Goal: Task Accomplishment & Management: Use online tool/utility

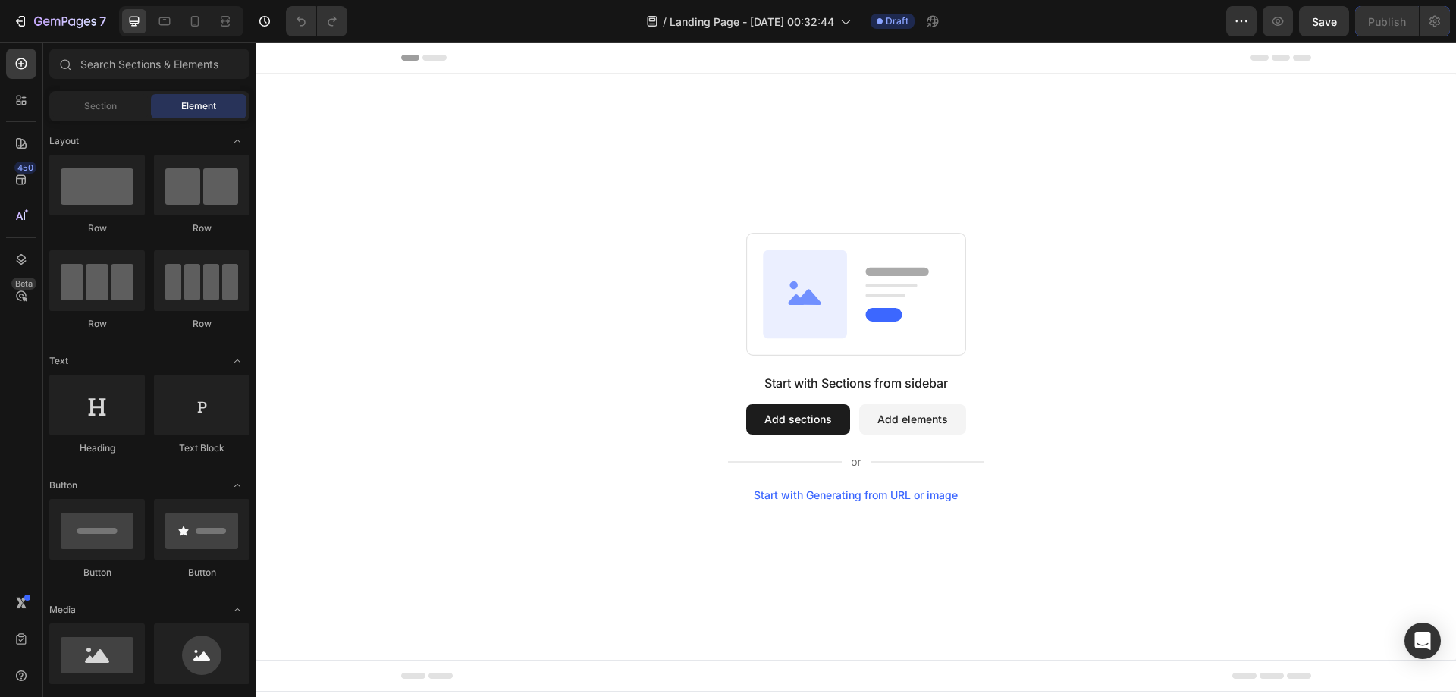
click at [813, 412] on button "Add sections" at bounding box center [798, 419] width 104 height 30
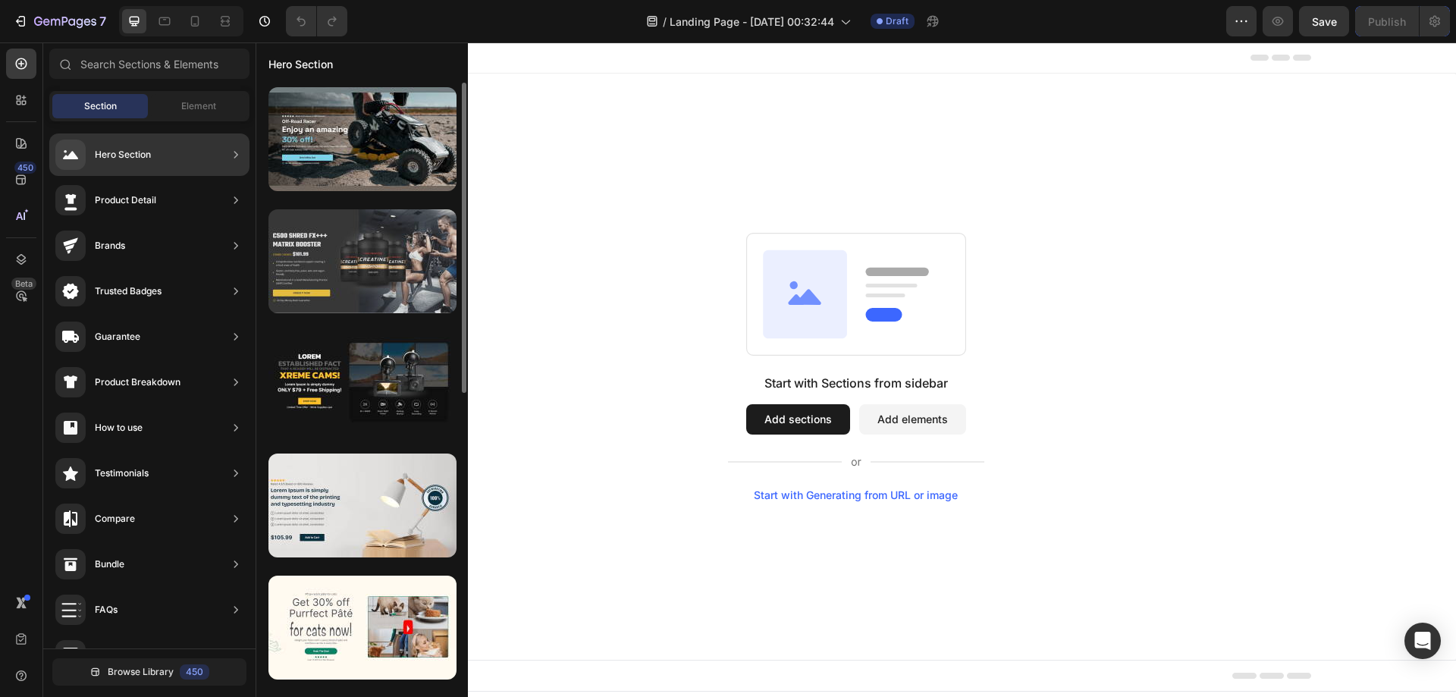
click at [355, 266] on div at bounding box center [362, 261] width 188 height 104
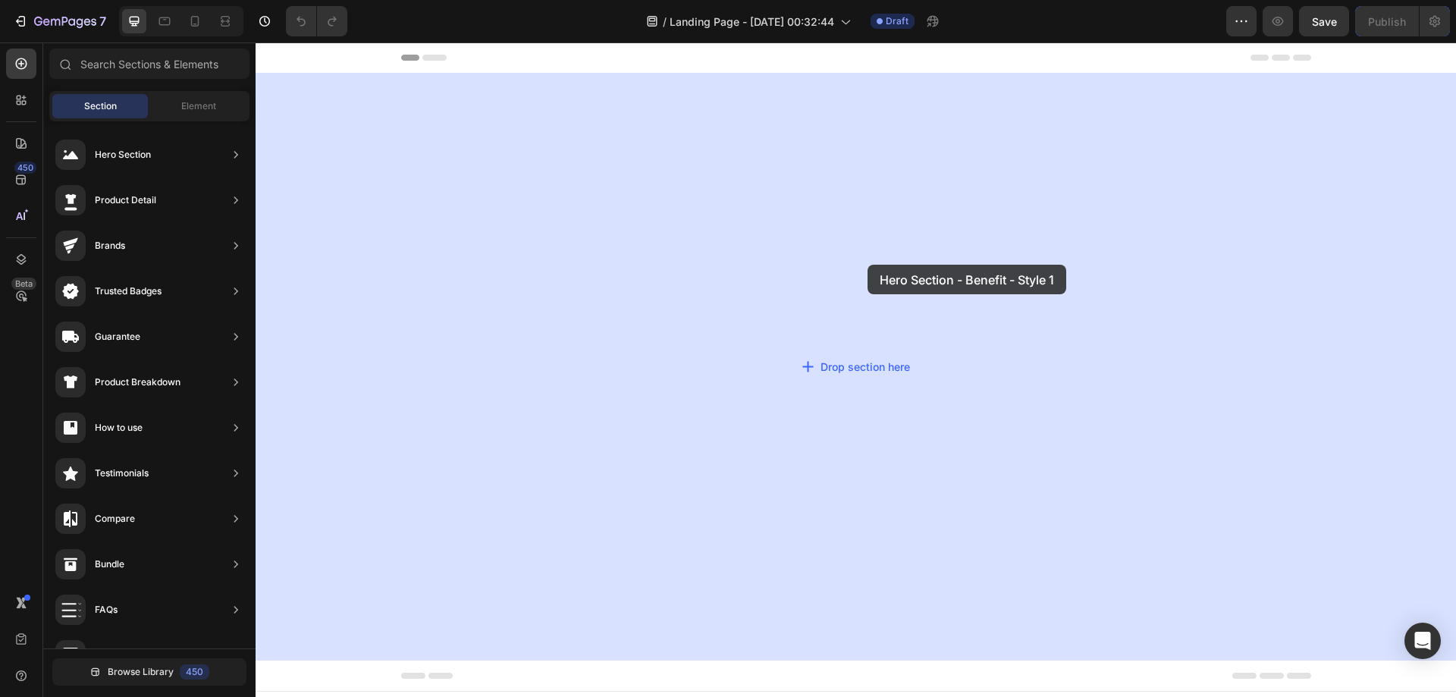
drag, startPoint x: 601, startPoint y: 296, endPoint x: 867, endPoint y: 265, distance: 268.0
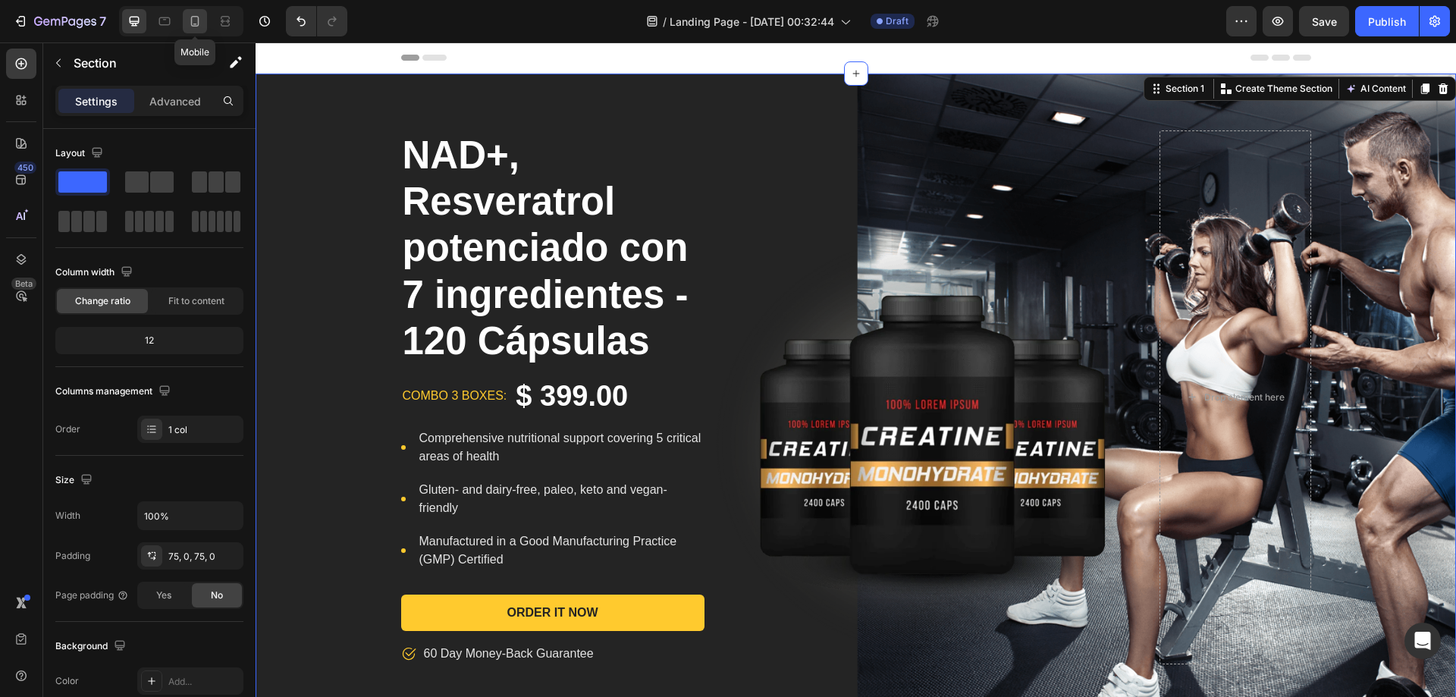
click at [199, 31] on div at bounding box center [195, 21] width 24 height 24
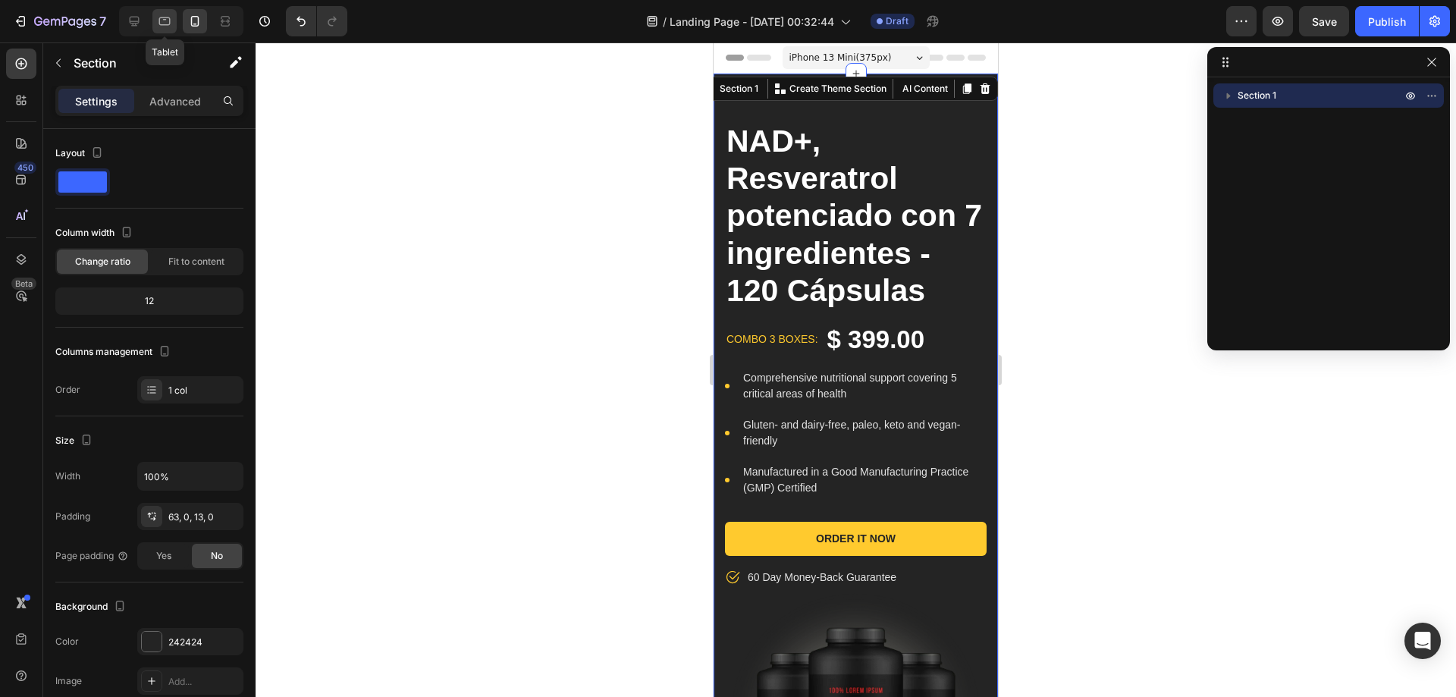
click at [164, 19] on icon at bounding box center [164, 21] width 11 height 8
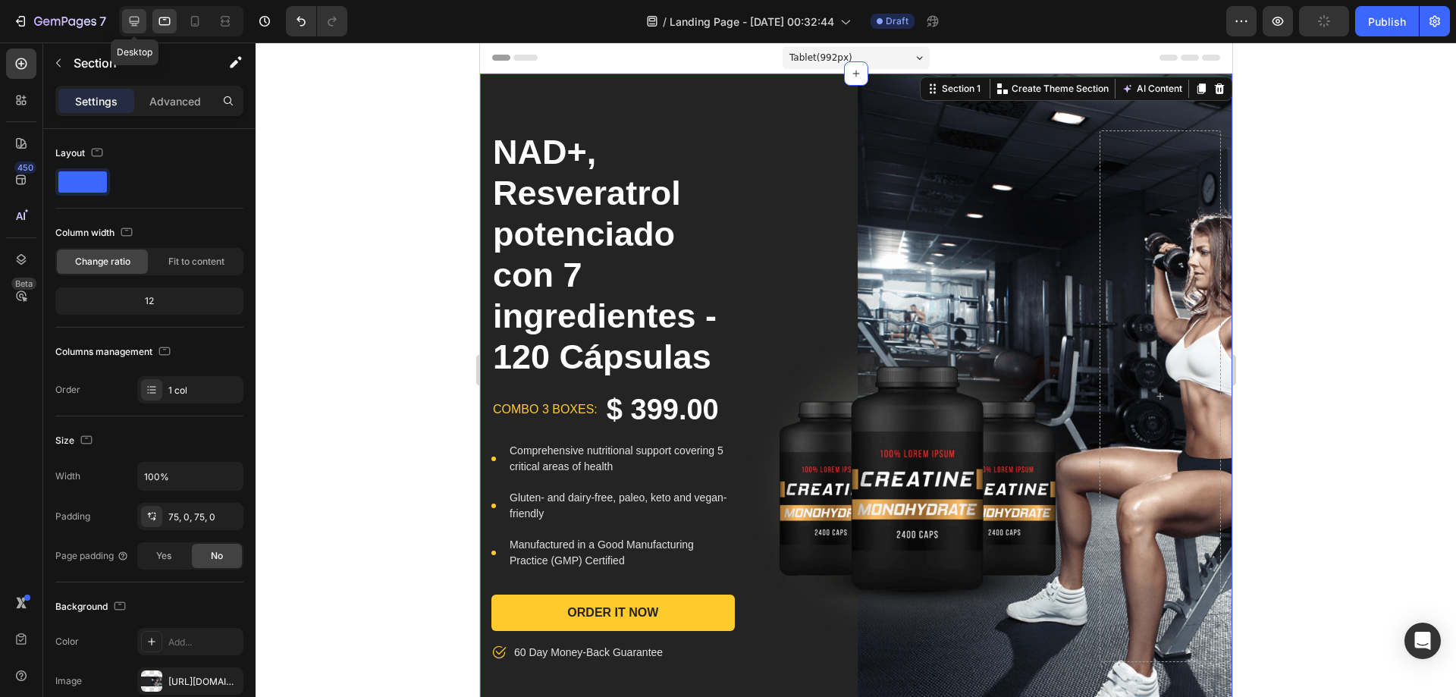
click at [133, 19] on icon at bounding box center [134, 21] width 15 height 15
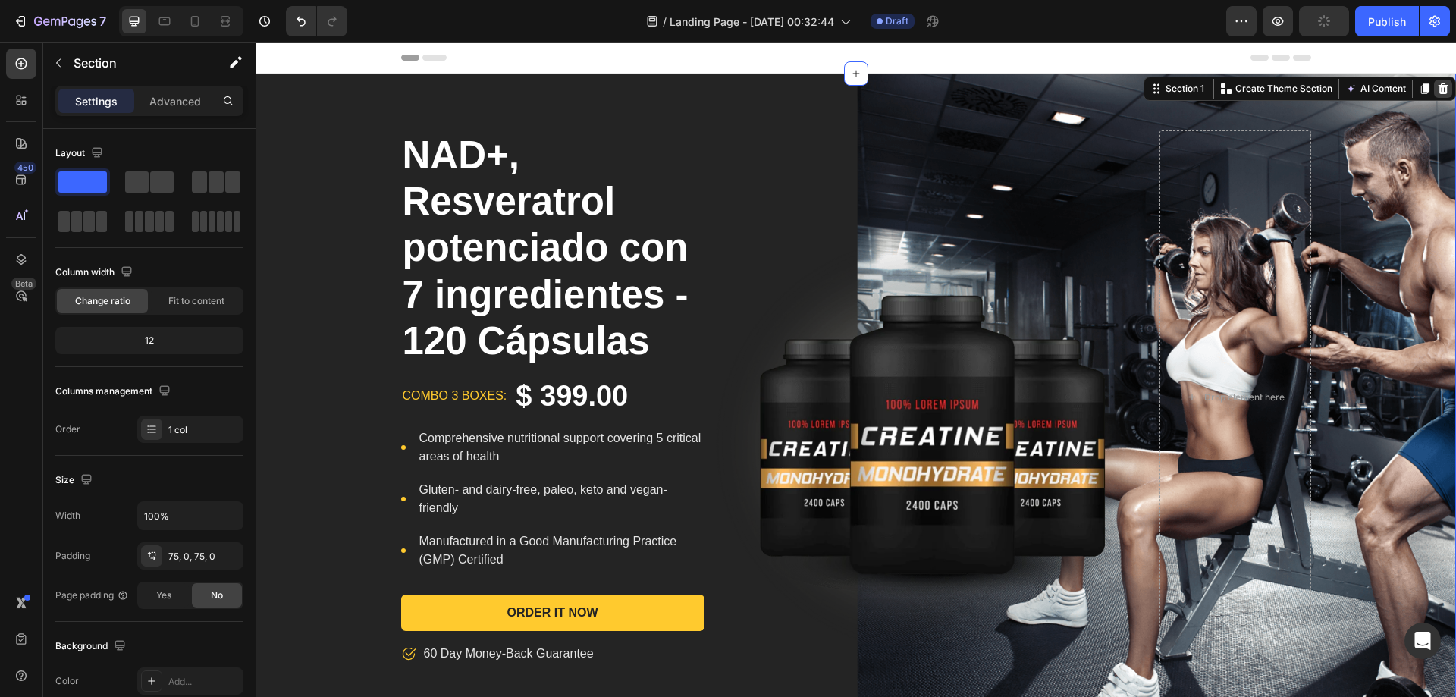
click at [1437, 84] on icon at bounding box center [1443, 89] width 12 height 12
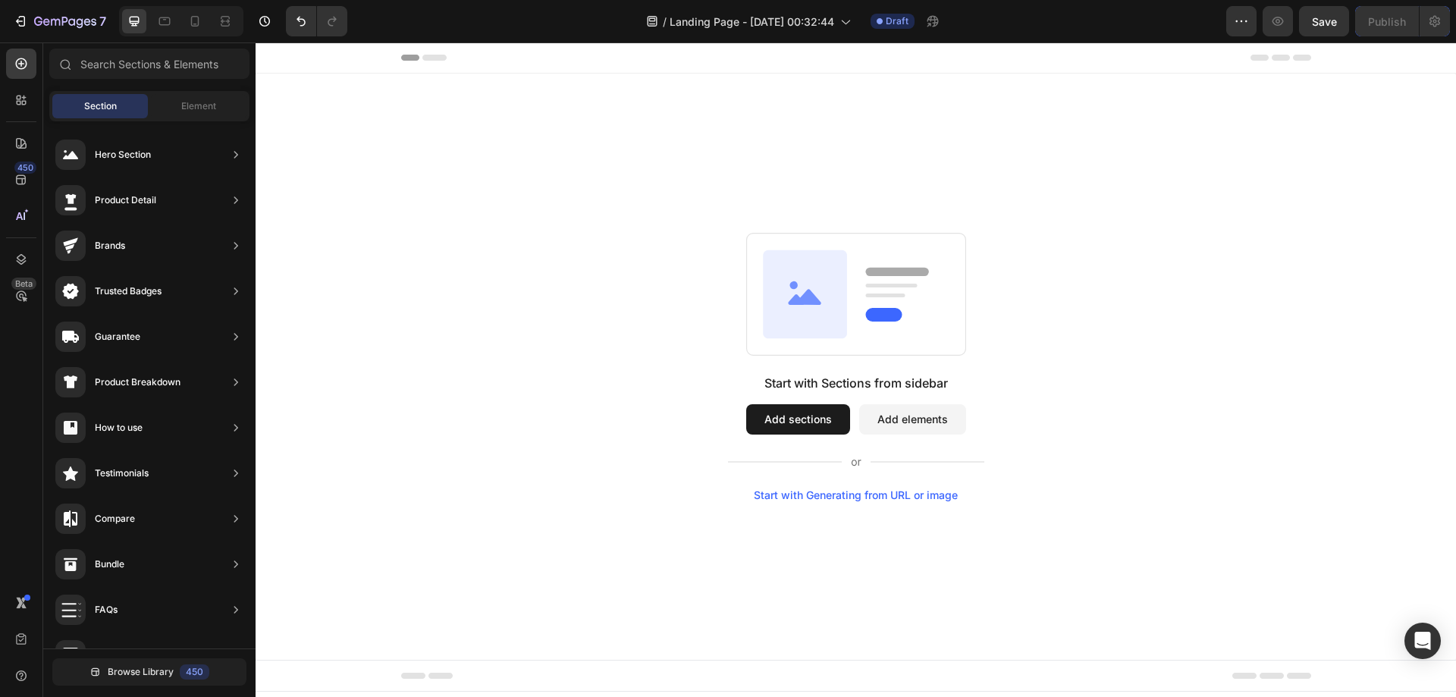
click at [913, 413] on button "Add elements" at bounding box center [912, 419] width 107 height 30
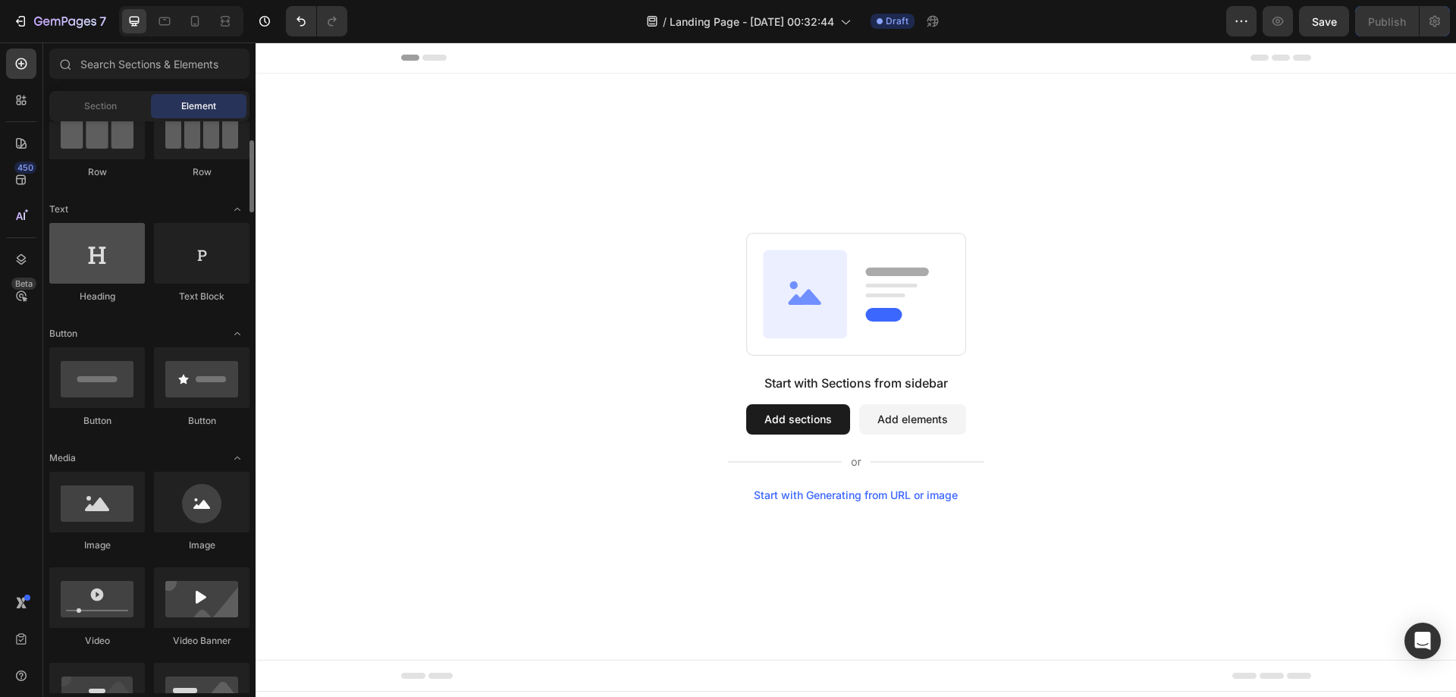
scroll to position [227, 0]
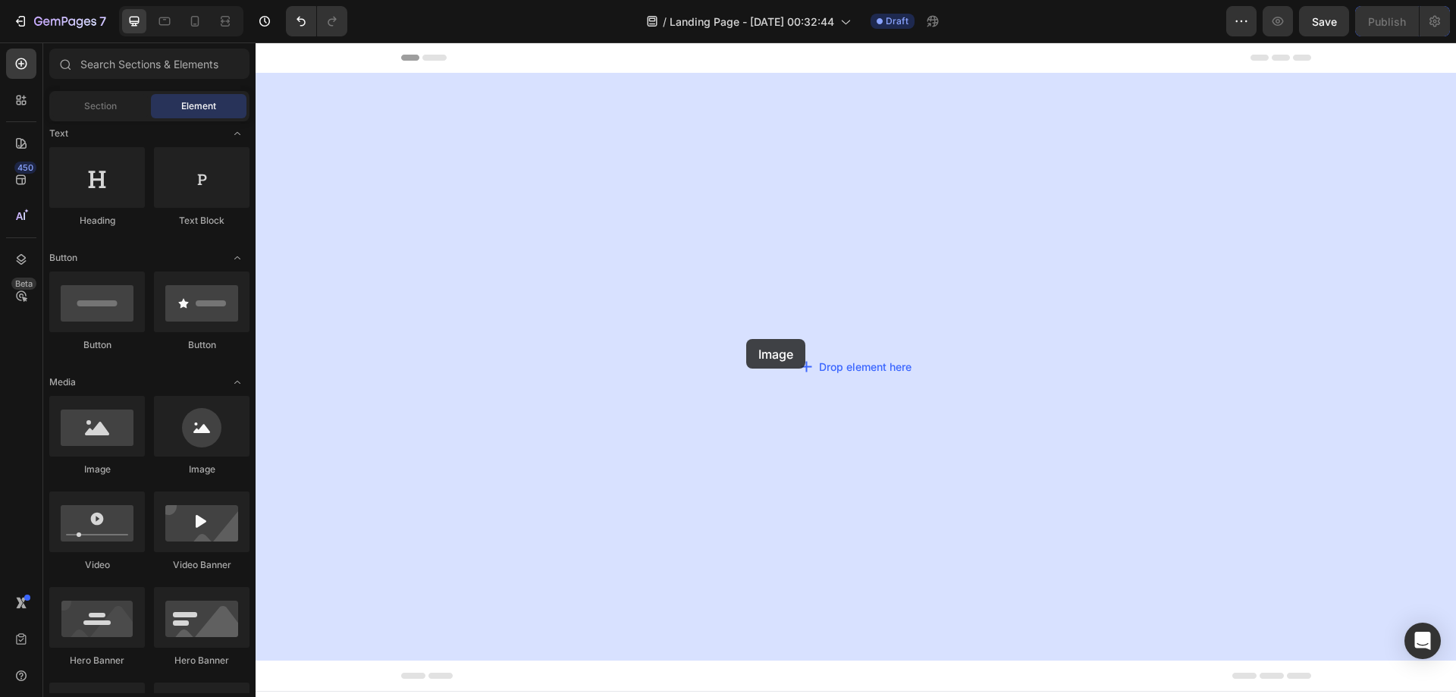
drag, startPoint x: 475, startPoint y: 484, endPoint x: 746, endPoint y: 339, distance: 307.3
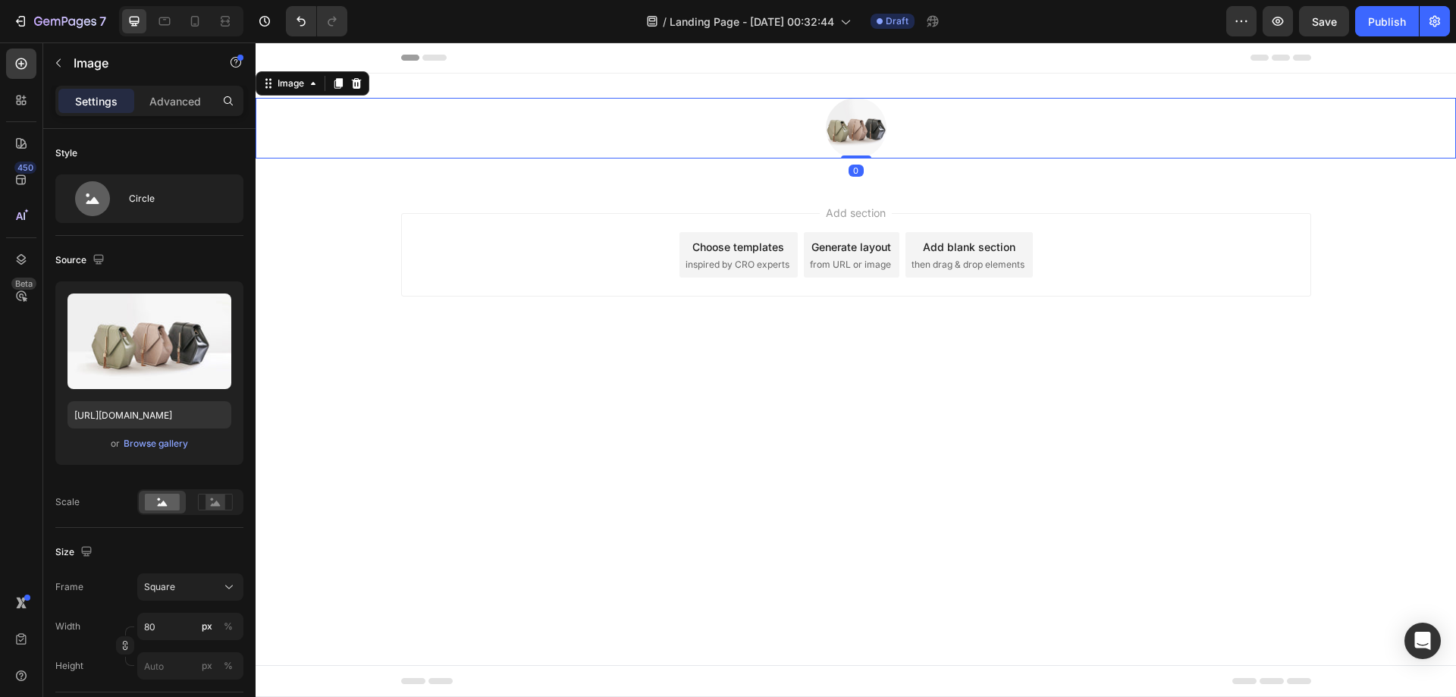
click at [857, 127] on img at bounding box center [856, 128] width 61 height 61
click at [162, 437] on div "Browse gallery" at bounding box center [156, 444] width 64 height 14
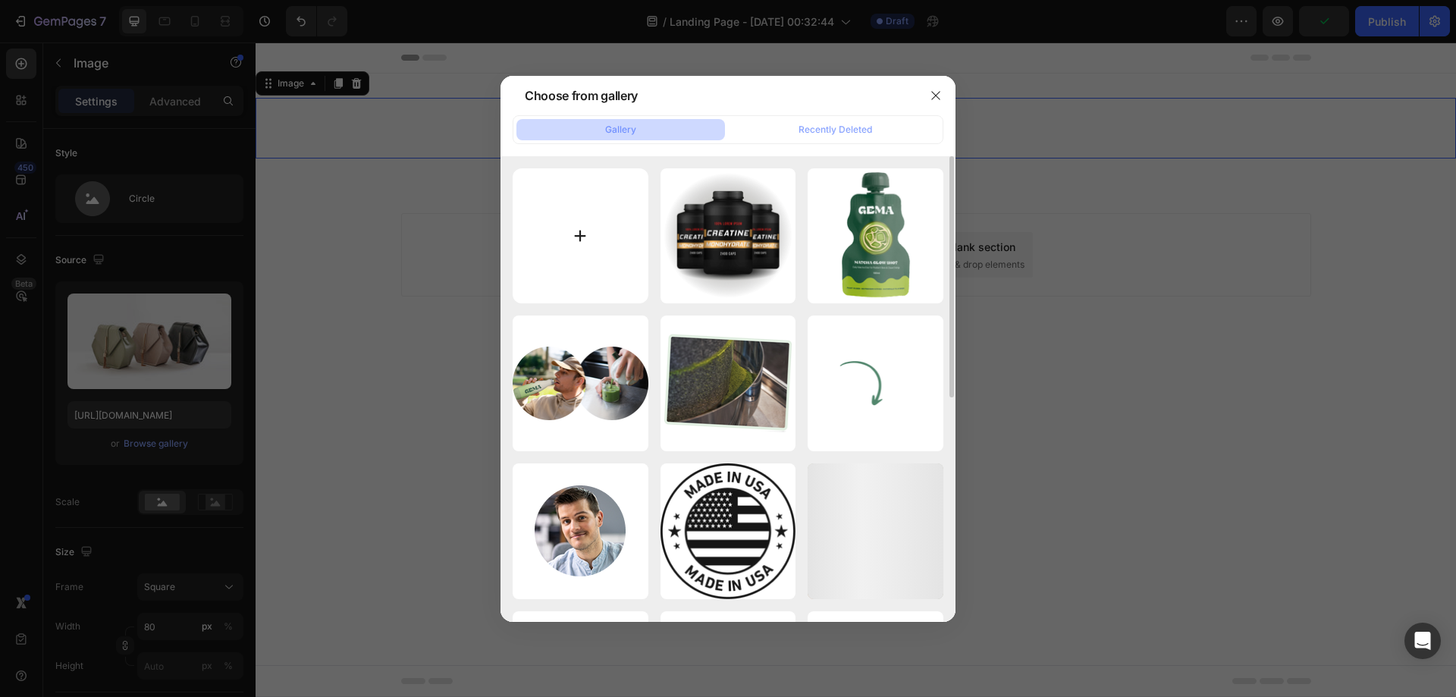
click at [555, 205] on input "file" at bounding box center [580, 236] width 136 height 136
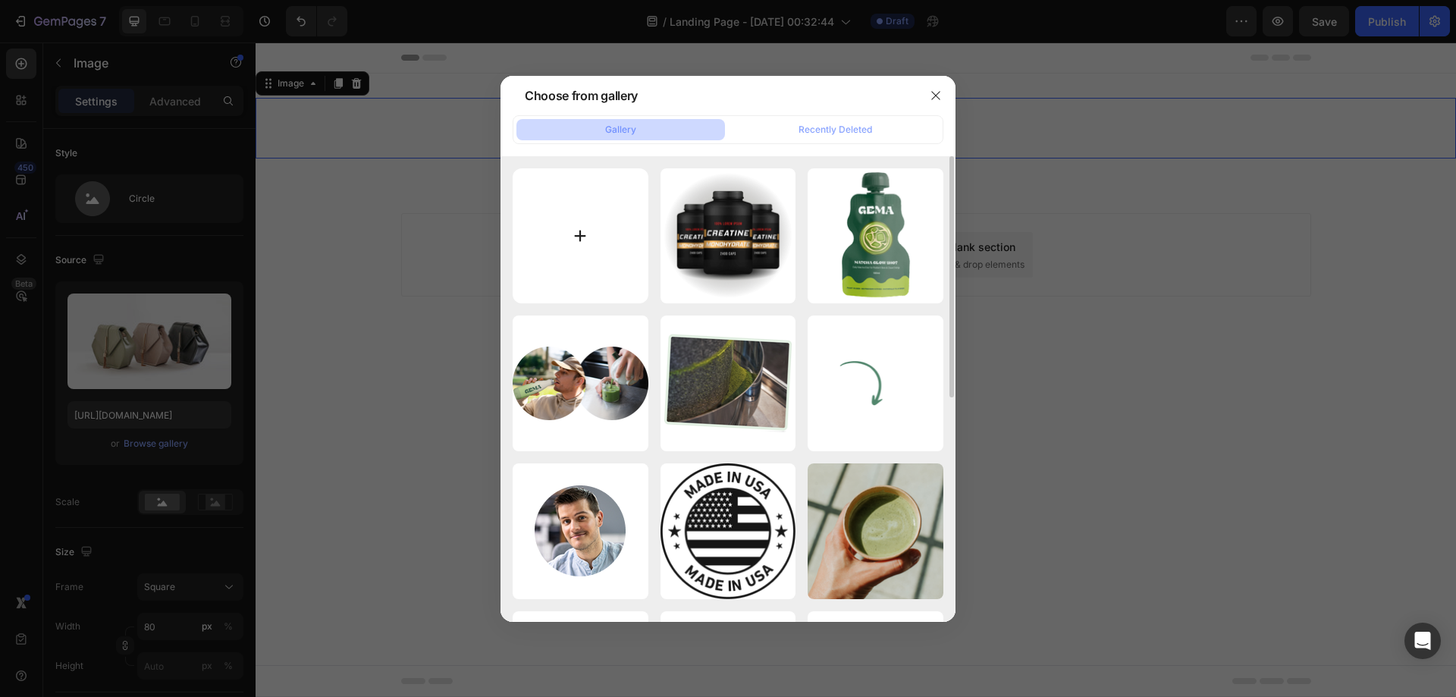
type input "C:\fakepath\ChatGPT Image [DATE], 06_23_50 p.m..png"
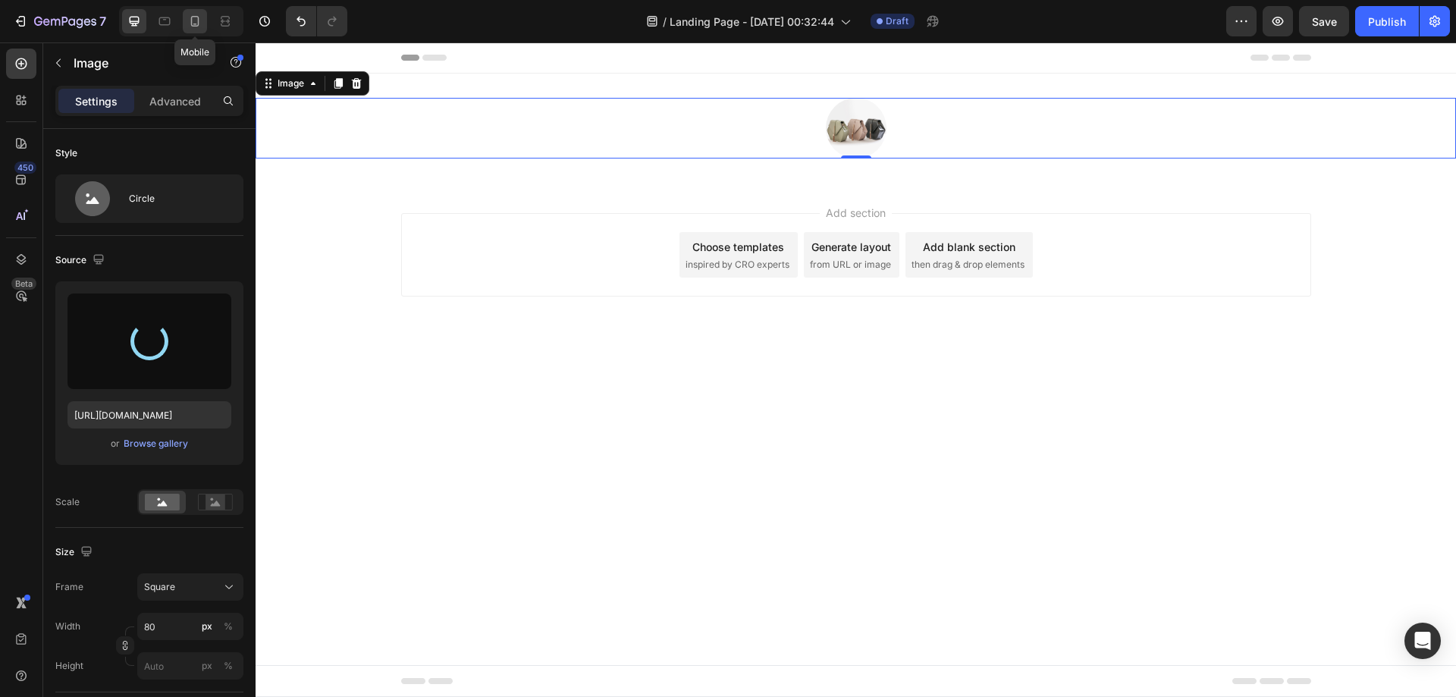
click at [191, 13] on div at bounding box center [195, 21] width 24 height 24
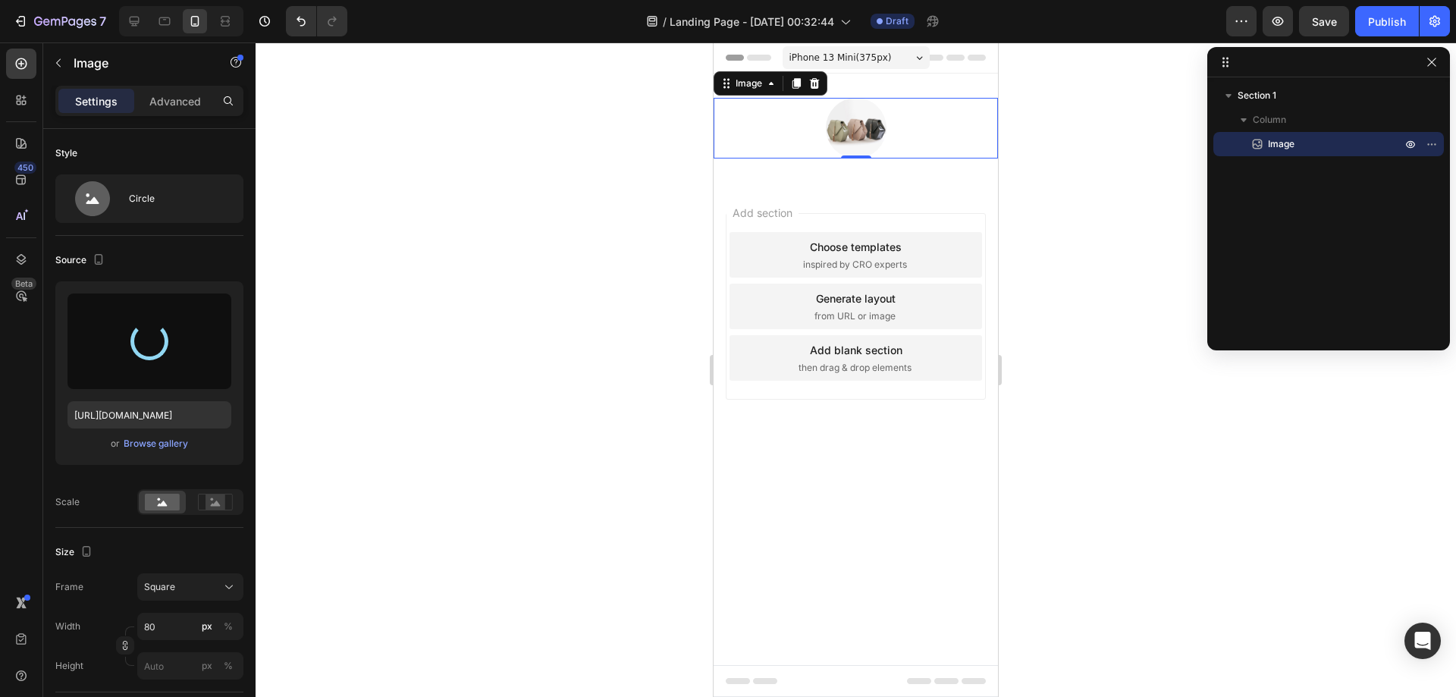
type input "[URL][DOMAIN_NAME]"
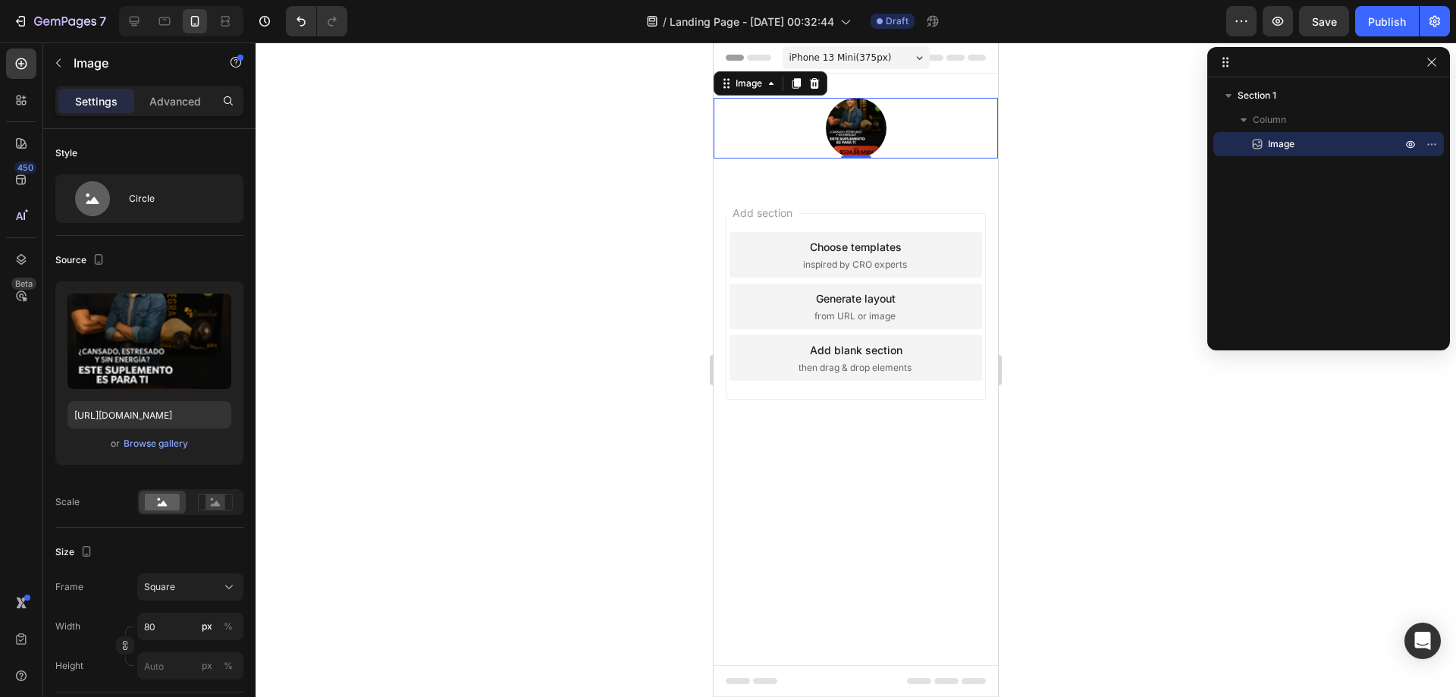
click at [917, 139] on div at bounding box center [855, 128] width 284 height 61
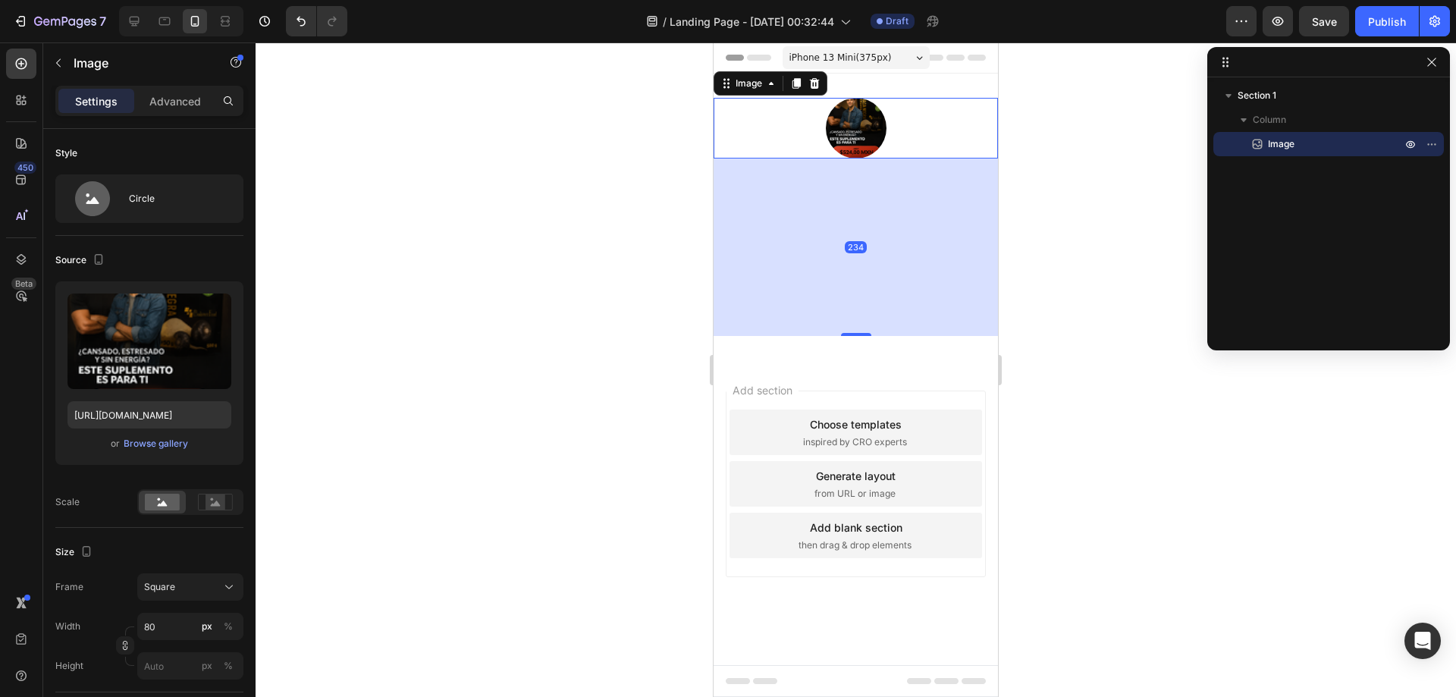
drag, startPoint x: 861, startPoint y: 157, endPoint x: 872, endPoint y: 334, distance: 177.7
click at [872, 158] on div "234" at bounding box center [855, 158] width 284 height 0
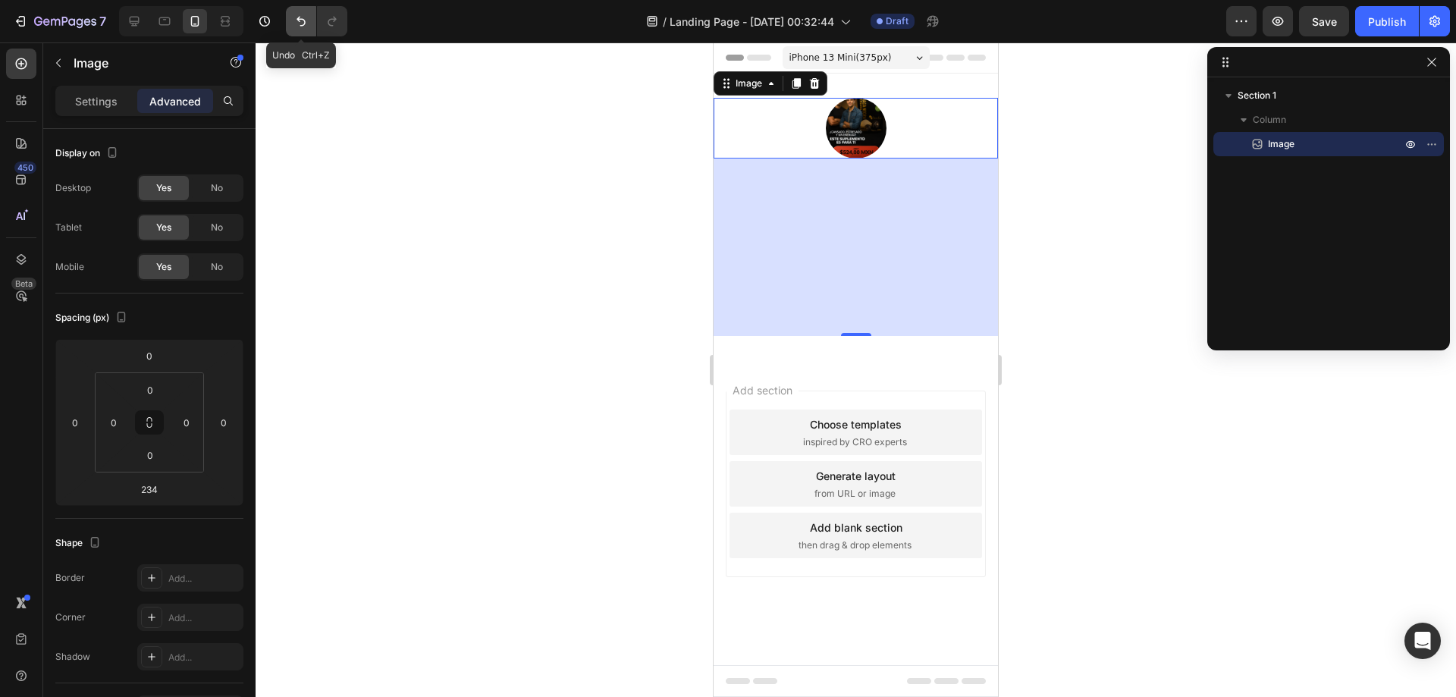
click at [305, 17] on icon "Undo/Redo" at bounding box center [300, 21] width 15 height 15
click at [296, 19] on icon "Undo/Redo" at bounding box center [300, 21] width 15 height 15
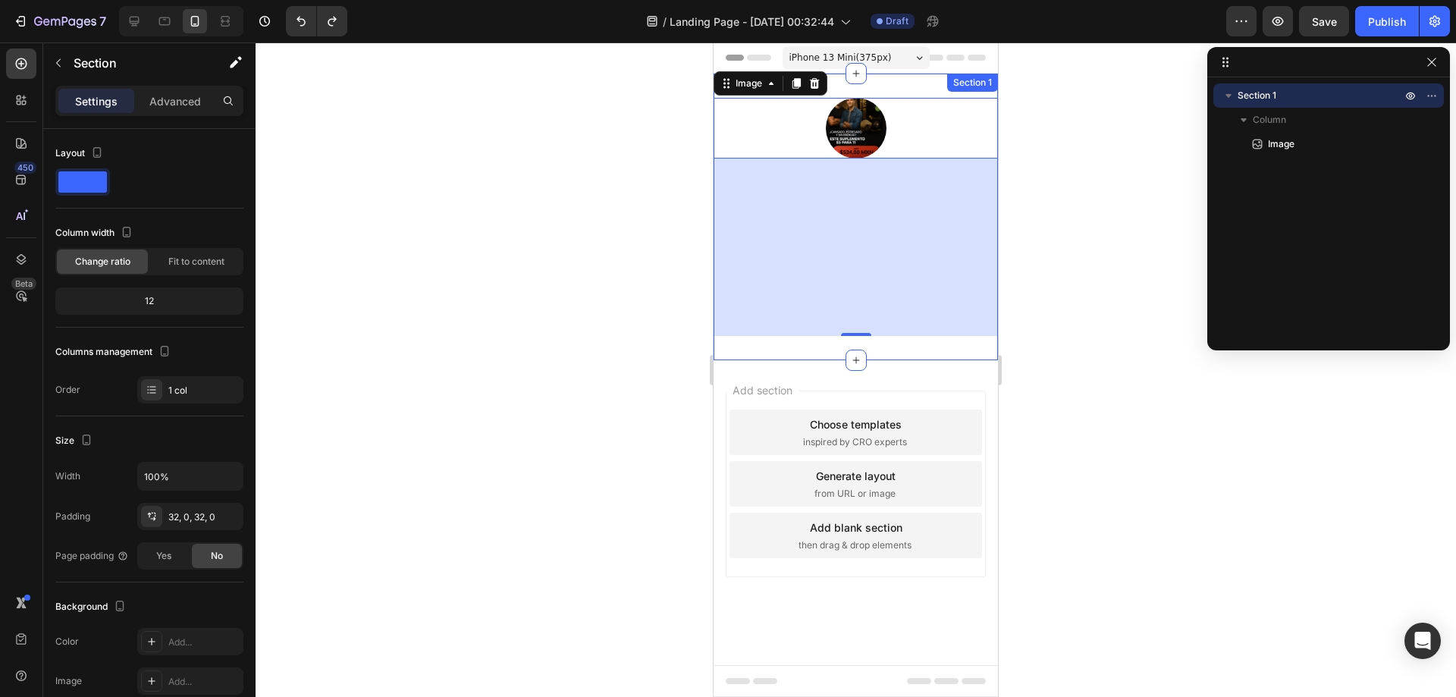
click at [866, 337] on div "Image 234 Section 1" at bounding box center [855, 217] width 284 height 287
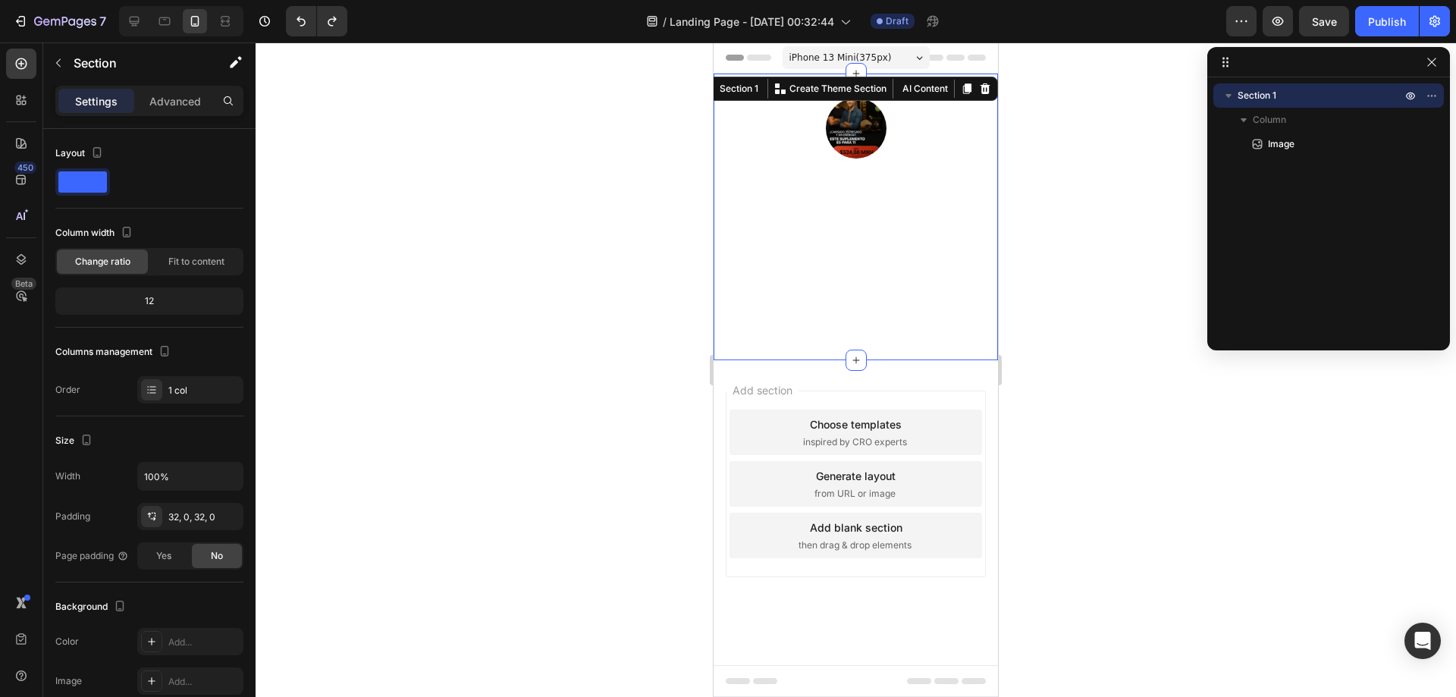
click at [876, 278] on div "Image" at bounding box center [855, 217] width 284 height 238
click at [979, 89] on icon at bounding box center [985, 89] width 12 height 12
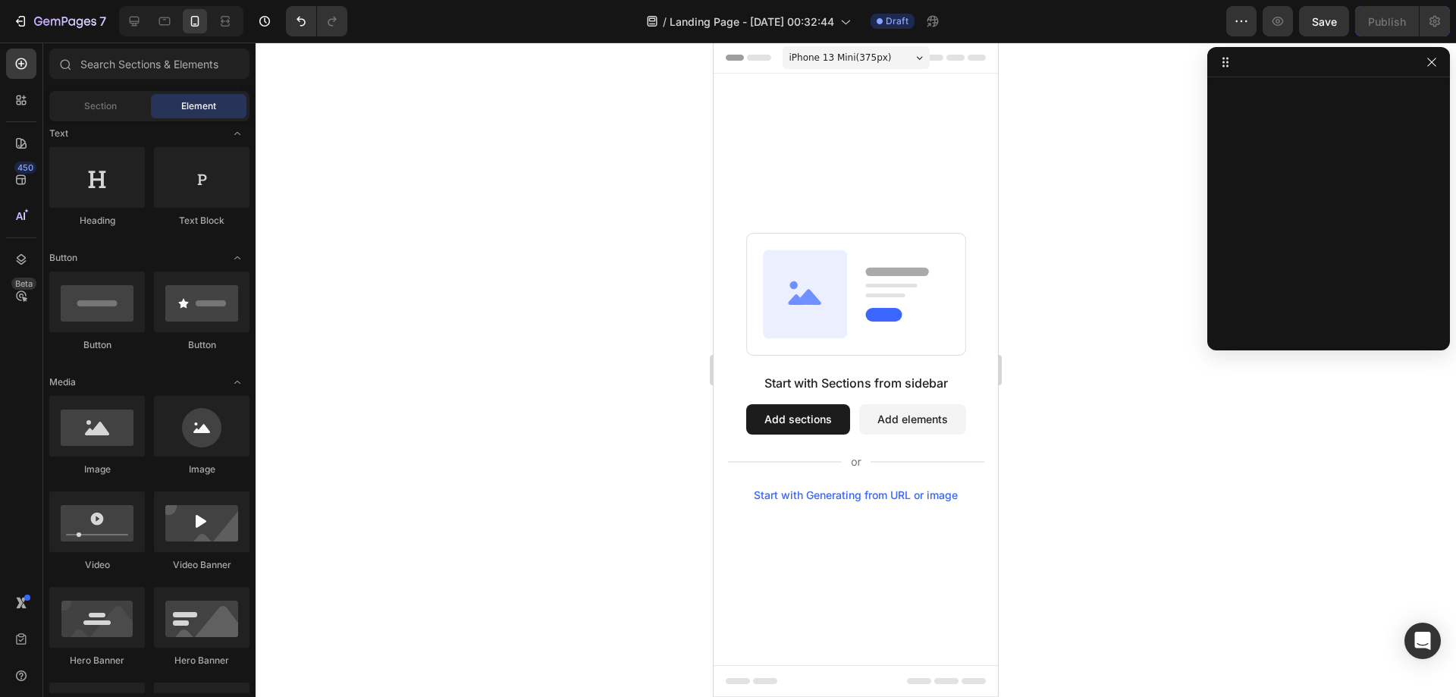
scroll to position [303, 0]
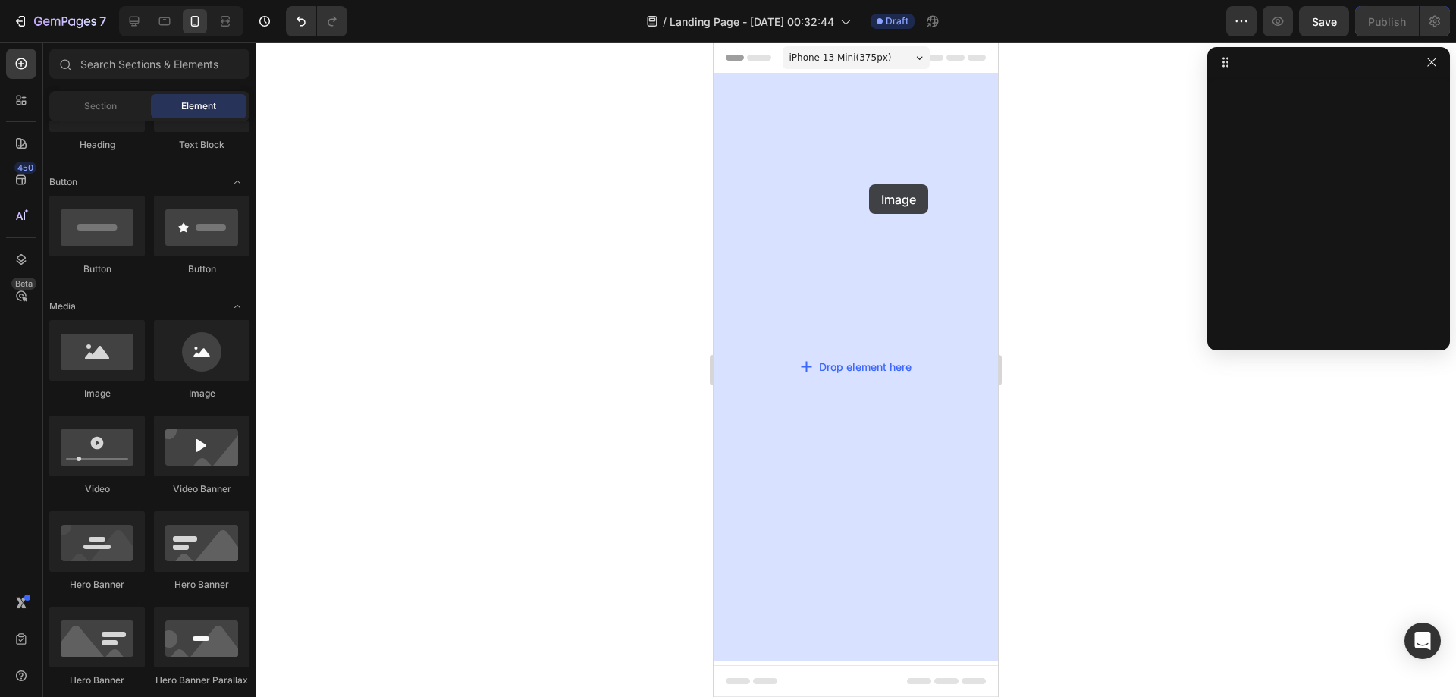
drag, startPoint x: 813, startPoint y: 401, endPoint x: 869, endPoint y: 184, distance: 223.8
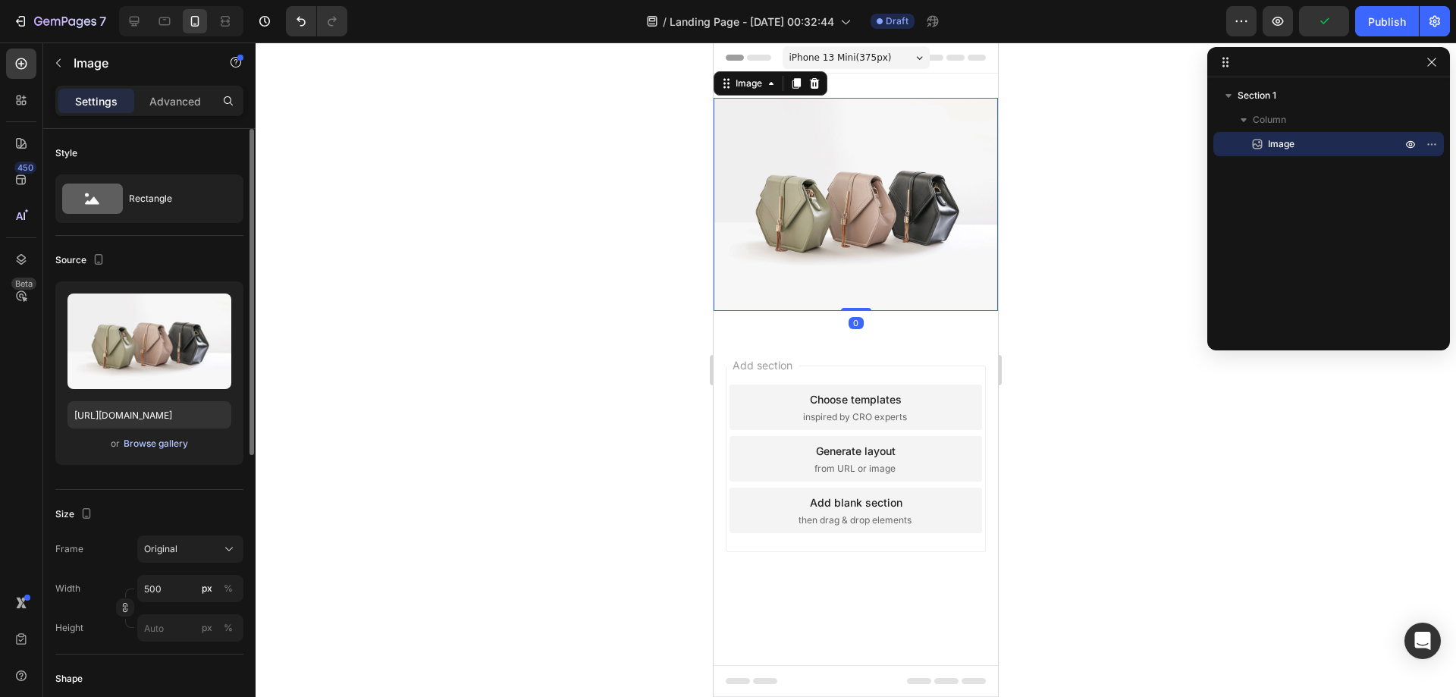
click at [138, 440] on div "Browse gallery" at bounding box center [156, 444] width 64 height 14
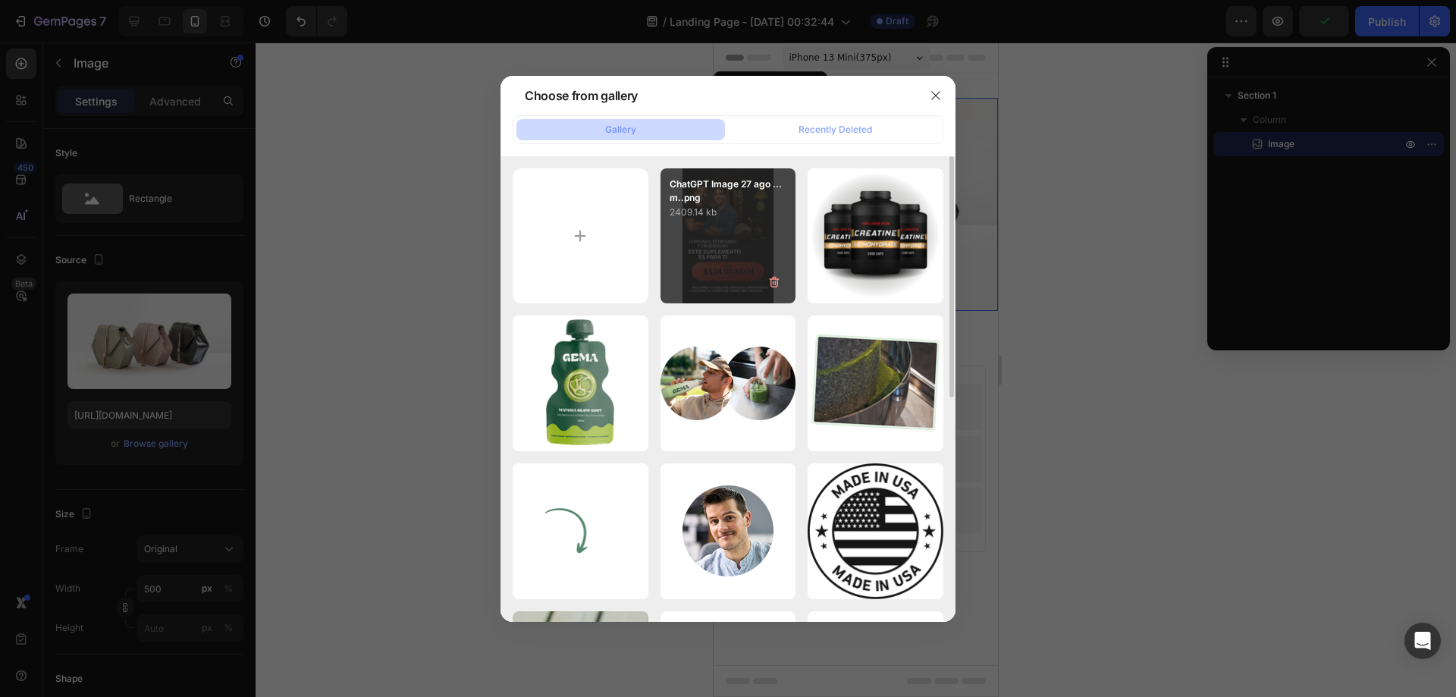
click at [710, 230] on div "ChatGPT Image [DATE]..m..png 2409.14 kb" at bounding box center [728, 236] width 136 height 136
type input "[URL][DOMAIN_NAME]"
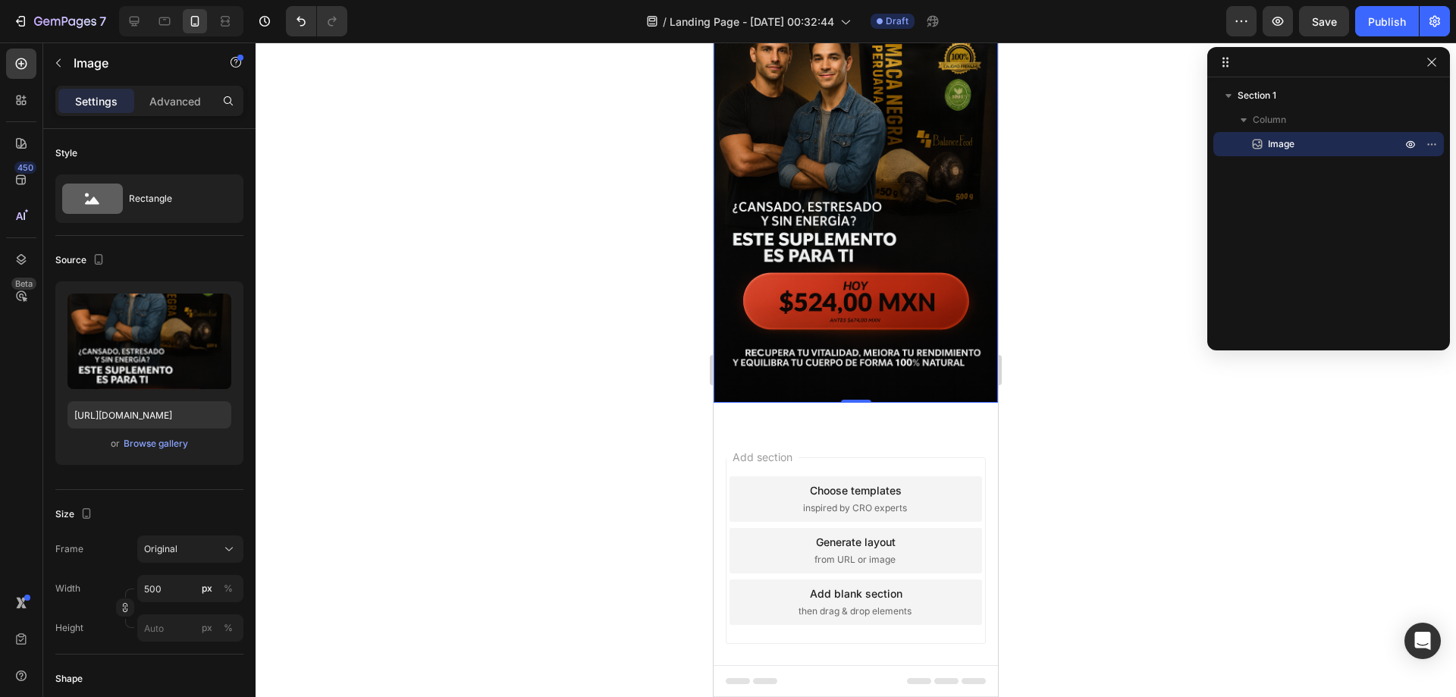
scroll to position [124, 0]
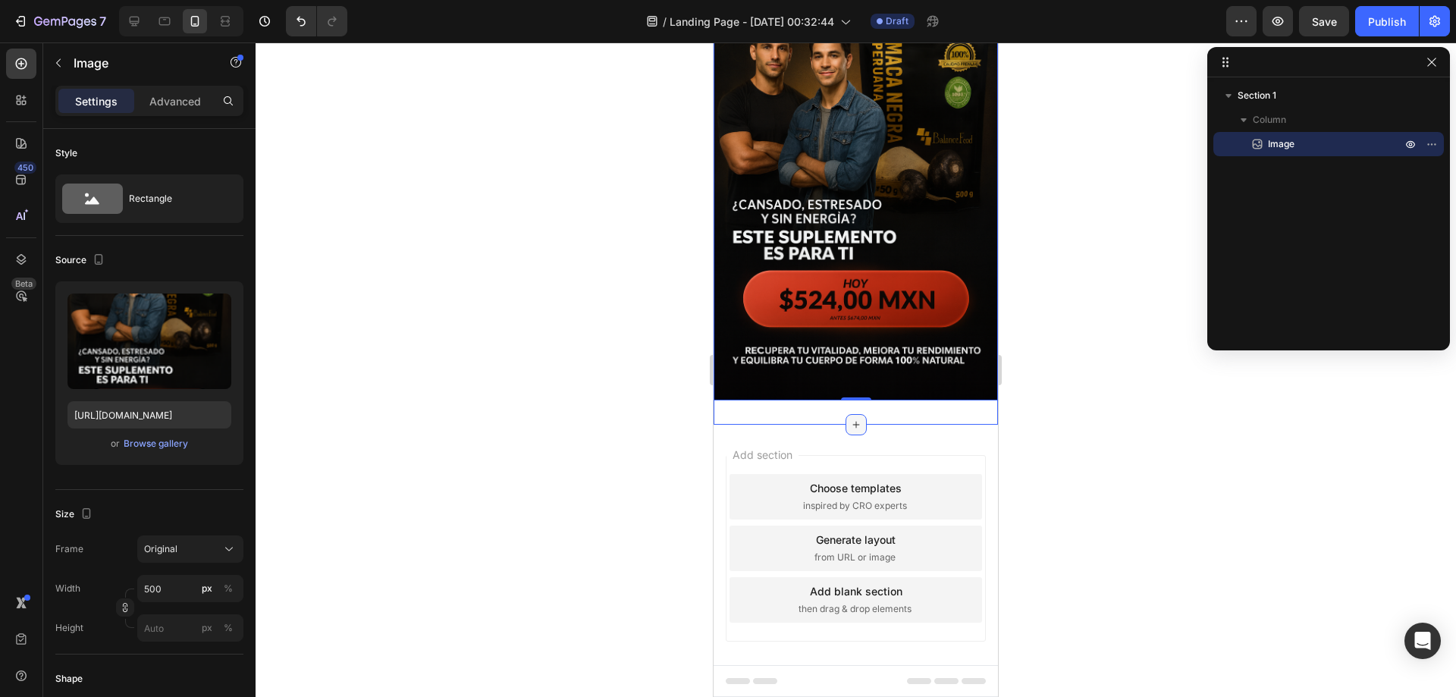
click at [850, 418] on icon at bounding box center [856, 424] width 12 height 12
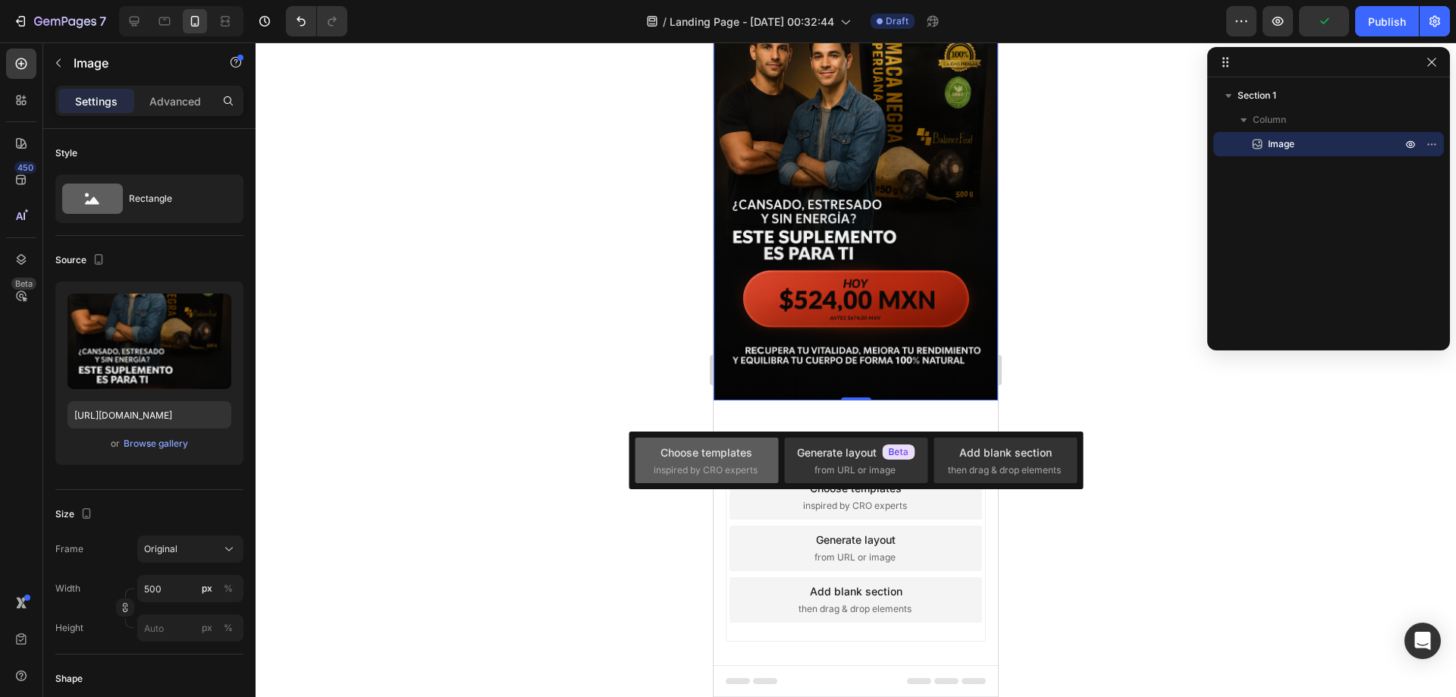
click at [707, 469] on span "inspired by CRO experts" at bounding box center [705, 470] width 104 height 14
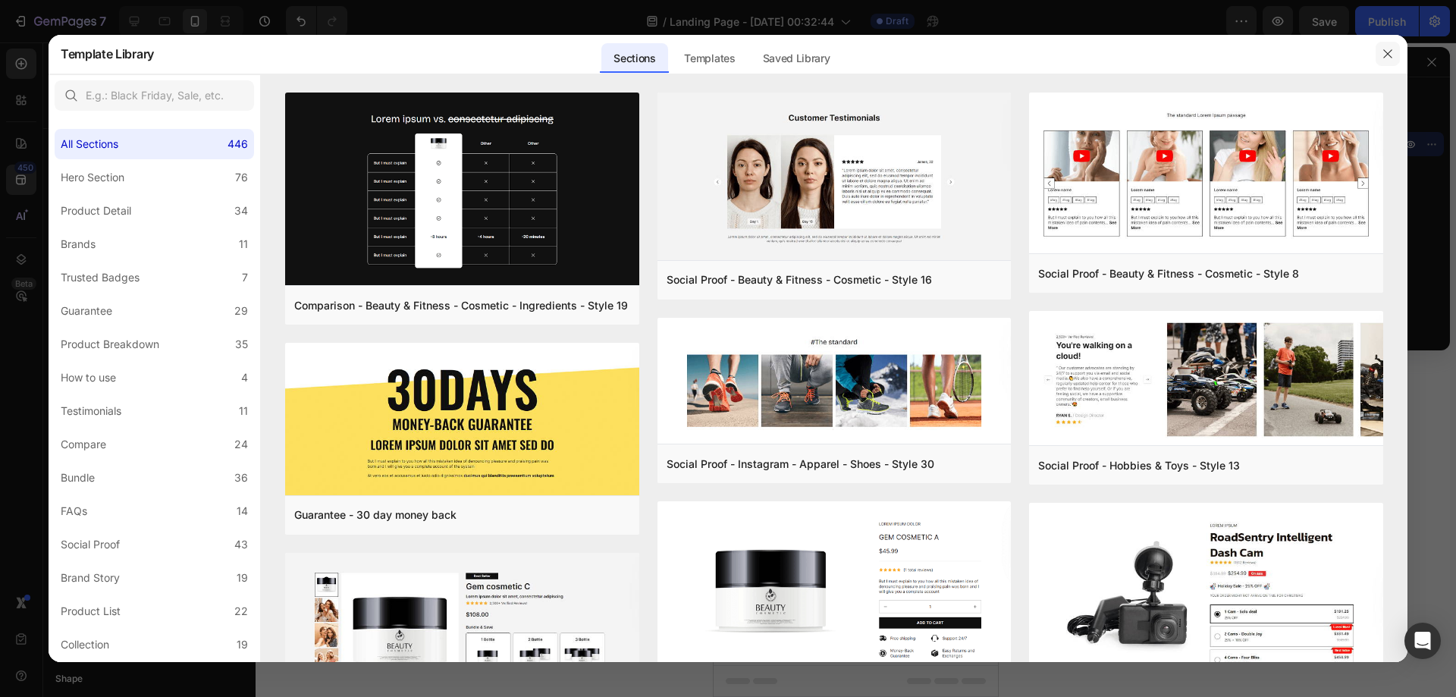
click at [1390, 57] on icon "button" at bounding box center [1387, 54] width 8 height 8
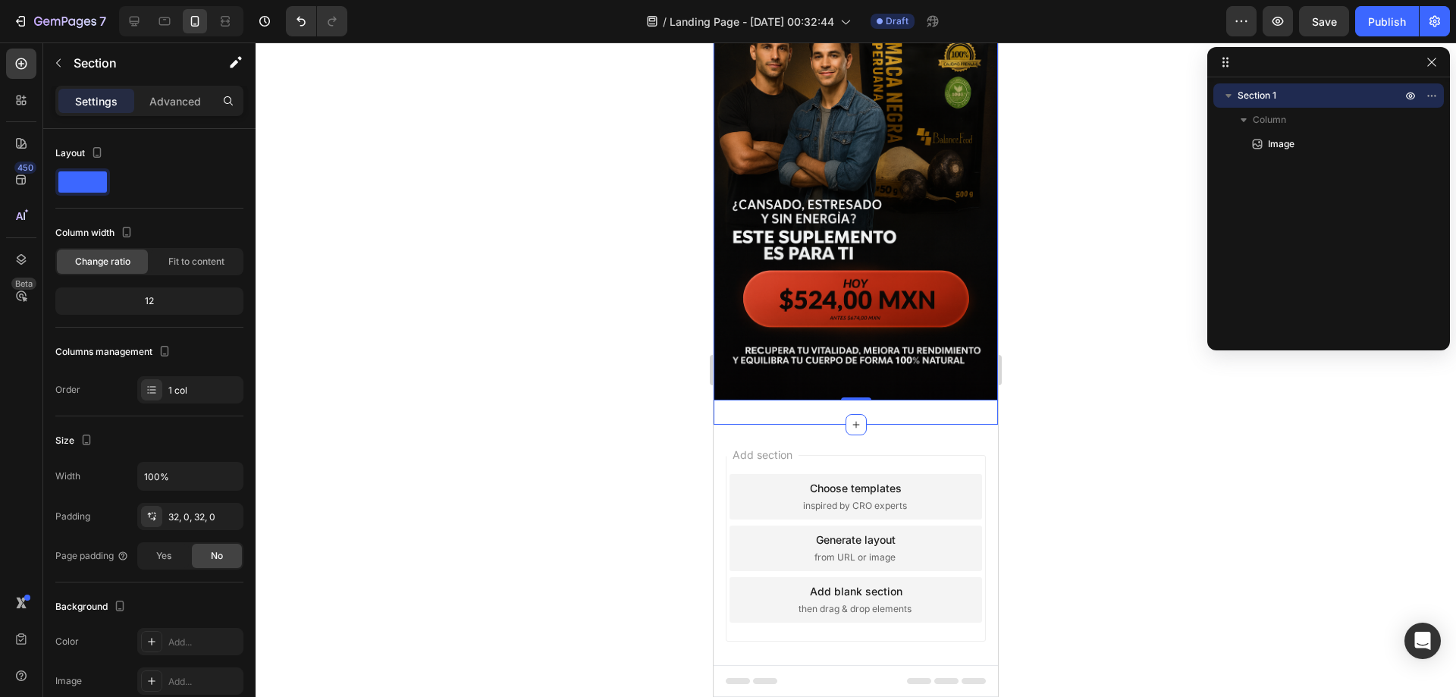
click at [949, 403] on div "Image 0 Section 1" at bounding box center [855, 186] width 284 height 475
click at [56, 63] on icon "button" at bounding box center [58, 63] width 5 height 8
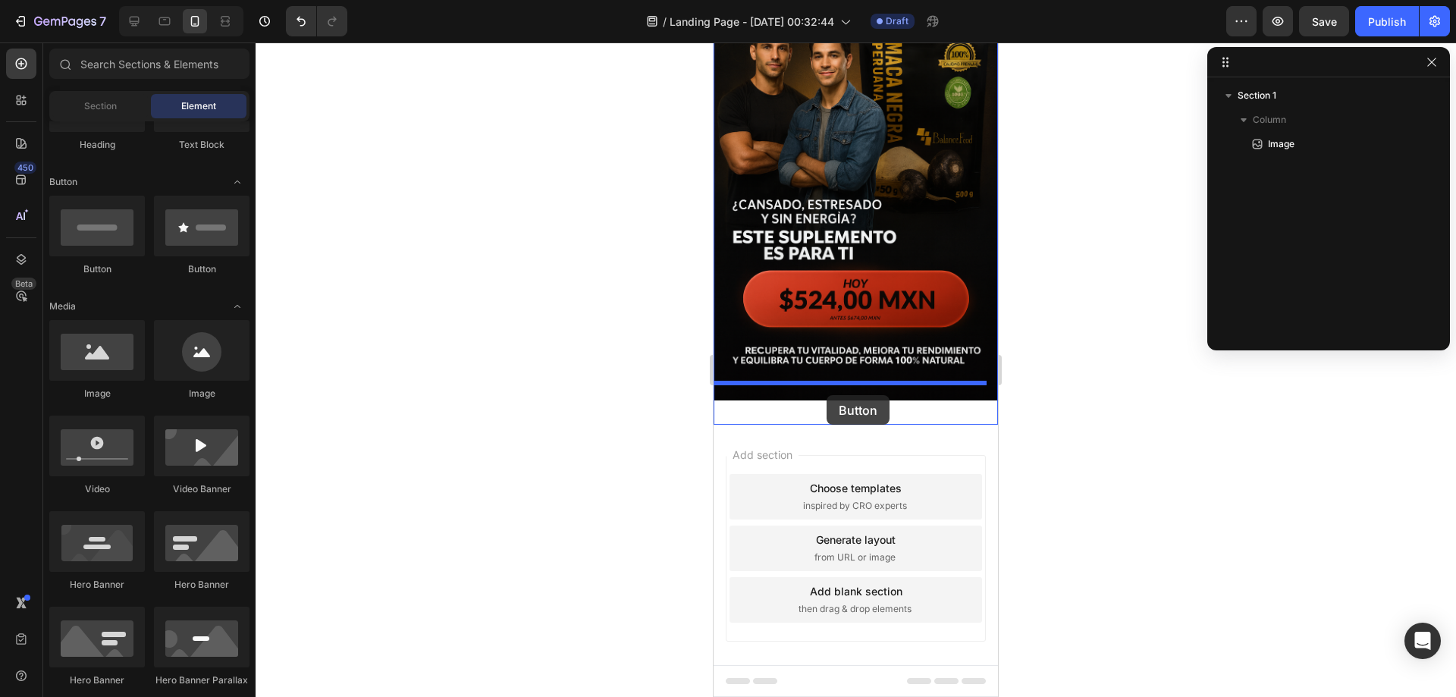
drag, startPoint x: 821, startPoint y: 272, endPoint x: 826, endPoint y: 395, distance: 122.9
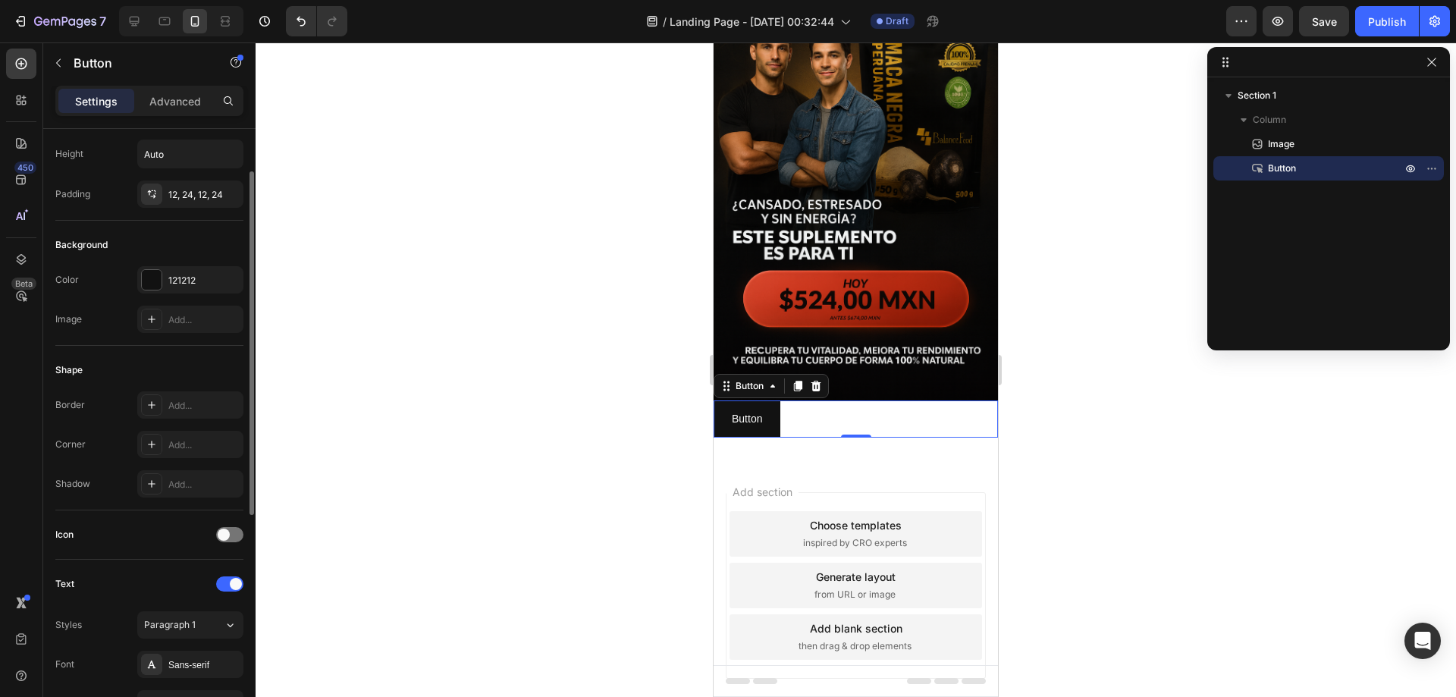
scroll to position [0, 0]
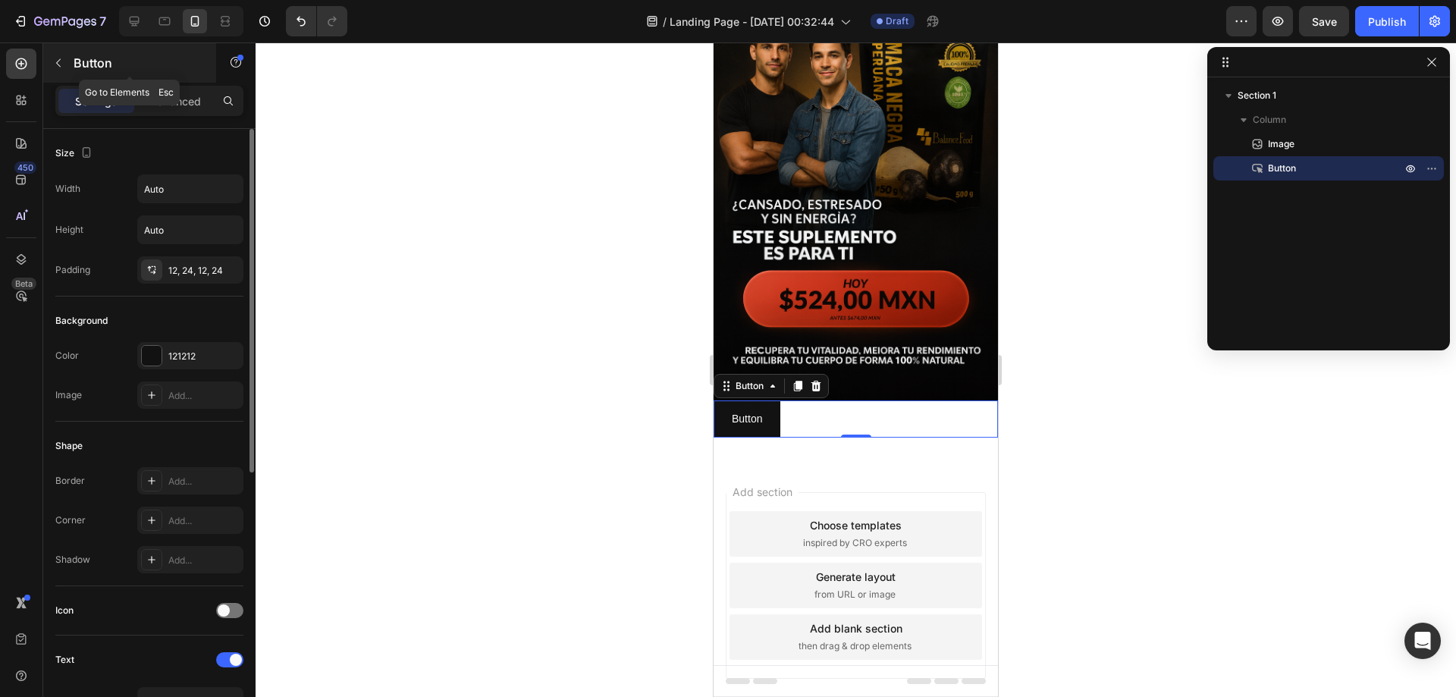
click at [56, 67] on icon "button" at bounding box center [58, 63] width 12 height 12
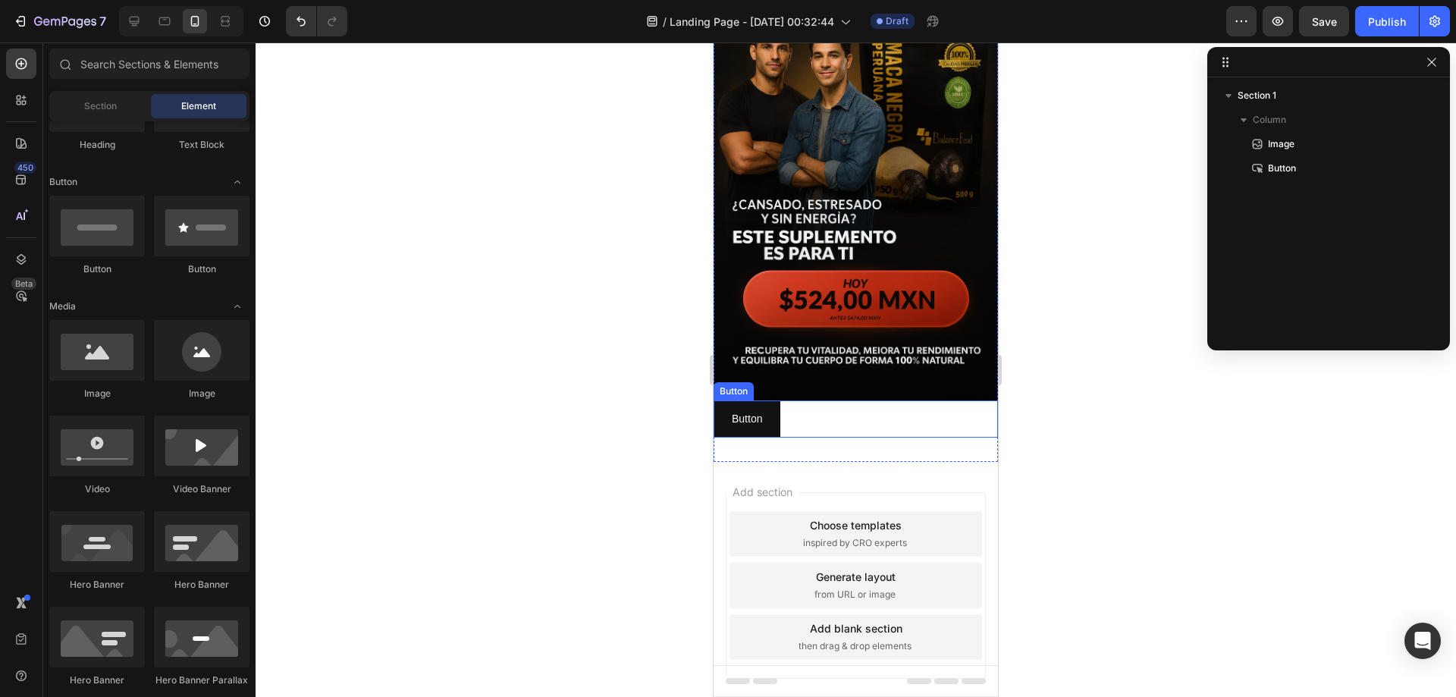
click at [816, 409] on div "Button Button" at bounding box center [855, 418] width 284 height 37
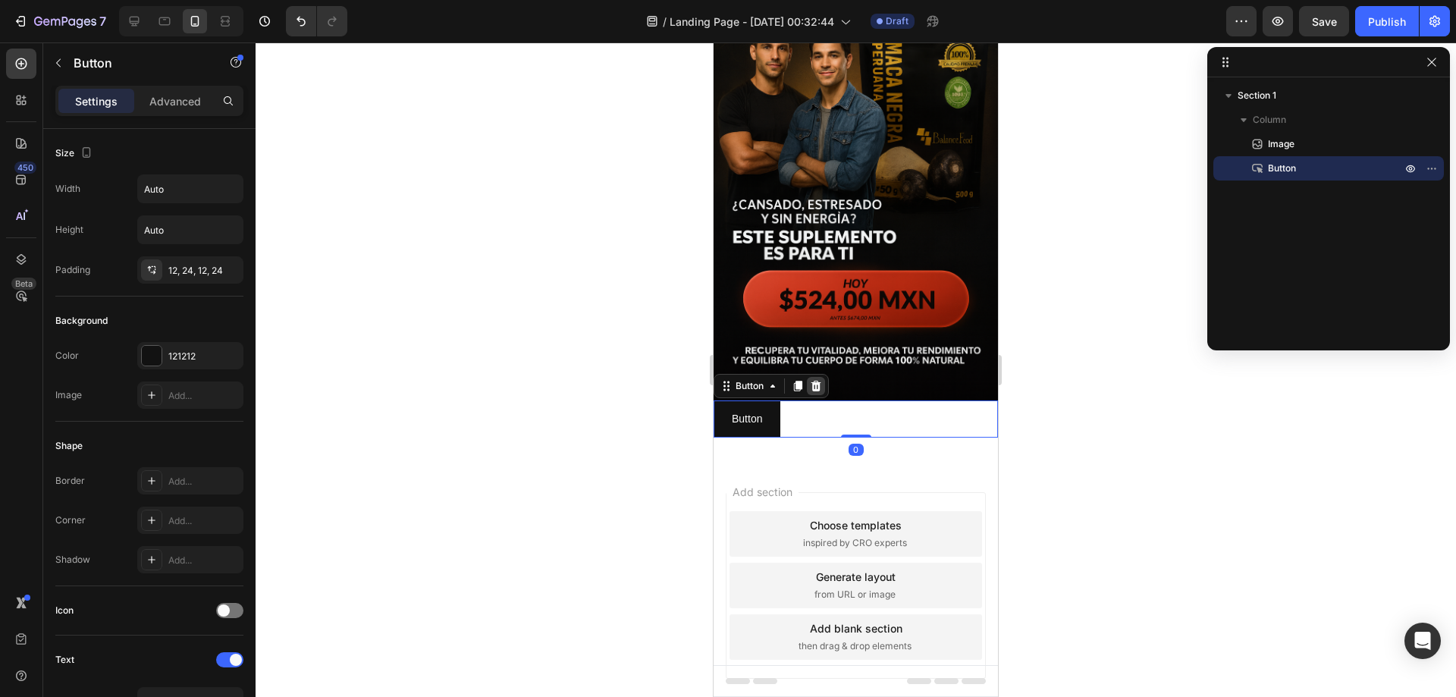
click at [811, 380] on icon at bounding box center [816, 386] width 12 height 12
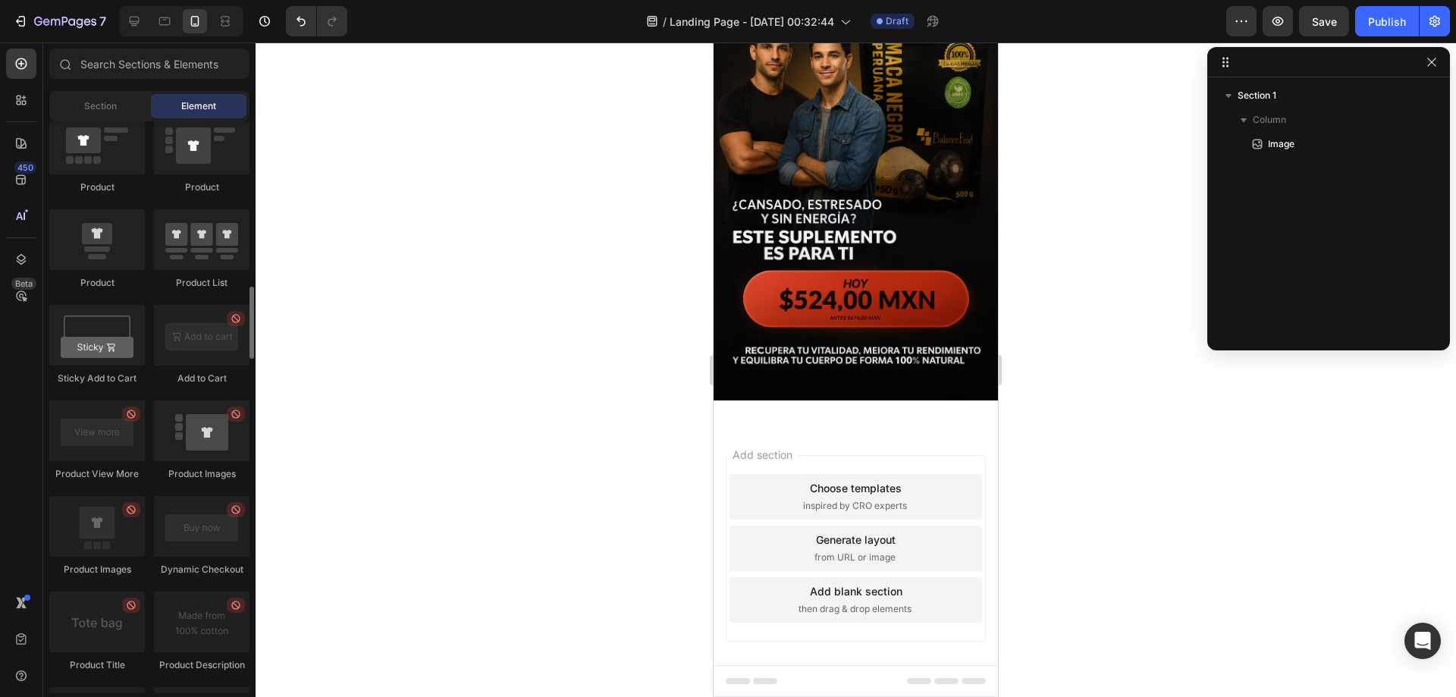
scroll to position [1895, 0]
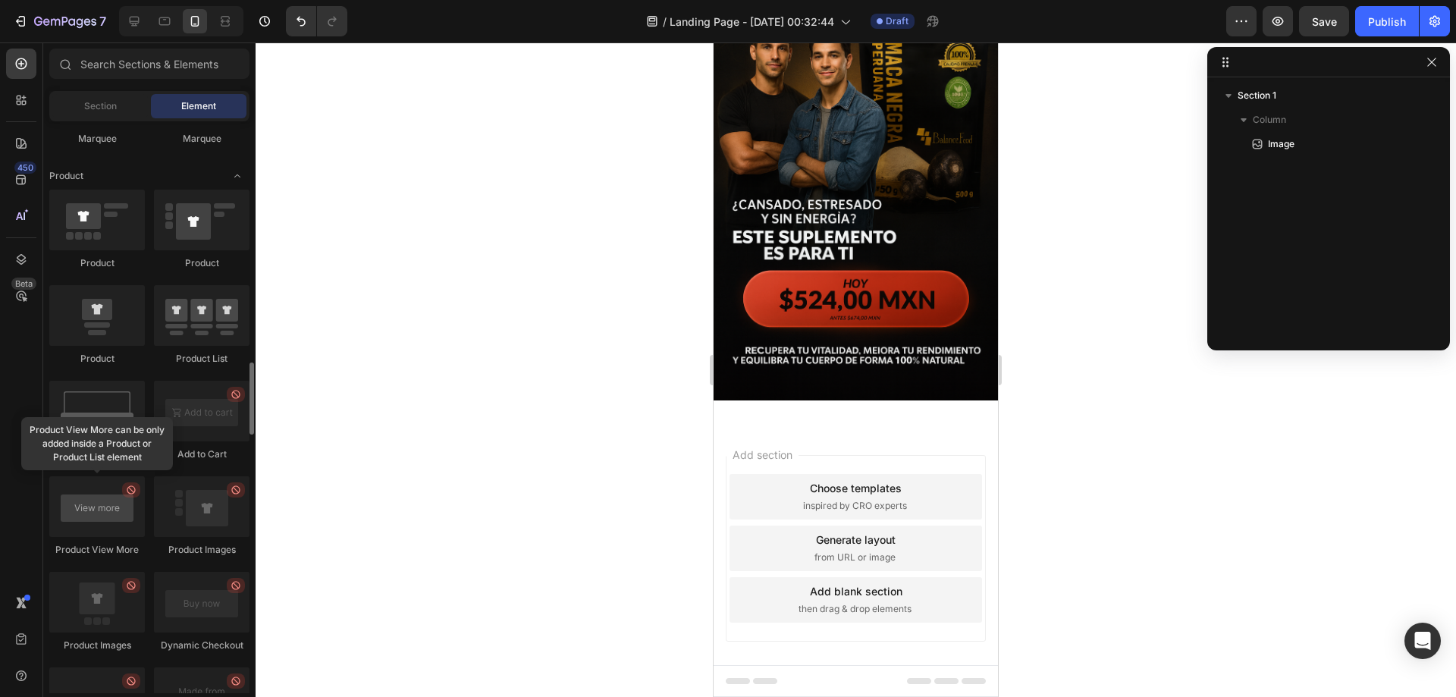
click at [102, 495] on div at bounding box center [97, 506] width 96 height 61
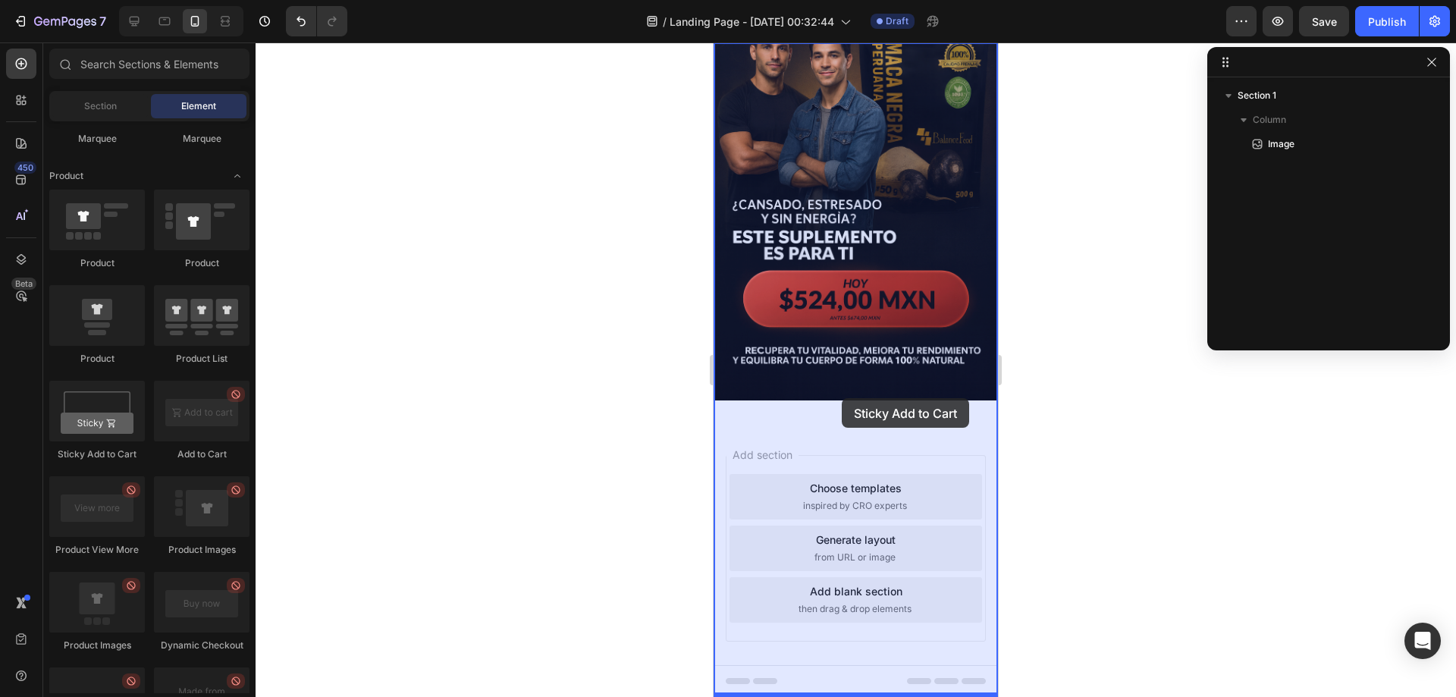
drag, startPoint x: 807, startPoint y: 477, endPoint x: 841, endPoint y: 398, distance: 85.9
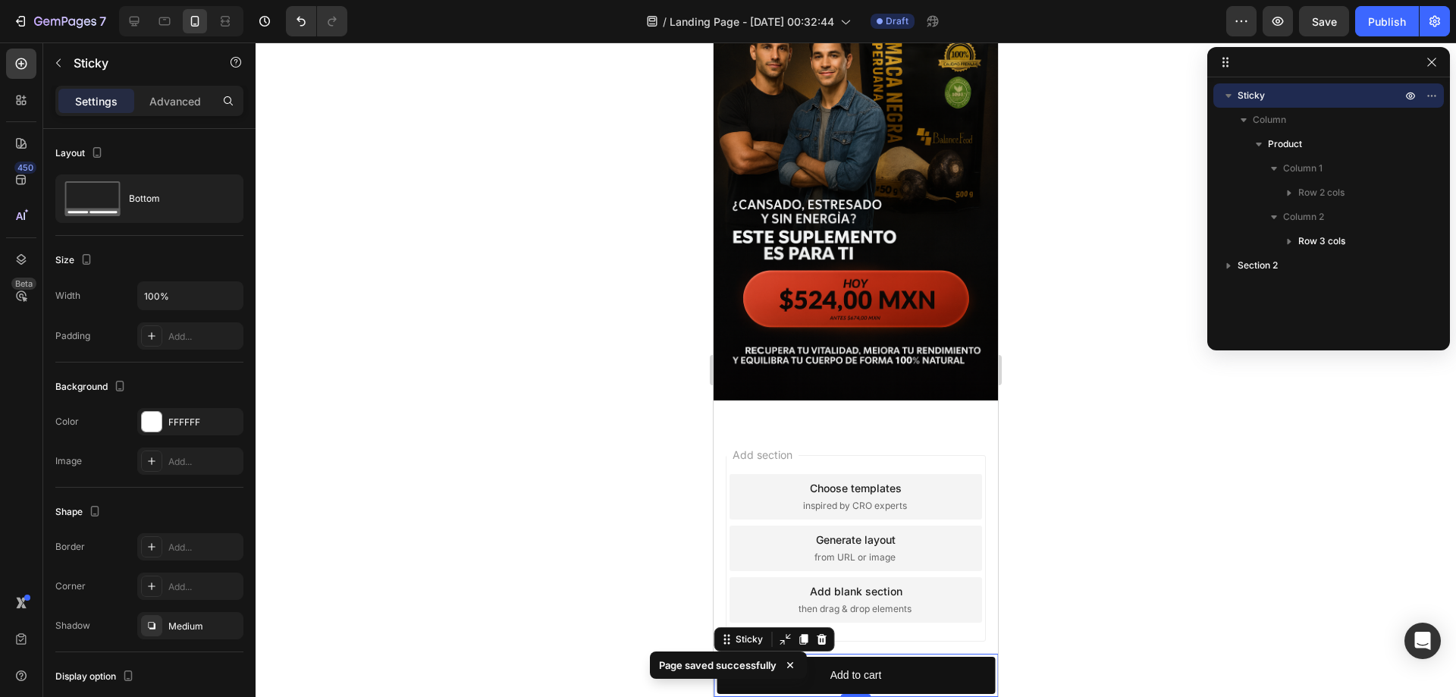
scroll to position [0, 0]
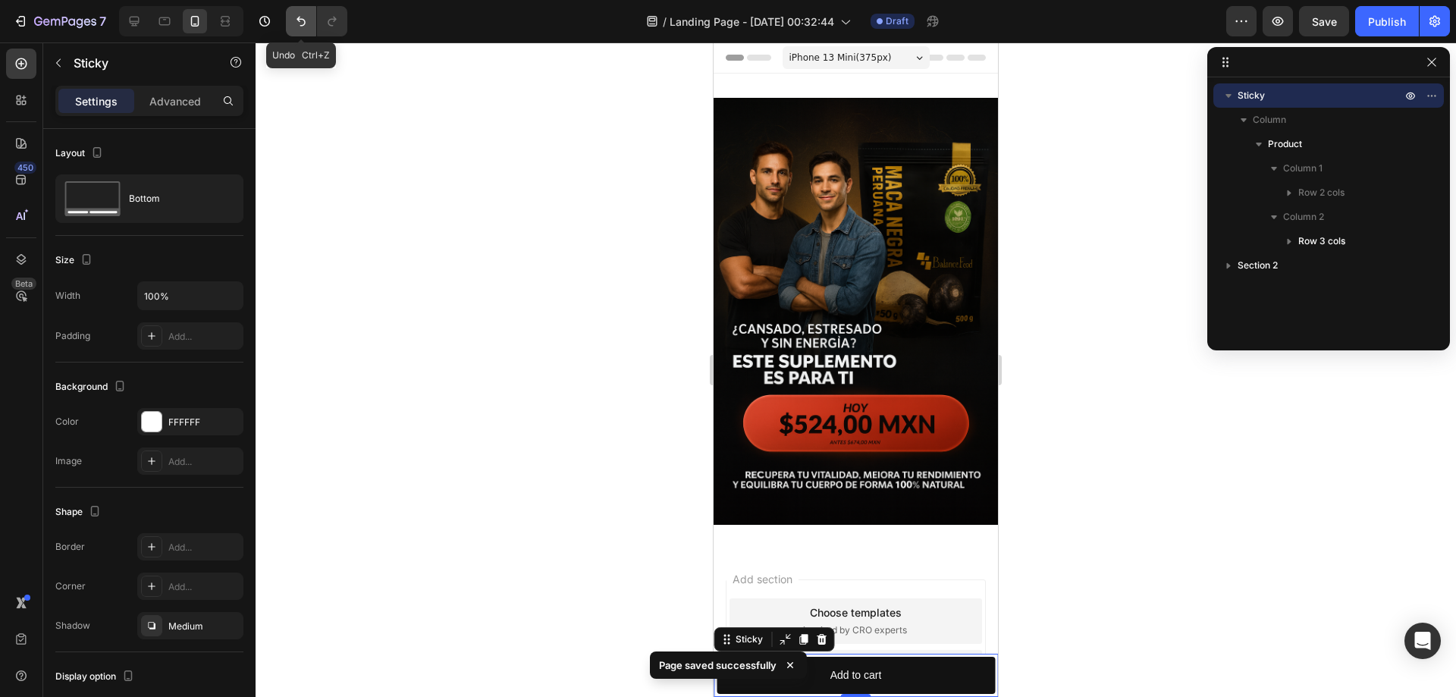
click at [302, 24] on icon "Undo/Redo" at bounding box center [300, 21] width 15 height 15
click at [823, 639] on icon at bounding box center [821, 639] width 10 height 11
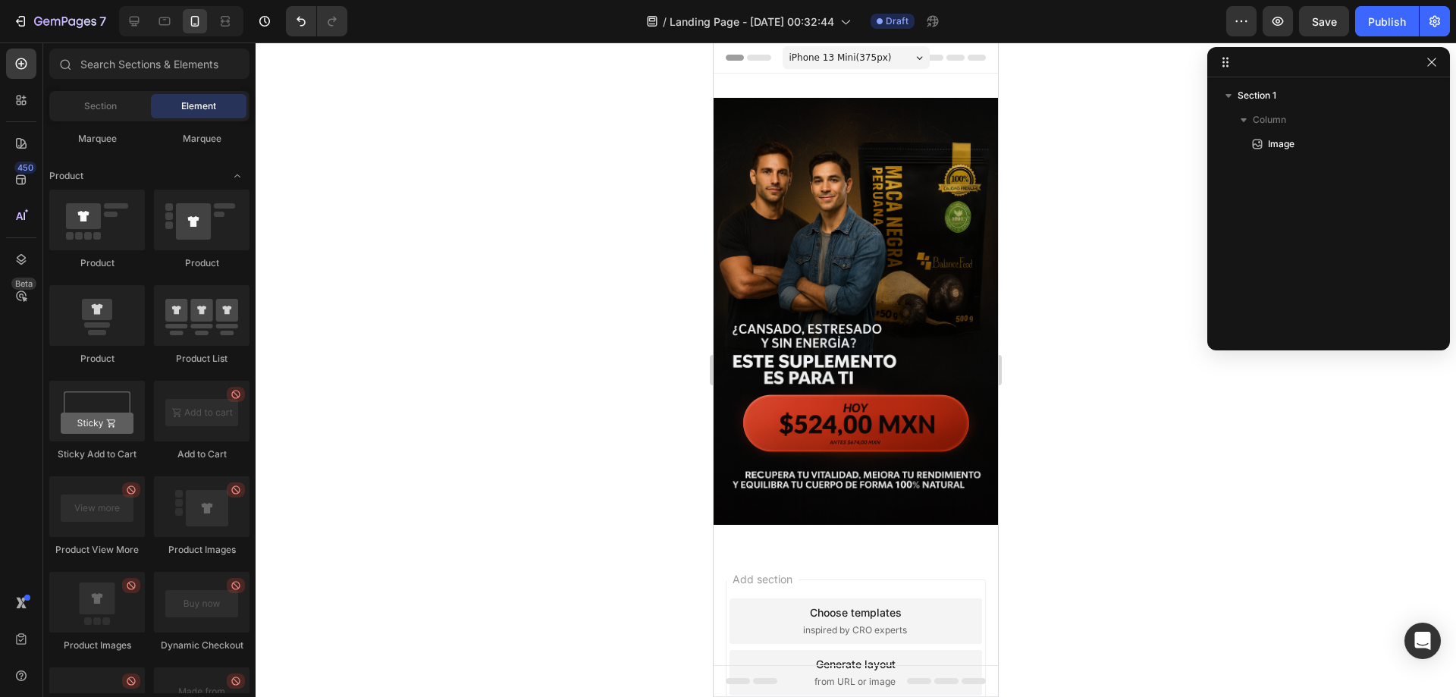
click at [805, 549] on div "Add section Choose templates inspired by CRO experts Generate layout from URL o…" at bounding box center [855, 694] width 284 height 290
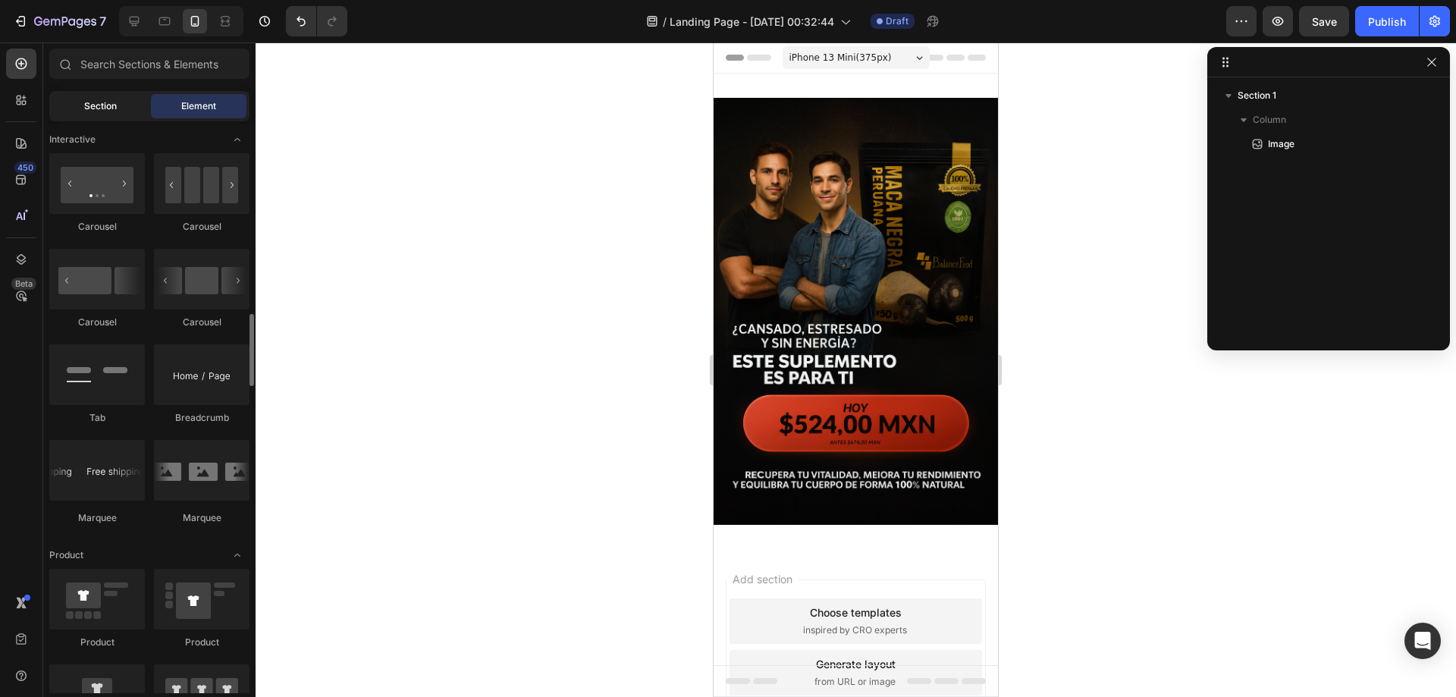
click at [92, 98] on div "Section" at bounding box center [100, 106] width 96 height 24
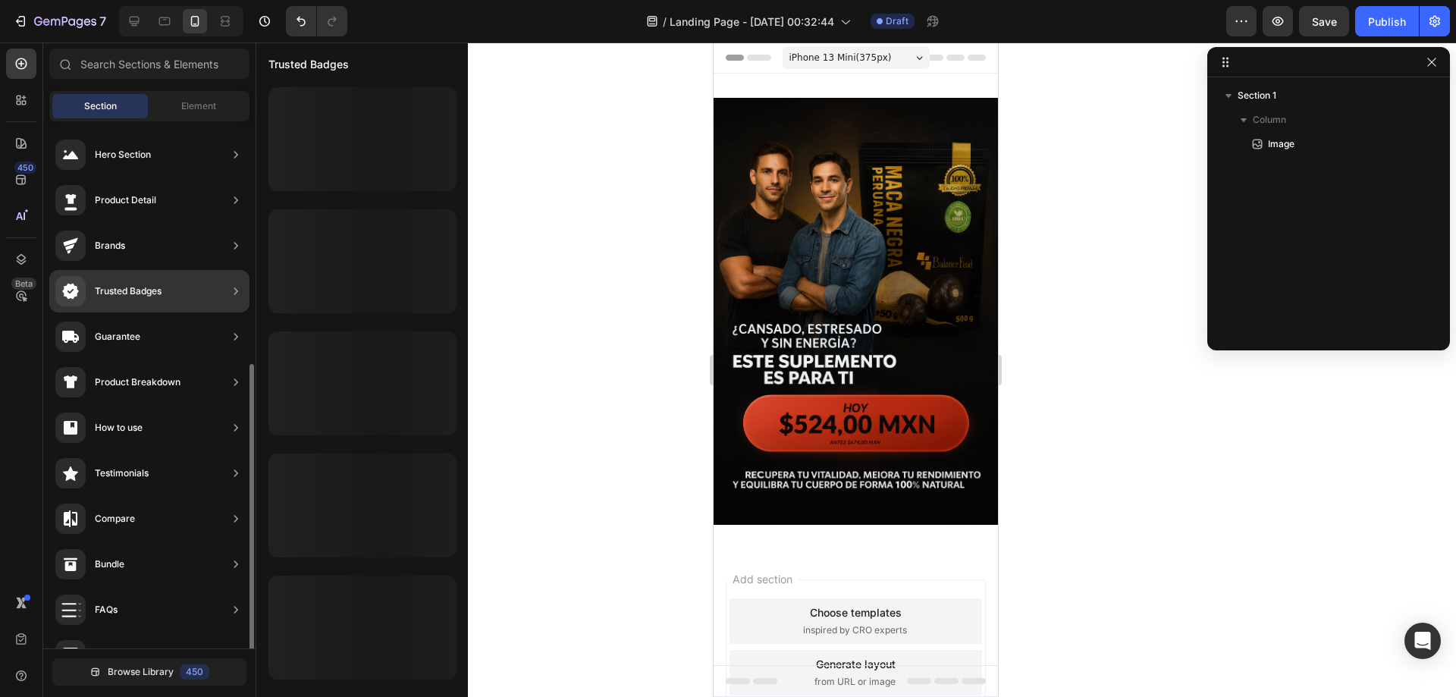
scroll to position [353, 0]
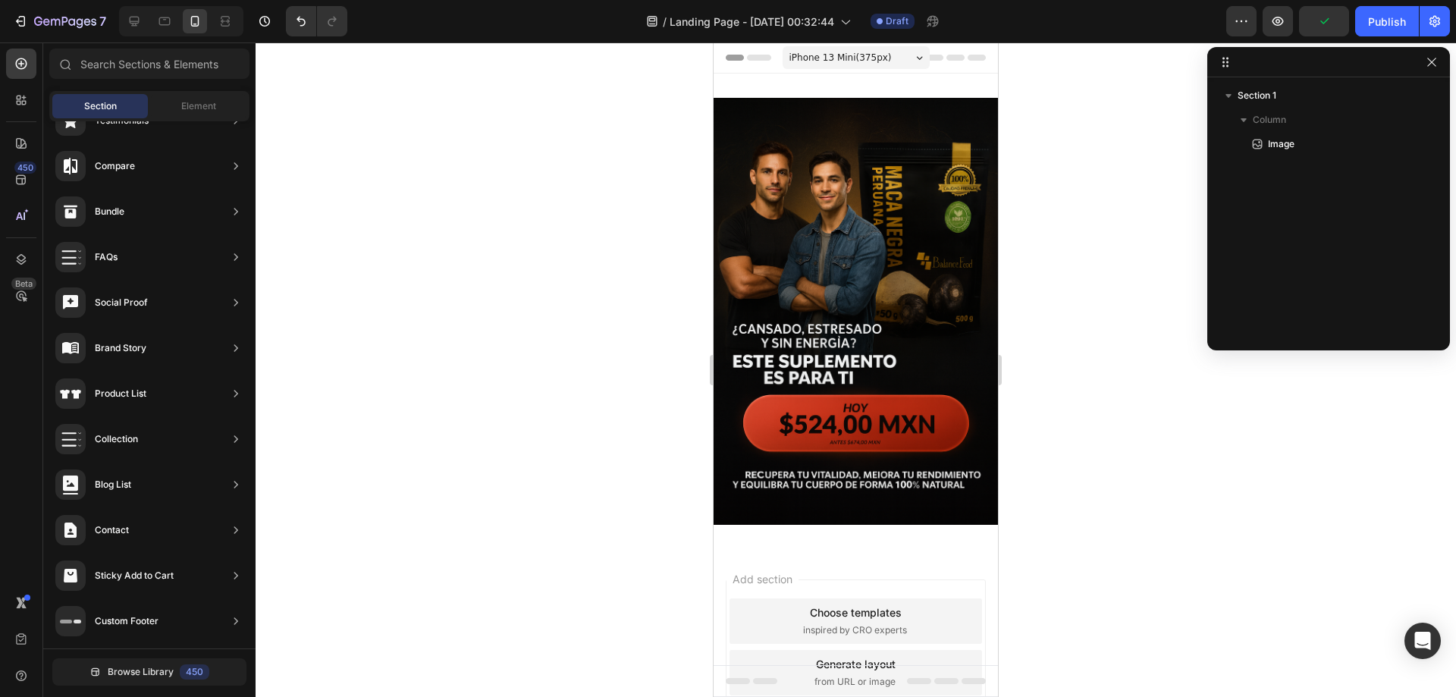
click at [849, 549] on div "Add section Choose templates inspired by CRO experts Generate layout from URL o…" at bounding box center [855, 694] width 284 height 290
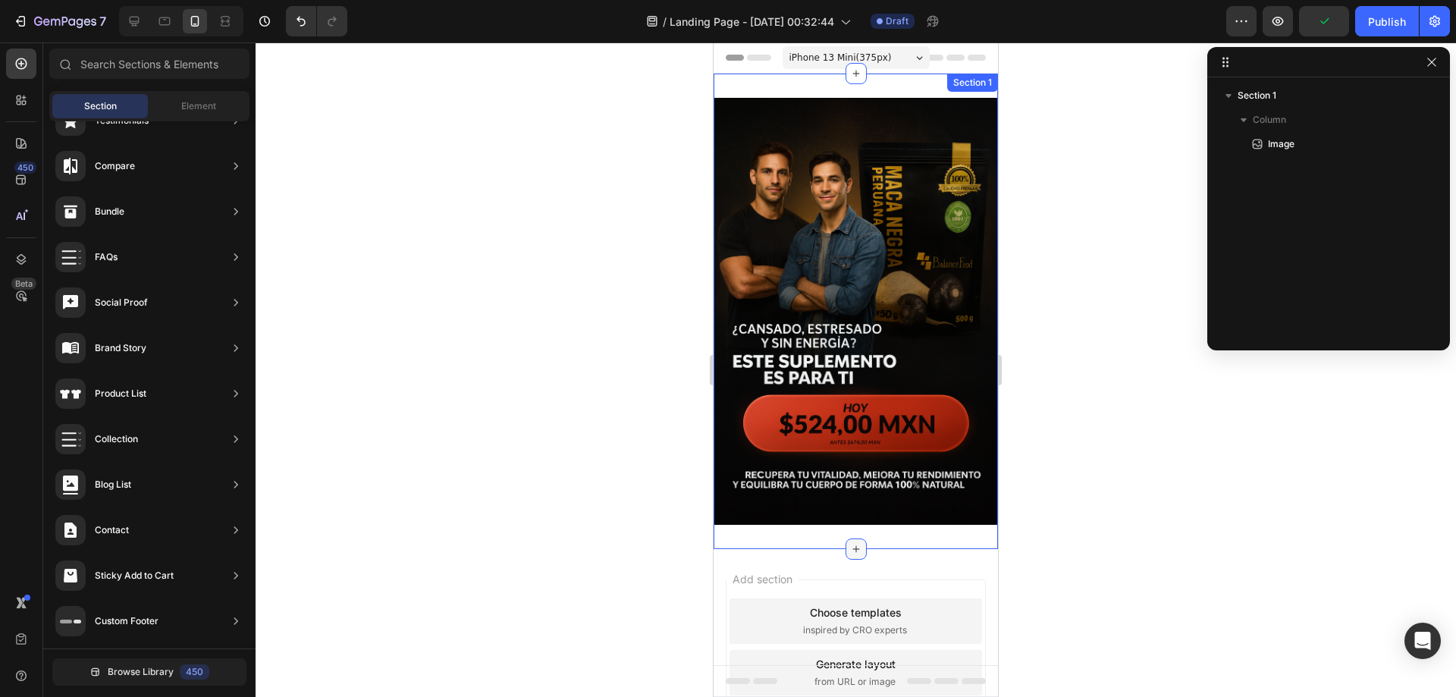
click at [850, 543] on icon at bounding box center [856, 549] width 12 height 12
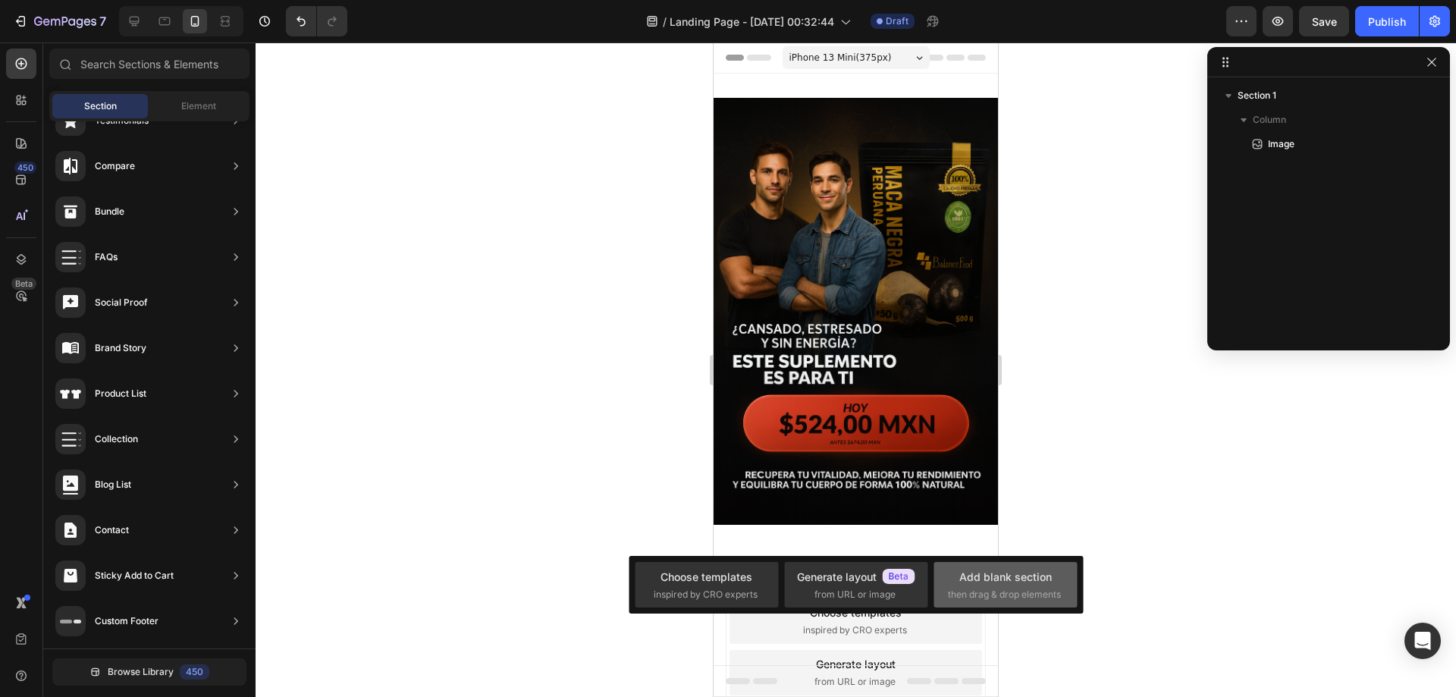
click at [981, 581] on div "Add blank section" at bounding box center [1005, 577] width 92 height 16
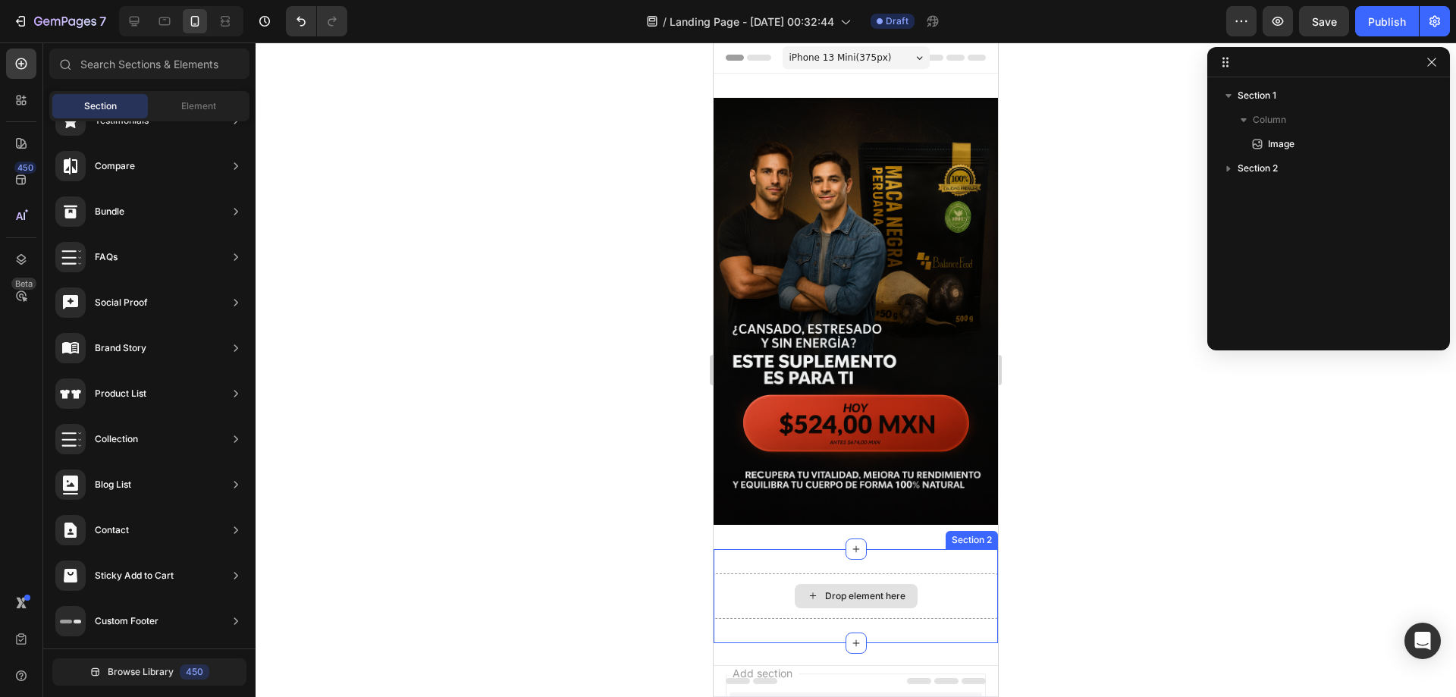
click at [852, 590] on div "Drop element here" at bounding box center [865, 596] width 80 height 12
click at [200, 110] on span "Element" at bounding box center [198, 106] width 35 height 14
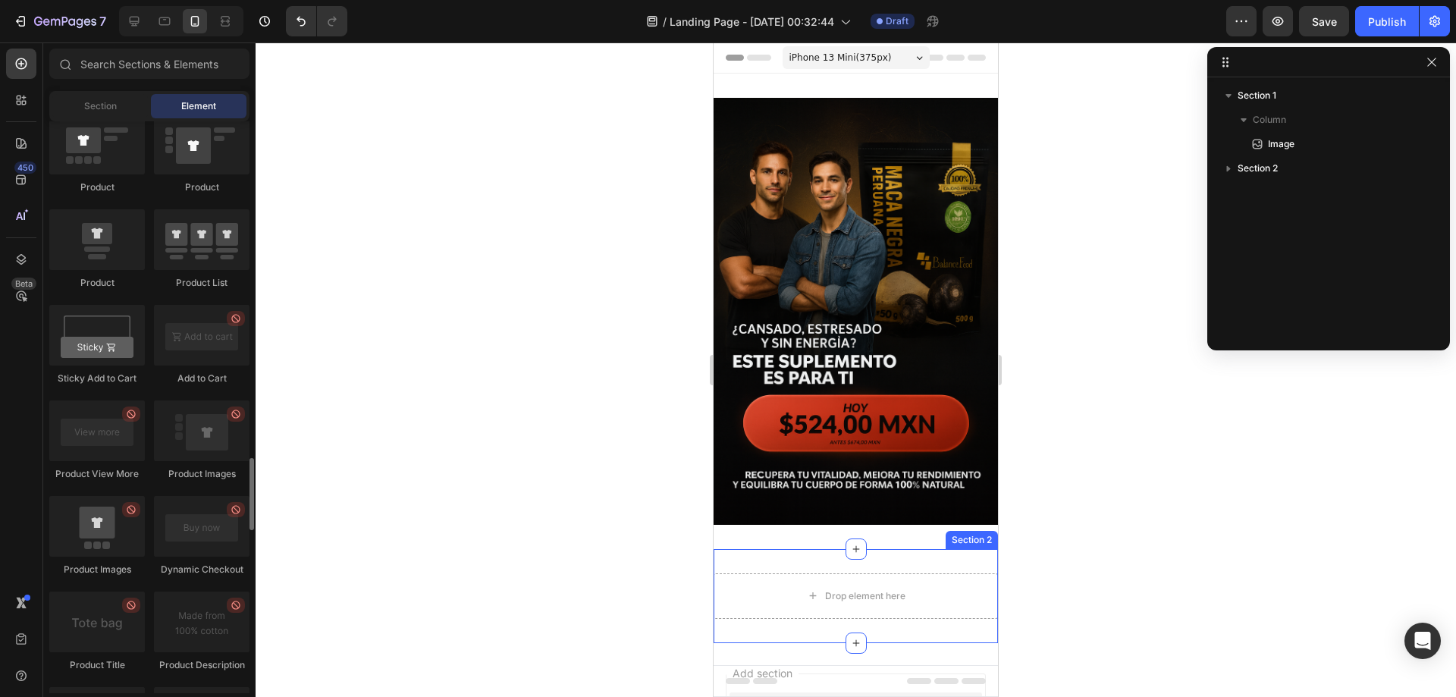
scroll to position [2047, 0]
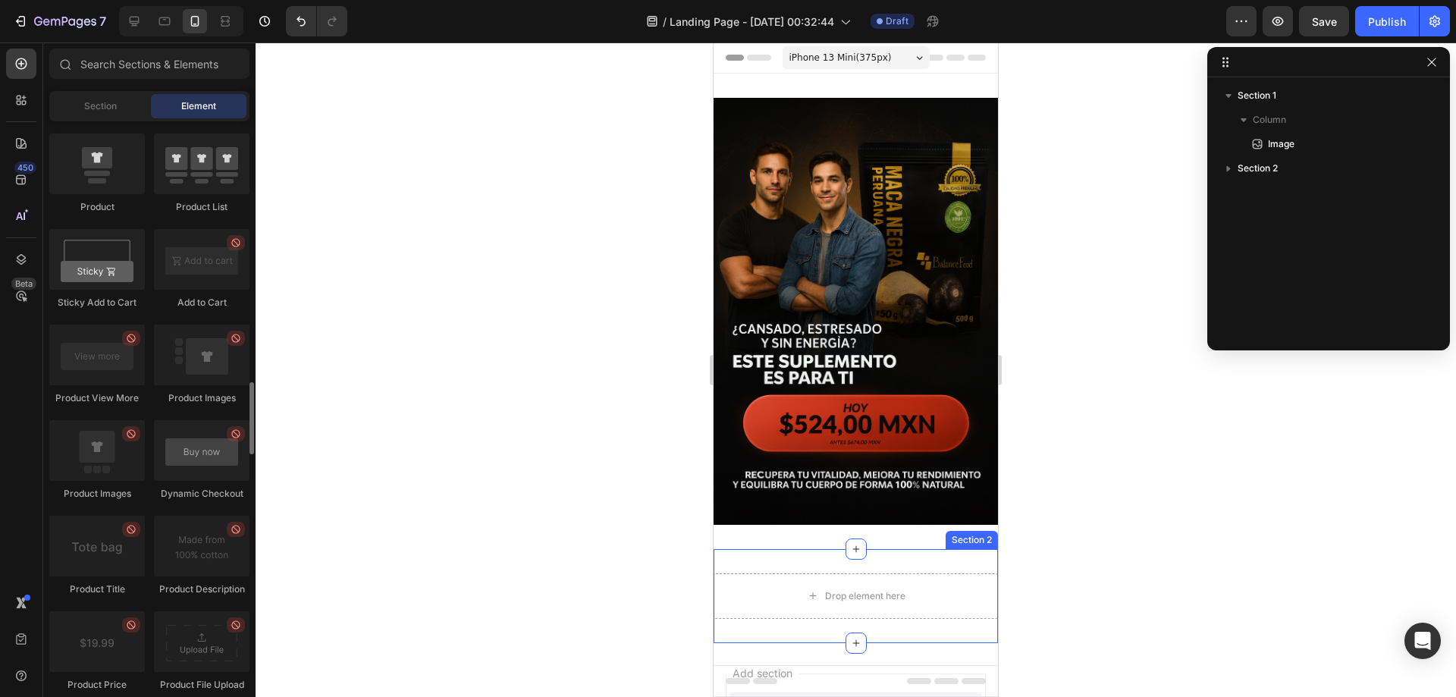
click at [220, 436] on div at bounding box center [202, 450] width 96 height 61
drag, startPoint x: 909, startPoint y: 494, endPoint x: 884, endPoint y: 548, distance: 60.0
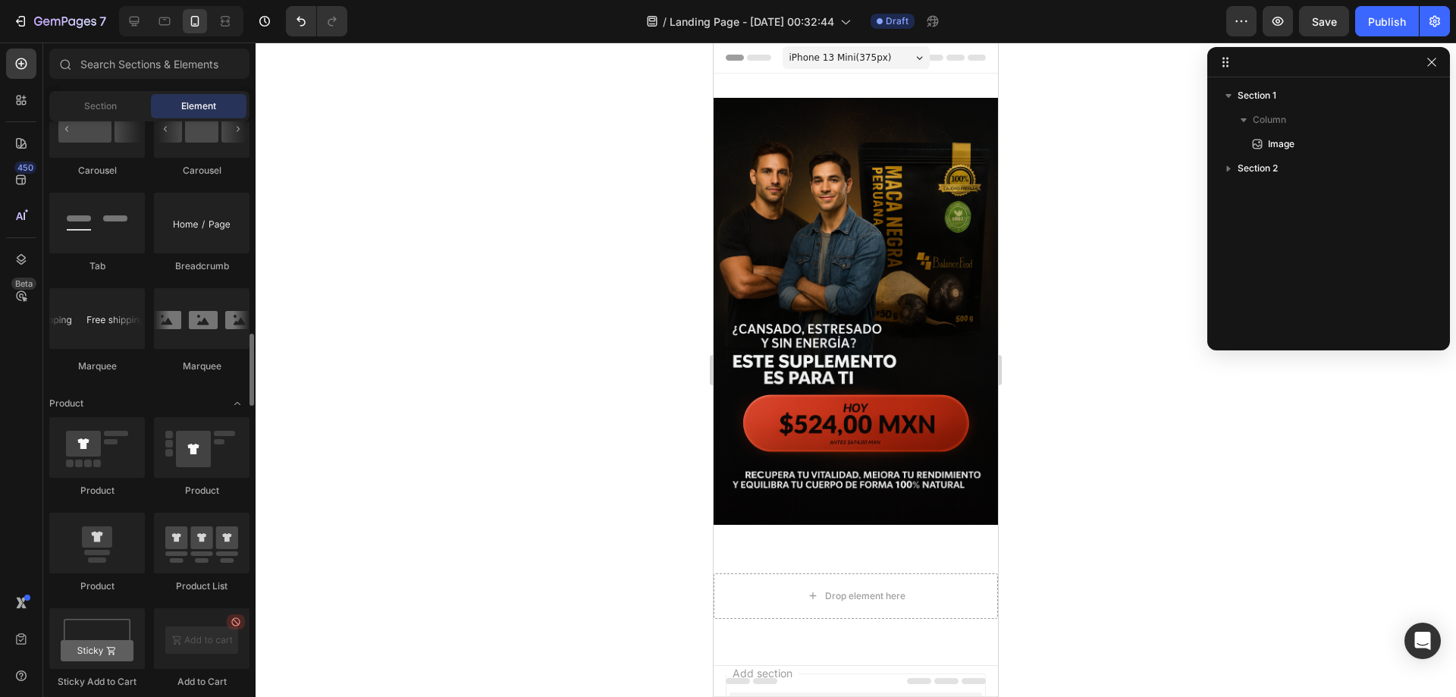
scroll to position [1744, 0]
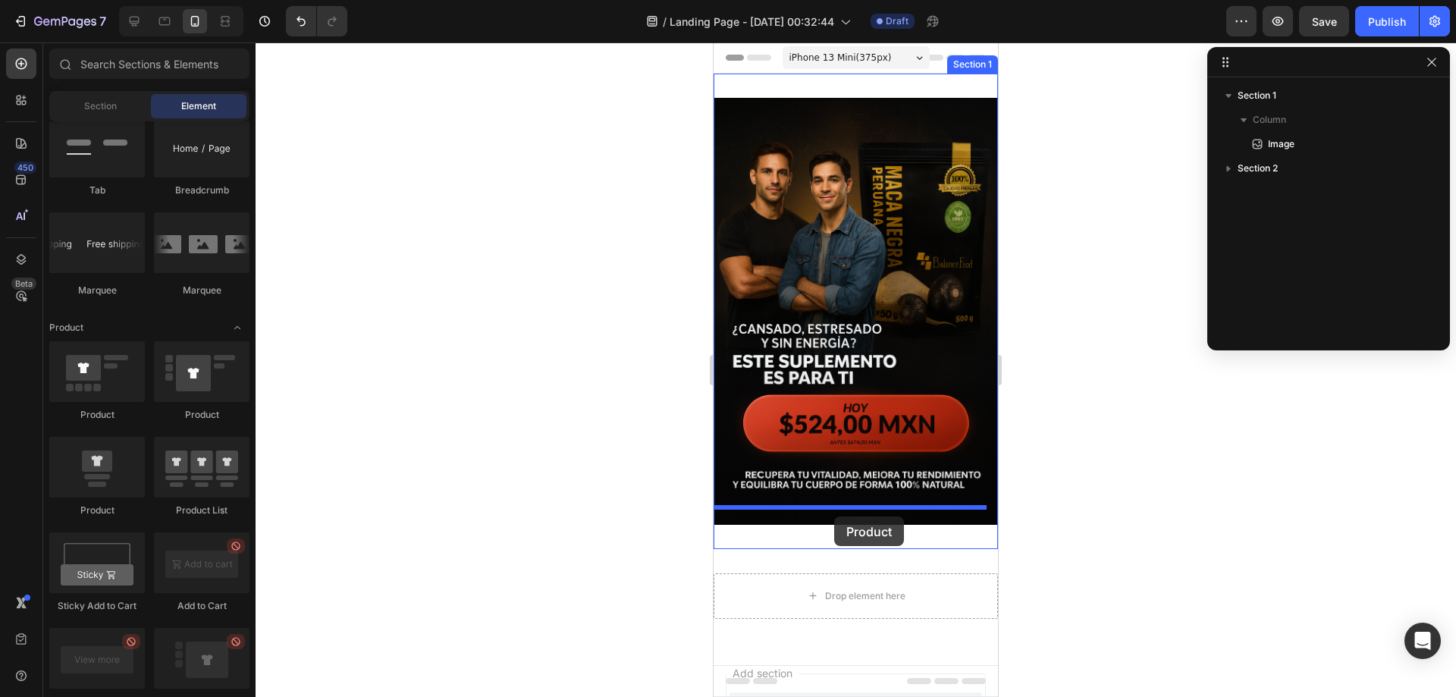
drag, startPoint x: 823, startPoint y: 503, endPoint x: 835, endPoint y: 516, distance: 18.8
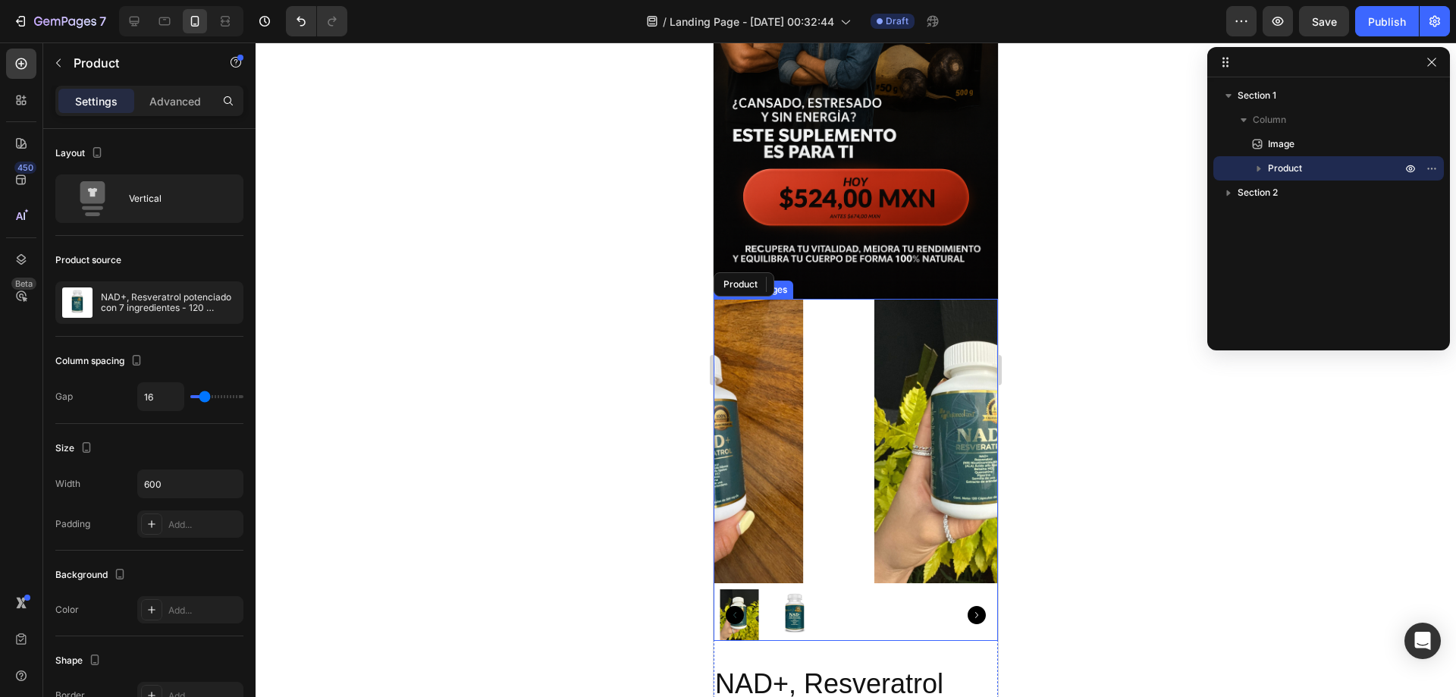
scroll to position [227, 0]
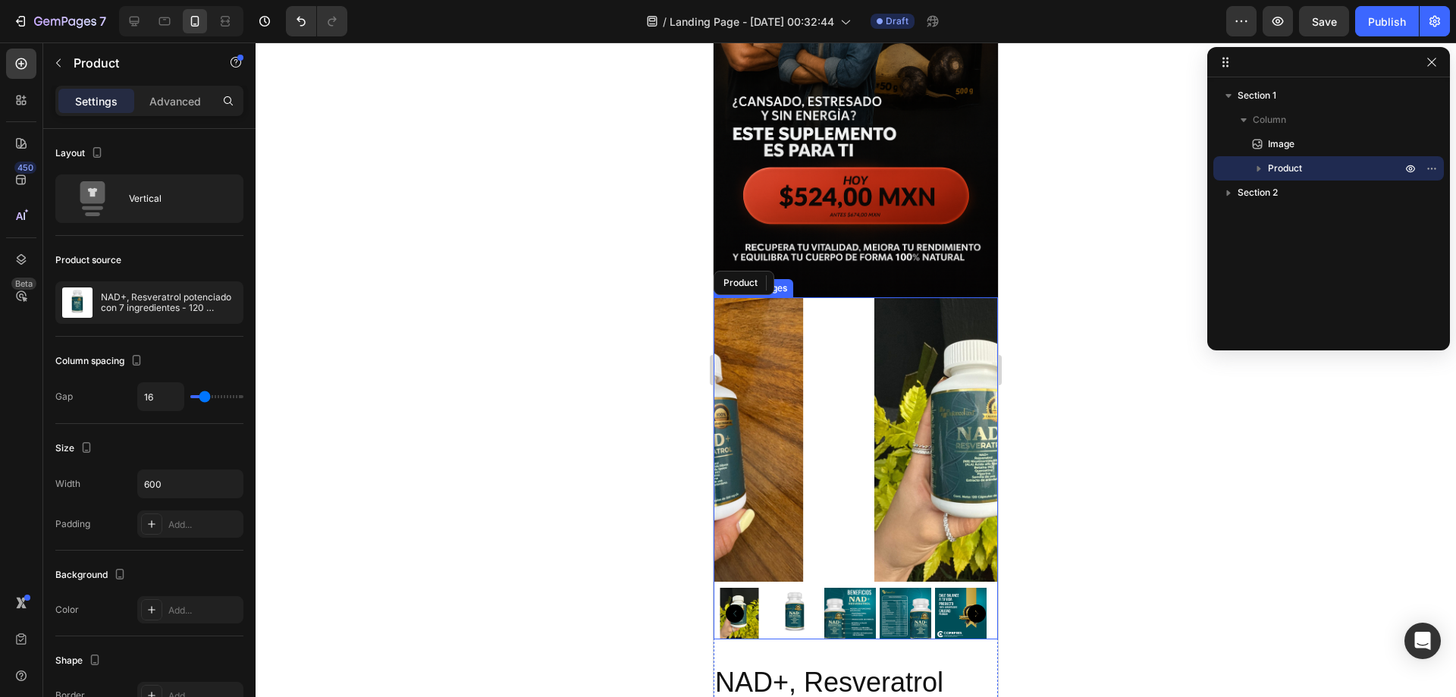
click at [857, 401] on img at bounding box center [980, 439] width 284 height 284
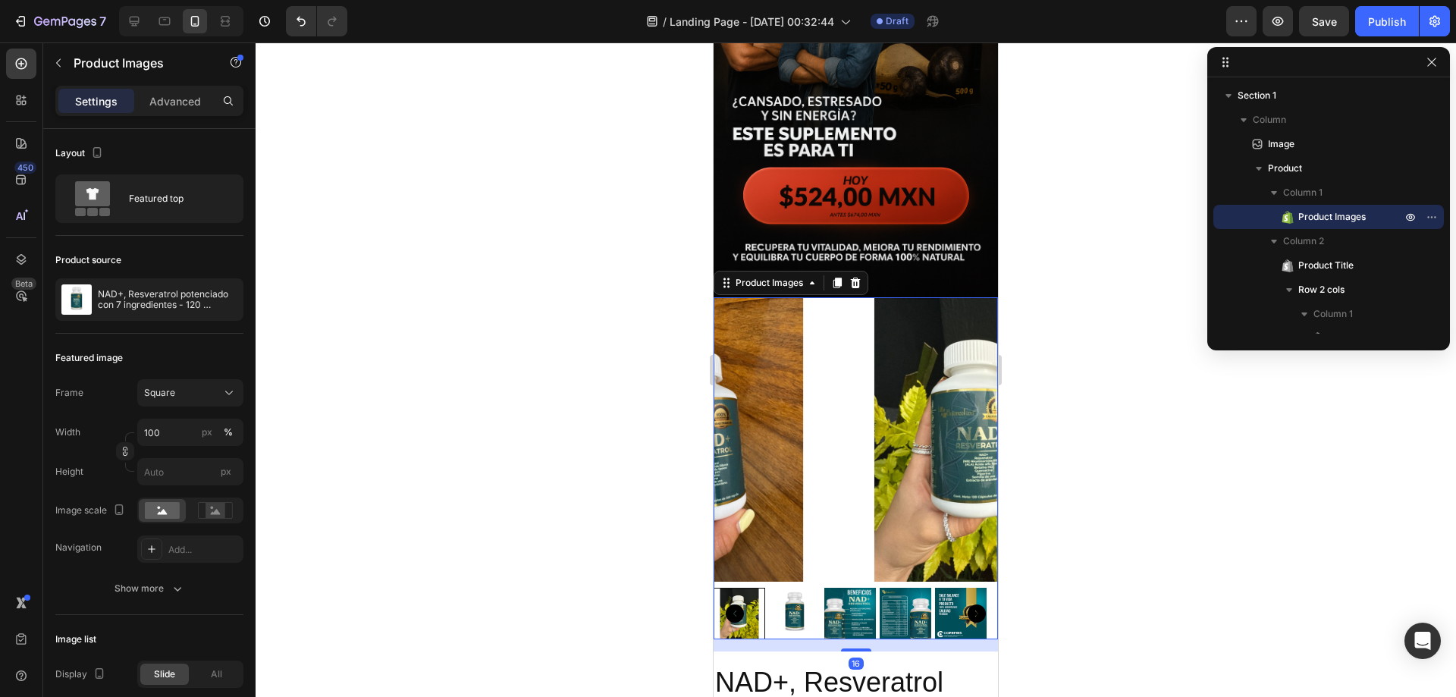
click at [863, 407] on img at bounding box center [980, 439] width 284 height 284
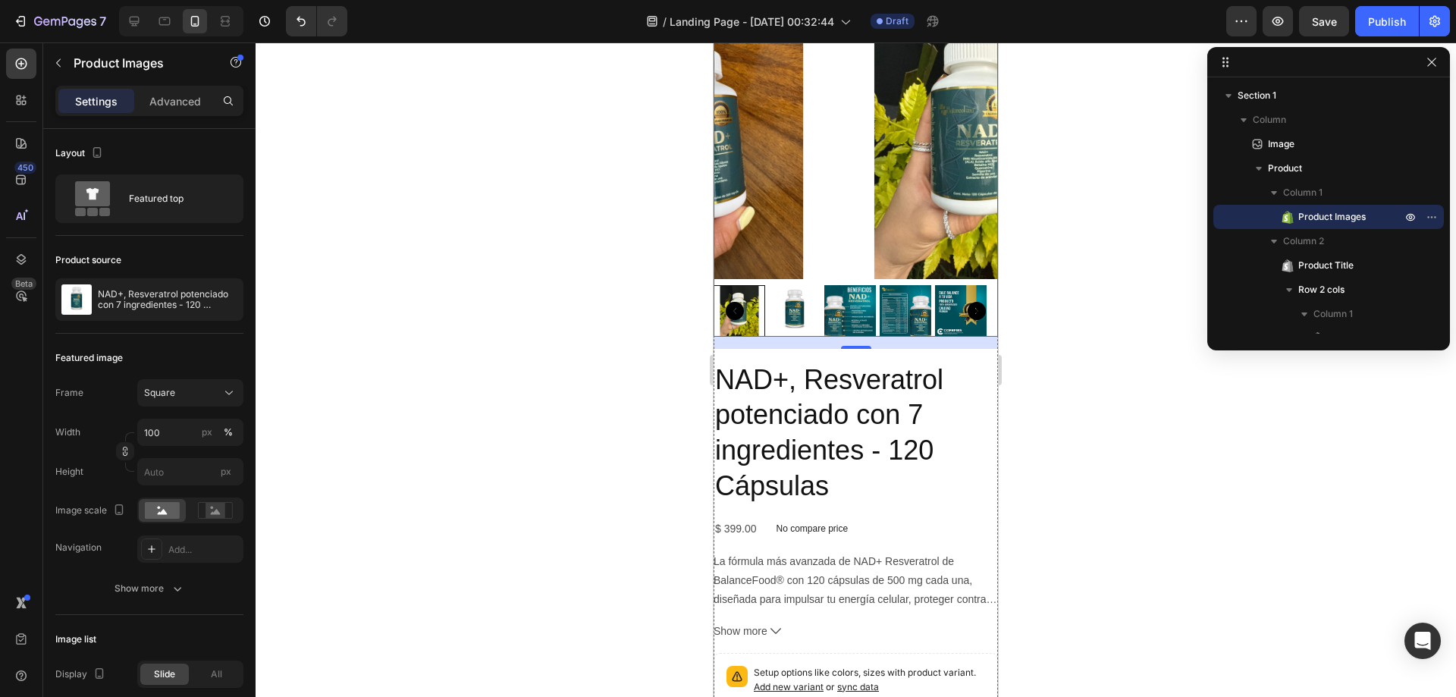
scroll to position [303, 0]
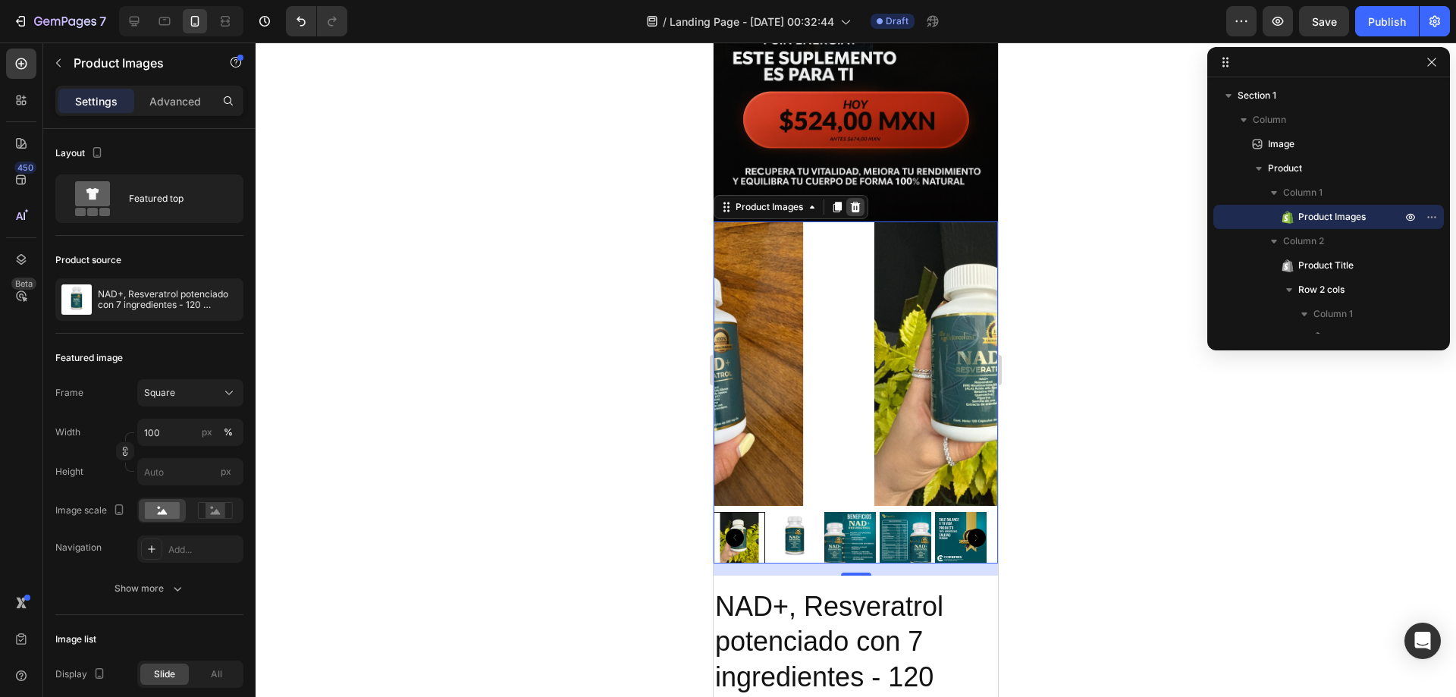
click at [852, 201] on icon at bounding box center [855, 207] width 12 height 12
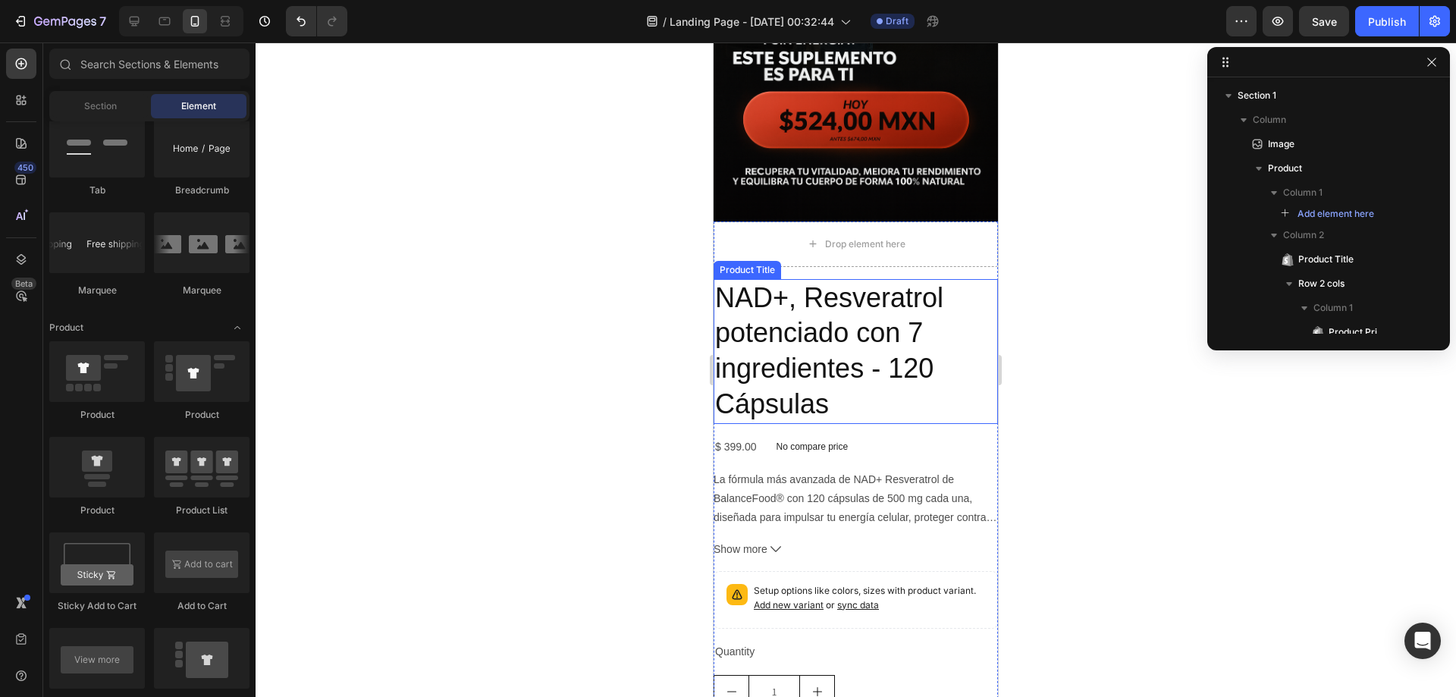
click at [942, 289] on h2 "NAD+, Resveratrol potenciado con 7 ingredientes - 120 Cápsulas" at bounding box center [855, 351] width 284 height 145
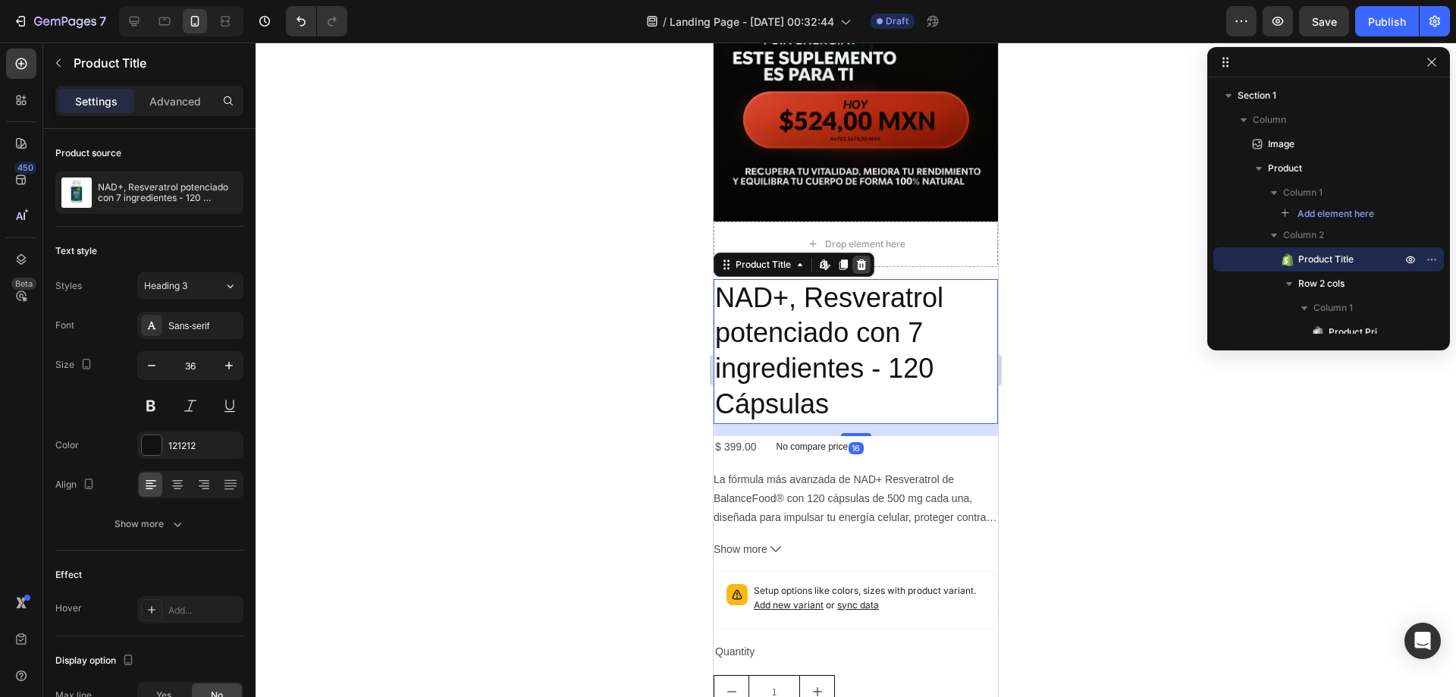
click at [858, 259] on icon at bounding box center [861, 265] width 12 height 12
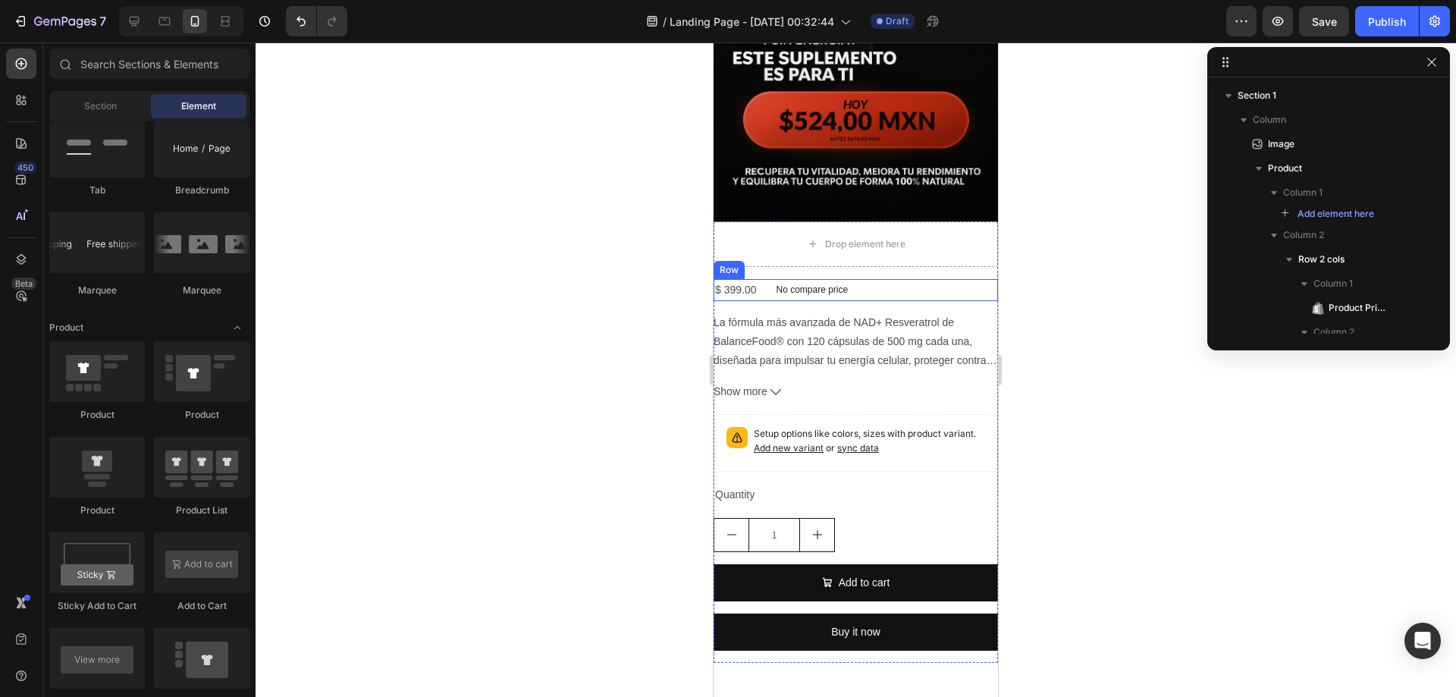
click at [898, 279] on div "$ 399.00 Product Price Product Price No compare price Product Price Row" at bounding box center [855, 290] width 284 height 22
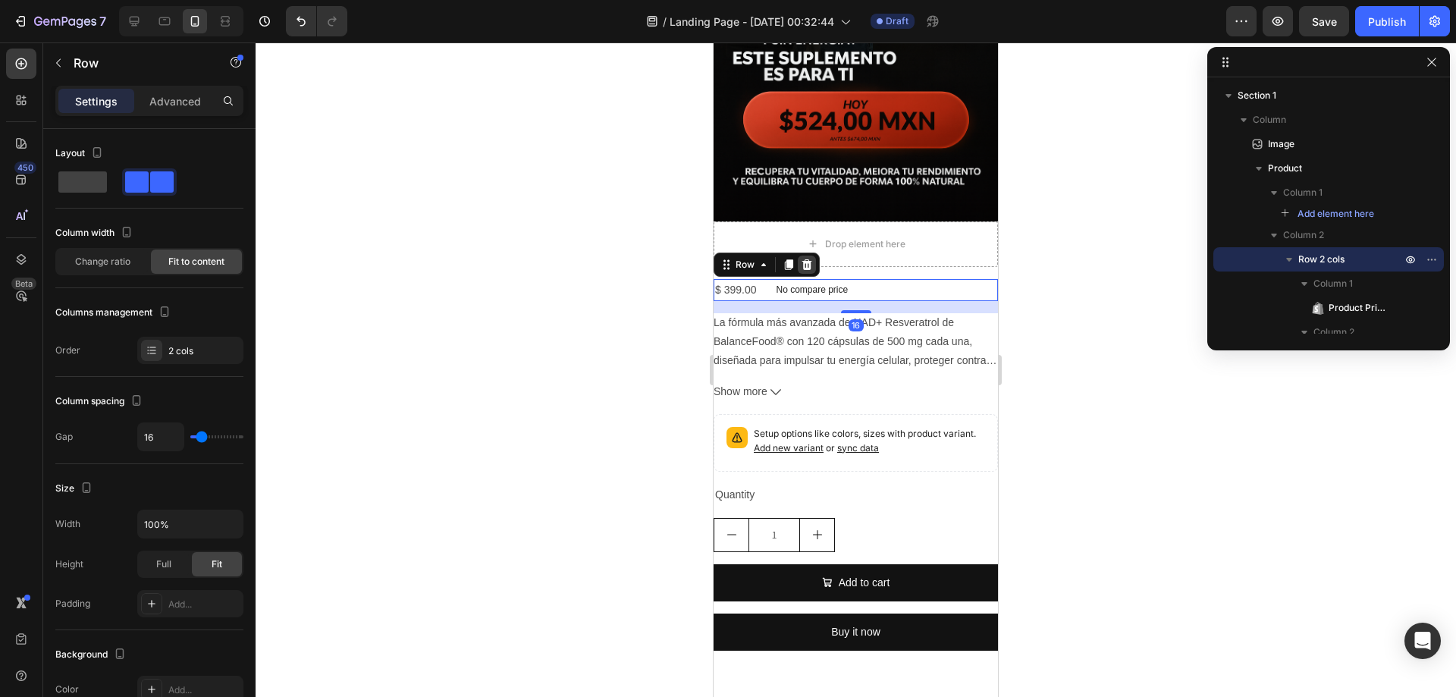
click at [814, 255] on div at bounding box center [807, 264] width 18 height 18
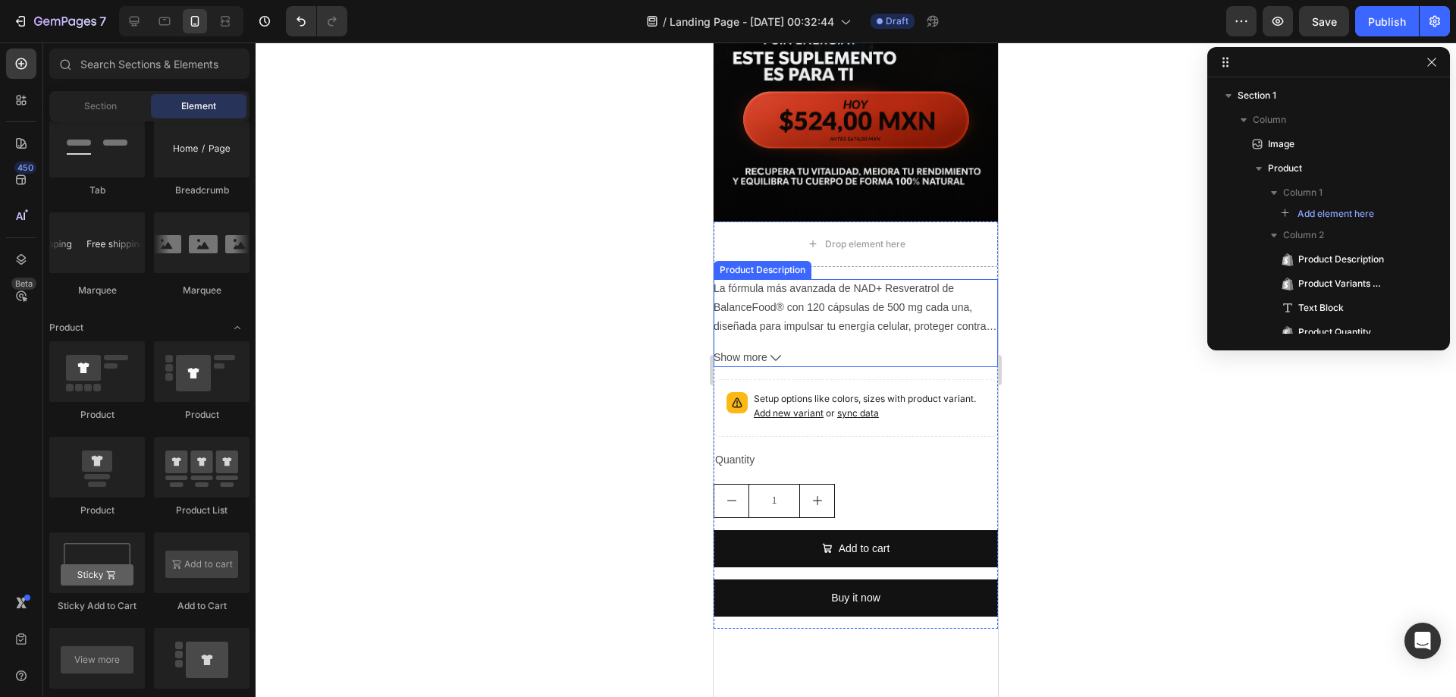
click at [975, 281] on div "La fórmula más avanzada de NAD+ Resveratrol de BalanceFood® con 120 cápsulas de…" at bounding box center [855, 308] width 284 height 58
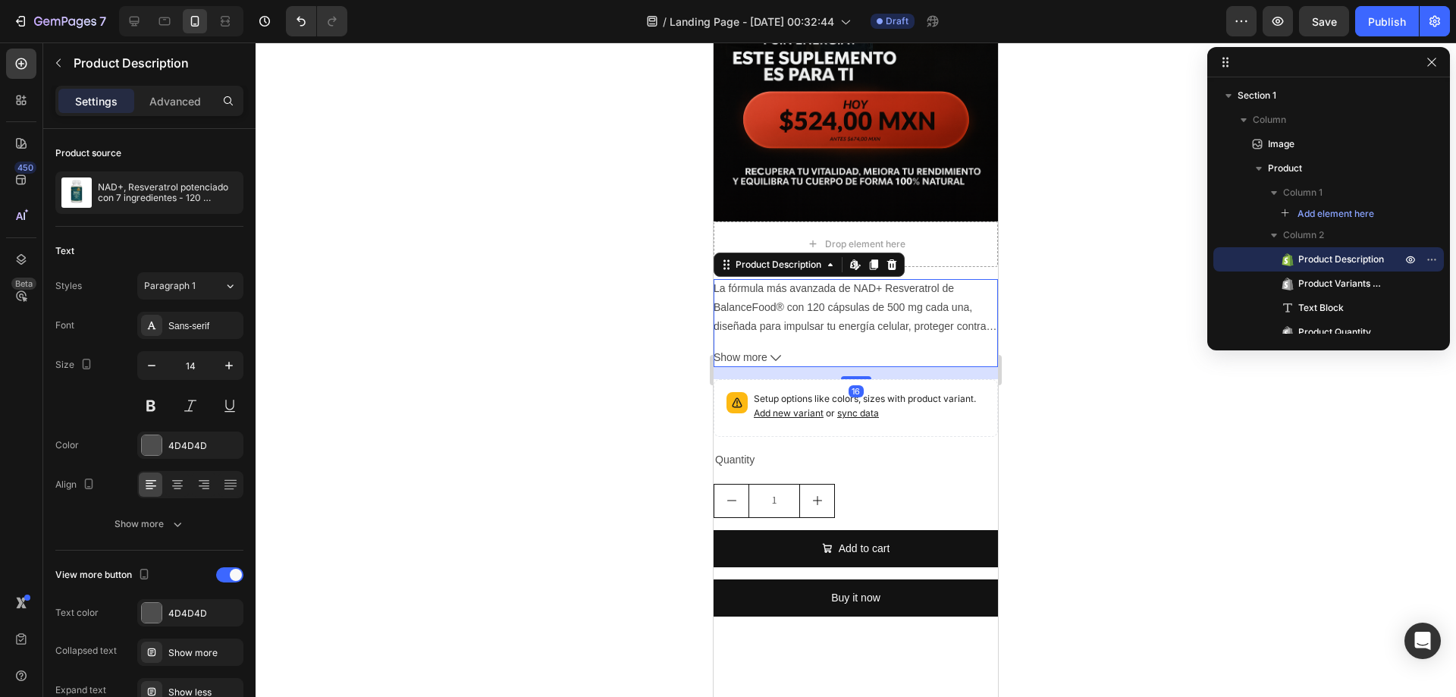
click at [888, 259] on icon at bounding box center [891, 265] width 12 height 12
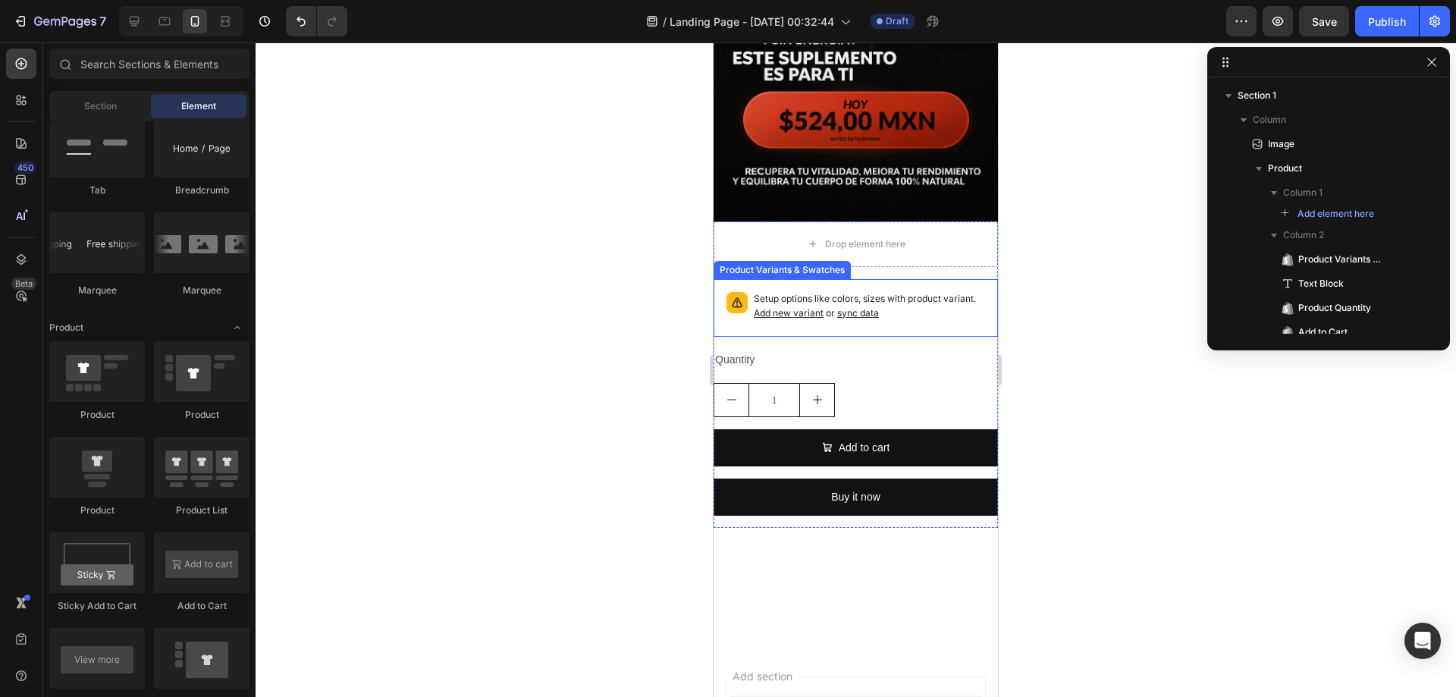
click at [954, 286] on div "Setup options like colors, sizes with product variant. Add new variant or sync …" at bounding box center [855, 308] width 271 height 44
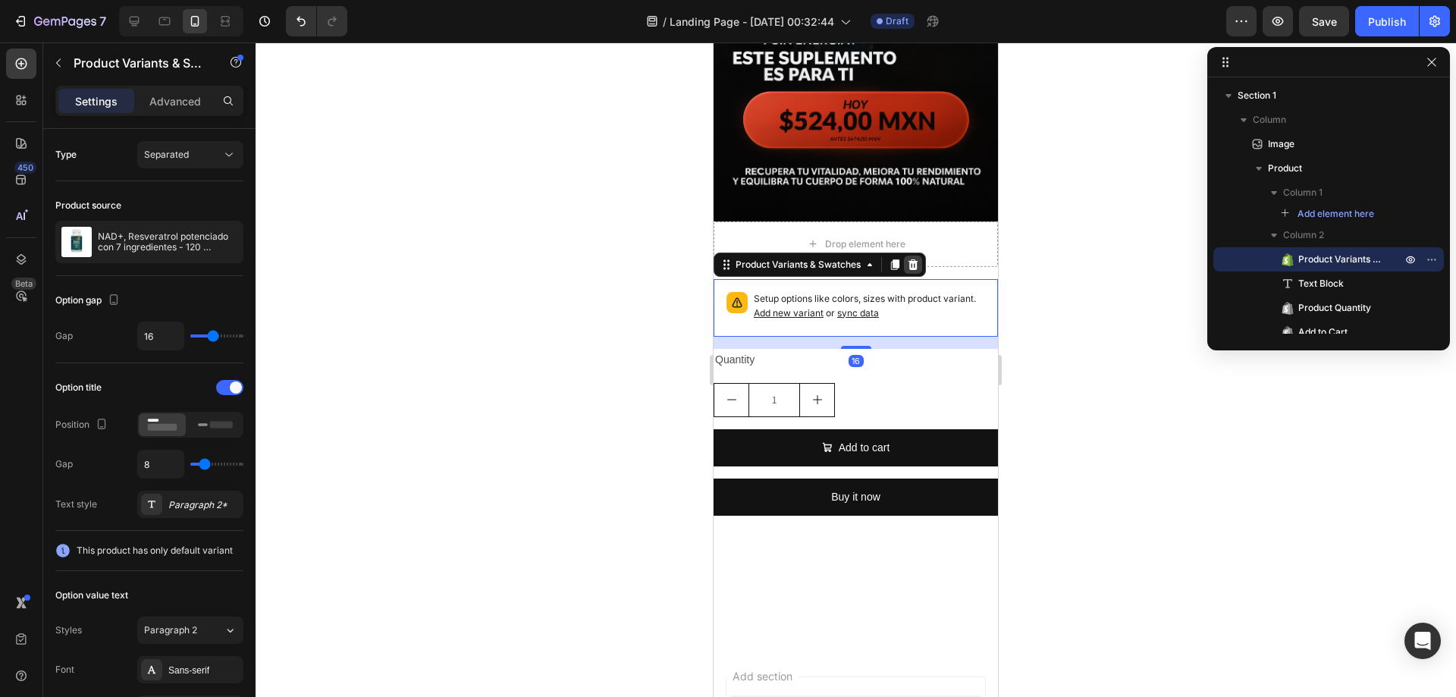
click at [911, 259] on icon at bounding box center [913, 264] width 10 height 11
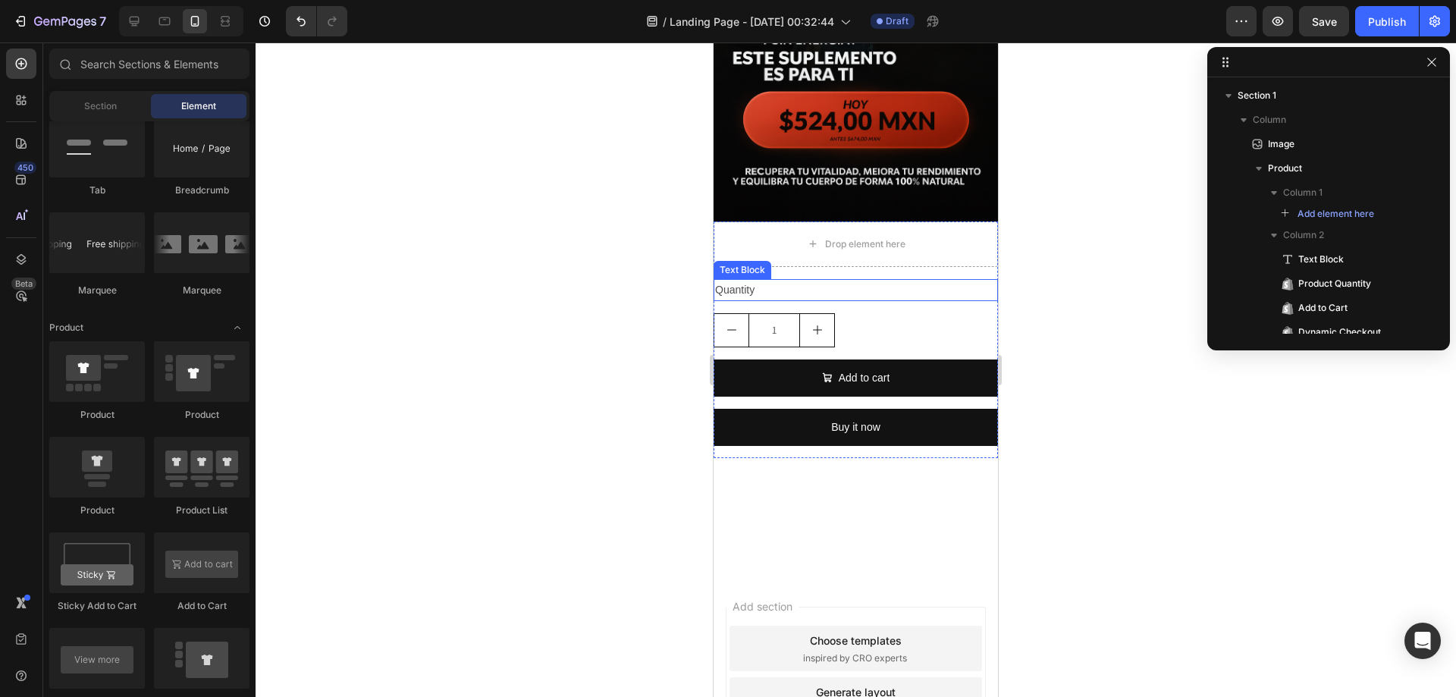
click at [940, 279] on div "Quantity" at bounding box center [855, 290] width 284 height 22
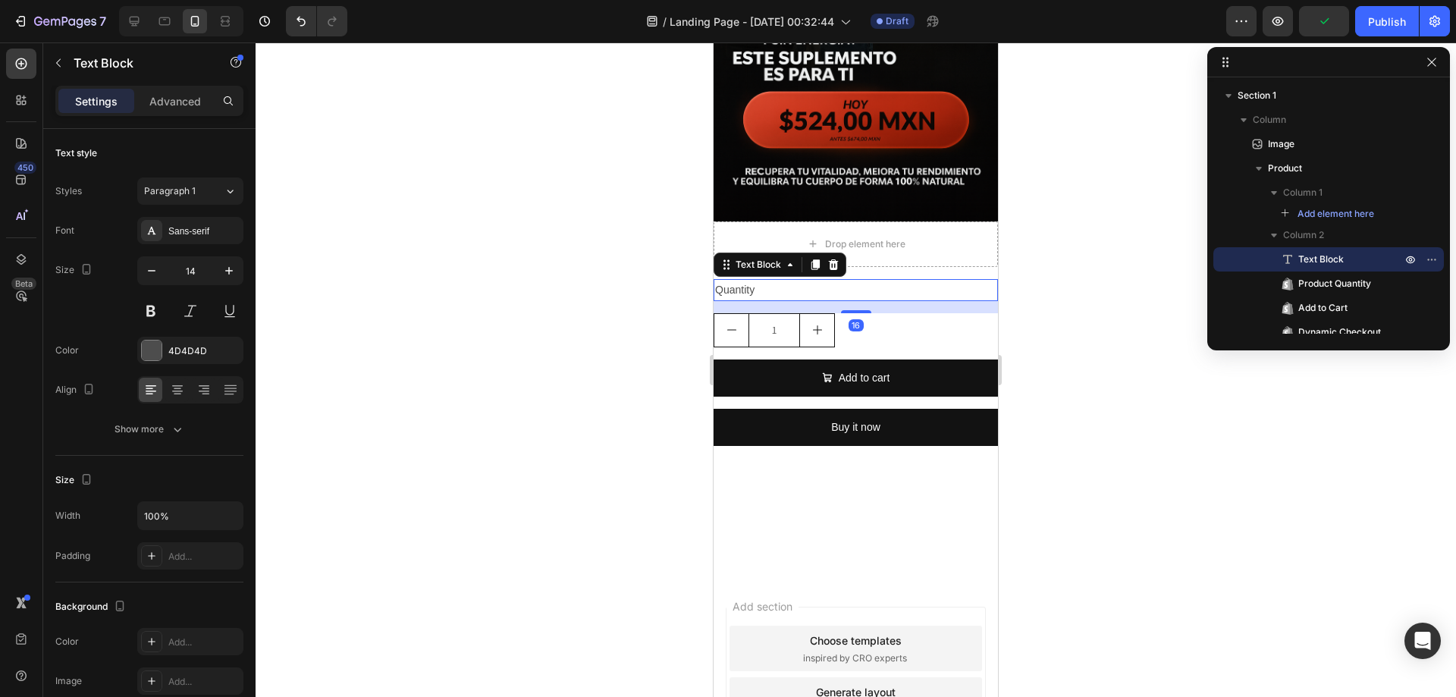
click at [840, 255] on div at bounding box center [833, 264] width 18 height 18
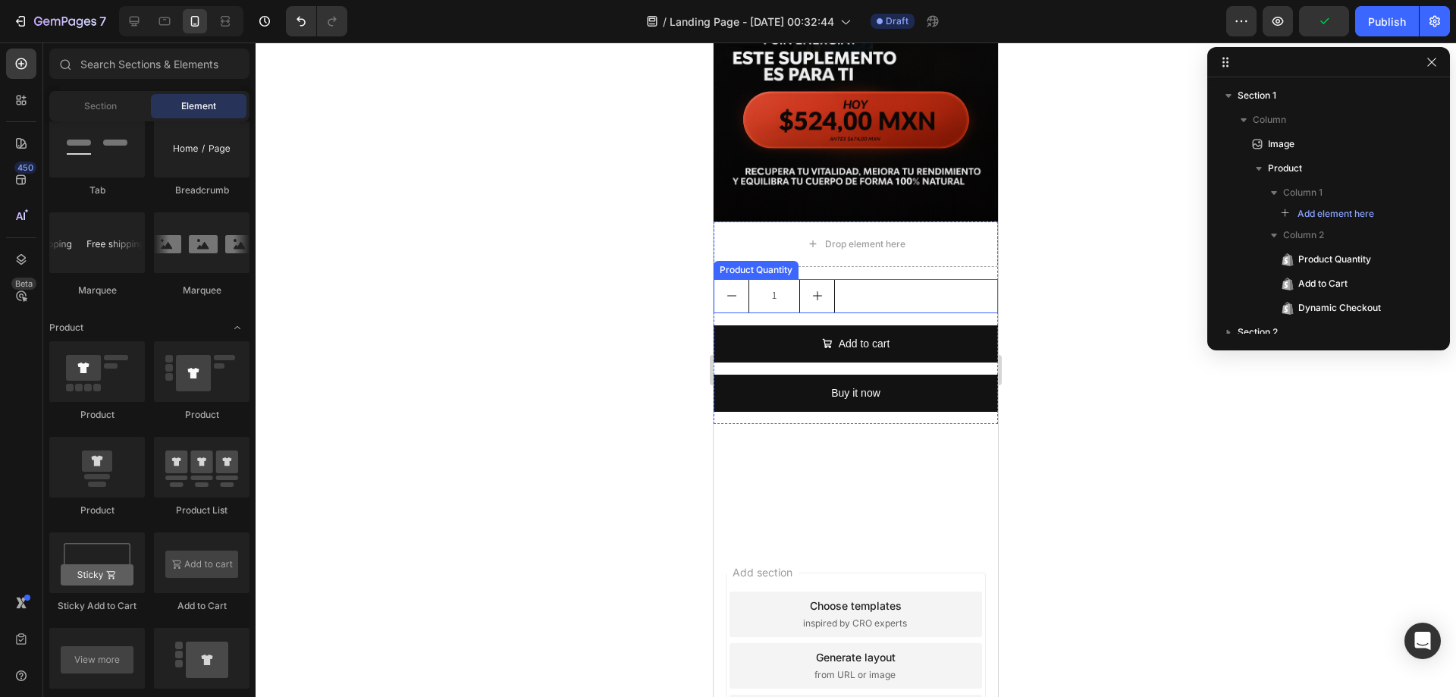
click at [910, 279] on div "1" at bounding box center [855, 296] width 284 height 34
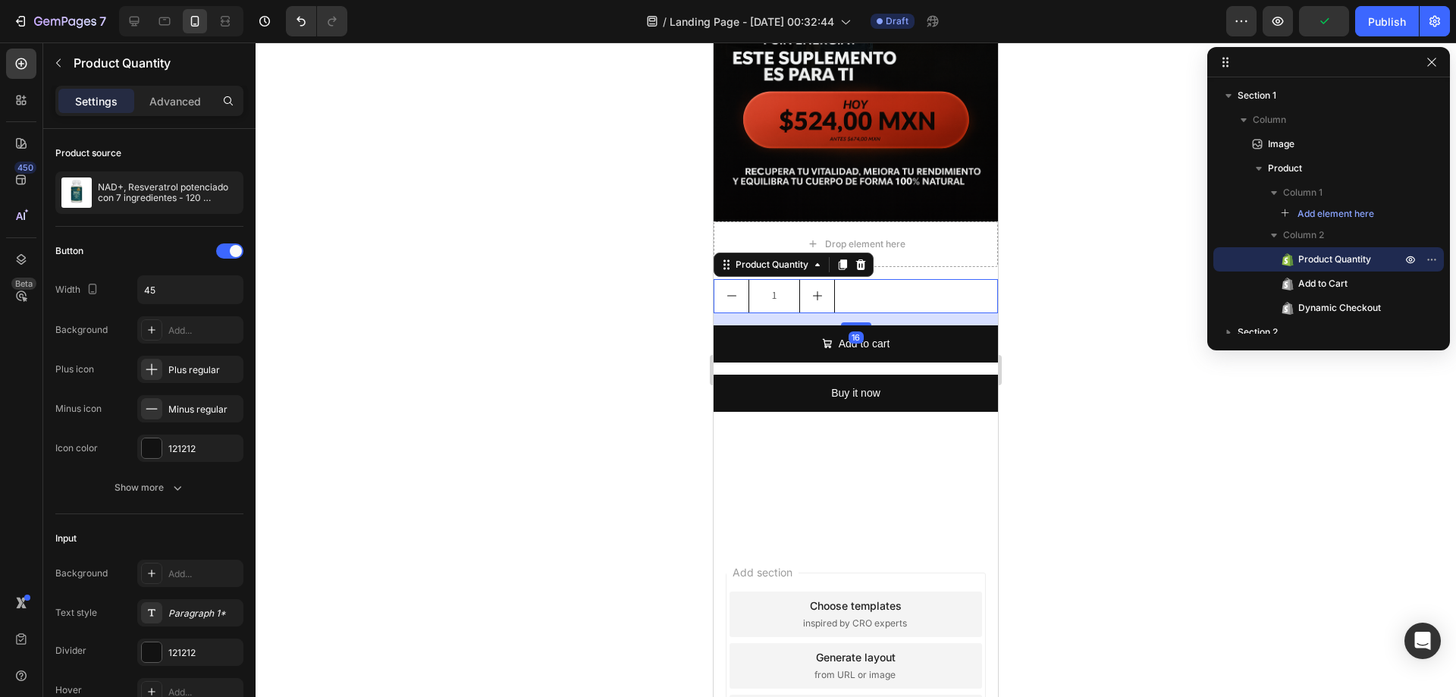
click at [866, 259] on icon at bounding box center [860, 265] width 12 height 12
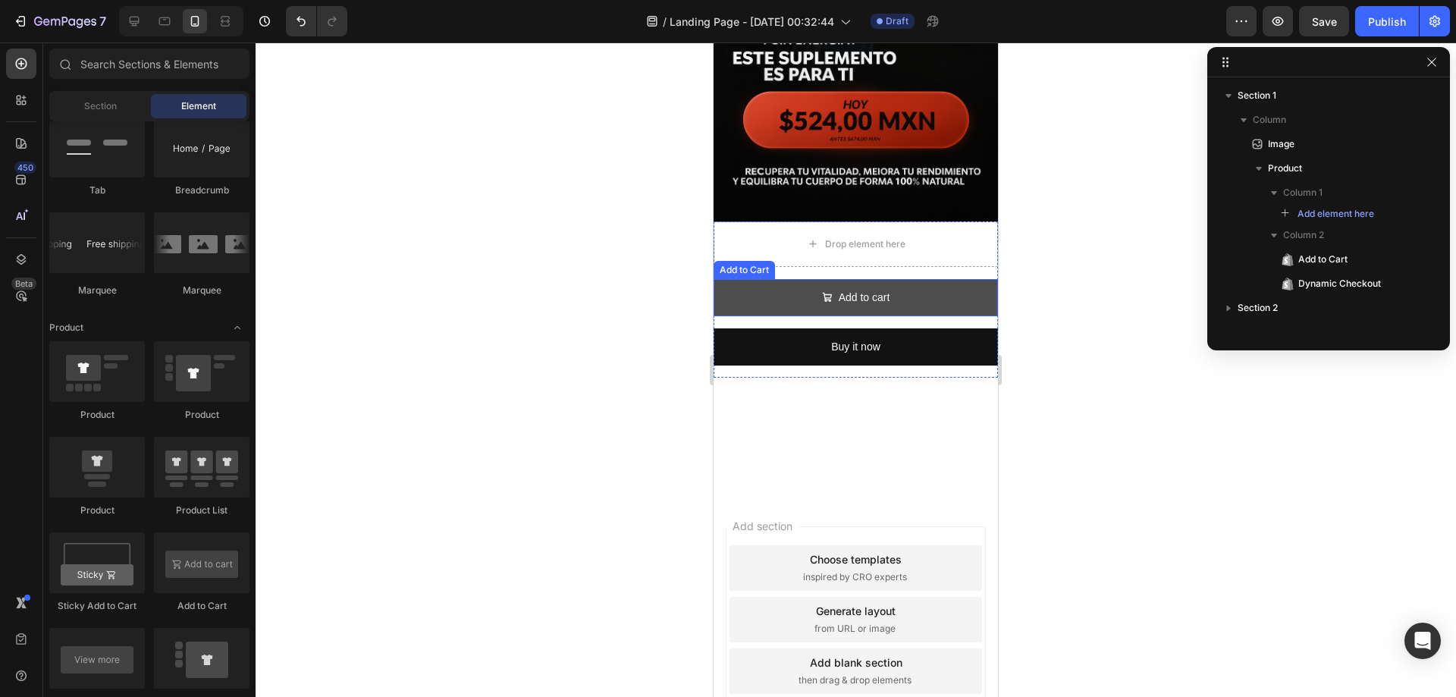
click at [925, 280] on button "Add to cart" at bounding box center [855, 297] width 284 height 37
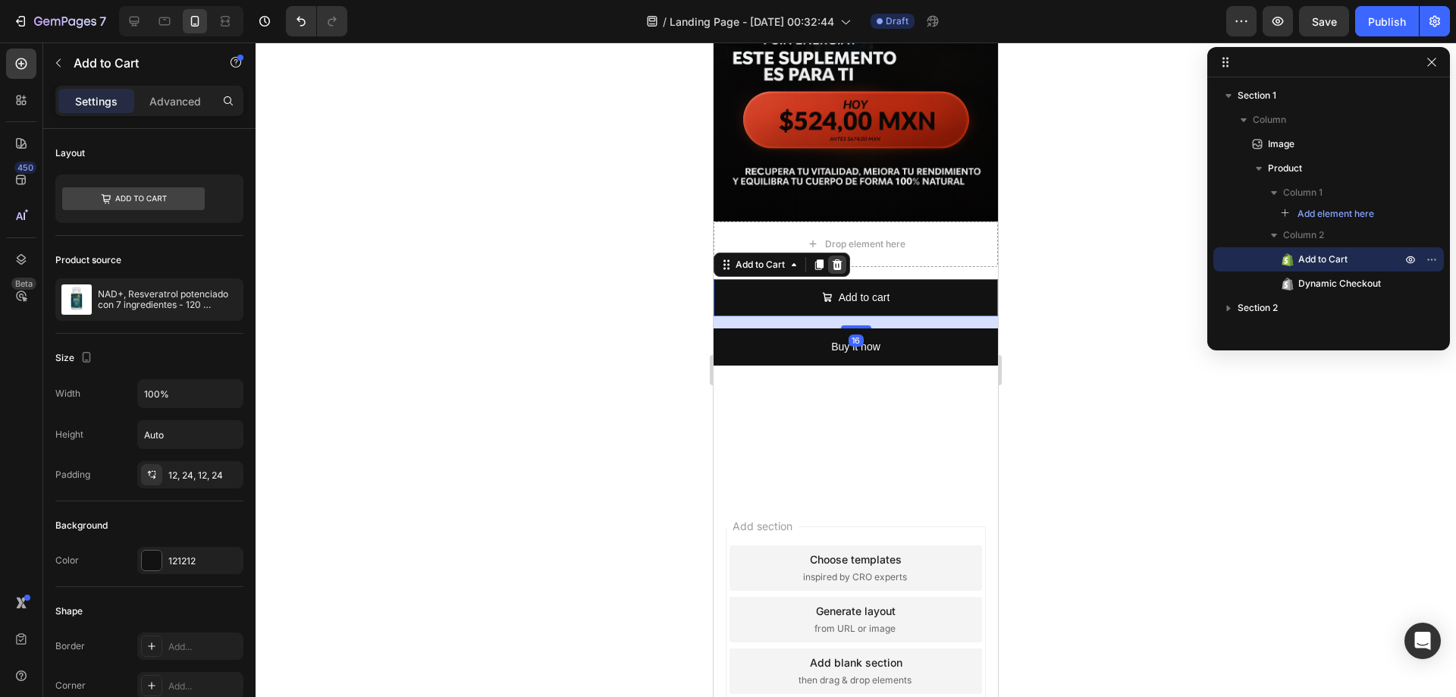
click at [828, 255] on div at bounding box center [837, 264] width 18 height 18
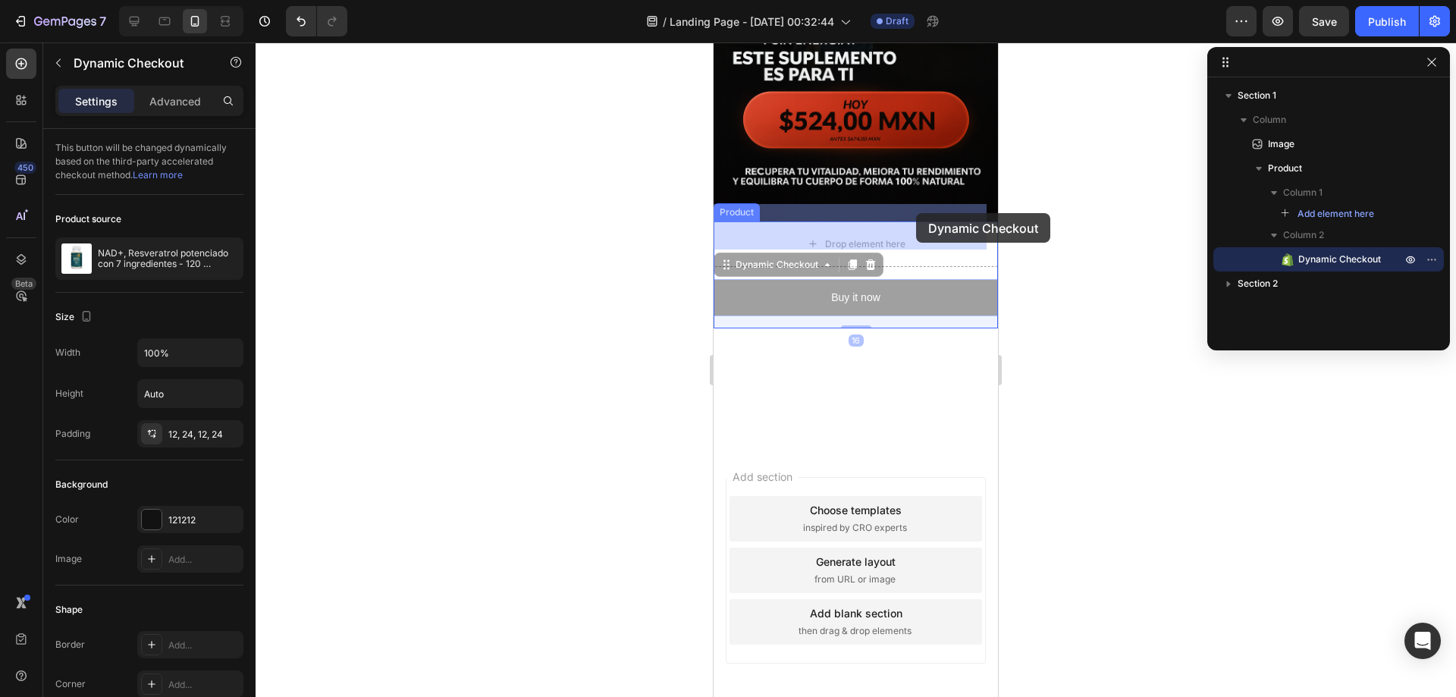
drag, startPoint x: 923, startPoint y: 262, endPoint x: 916, endPoint y: 213, distance: 49.1
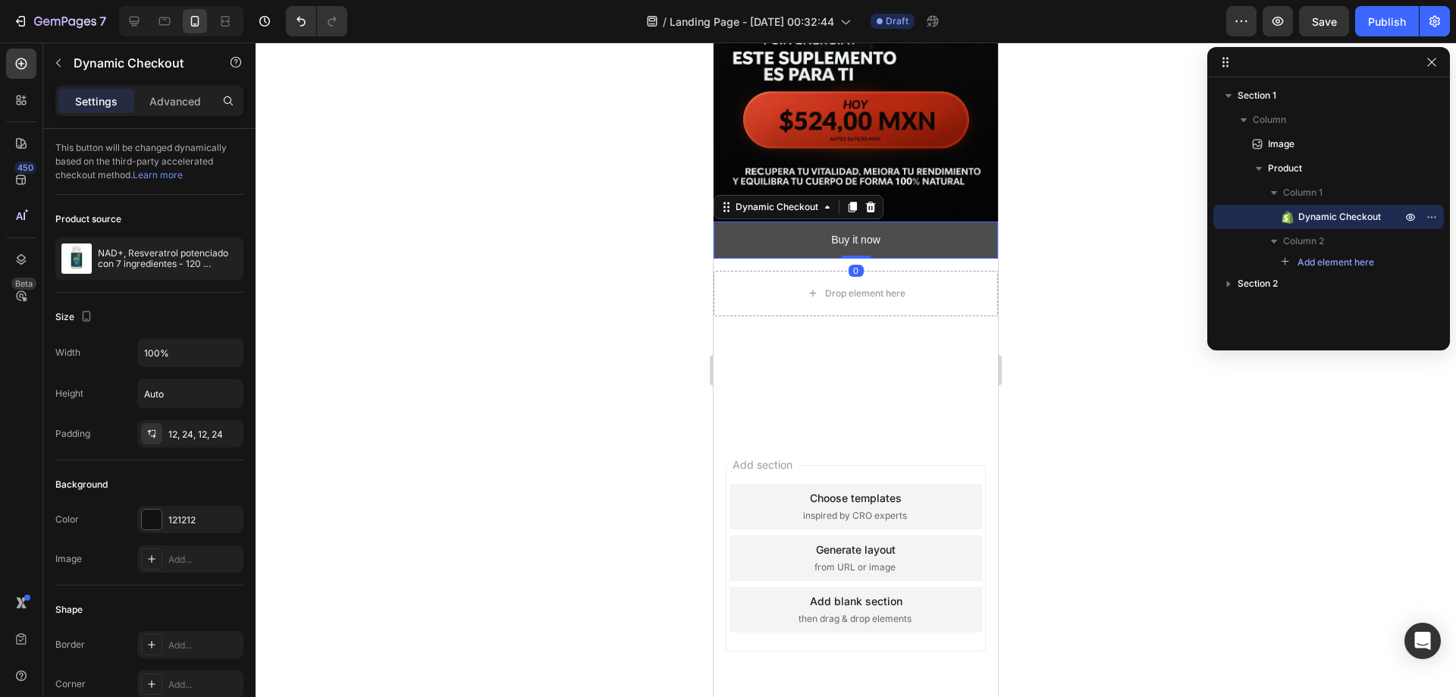
click at [901, 221] on button "Buy it now" at bounding box center [855, 239] width 284 height 37
click at [1404, 213] on icon "button" at bounding box center [1410, 217] width 12 height 12
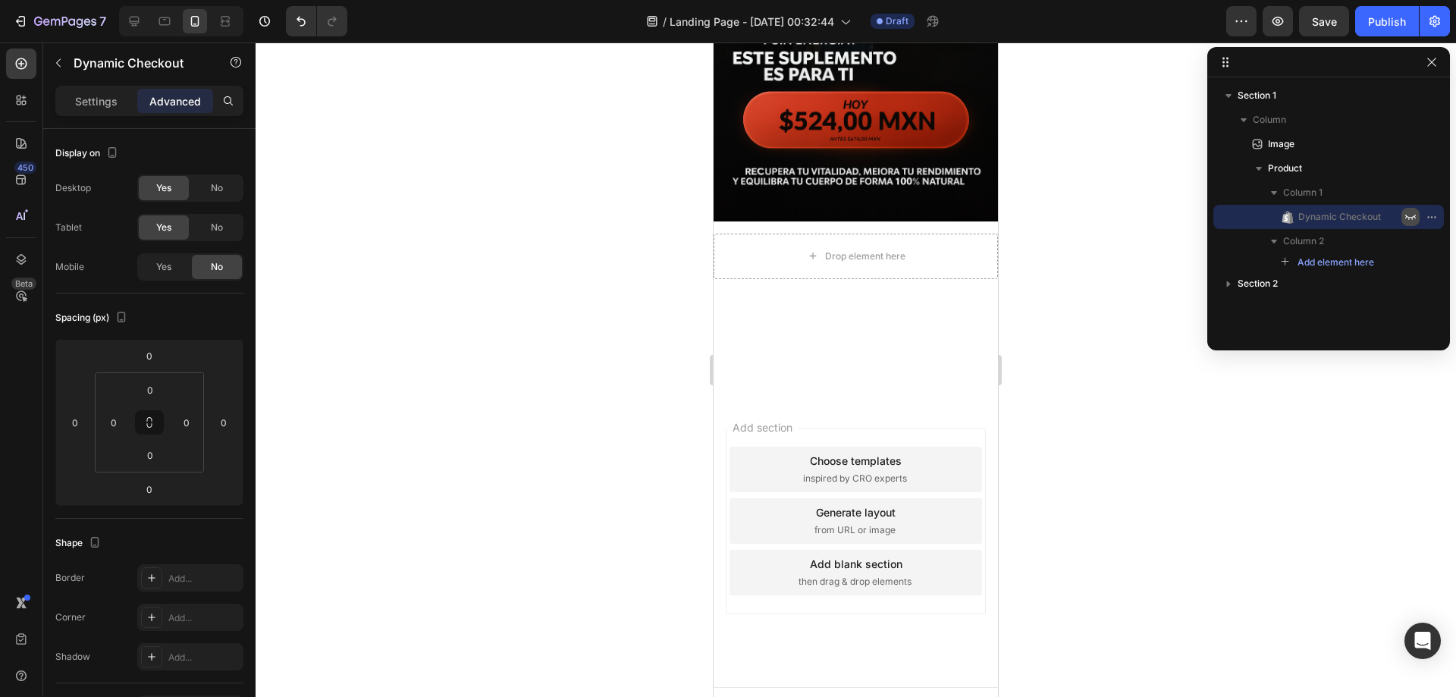
click at [1404, 213] on icon "button" at bounding box center [1410, 217] width 12 height 12
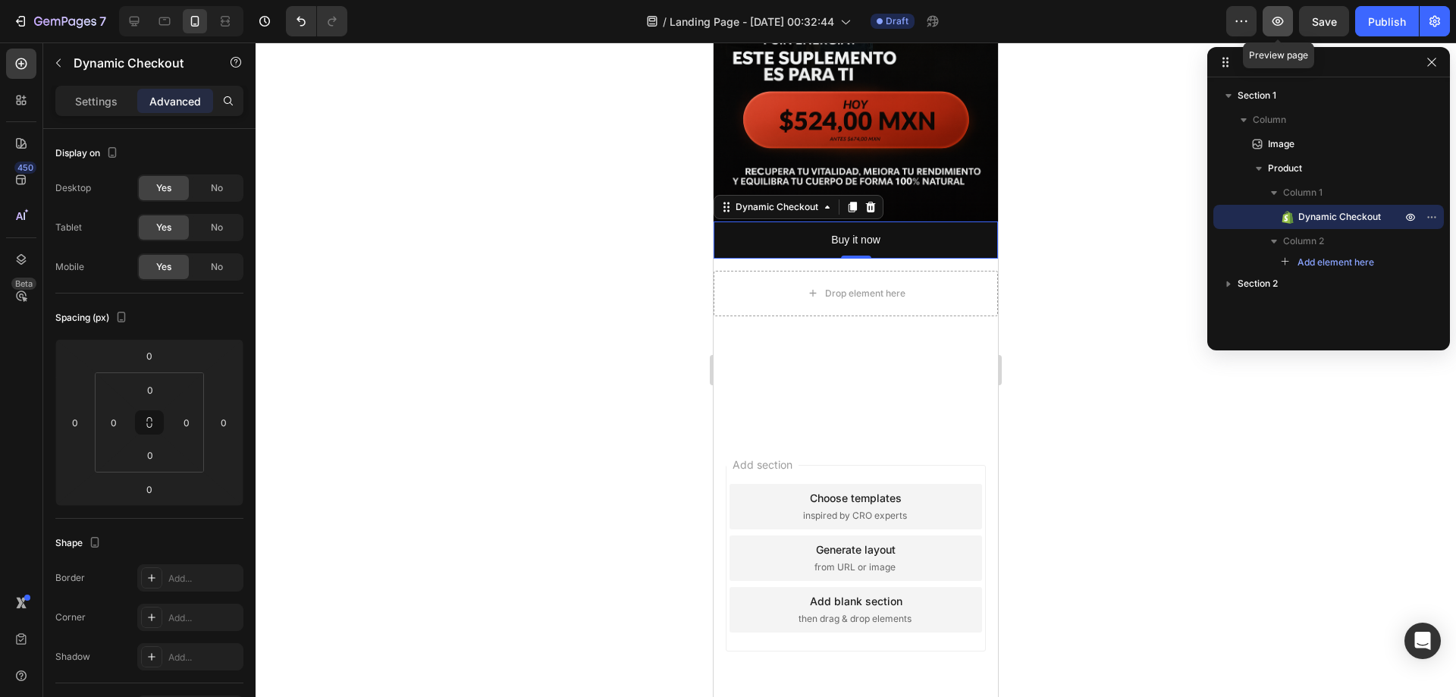
click at [1281, 19] on icon "button" at bounding box center [1277, 21] width 11 height 9
click at [875, 201] on icon at bounding box center [870, 207] width 12 height 12
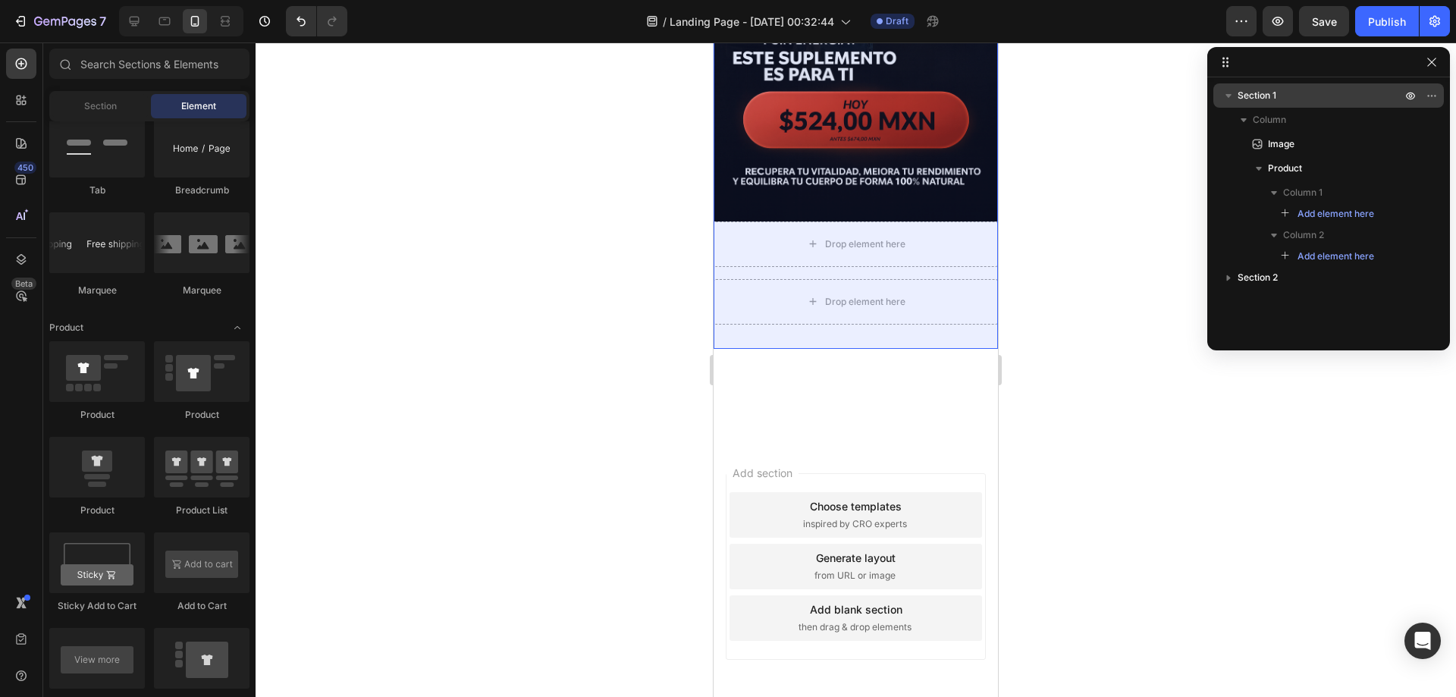
click at [1231, 102] on icon "button" at bounding box center [1228, 95] width 15 height 15
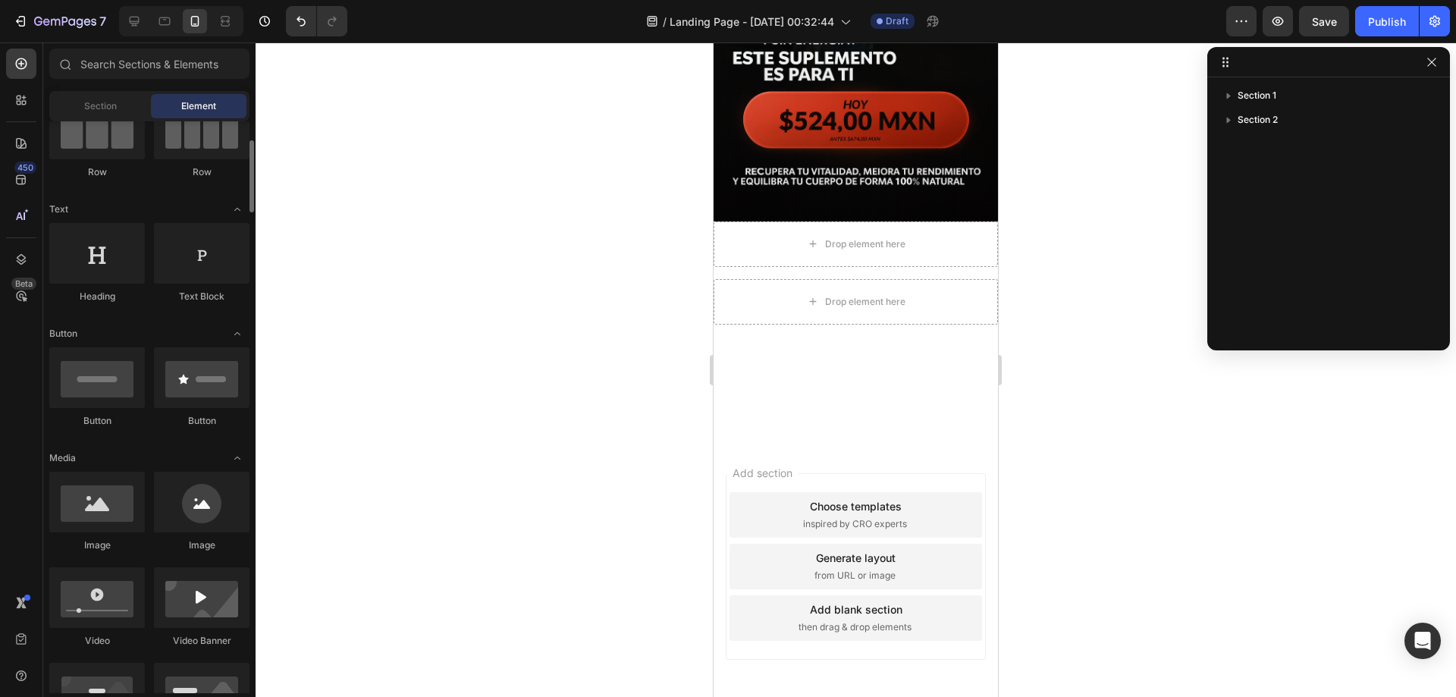
scroll to position [0, 0]
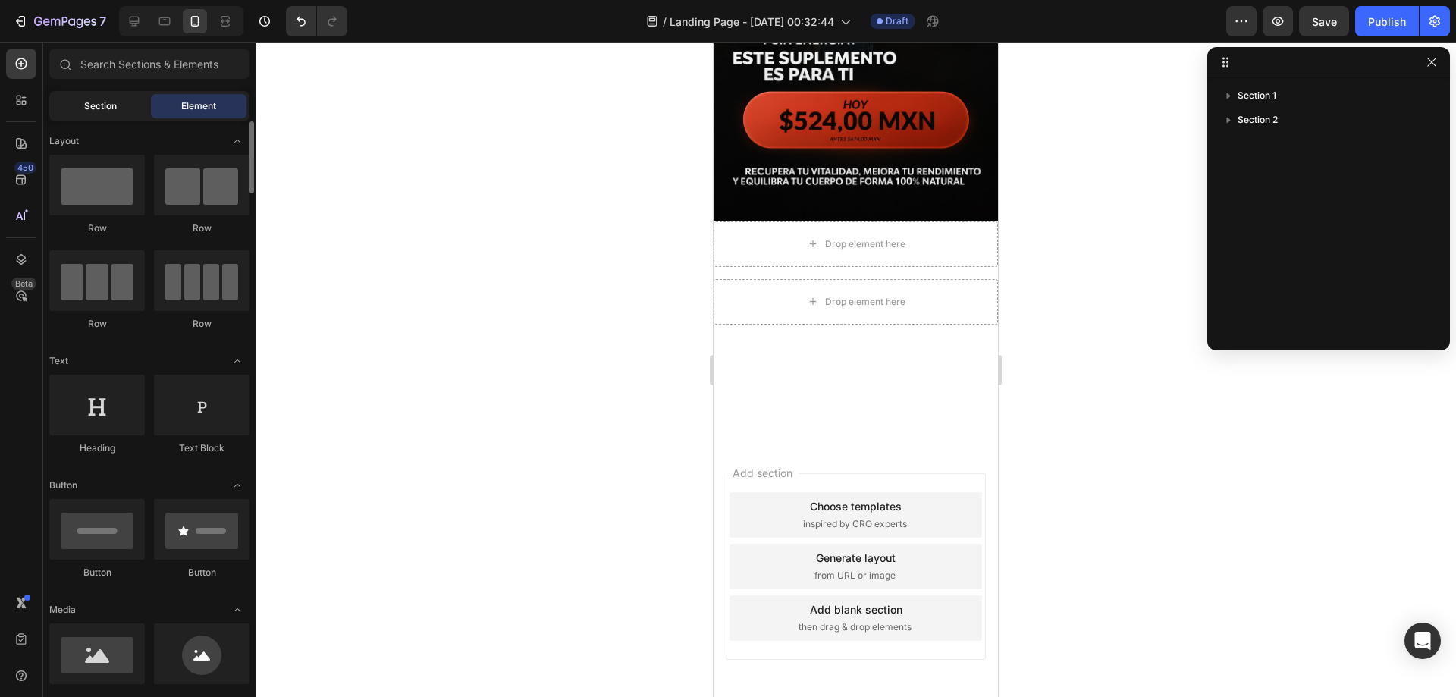
click at [129, 105] on div "Section" at bounding box center [100, 106] width 96 height 24
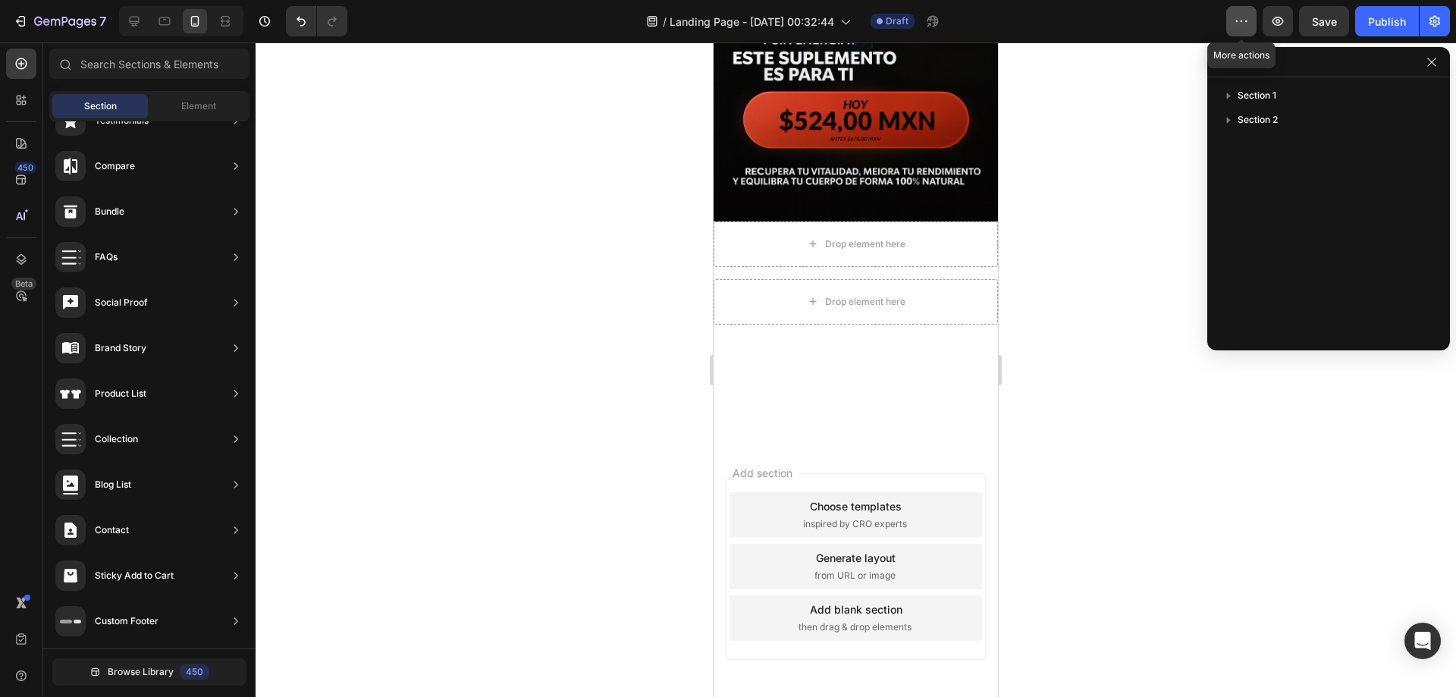
click at [1249, 28] on button "button" at bounding box center [1241, 21] width 30 height 30
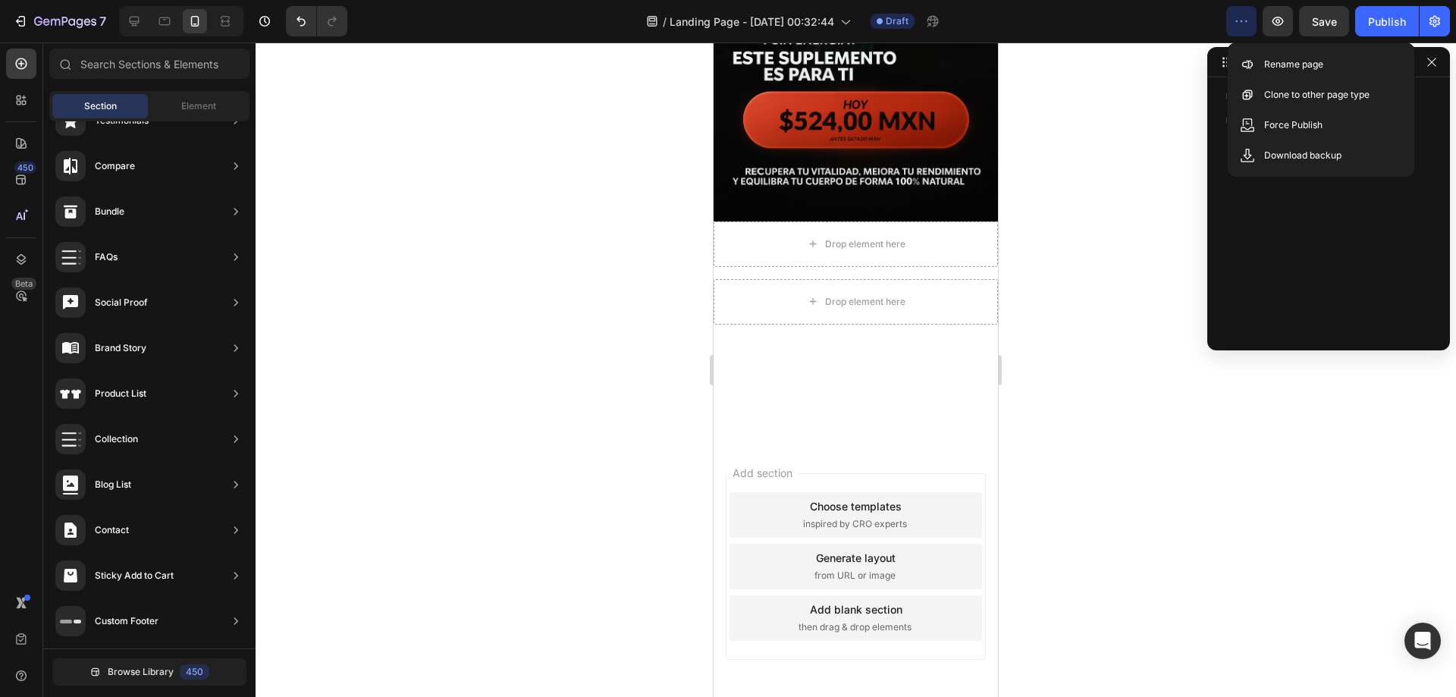
click at [1249, 28] on button "button" at bounding box center [1241, 21] width 30 height 30
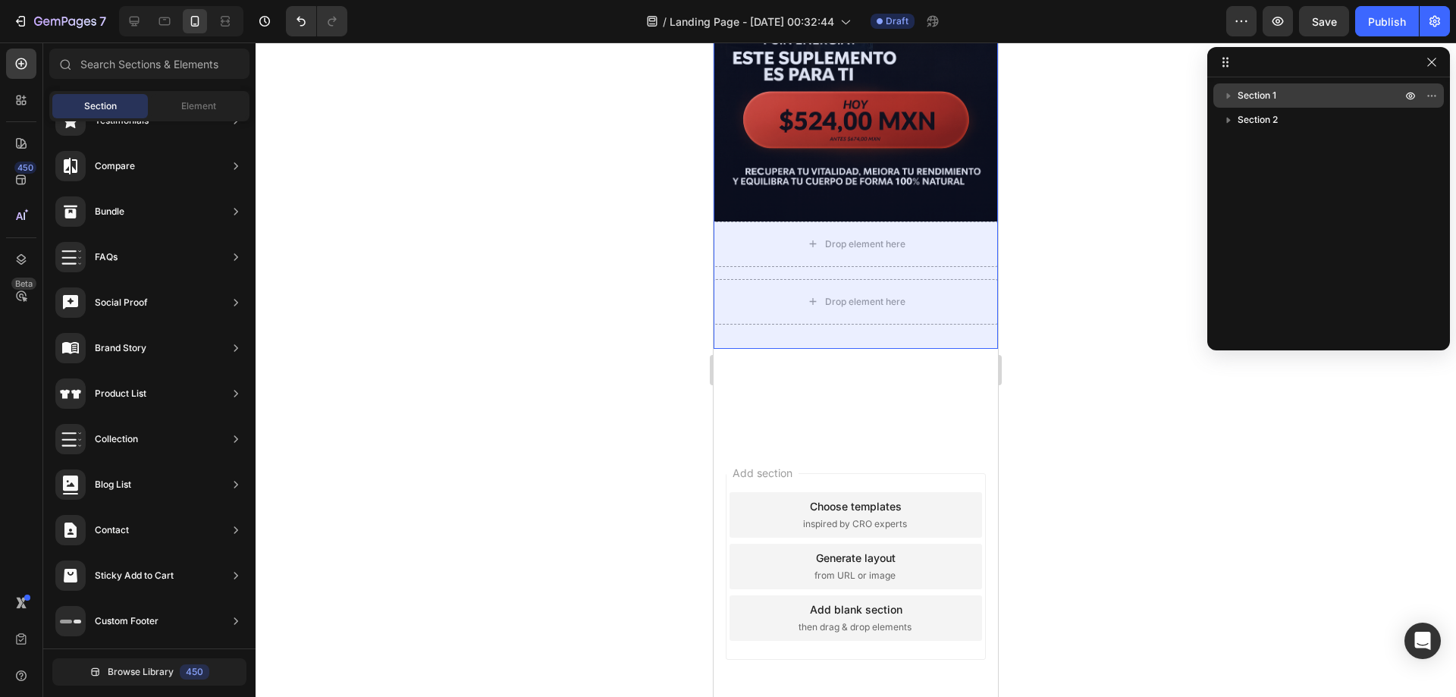
click at [1227, 95] on icon "button" at bounding box center [1229, 96] width 4 height 6
click at [1227, 95] on icon "button" at bounding box center [1228, 96] width 6 height 4
click at [1227, 95] on icon "button" at bounding box center [1229, 96] width 4 height 6
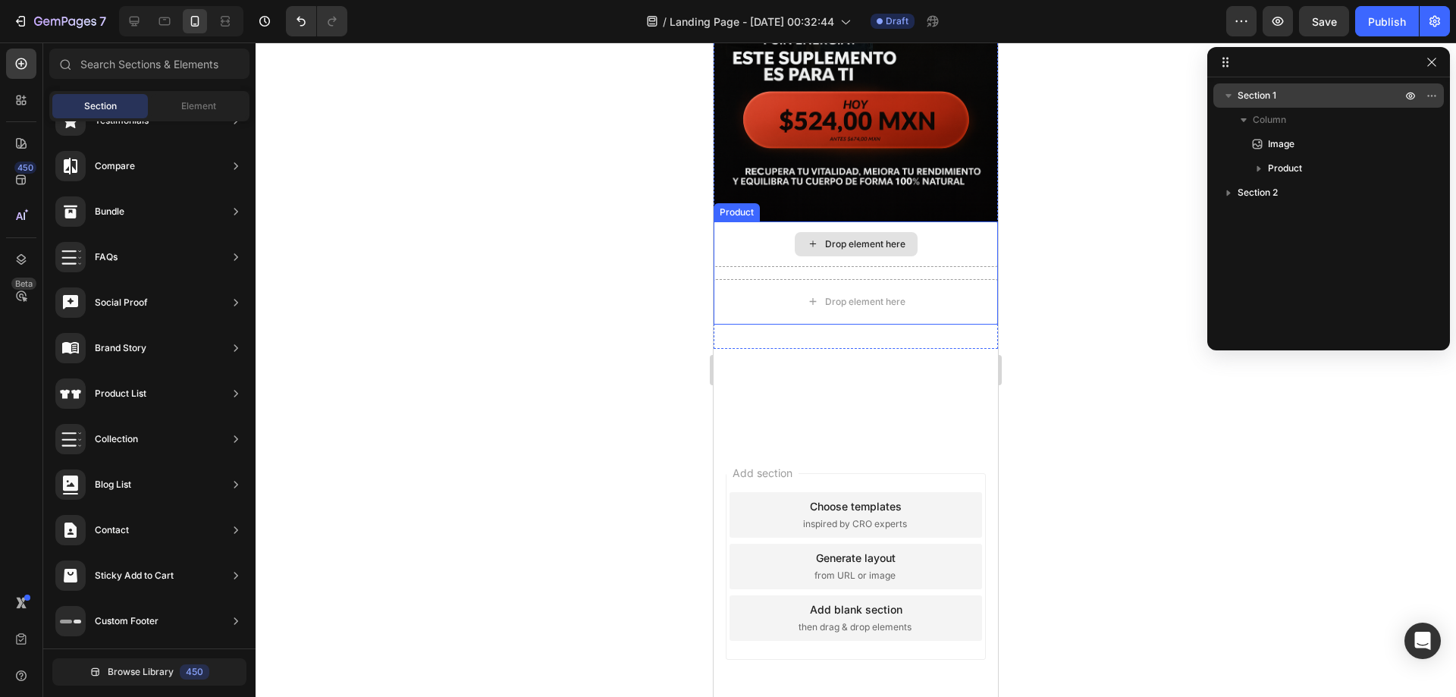
click at [840, 238] on div "Drop element here" at bounding box center [865, 244] width 80 height 12
click at [843, 232] on div "Drop element here" at bounding box center [855, 244] width 123 height 24
click at [200, 113] on div "Element" at bounding box center [199, 106] width 96 height 24
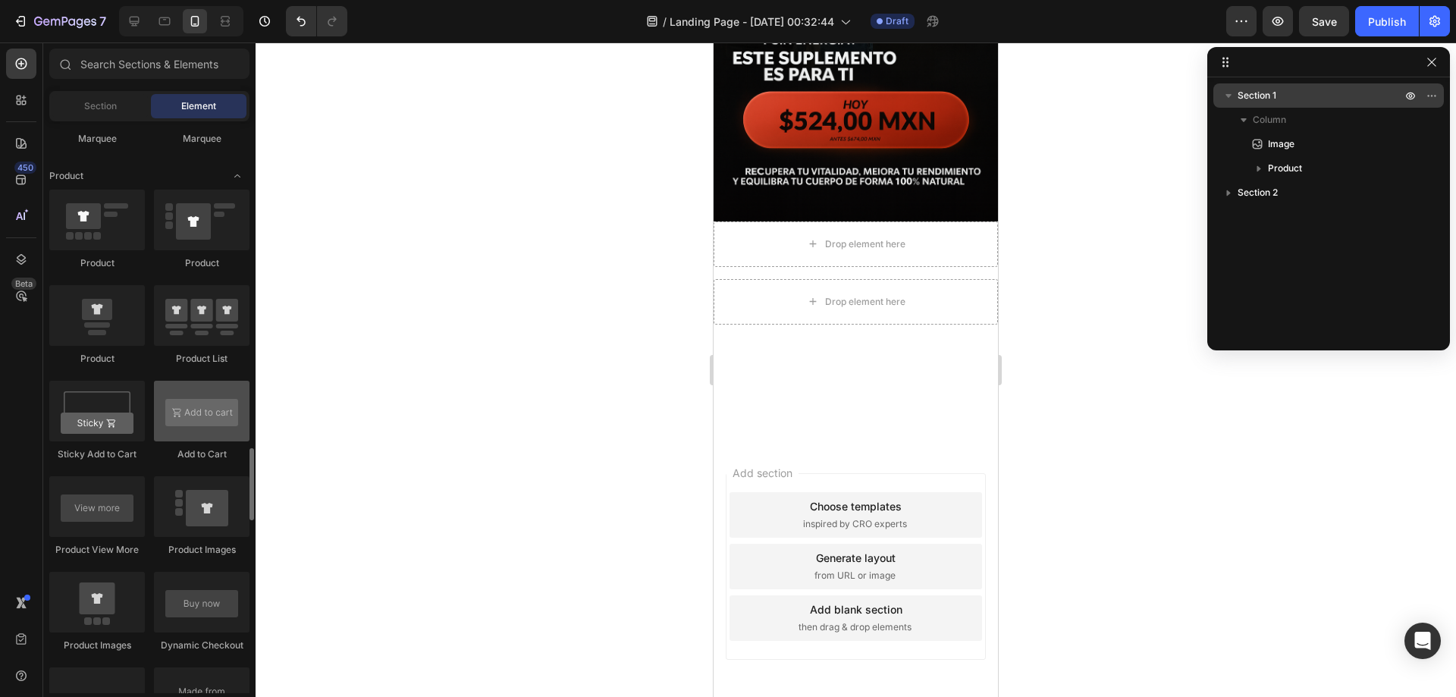
scroll to position [2047, 0]
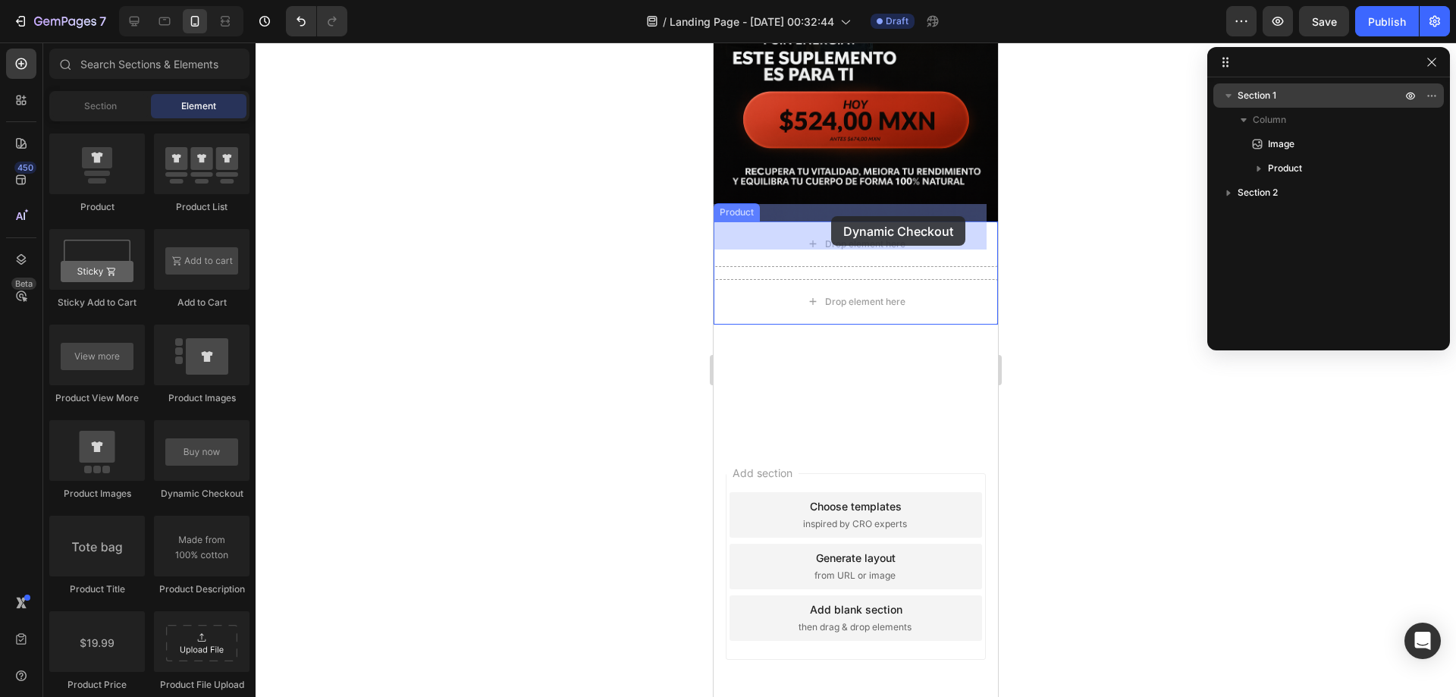
drag, startPoint x: 901, startPoint y: 498, endPoint x: 831, endPoint y: 216, distance: 290.7
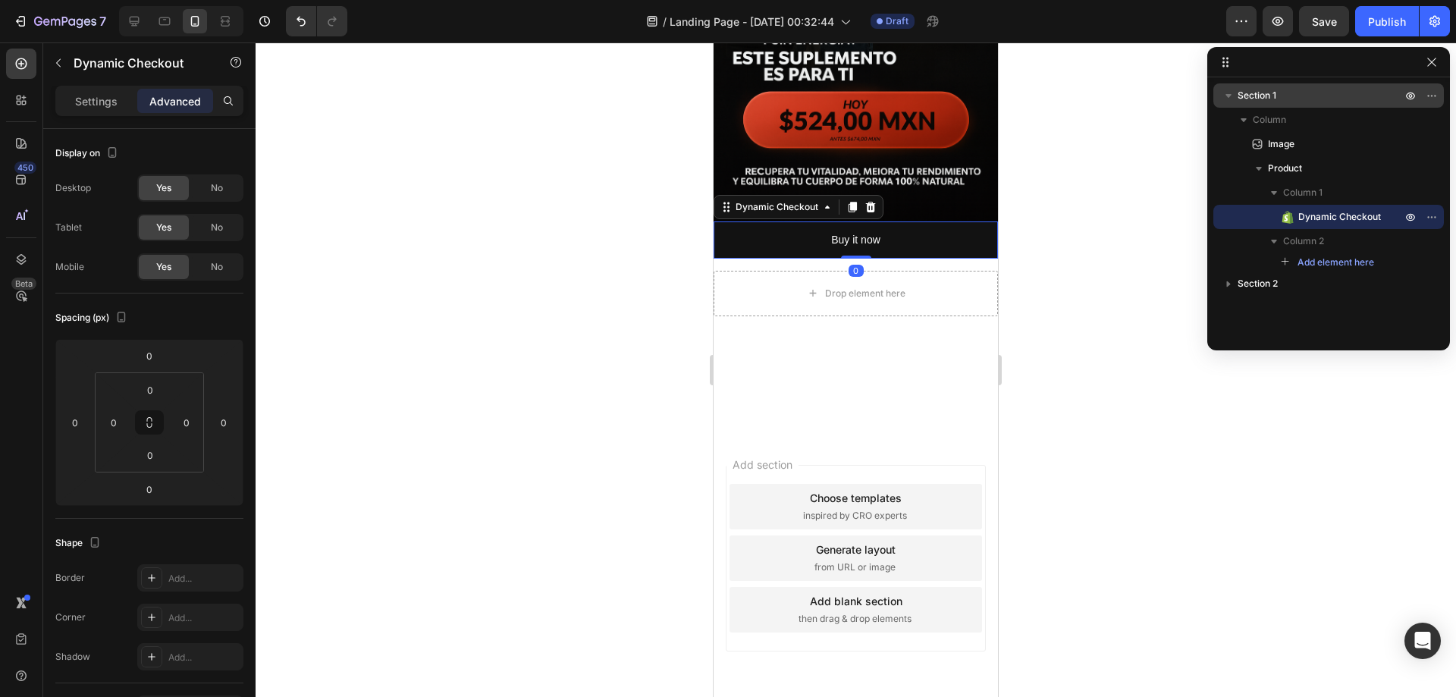
click at [1372, 218] on span "Dynamic Checkout" at bounding box center [1339, 216] width 83 height 15
click at [1428, 218] on icon "button" at bounding box center [1428, 217] width 2 height 2
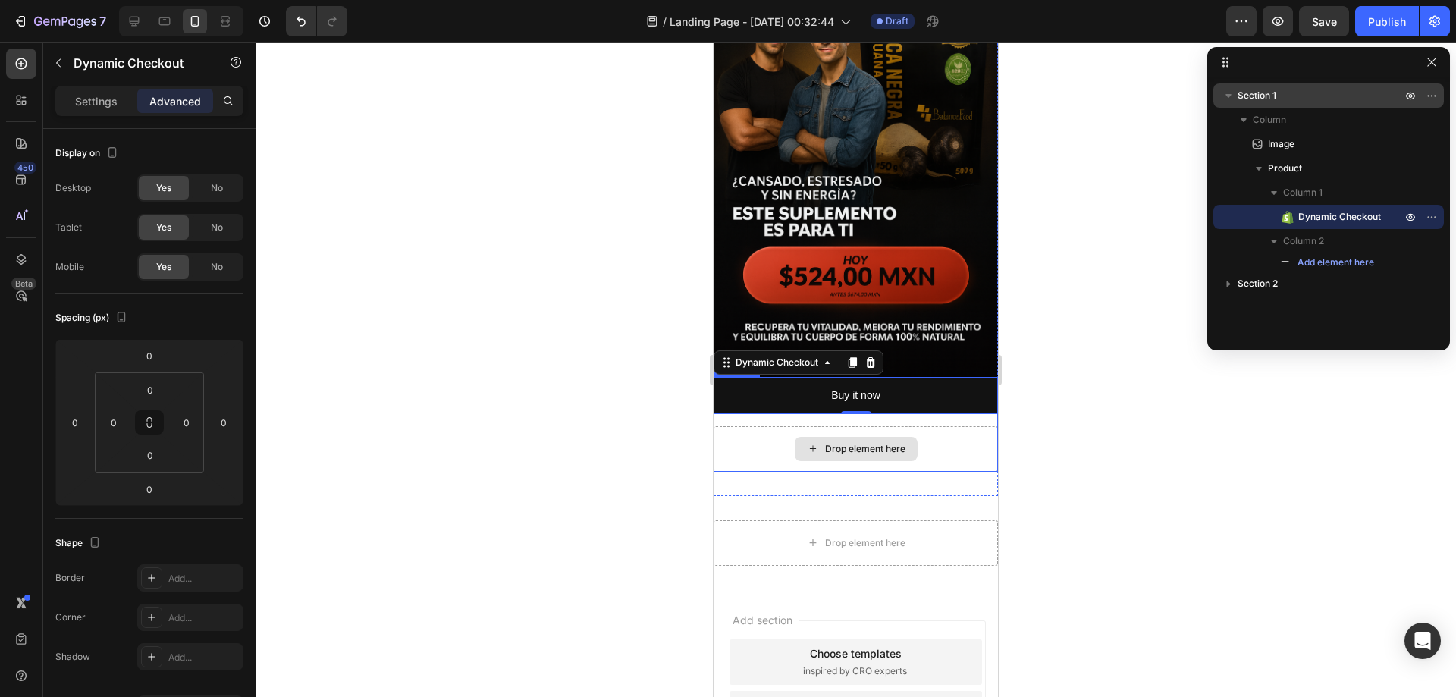
scroll to position [0, 0]
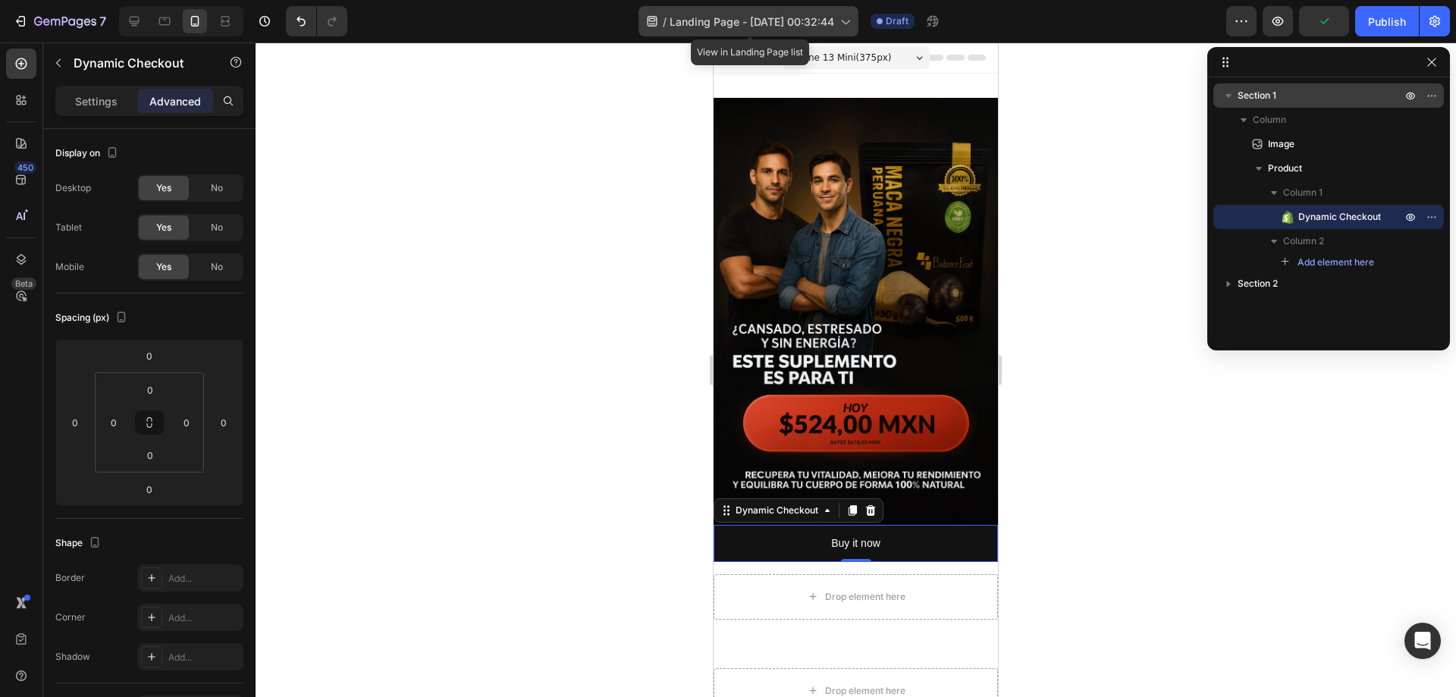
click at [851, 16] on icon at bounding box center [844, 21] width 15 height 15
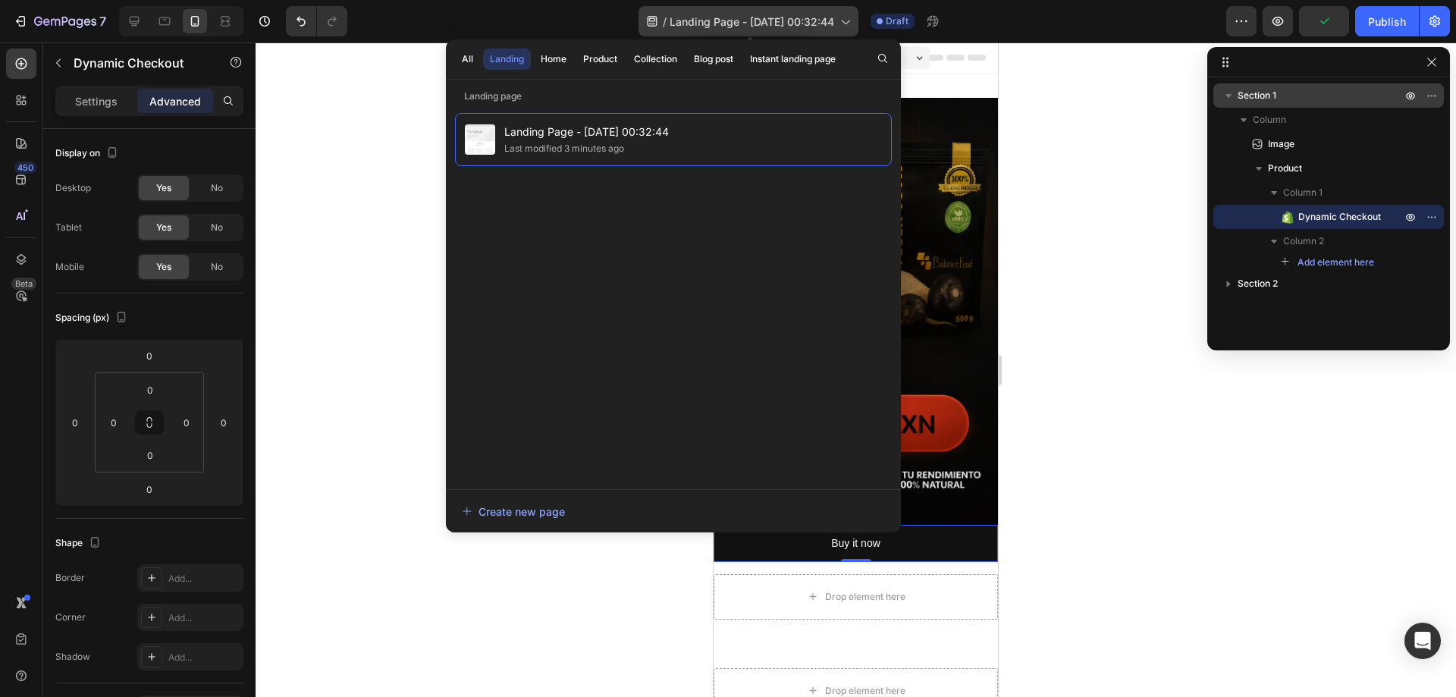
click at [851, 16] on icon at bounding box center [844, 21] width 15 height 15
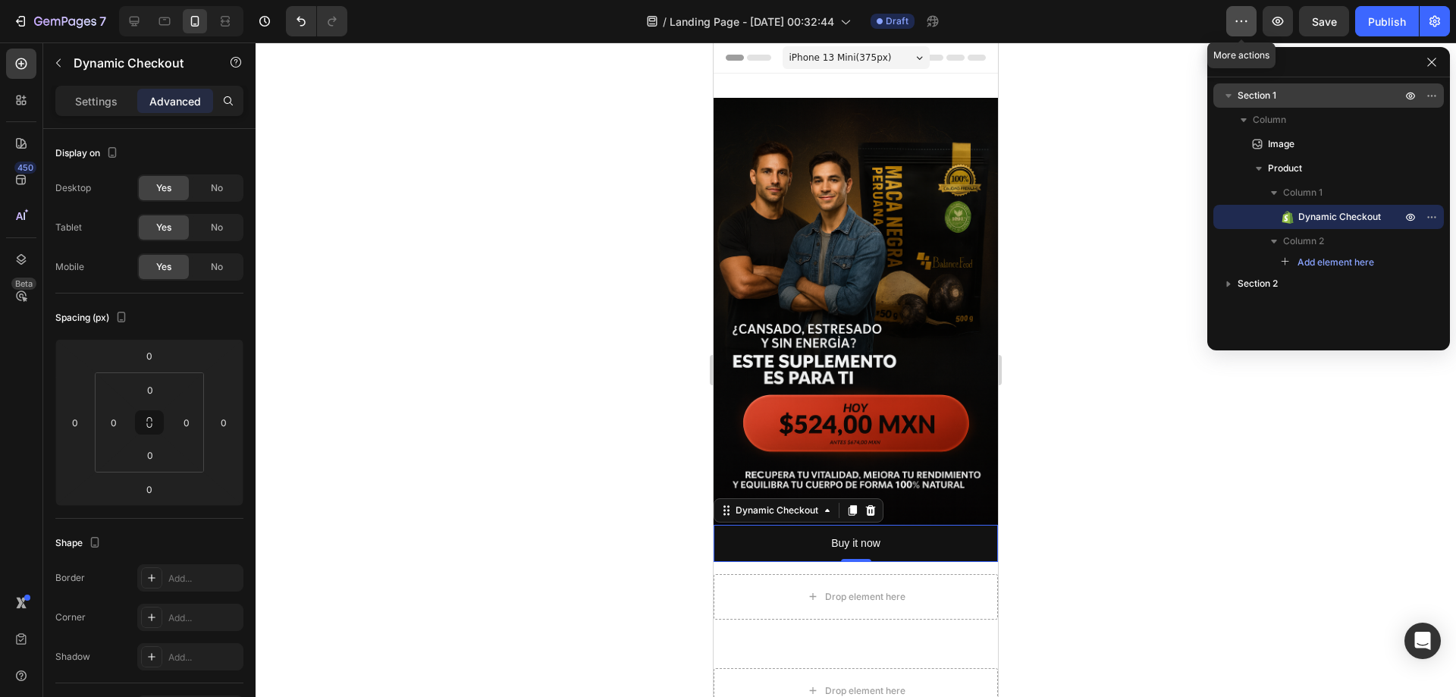
click at [1243, 24] on icon "button" at bounding box center [1240, 21] width 15 height 15
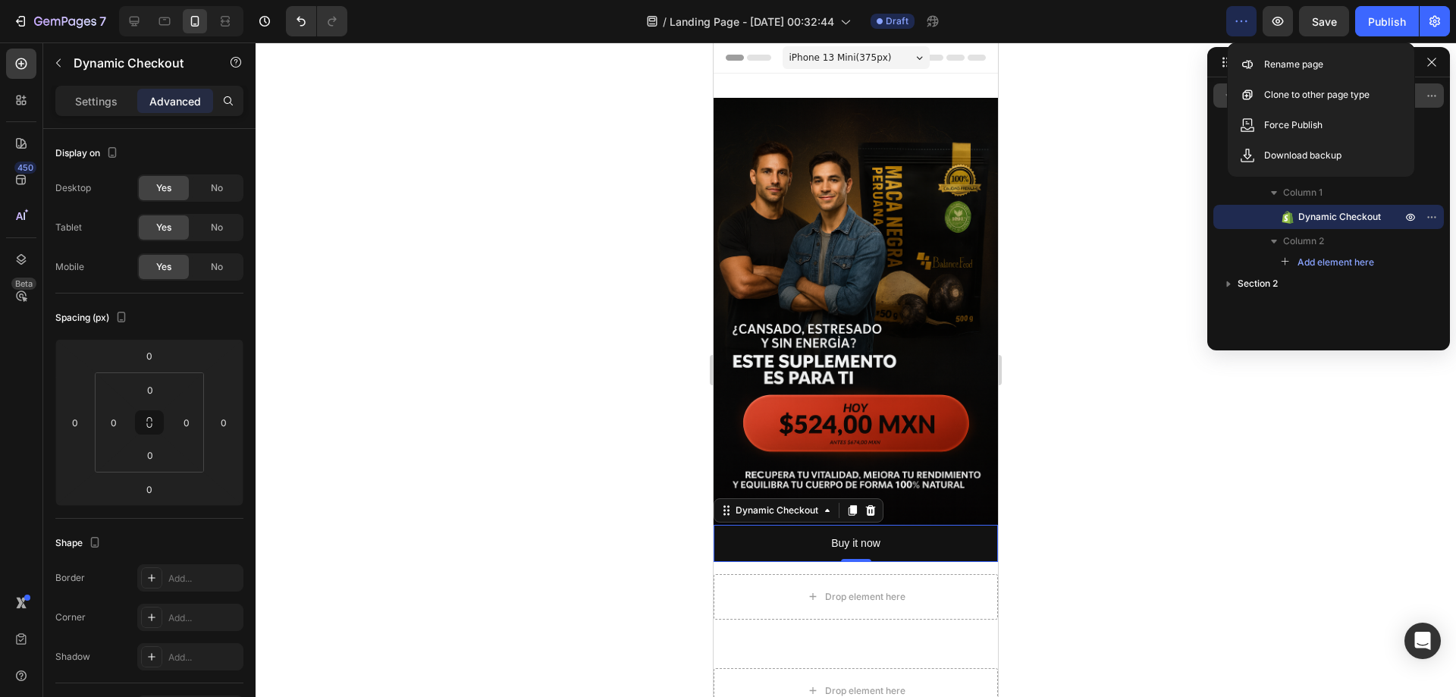
click at [1243, 24] on icon "button" at bounding box center [1240, 21] width 15 height 15
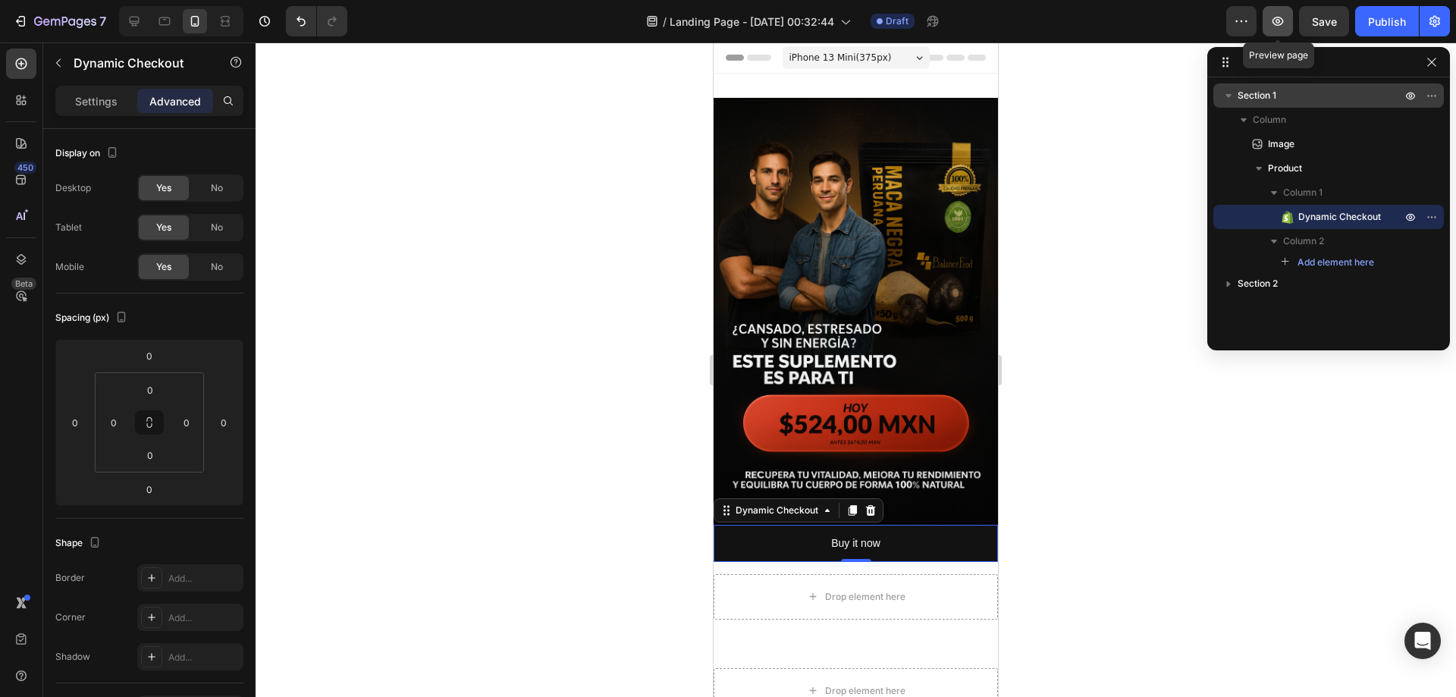
click at [1275, 22] on icon "button" at bounding box center [1277, 21] width 15 height 15
click at [135, 24] on icon at bounding box center [135, 22] width 10 height 10
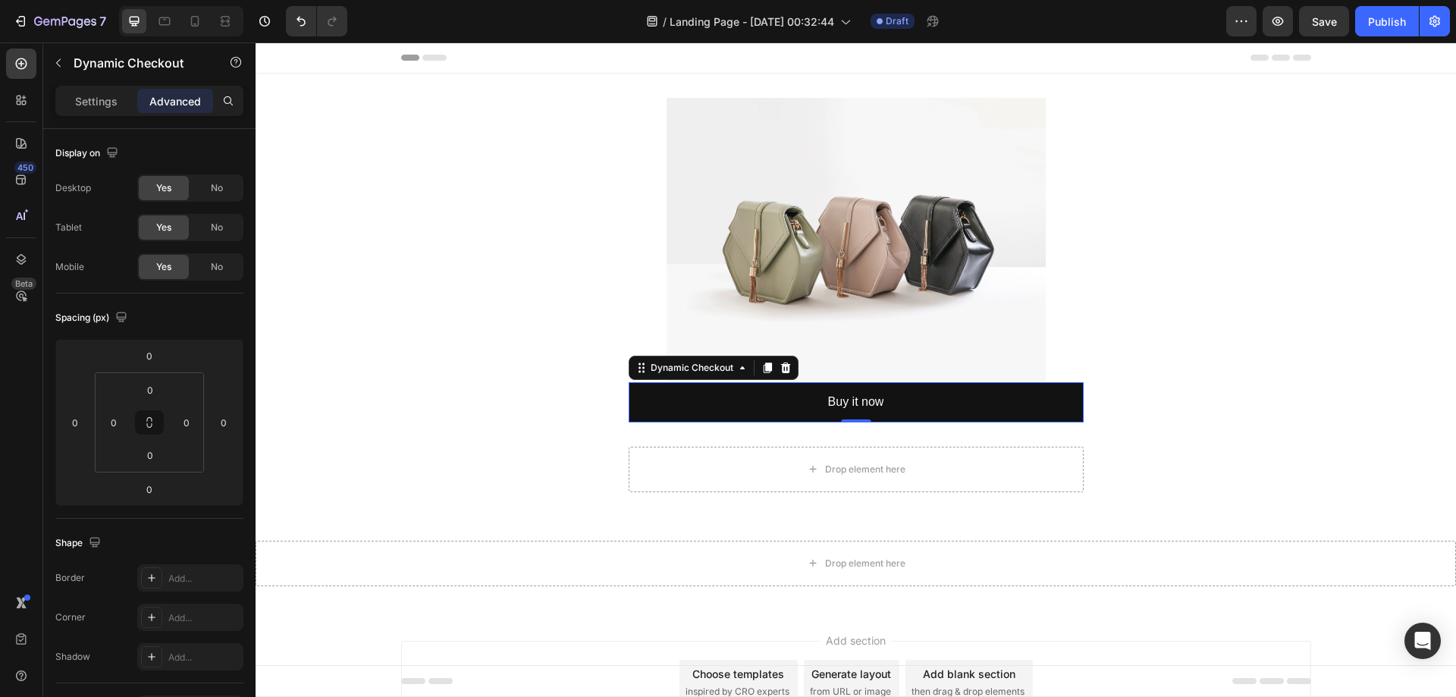
scroll to position [100, 0]
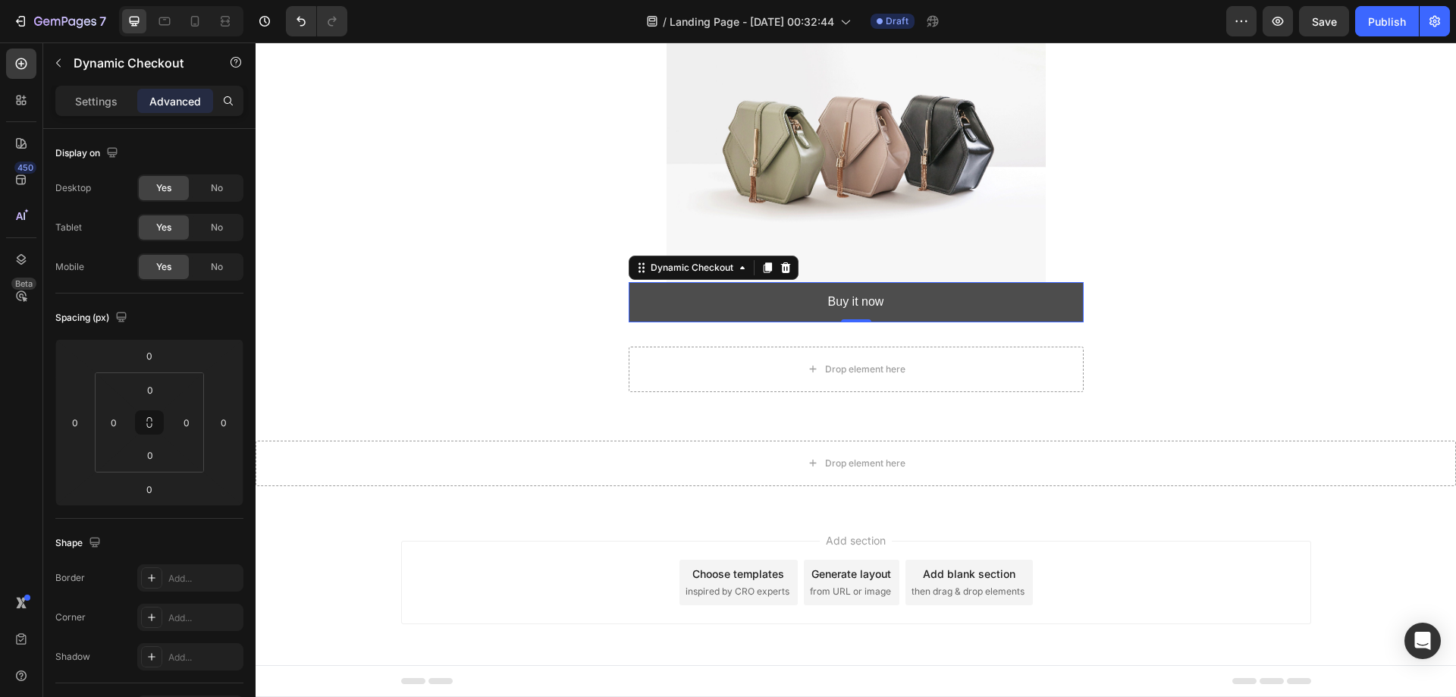
click at [685, 298] on button "Buy it now" at bounding box center [855, 302] width 455 height 40
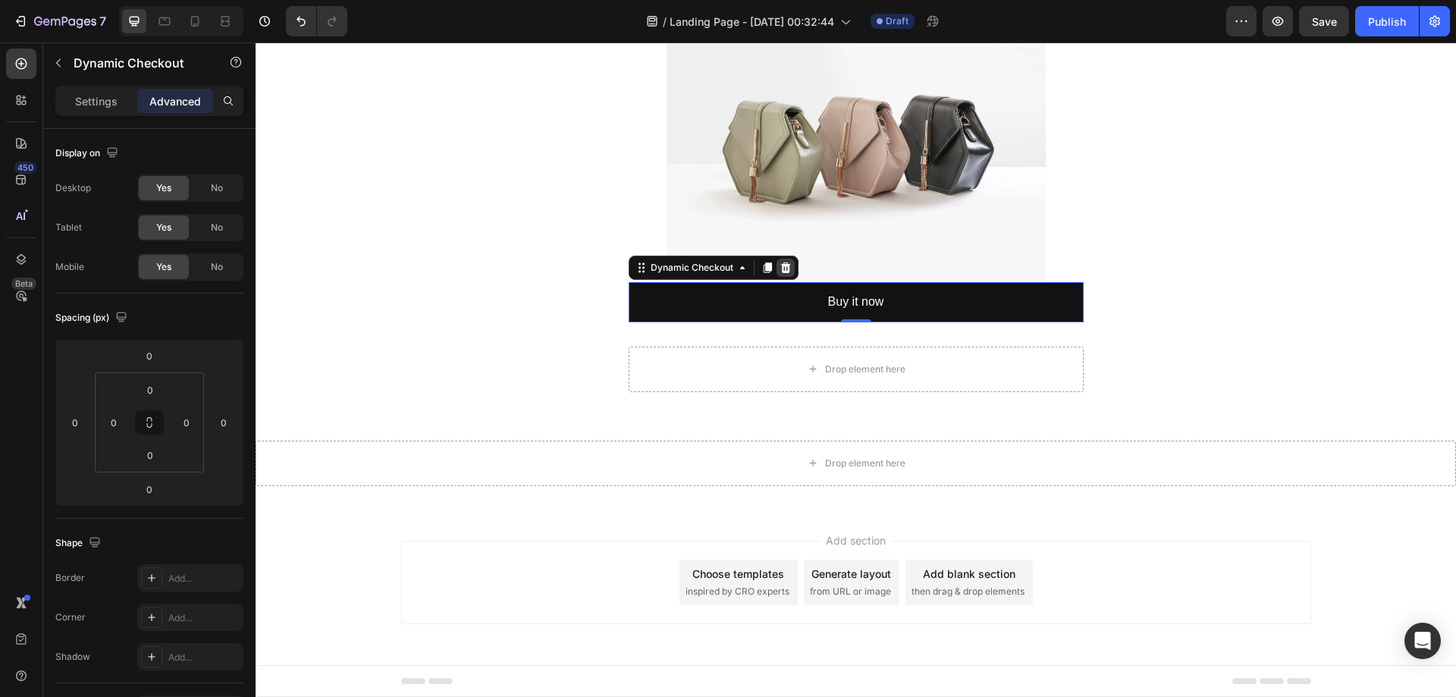
click at [779, 271] on icon at bounding box center [785, 268] width 12 height 12
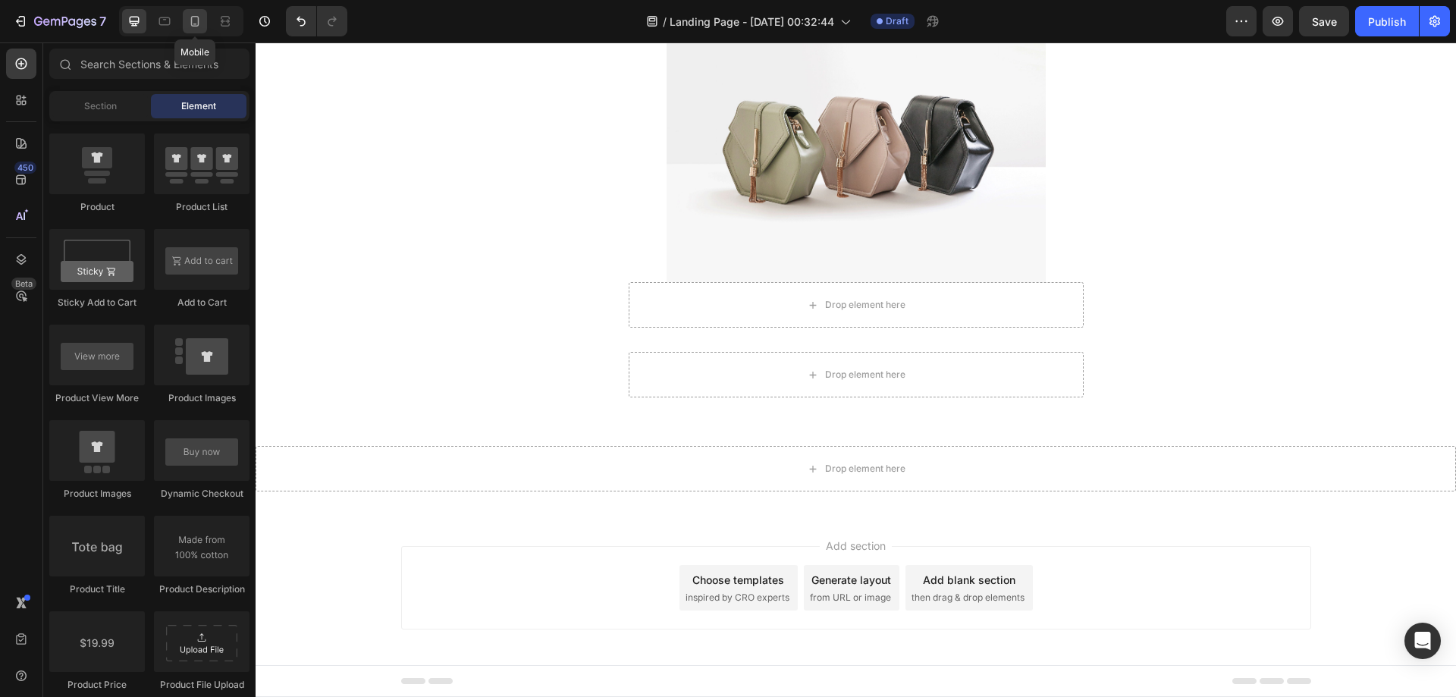
click at [194, 27] on icon at bounding box center [195, 21] width 8 height 11
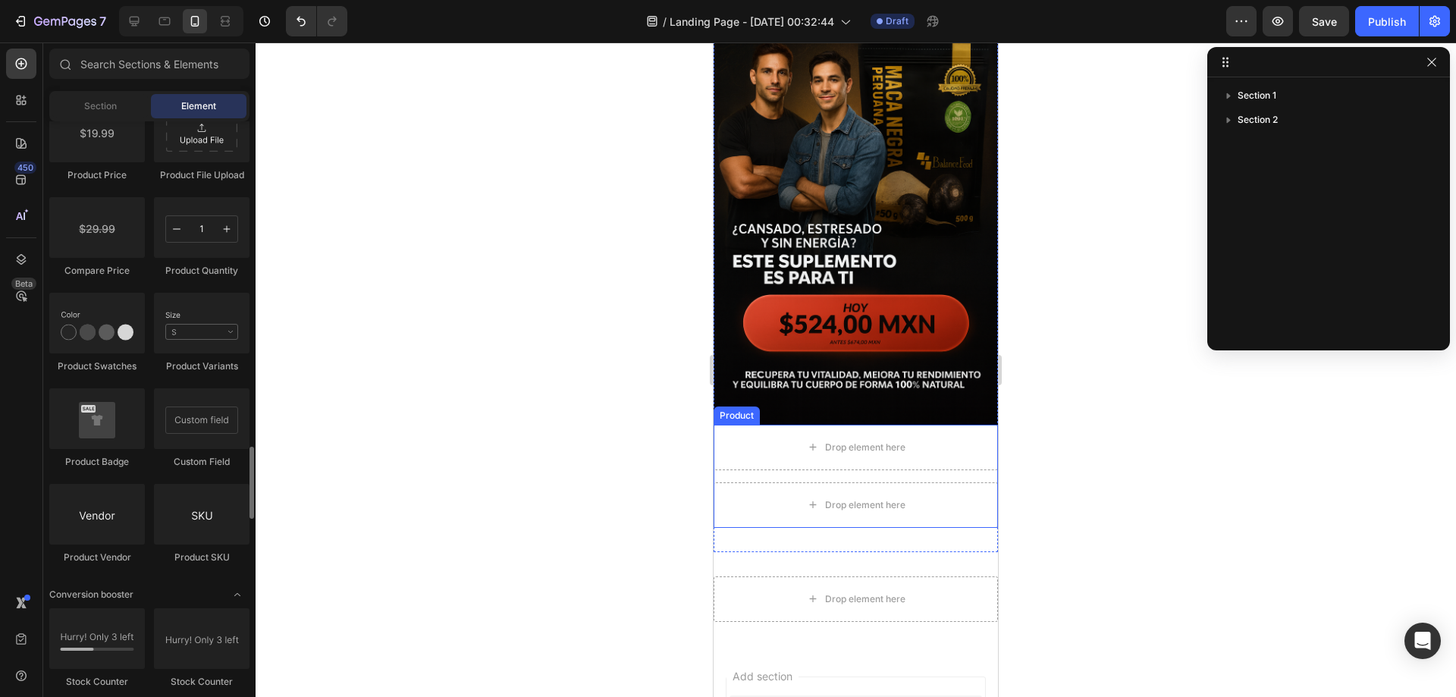
scroll to position [2480, 0]
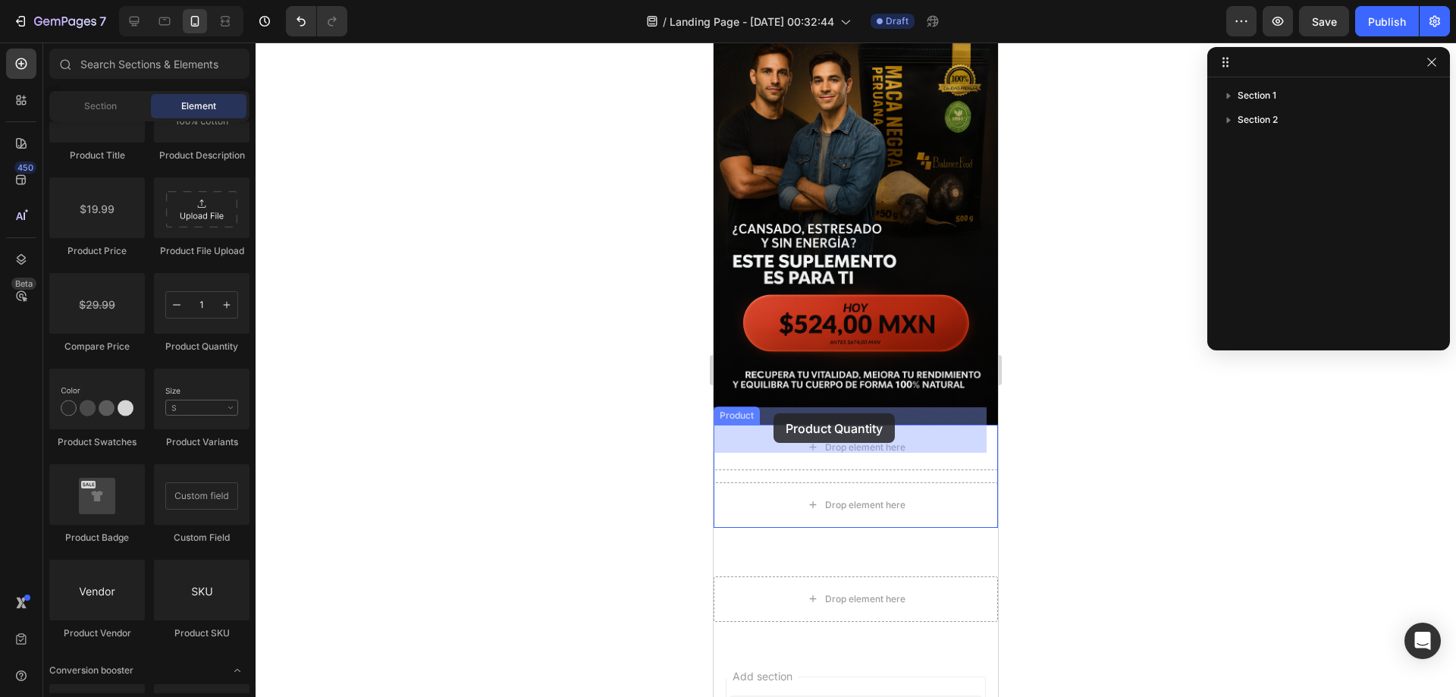
drag, startPoint x: 903, startPoint y: 351, endPoint x: 773, endPoint y: 413, distance: 143.8
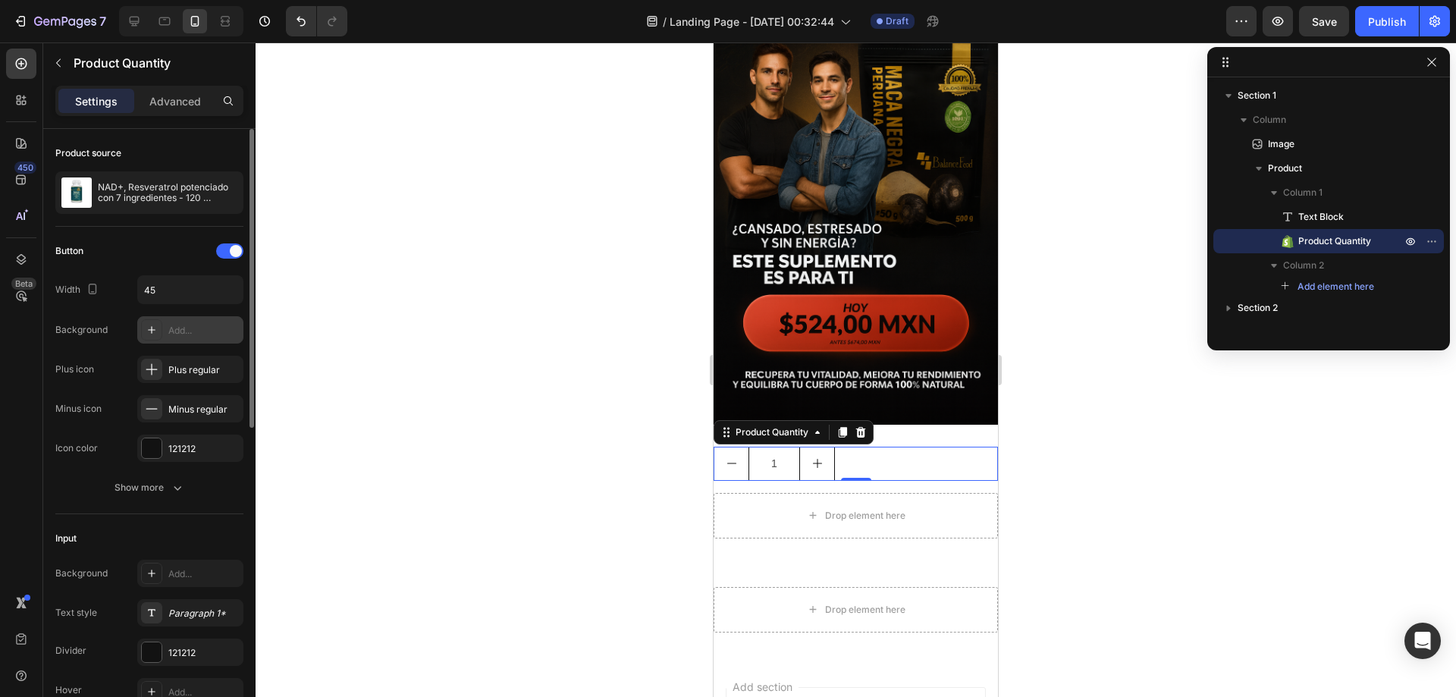
click at [180, 333] on div "Add..." at bounding box center [203, 331] width 71 height 14
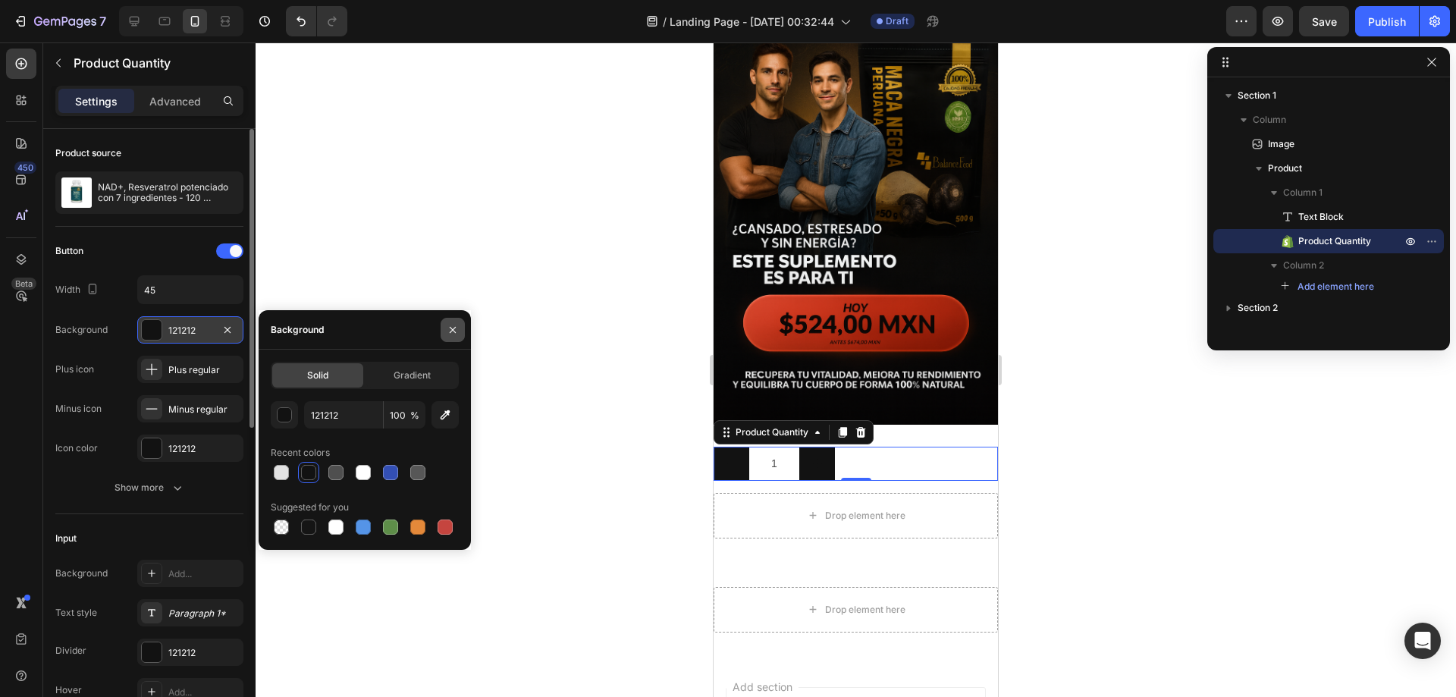
click at [459, 328] on button "button" at bounding box center [452, 330] width 24 height 24
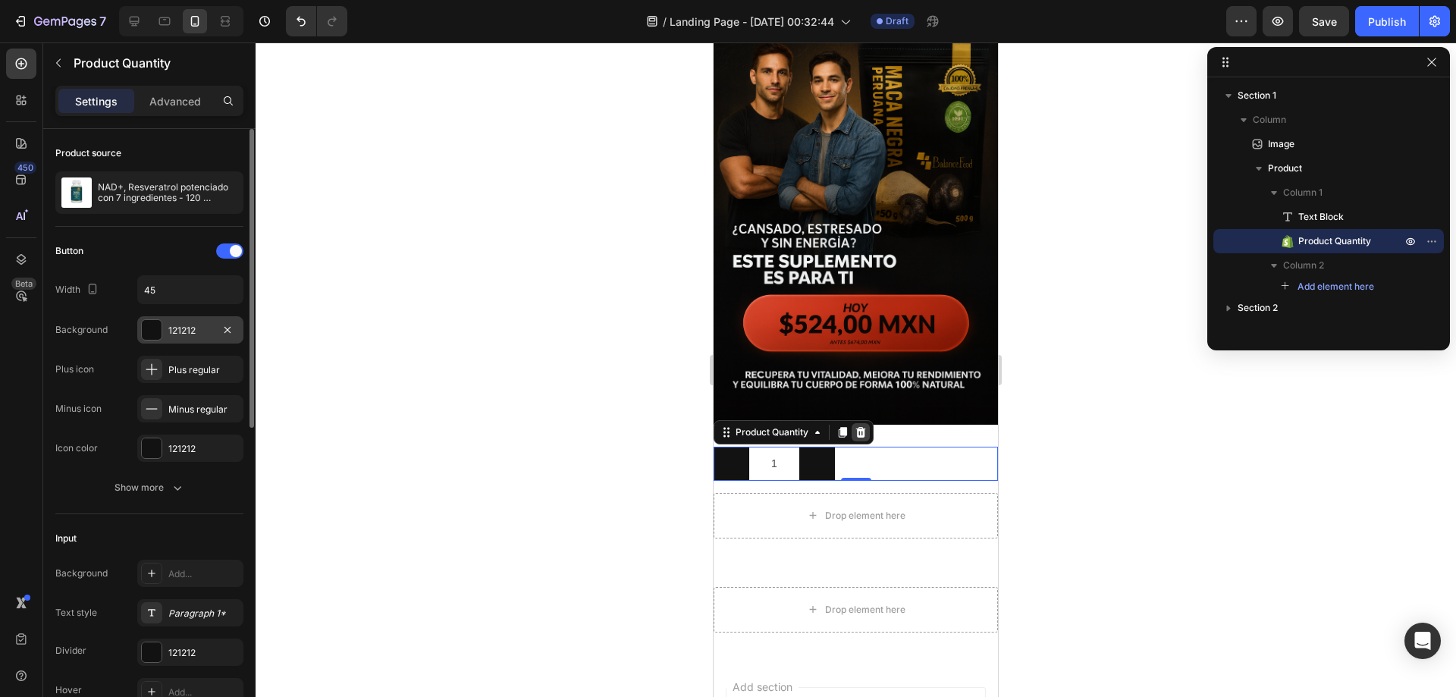
click at [866, 426] on icon at bounding box center [860, 432] width 12 height 12
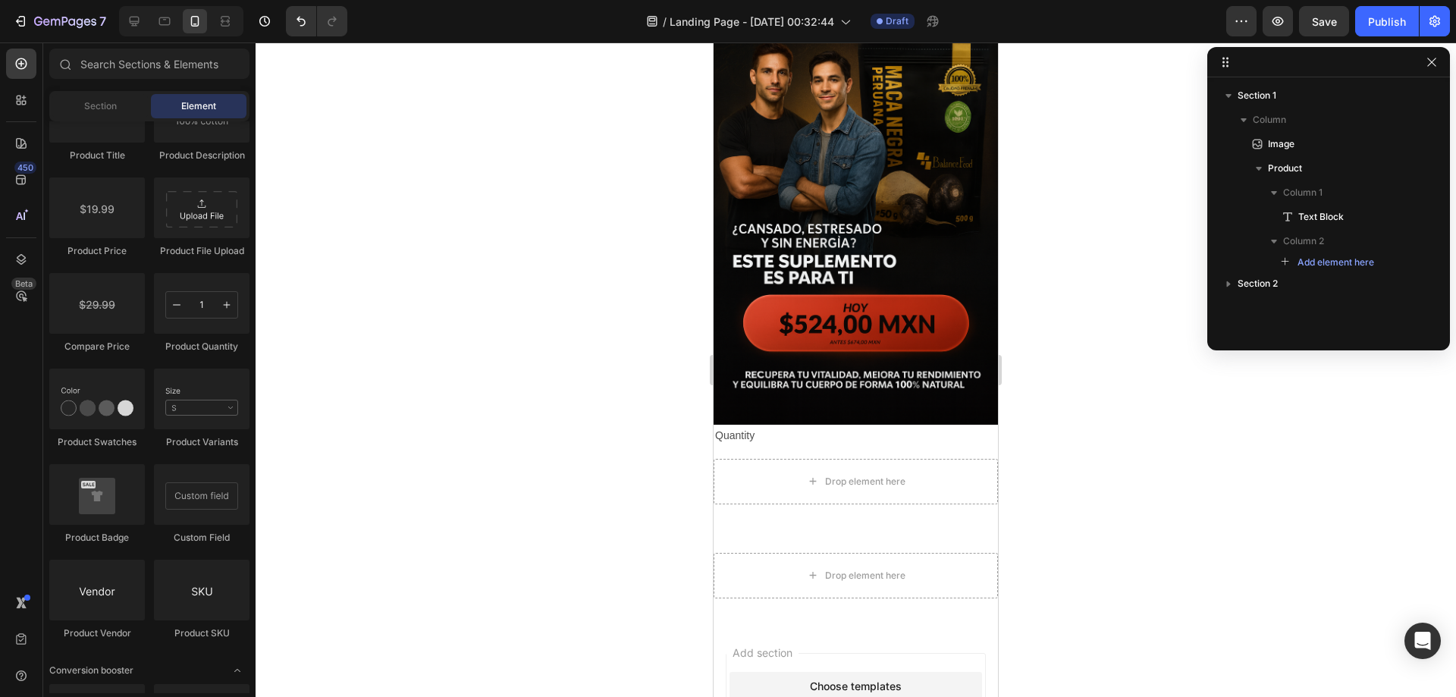
click at [867, 425] on div "Quantity" at bounding box center [855, 436] width 284 height 22
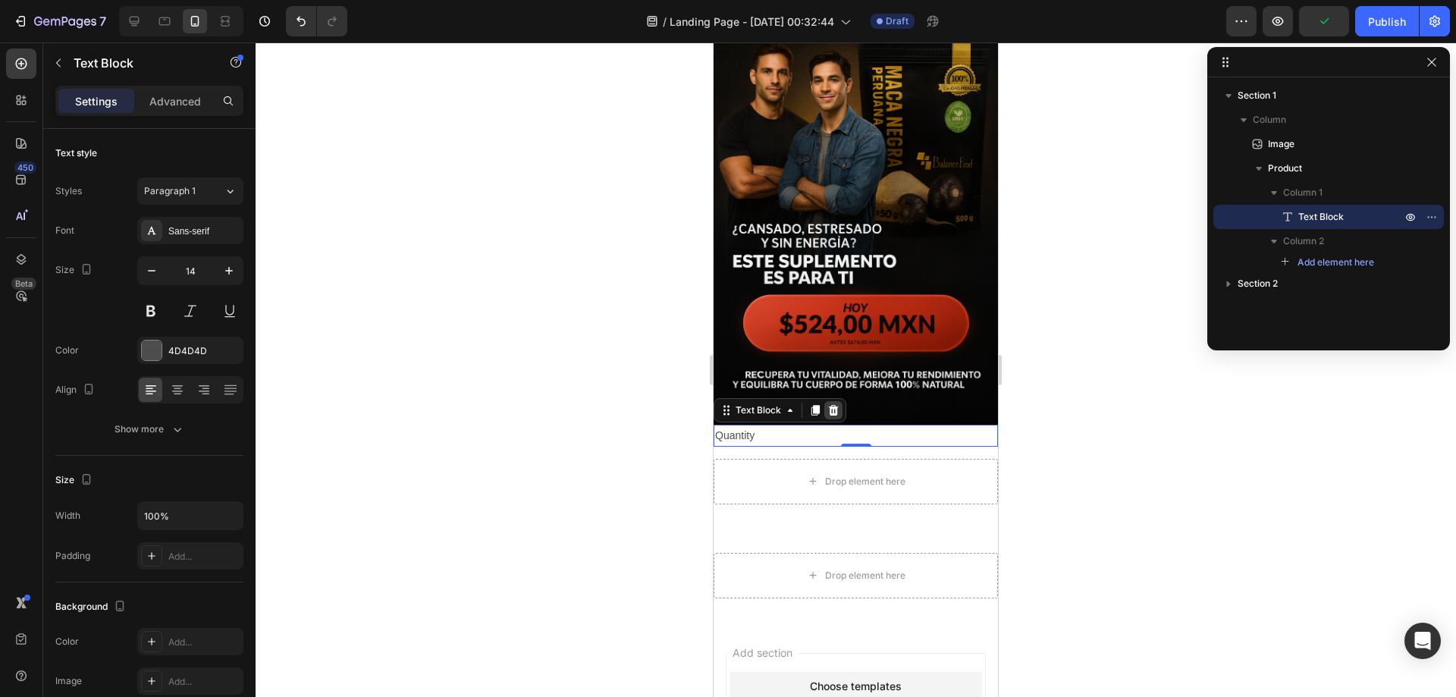
click at [832, 404] on icon at bounding box center [834, 409] width 10 height 11
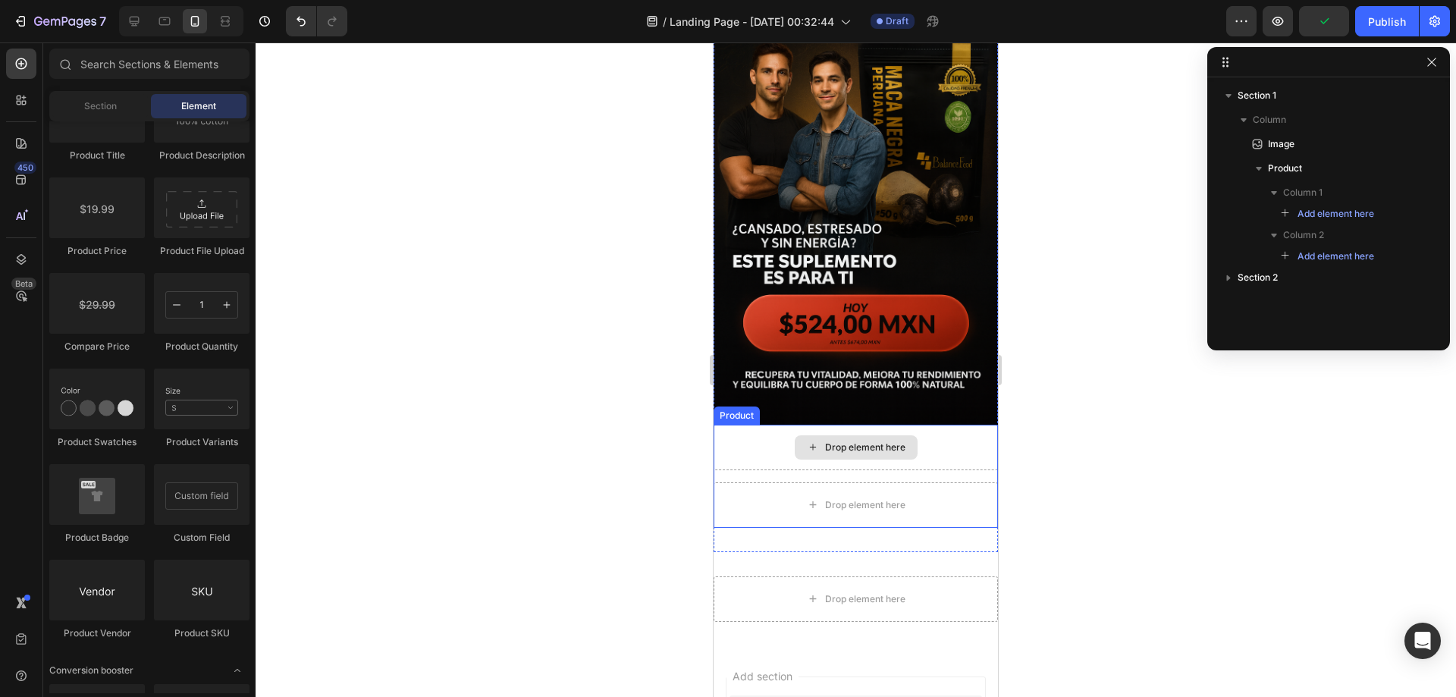
click at [848, 437] on div "Drop element here" at bounding box center [855, 447] width 123 height 24
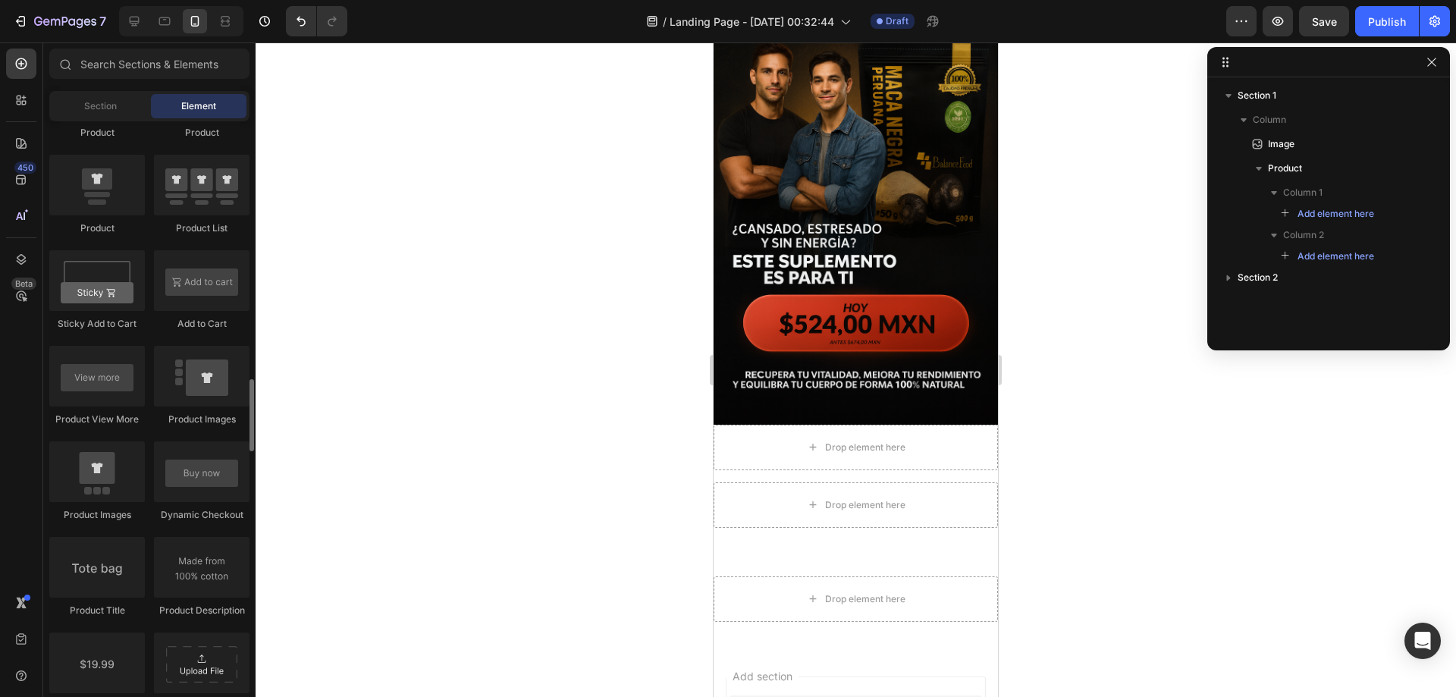
scroll to position [2101, 0]
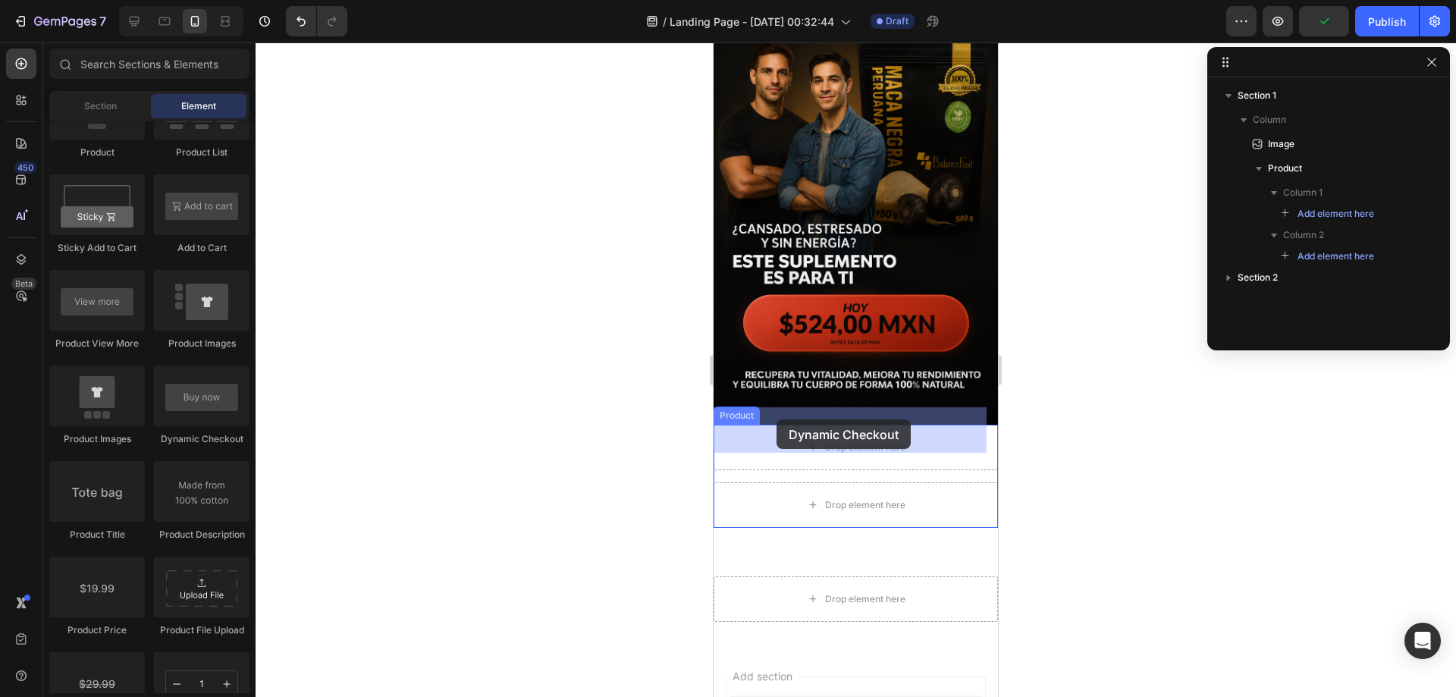
drag, startPoint x: 913, startPoint y: 445, endPoint x: 776, endPoint y: 419, distance: 139.6
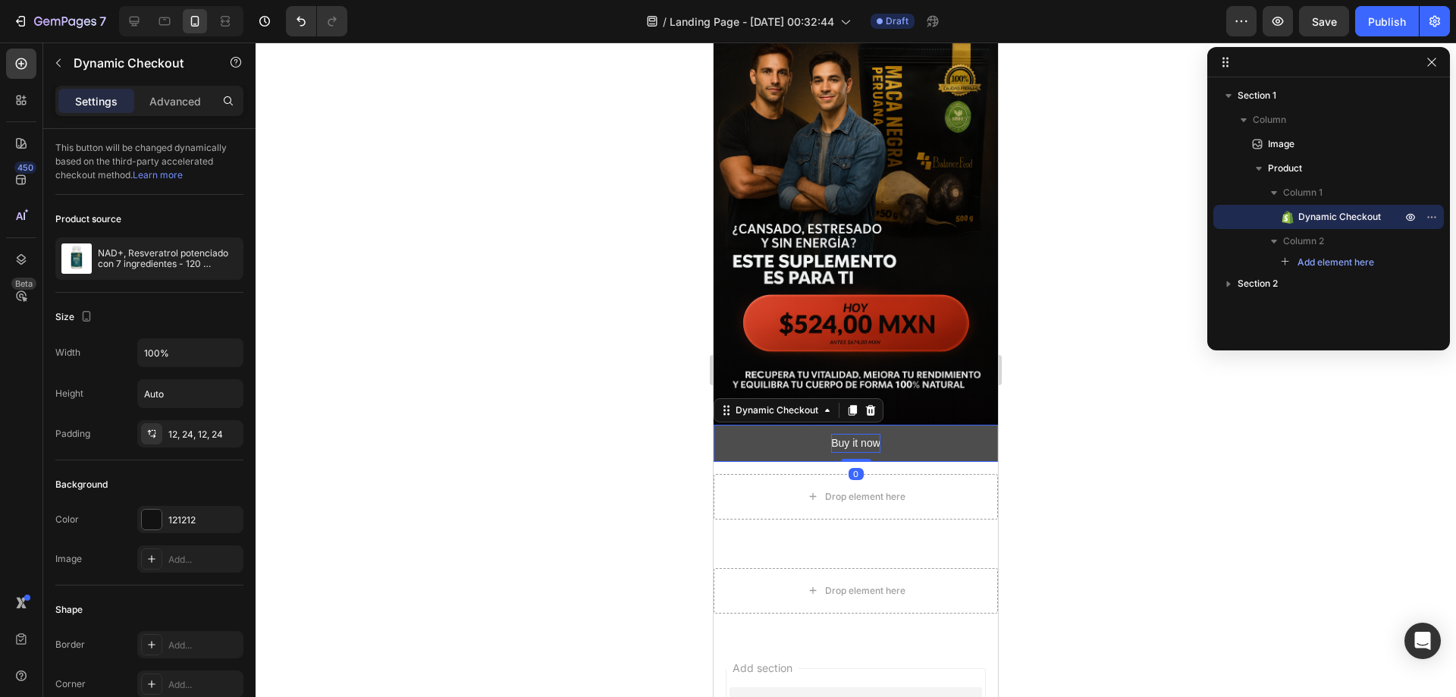
click at [870, 434] on div "Buy it now" at bounding box center [855, 443] width 49 height 19
click at [831, 434] on p "Buy it now" at bounding box center [855, 443] width 49 height 19
drag, startPoint x: 826, startPoint y: 427, endPoint x: 882, endPoint y: 434, distance: 56.6
click at [882, 434] on button "Buy it now" at bounding box center [855, 443] width 284 height 37
click at [713, 425] on button "COMPRAR" at bounding box center [855, 443] width 284 height 37
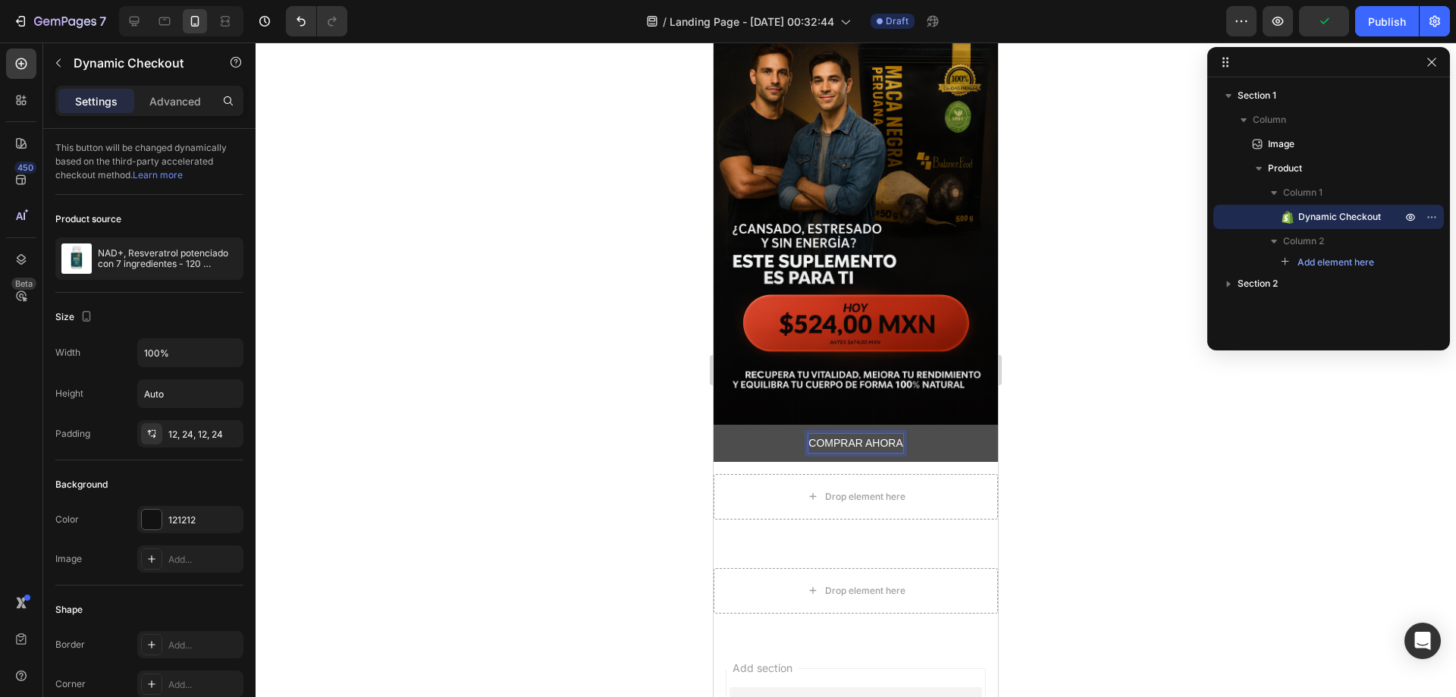
click at [958, 425] on button "COMPRAR AHORA" at bounding box center [855, 443] width 284 height 37
click at [857, 434] on p "COMPRAR AHORA" at bounding box center [855, 443] width 94 height 19
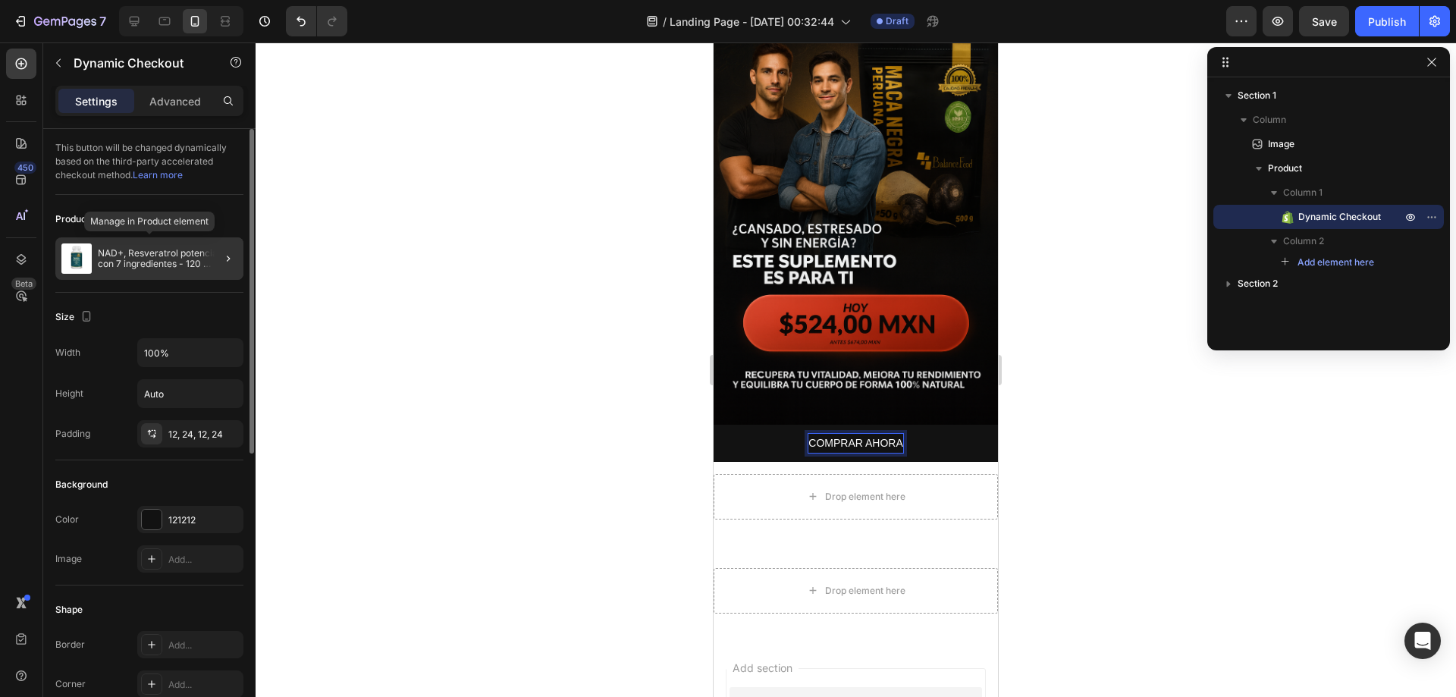
click at [121, 263] on p "NAD+, Resveratrol potenciado con 7 ingredientes - 120 Cápsulas" at bounding box center [167, 258] width 139 height 21
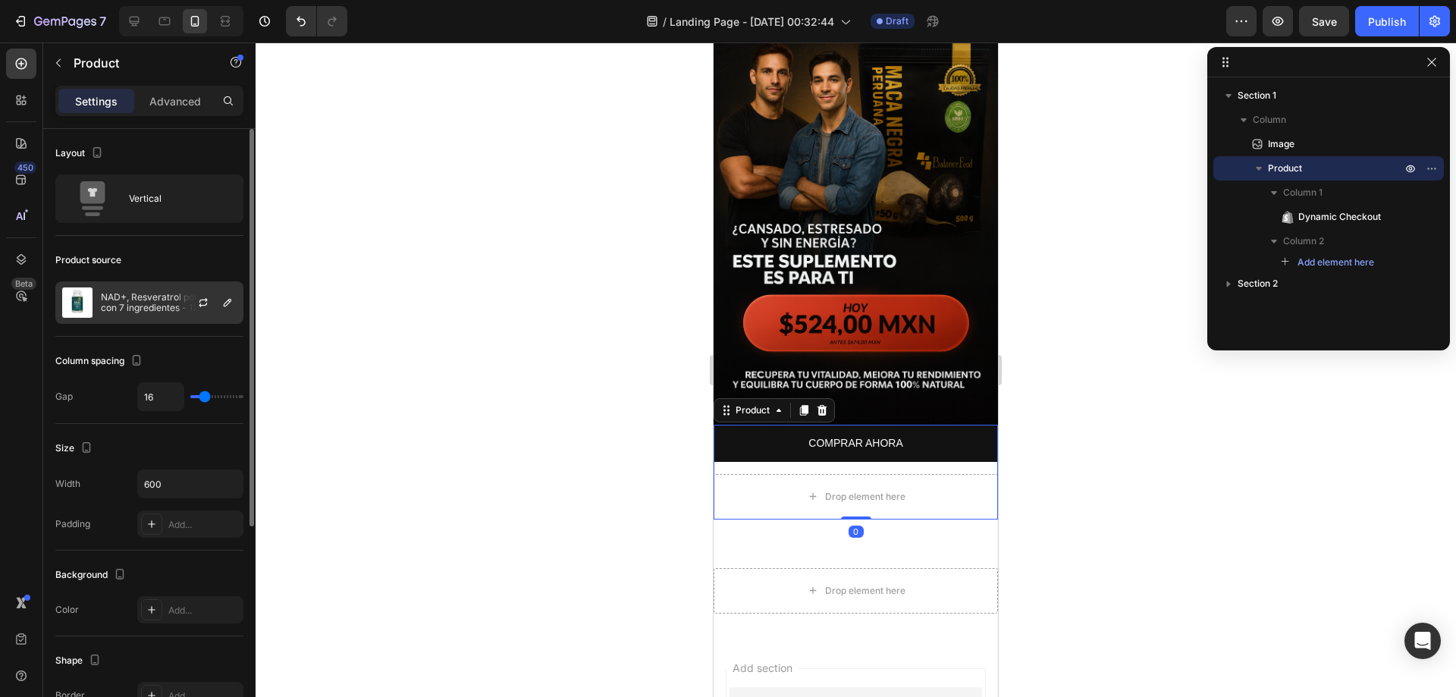
click at [155, 299] on p "NAD+, Resveratrol potenciado con 7 ingredientes - 120 Cápsulas" at bounding box center [169, 302] width 136 height 21
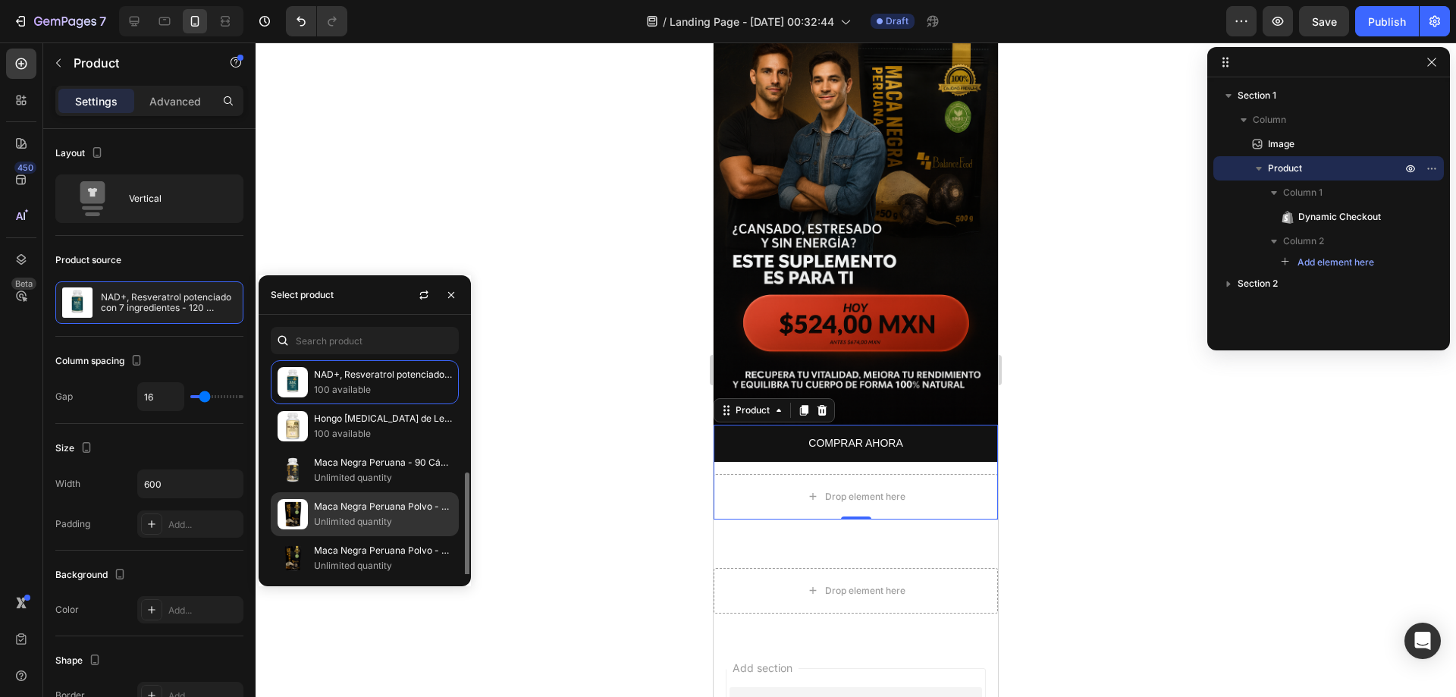
scroll to position [76, 0]
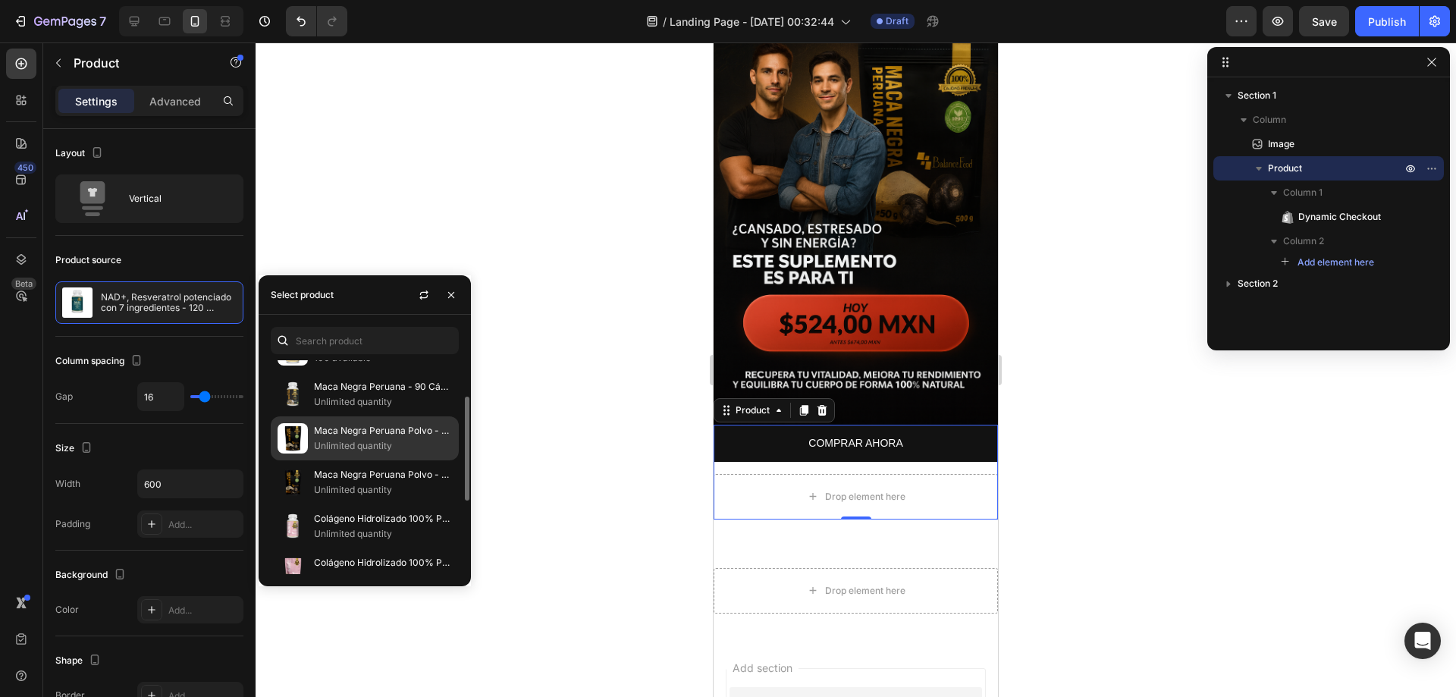
click at [359, 443] on p "Unlimited quantity" at bounding box center [383, 445] width 138 height 15
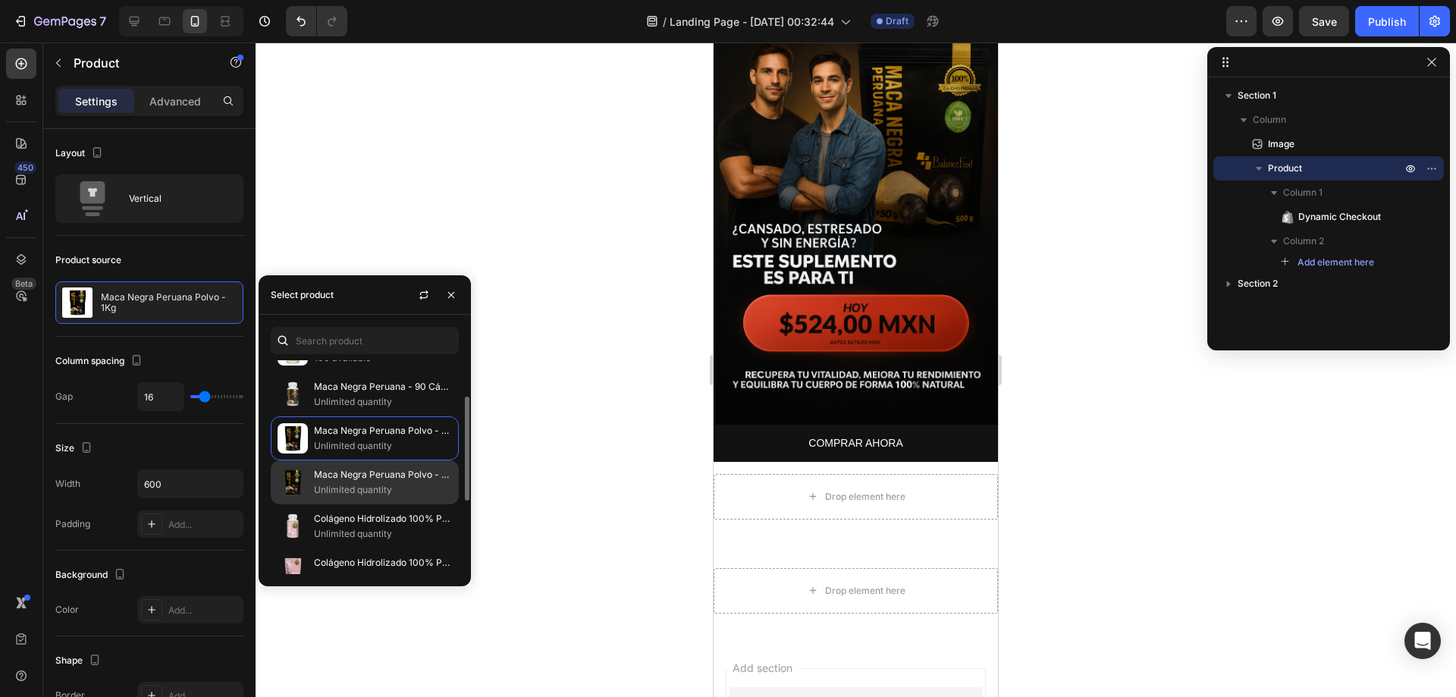
click at [368, 481] on p "Maca Negra Peruana Polvo - 500gr" at bounding box center [383, 474] width 138 height 15
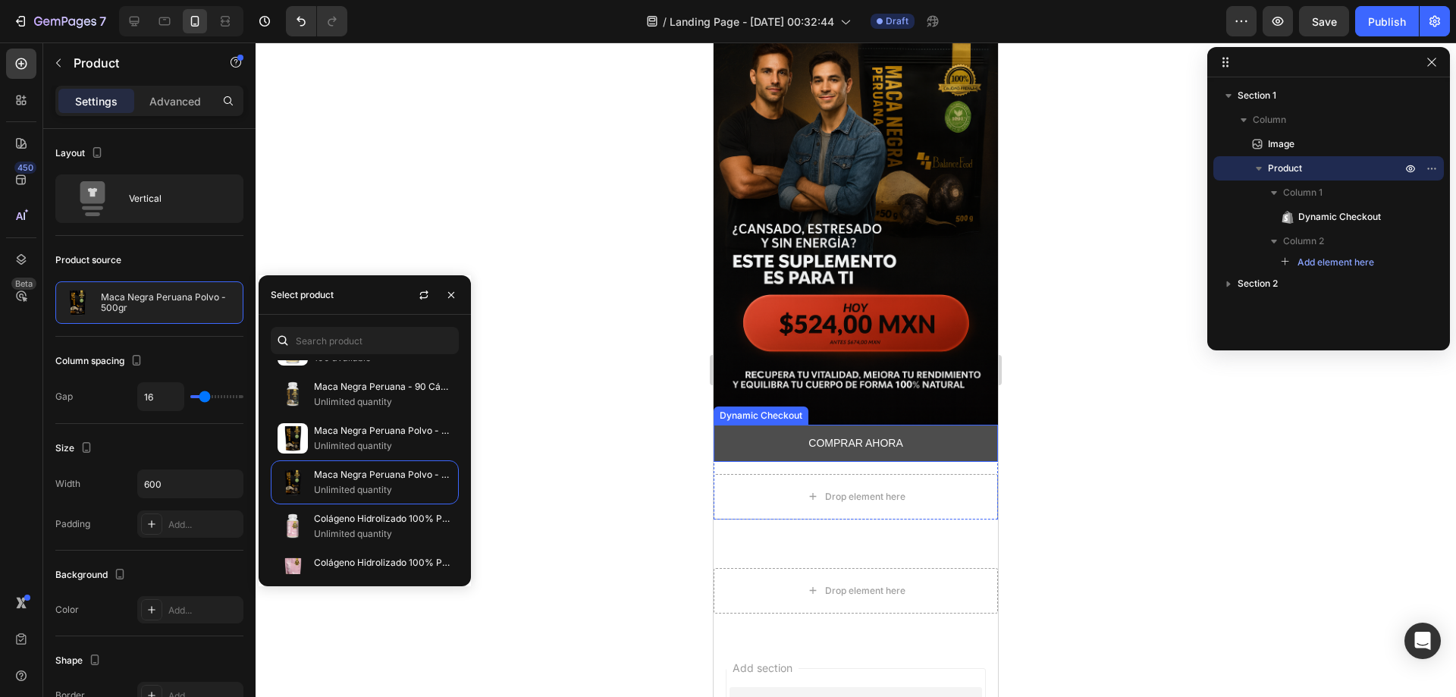
click at [970, 428] on button "COMPRAR AHORA" at bounding box center [855, 443] width 284 height 37
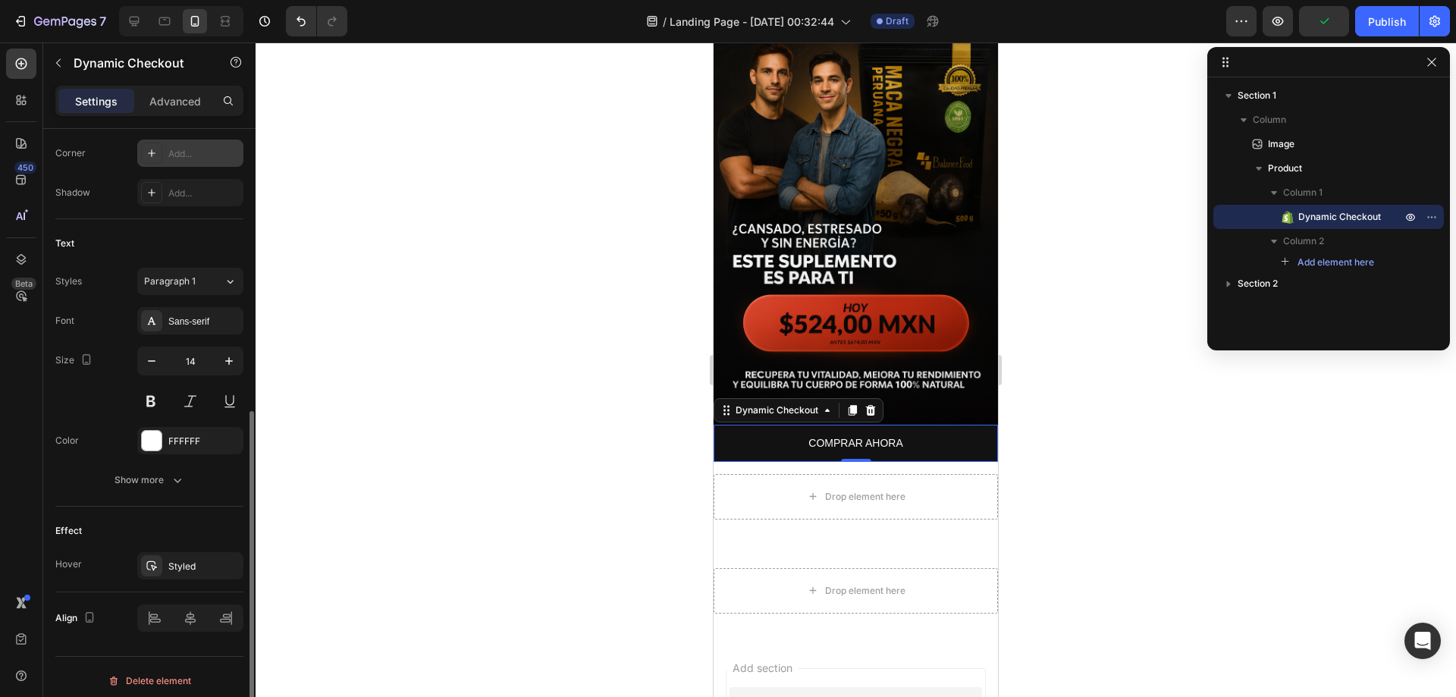
scroll to position [538, 0]
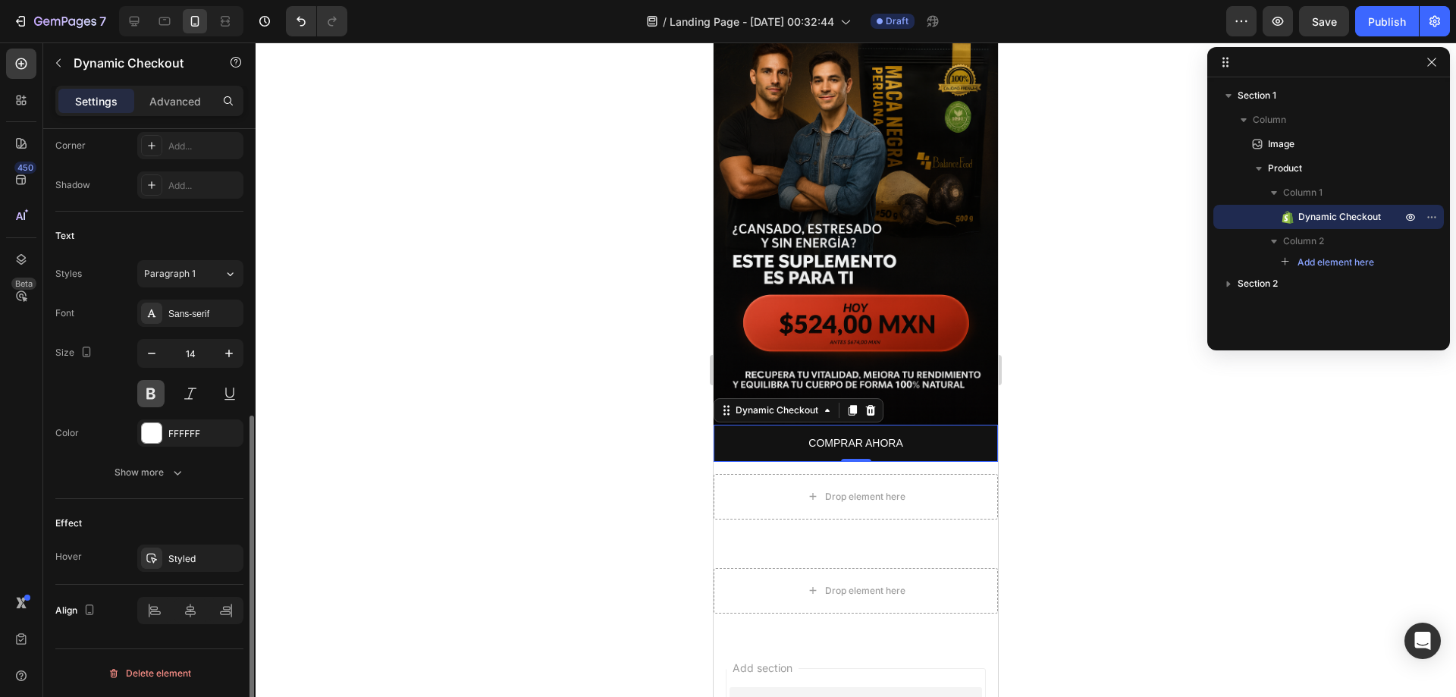
click at [156, 389] on button at bounding box center [150, 393] width 27 height 27
click at [194, 272] on span "Paragraph 1" at bounding box center [170, 274] width 52 height 14
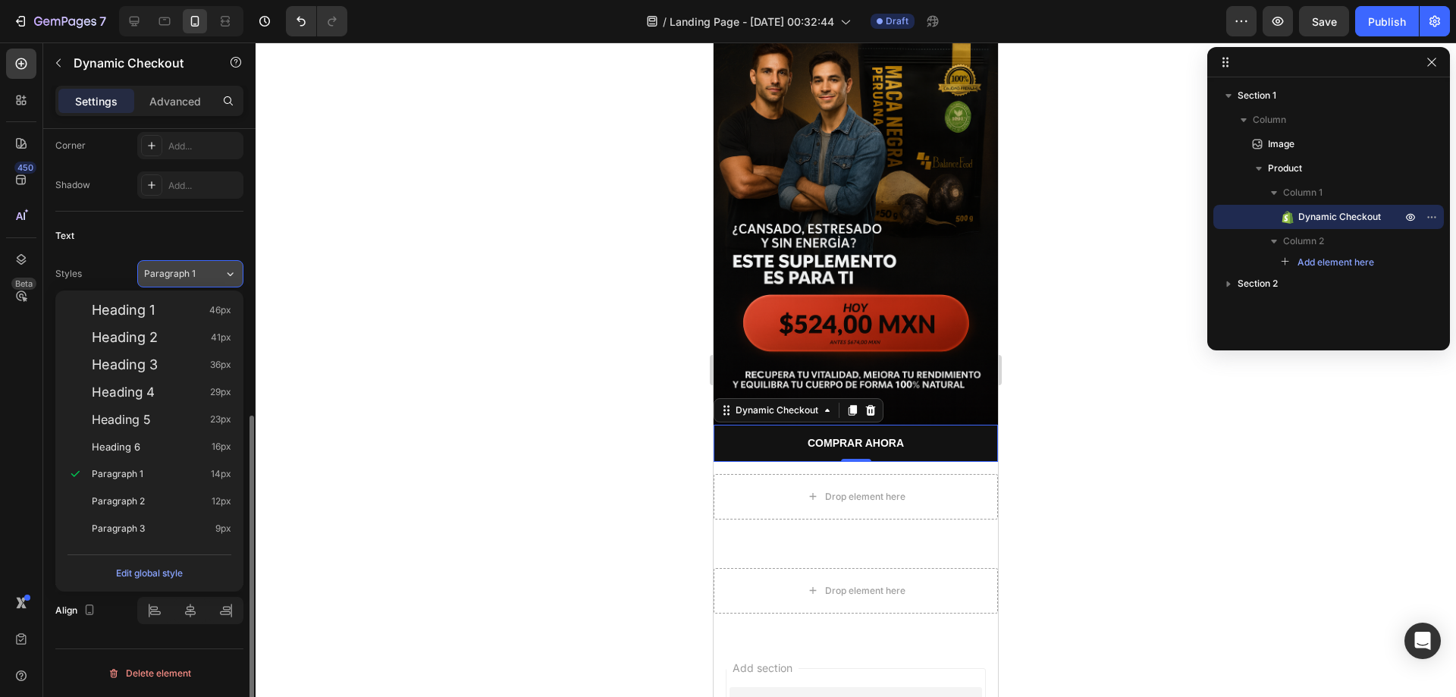
click at [194, 272] on span "Paragraph 1" at bounding box center [170, 274] width 52 height 14
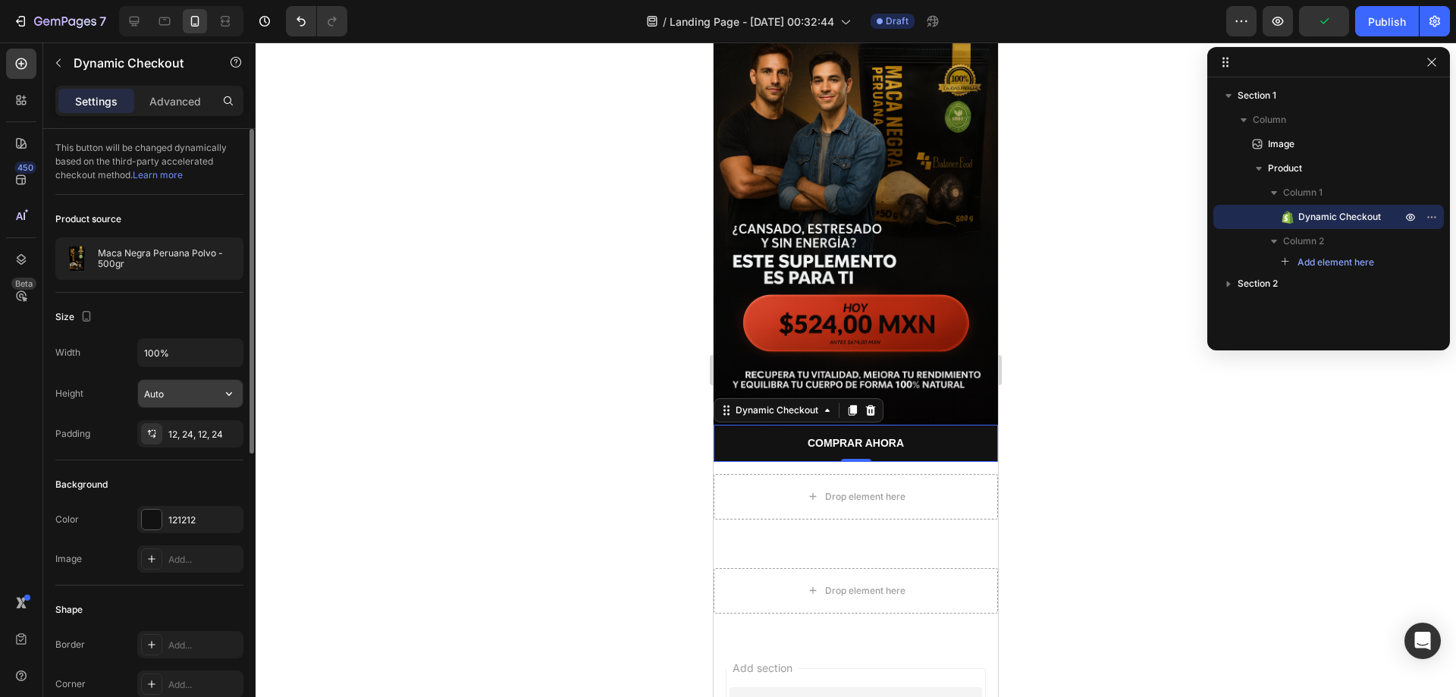
scroll to position [76, 0]
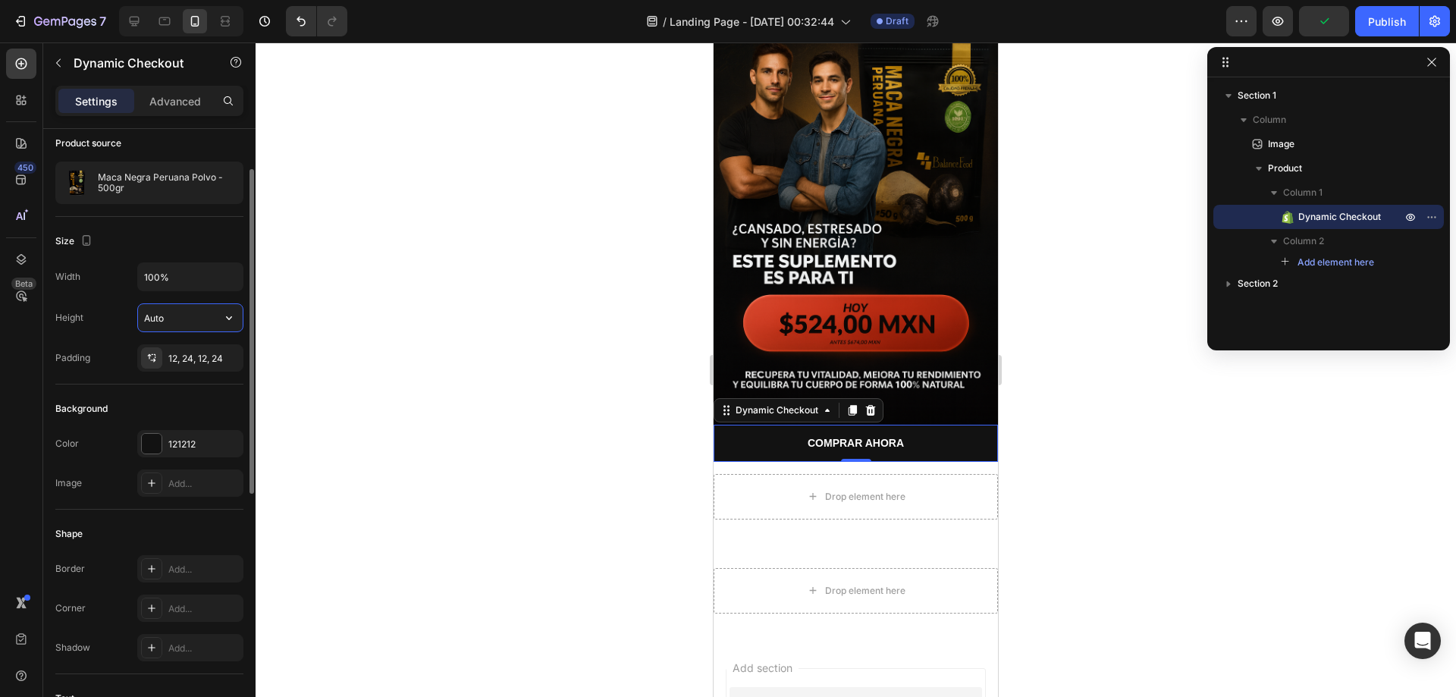
click at [177, 312] on input "Auto" at bounding box center [190, 317] width 105 height 27
click at [186, 266] on input "100%" at bounding box center [190, 276] width 105 height 27
click at [206, 240] on div "Size" at bounding box center [149, 241] width 188 height 24
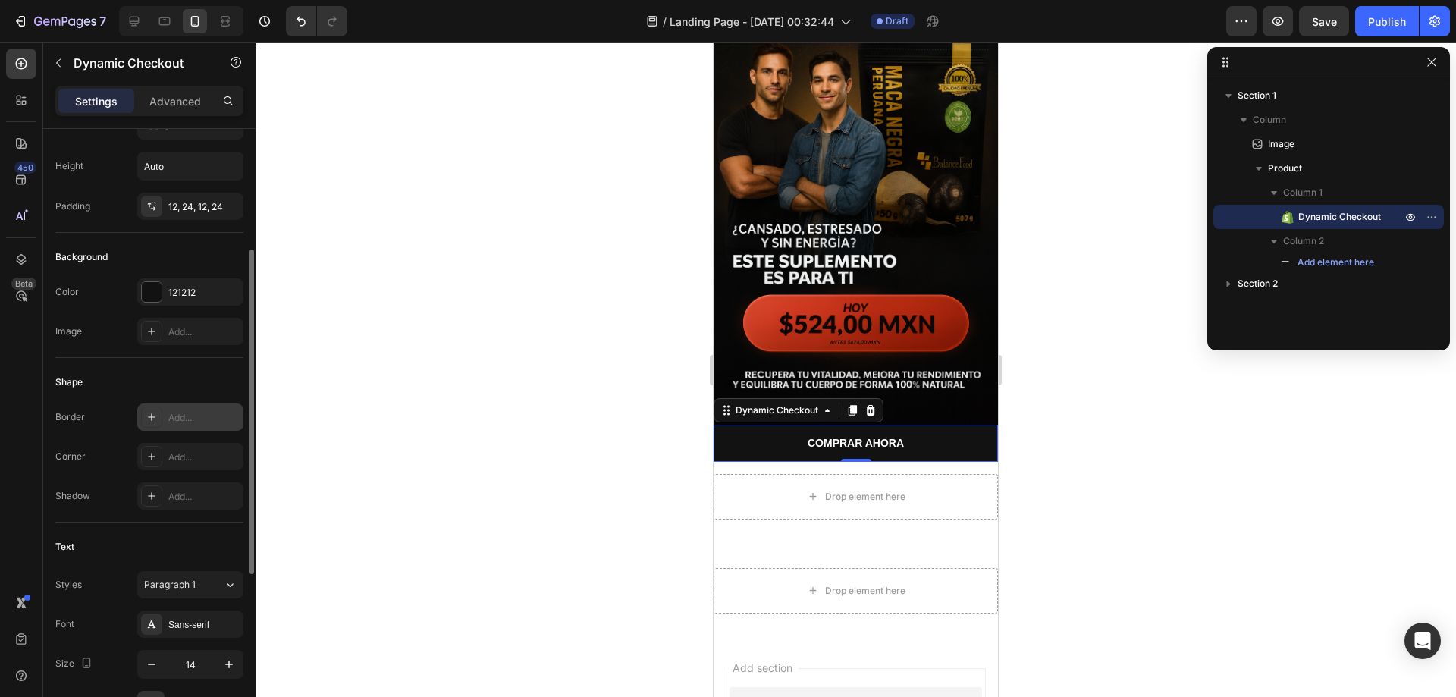
click at [188, 413] on div "Add..." at bounding box center [203, 418] width 71 height 14
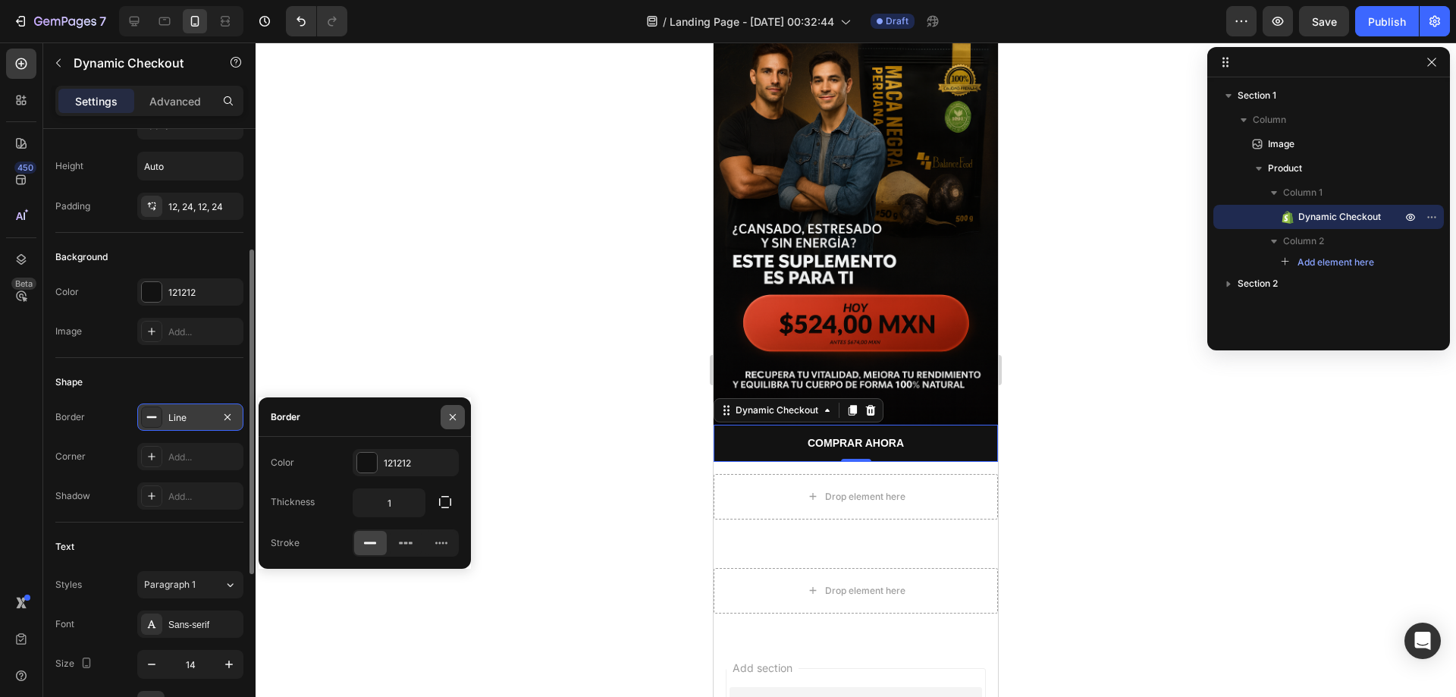
click at [449, 418] on icon "button" at bounding box center [453, 417] width 12 height 12
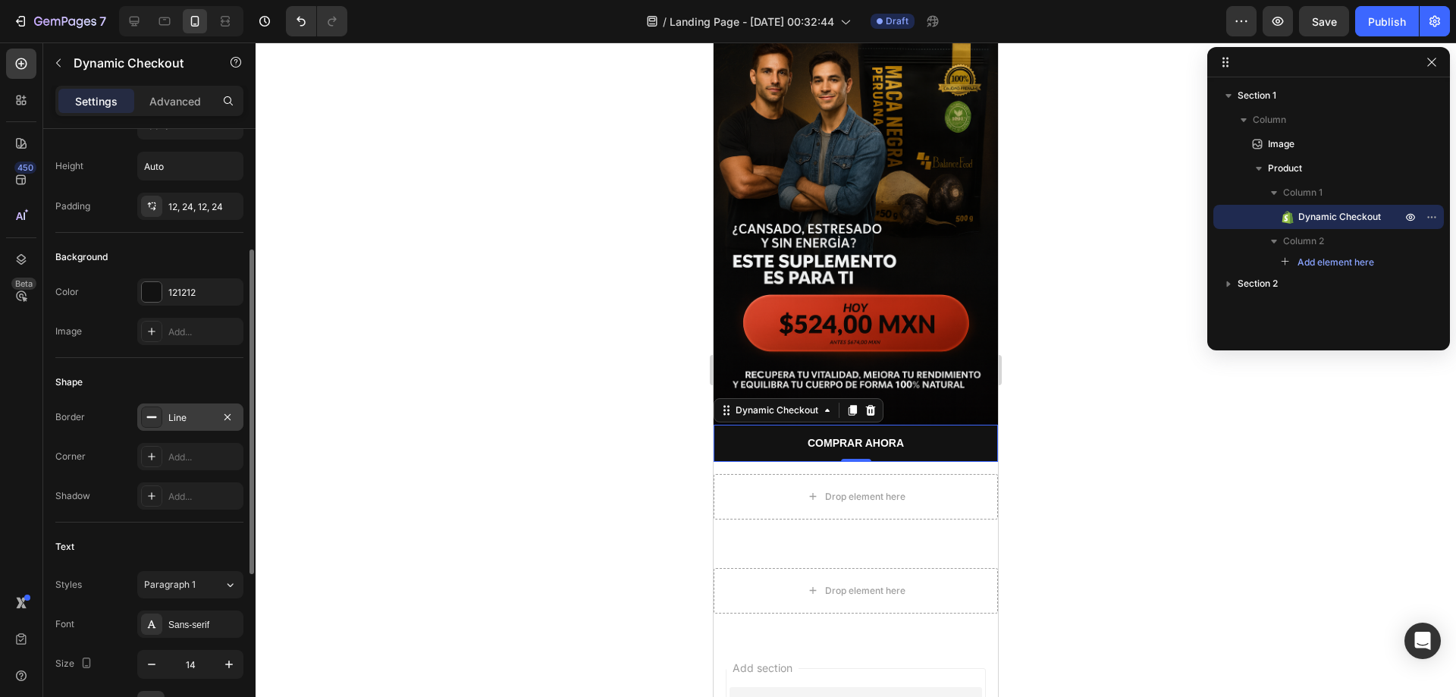
click at [158, 424] on div at bounding box center [151, 416] width 21 height 21
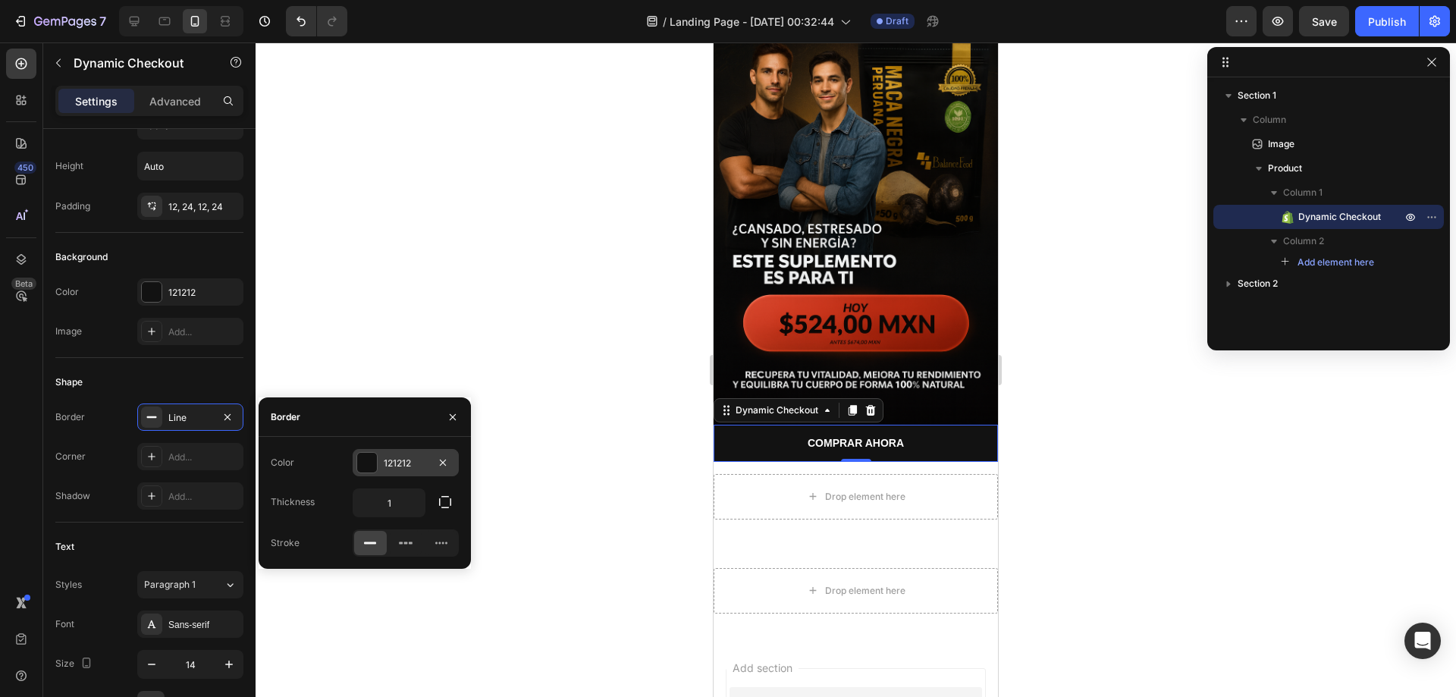
click at [394, 475] on div "121212" at bounding box center [406, 462] width 106 height 27
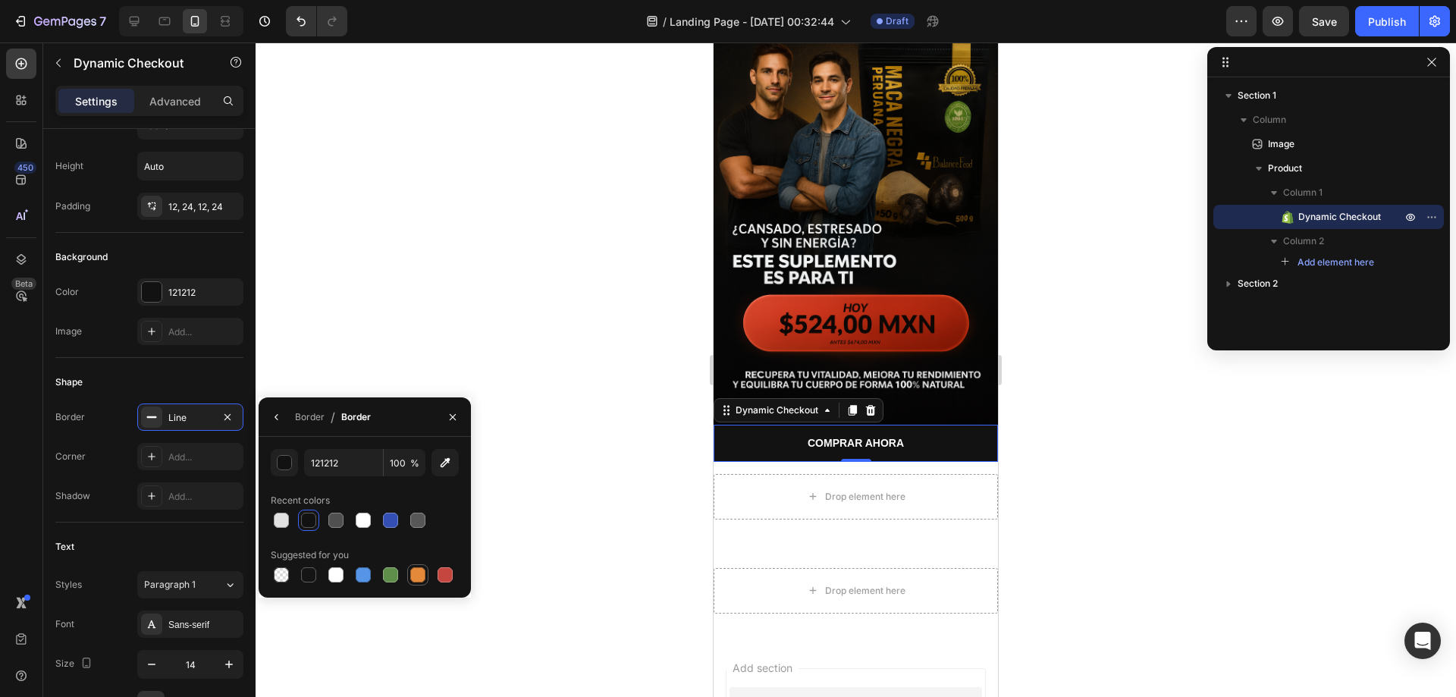
click at [418, 575] on div at bounding box center [417, 574] width 15 height 15
type input "E4893A"
click at [453, 416] on icon "button" at bounding box center [453, 416] width 6 height 6
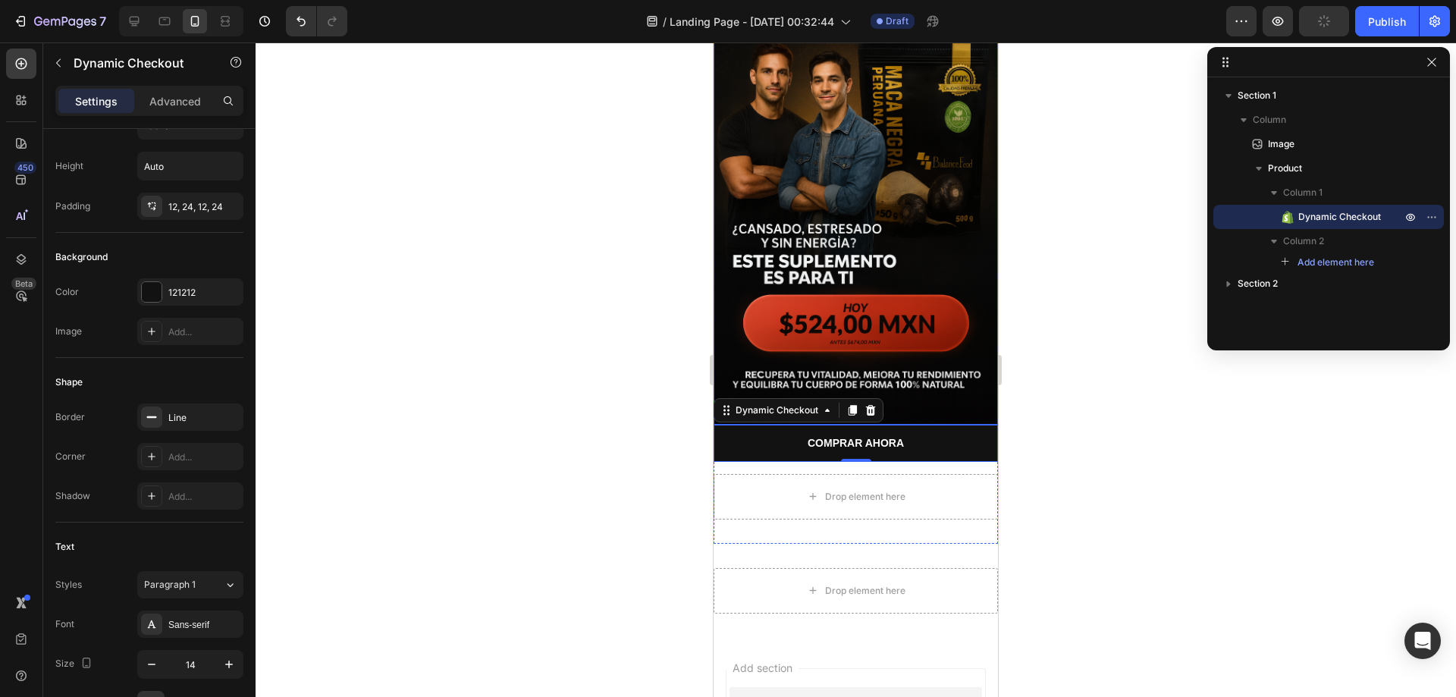
click at [982, 231] on img at bounding box center [855, 211] width 284 height 427
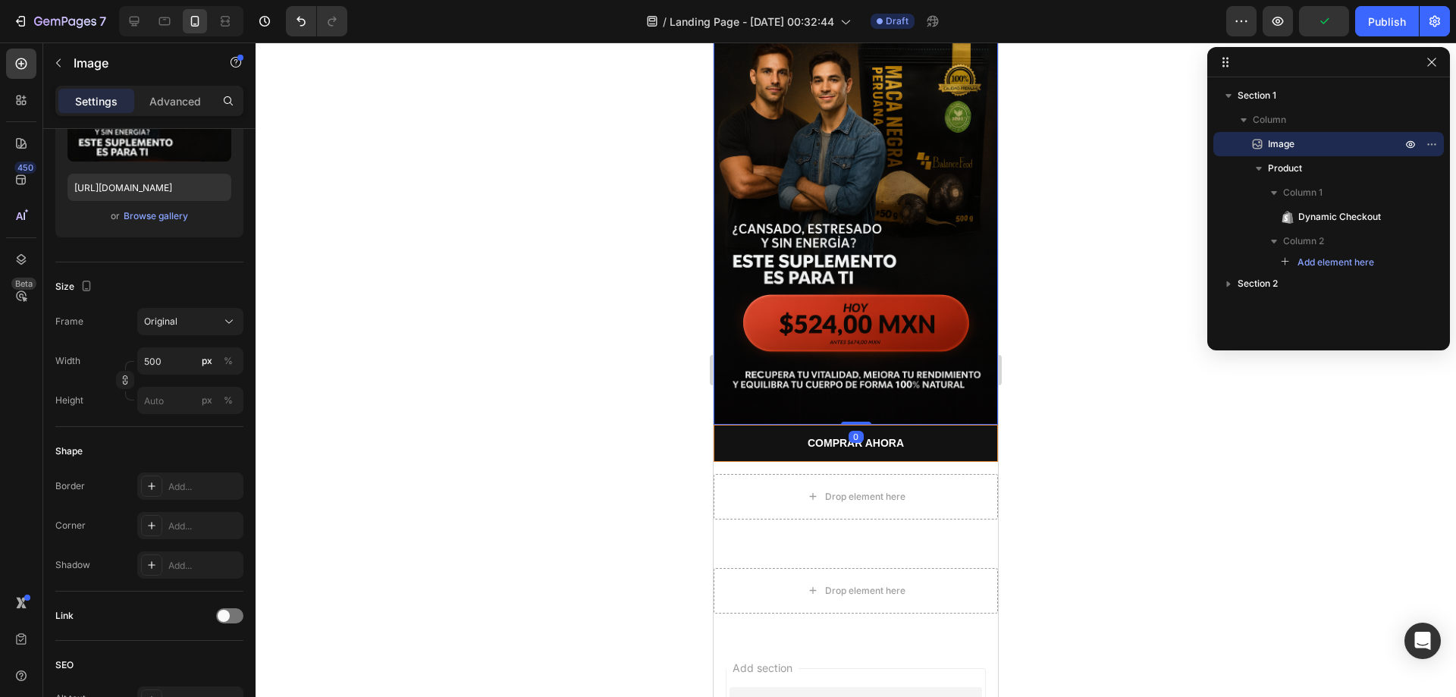
scroll to position [0, 0]
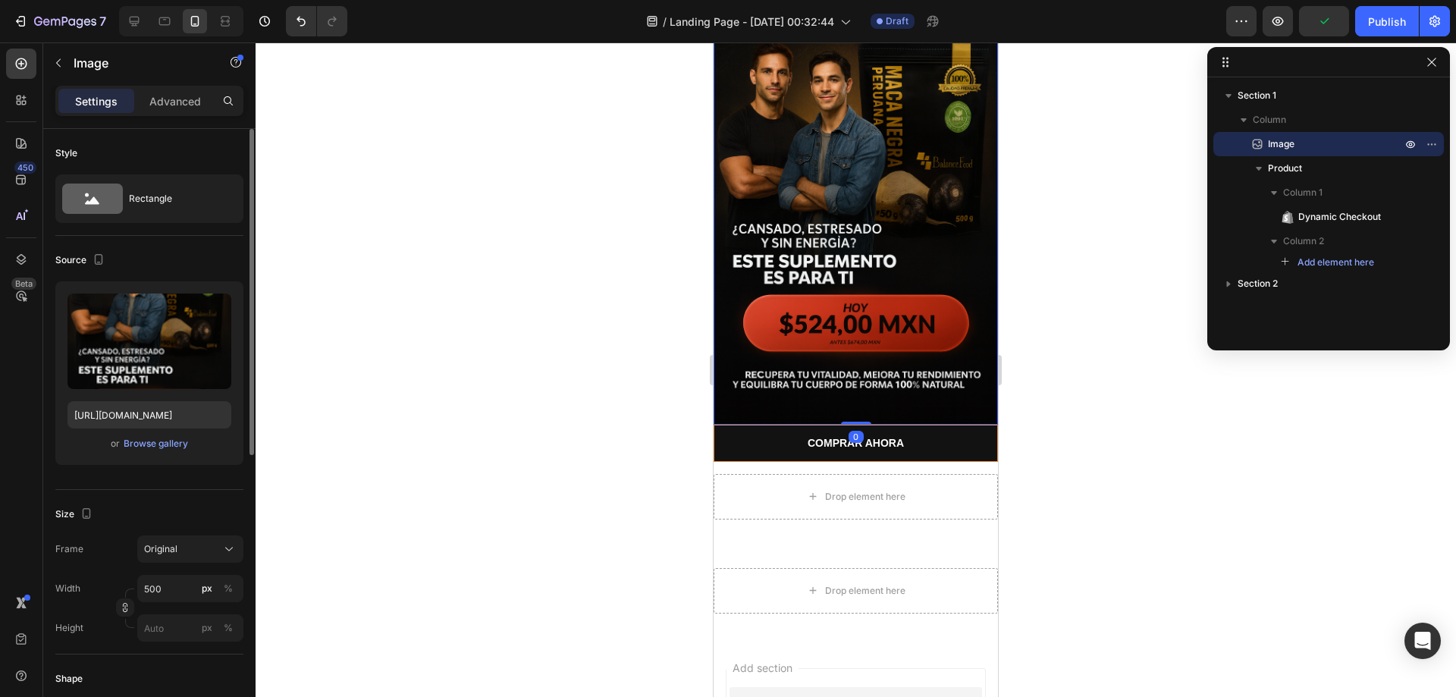
click at [957, 248] on img at bounding box center [855, 211] width 284 height 427
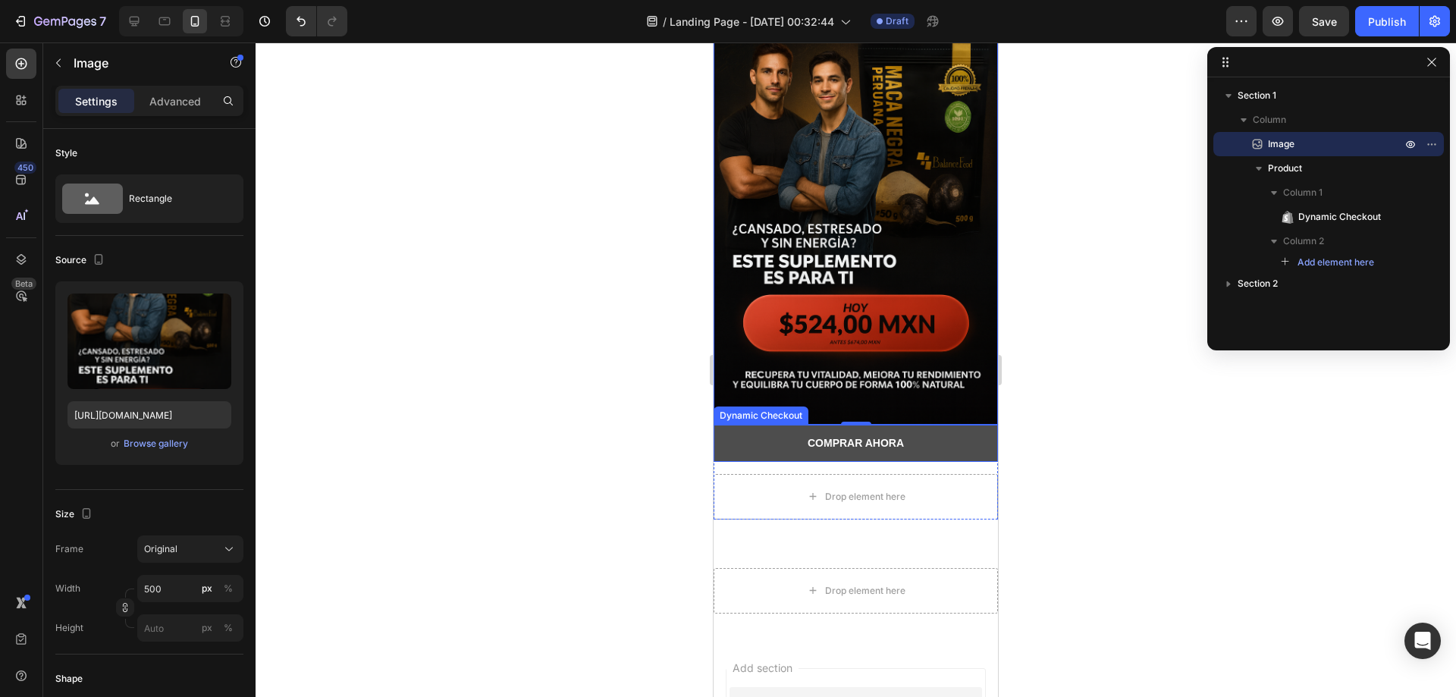
click at [932, 428] on button "COMPRAR AHORA" at bounding box center [855, 443] width 284 height 37
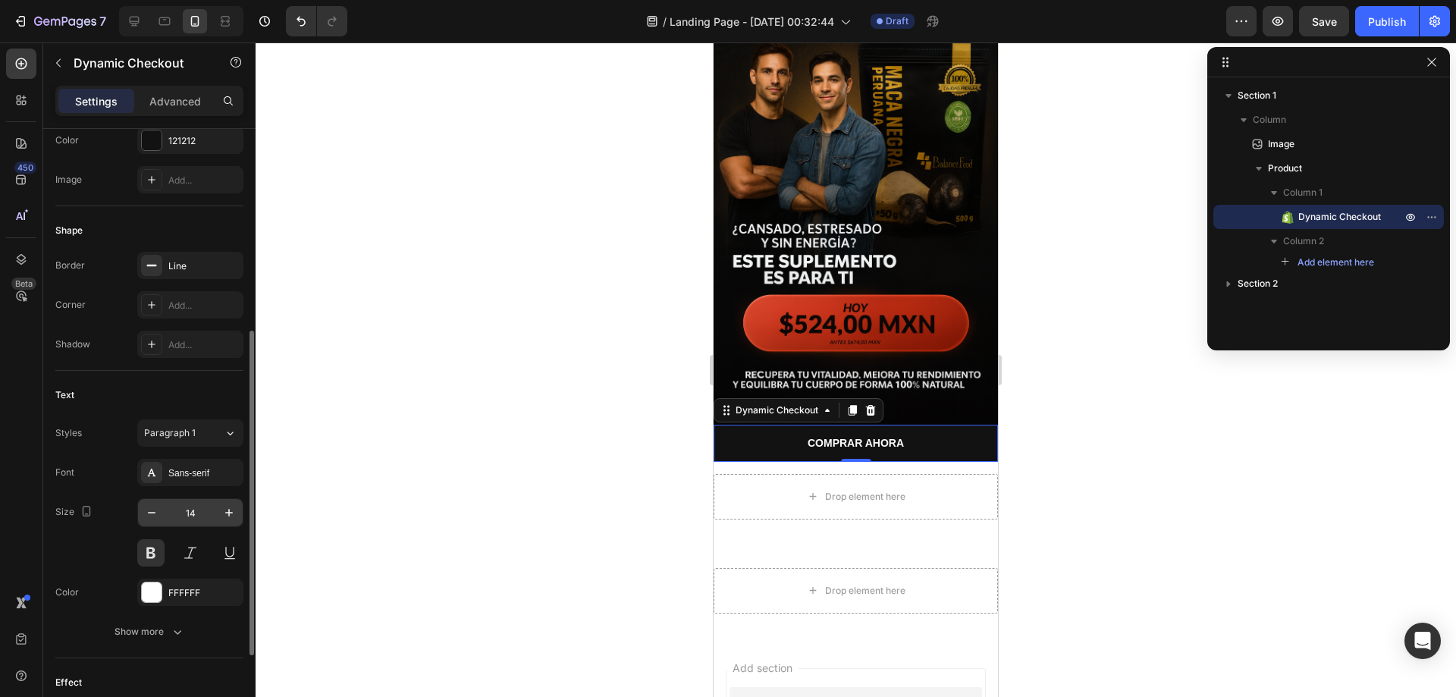
scroll to position [455, 0]
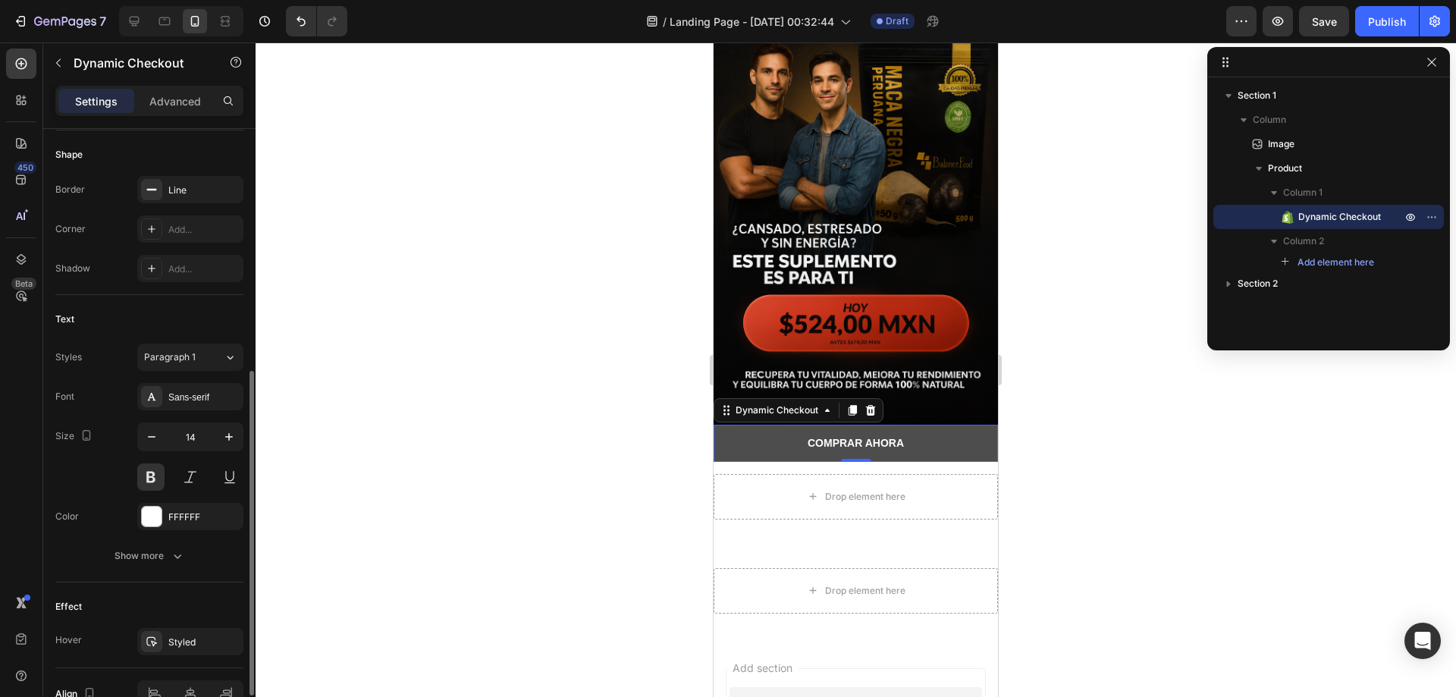
click at [769, 425] on button "COMPRAR AHORA" at bounding box center [855, 443] width 284 height 37
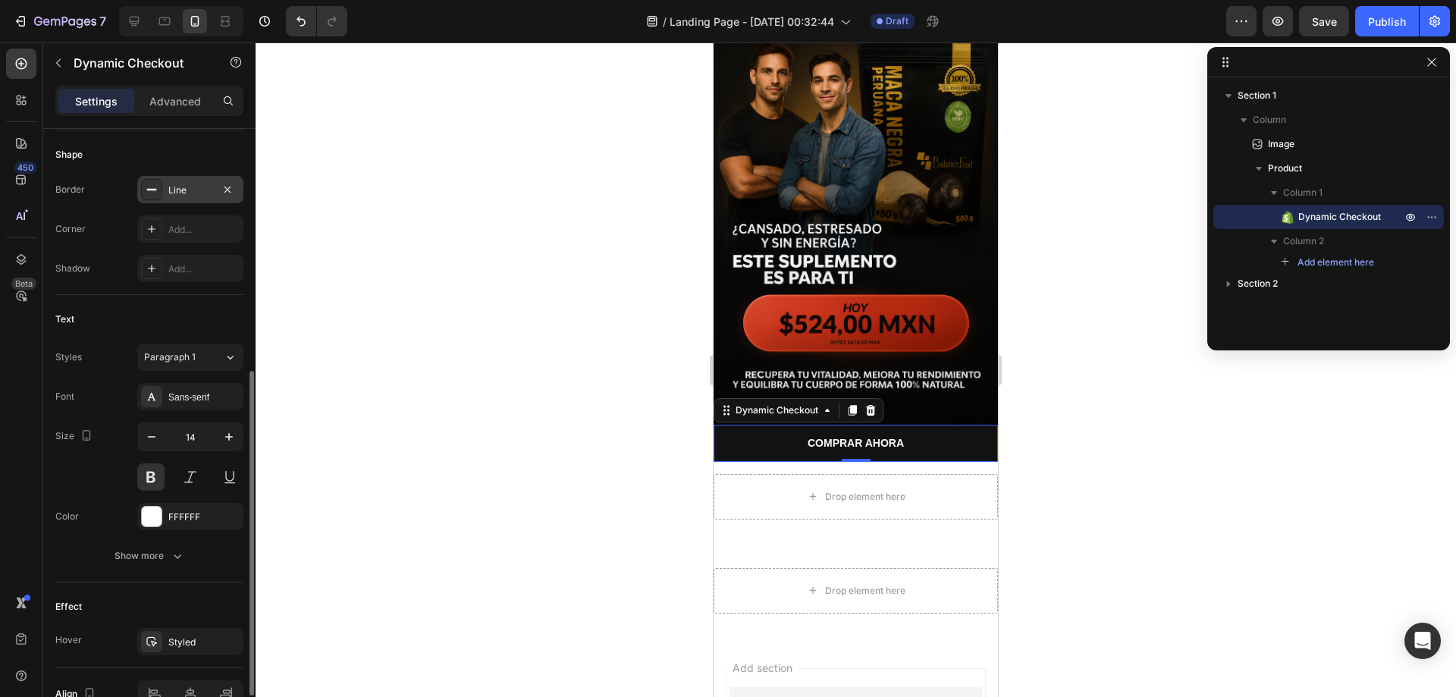
click at [150, 189] on rect at bounding box center [152, 190] width 10 height 2
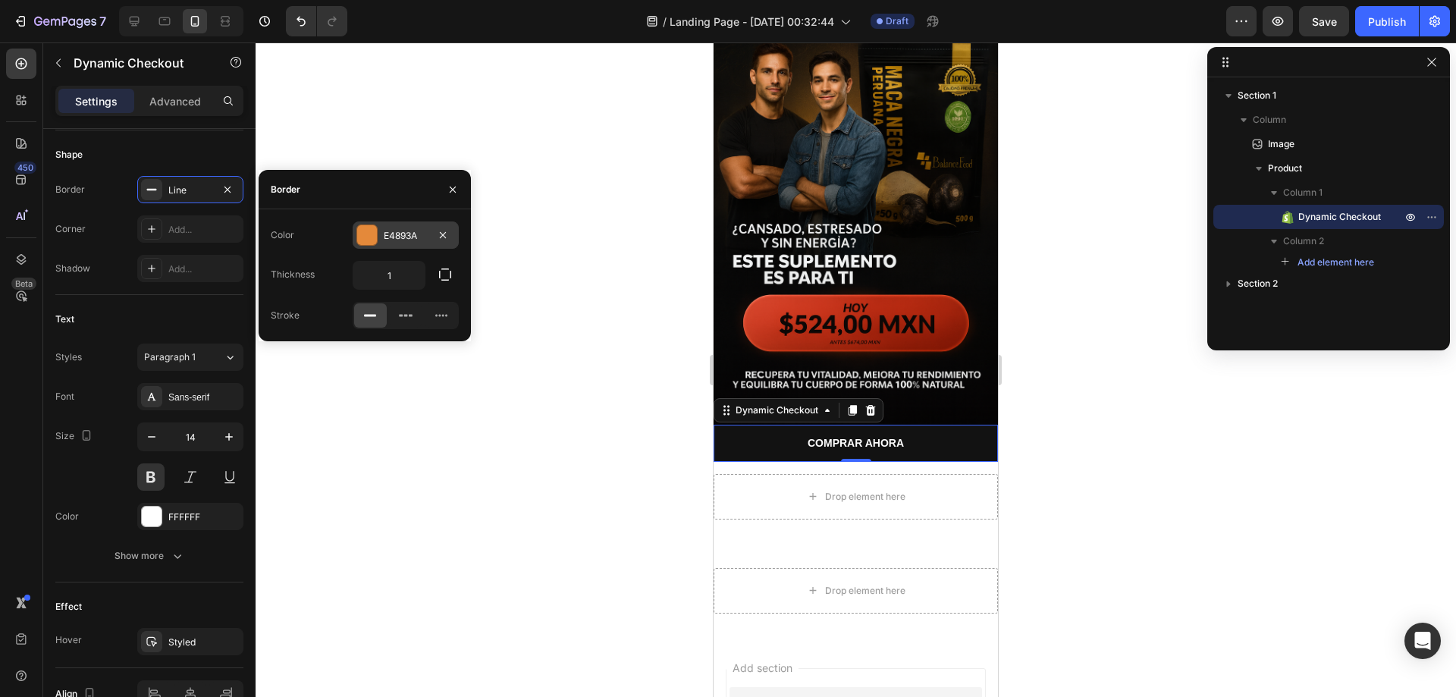
click at [376, 230] on div at bounding box center [367, 235] width 20 height 20
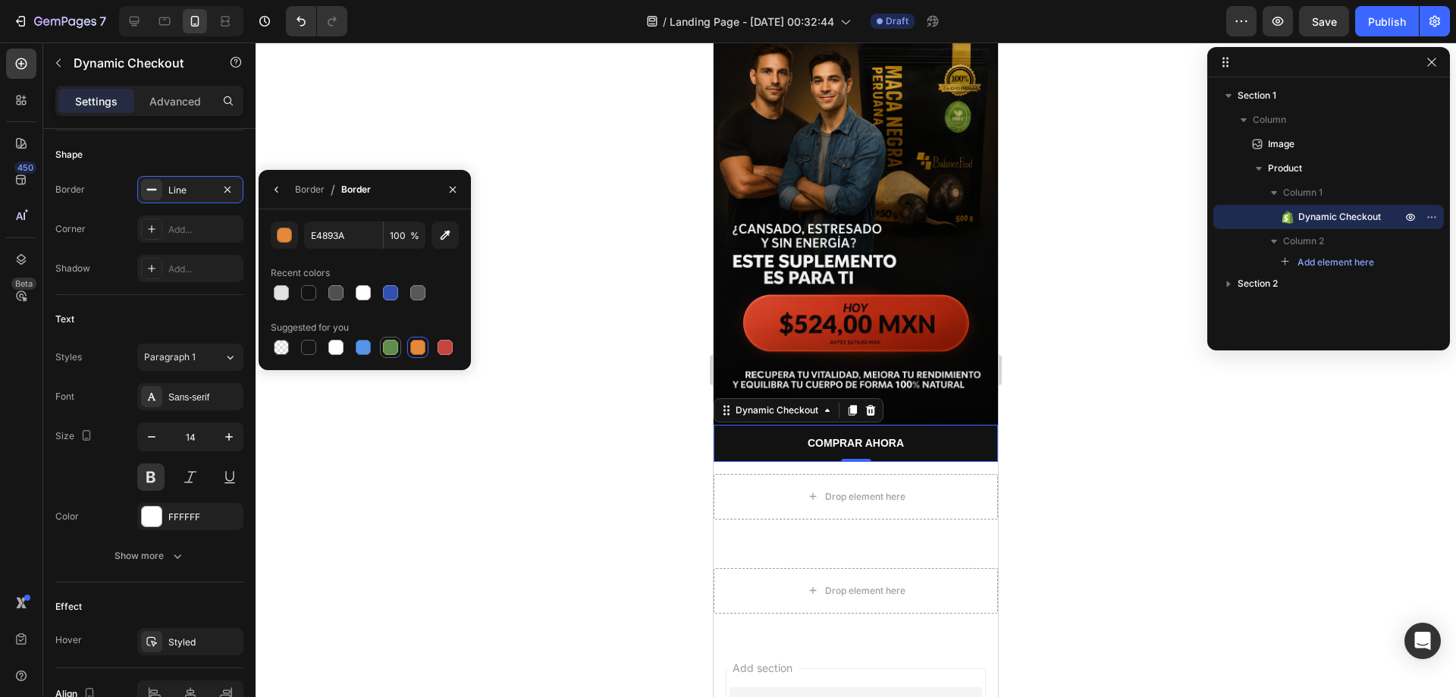
click at [384, 342] on div at bounding box center [390, 347] width 15 height 15
type input "5E8E49"
click at [232, 186] on icon "button" at bounding box center [227, 189] width 12 height 12
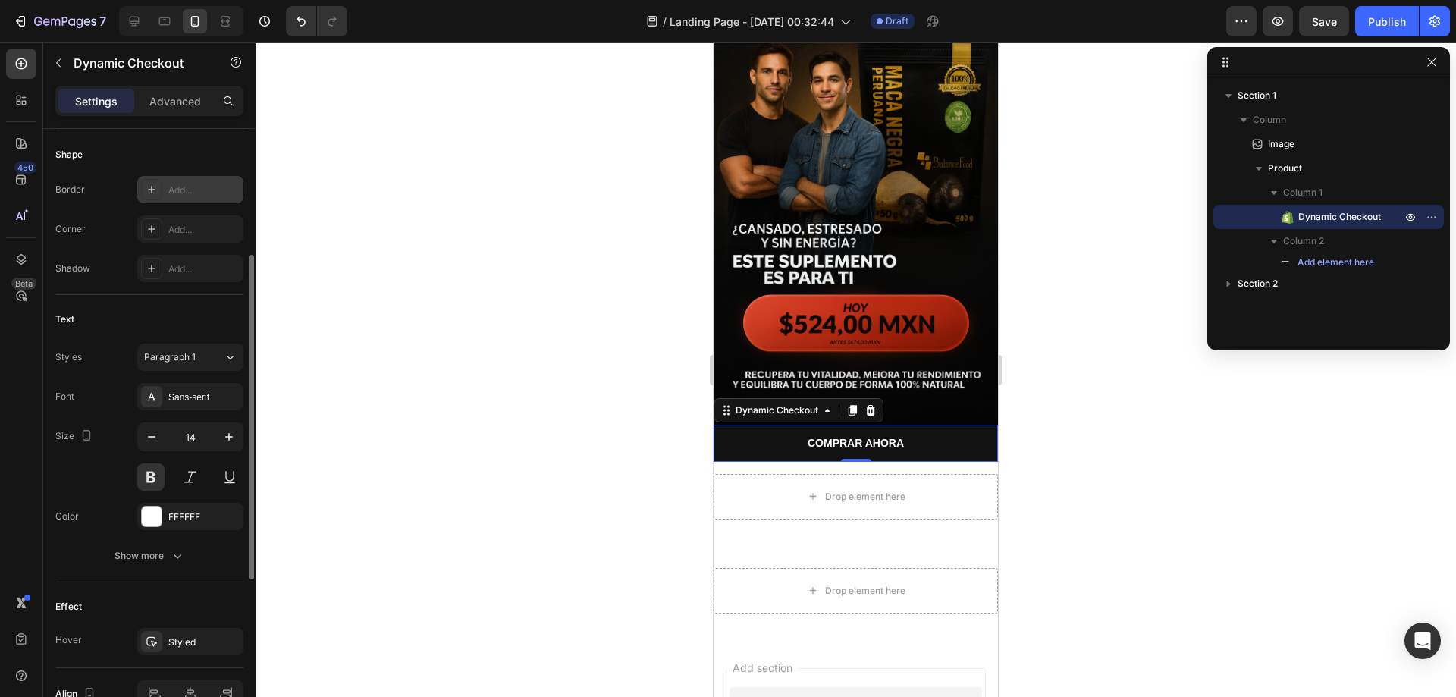
scroll to position [152, 0]
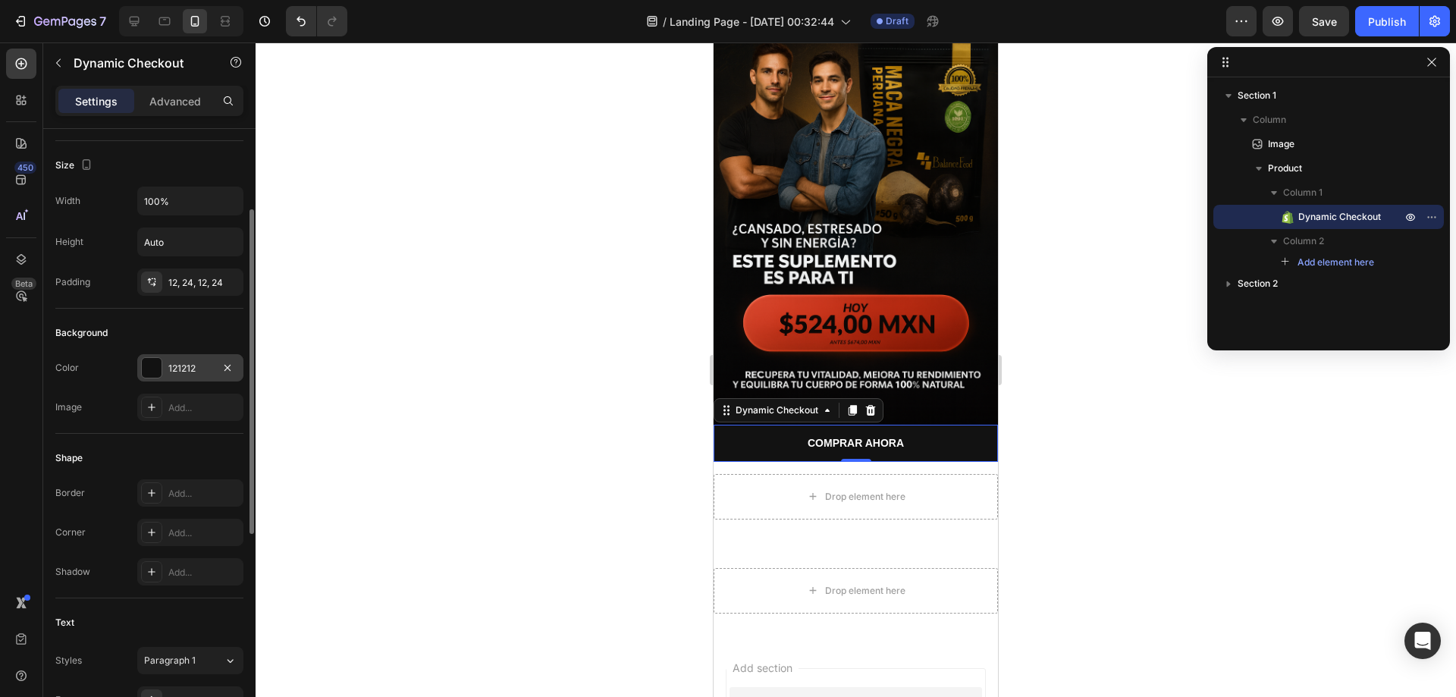
click at [149, 360] on div at bounding box center [152, 368] width 20 height 20
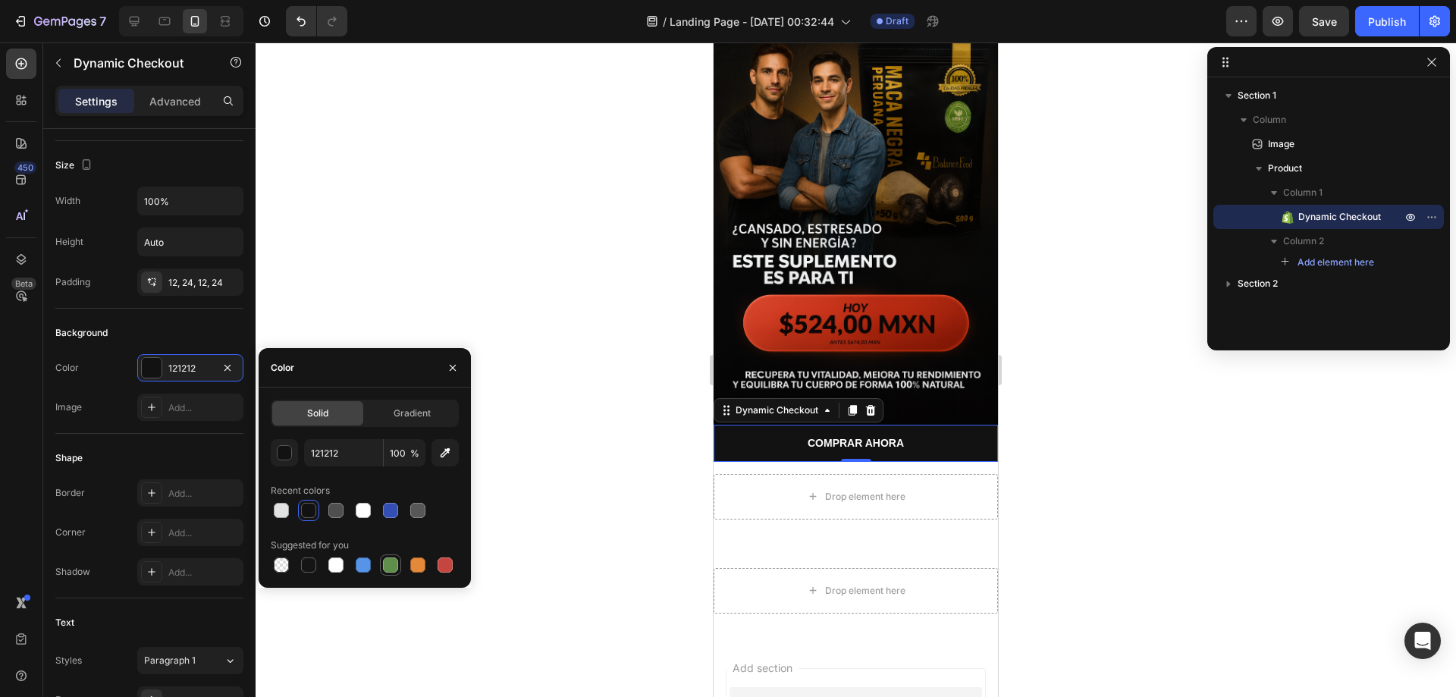
click at [393, 569] on div at bounding box center [390, 564] width 15 height 15
type input "5E8E49"
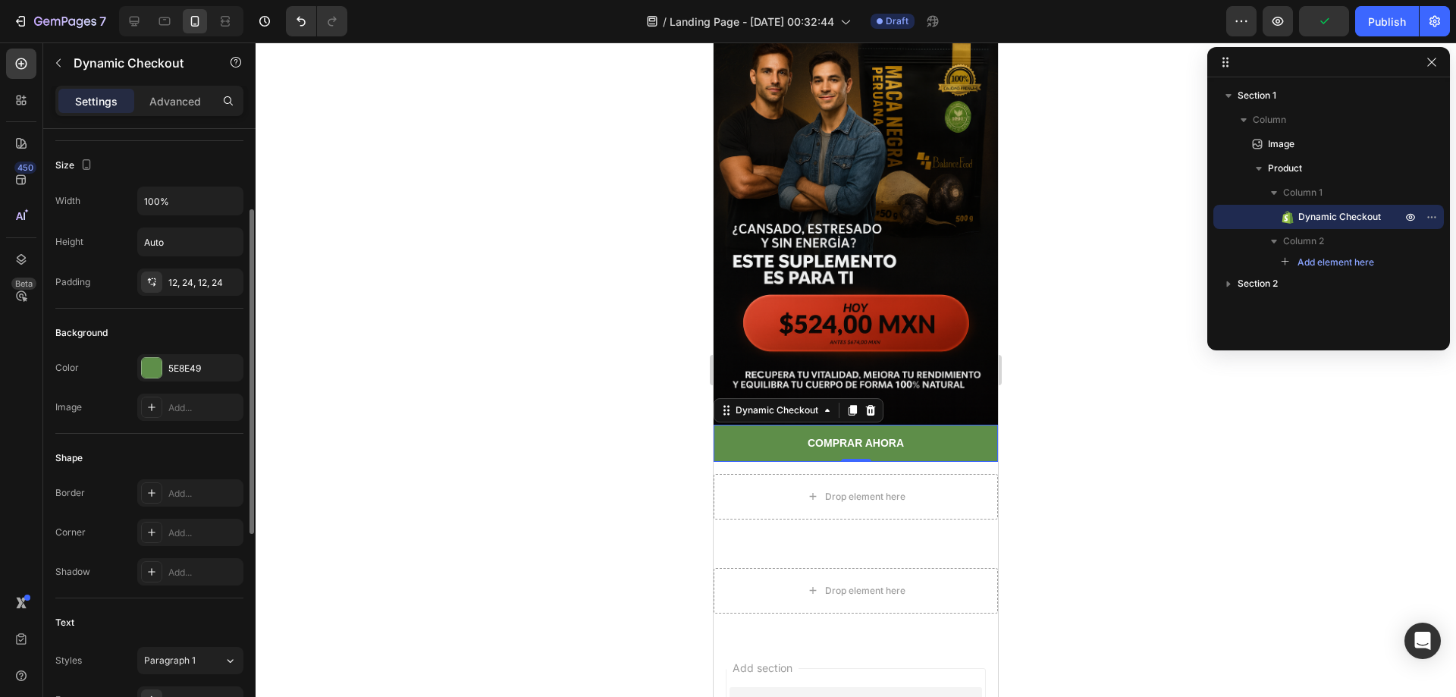
click at [200, 440] on div "Shape Border Add... Corner Add... Shadow Add..." at bounding box center [149, 516] width 188 height 165
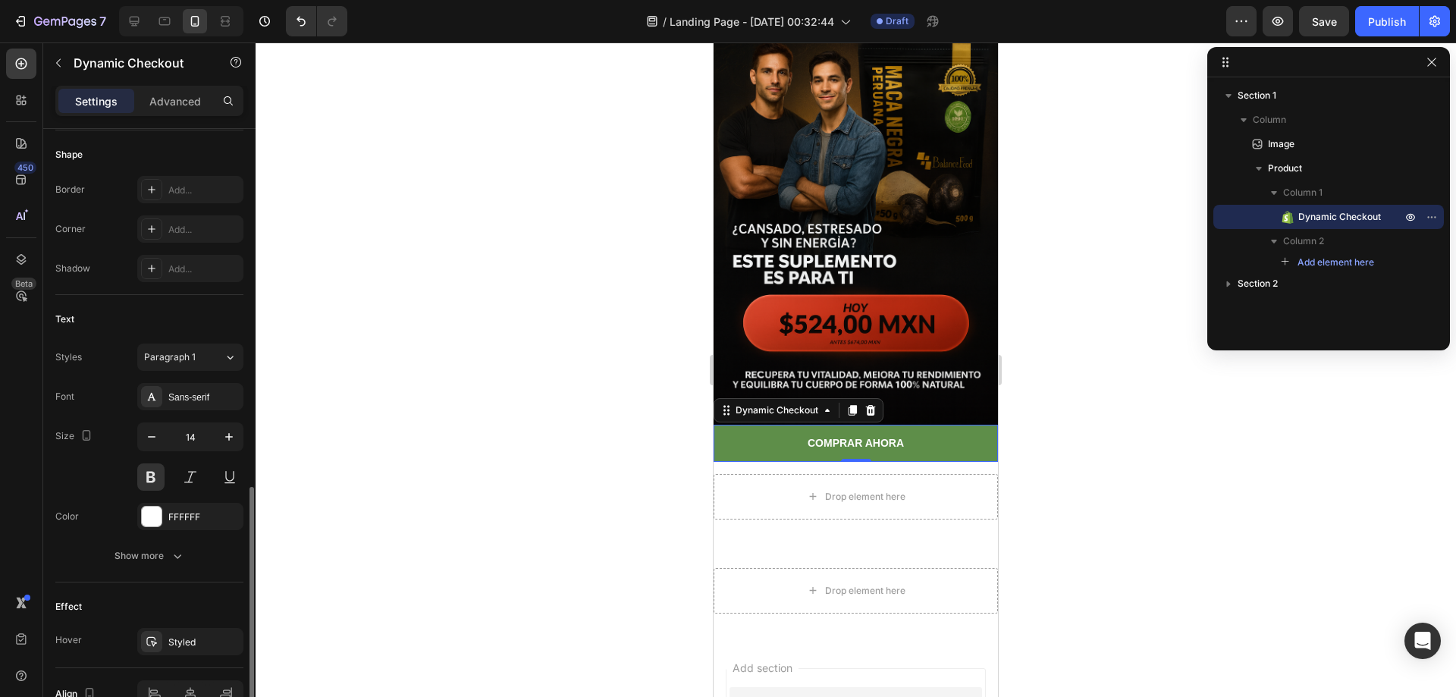
scroll to position [531, 0]
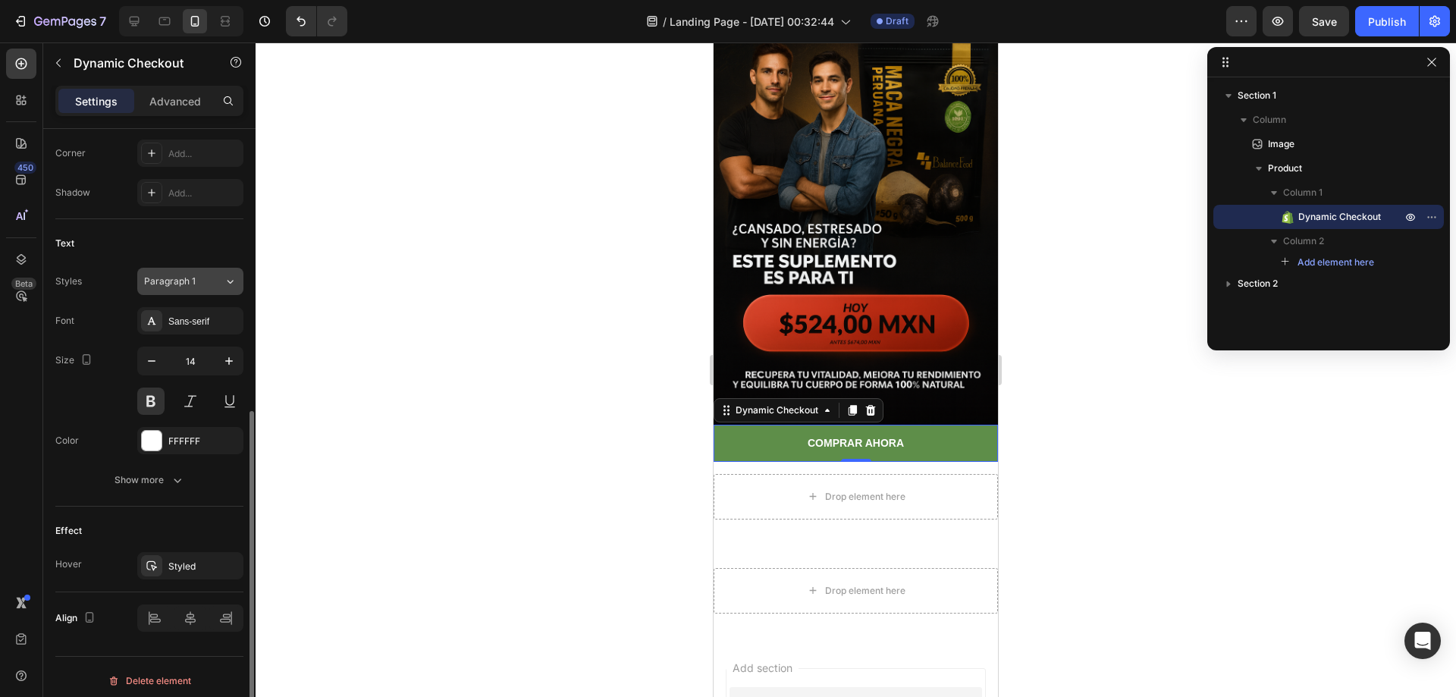
click at [193, 275] on span "Paragraph 1" at bounding box center [170, 281] width 52 height 14
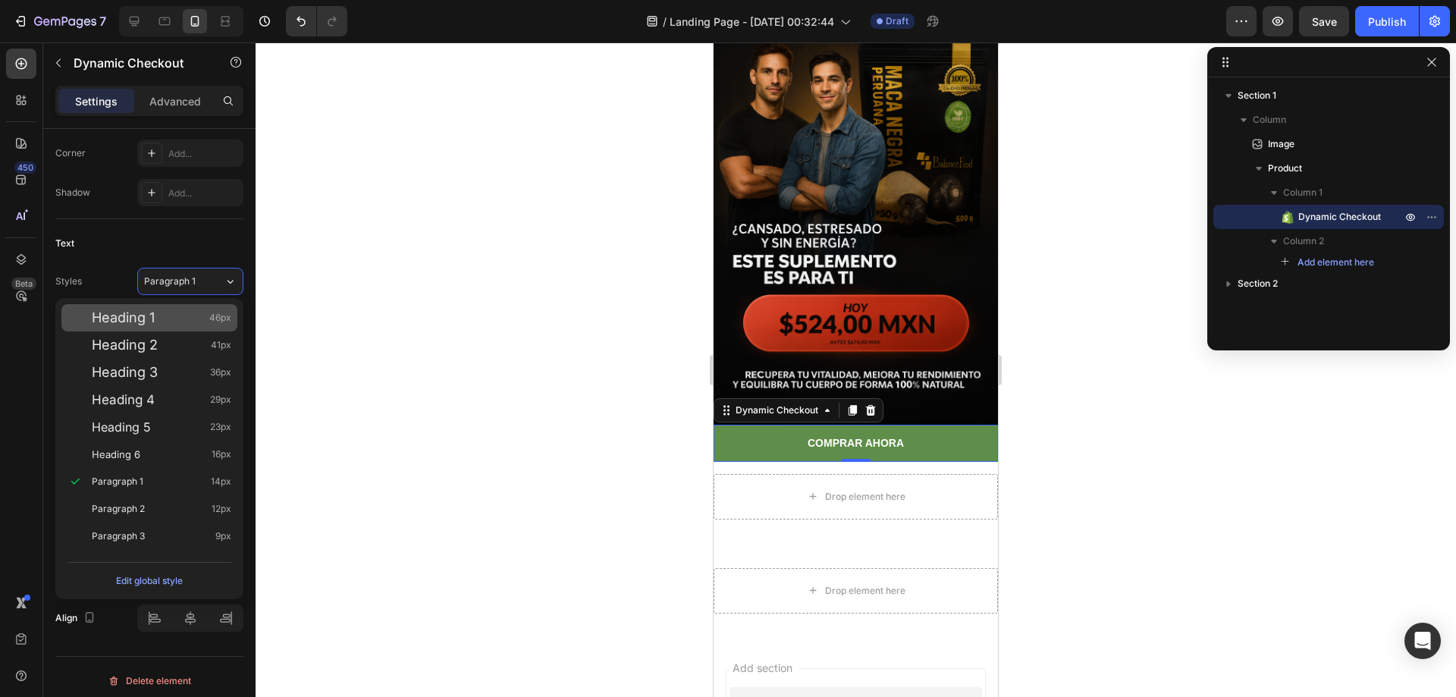
click at [141, 327] on div "Heading 1 46px" at bounding box center [149, 317] width 176 height 27
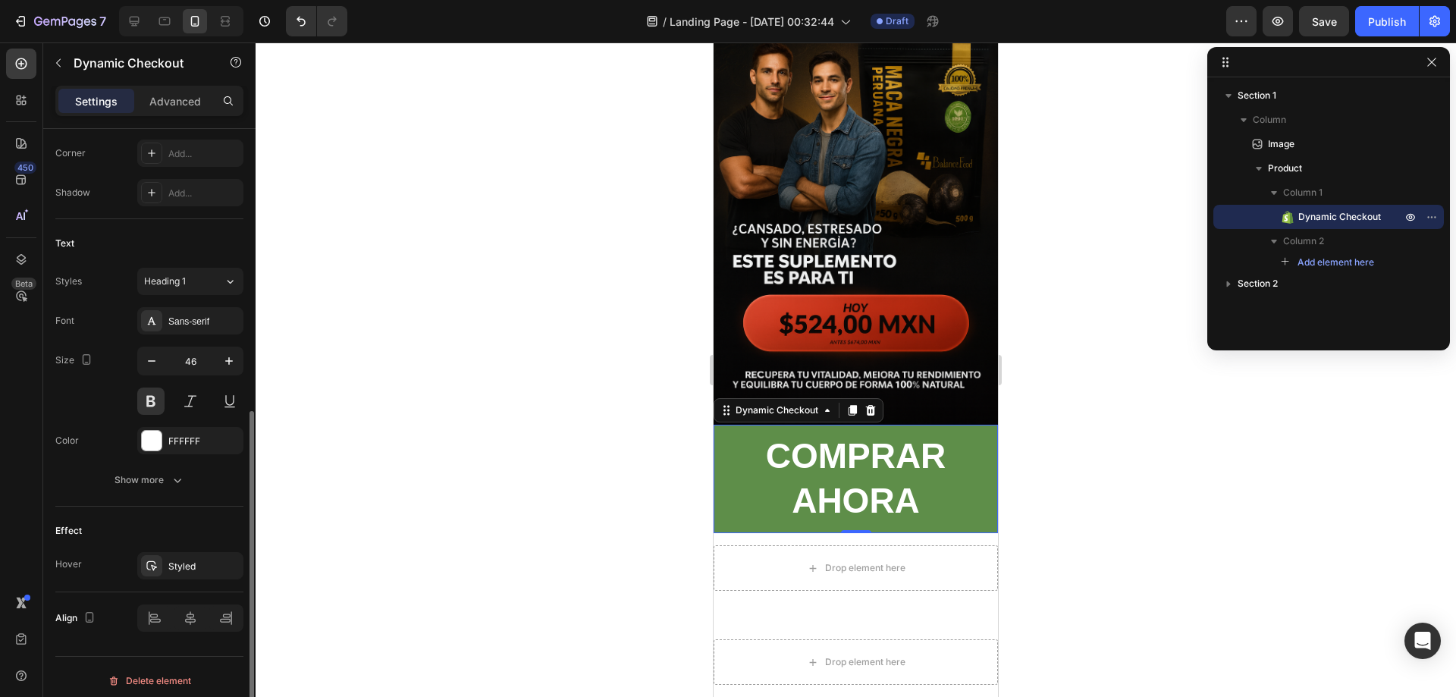
click at [191, 306] on div "Styles Heading 1 Font Sans-serif Size 46 Color FFFFFF Show more" at bounding box center [149, 381] width 188 height 226
click at [196, 286] on div "Heading 1" at bounding box center [174, 281] width 61 height 14
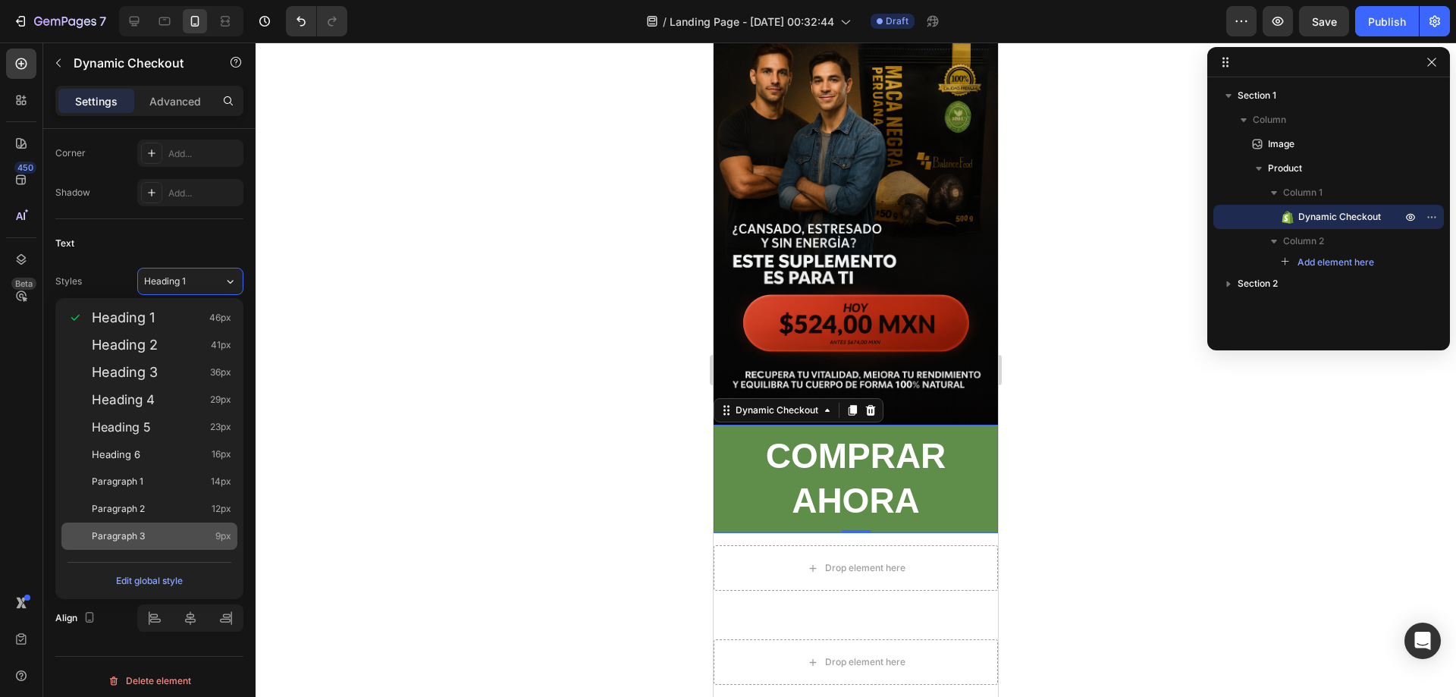
click at [130, 534] on span "Paragraph 3" at bounding box center [118, 535] width 53 height 15
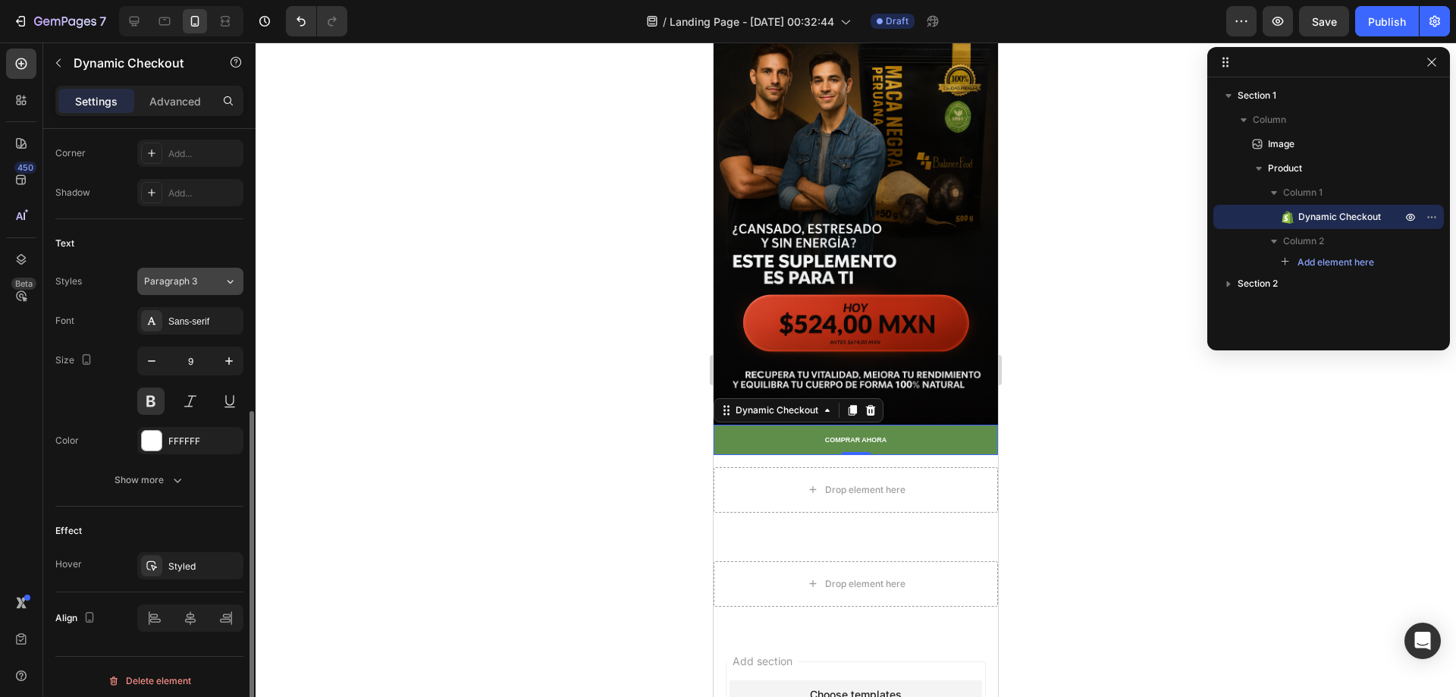
click at [190, 275] on span "Paragraph 3" at bounding box center [170, 281] width 53 height 14
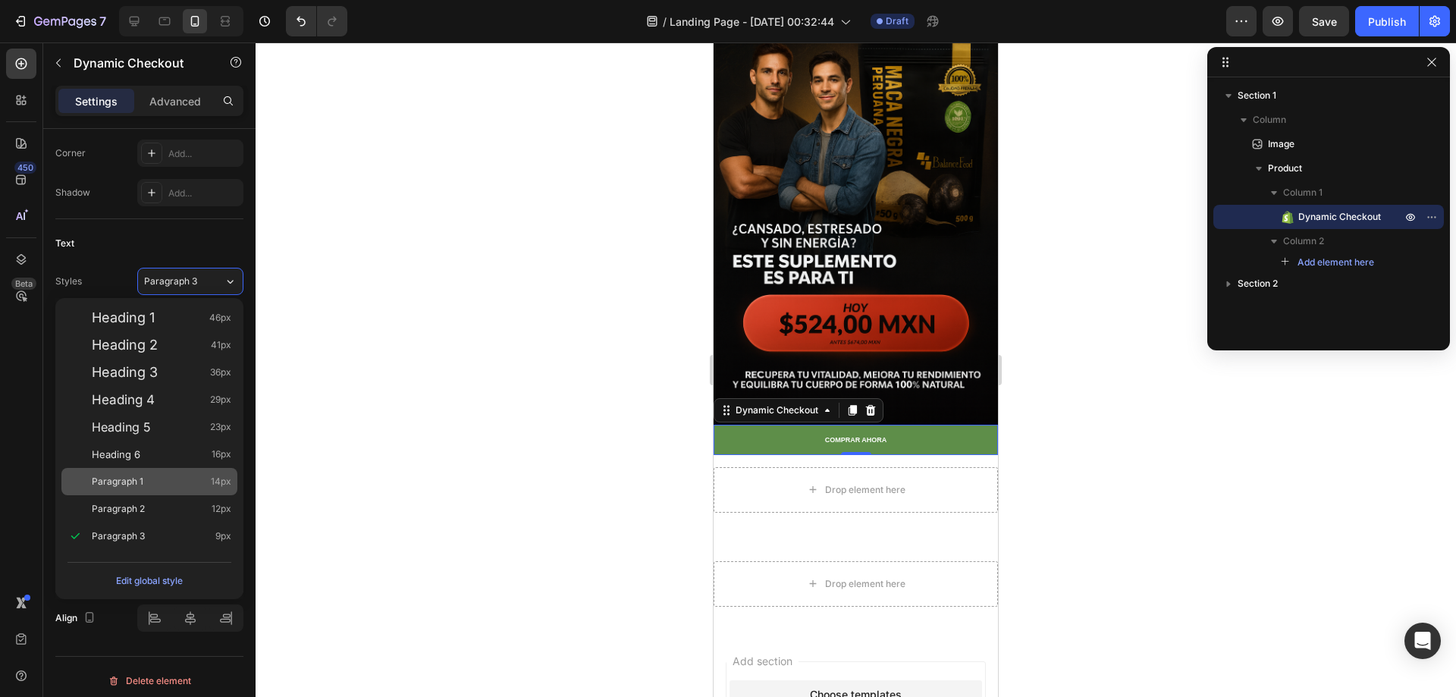
click at [162, 481] on div "Paragraph 1 14px" at bounding box center [161, 481] width 139 height 15
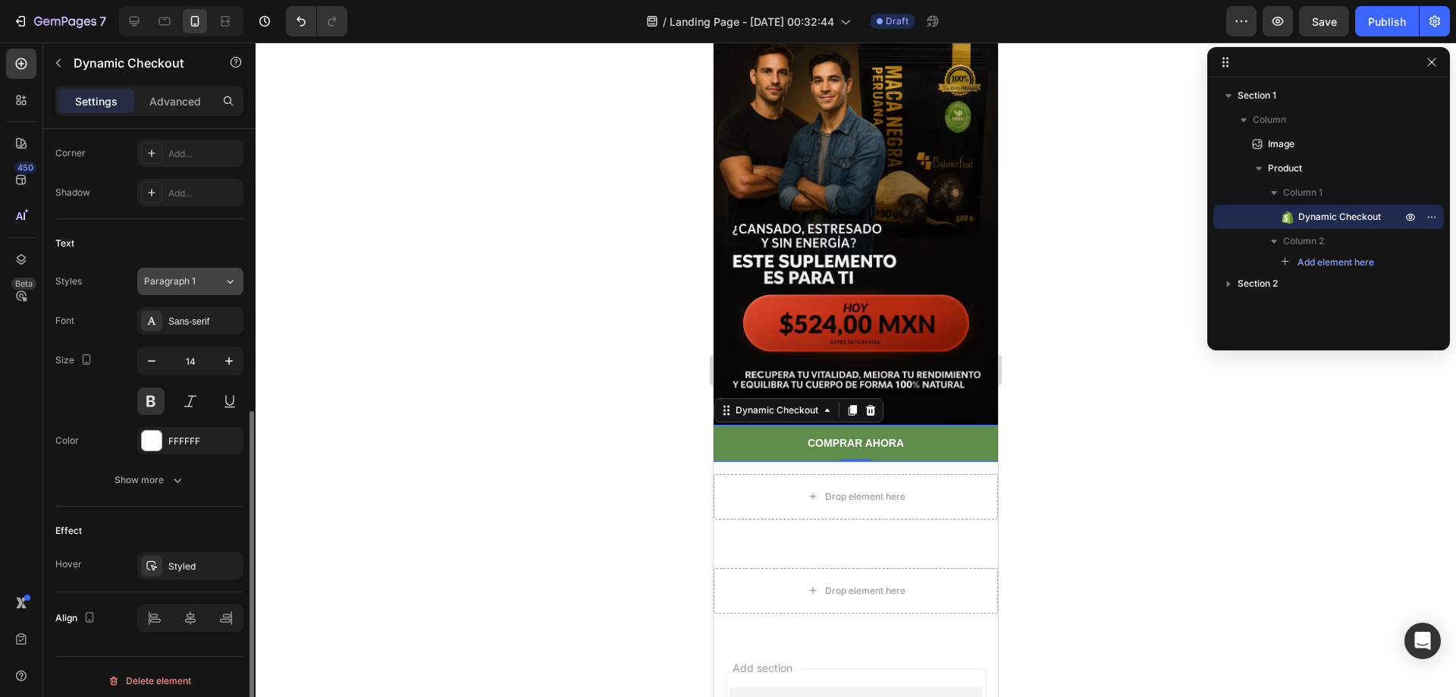
click at [188, 284] on span "Paragraph 1" at bounding box center [170, 281] width 52 height 14
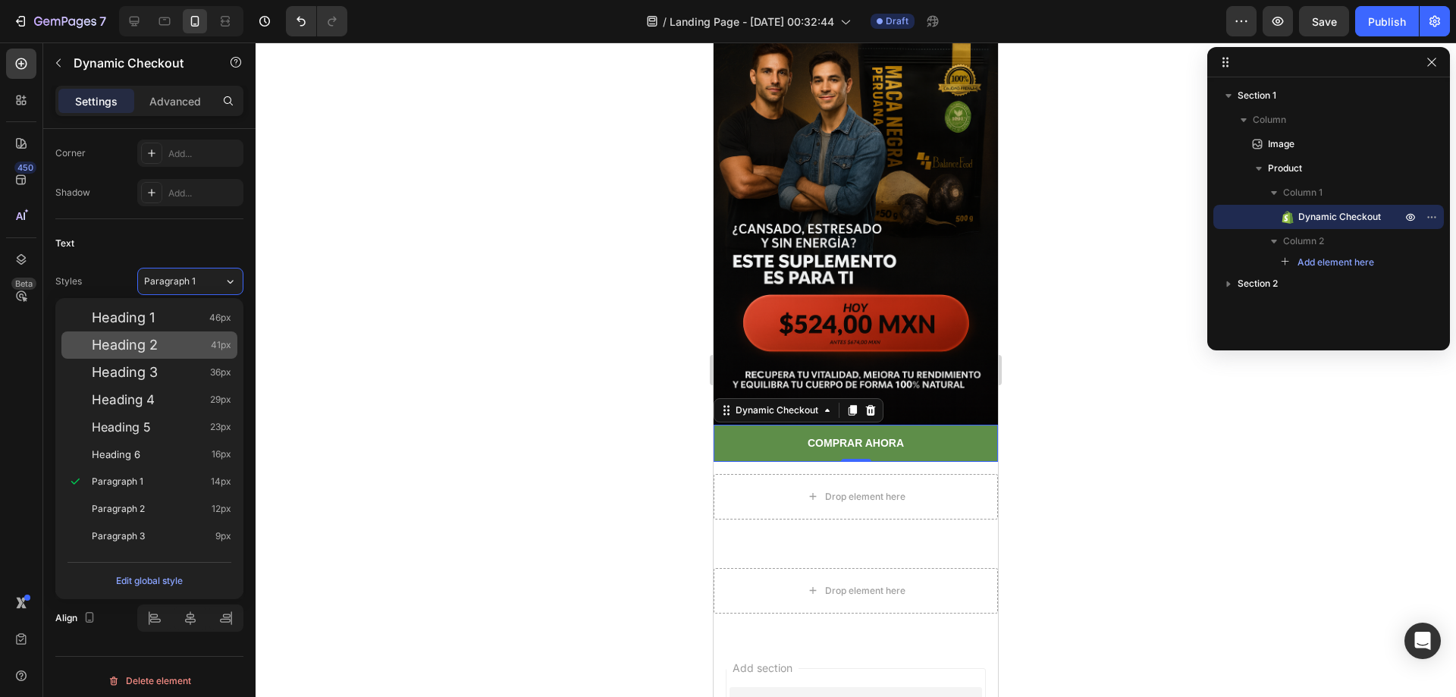
click at [173, 357] on div "Heading 2 41px" at bounding box center [149, 344] width 176 height 27
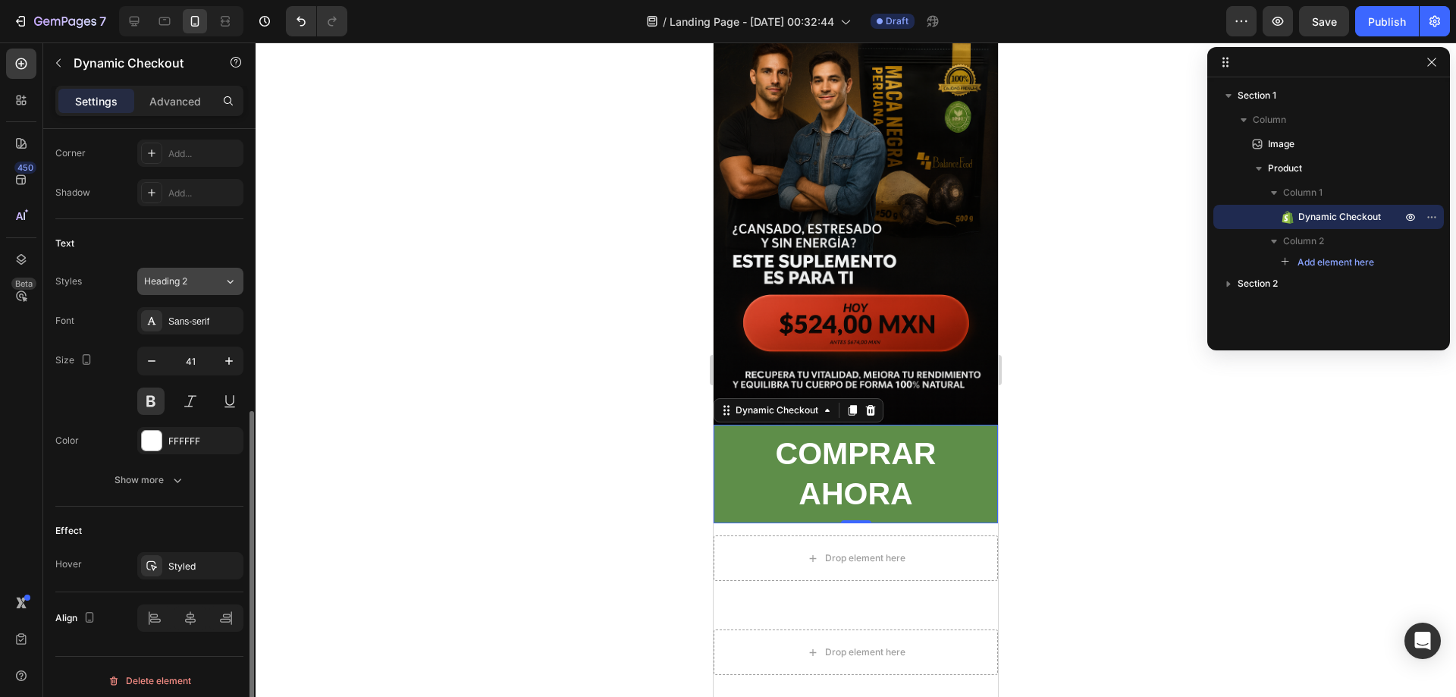
click at [211, 278] on div "Heading 2" at bounding box center [184, 281] width 80 height 14
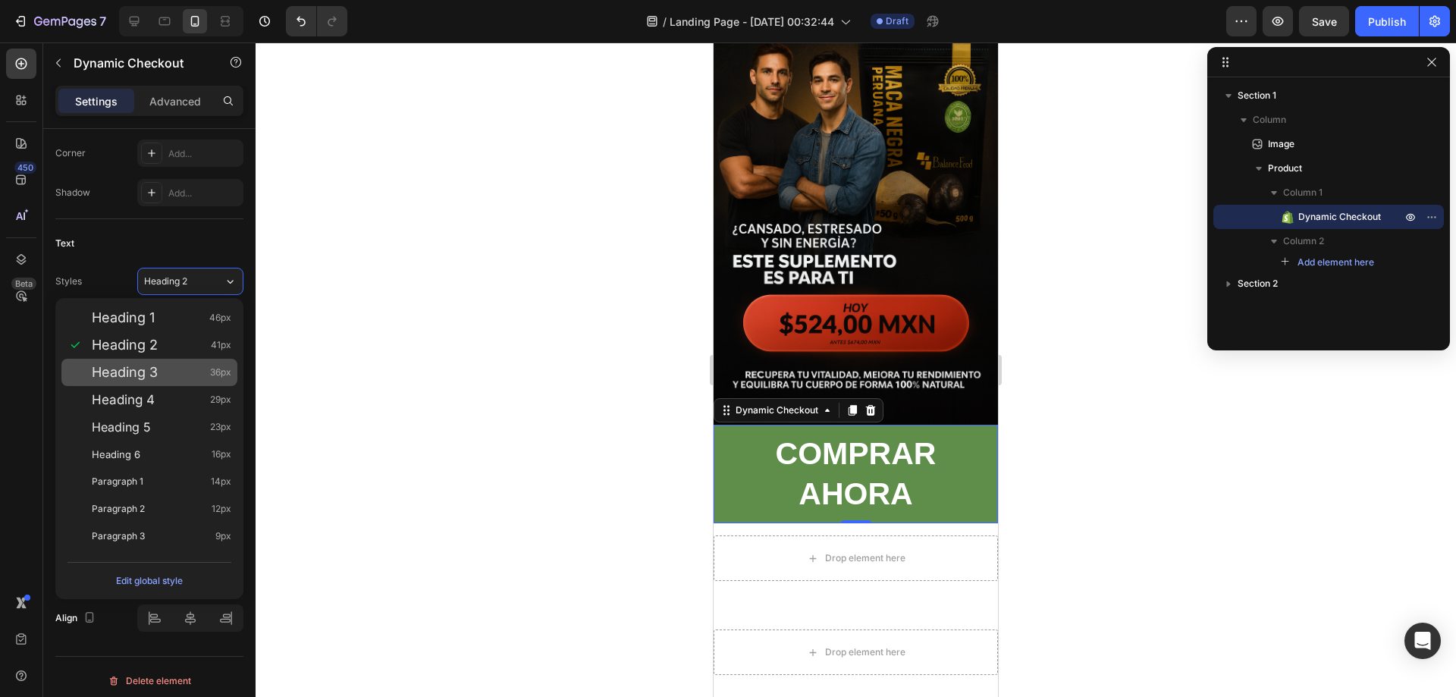
click at [164, 369] on div "Heading 3 36px" at bounding box center [161, 372] width 139 height 15
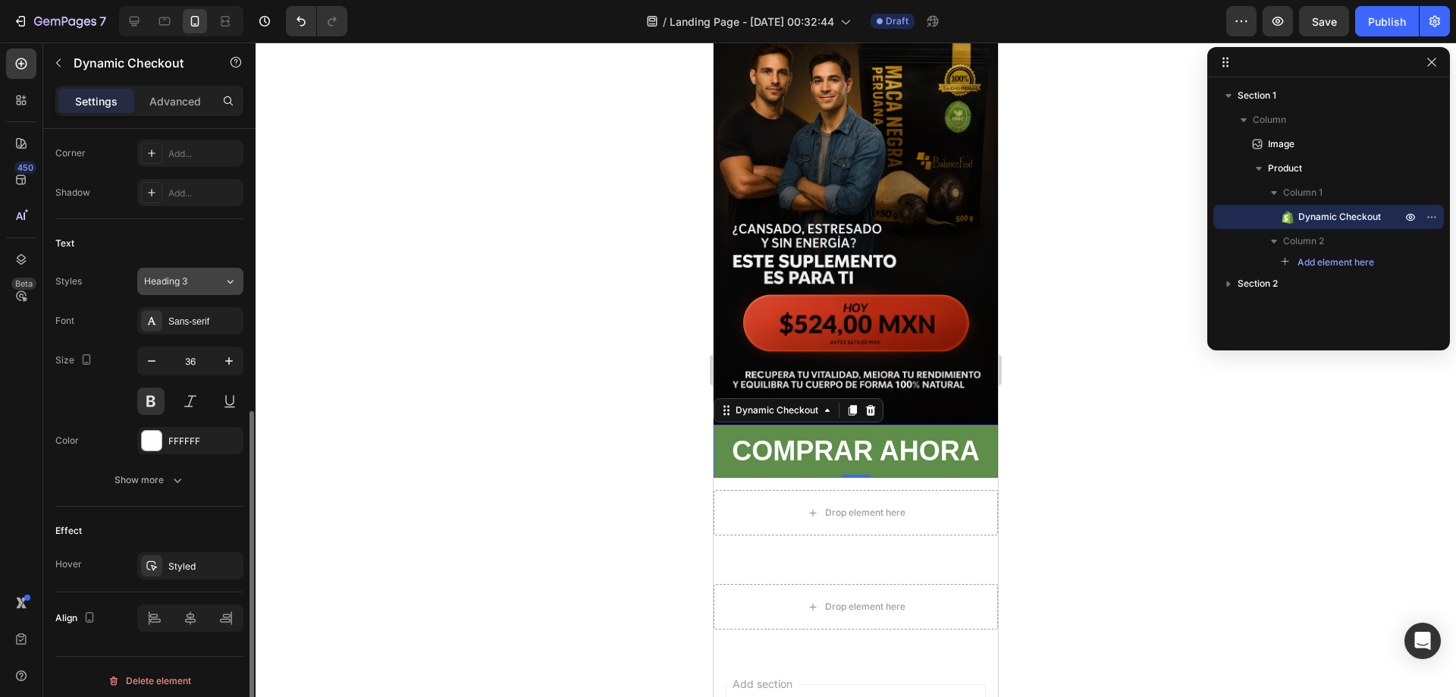
click at [187, 280] on span "Heading 3" at bounding box center [165, 281] width 43 height 14
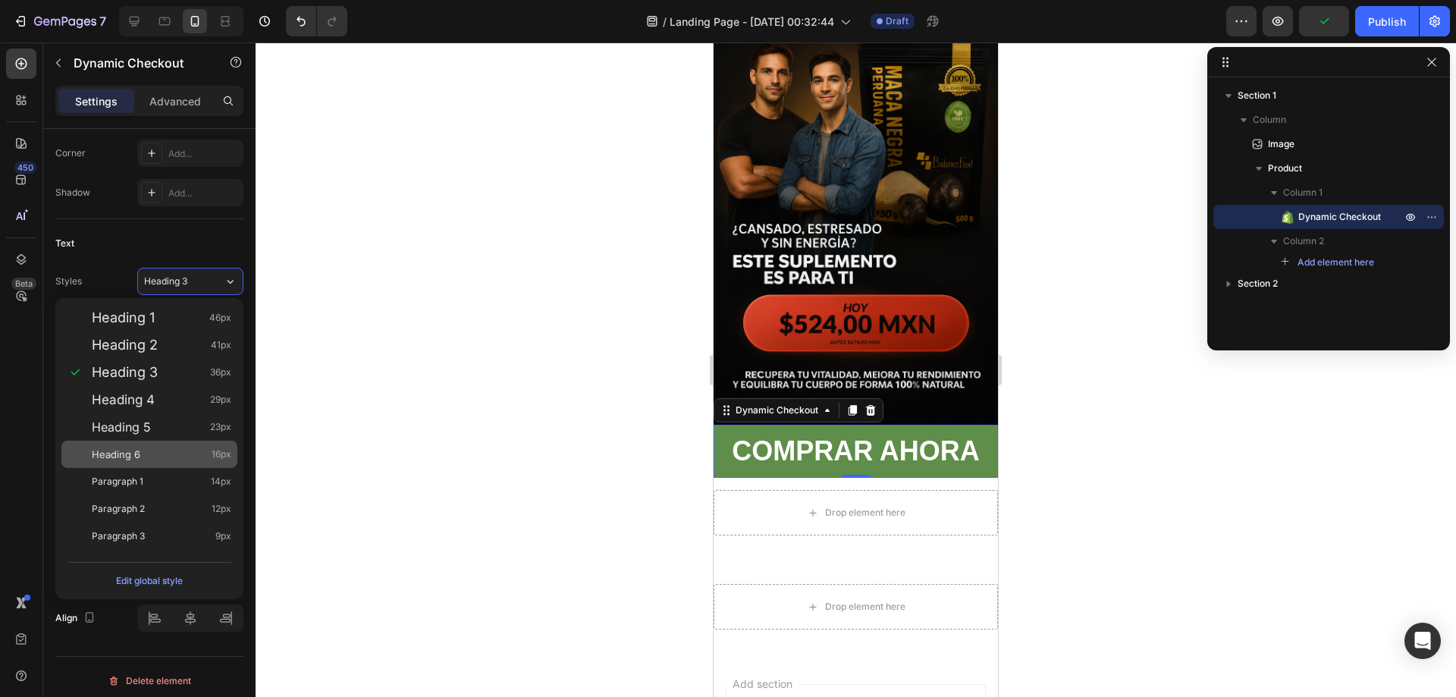
click at [149, 443] on div "Heading 6 16px" at bounding box center [149, 453] width 176 height 27
type input "16"
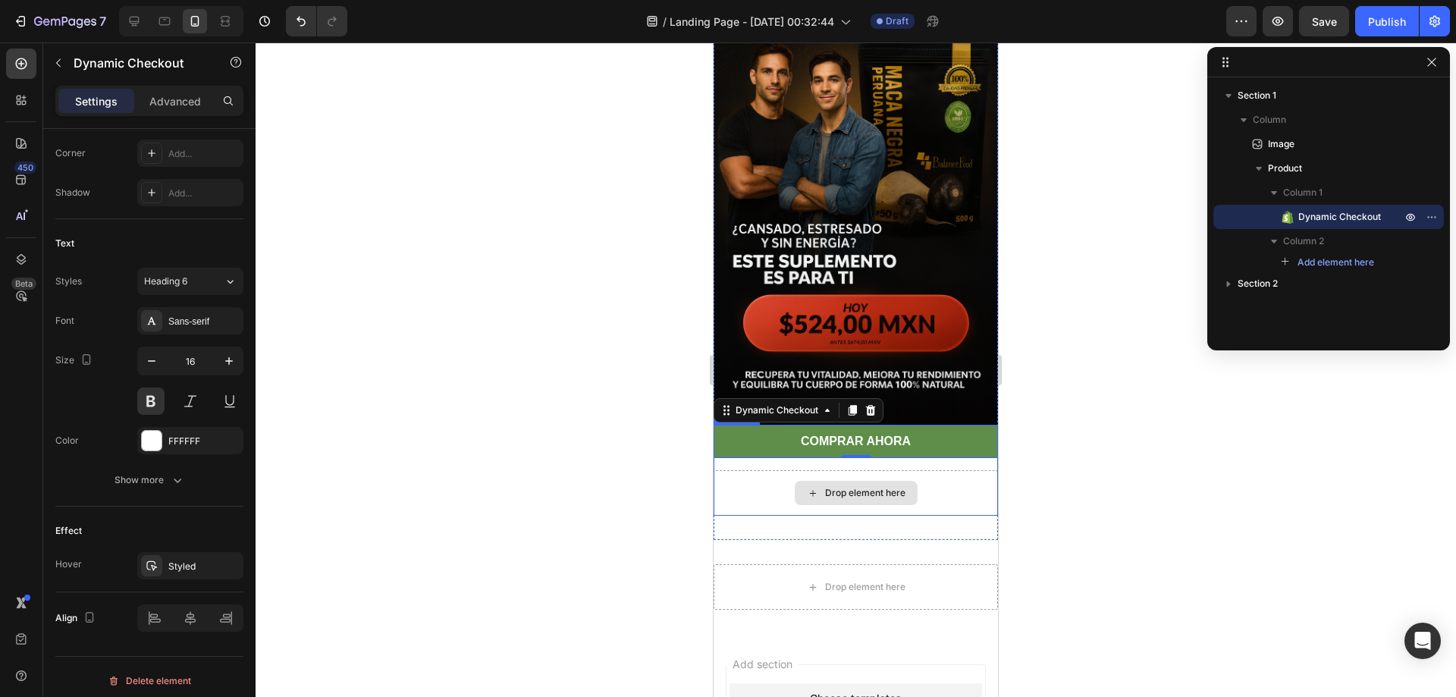
click at [928, 470] on div "Drop element here" at bounding box center [855, 492] width 284 height 45
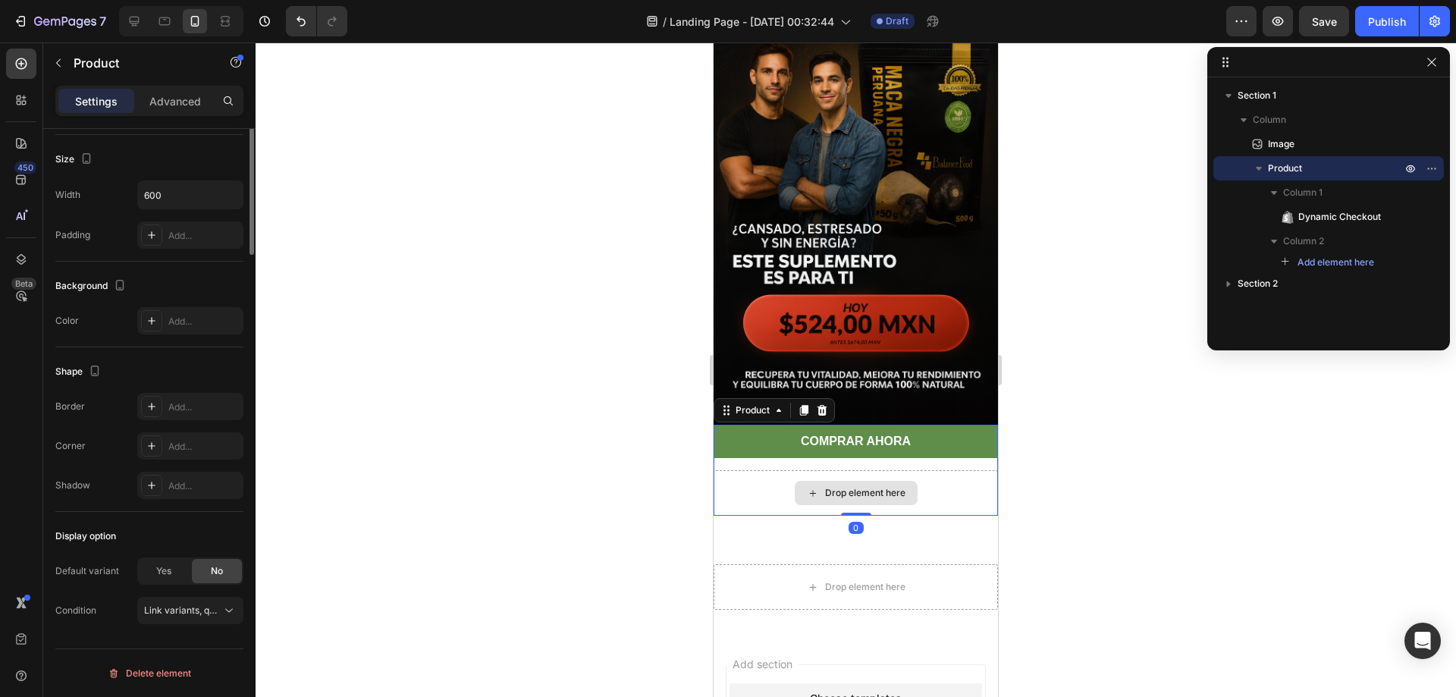
scroll to position [0, 0]
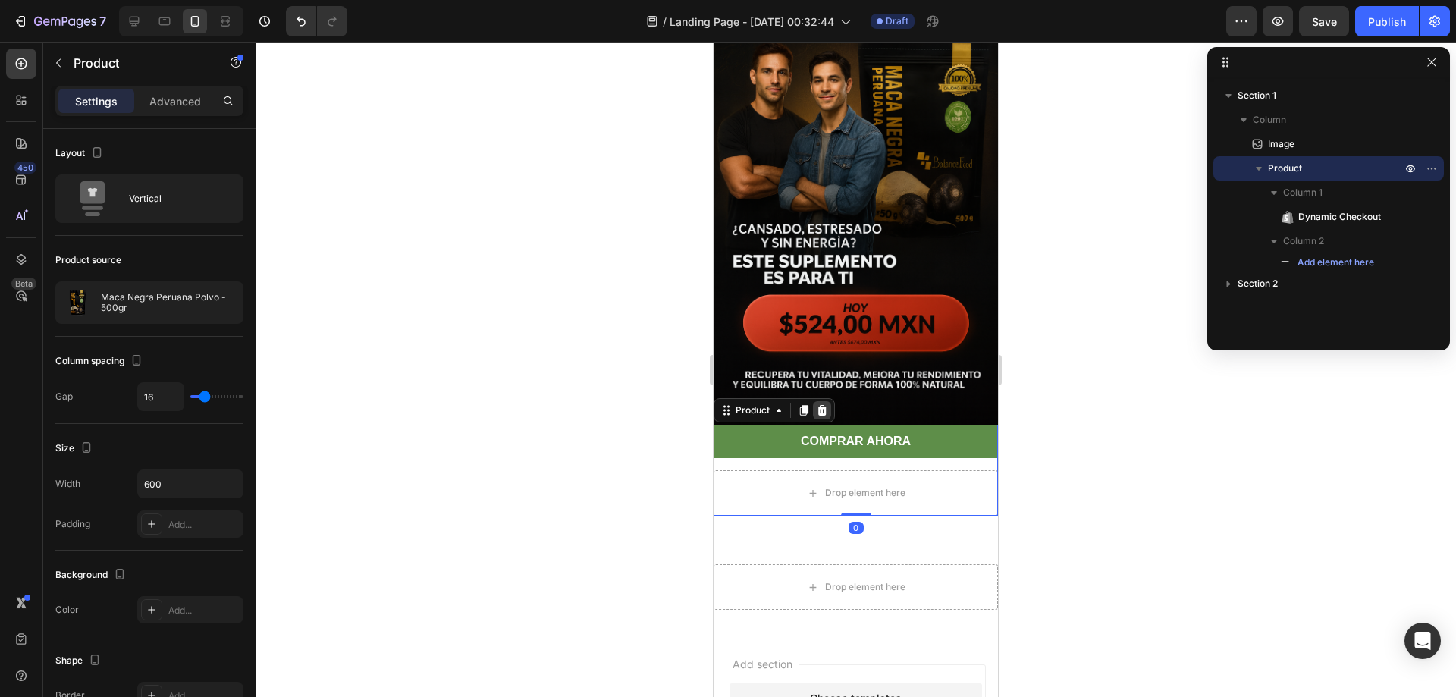
click at [825, 404] on icon at bounding box center [822, 409] width 10 height 11
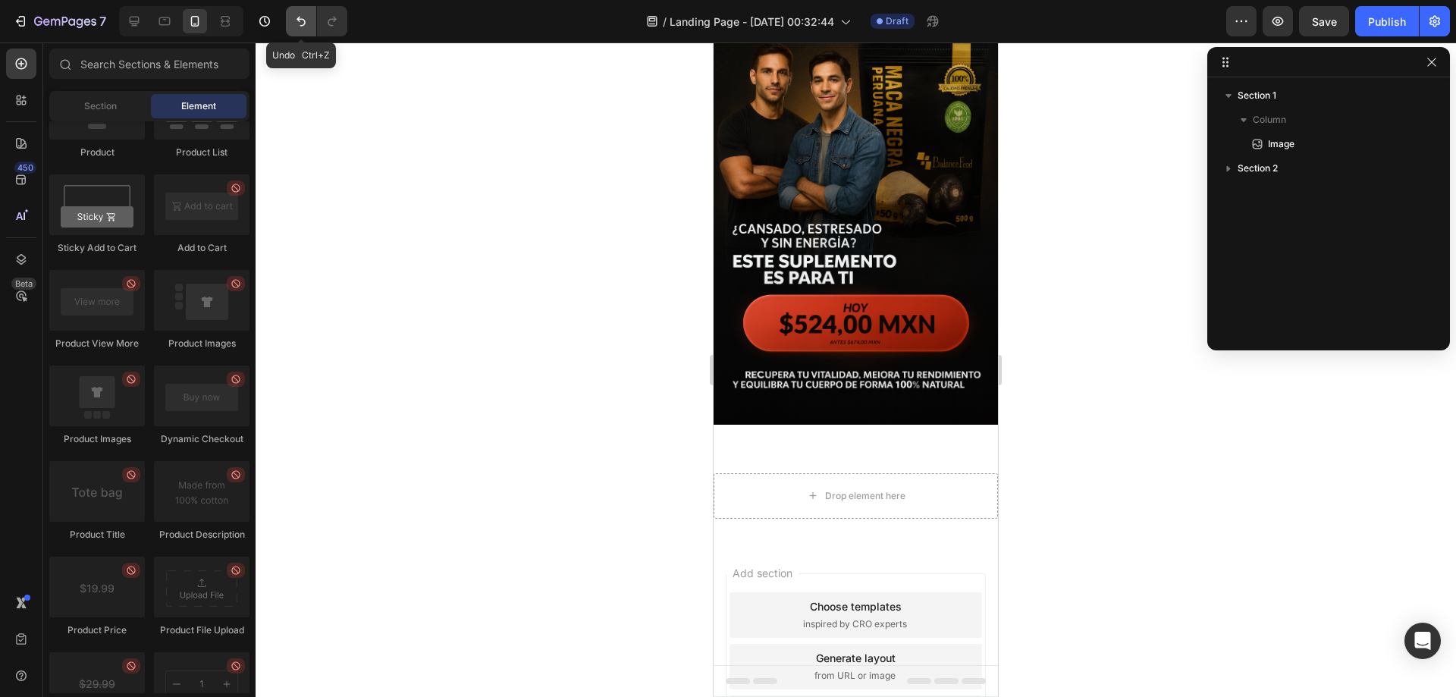
click at [302, 20] on icon "Undo/Redo" at bounding box center [300, 21] width 15 height 15
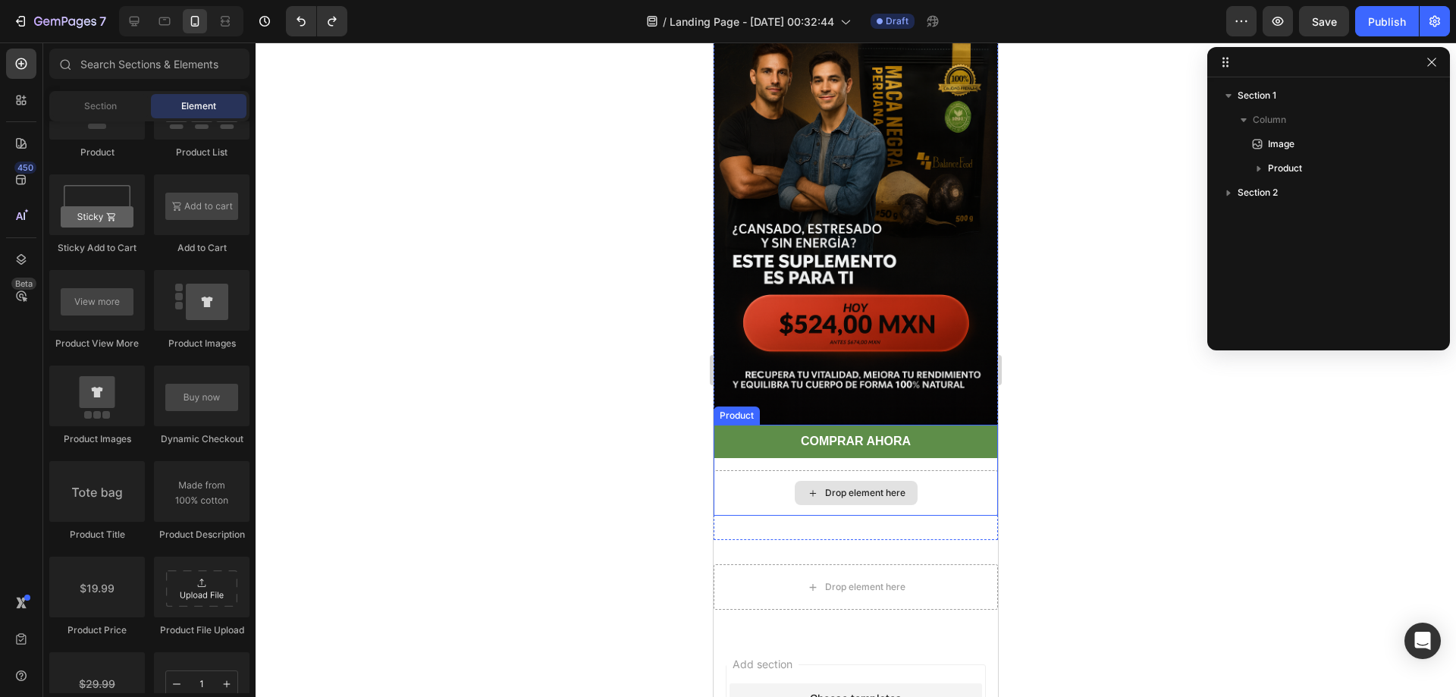
click at [863, 487] on div "Drop element here" at bounding box center [865, 493] width 80 height 12
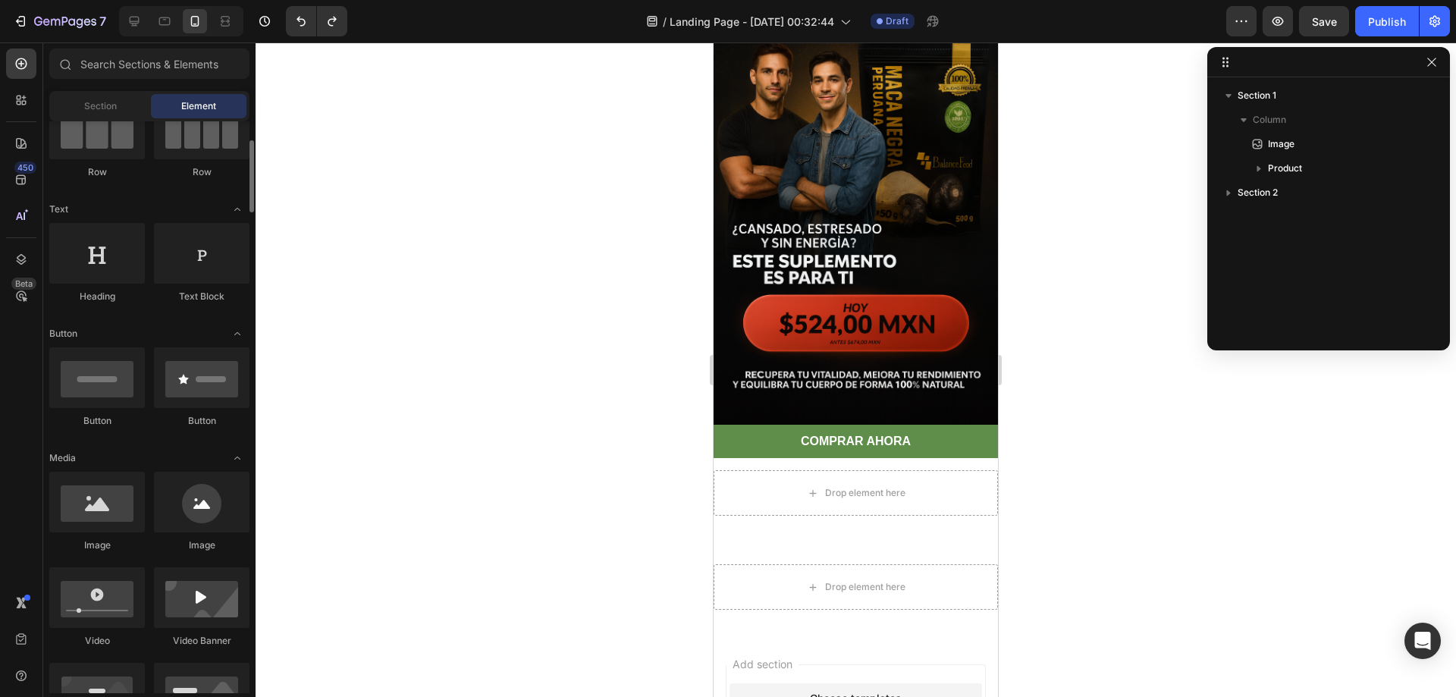
scroll to position [227, 0]
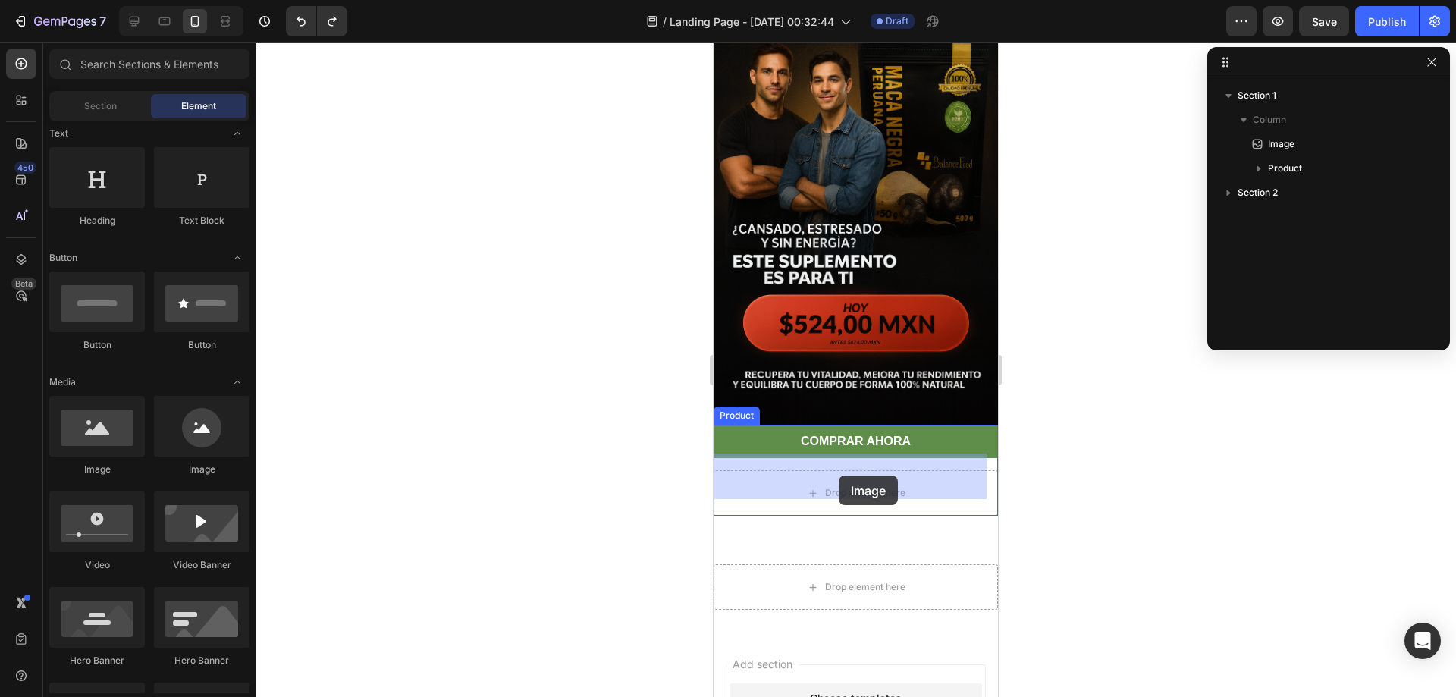
drag, startPoint x: 779, startPoint y: 481, endPoint x: 838, endPoint y: 475, distance: 60.2
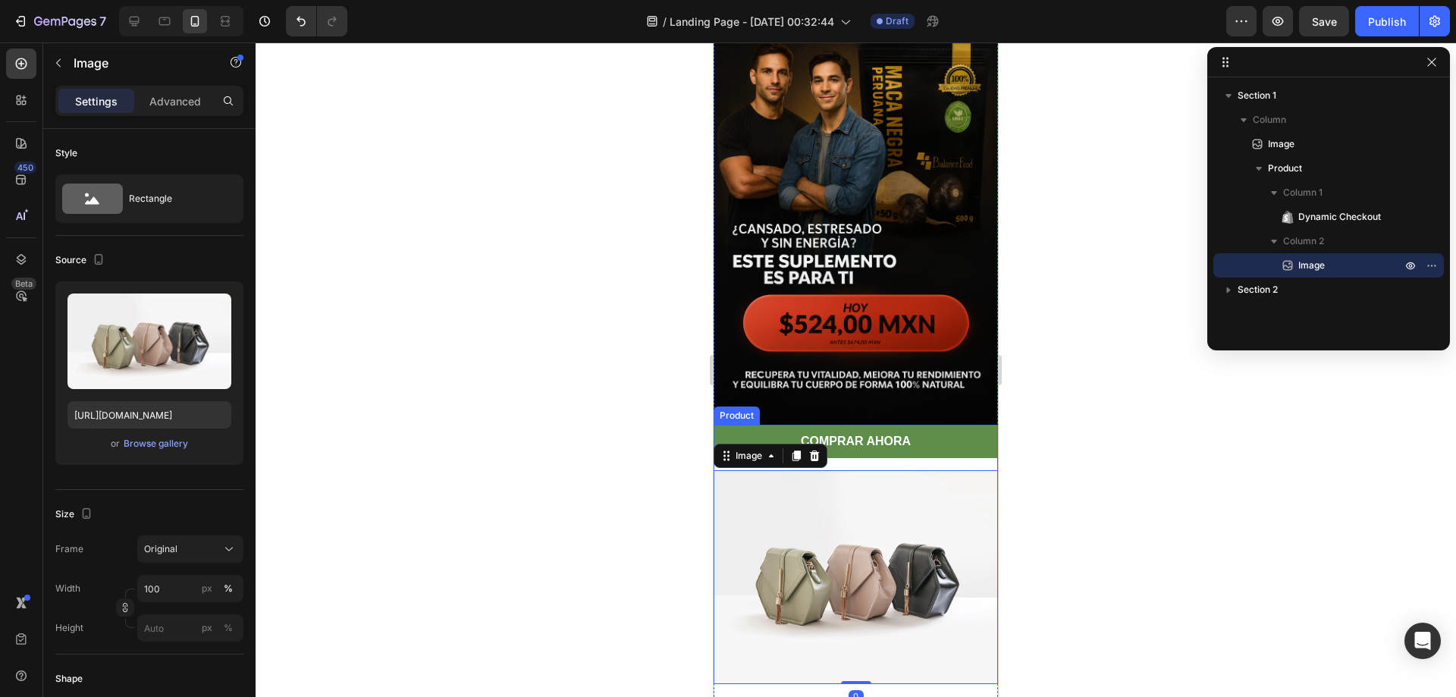
click at [949, 447] on div "COMPRAR AHORA Dynamic Checkout Image 0 Product" at bounding box center [855, 554] width 284 height 259
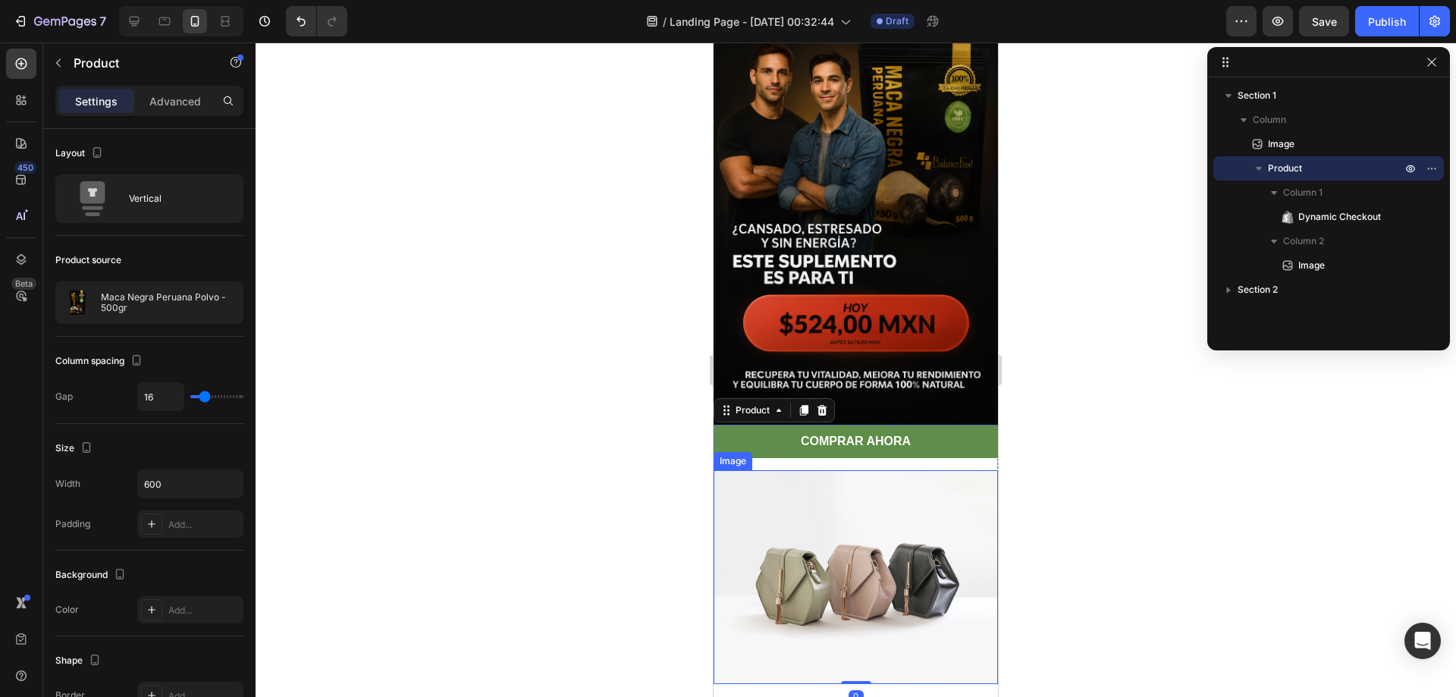
click at [916, 471] on img at bounding box center [855, 576] width 284 height 213
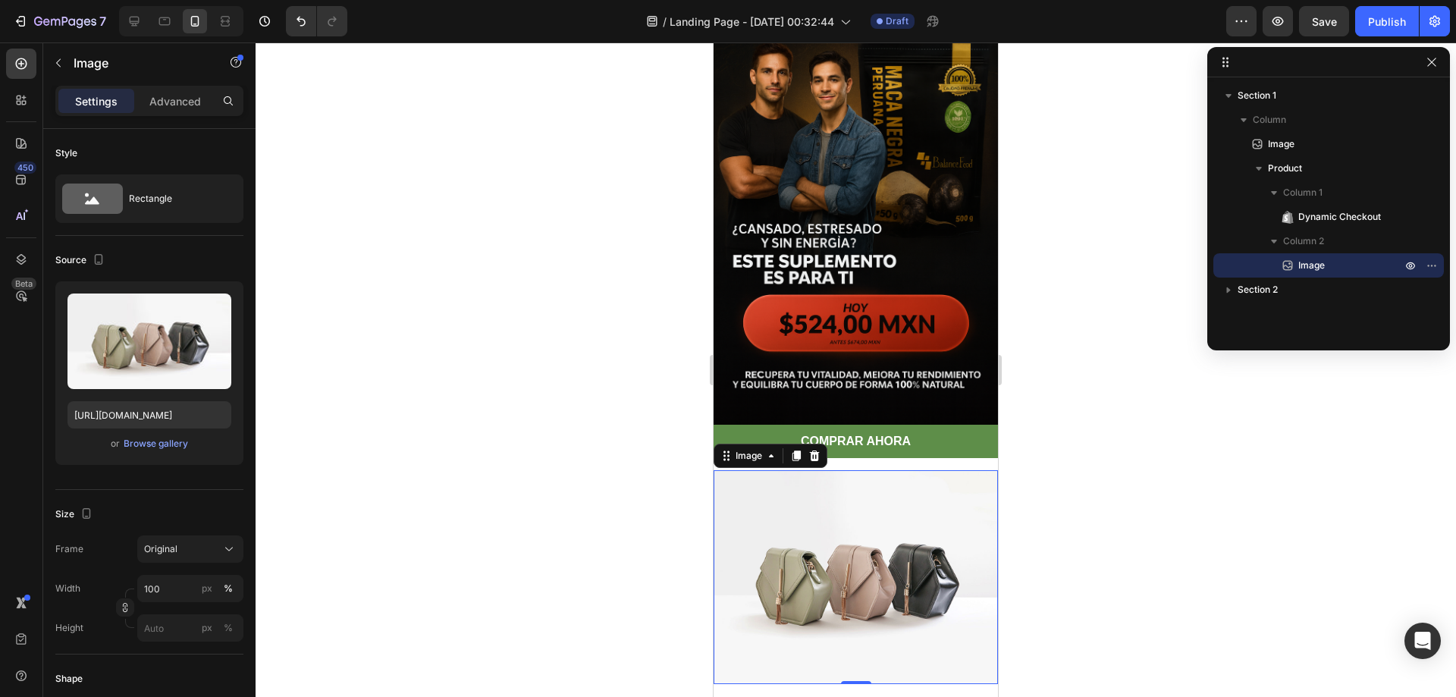
click at [898, 504] on img at bounding box center [855, 576] width 284 height 213
click at [136, 453] on div "Upload Image [URL][DOMAIN_NAME] or Browse gallery" at bounding box center [149, 372] width 188 height 183
click at [152, 437] on div "Browse gallery" at bounding box center [156, 444] width 64 height 14
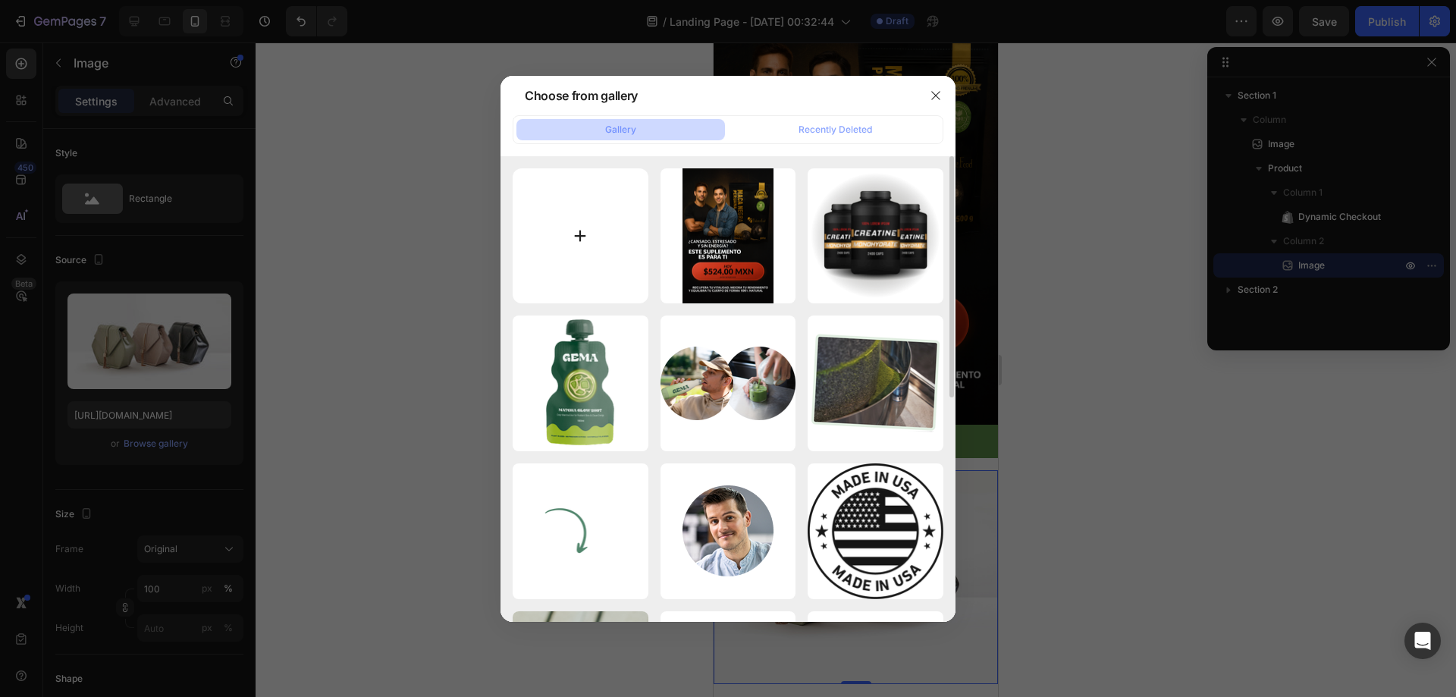
click at [549, 255] on input "file" at bounding box center [580, 236] width 136 height 136
type input "C:\fakepath\ChatGPT Image [DATE], 06_34_10 p.m..png"
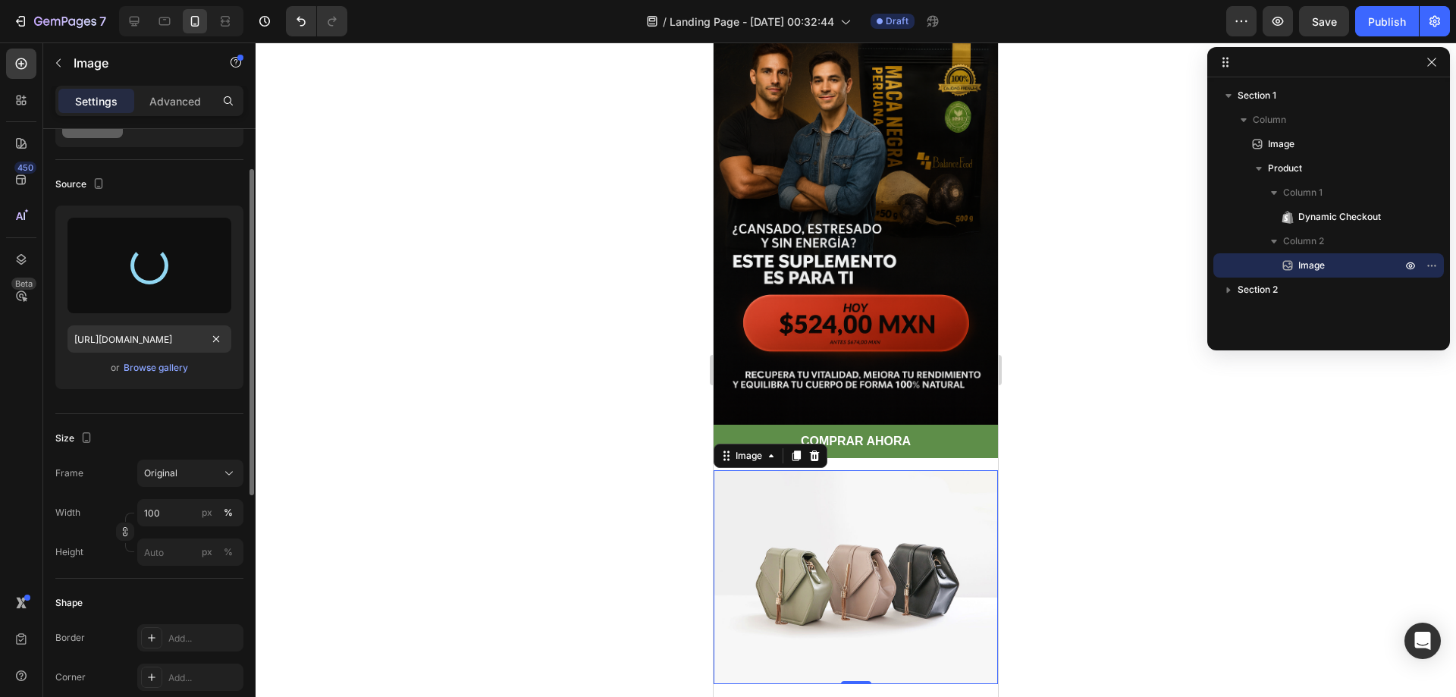
scroll to position [152, 0]
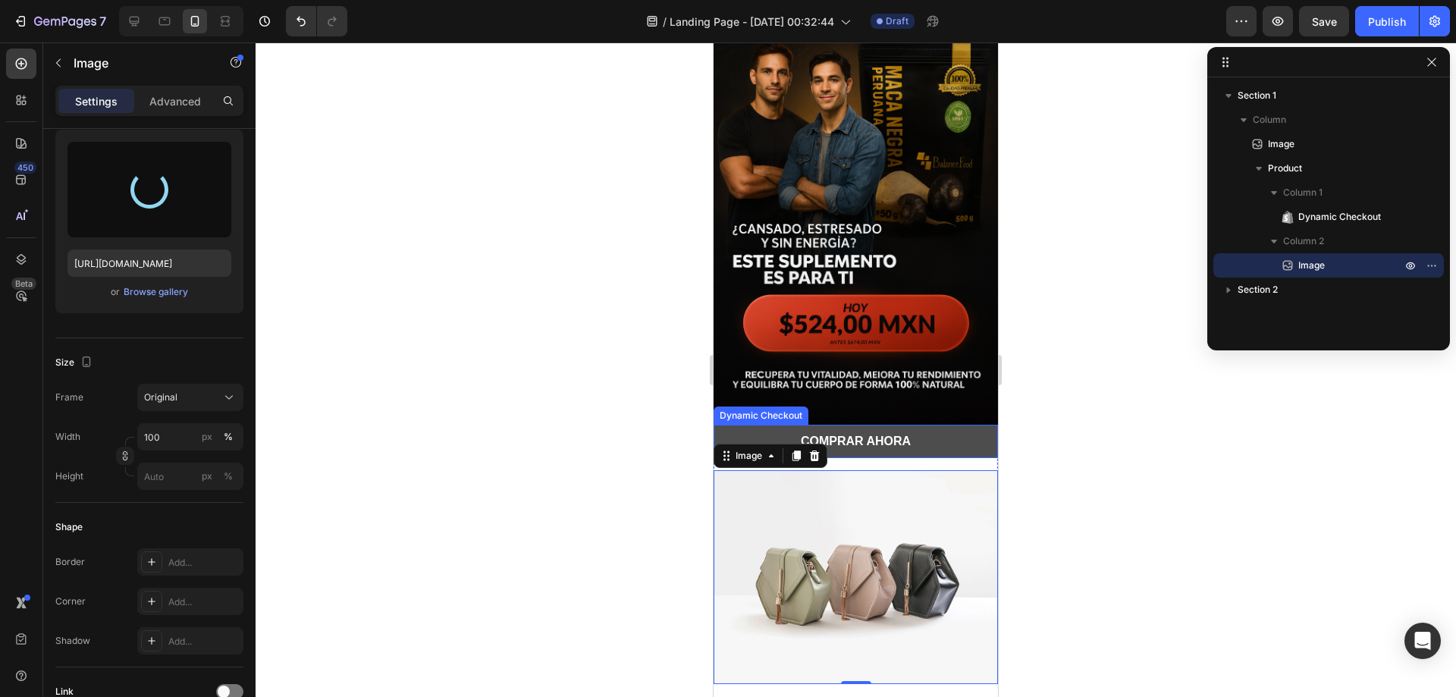
click at [957, 425] on button "COMPRAR AHORA" at bounding box center [855, 442] width 284 height 34
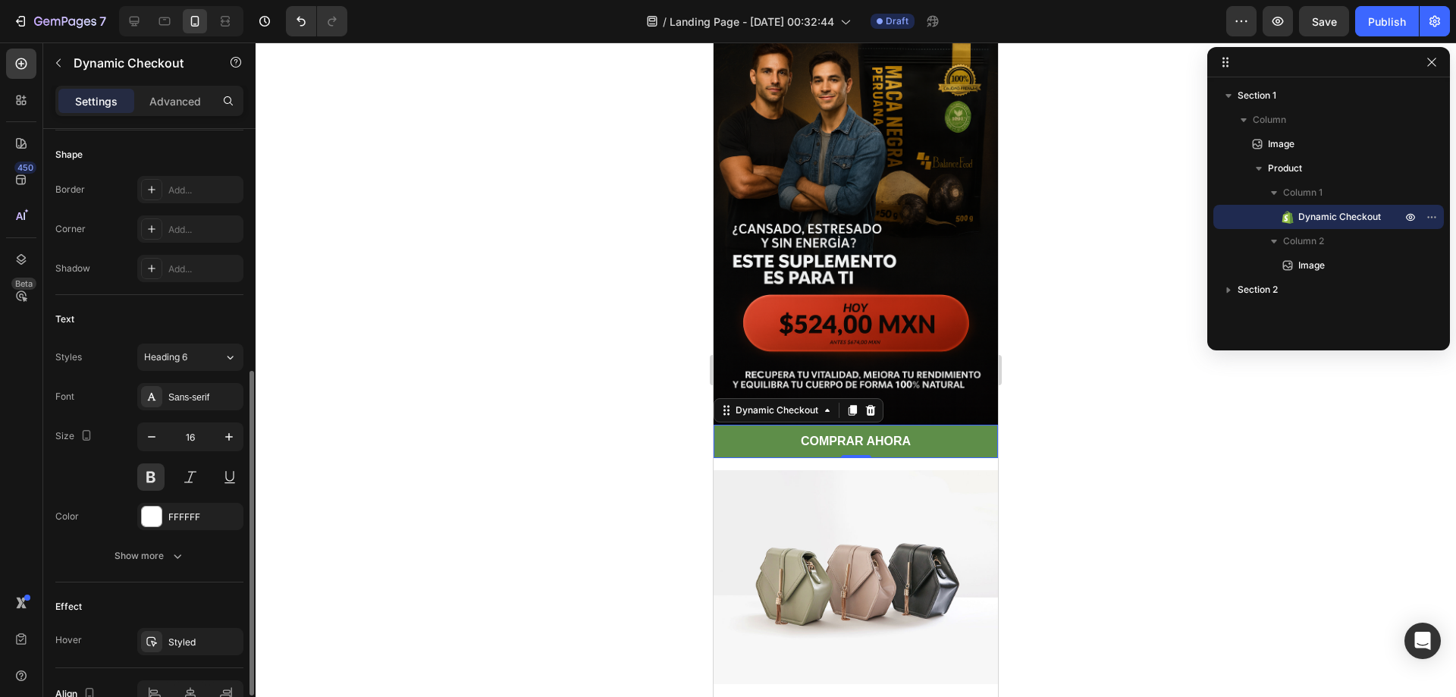
scroll to position [538, 0]
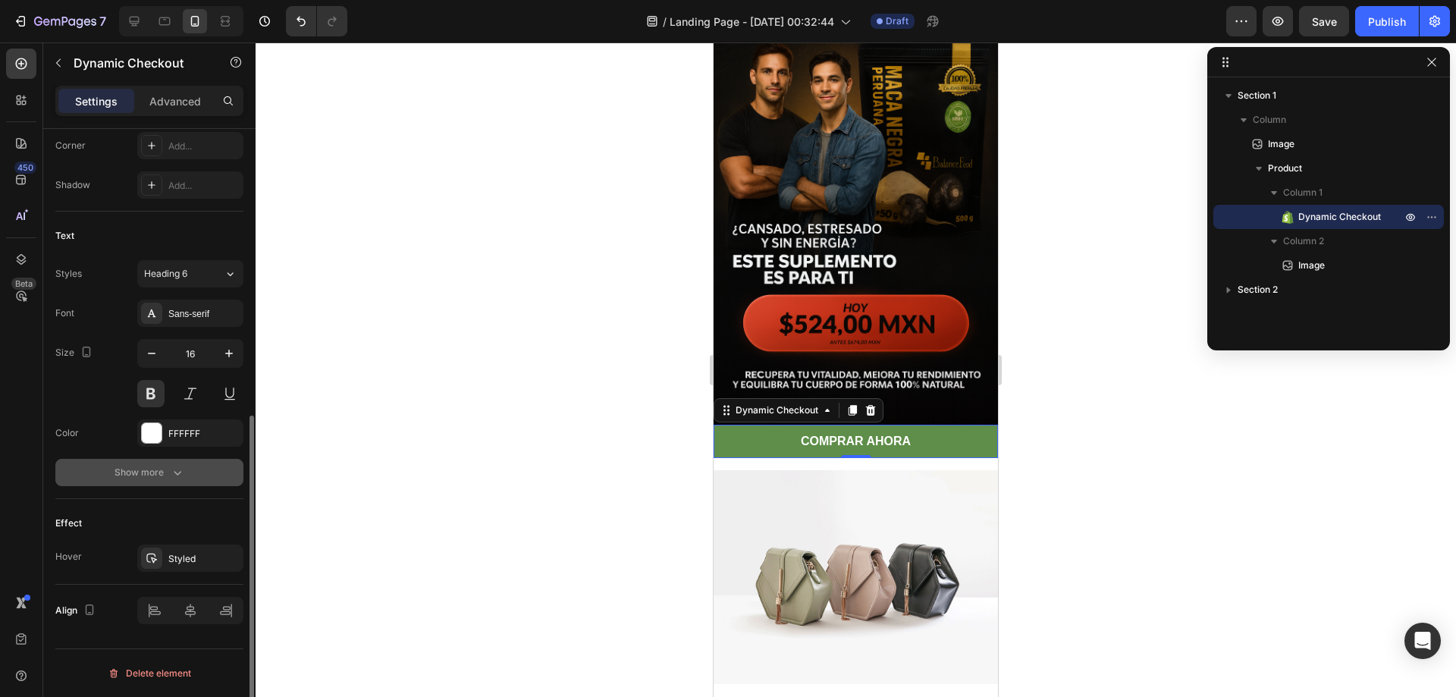
click at [177, 480] on button "Show more" at bounding box center [149, 472] width 188 height 27
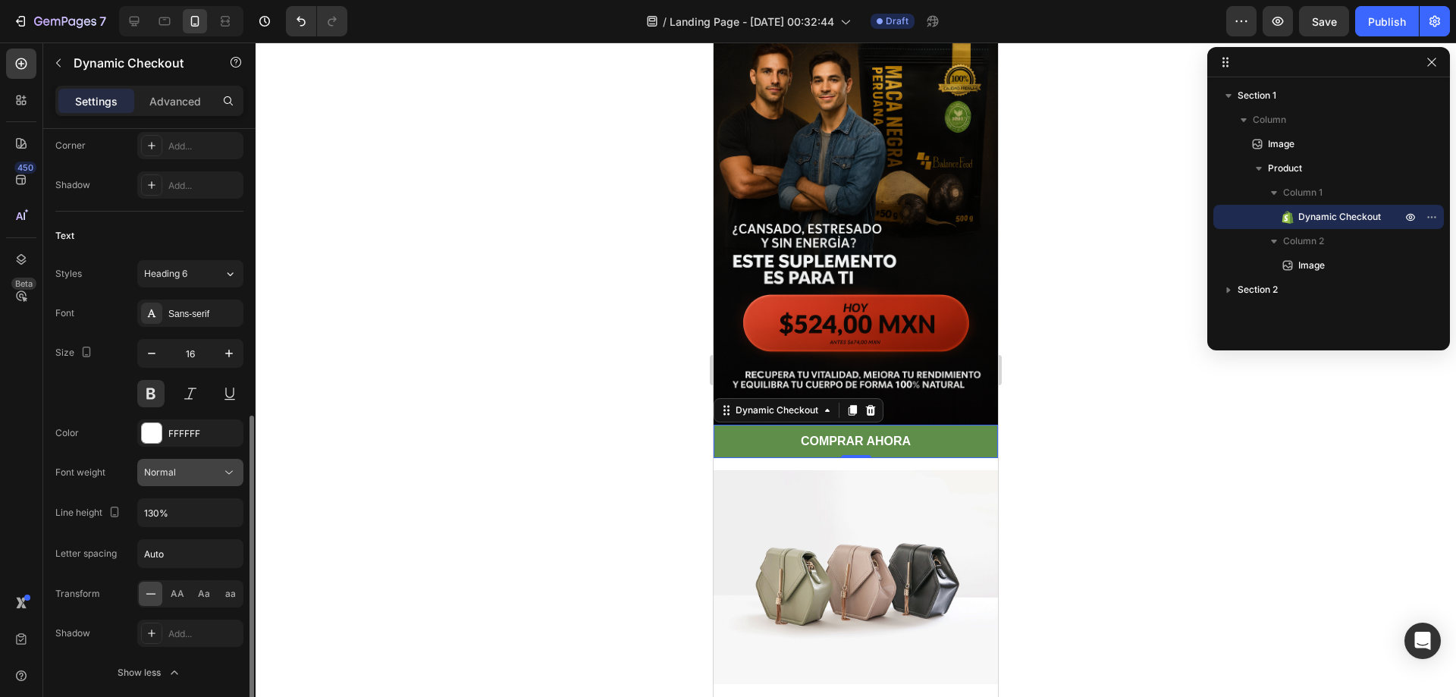
scroll to position [614, 0]
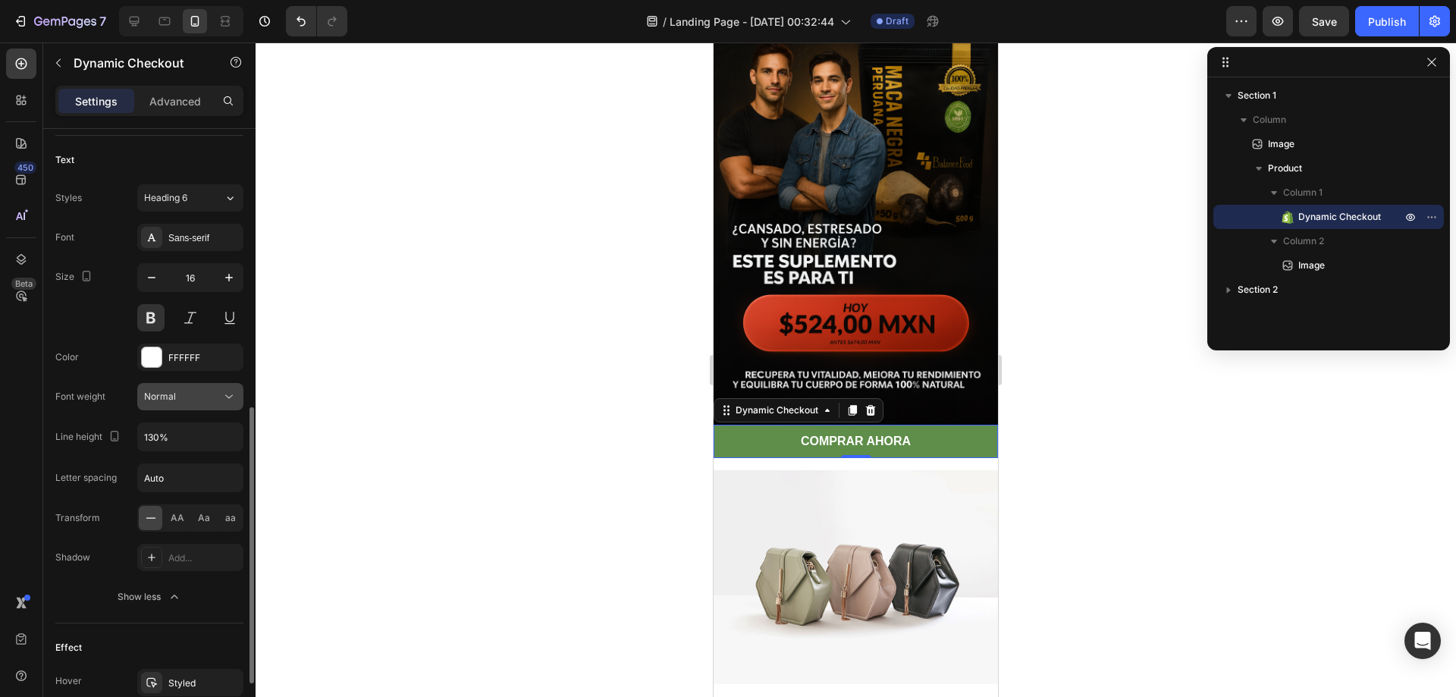
click at [224, 390] on icon at bounding box center [228, 396] width 15 height 15
click at [199, 404] on button "Normal" at bounding box center [190, 396] width 106 height 27
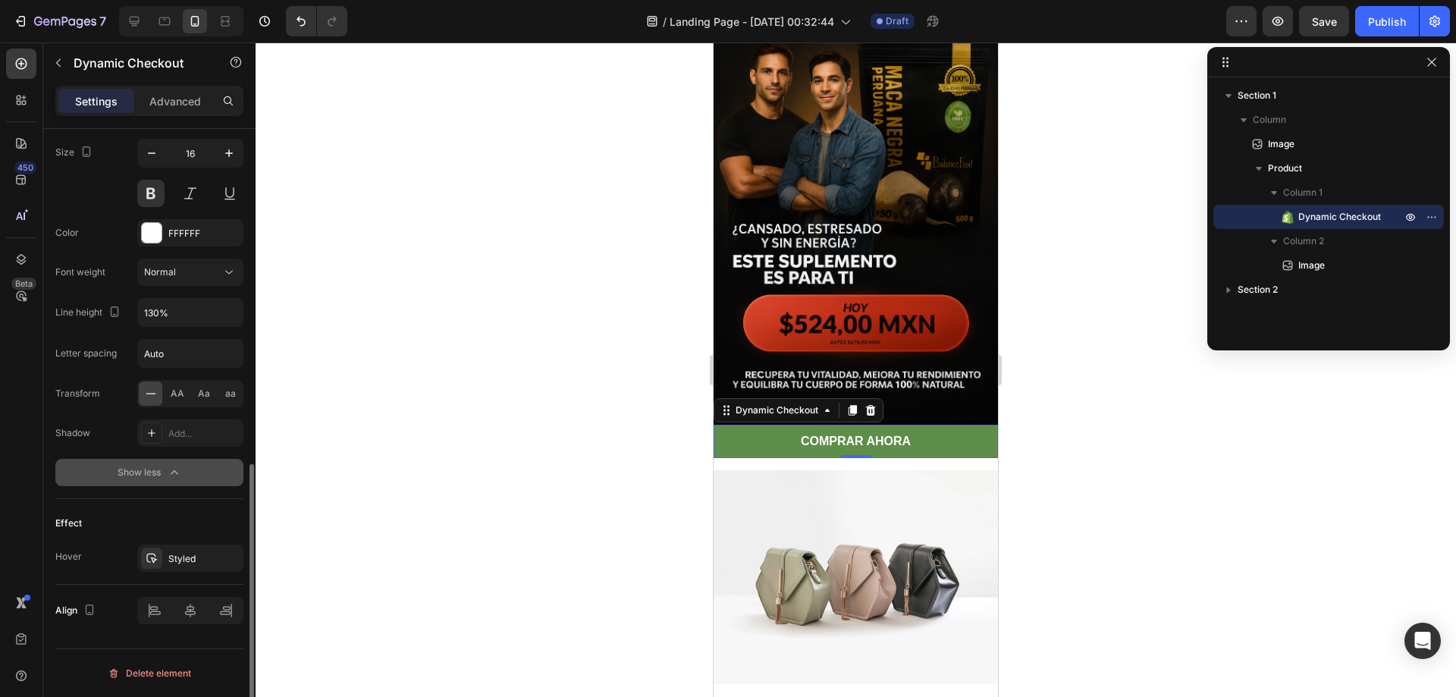
click at [170, 480] on button "Show less" at bounding box center [149, 472] width 188 height 27
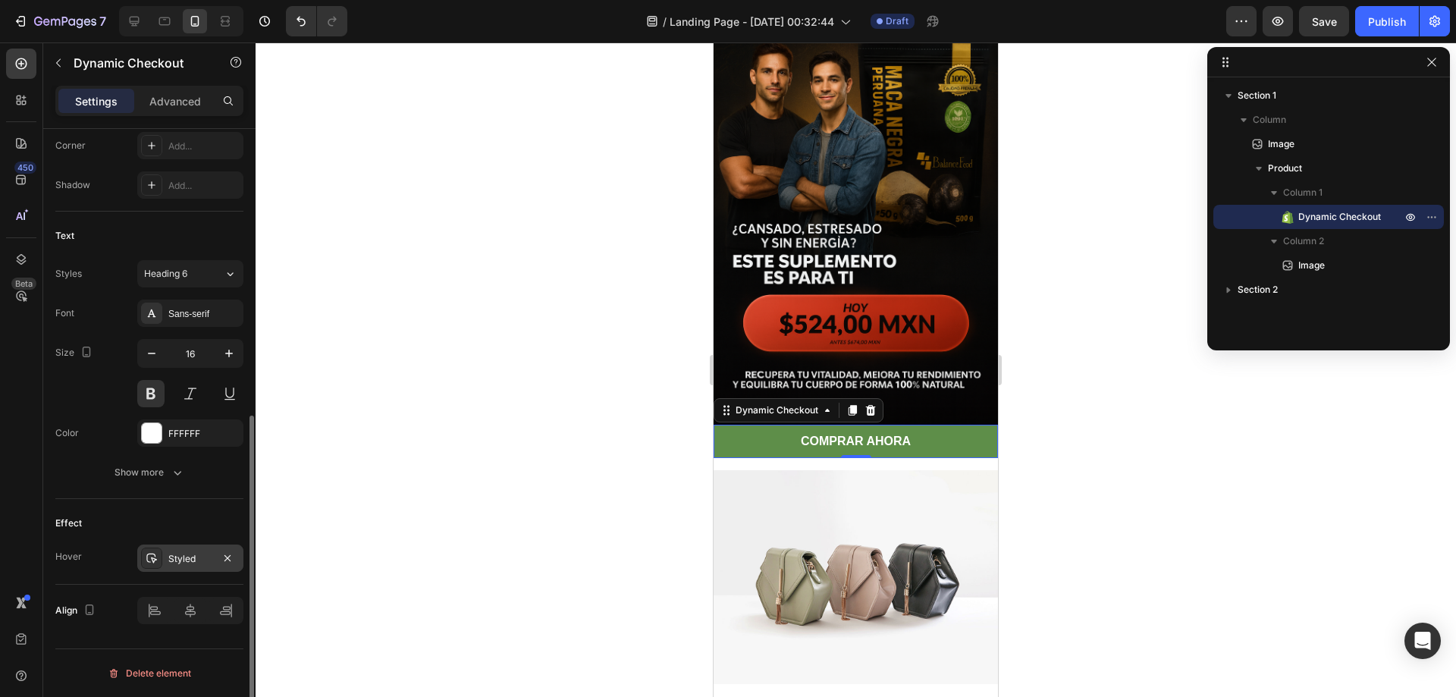
click at [186, 545] on div "Styled" at bounding box center [190, 557] width 106 height 27
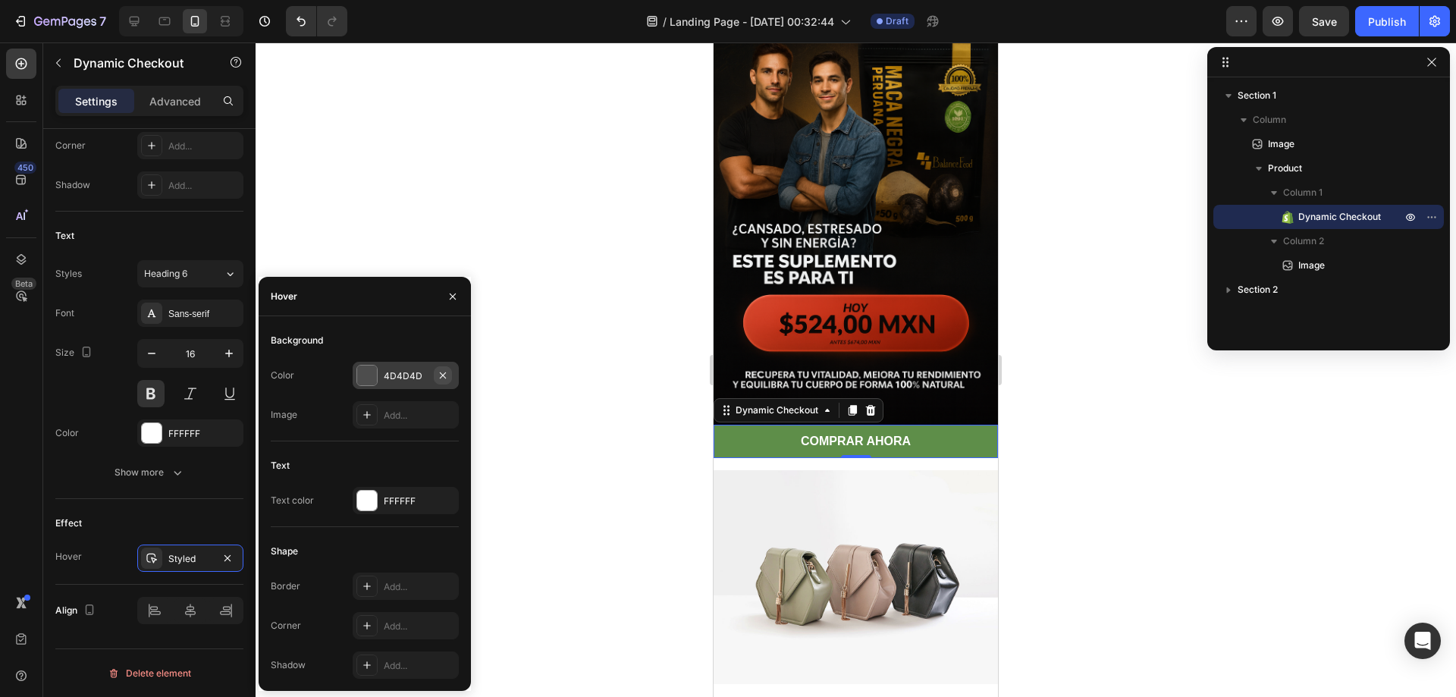
click at [444, 378] on icon "button" at bounding box center [443, 375] width 12 height 12
click at [381, 372] on div "Add..." at bounding box center [406, 375] width 106 height 27
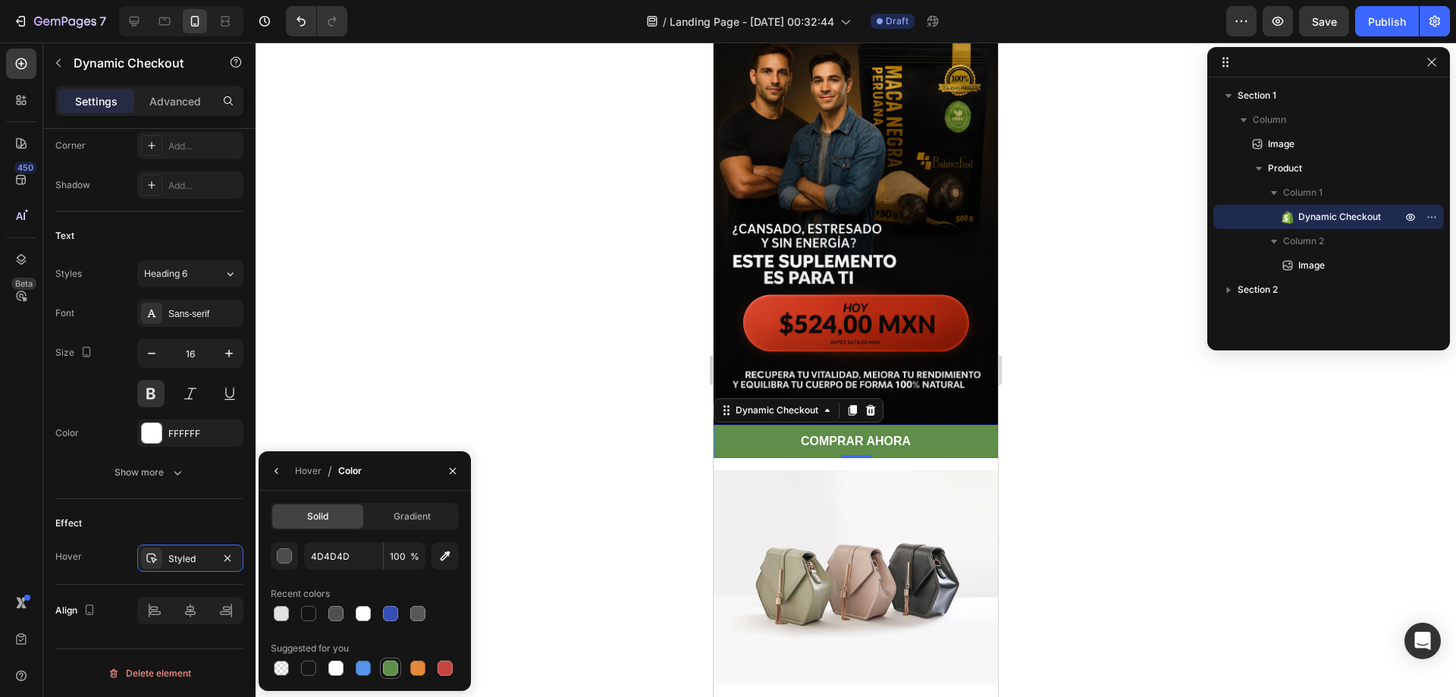
click at [396, 666] on div at bounding box center [390, 667] width 15 height 15
click at [282, 559] on div "button" at bounding box center [284, 556] width 15 height 15
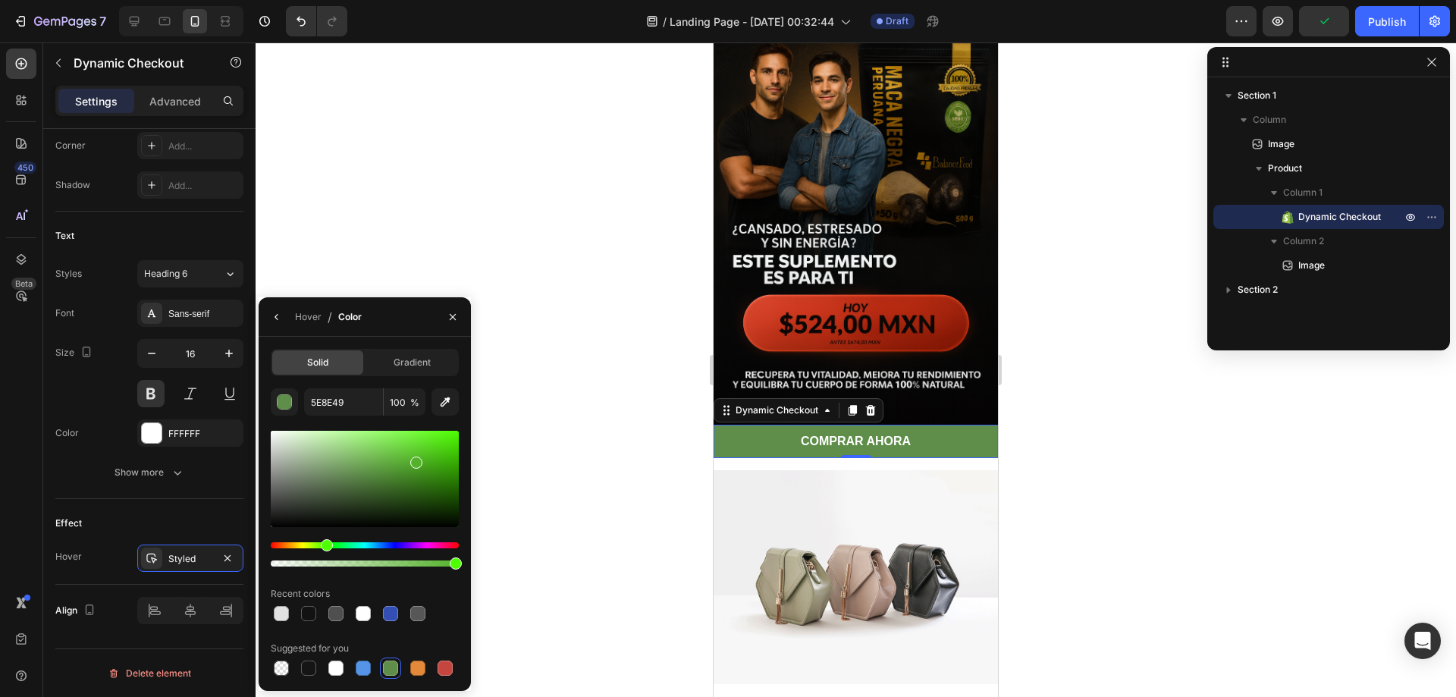
drag, startPoint x: 364, startPoint y: 481, endPoint x: 414, endPoint y: 459, distance: 55.0
click at [414, 459] on div at bounding box center [416, 462] width 12 height 12
drag, startPoint x: 415, startPoint y: 463, endPoint x: 420, endPoint y: 472, distance: 10.2
click at [420, 472] on div at bounding box center [421, 475] width 12 height 12
type input "3F8E1D"
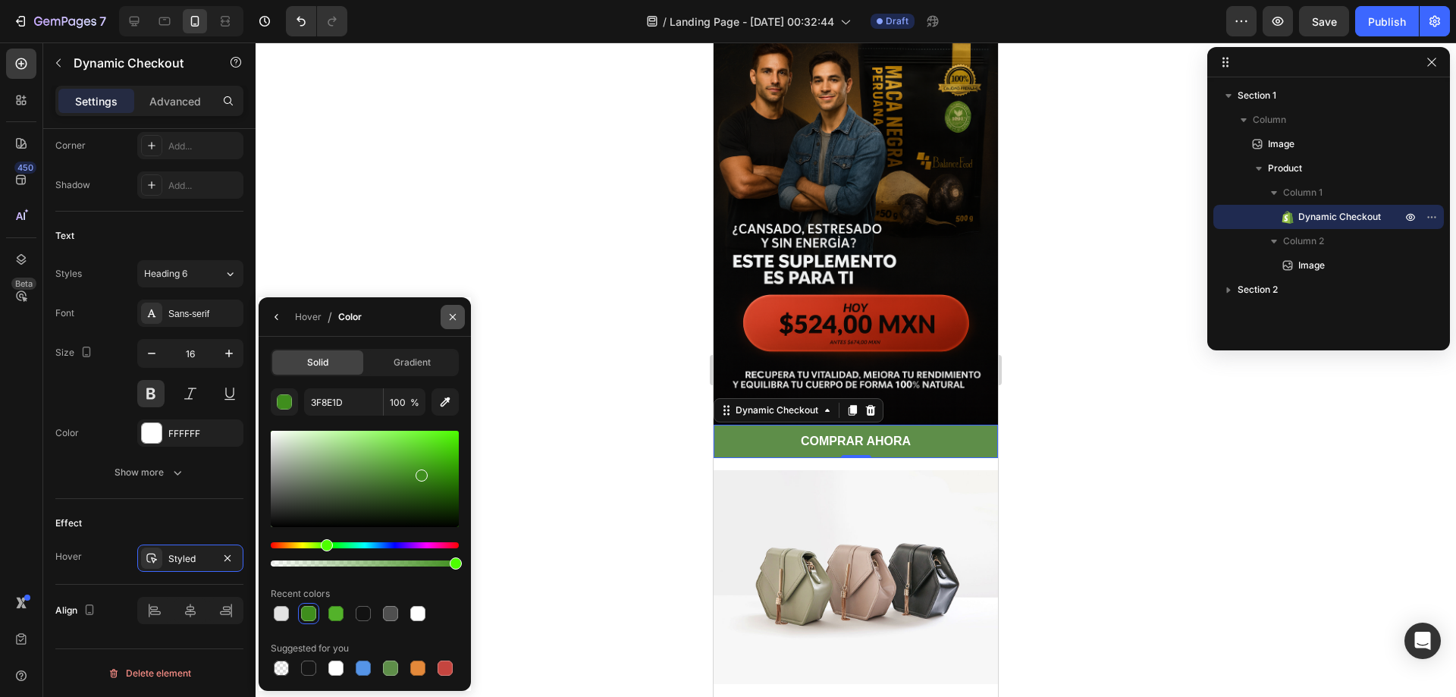
click at [450, 311] on icon "button" at bounding box center [453, 317] width 12 height 12
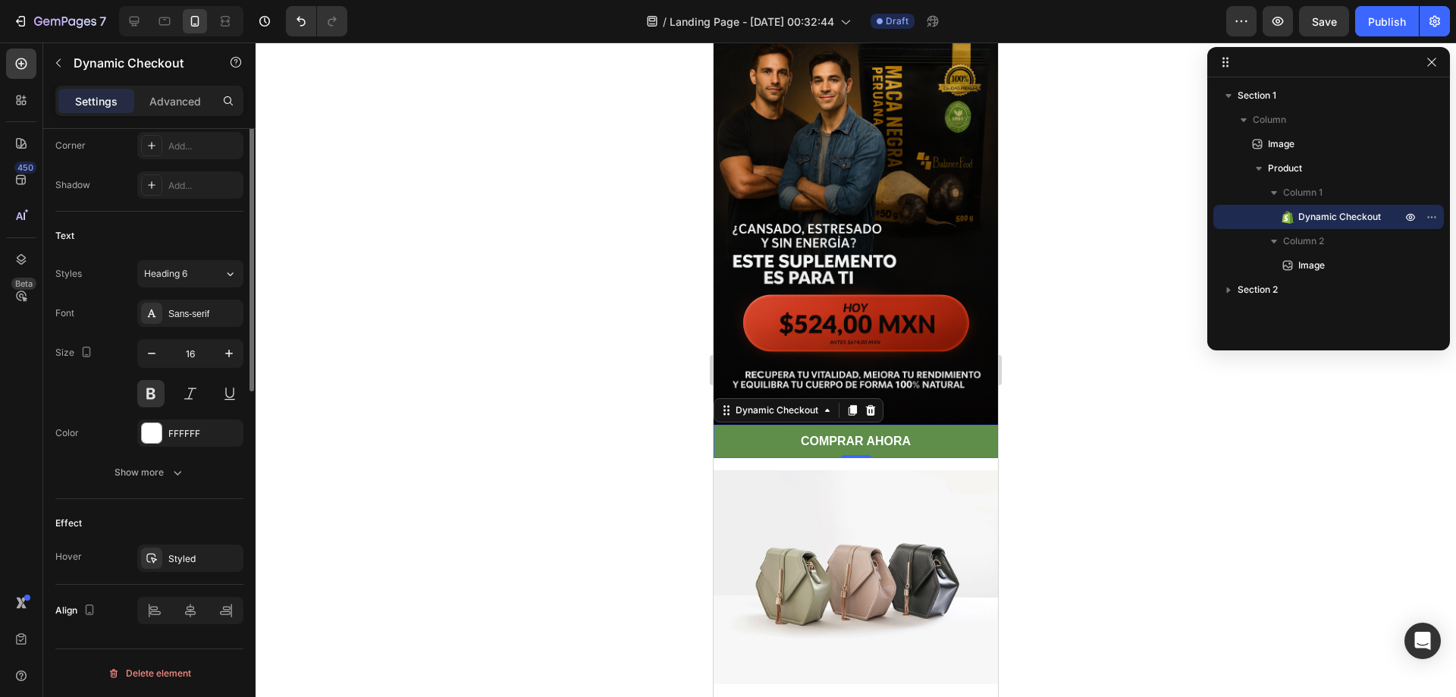
scroll to position [311, 0]
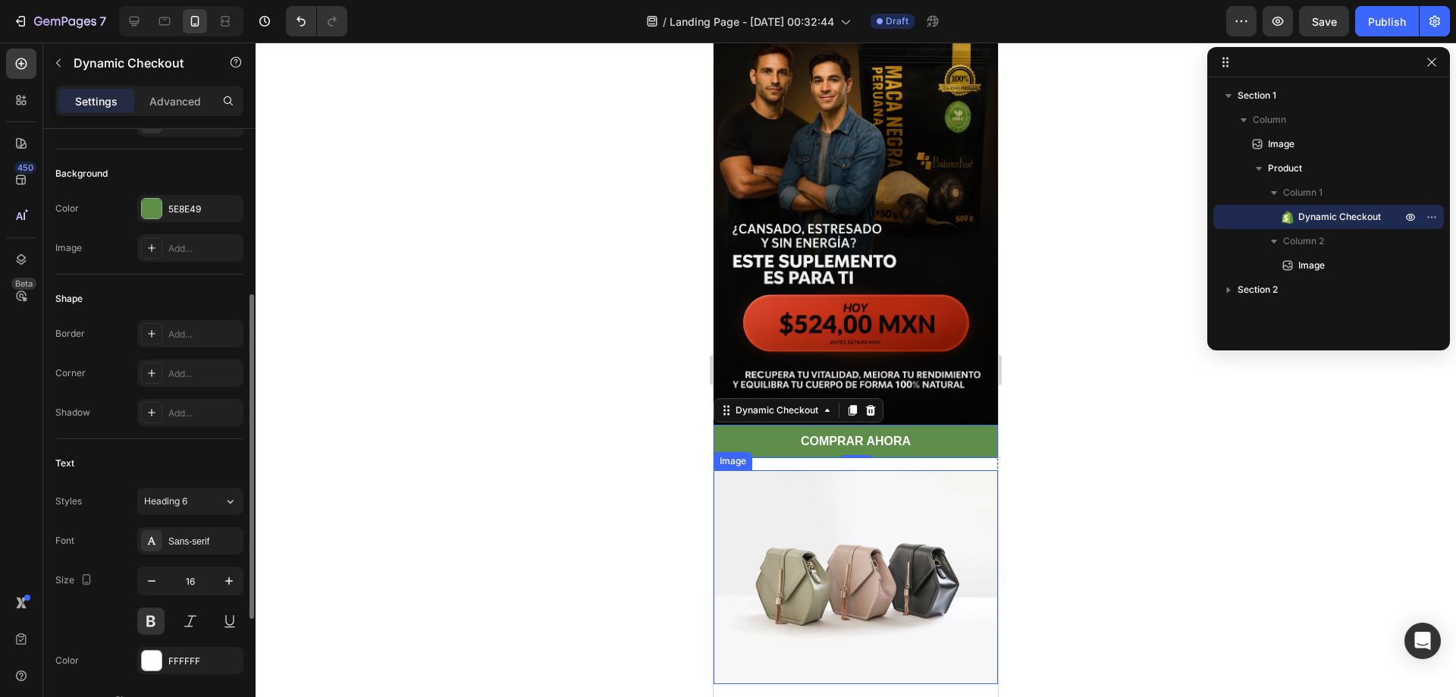
click at [778, 492] on img at bounding box center [855, 576] width 284 height 213
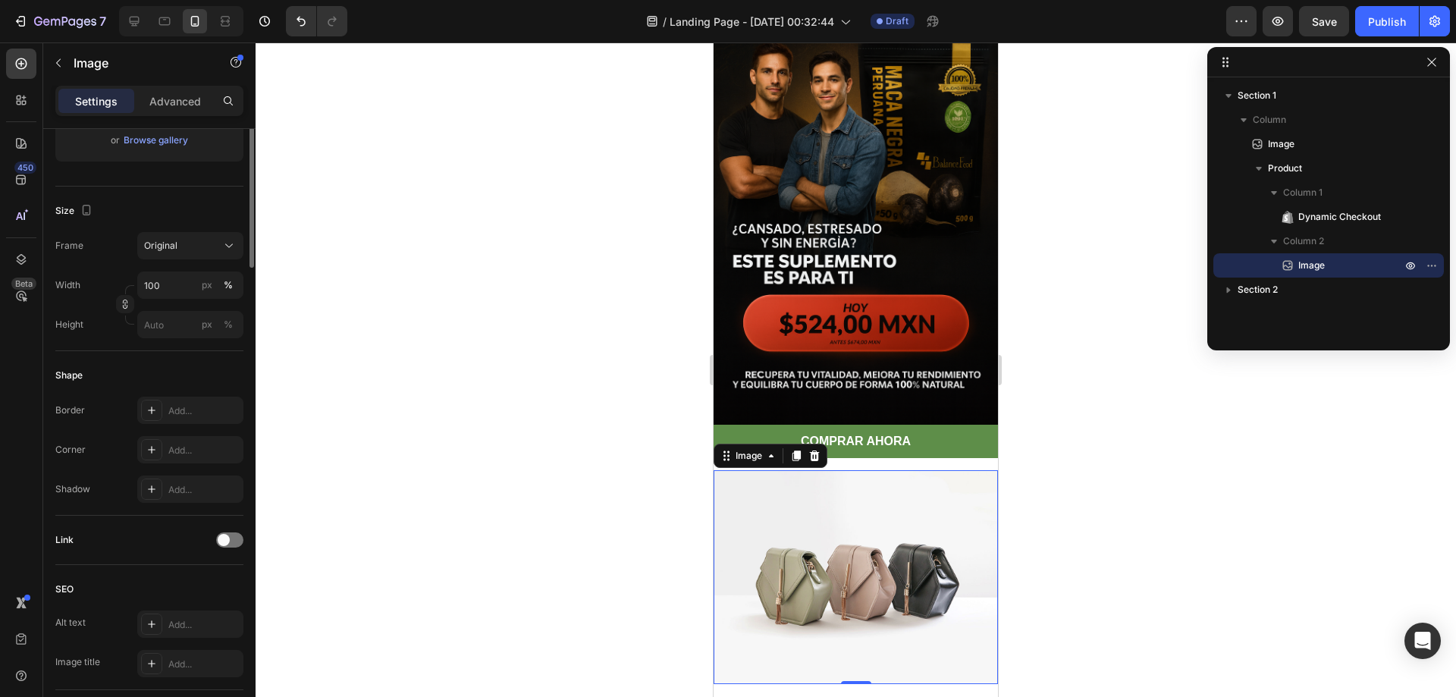
scroll to position [0, 0]
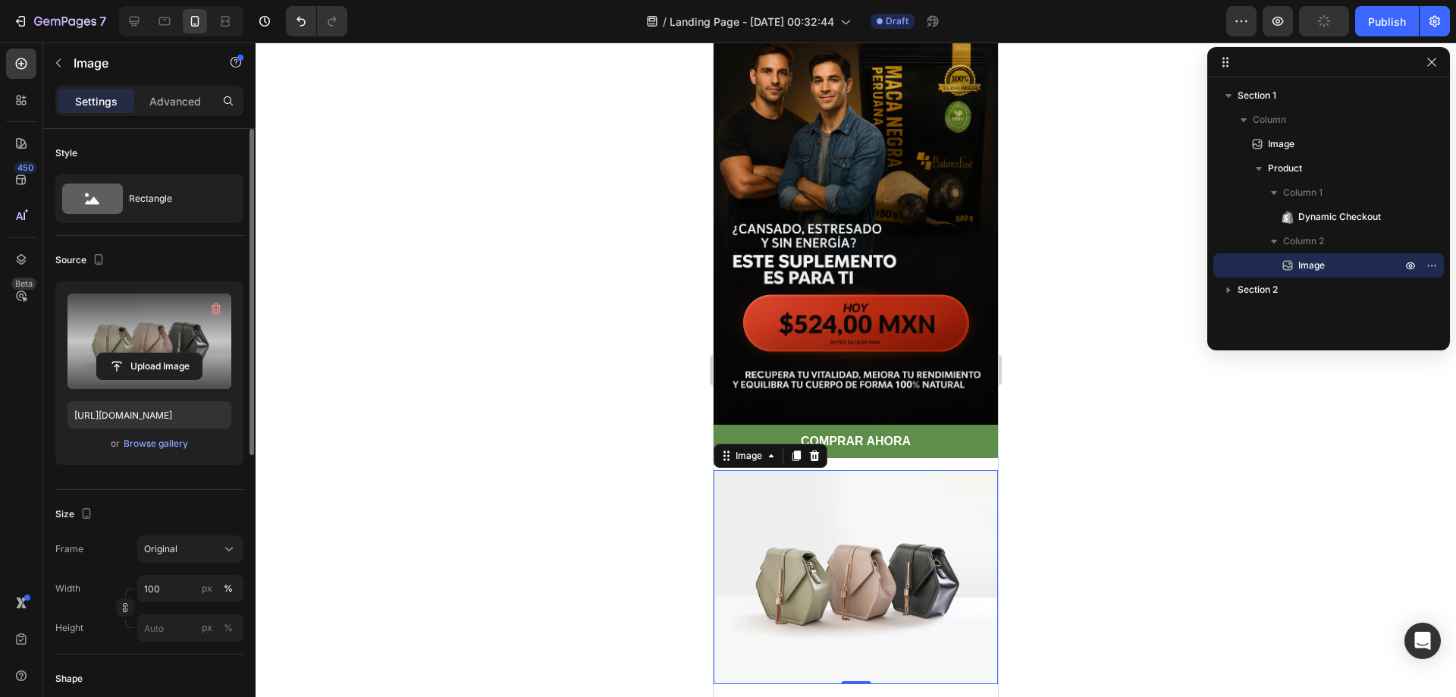
click at [180, 349] on label at bounding box center [149, 341] width 164 height 96
click at [180, 353] on input "file" at bounding box center [149, 366] width 105 height 26
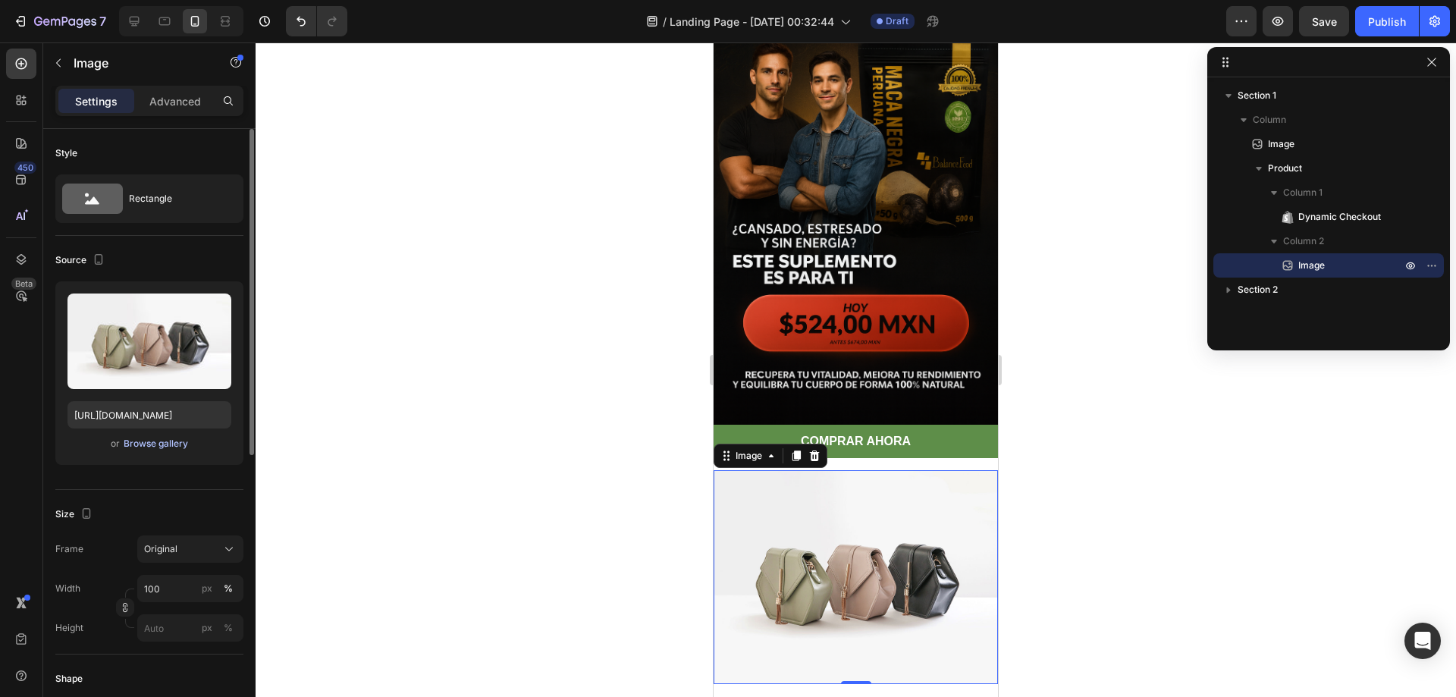
click at [130, 443] on div "Browse gallery" at bounding box center [156, 444] width 64 height 14
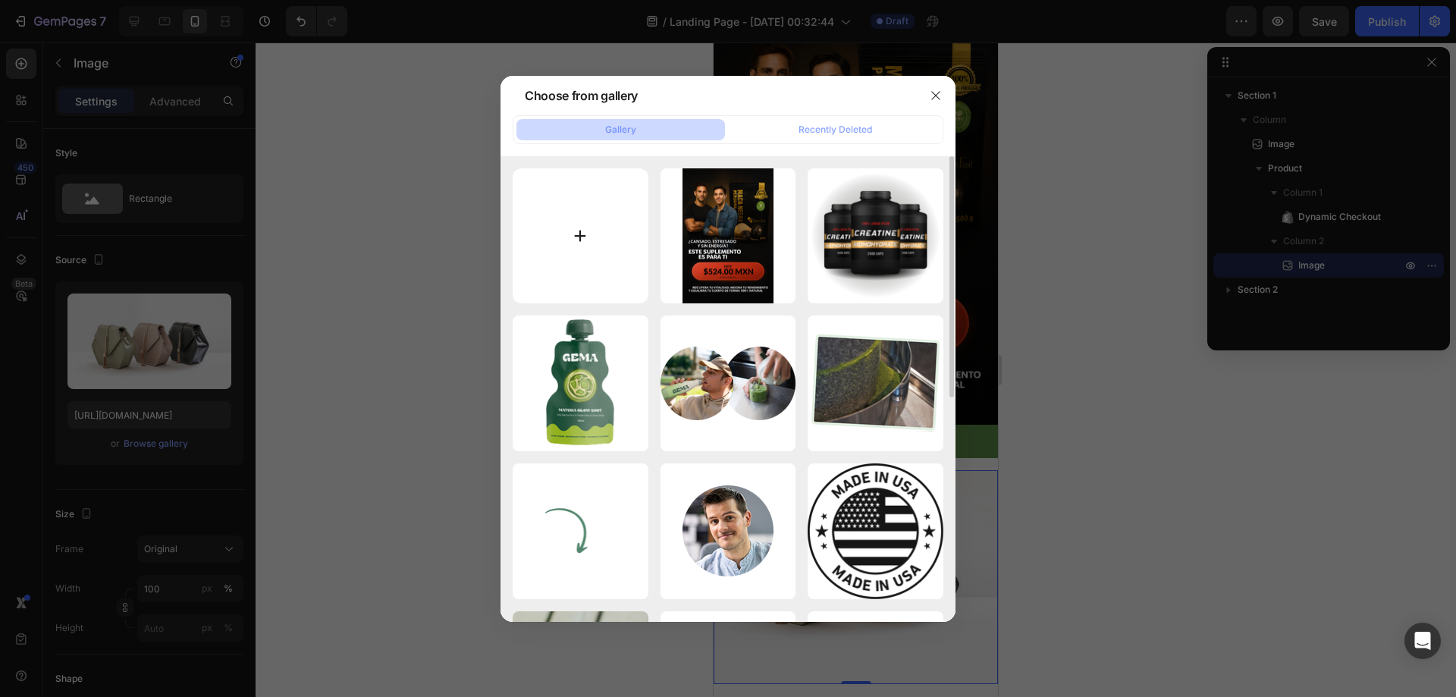
click at [585, 224] on input "file" at bounding box center [580, 236] width 136 height 136
type input "C:\fakepath\ChatGPT Image [DATE], 06_34_10 p.m..png"
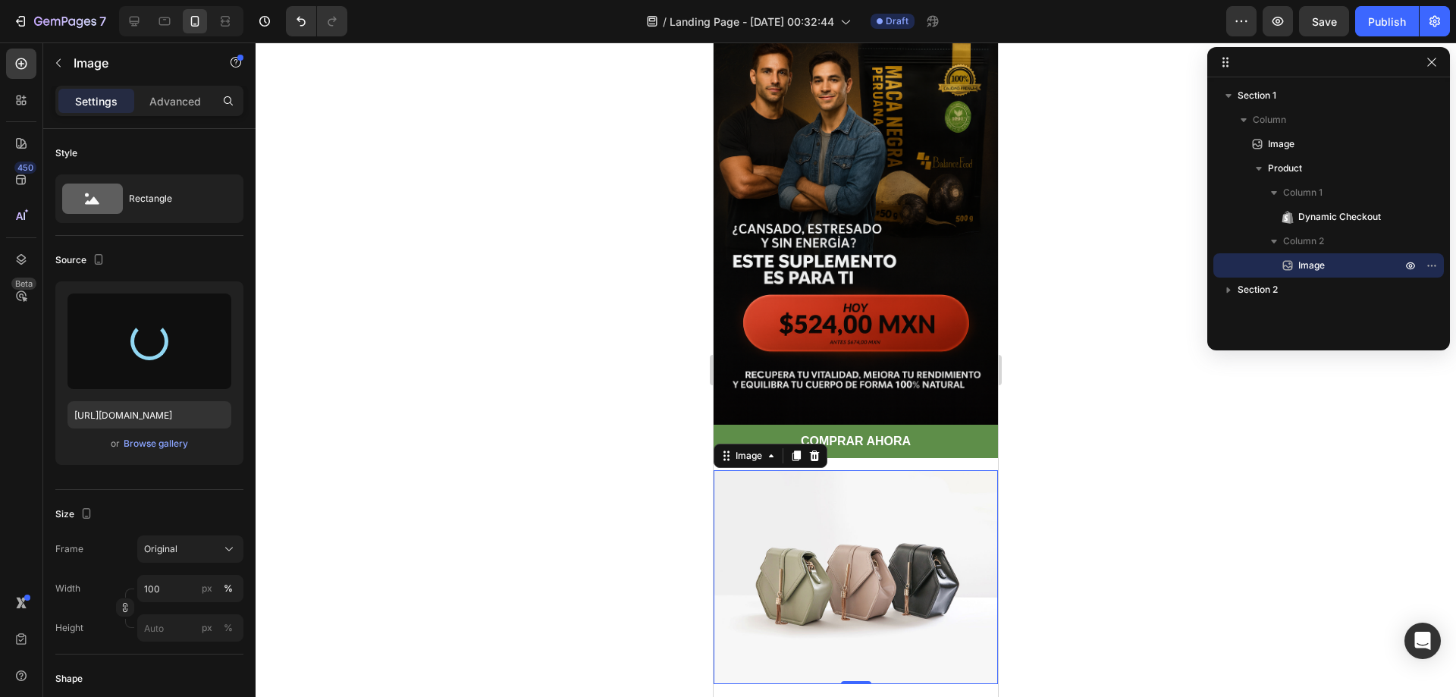
type input "[URL][DOMAIN_NAME]"
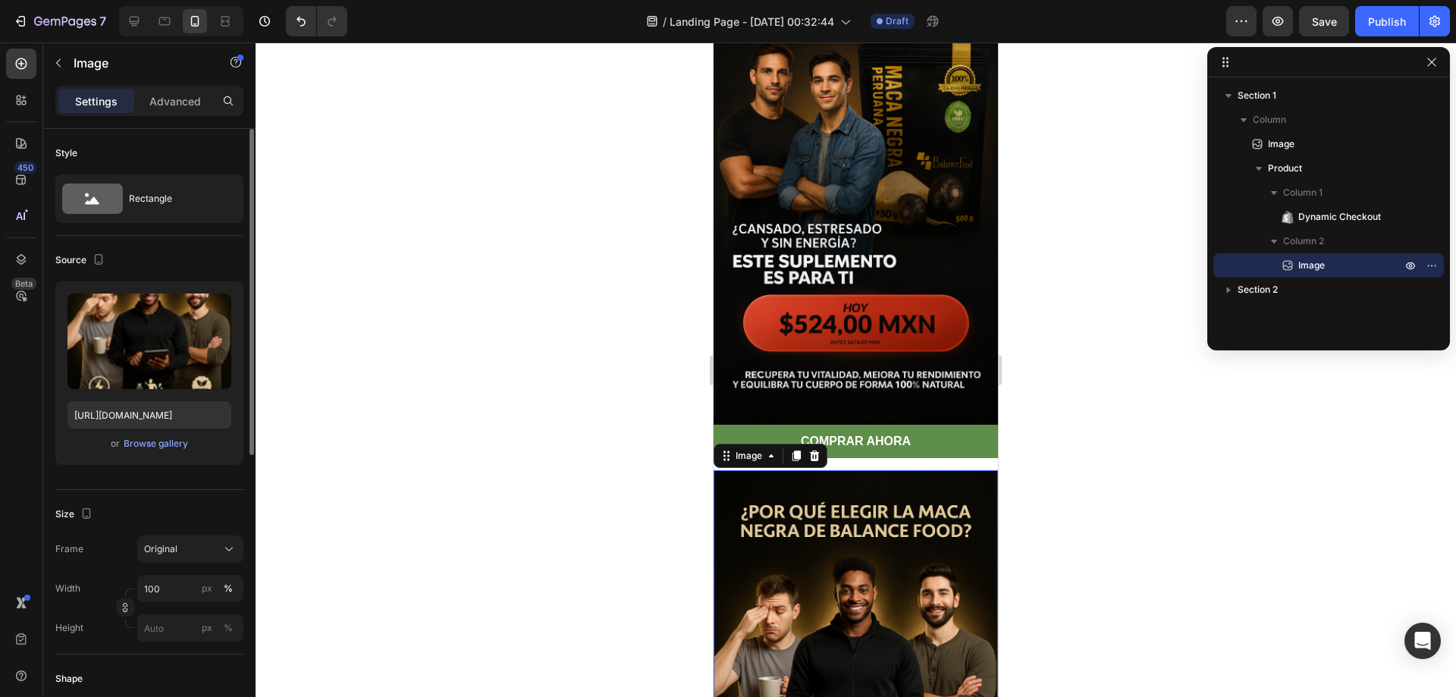
scroll to position [227, 0]
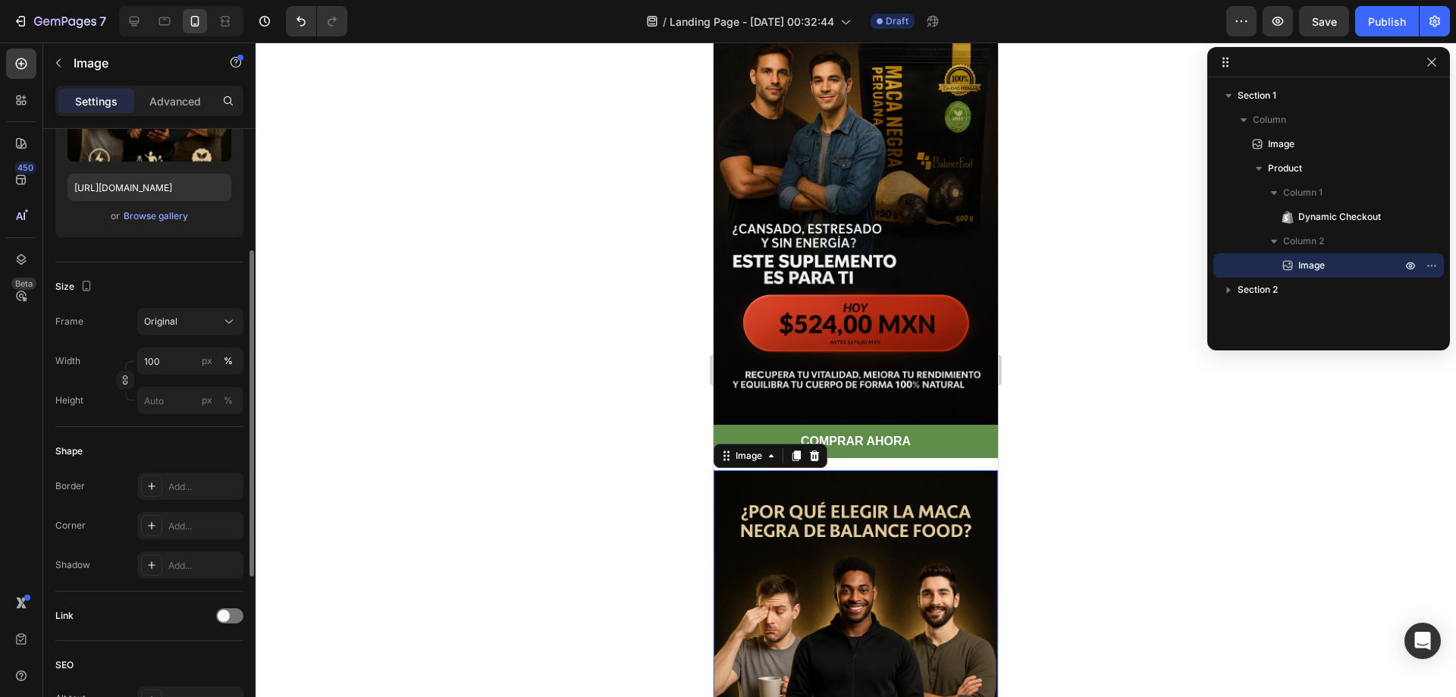
click at [126, 357] on div "Width 100 px %" at bounding box center [149, 360] width 188 height 27
click at [180, 366] on input "100" at bounding box center [190, 360] width 106 height 27
click at [173, 365] on input "100" at bounding box center [190, 360] width 106 height 27
click at [167, 359] on input "100" at bounding box center [190, 360] width 106 height 27
click at [150, 365] on input "100" at bounding box center [190, 360] width 106 height 27
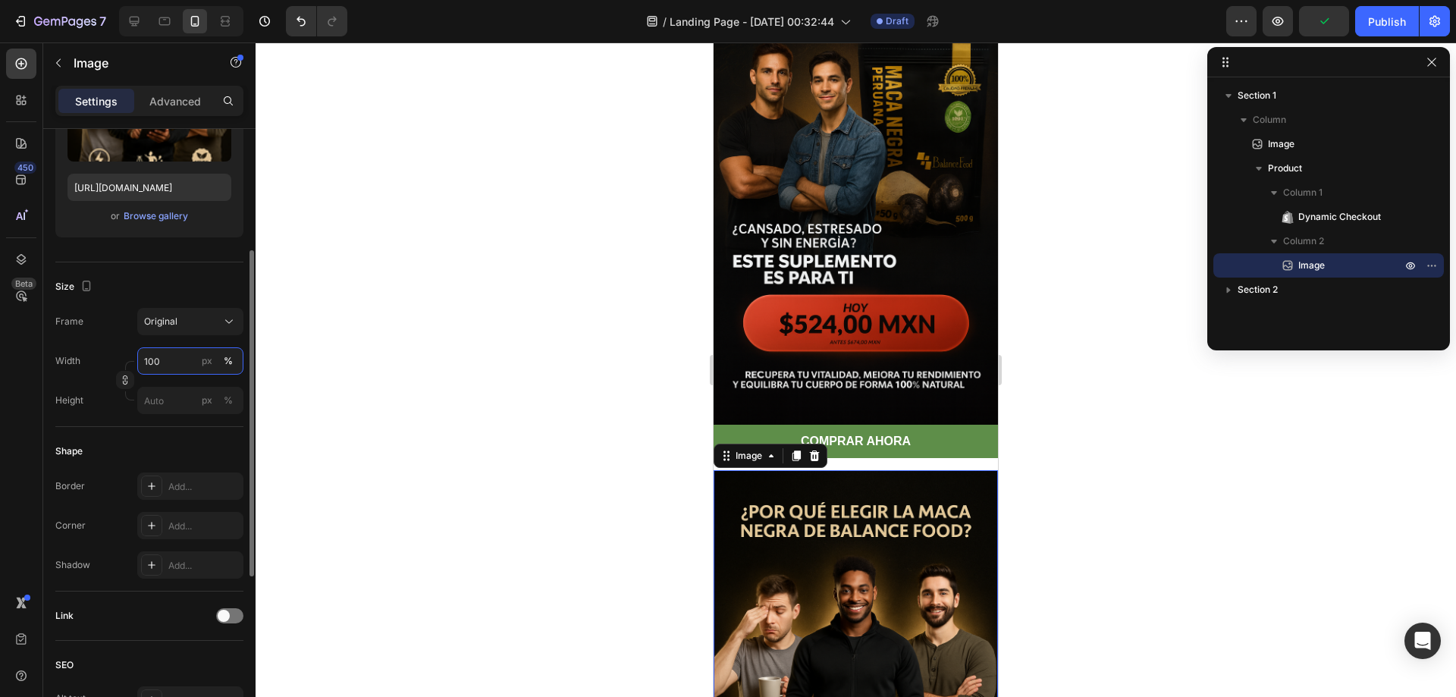
drag, startPoint x: 179, startPoint y: 360, endPoint x: 132, endPoint y: 360, distance: 47.0
click at [132, 360] on div "Width 100 px %" at bounding box center [149, 360] width 188 height 27
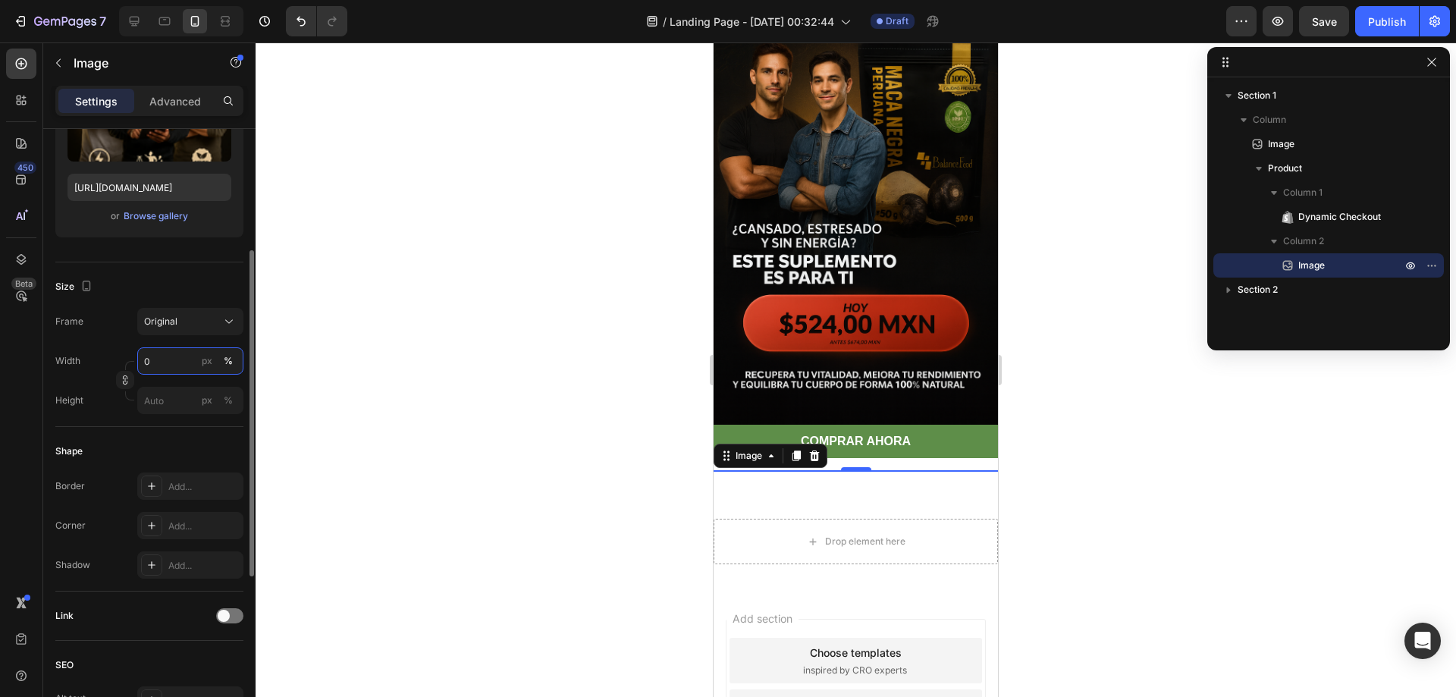
type input "100"
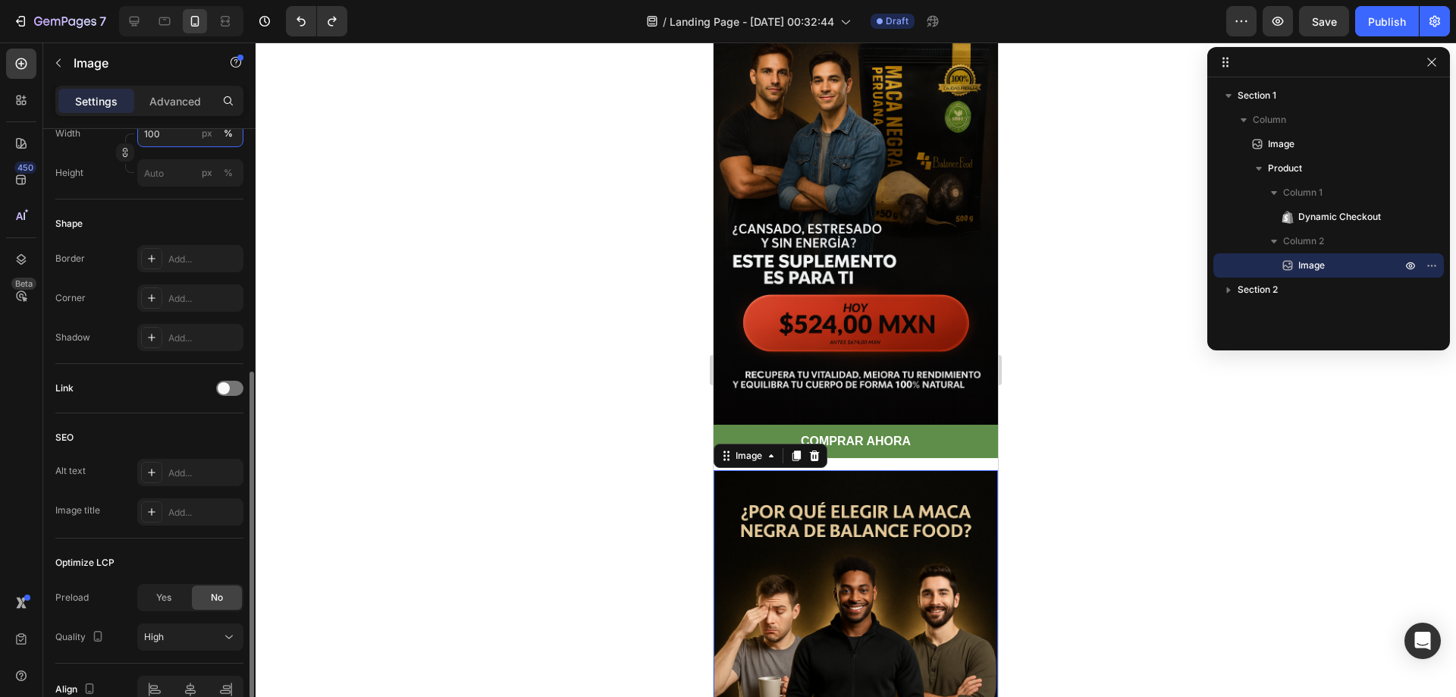
scroll to position [534, 0]
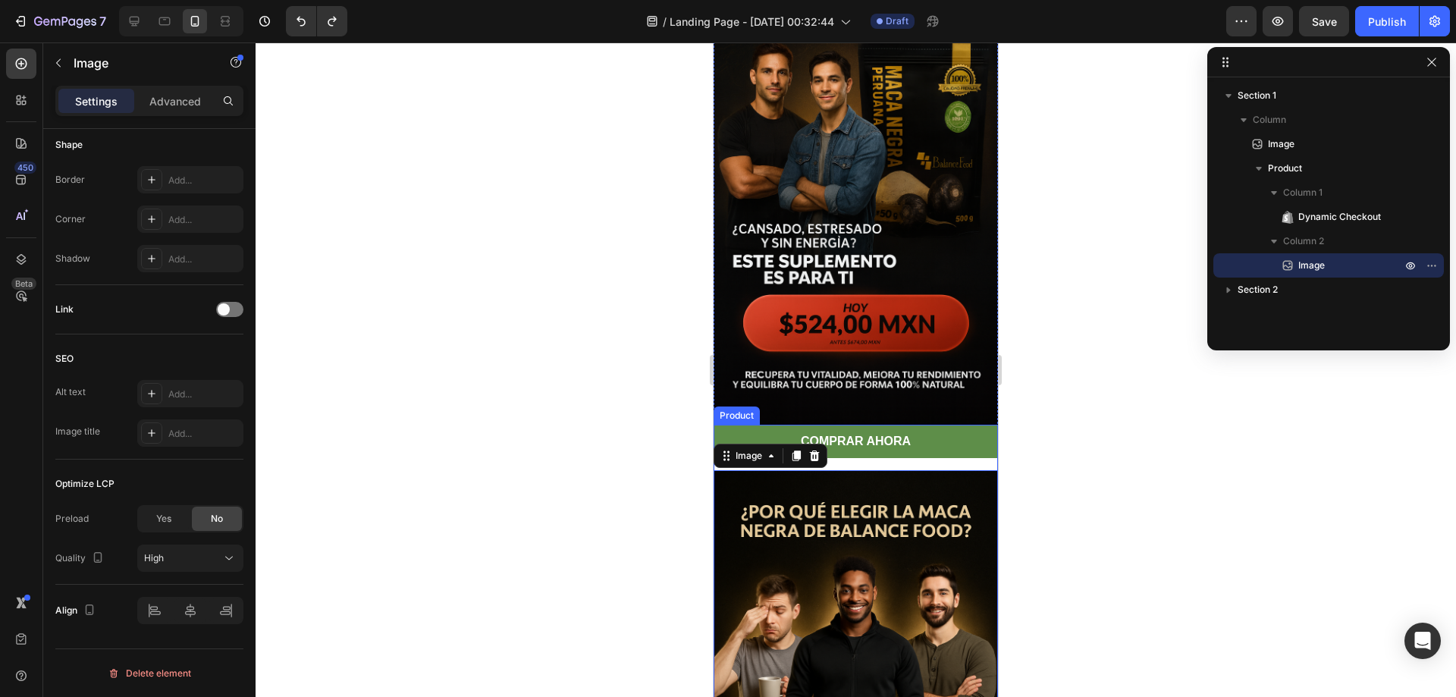
click at [964, 445] on div "COMPRAR AHORA Dynamic Checkout Image 0 Product" at bounding box center [855, 661] width 284 height 472
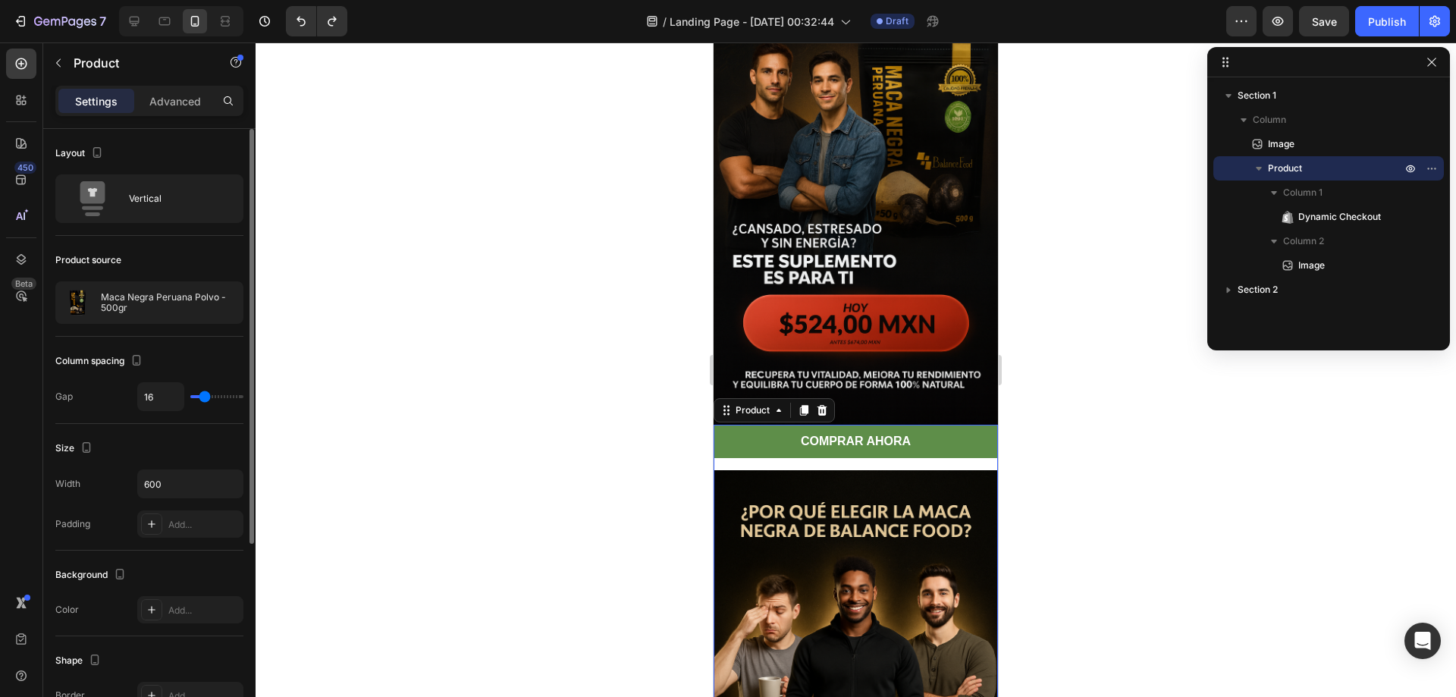
scroll to position [152, 0]
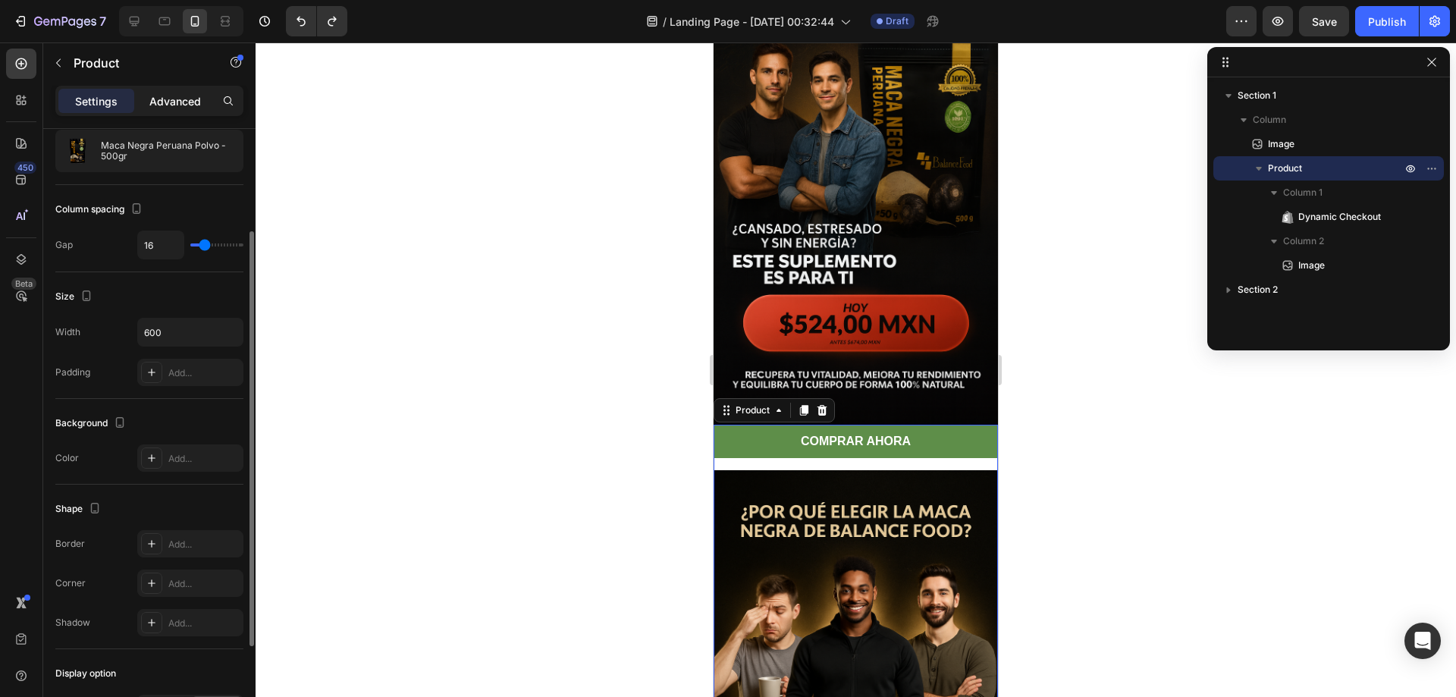
click at [190, 102] on p "Advanced" at bounding box center [175, 101] width 52 height 16
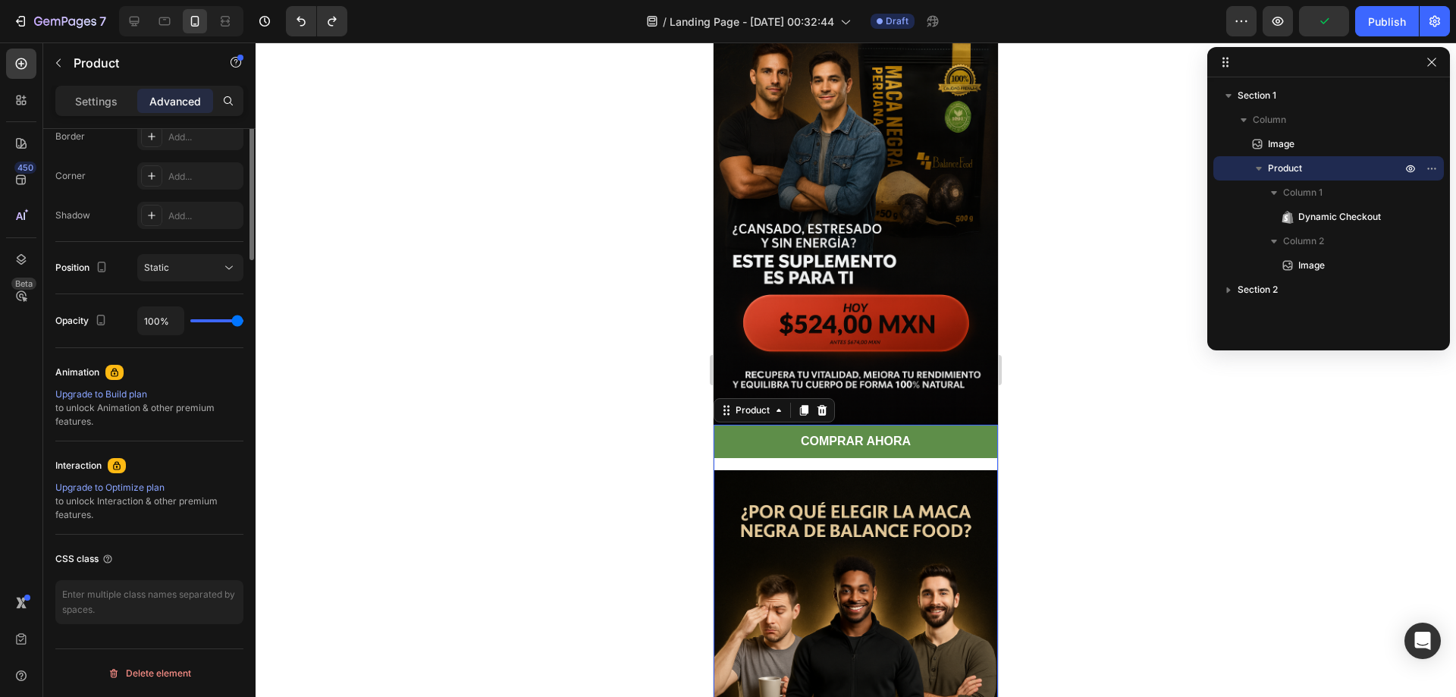
scroll to position [0, 0]
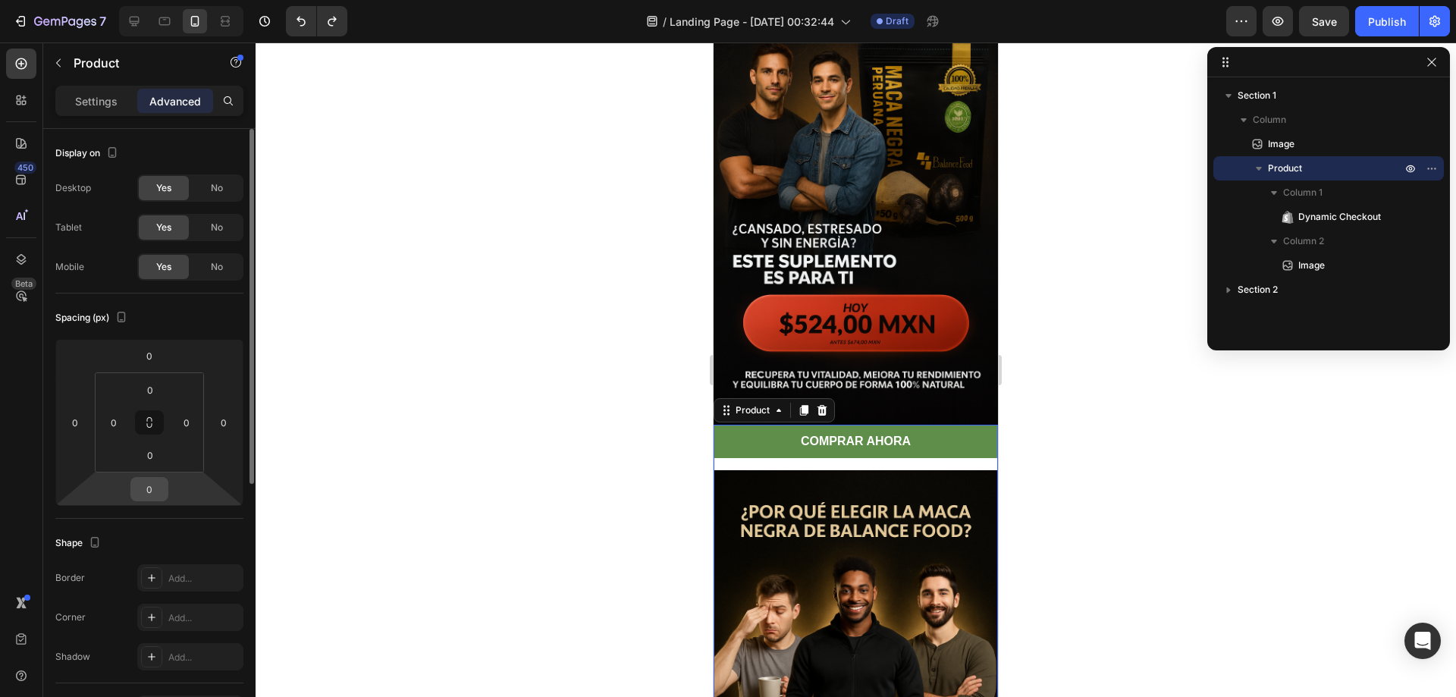
click at [153, 492] on input "0" at bounding box center [149, 489] width 30 height 23
click at [185, 325] on div "Spacing (px)" at bounding box center [149, 318] width 188 height 24
click at [217, 198] on div "No" at bounding box center [217, 188] width 50 height 24
click at [215, 219] on div "No" at bounding box center [217, 227] width 50 height 24
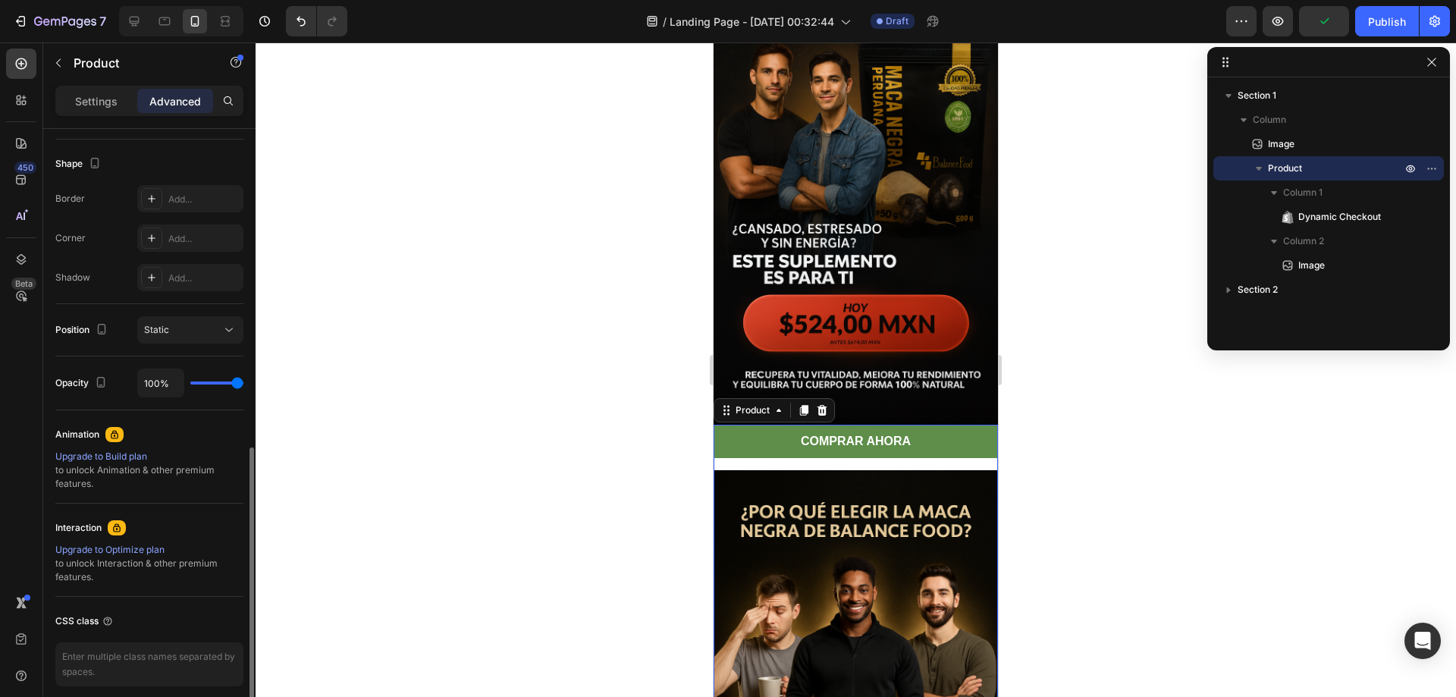
scroll to position [441, 0]
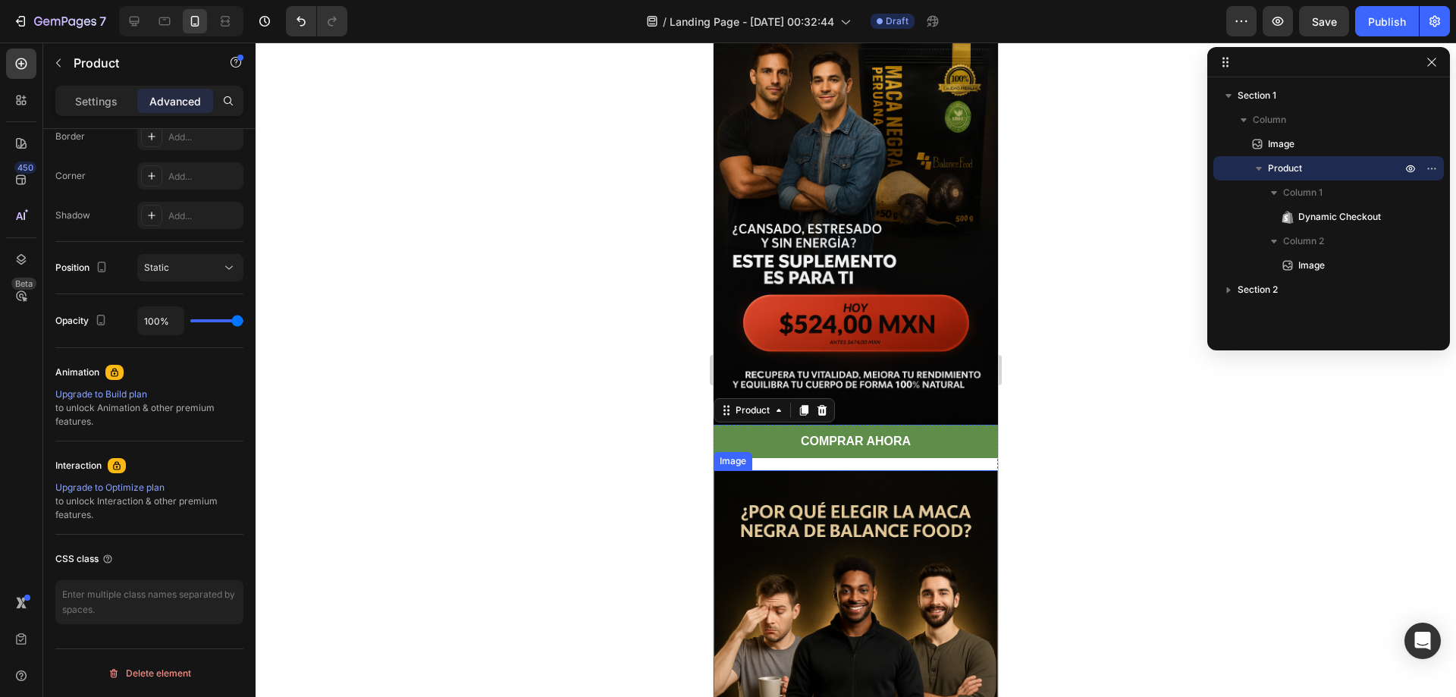
click at [825, 487] on img at bounding box center [855, 683] width 284 height 427
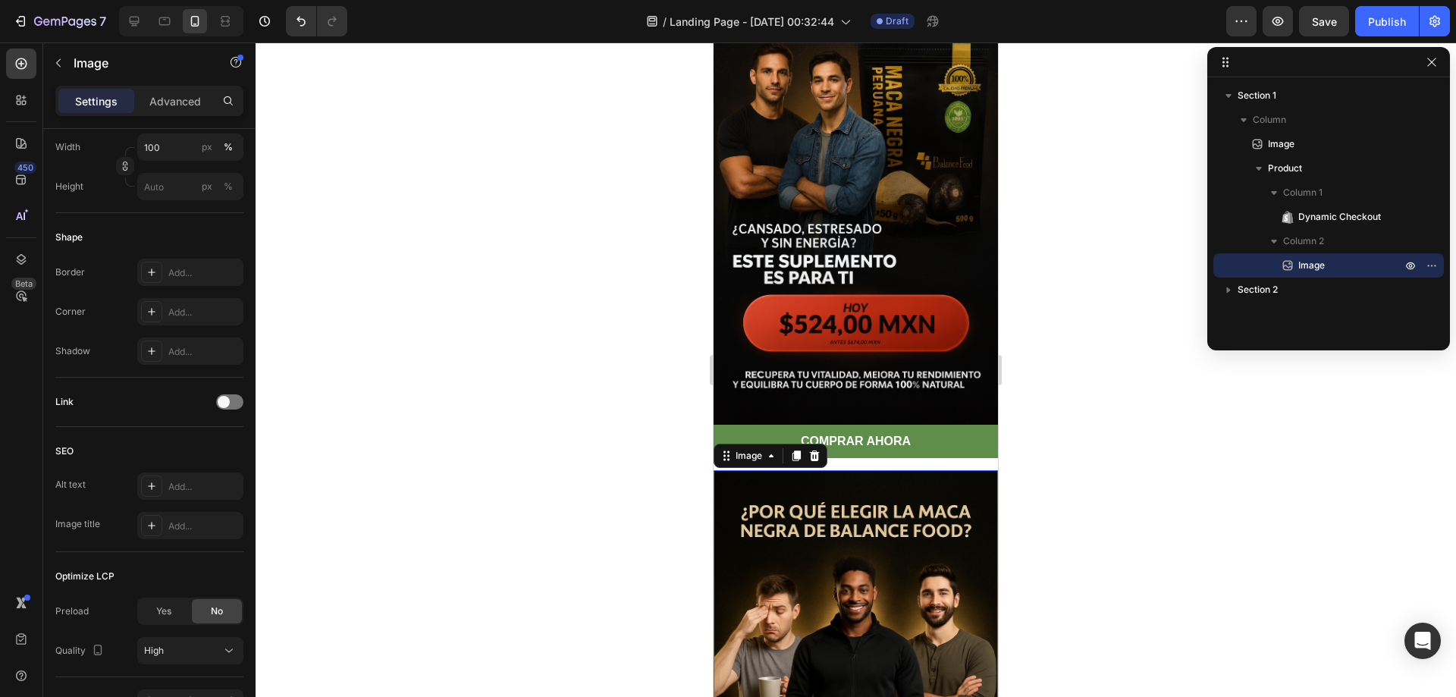
scroll to position [0, 0]
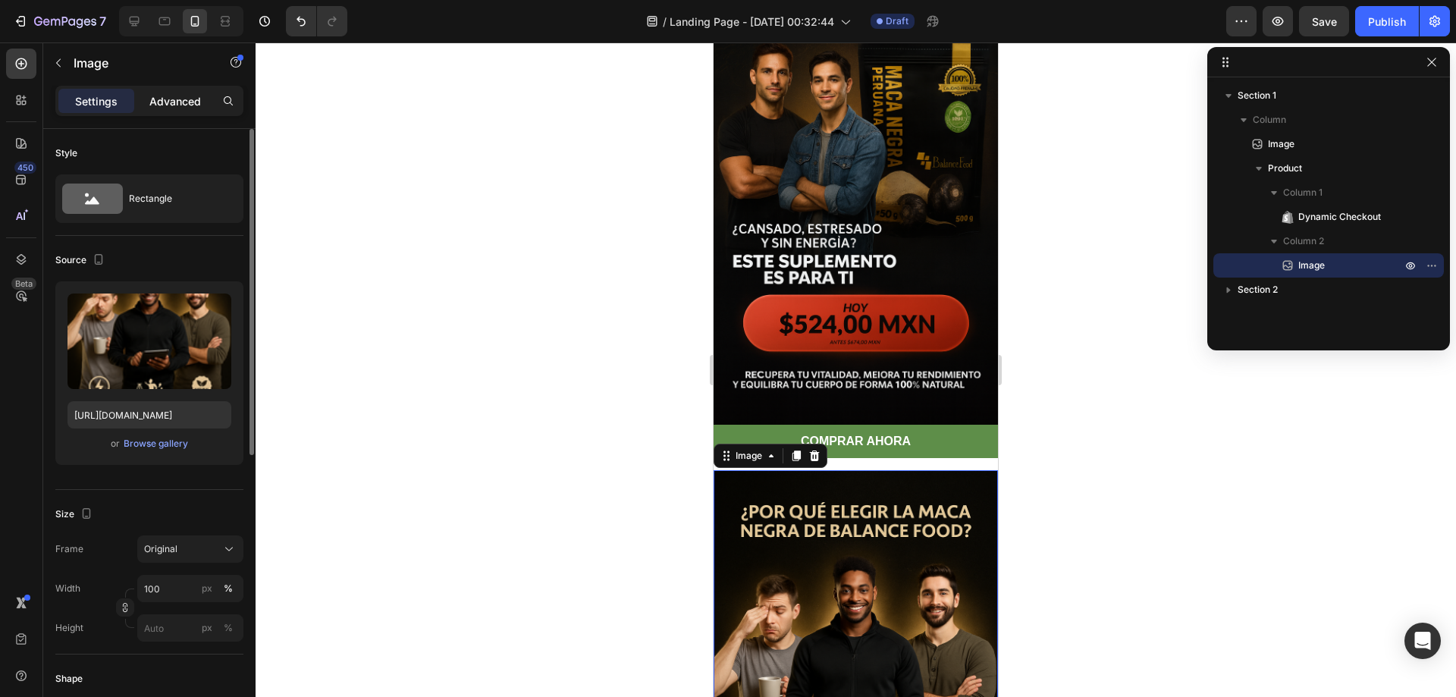
click at [188, 102] on p "Advanced" at bounding box center [175, 101] width 52 height 16
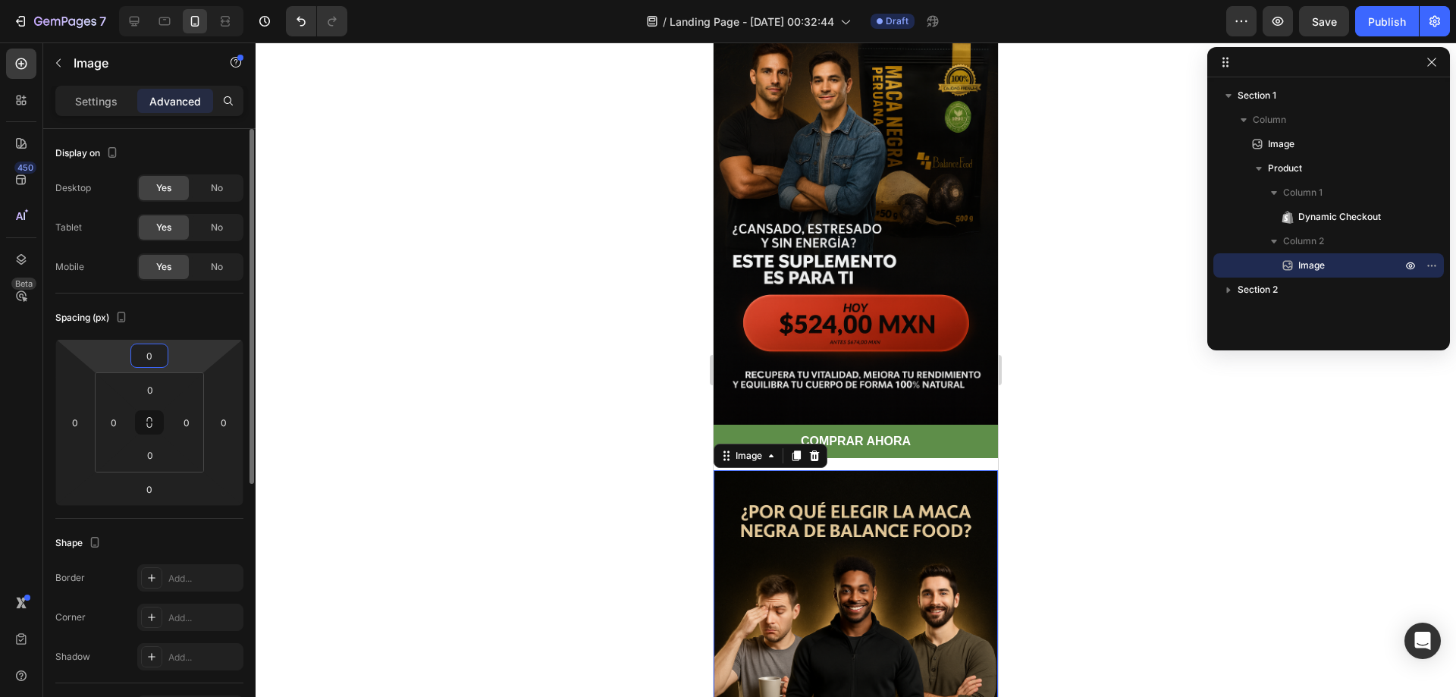
click at [158, 351] on input "0" at bounding box center [149, 355] width 30 height 23
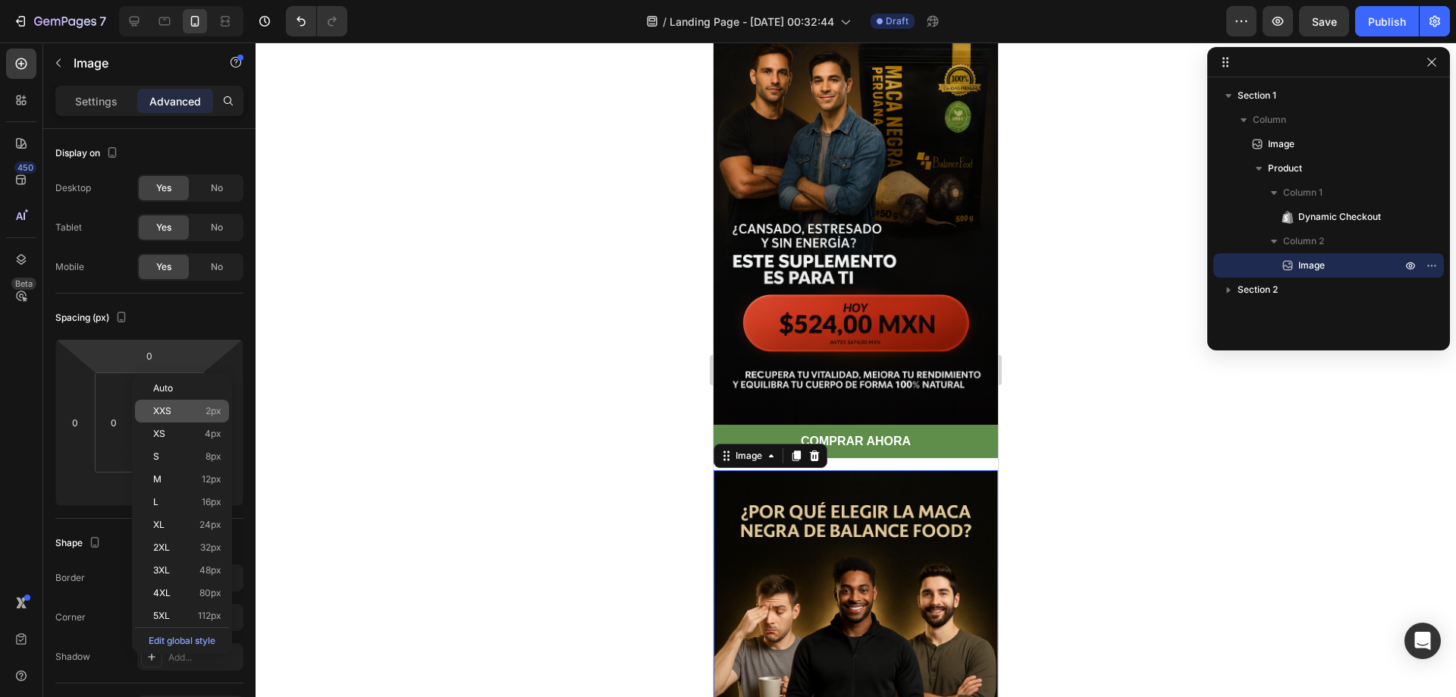
click at [170, 419] on div "XXS 2px" at bounding box center [182, 411] width 94 height 23
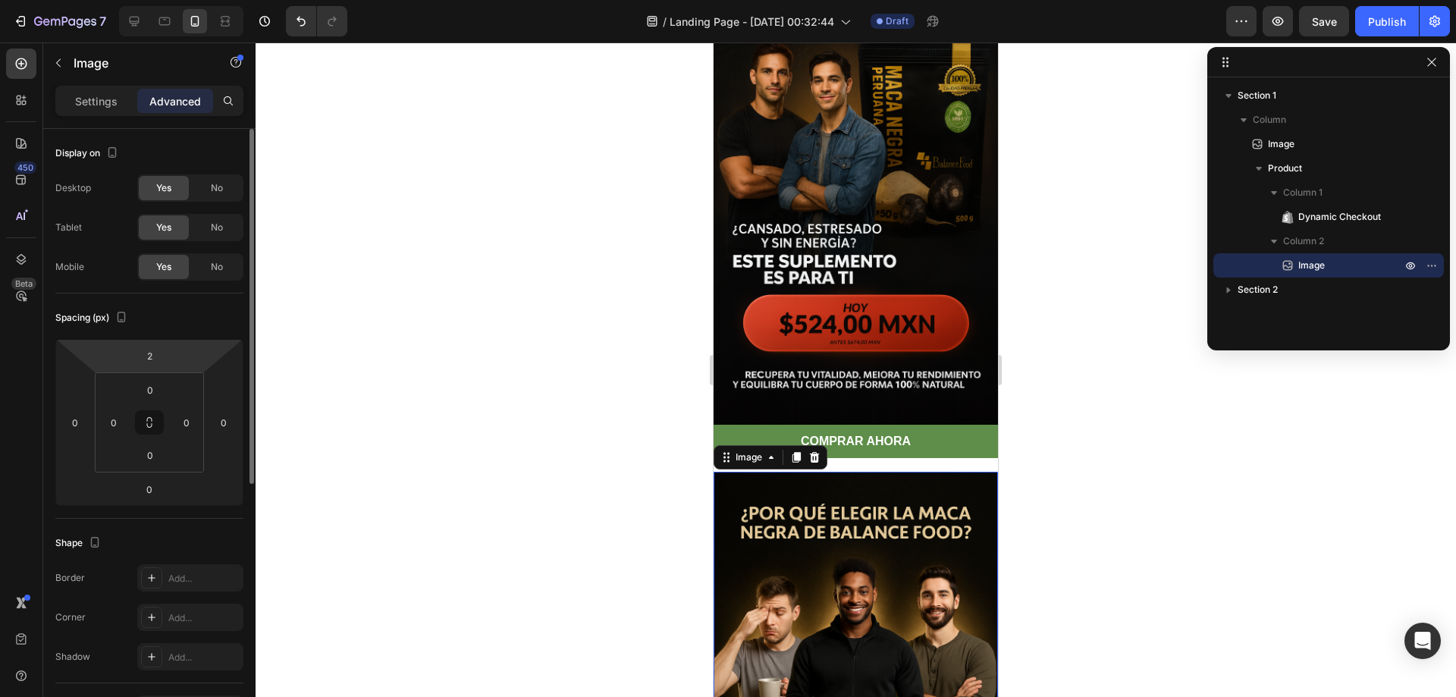
click at [173, 0] on html "7 / Landing Page - [DATE] 00:32:44 Draft Preview Save Publish 450 Beta Sections…" at bounding box center [728, 0] width 1456 height 0
click at [147, 356] on input "2" at bounding box center [149, 355] width 30 height 23
drag, startPoint x: 158, startPoint y: 356, endPoint x: 132, endPoint y: 356, distance: 25.8
click at [132, 356] on div "2" at bounding box center [149, 355] width 38 height 24
type input "0"
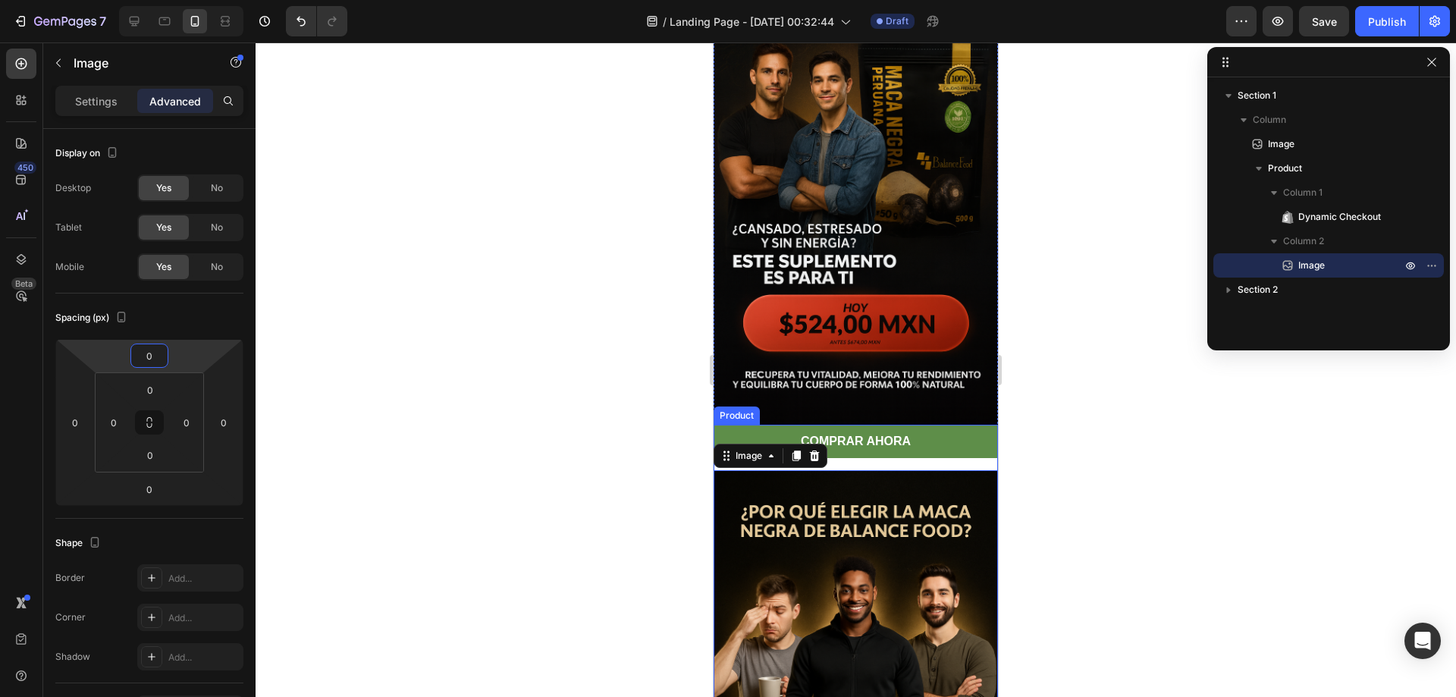
click at [967, 447] on div "COMPRAR AHORA Dynamic Checkout Image 0 Product" at bounding box center [855, 661] width 284 height 472
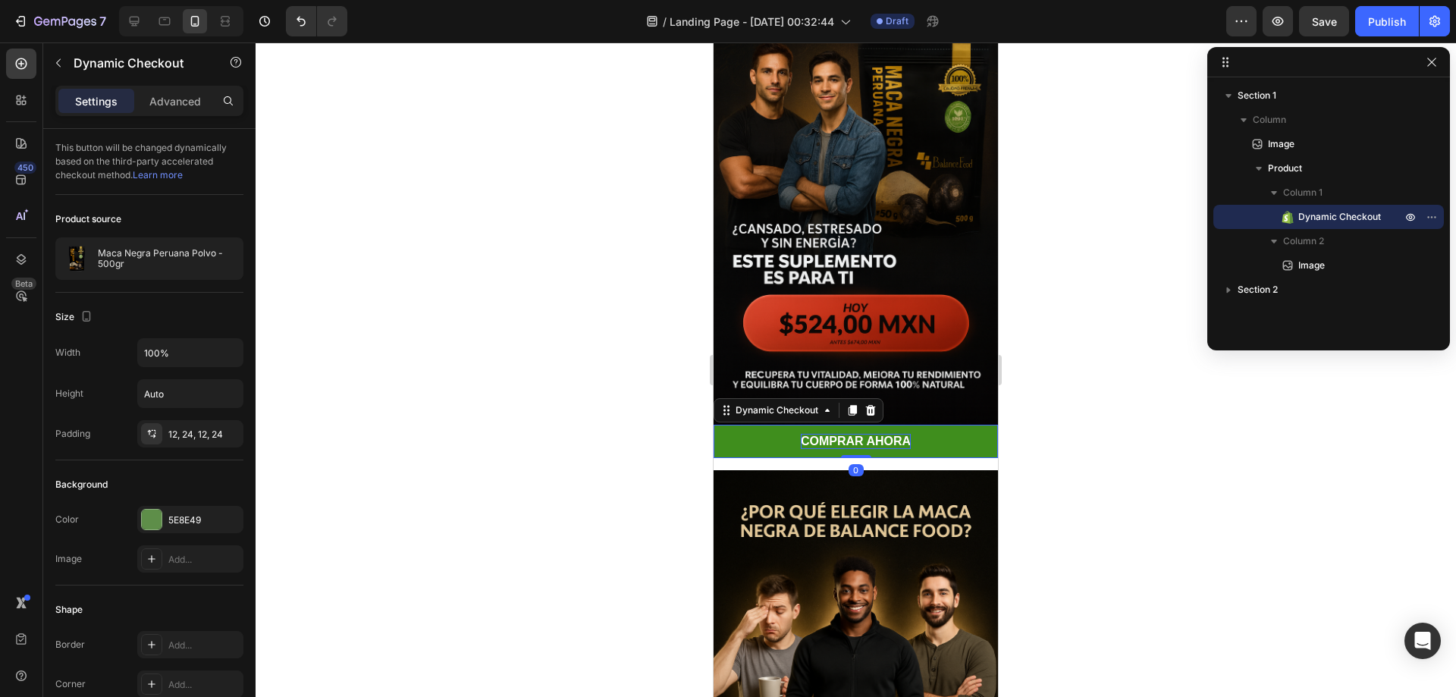
drag, startPoint x: 857, startPoint y: 439, endPoint x: 863, endPoint y: 425, distance: 14.9
click at [863, 425] on div "COMPRAR AHORA Dynamic Checkout 0" at bounding box center [855, 442] width 284 height 34
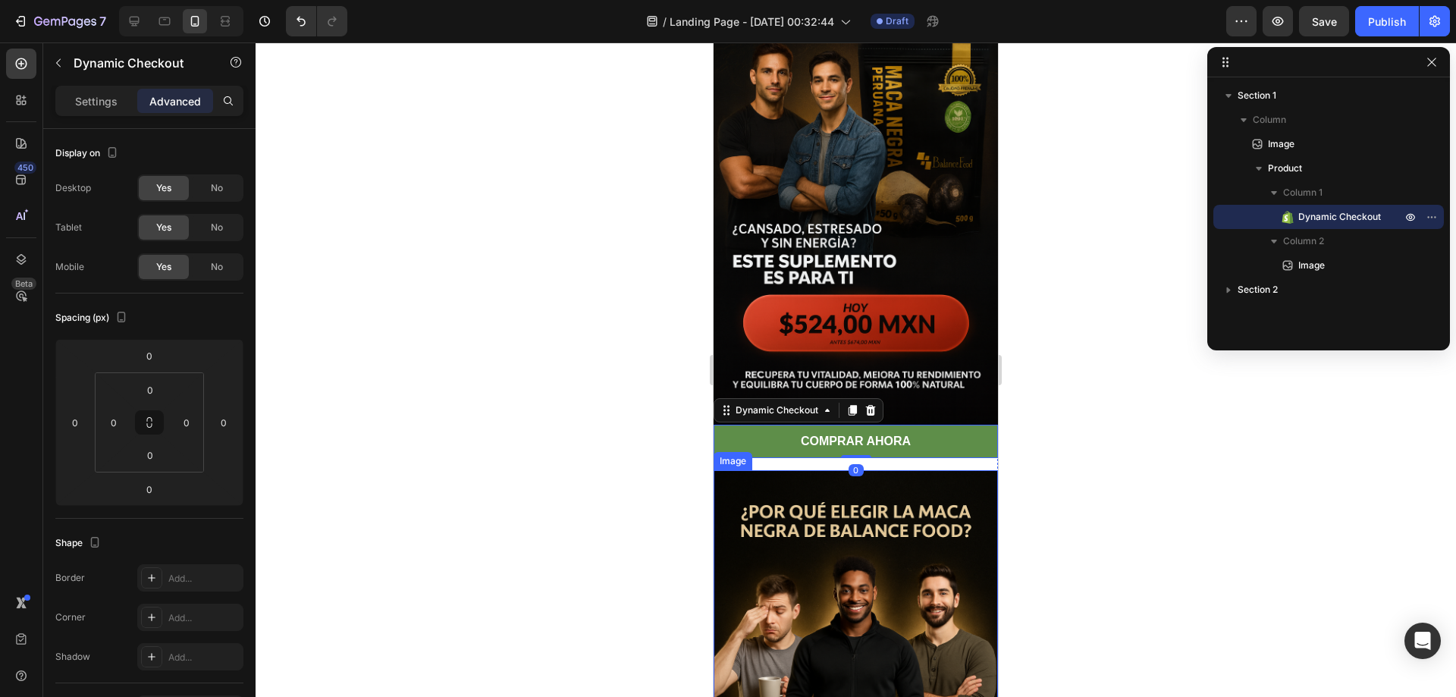
click at [890, 470] on img at bounding box center [855, 683] width 284 height 427
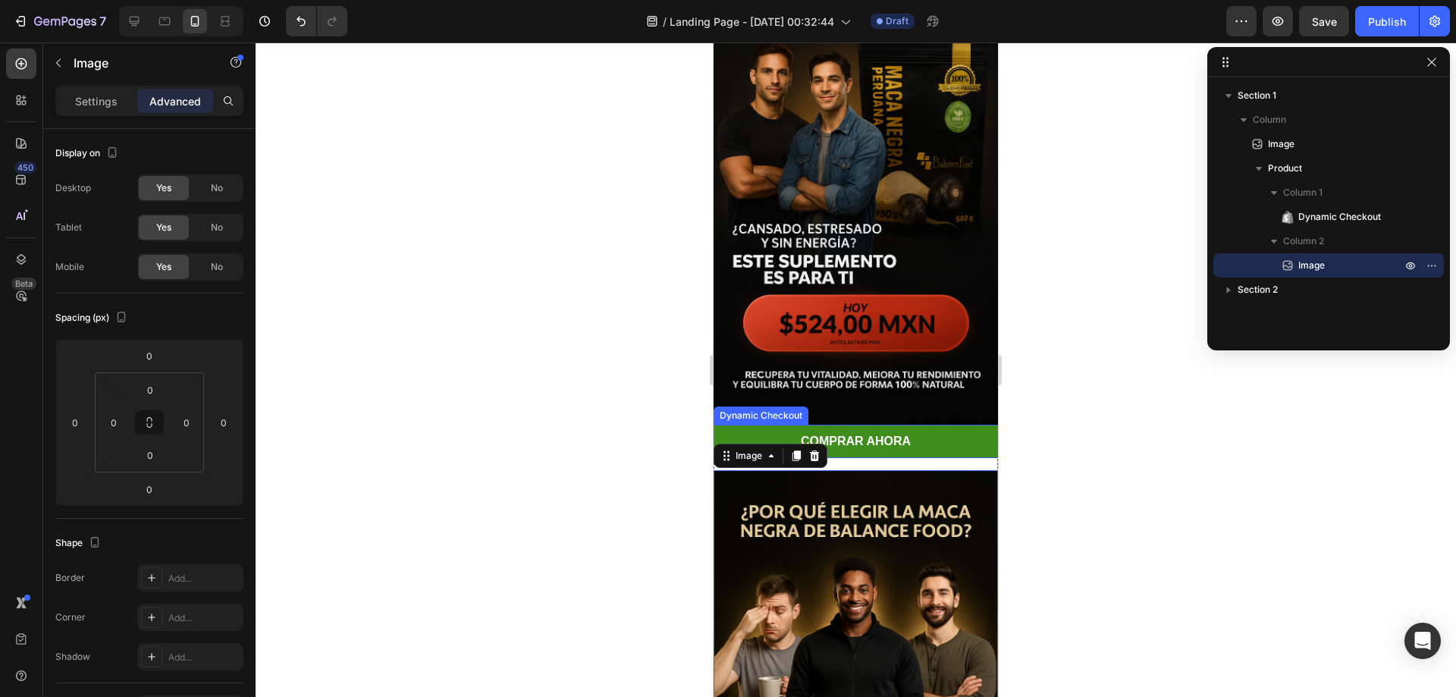
click at [914, 425] on button "COMPRAR AHORA" at bounding box center [855, 442] width 284 height 34
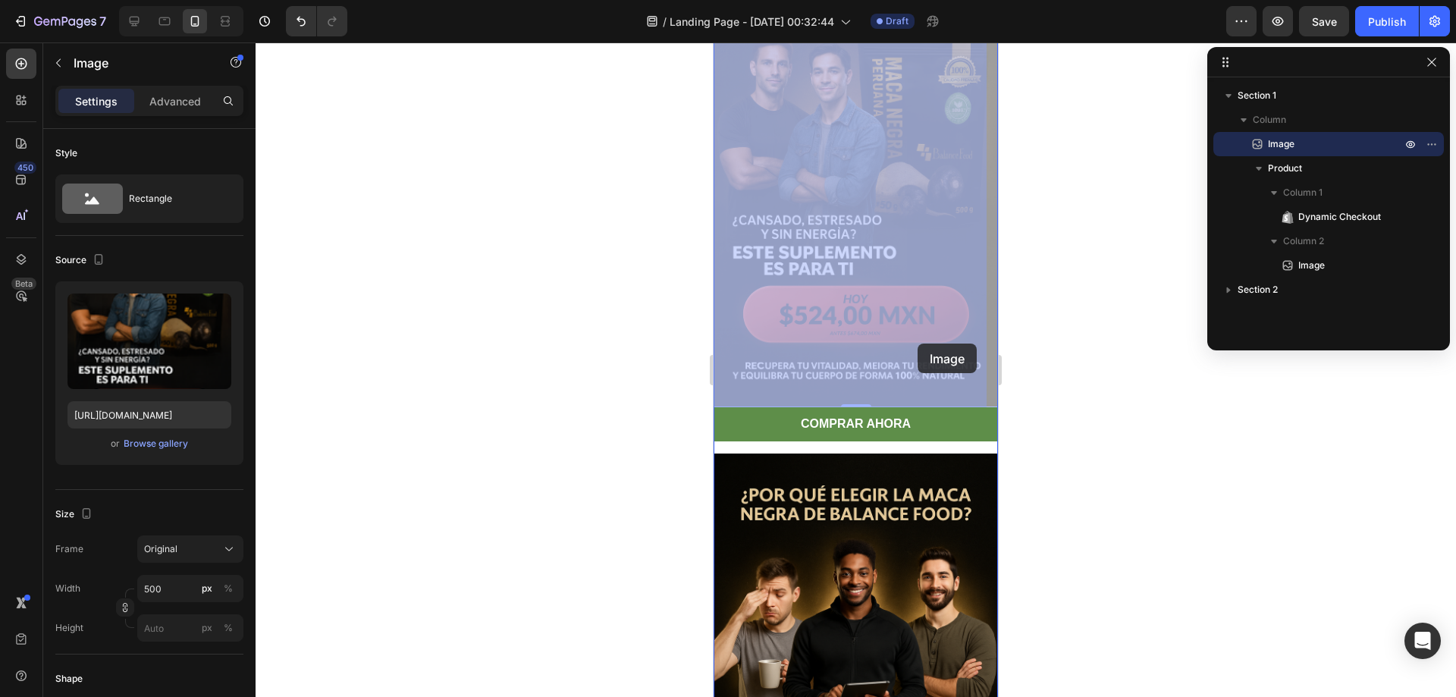
drag, startPoint x: 913, startPoint y: 374, endPoint x: 917, endPoint y: 348, distance: 26.2
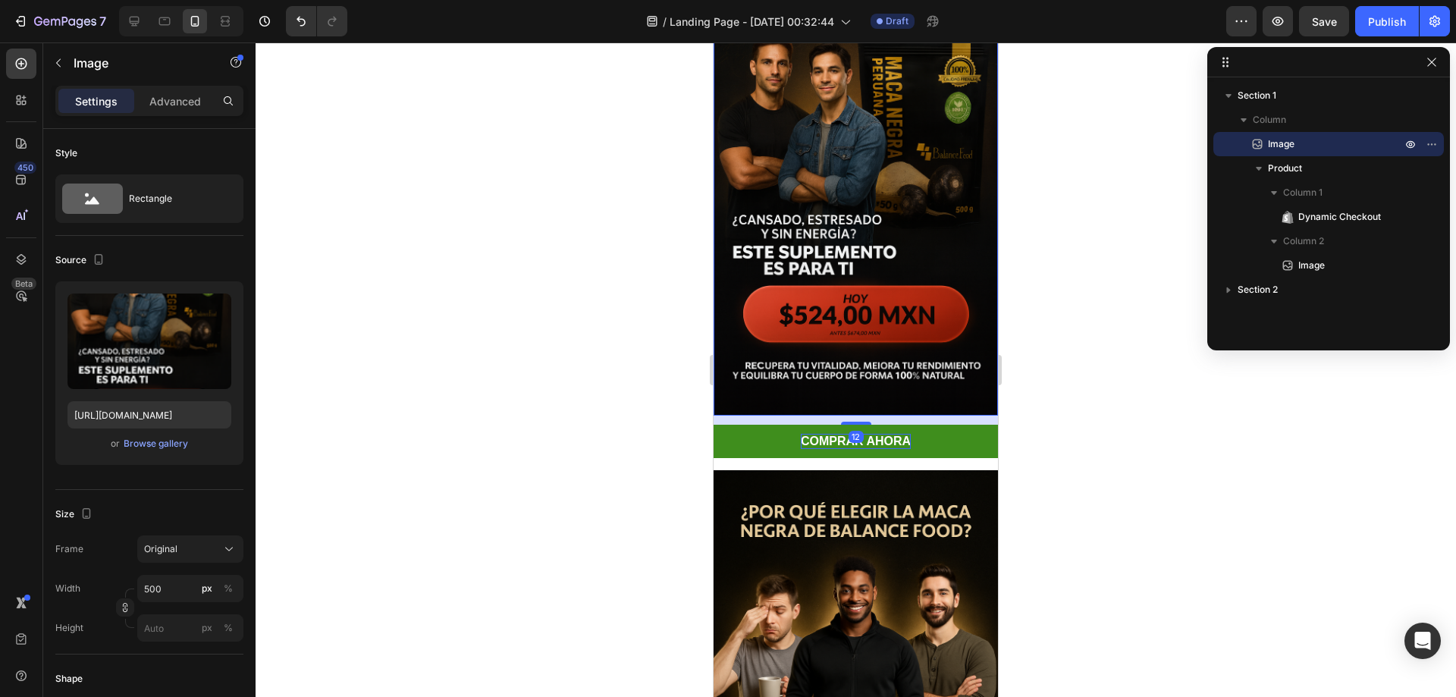
scroll to position [114, 0]
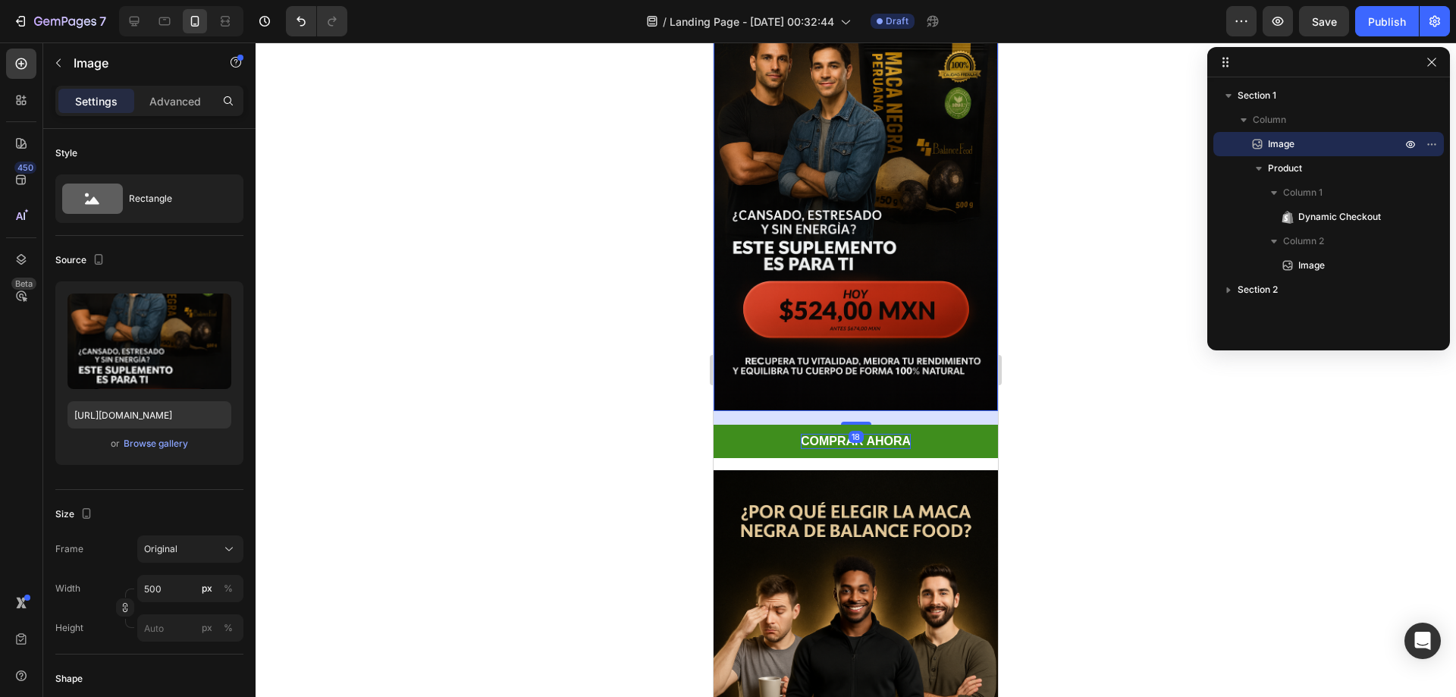
drag, startPoint x: 857, startPoint y: 404, endPoint x: 861, endPoint y: 418, distance: 14.4
click at [861, 418] on div "Image 18 COMPRAR AHORA Dynamic Checkout Image Product" at bounding box center [855, 440] width 284 height 913
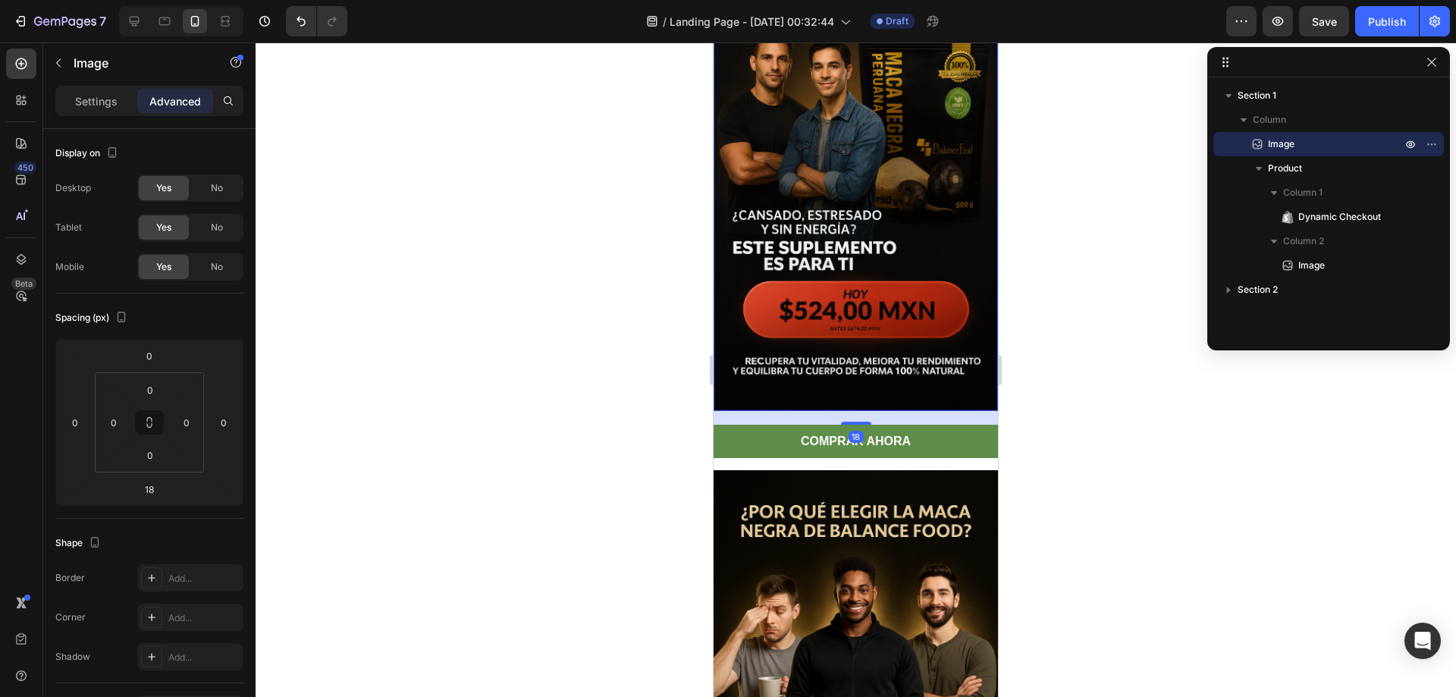
click at [905, 411] on div "18" at bounding box center [855, 418] width 284 height 14
click at [910, 411] on div "18" at bounding box center [855, 418] width 284 height 14
click at [1049, 384] on div at bounding box center [855, 369] width 1200 height 654
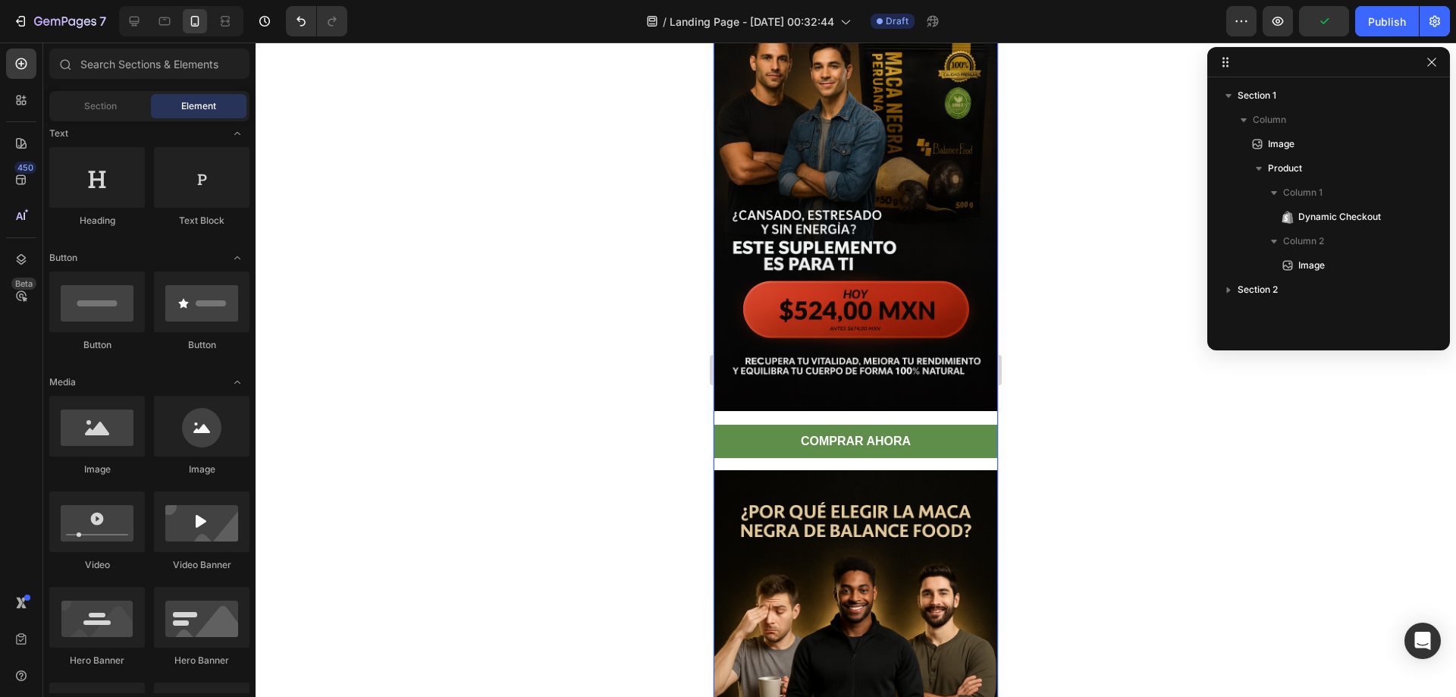
click at [951, 400] on div "Image COMPRAR AHORA Dynamic Checkout Image Product" at bounding box center [855, 440] width 284 height 913
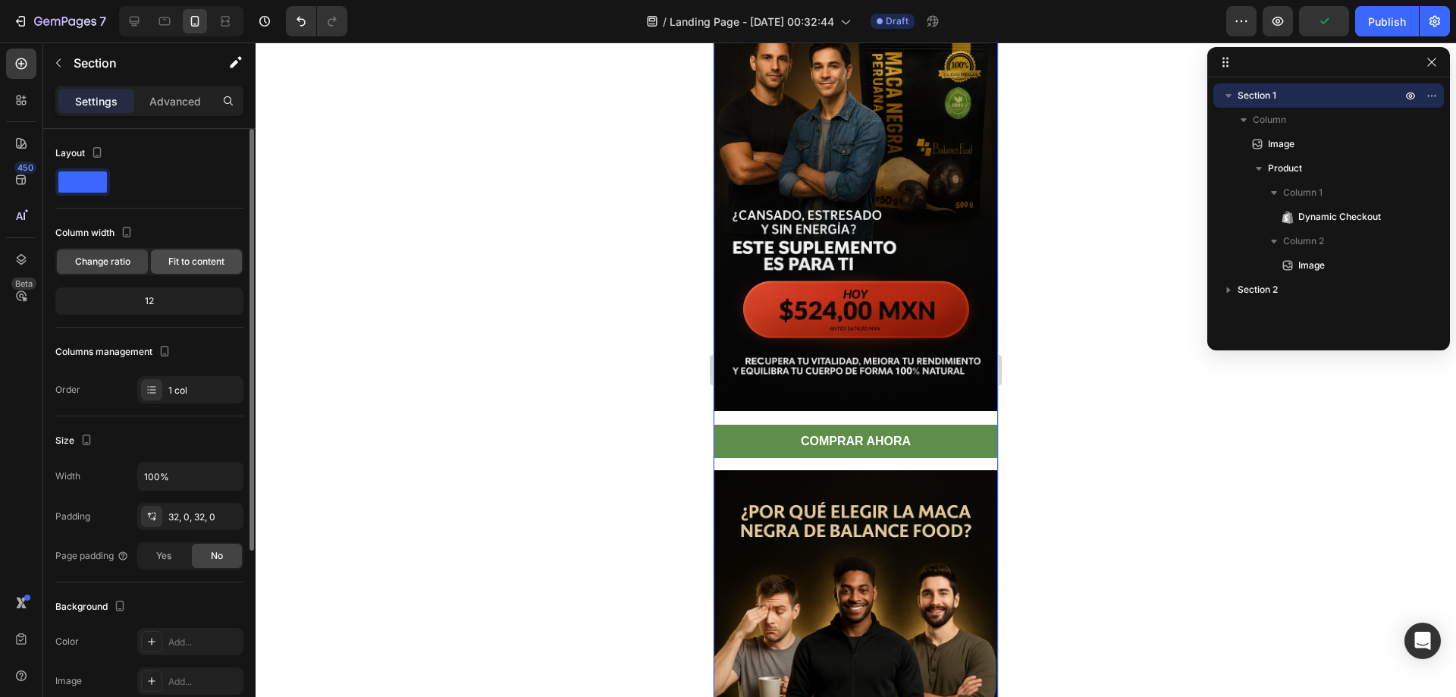
scroll to position [76, 0]
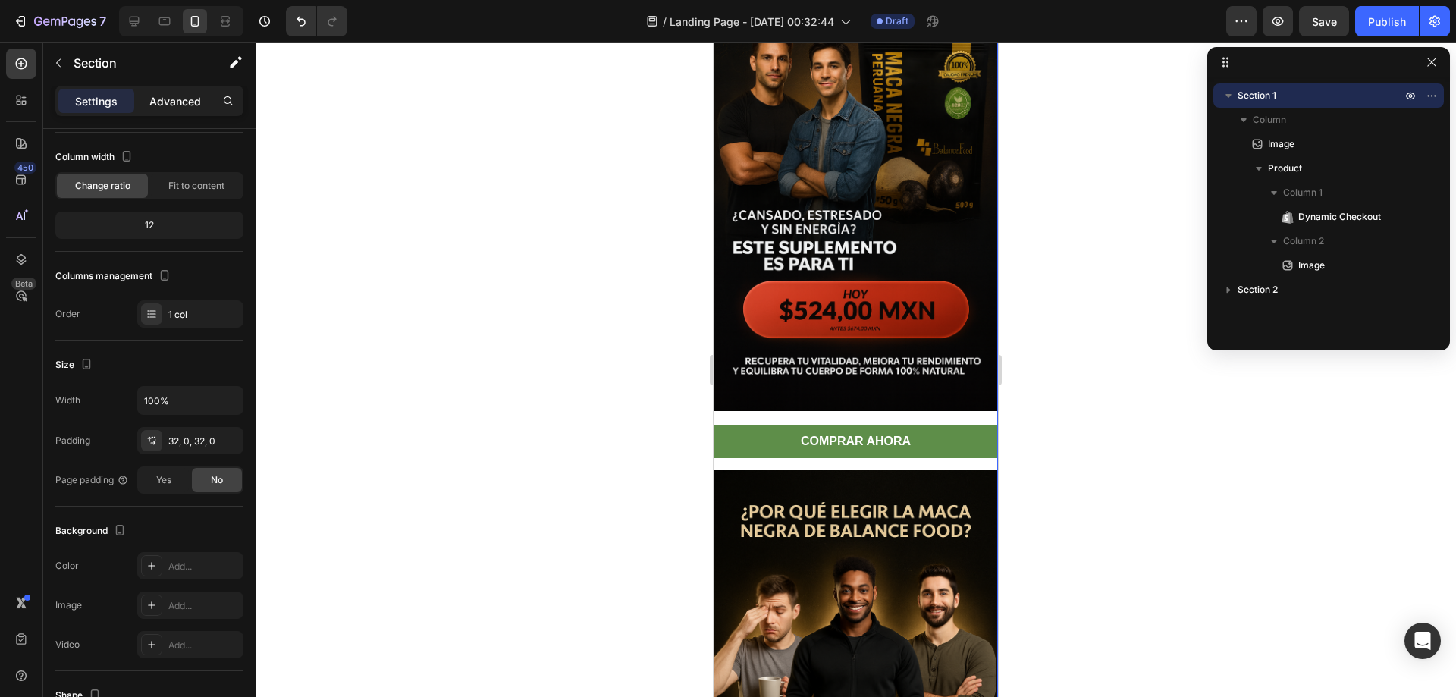
click at [168, 105] on p "Advanced" at bounding box center [175, 101] width 52 height 16
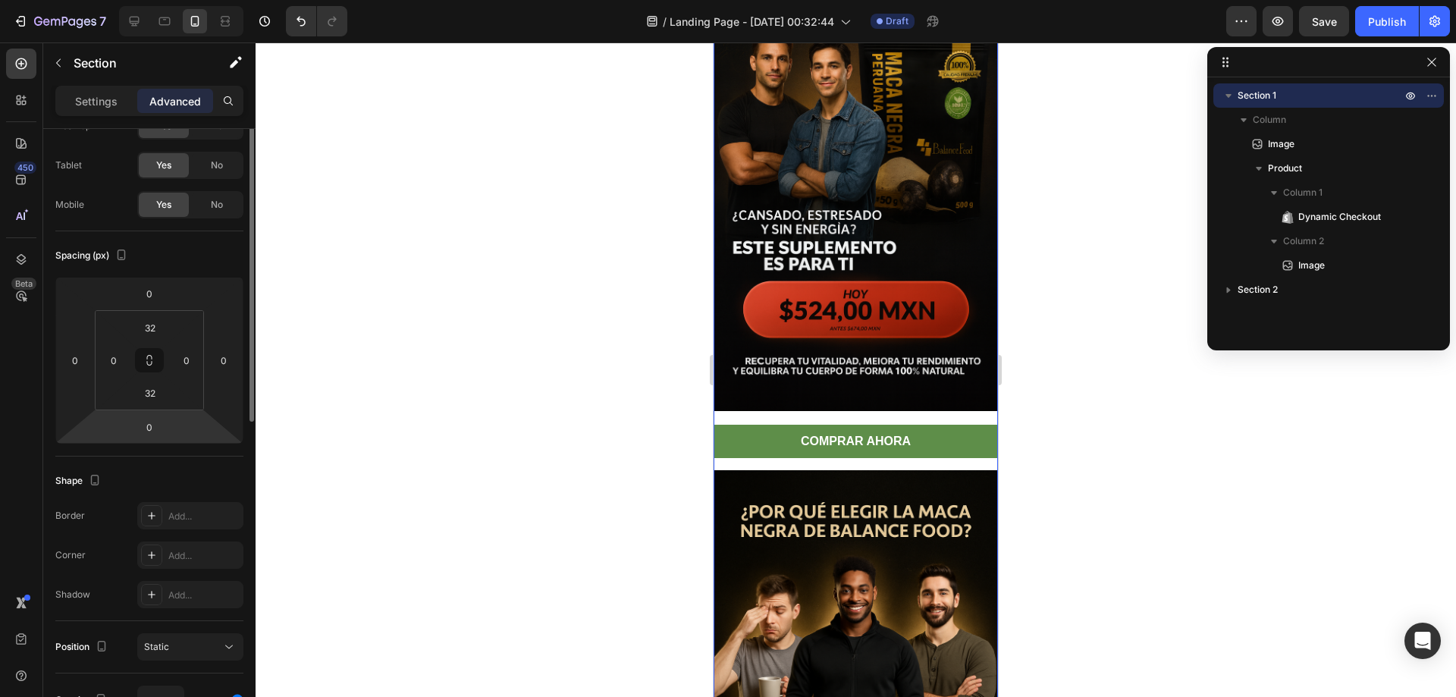
scroll to position [0, 0]
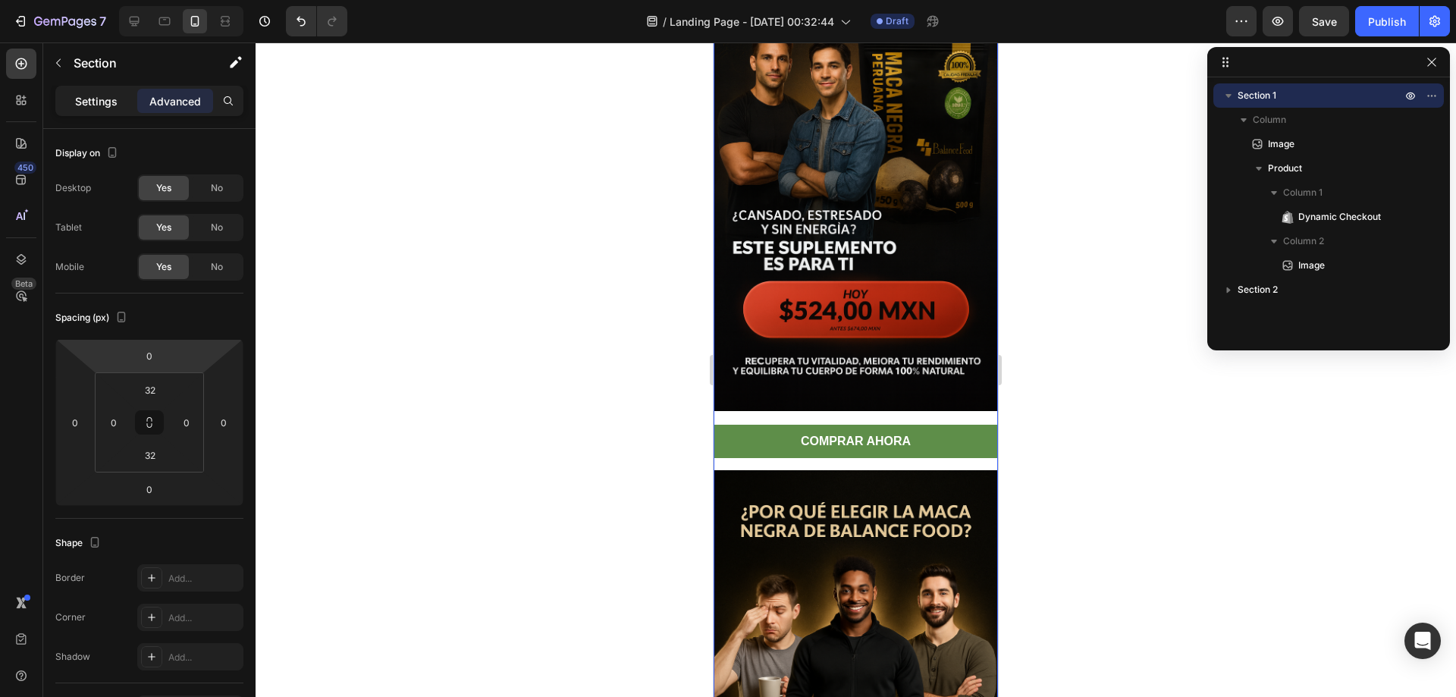
click at [117, 104] on p "Settings" at bounding box center [96, 101] width 42 height 16
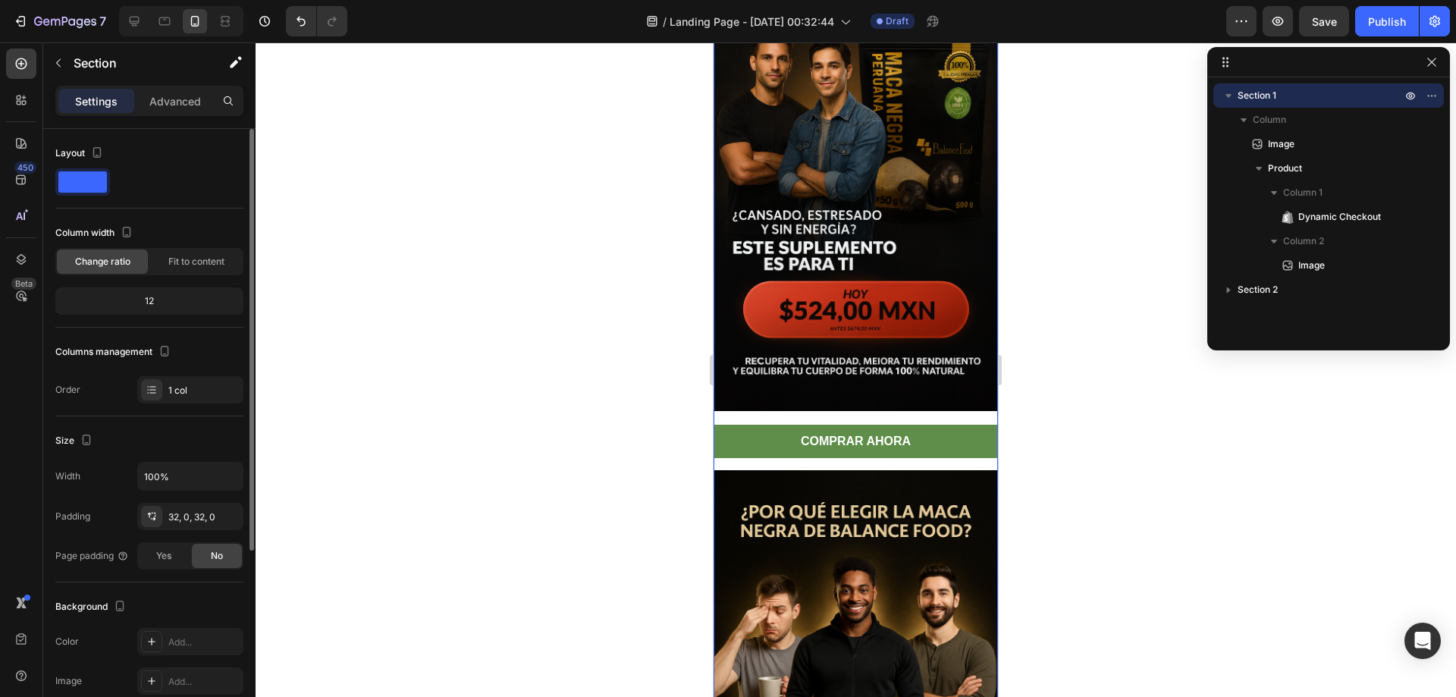
click at [193, 172] on div at bounding box center [149, 181] width 188 height 27
click at [89, 189] on span at bounding box center [82, 181] width 49 height 21
click at [161, 186] on div at bounding box center [149, 181] width 188 height 27
click at [183, 263] on span "Fit to content" at bounding box center [196, 262] width 56 height 14
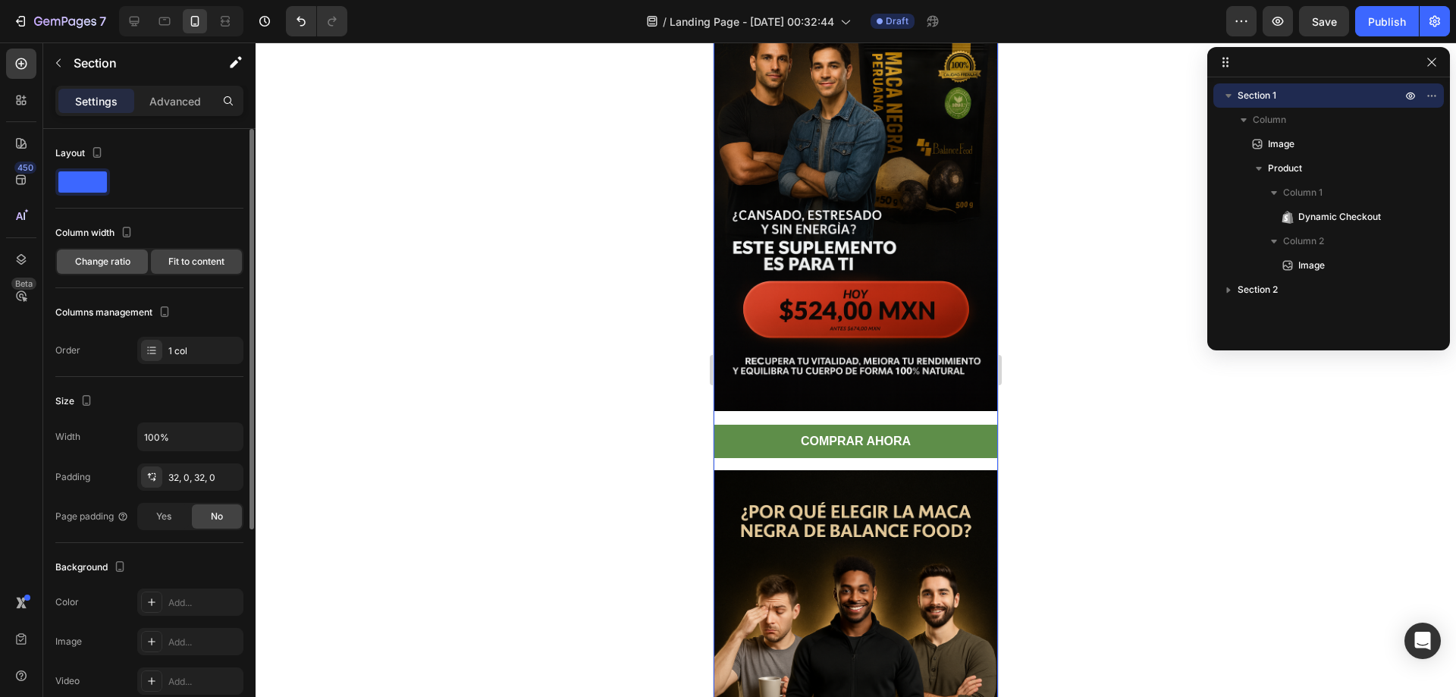
click at [92, 262] on span "Change ratio" at bounding box center [102, 262] width 55 height 14
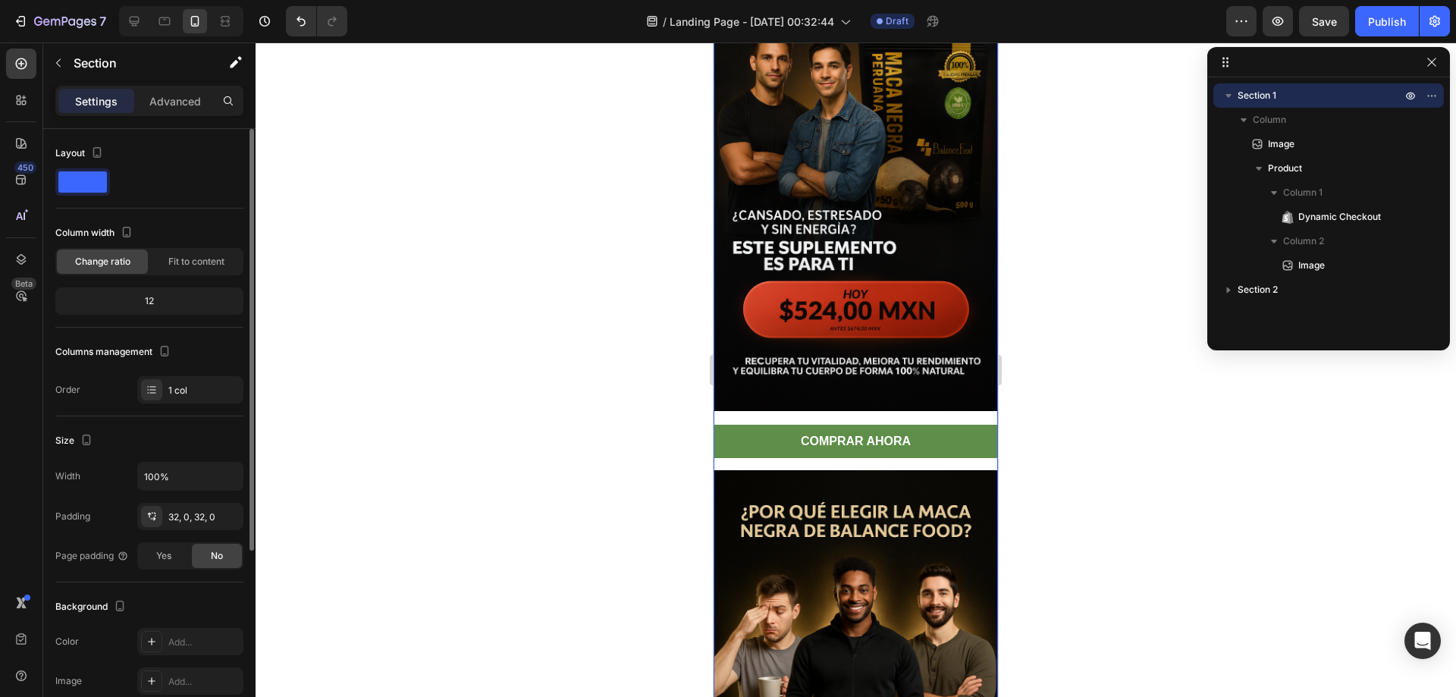
click at [153, 296] on div "12" at bounding box center [149, 300] width 182 height 21
click at [146, 298] on div "12" at bounding box center [149, 300] width 182 height 21
click at [170, 263] on span "Fit to content" at bounding box center [196, 262] width 56 height 14
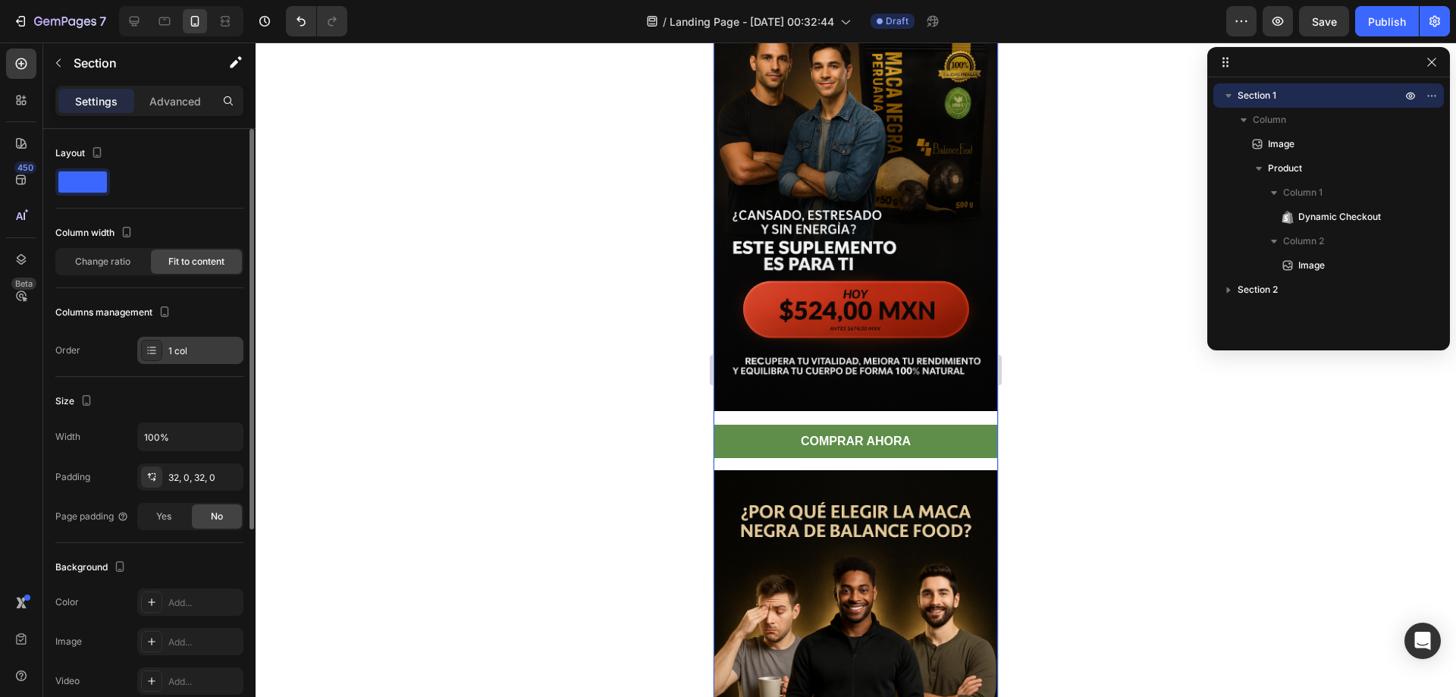
click at [158, 351] on div at bounding box center [151, 350] width 21 height 21
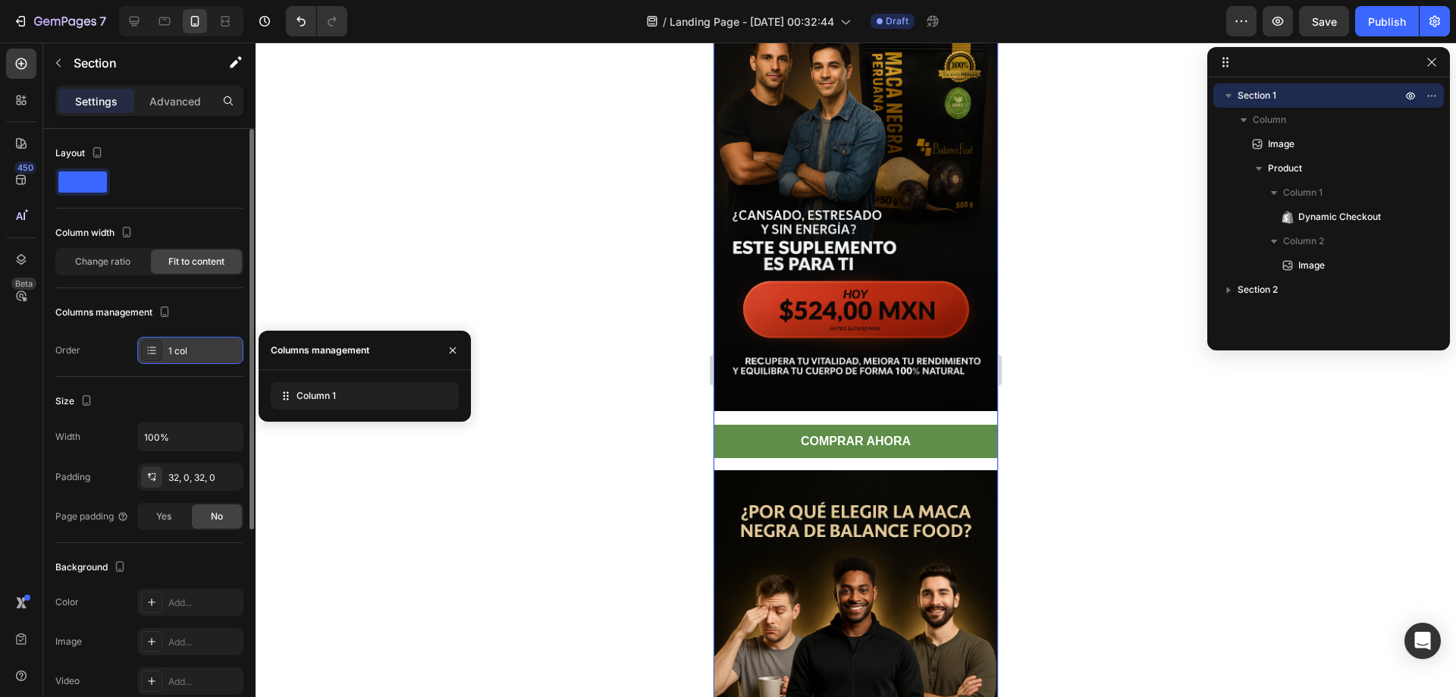
click at [158, 343] on div at bounding box center [151, 350] width 21 height 21
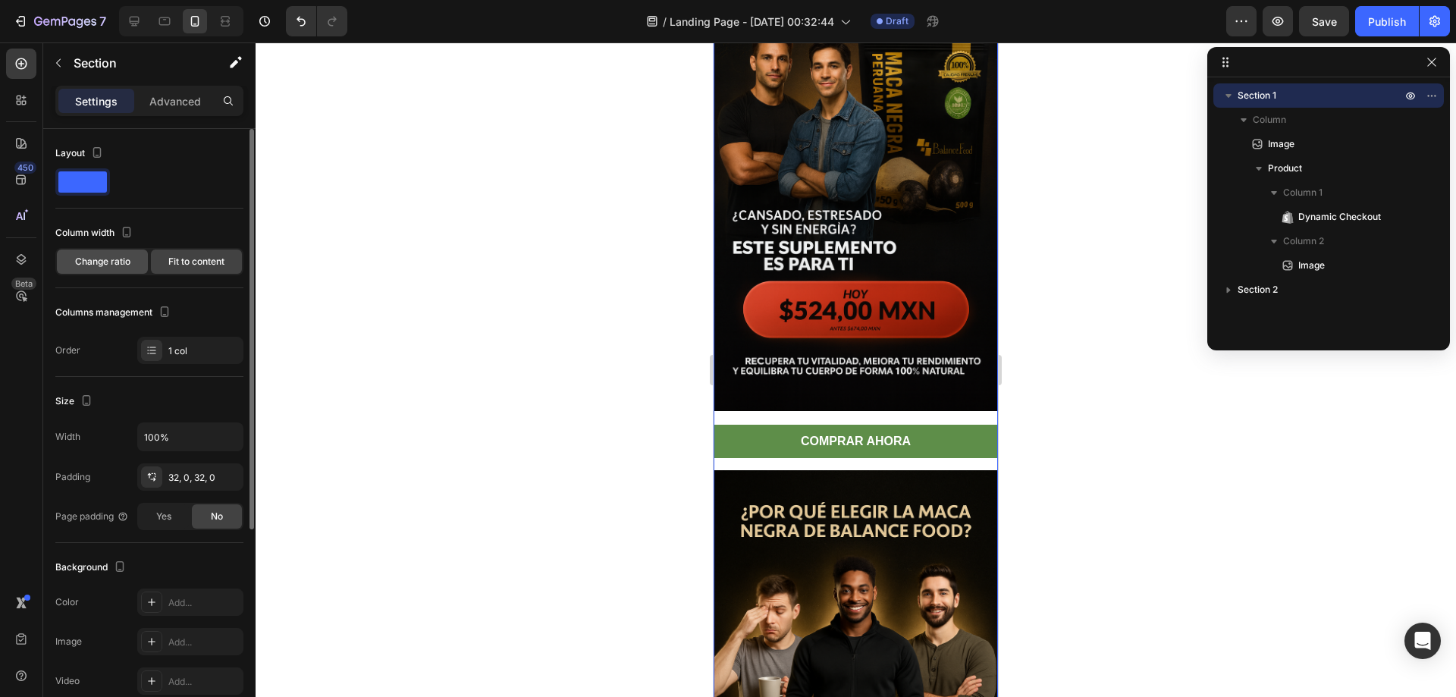
click at [108, 260] on span "Change ratio" at bounding box center [102, 262] width 55 height 14
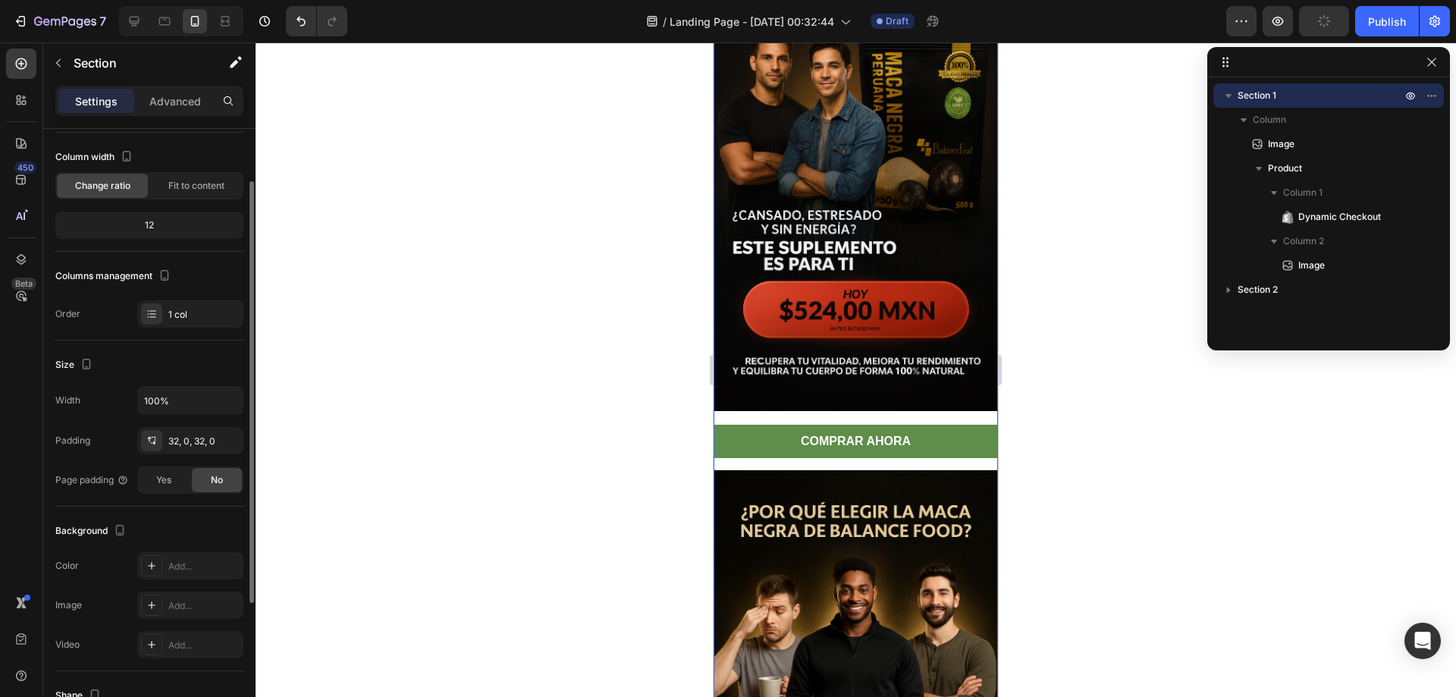
scroll to position [152, 0]
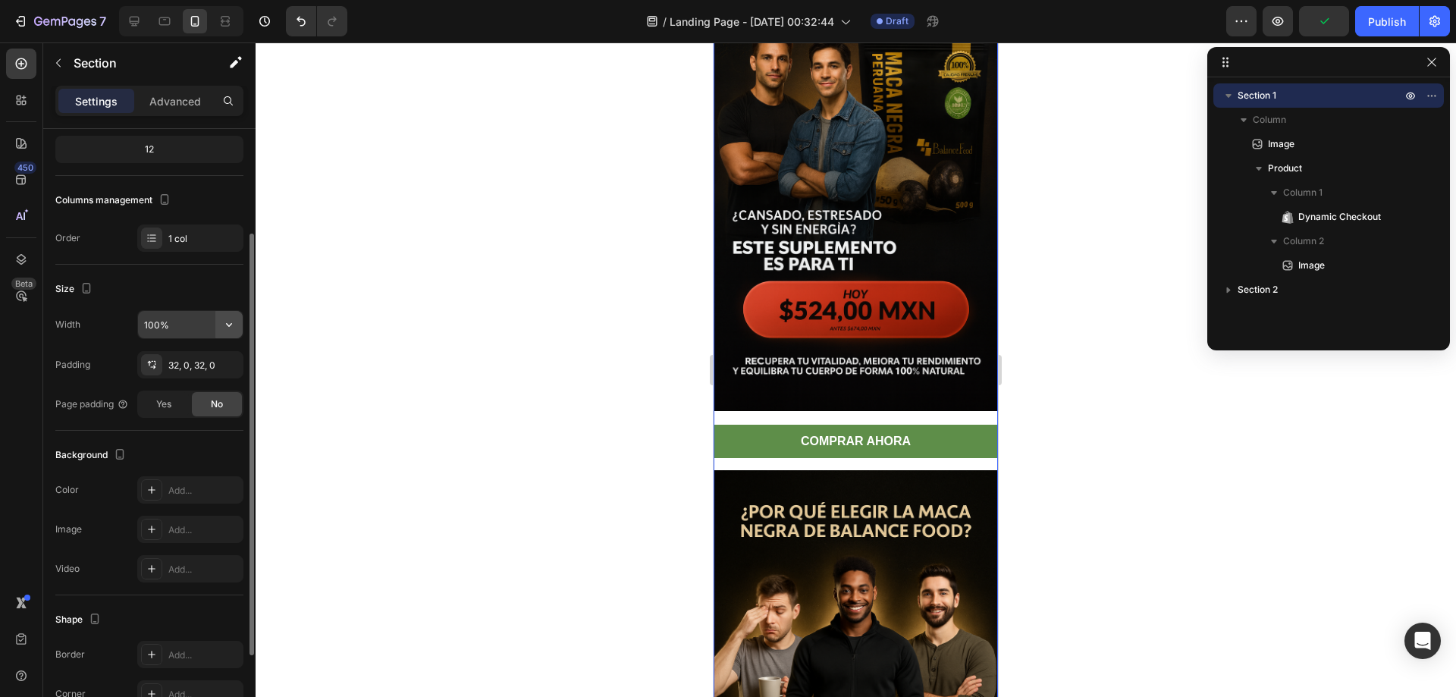
click at [220, 328] on button "button" at bounding box center [228, 324] width 27 height 27
click at [191, 286] on div "Size" at bounding box center [149, 289] width 188 height 24
click at [193, 368] on div "32, 0, 32, 0" at bounding box center [190, 366] width 44 height 14
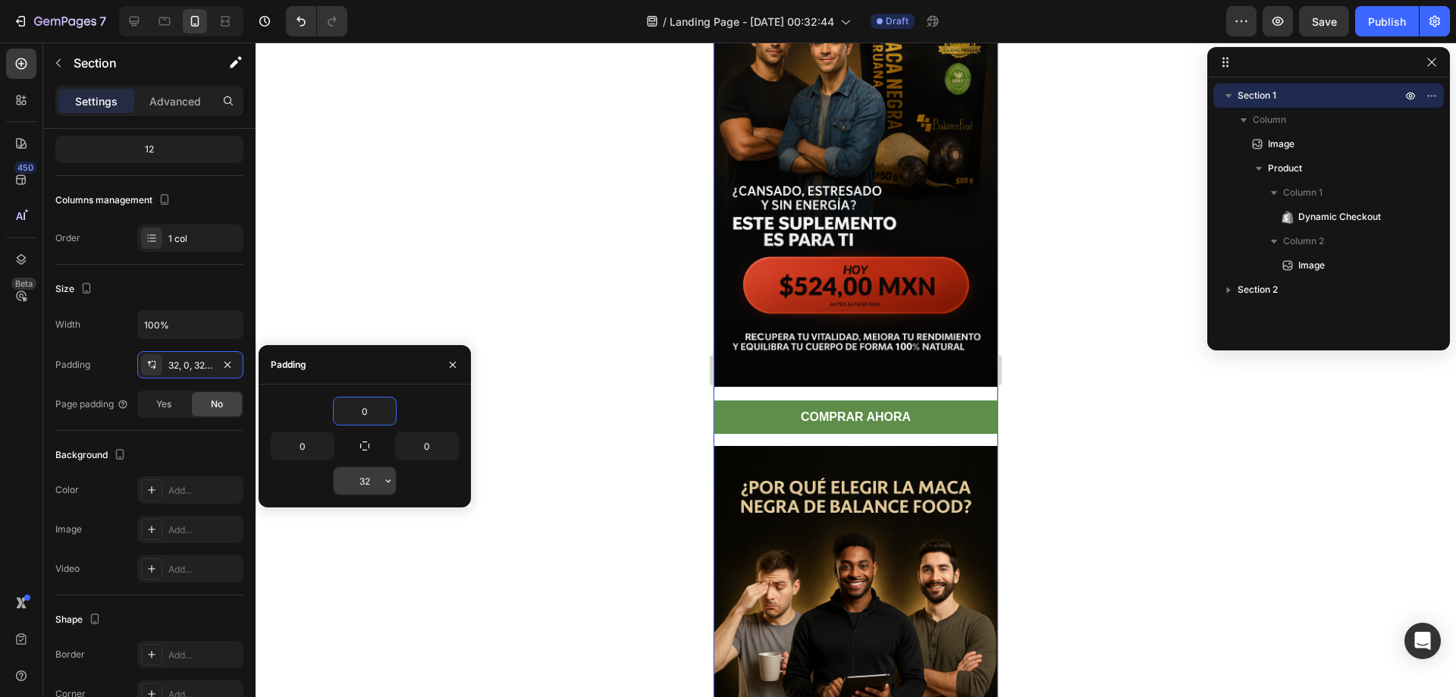
type input "0"
click at [635, 369] on div at bounding box center [855, 369] width 1200 height 654
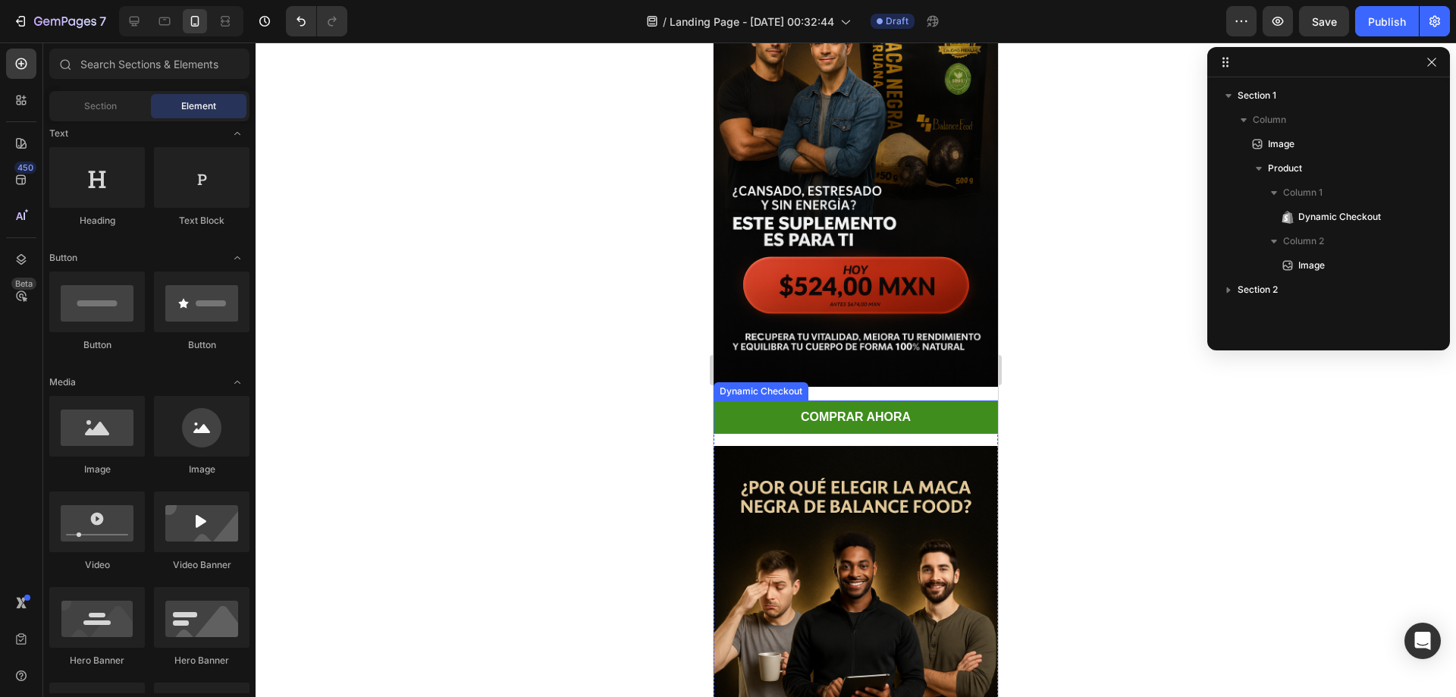
click at [878, 400] on button "COMPRAR AHORA" at bounding box center [855, 417] width 284 height 34
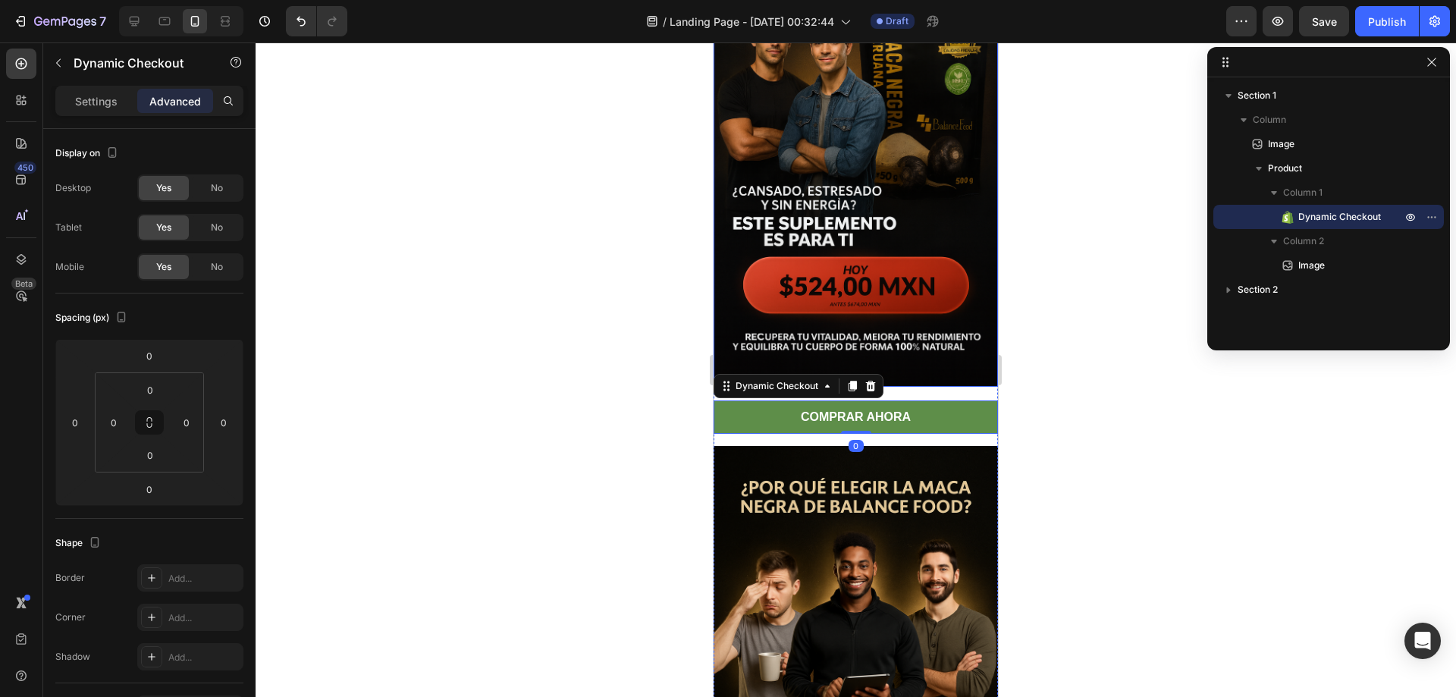
click at [934, 363] on img at bounding box center [855, 173] width 284 height 427
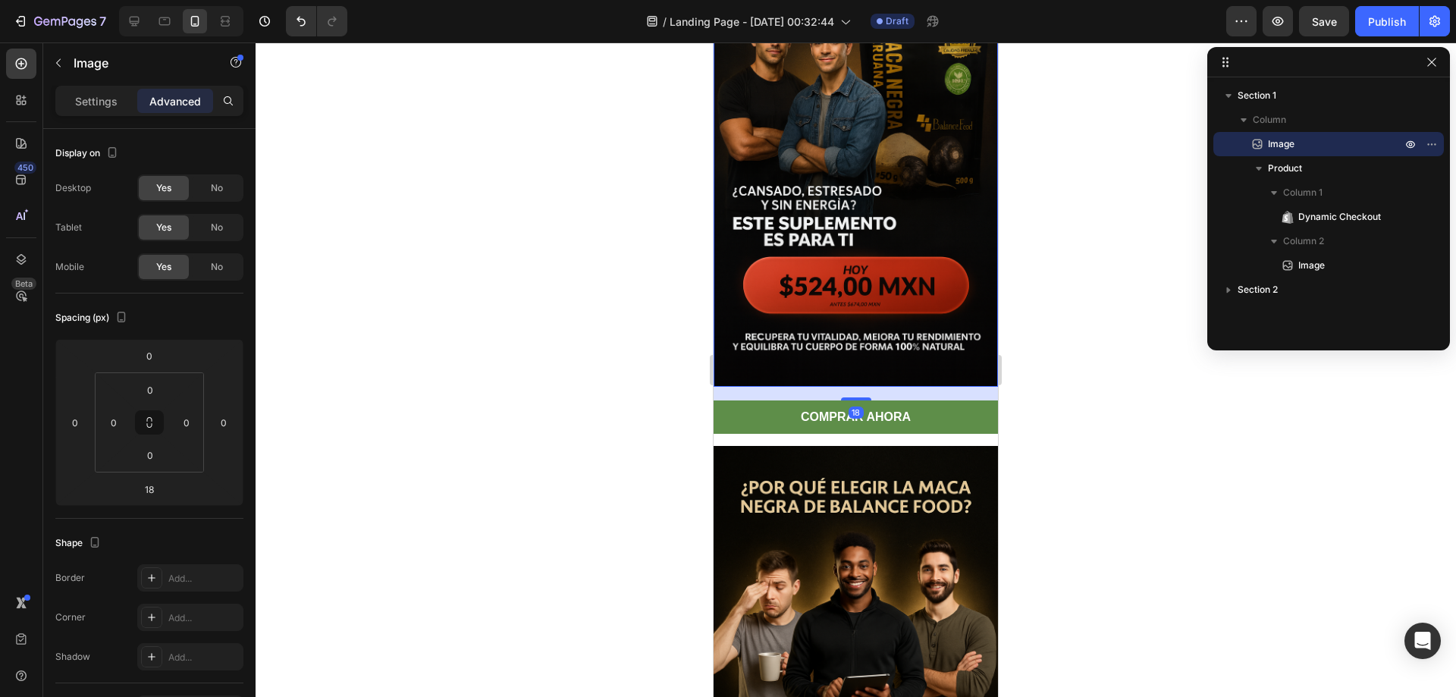
click at [935, 328] on img at bounding box center [855, 173] width 284 height 427
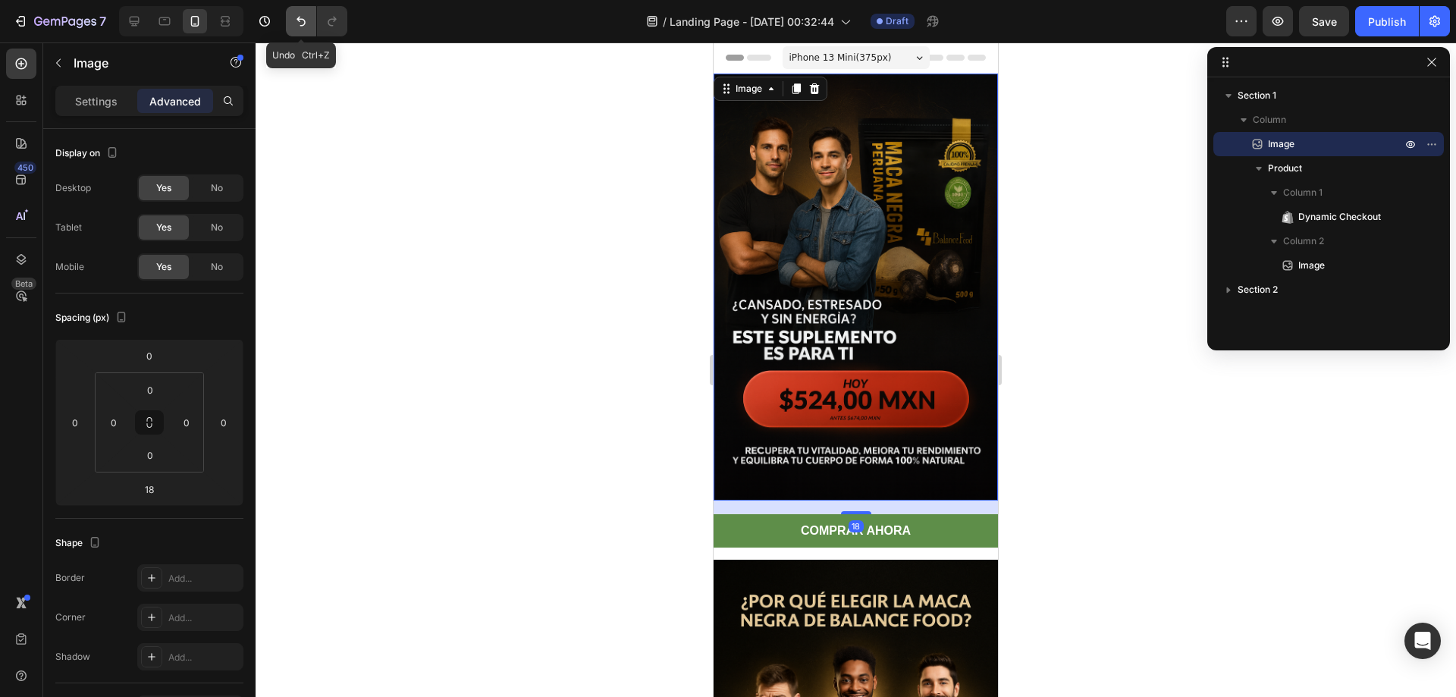
click at [311, 10] on button "Undo/Redo" at bounding box center [301, 21] width 30 height 30
click at [305, 25] on icon "Undo/Redo" at bounding box center [300, 21] width 15 height 15
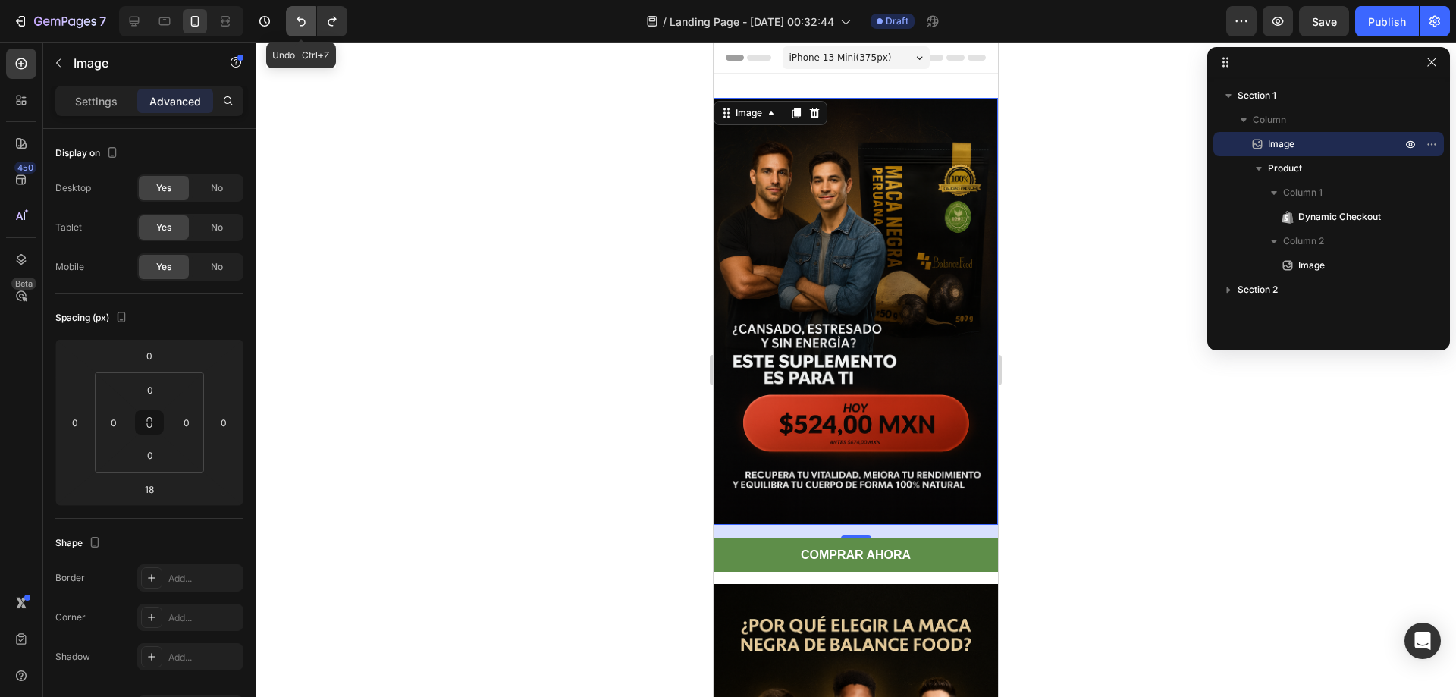
click at [305, 25] on icon "Undo/Redo" at bounding box center [300, 21] width 15 height 15
click at [297, 25] on icon "Undo/Redo" at bounding box center [300, 21] width 15 height 15
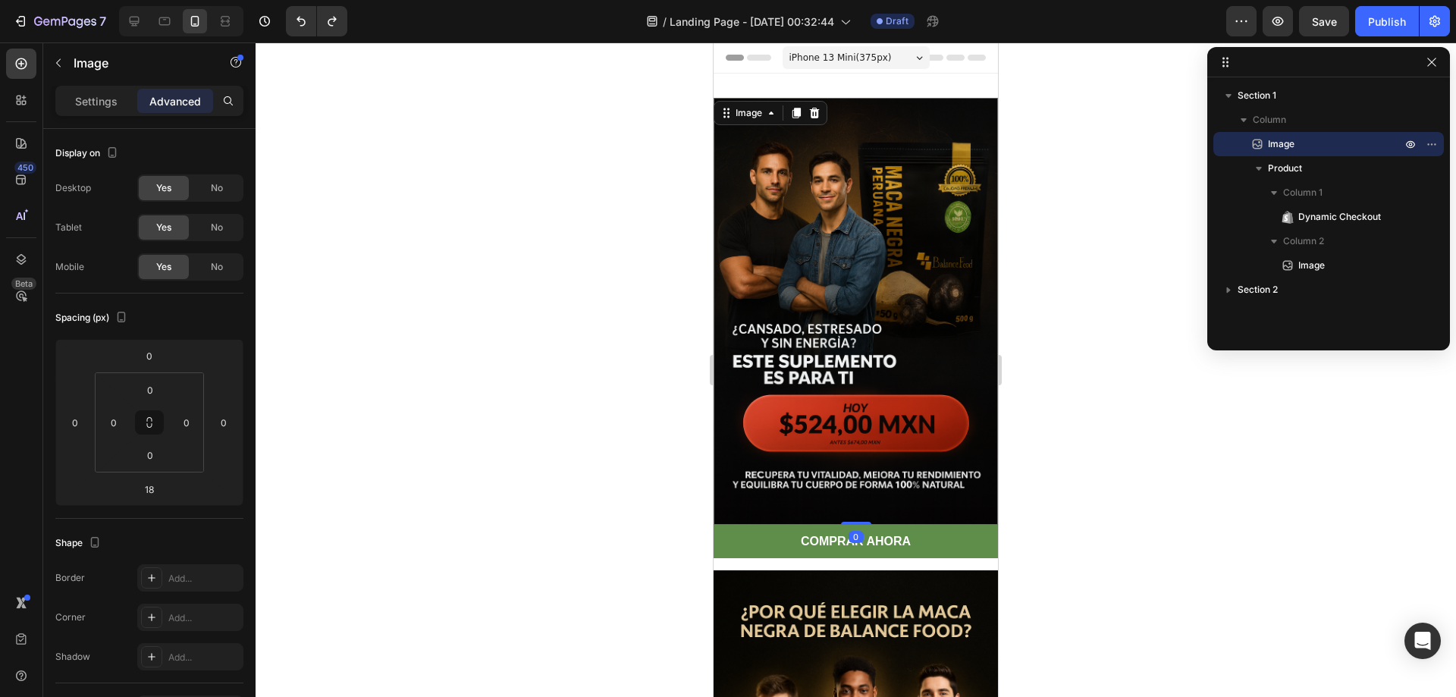
drag, startPoint x: 846, startPoint y: 519, endPoint x: 878, endPoint y: 516, distance: 32.0
click at [854, 465] on div "Image 0" at bounding box center [855, 311] width 284 height 427
type input "0"
click at [59, 61] on icon "button" at bounding box center [58, 63] width 12 height 12
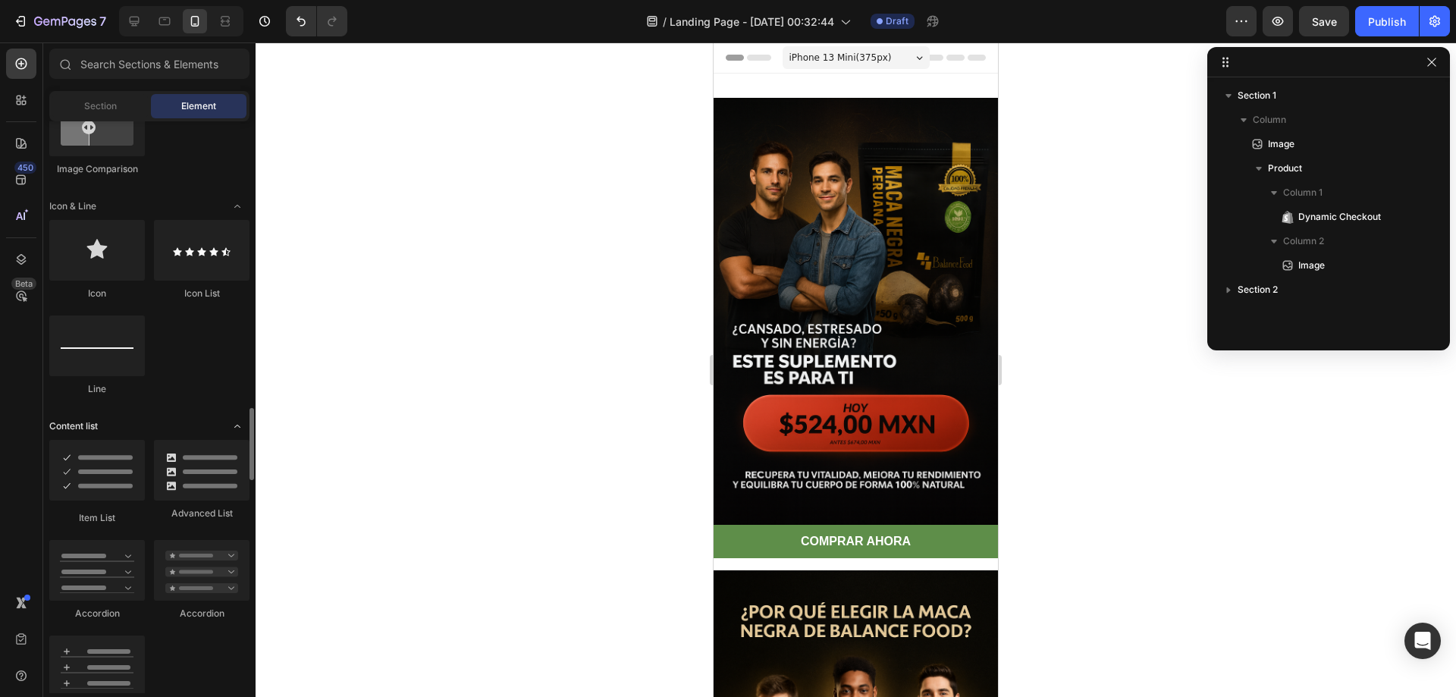
scroll to position [1061, 0]
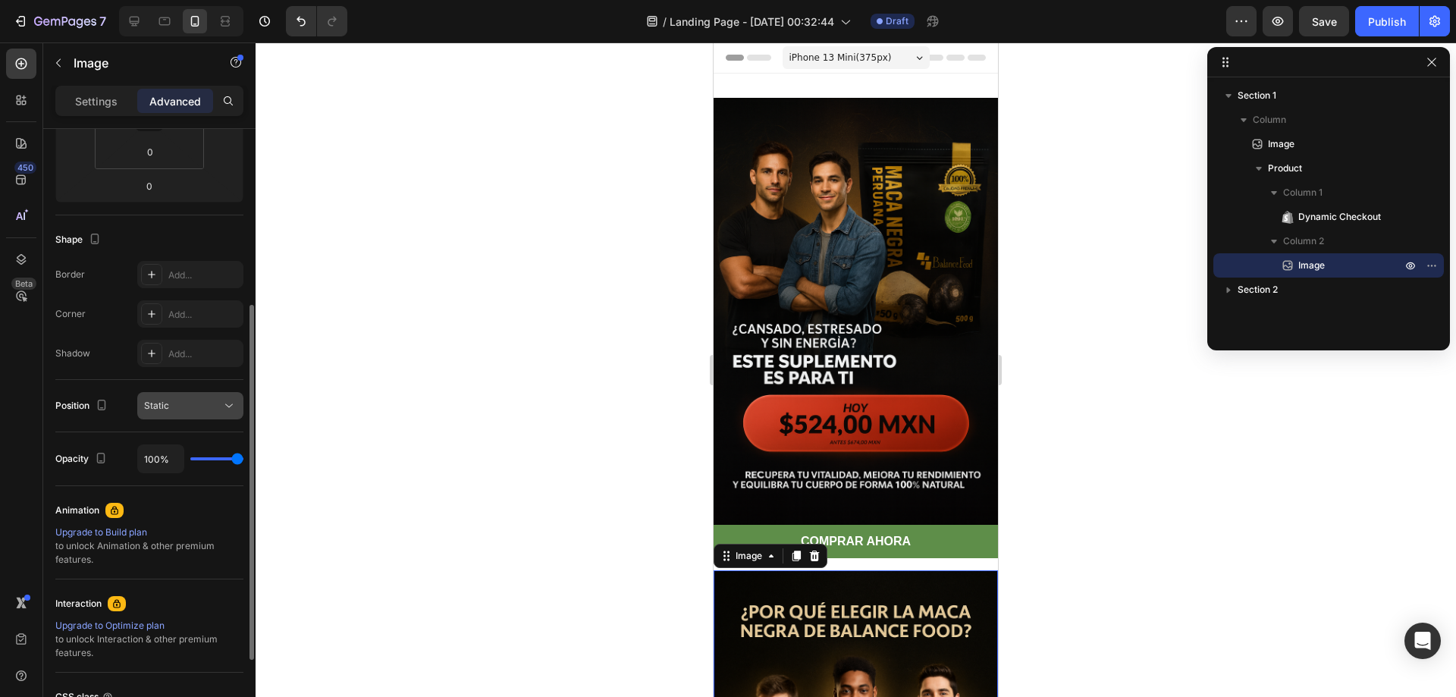
scroll to position [441, 0]
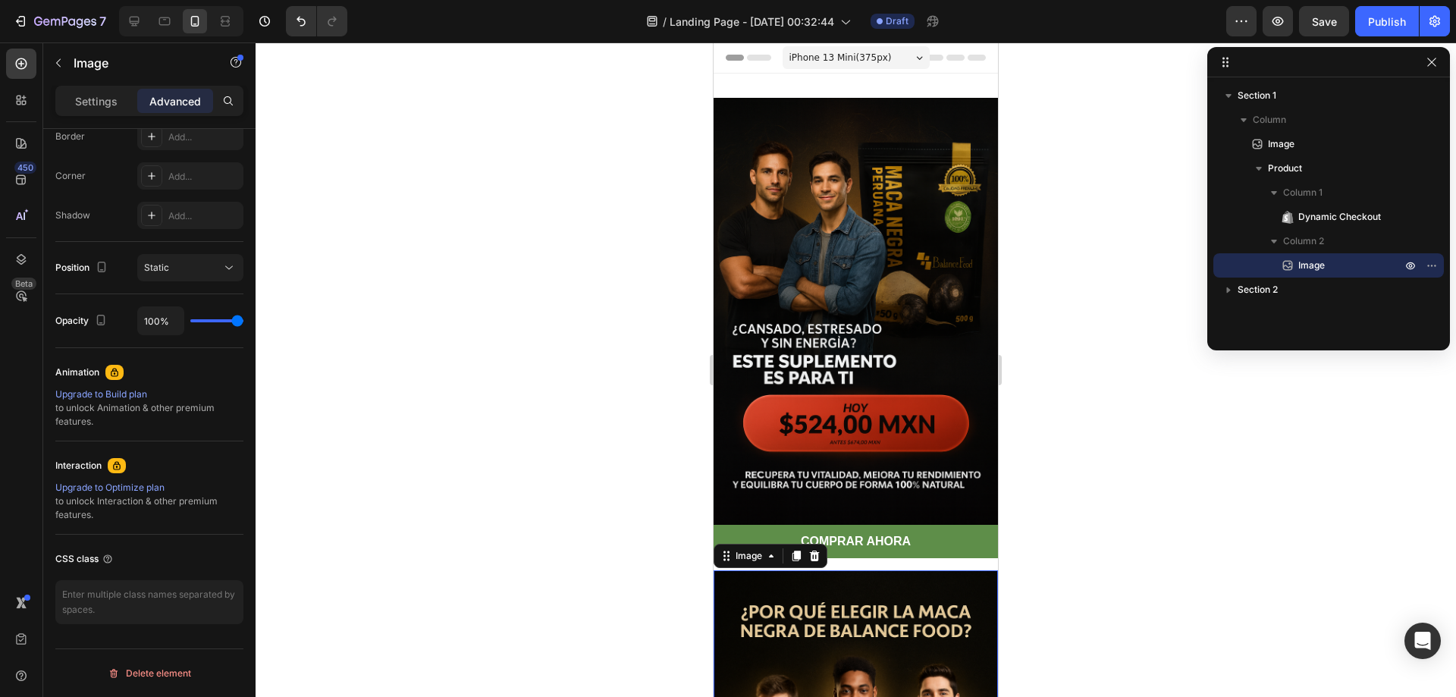
click at [165, 108] on p "Advanced" at bounding box center [175, 101] width 52 height 16
click at [161, 108] on p "Advanced" at bounding box center [175, 101] width 52 height 16
click at [120, 102] on div "Settings" at bounding box center [96, 101] width 76 height 24
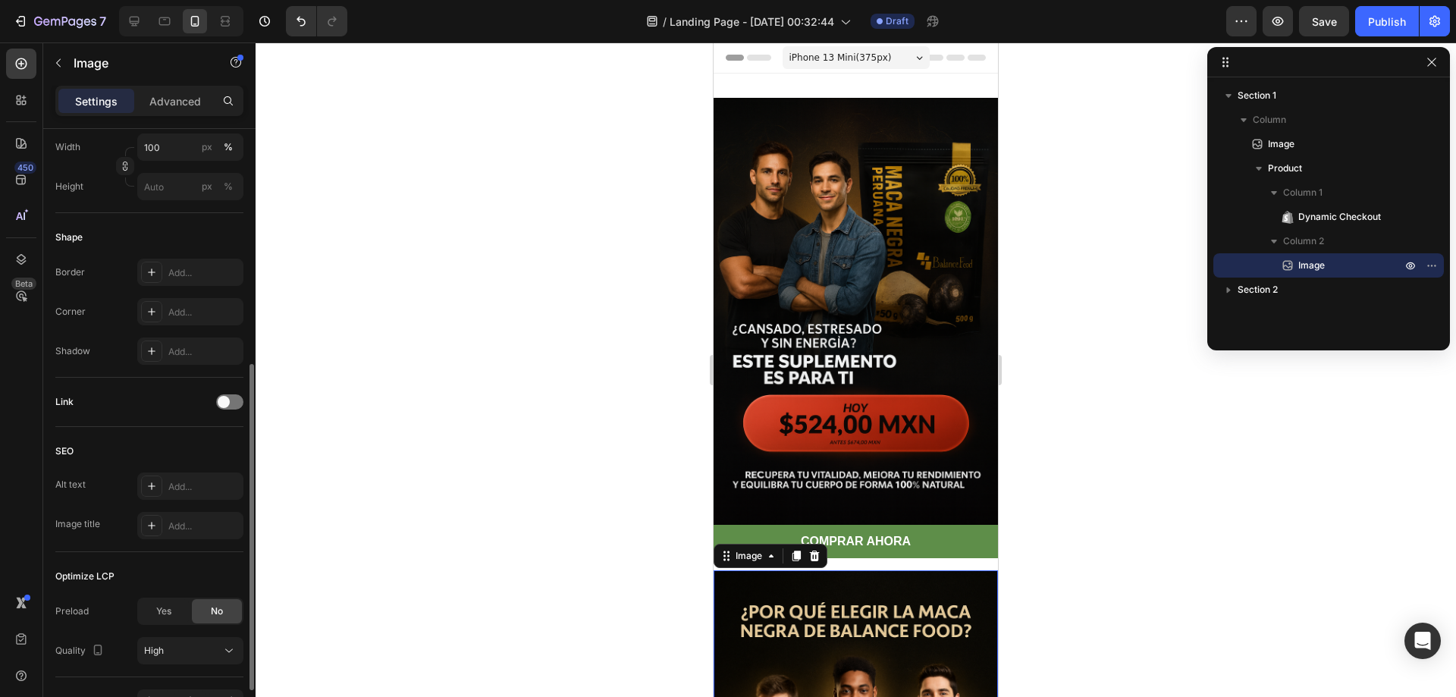
scroll to position [534, 0]
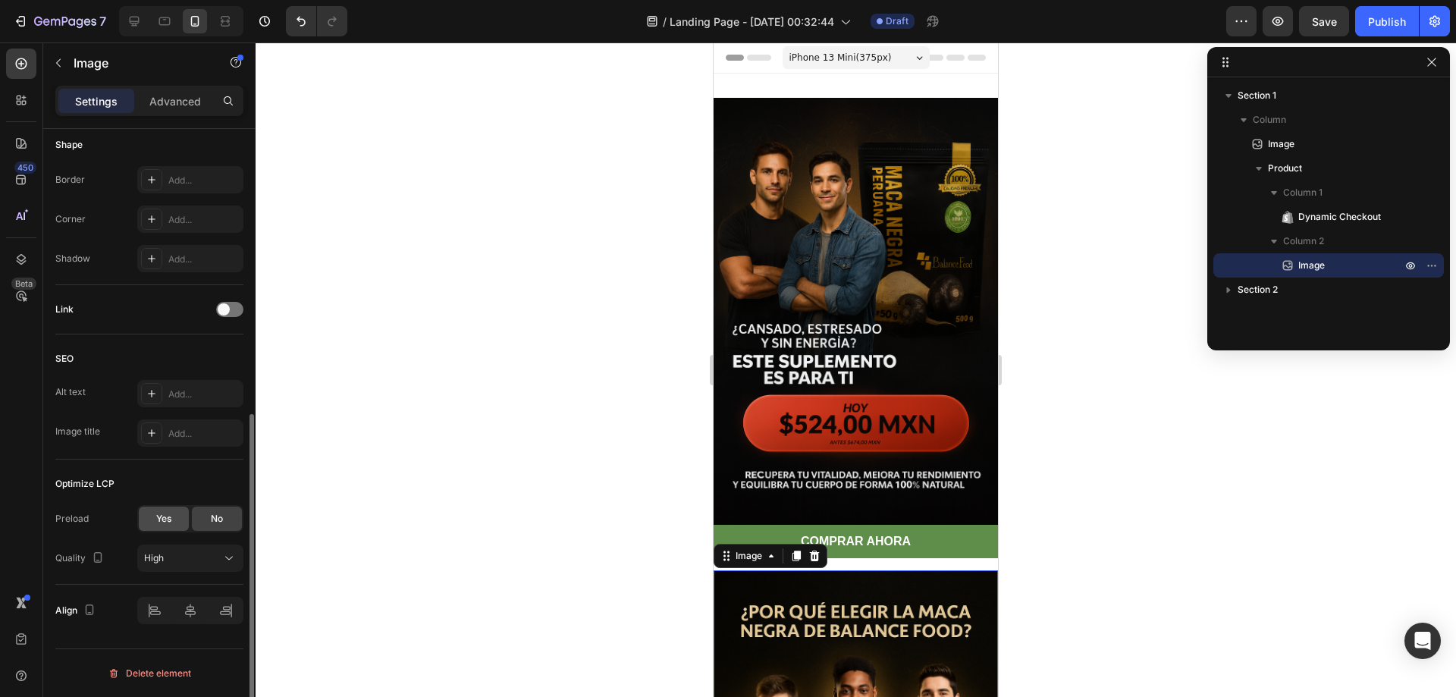
click at [168, 525] on div "Yes" at bounding box center [164, 518] width 50 height 24
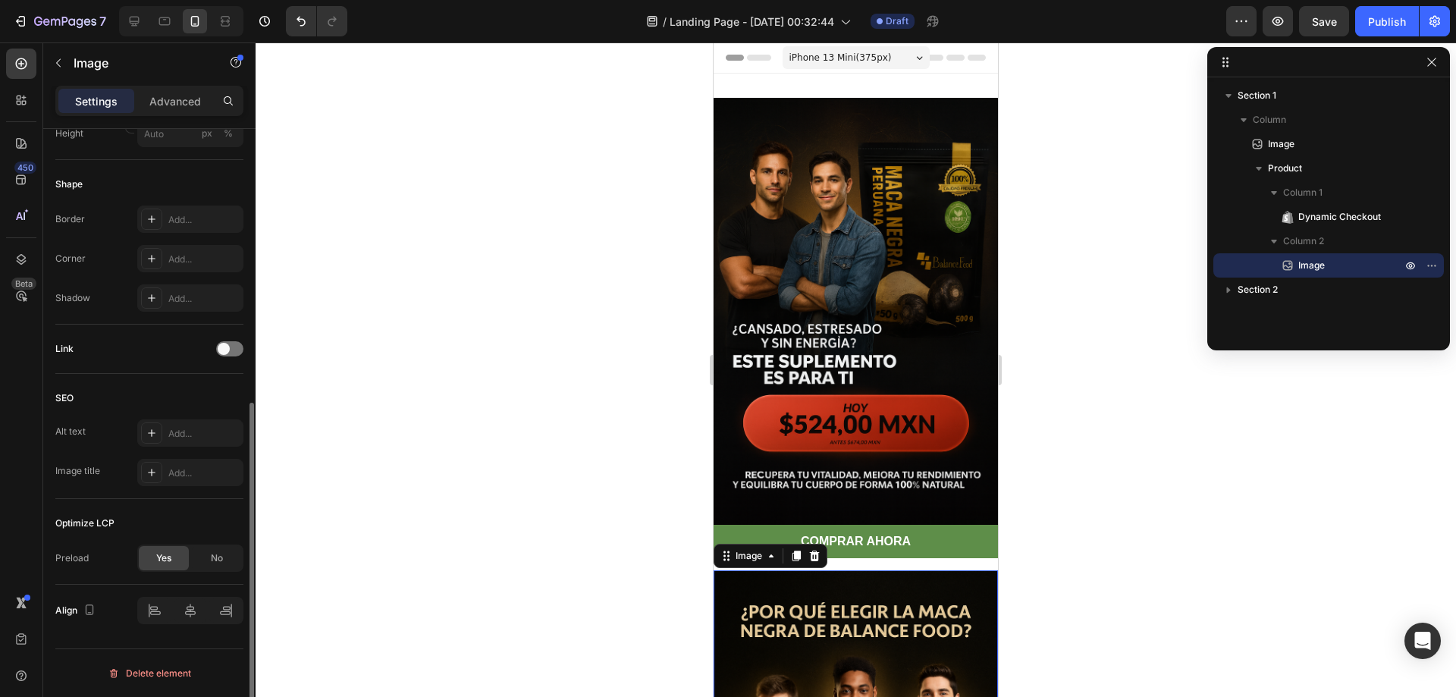
scroll to position [494, 0]
click at [220, 559] on span "No" at bounding box center [217, 558] width 12 height 14
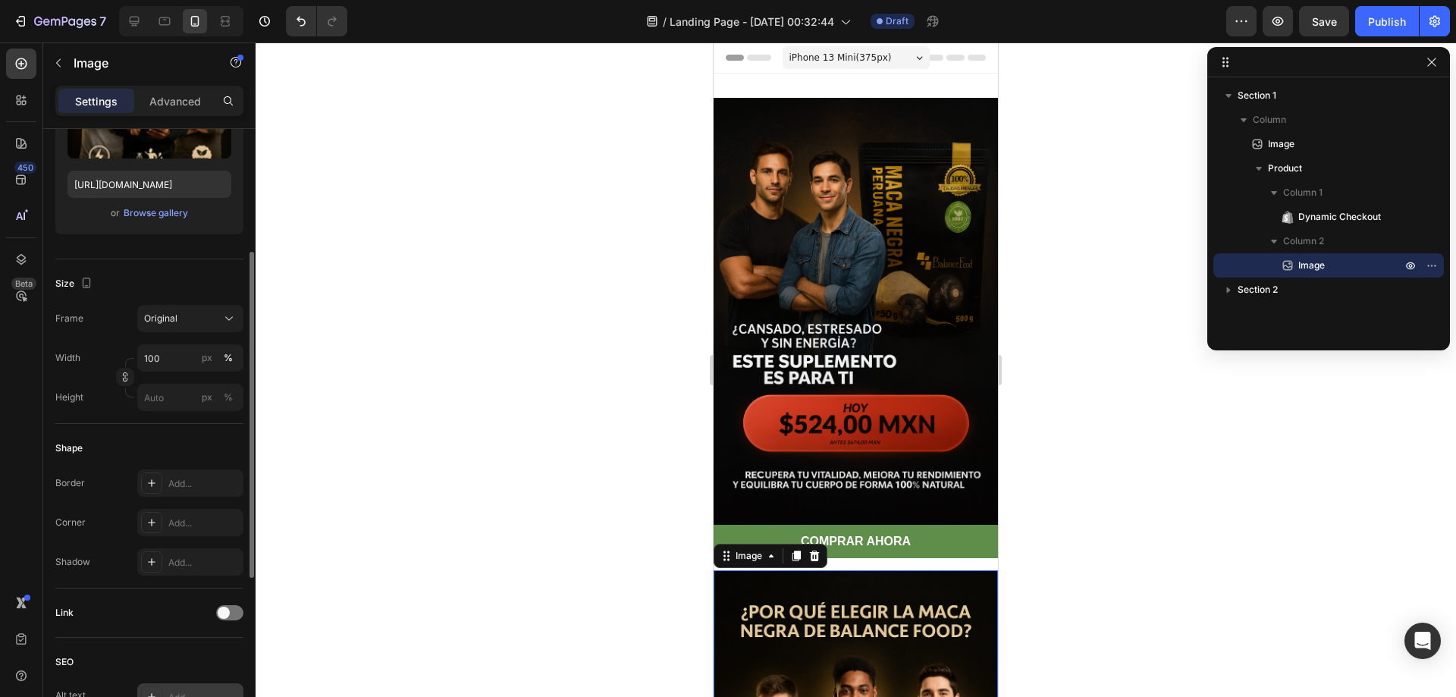
scroll to position [155, 0]
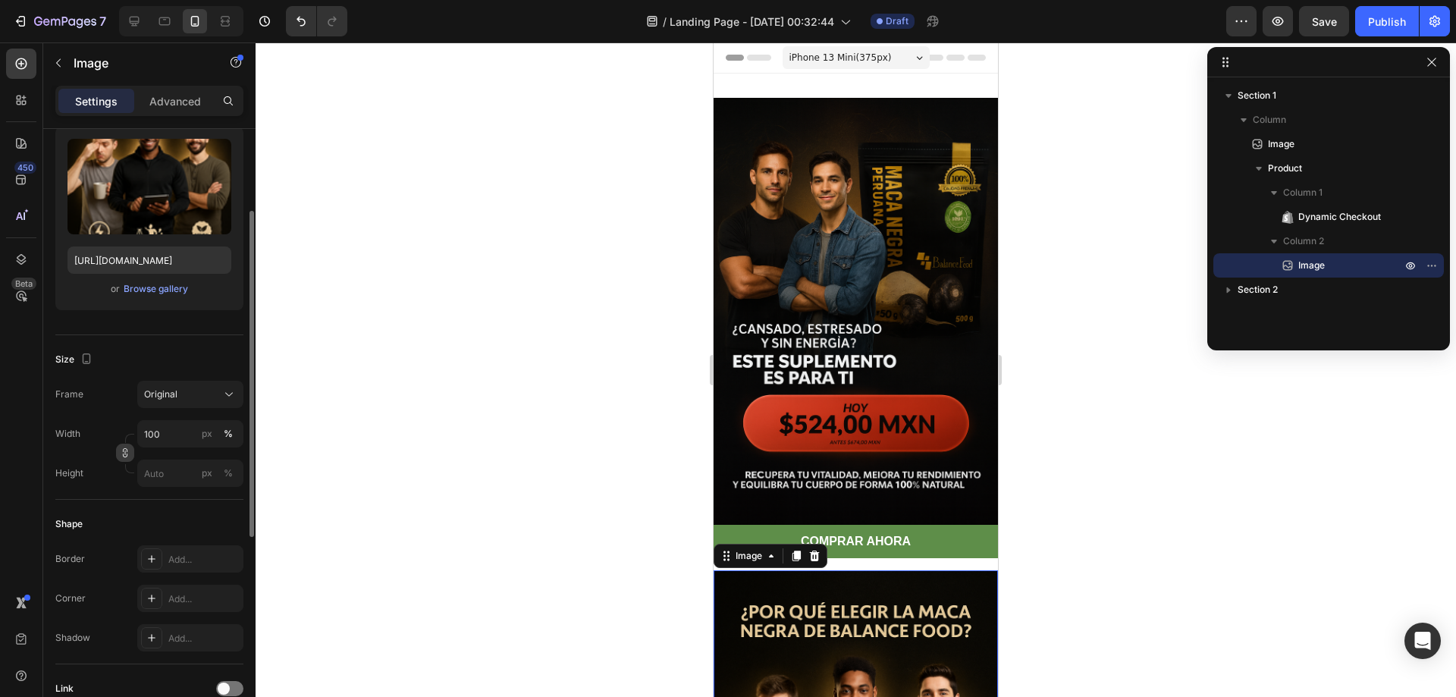
click at [127, 450] on icon "button" at bounding box center [125, 452] width 11 height 11
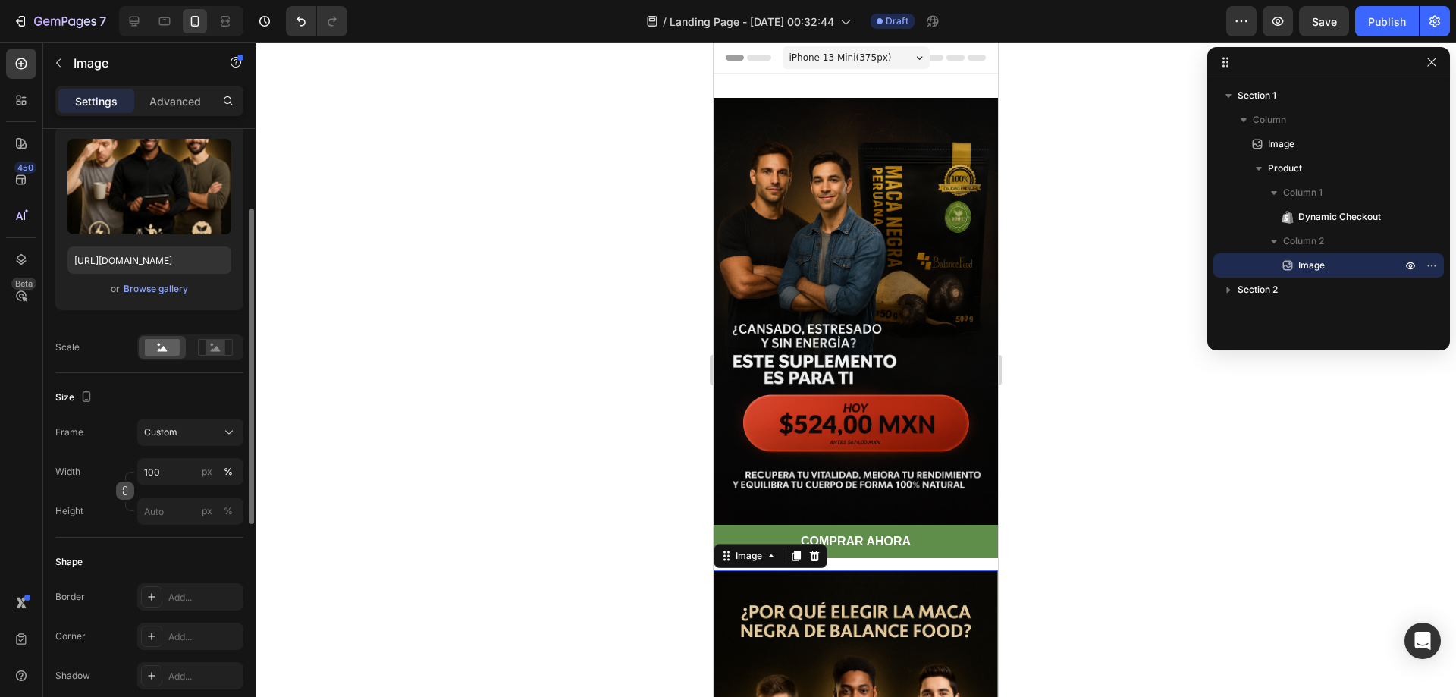
click at [123, 490] on icon "button" at bounding box center [125, 490] width 11 height 11
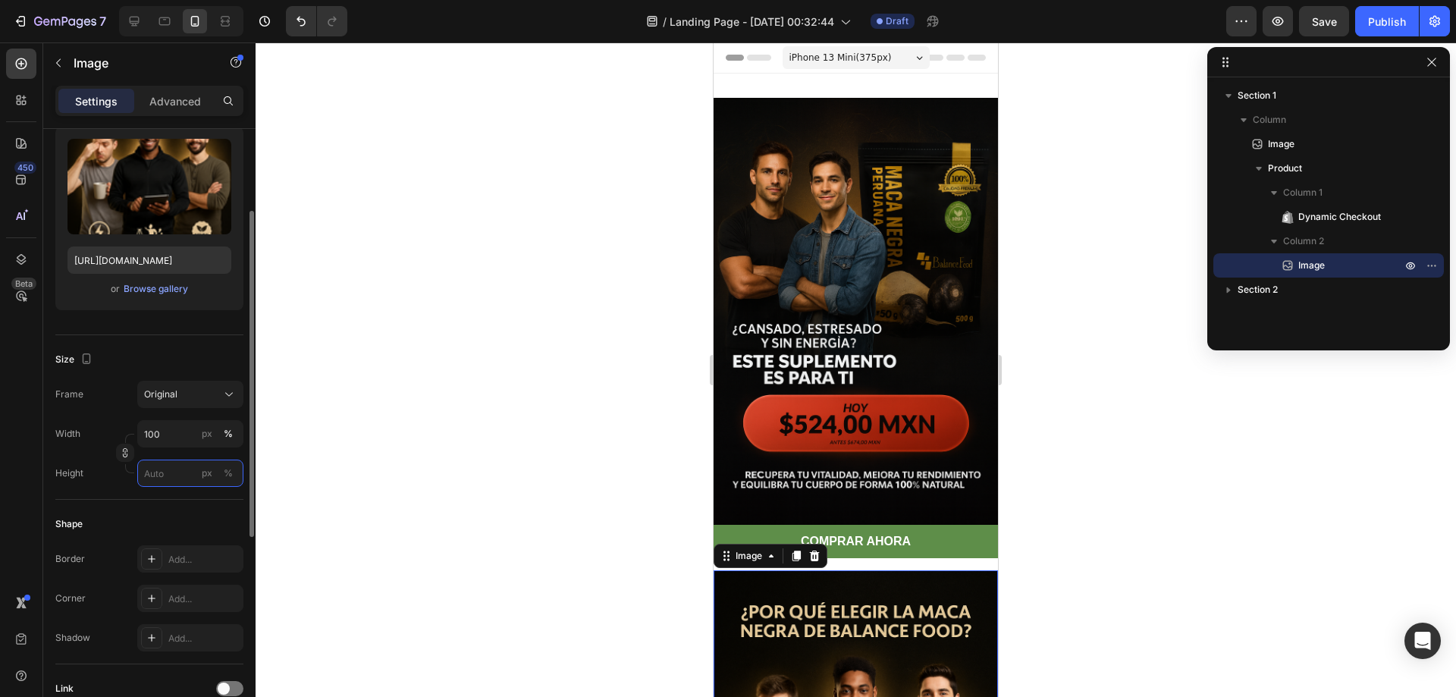
click at [174, 471] on input "px %" at bounding box center [190, 472] width 106 height 27
click at [162, 506] on p "Full 100%" at bounding box center [187, 510] width 88 height 14
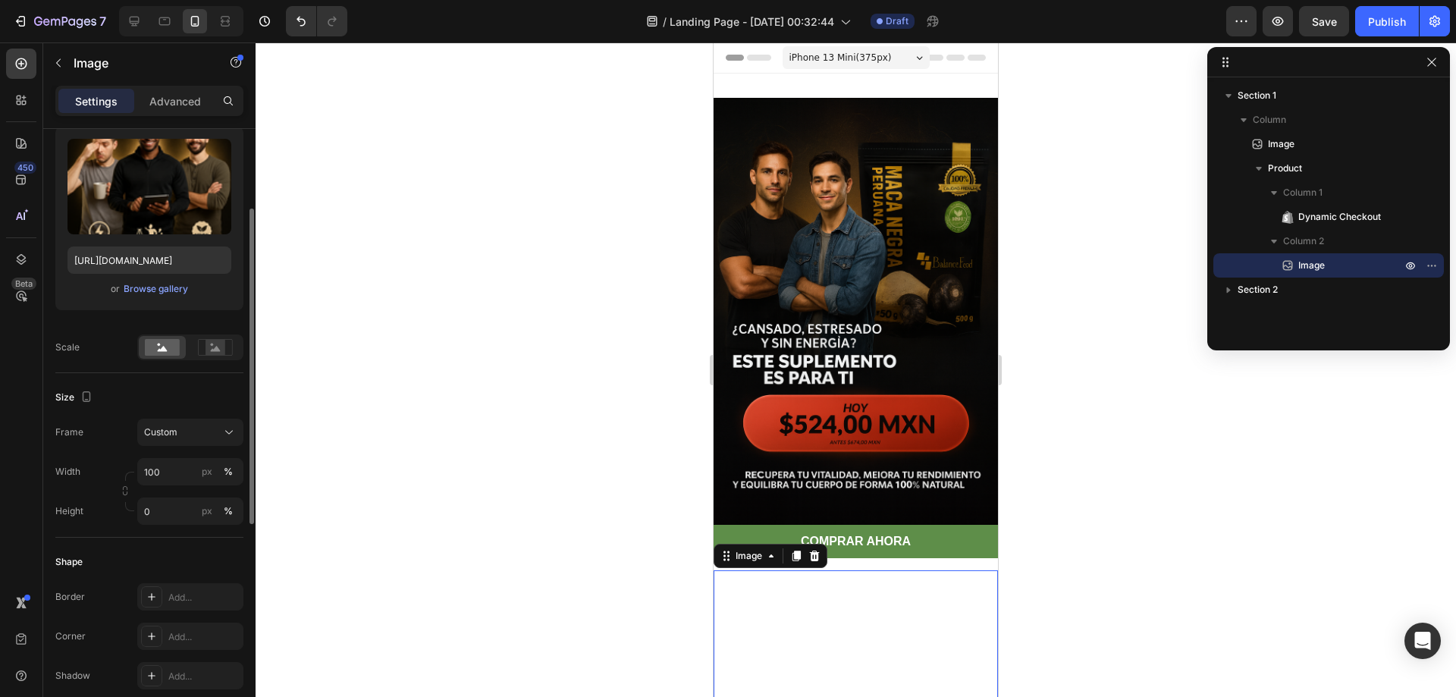
click at [170, 553] on div "Shape" at bounding box center [149, 562] width 188 height 24
click at [162, 504] on input "0" at bounding box center [190, 510] width 106 height 27
click at [171, 509] on input "0" at bounding box center [190, 510] width 106 height 27
click at [297, 20] on icon "Undo/Redo" at bounding box center [300, 21] width 15 height 15
type input "100"
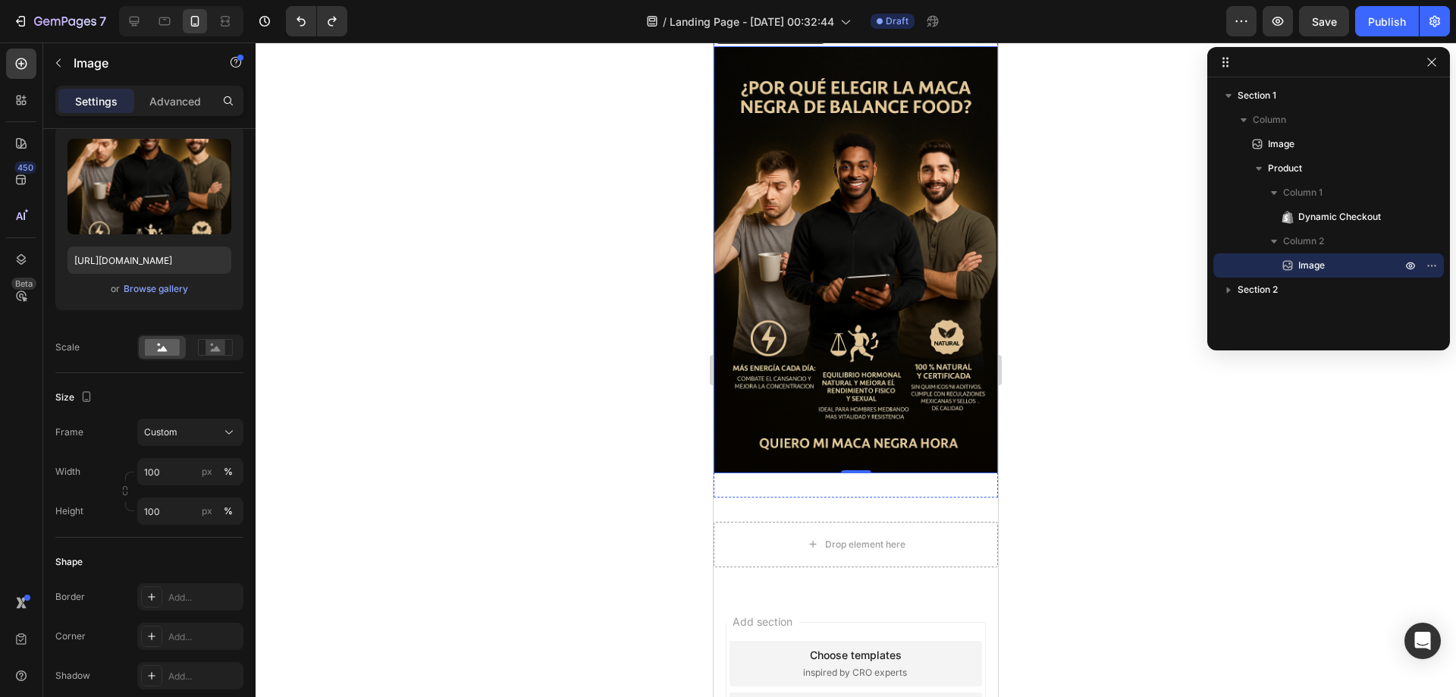
scroll to position [531, 0]
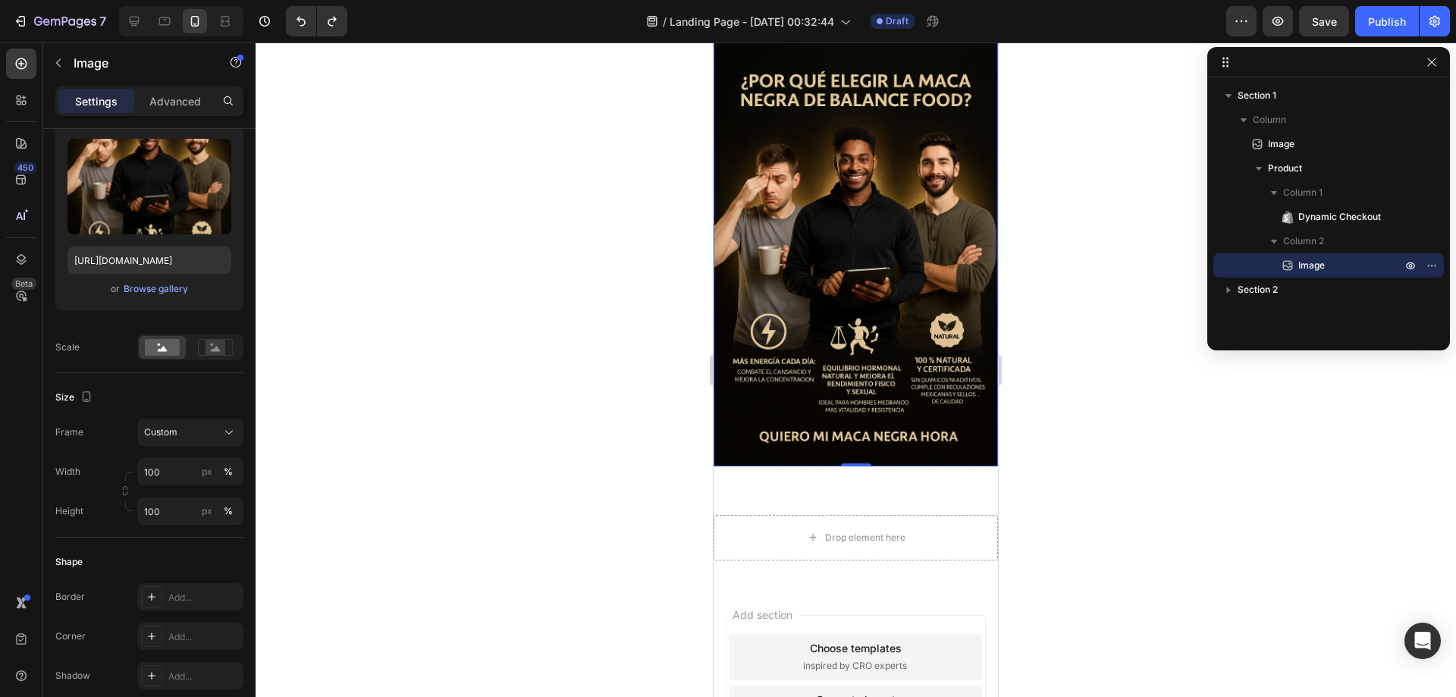
click at [1049, 406] on div at bounding box center [855, 369] width 1200 height 654
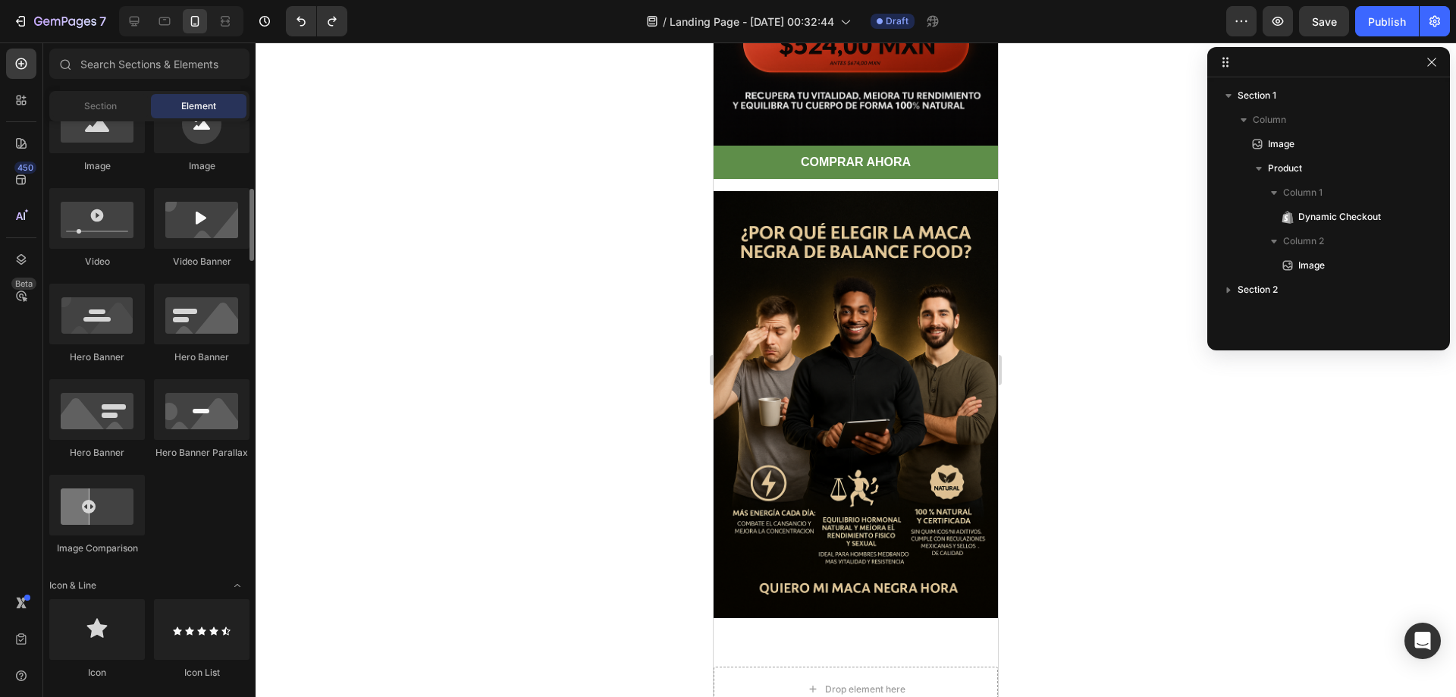
scroll to position [758, 0]
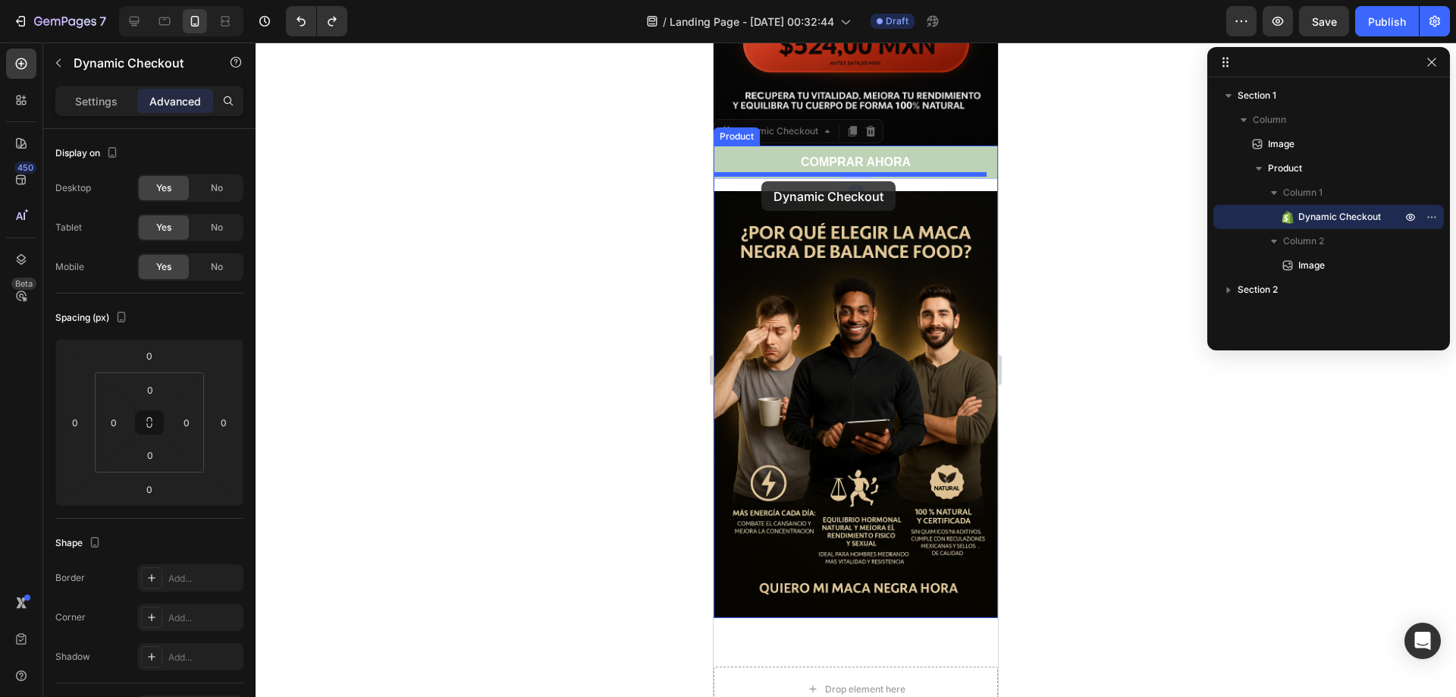
drag, startPoint x: 757, startPoint y: 154, endPoint x: 761, endPoint y: 181, distance: 27.7
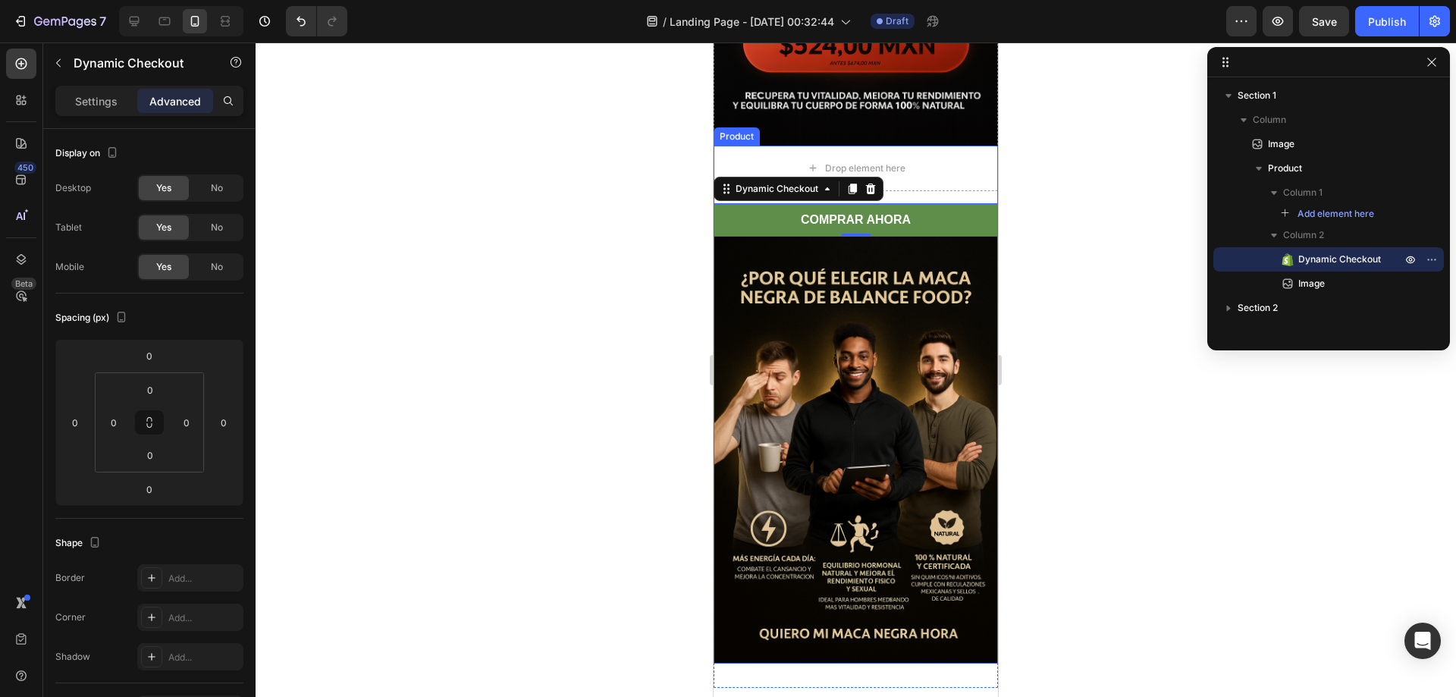
click at [943, 177] on div "Drop element here COMPRAR AHORA Dynamic Checkout 0 Image Product" at bounding box center [855, 405] width 284 height 518
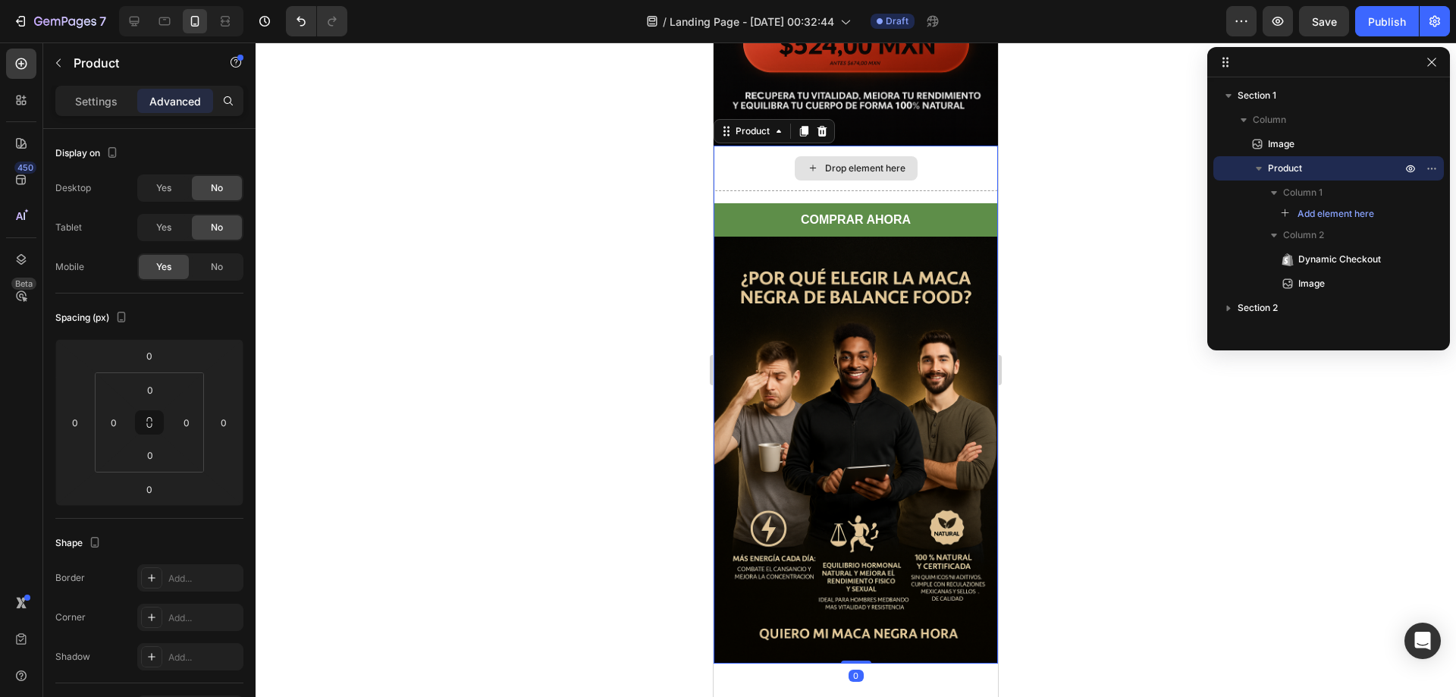
click at [931, 165] on div "Drop element here" at bounding box center [855, 168] width 284 height 45
click at [823, 125] on icon at bounding box center [822, 130] width 10 height 11
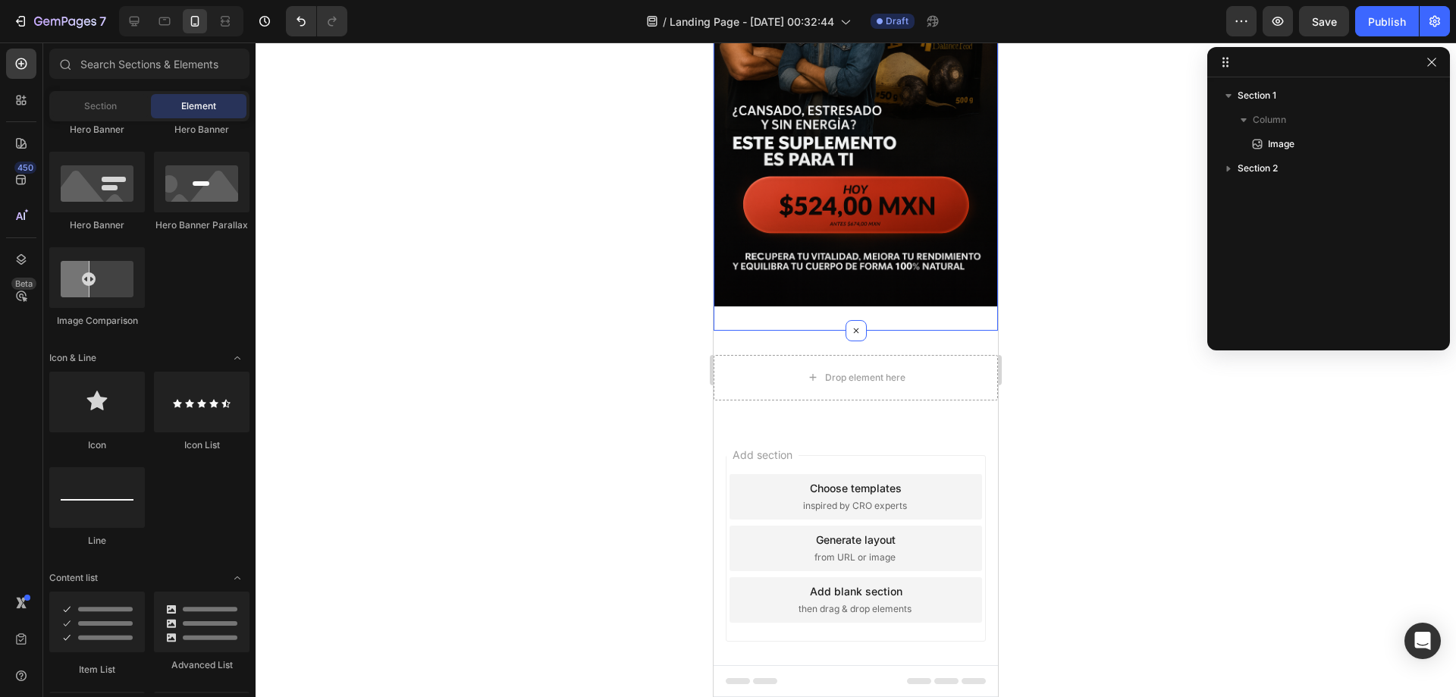
click at [884, 304] on div "Image Section 1" at bounding box center [855, 92] width 284 height 475
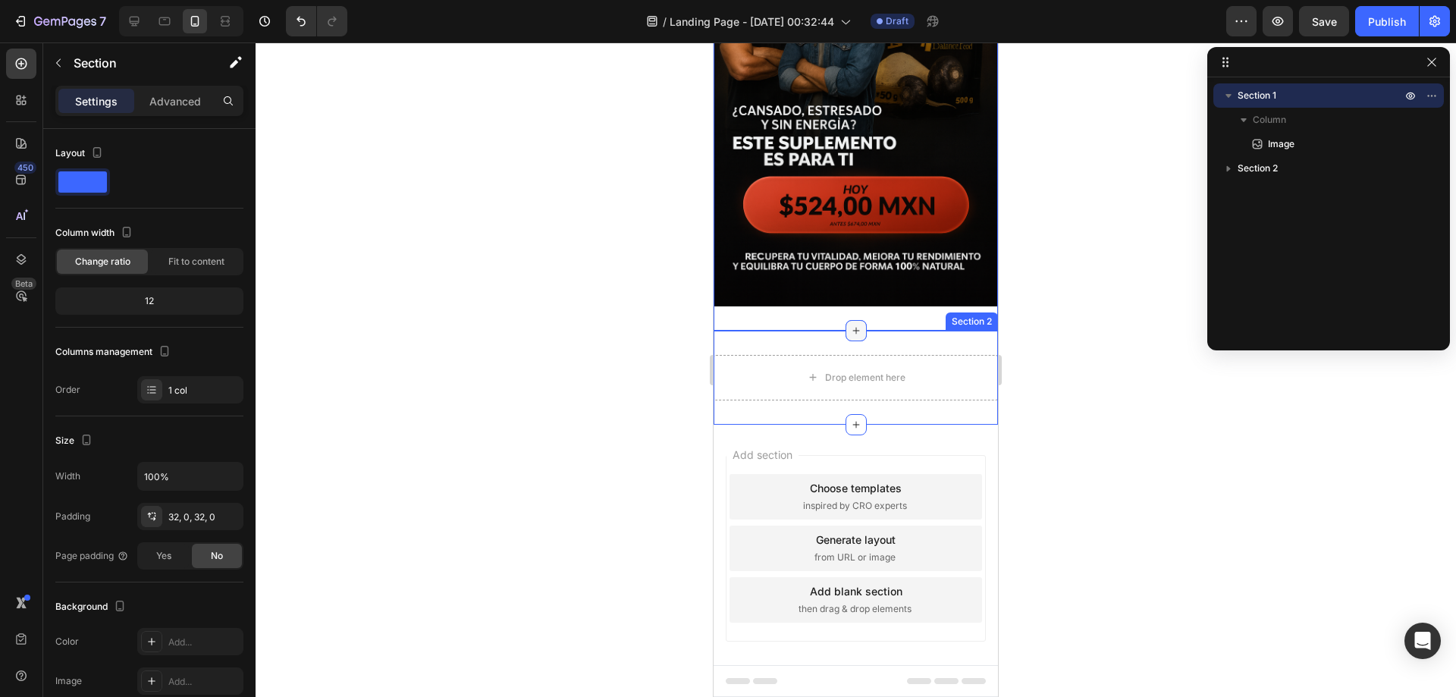
click at [851, 324] on icon at bounding box center [856, 330] width 12 height 12
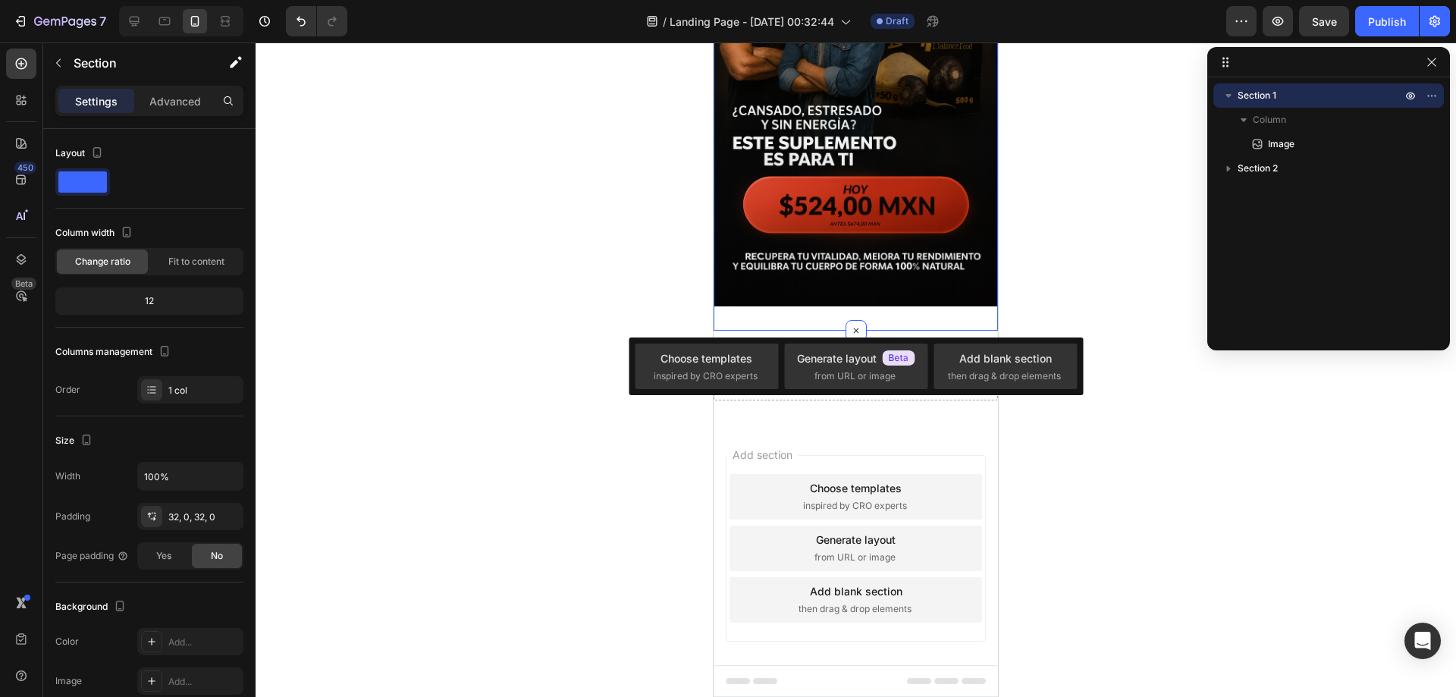
click at [895, 295] on div "Image Section 1 You can create reusable sections Create Theme Section AI Conten…" at bounding box center [855, 92] width 284 height 475
click at [925, 251] on img at bounding box center [855, 92] width 284 height 427
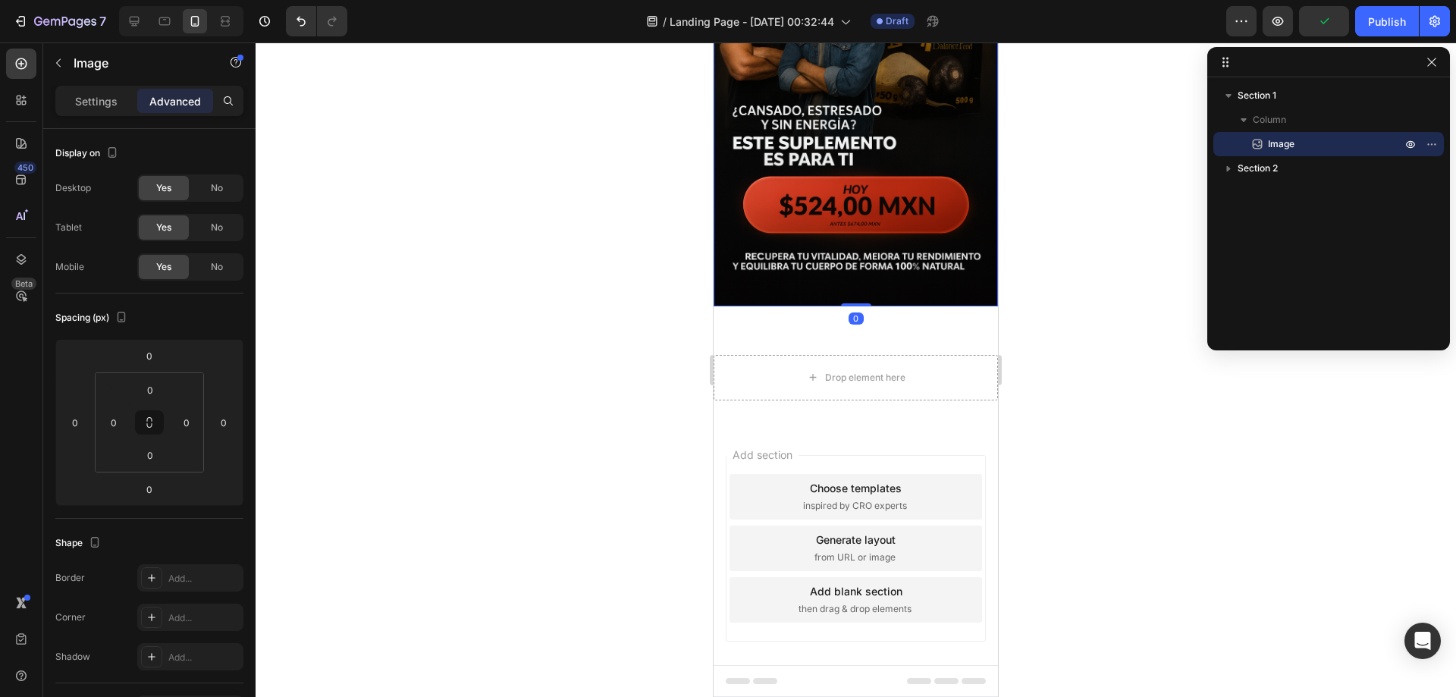
drag, startPoint x: 857, startPoint y: 287, endPoint x: 861, endPoint y: 269, distance: 18.8
click at [866, 260] on div "Image 0" at bounding box center [855, 92] width 284 height 427
click at [901, 333] on div "Drop element here Section 2" at bounding box center [855, 378] width 284 height 94
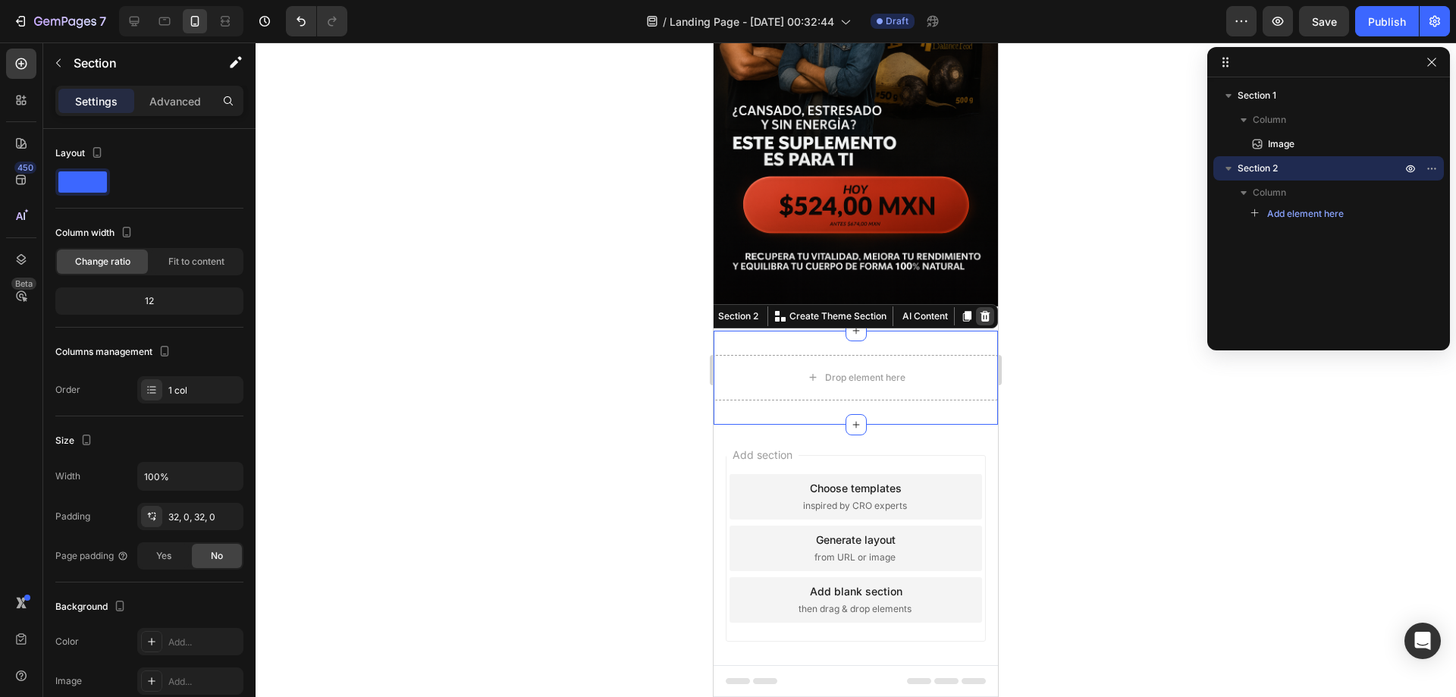
click at [979, 310] on icon at bounding box center [985, 316] width 12 height 12
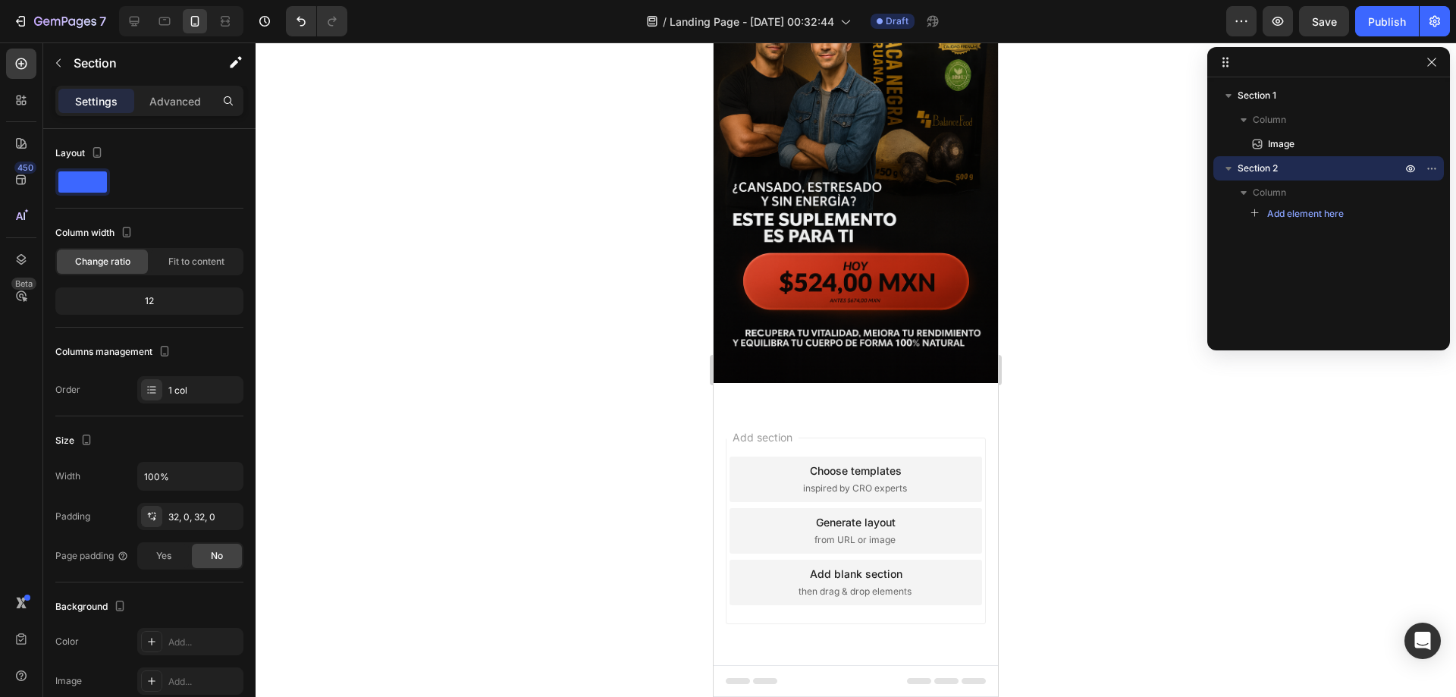
scroll to position [124, 0]
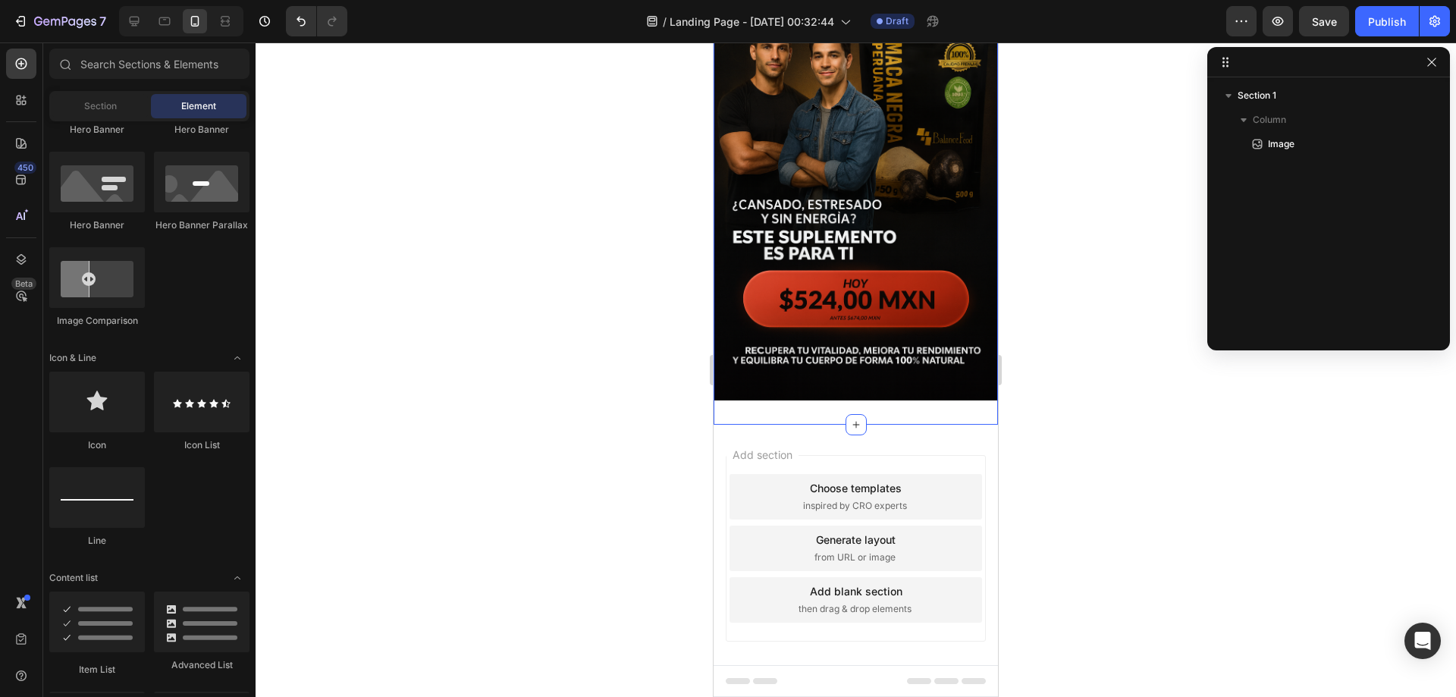
click at [904, 398] on div "Image Section 1" at bounding box center [855, 186] width 284 height 475
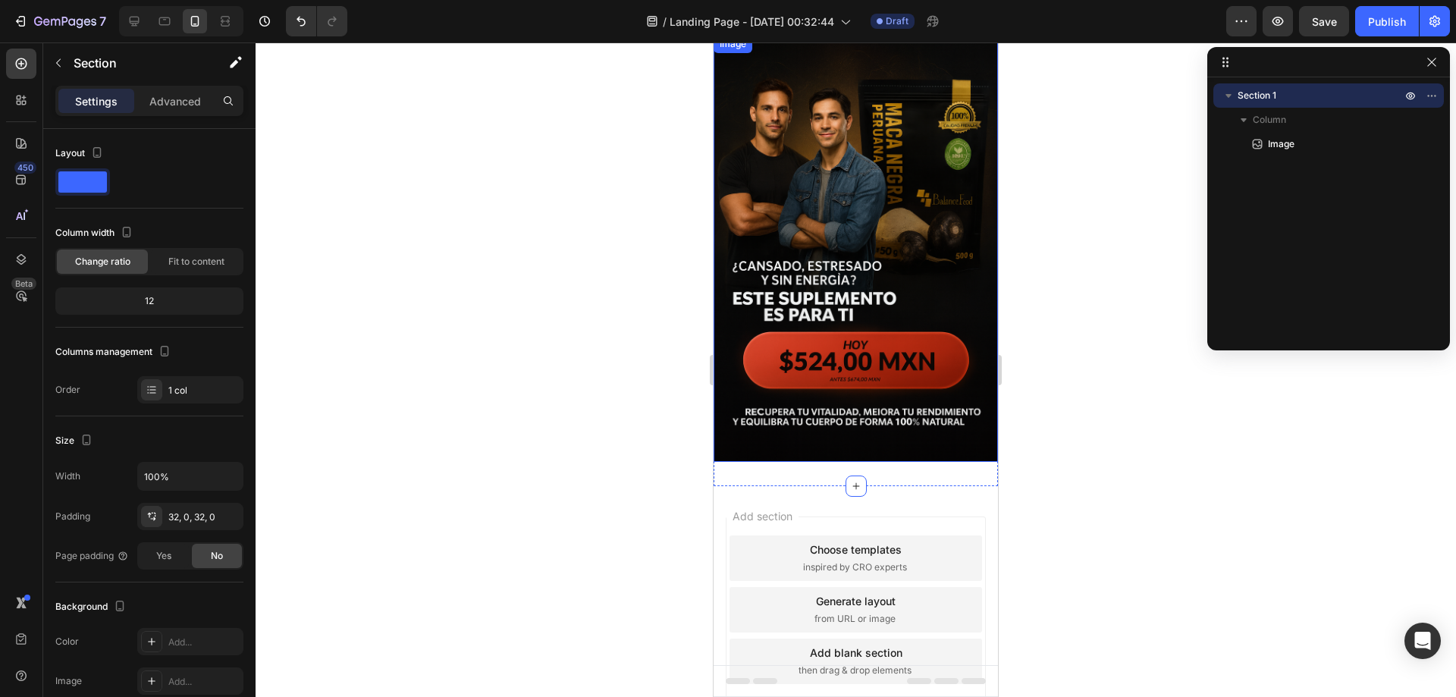
scroll to position [0, 0]
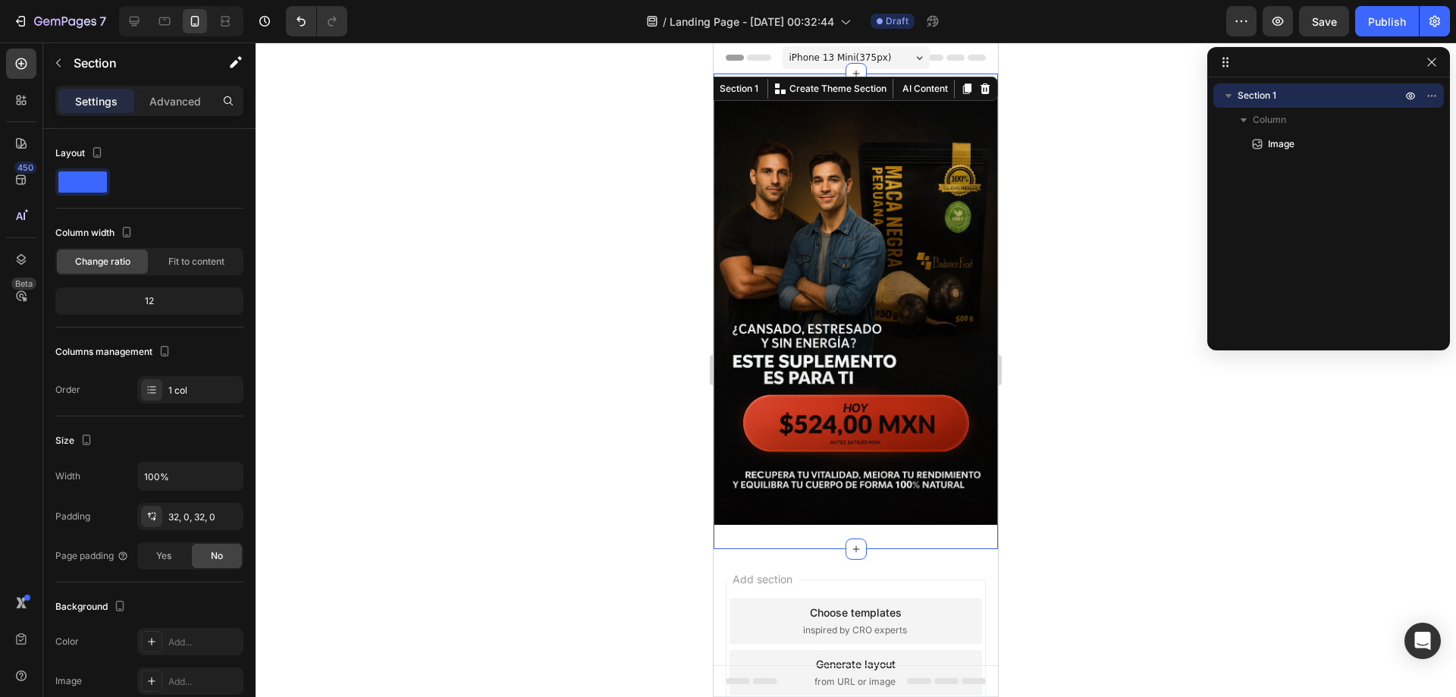
click at [1073, 110] on div at bounding box center [855, 369] width 1200 height 654
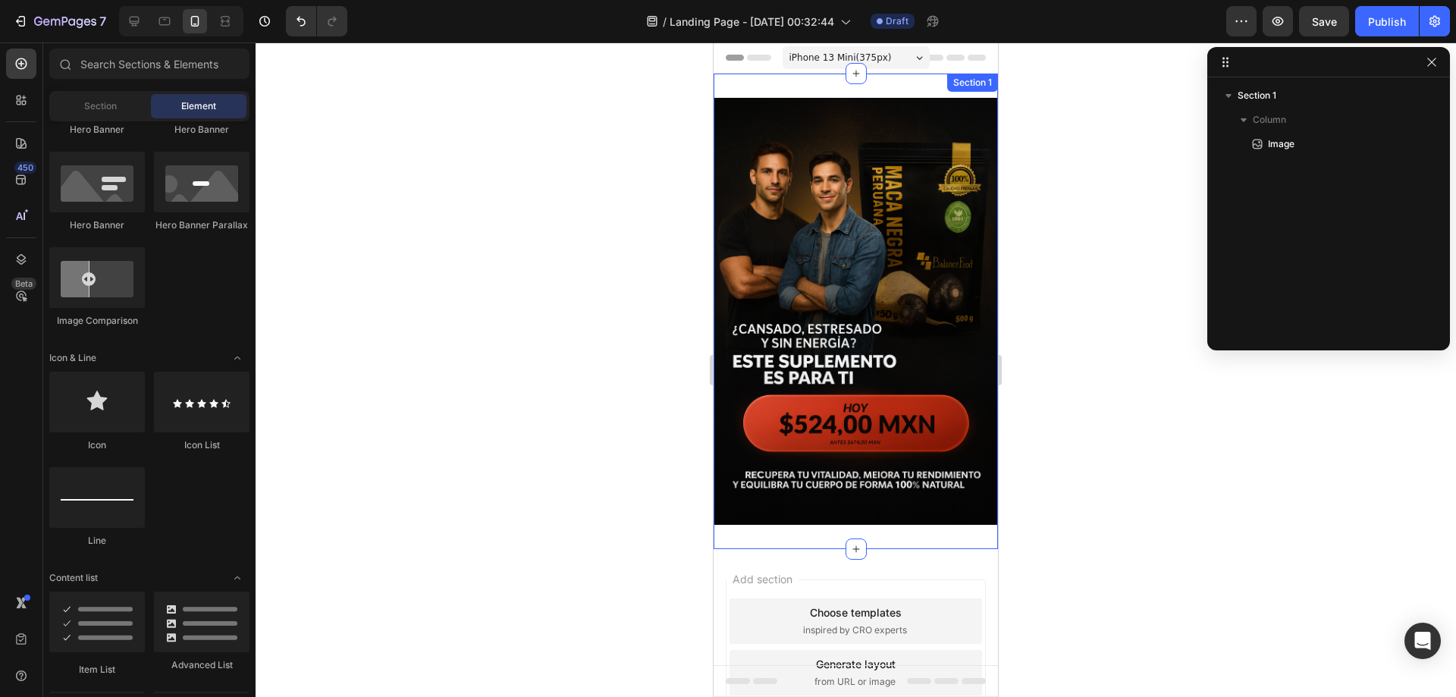
click at [911, 80] on div "Image Section 1" at bounding box center [855, 311] width 284 height 475
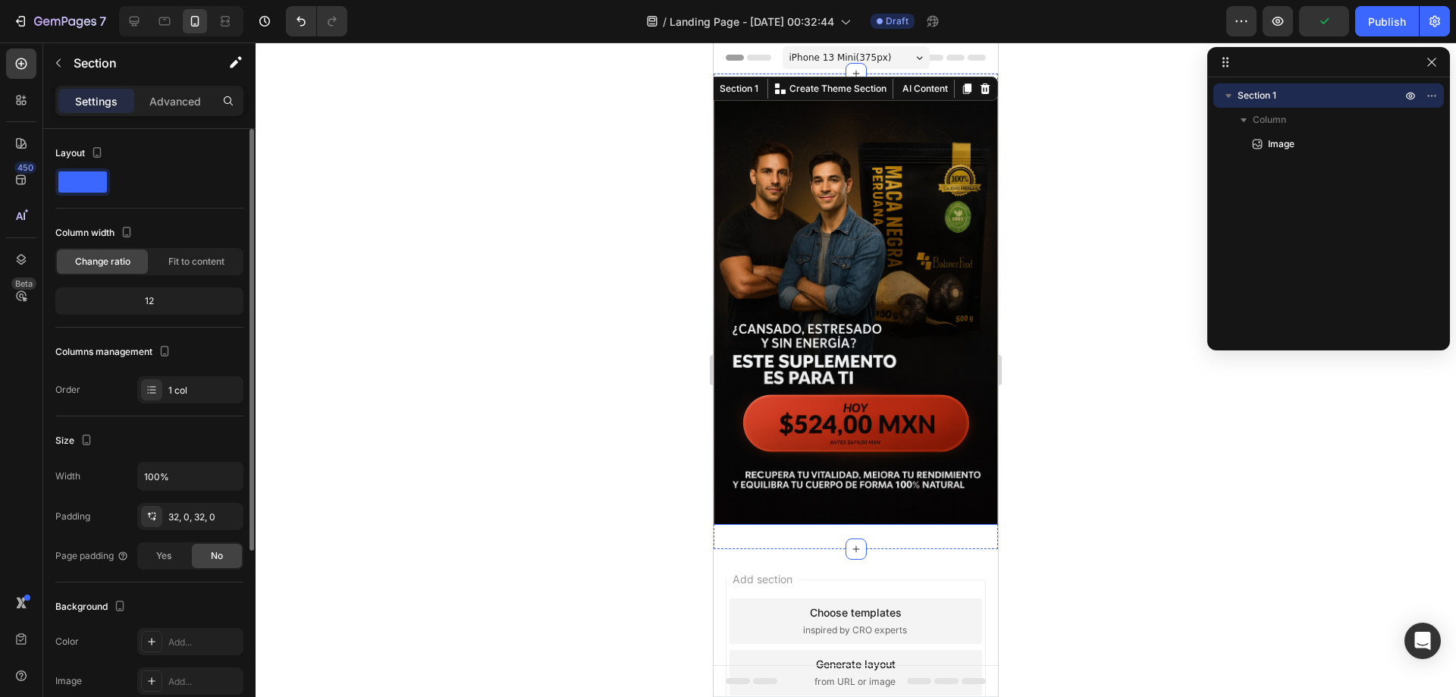
scroll to position [76, 0]
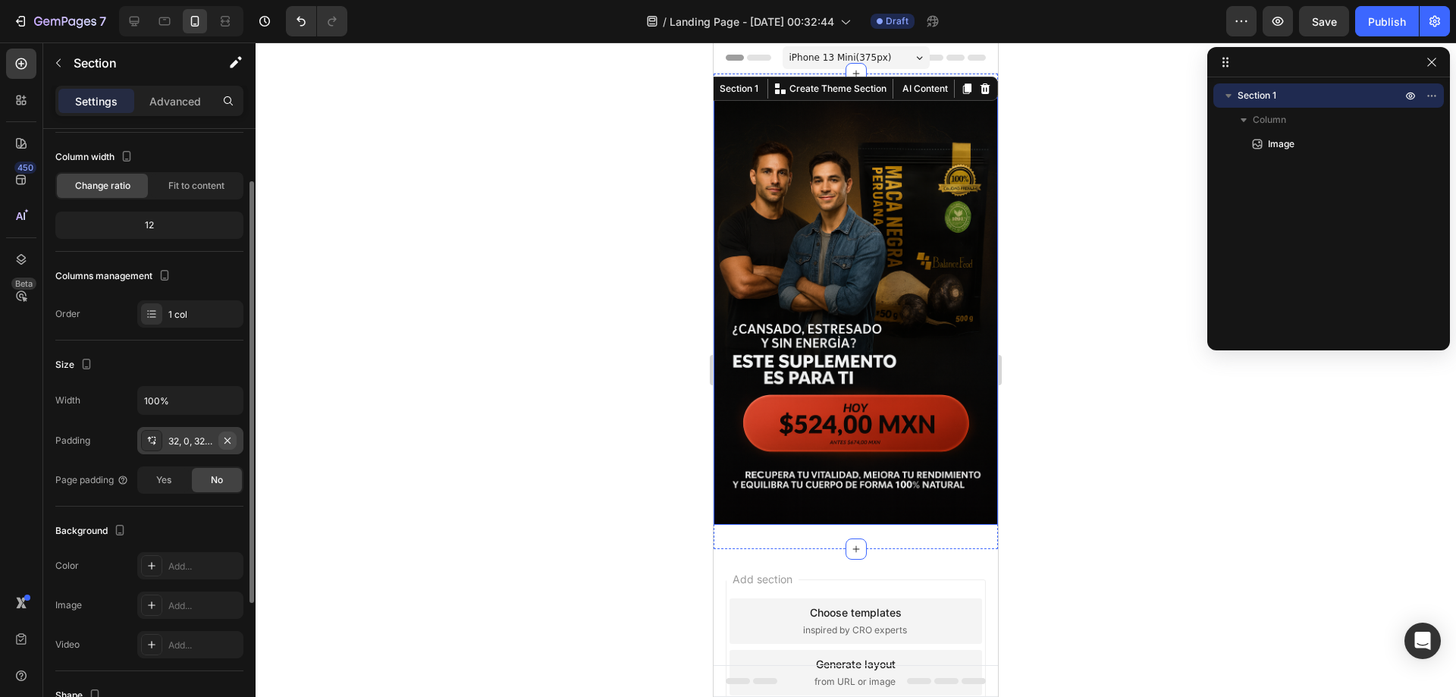
click at [227, 437] on icon "button" at bounding box center [227, 440] width 12 height 12
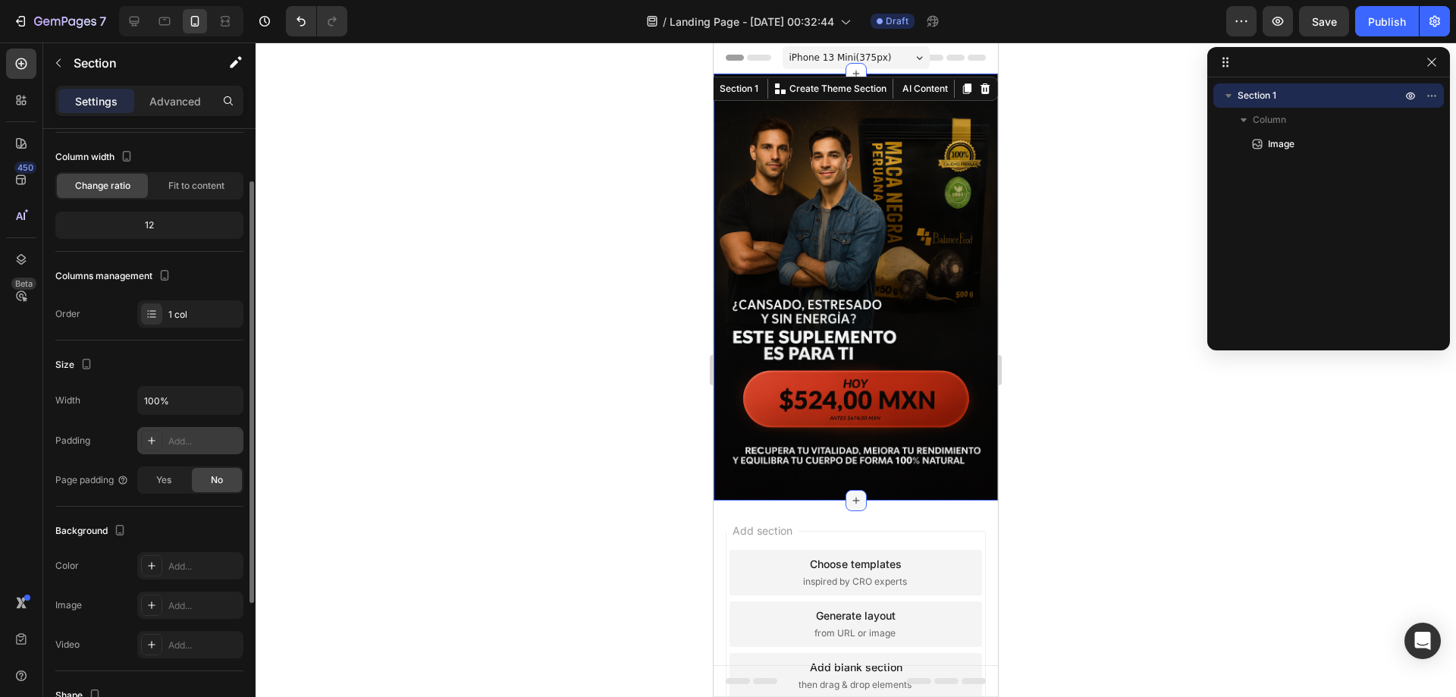
click at [854, 494] on icon at bounding box center [856, 500] width 12 height 12
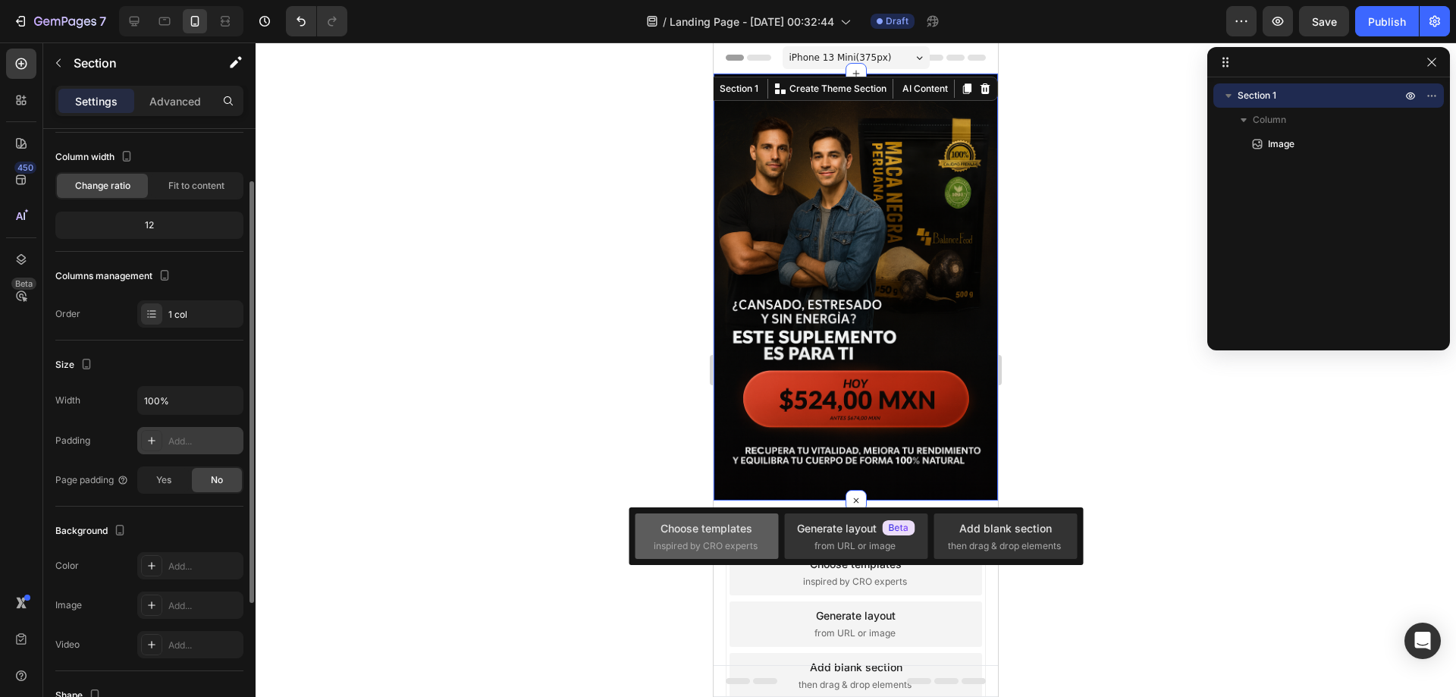
click at [784, 554] on div "Choose templates inspired by CRO experts" at bounding box center [855, 535] width 143 height 45
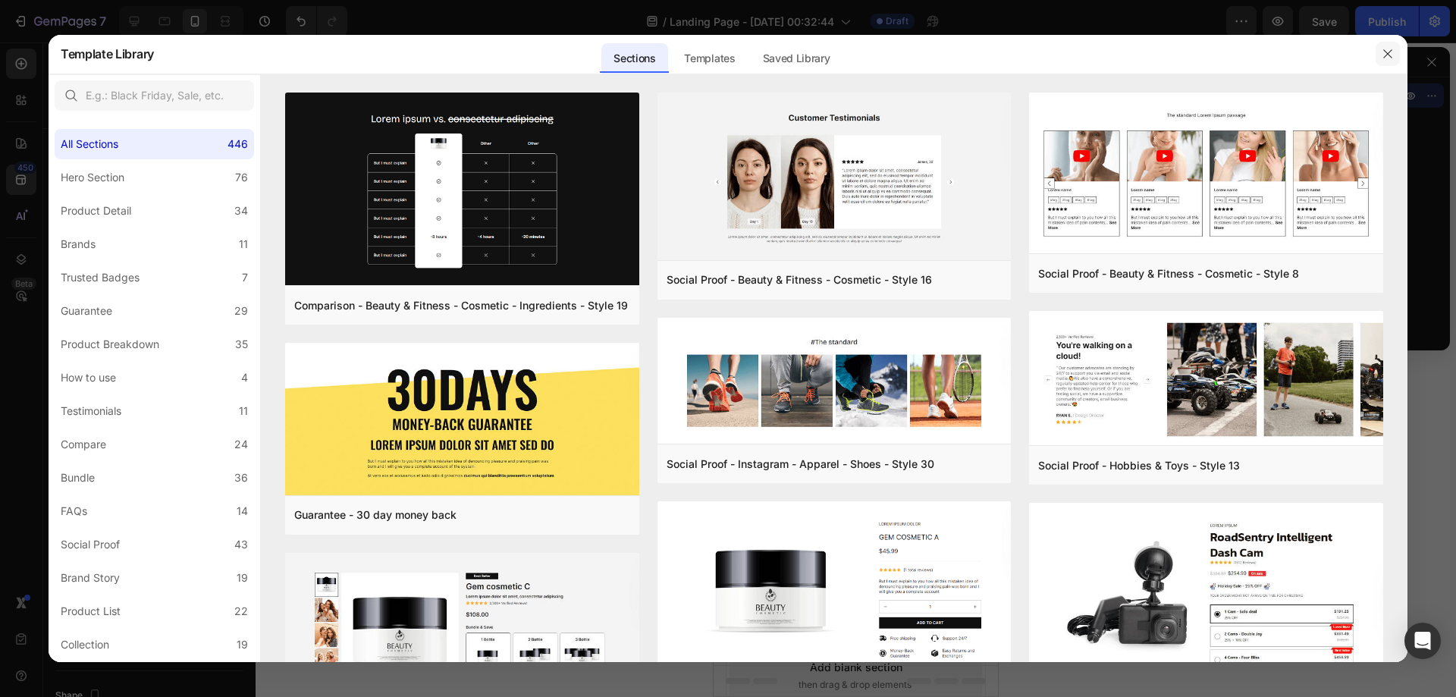
click at [1383, 60] on icon "button" at bounding box center [1387, 54] width 12 height 12
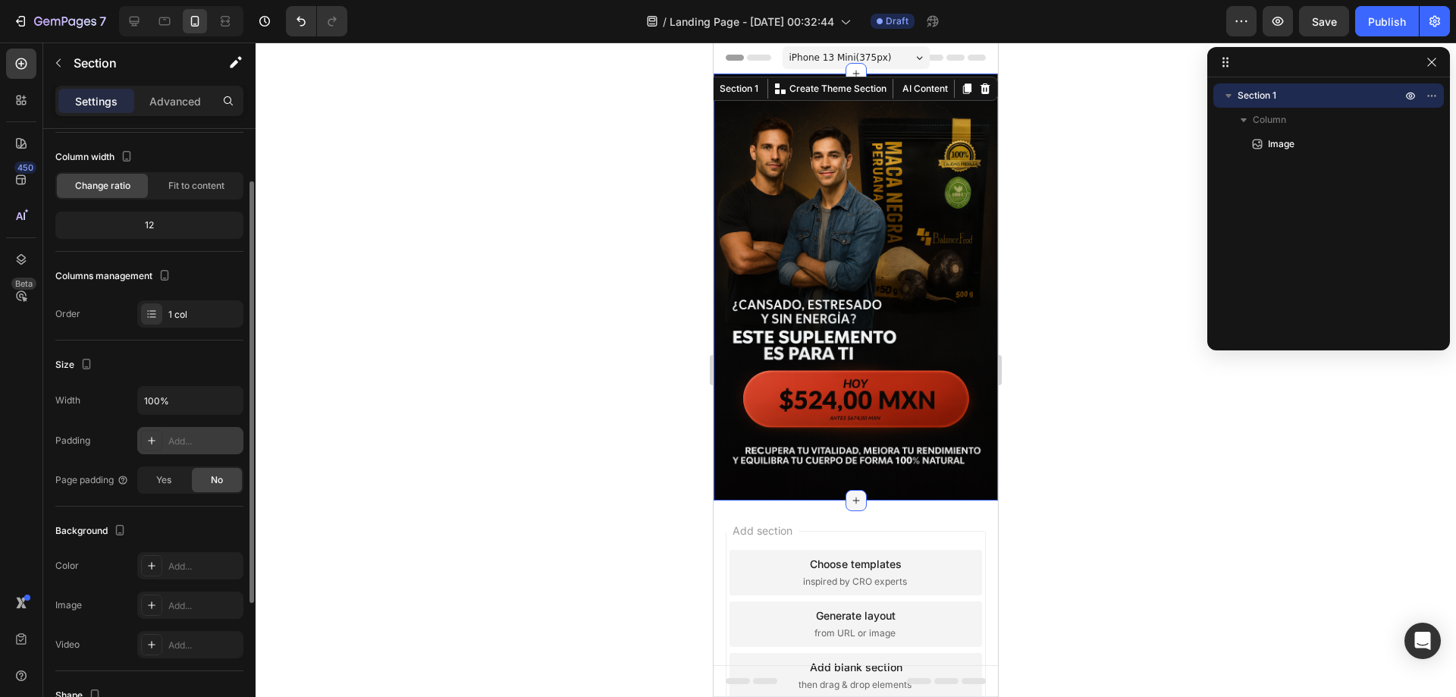
click at [845, 490] on div at bounding box center [855, 500] width 21 height 21
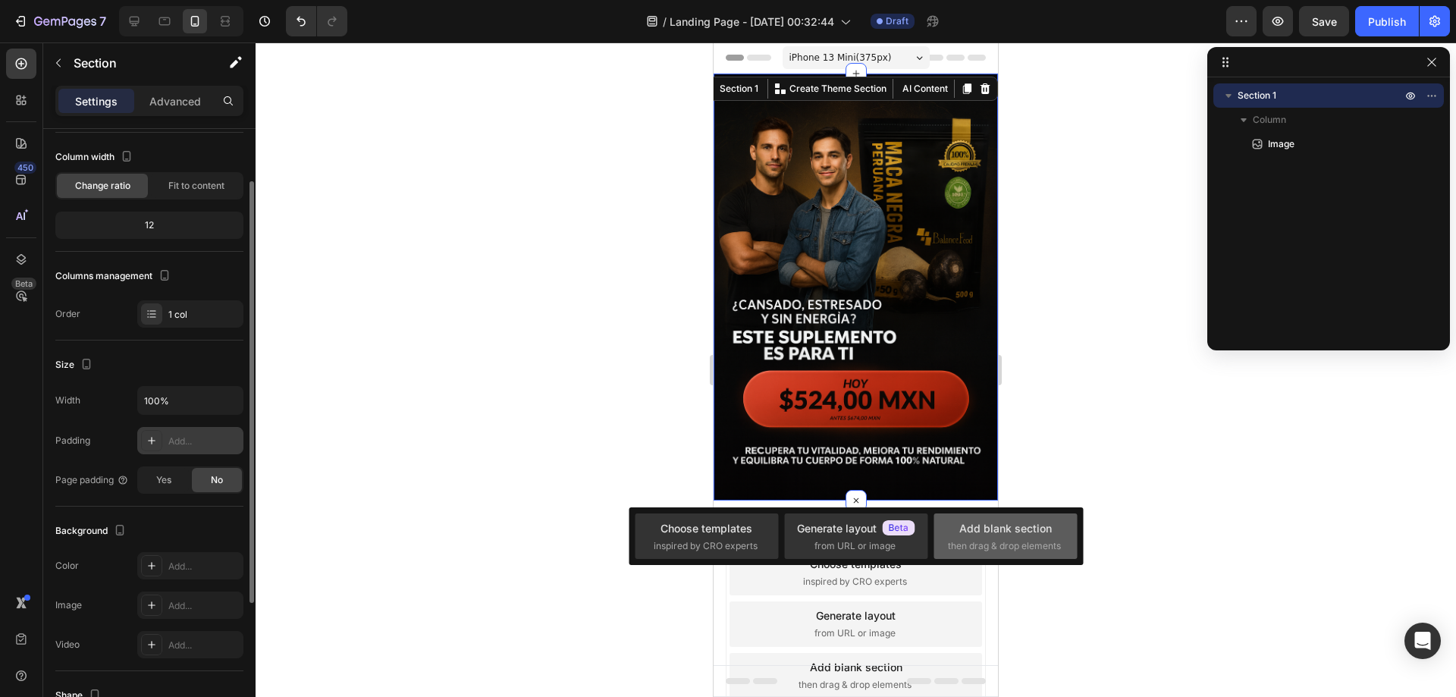
click at [982, 536] on div "Add blank section then drag & drop elements" at bounding box center [1005, 536] width 115 height 33
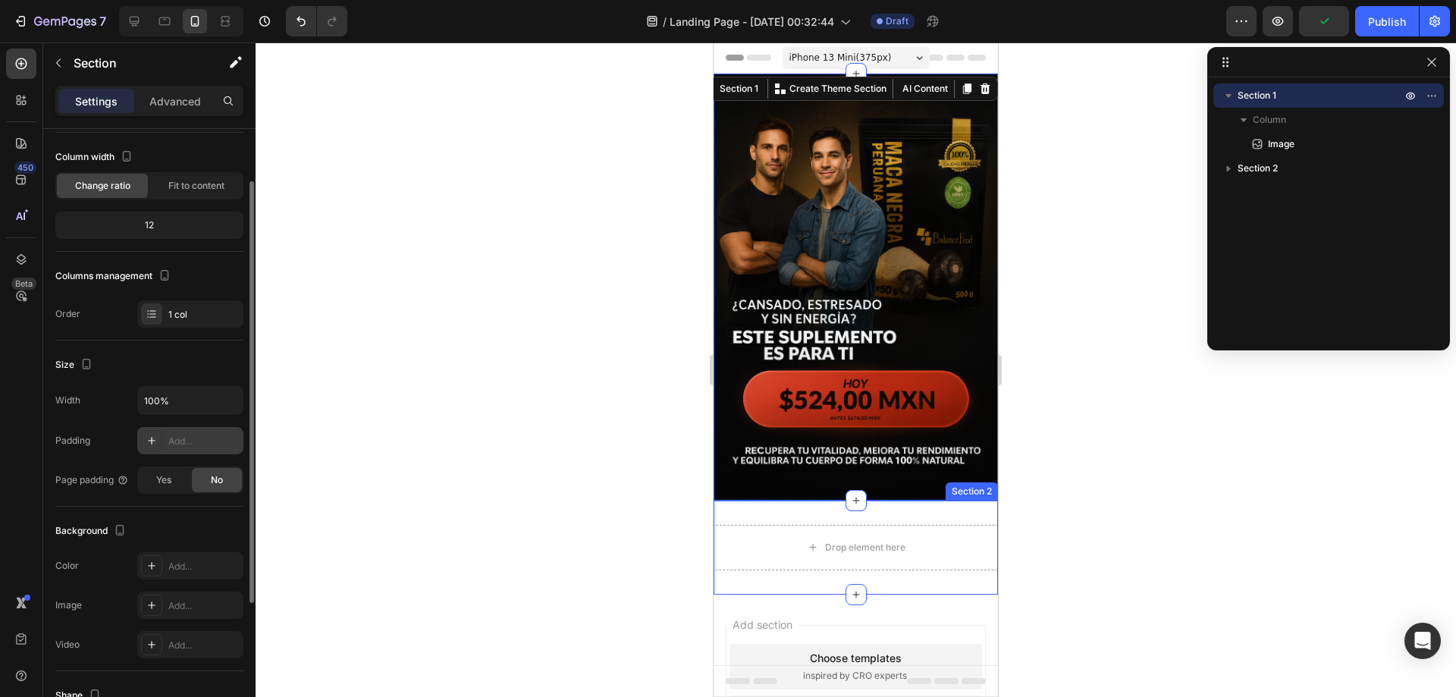
click at [802, 500] on div "Drop element here Section 2" at bounding box center [855, 547] width 284 height 94
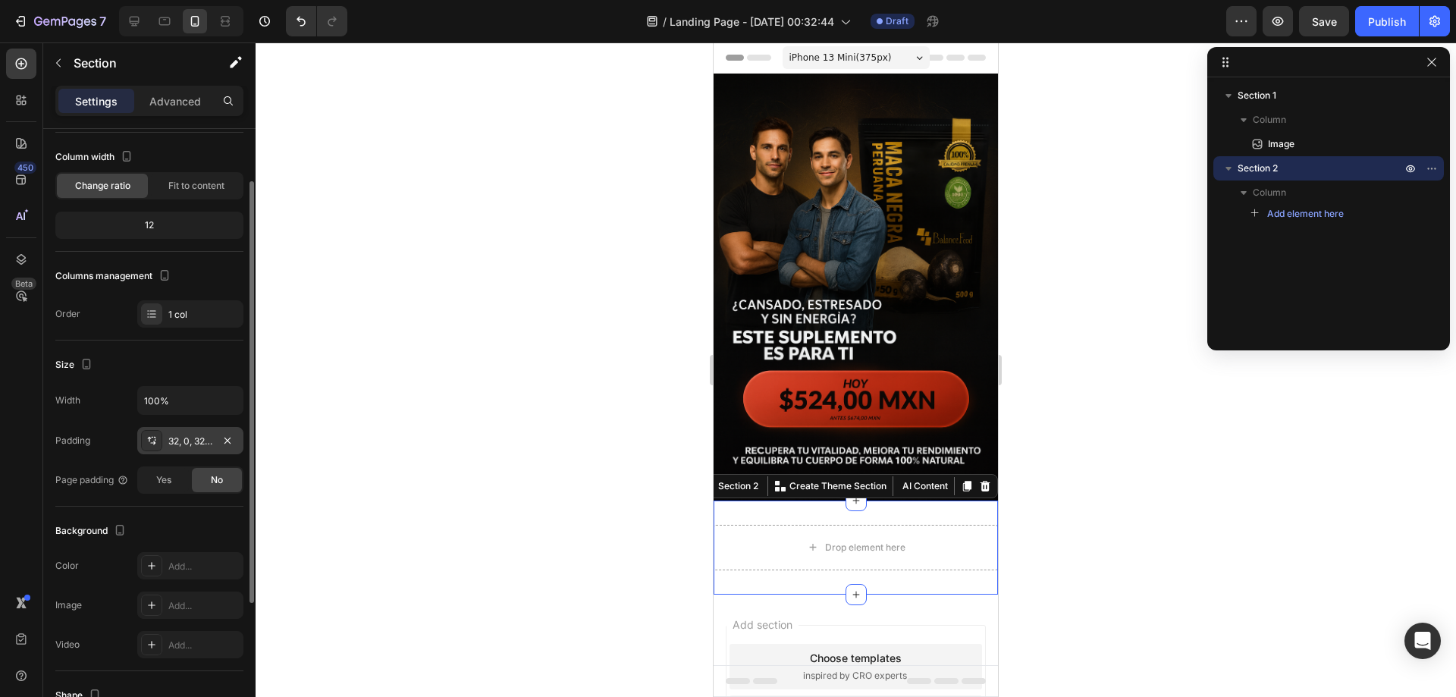
click at [240, 442] on div "32, 0, 32, 0" at bounding box center [190, 440] width 106 height 27
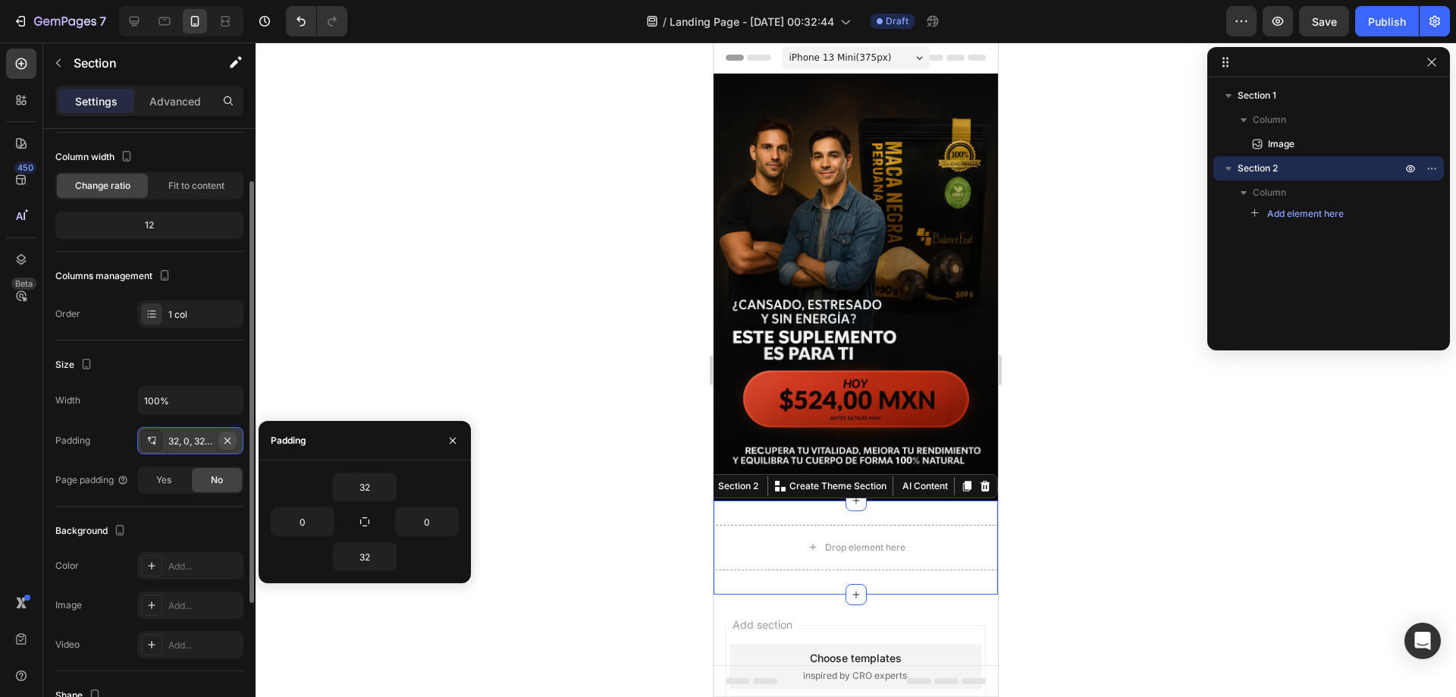
click at [233, 440] on button "button" at bounding box center [227, 440] width 18 height 18
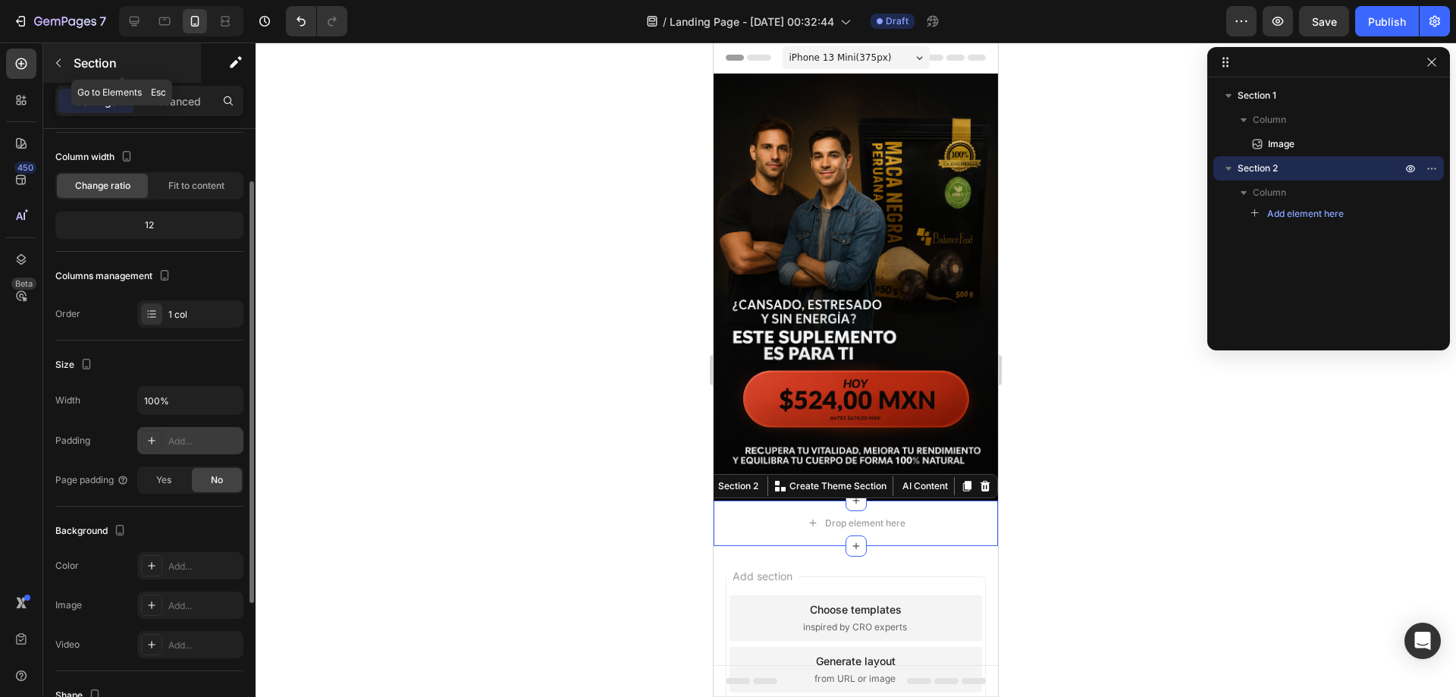
click at [71, 58] on div "Section" at bounding box center [122, 62] width 158 height 39
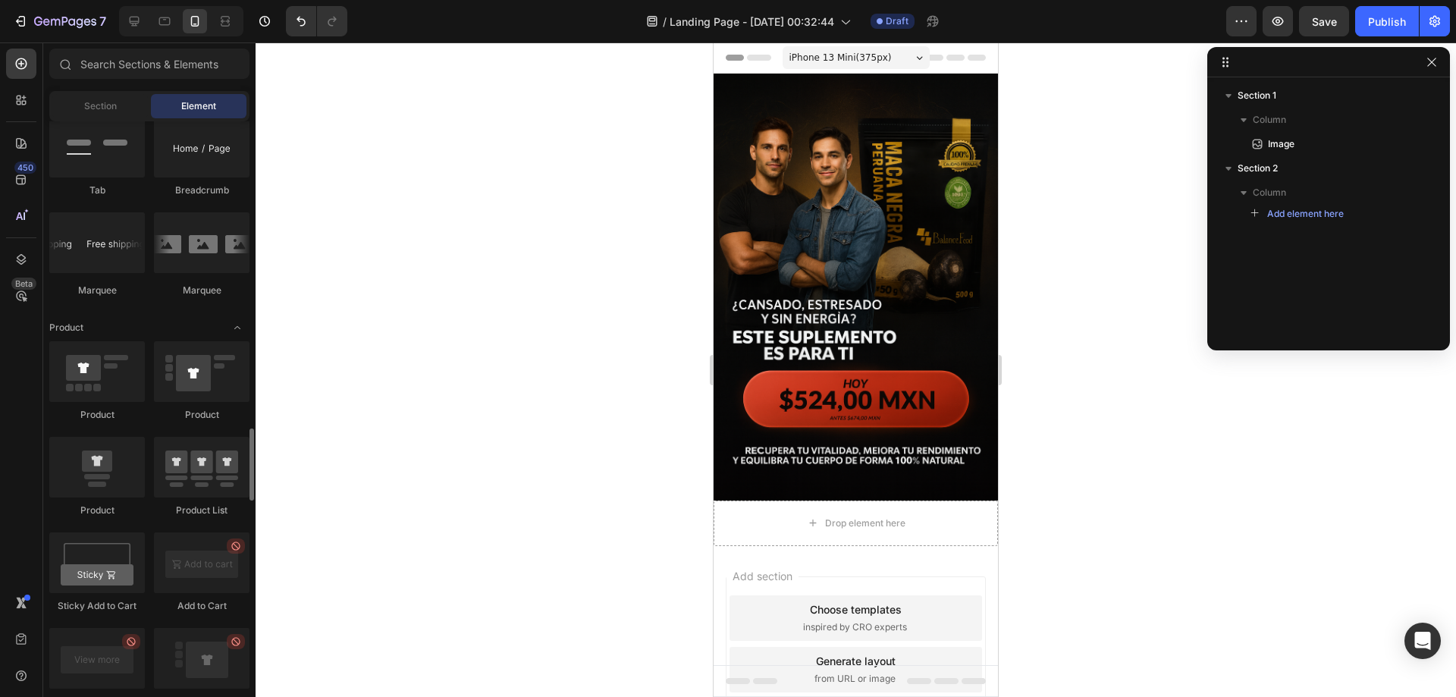
scroll to position [1819, 0]
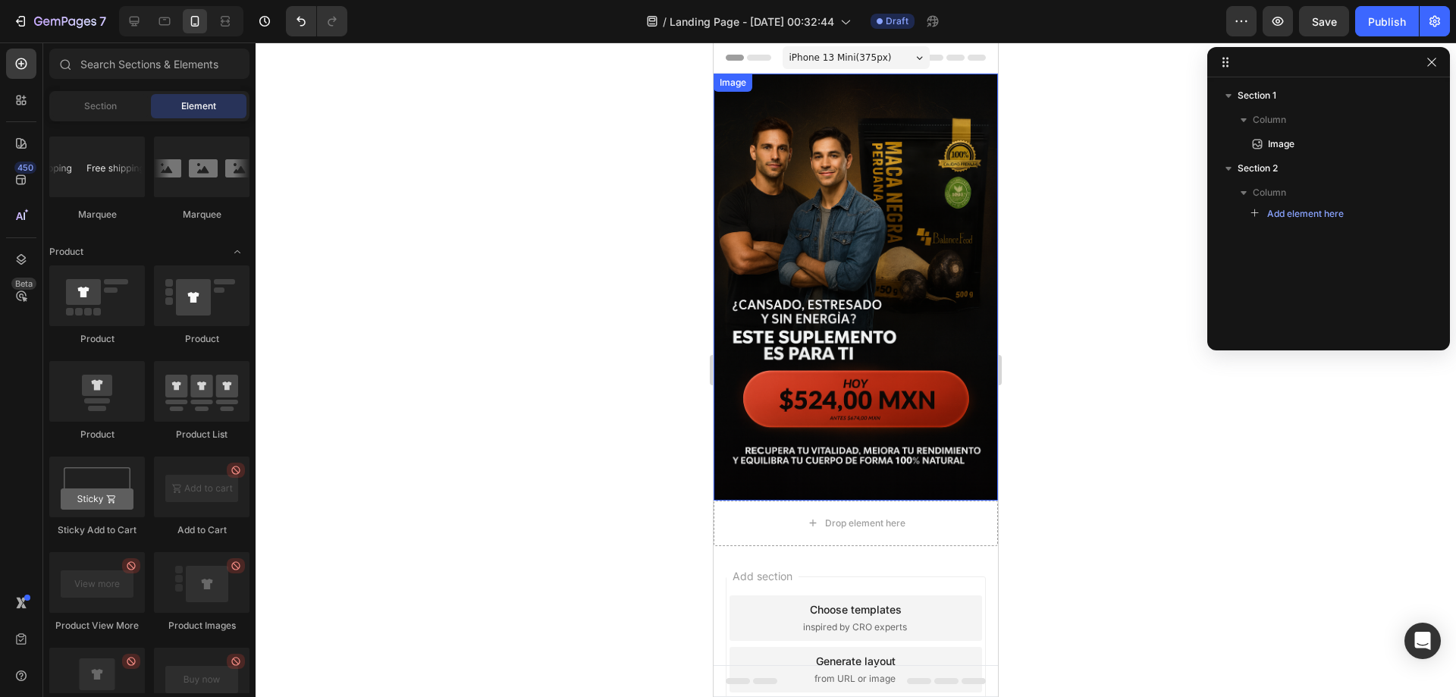
click at [743, 460] on img at bounding box center [855, 287] width 284 height 427
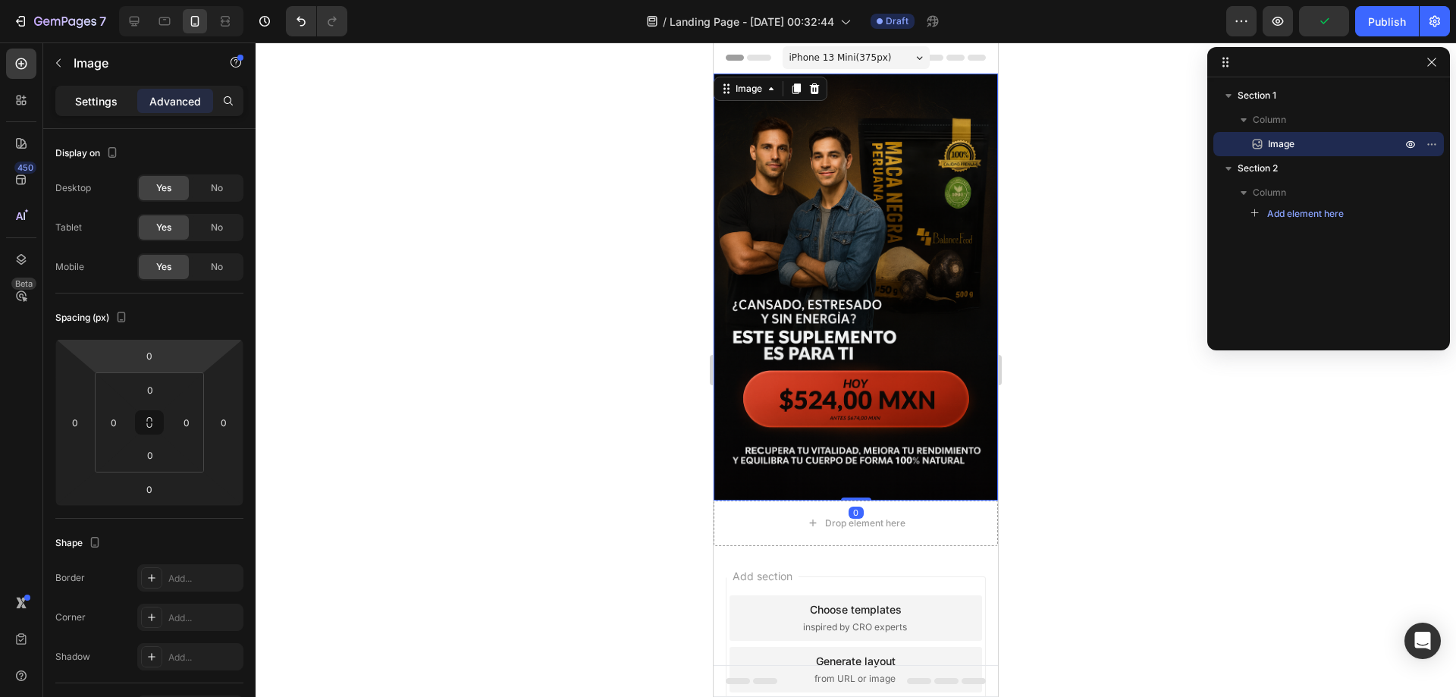
click at [79, 98] on p "Settings" at bounding box center [96, 101] width 42 height 16
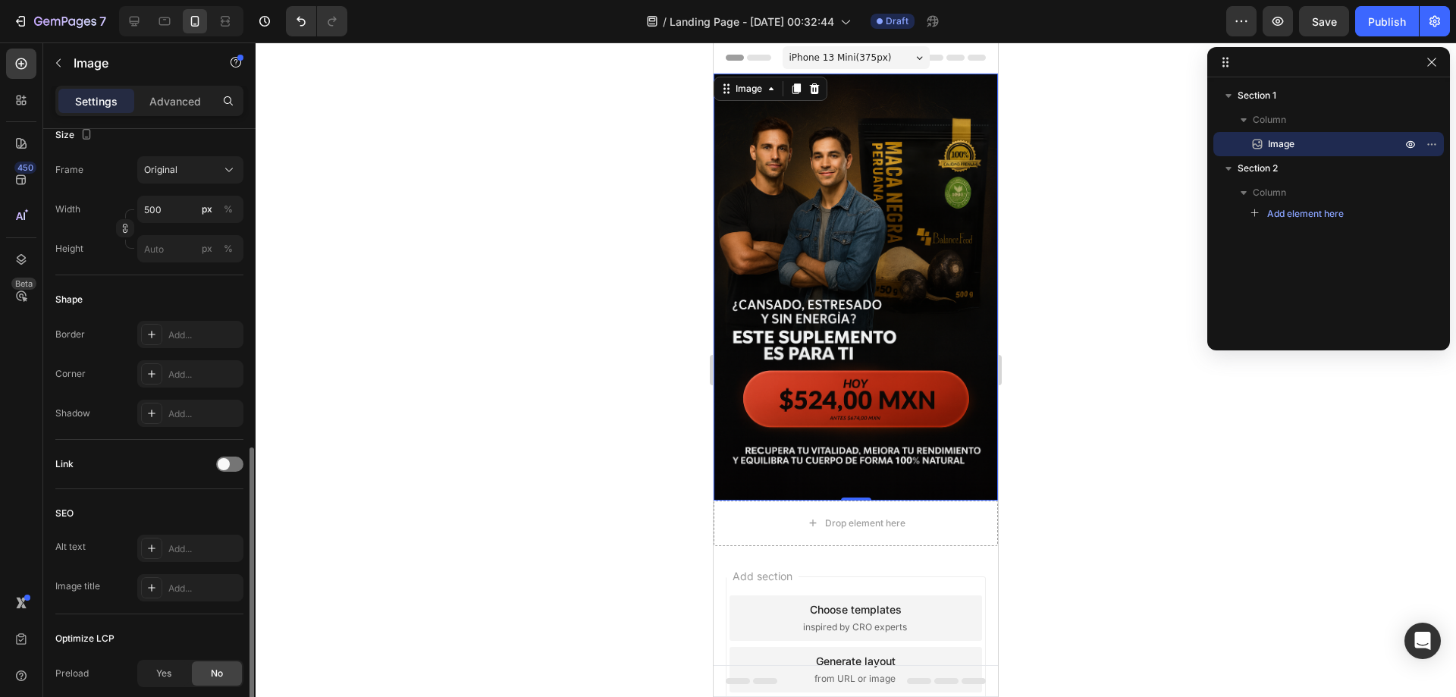
scroll to position [455, 0]
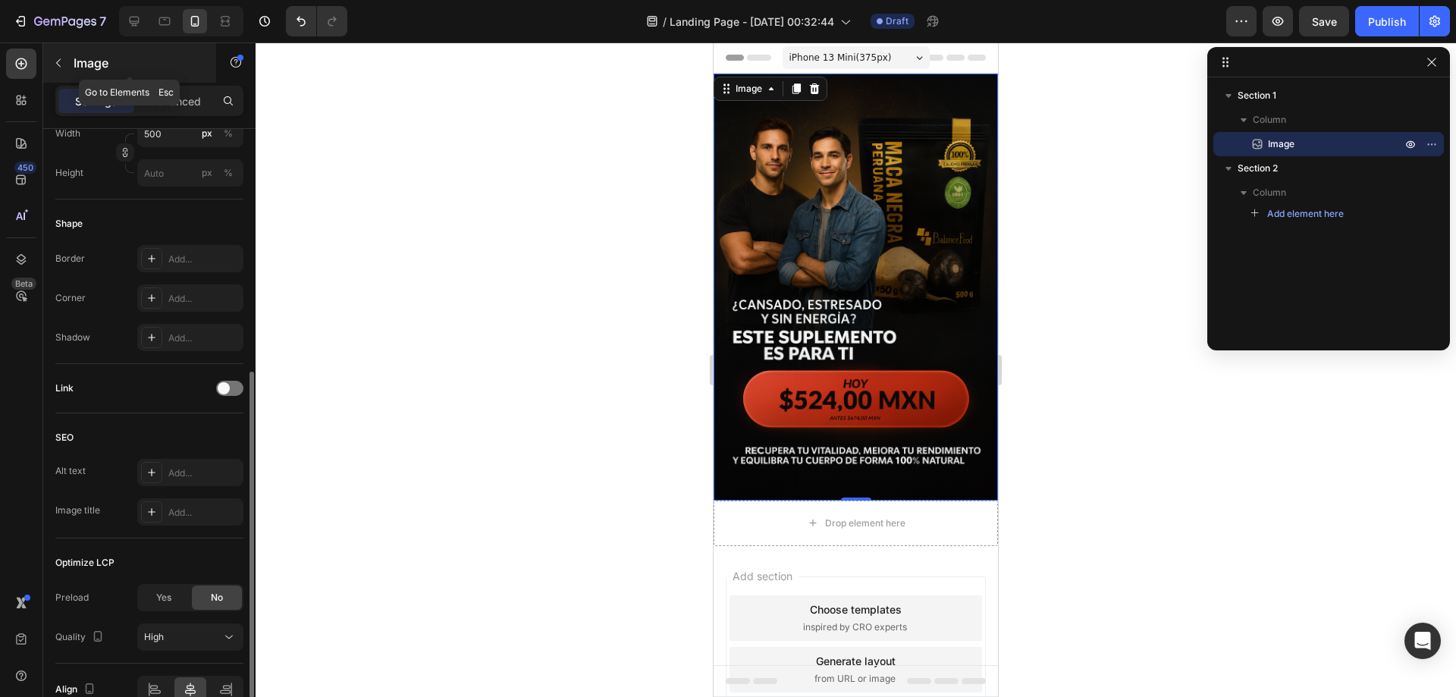
click at [59, 61] on icon "button" at bounding box center [58, 63] width 12 height 12
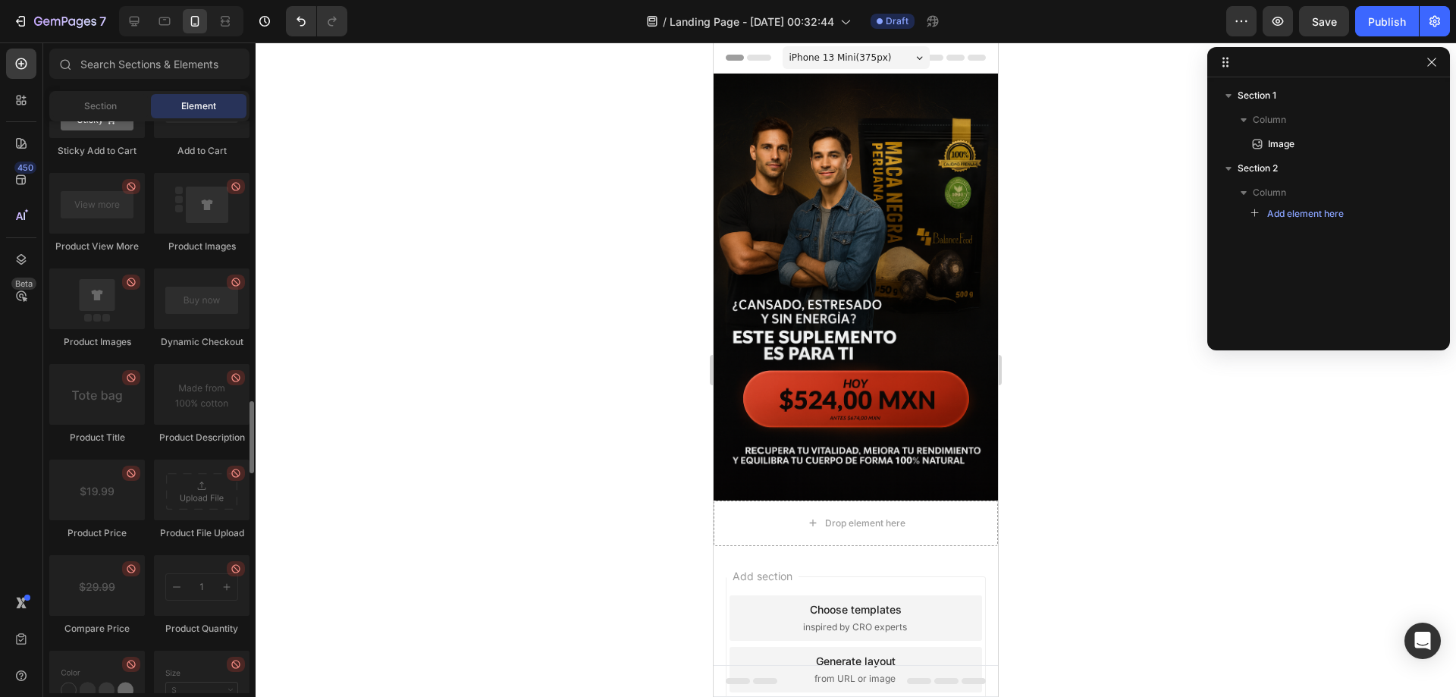
scroll to position [1895, 0]
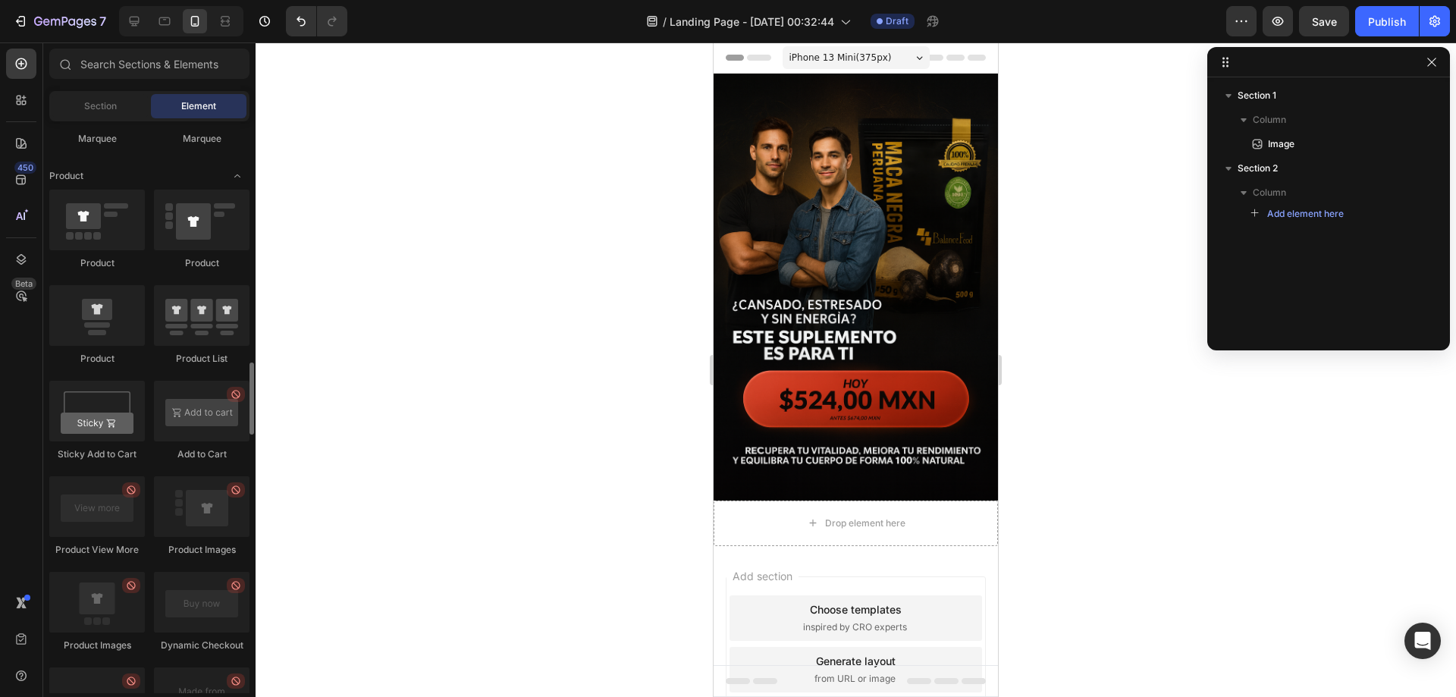
click at [197, 428] on div at bounding box center [202, 411] width 96 height 61
click at [942, 503] on div "Drop element here" at bounding box center [855, 522] width 284 height 45
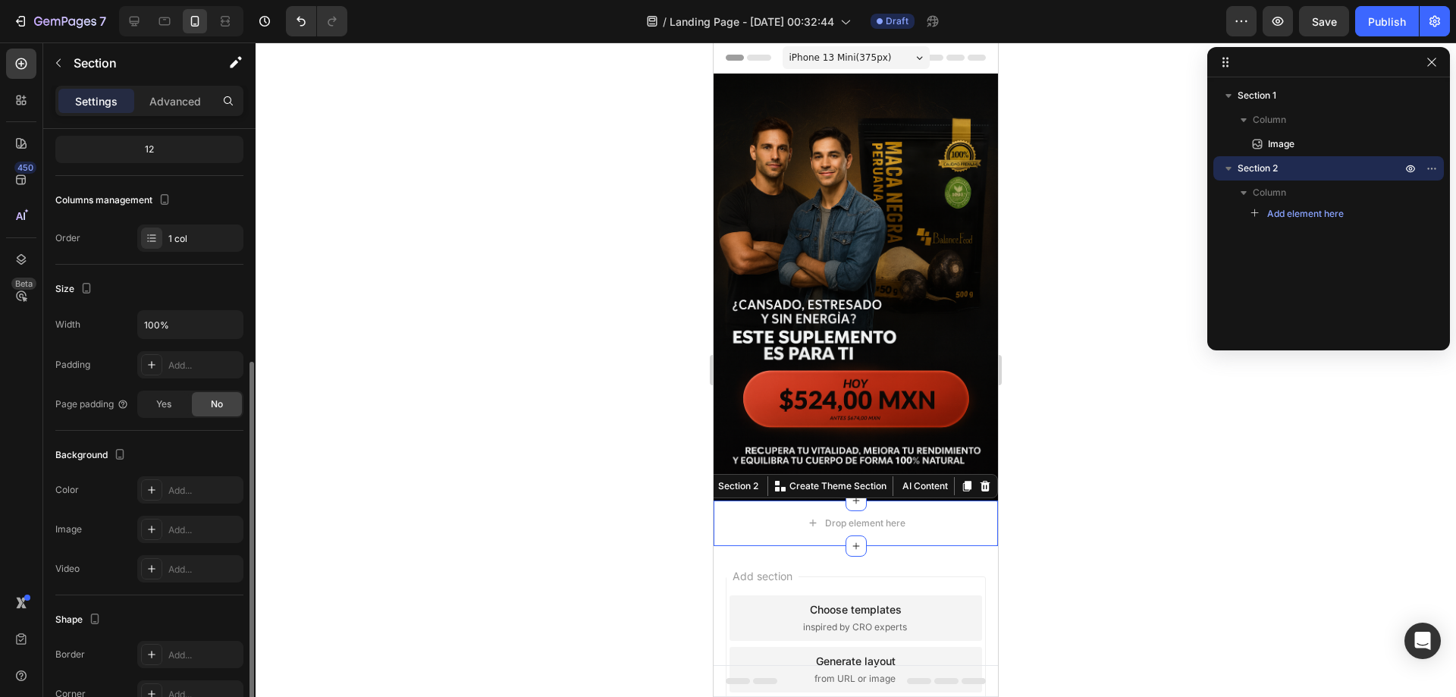
scroll to position [274, 0]
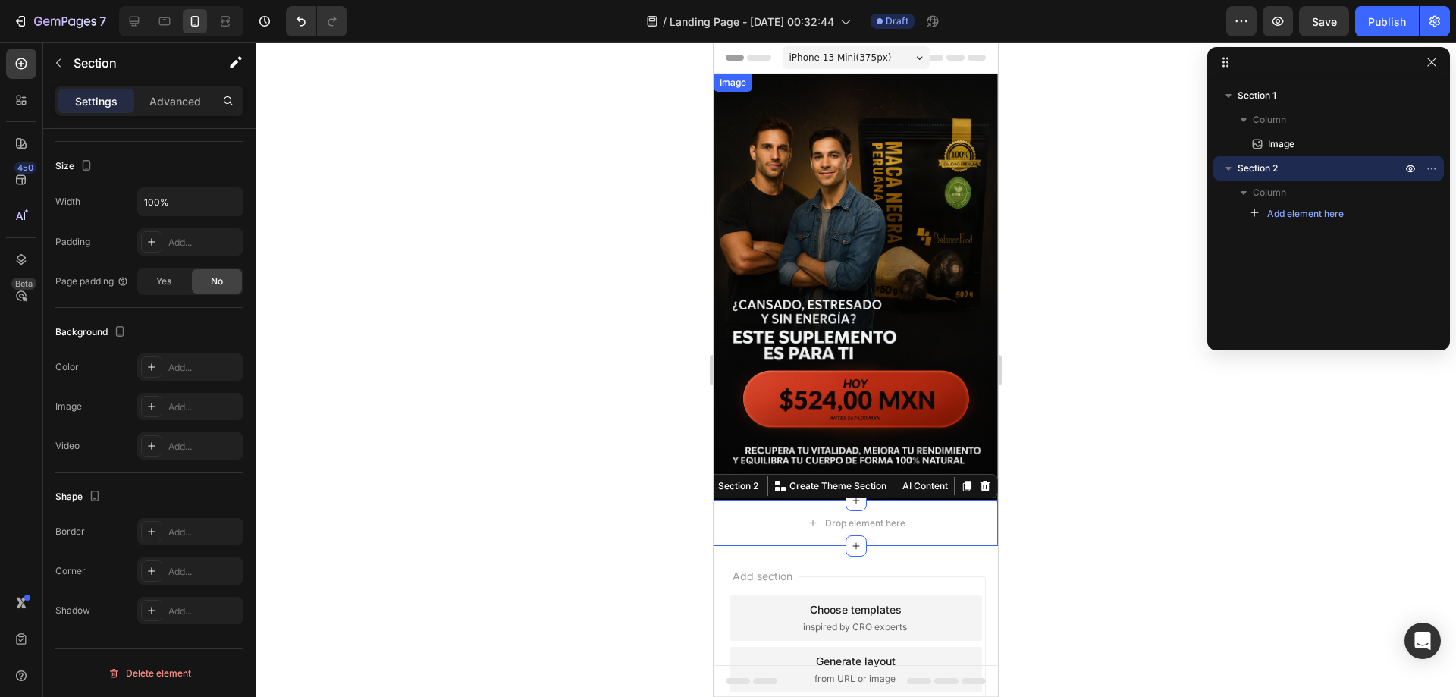
click at [896, 331] on img at bounding box center [855, 287] width 284 height 427
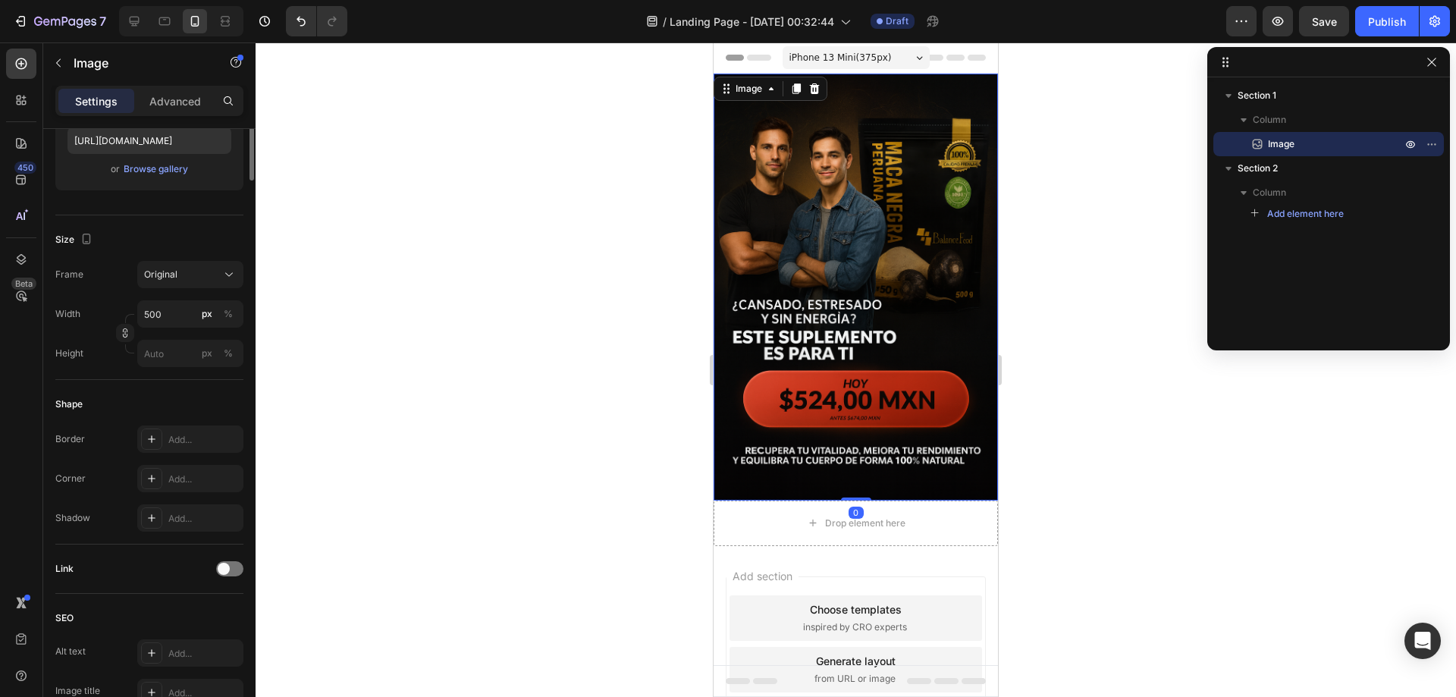
scroll to position [0, 0]
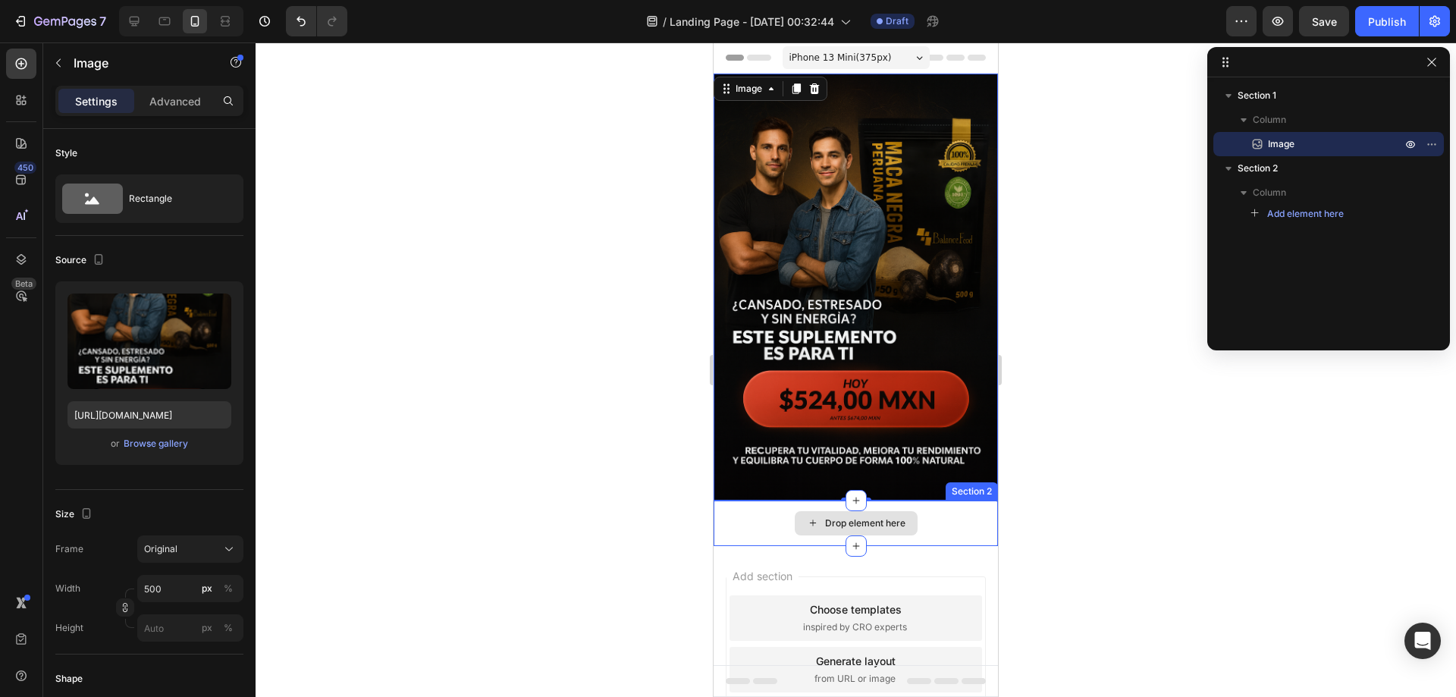
click at [760, 507] on div "Drop element here" at bounding box center [855, 522] width 284 height 45
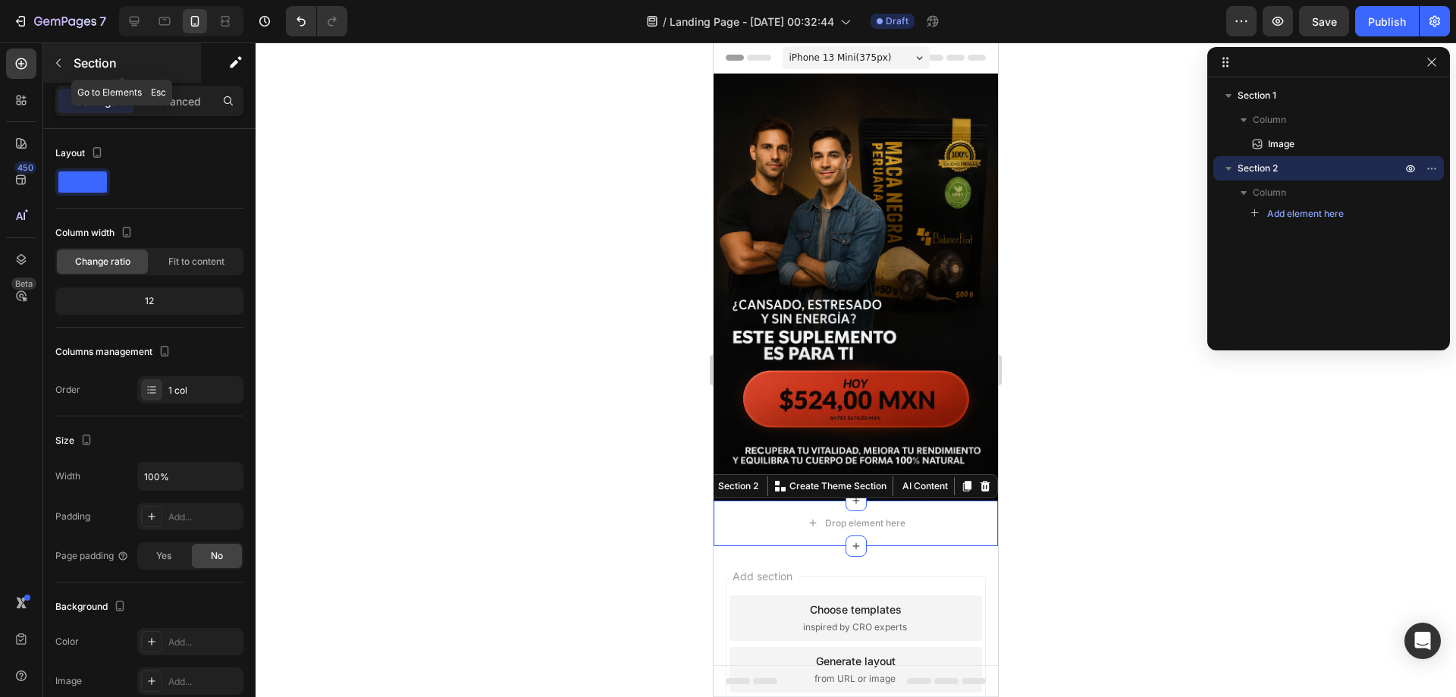
click at [59, 51] on button "button" at bounding box center [58, 63] width 24 height 24
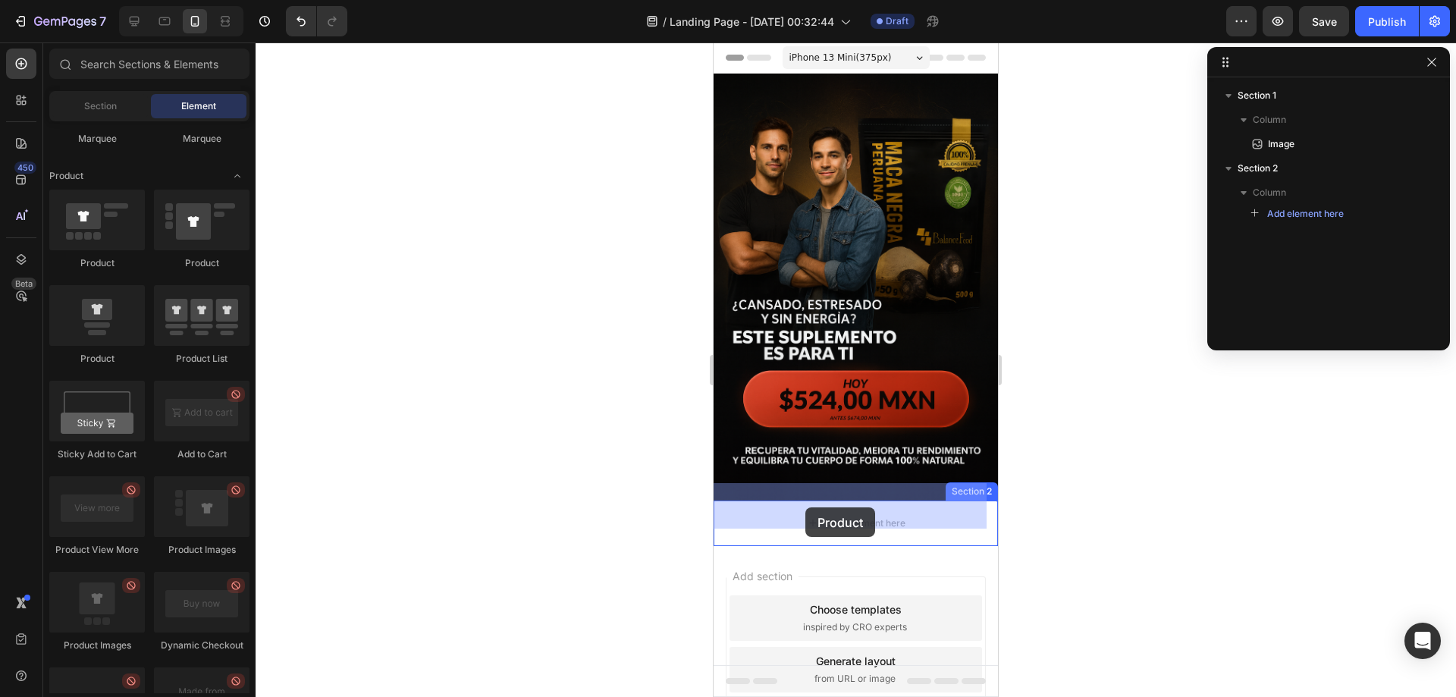
drag, startPoint x: 803, startPoint y: 351, endPoint x: 805, endPoint y: 510, distance: 159.2
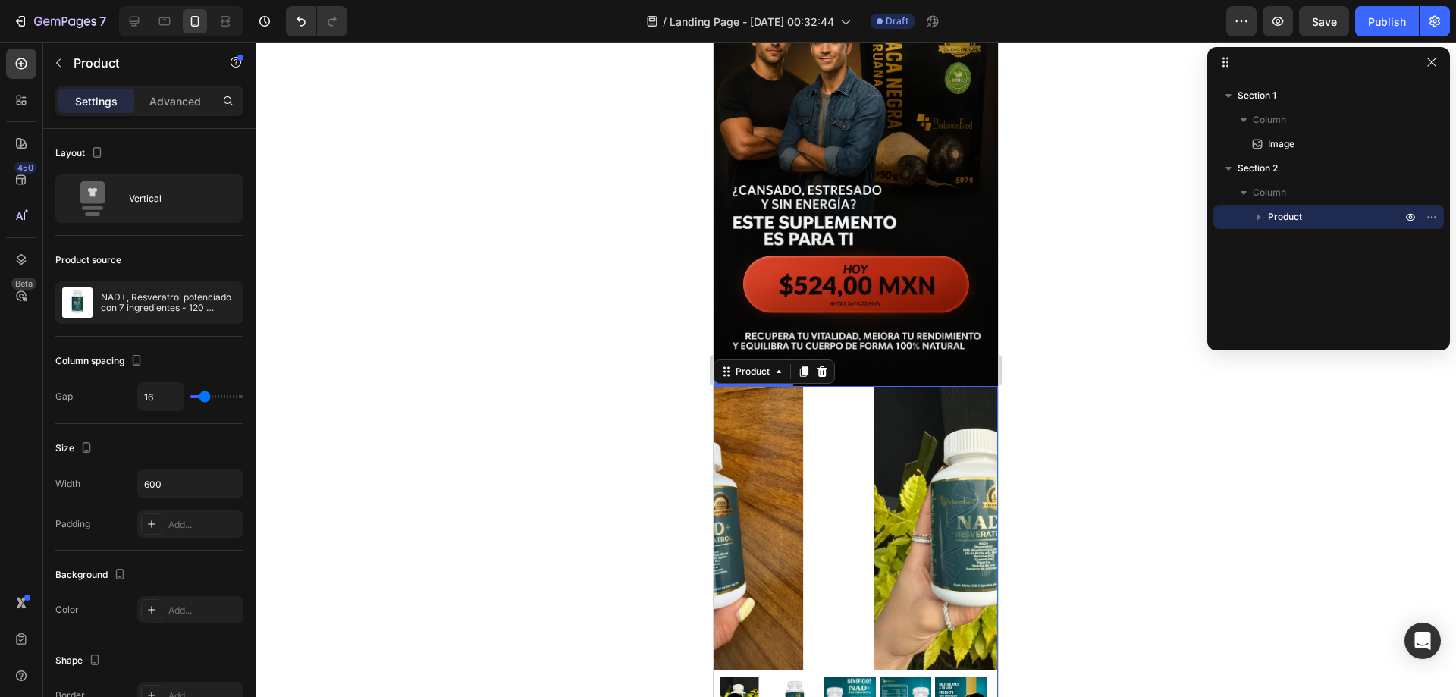
scroll to position [152, 0]
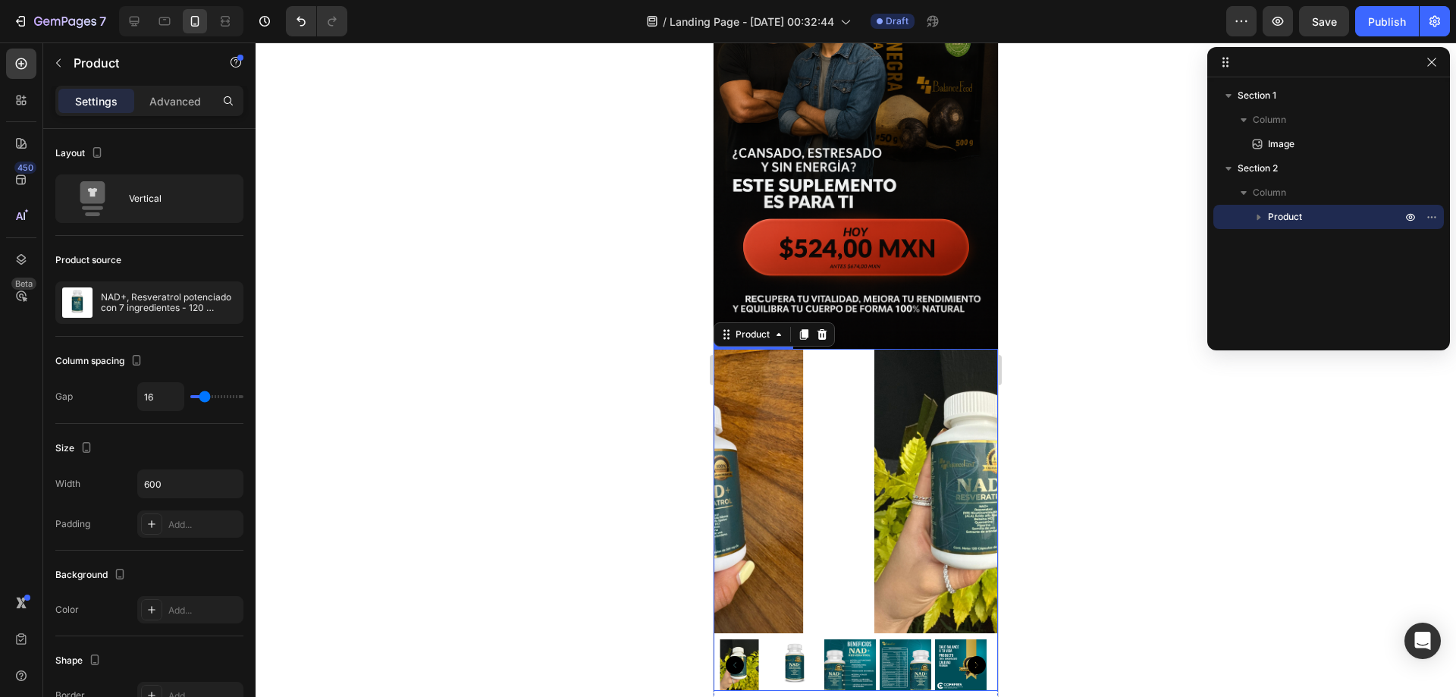
click at [966, 374] on img at bounding box center [980, 491] width 284 height 284
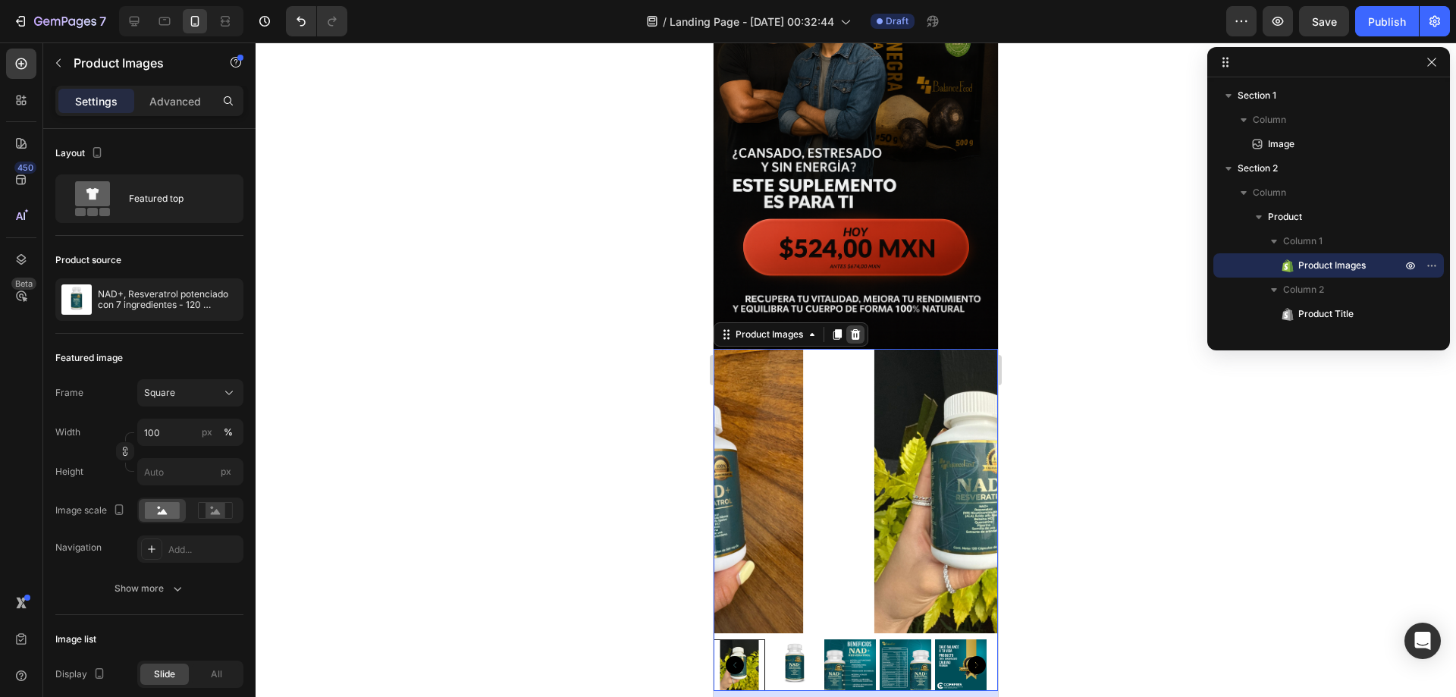
click at [861, 328] on icon at bounding box center [855, 334] width 12 height 12
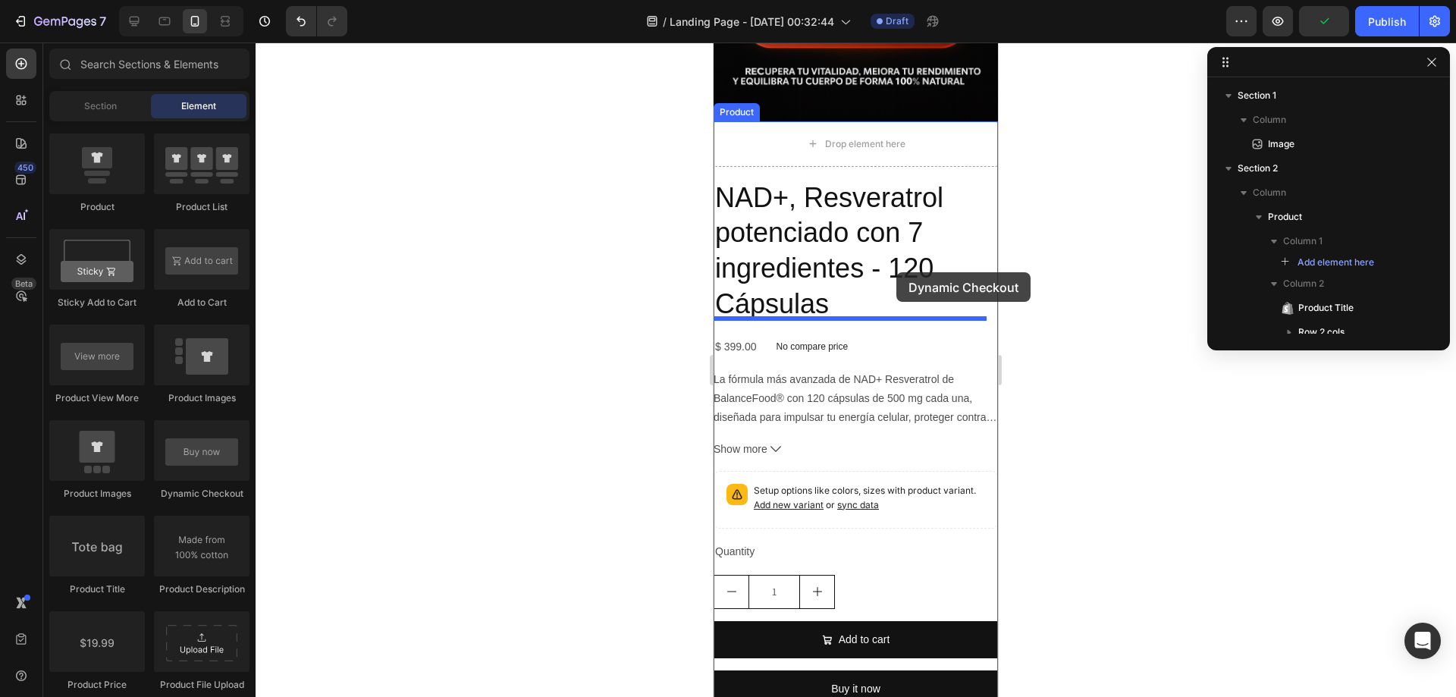
scroll to position [303, 0]
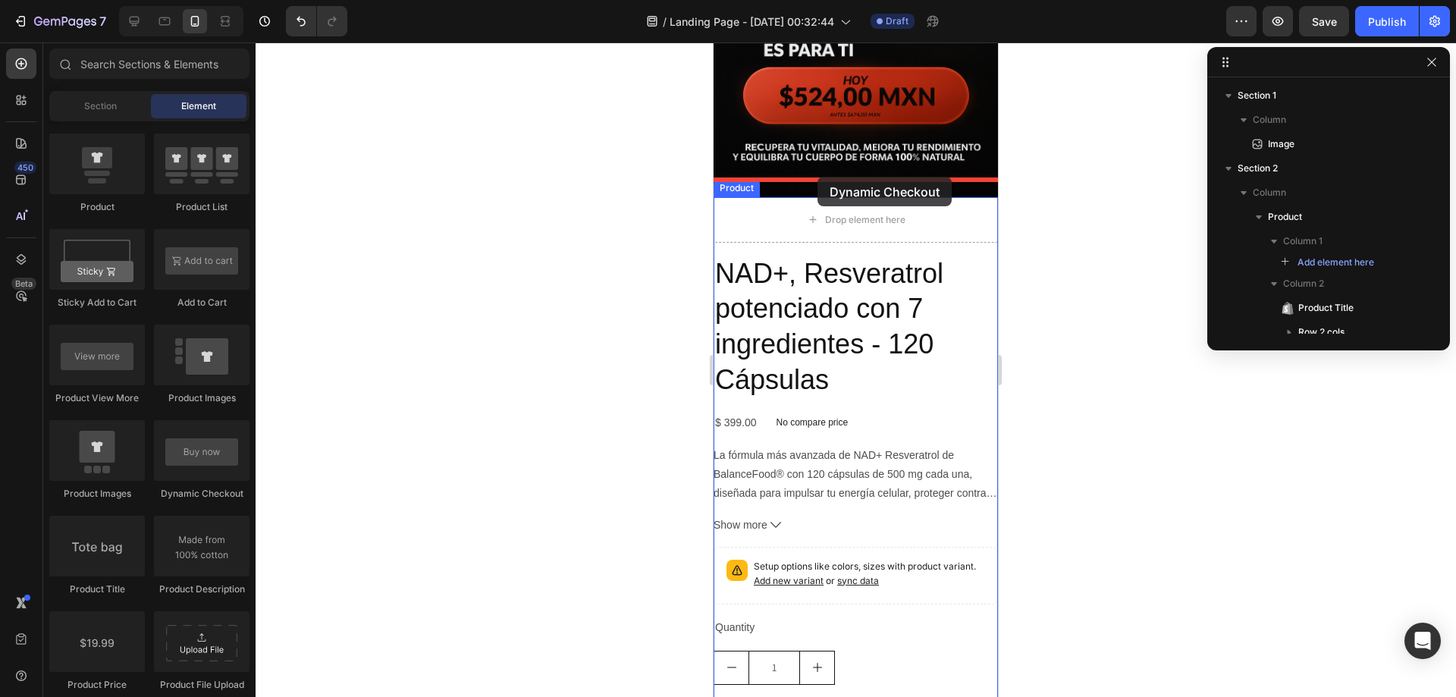
drag, startPoint x: 915, startPoint y: 503, endPoint x: 817, endPoint y: 177, distance: 340.3
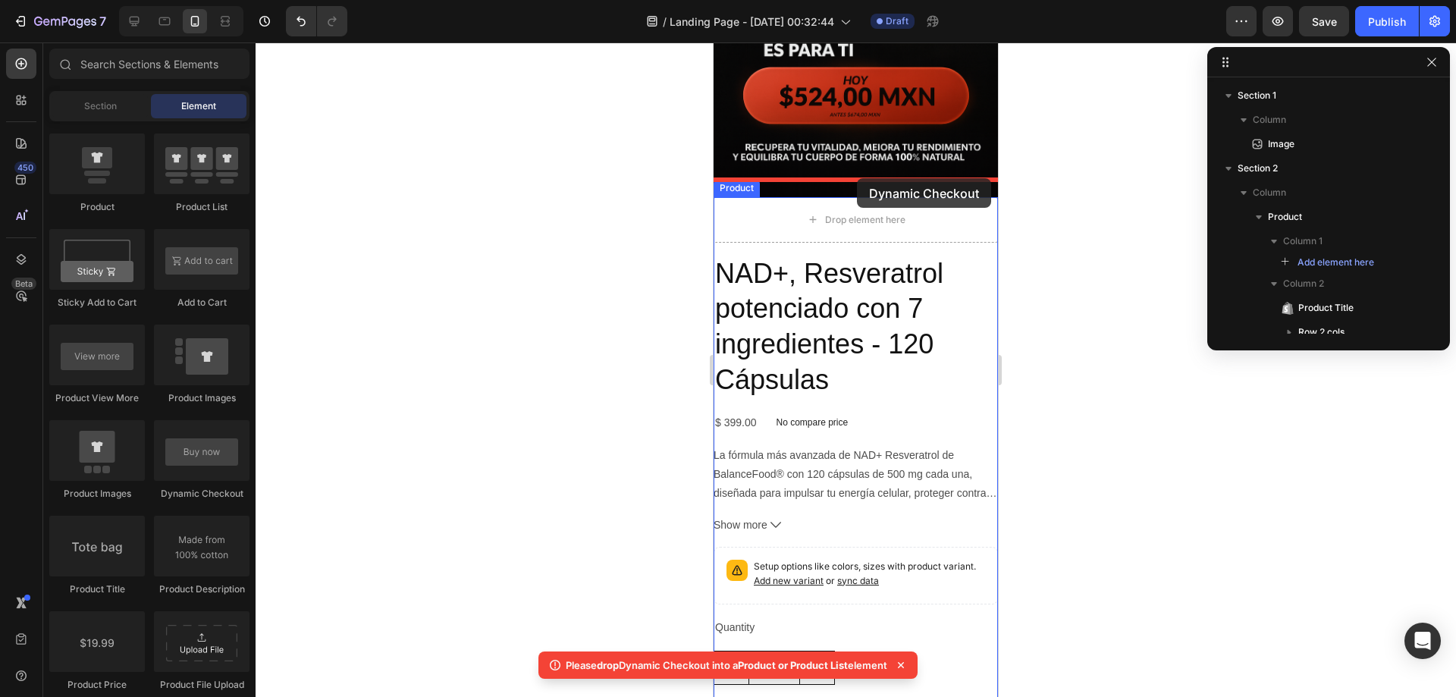
drag, startPoint x: 935, startPoint y: 500, endPoint x: 851, endPoint y: 183, distance: 327.9
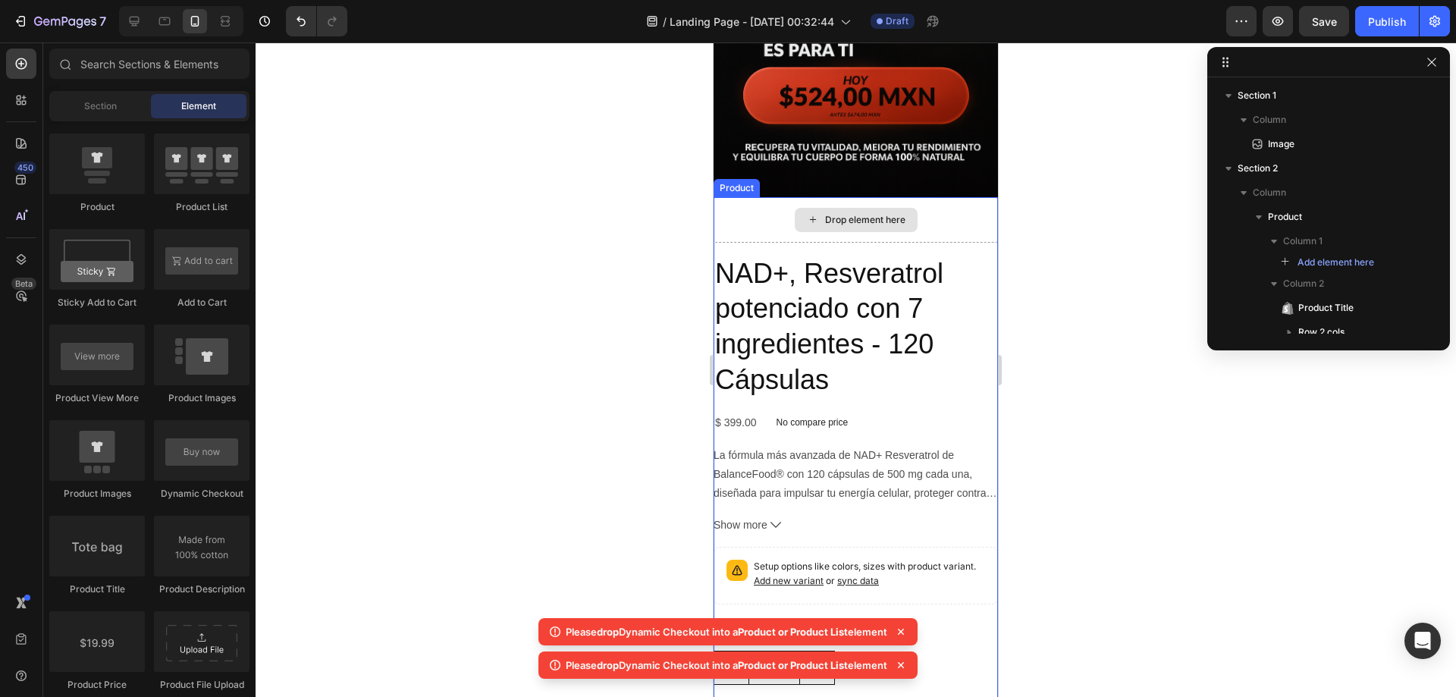
click at [857, 214] on div "Drop element here" at bounding box center [865, 220] width 80 height 12
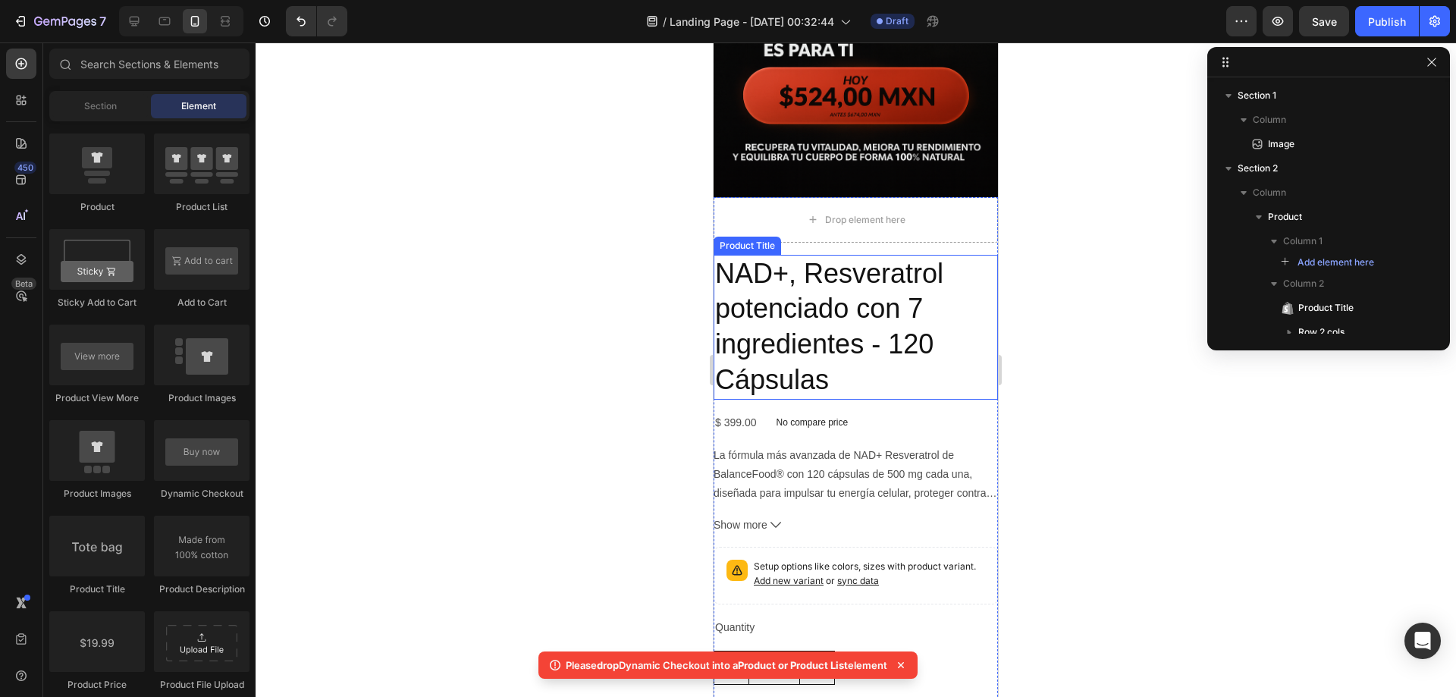
click at [969, 255] on h2 "NAD+, Resveratrol potenciado con 7 ingredientes - 120 Cápsulas" at bounding box center [855, 327] width 284 height 145
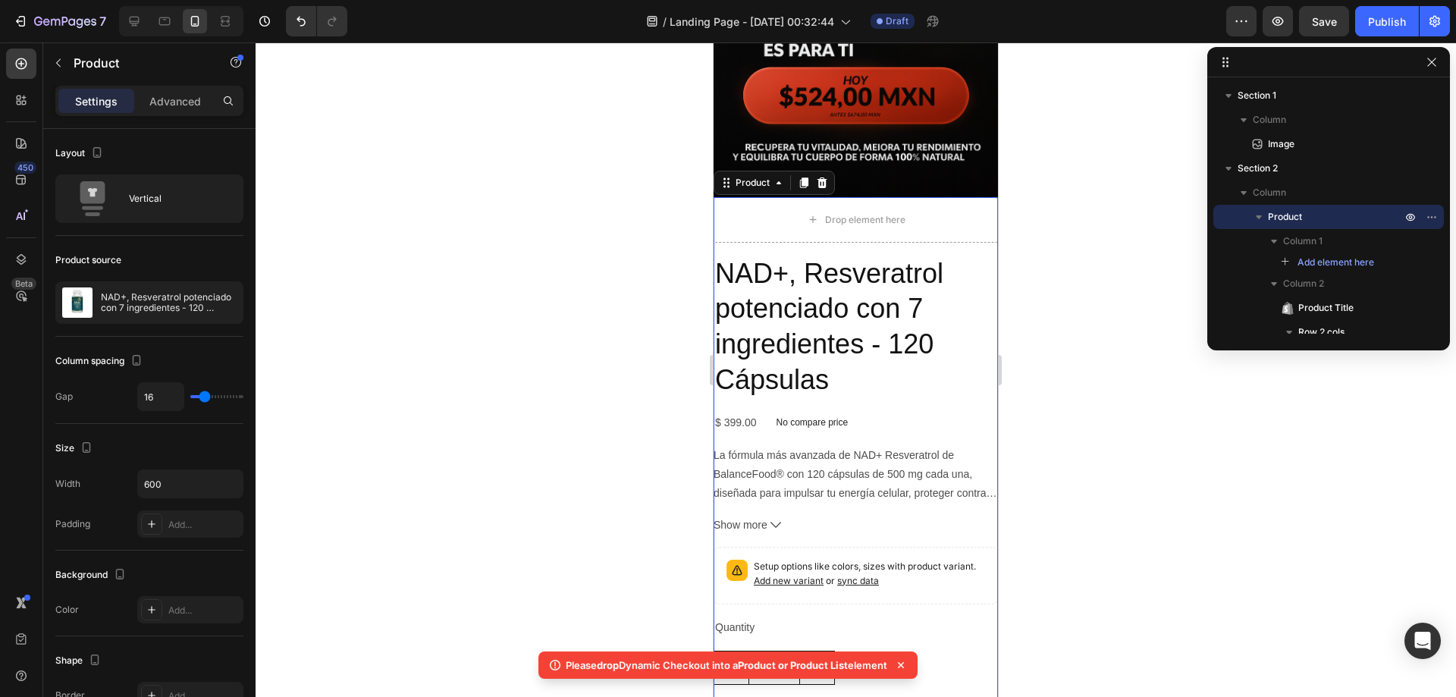
click at [978, 233] on div "Drop element here NAD+, Resveratrol potenciado con 7 ingredientes - 120 Cápsula…" at bounding box center [855, 496] width 284 height 599
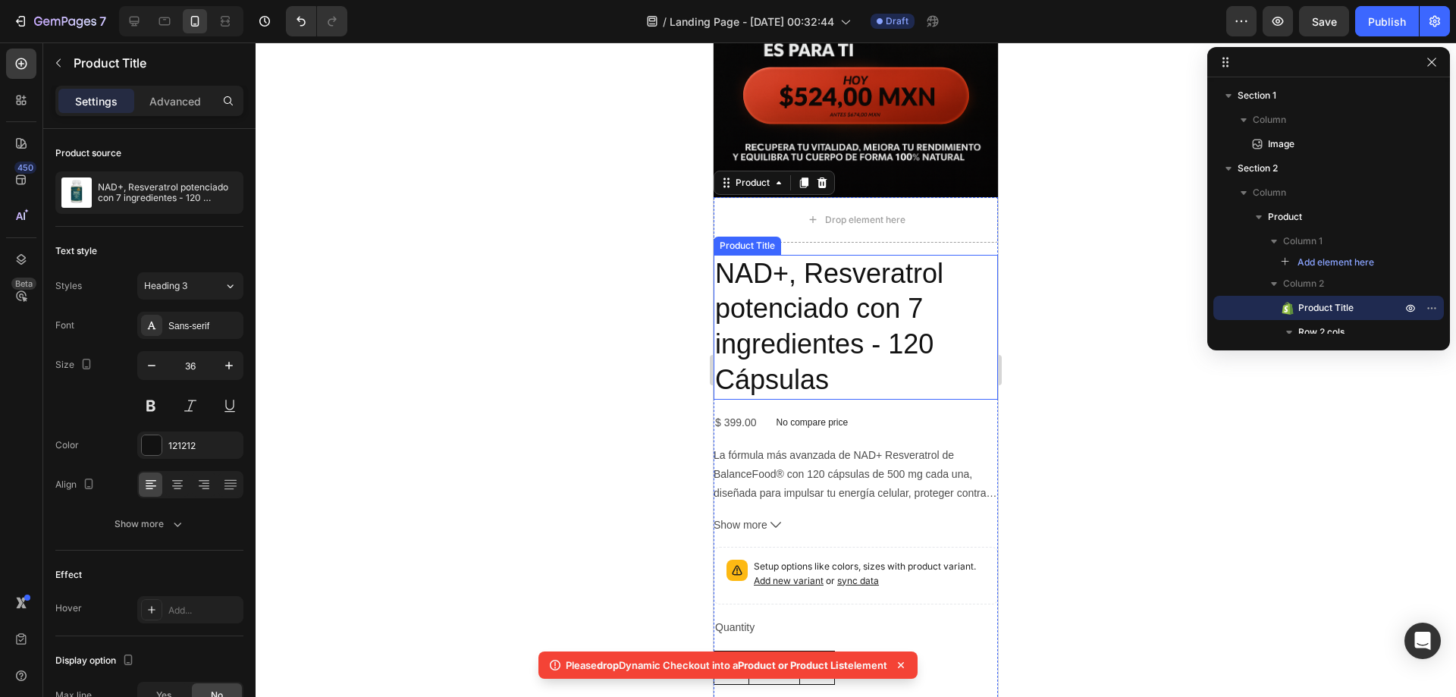
click at [957, 286] on h2 "NAD+, Resveratrol potenciado con 7 ingredientes - 120 Cápsulas" at bounding box center [855, 327] width 284 height 145
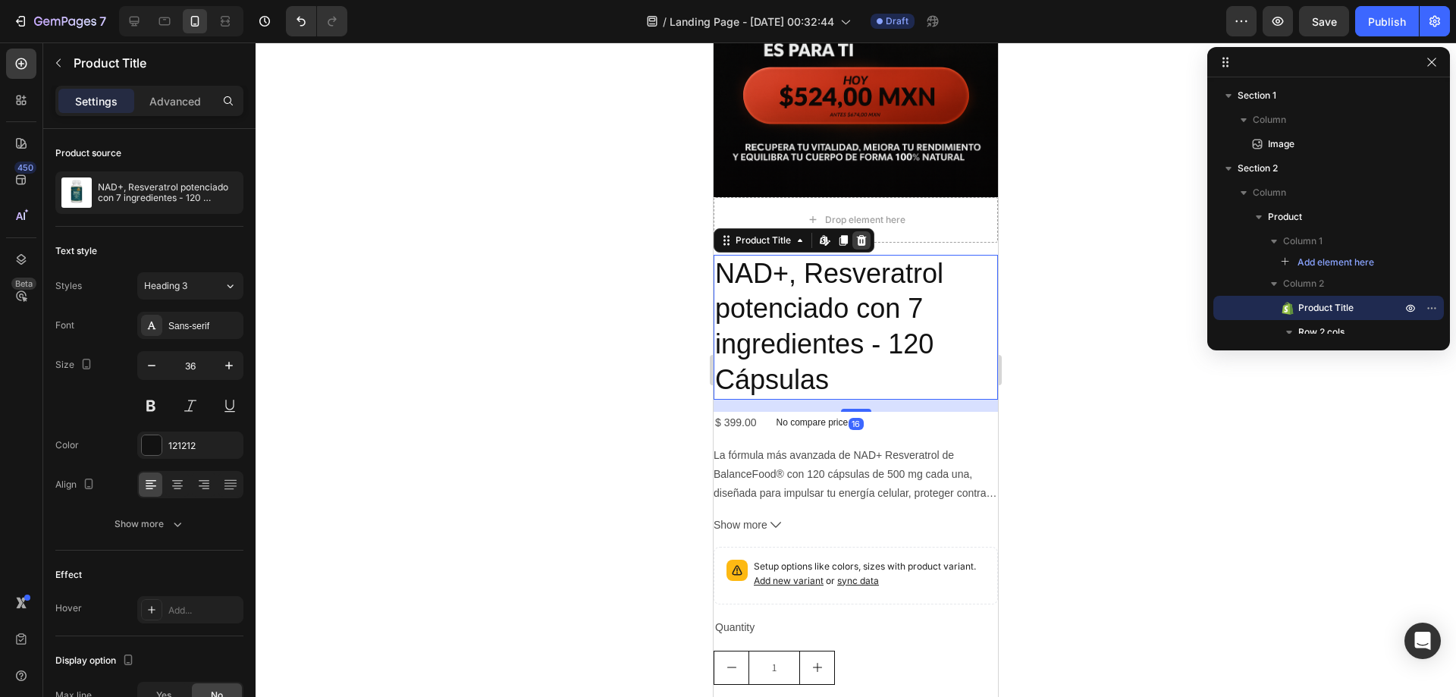
click at [861, 231] on div at bounding box center [861, 240] width 18 height 18
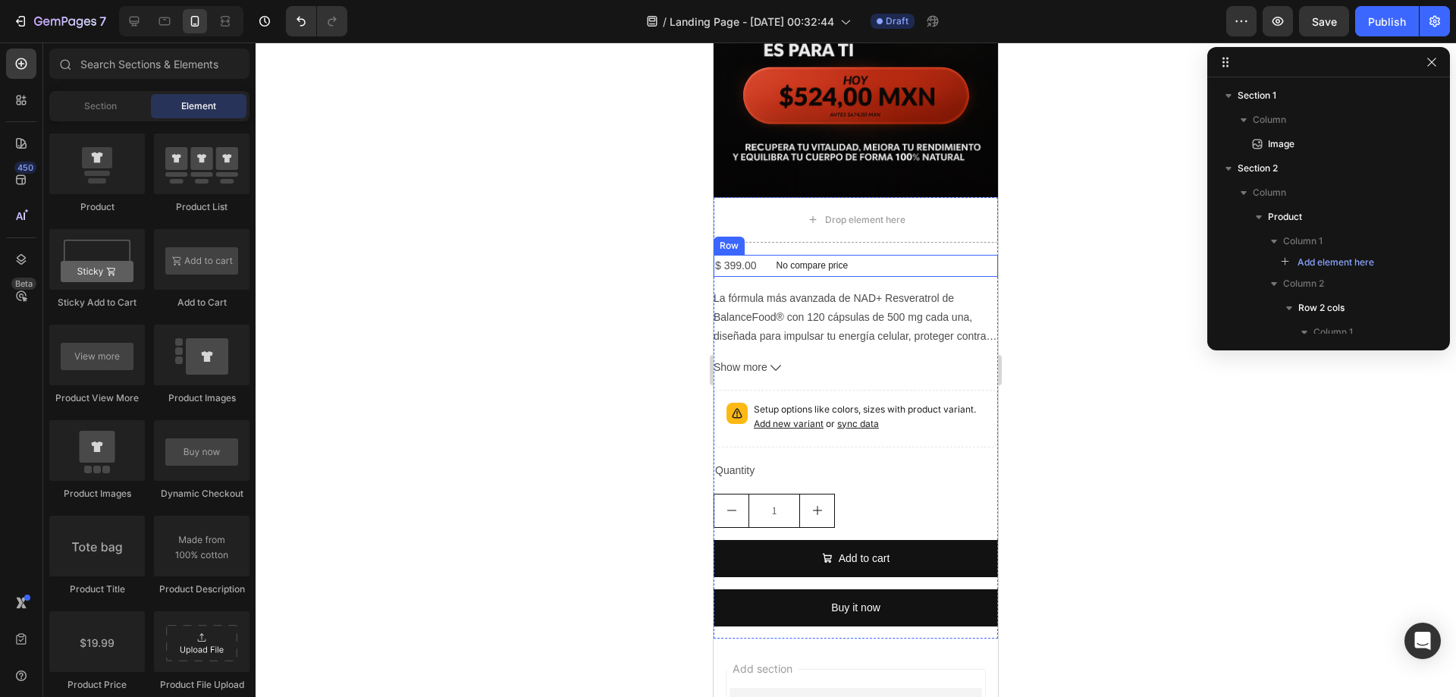
click at [861, 255] on div "$ 399.00 Product Price Product Price No compare price Product Price Row" at bounding box center [855, 266] width 284 height 22
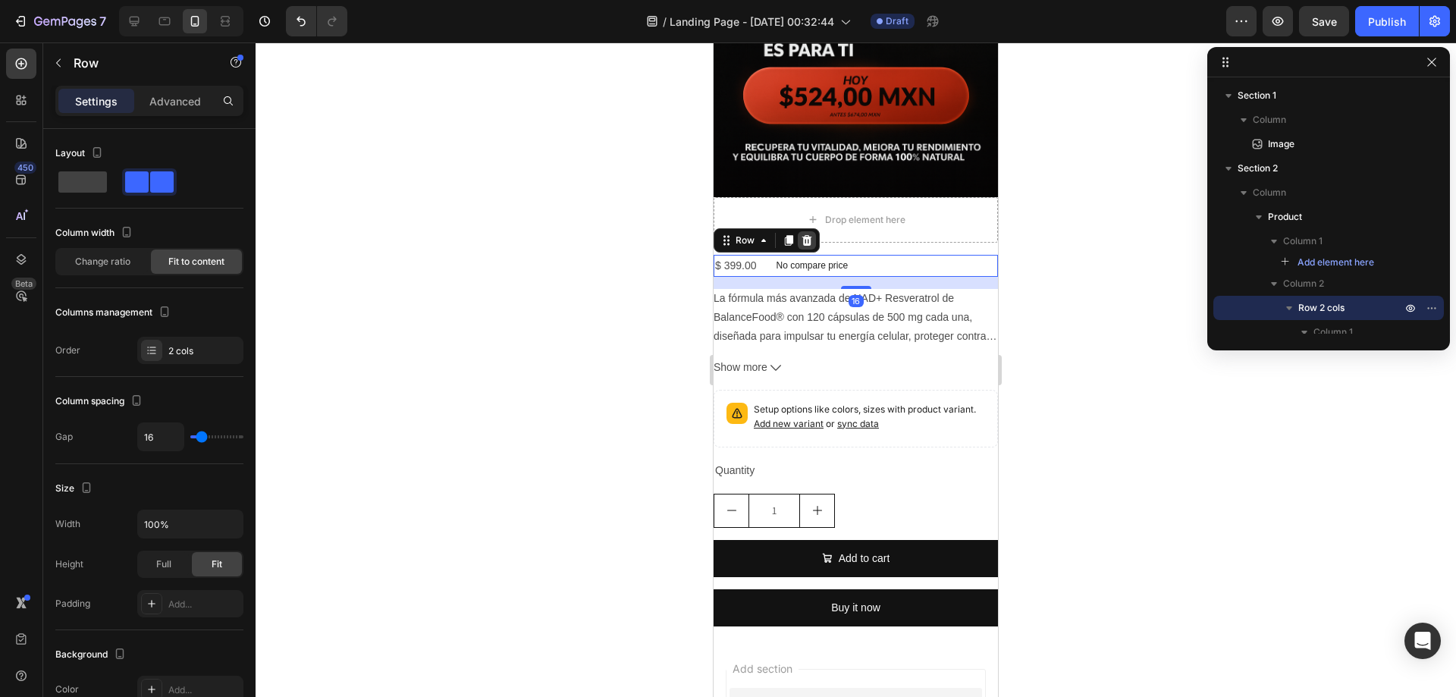
click at [813, 231] on div at bounding box center [807, 240] width 18 height 18
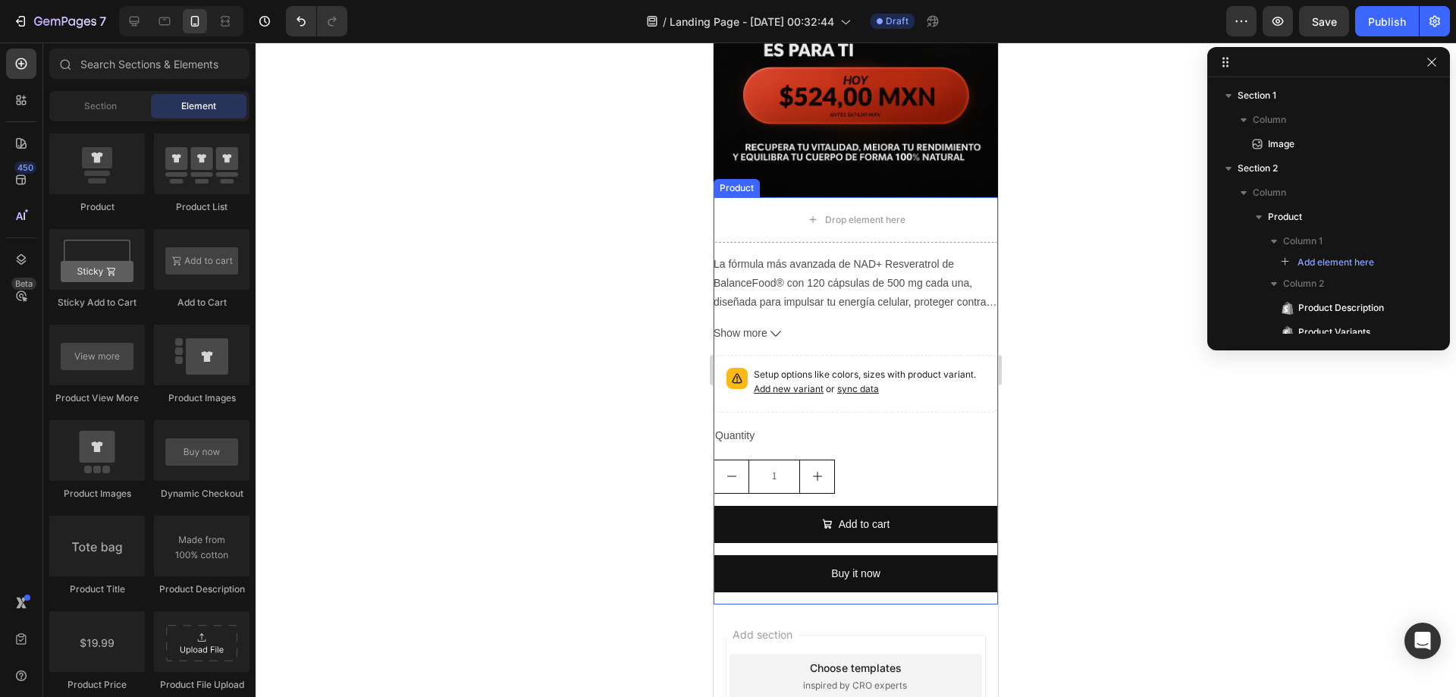
click at [831, 230] on div "Drop element here La fórmula más avanzada de NAD+ Resveratrol de BalanceFood® c…" at bounding box center [855, 400] width 284 height 407
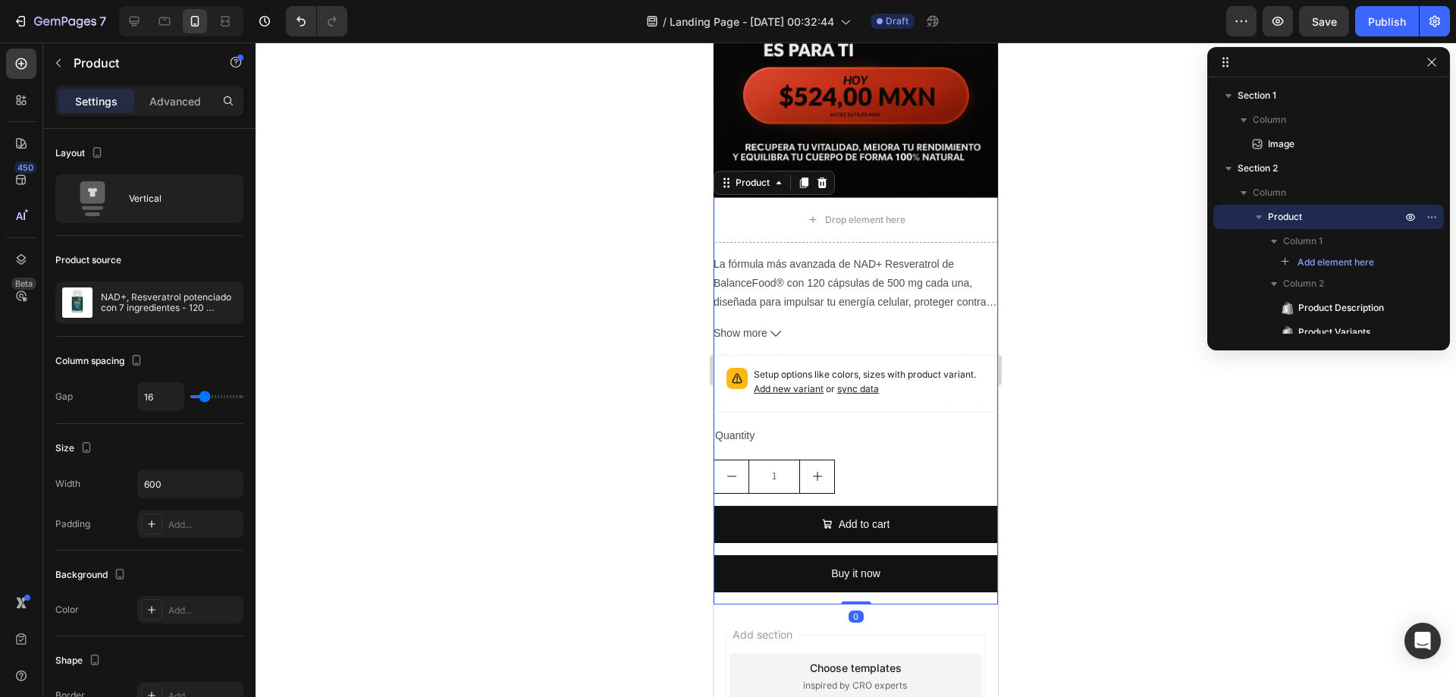
click at [826, 258] on p "La fórmula más avanzada de NAD+ Resveratrol de BalanceFood® con 120 cápsulas de…" at bounding box center [855, 293] width 284 height 70
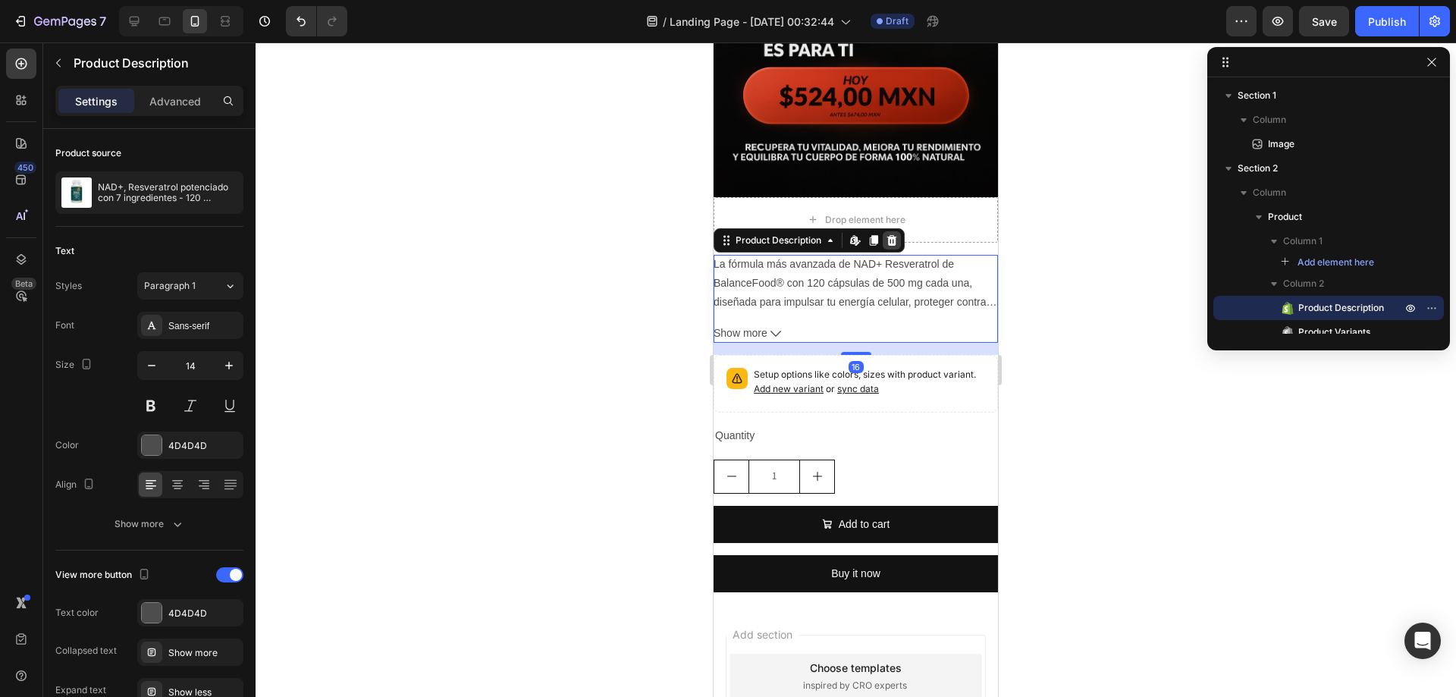
click at [899, 231] on div at bounding box center [891, 240] width 18 height 18
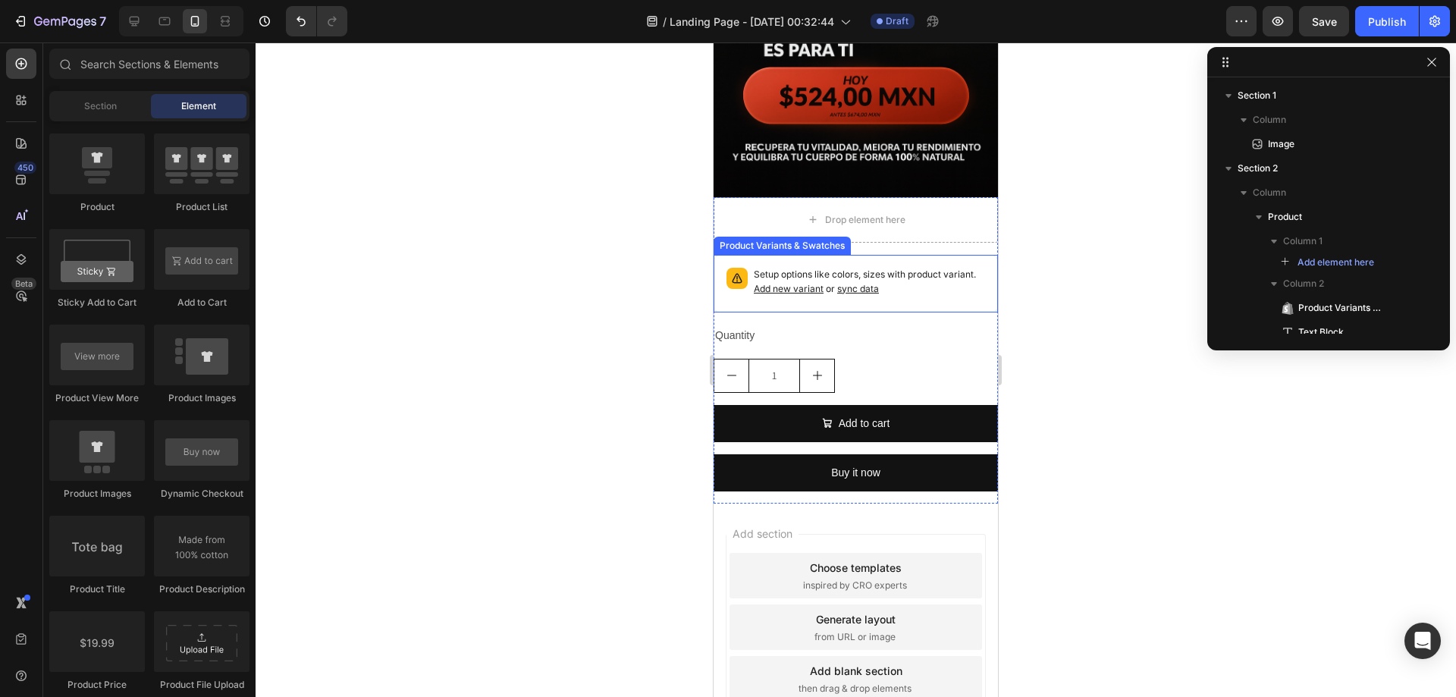
click at [864, 268] on p "Setup options like colors, sizes with product variant. Add new variant or sync …" at bounding box center [869, 282] width 231 height 29
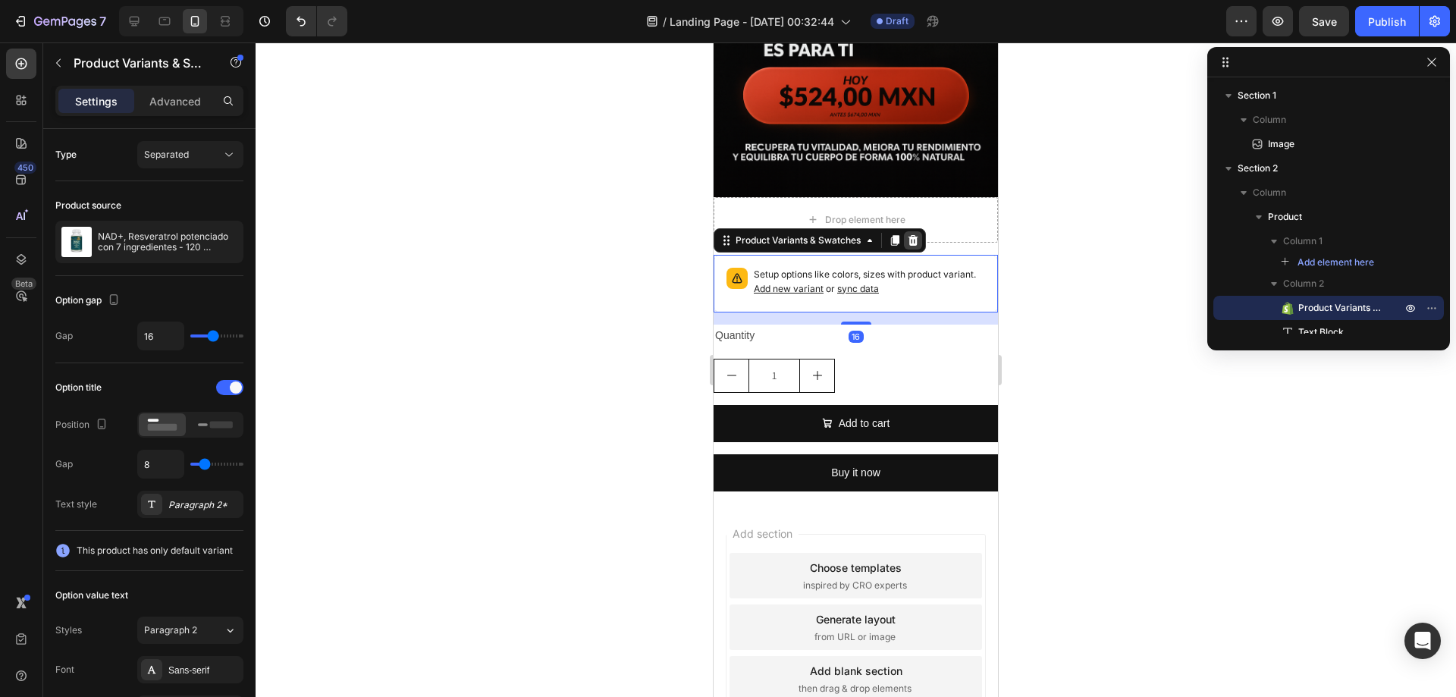
click at [916, 234] on icon at bounding box center [913, 239] width 10 height 11
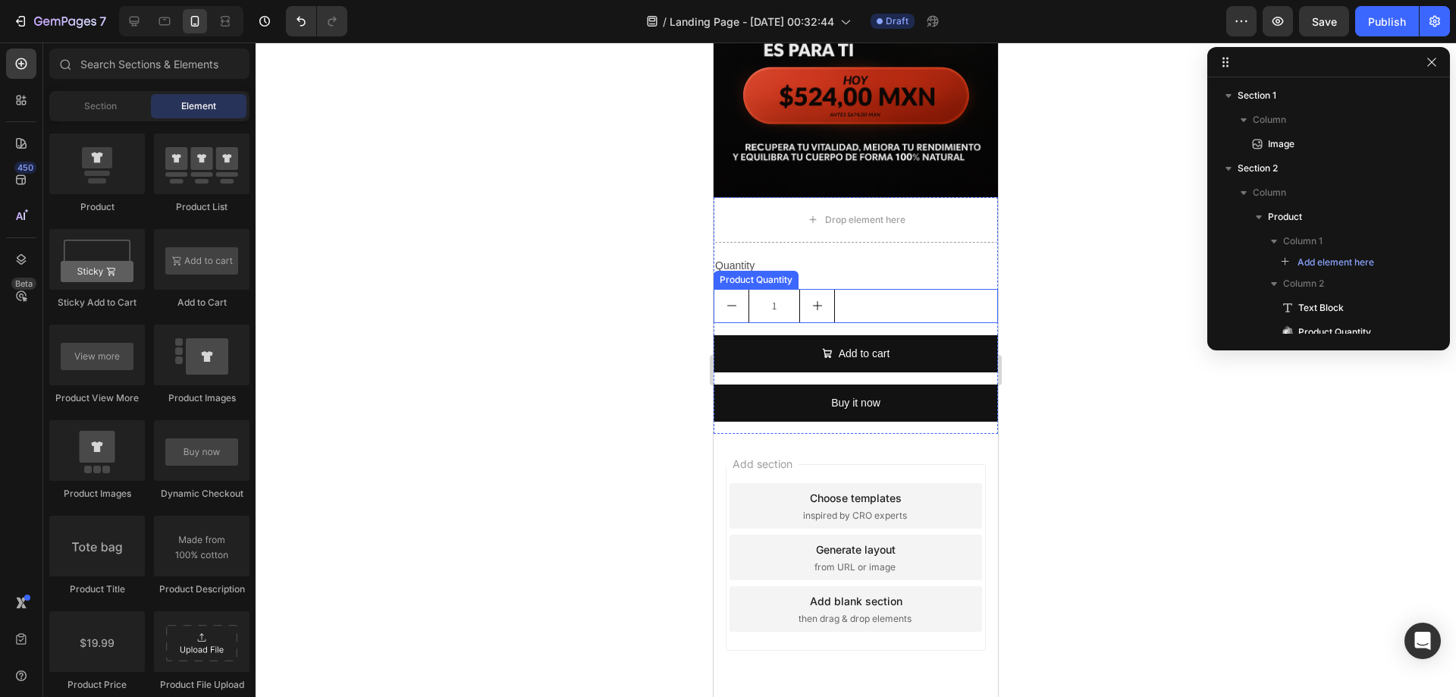
click at [884, 289] on div "1" at bounding box center [855, 306] width 284 height 34
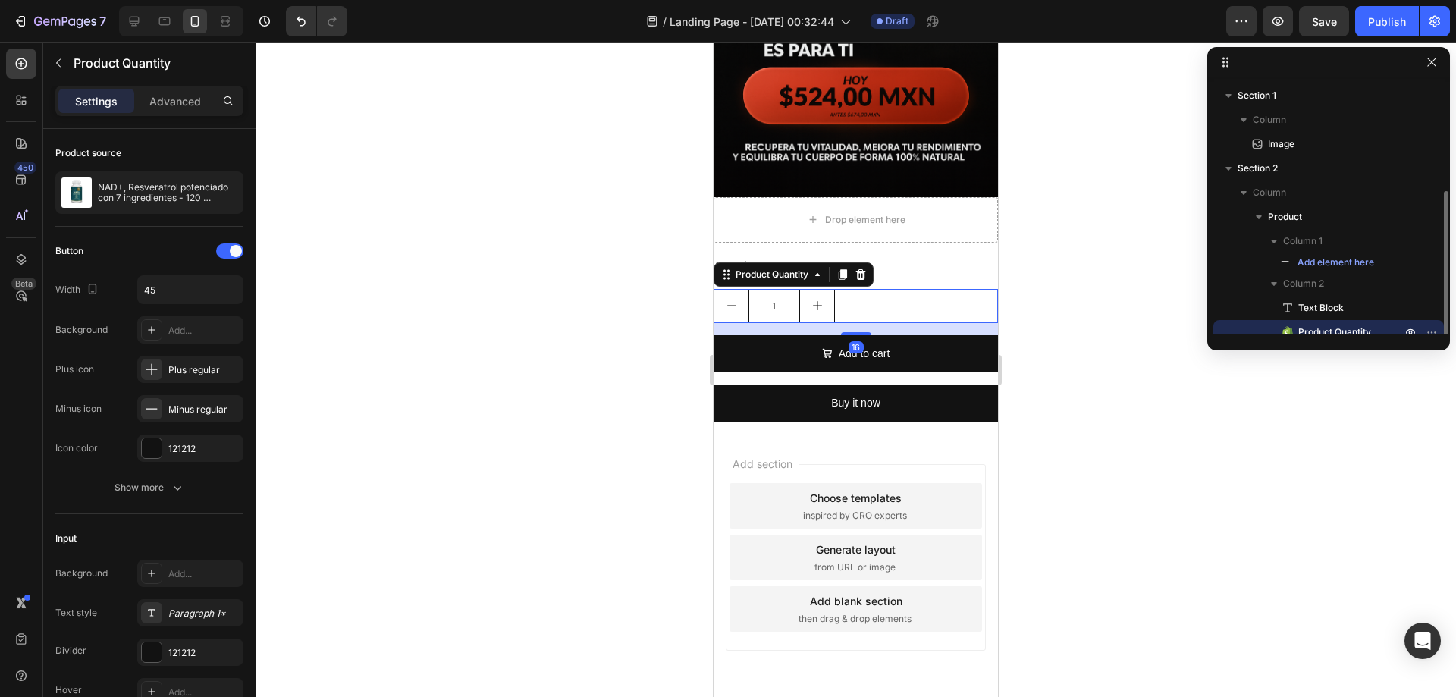
scroll to position [59, 0]
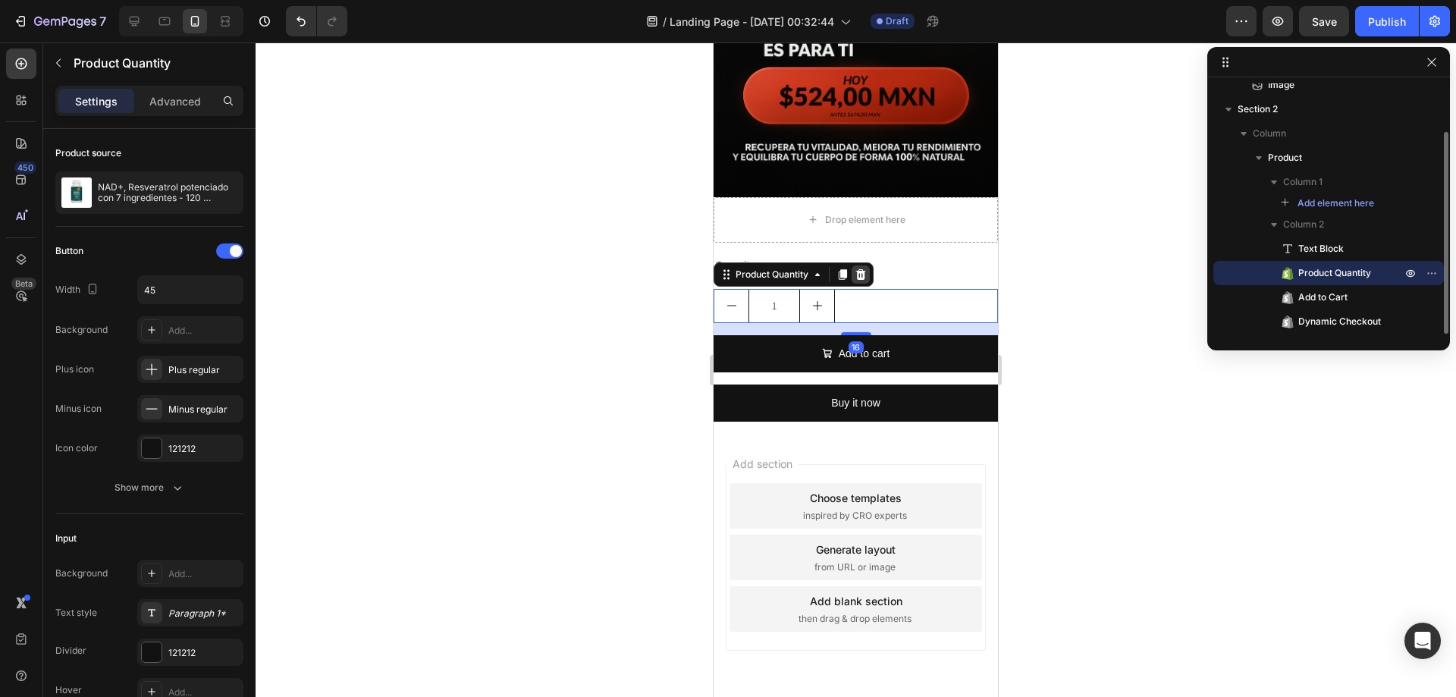
click at [858, 269] on icon at bounding box center [861, 274] width 10 height 11
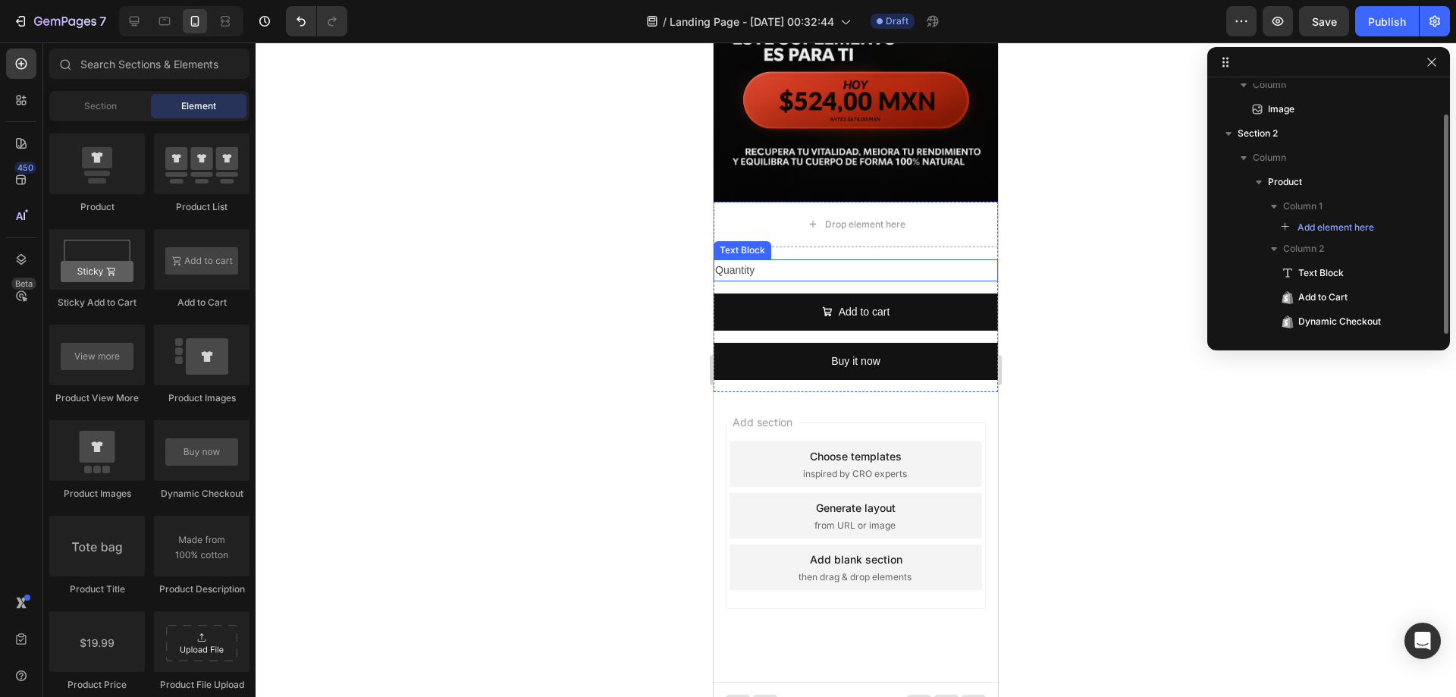
click at [881, 259] on div "Quantity" at bounding box center [855, 270] width 284 height 22
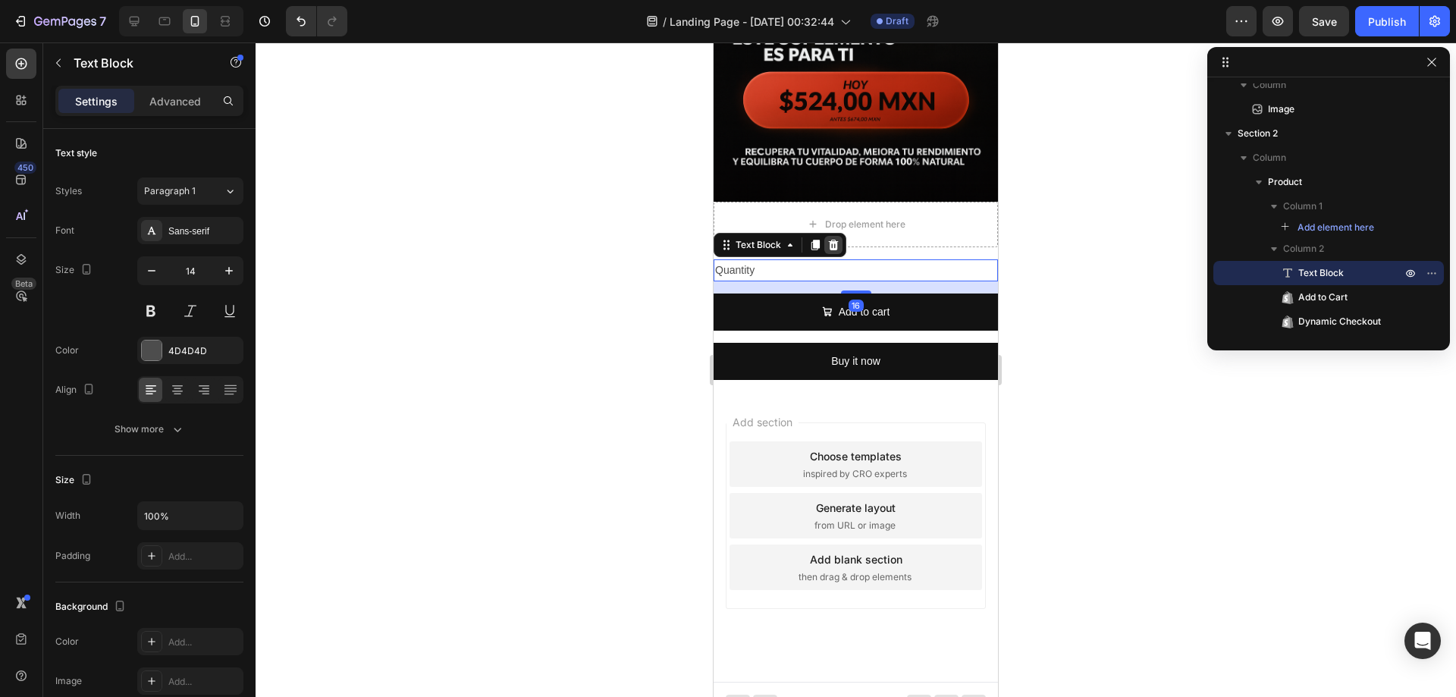
click at [838, 239] on icon at bounding box center [833, 245] width 12 height 12
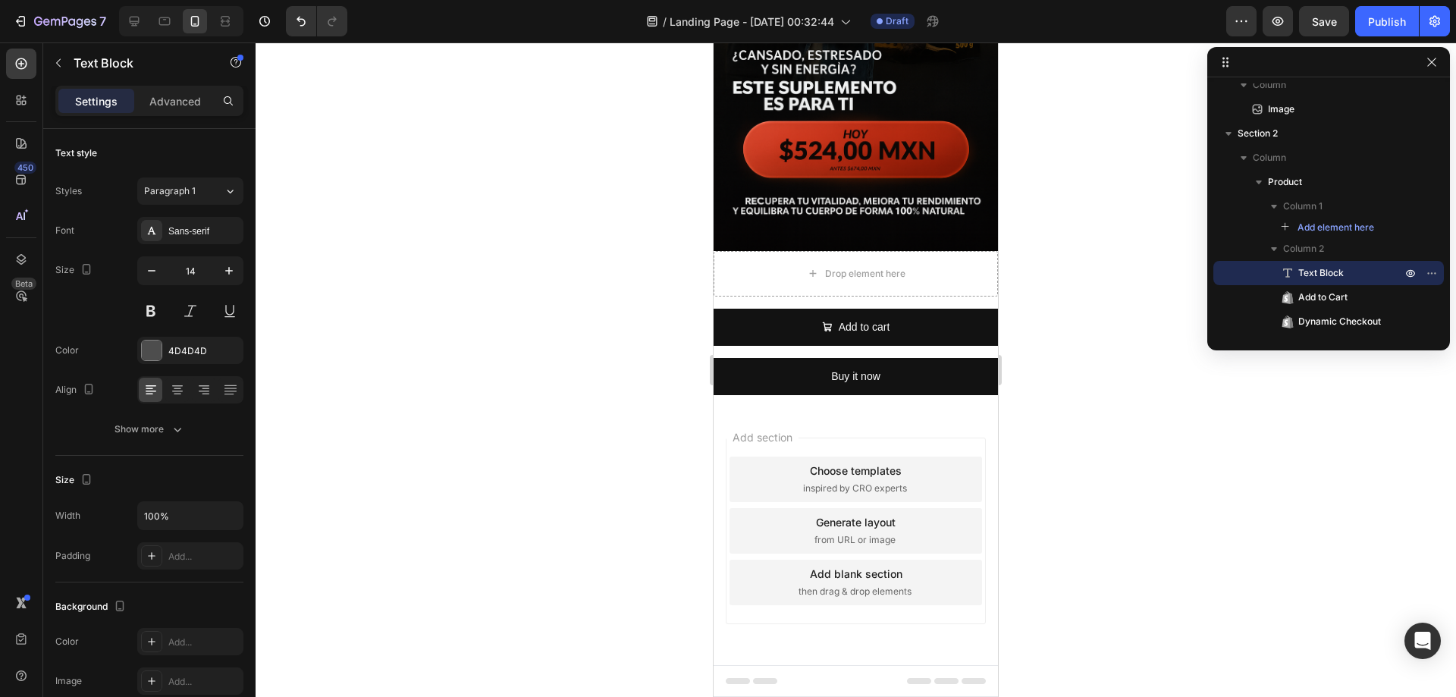
scroll to position [232, 0]
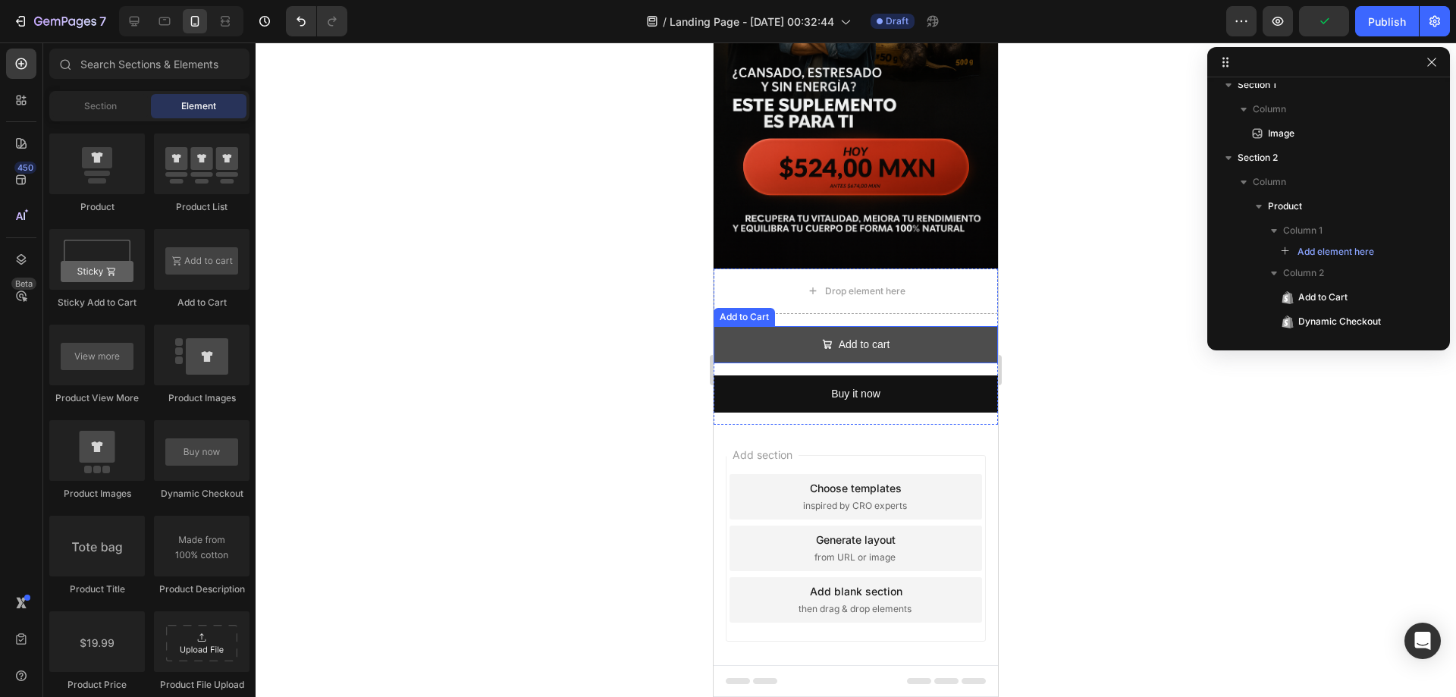
click at [901, 326] on button "Add to cart" at bounding box center [855, 344] width 284 height 37
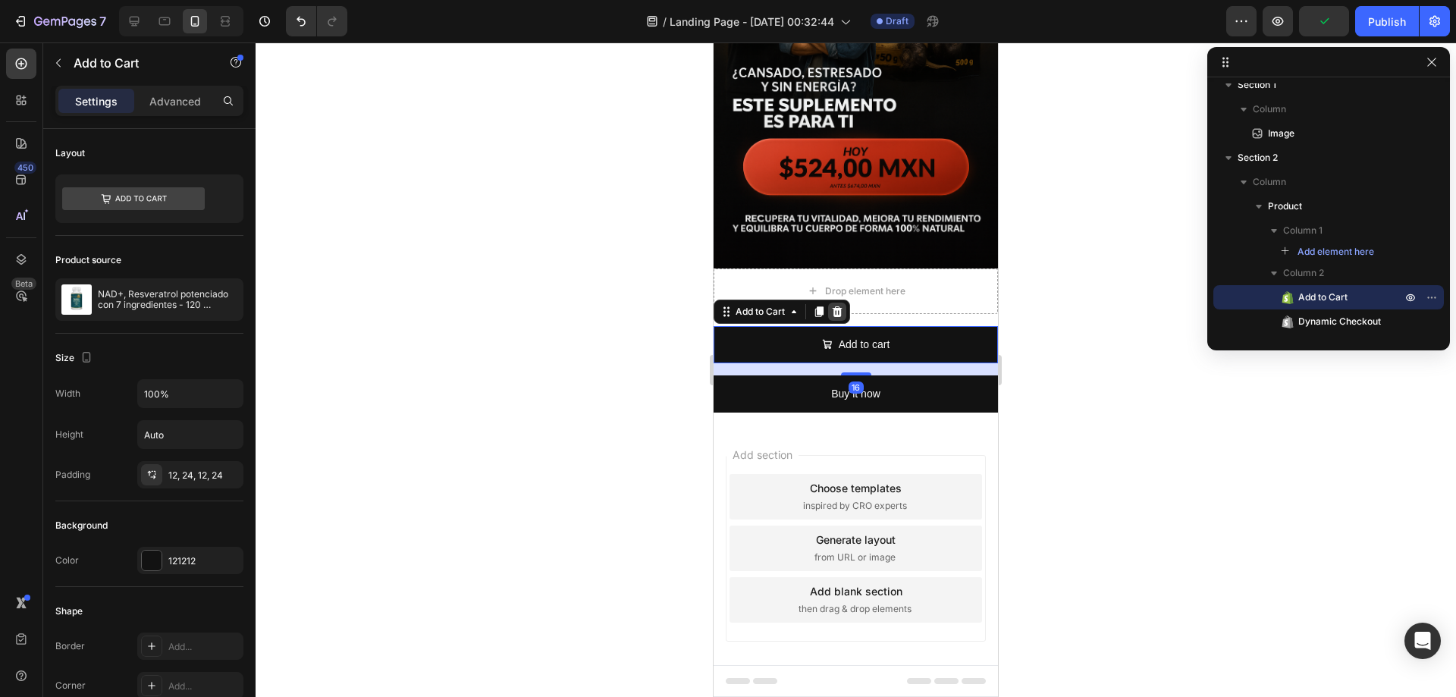
click at [834, 306] on icon at bounding box center [837, 312] width 12 height 12
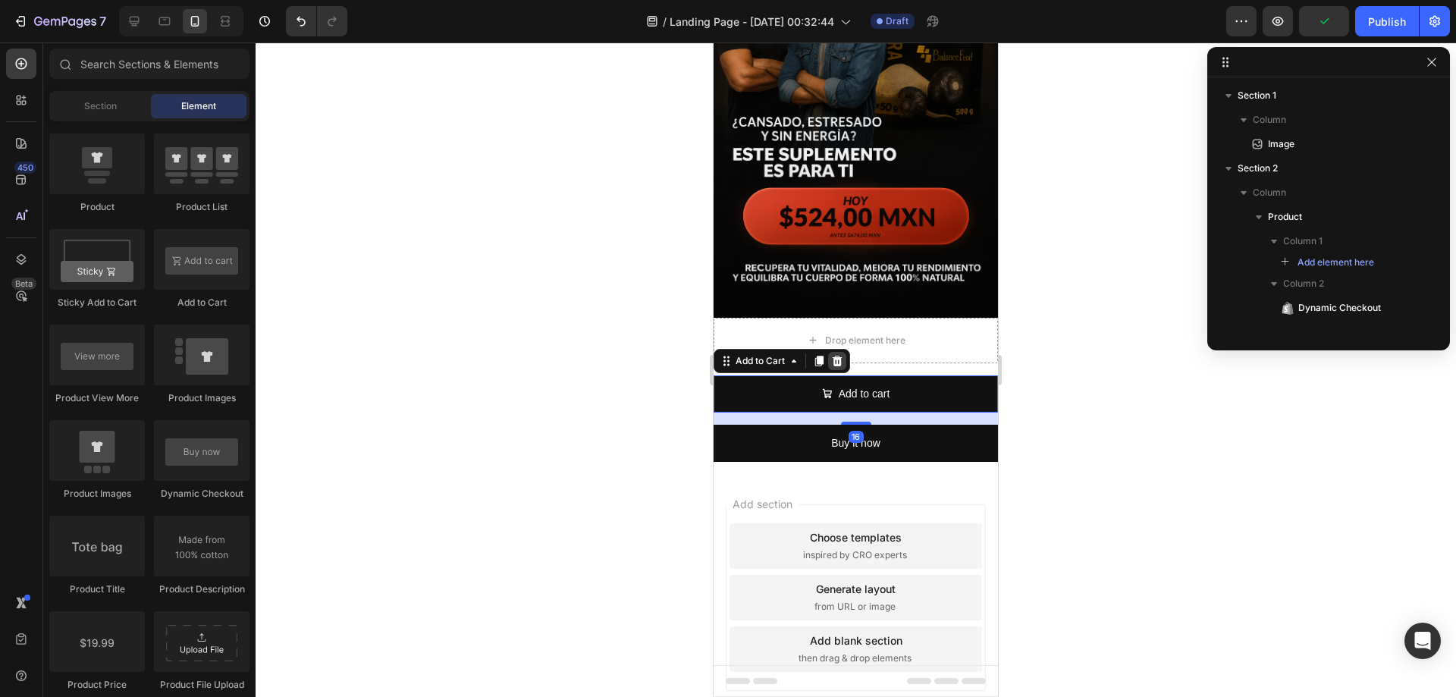
scroll to position [0, 0]
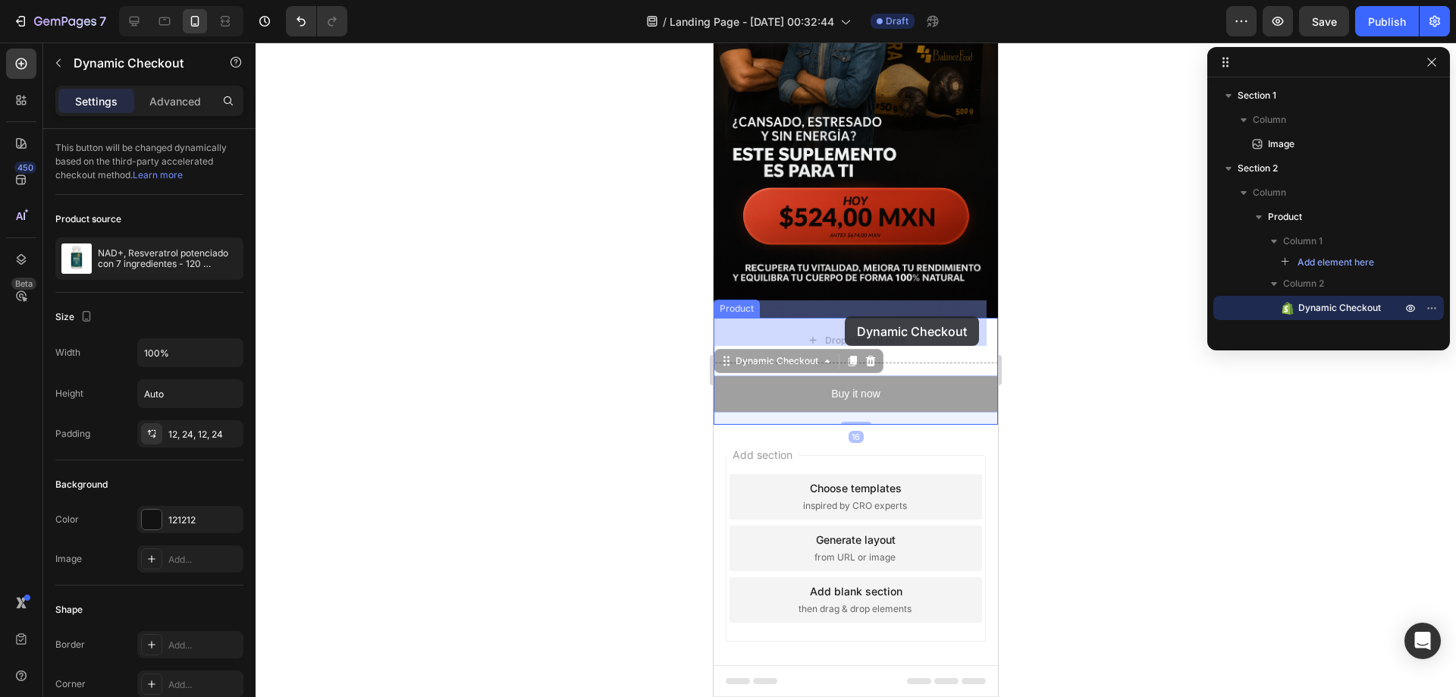
drag, startPoint x: 845, startPoint y: 375, endPoint x: 845, endPoint y: 316, distance: 59.1
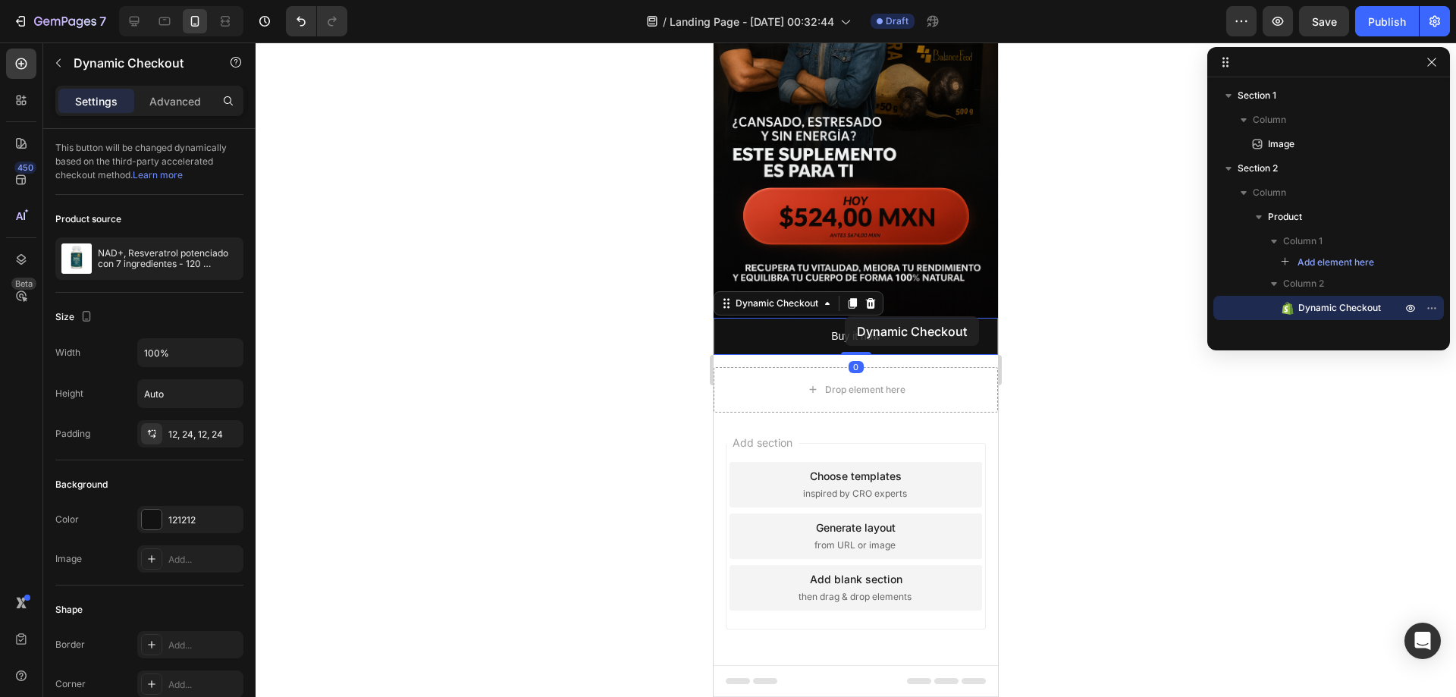
scroll to position [171, 0]
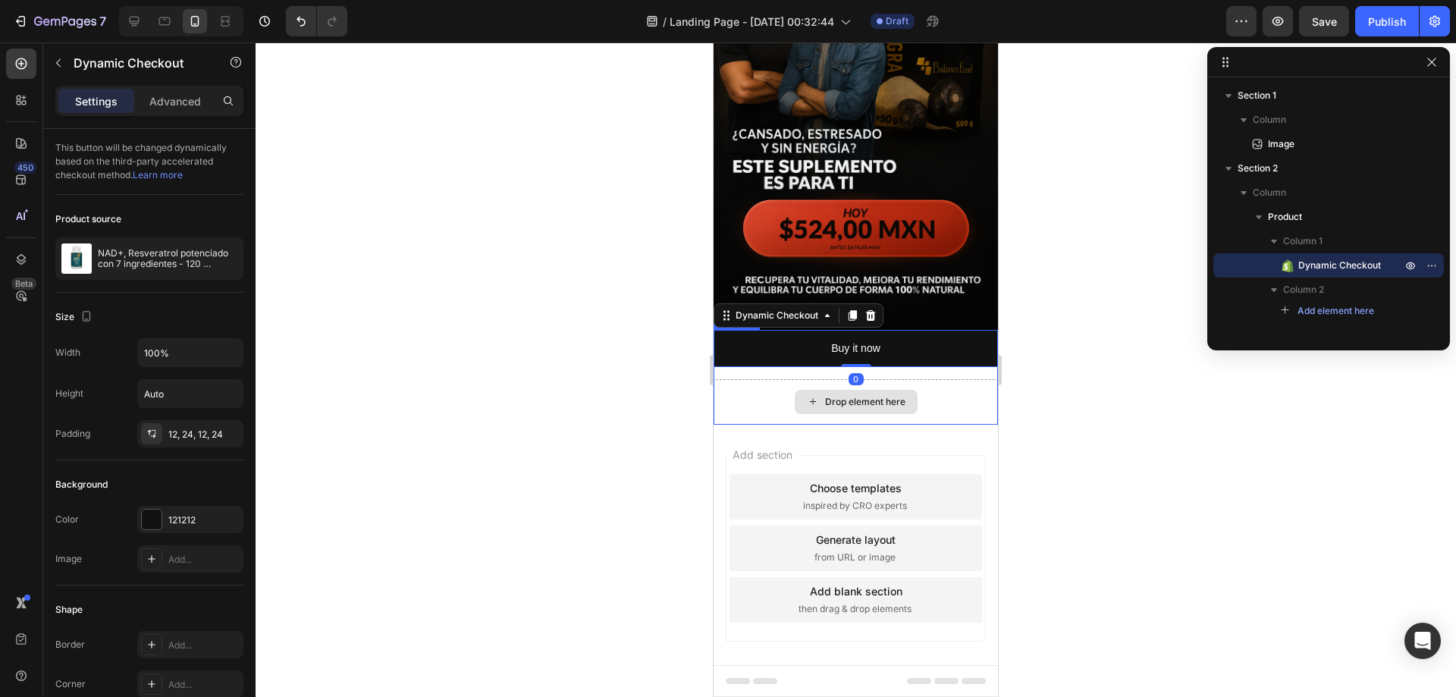
click at [931, 379] on div "Drop element here" at bounding box center [855, 401] width 284 height 45
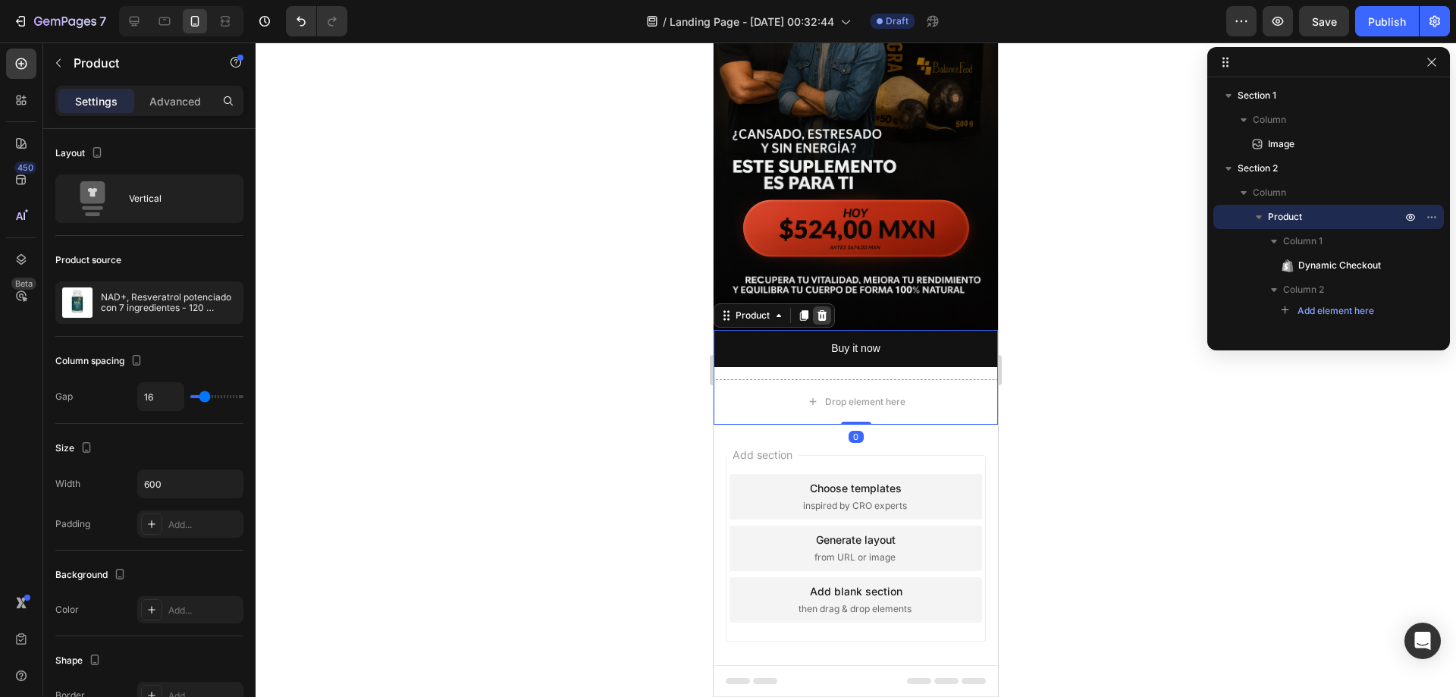
click at [828, 306] on div at bounding box center [822, 315] width 18 height 18
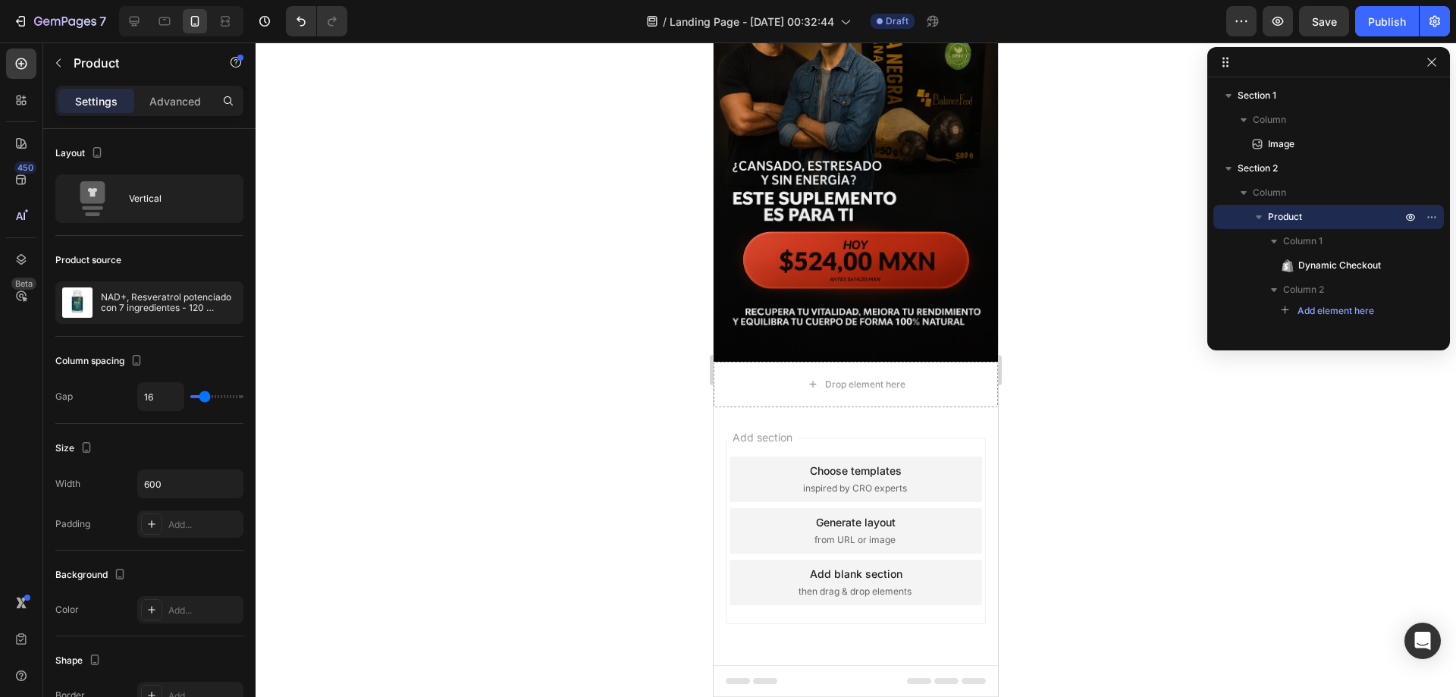
scroll to position [121, 0]
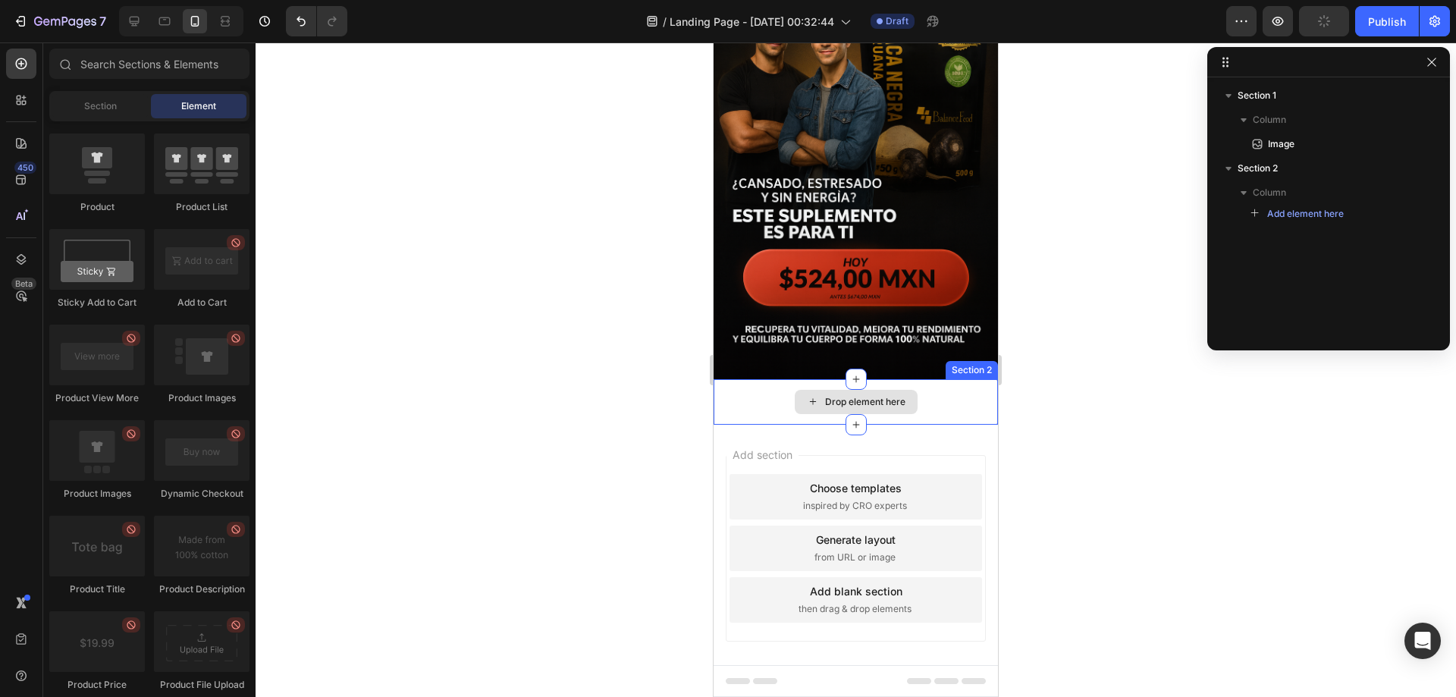
click at [869, 390] on div "Drop element here" at bounding box center [855, 402] width 123 height 24
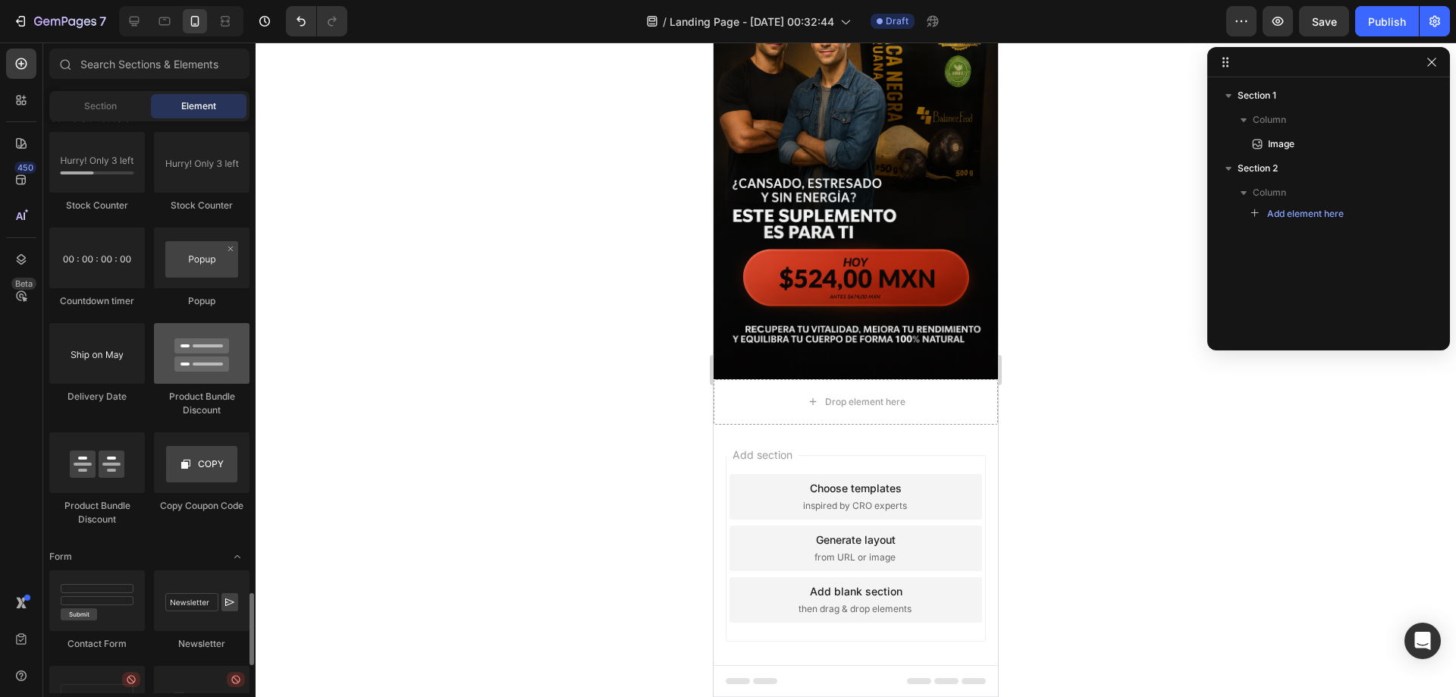
scroll to position [3108, 0]
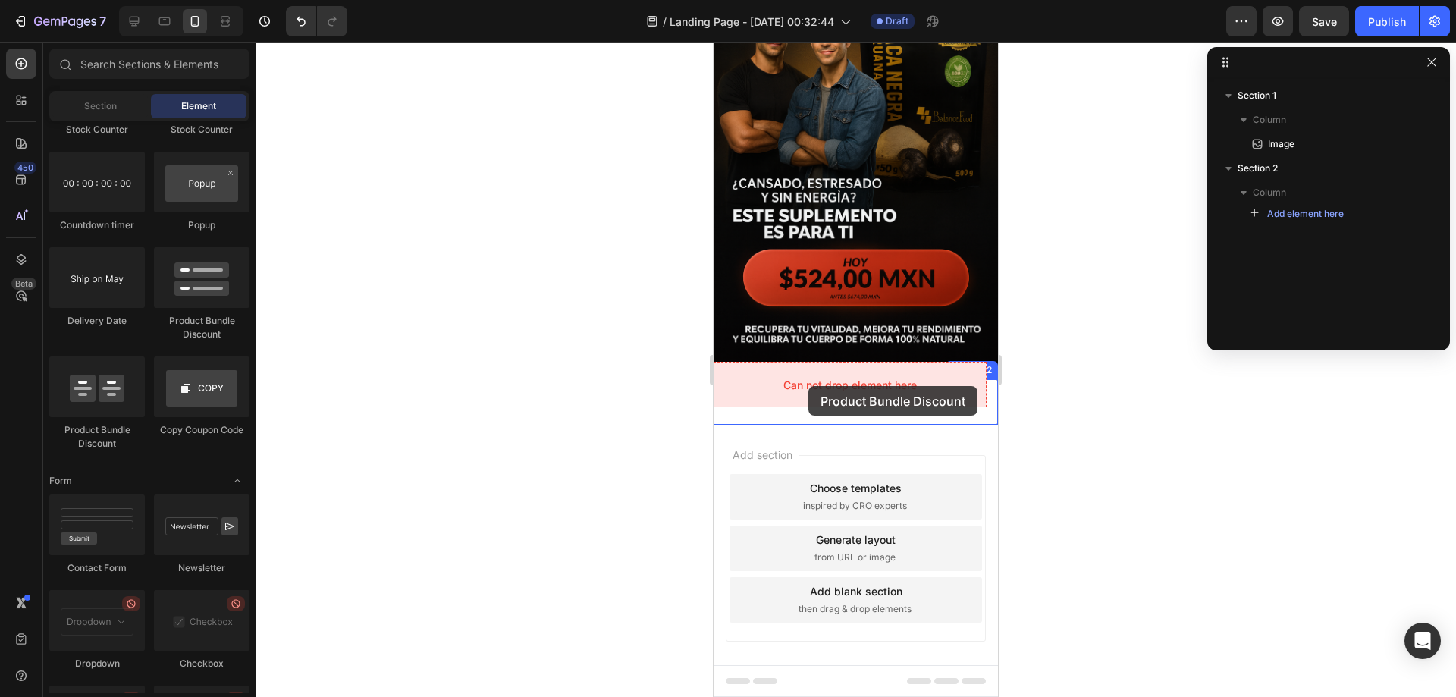
drag, startPoint x: 892, startPoint y: 345, endPoint x: 808, endPoint y: 386, distance: 93.6
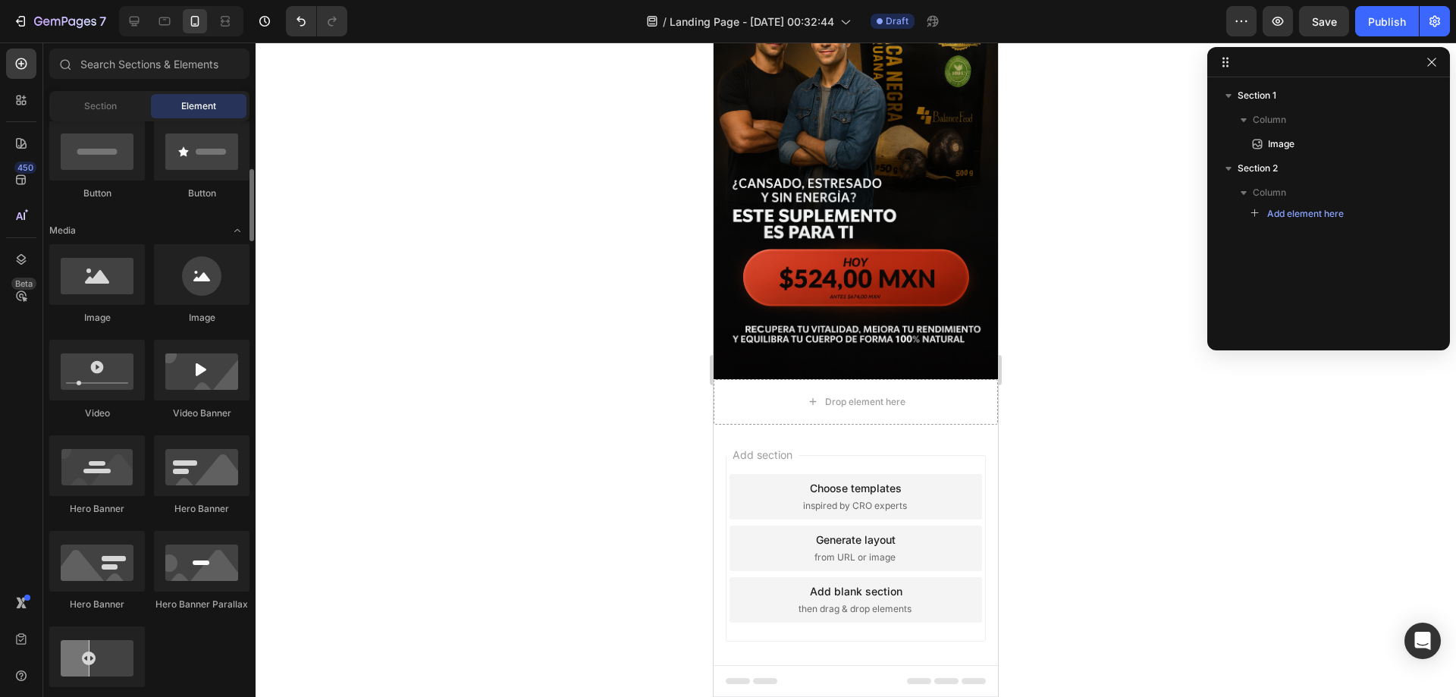
scroll to position [531, 0]
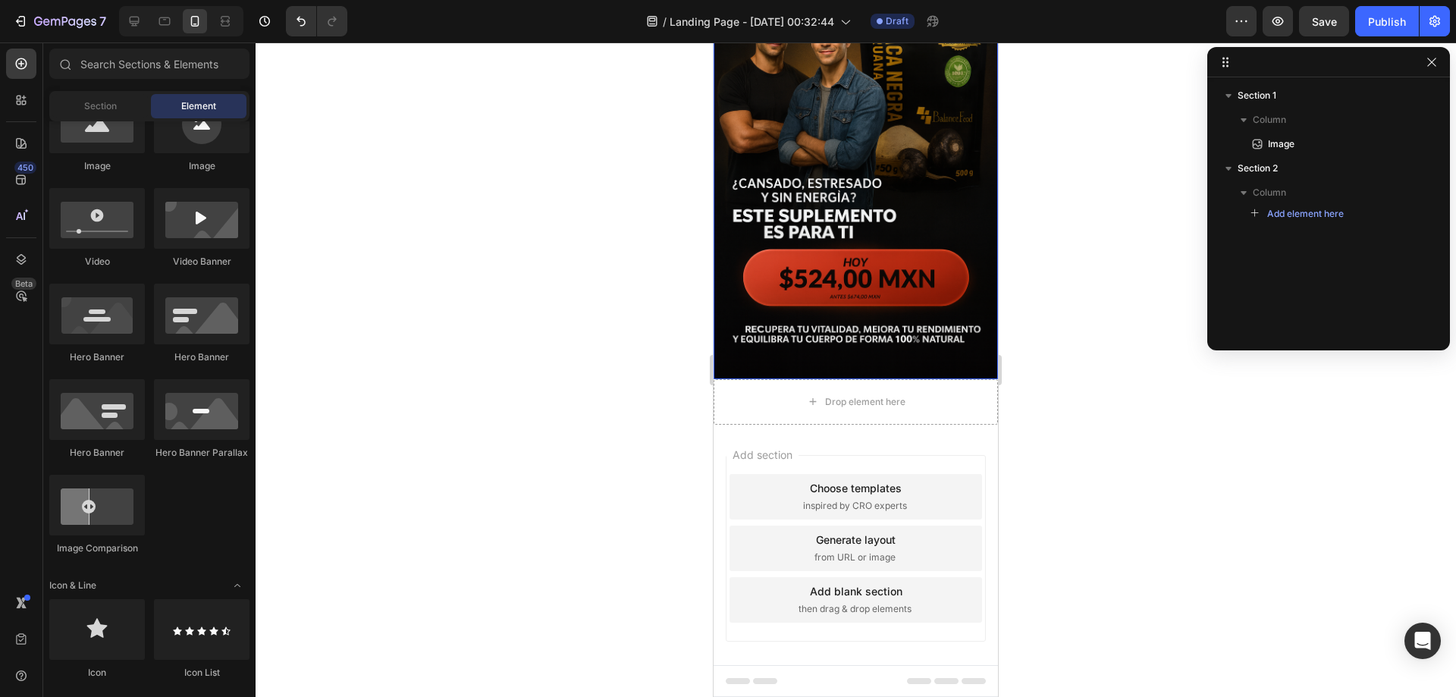
click at [884, 193] on img at bounding box center [855, 165] width 284 height 427
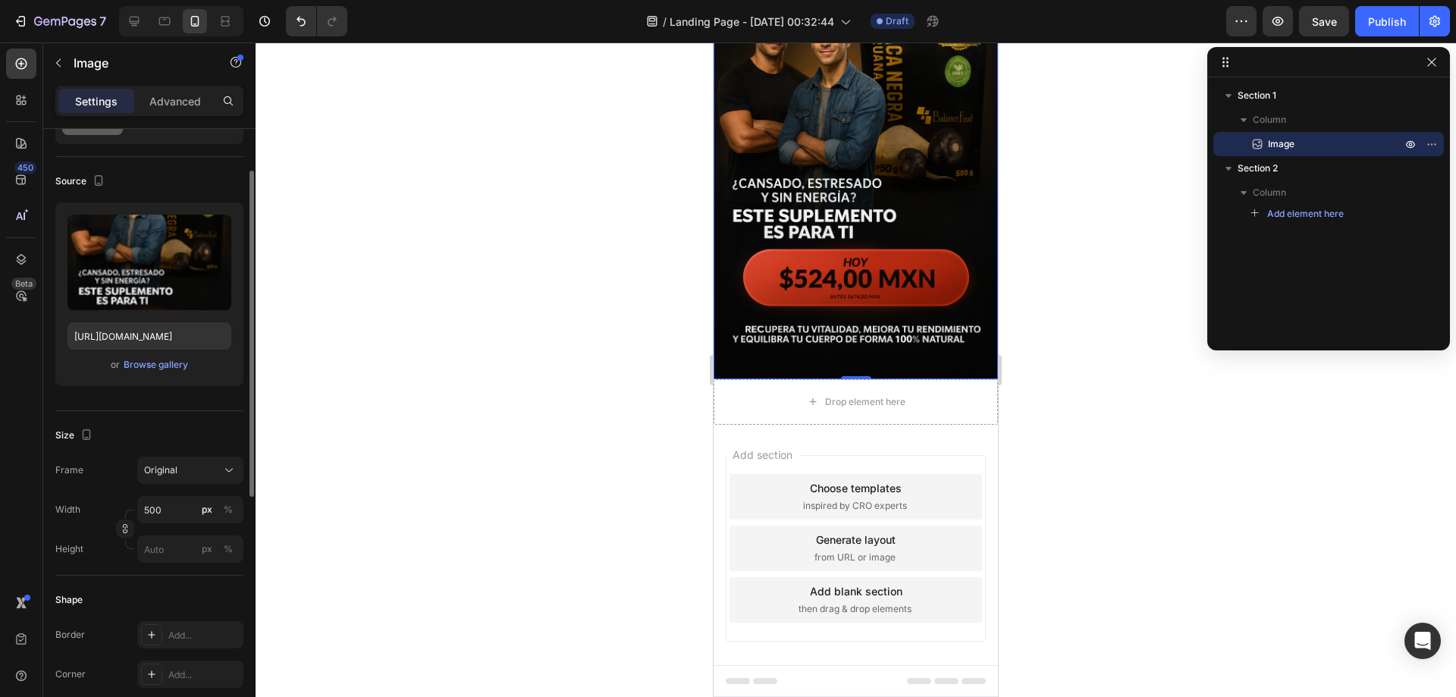
scroll to position [0, 0]
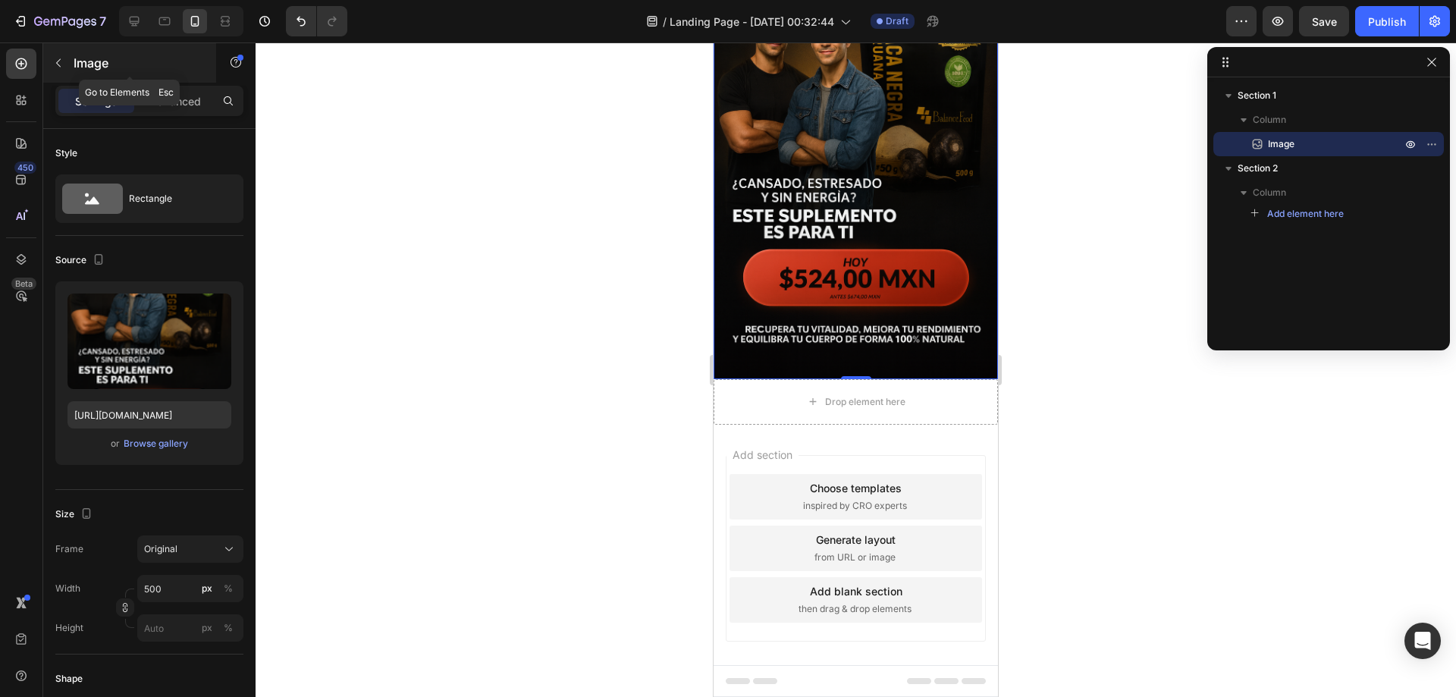
click at [61, 64] on icon "button" at bounding box center [58, 63] width 12 height 12
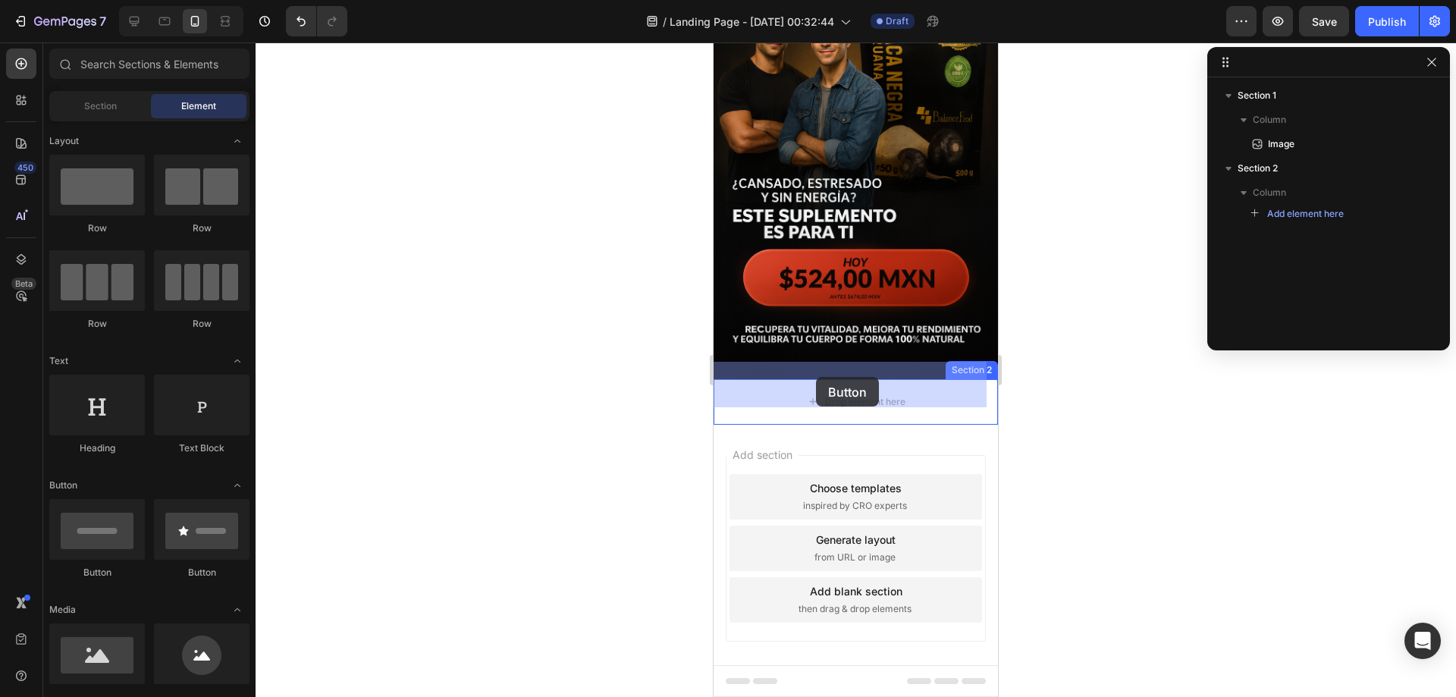
drag, startPoint x: 819, startPoint y: 574, endPoint x: 816, endPoint y: 377, distance: 197.1
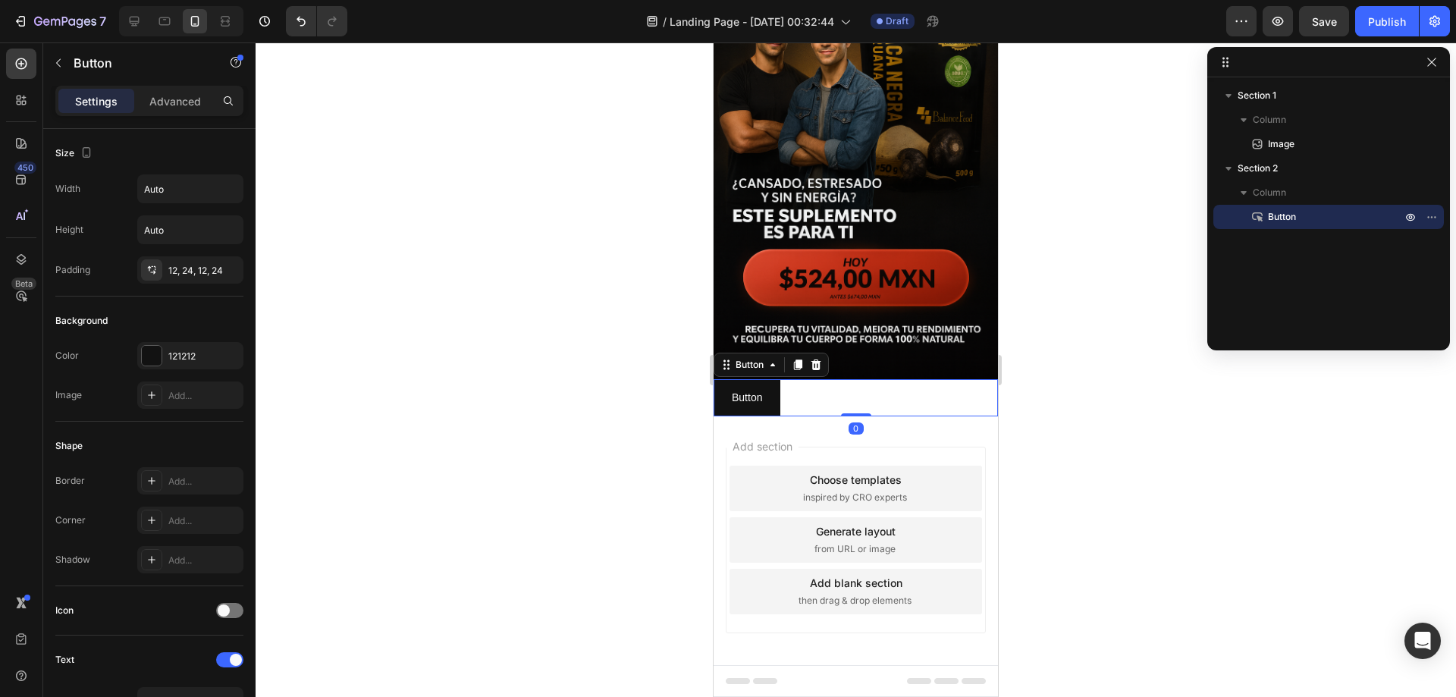
scroll to position [113, 0]
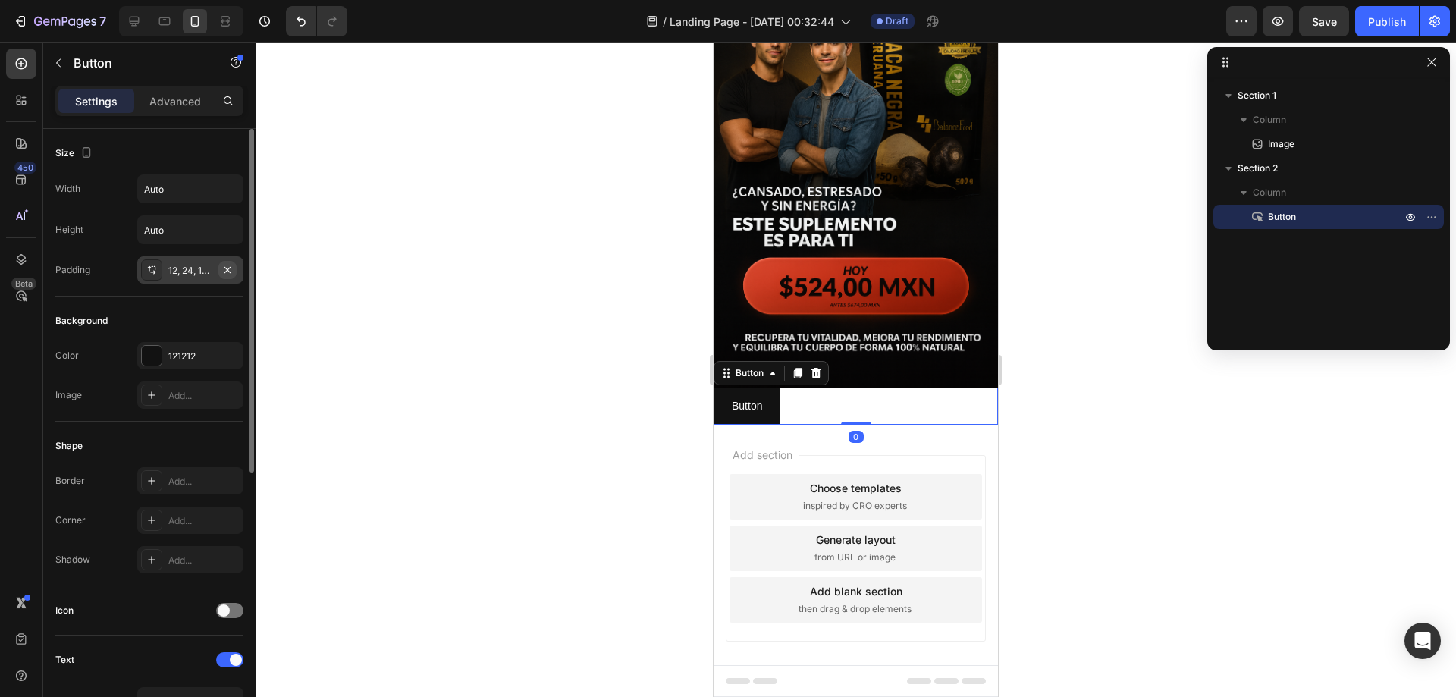
click at [223, 269] on icon "button" at bounding box center [227, 270] width 12 height 12
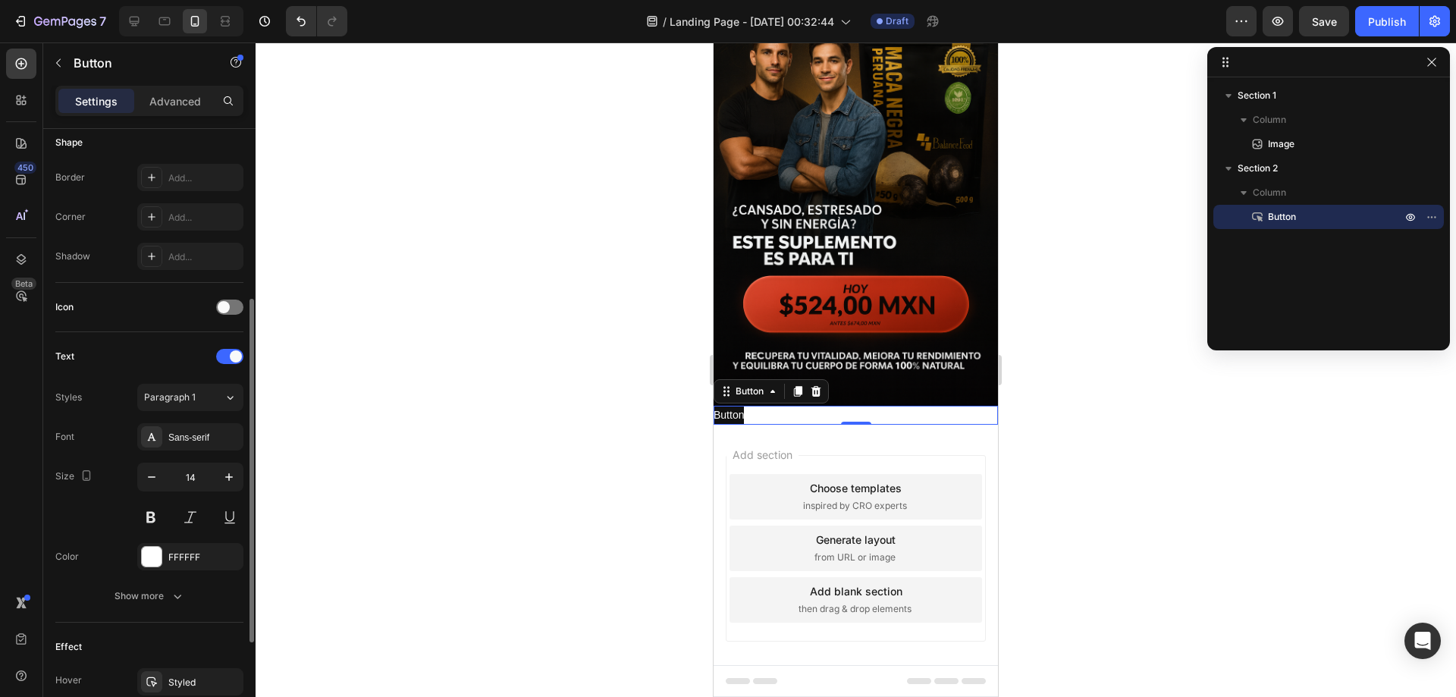
scroll to position [455, 0]
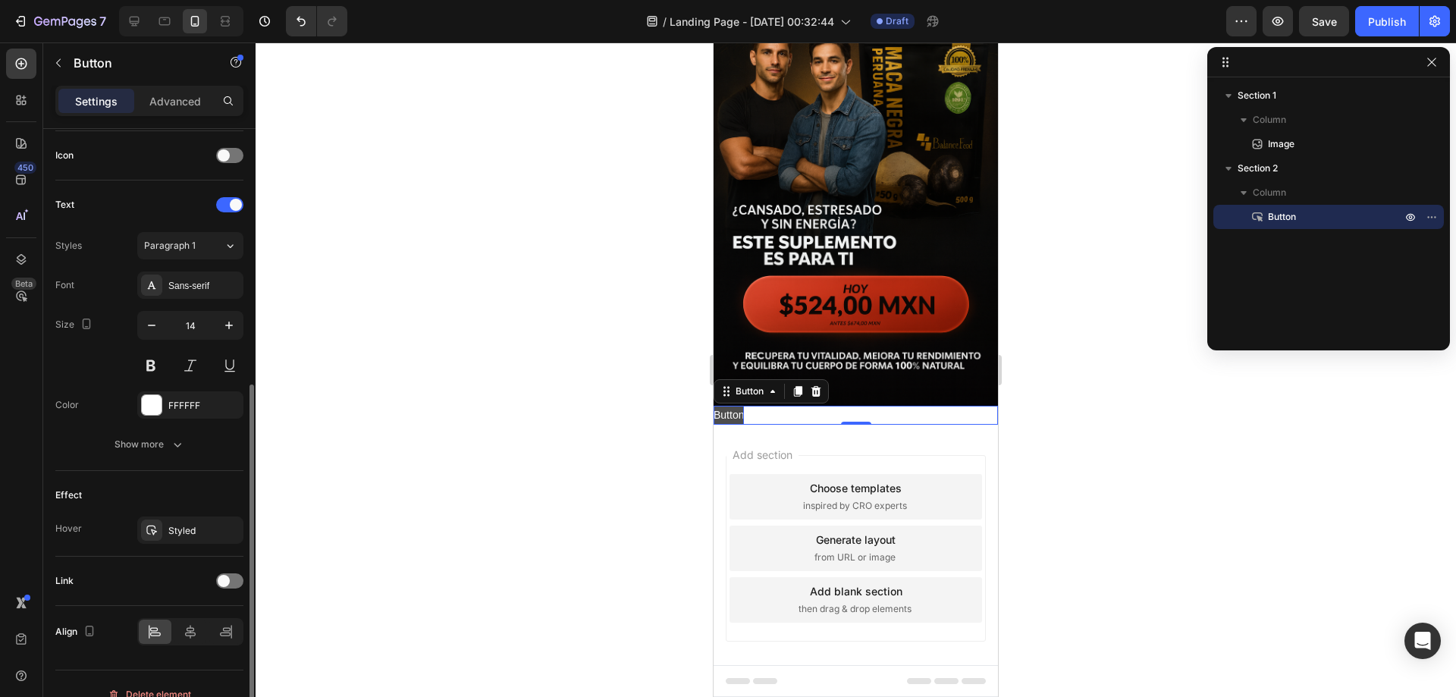
click at [737, 406] on p "Button" at bounding box center [728, 415] width 30 height 19
click at [741, 406] on p "Button" at bounding box center [728, 415] width 30 height 19
drag, startPoint x: 743, startPoint y: 398, endPoint x: 1417, endPoint y: 440, distance: 675.3
click at [713, 398] on html "iPhone 13 Mini ( 375 px) iPhone 13 Mini iPhone 13 Pro iPhone 11 Pro Max iPhone …" at bounding box center [855, 331] width 284 height 766
click at [713, 406] on button "COMPRAR" at bounding box center [740, 415] width 55 height 19
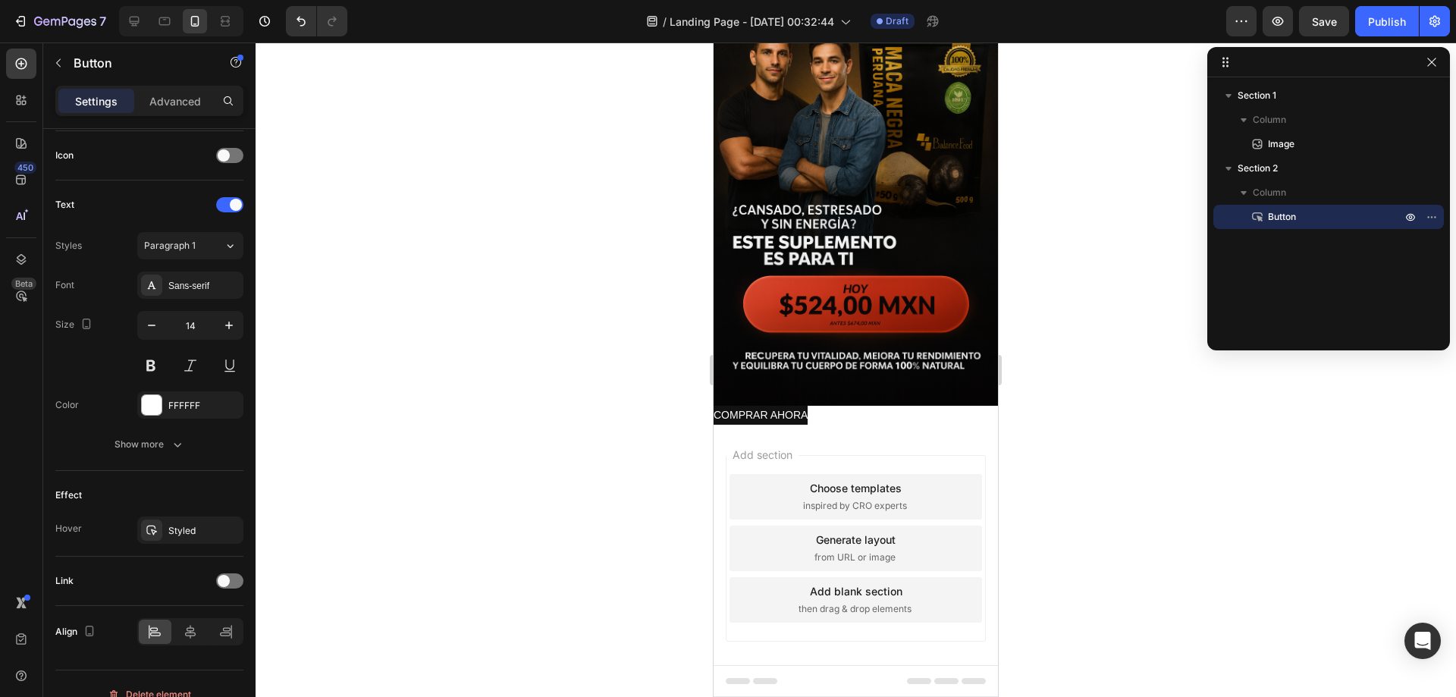
click at [895, 425] on div "Add section Choose templates inspired by CRO experts Generate layout from URL o…" at bounding box center [855, 570] width 284 height 290
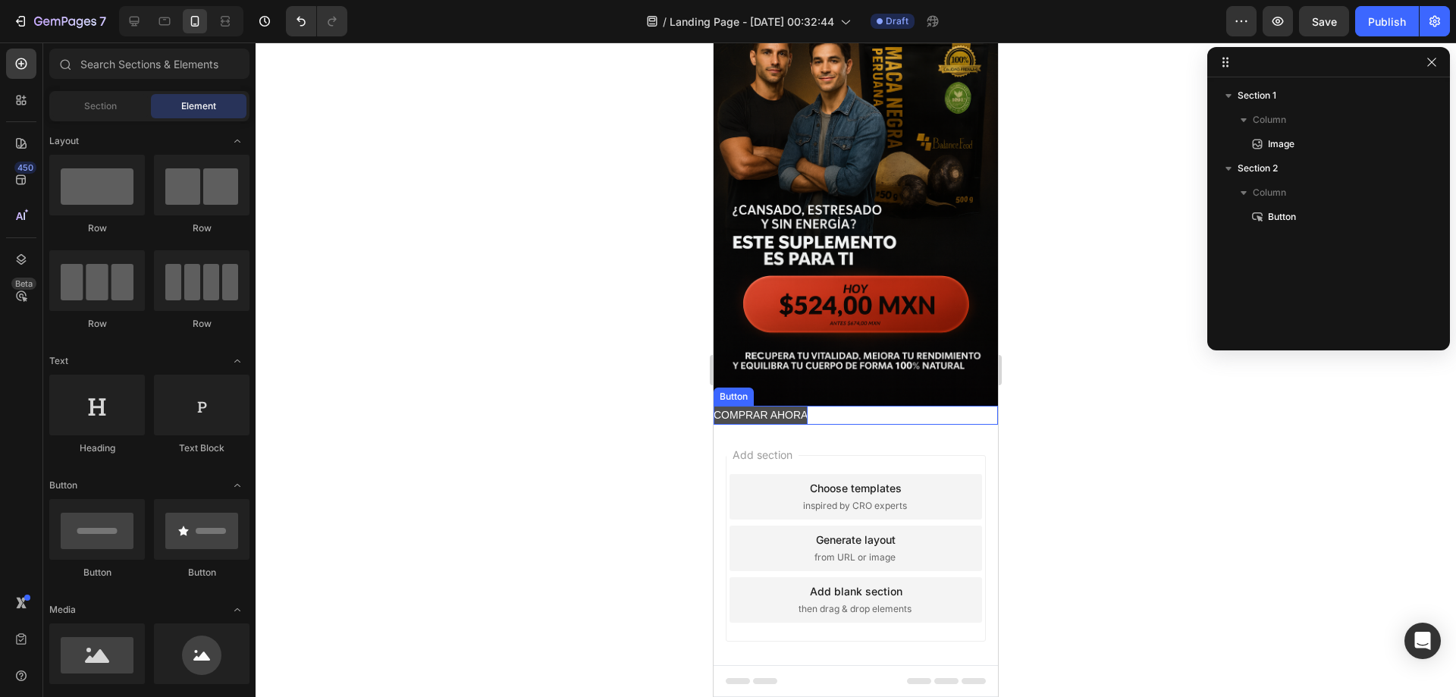
click at [776, 406] on p "COMPRAR AHORA" at bounding box center [760, 415] width 94 height 19
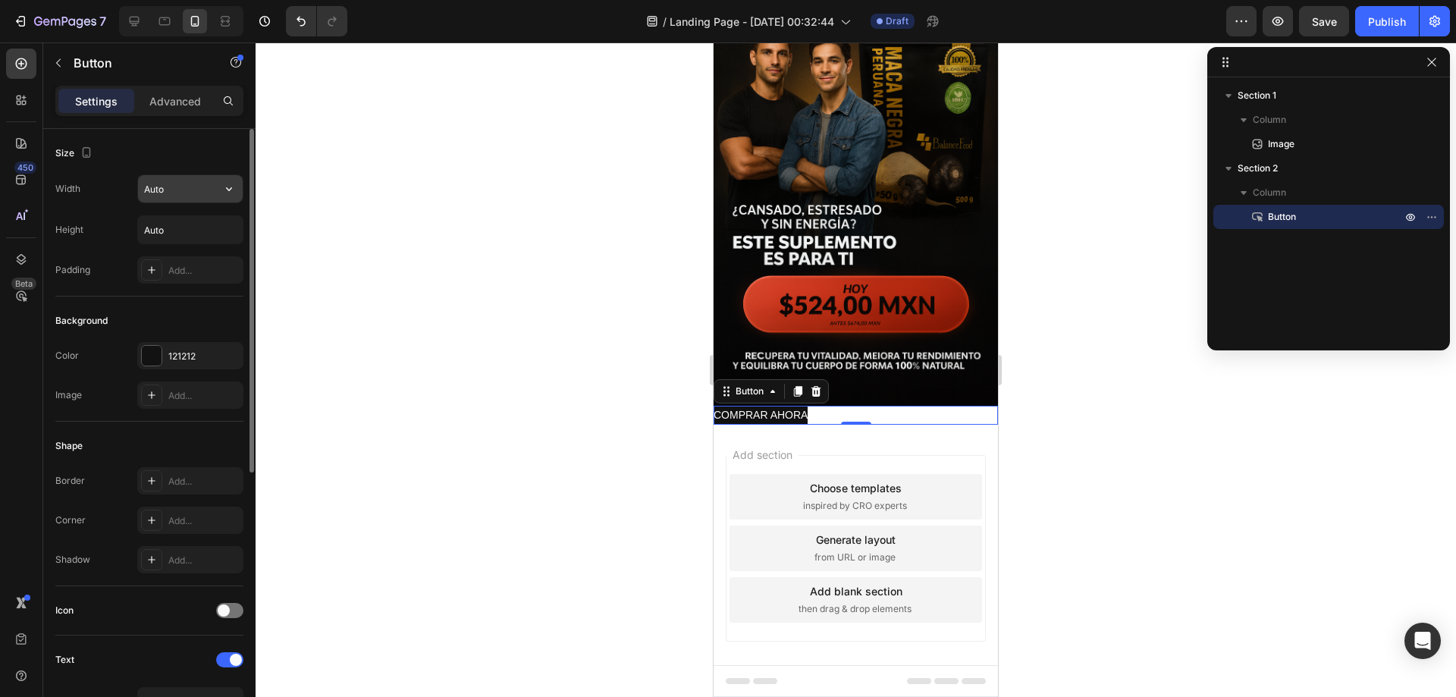
click at [190, 190] on input "Auto" at bounding box center [190, 188] width 105 height 27
click at [230, 190] on icon "button" at bounding box center [228, 188] width 15 height 15
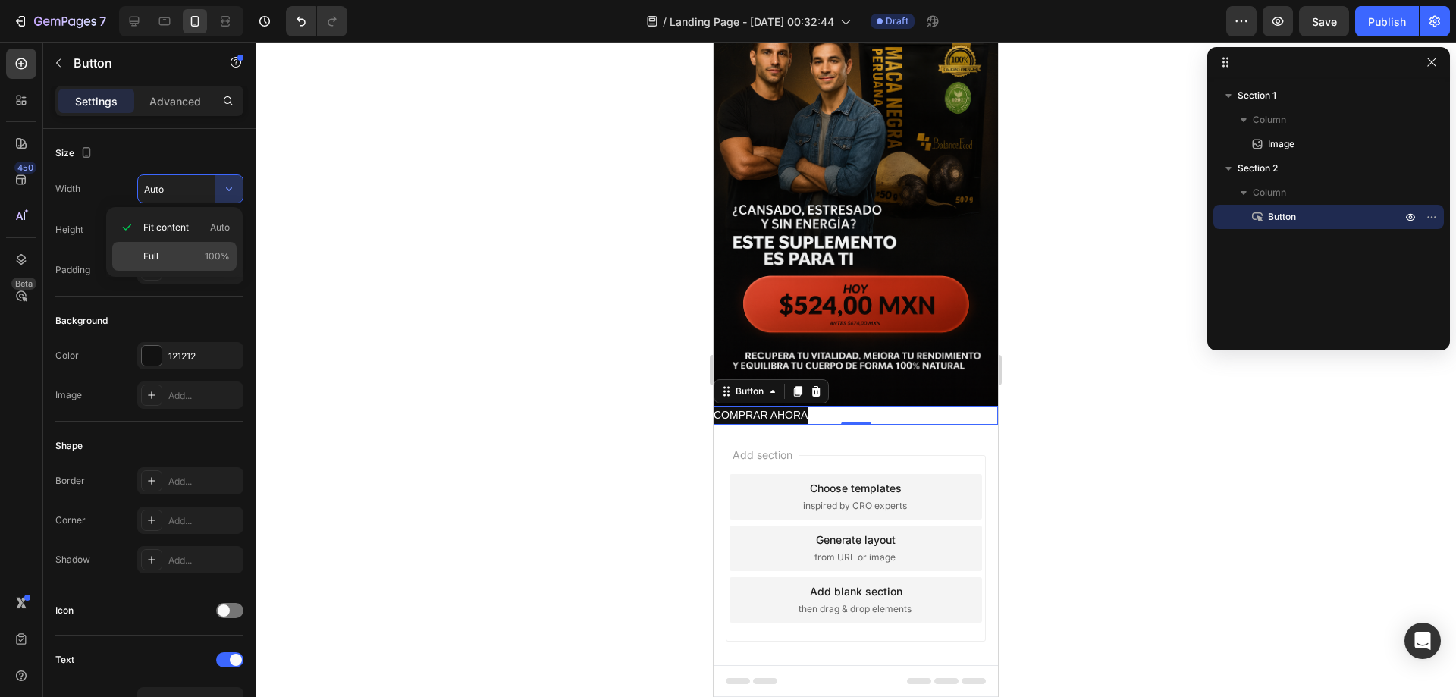
click at [215, 251] on span "100%" at bounding box center [217, 256] width 25 height 14
type input "100%"
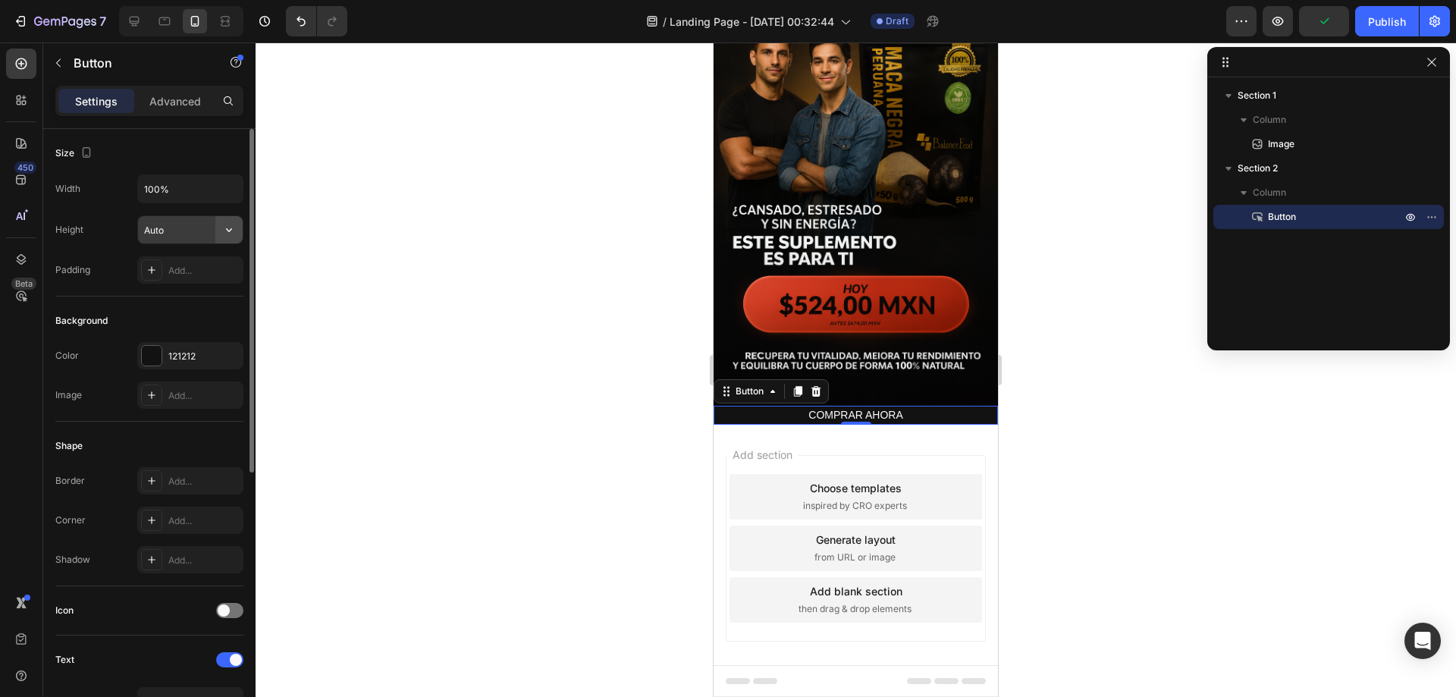
click at [224, 231] on icon "button" at bounding box center [228, 229] width 15 height 15
click at [214, 271] on span "Auto" at bounding box center [220, 269] width 20 height 14
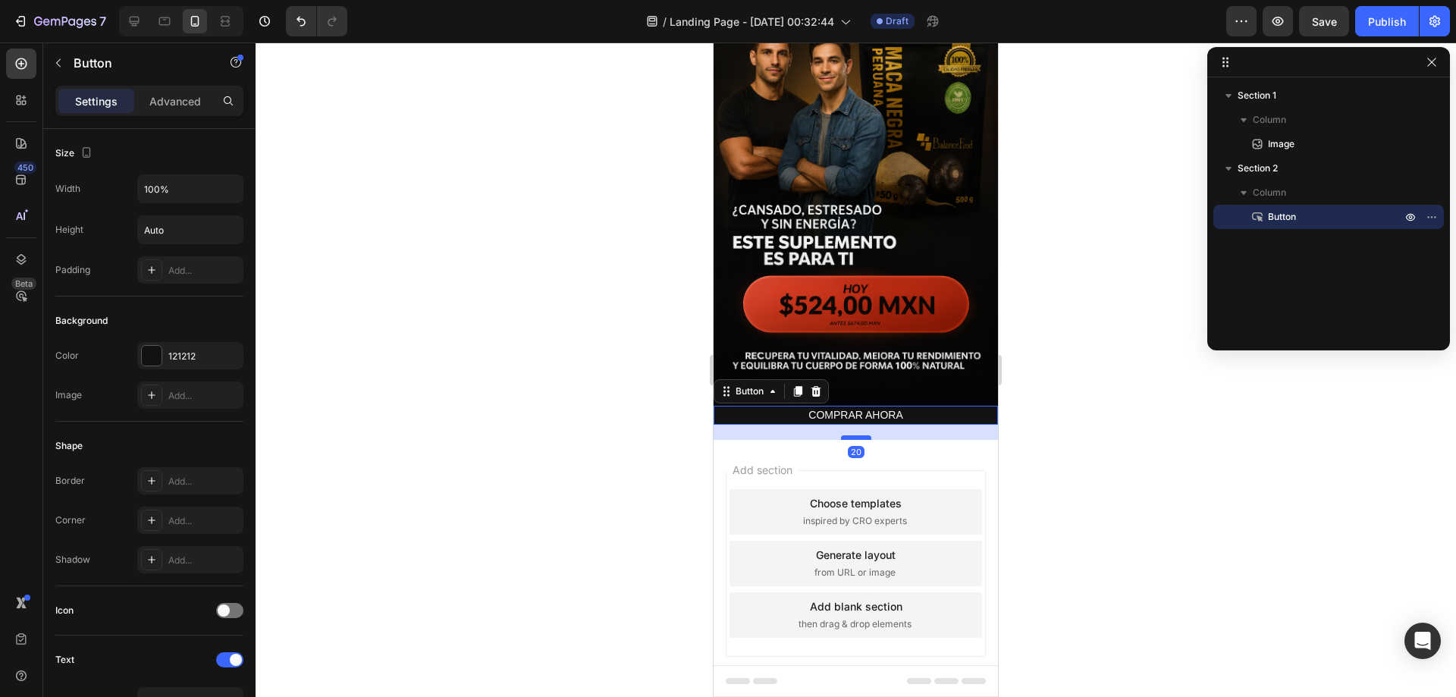
drag, startPoint x: 854, startPoint y: 403, endPoint x: 851, endPoint y: 419, distance: 17.0
click at [851, 435] on div at bounding box center [856, 437] width 30 height 5
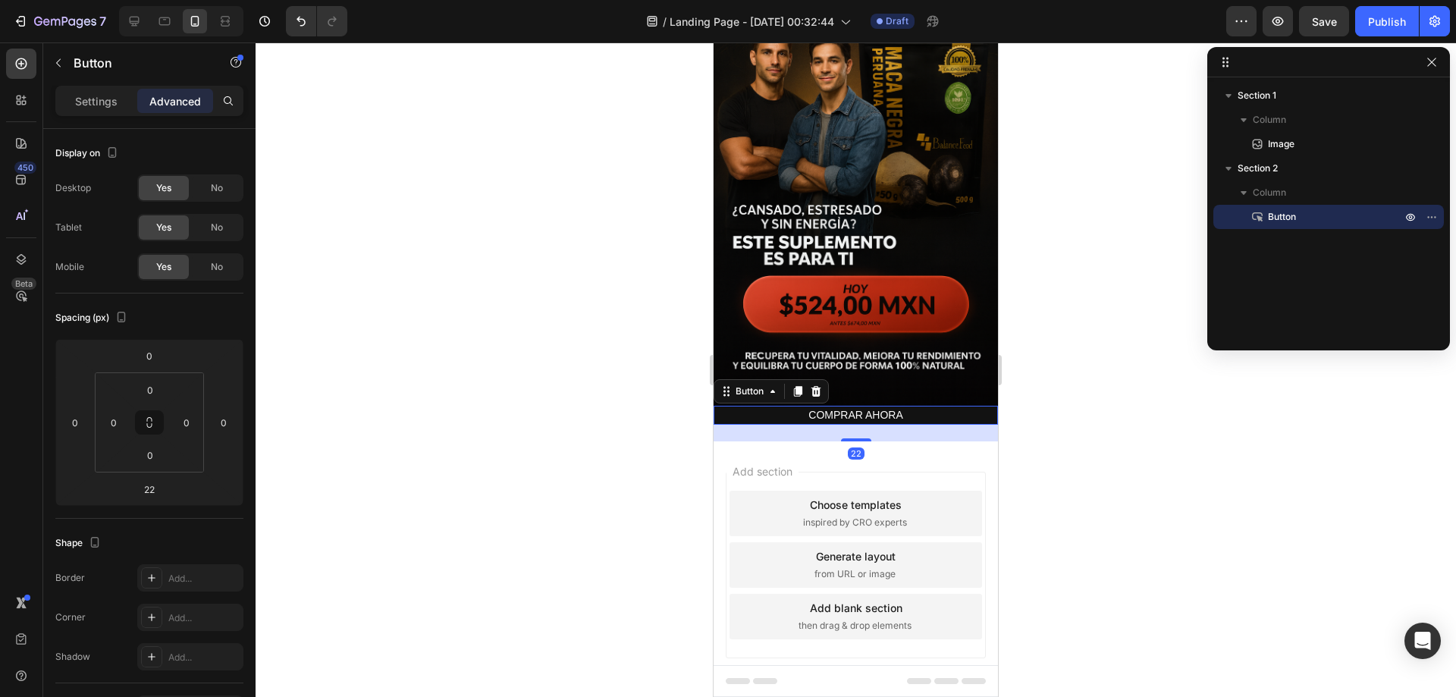
click at [851, 425] on div "22" at bounding box center [855, 433] width 284 height 17
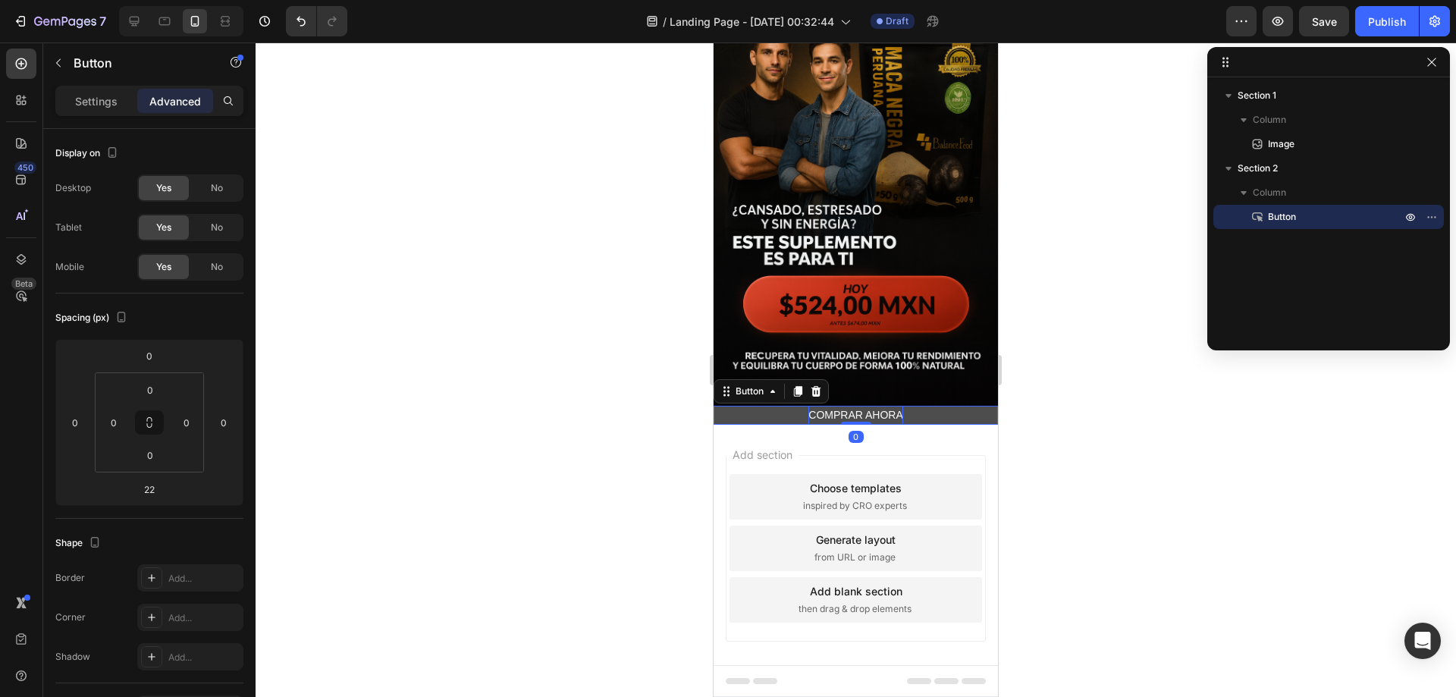
drag, startPoint x: 851, startPoint y: 415, endPoint x: 852, endPoint y: 396, distance: 18.3
click at [852, 406] on div "COMPRAR AHORA Button 0" at bounding box center [855, 415] width 284 height 19
type input "0"
click at [928, 406] on button "COMPRAR AHORA" at bounding box center [855, 415] width 284 height 19
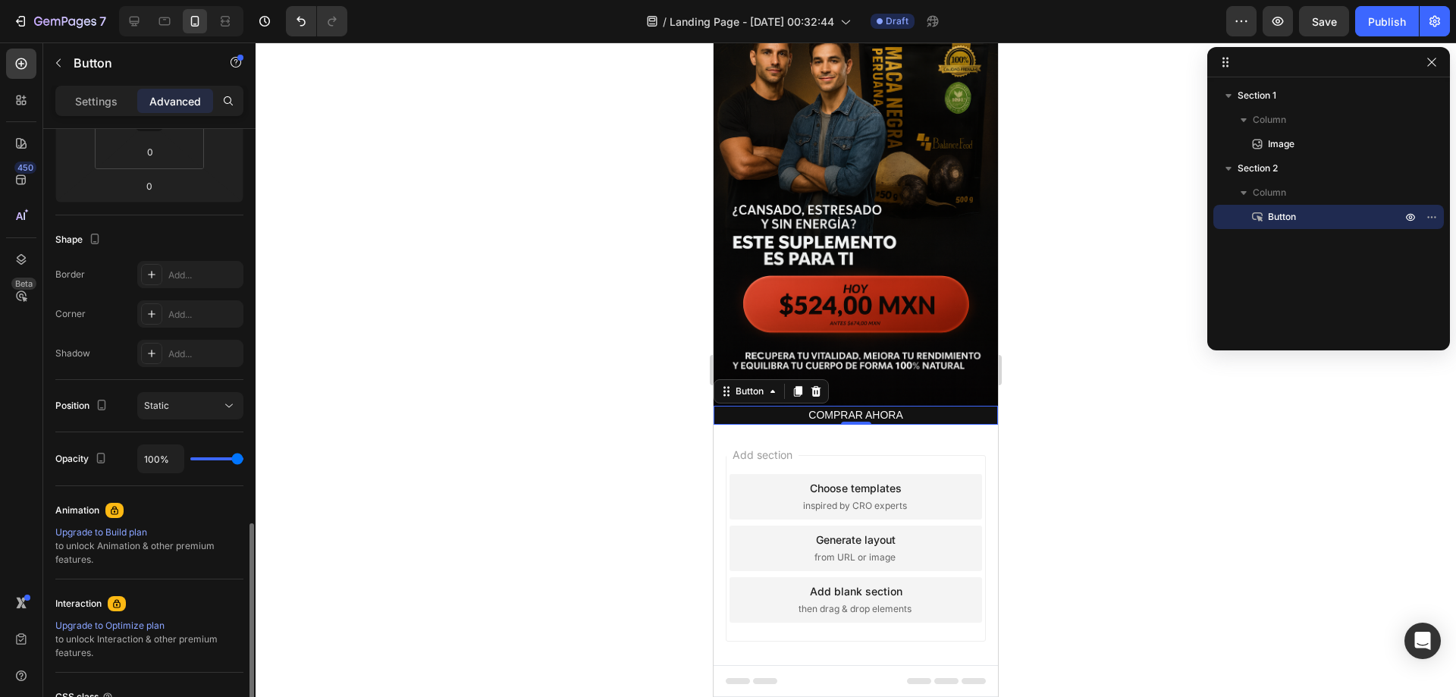
scroll to position [441, 0]
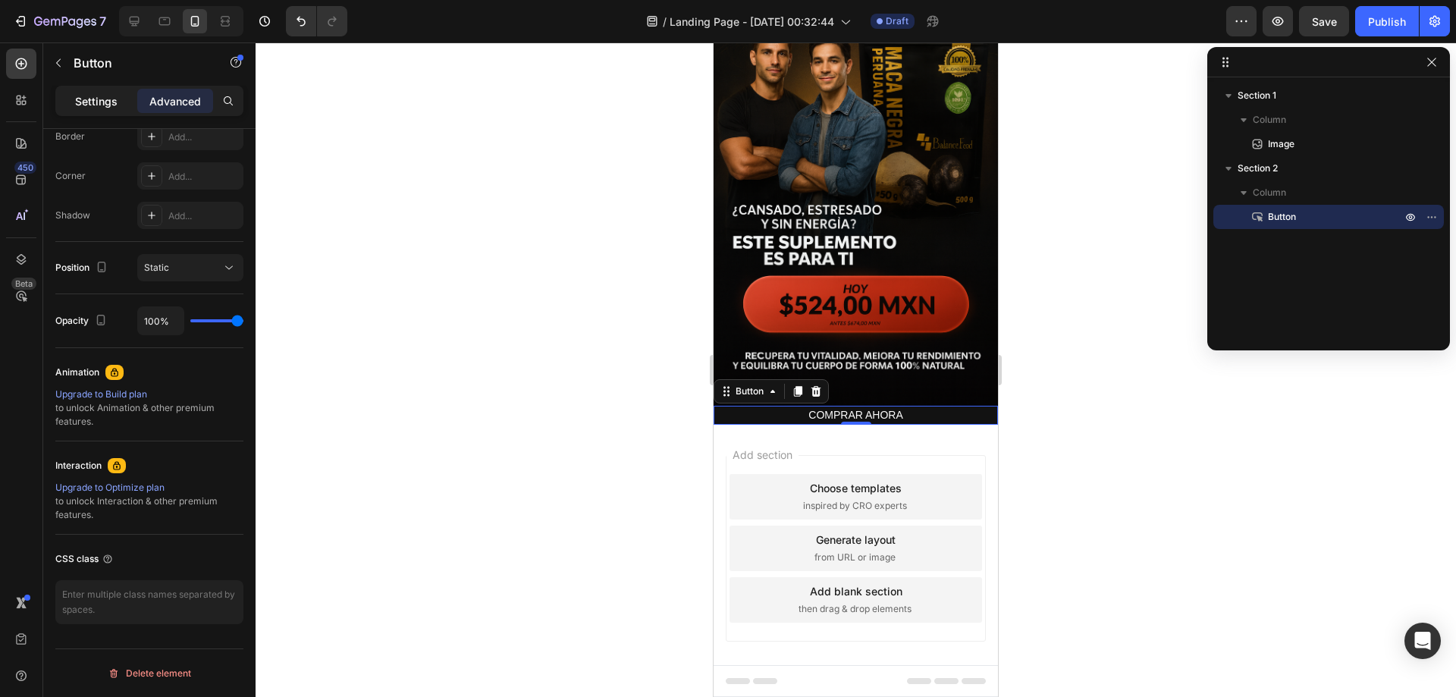
click at [94, 107] on p "Settings" at bounding box center [96, 101] width 42 height 16
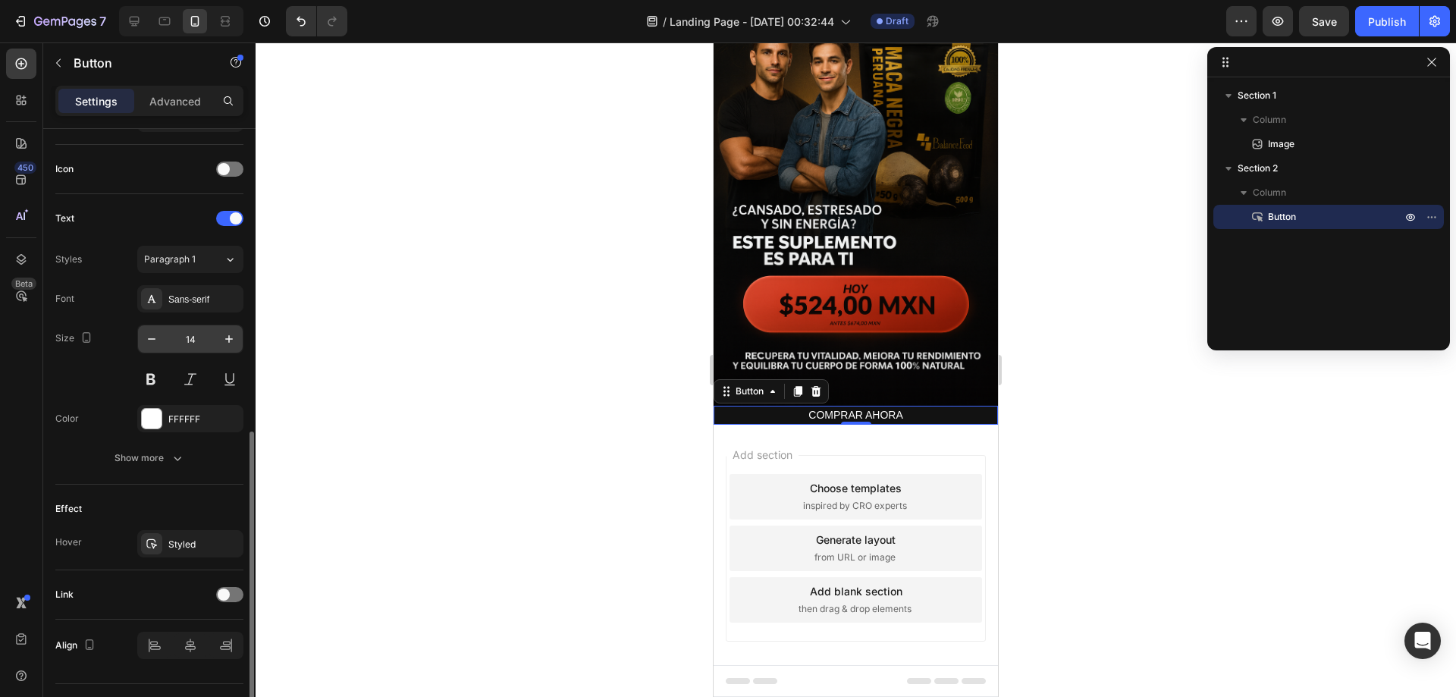
scroll to position [476, 0]
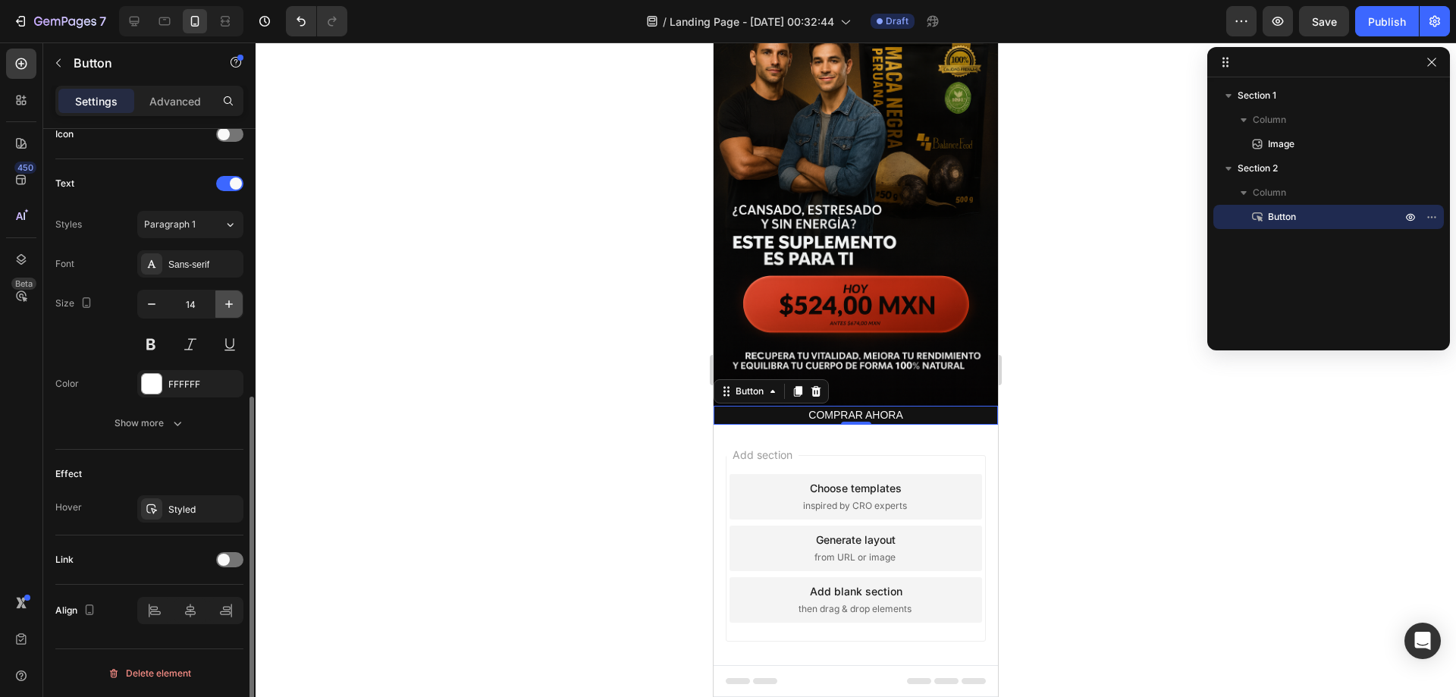
click at [232, 306] on icon "button" at bounding box center [228, 303] width 15 height 15
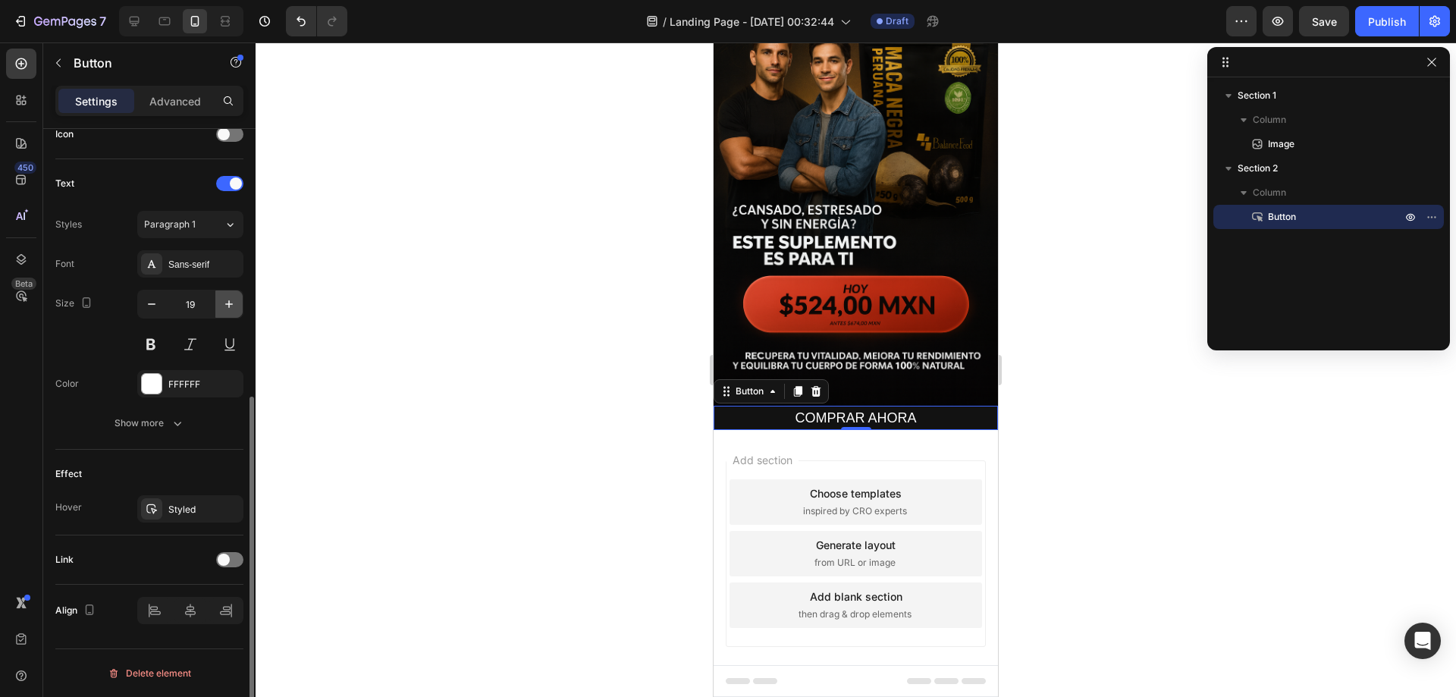
click at [232, 306] on icon "button" at bounding box center [228, 303] width 15 height 15
click at [149, 302] on icon "button" at bounding box center [151, 303] width 15 height 15
click at [158, 301] on icon "button" at bounding box center [151, 303] width 15 height 15
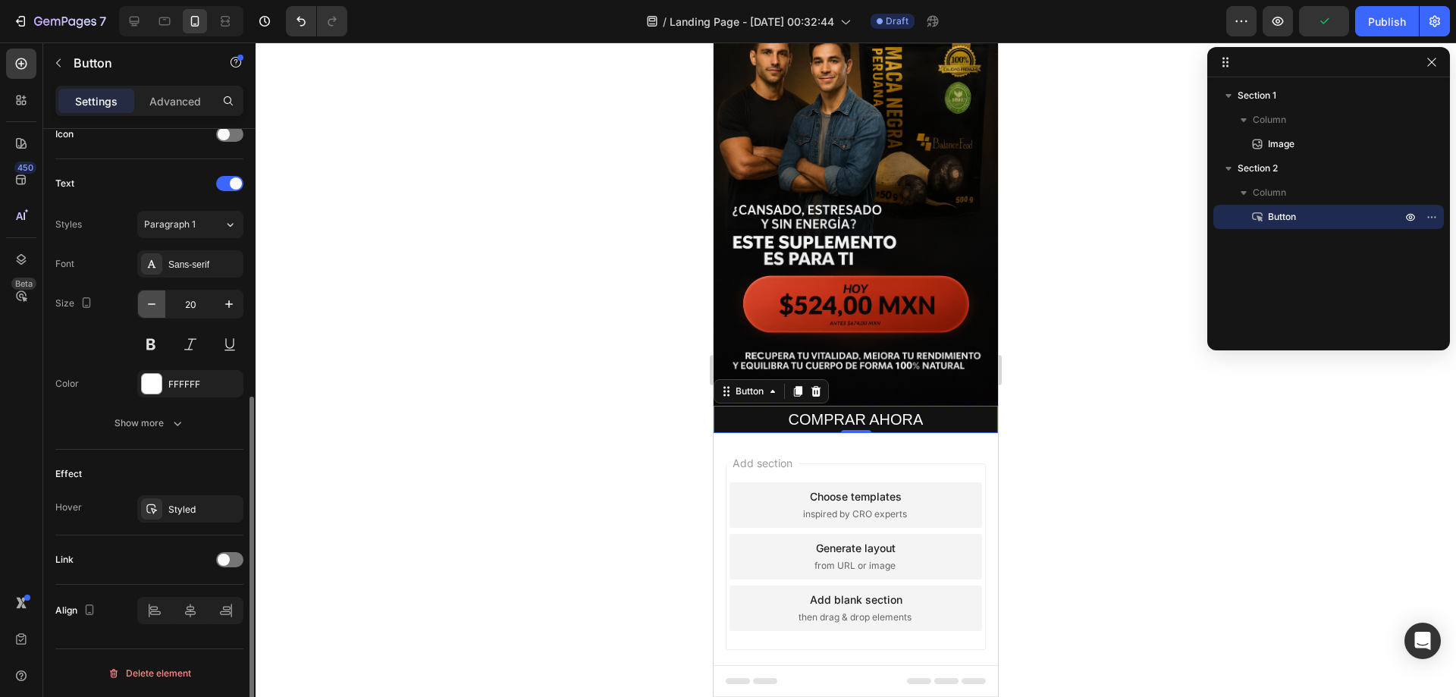
click at [147, 304] on icon "button" at bounding box center [151, 303] width 15 height 15
type input "19"
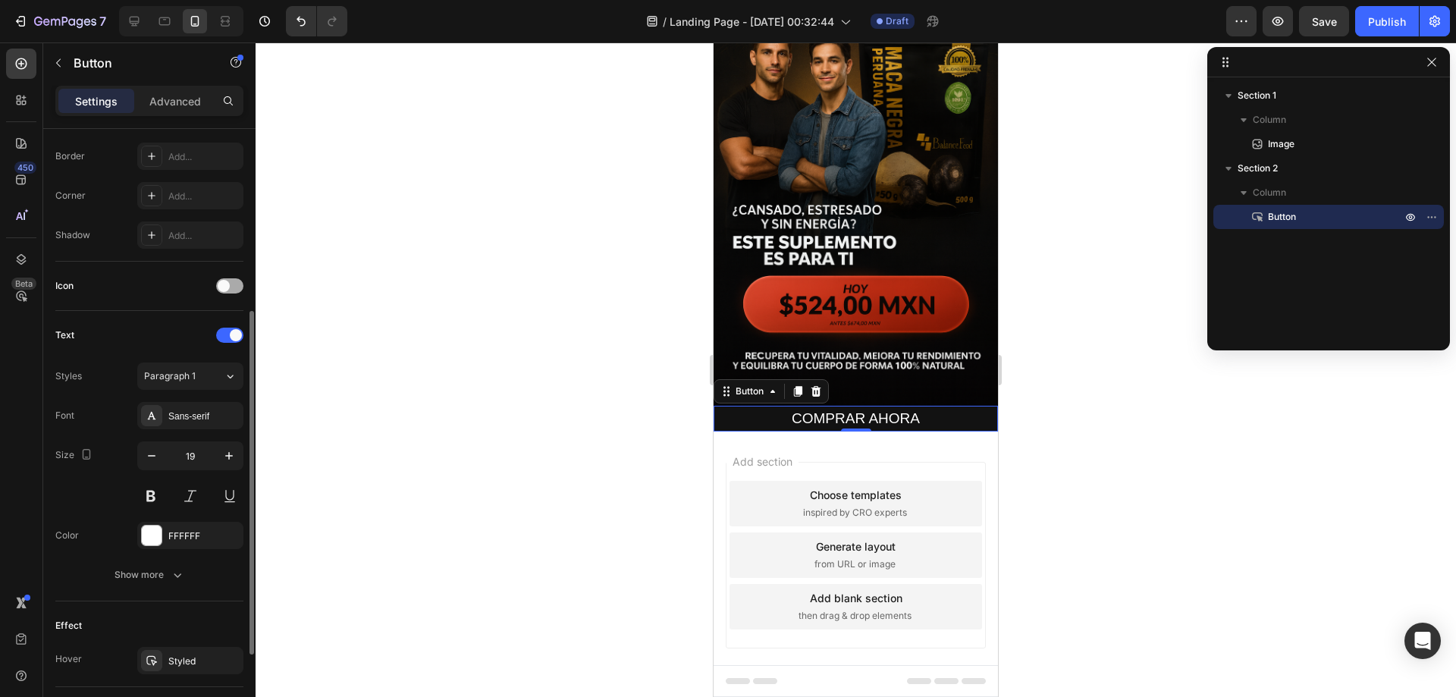
click at [230, 278] on div at bounding box center [229, 285] width 27 height 15
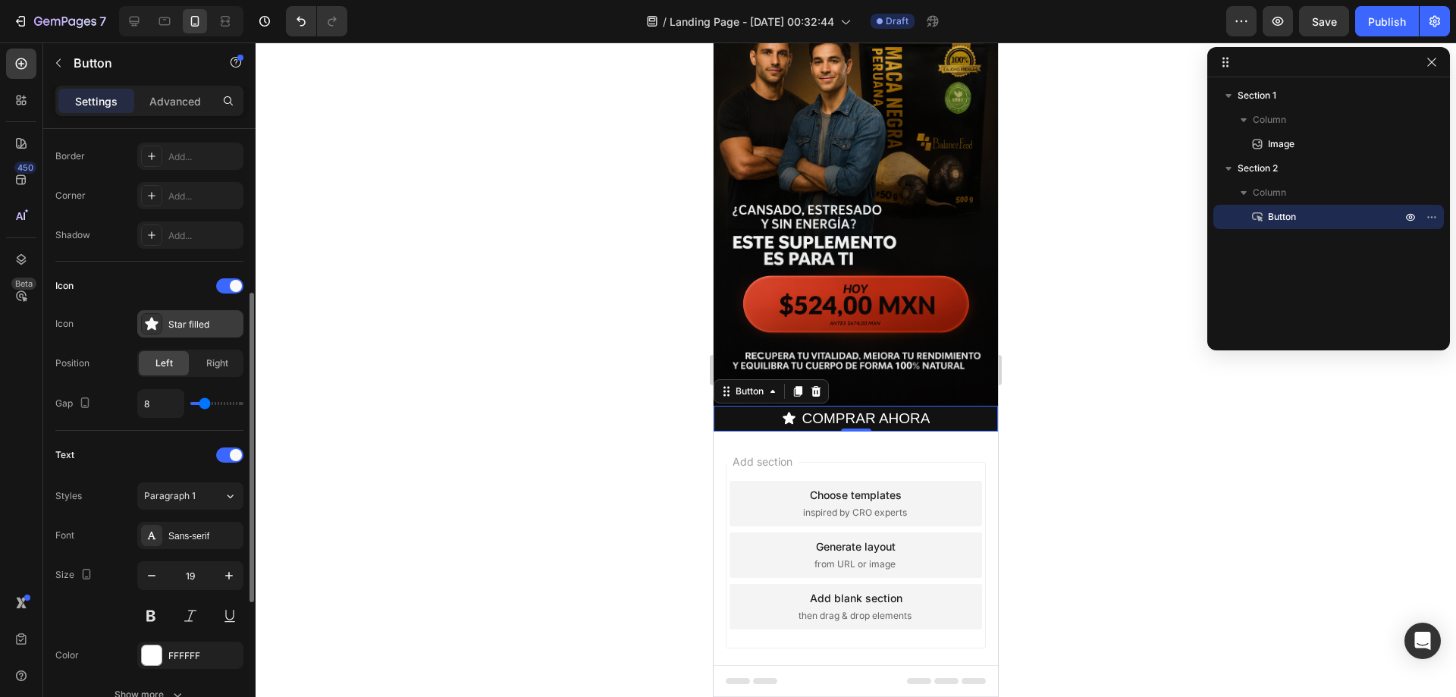
click at [186, 324] on div "Star filled" at bounding box center [203, 325] width 71 height 14
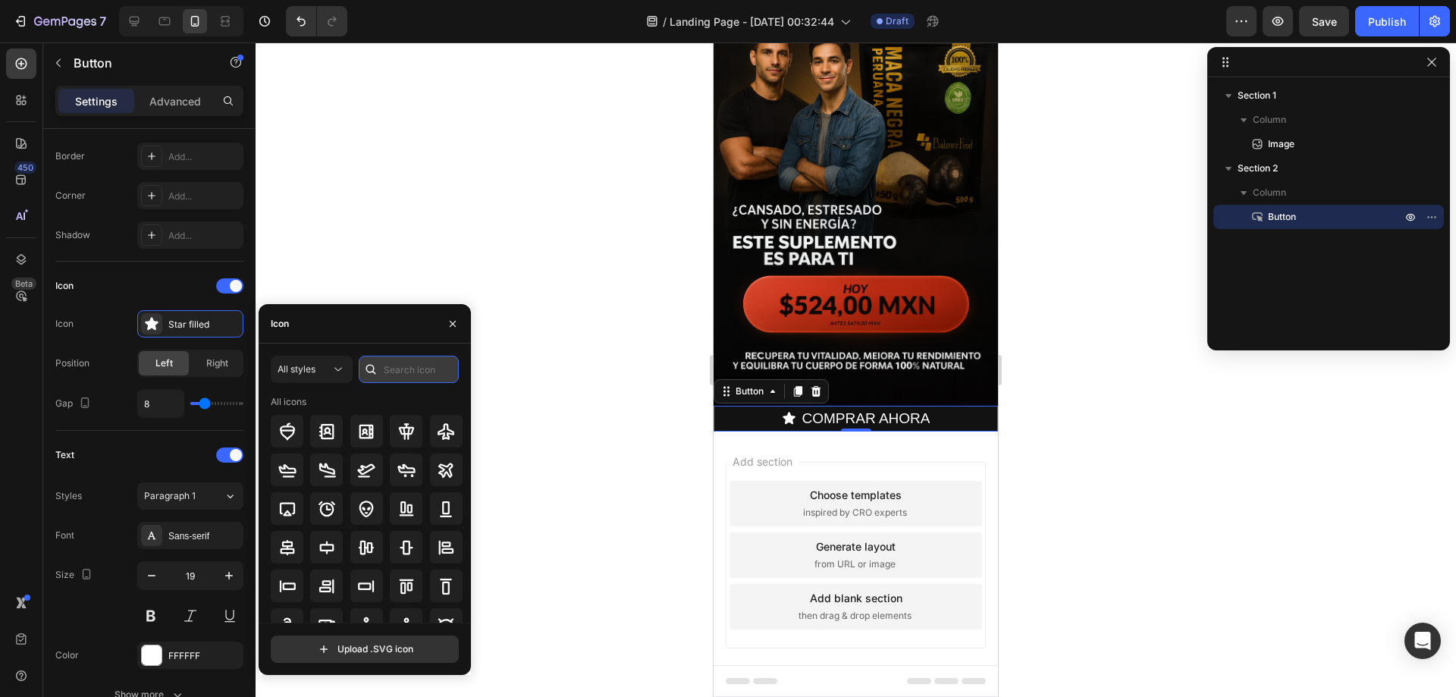
click at [396, 371] on input "text" at bounding box center [409, 369] width 100 height 27
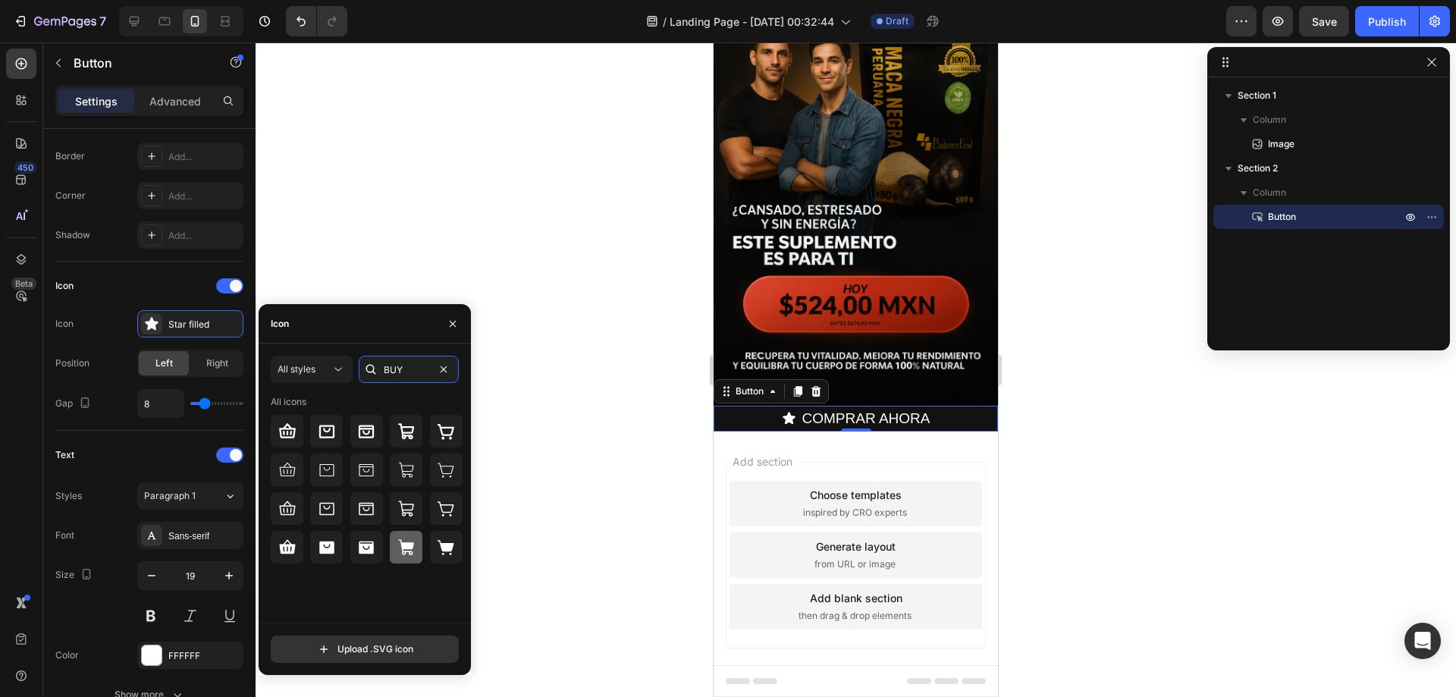
type input "BUY"
click at [399, 554] on icon at bounding box center [406, 547] width 18 height 18
click at [1034, 400] on div at bounding box center [855, 369] width 1200 height 654
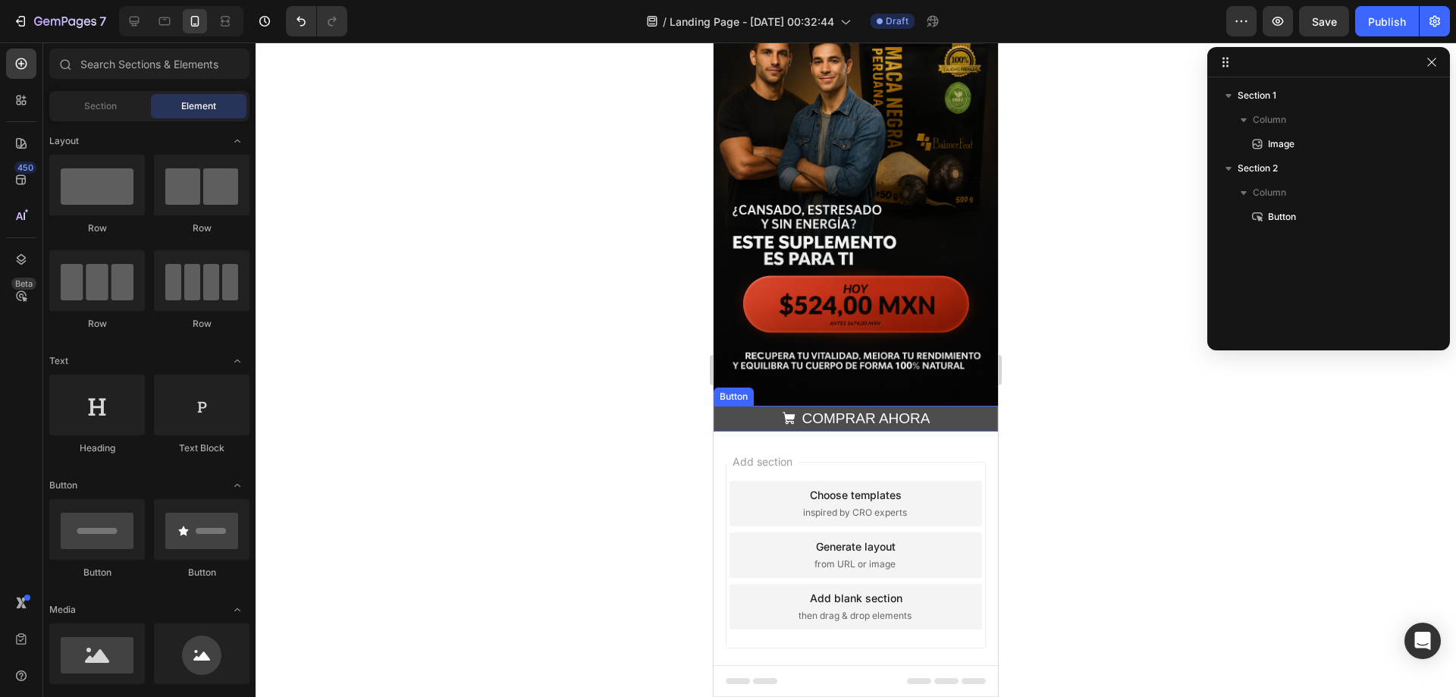
click at [966, 406] on button "COMPRAR AHORA" at bounding box center [855, 419] width 284 height 26
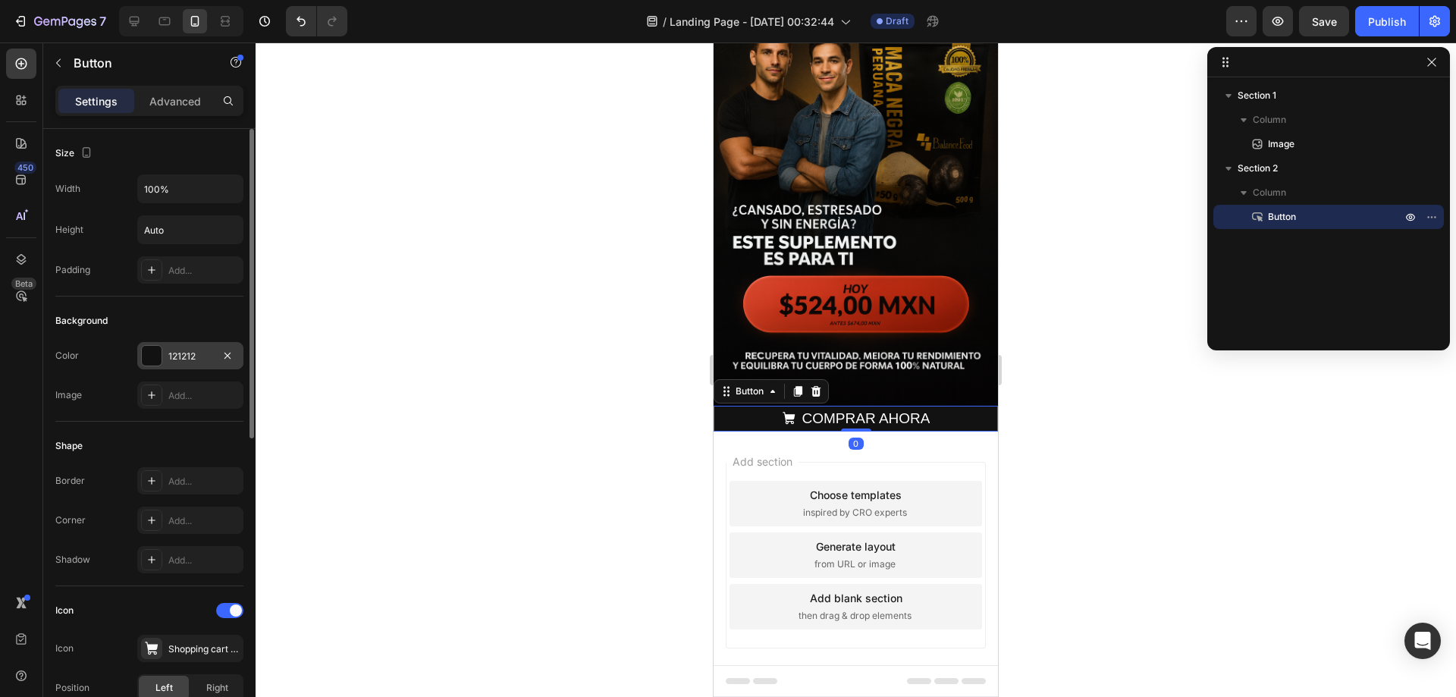
click at [179, 357] on div "121212" at bounding box center [190, 356] width 44 height 14
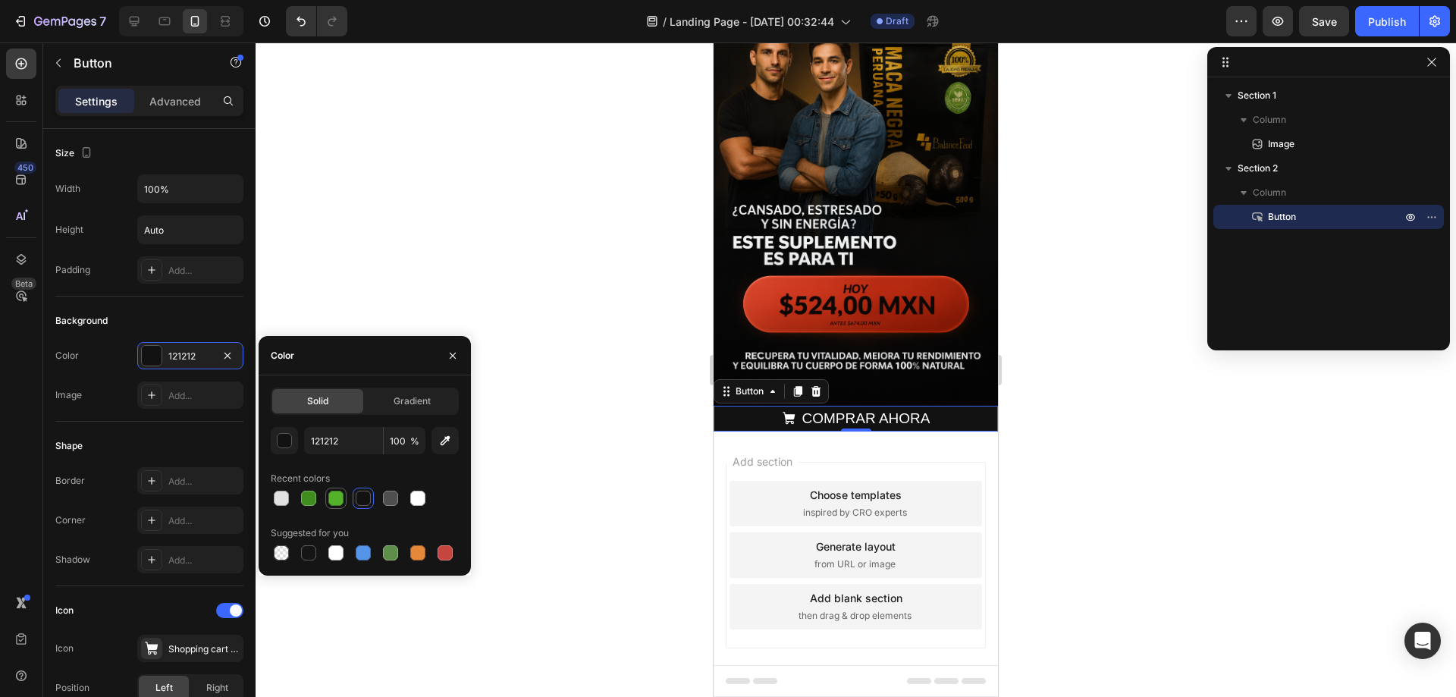
click at [326, 498] on div at bounding box center [335, 497] width 21 height 21
type input "53B22A"
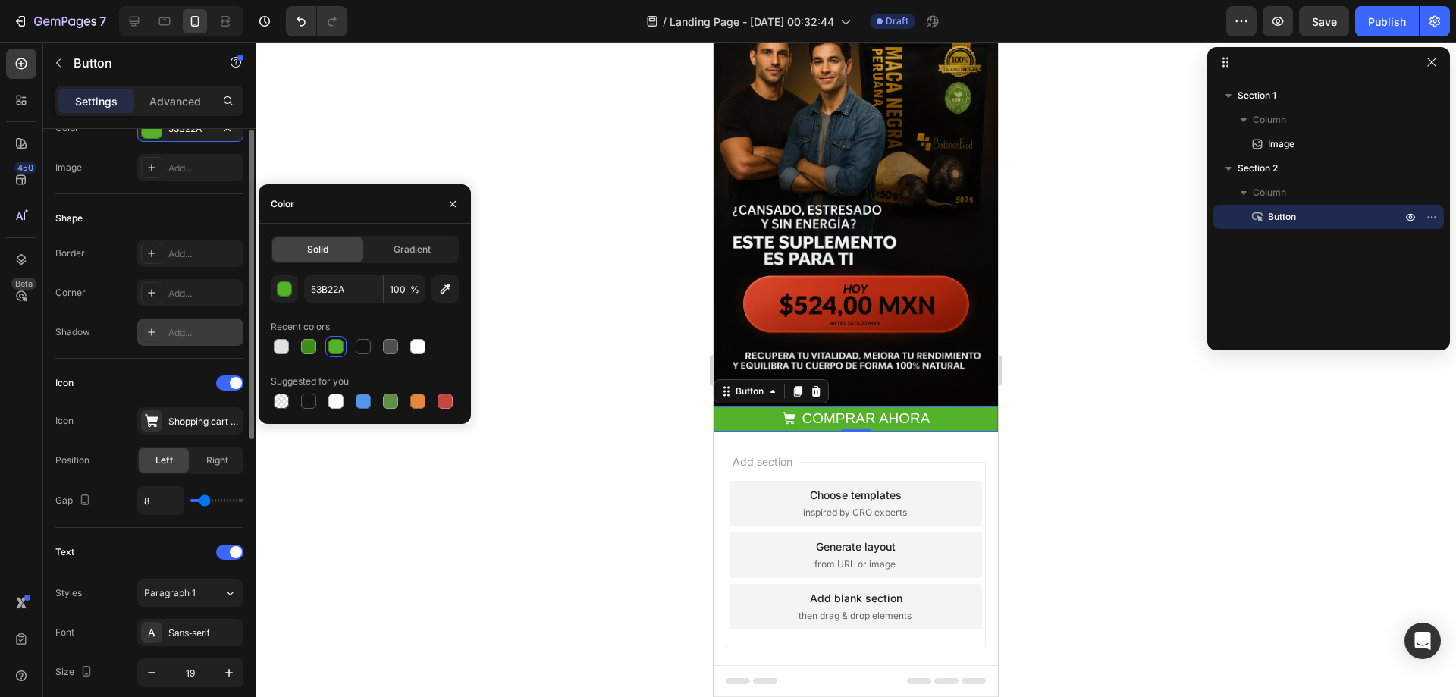
scroll to position [76, 0]
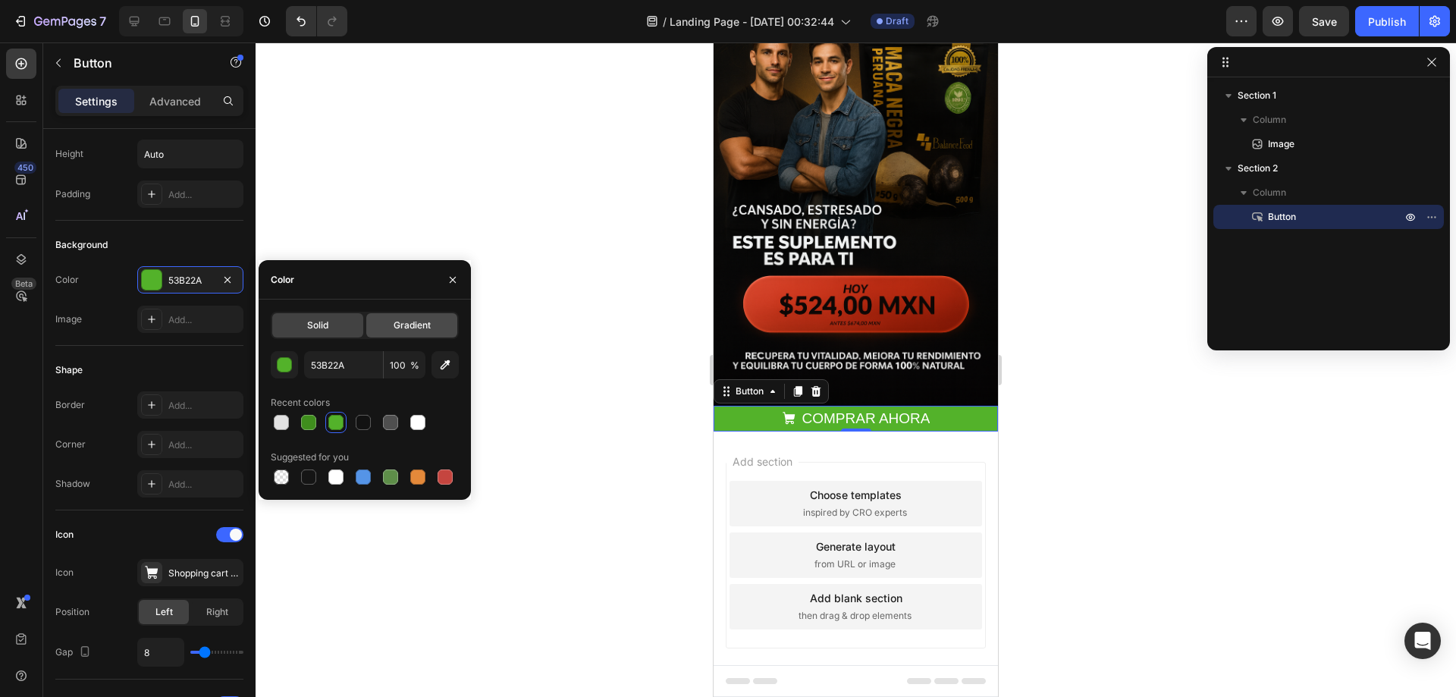
click at [409, 331] on span "Gradient" at bounding box center [411, 325] width 37 height 14
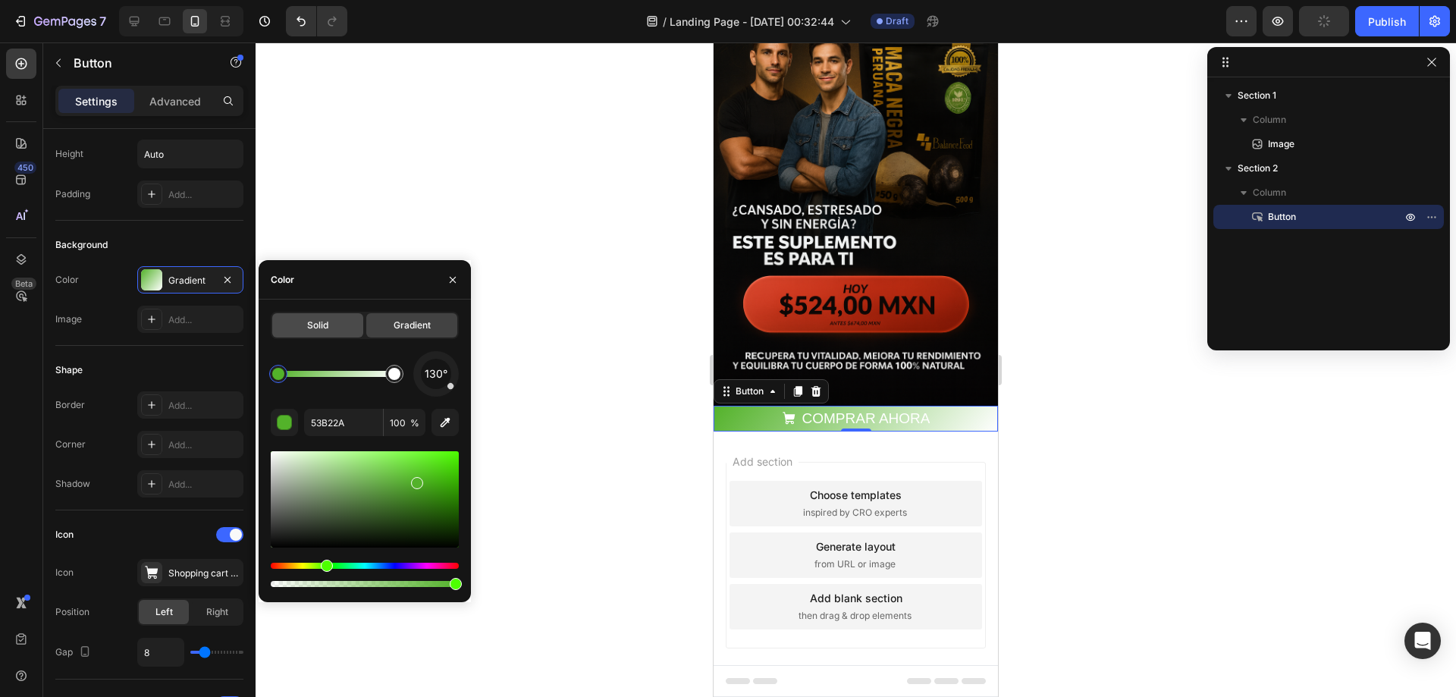
click at [320, 324] on span "Solid" at bounding box center [317, 325] width 21 height 14
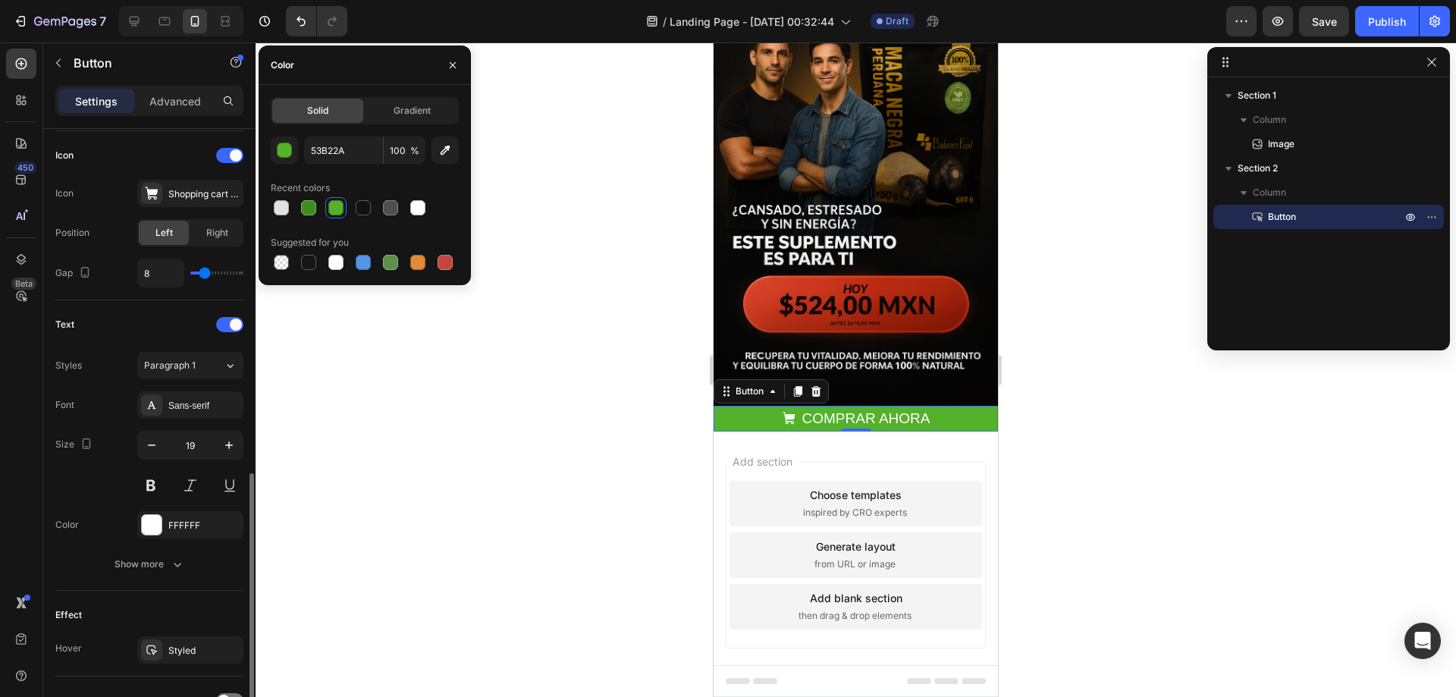
scroll to position [531, 0]
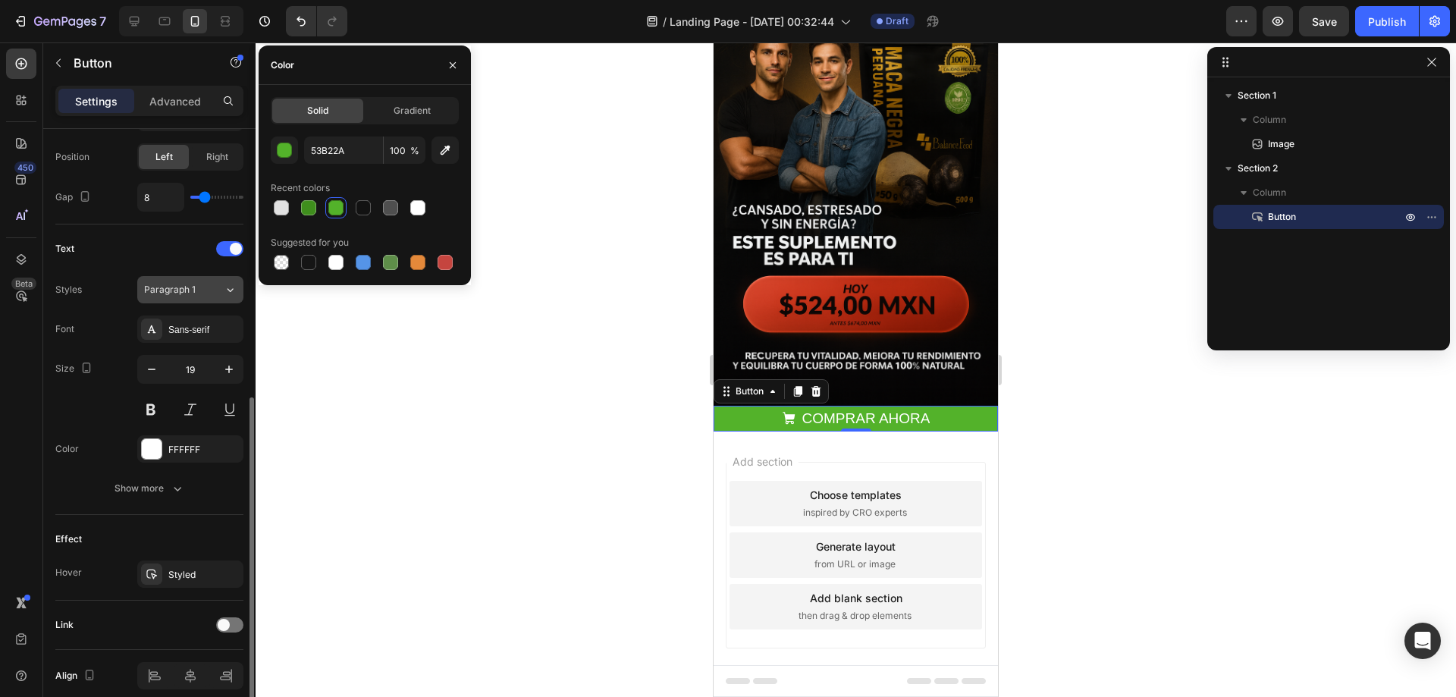
click at [224, 290] on icon at bounding box center [230, 289] width 13 height 15
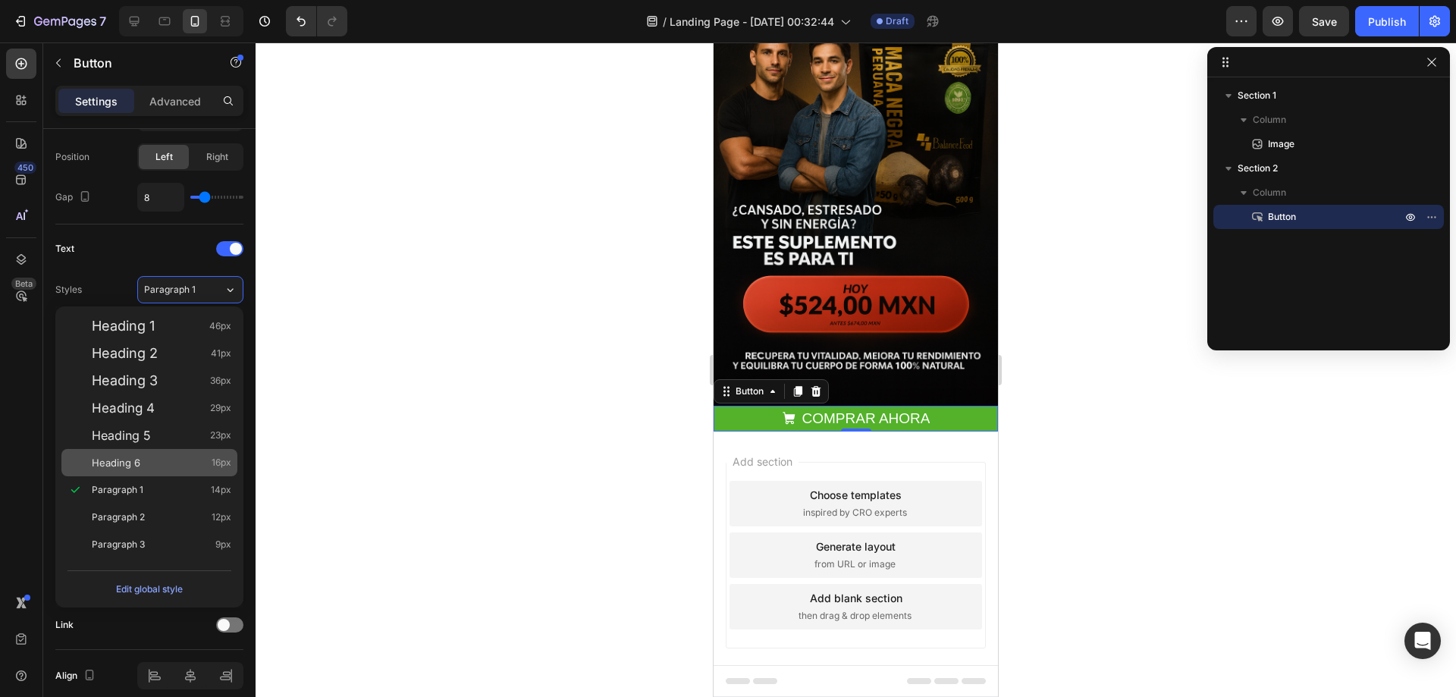
click at [164, 459] on div "Heading 6 16px" at bounding box center [161, 462] width 139 height 15
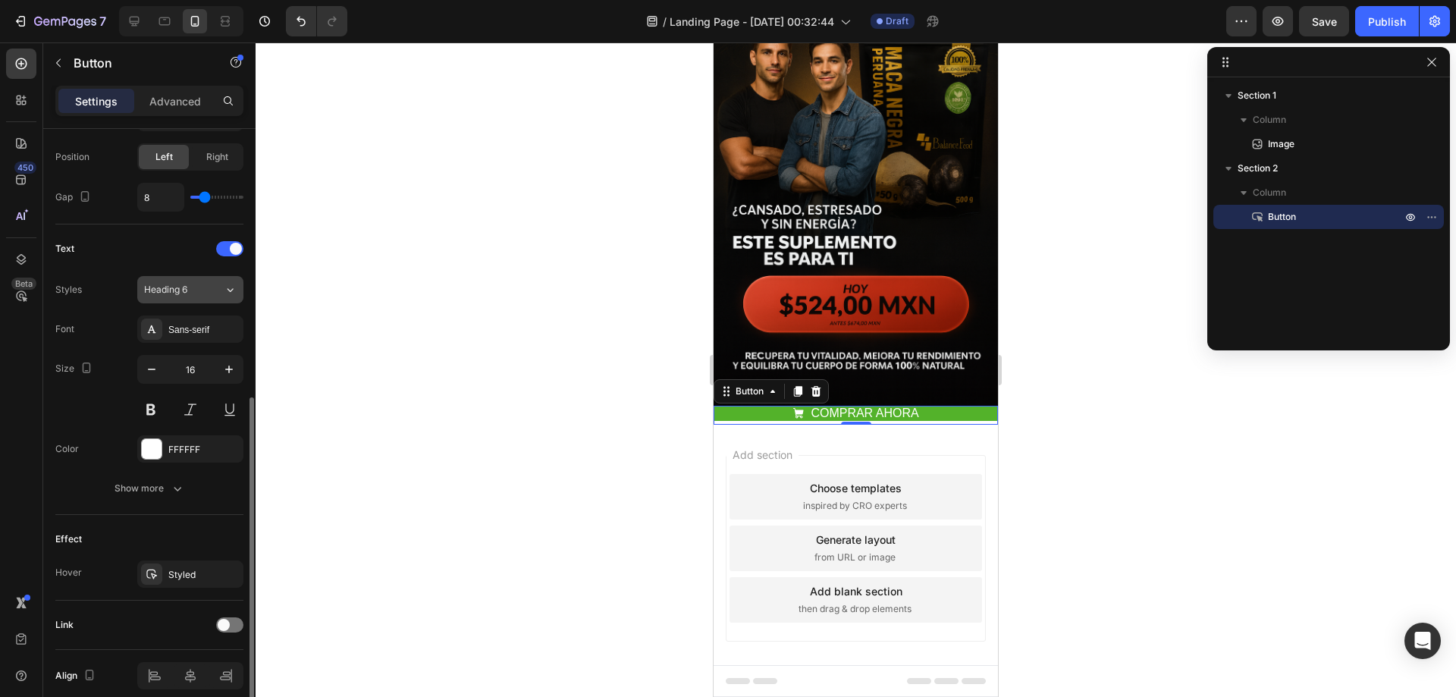
click at [224, 289] on icon at bounding box center [230, 289] width 13 height 15
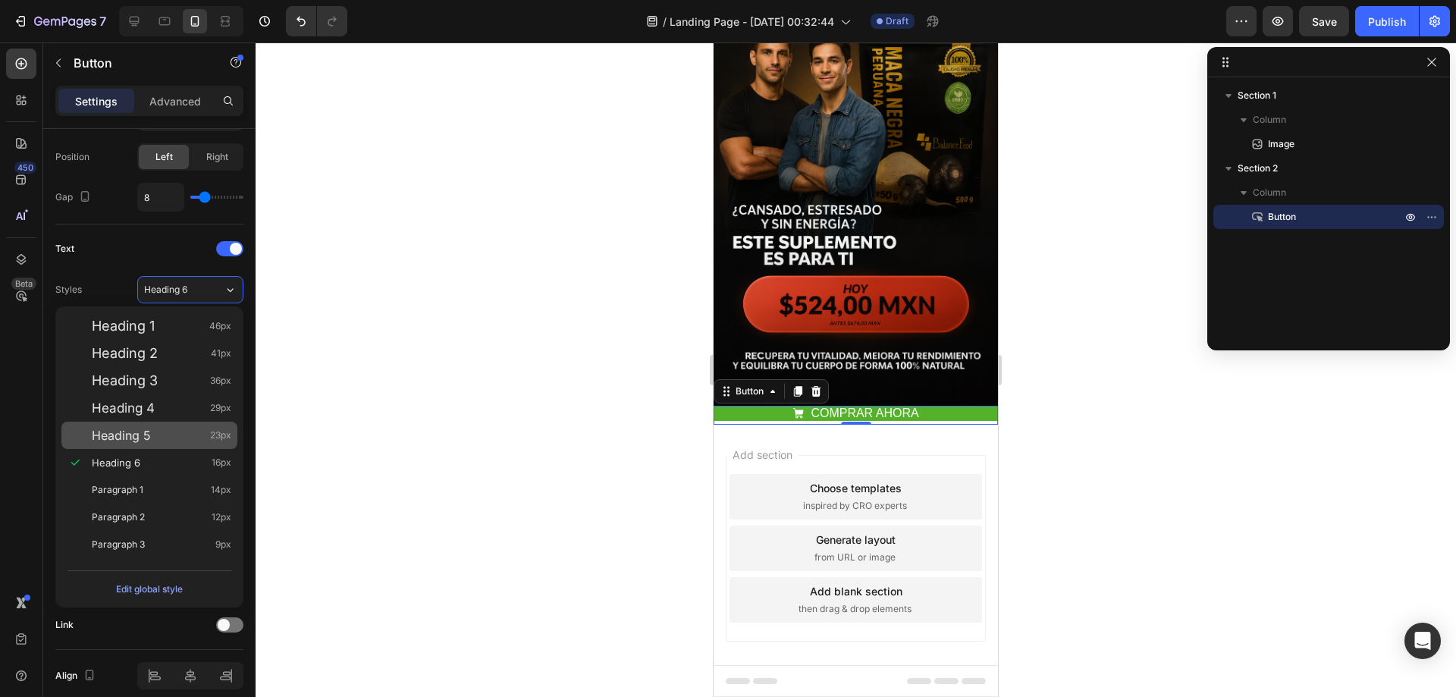
click at [164, 437] on div "Heading 5 23px" at bounding box center [161, 435] width 139 height 15
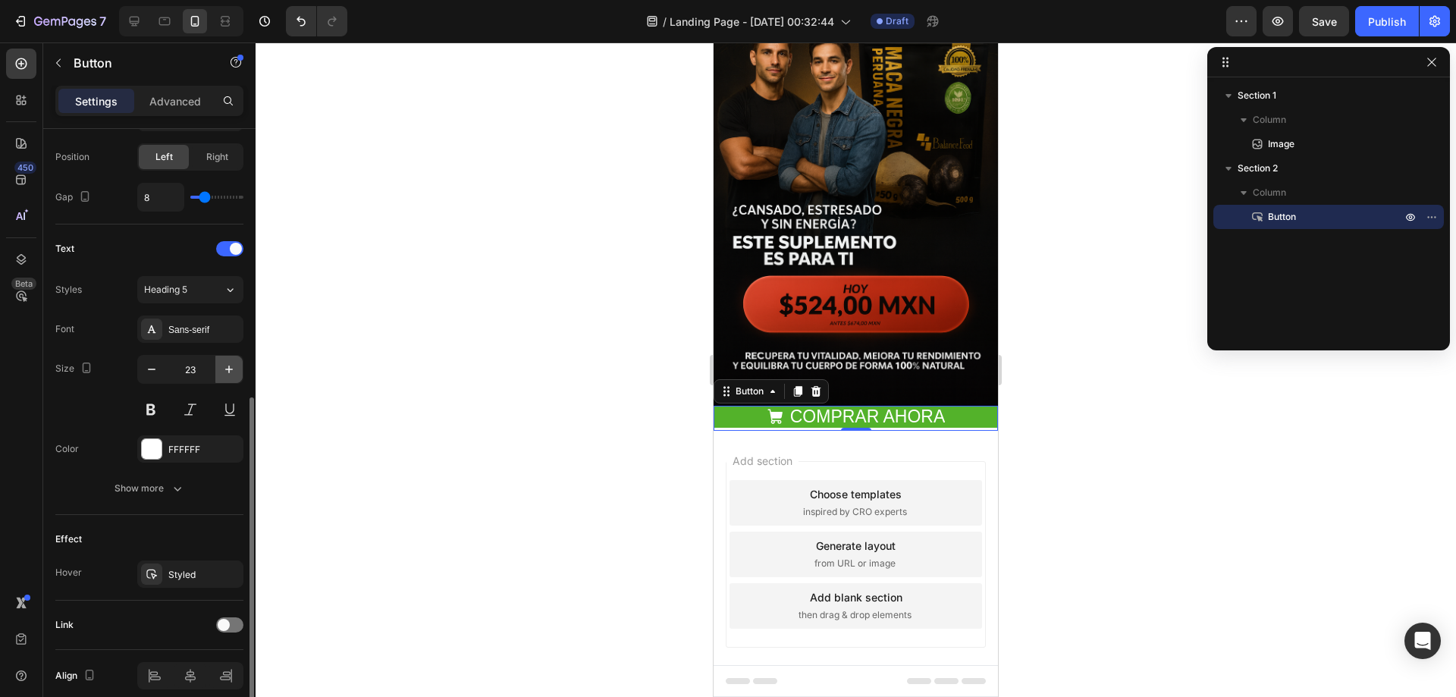
click at [224, 372] on icon "button" at bounding box center [228, 369] width 15 height 15
type input "24"
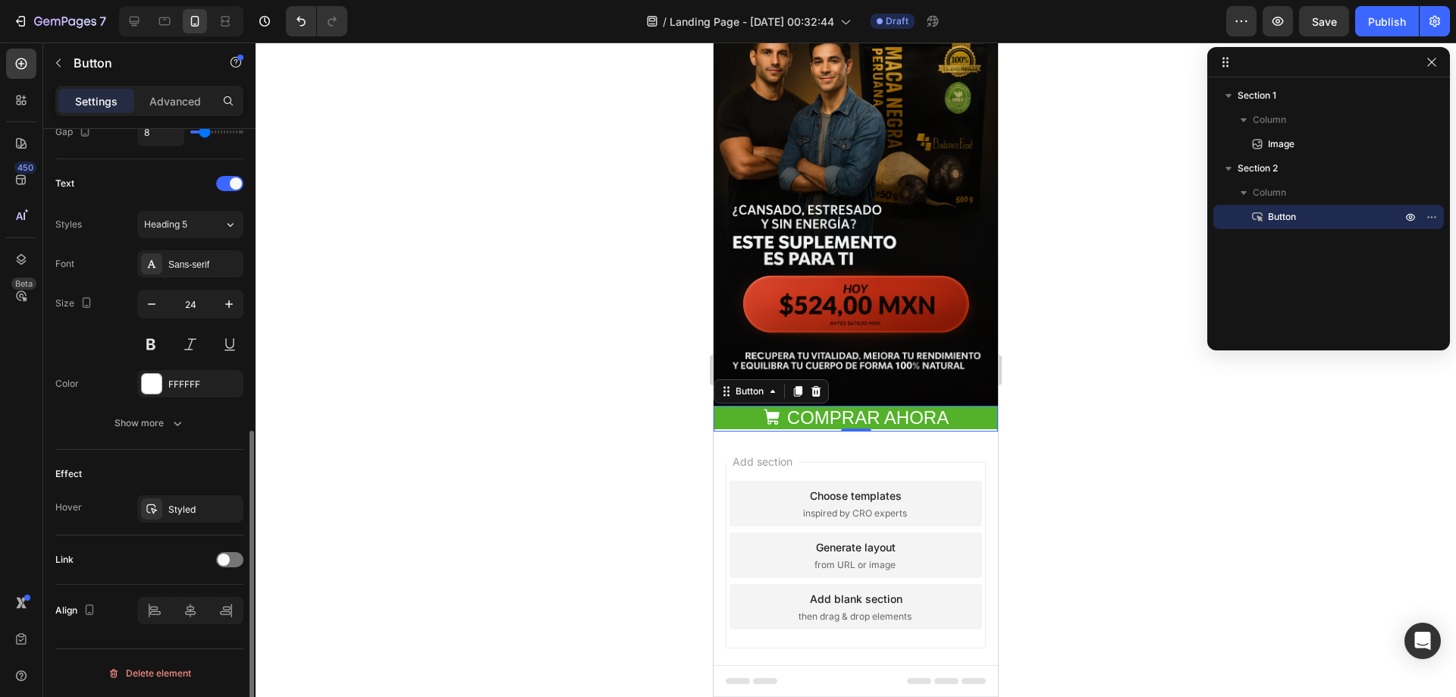
scroll to position [293, 0]
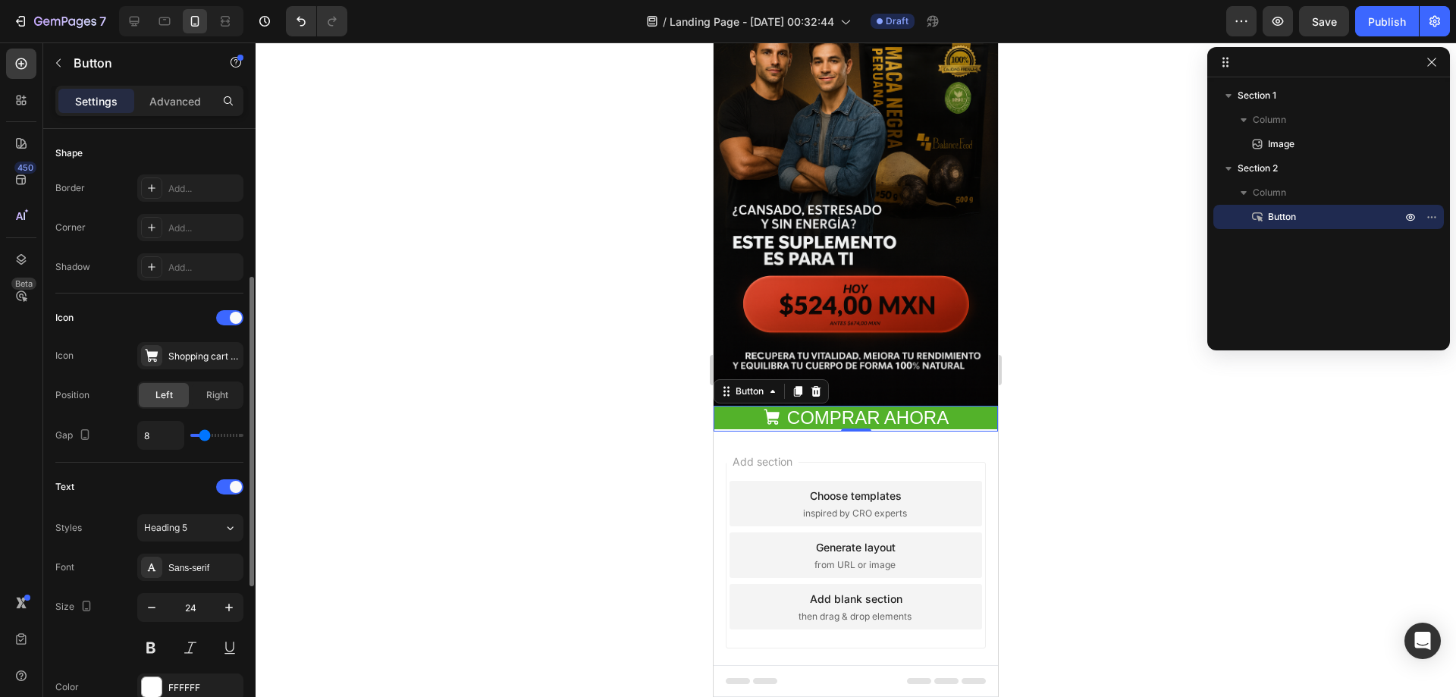
type input "10"
type input "11"
type input "13"
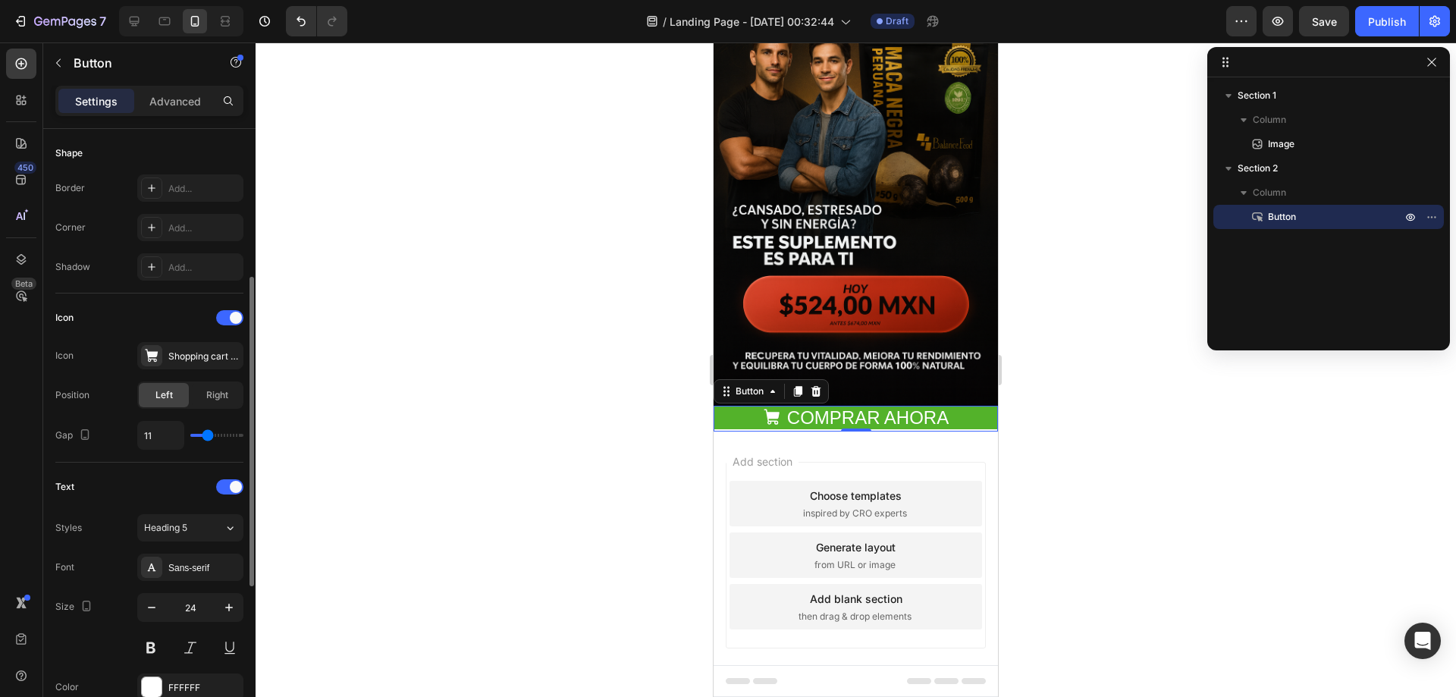
type input "13"
type input "14"
type input "16"
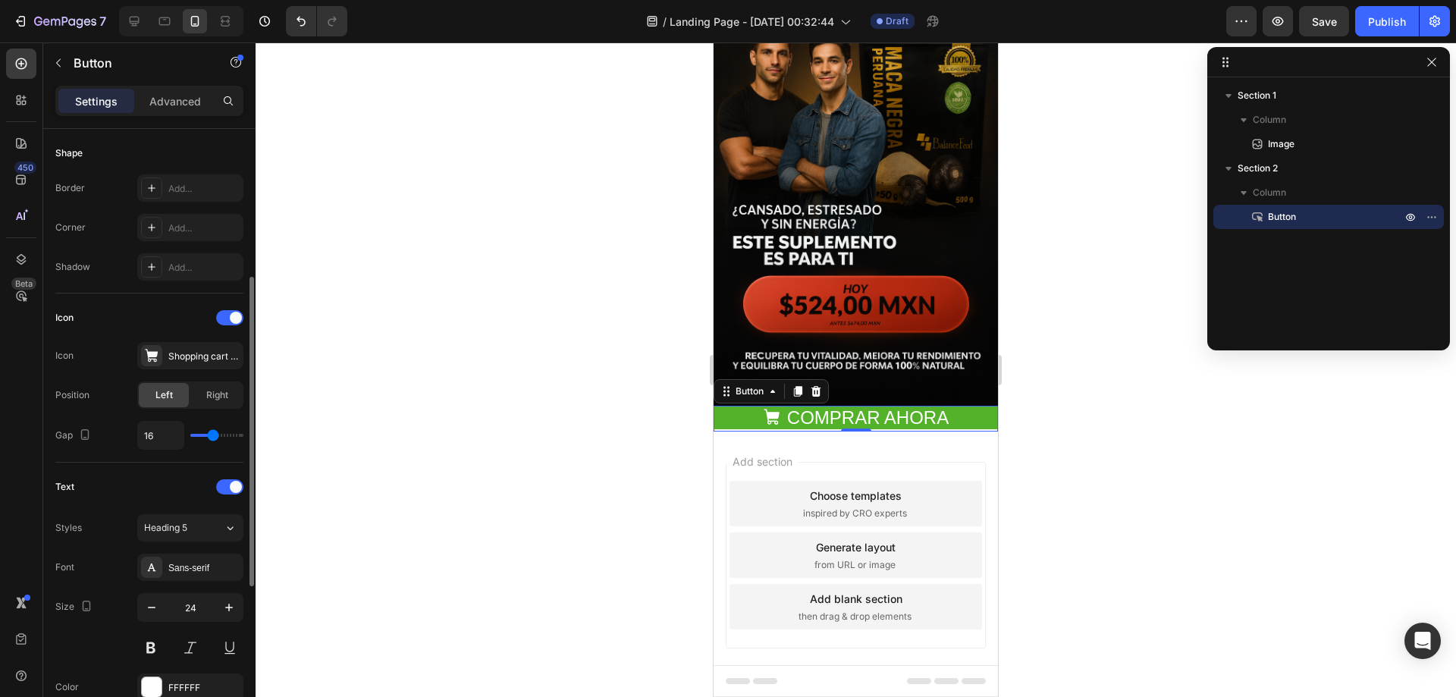
type input "17"
type input "19"
type input "17"
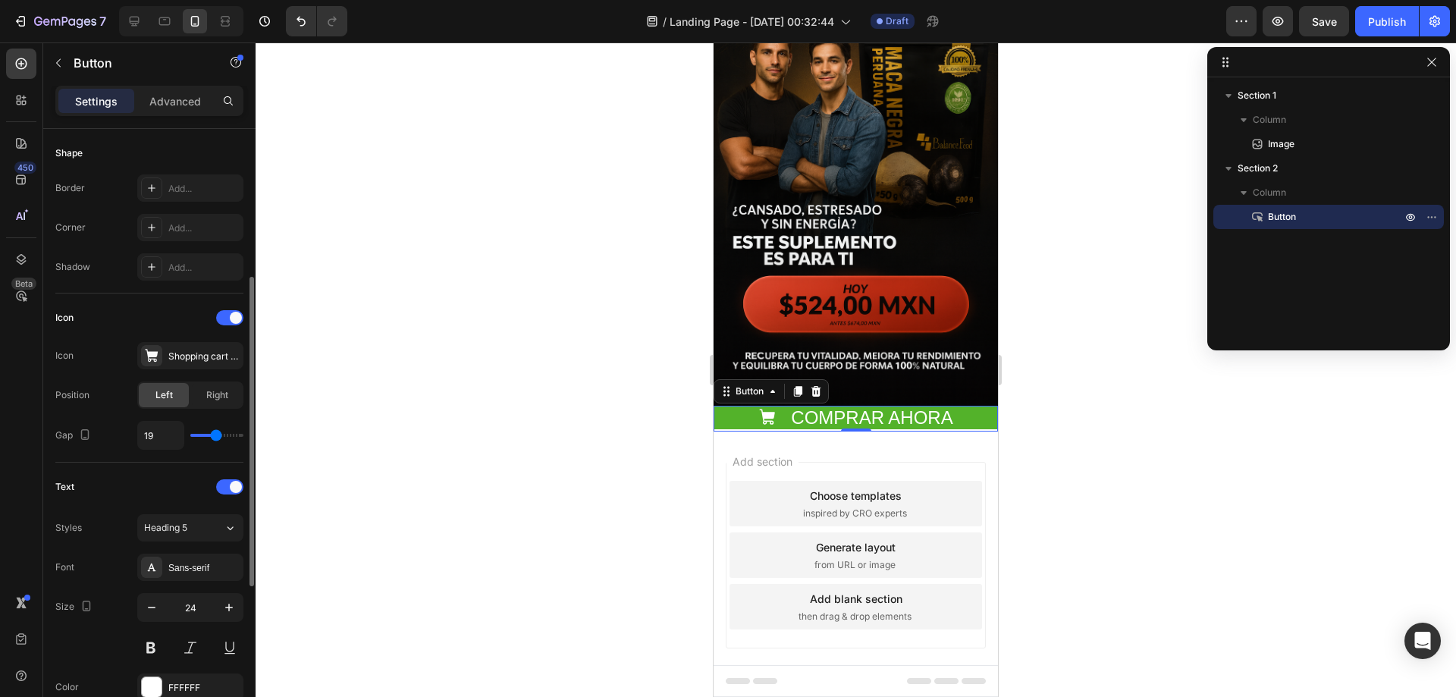
type input "17"
type input "14"
type input "13"
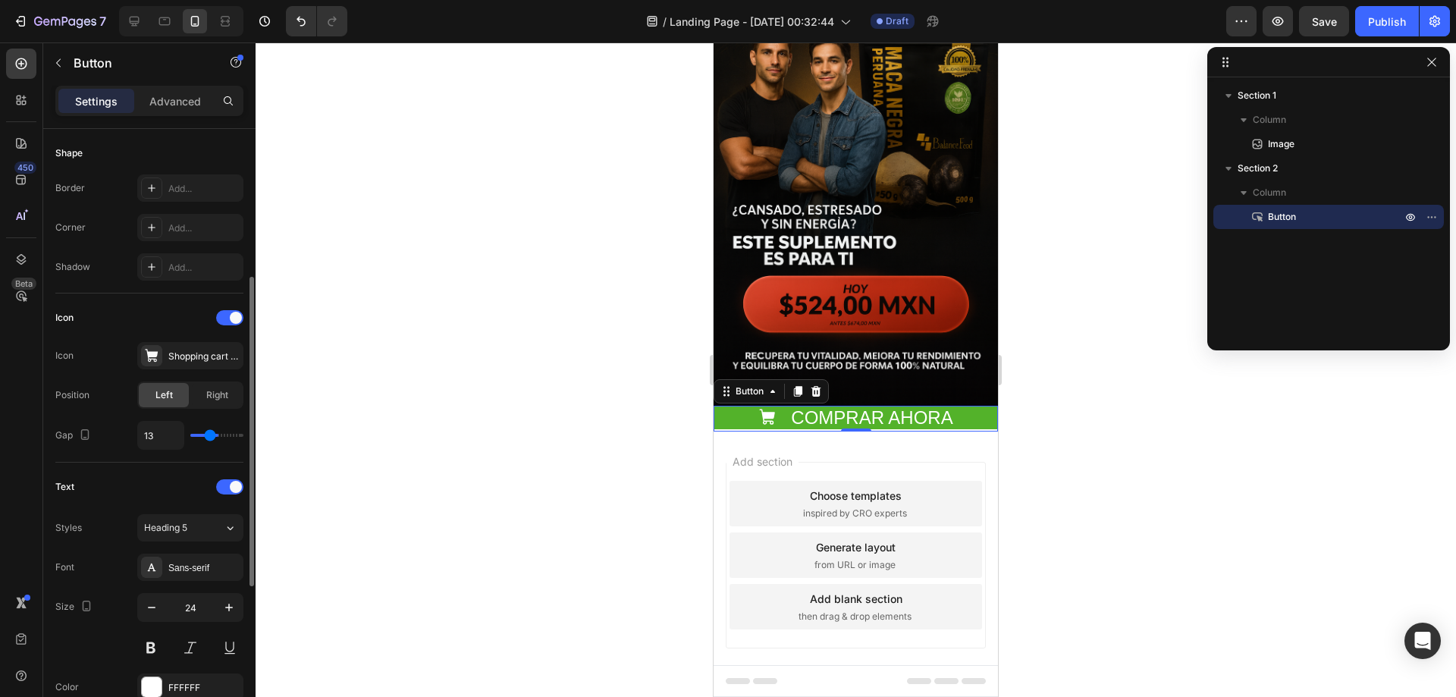
type input "11"
type input "10"
type input "8"
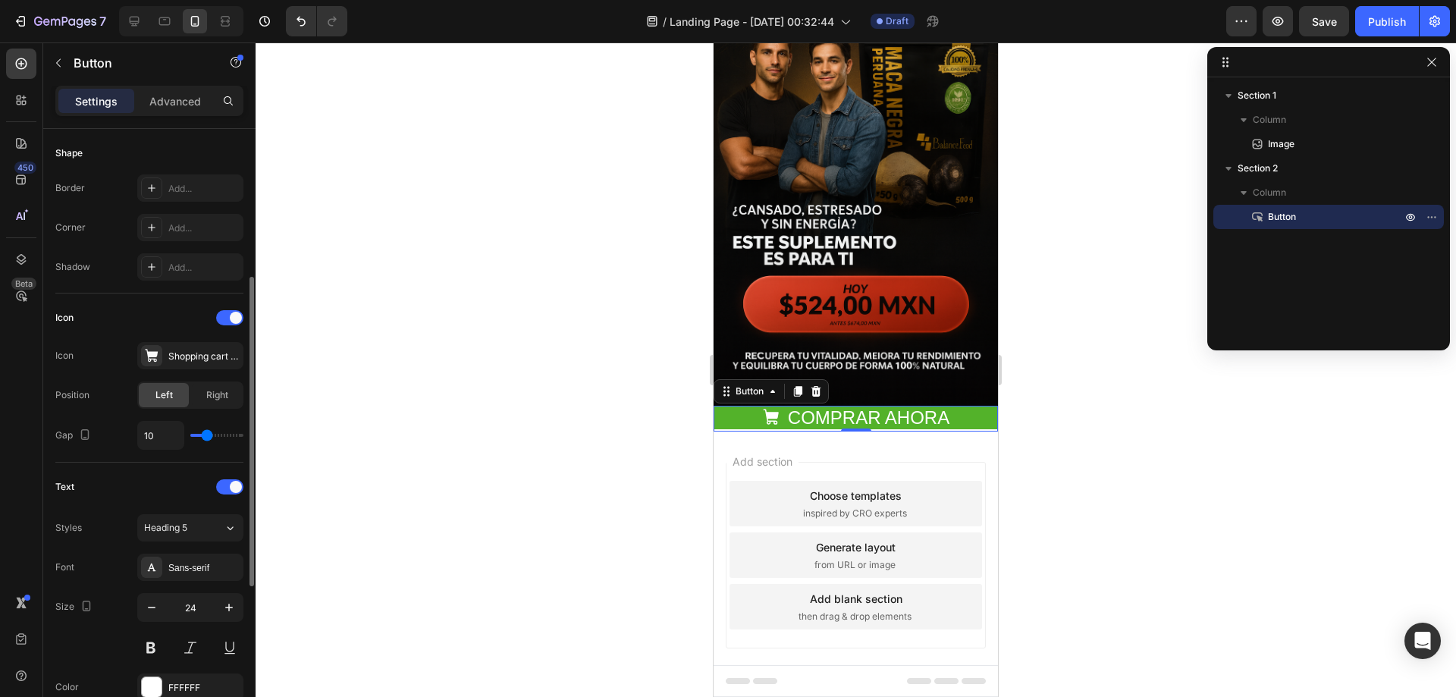
type input "8"
type input "7"
type input "5"
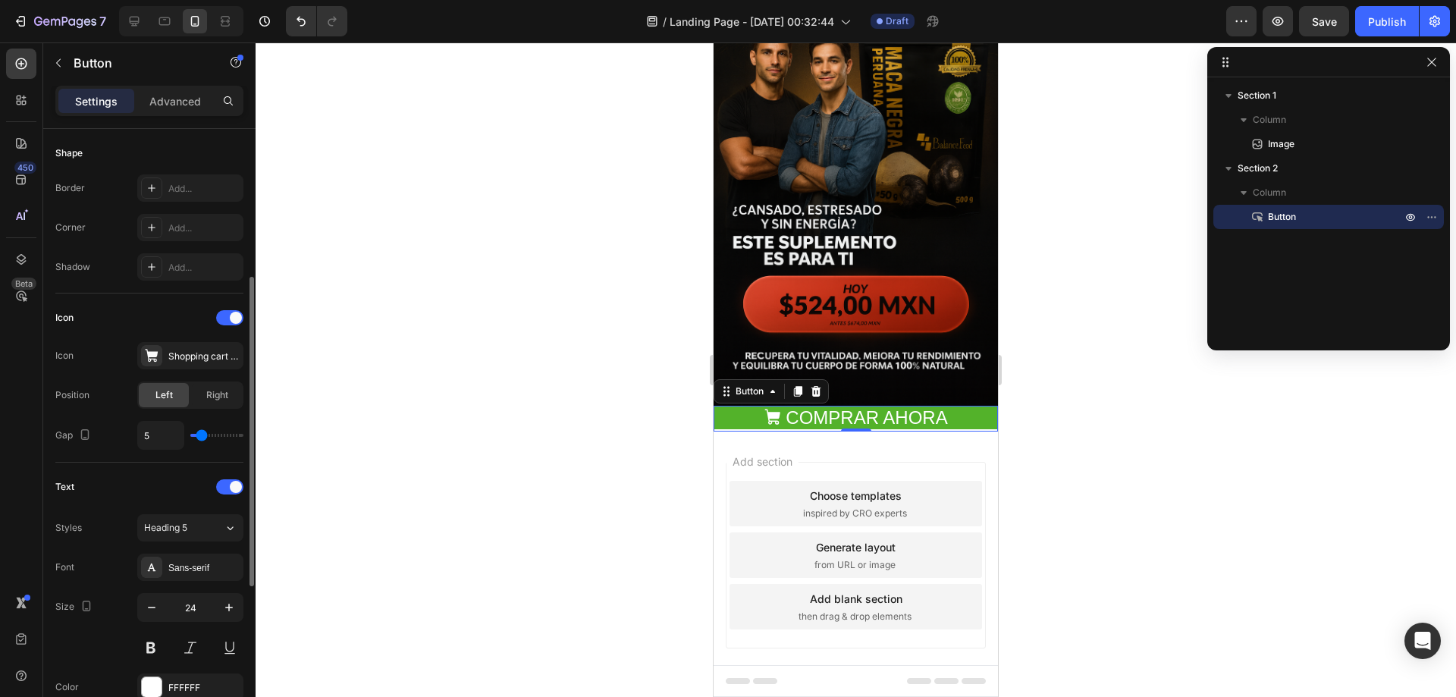
type input "8"
click at [205, 434] on input "range" at bounding box center [216, 435] width 53 height 3
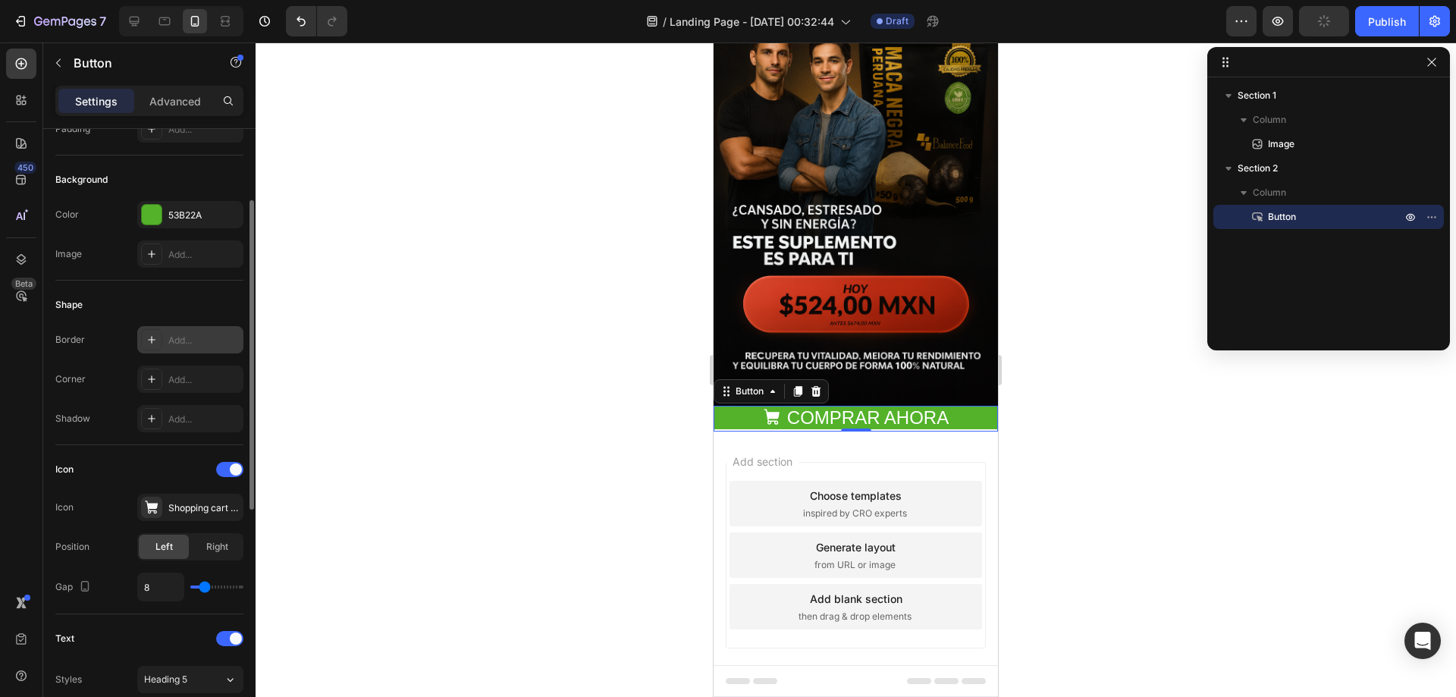
scroll to position [0, 0]
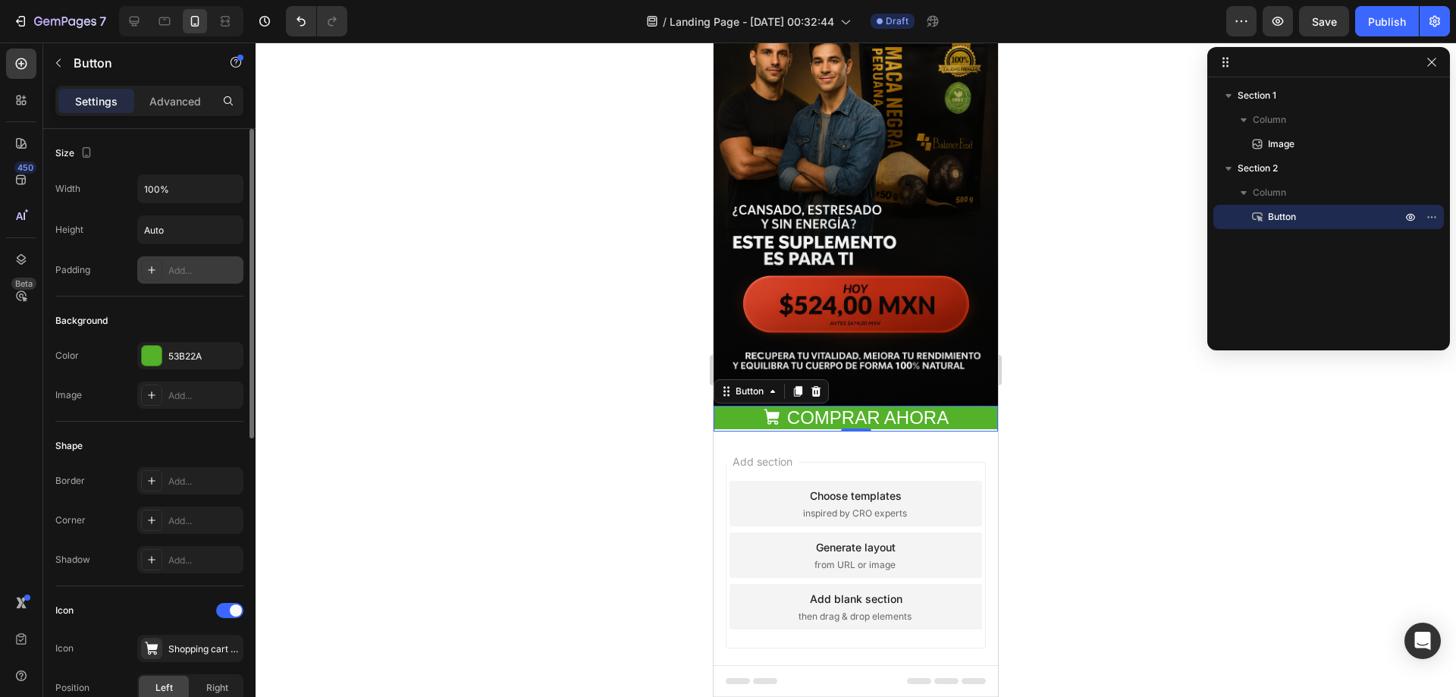
click at [159, 271] on div at bounding box center [151, 269] width 21 height 21
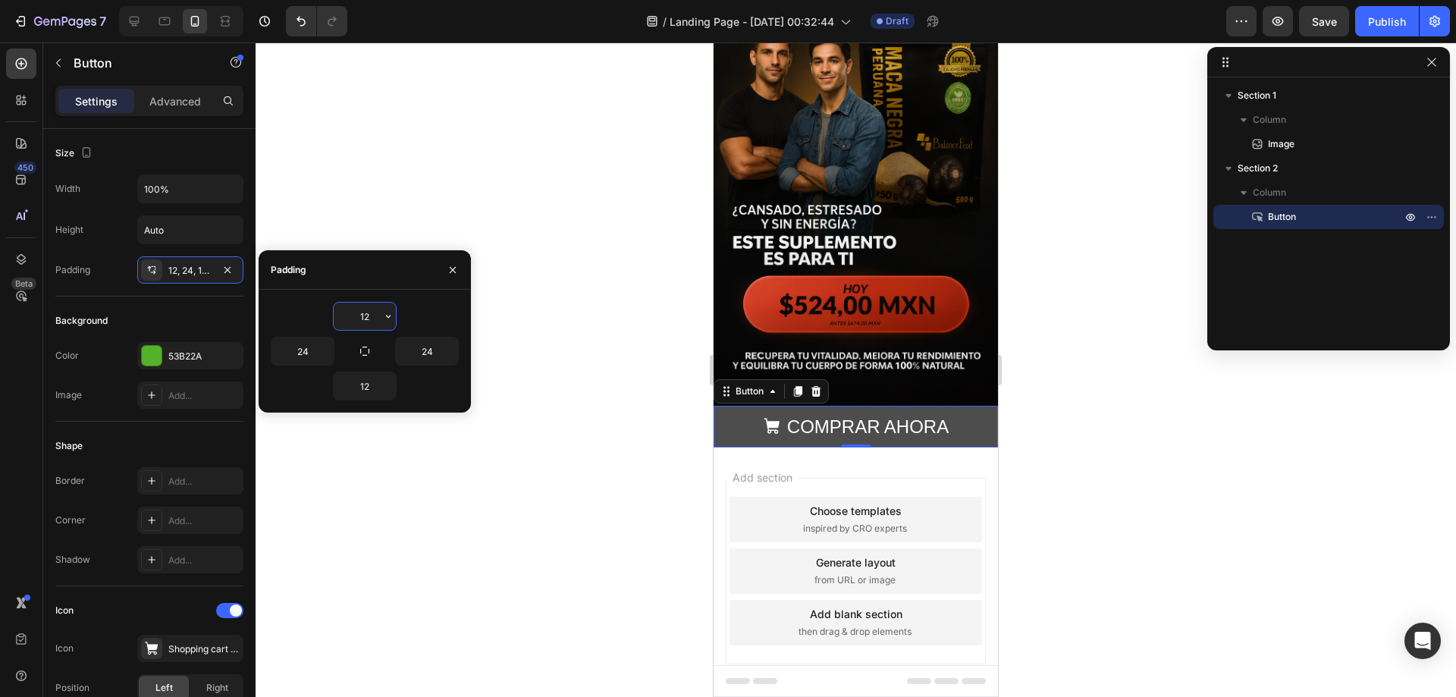
click at [972, 412] on button "COMPRAR AHORA" at bounding box center [855, 427] width 284 height 42
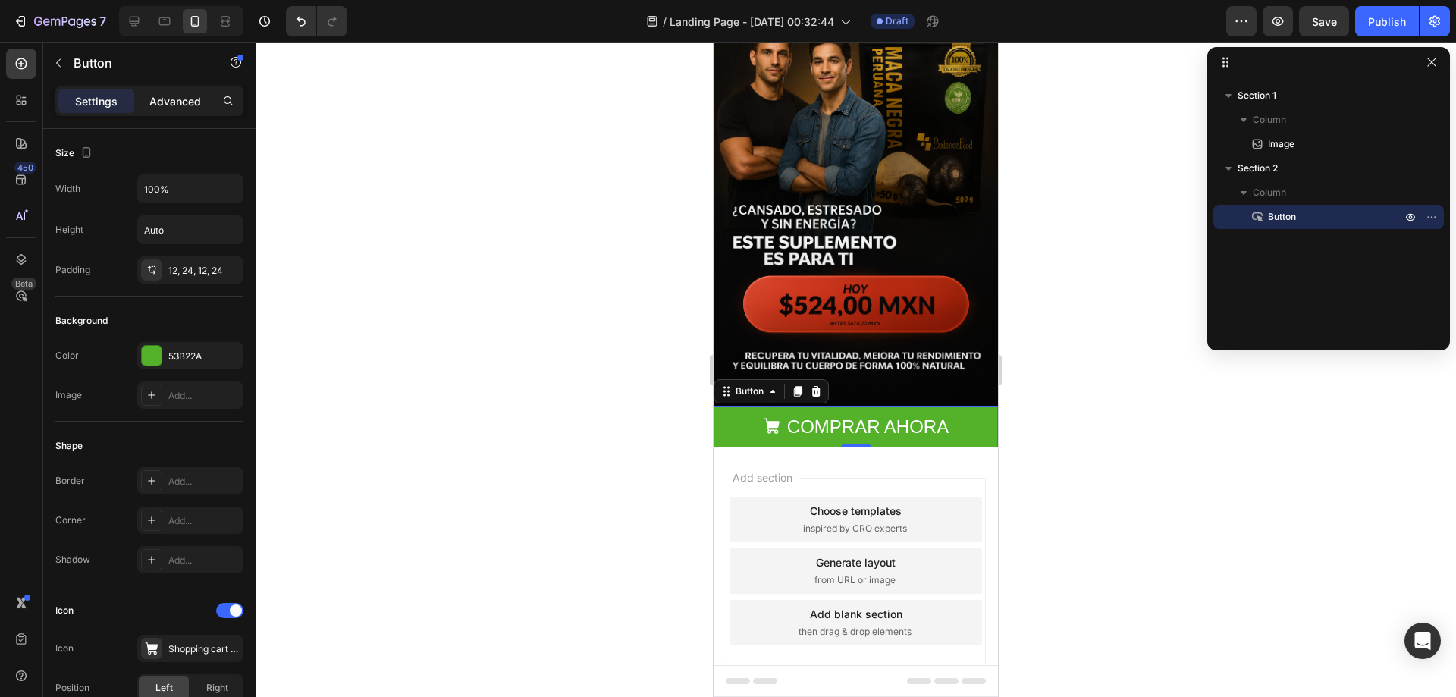
click at [183, 108] on p "Advanced" at bounding box center [175, 101] width 52 height 16
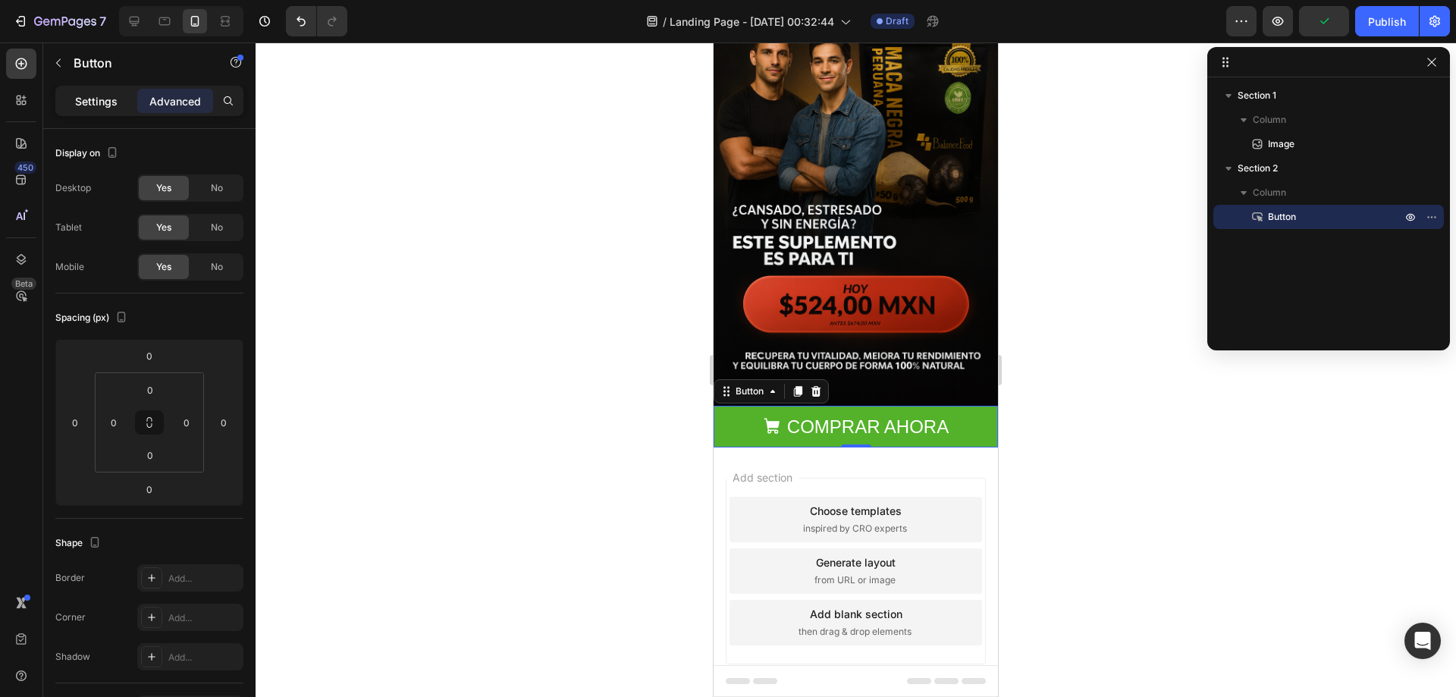
click at [102, 98] on p "Settings" at bounding box center [96, 101] width 42 height 16
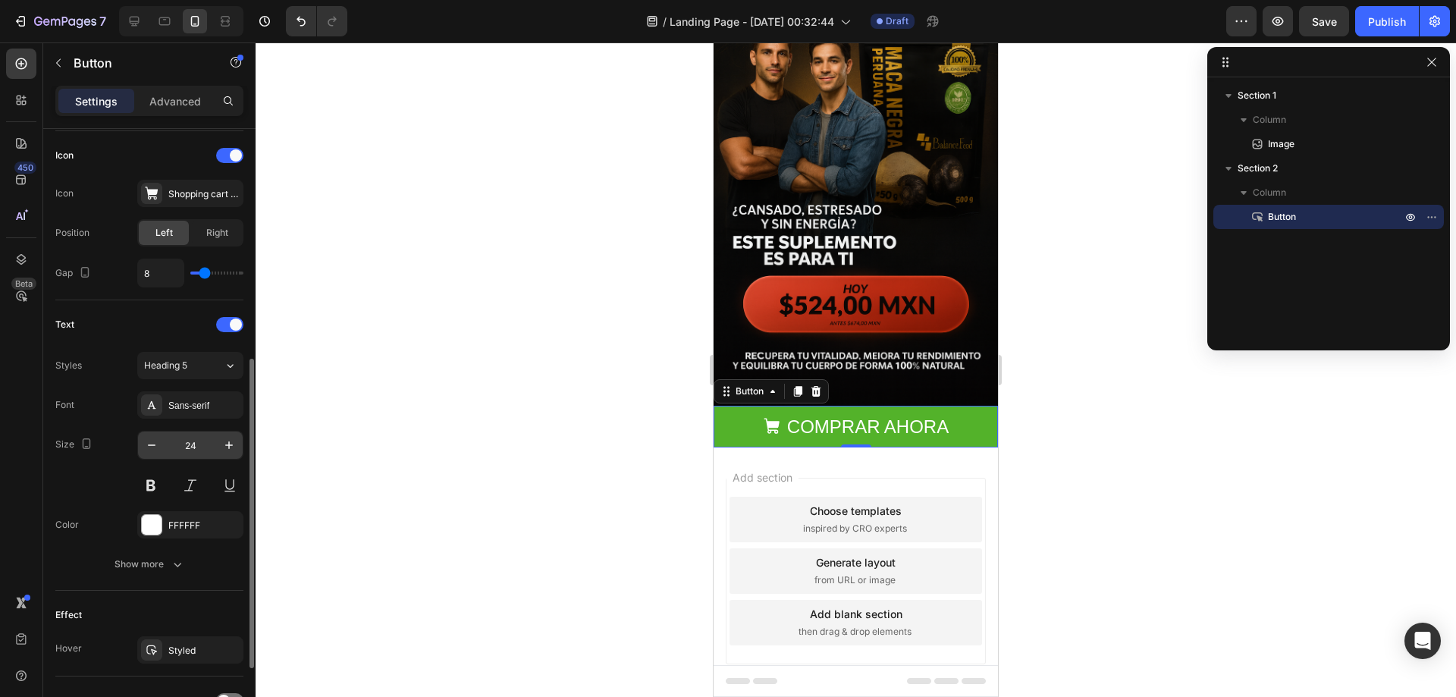
scroll to position [596, 0]
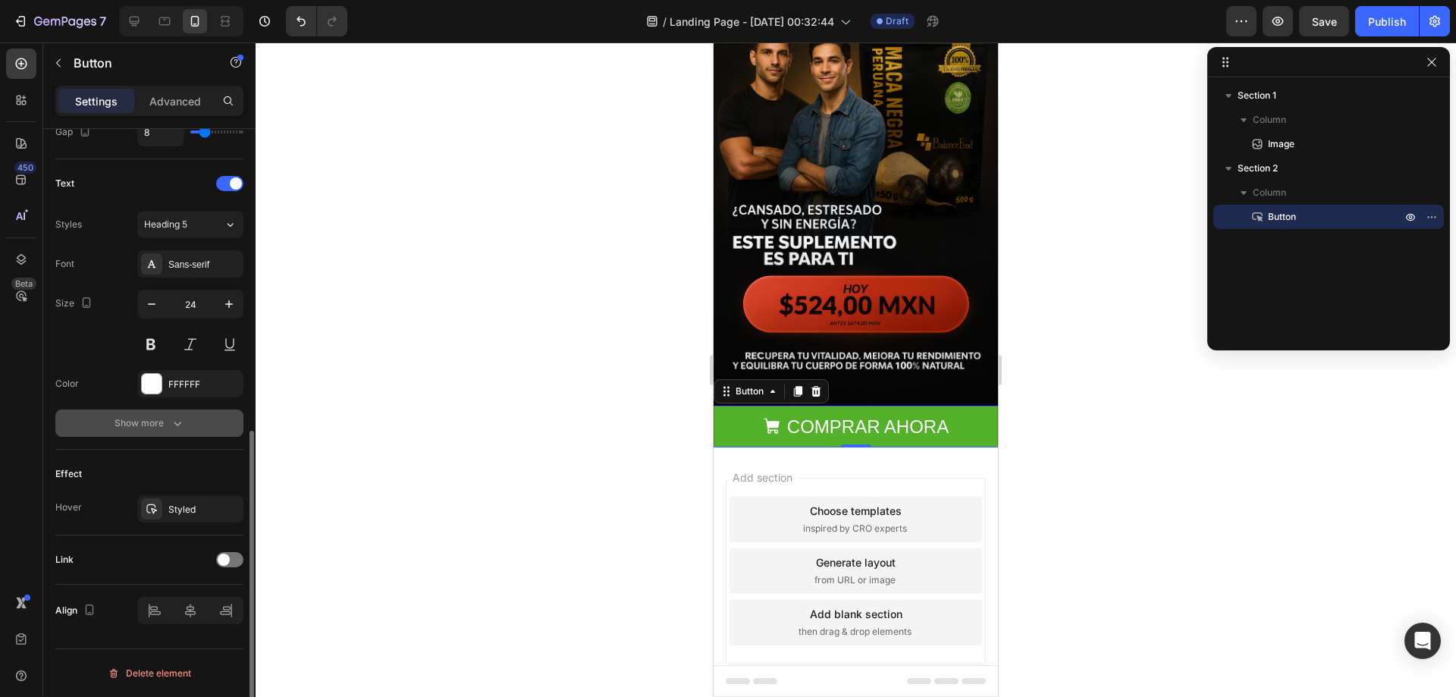
click at [185, 424] on button "Show more" at bounding box center [149, 422] width 188 height 27
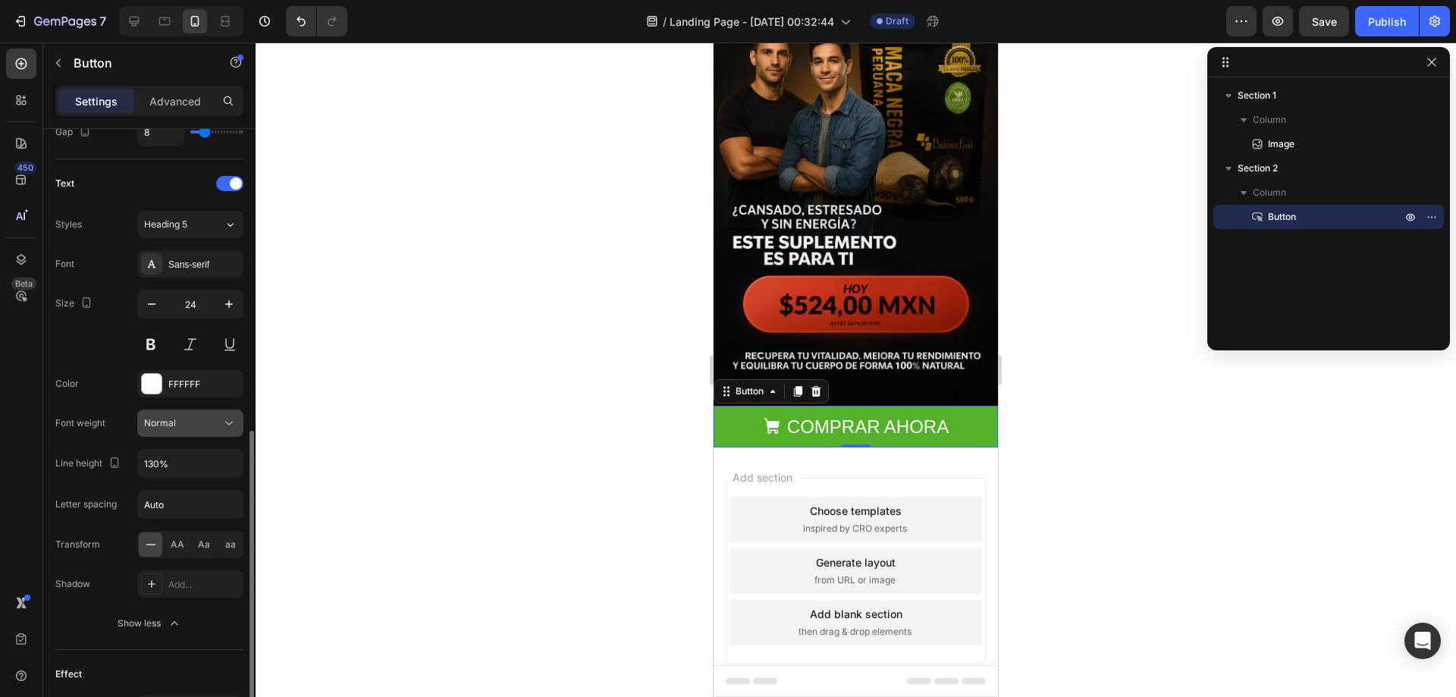
click at [182, 416] on div "Normal" at bounding box center [182, 423] width 77 height 14
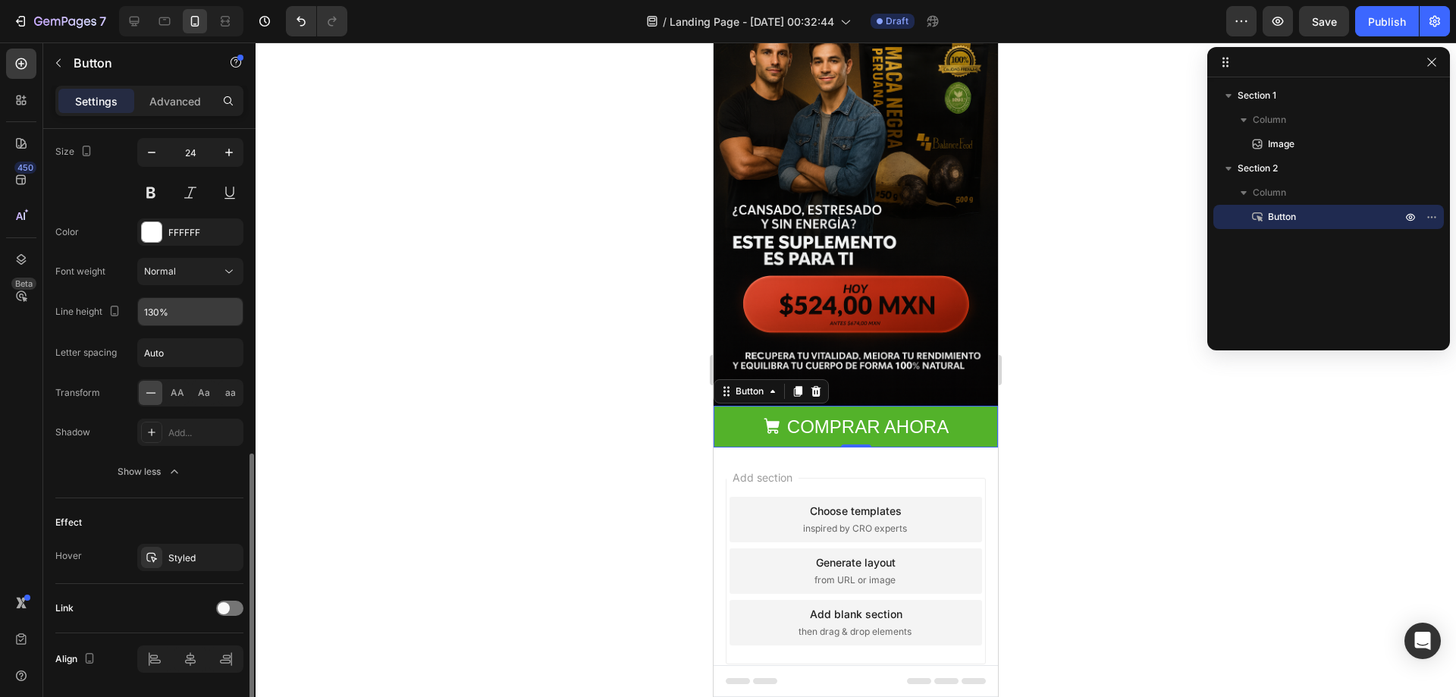
click at [173, 466] on icon "button" at bounding box center [174, 471] width 15 height 15
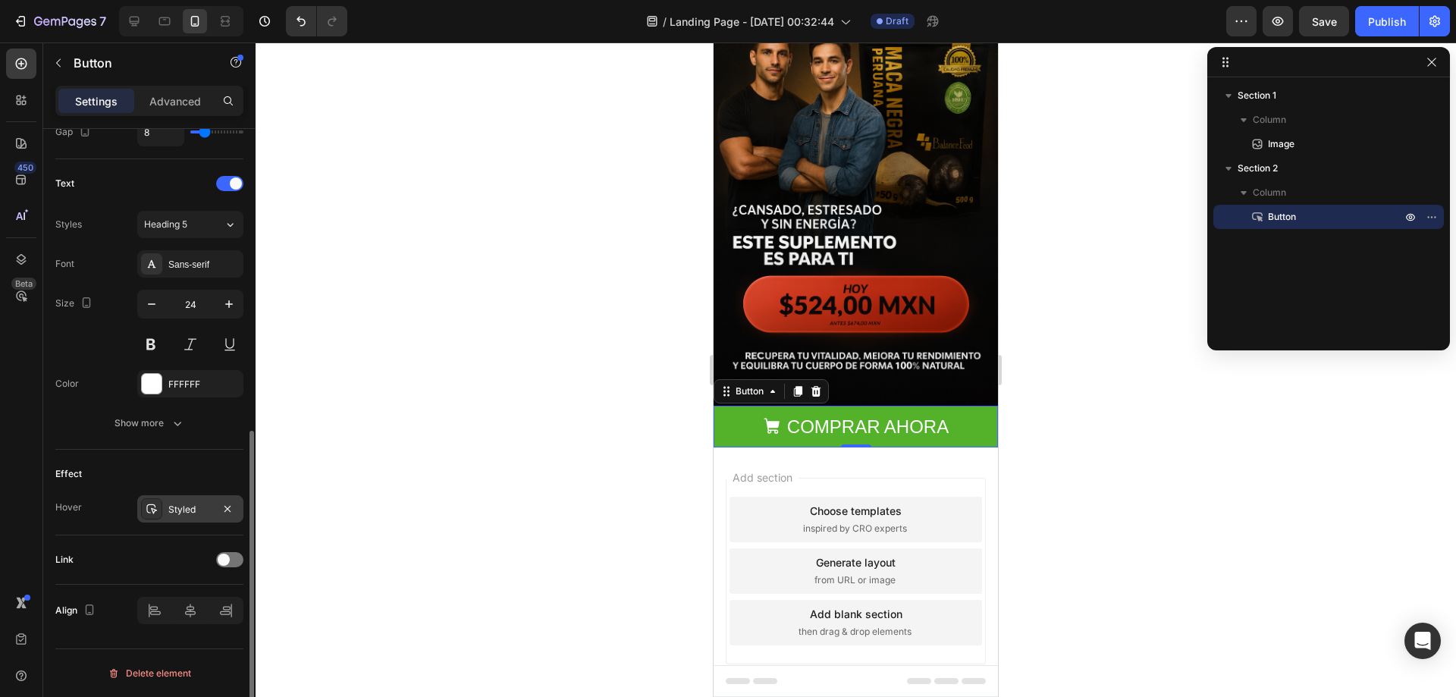
click at [173, 510] on div "Styled" at bounding box center [190, 510] width 44 height 14
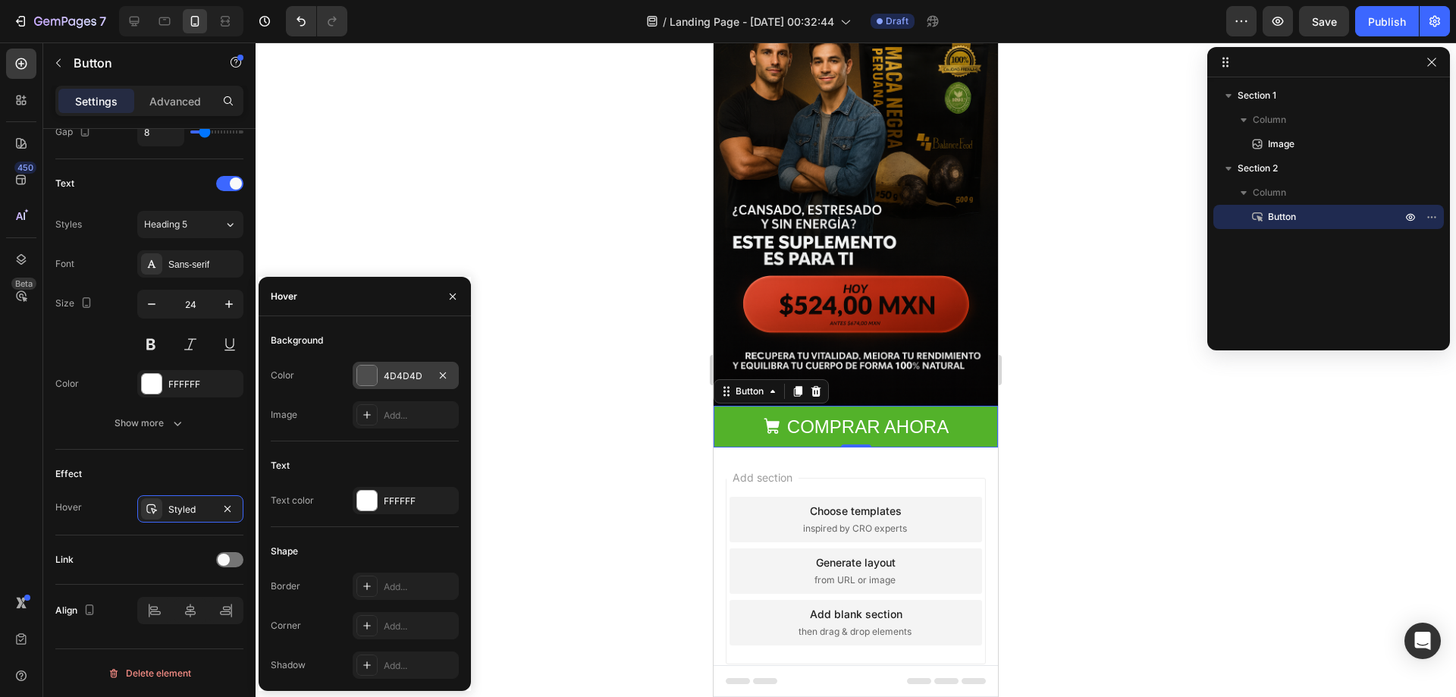
click at [367, 371] on div at bounding box center [367, 375] width 20 height 20
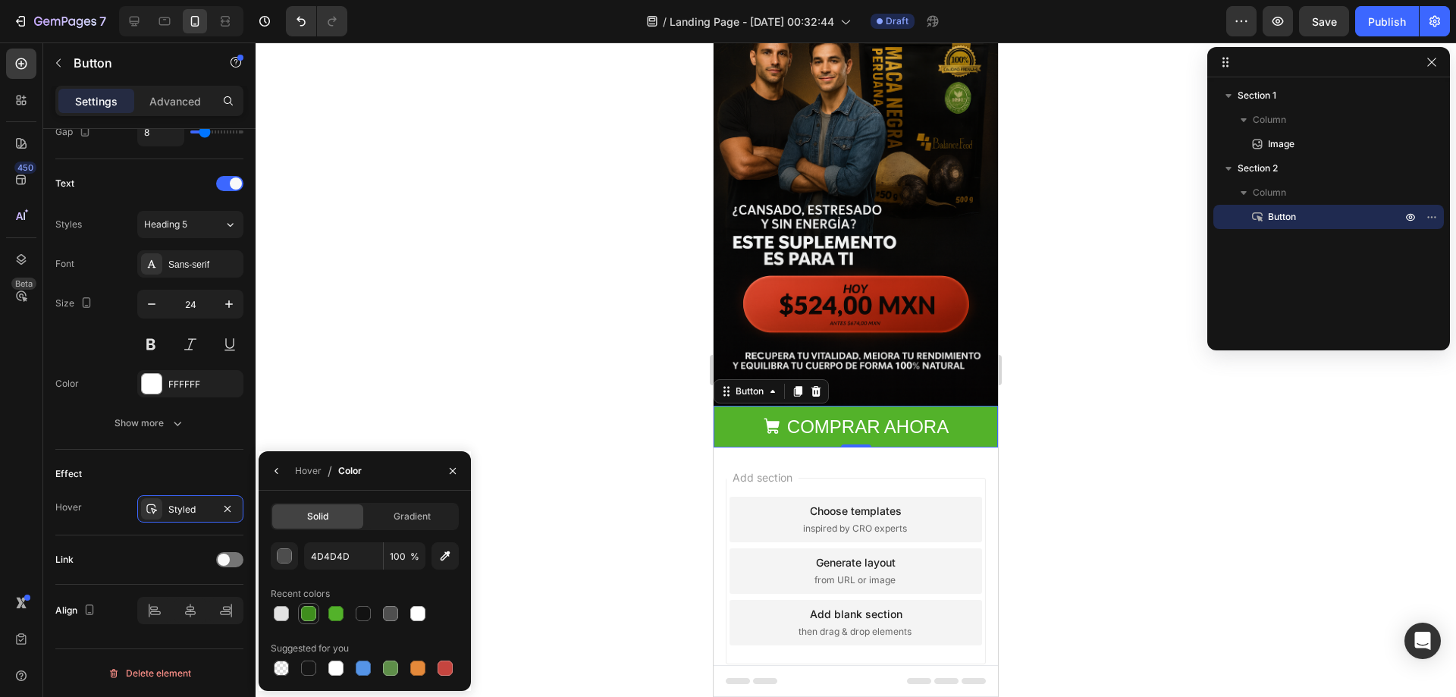
click at [306, 613] on div at bounding box center [308, 613] width 15 height 15
type input "3F8E1D"
click at [1020, 337] on div at bounding box center [855, 369] width 1200 height 654
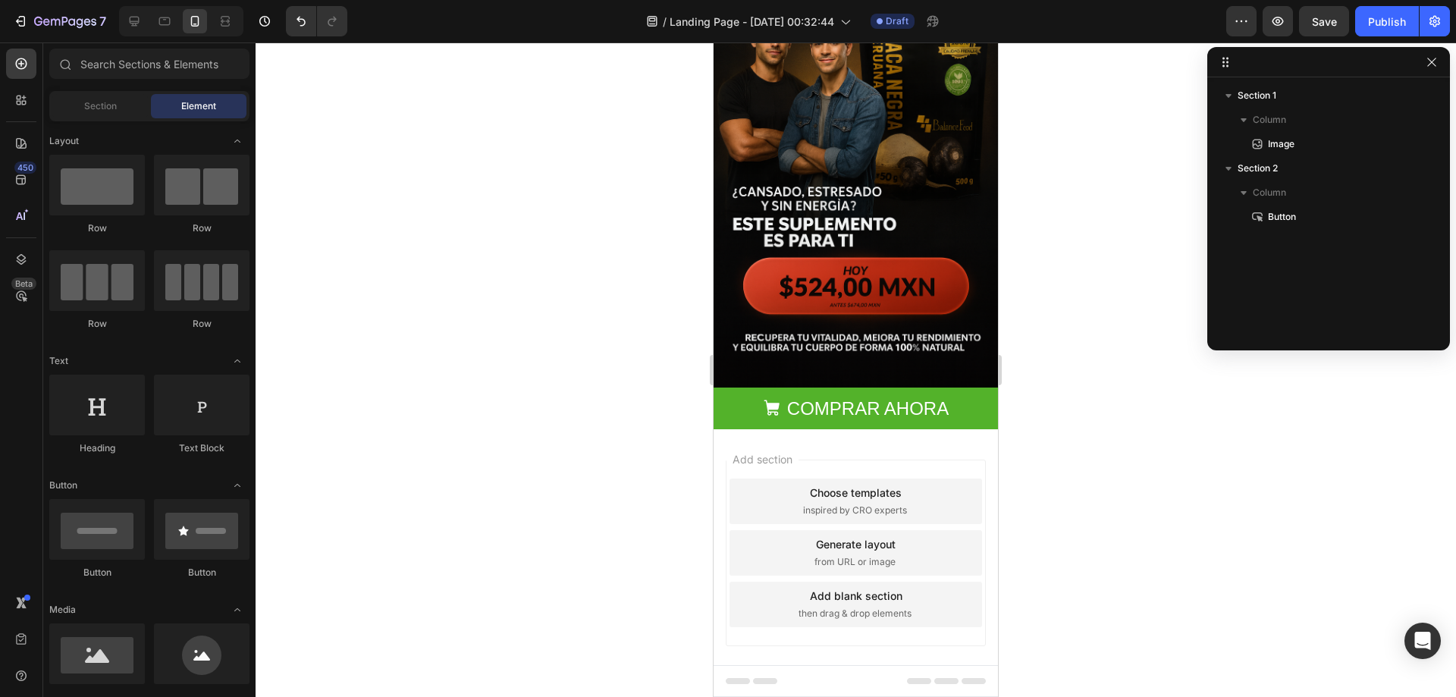
scroll to position [118, 0]
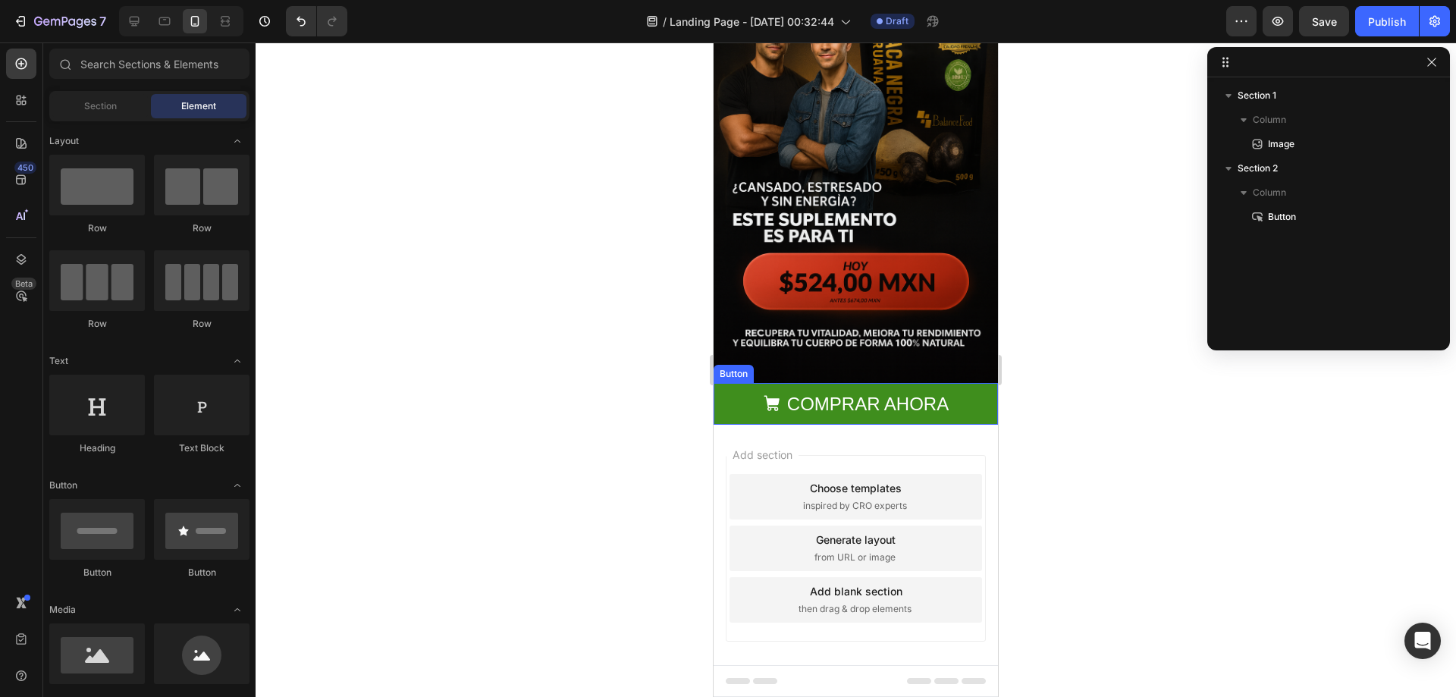
click at [963, 396] on button "COMPRAR AHORA" at bounding box center [855, 404] width 284 height 42
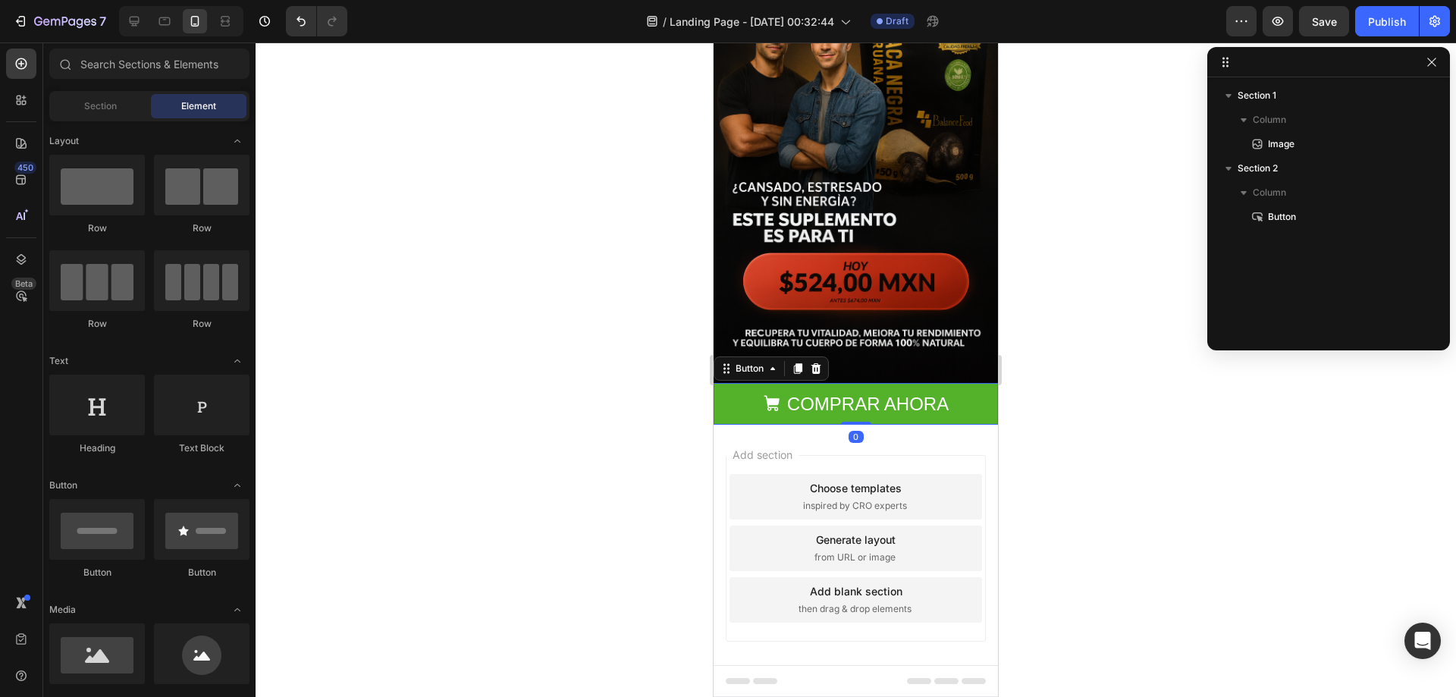
click at [934, 425] on div "Add section Choose templates inspired by CRO experts Generate layout from URL o…" at bounding box center [855, 570] width 284 height 290
click at [895, 583] on div "Add blank section then drag & drop elements" at bounding box center [855, 599] width 252 height 45
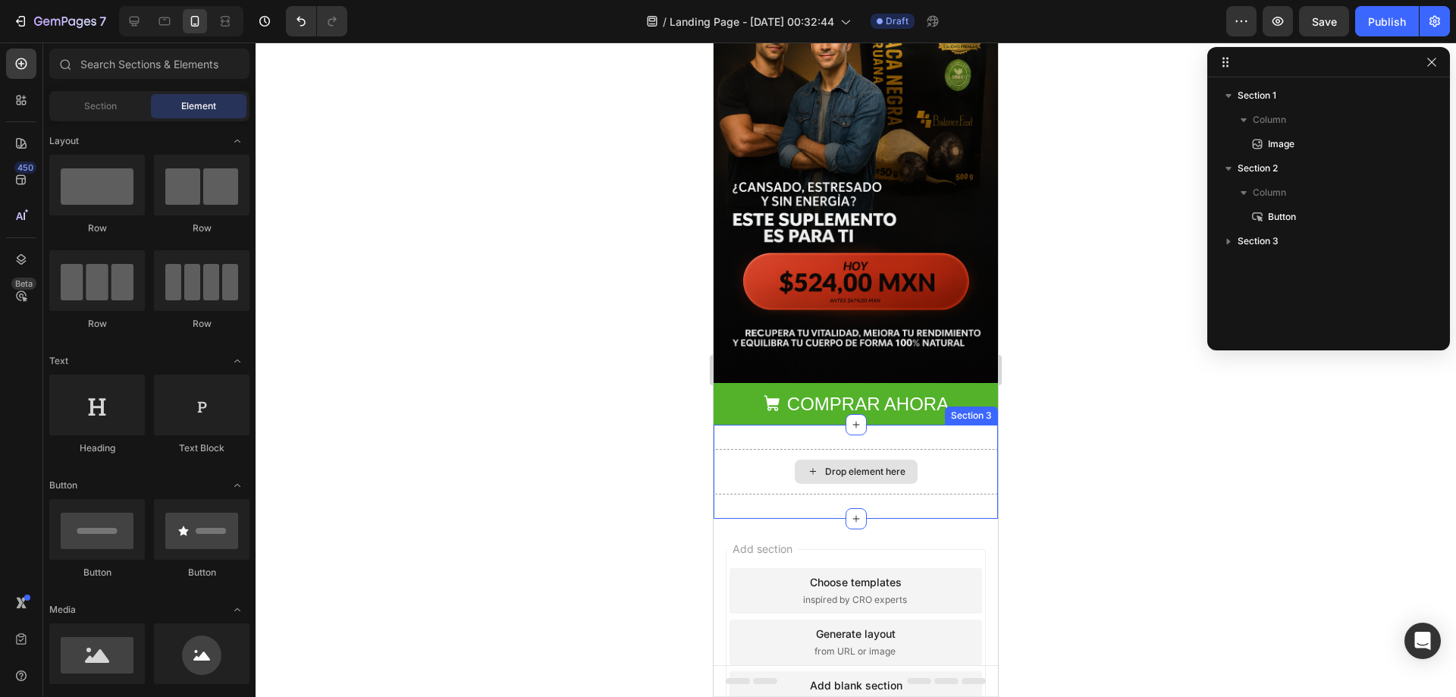
click at [879, 465] on div "Drop element here" at bounding box center [865, 471] width 80 height 12
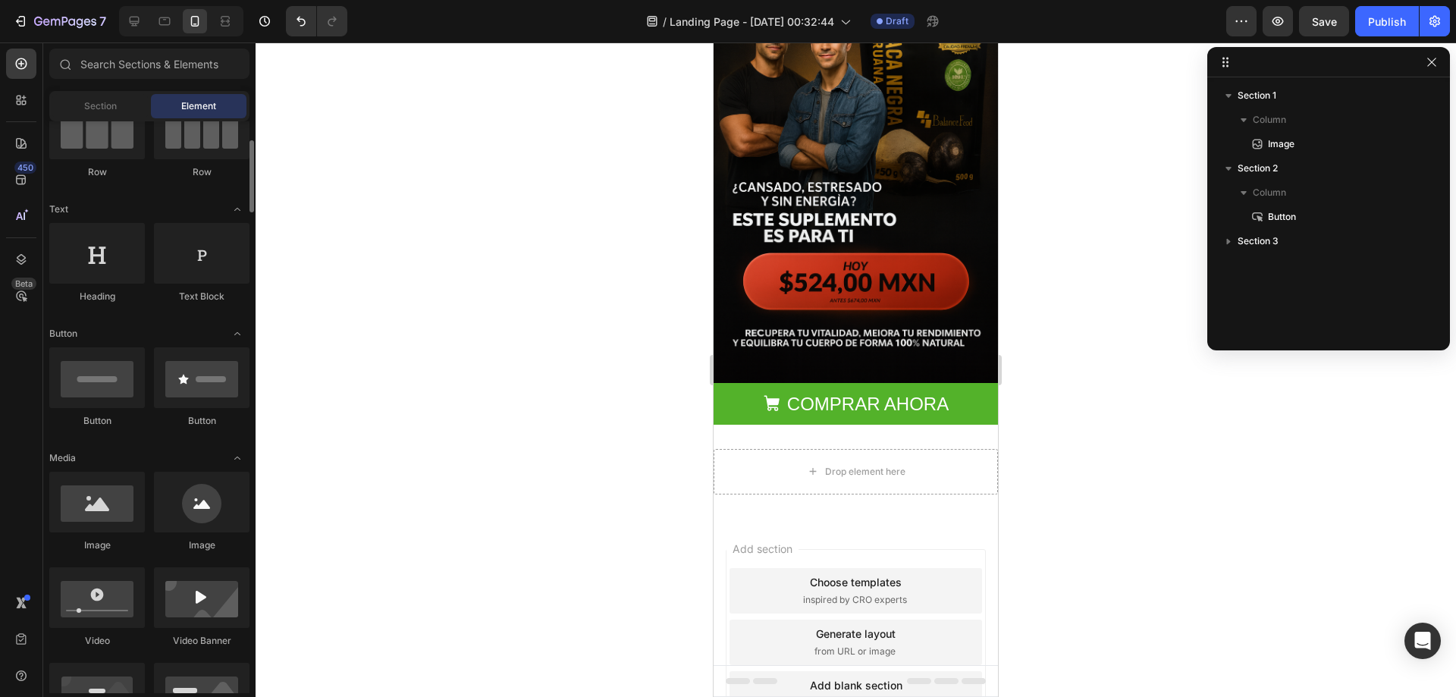
scroll to position [227, 0]
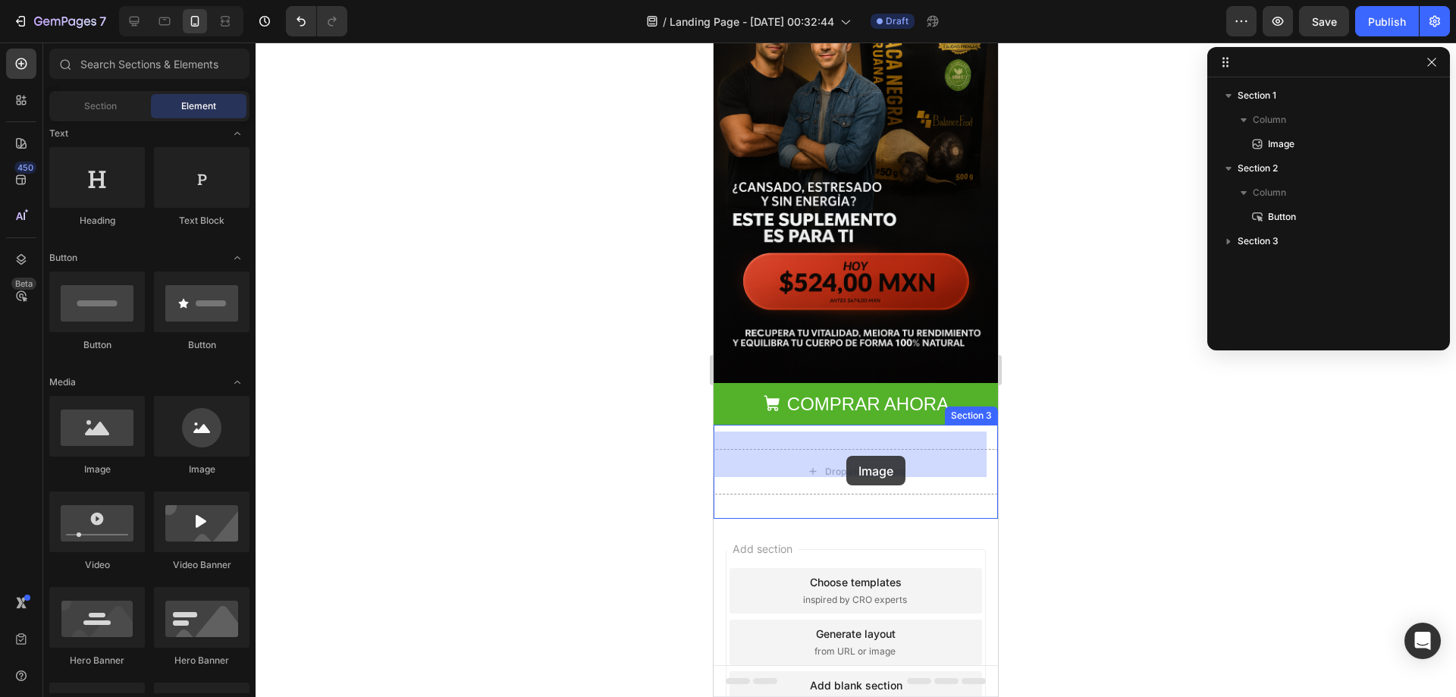
drag, startPoint x: 829, startPoint y: 486, endPoint x: 846, endPoint y: 478, distance: 19.0
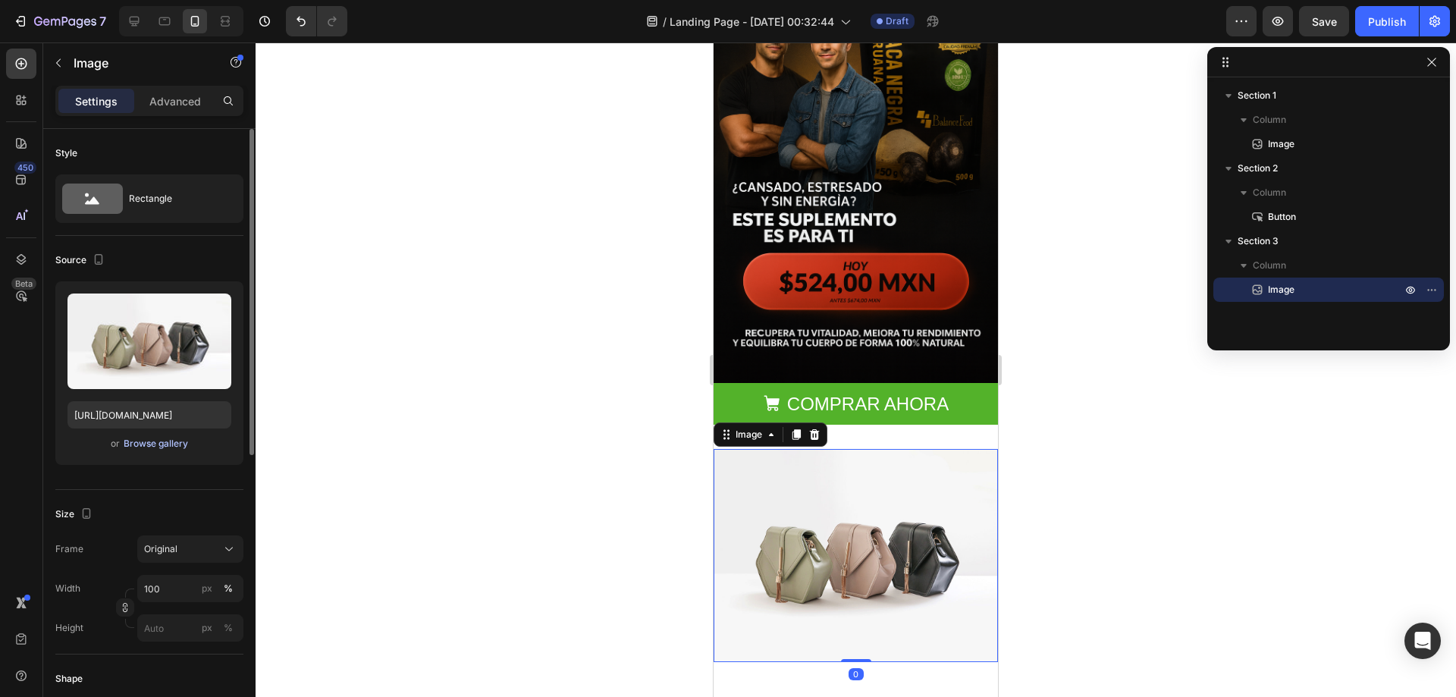
click at [124, 442] on div "Browse gallery" at bounding box center [156, 444] width 64 height 14
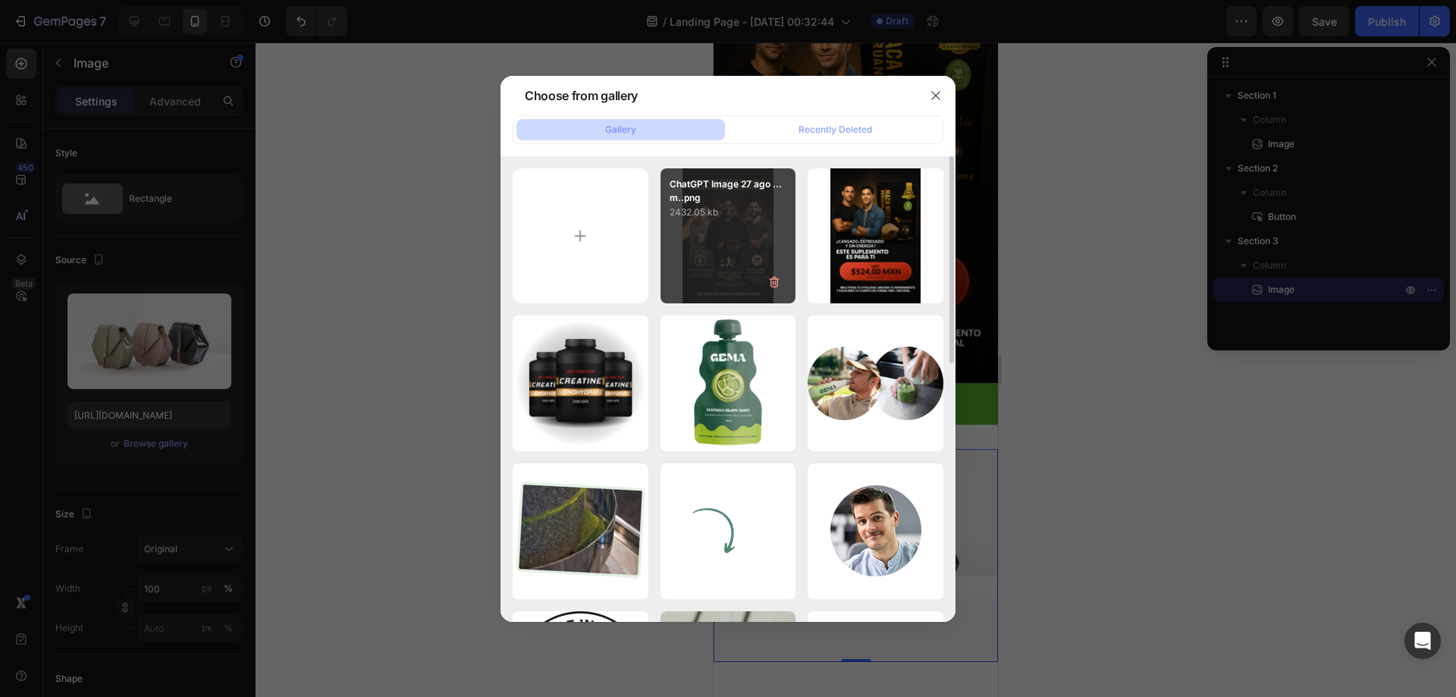
click at [764, 230] on div "ChatGPT Image [DATE]..m..png 2432.05 kb" at bounding box center [728, 236] width 136 height 136
type input "[URL][DOMAIN_NAME]"
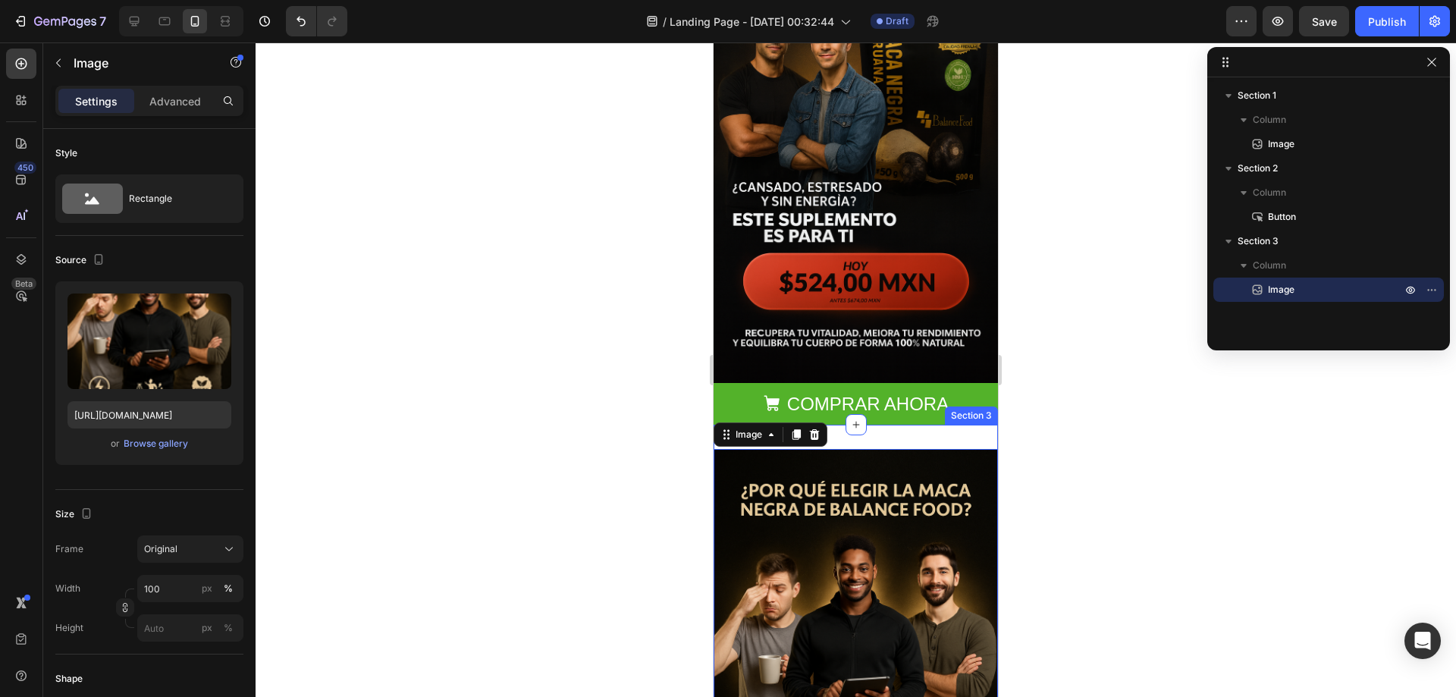
click at [902, 425] on div "Image 0 Section 3" at bounding box center [855, 662] width 284 height 475
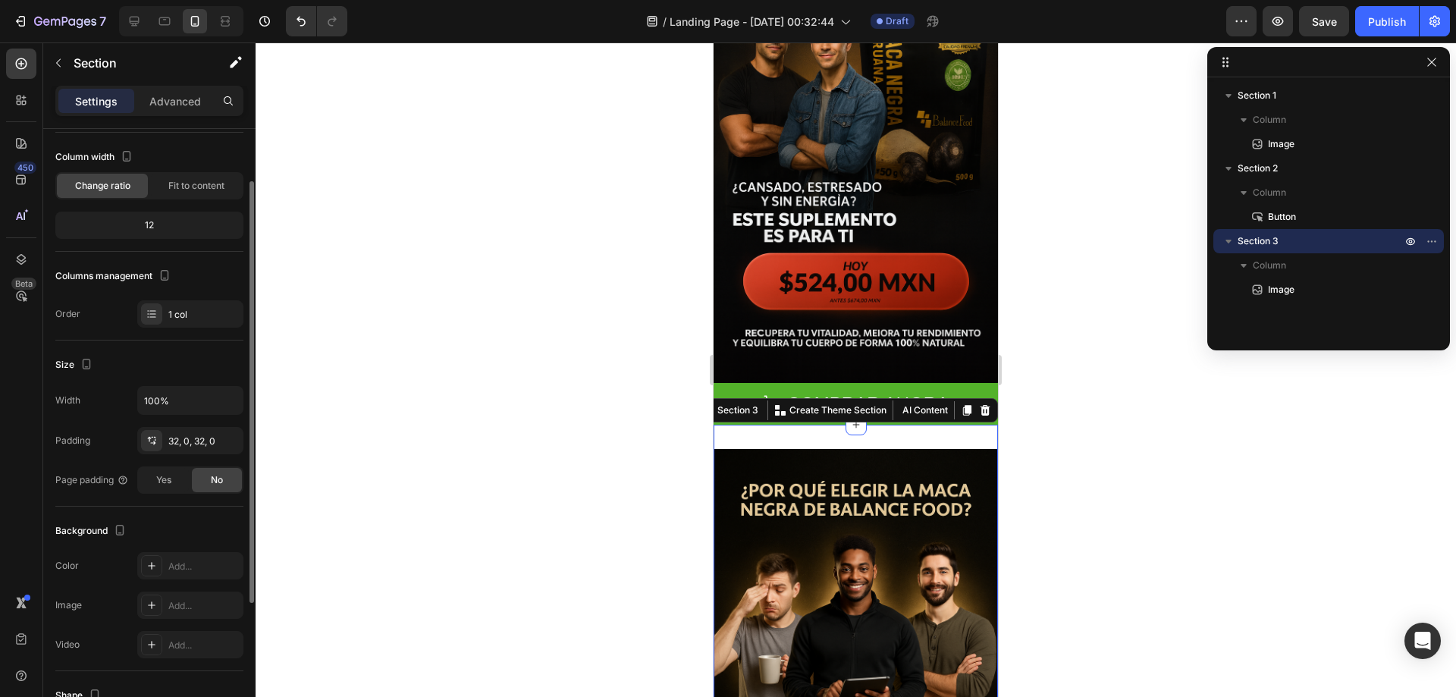
scroll to position [152, 0]
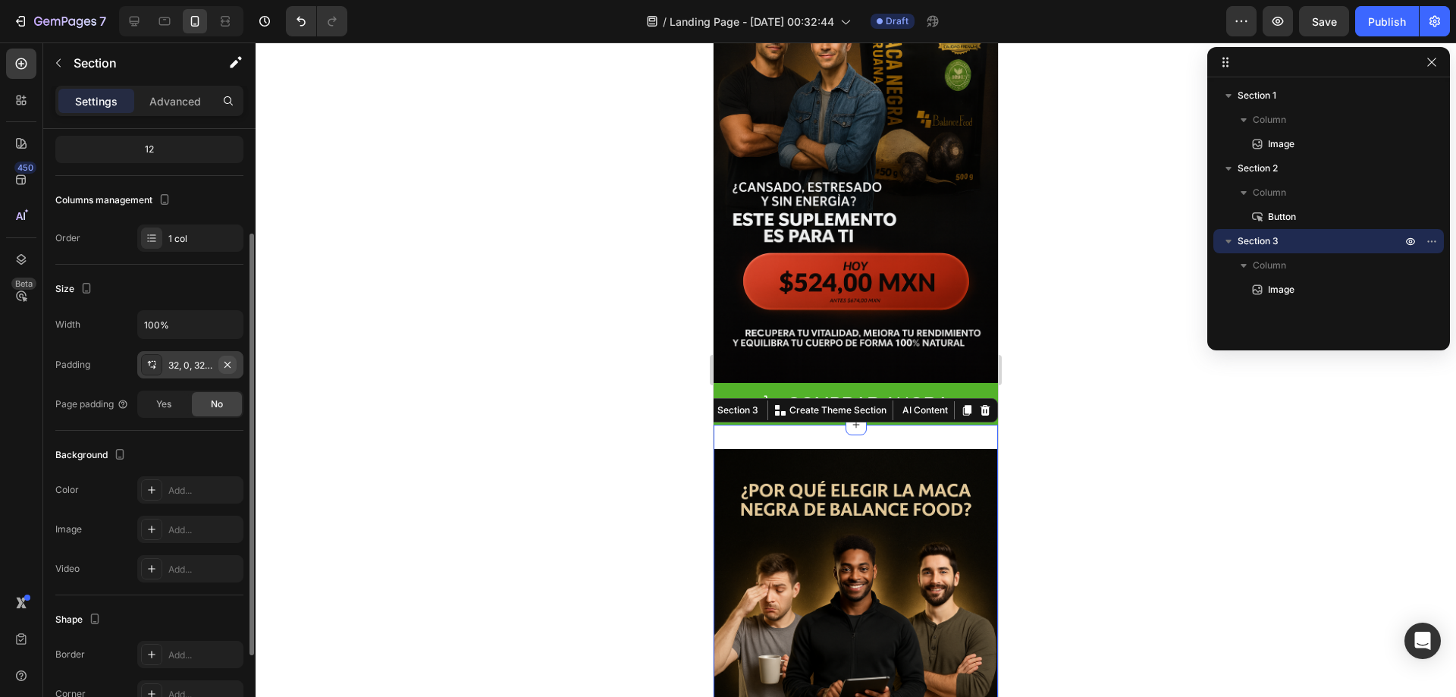
click at [232, 363] on icon "button" at bounding box center [227, 365] width 12 height 12
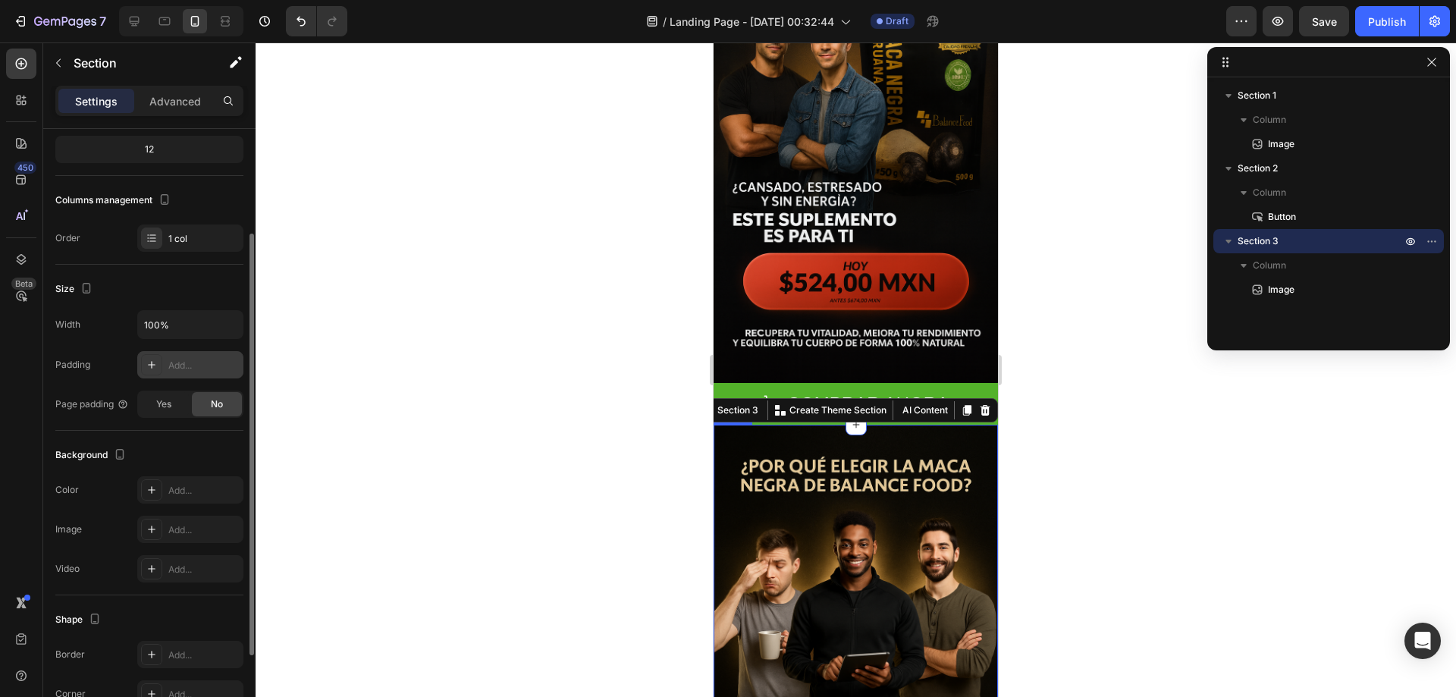
scroll to position [193, 0]
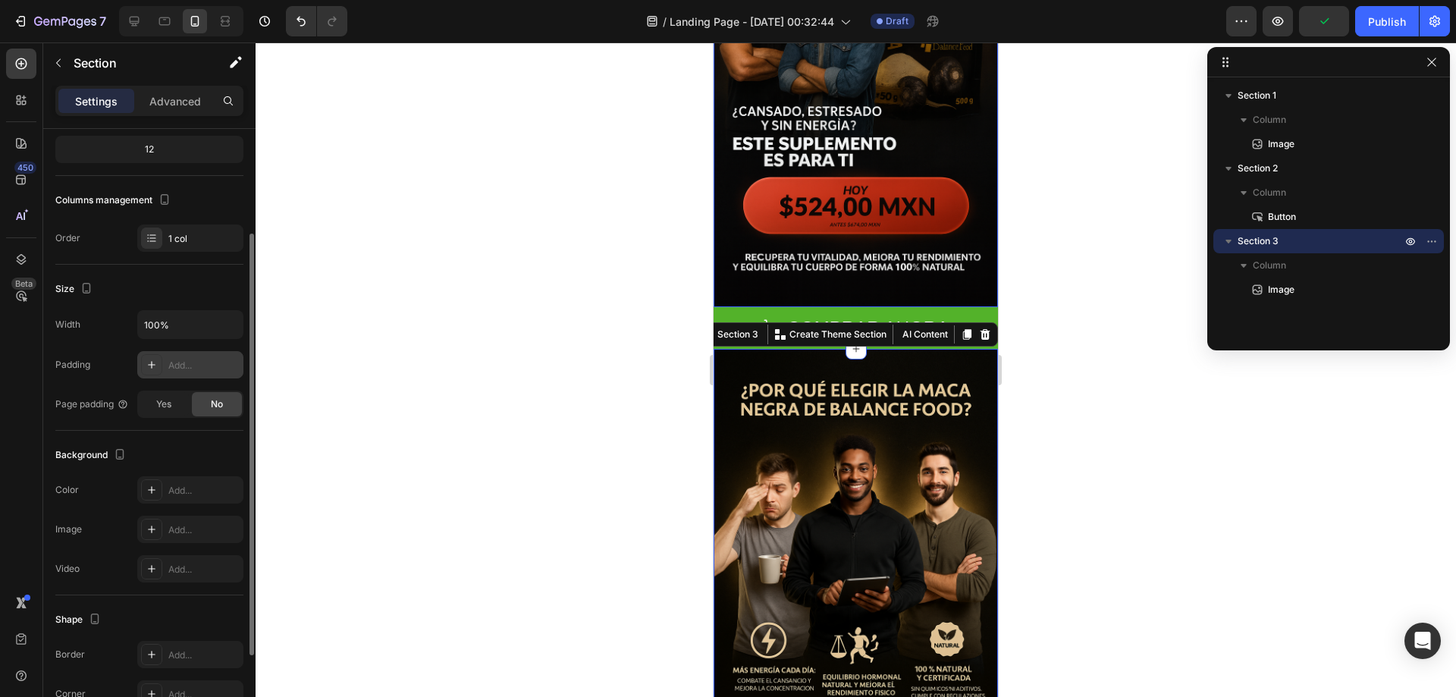
click at [970, 269] on img at bounding box center [855, 93] width 284 height 427
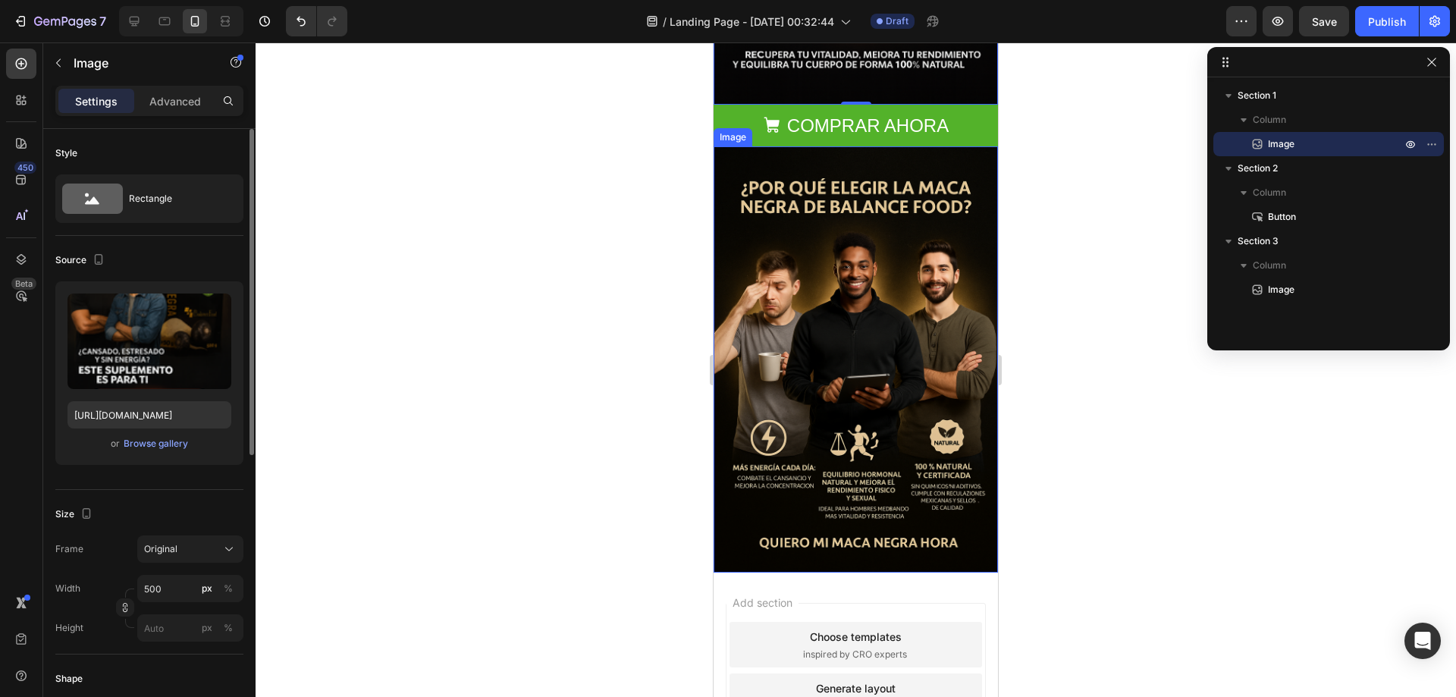
scroll to position [421, 0]
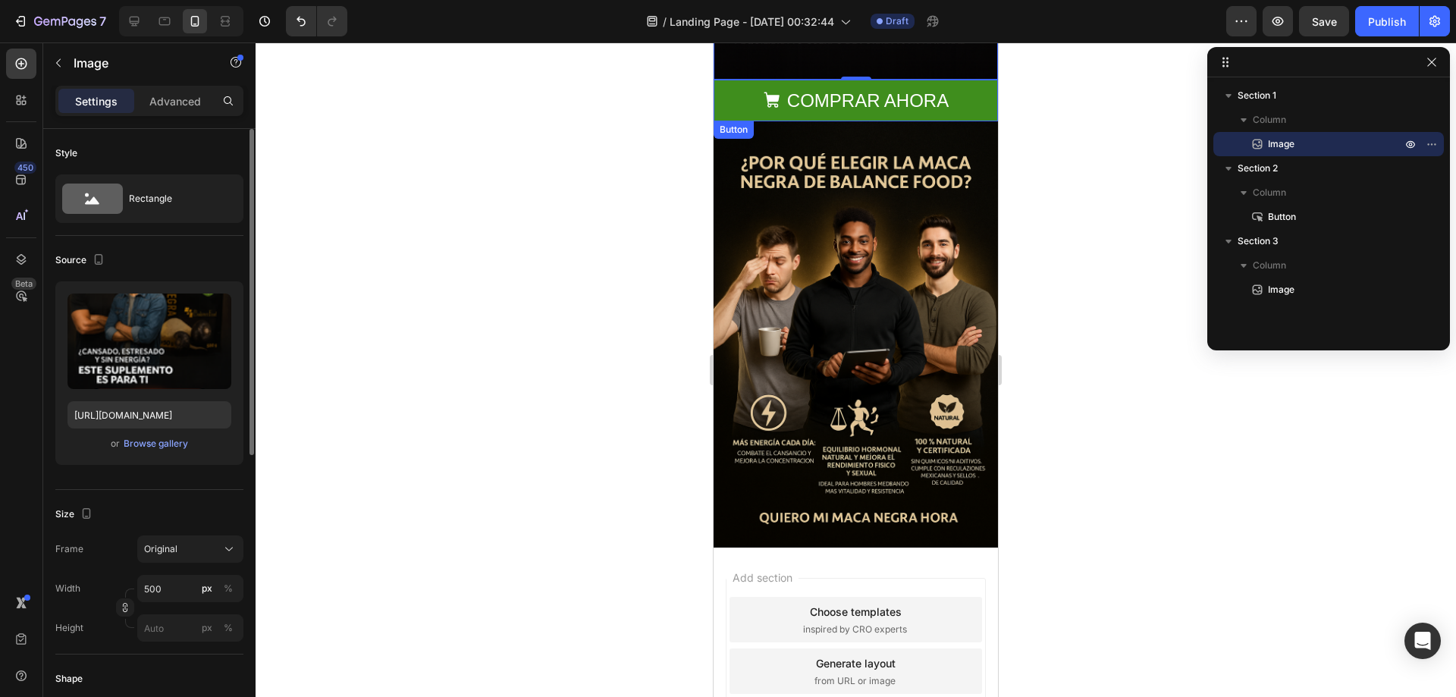
click at [728, 80] on button "COMPRAR AHORA" at bounding box center [855, 101] width 284 height 42
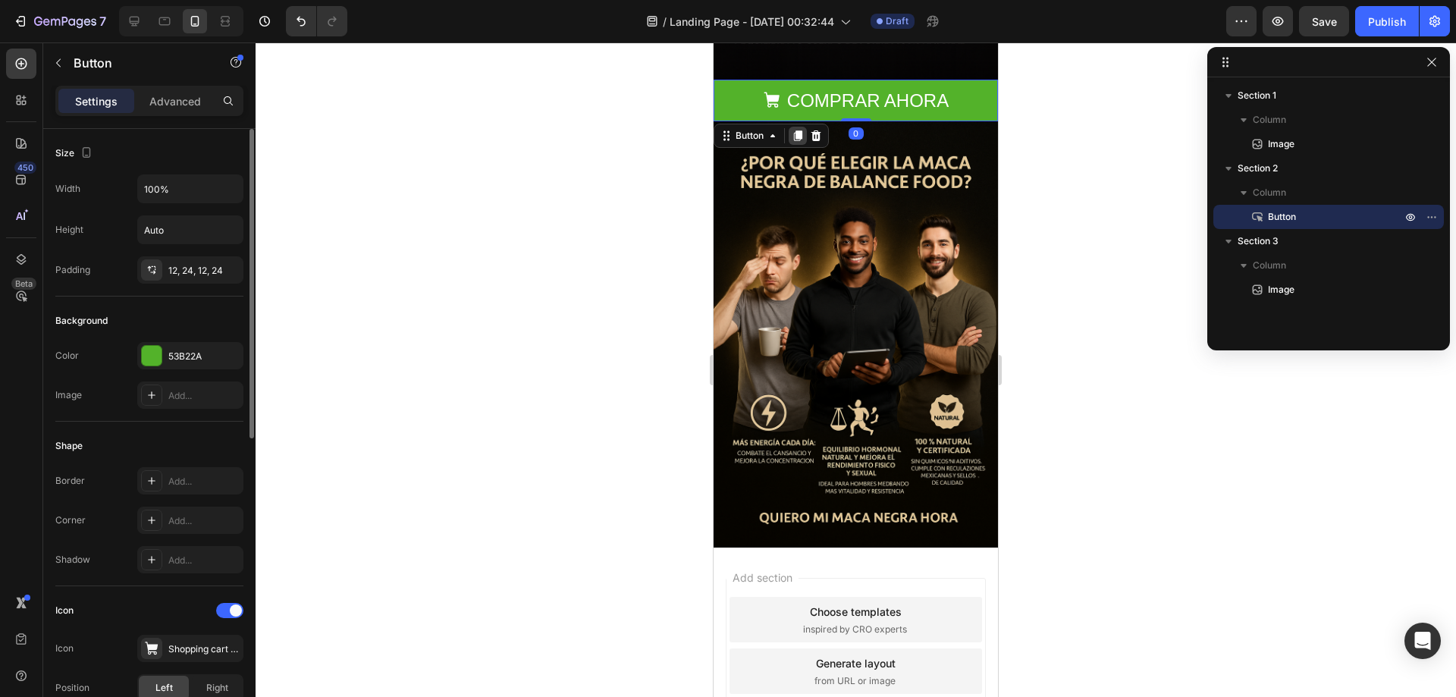
click at [791, 130] on icon at bounding box center [797, 136] width 12 height 12
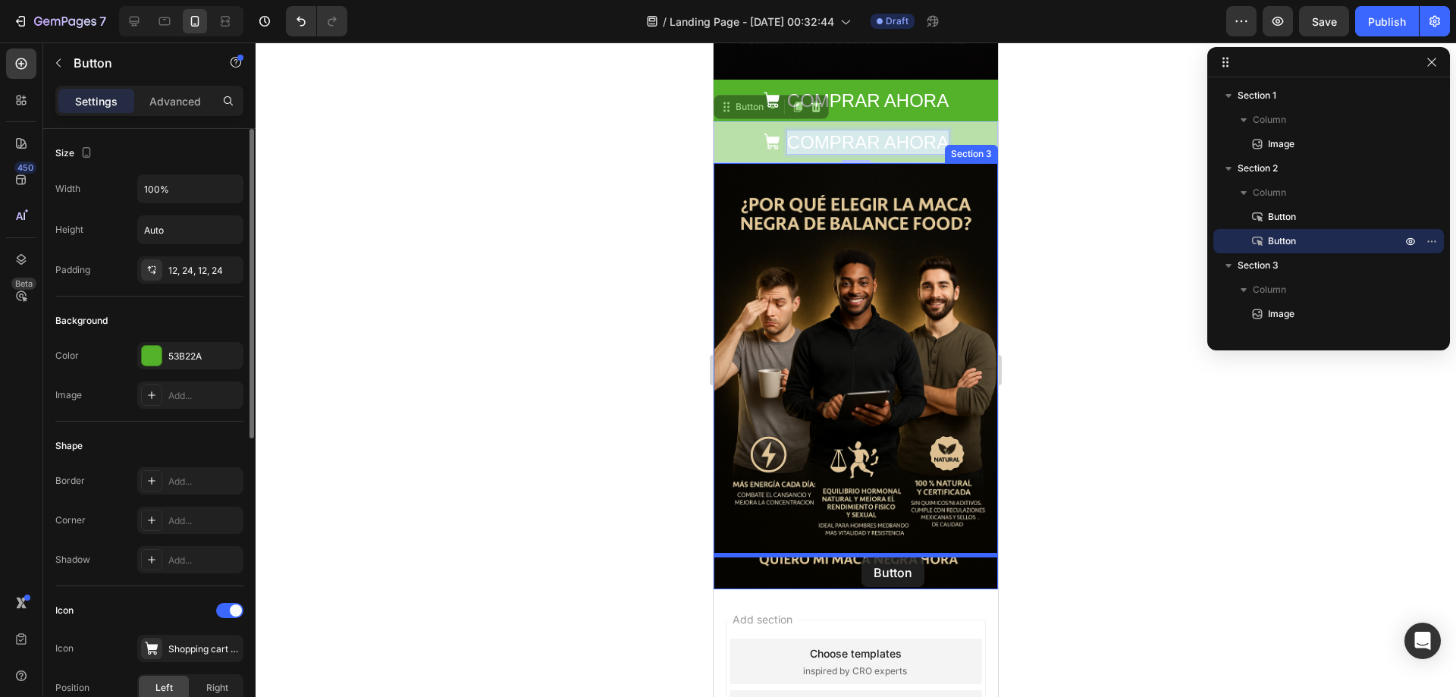
drag, startPoint x: 872, startPoint y: 118, endPoint x: 861, endPoint y: 557, distance: 439.8
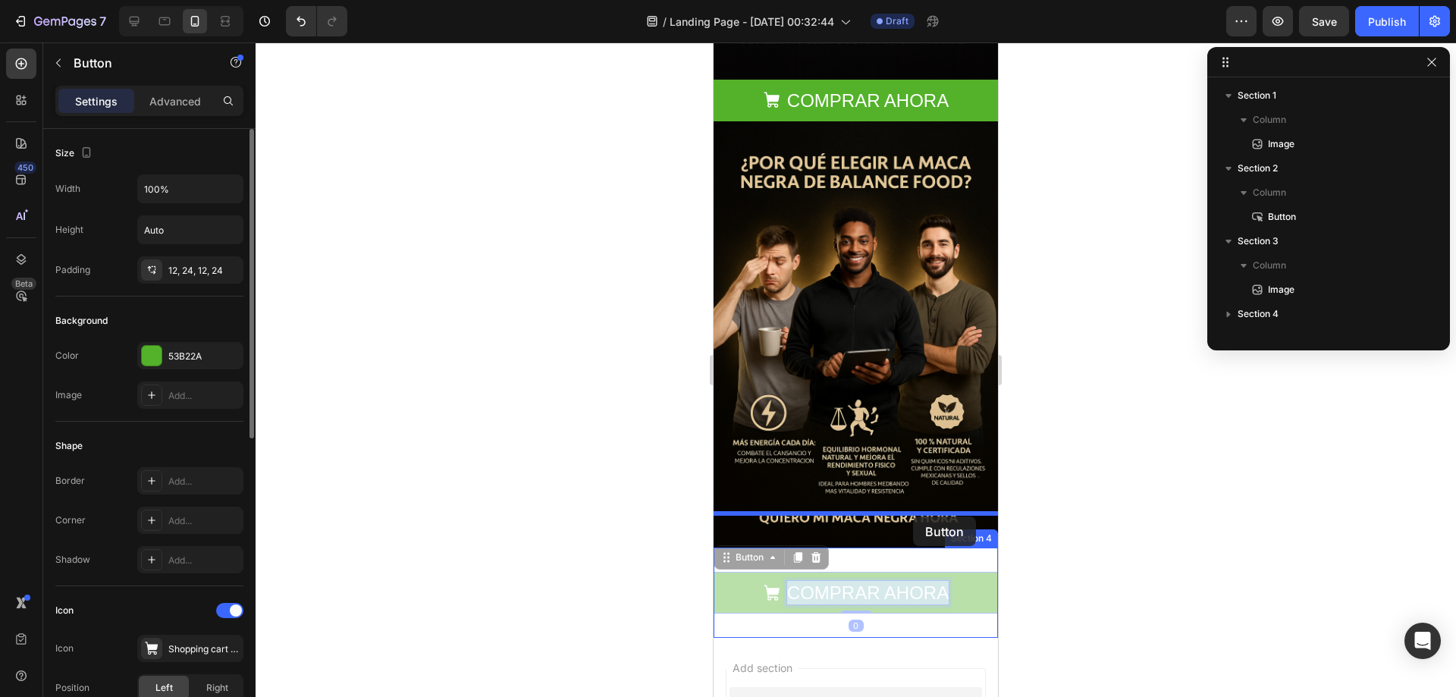
drag, startPoint x: 914, startPoint y: 559, endPoint x: 913, endPoint y: 516, distance: 42.5
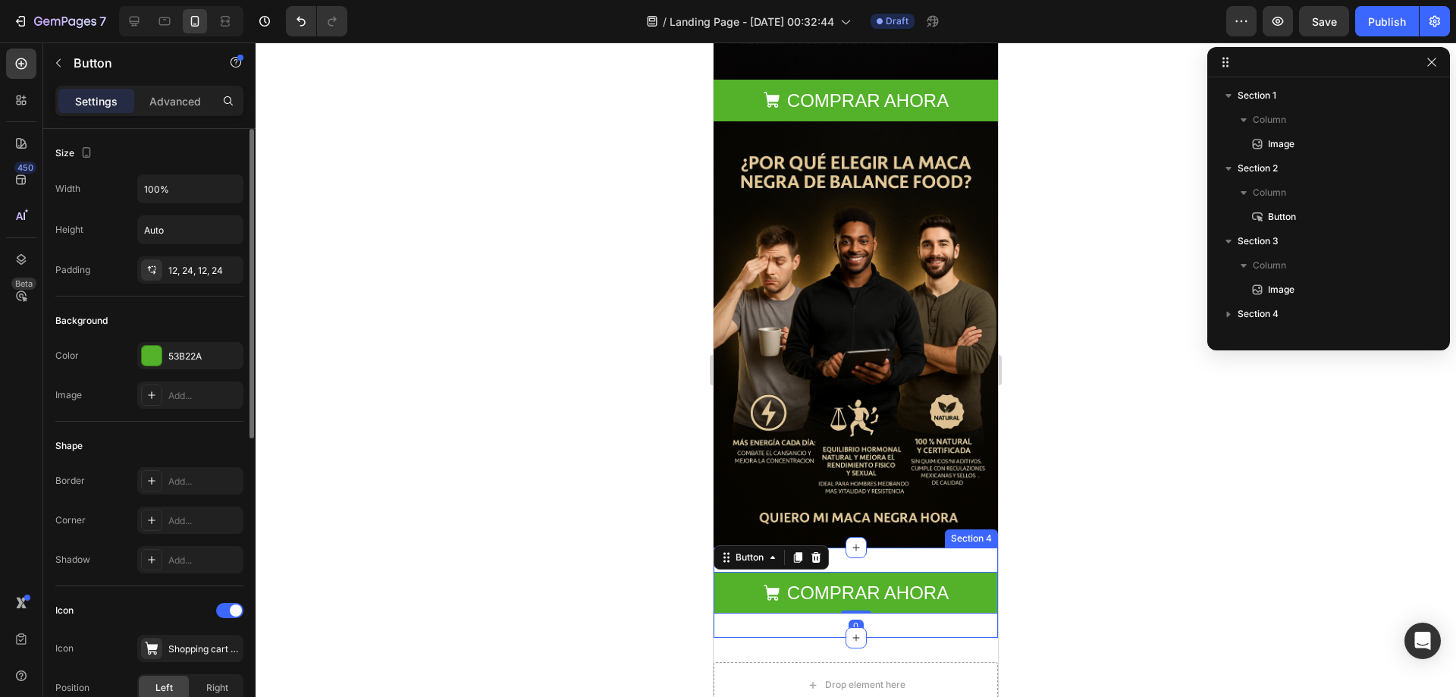
click at [964, 547] on div "COMPRAR AHORA Button 0 Section 4" at bounding box center [855, 592] width 284 height 90
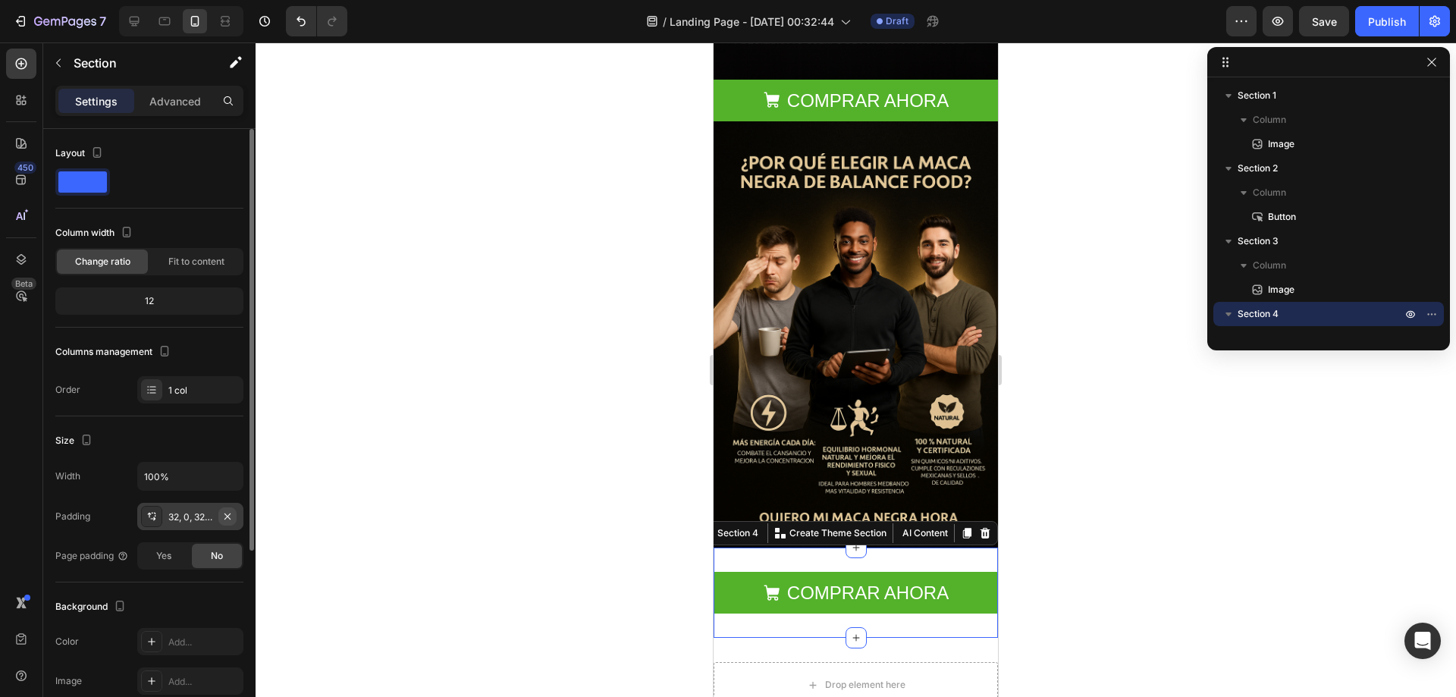
click at [229, 513] on icon "button" at bounding box center [227, 516] width 12 height 12
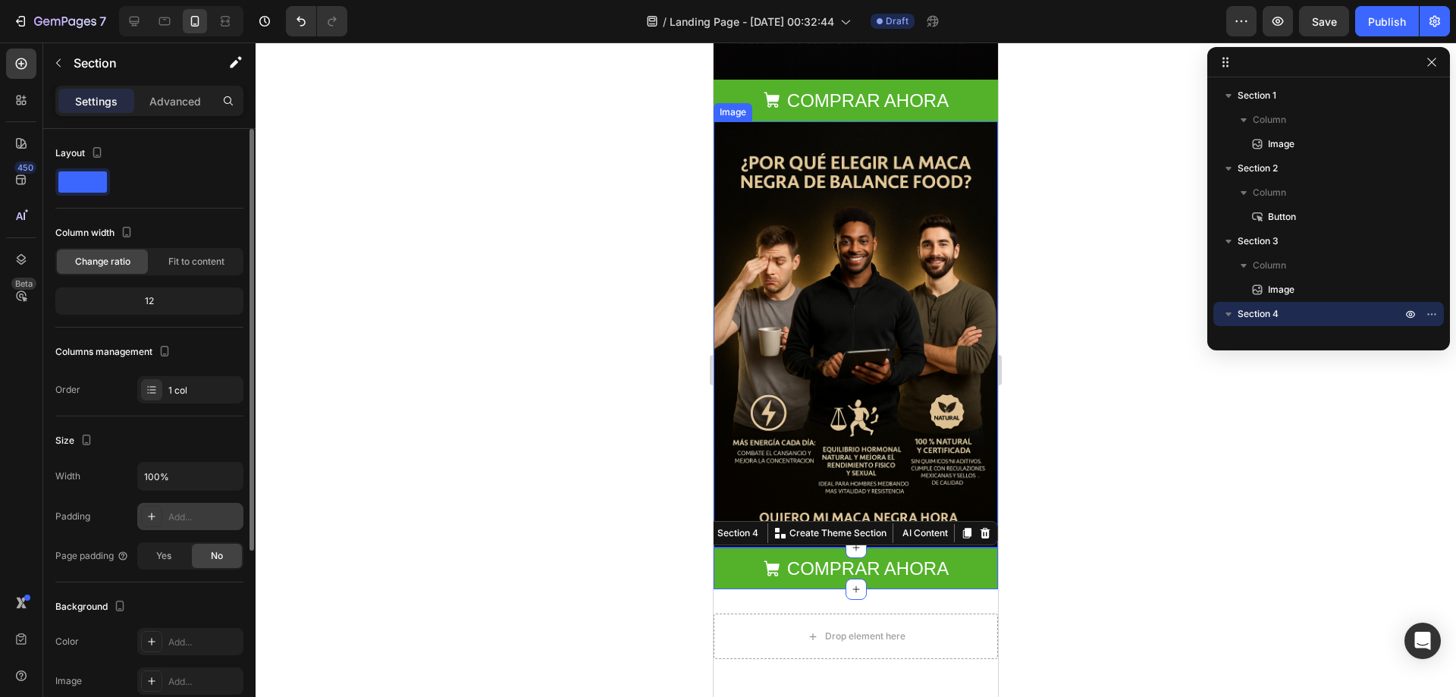
click at [1007, 425] on div at bounding box center [855, 369] width 1200 height 654
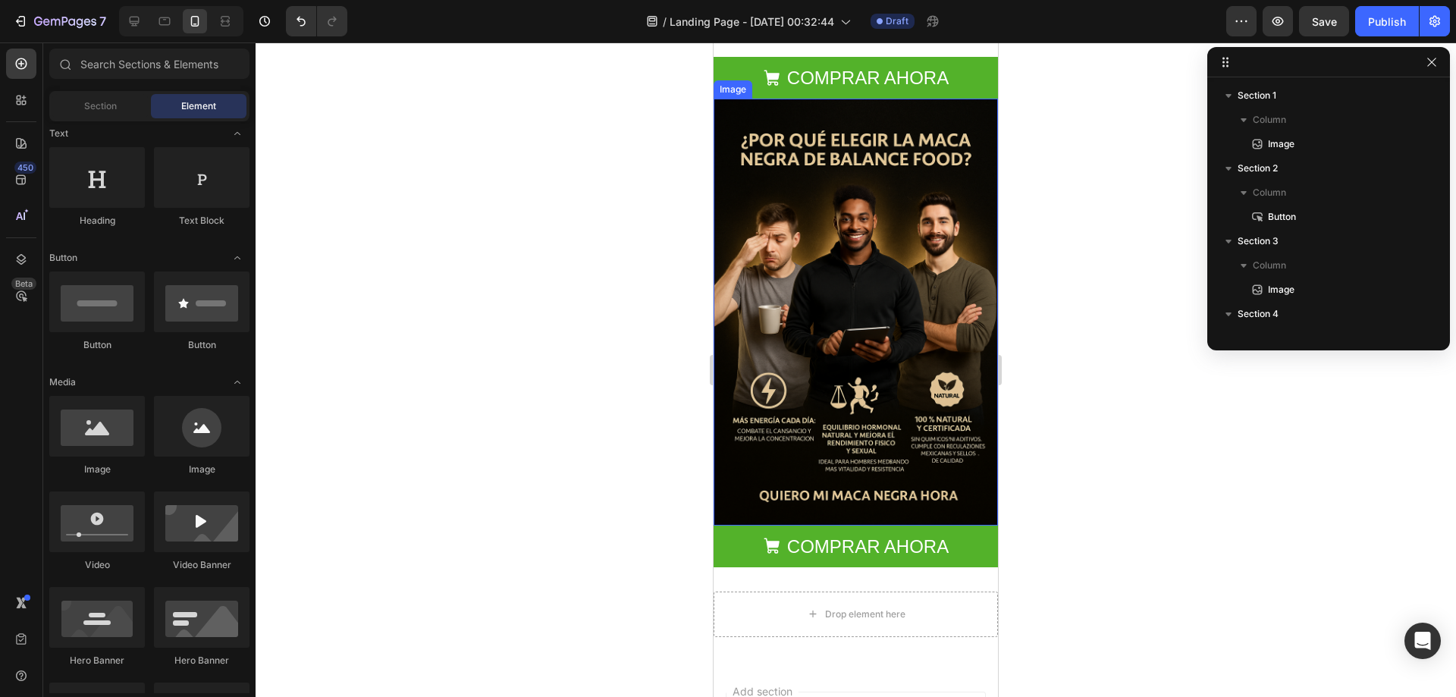
scroll to position [455, 0]
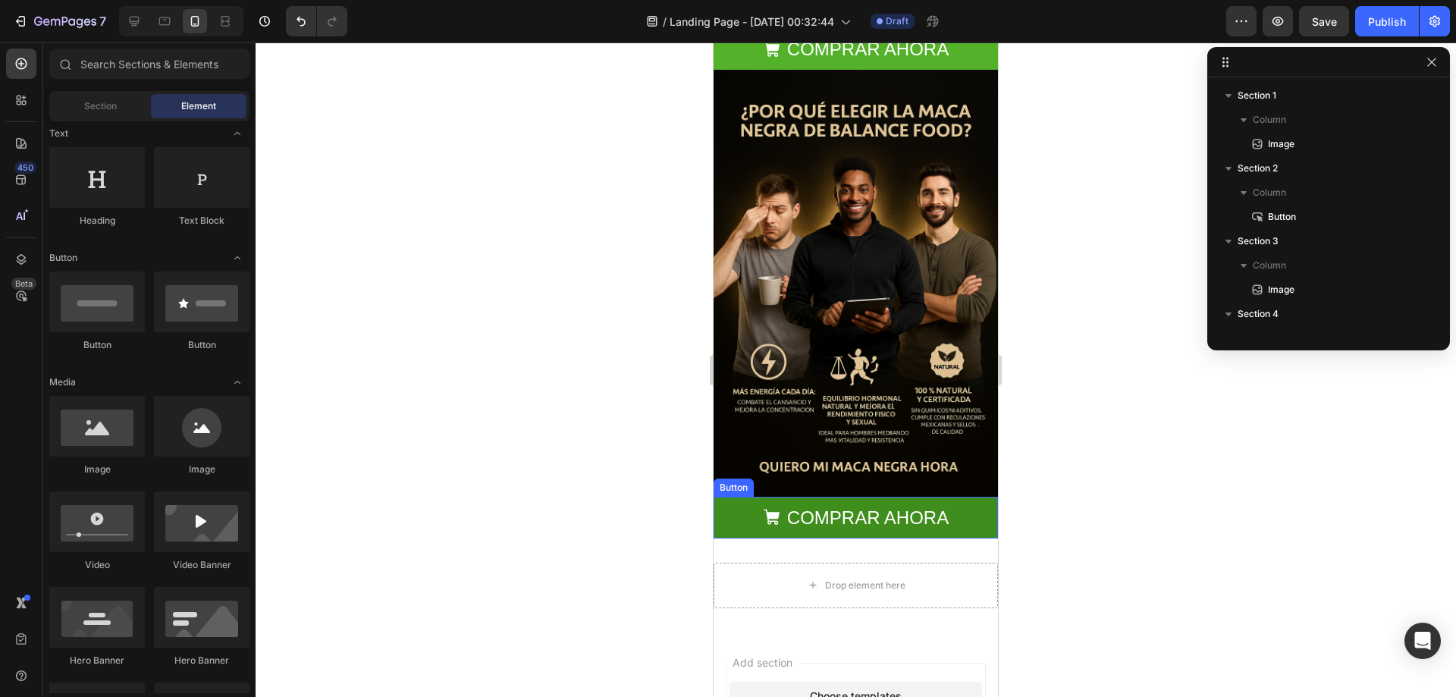
click at [972, 497] on button "COMPRAR AHORA" at bounding box center [855, 518] width 284 height 42
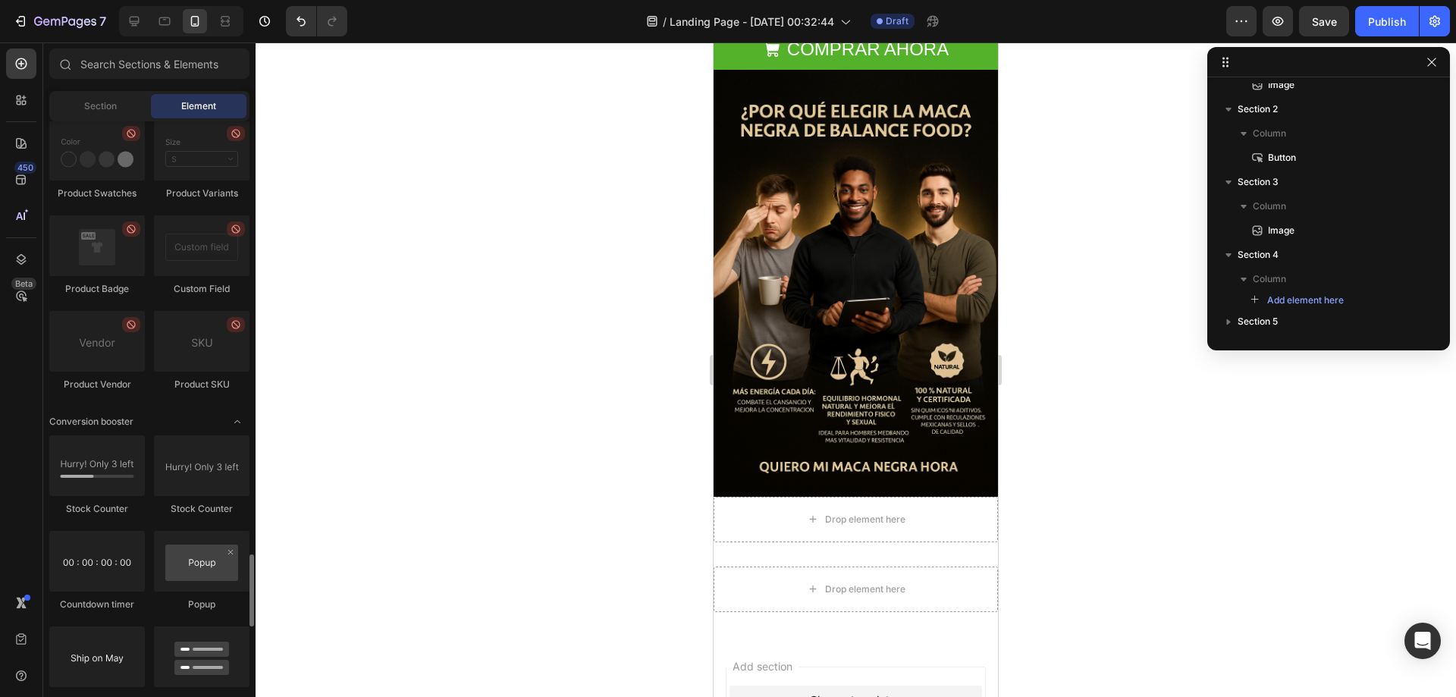
scroll to position [2805, 0]
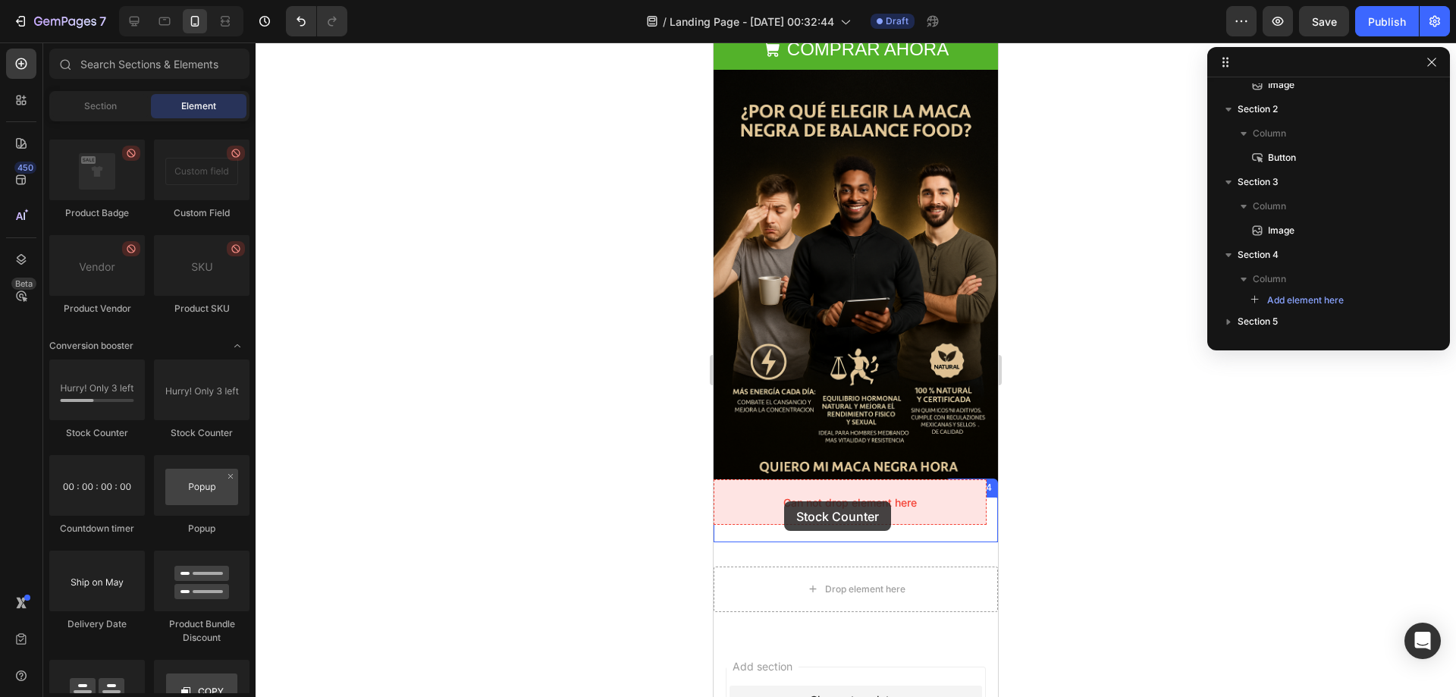
drag, startPoint x: 812, startPoint y: 451, endPoint x: 784, endPoint y: 501, distance: 57.4
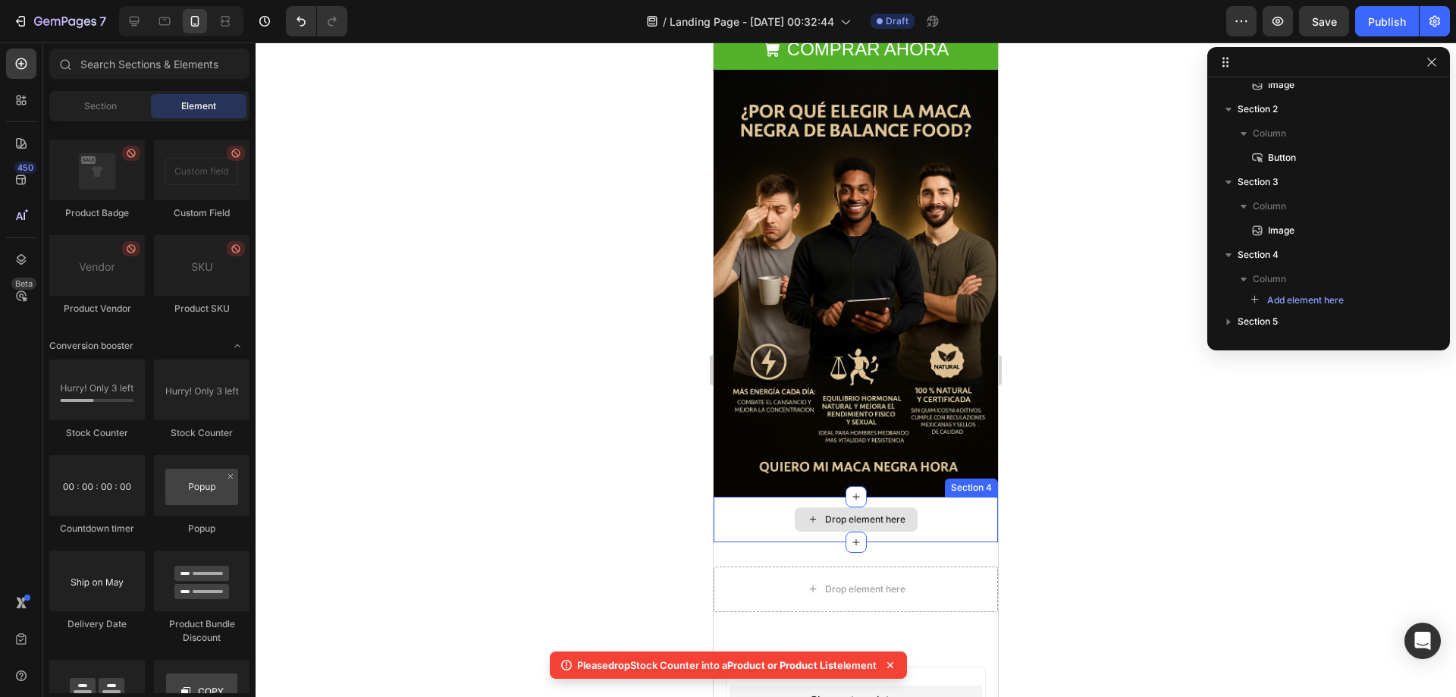
click at [808, 509] on div "Drop element here" at bounding box center [855, 519] width 123 height 24
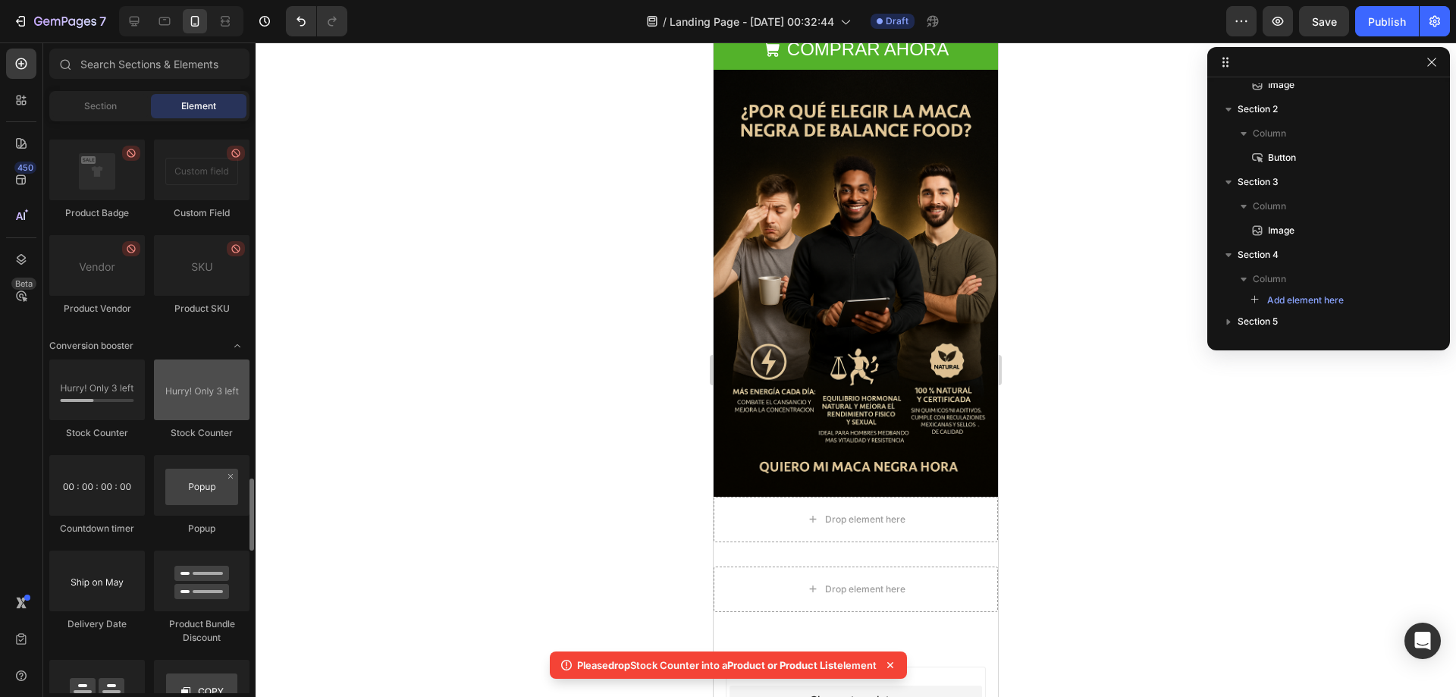
click at [179, 393] on div at bounding box center [202, 389] width 96 height 61
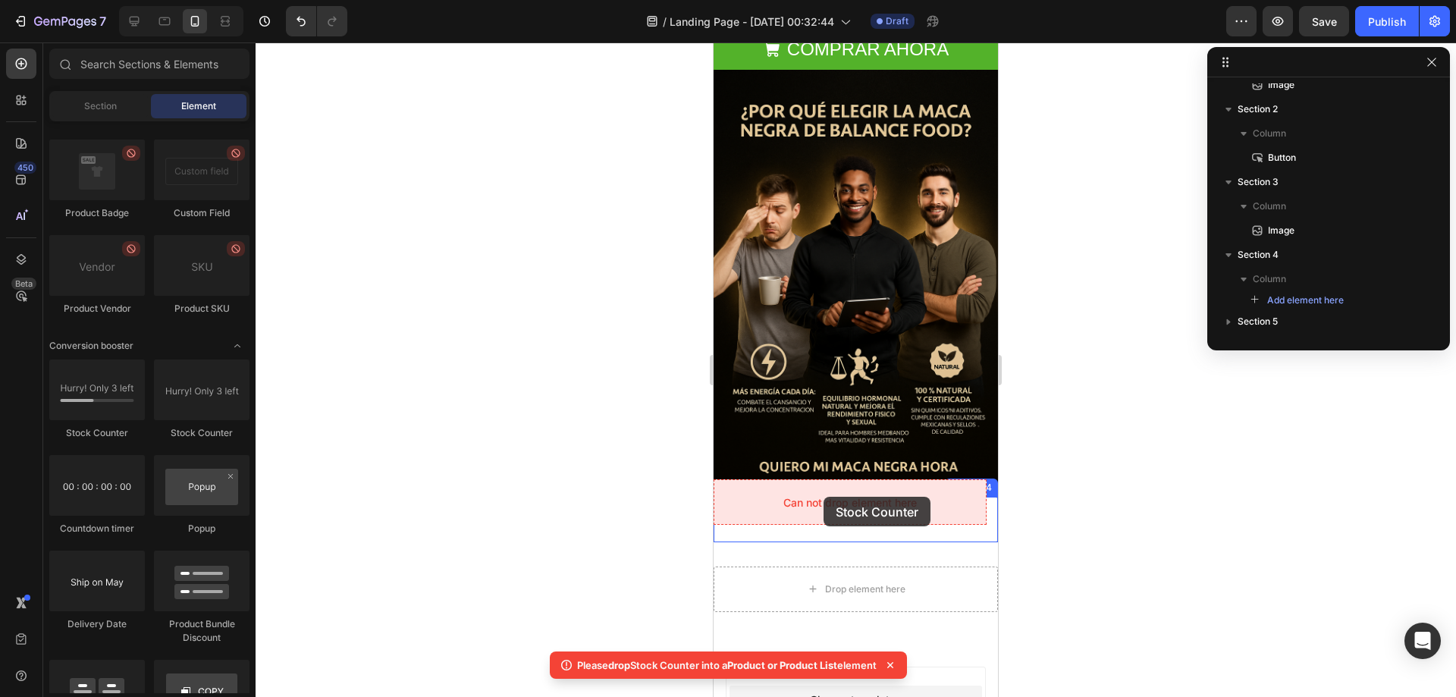
drag, startPoint x: 920, startPoint y: 443, endPoint x: 823, endPoint y: 497, distance: 109.9
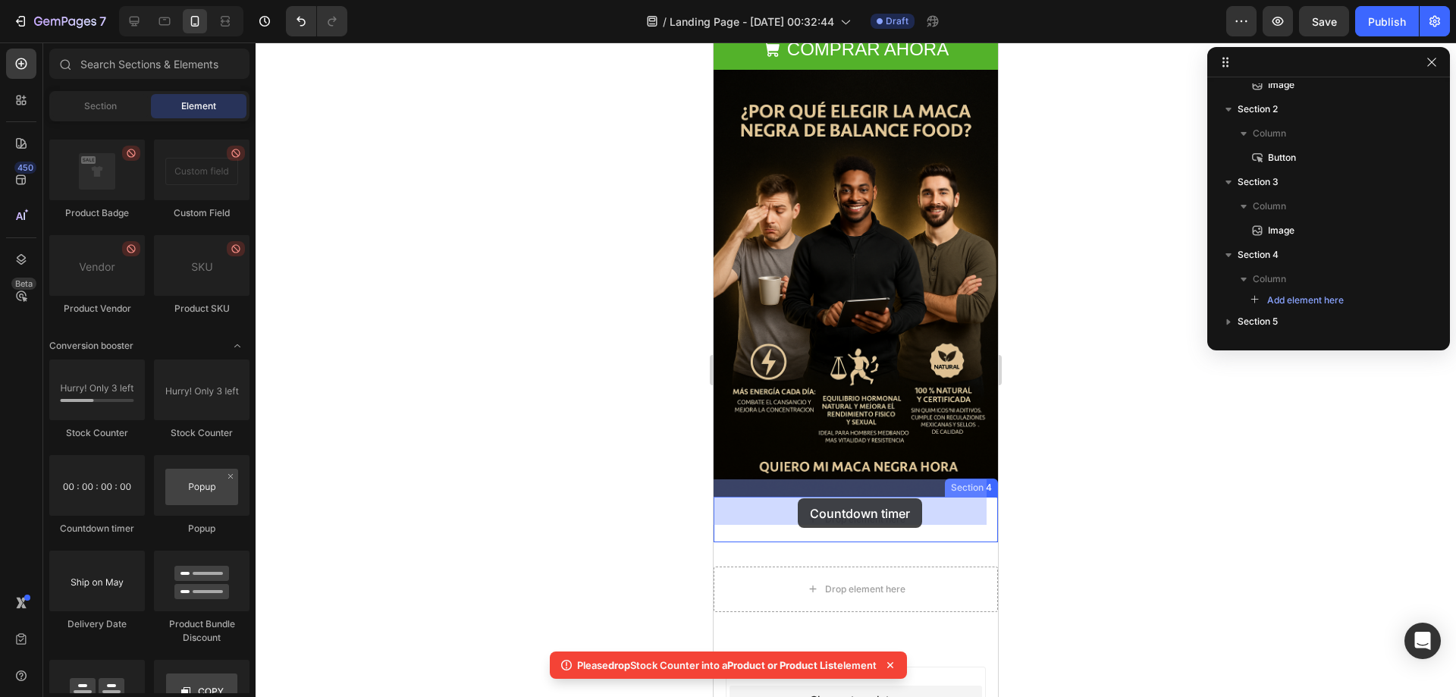
drag, startPoint x: 813, startPoint y: 548, endPoint x: 798, endPoint y: 498, distance: 52.5
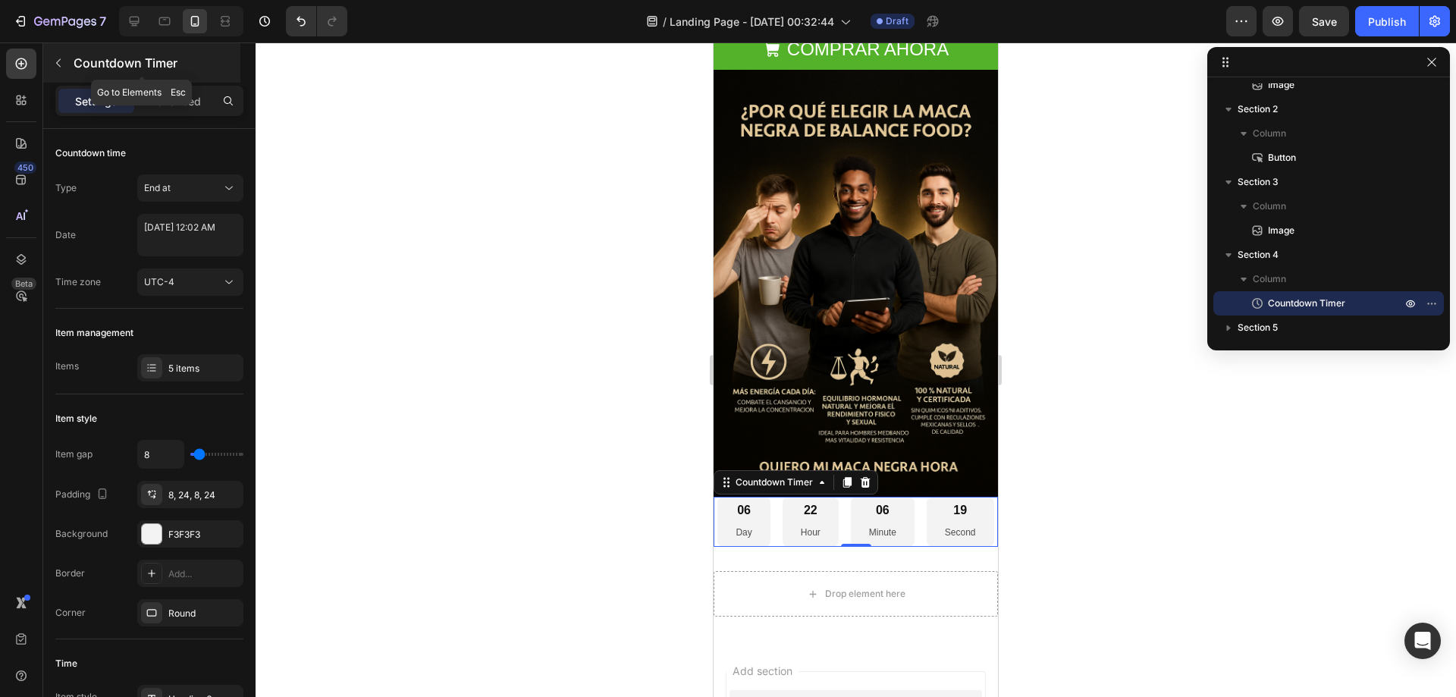
click at [61, 69] on button "button" at bounding box center [58, 63] width 24 height 24
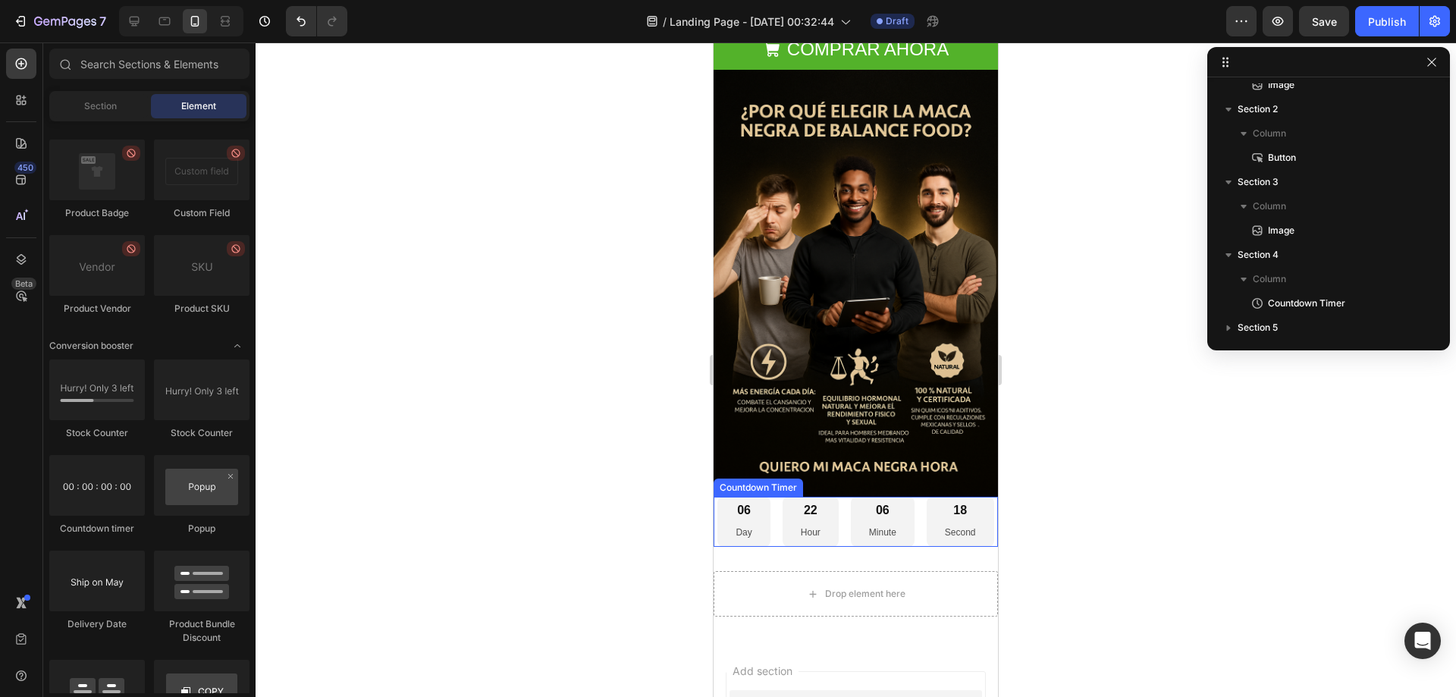
click at [949, 524] on div "06 Day 22 Hour 06 Minute 18 Second" at bounding box center [855, 522] width 276 height 50
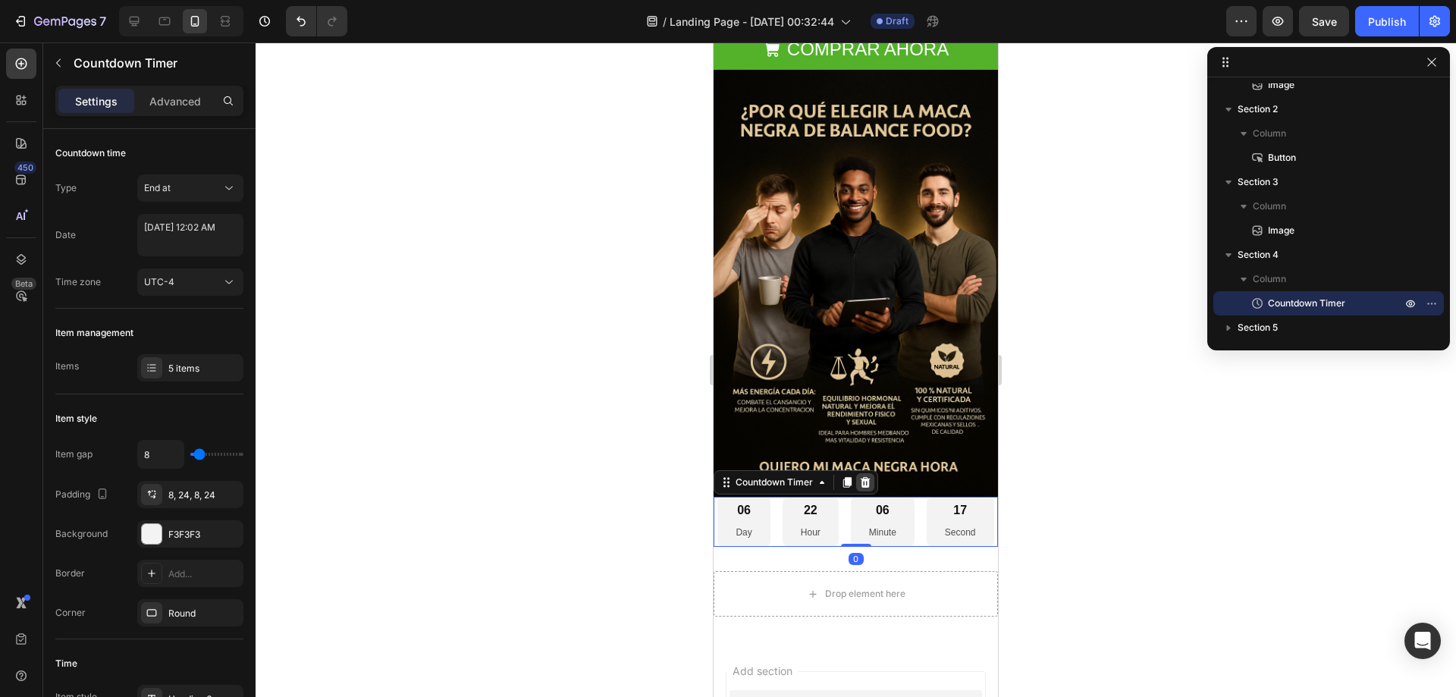
click at [864, 476] on icon at bounding box center [865, 482] width 12 height 12
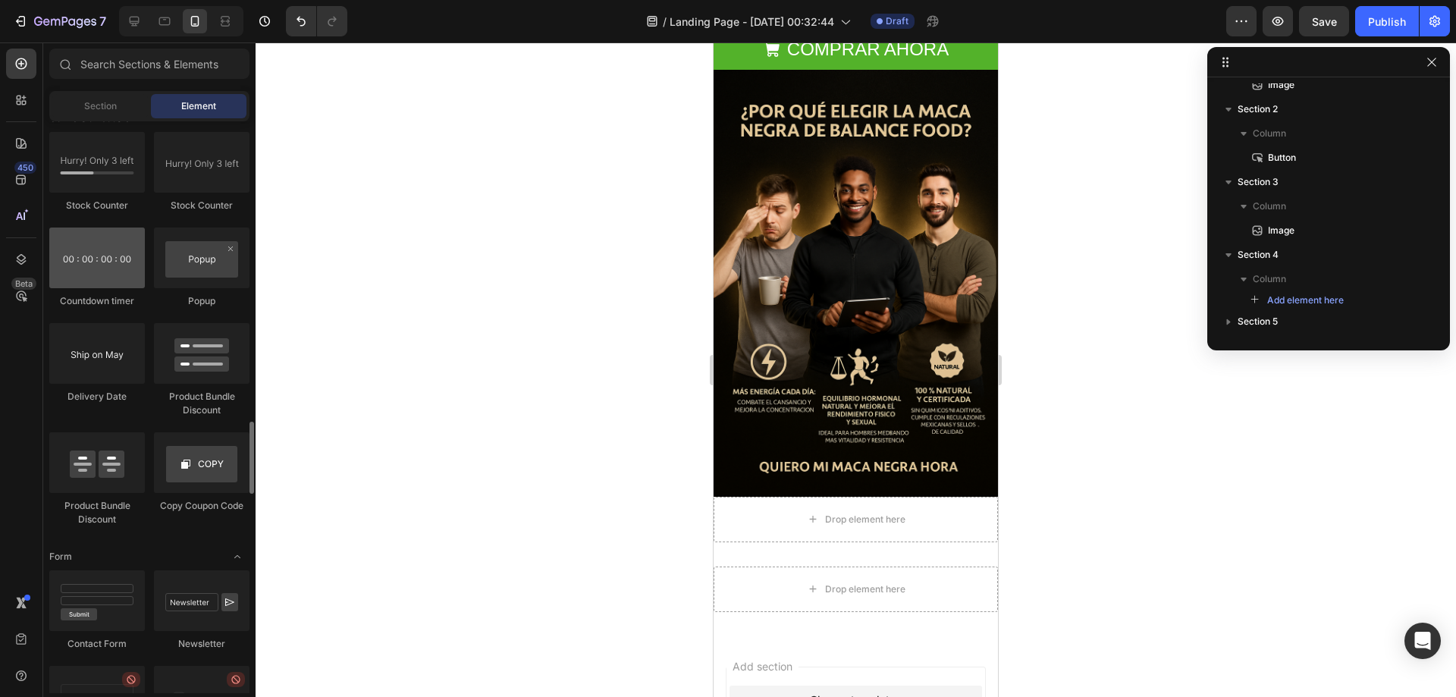
scroll to position [2881, 0]
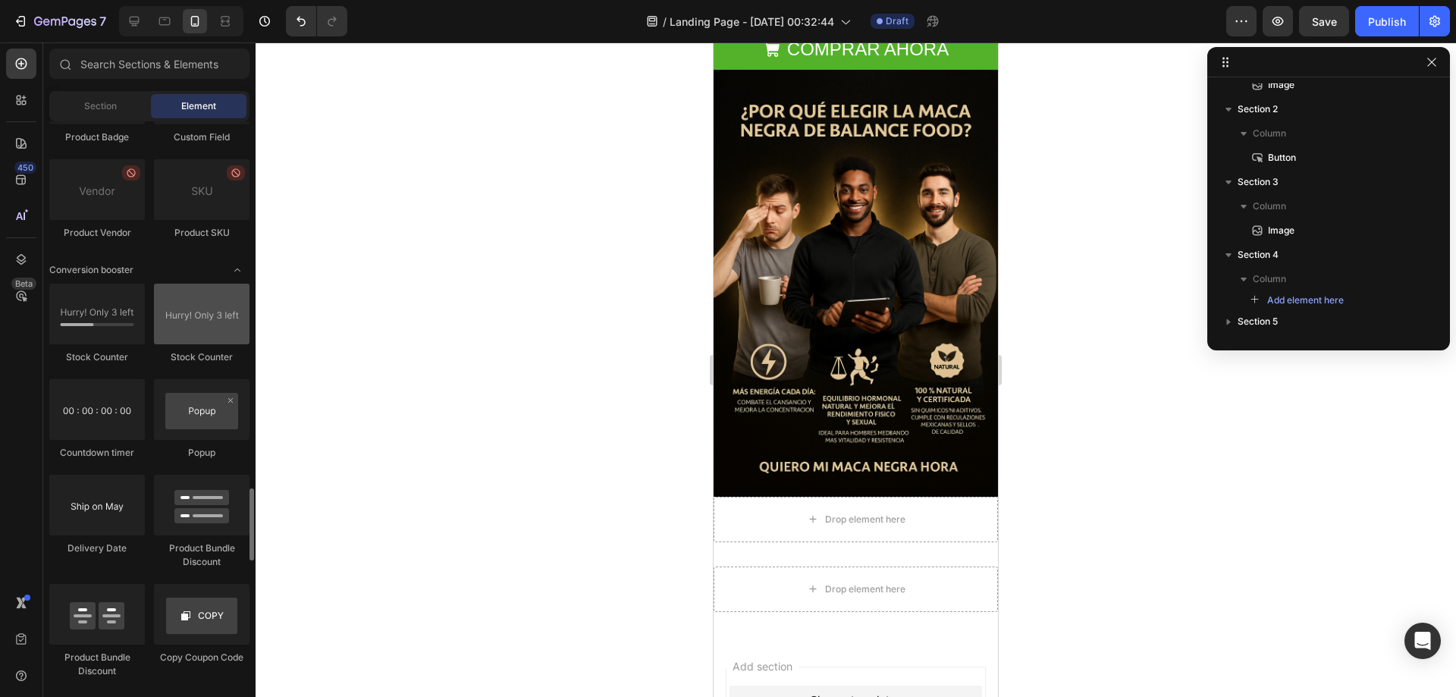
click at [182, 327] on div at bounding box center [202, 314] width 96 height 61
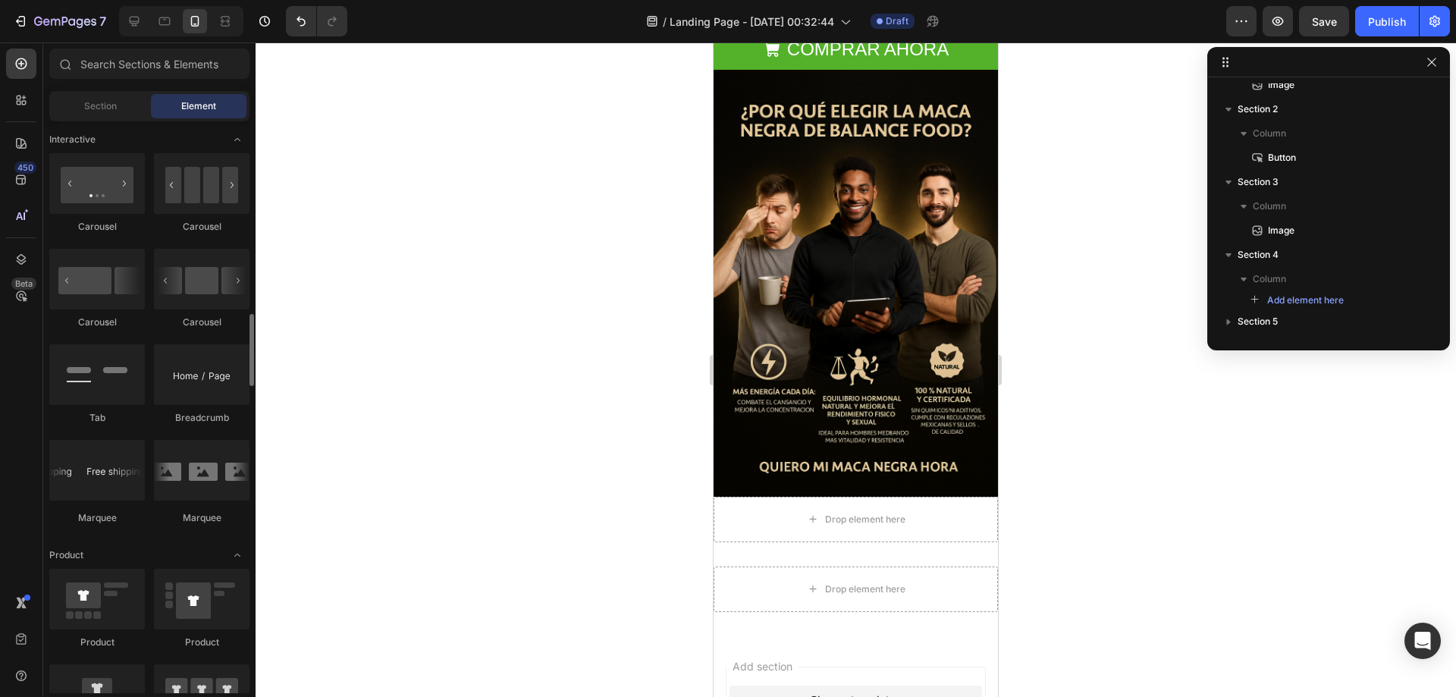
scroll to position [1592, 0]
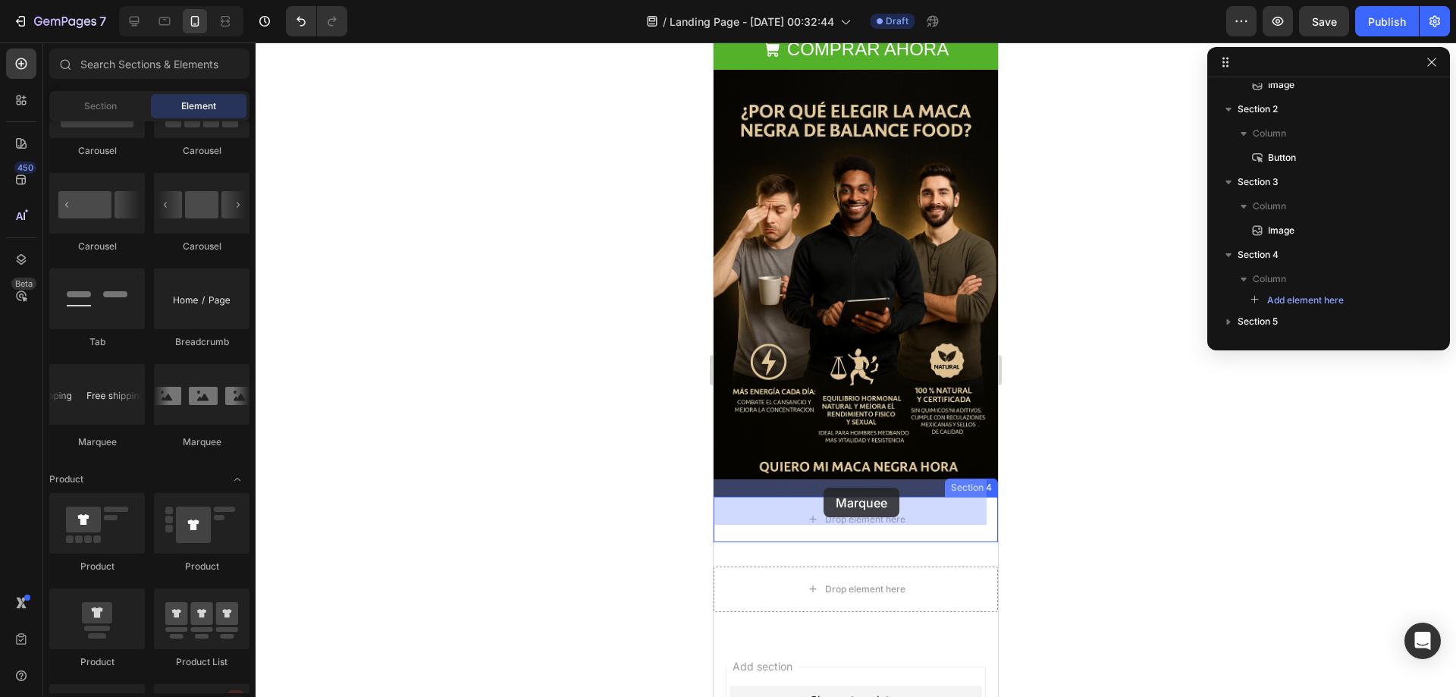
drag, startPoint x: 809, startPoint y: 436, endPoint x: 823, endPoint y: 487, distance: 53.5
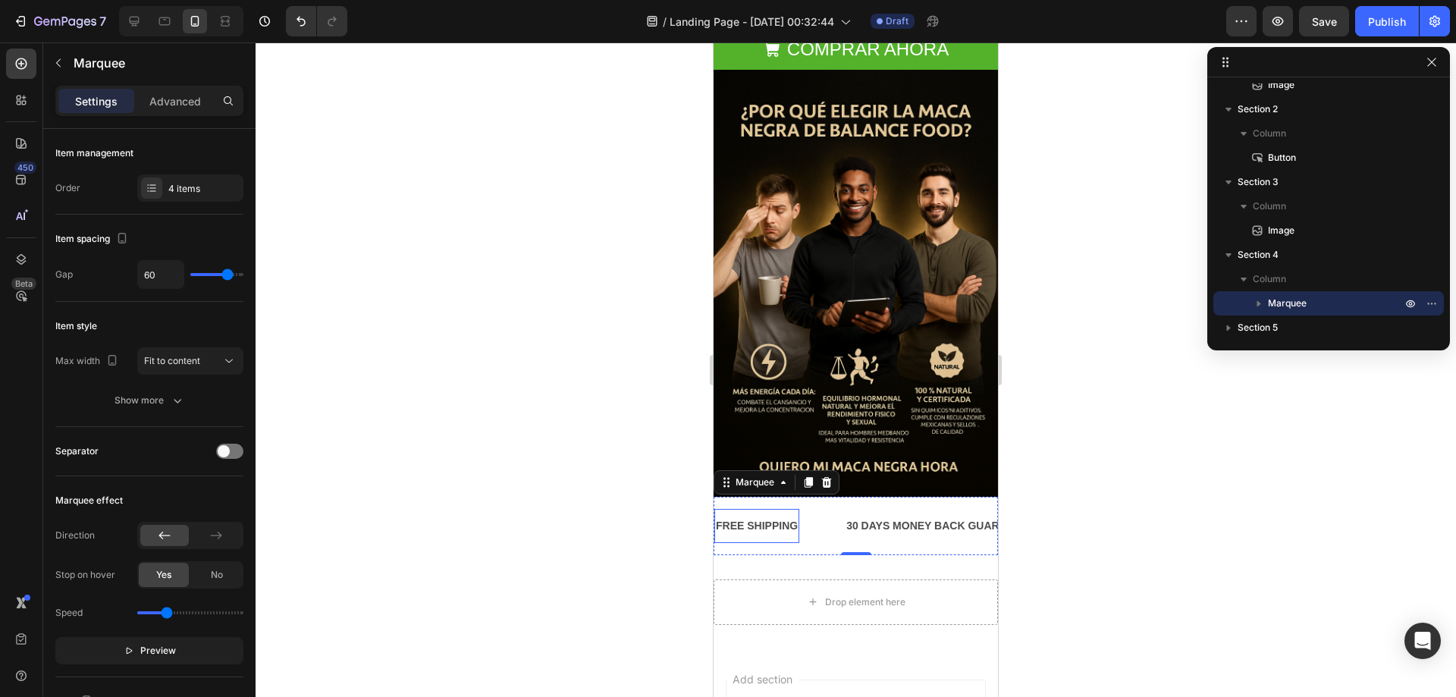
click at [778, 515] on div "FREE SHIPPING" at bounding box center [756, 526] width 85 height 22
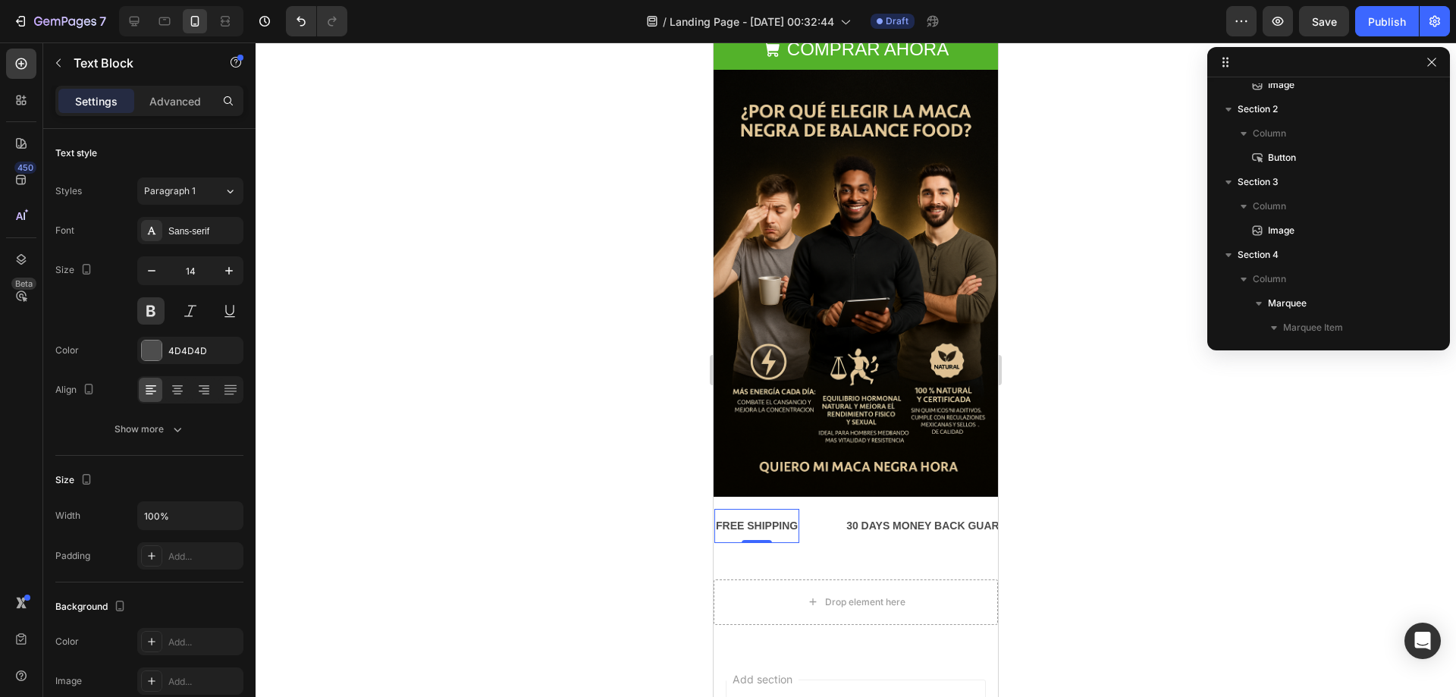
scroll to position [215, 0]
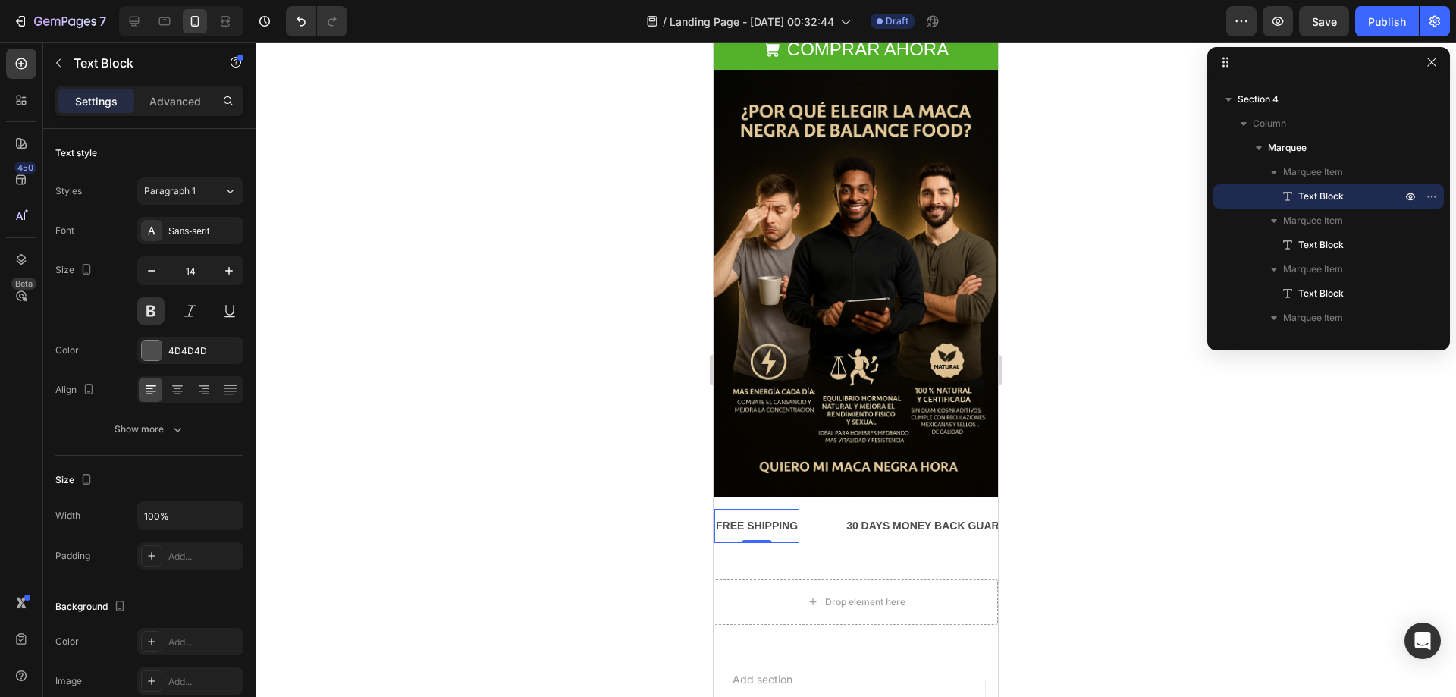
click at [781, 515] on div "FREE SHIPPING" at bounding box center [756, 526] width 85 height 22
click at [955, 515] on div "30 DAYS MONEY BACK GUARANTEE" at bounding box center [1051, 526] width 192 height 22
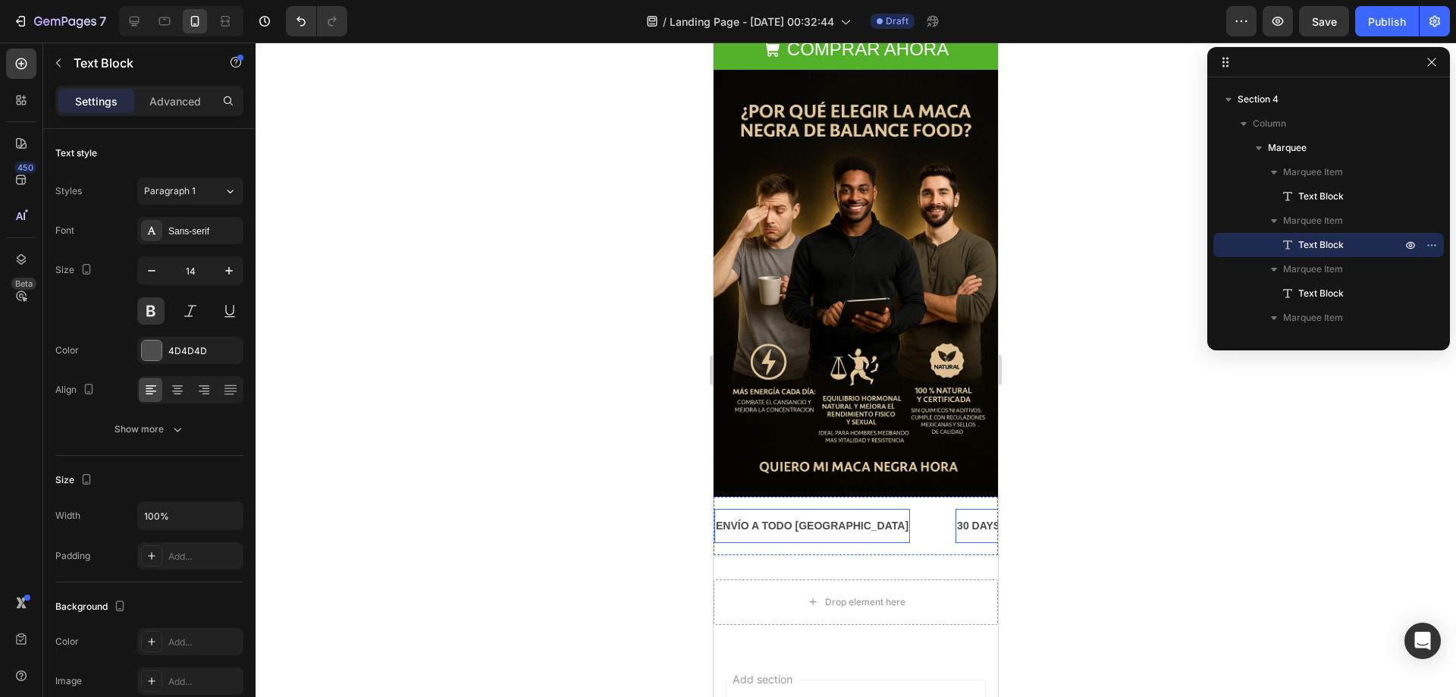
click at [828, 516] on p "ENVÍO A TODO [GEOGRAPHIC_DATA]" at bounding box center [812, 525] width 193 height 19
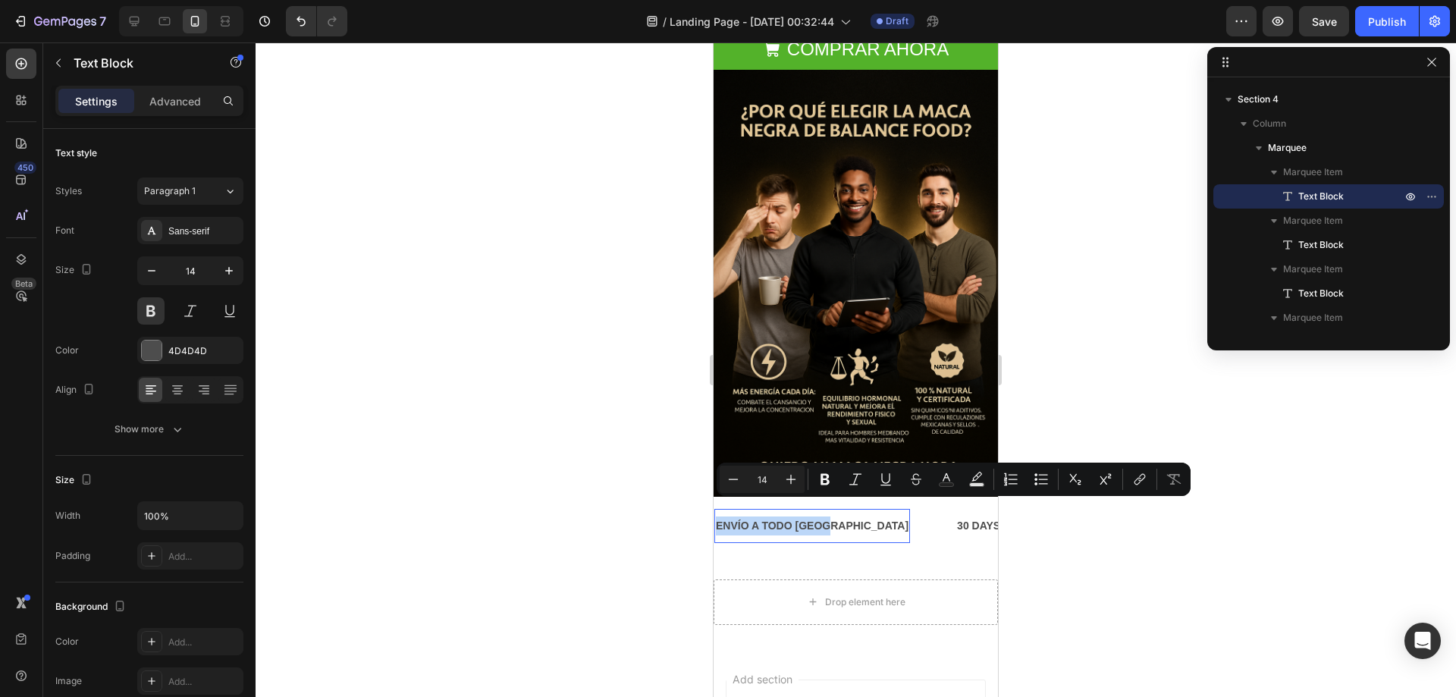
drag, startPoint x: 716, startPoint y: 507, endPoint x: 831, endPoint y: 510, distance: 115.3
click at [831, 510] on body "iPhone 13 Mini ( 375 px) iPhone 13 Mini iPhone 13 Pro iPhone 11 Pro Max iPhone …" at bounding box center [855, 279] width 284 height 1383
click at [791, 516] on p "ENVÍO A TODO [GEOGRAPHIC_DATA]" at bounding box center [812, 525] width 193 height 19
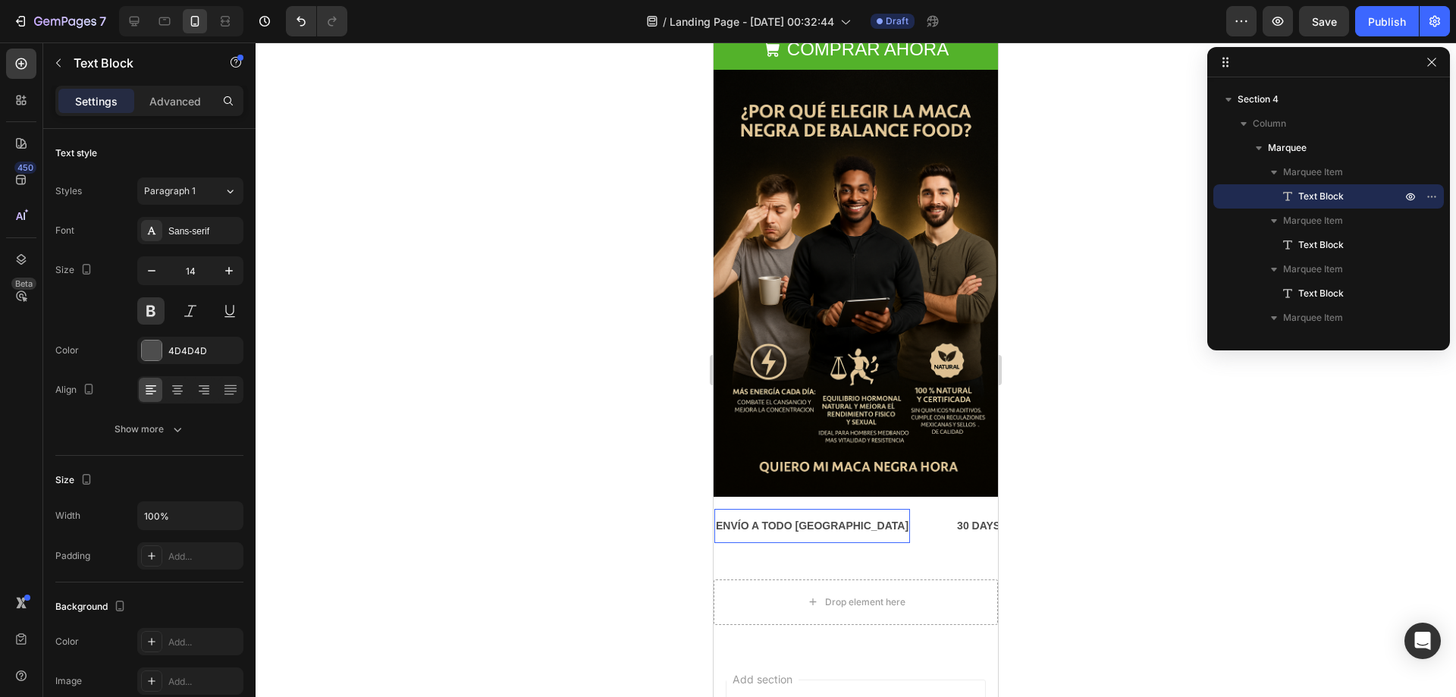
click at [755, 516] on p "ENVÍO A TODO [GEOGRAPHIC_DATA]" at bounding box center [812, 525] width 193 height 19
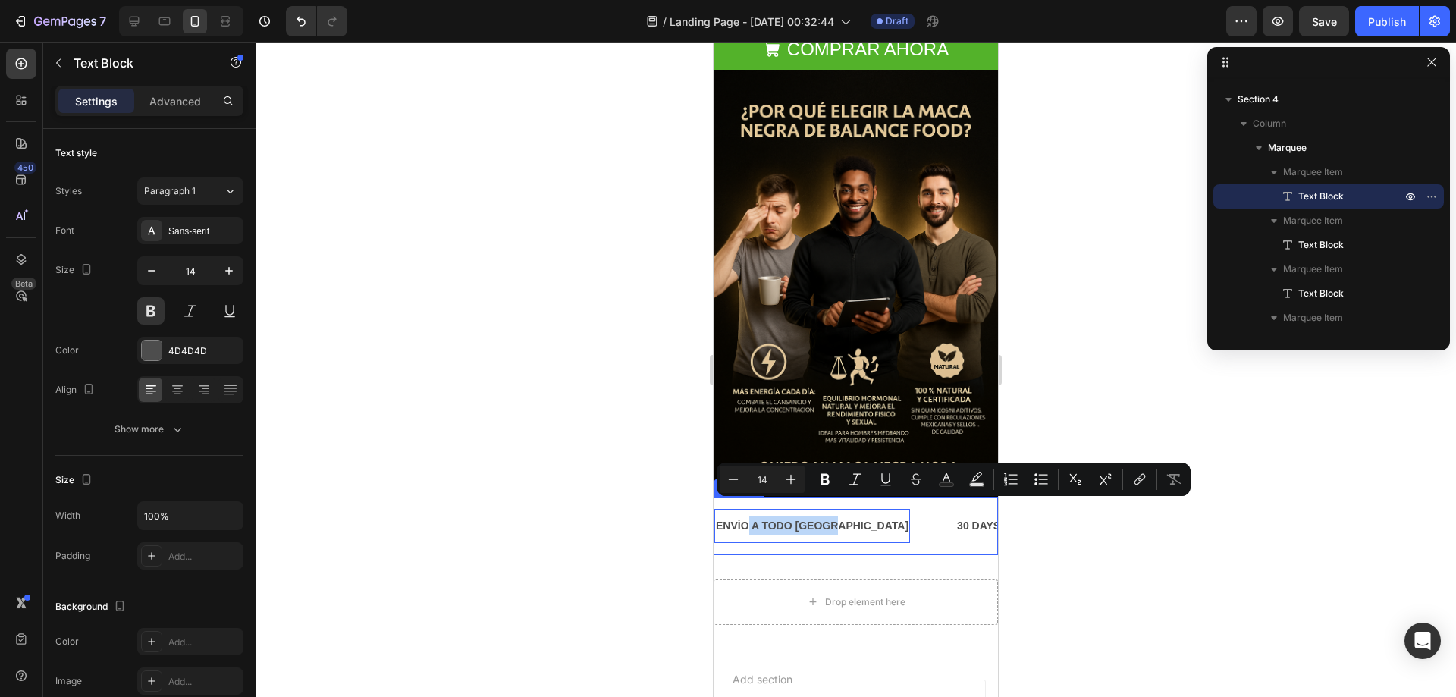
drag, startPoint x: 749, startPoint y: 506, endPoint x: 840, endPoint y: 518, distance: 91.8
click at [840, 518] on div "ENVÍO A TODO MÉXICO Text Block 0" at bounding box center [834, 526] width 241 height 34
copy p "ENVÍO GRATIS A PARTIR DE $499 MXN"
click at [979, 515] on div "30 DAYS MONEY BACK GUARANTEE" at bounding box center [1056, 526] width 192 height 22
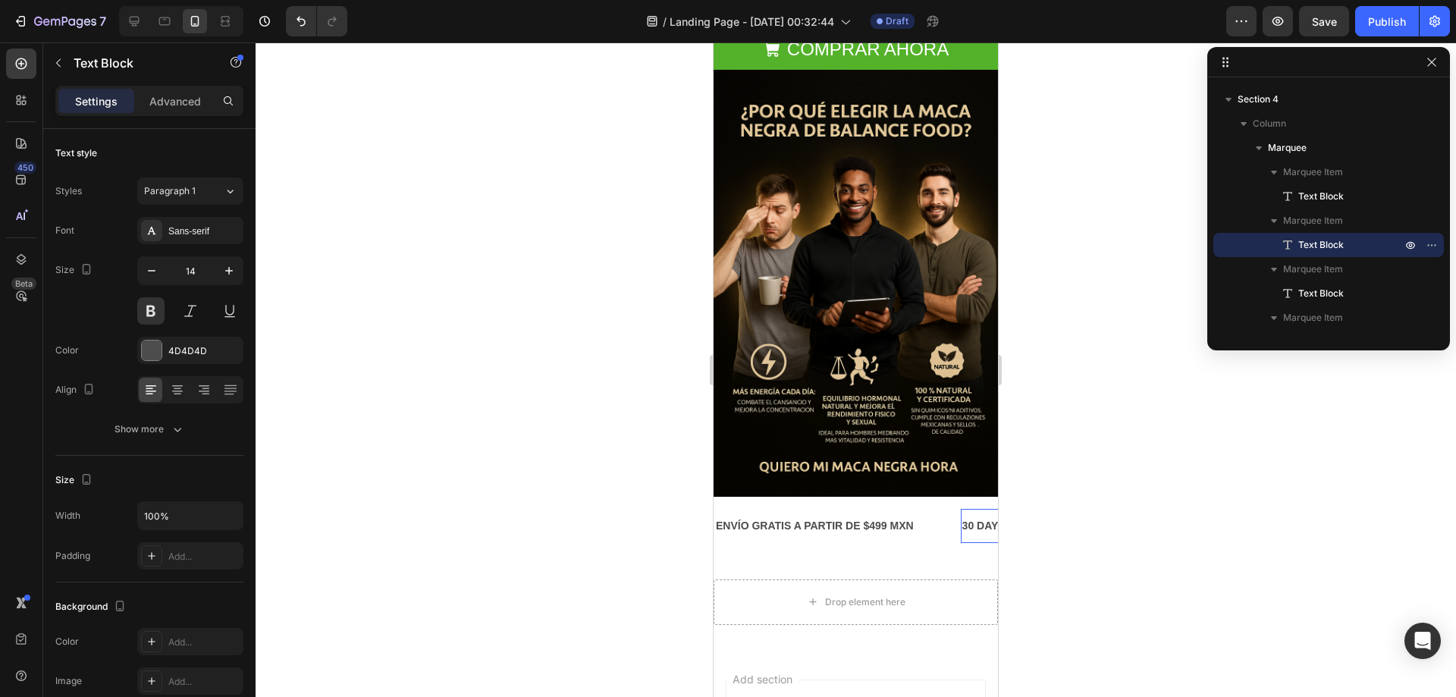
click at [975, 515] on div "30 DAYS MONEY BACK GUARANTEE" at bounding box center [1056, 526] width 192 height 22
drag, startPoint x: 963, startPoint y: 504, endPoint x: 1728, endPoint y: 550, distance: 766.3
click at [998, 507] on html "iPhone 13 Mini ( 375 px) iPhone 13 Mini iPhone 13 Pro iPhone 11 Pro Max iPhone …" at bounding box center [855, 279] width 284 height 1383
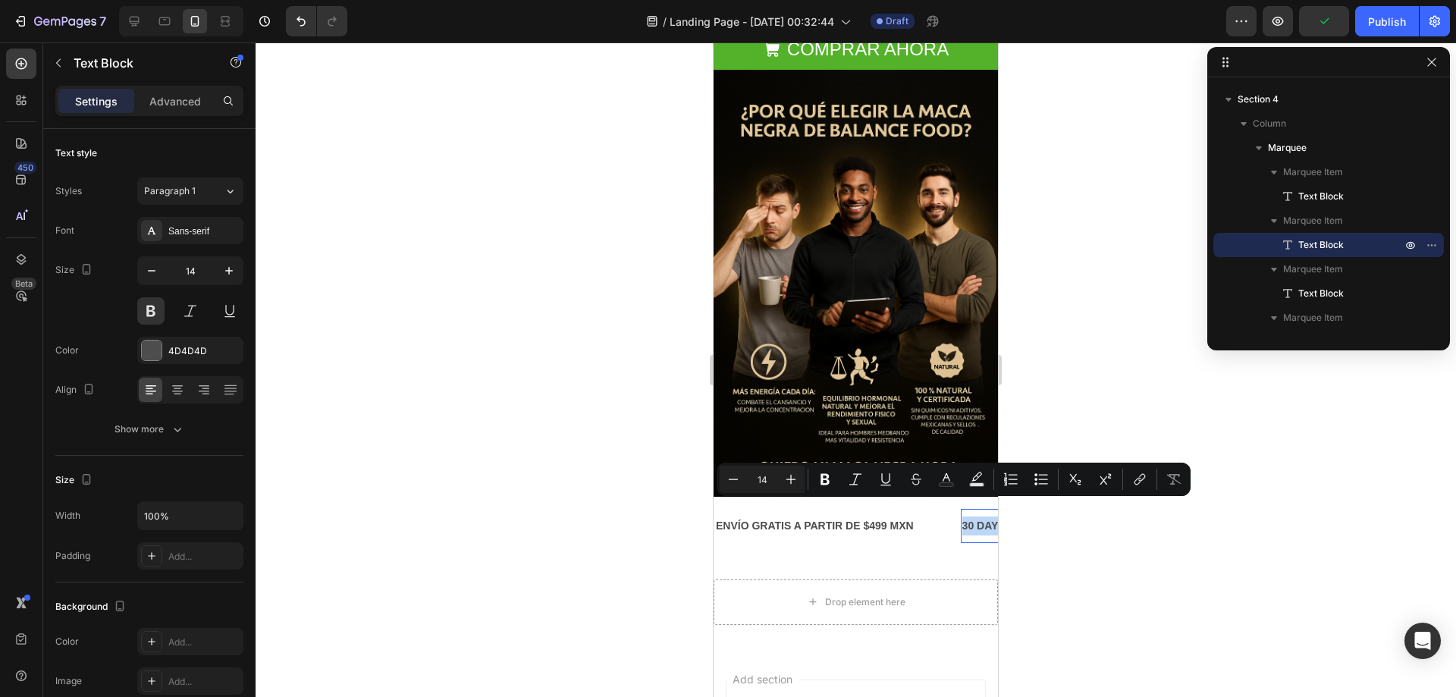
click at [966, 516] on p "30 DAYS MONEY BACK GUARANTEE" at bounding box center [1056, 525] width 189 height 19
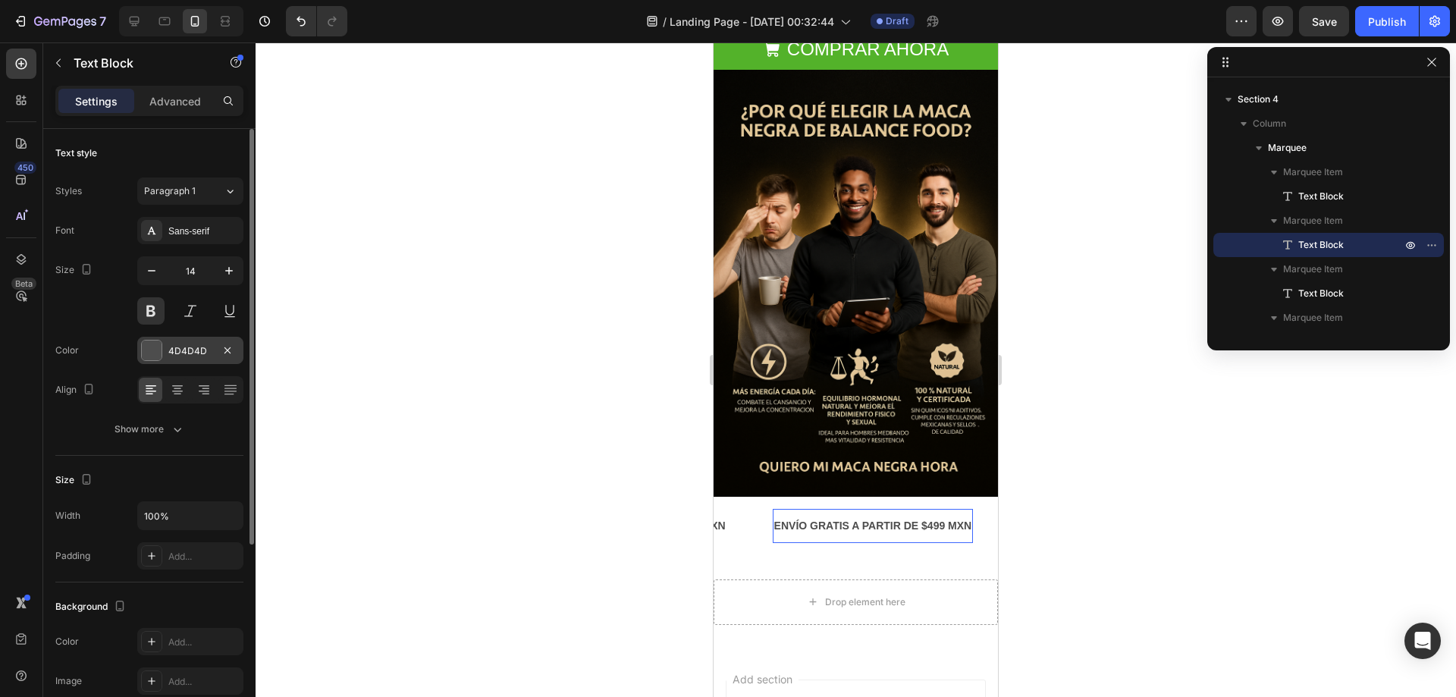
click at [139, 345] on div "4D4D4D" at bounding box center [190, 350] width 106 height 27
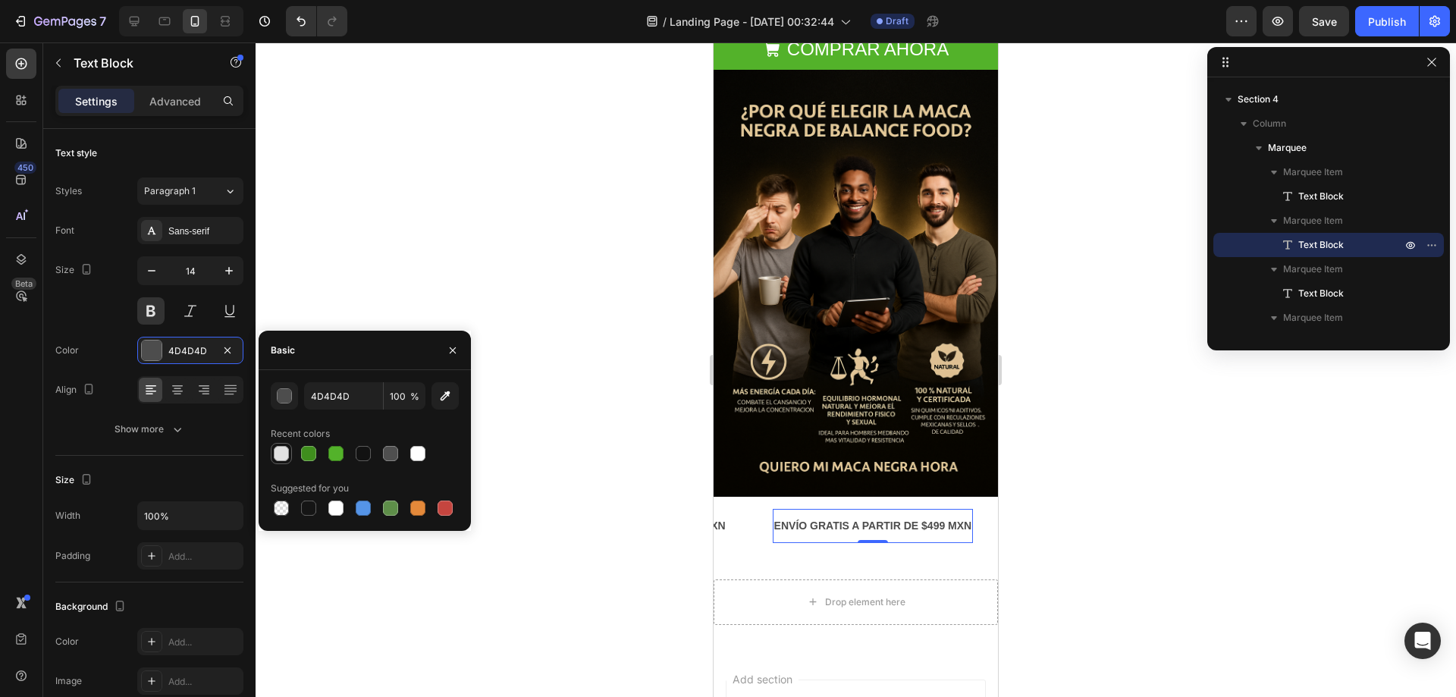
click at [273, 447] on div at bounding box center [281, 453] width 18 height 18
click at [415, 453] on div at bounding box center [417, 453] width 15 height 15
type input "FFFFFF"
click at [720, 516] on p "ENVÍO GRATIS A PARTIR DE $499 MXN" at bounding box center [627, 525] width 198 height 19
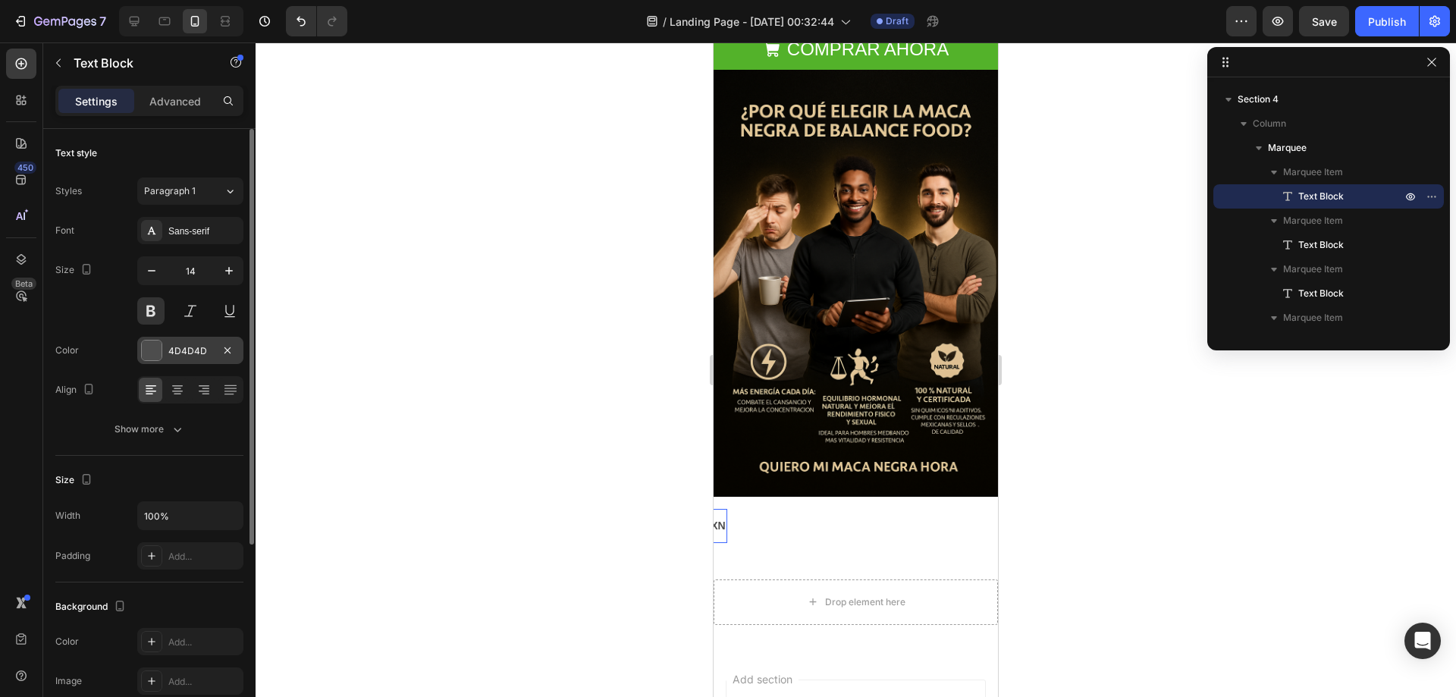
click at [214, 356] on div "4D4D4D" at bounding box center [190, 350] width 106 height 27
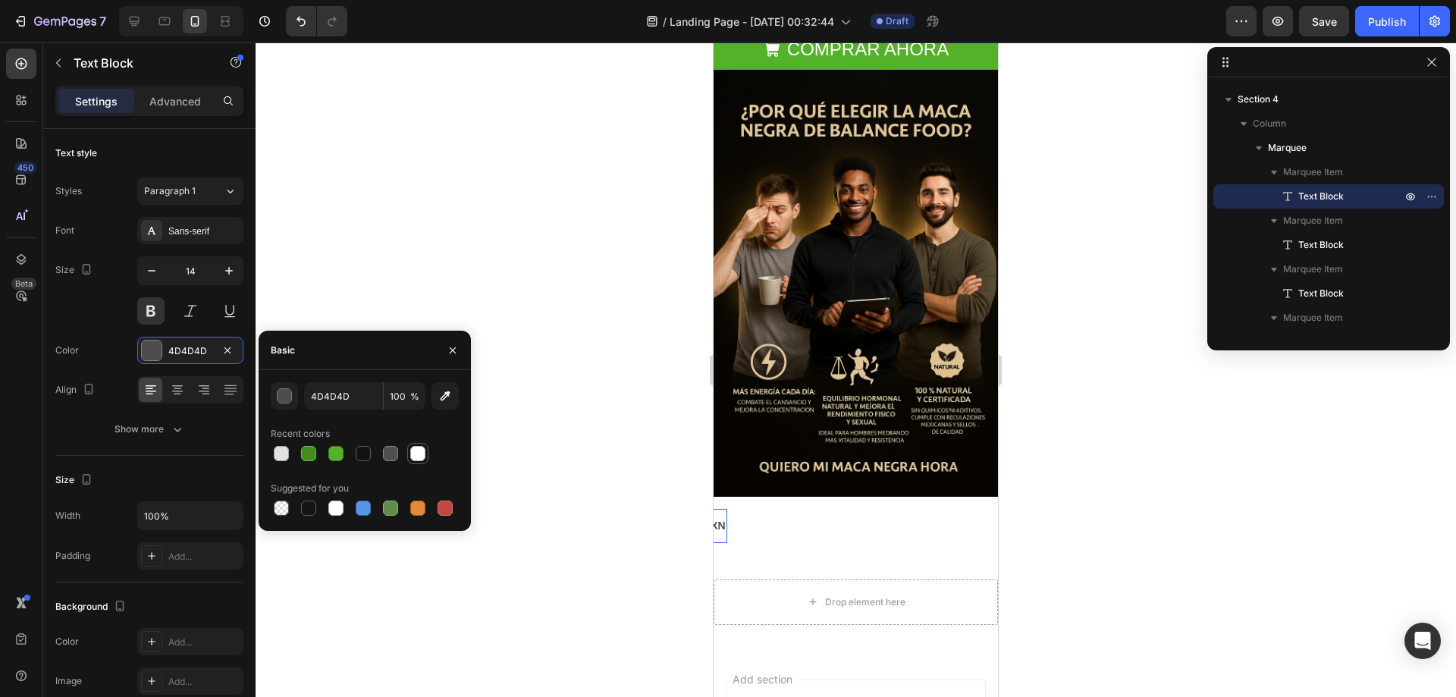
click at [415, 454] on div at bounding box center [417, 453] width 15 height 15
type input "FFFFFF"
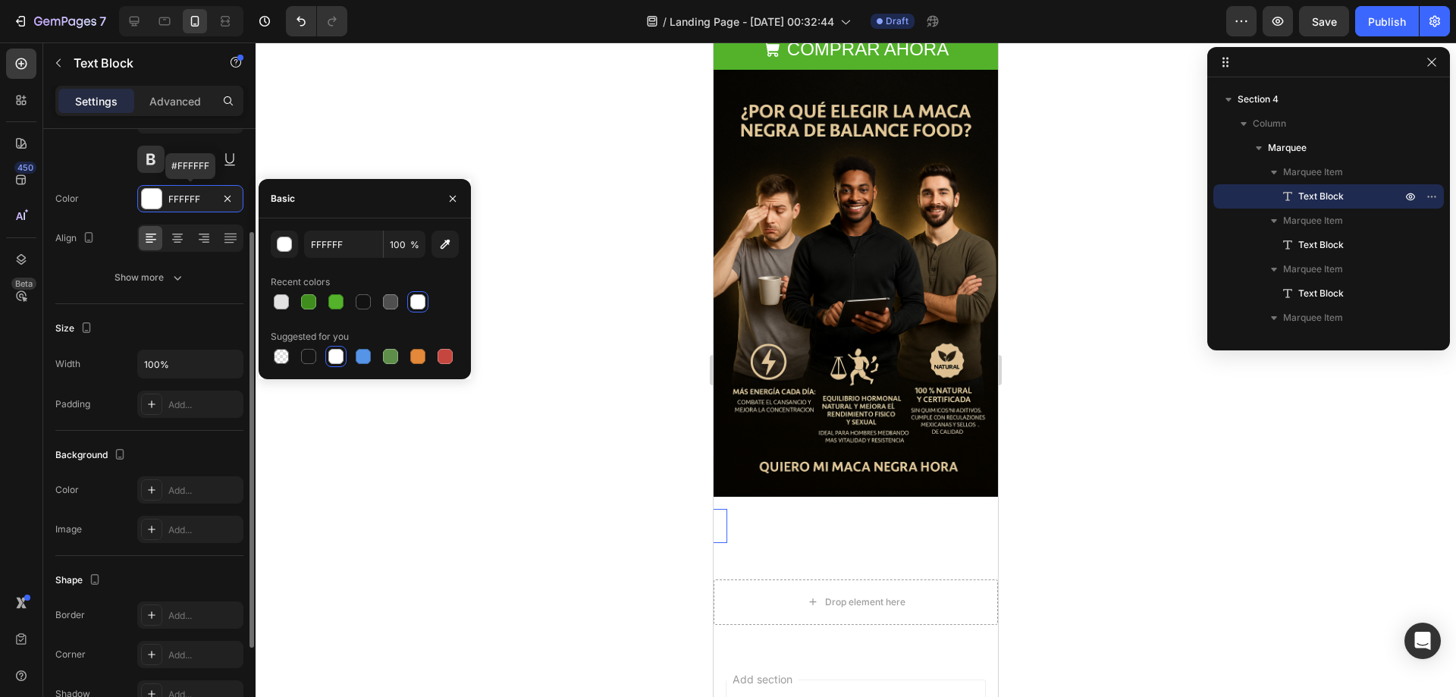
scroll to position [287, 0]
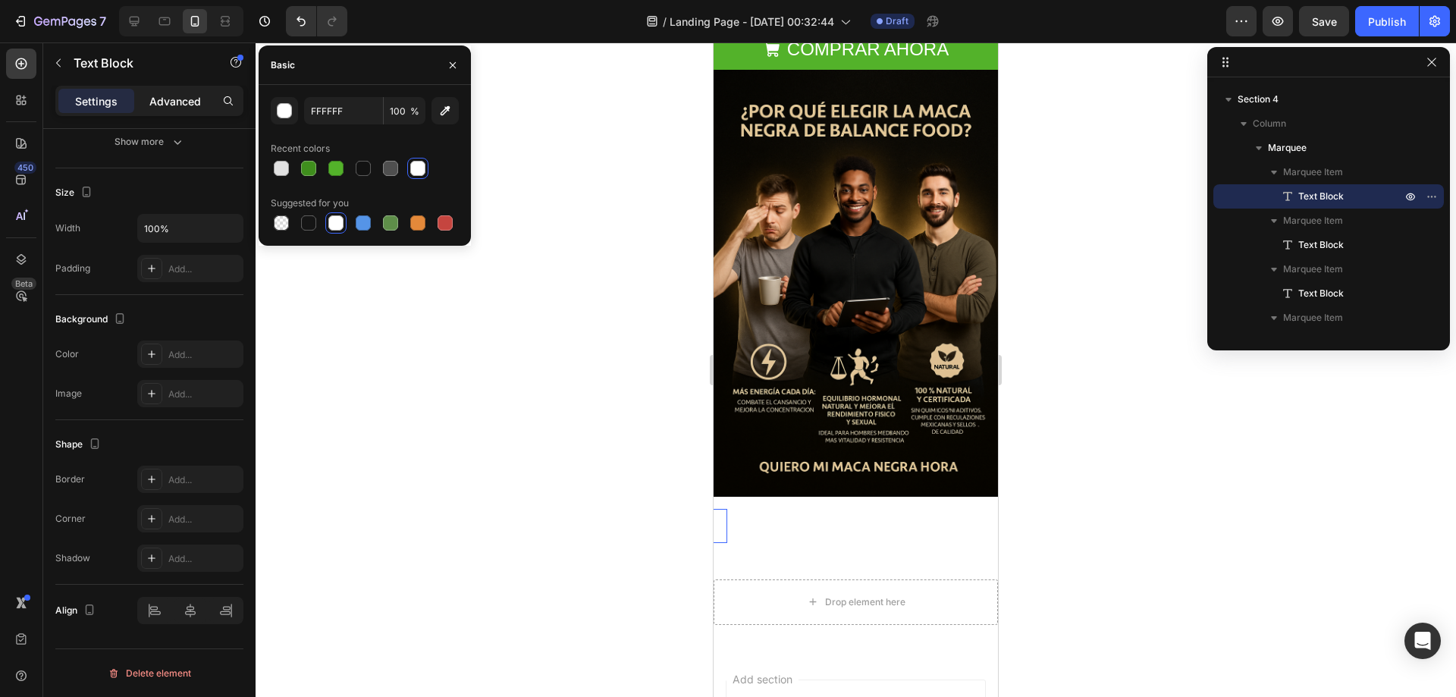
click at [173, 107] on p "Advanced" at bounding box center [175, 101] width 52 height 16
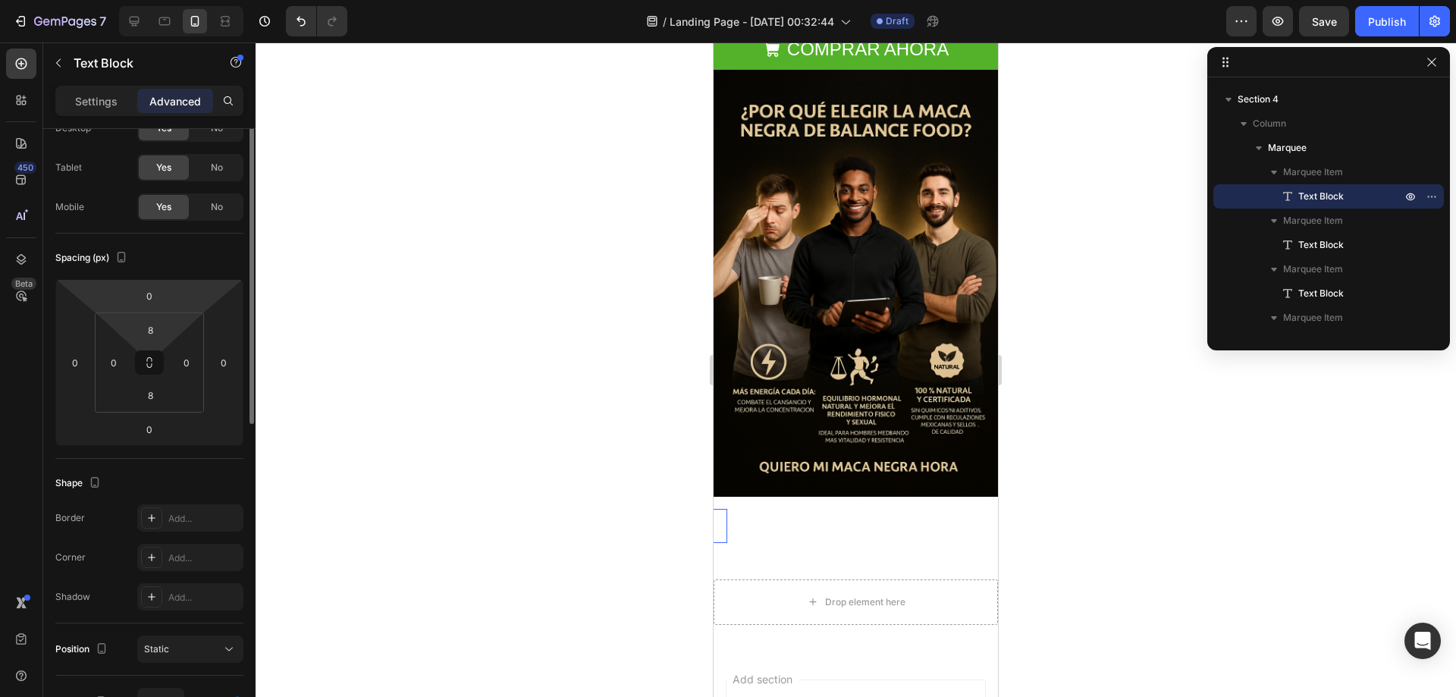
scroll to position [0, 0]
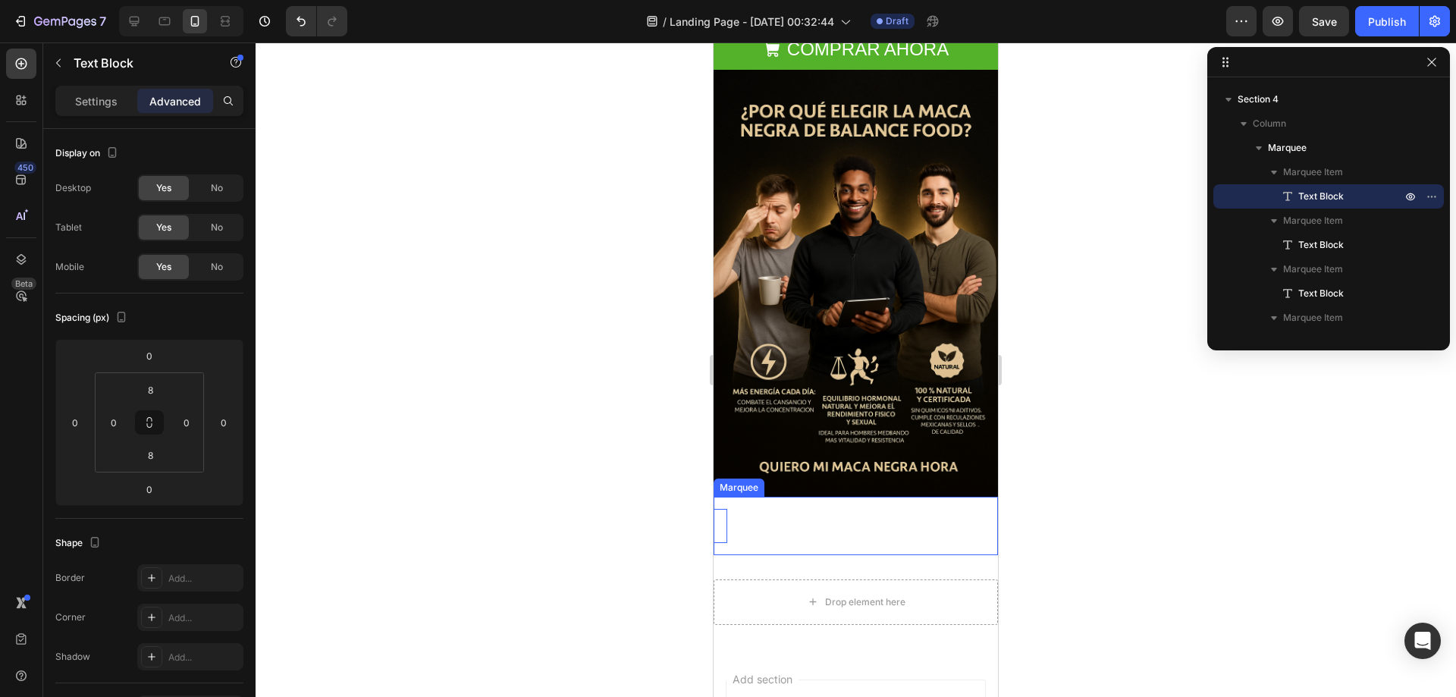
click at [752, 497] on div "ENVÍO GRATIS A PARTIR DE $499 MXN Text Block 0 ENVÍO GRATIS A PARTIR DE $499 MX…" at bounding box center [855, 526] width 284 height 58
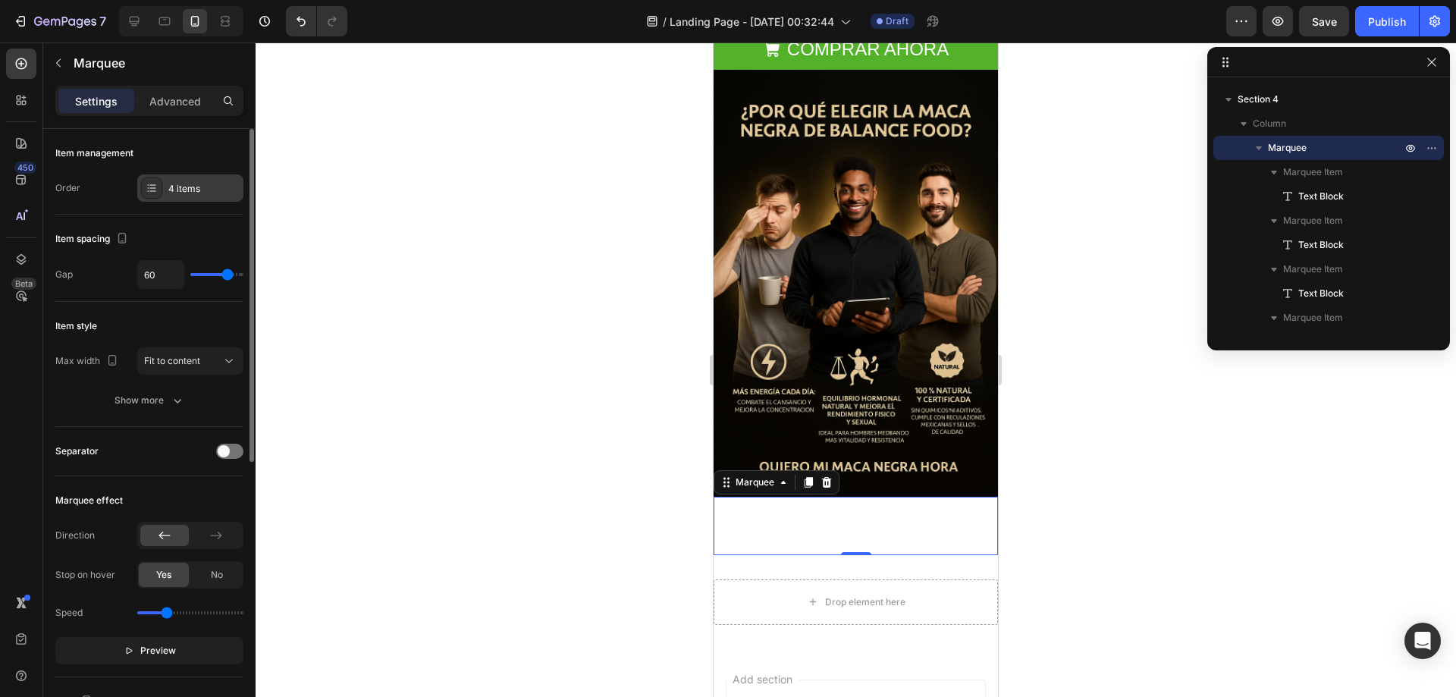
click at [173, 184] on div "4 items" at bounding box center [203, 189] width 71 height 14
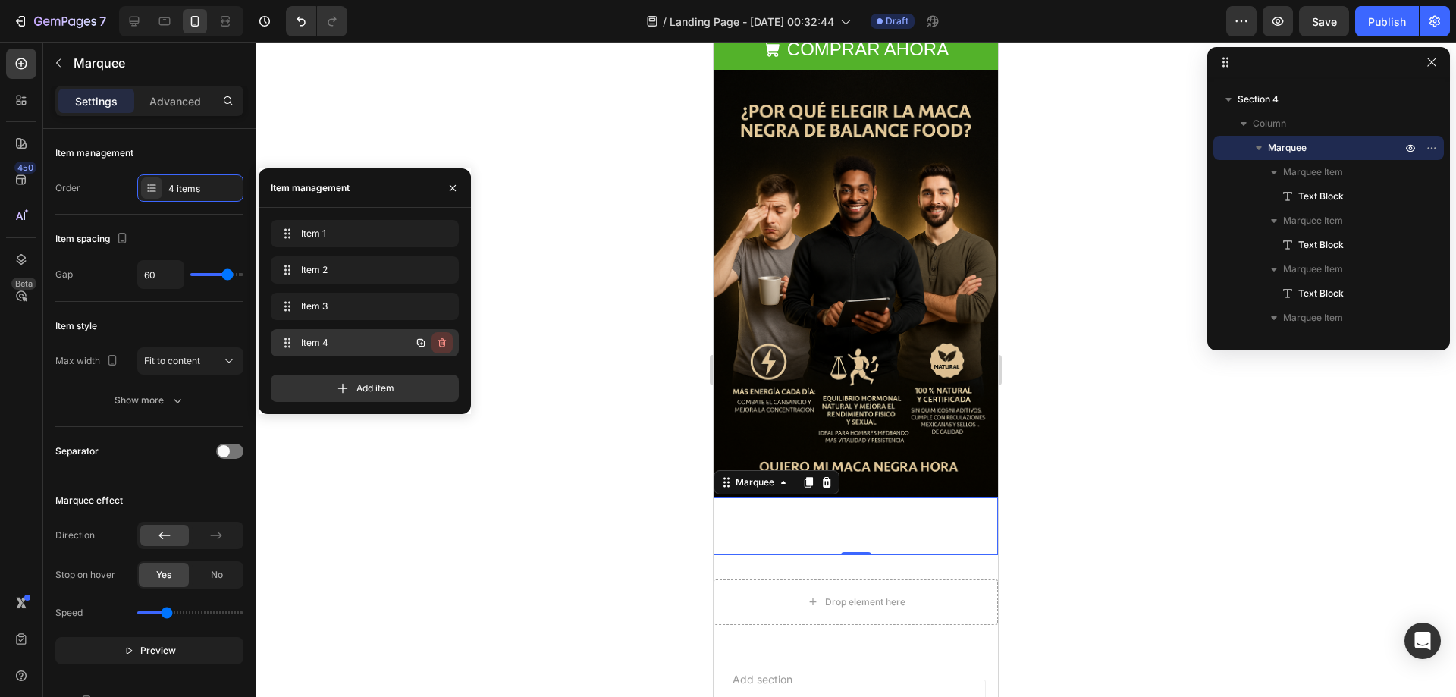
click at [444, 348] on icon "button" at bounding box center [442, 343] width 12 height 12
click at [437, 348] on div "Delete" at bounding box center [432, 343] width 28 height 14
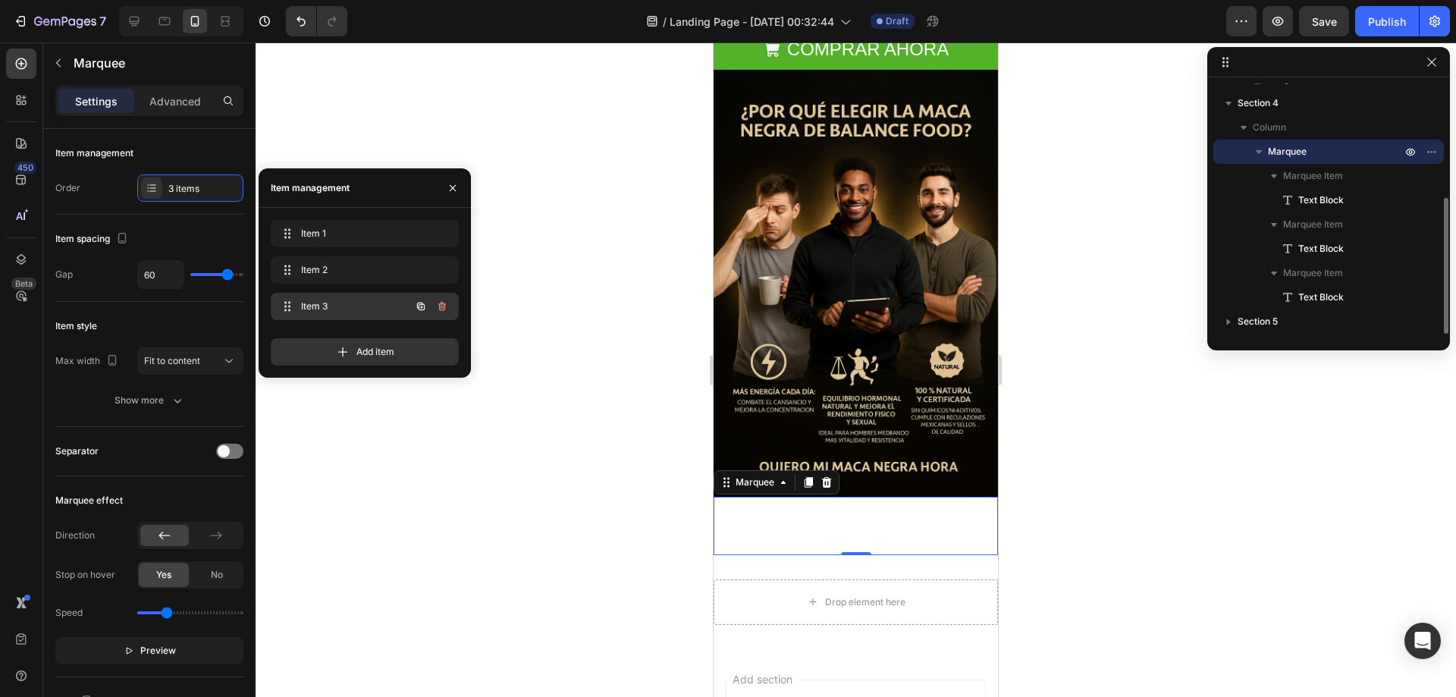
scroll to position [211, 0]
click at [444, 307] on icon "button" at bounding box center [442, 306] width 8 height 9
click at [432, 312] on div "Delete" at bounding box center [432, 306] width 28 height 14
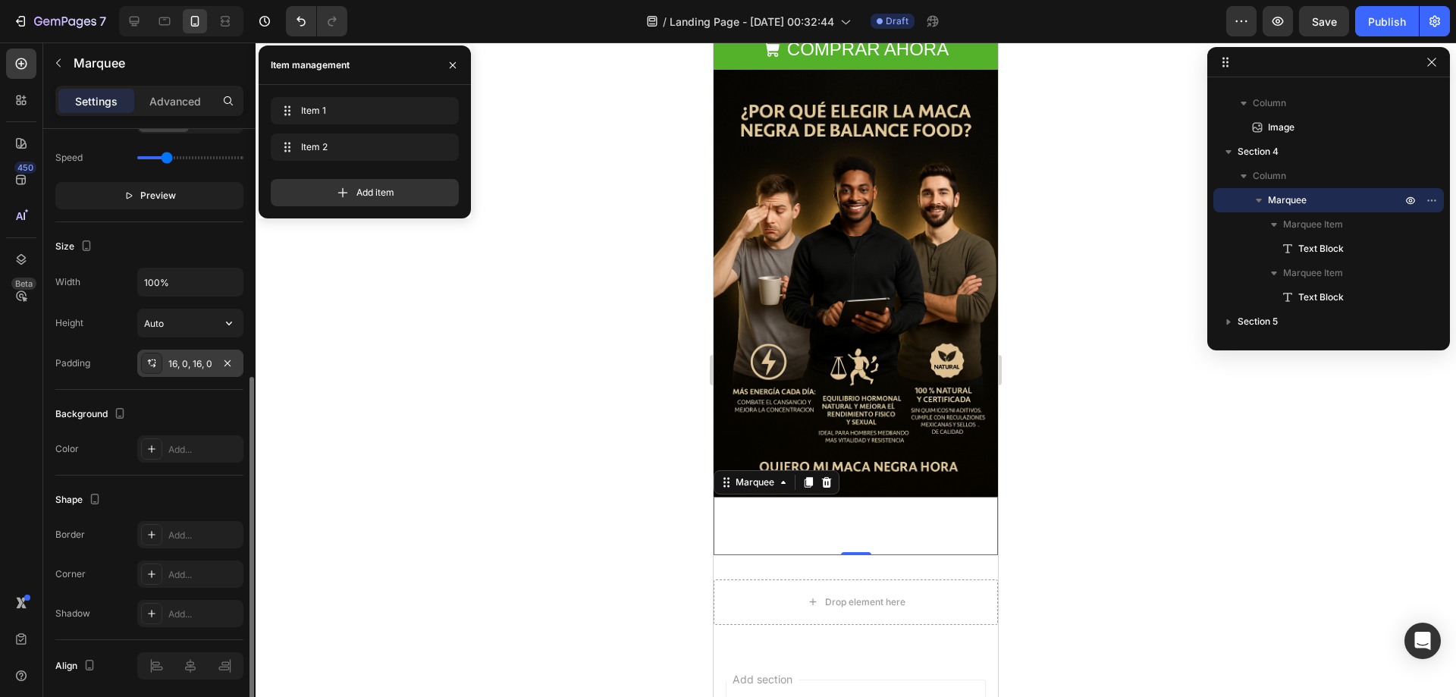
scroll to position [510, 0]
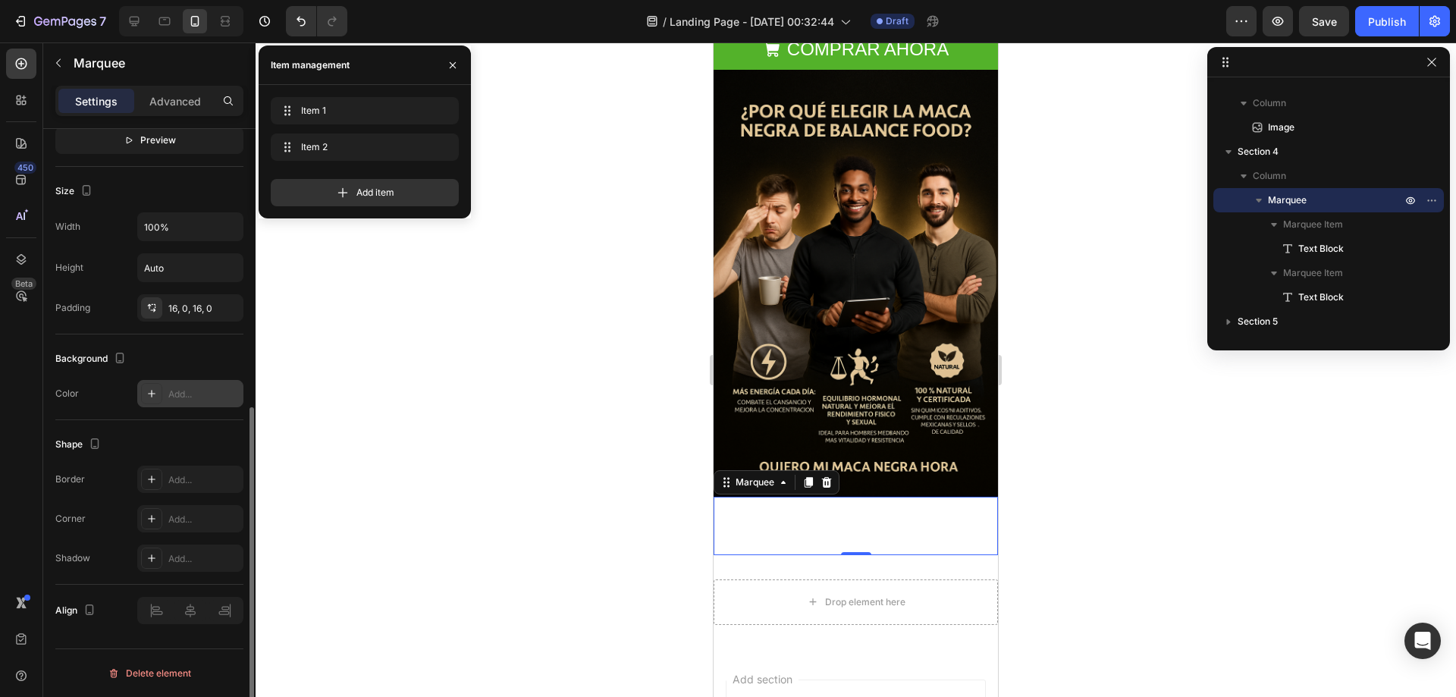
click at [167, 383] on div "Add..." at bounding box center [190, 393] width 106 height 27
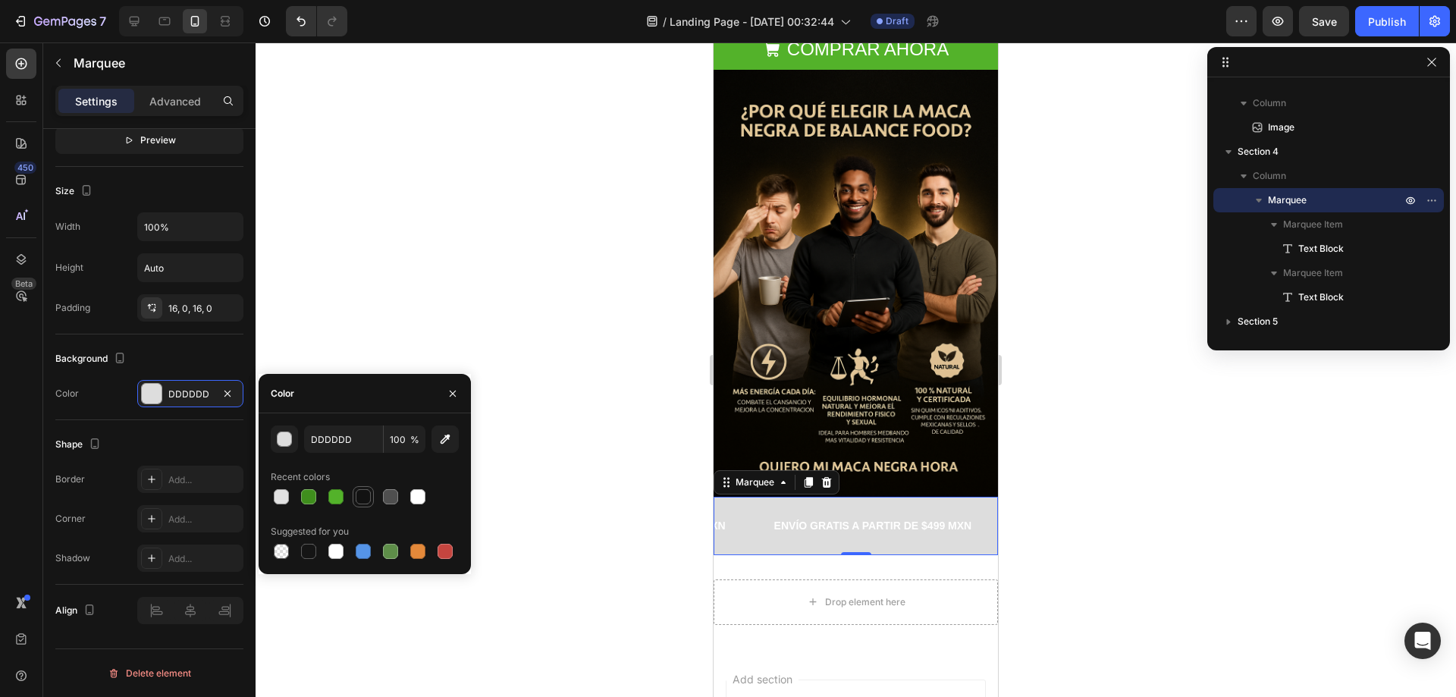
click at [370, 498] on div at bounding box center [363, 496] width 15 height 15
type input "121212"
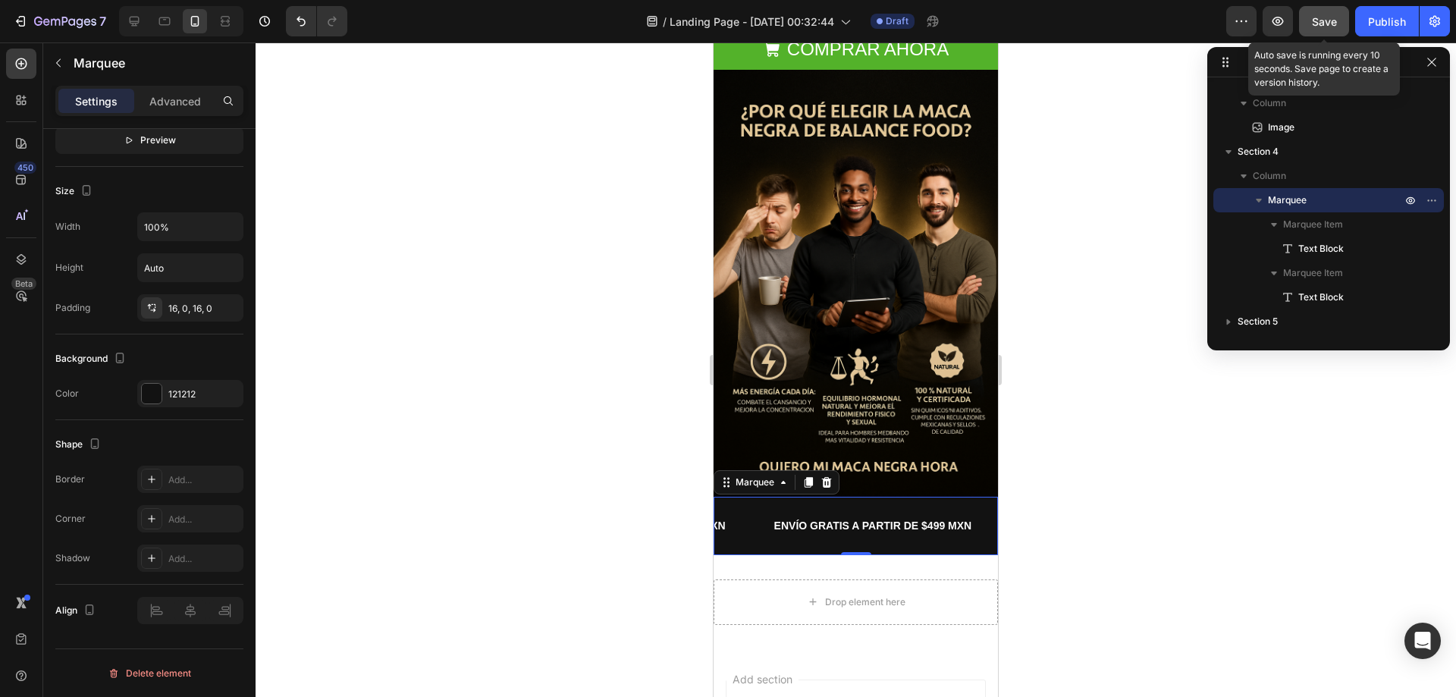
click at [1333, 27] on span "Save" at bounding box center [1323, 21] width 25 height 13
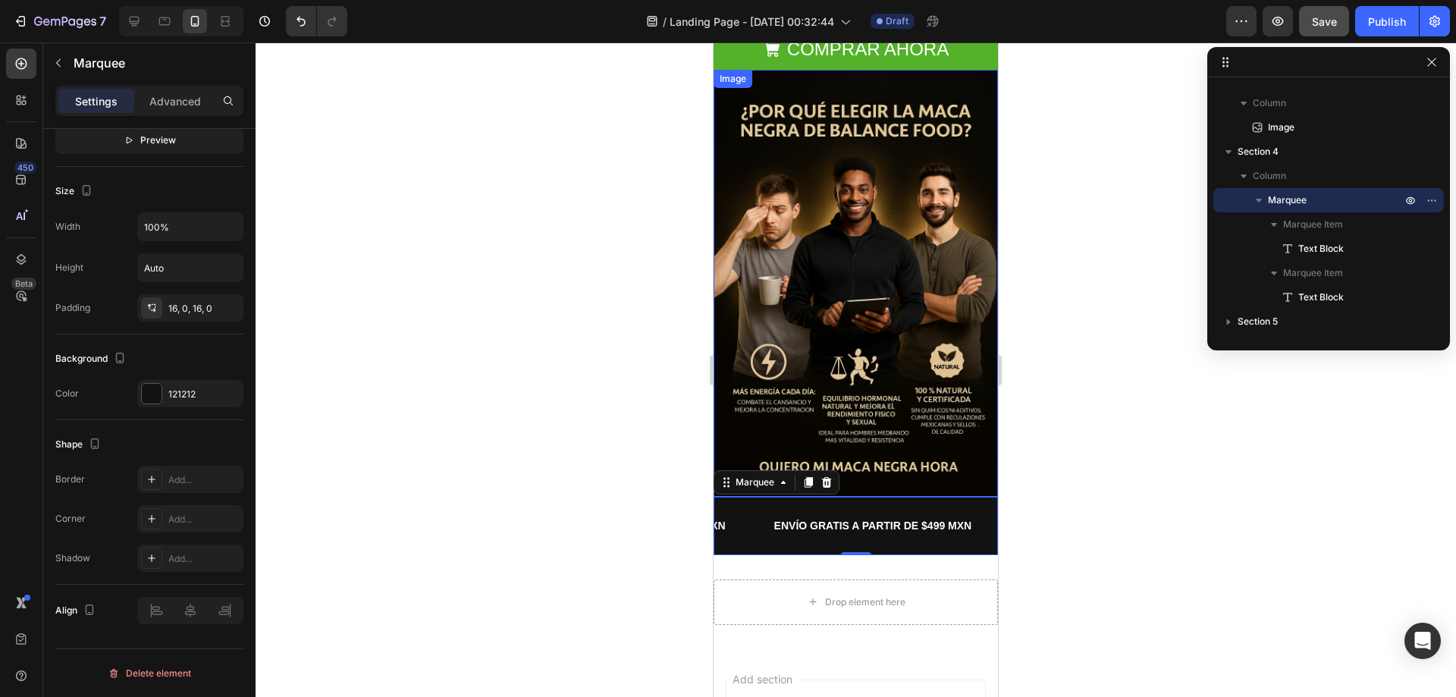
click at [879, 196] on img at bounding box center [855, 283] width 284 height 427
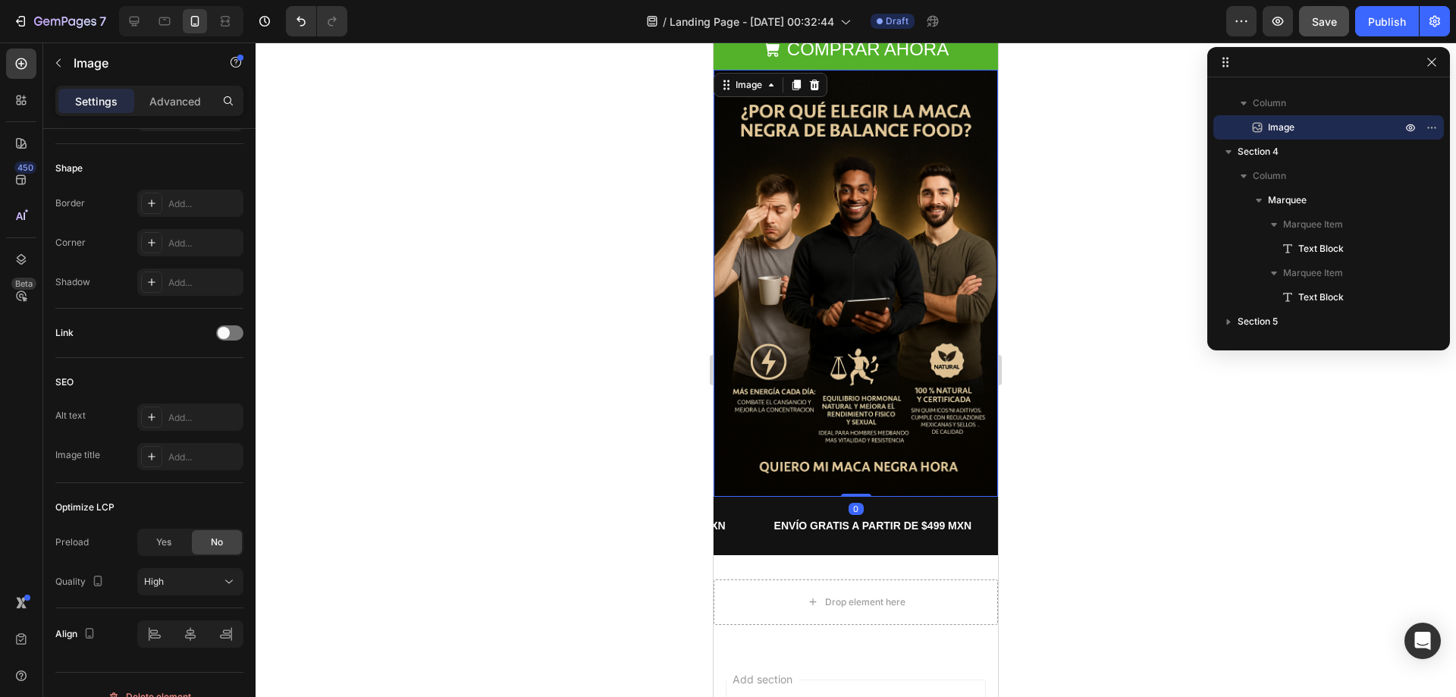
scroll to position [0, 0]
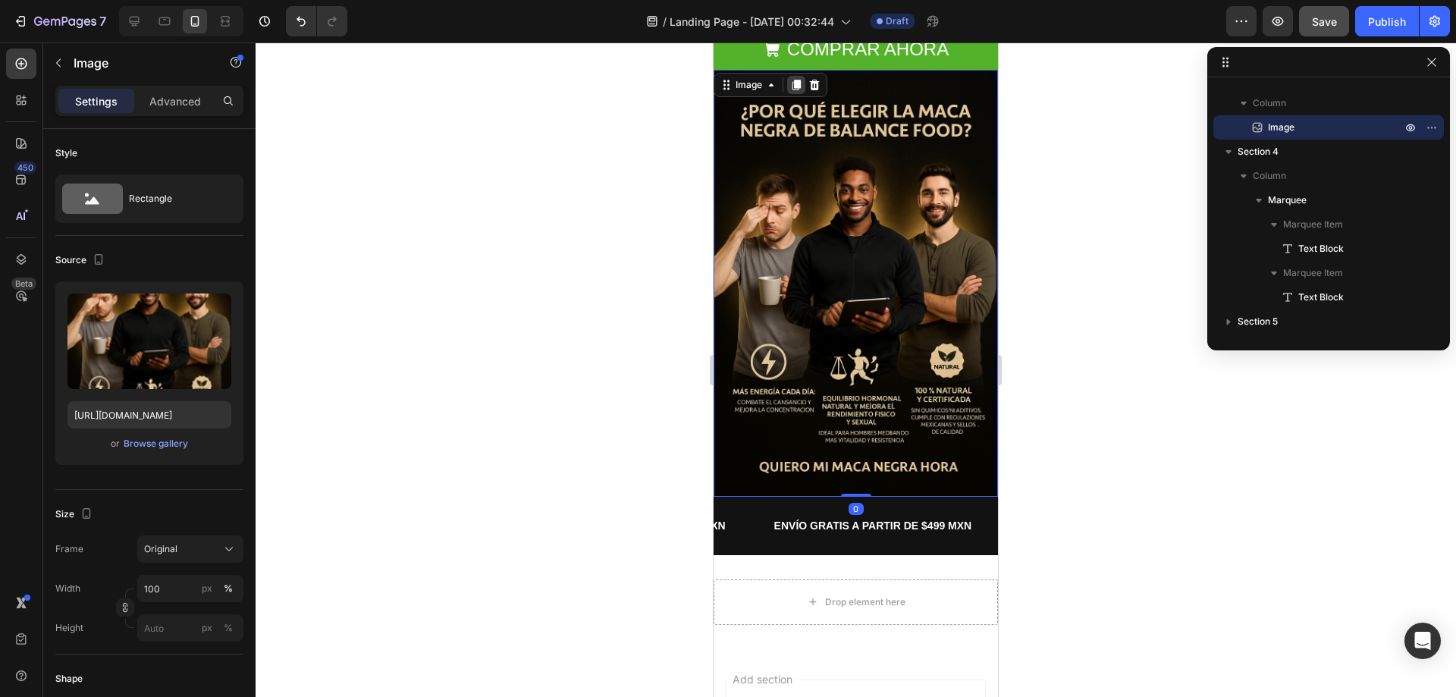
click at [796, 92] on div at bounding box center [796, 85] width 18 height 18
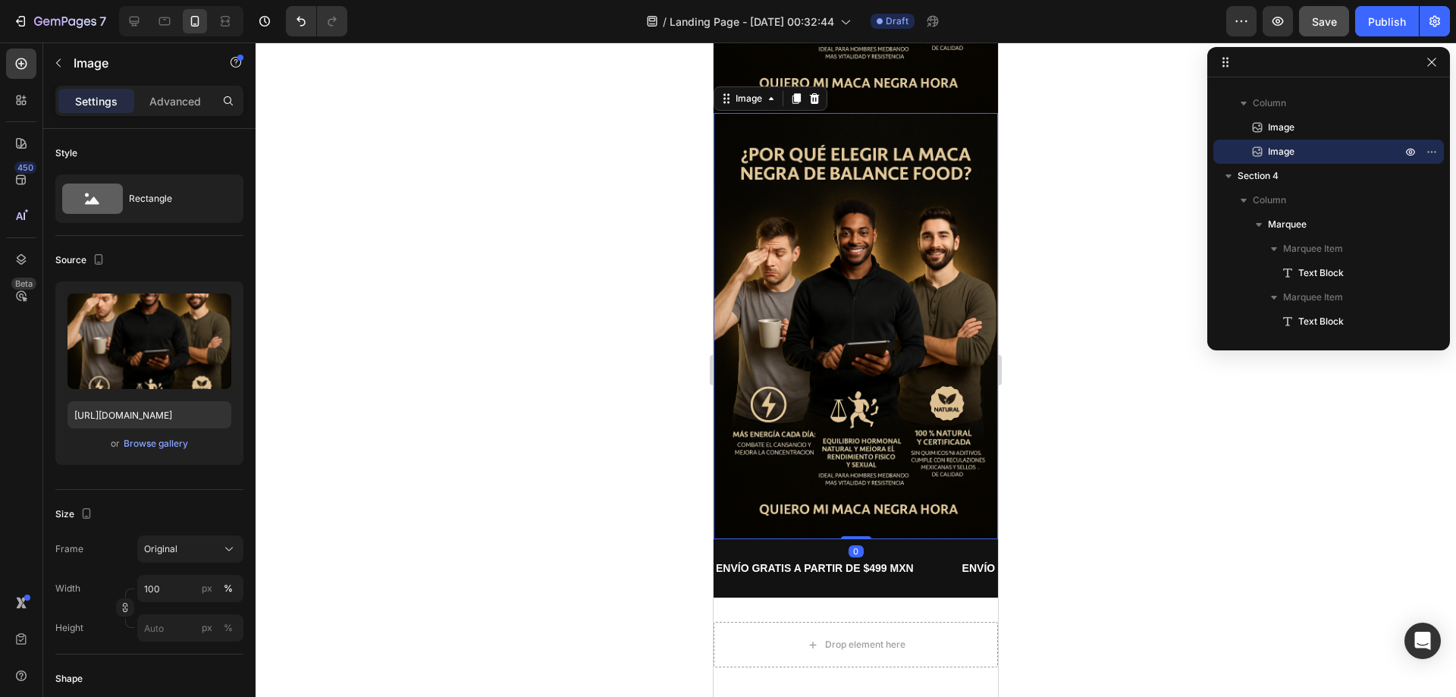
scroll to position [907, 0]
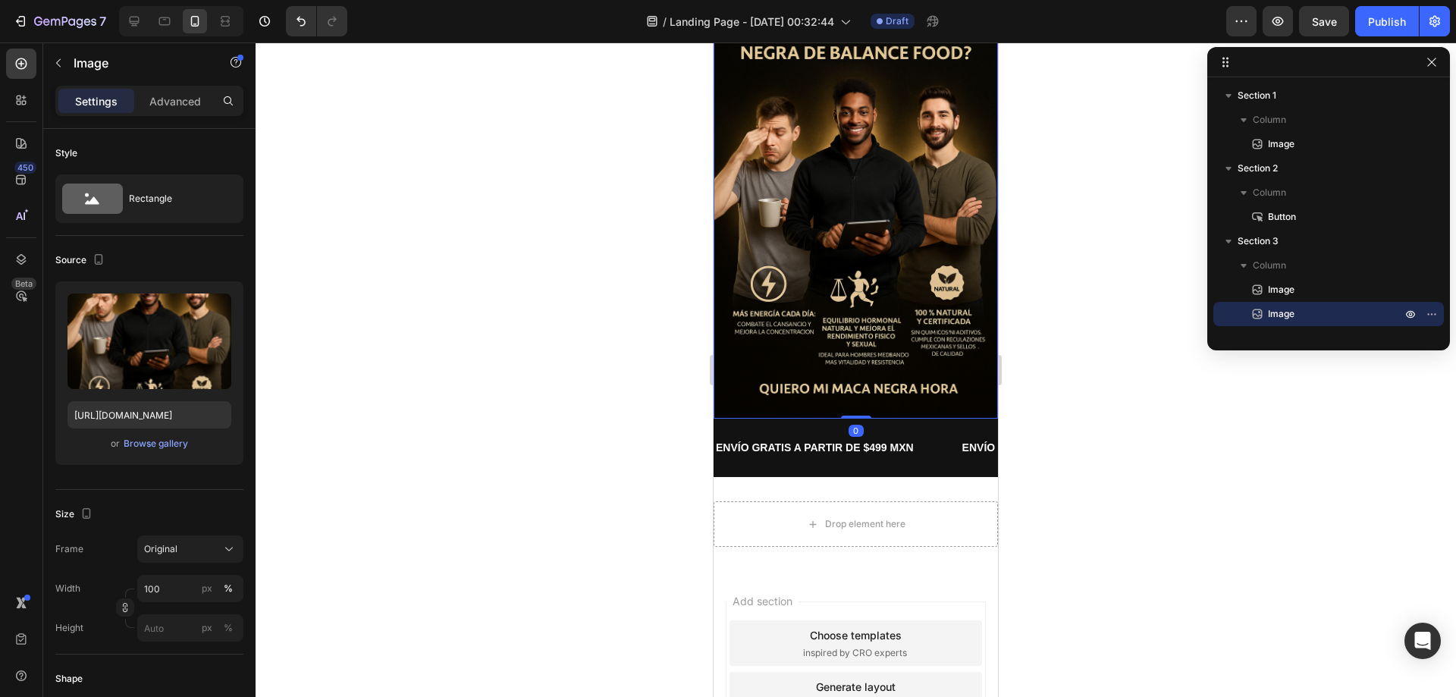
scroll to position [162, 0]
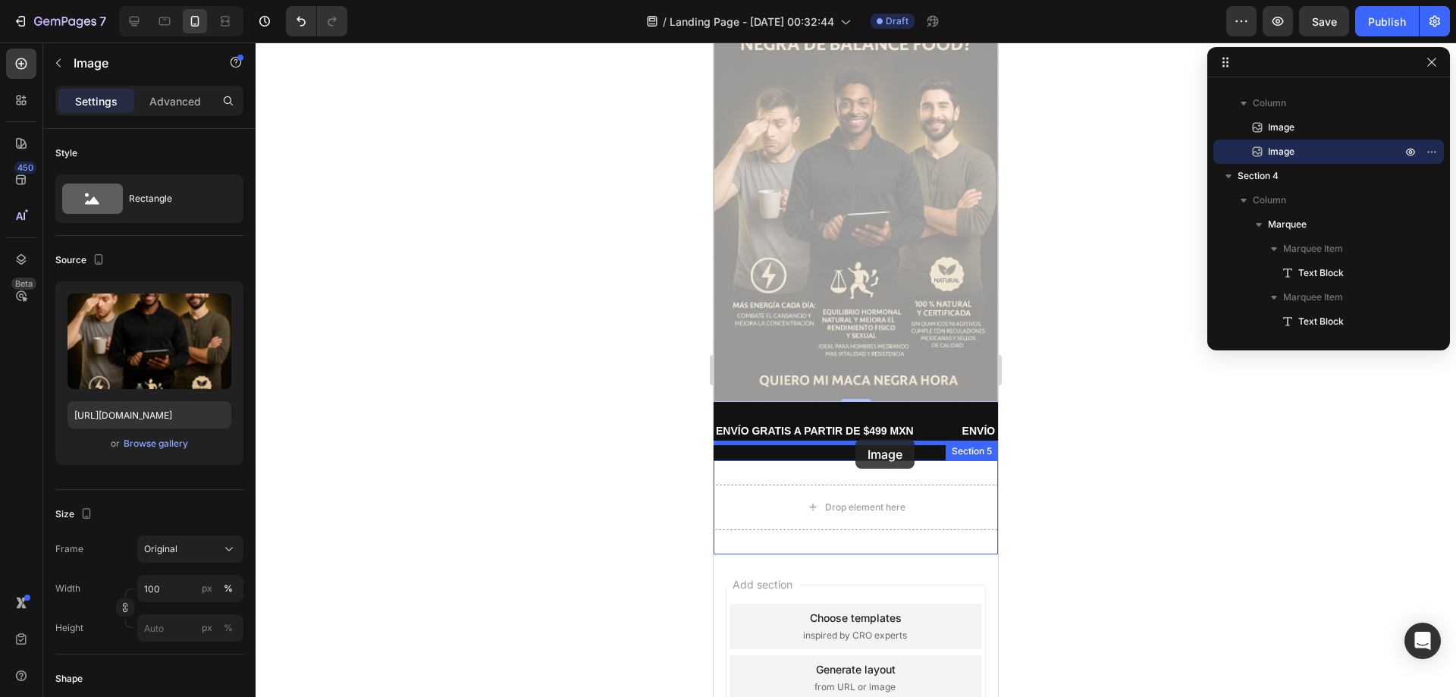
drag, startPoint x: 867, startPoint y: 137, endPoint x: 855, endPoint y: 439, distance: 302.0
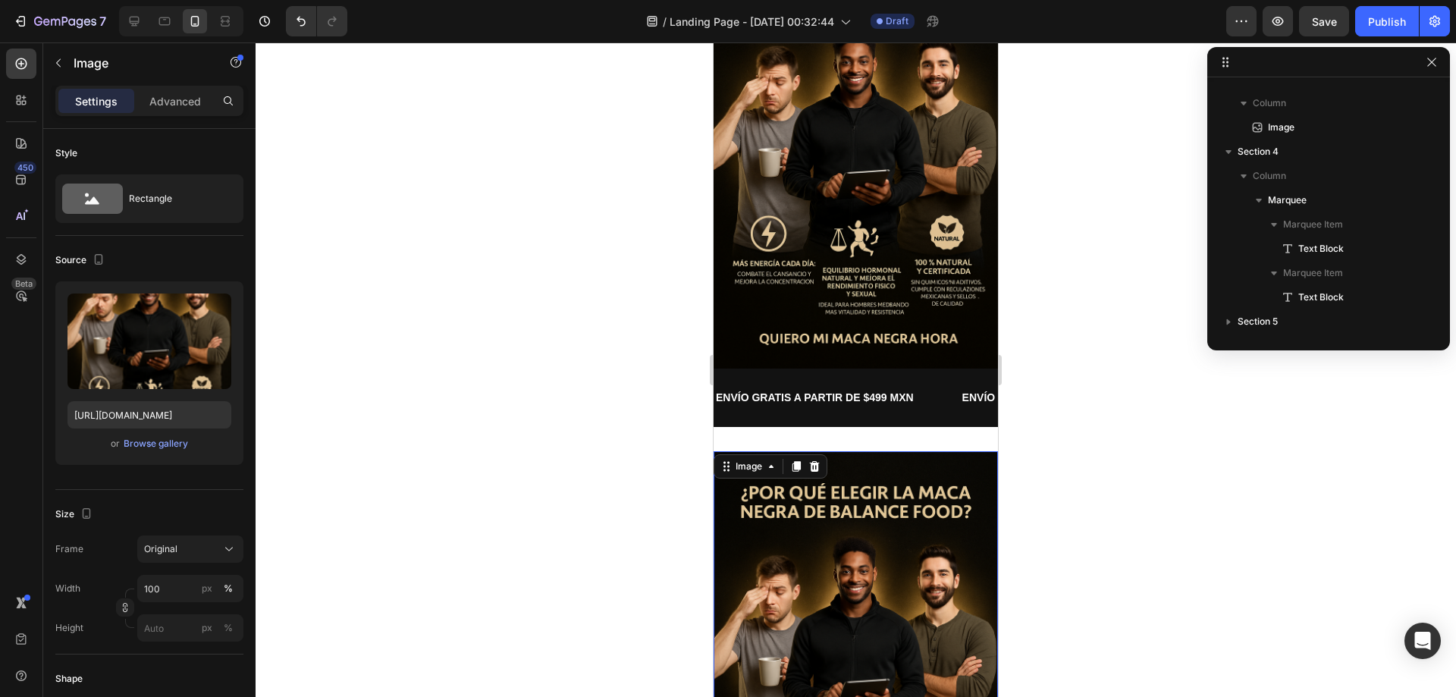
scroll to position [201, 0]
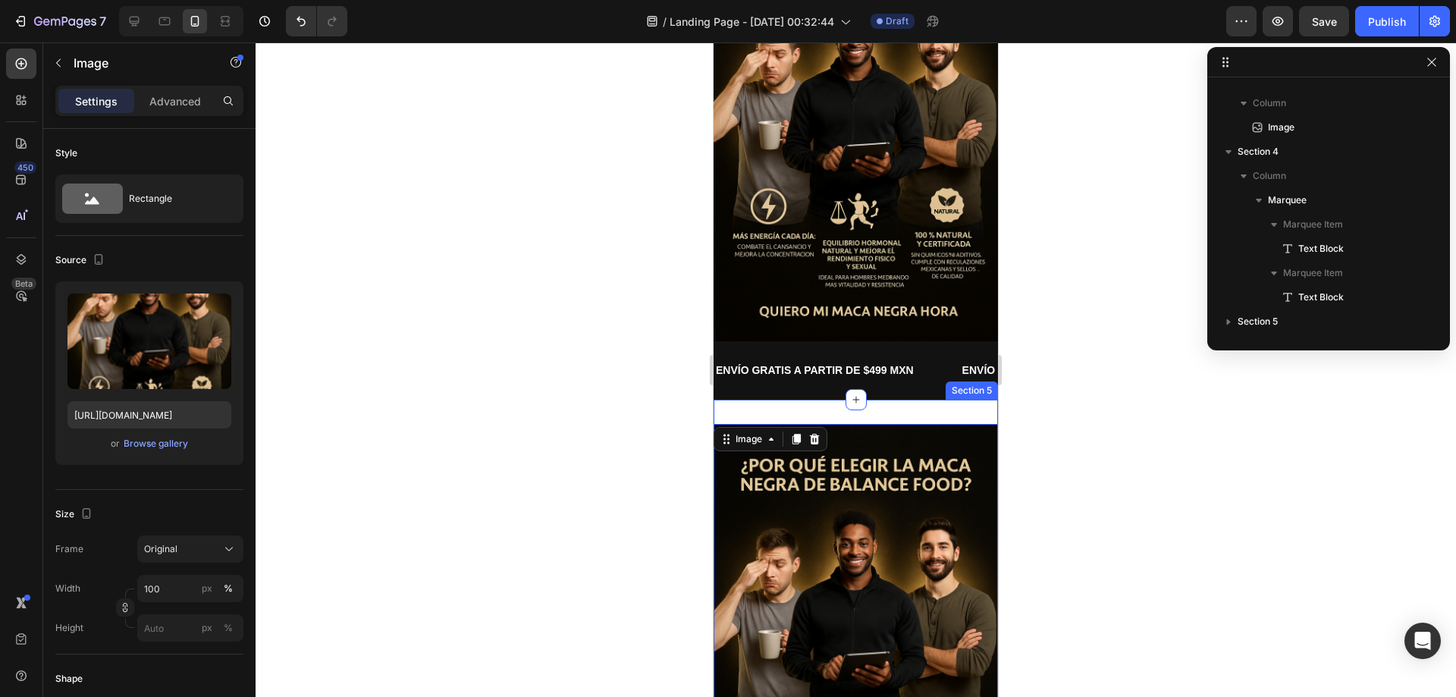
click at [892, 400] on div "Image 0 Section 5" at bounding box center [855, 637] width 284 height 475
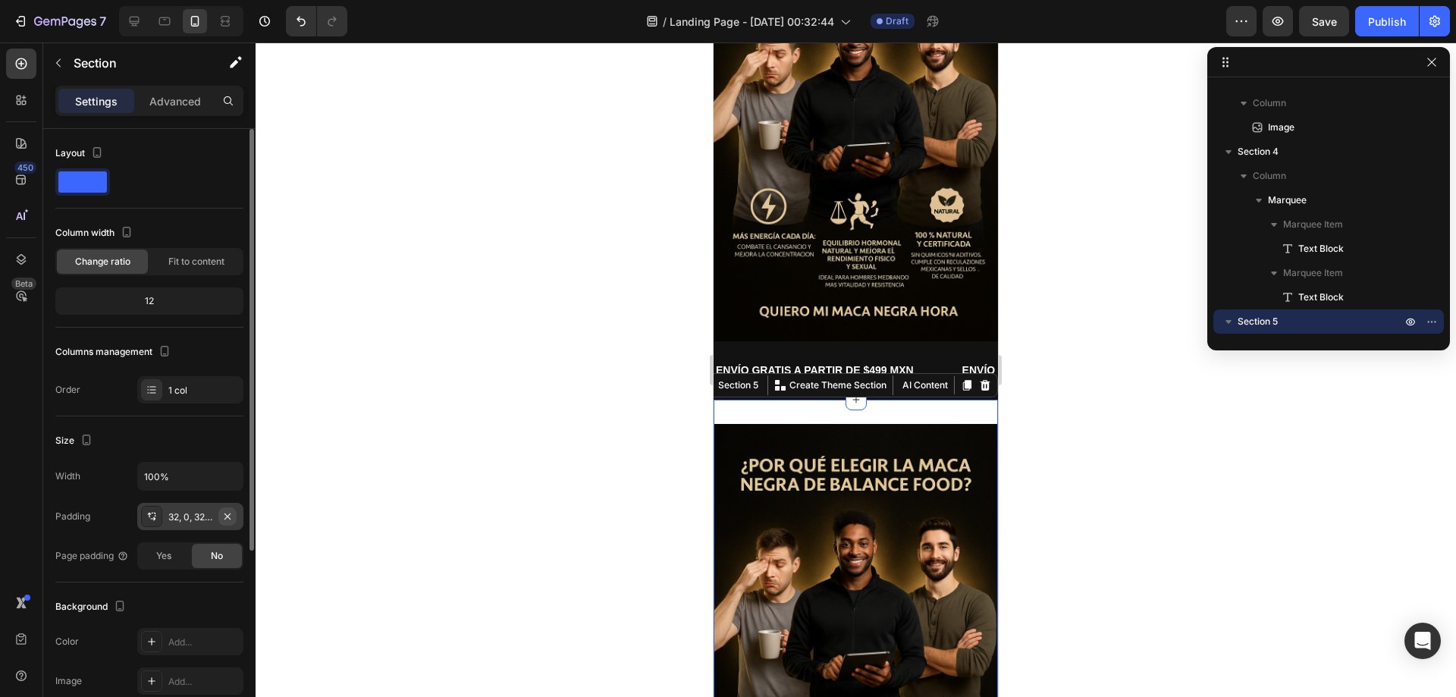
click at [229, 516] on icon "button" at bounding box center [227, 516] width 12 height 12
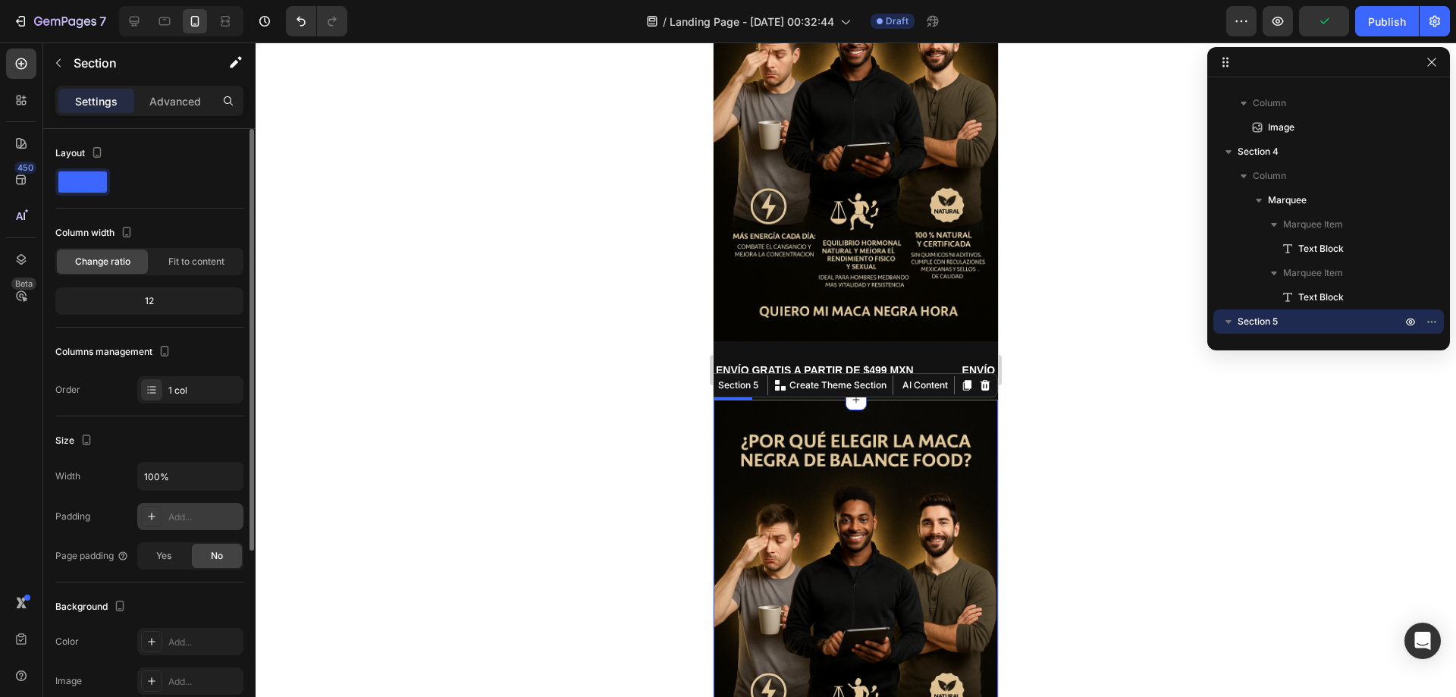
click at [799, 469] on img at bounding box center [855, 613] width 284 height 427
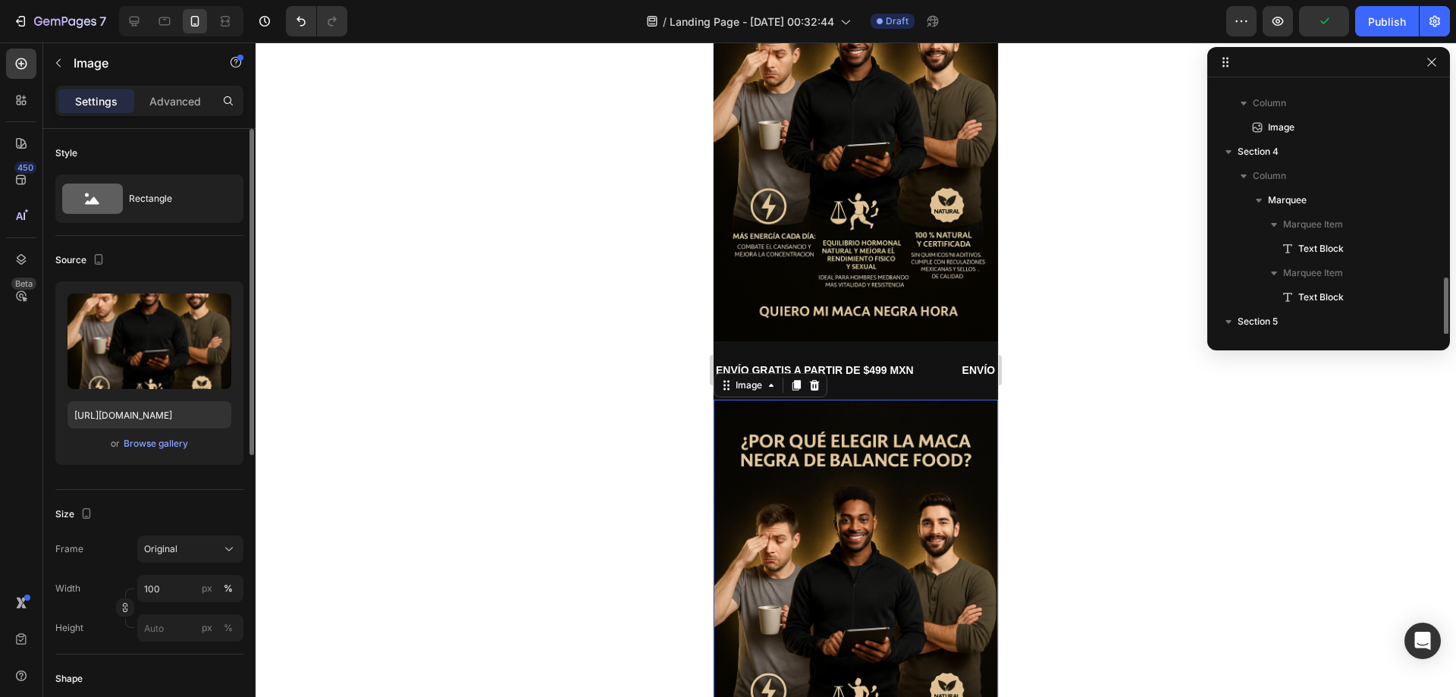
scroll to position [235, 0]
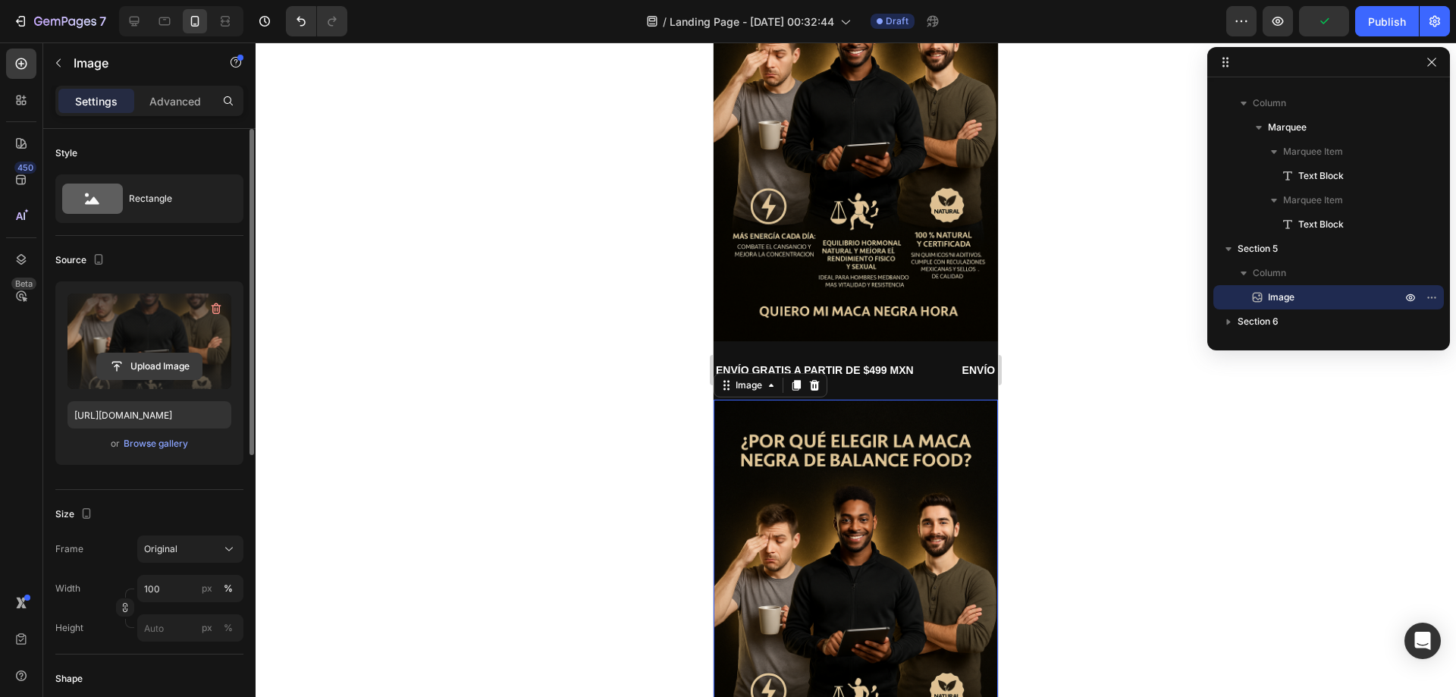
click at [162, 363] on input "file" at bounding box center [149, 366] width 105 height 26
click at [153, 447] on div "Browse gallery" at bounding box center [156, 444] width 64 height 14
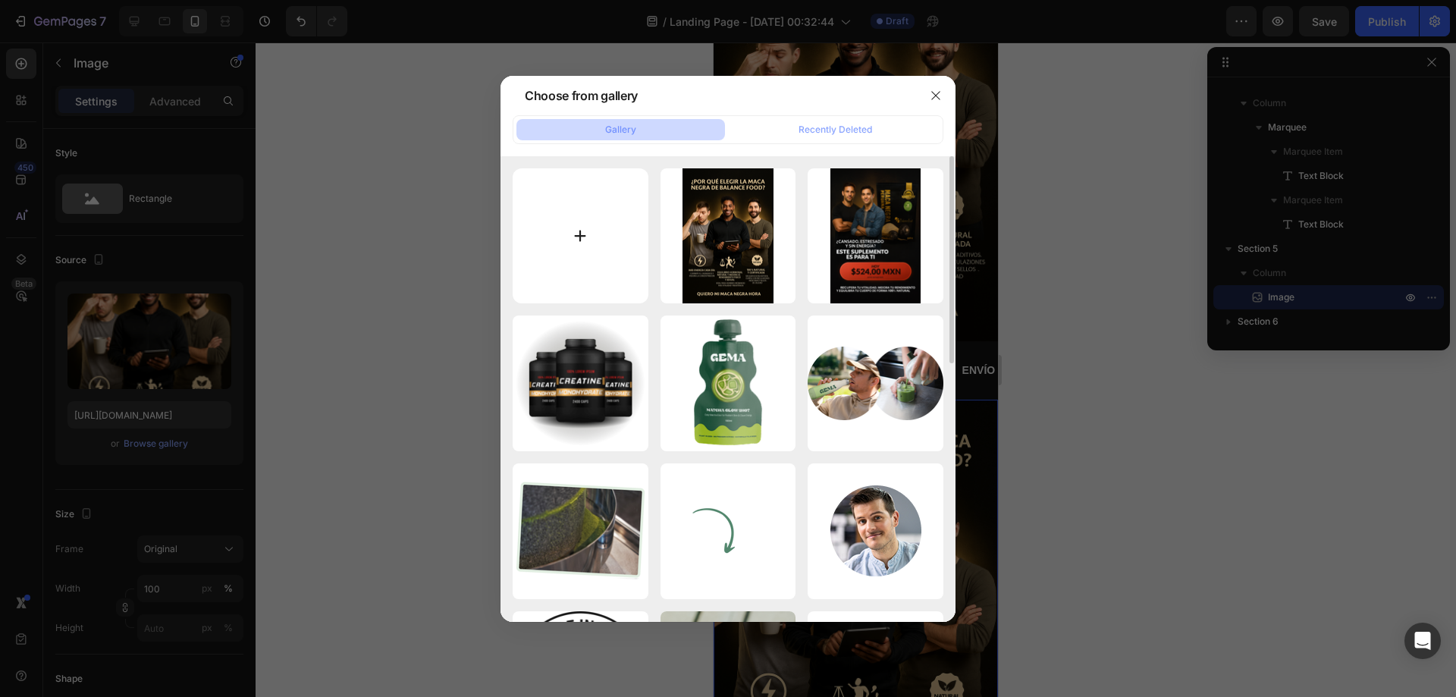
click at [623, 269] on input "file" at bounding box center [580, 236] width 136 height 136
type input "C:\fakepath\ChatGPT Image 27 ago 2025, 06_41_08 p.m..png"
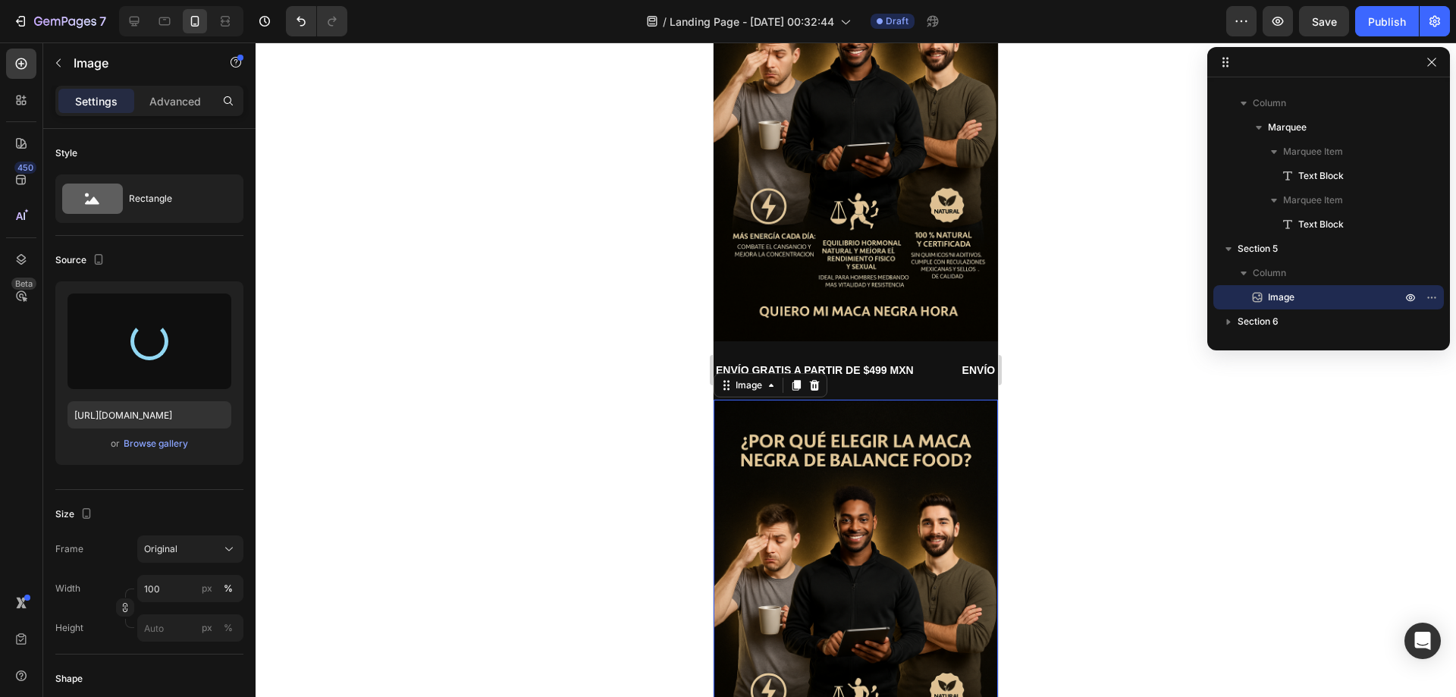
type input "https://cdn.shopify.com/s/files/1/0678/7009/7583/files/gempages_580964337837933…"
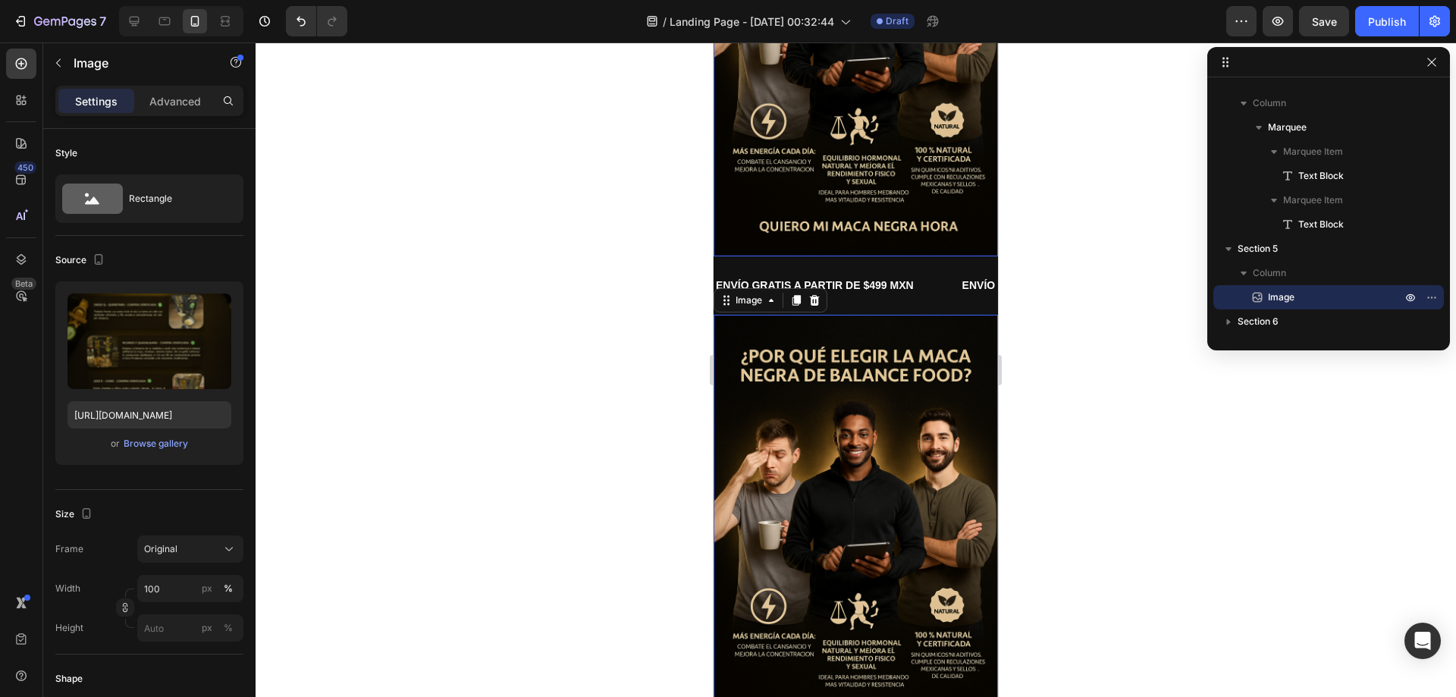
scroll to position [353, 0]
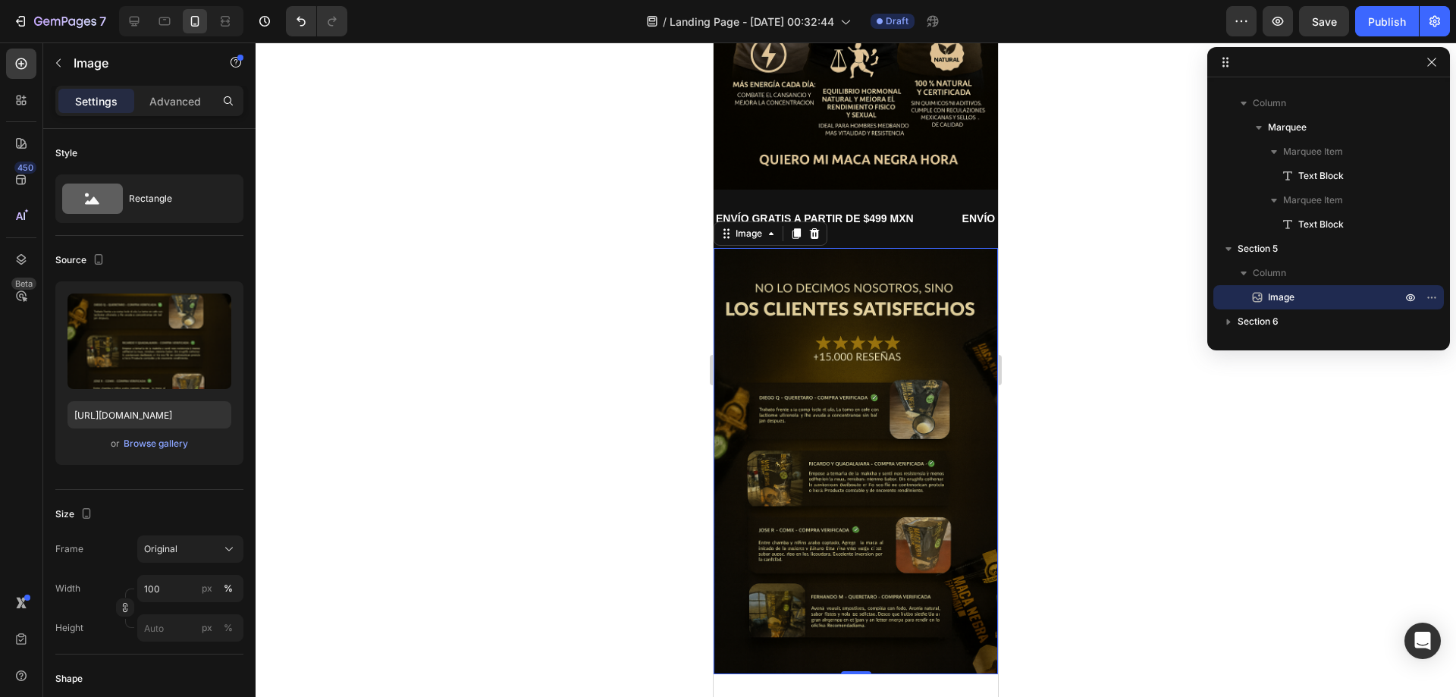
click at [920, 304] on img at bounding box center [855, 461] width 284 height 427
click at [1104, 289] on div at bounding box center [855, 369] width 1200 height 654
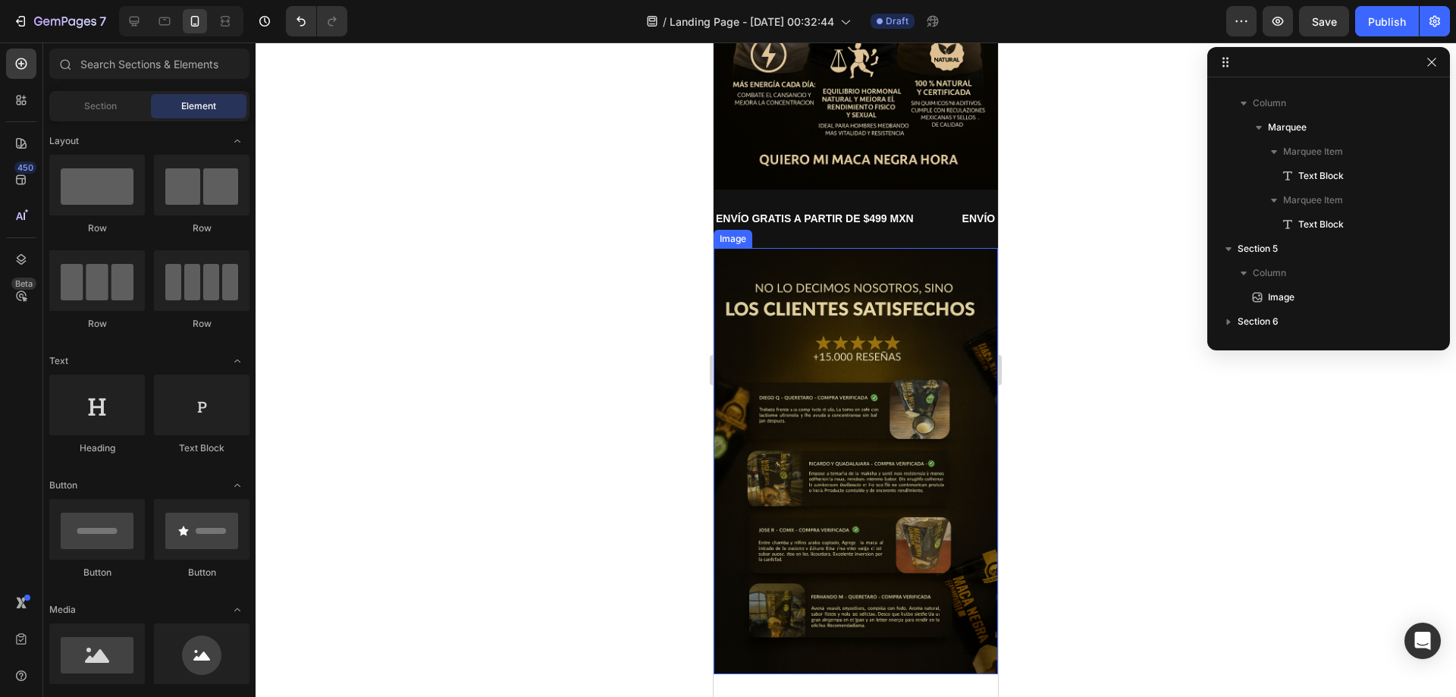
scroll to position [428, 0]
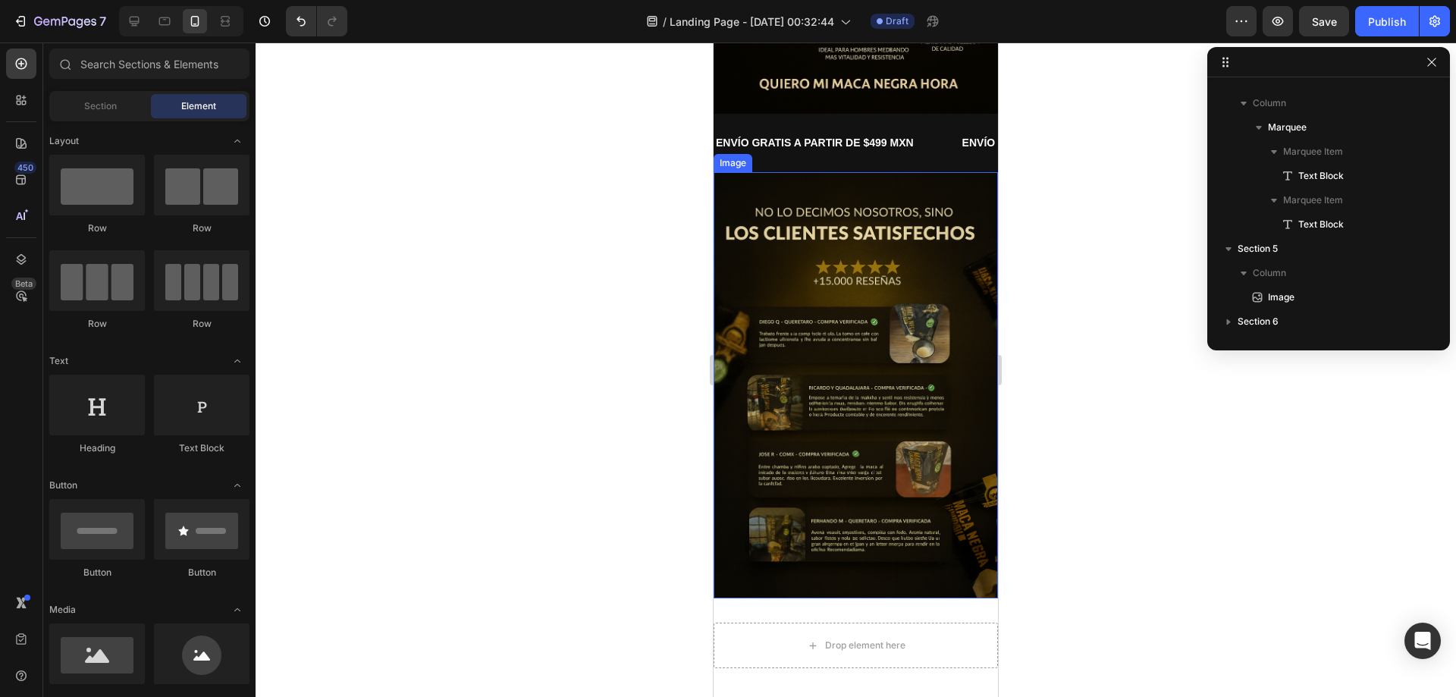
click at [846, 228] on img at bounding box center [855, 385] width 284 height 427
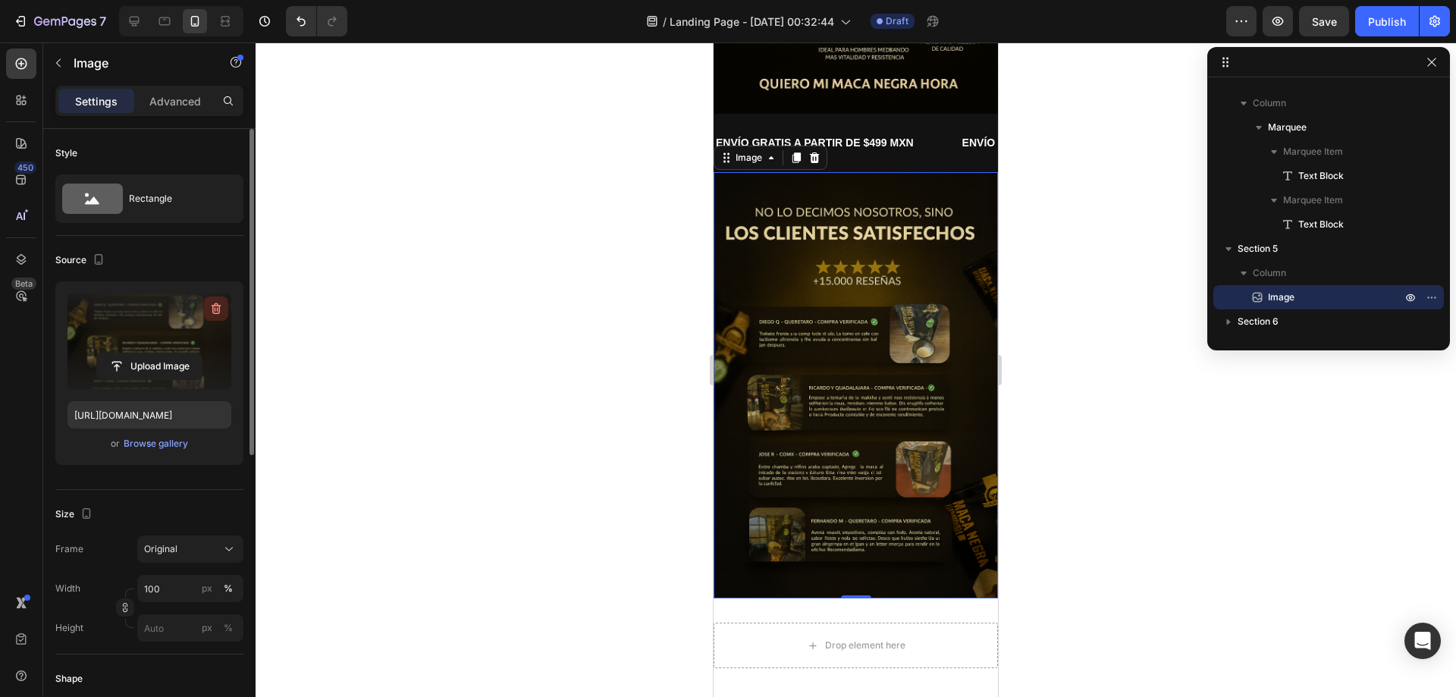
click at [215, 301] on icon "button" at bounding box center [215, 308] width 15 height 15
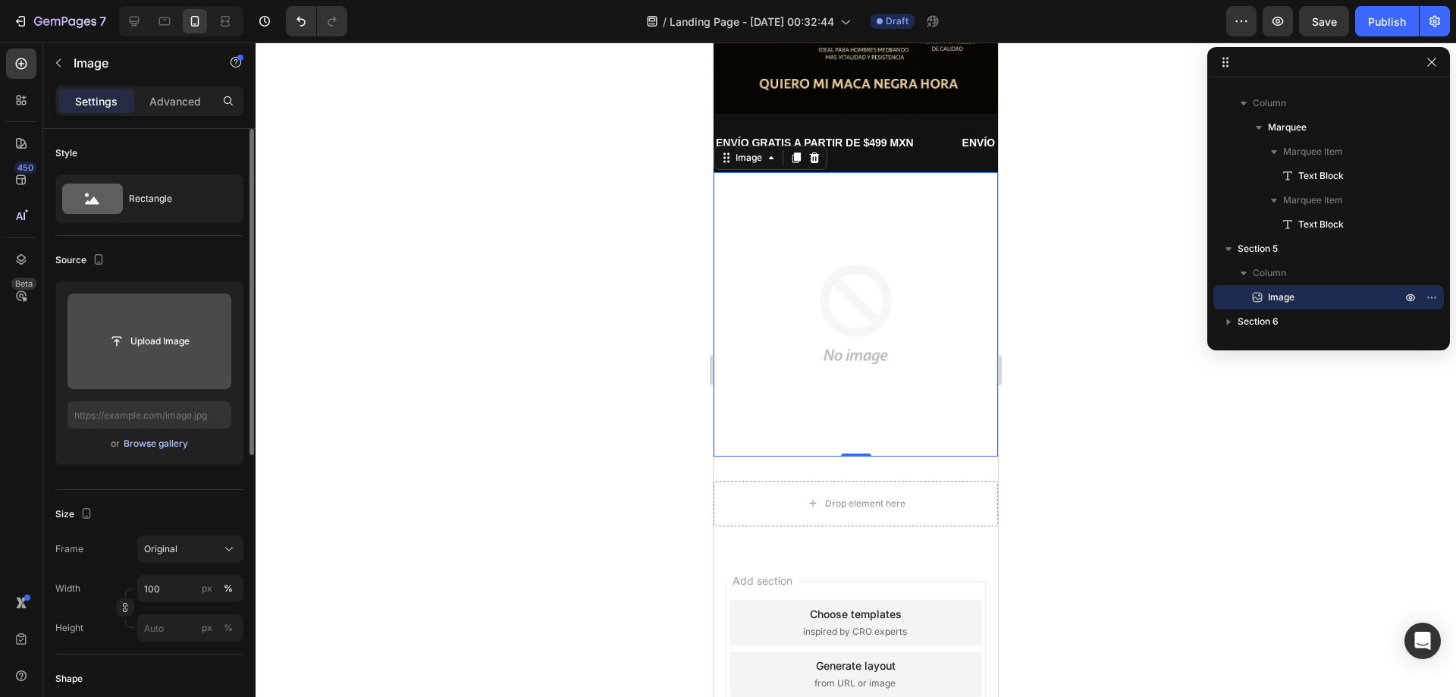
click at [159, 445] on div "Browse gallery" at bounding box center [156, 444] width 64 height 14
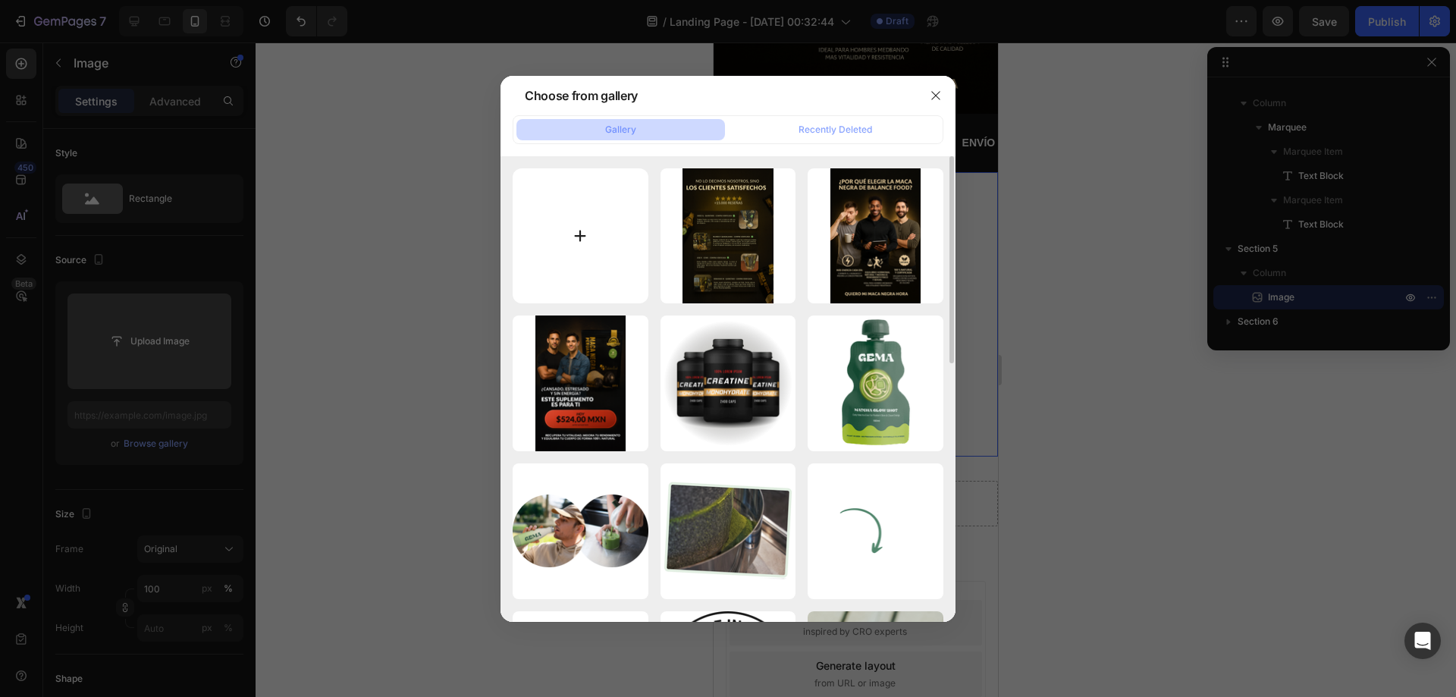
click at [599, 265] on input "file" at bounding box center [580, 236] width 136 height 136
type input "C:\fakepath\C.png"
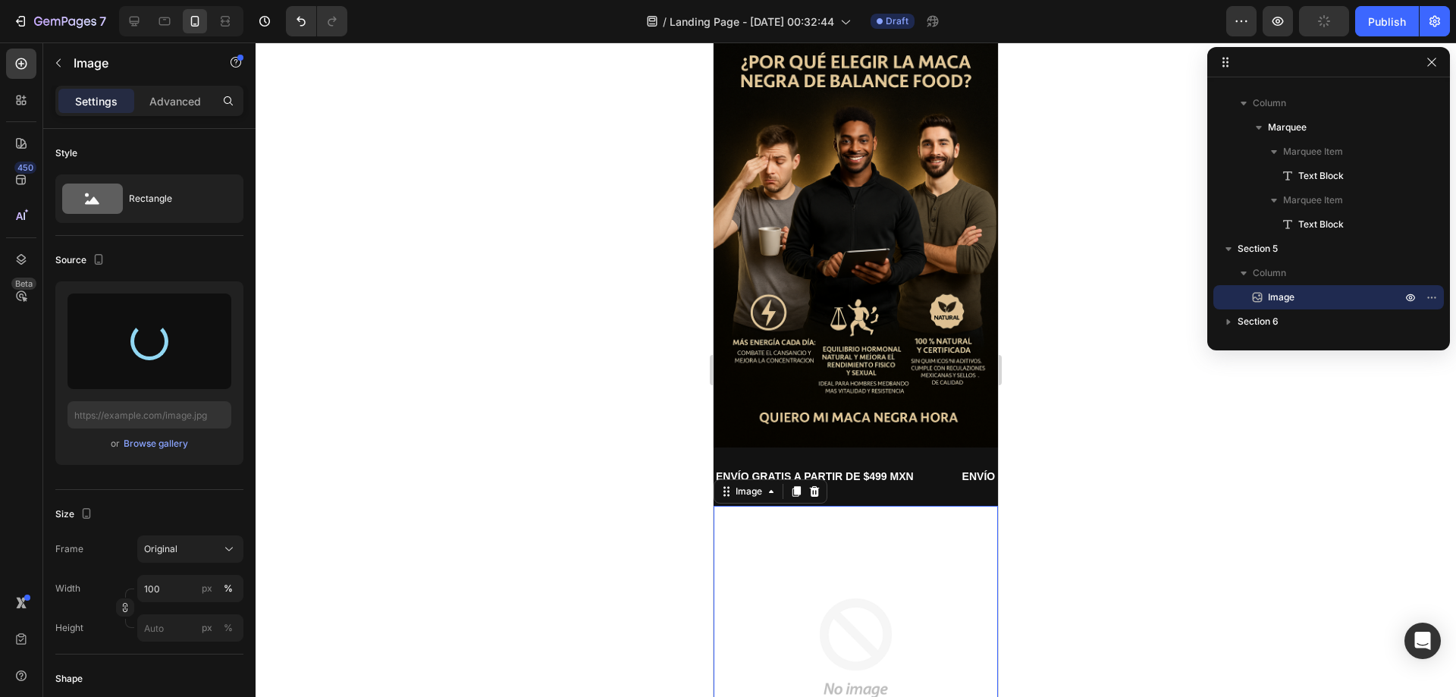
scroll to position [49, 0]
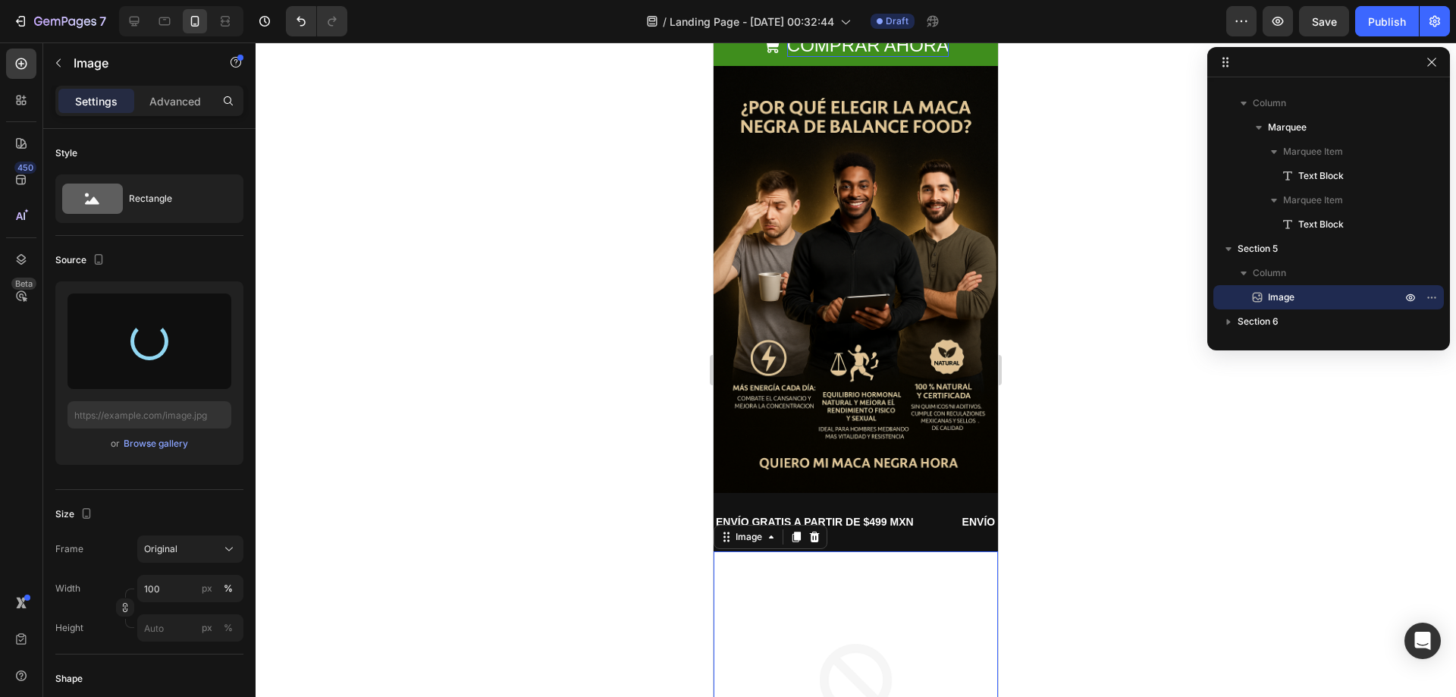
type input "https://cdn.shopify.com/s/files/1/0678/7009/7583/files/gempages_580964337837933…"
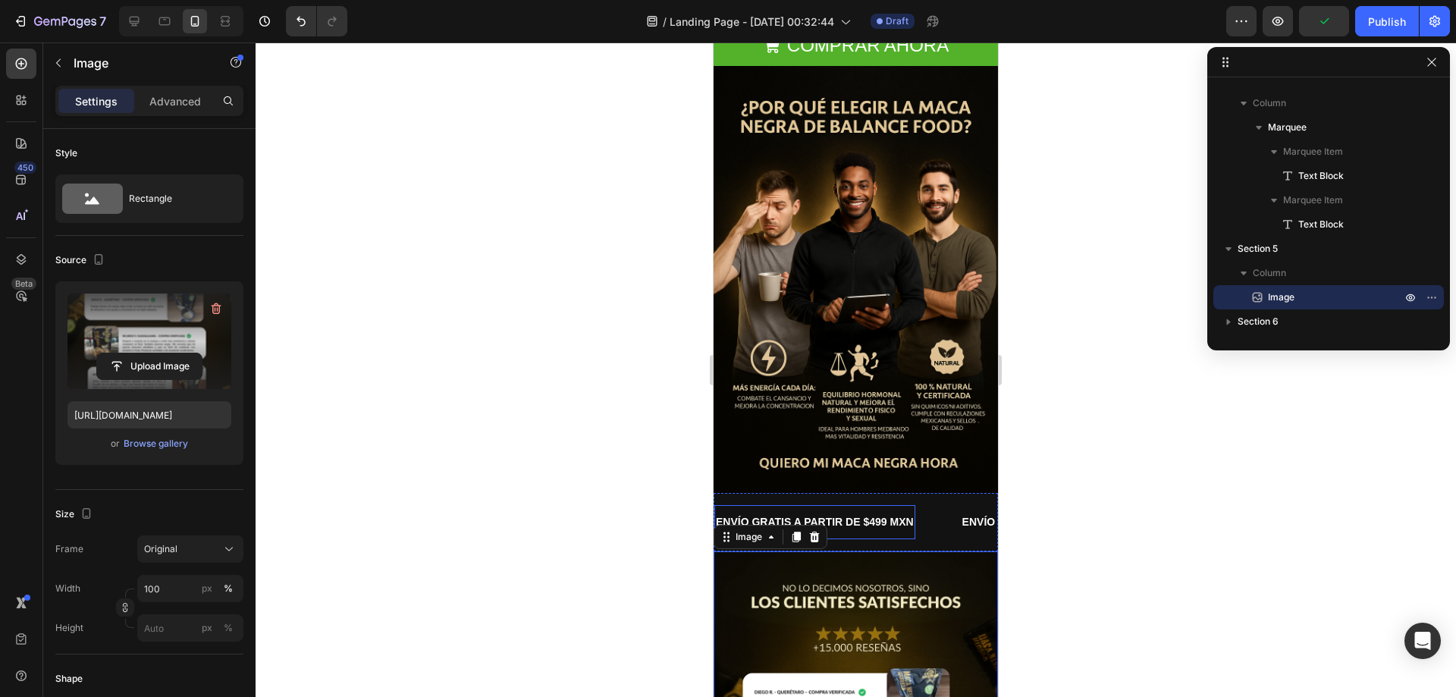
click at [876, 512] on p "ENVÍO GRATIS A PARTIR DE $499 MXN" at bounding box center [815, 521] width 198 height 19
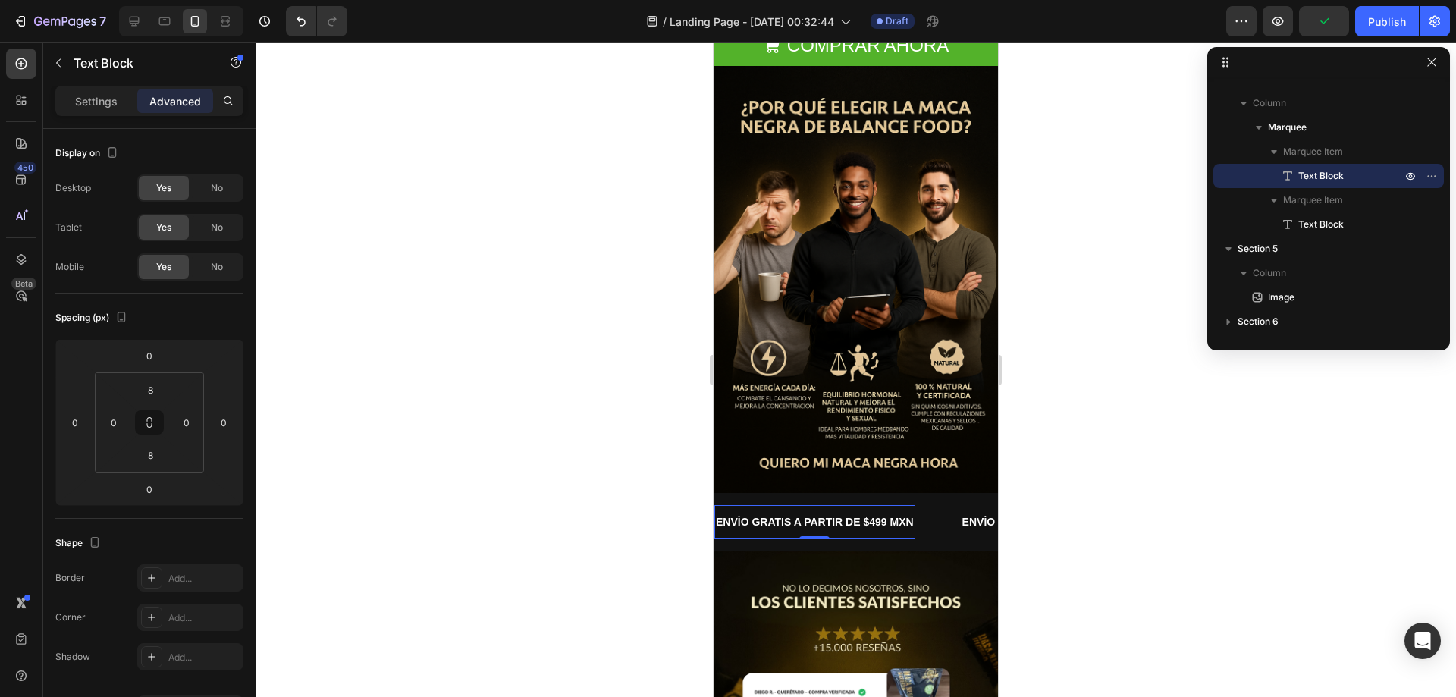
click at [876, 512] on p "ENVÍO GRATIS A PARTIR DE $499 MXN" at bounding box center [815, 521] width 198 height 19
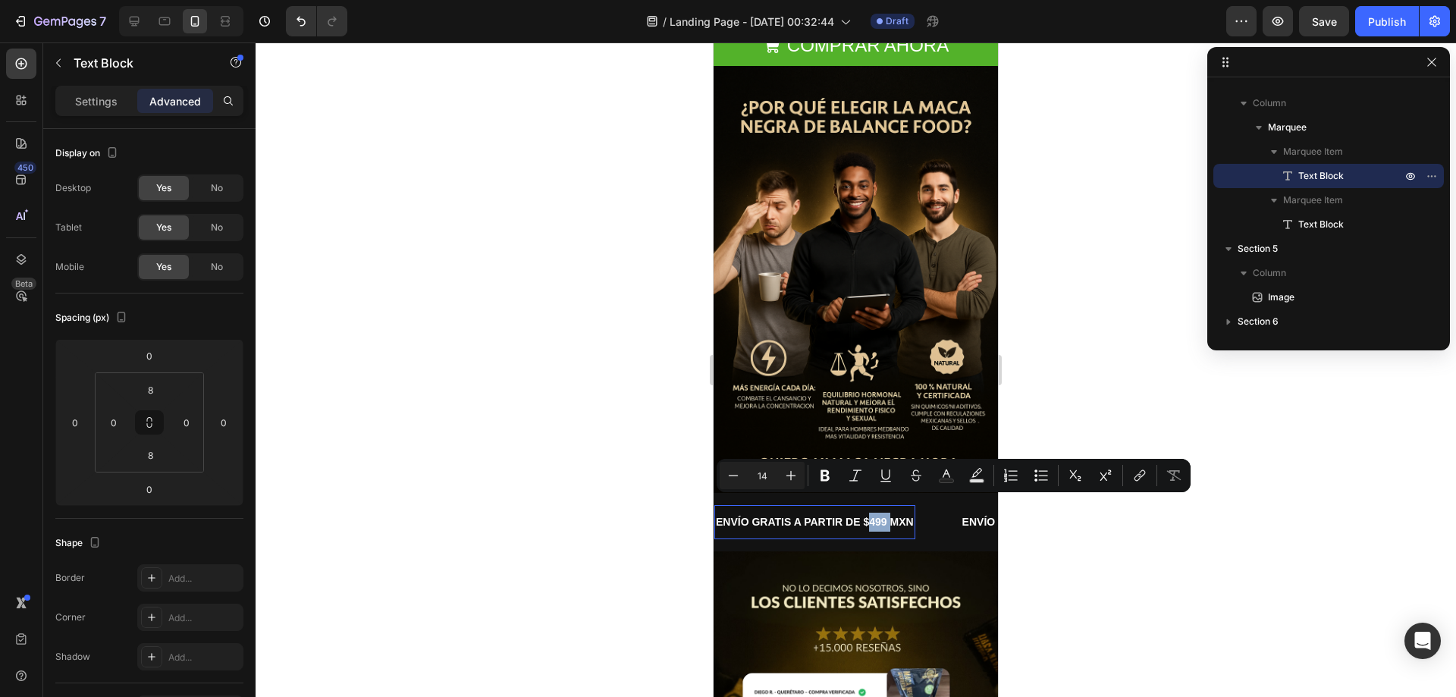
click at [876, 512] on p "ENVÍO GRATIS A PARTIR DE $499 MXN" at bounding box center [815, 521] width 198 height 19
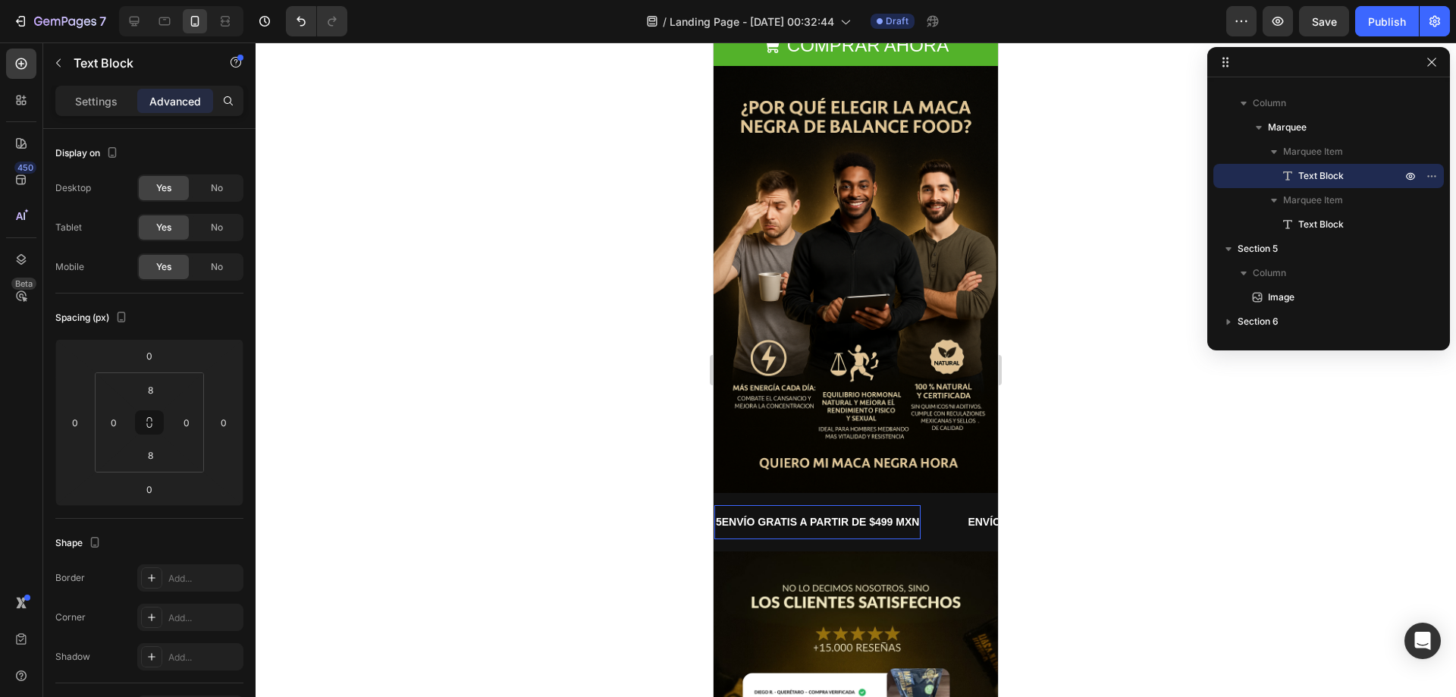
click at [873, 512] on p "5ENVÍO GRATIS A PARTIR DE $499 MXN" at bounding box center [817, 521] width 203 height 19
click at [875, 512] on p "5ENVÍO GRATIS A PARTIR DE $499 MXN" at bounding box center [817, 521] width 203 height 19
click at [881, 512] on p "ENVÍO GRATIS A PARTIR DE $4599 MXN" at bounding box center [817, 521] width 203 height 19
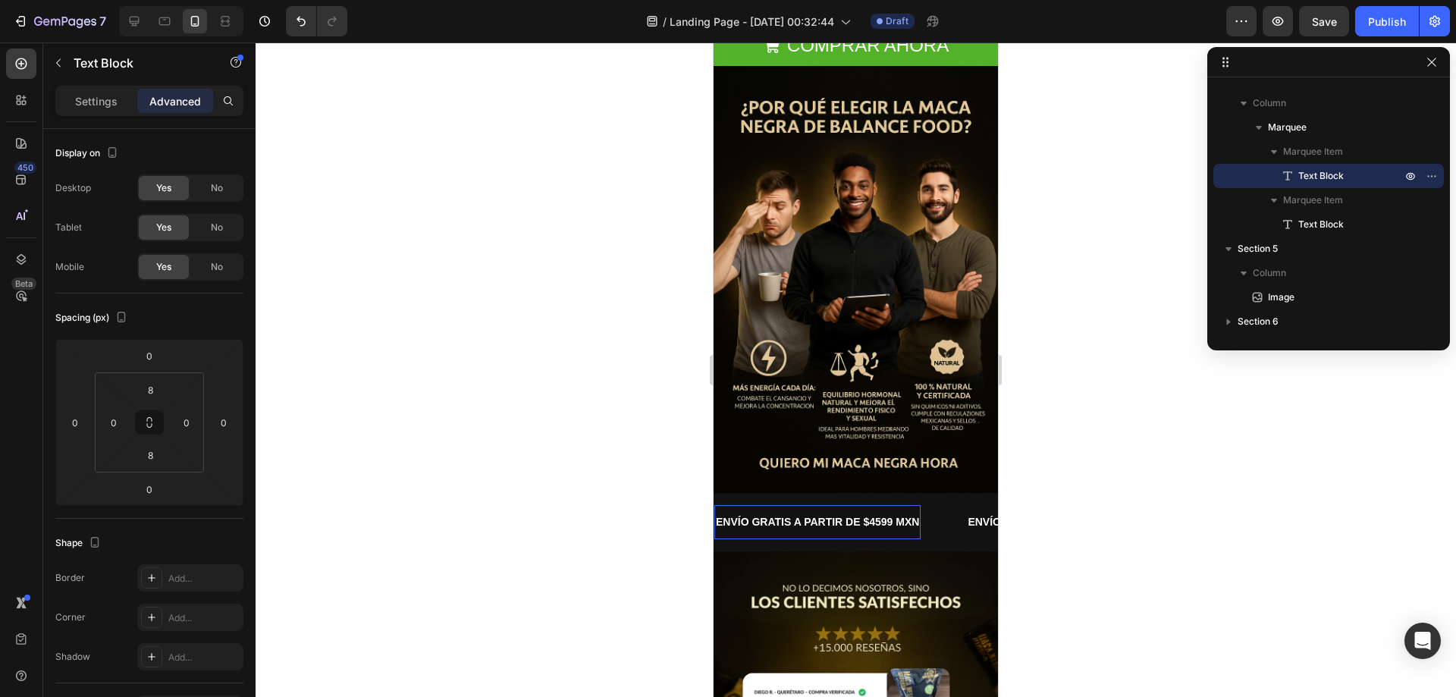
click at [876, 512] on p "ENVÍO GRATIS A PARTIR DE $4599 MXN" at bounding box center [817, 521] width 203 height 19
click at [969, 512] on p "ENVÍO GRATIS A PARTIR DE $499 MXN" at bounding box center [1061, 521] width 198 height 19
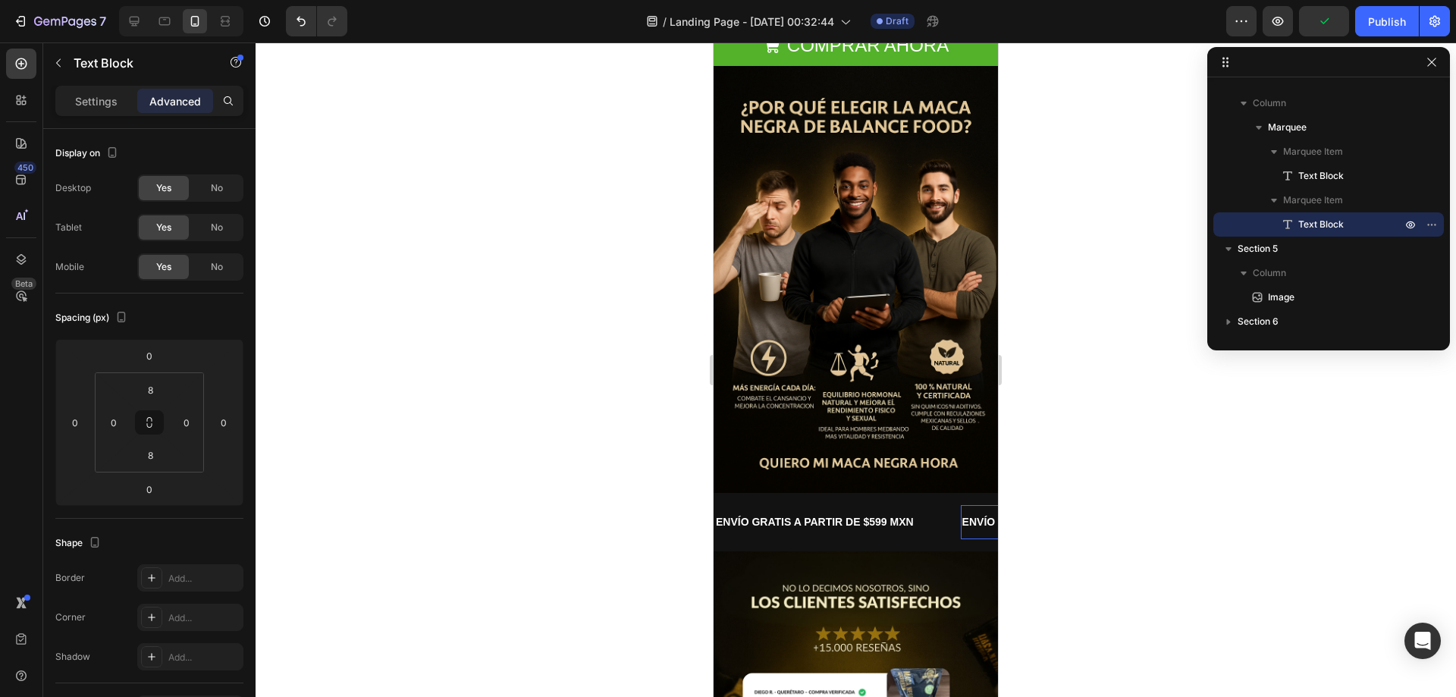
click at [973, 512] on p "ENVÍO GRATIS A PARTIR DE $499 MXN" at bounding box center [1061, 521] width 198 height 19
click at [791, 512] on p "ENVÍO GRATIS A PARTIR DE $599 MXN" at bounding box center [888, 521] width 198 height 19
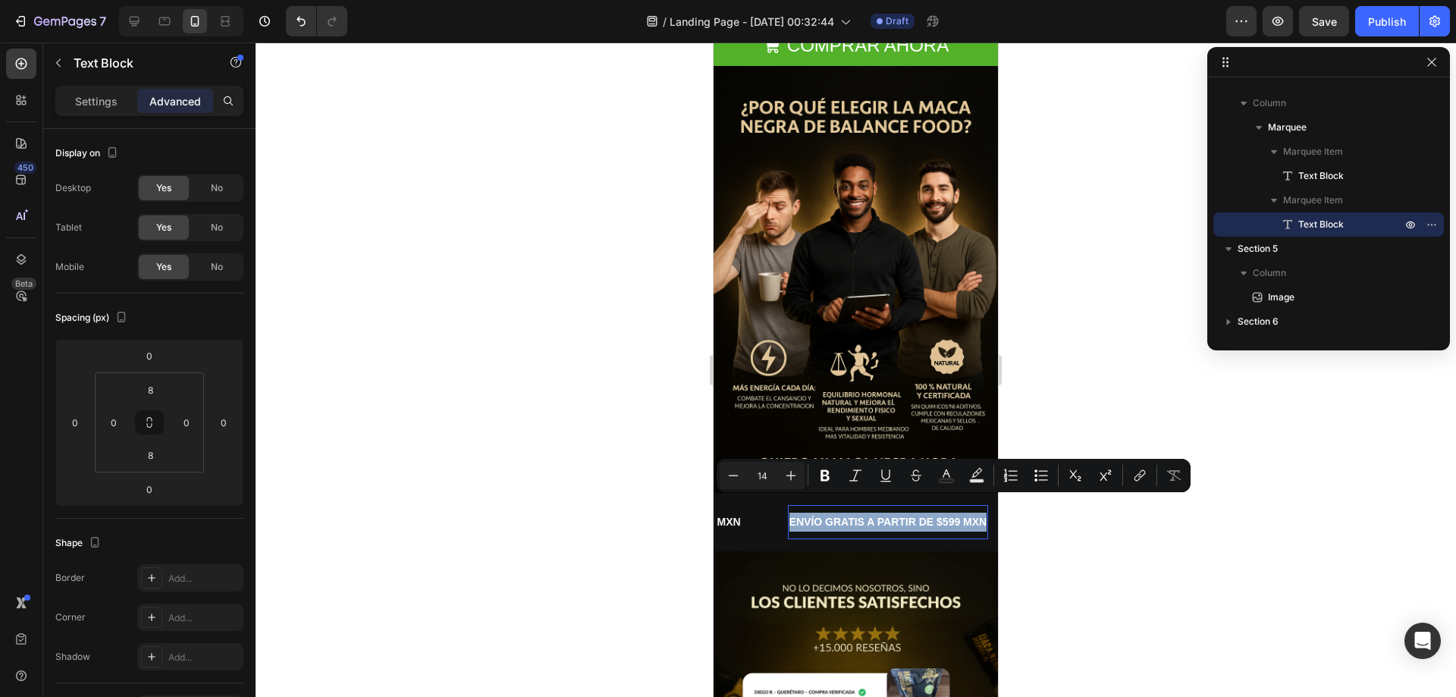
drag, startPoint x: 791, startPoint y: 501, endPoint x: 1770, endPoint y: 548, distance: 979.8
click at [998, 506] on html "iPhone 13 Mini ( 375 px) iPhone 13 Mini iPhone 13 Pro iPhone 11 Pro Max iPhone …" at bounding box center [855, 692] width 284 height 1399
type input "13"
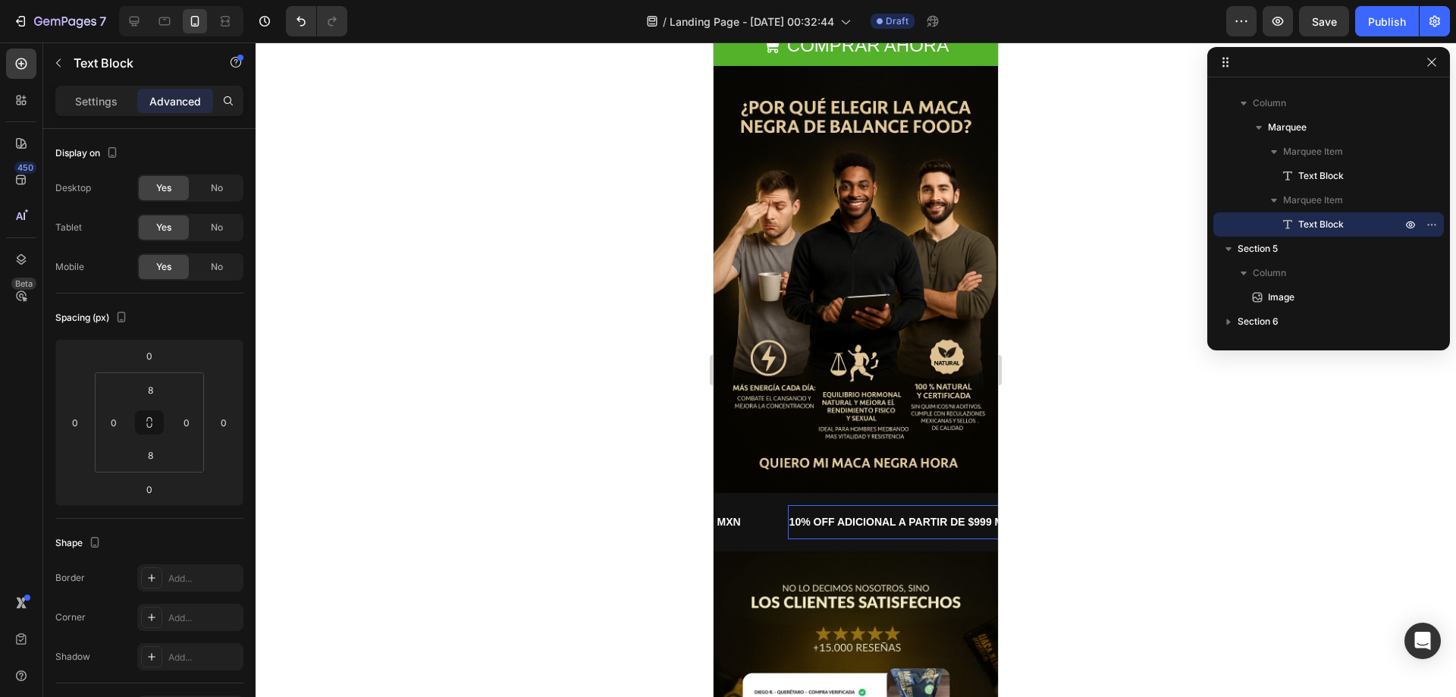
click at [794, 512] on p "10% OFF ADICIONAL A PARTIR DE $999 MXN" at bounding box center [903, 521] width 229 height 19
click at [1310, 25] on button "Save" at bounding box center [1324, 21] width 50 height 30
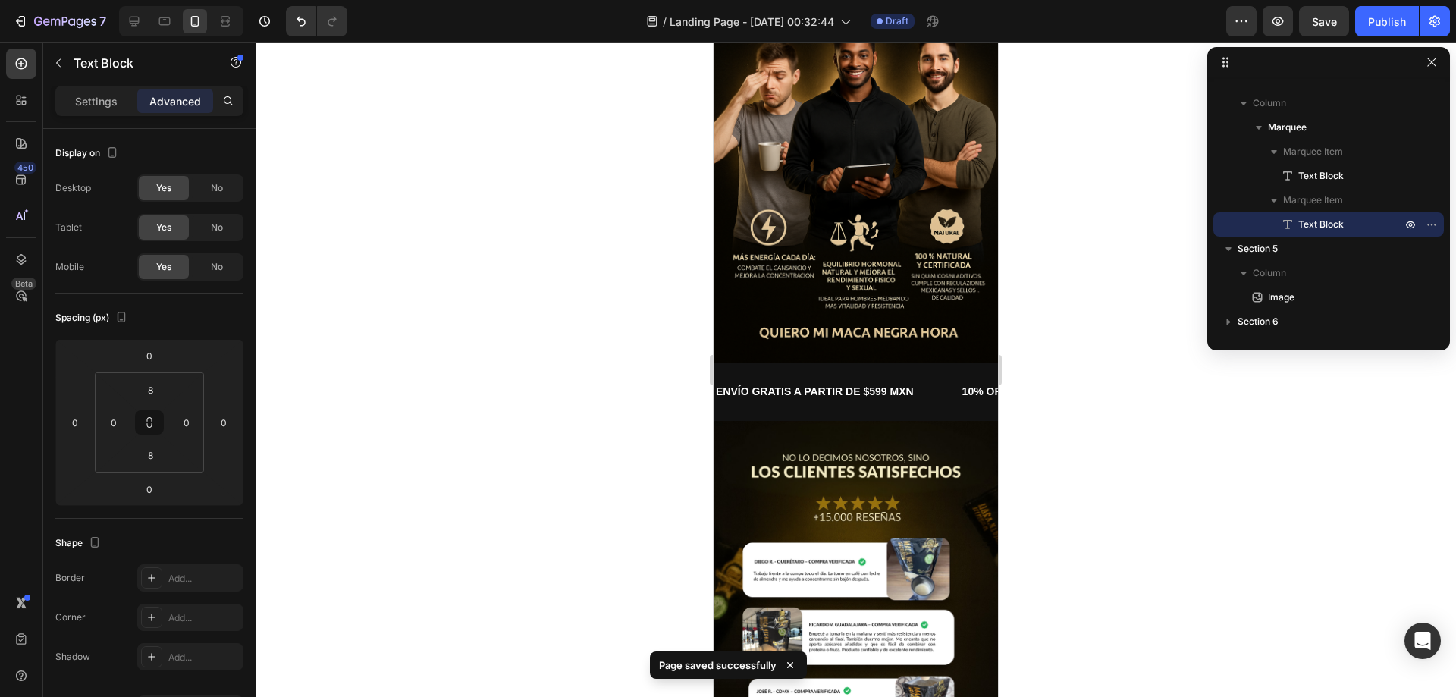
scroll to position [0, 0]
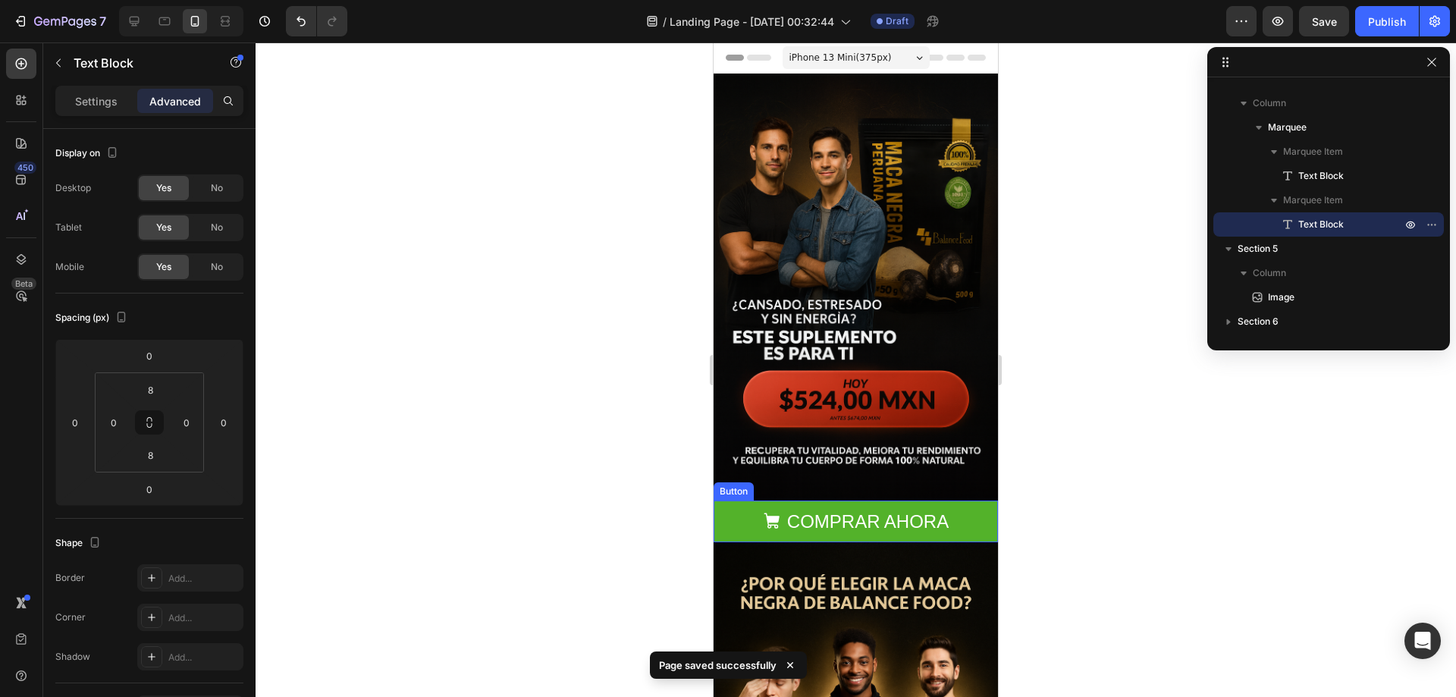
click at [725, 484] on div "Button" at bounding box center [733, 491] width 34 height 14
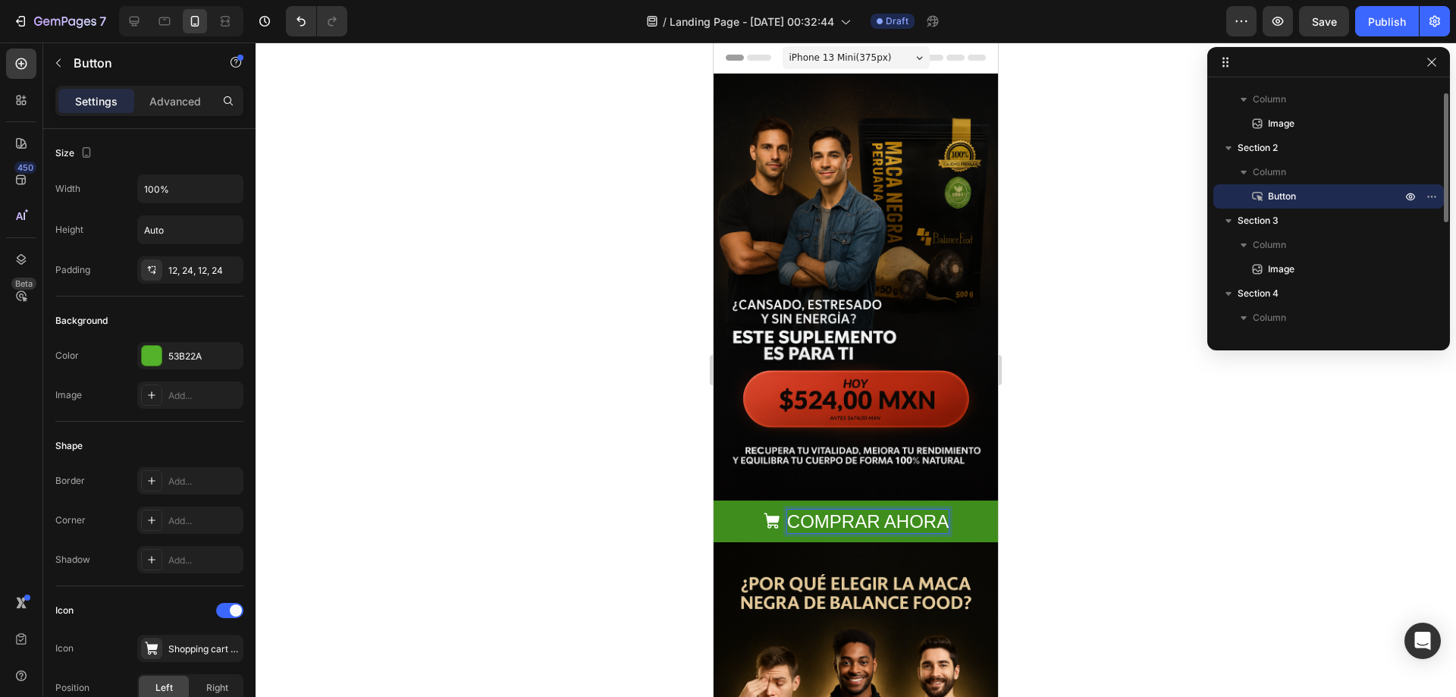
click at [717, 500] on button "COMPRAR AHORA" at bounding box center [855, 521] width 284 height 42
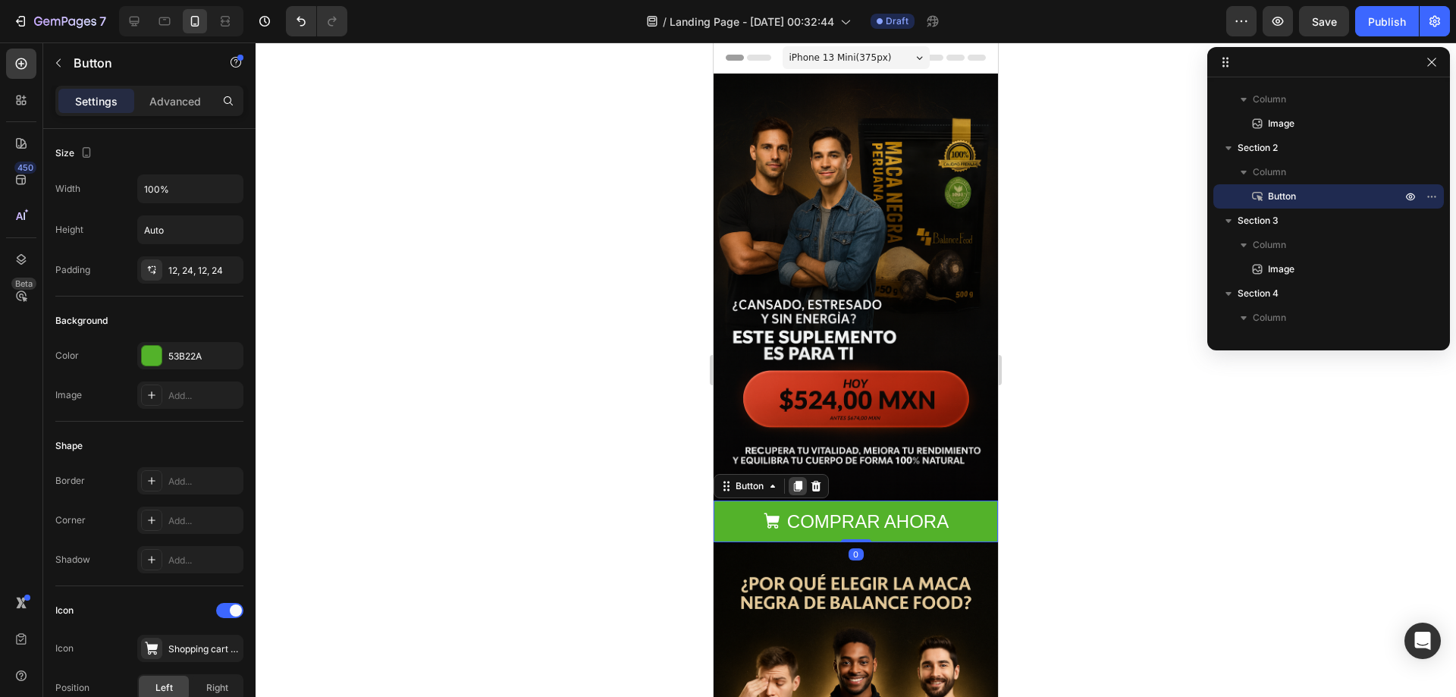
click at [794, 481] on icon at bounding box center [798, 486] width 8 height 11
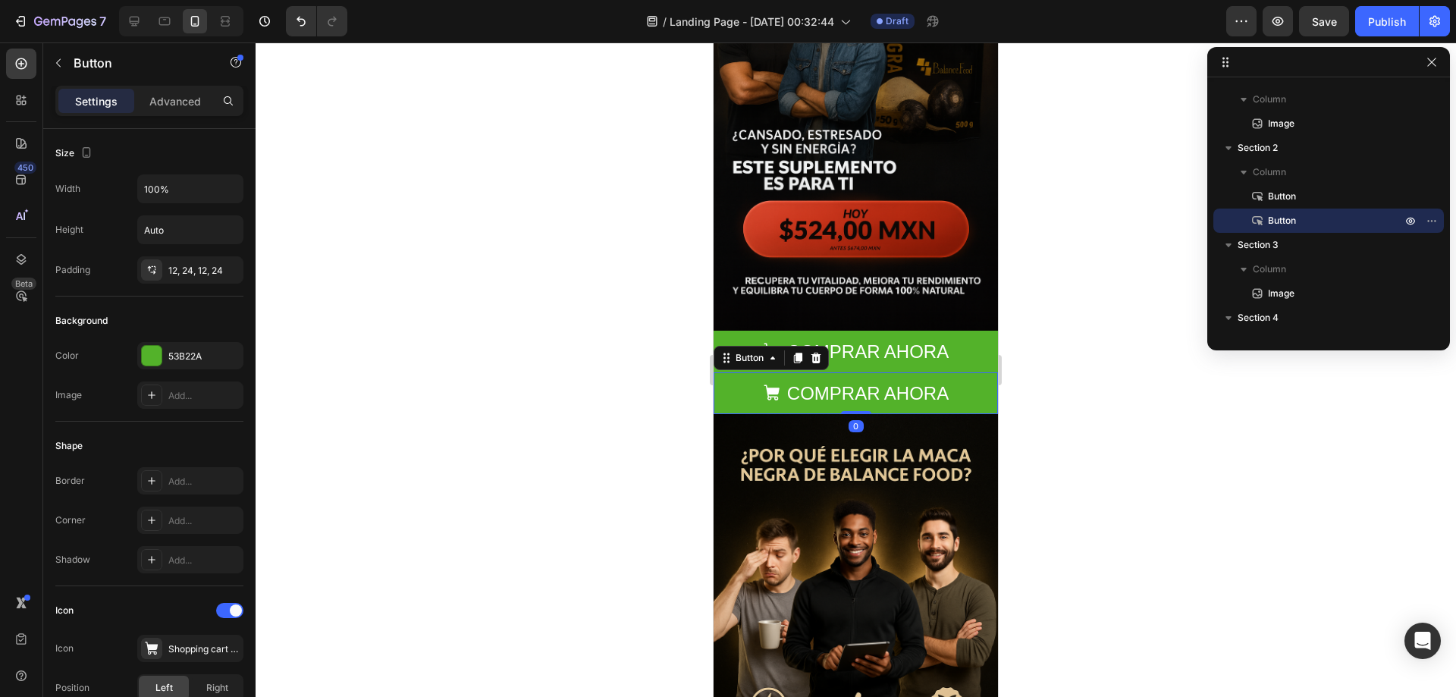
scroll to position [227, 0]
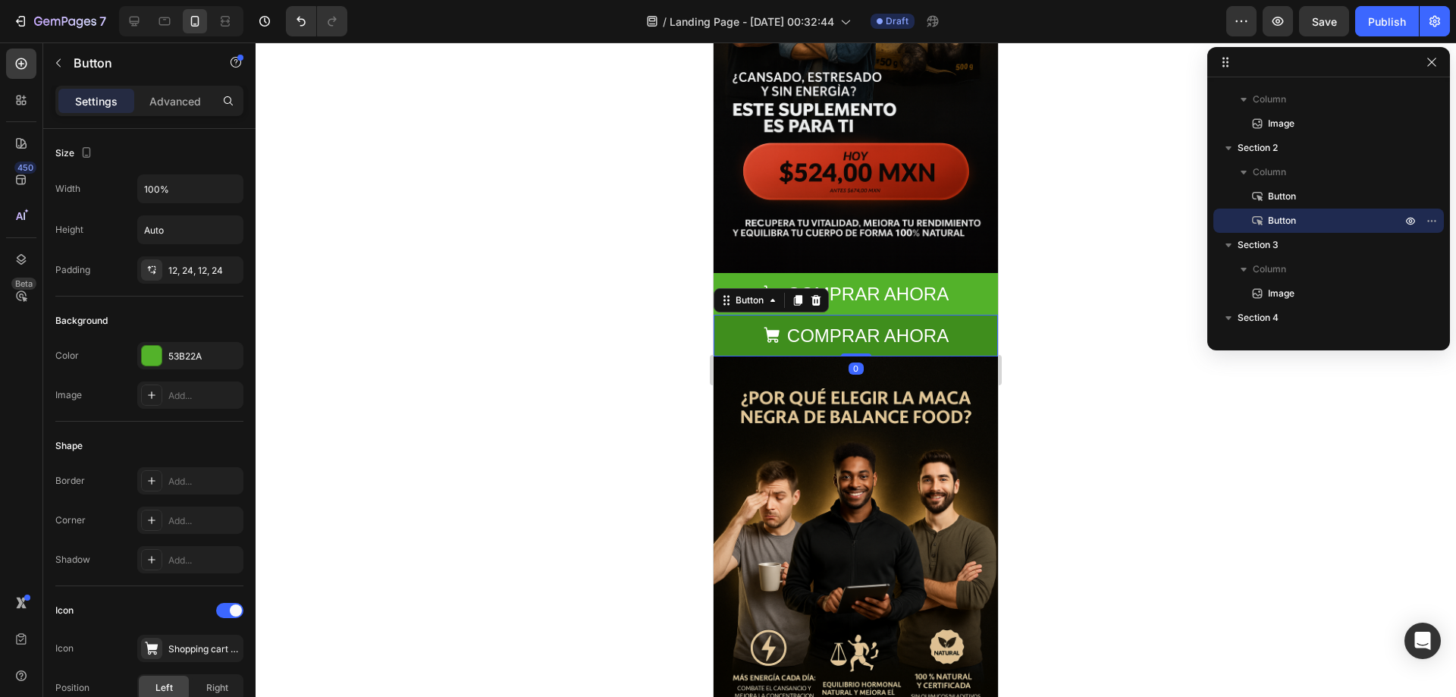
click at [744, 315] on button "COMPRAR AHORA" at bounding box center [855, 336] width 284 height 42
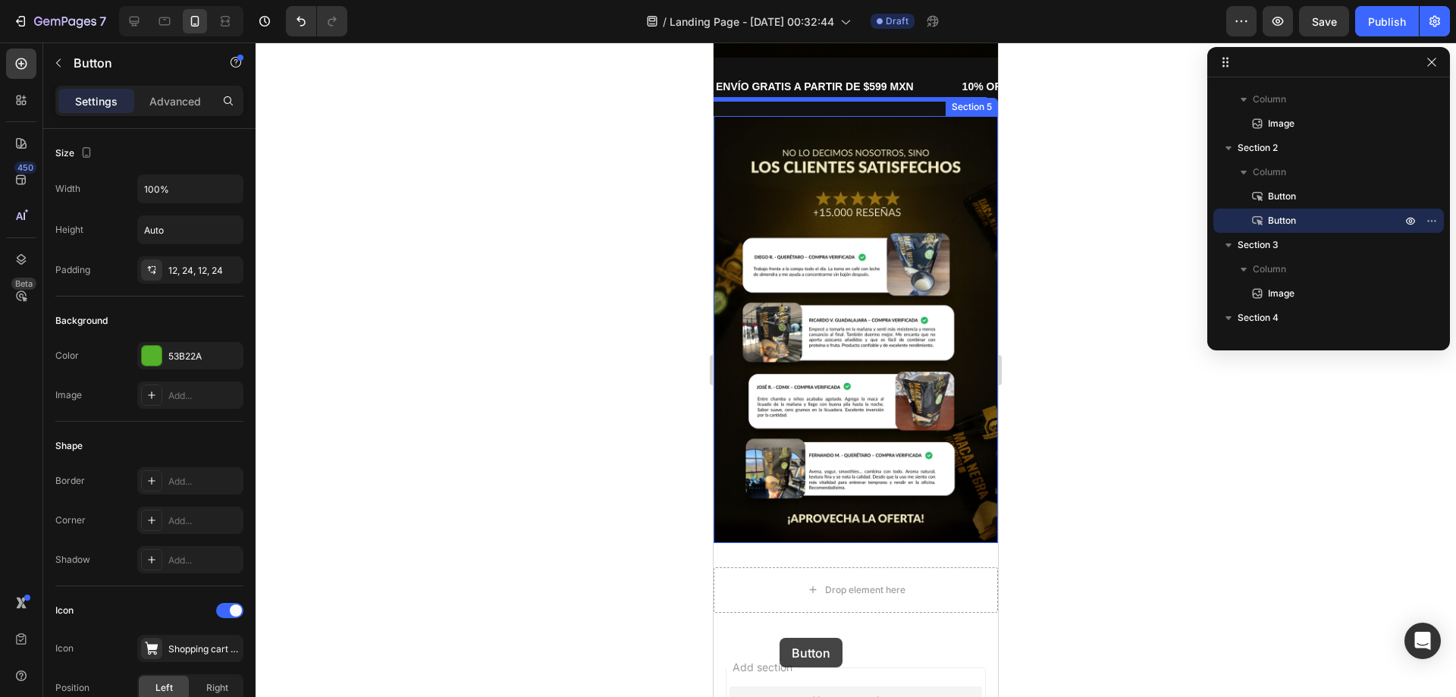
scroll to position [987, 0]
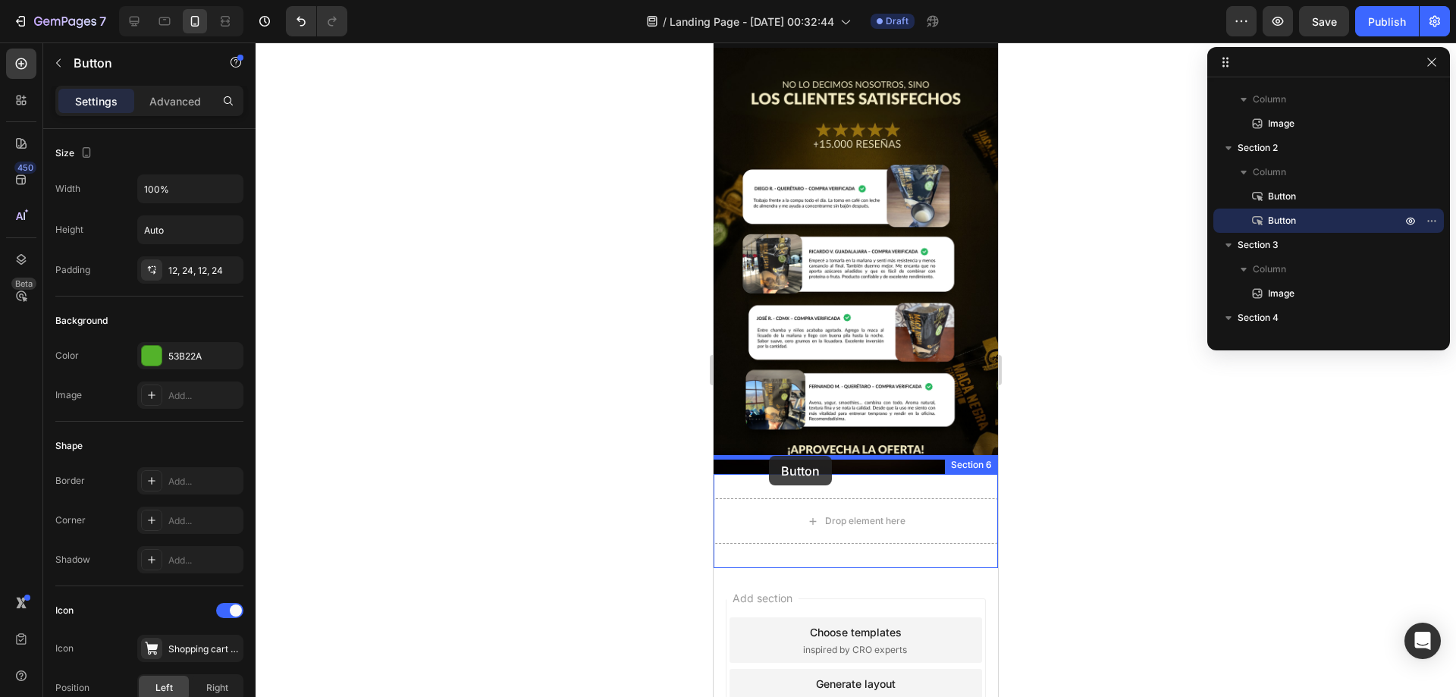
drag, startPoint x: 728, startPoint y: 130, endPoint x: 767, endPoint y: 456, distance: 328.4
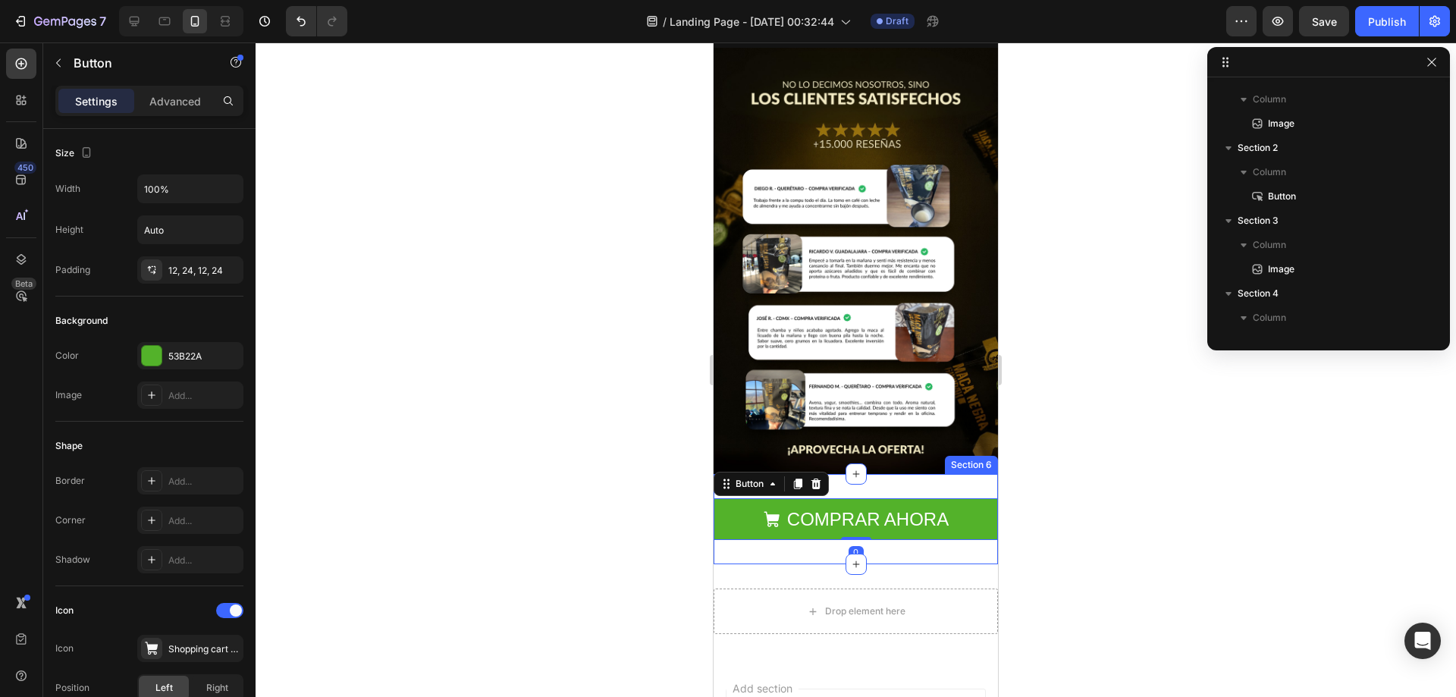
click at [913, 474] on div "COMPRAR AHORA Button 0 Section 6" at bounding box center [855, 519] width 284 height 90
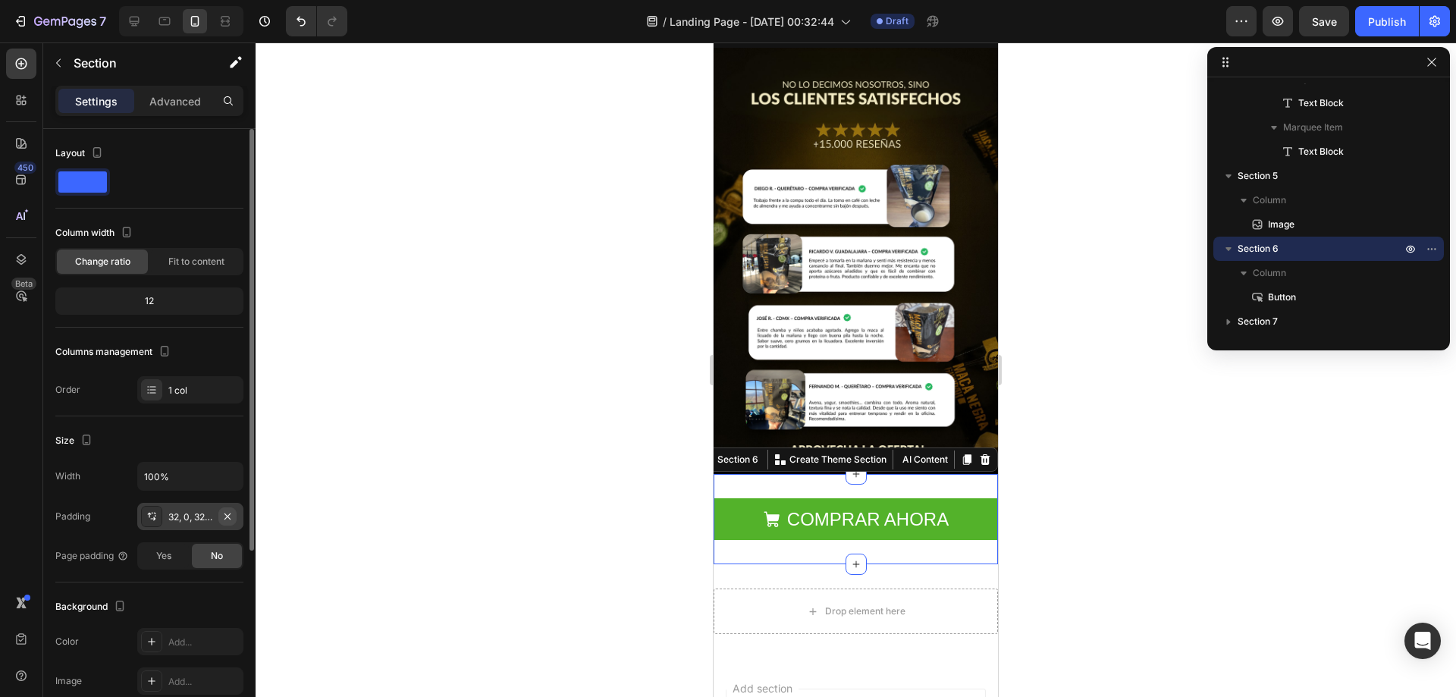
click at [220, 516] on button "button" at bounding box center [227, 516] width 18 height 18
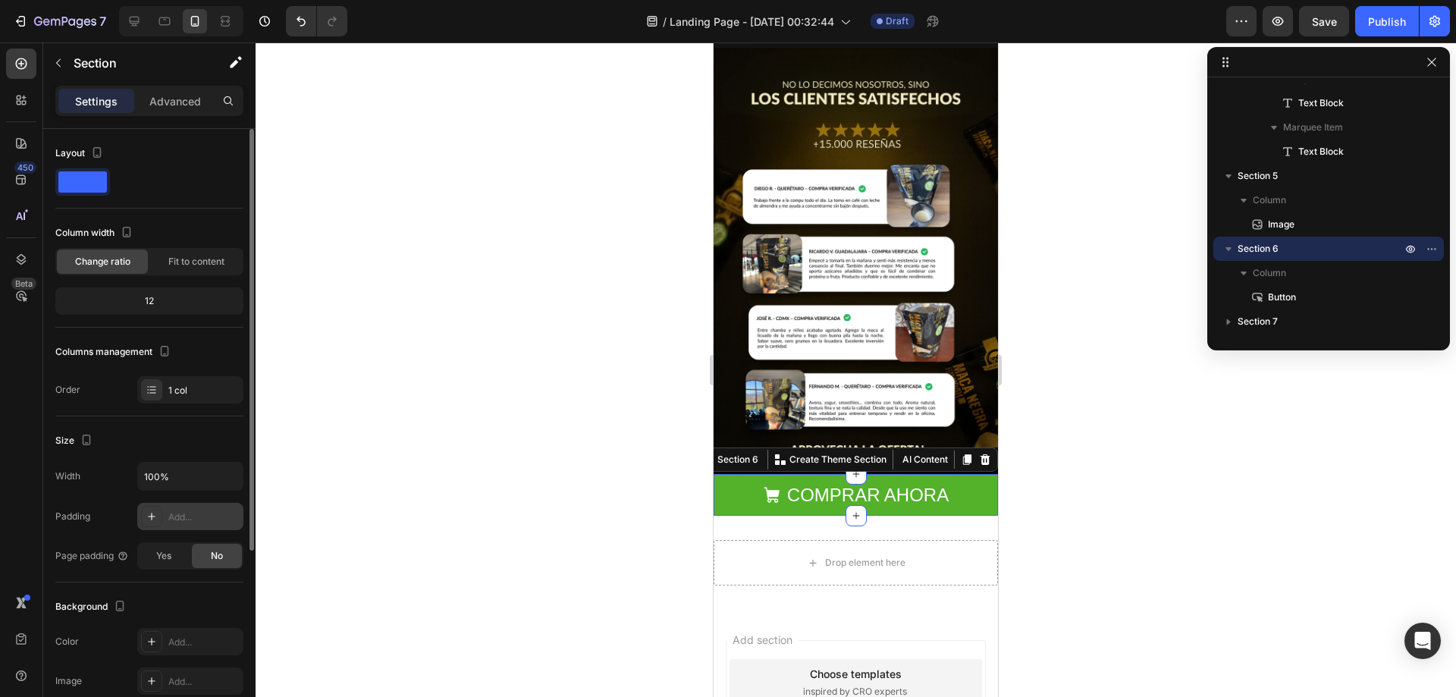
click at [1113, 486] on div at bounding box center [855, 369] width 1200 height 654
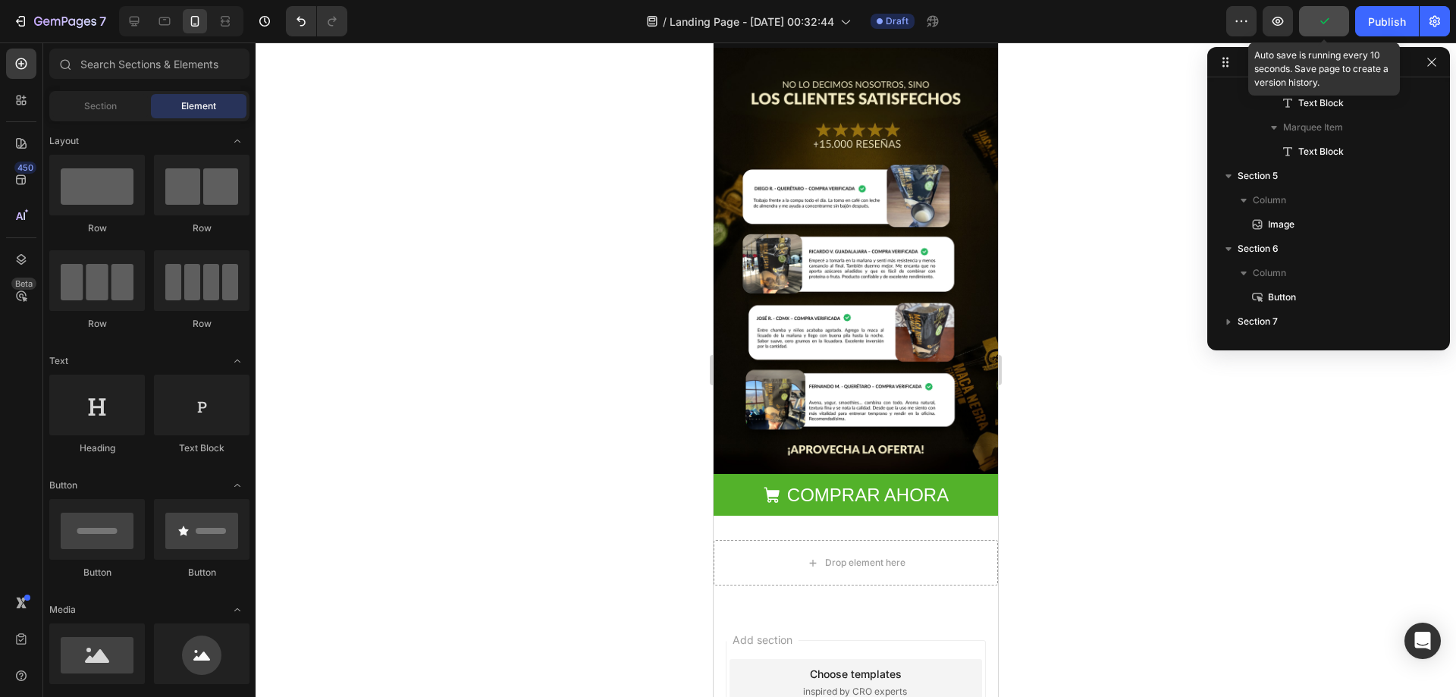
click at [1315, 25] on button "button" at bounding box center [1324, 21] width 50 height 30
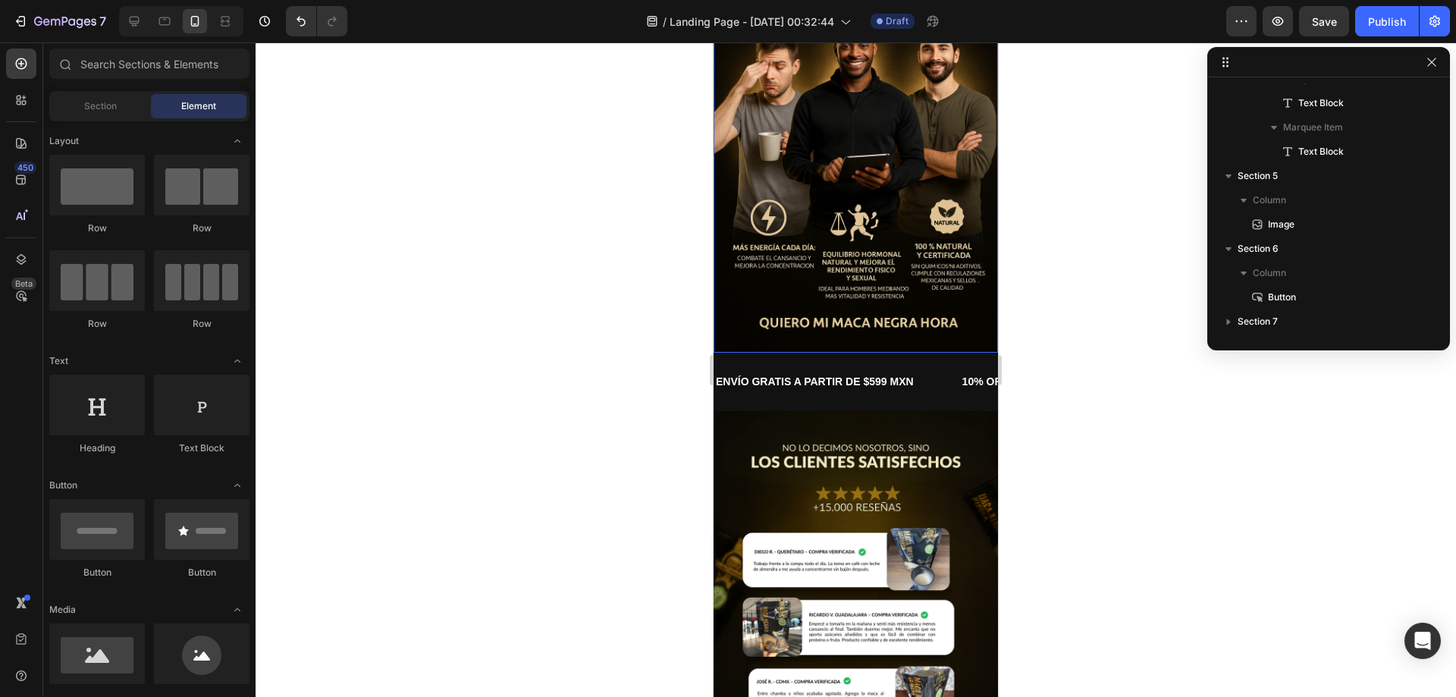
scroll to position [456, 0]
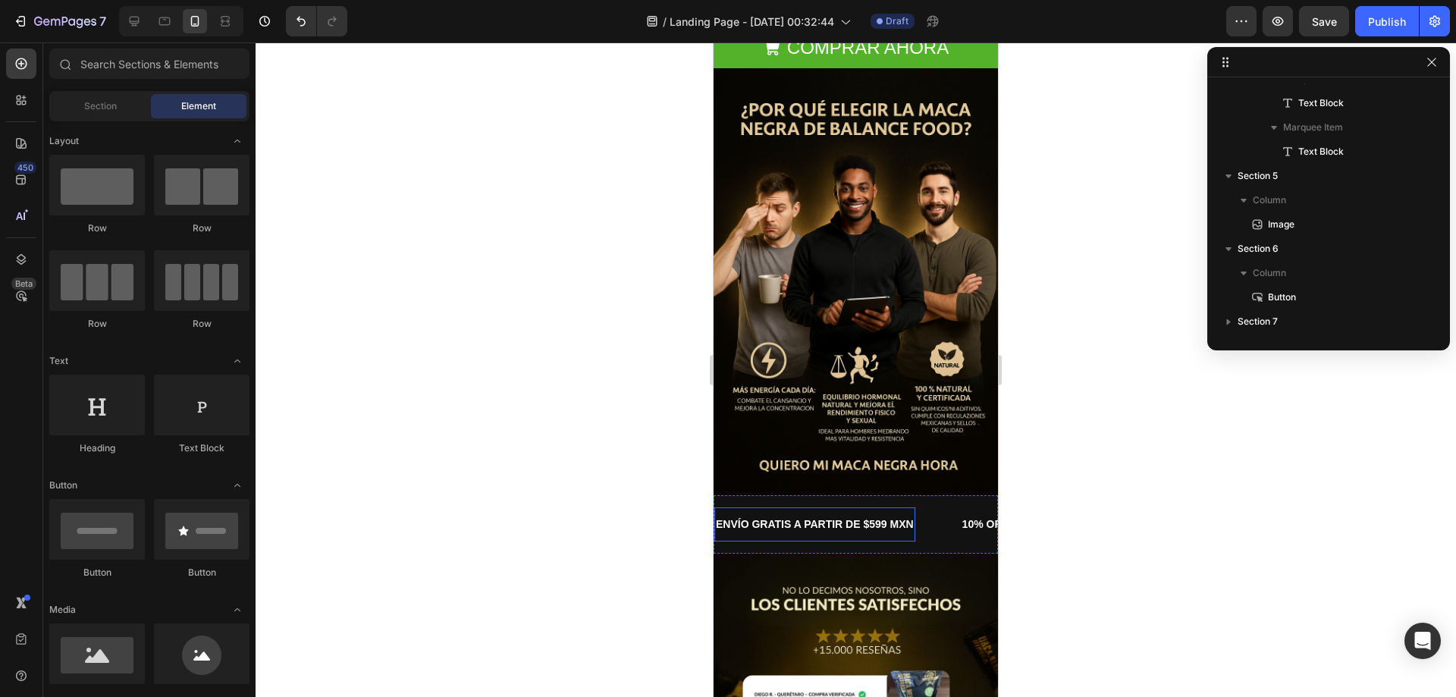
click at [854, 515] on p "ENVÍO GRATIS A PARTIR DE $599 MXN" at bounding box center [815, 524] width 198 height 19
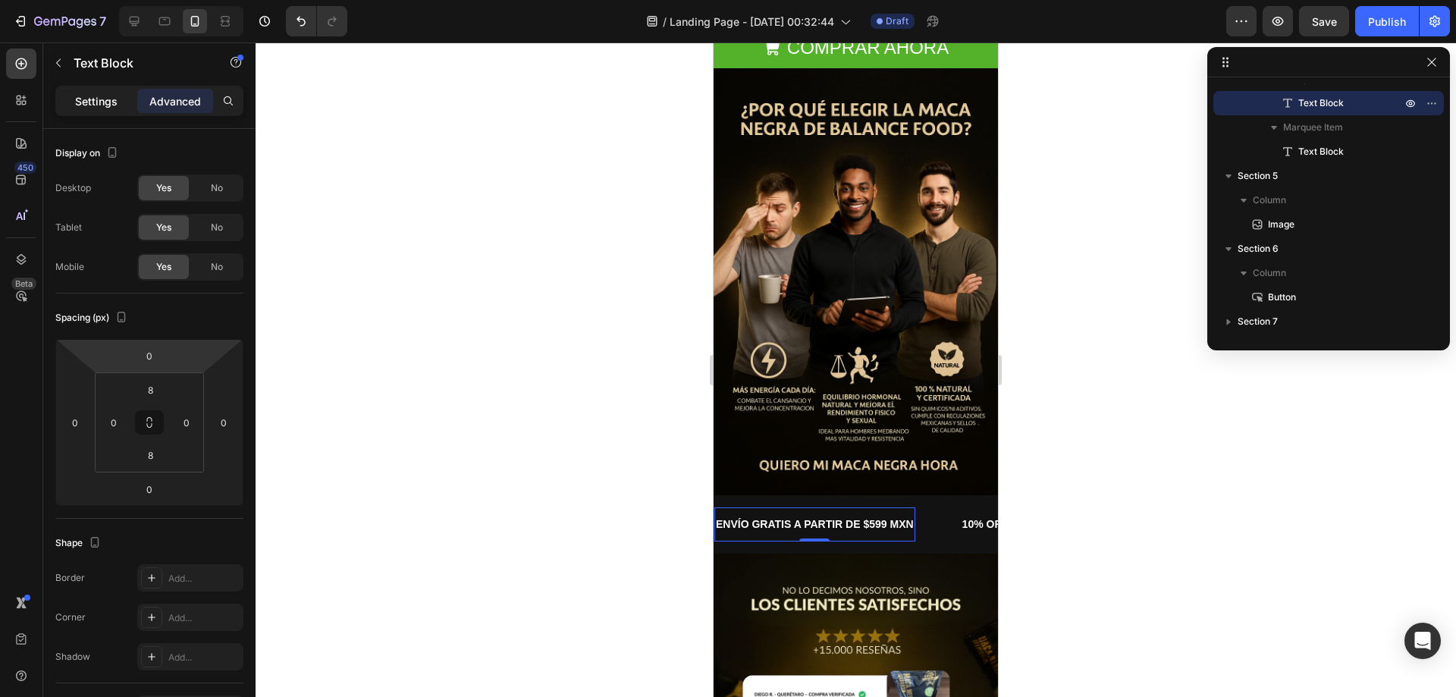
click at [96, 107] on p "Settings" at bounding box center [96, 101] width 42 height 16
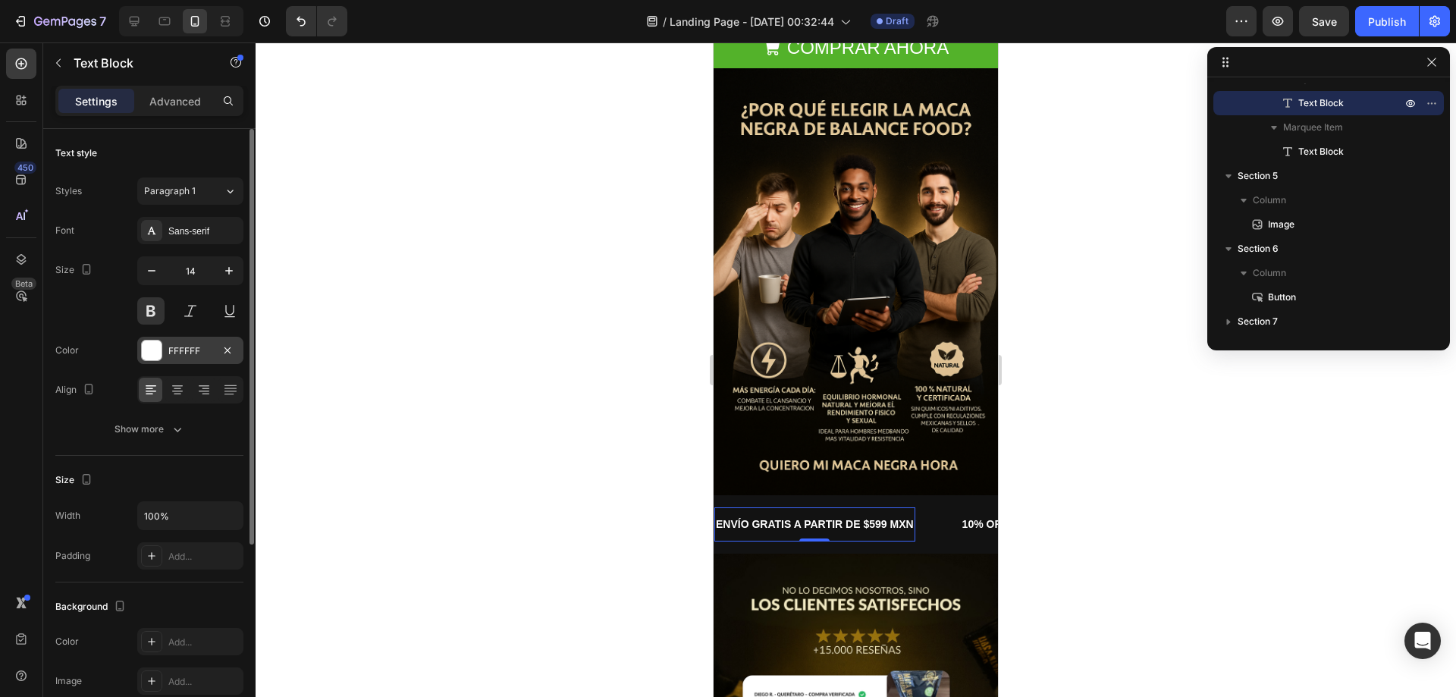
scroll to position [76, 0]
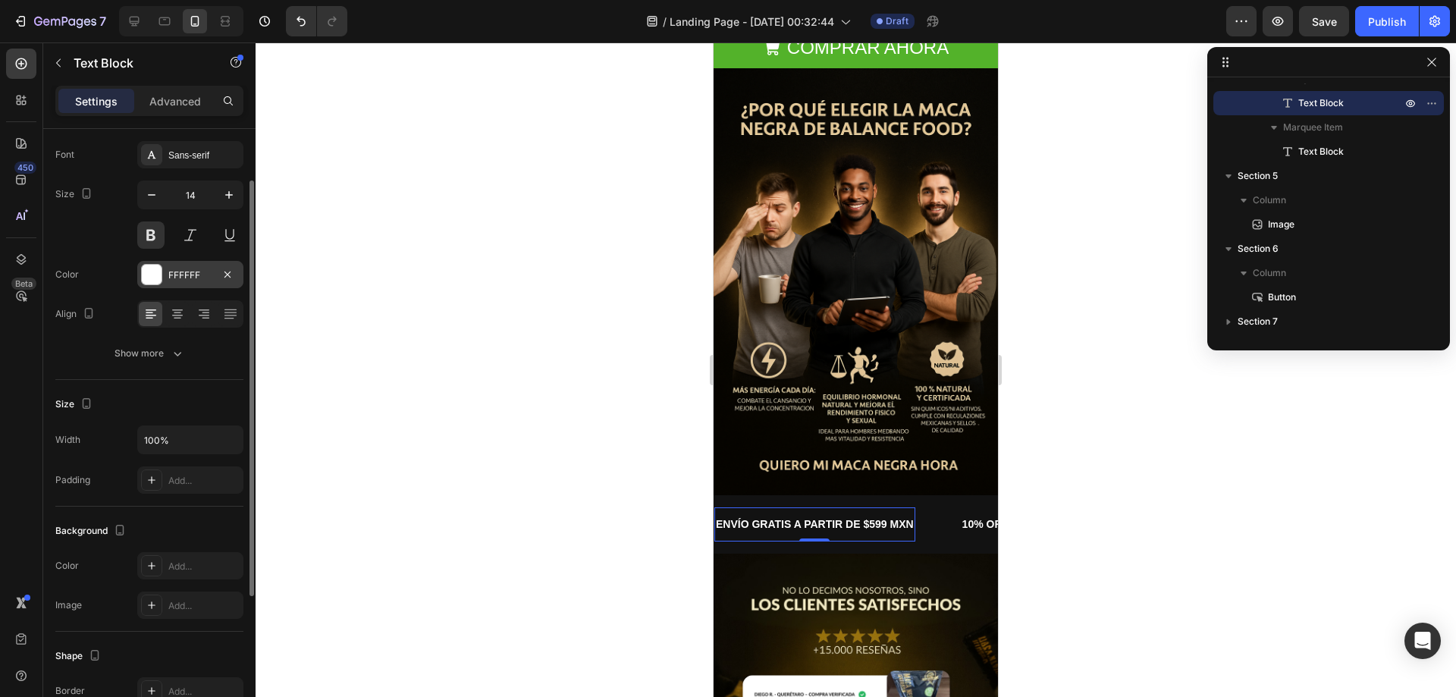
click at [171, 280] on div "FFFFFF" at bounding box center [190, 275] width 44 height 14
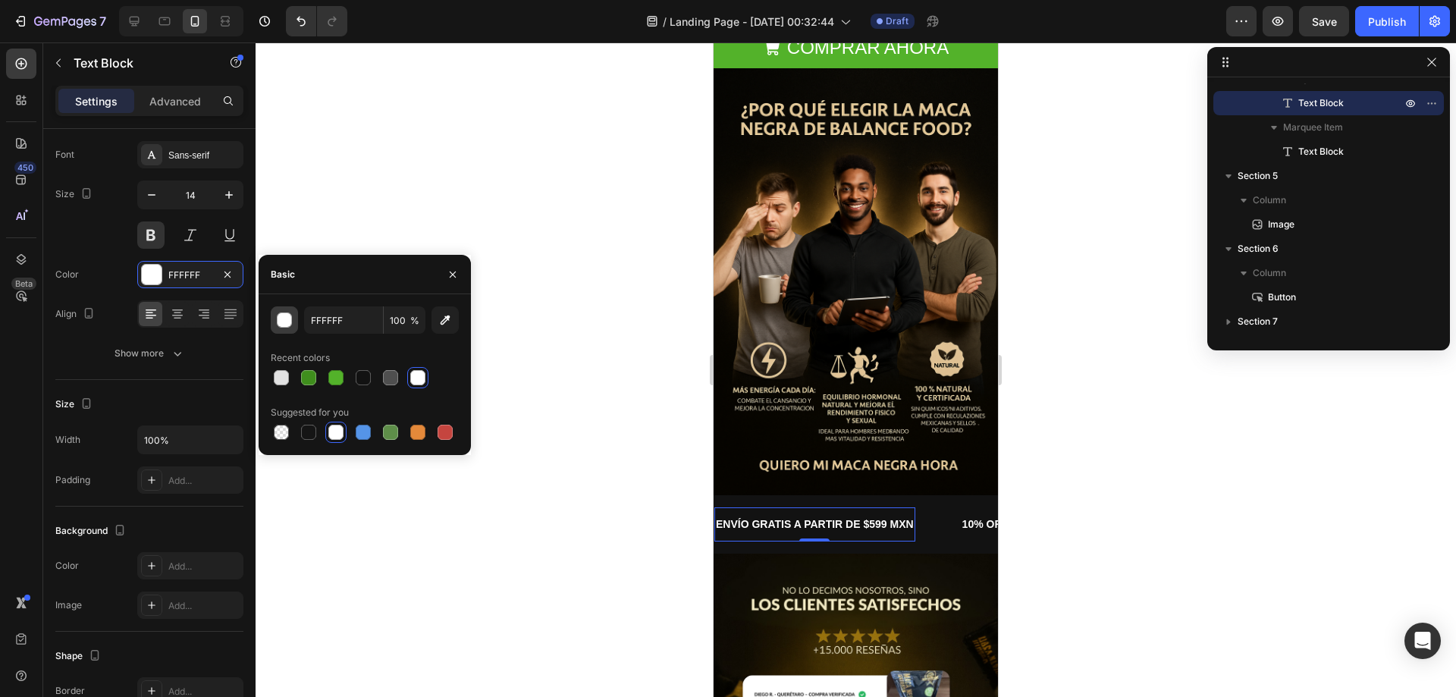
click at [285, 330] on button "button" at bounding box center [284, 319] width 27 height 27
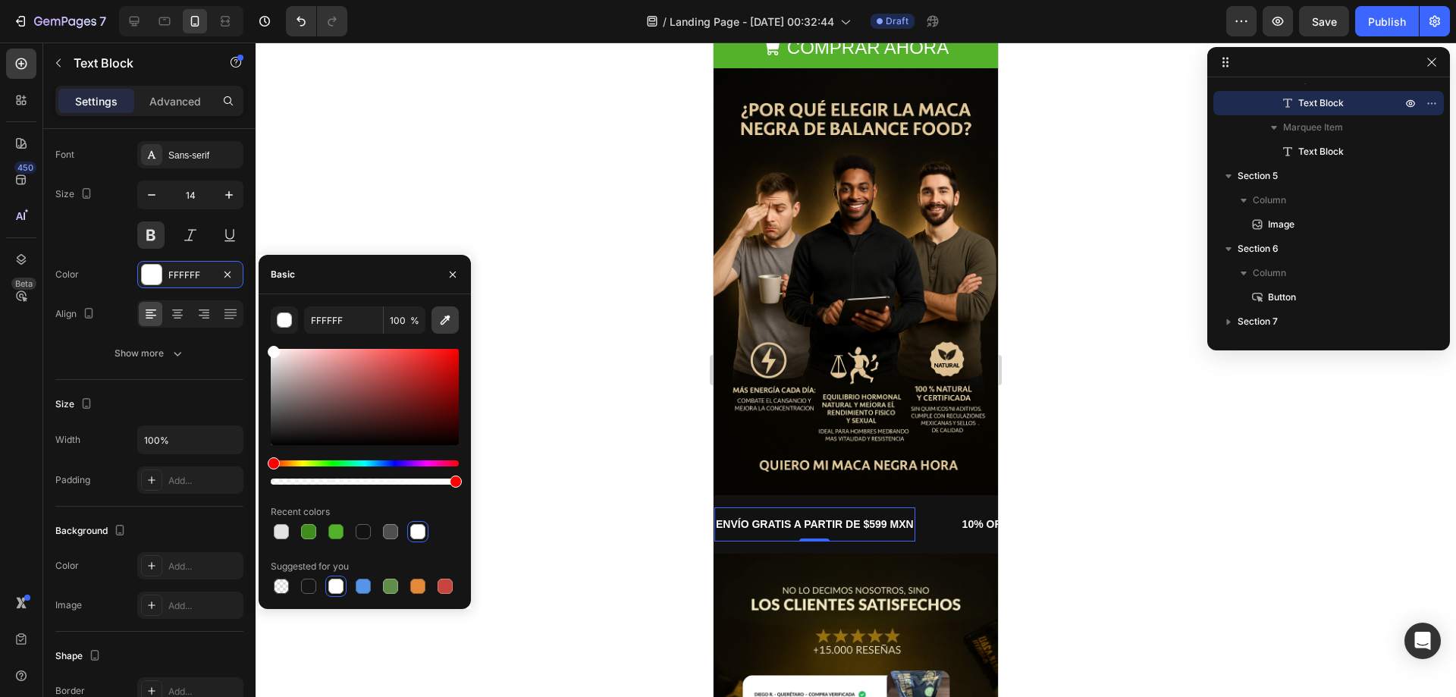
click at [438, 319] on icon "button" at bounding box center [444, 319] width 15 height 15
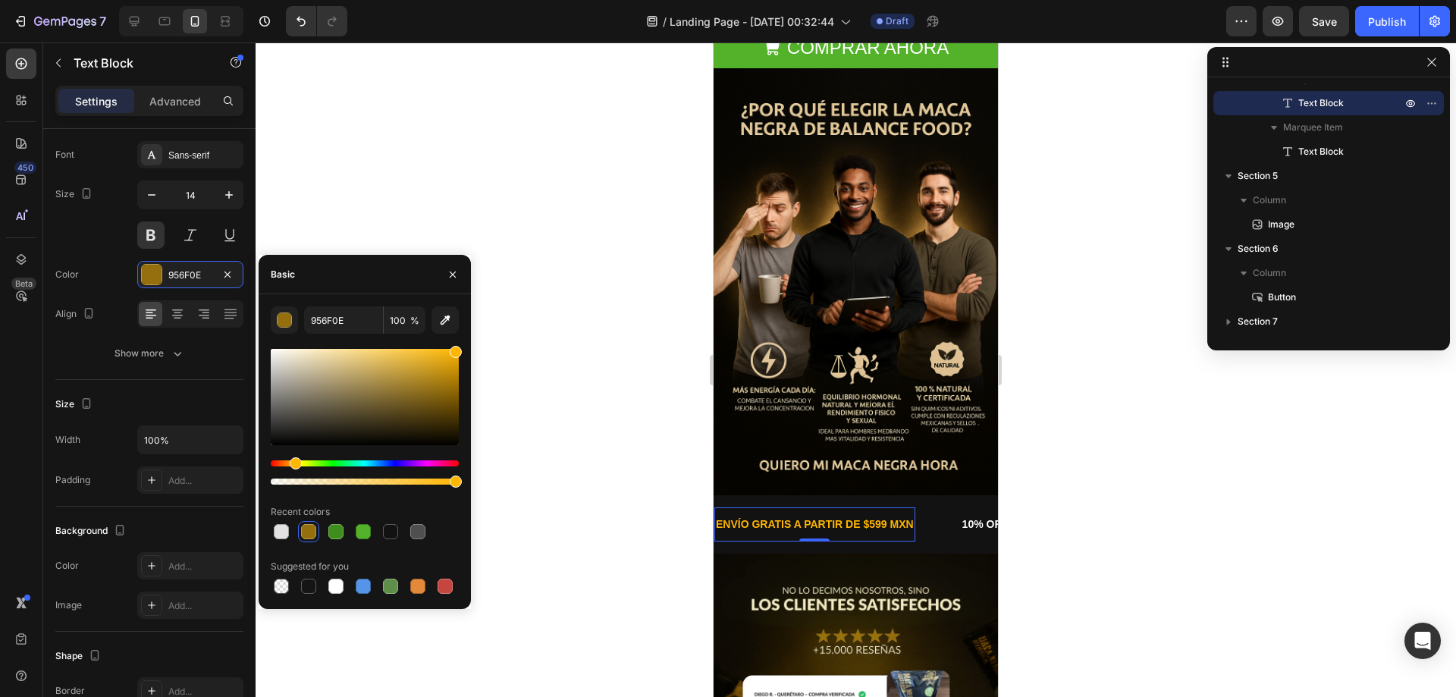
drag, startPoint x: 443, startPoint y: 390, endPoint x: 473, endPoint y: 343, distance: 55.9
click at [473, 0] on div "7 / Landing Page - Aug 28, 00:32:44 Draft Preview Save Publish 450 Beta Section…" at bounding box center [728, 0] width 1456 height 0
type input "FFB600"
click at [969, 515] on p "10% OFF ADICIONAL A PARTIR DE $999 MXN" at bounding box center [1076, 524] width 229 height 19
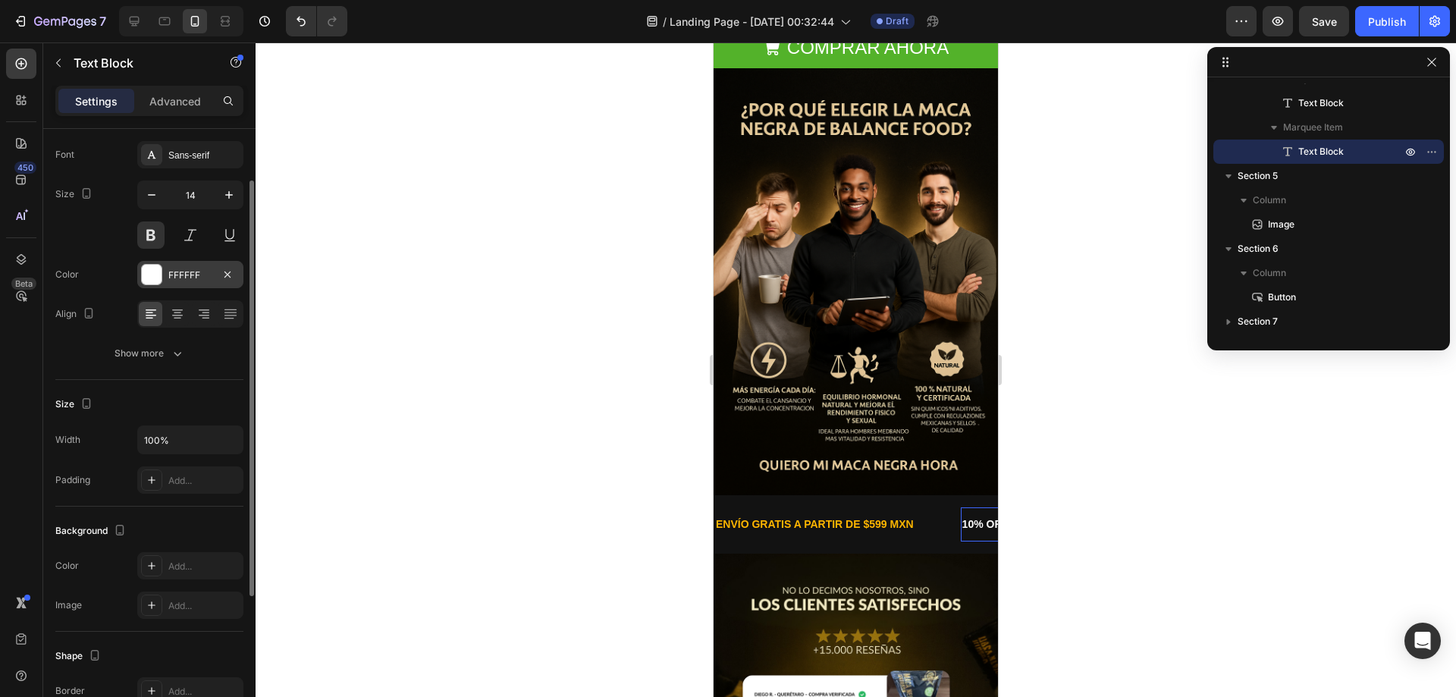
click at [155, 271] on div at bounding box center [152, 275] width 20 height 20
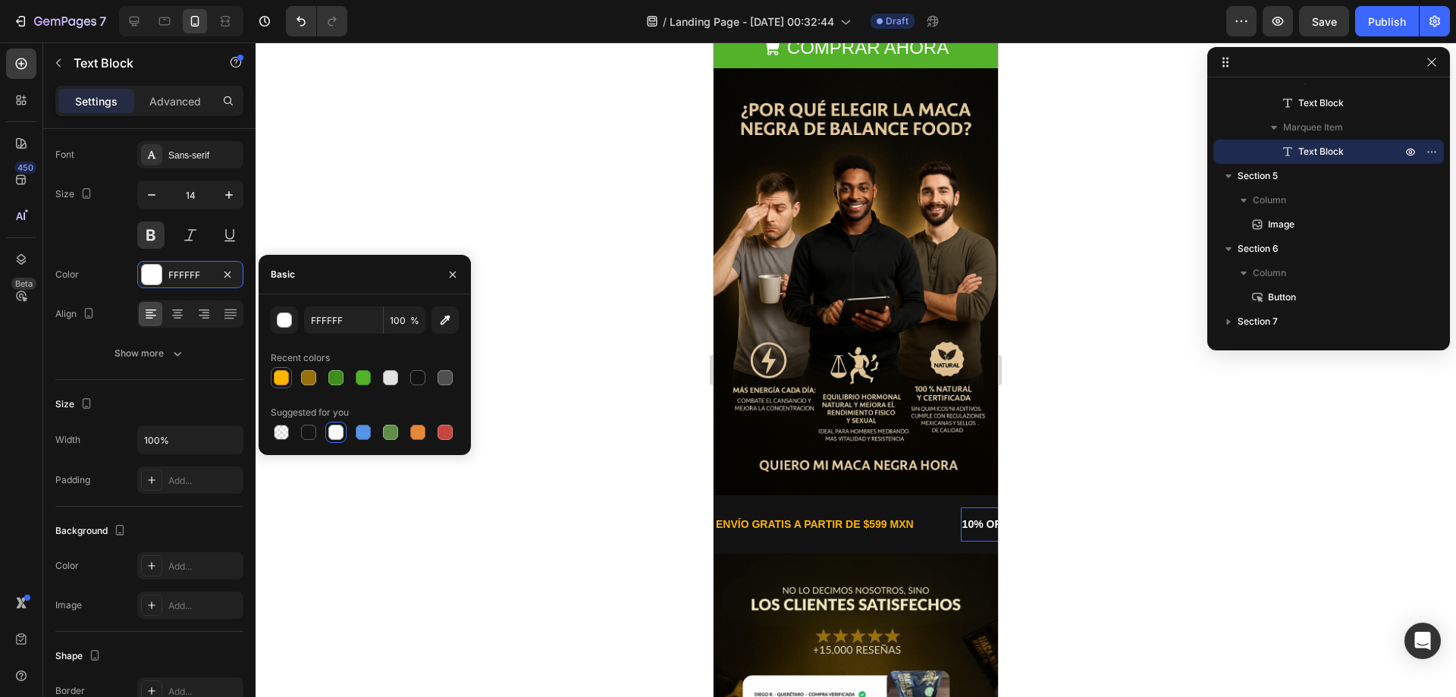
click at [279, 380] on div at bounding box center [281, 377] width 15 height 15
type input "FFB600"
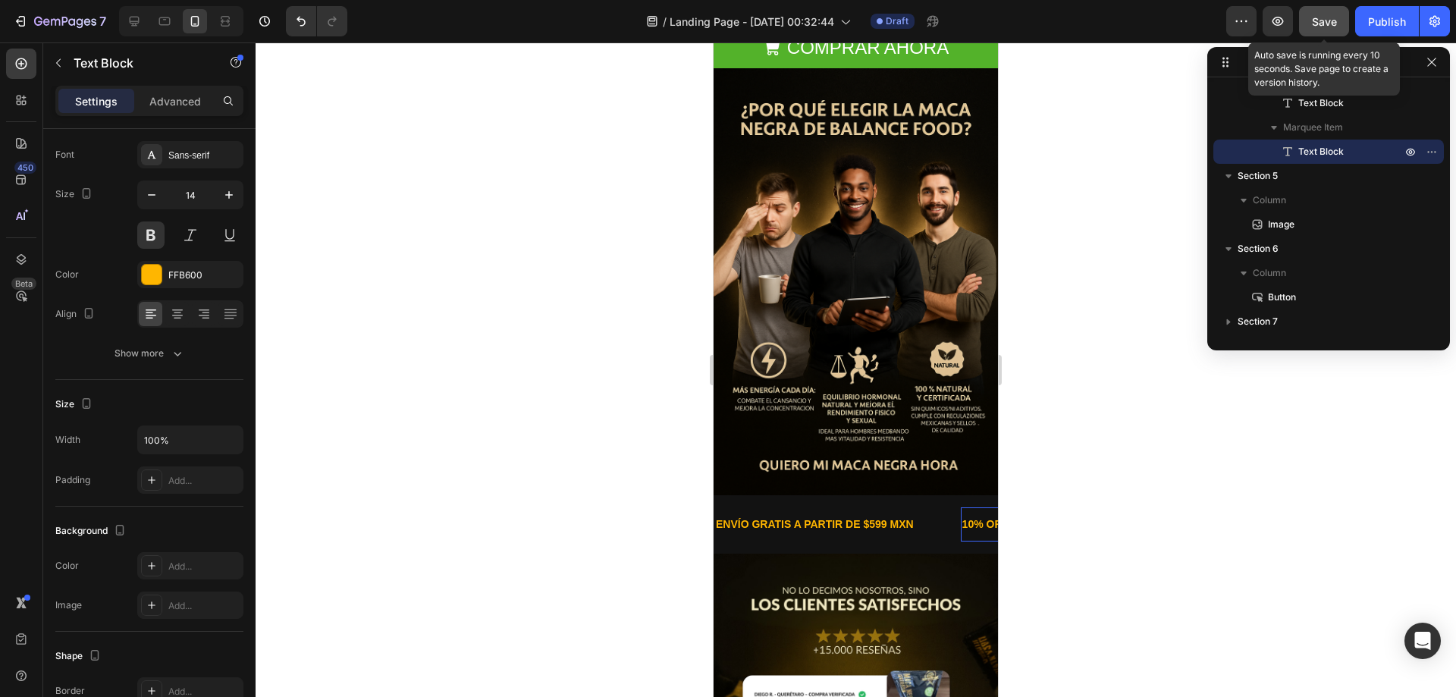
click at [1322, 36] on button "Save" at bounding box center [1324, 21] width 50 height 30
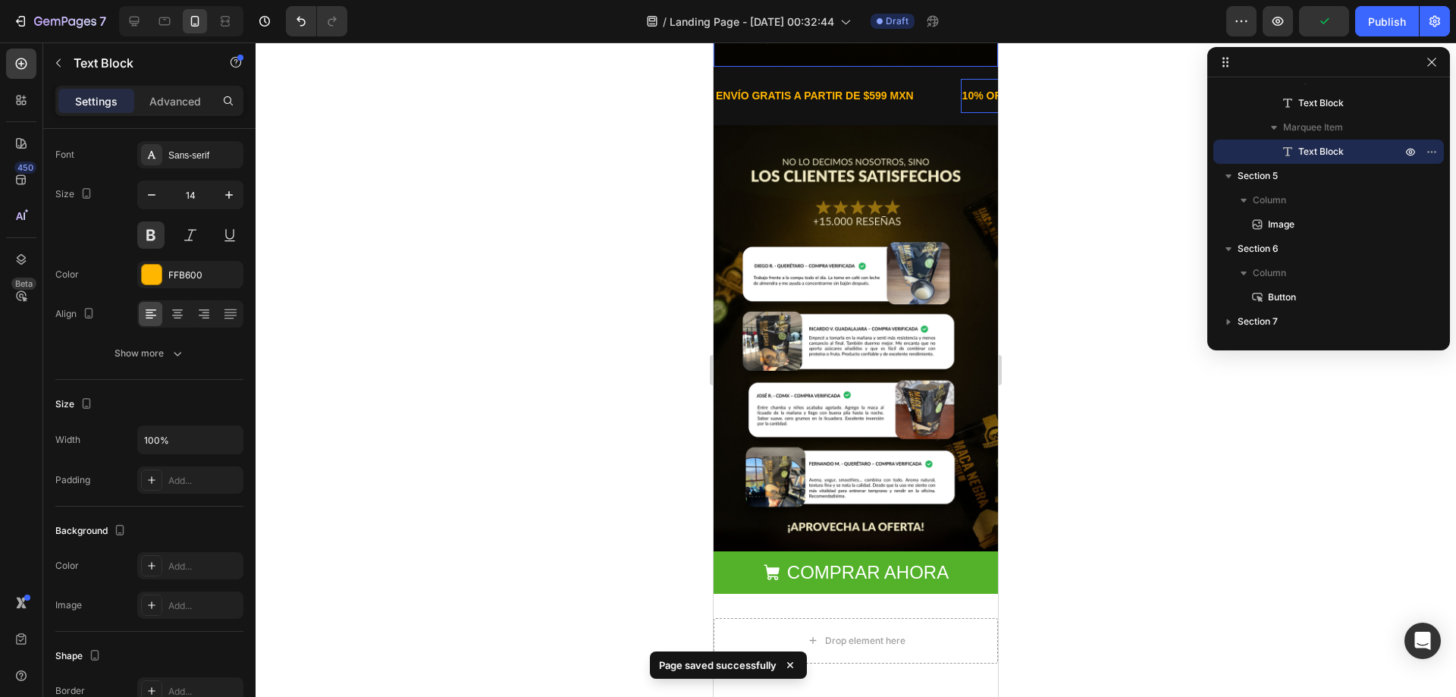
scroll to position [911, 0]
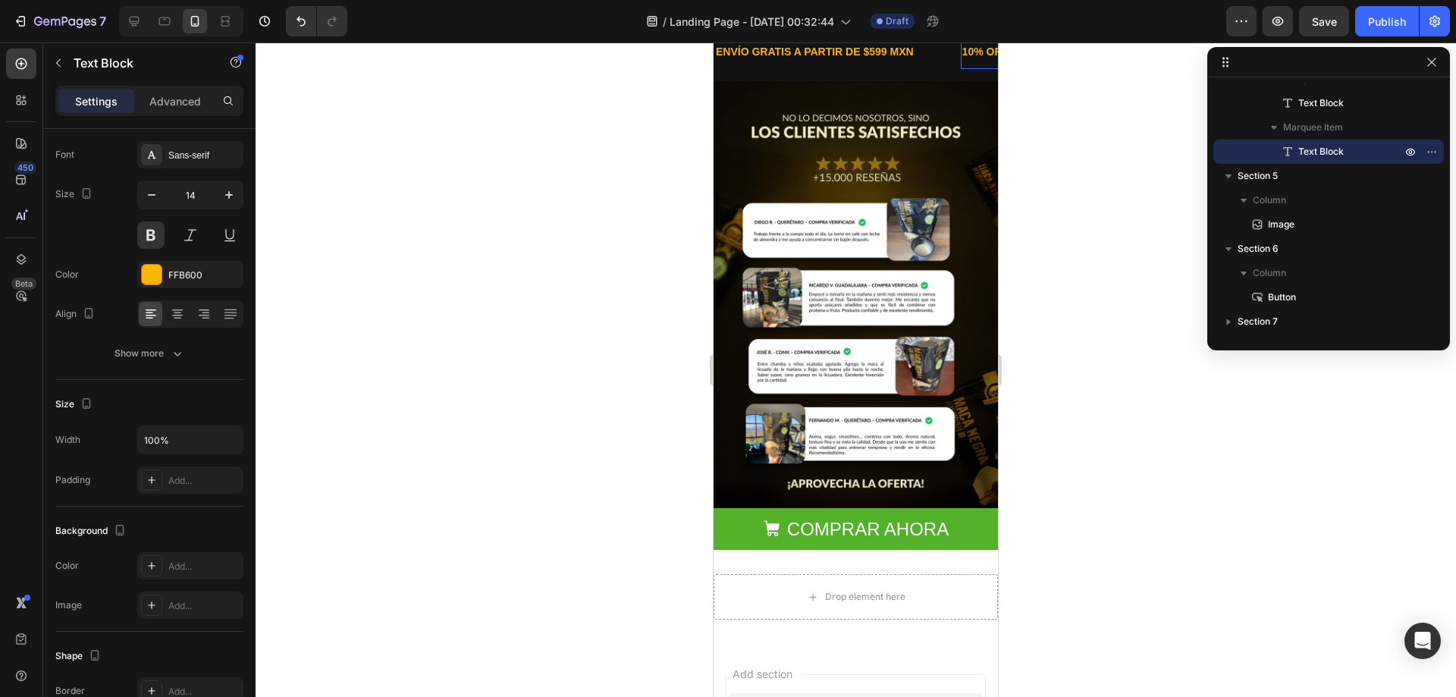
click at [1299, 6] on button "Save" at bounding box center [1324, 21] width 50 height 30
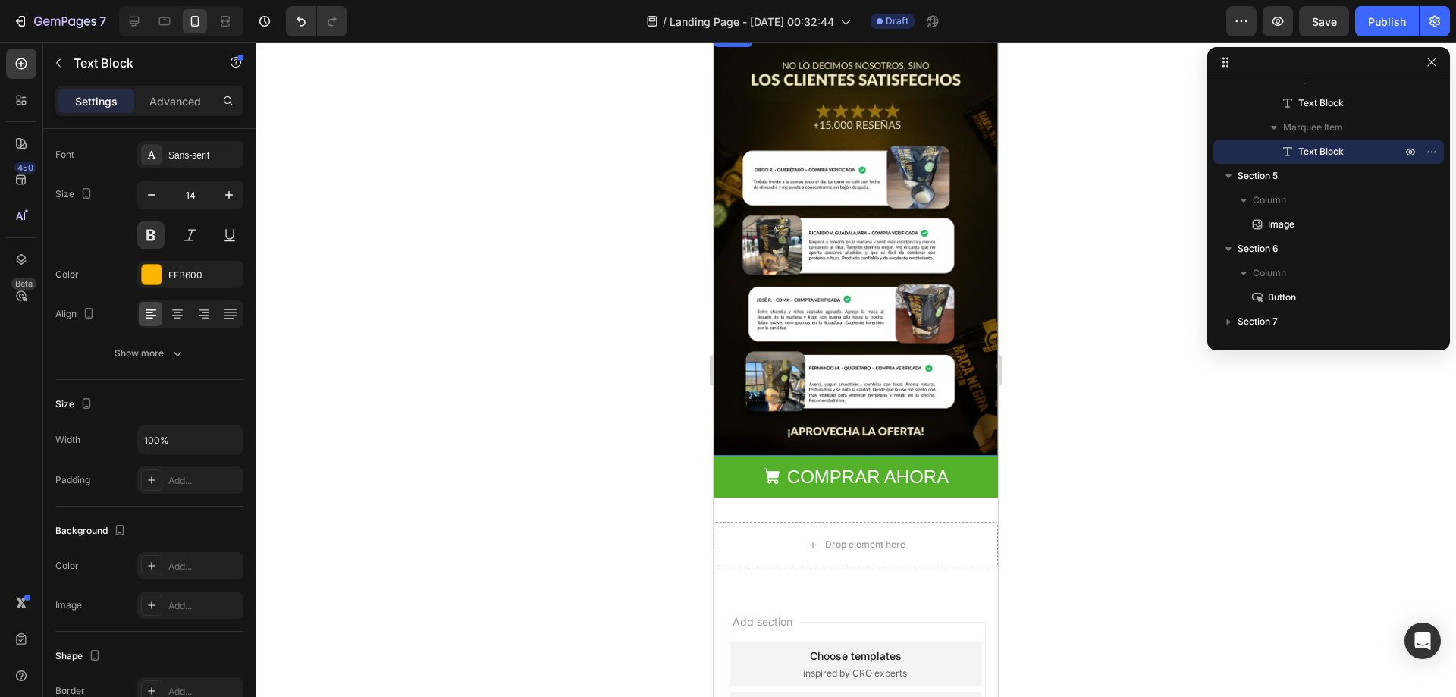
scroll to position [987, 0]
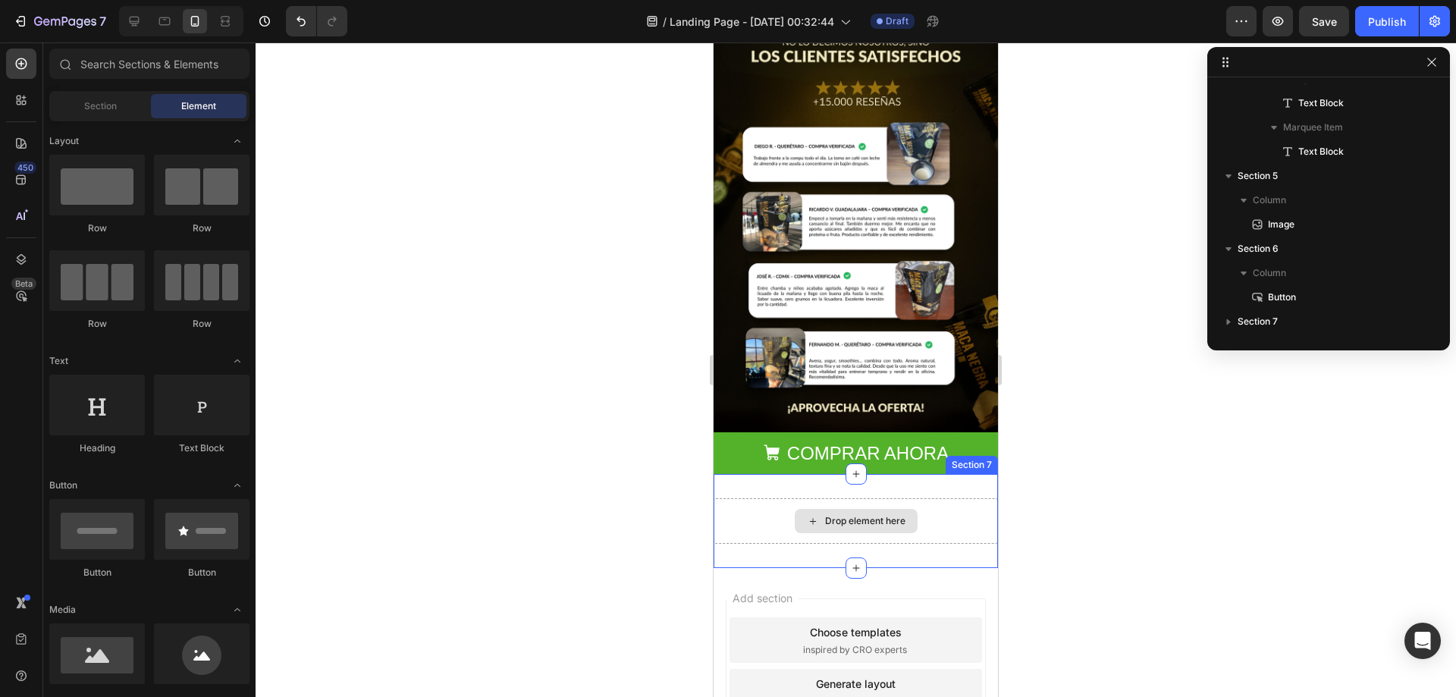
click at [854, 515] on div "Drop element here" at bounding box center [865, 521] width 80 height 12
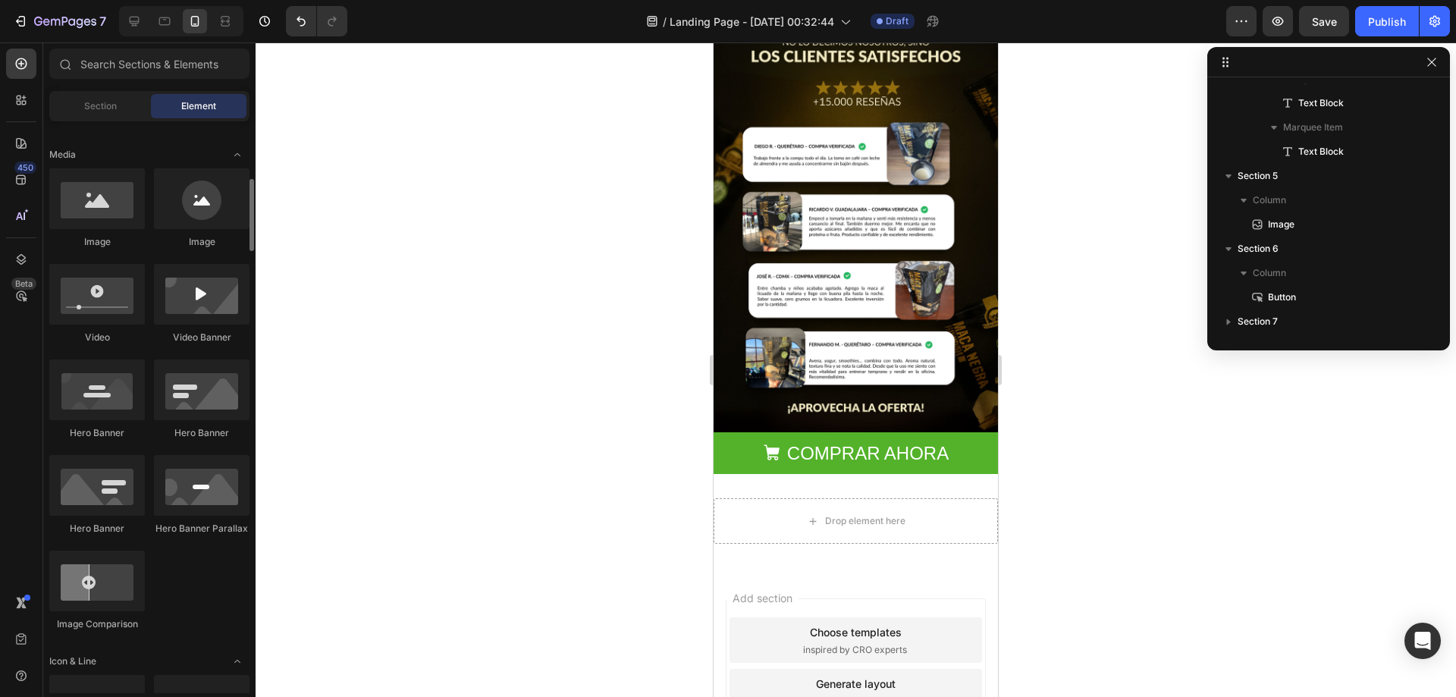
scroll to position [0, 0]
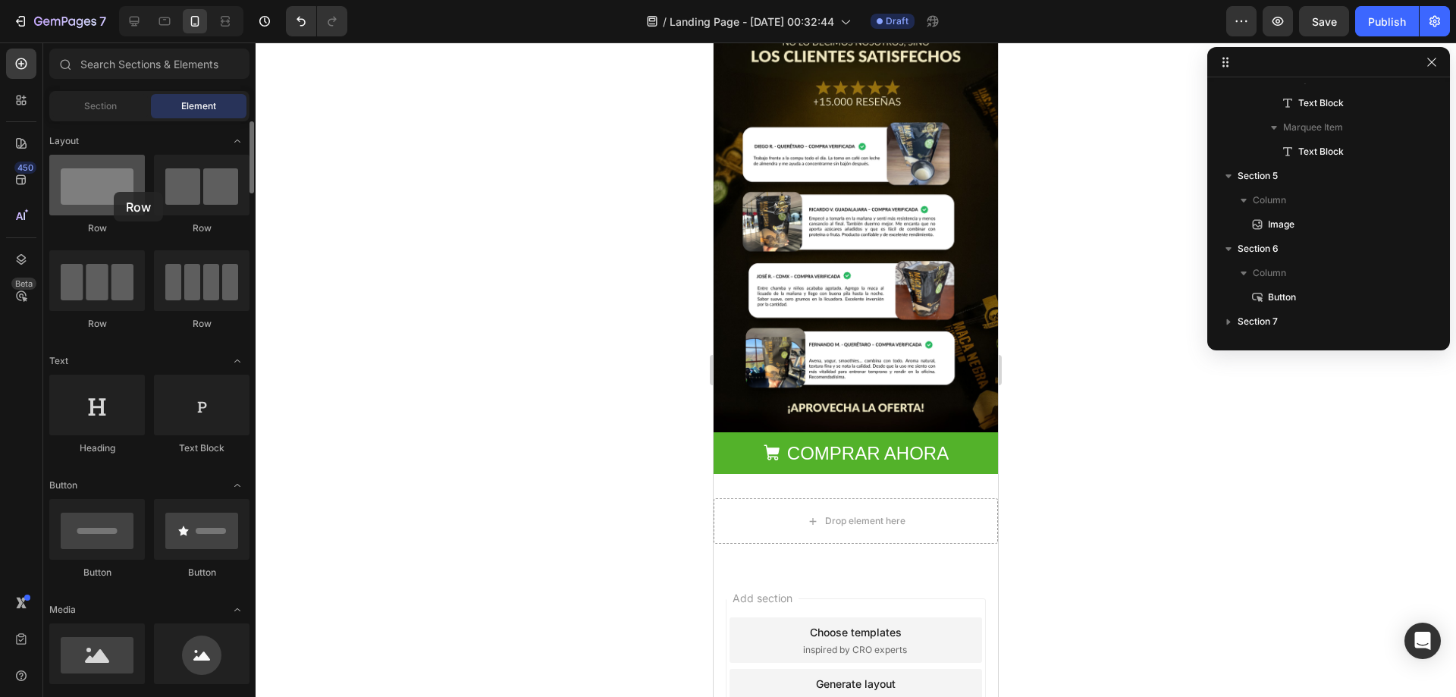
drag, startPoint x: 103, startPoint y: 199, endPoint x: 114, endPoint y: 192, distance: 13.0
click at [114, 192] on div at bounding box center [97, 185] width 96 height 61
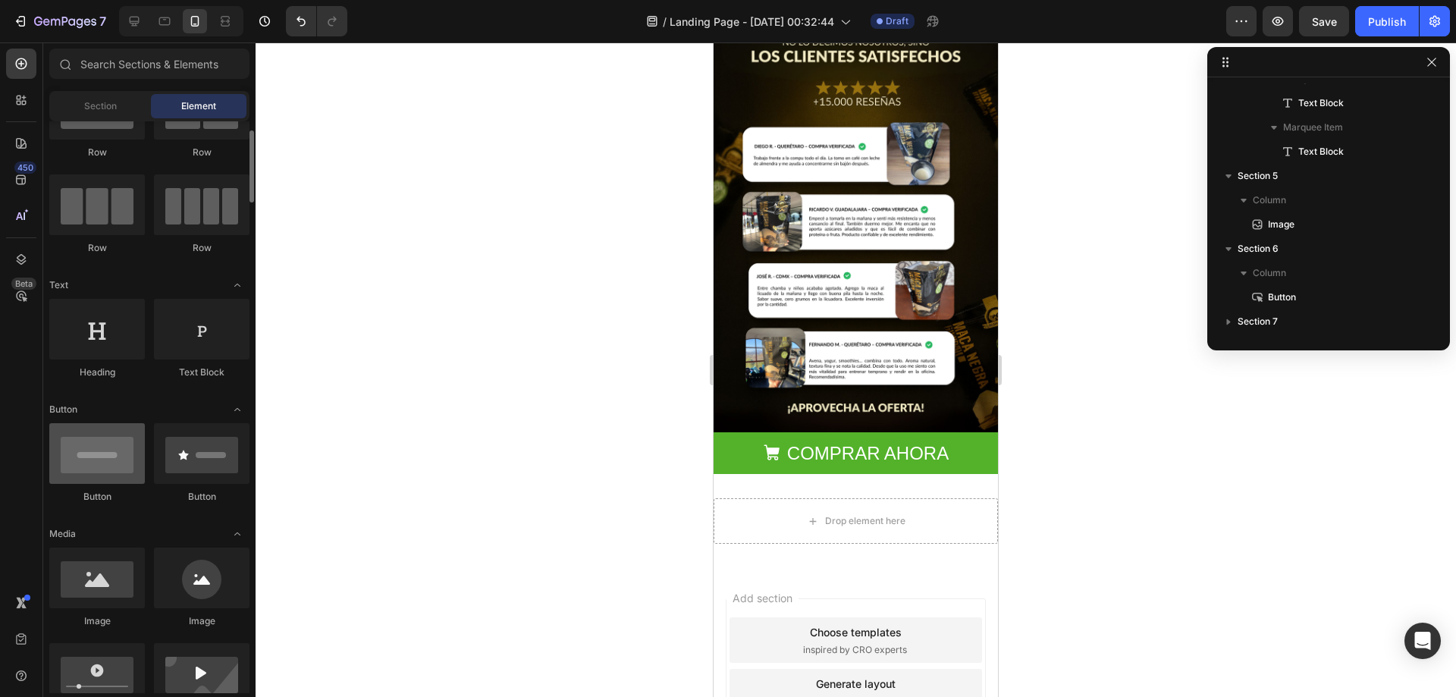
scroll to position [152, 0]
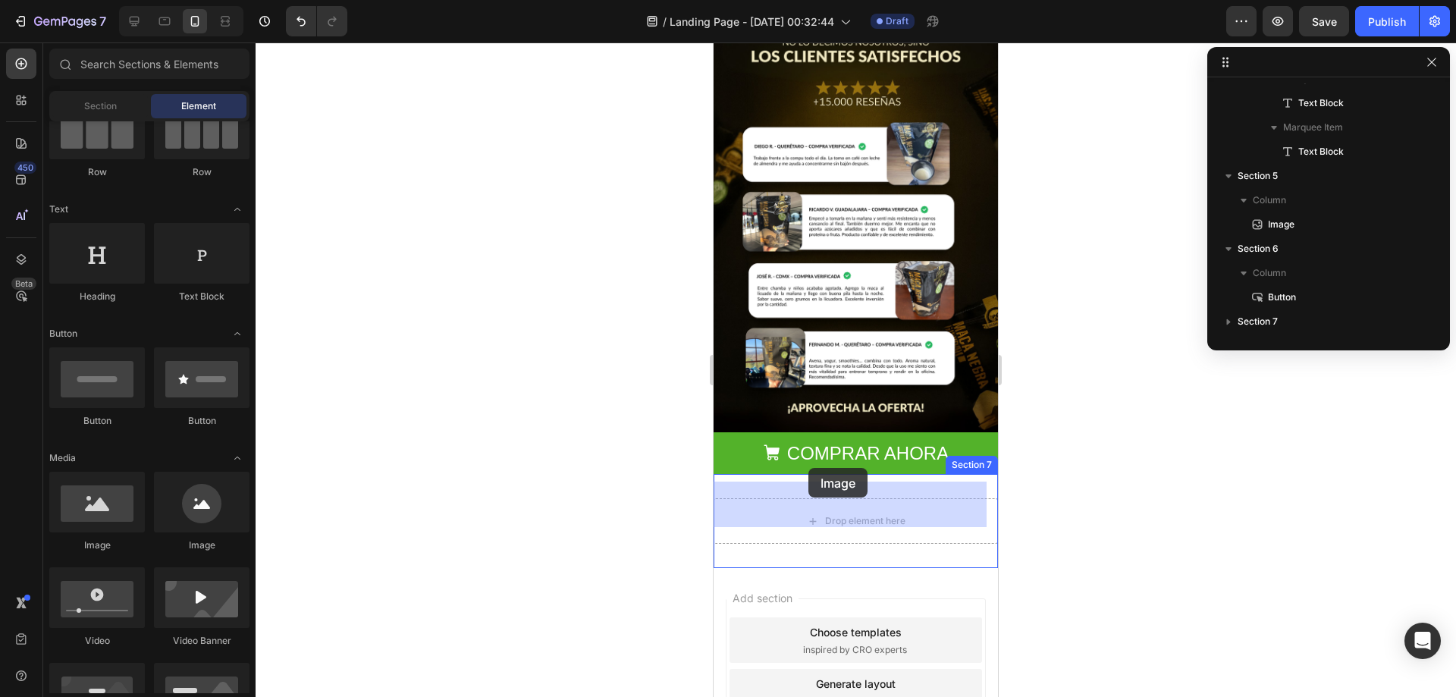
drag, startPoint x: 829, startPoint y: 547, endPoint x: 810, endPoint y: 468, distance: 81.1
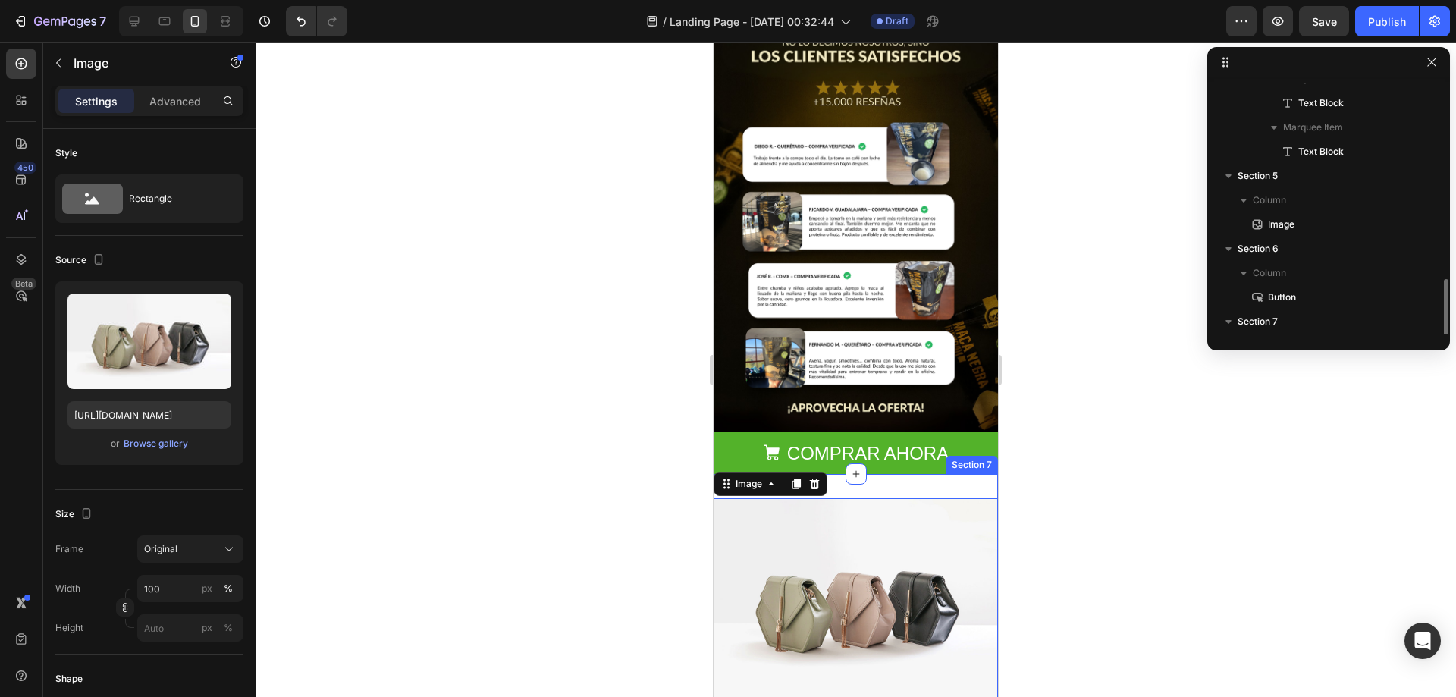
scroll to position [356, 0]
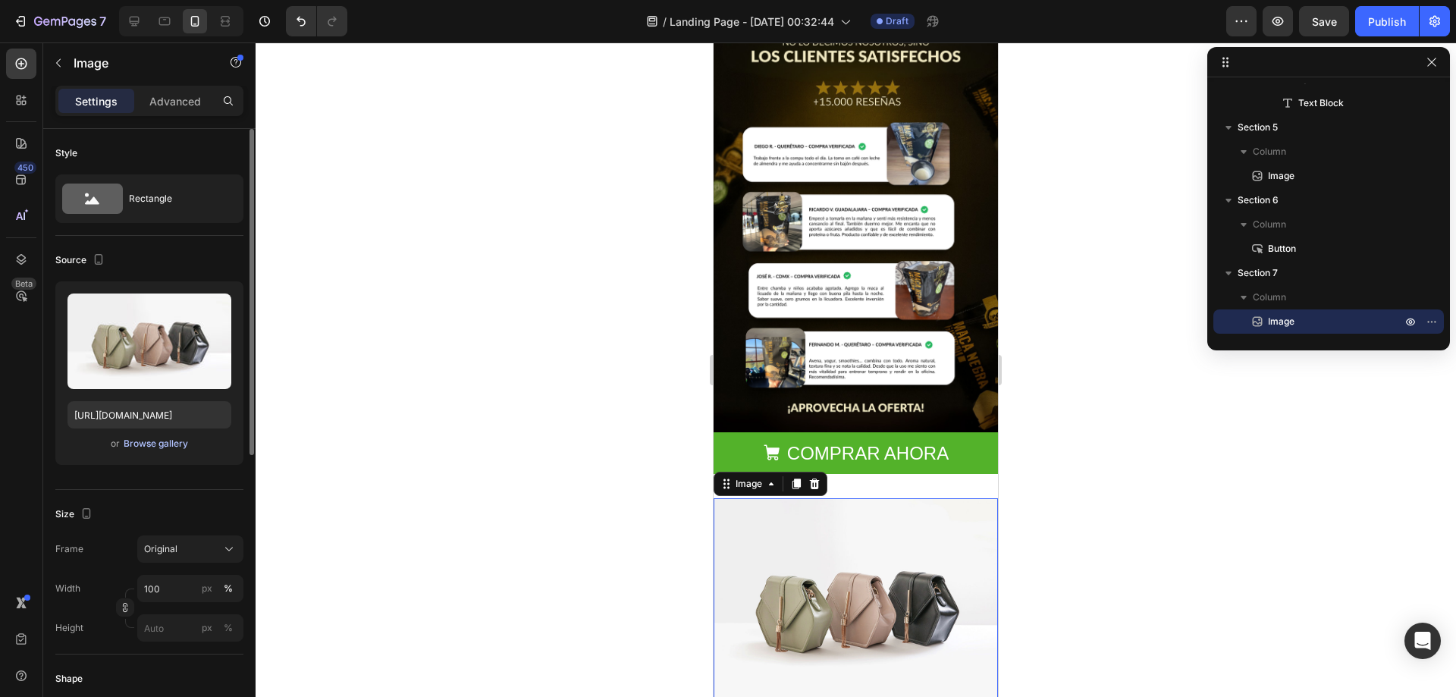
click at [155, 442] on div "Browse gallery" at bounding box center [156, 444] width 64 height 14
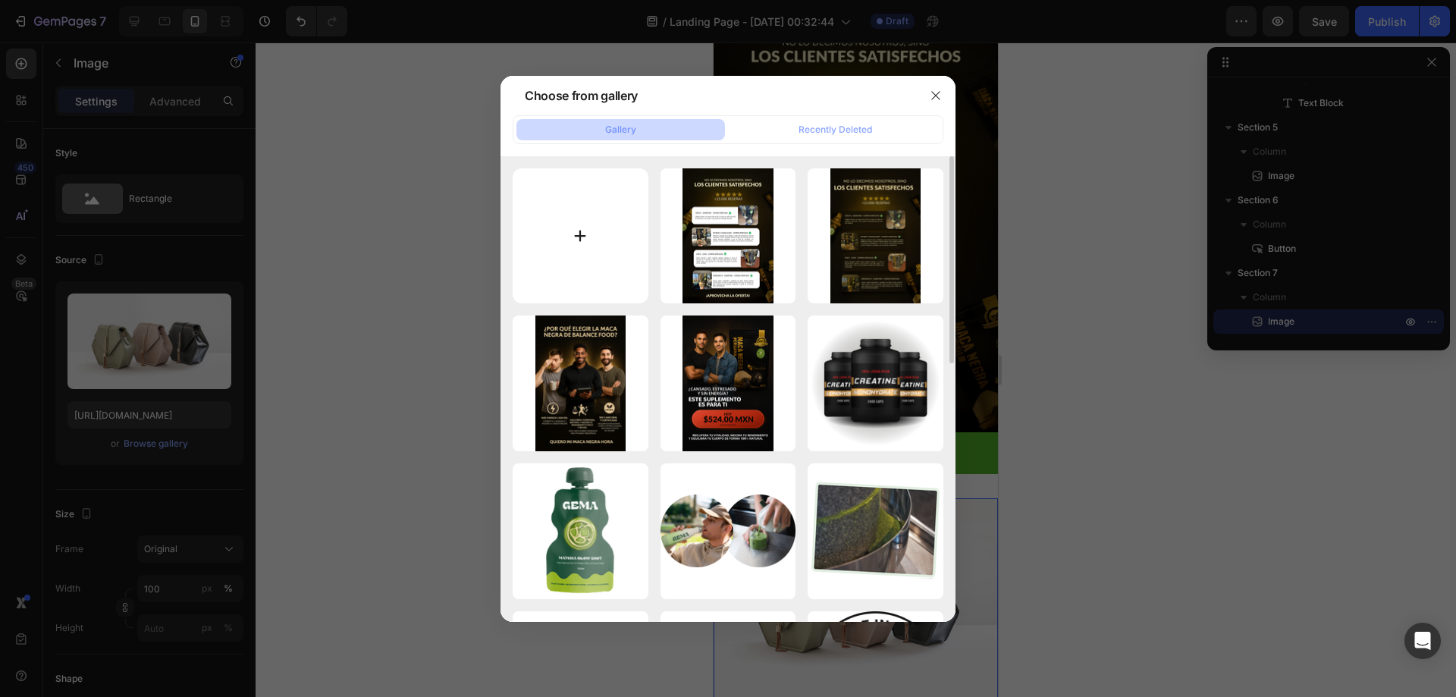
click at [559, 254] on input "file" at bounding box center [580, 236] width 136 height 136
type input "C:\fakepath\C (1).png"
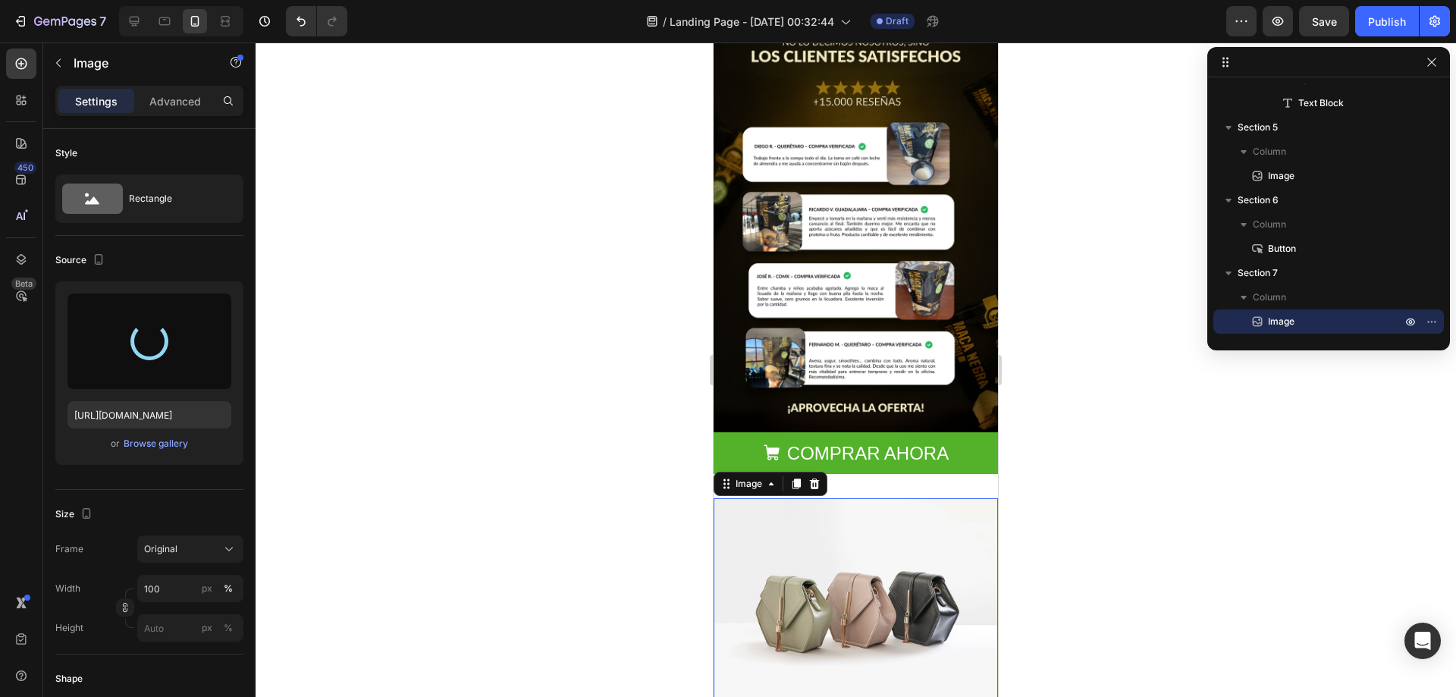
type input "https://cdn.shopify.com/s/files/1/0678/7009/7583/files/gempages_580964337837933…"
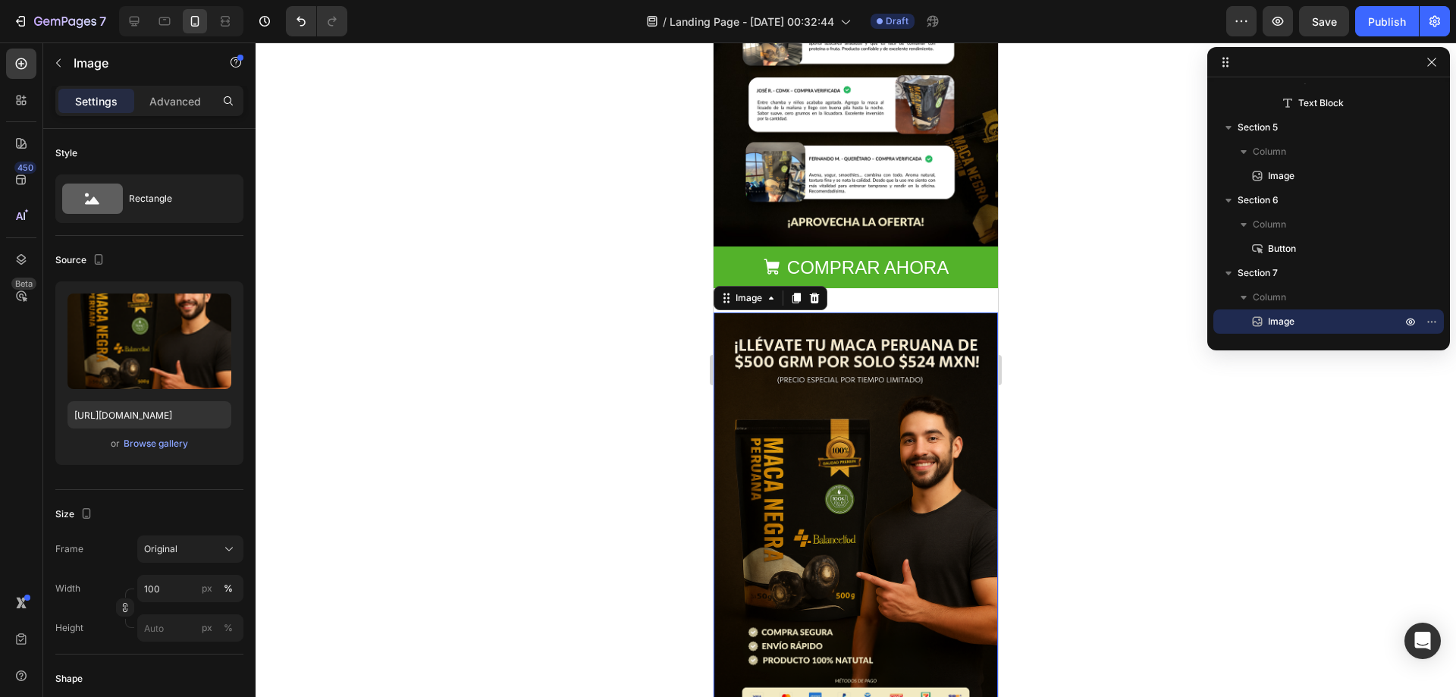
scroll to position [1139, 0]
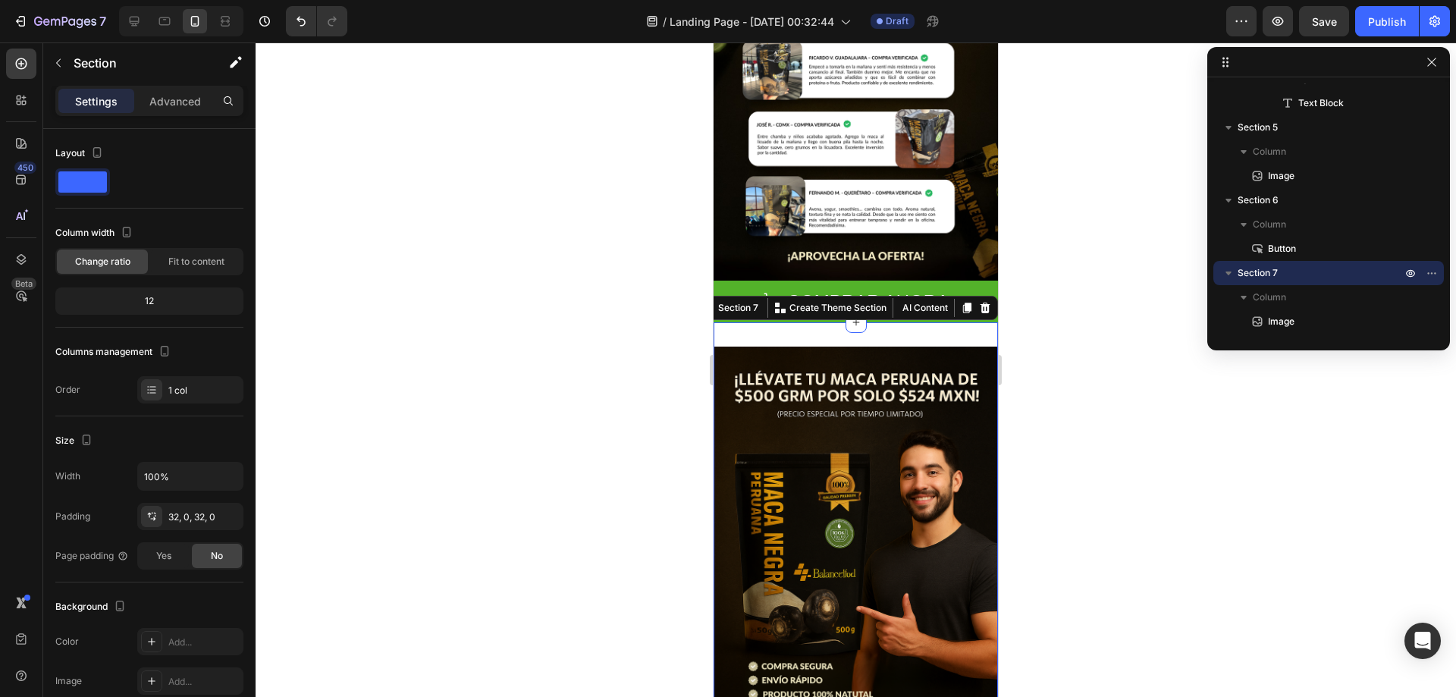
click at [935, 322] on div "Image Section 7 You can create reusable sections Create Theme Section AI Conten…" at bounding box center [855, 559] width 284 height 475
click at [955, 356] on img at bounding box center [855, 559] width 284 height 427
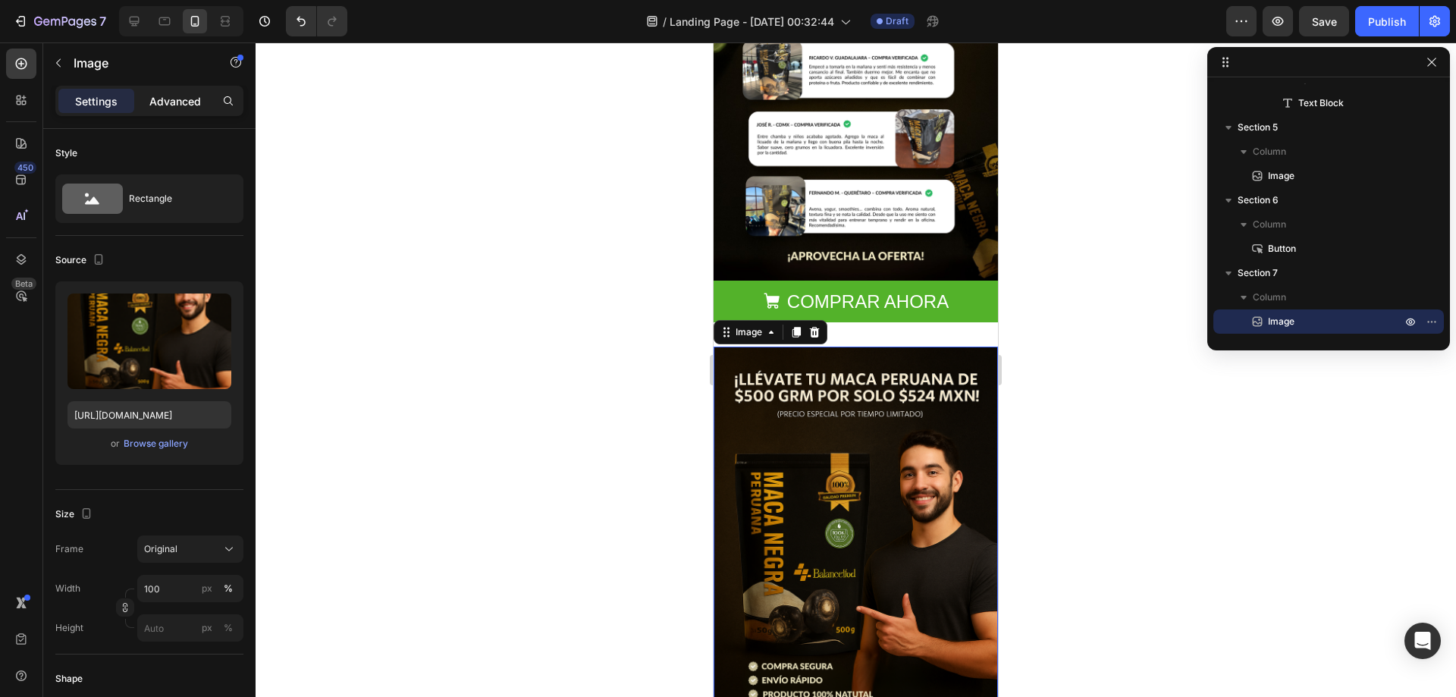
click at [180, 105] on p "Advanced" at bounding box center [175, 101] width 52 height 16
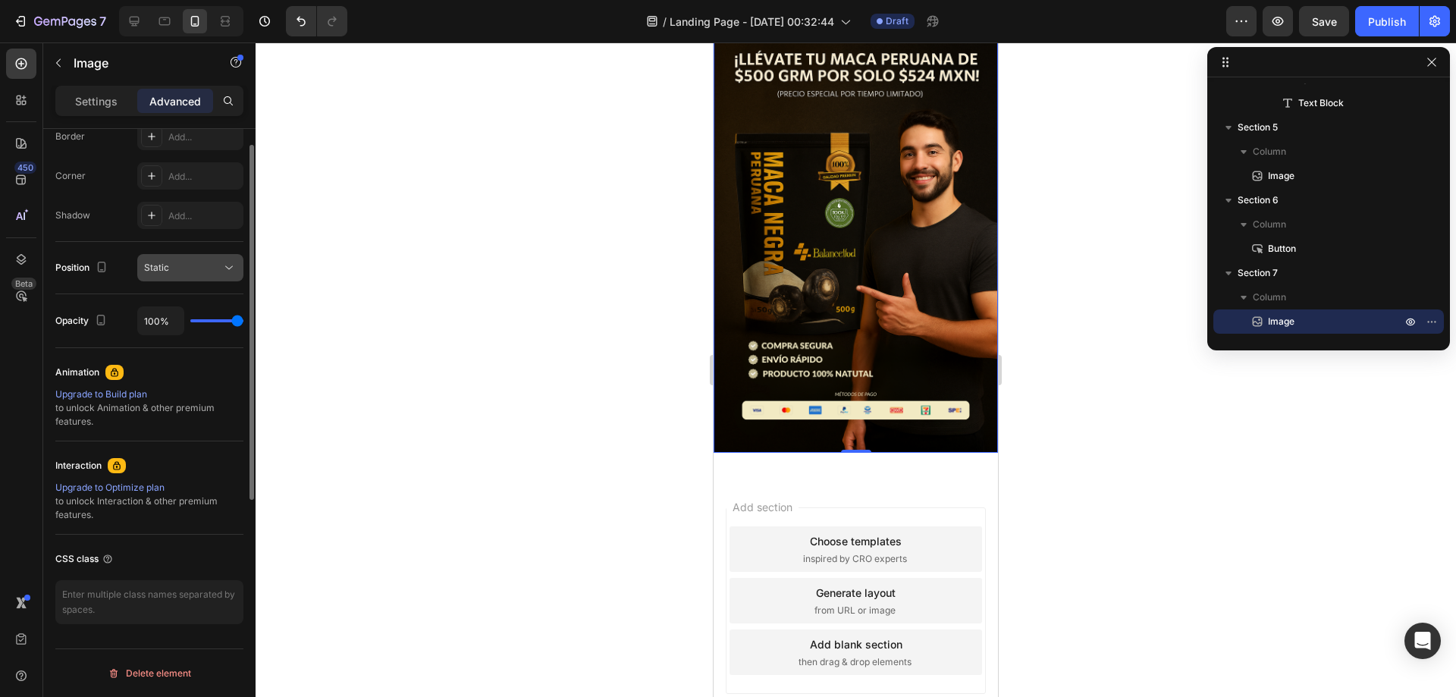
scroll to position [214, 0]
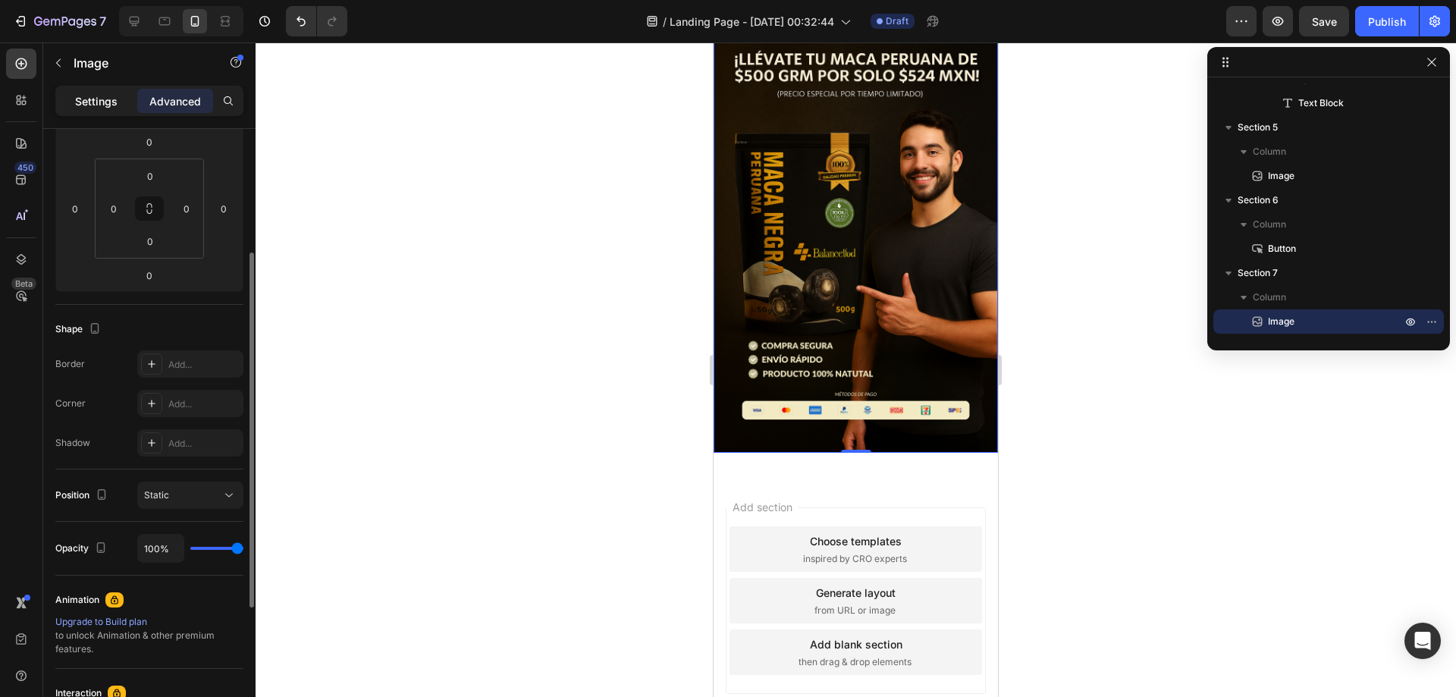
click at [112, 96] on p "Settings" at bounding box center [96, 101] width 42 height 16
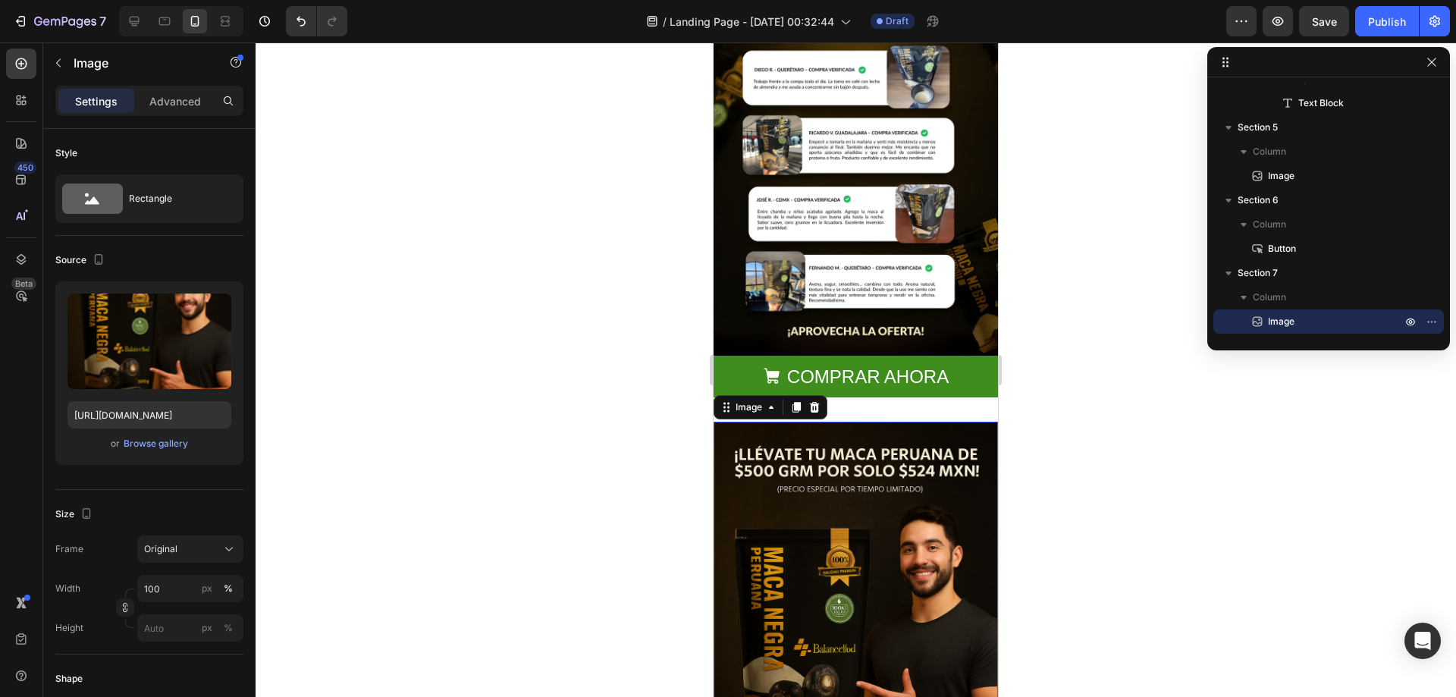
scroll to position [1063, 0]
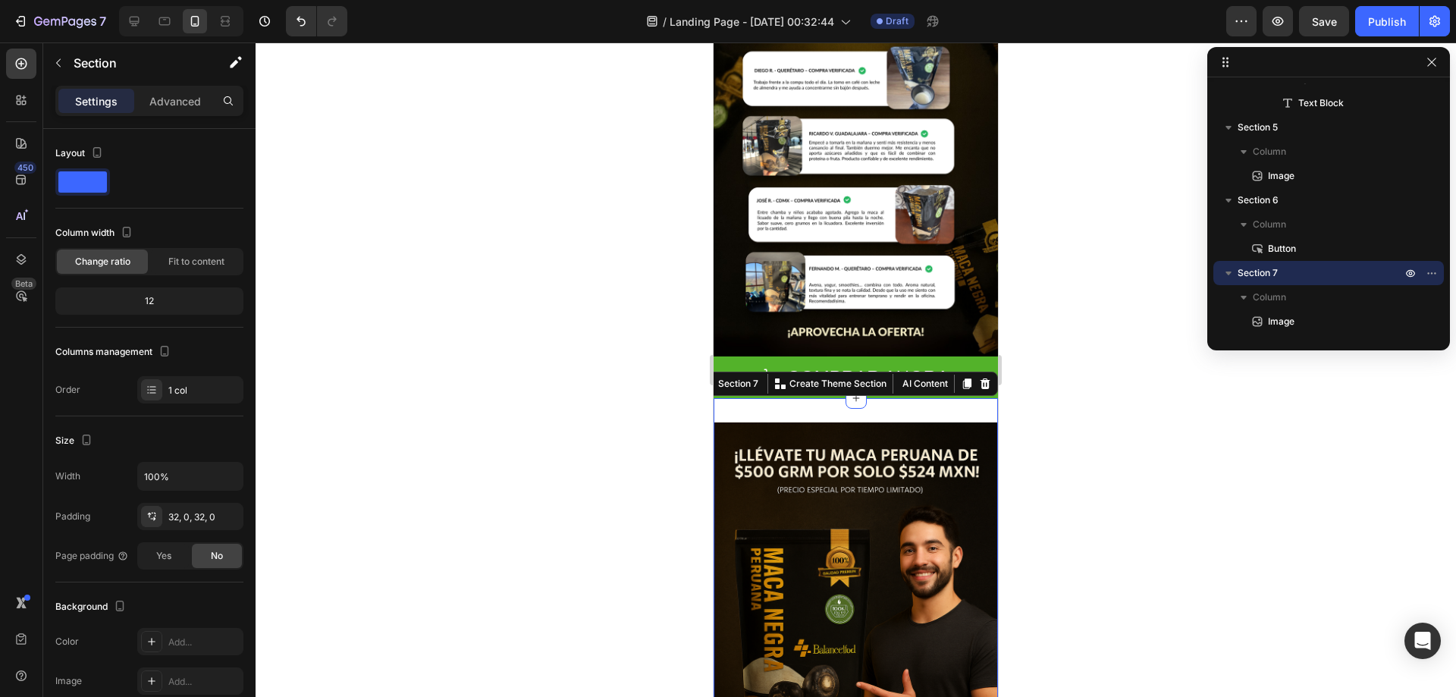
click at [948, 399] on div "Image Section 7 You can create reusable sections Create Theme Section AI Conten…" at bounding box center [855, 635] width 284 height 475
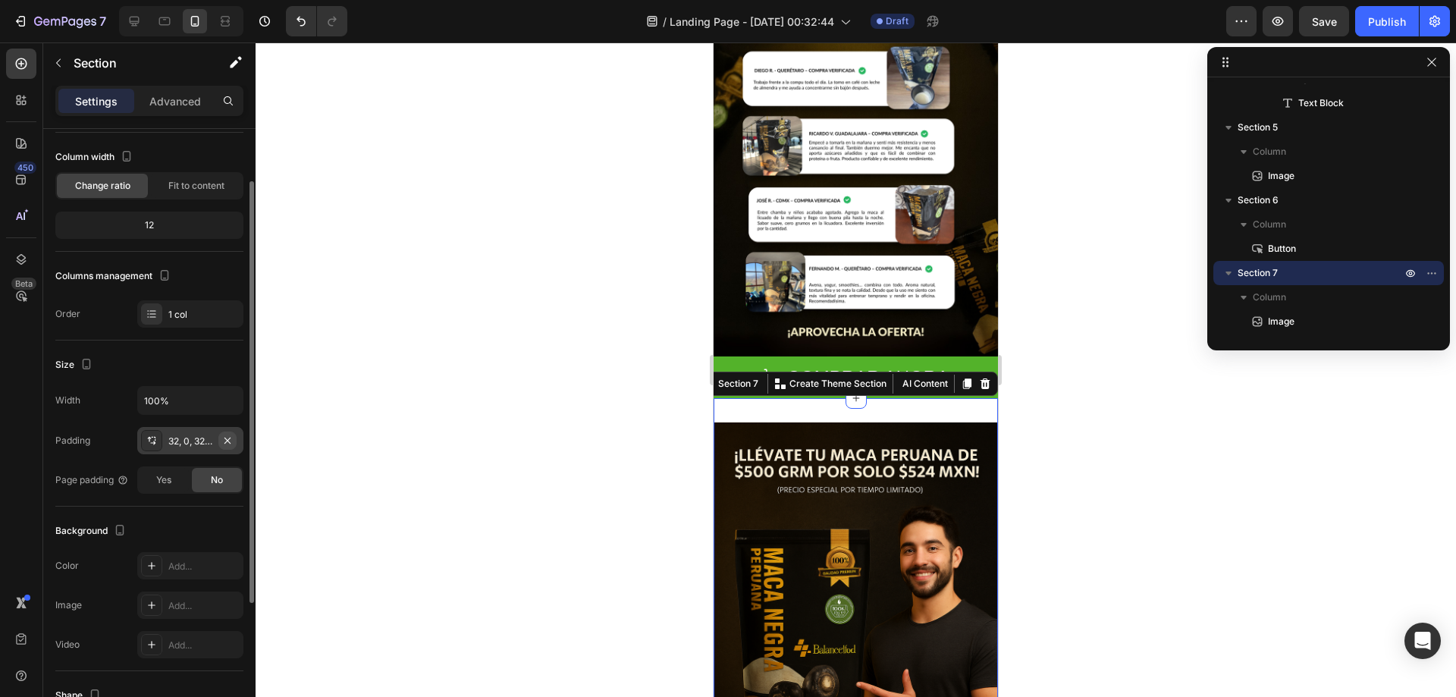
click at [229, 441] on icon "button" at bounding box center [227, 440] width 6 height 6
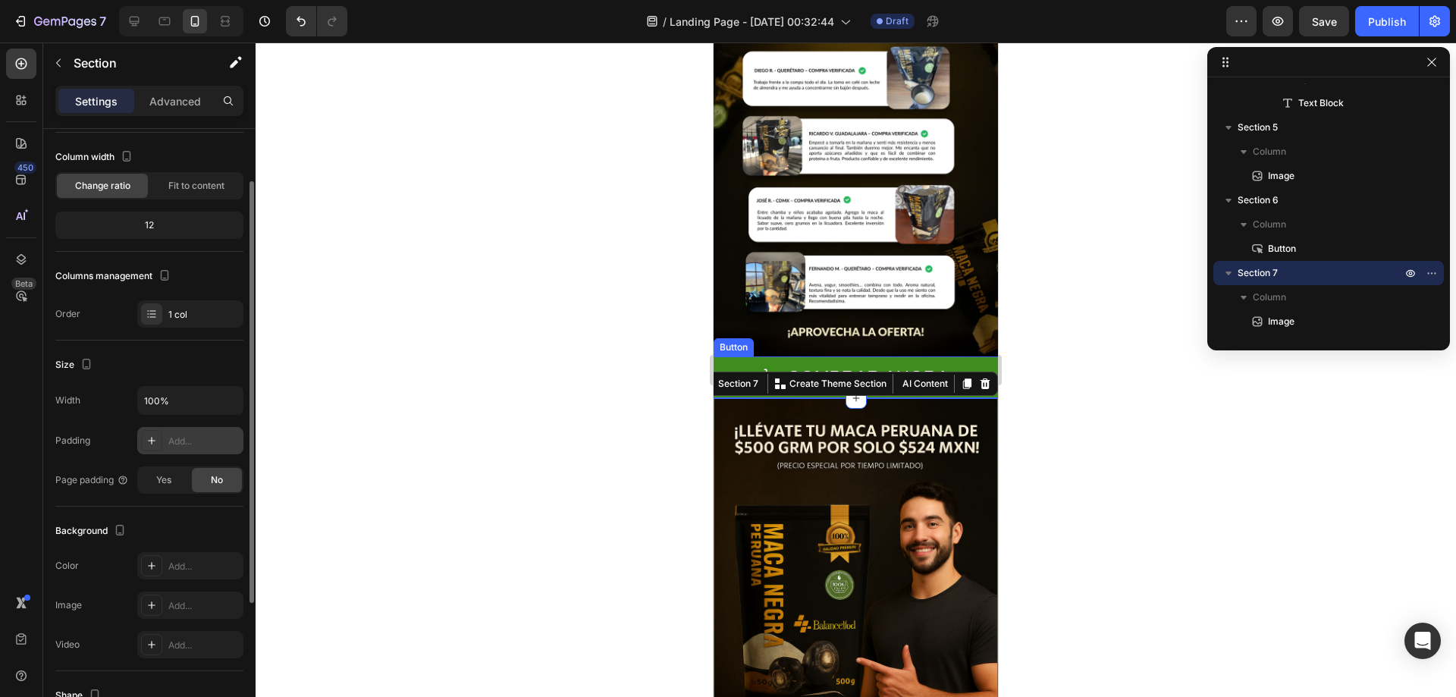
click at [942, 356] on button "COMPRAR AHORA" at bounding box center [855, 377] width 284 height 42
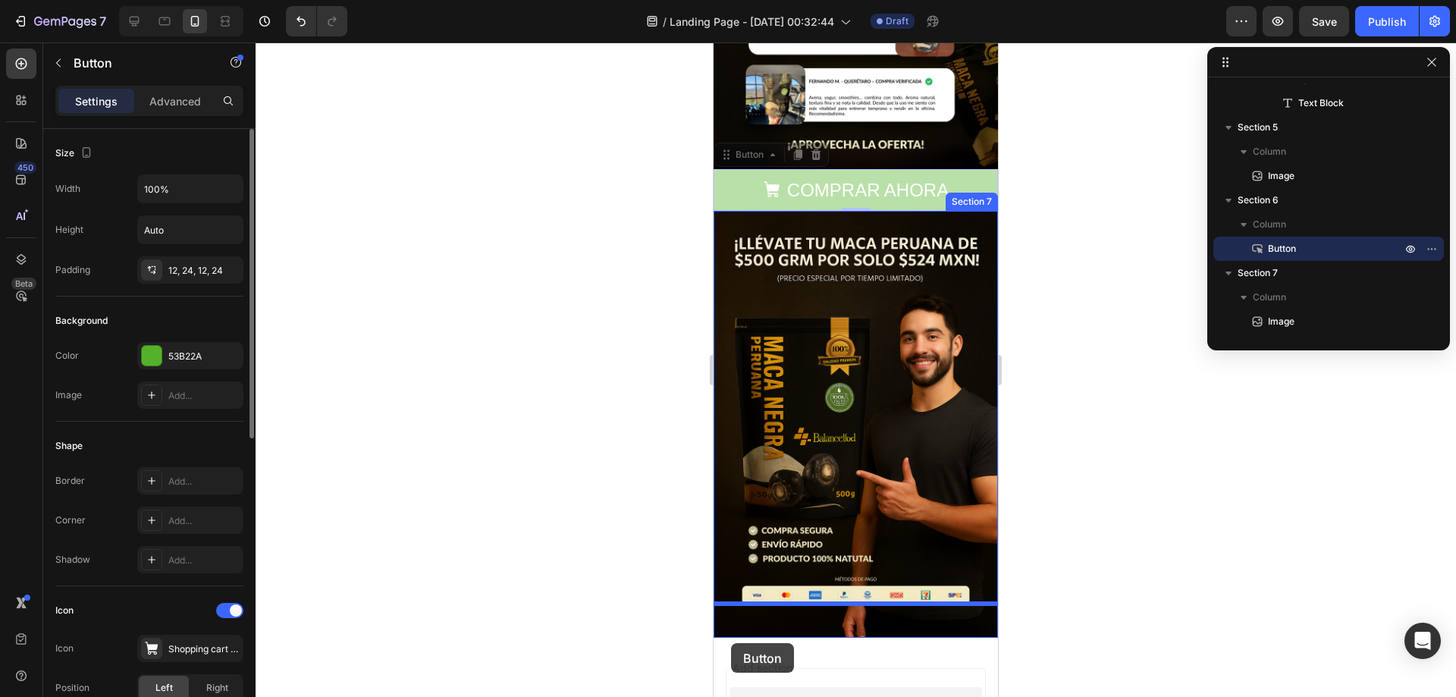
scroll to position [1264, 0]
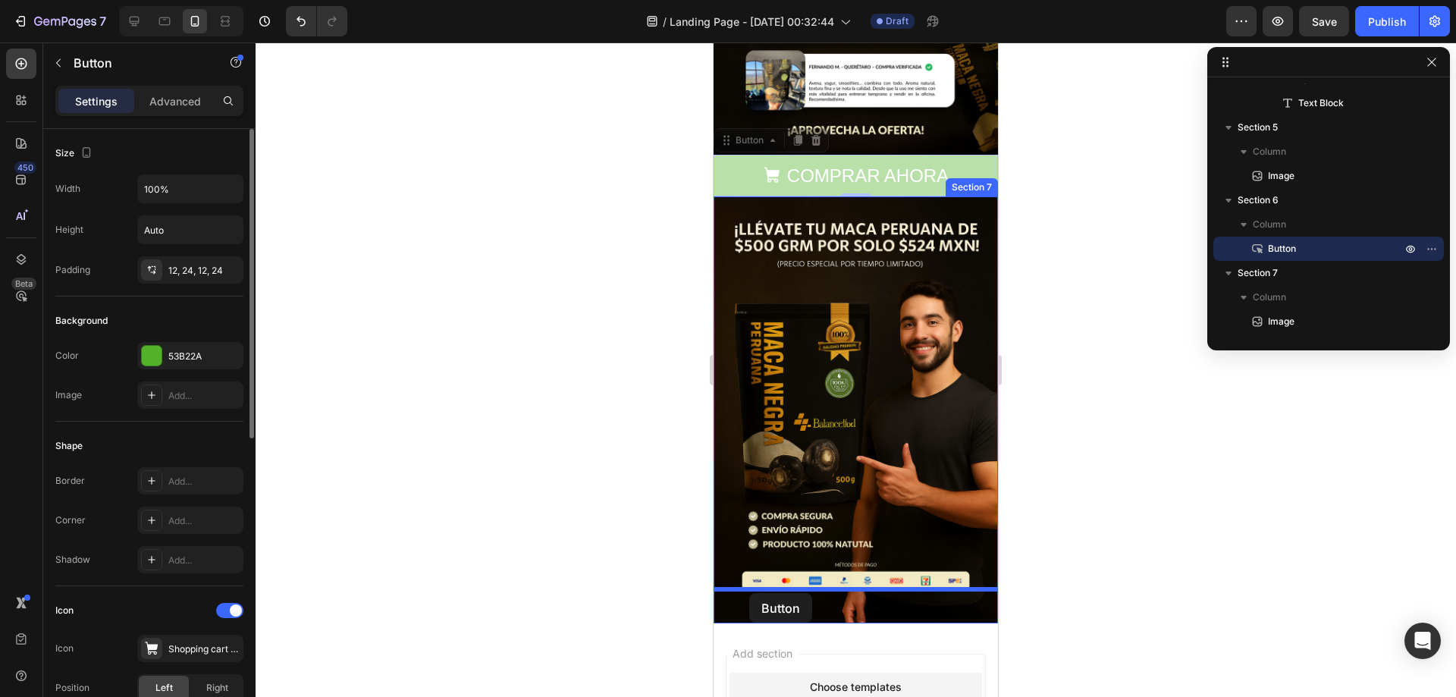
drag, startPoint x: 725, startPoint y: 171, endPoint x: 749, endPoint y: 593, distance: 422.2
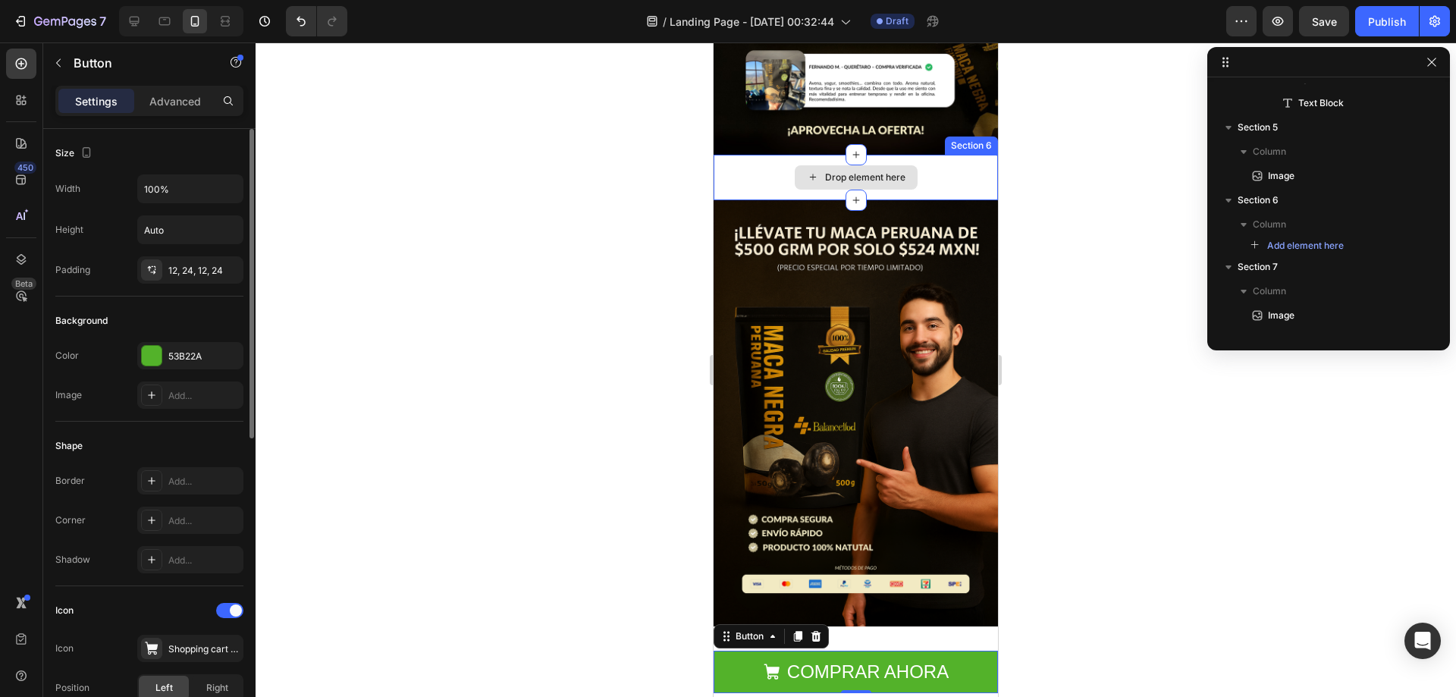
click at [945, 156] on div "Drop element here" at bounding box center [855, 177] width 284 height 45
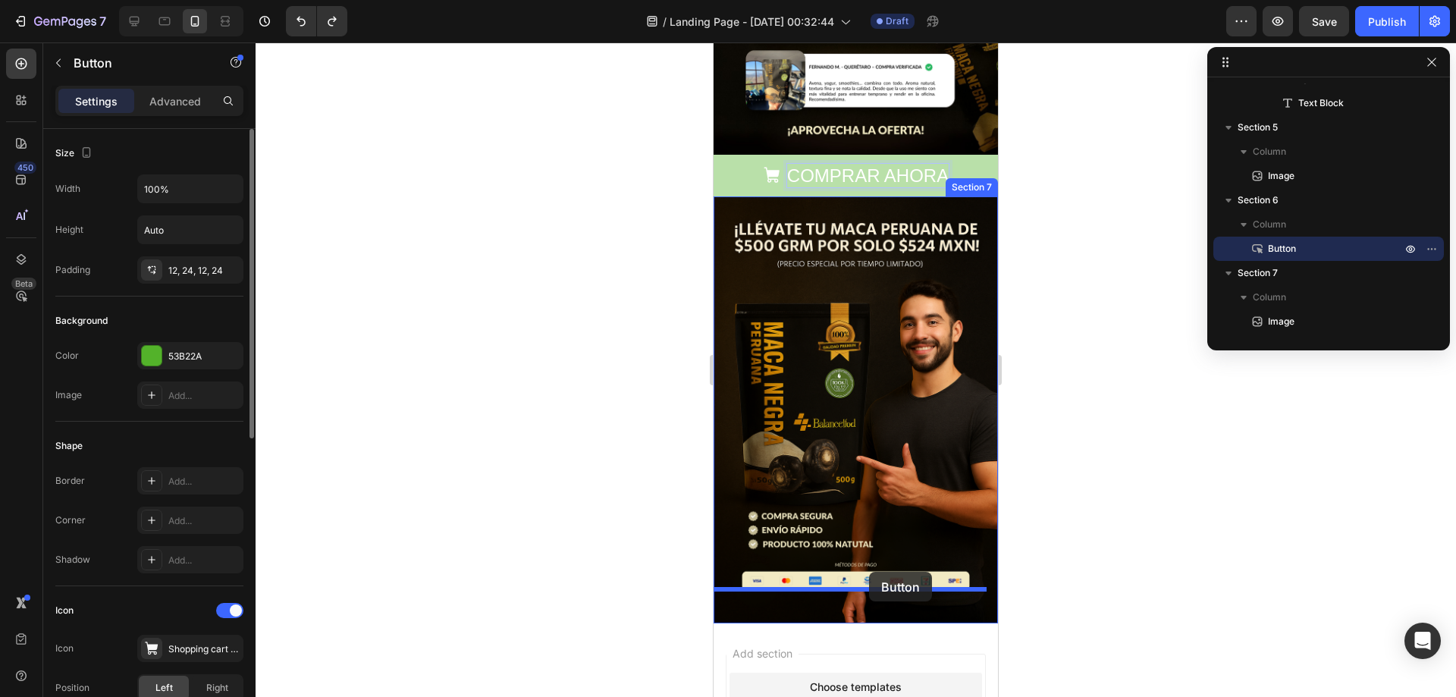
drag, startPoint x: 935, startPoint y: 153, endPoint x: 869, endPoint y: 572, distance: 423.7
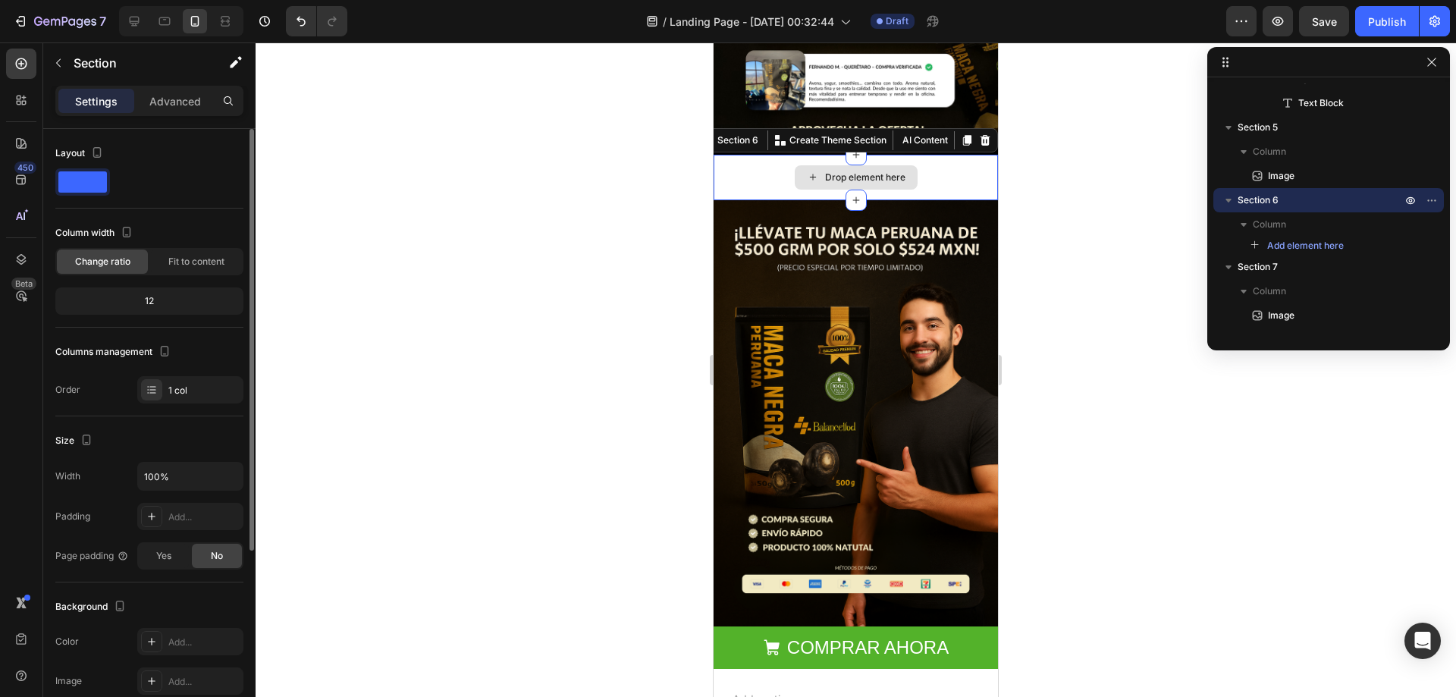
click at [954, 155] on div "Drop element here" at bounding box center [855, 177] width 284 height 45
click at [980, 135] on icon at bounding box center [985, 140] width 10 height 11
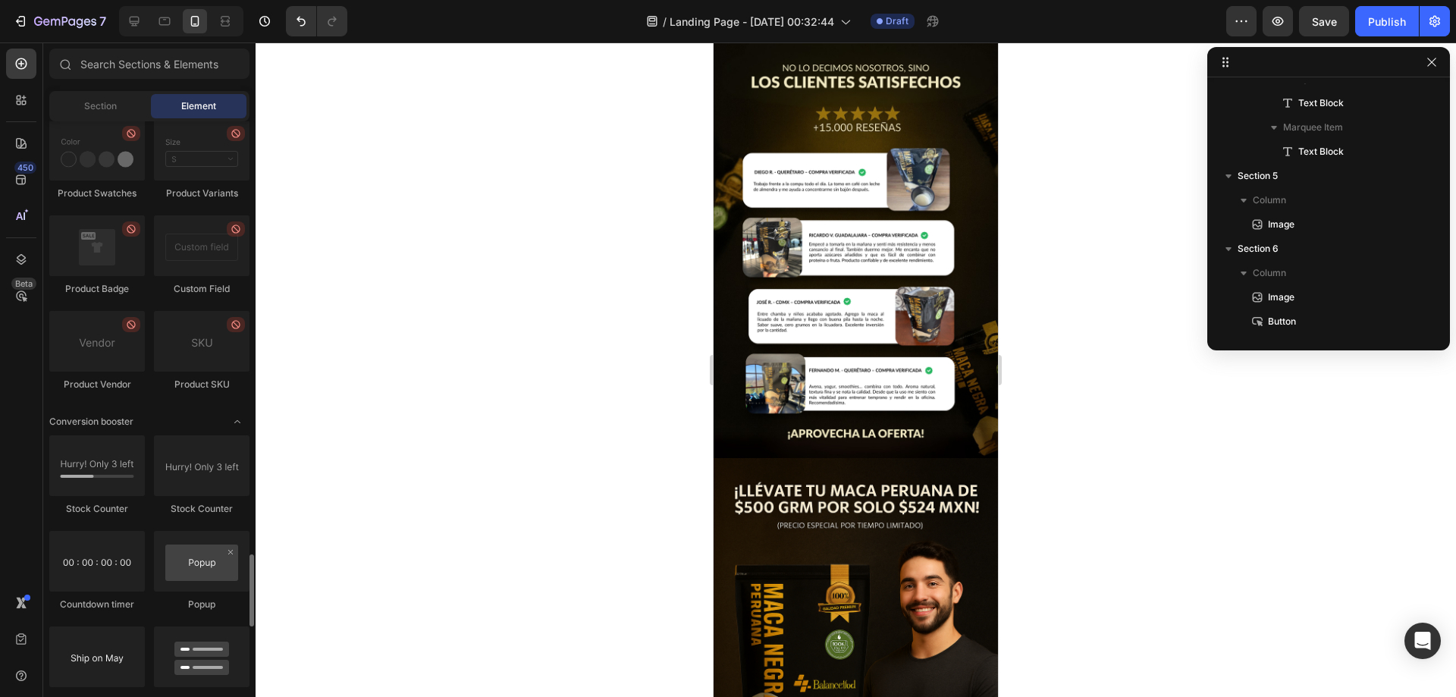
scroll to position [2881, 0]
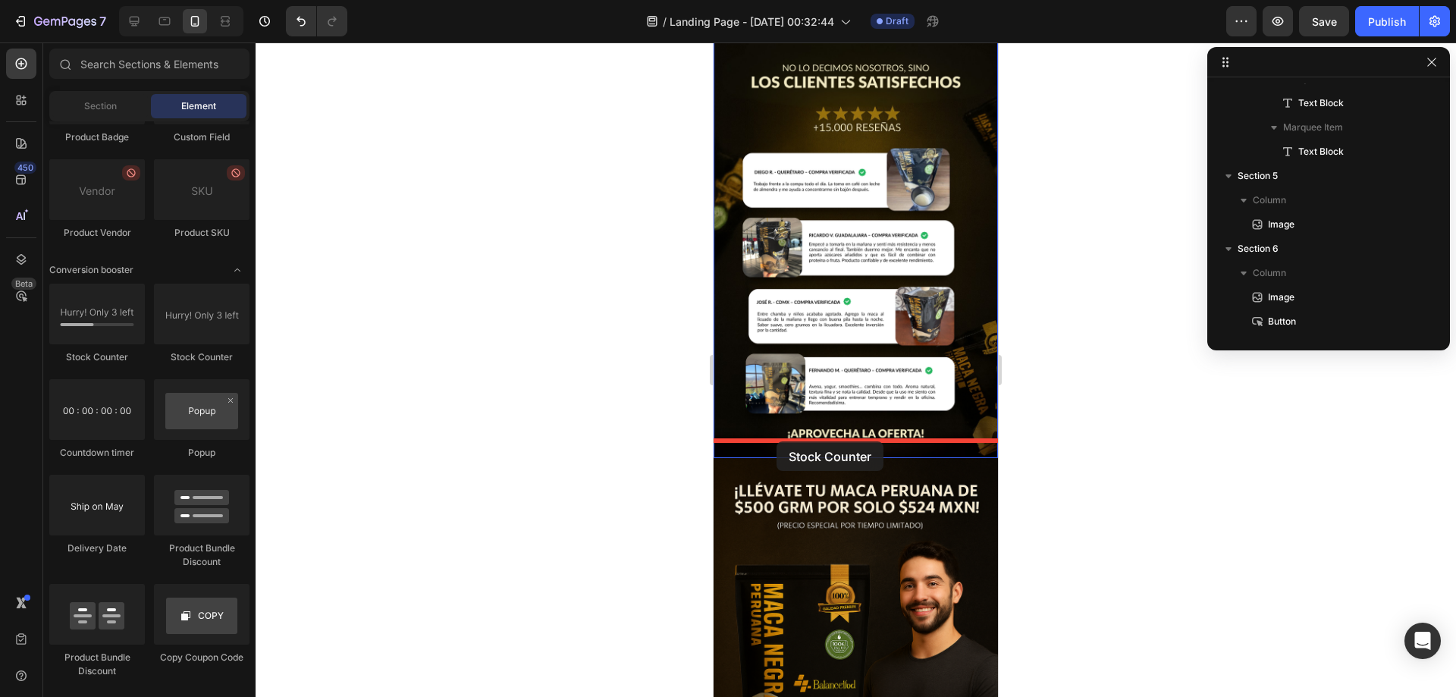
drag, startPoint x: 830, startPoint y: 362, endPoint x: 776, endPoint y: 441, distance: 95.5
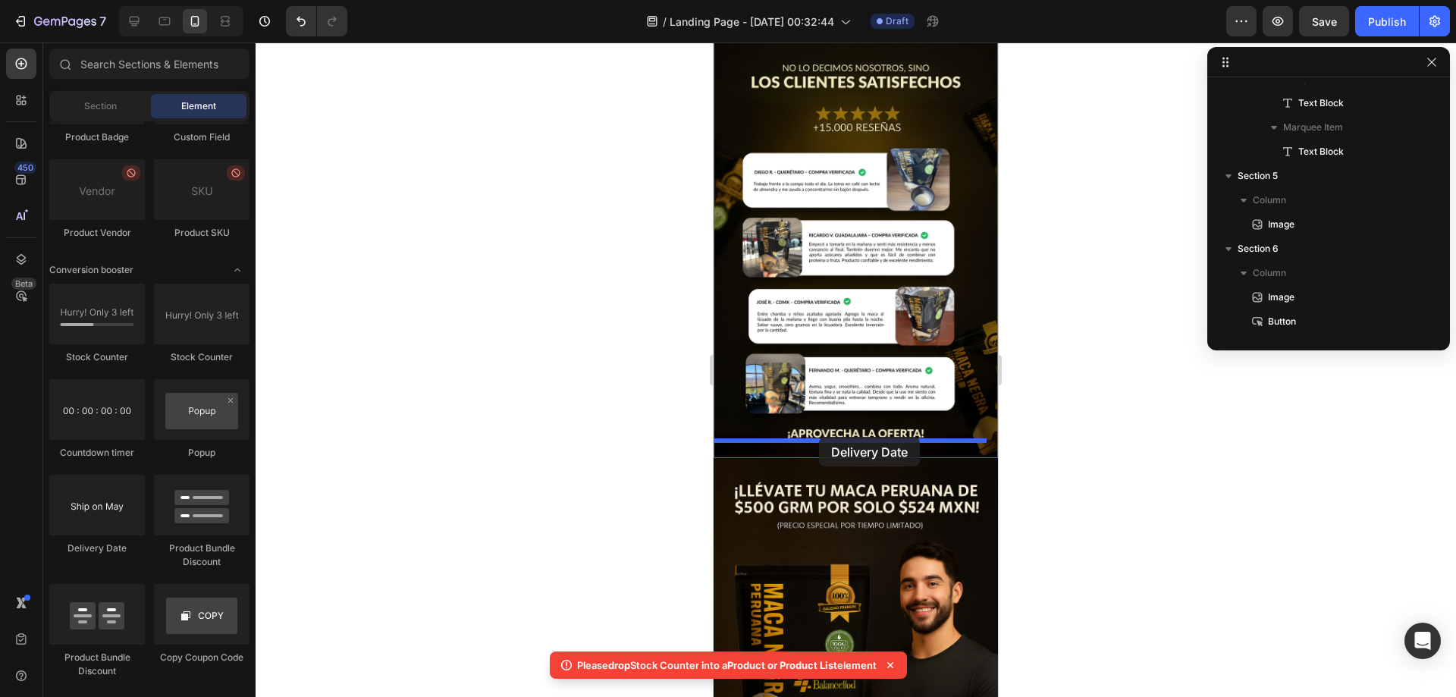
drag, startPoint x: 810, startPoint y: 579, endPoint x: 819, endPoint y: 437, distance: 142.8
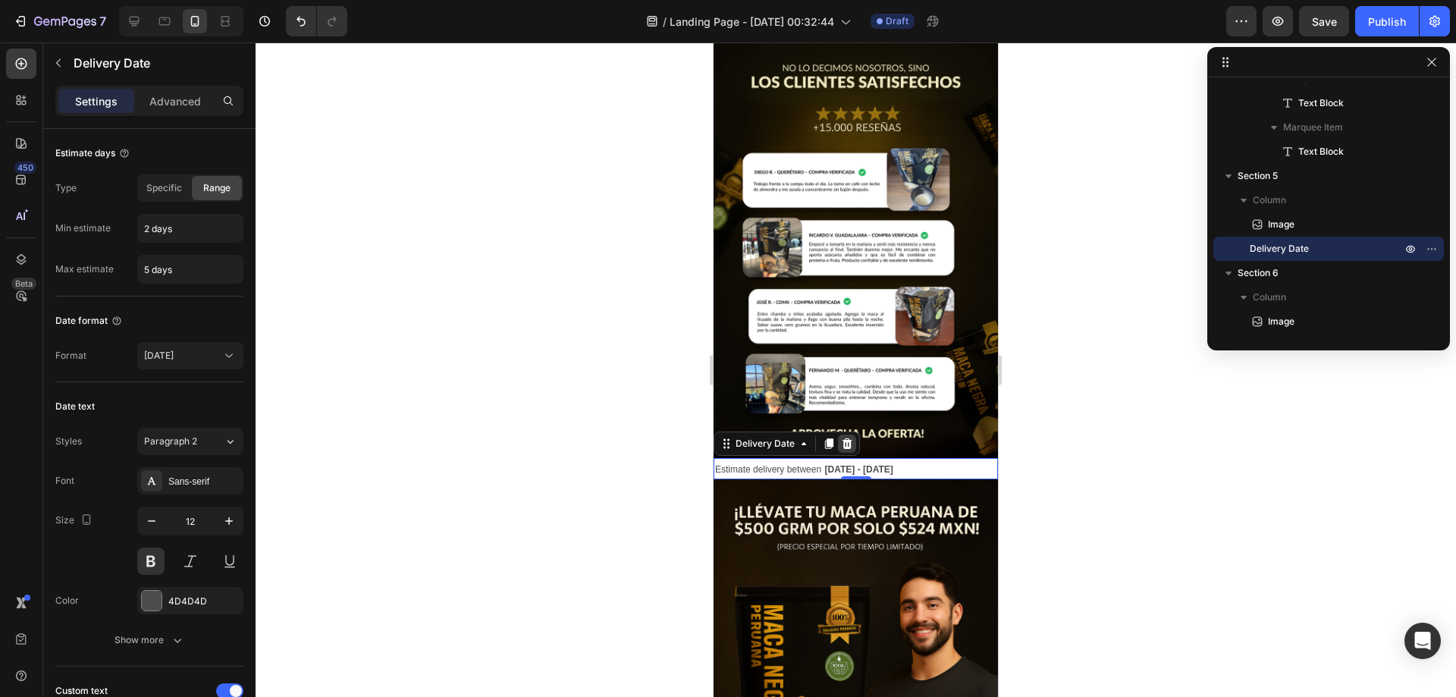
click at [849, 438] on icon at bounding box center [847, 443] width 10 height 11
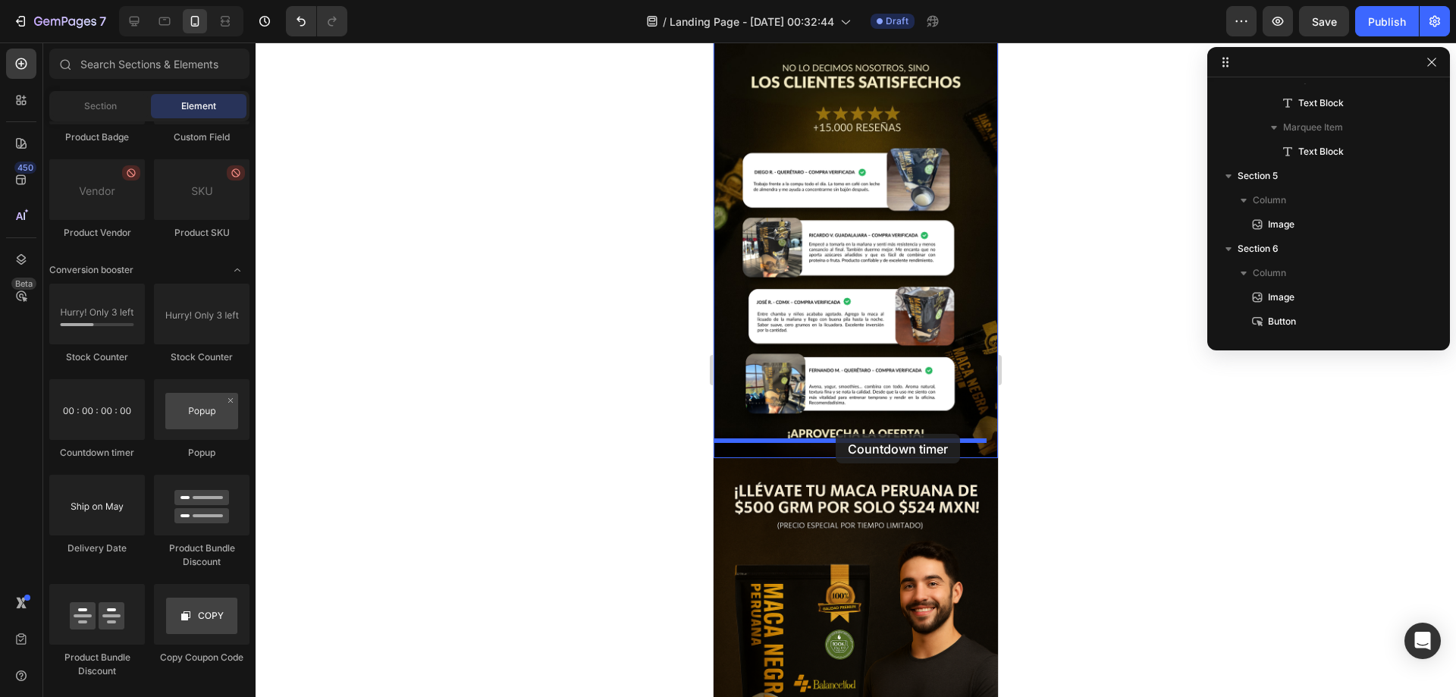
drag, startPoint x: 833, startPoint y: 453, endPoint x: 835, endPoint y: 434, distance: 19.8
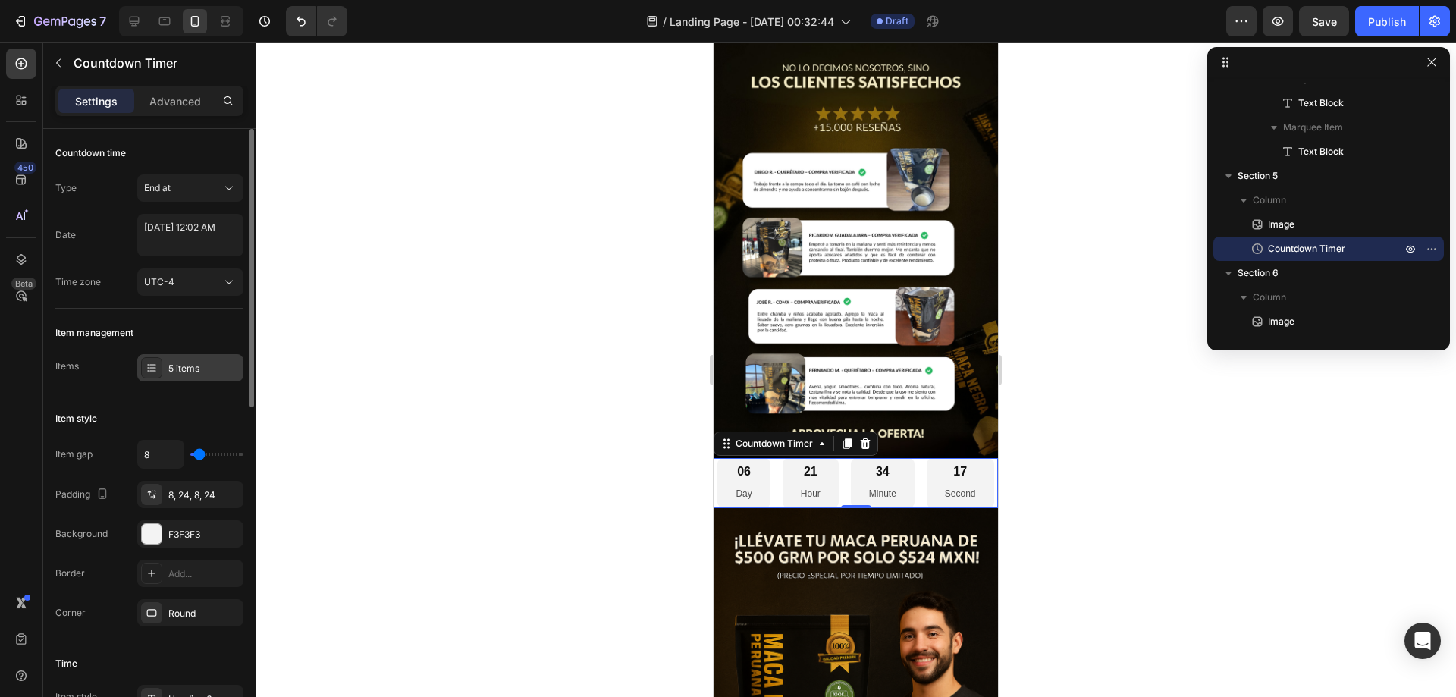
click at [186, 368] on div "5 items" at bounding box center [203, 369] width 71 height 14
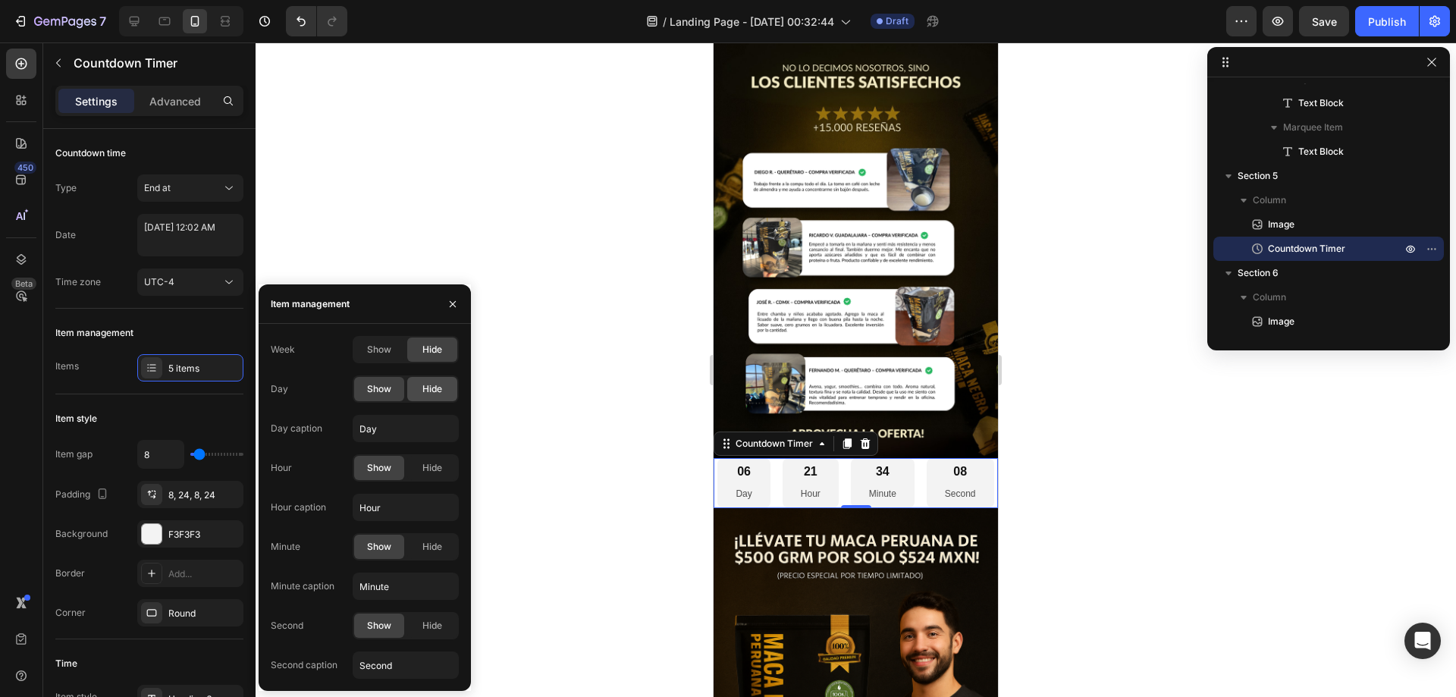
click at [443, 379] on div "Hide" at bounding box center [432, 389] width 50 height 24
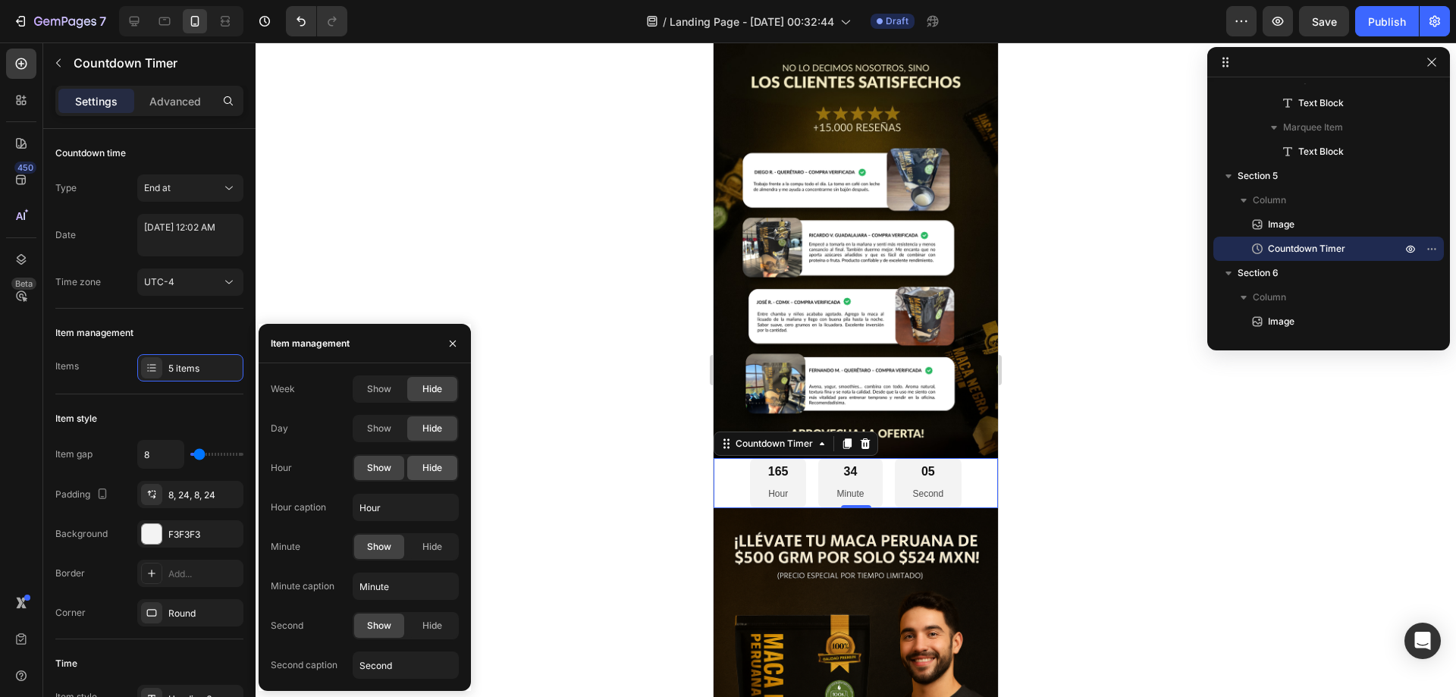
click at [443, 475] on div "Hide" at bounding box center [432, 468] width 50 height 24
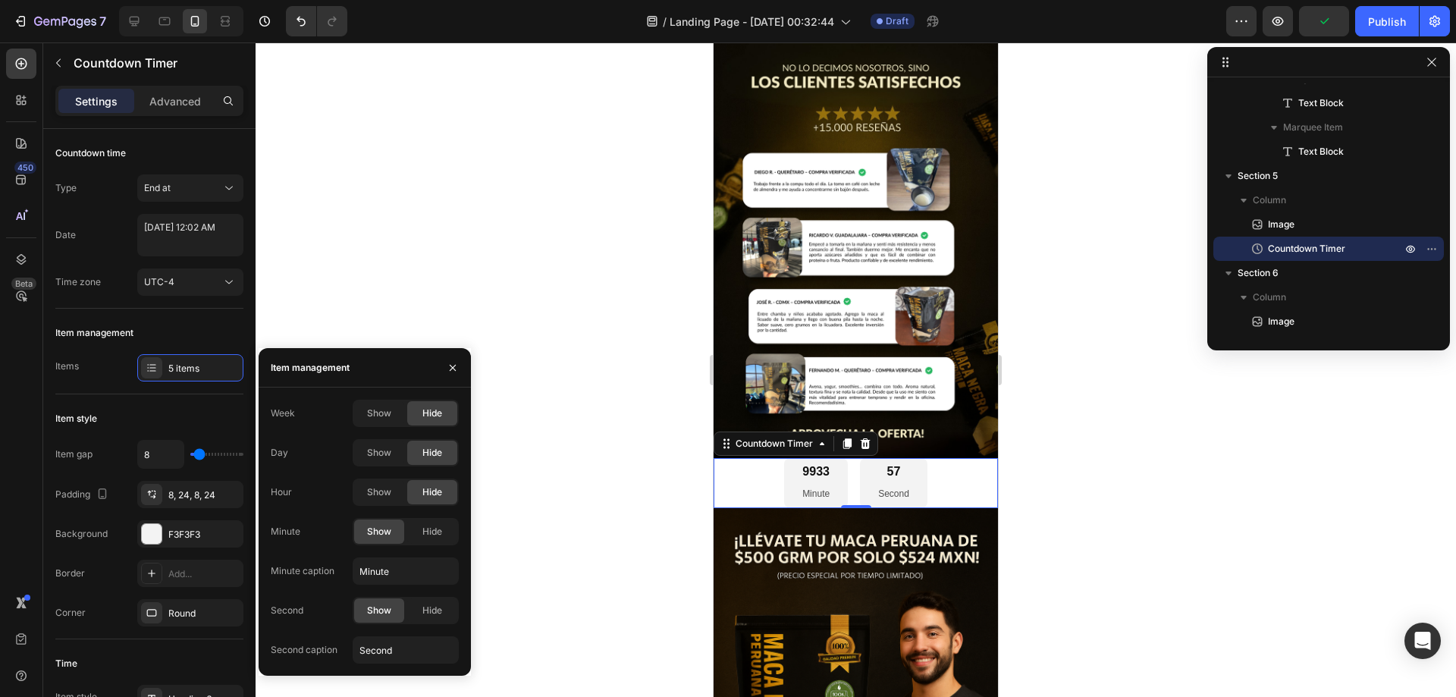
click at [808, 464] on div "9933" at bounding box center [815, 472] width 27 height 16
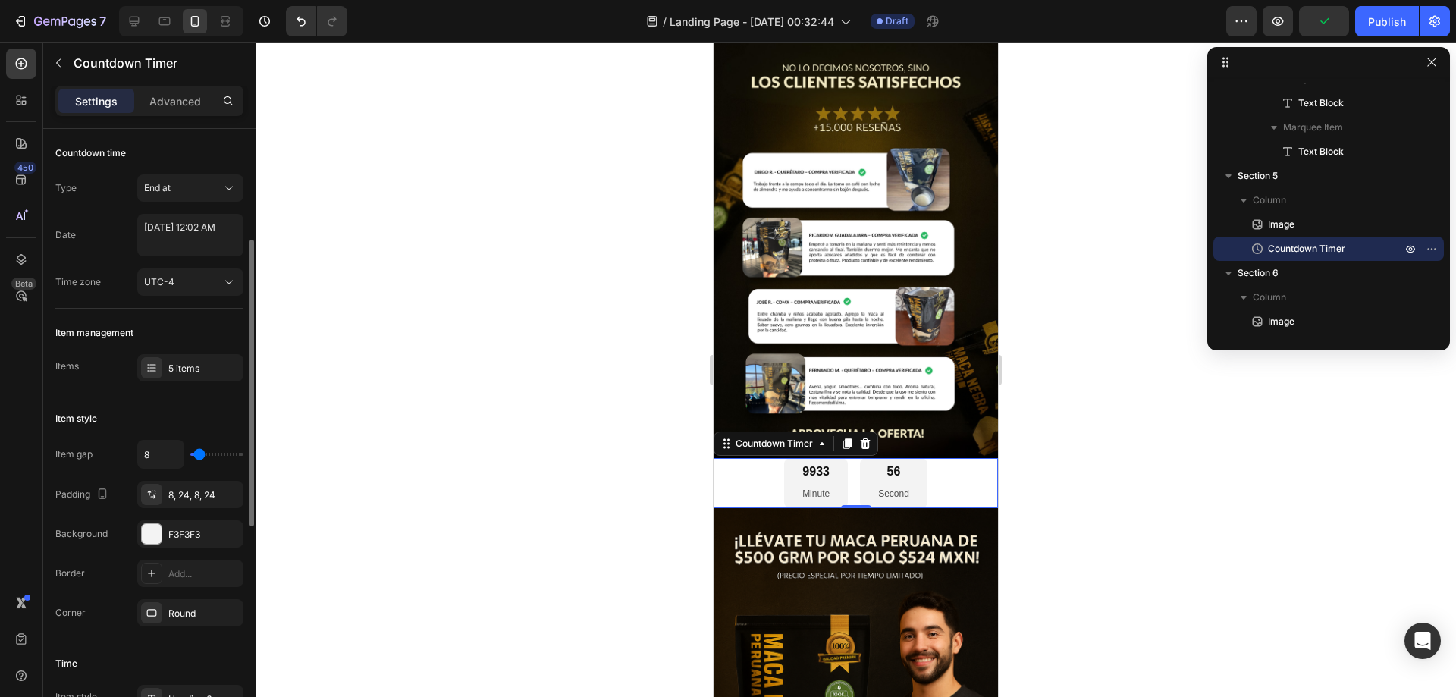
scroll to position [152, 0]
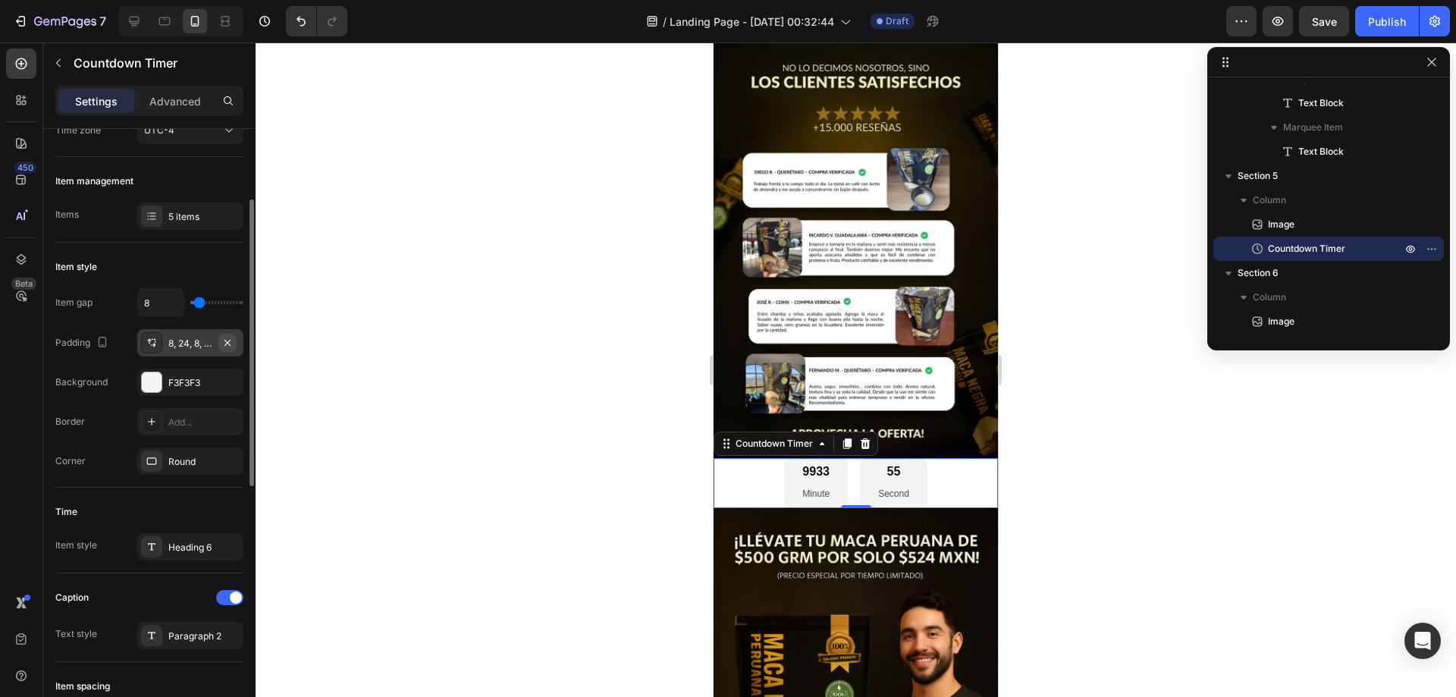
click at [230, 341] on icon "button" at bounding box center [227, 343] width 12 height 12
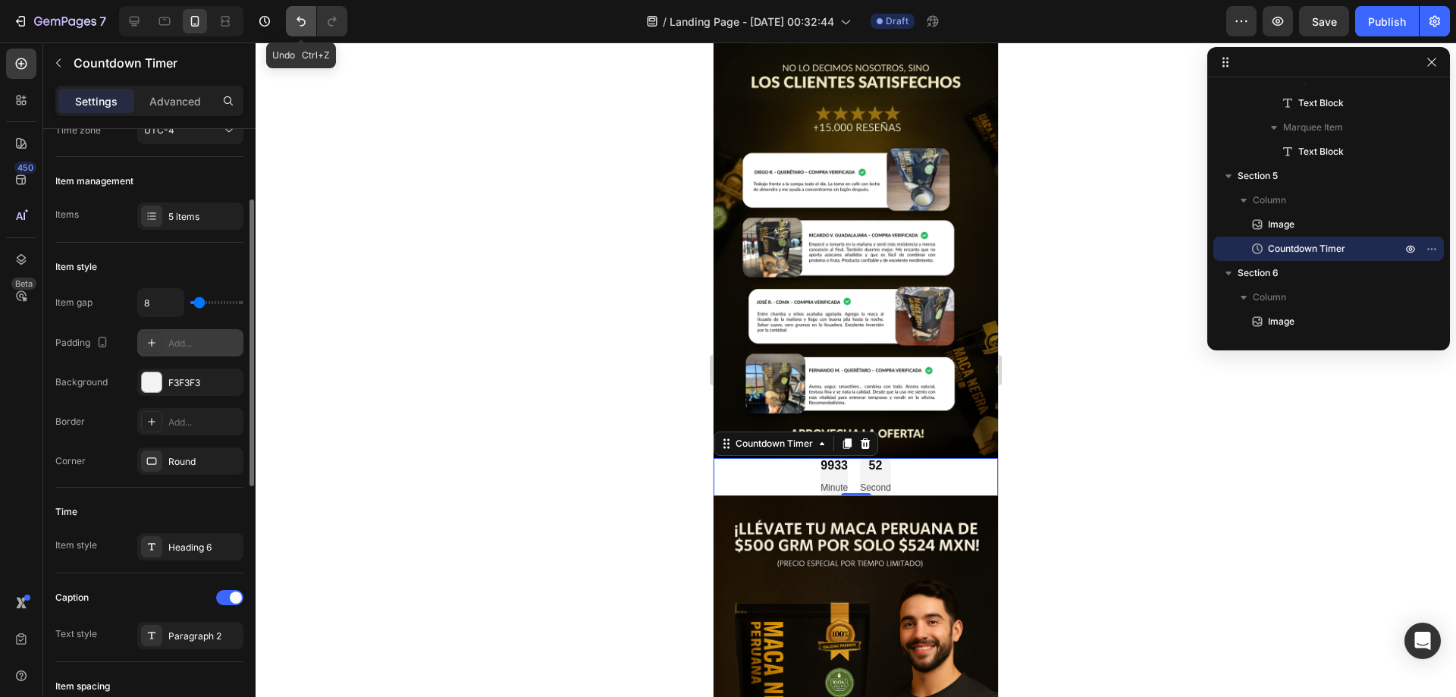
click at [300, 23] on icon "Undo/Redo" at bounding box center [300, 21] width 15 height 15
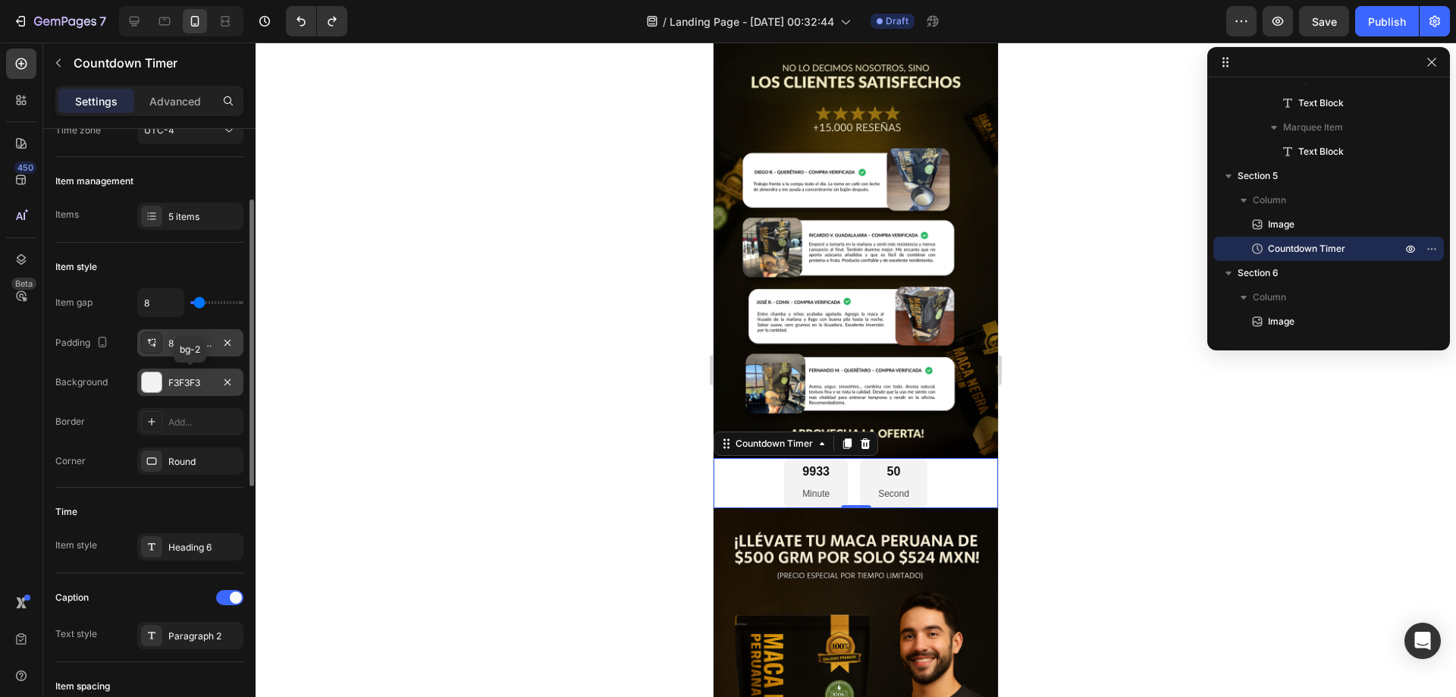
click at [156, 381] on div at bounding box center [152, 382] width 20 height 20
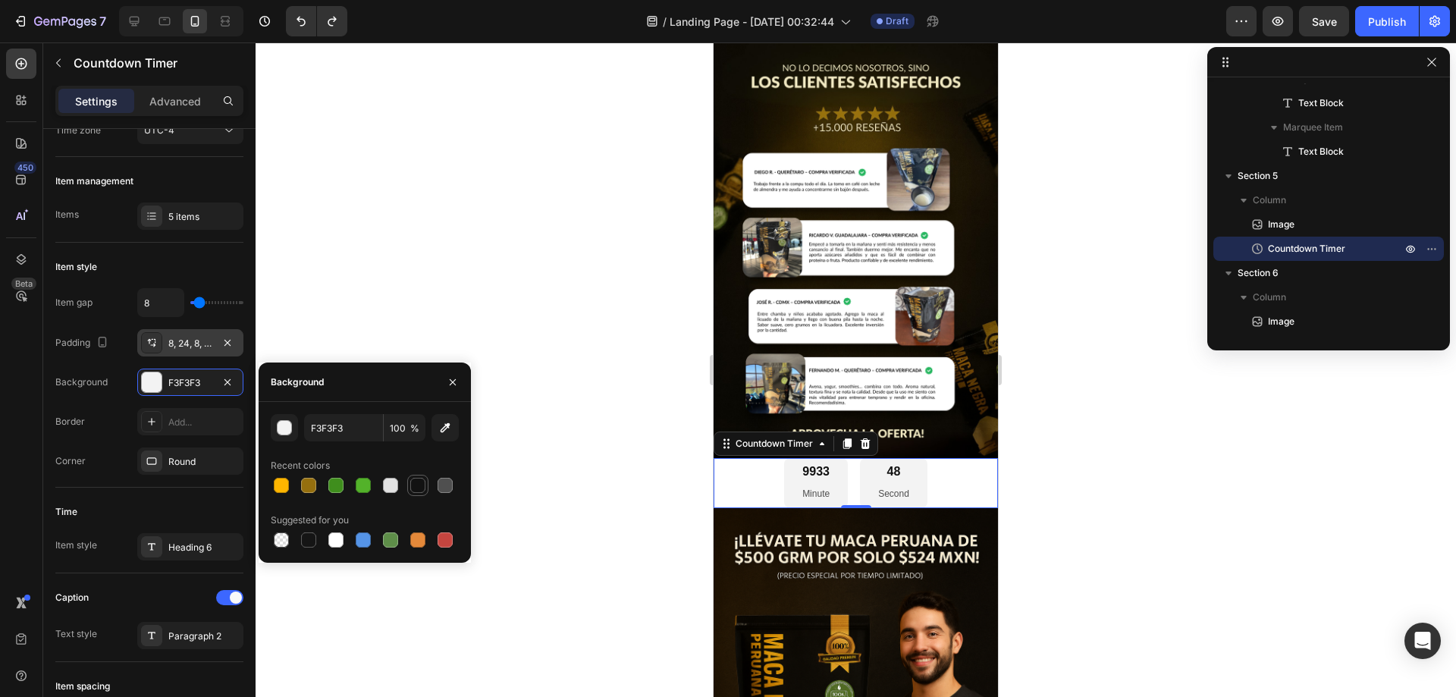
click at [428, 488] on div at bounding box center [417, 485] width 21 height 21
type input "F3F3F3"
click at [193, 461] on div "Round" at bounding box center [190, 462] width 44 height 14
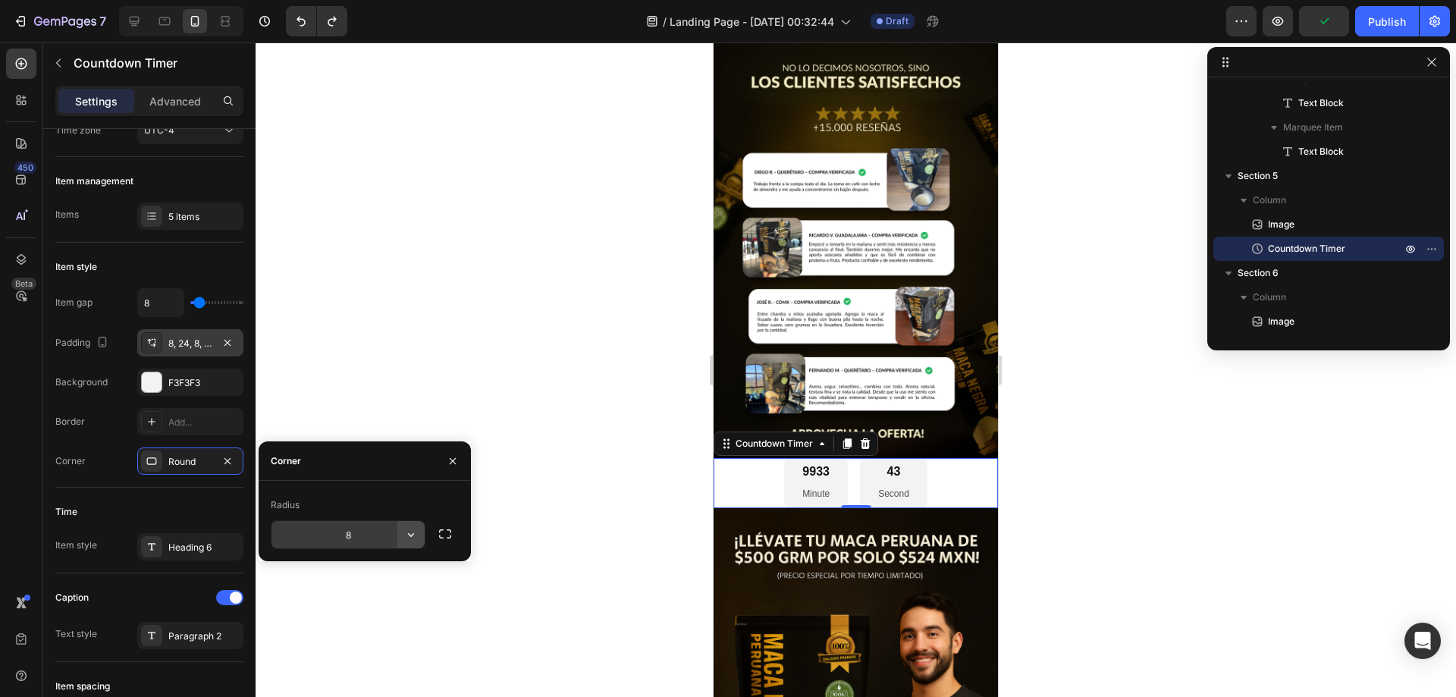
click at [423, 537] on button "button" at bounding box center [410, 534] width 27 height 27
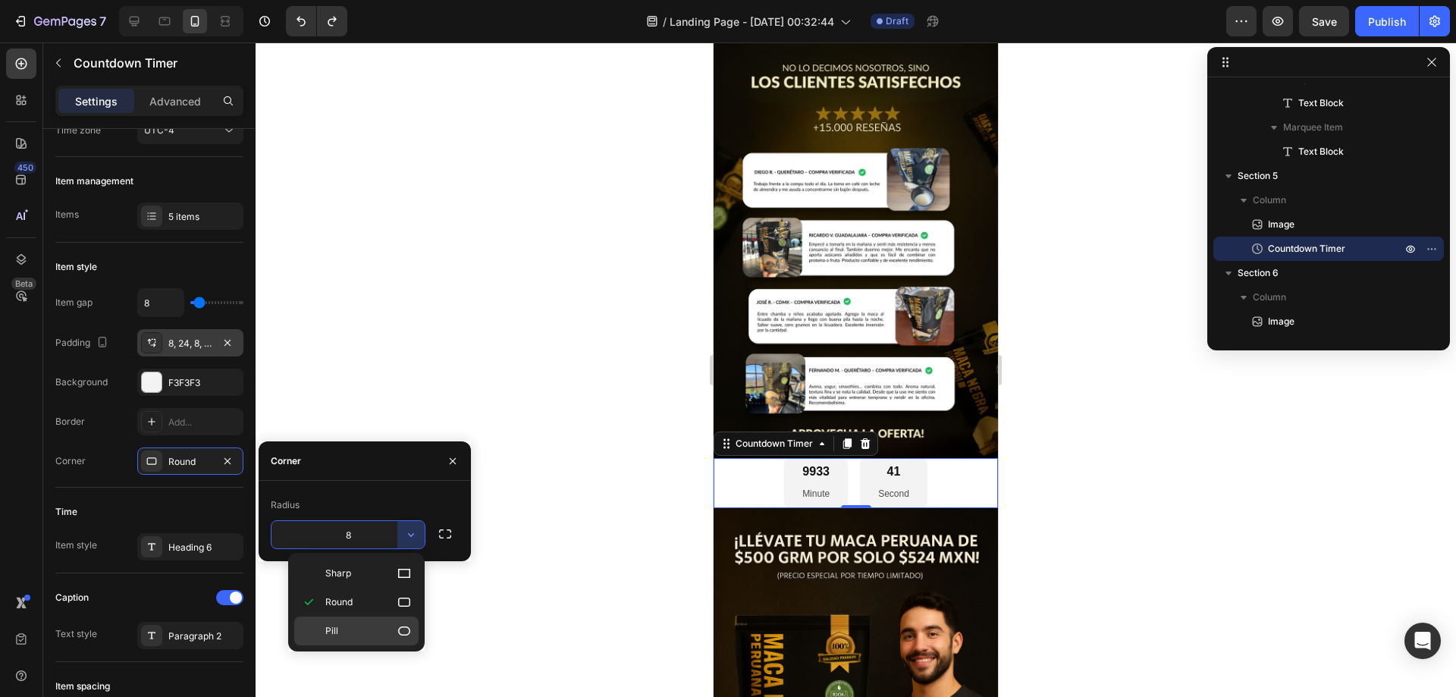
click at [394, 631] on p "Pill" at bounding box center [368, 630] width 86 height 15
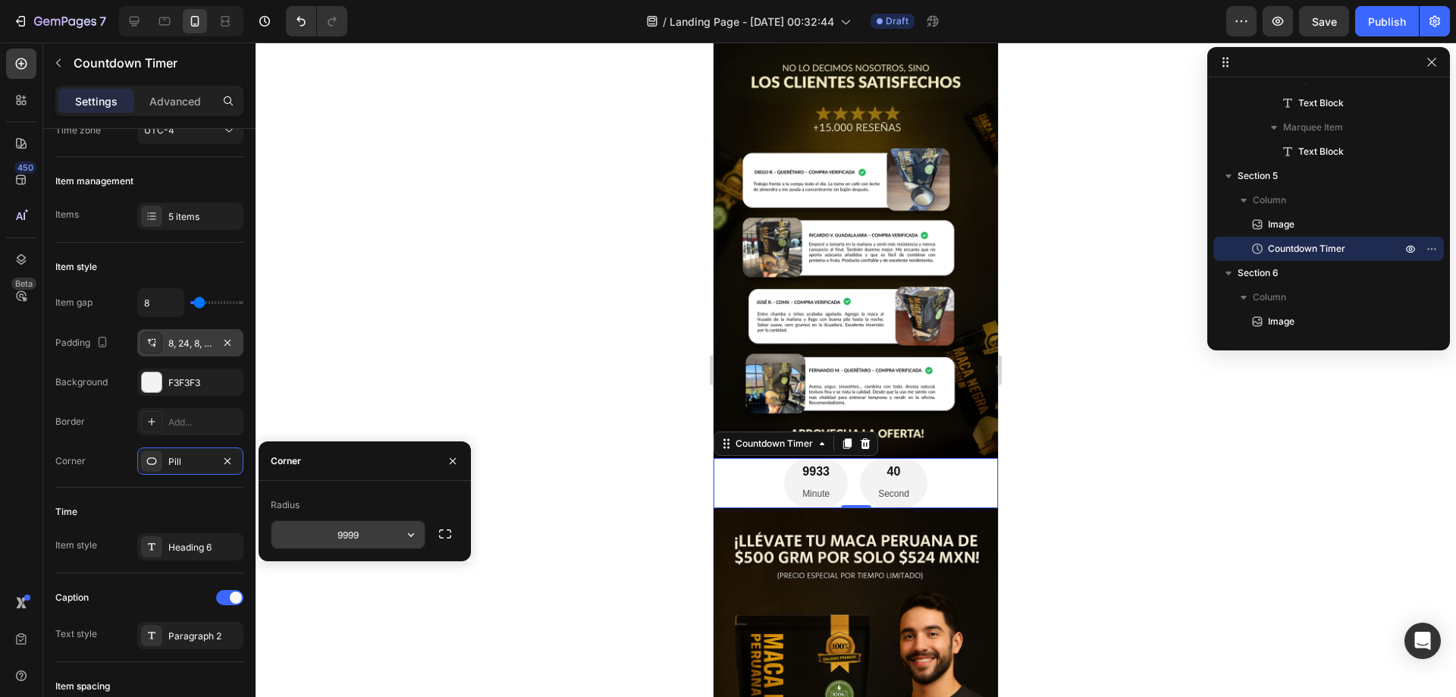
click at [382, 529] on input "9999" at bounding box center [347, 534] width 153 height 27
click at [406, 526] on button "button" at bounding box center [410, 534] width 27 height 27
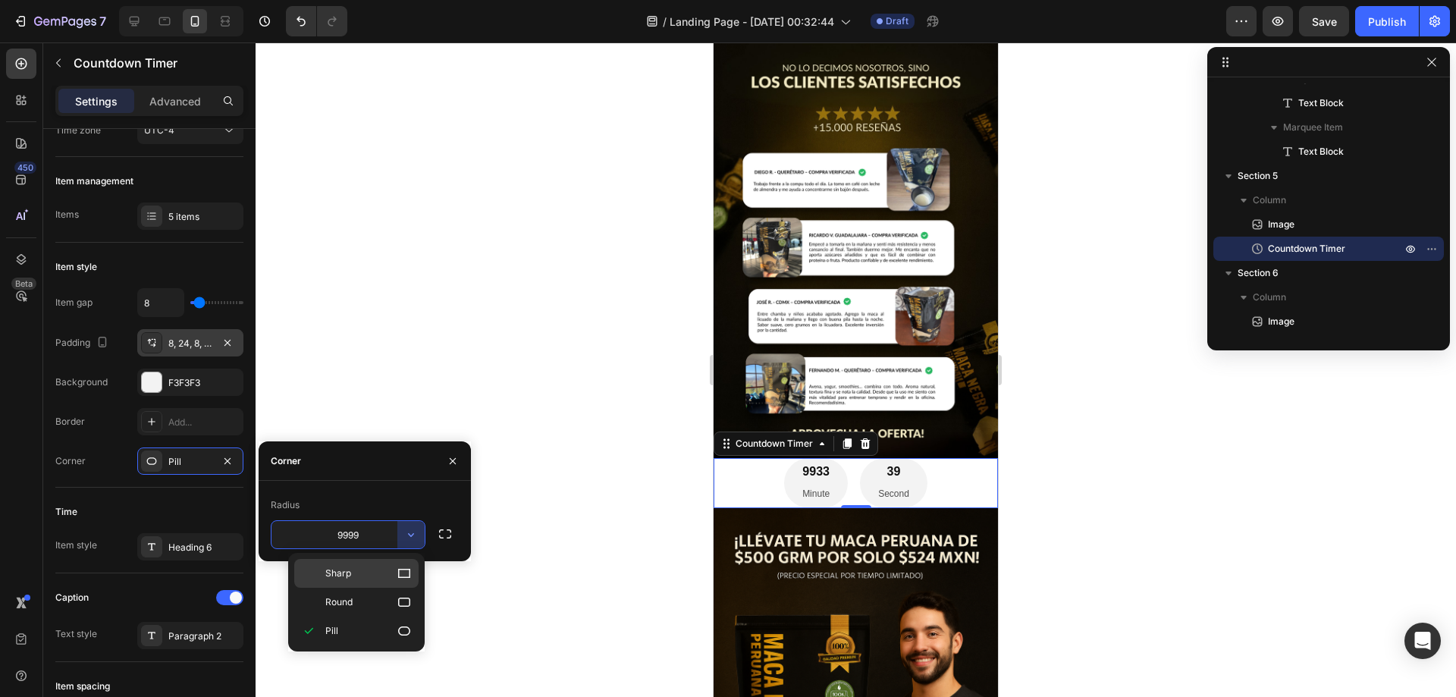
click at [393, 573] on p "Sharp" at bounding box center [368, 573] width 86 height 15
type input "0"
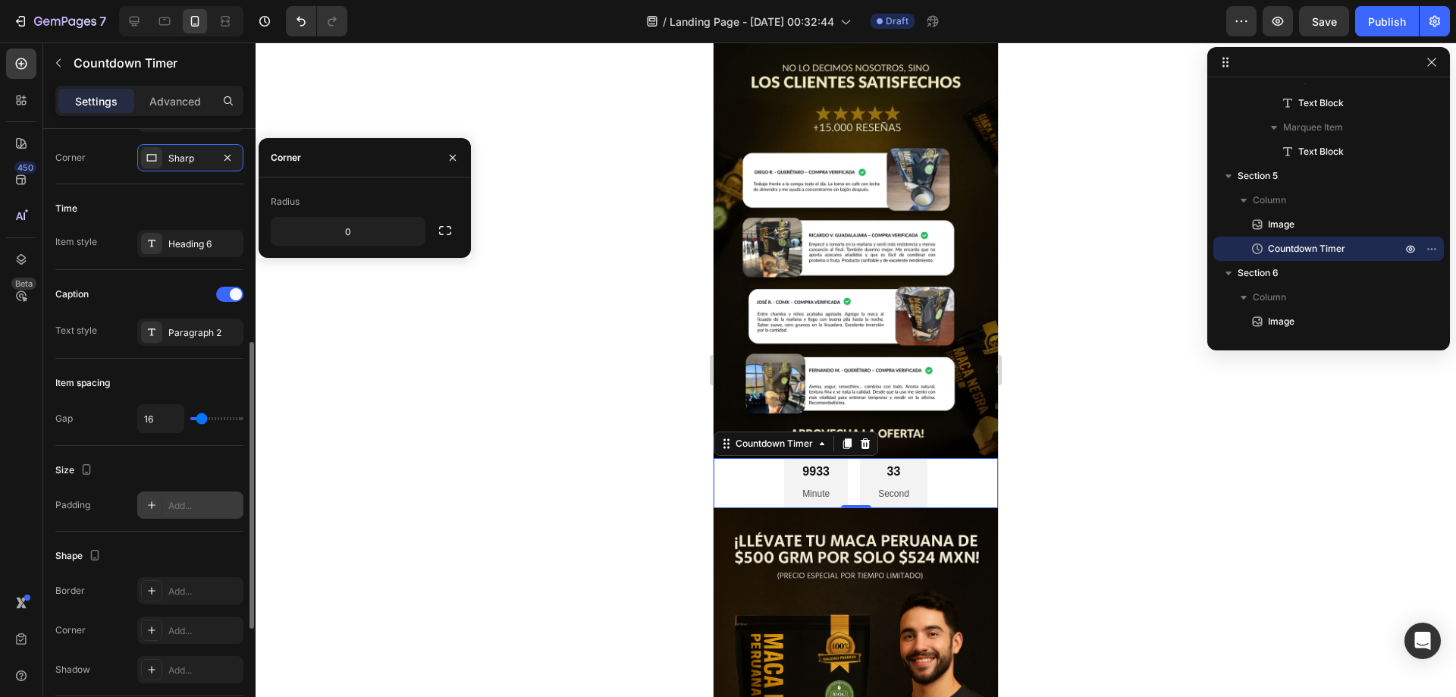
scroll to position [531, 0]
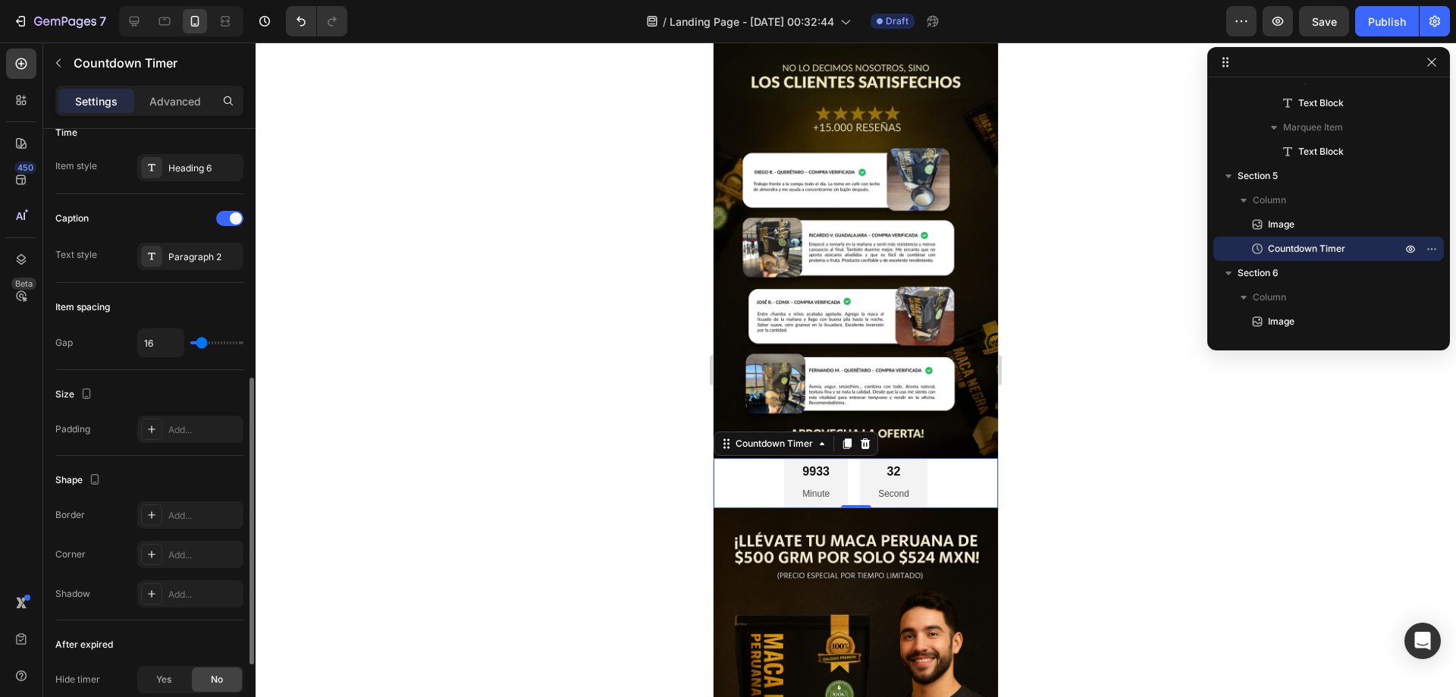
type input "20"
type input "29"
type input "33"
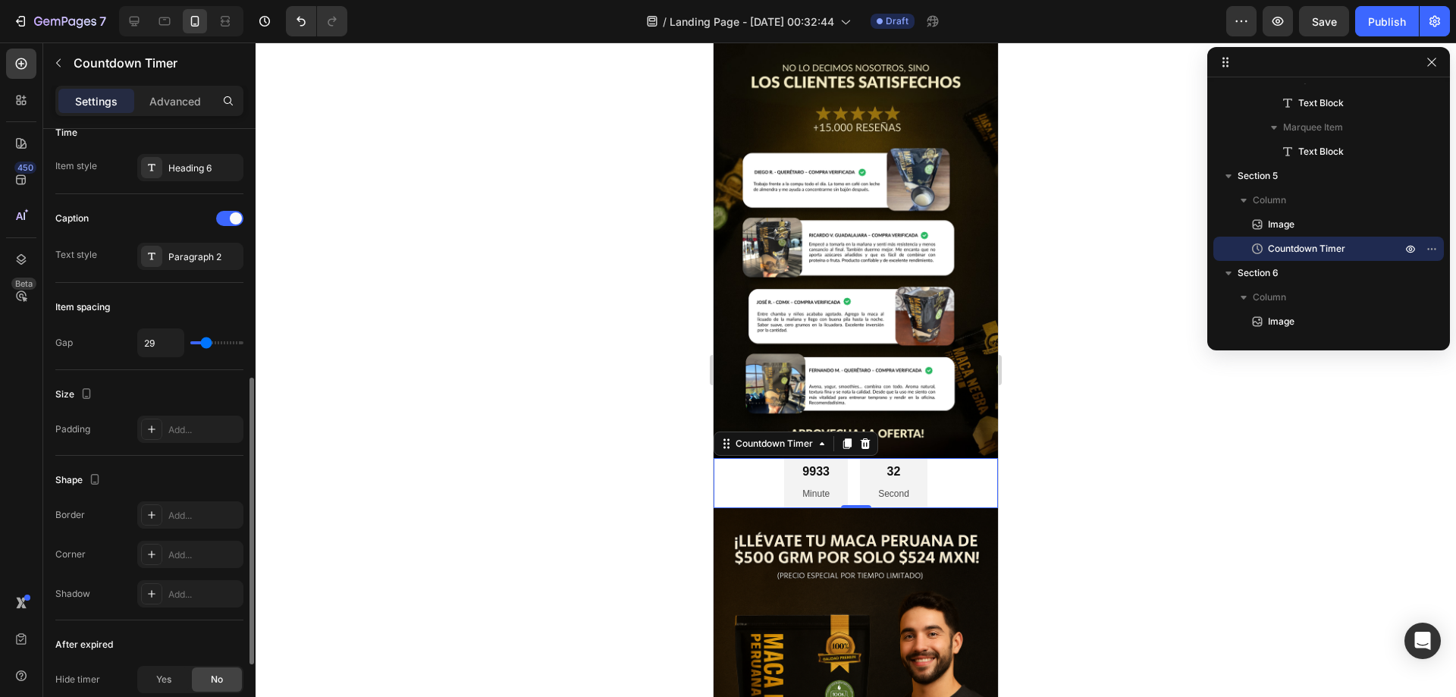
type input "33"
type input "38"
type input "42"
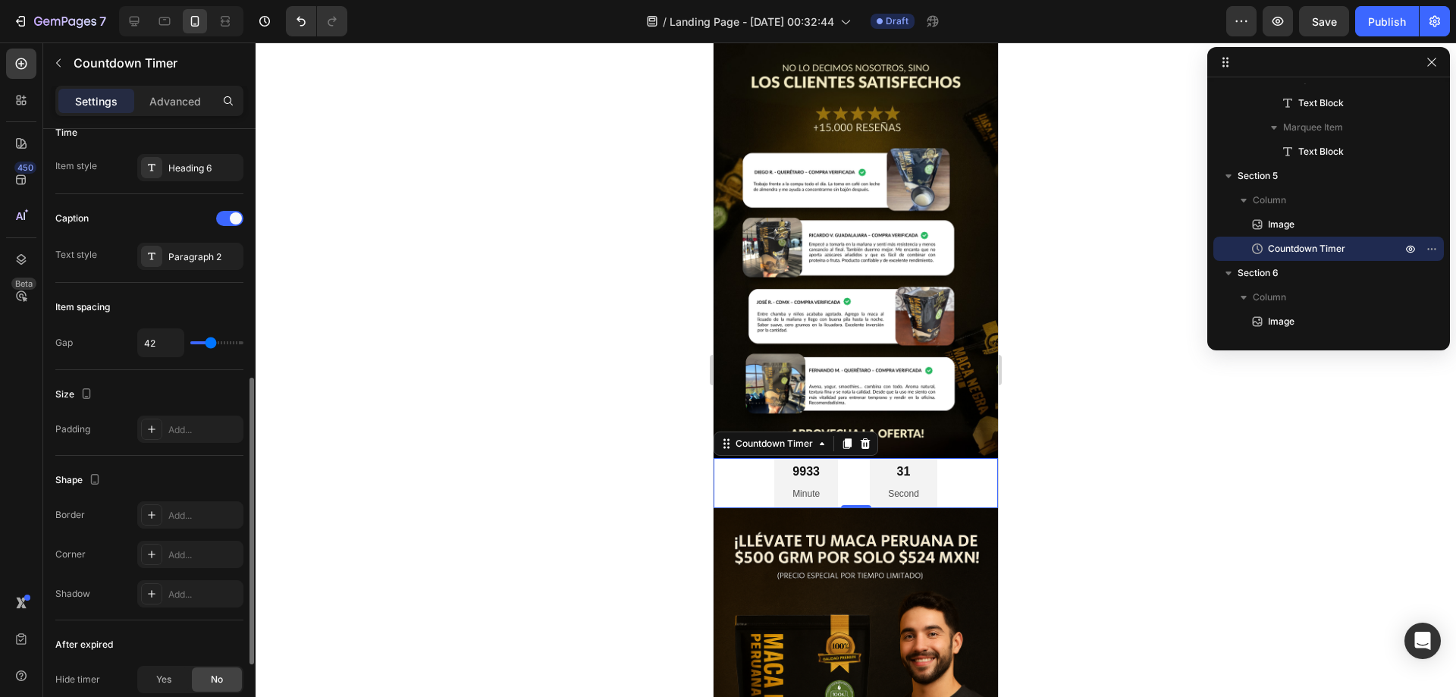
type input "38"
type input "33"
type input "29"
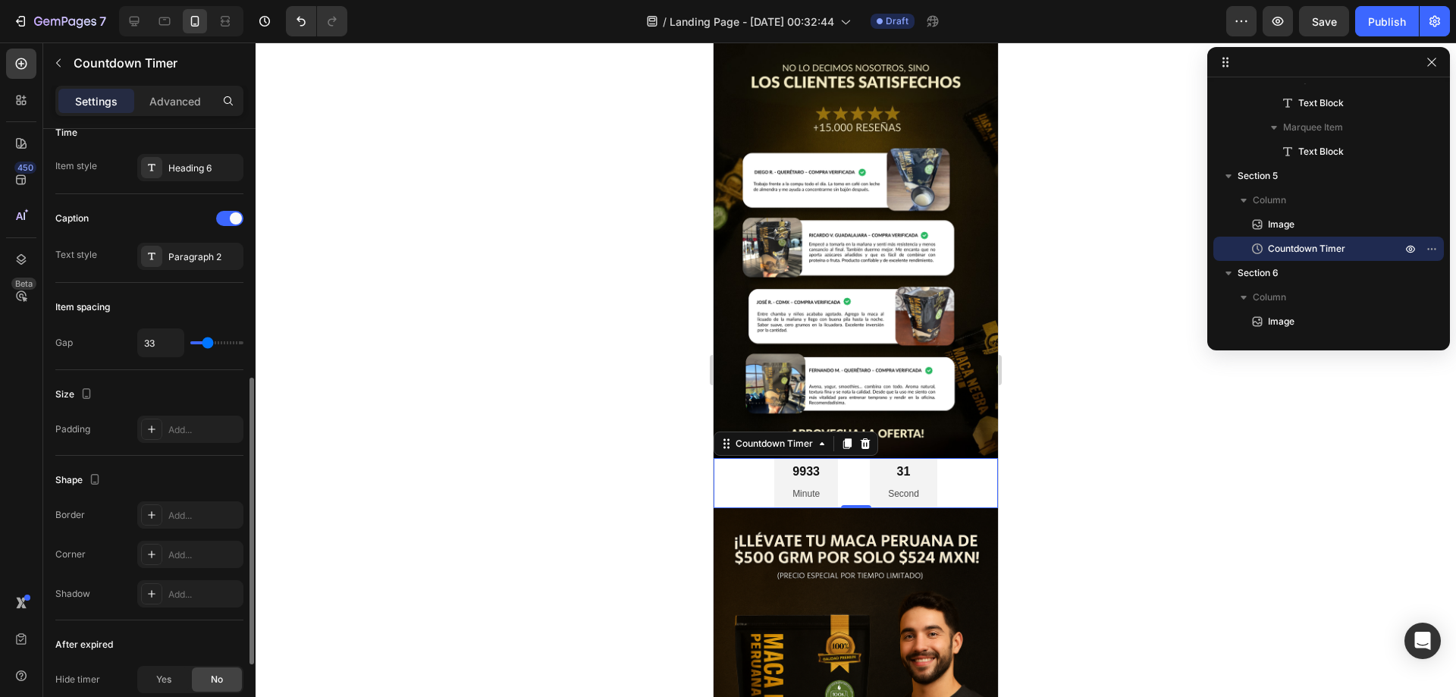
type input "29"
type input "20"
type input "16"
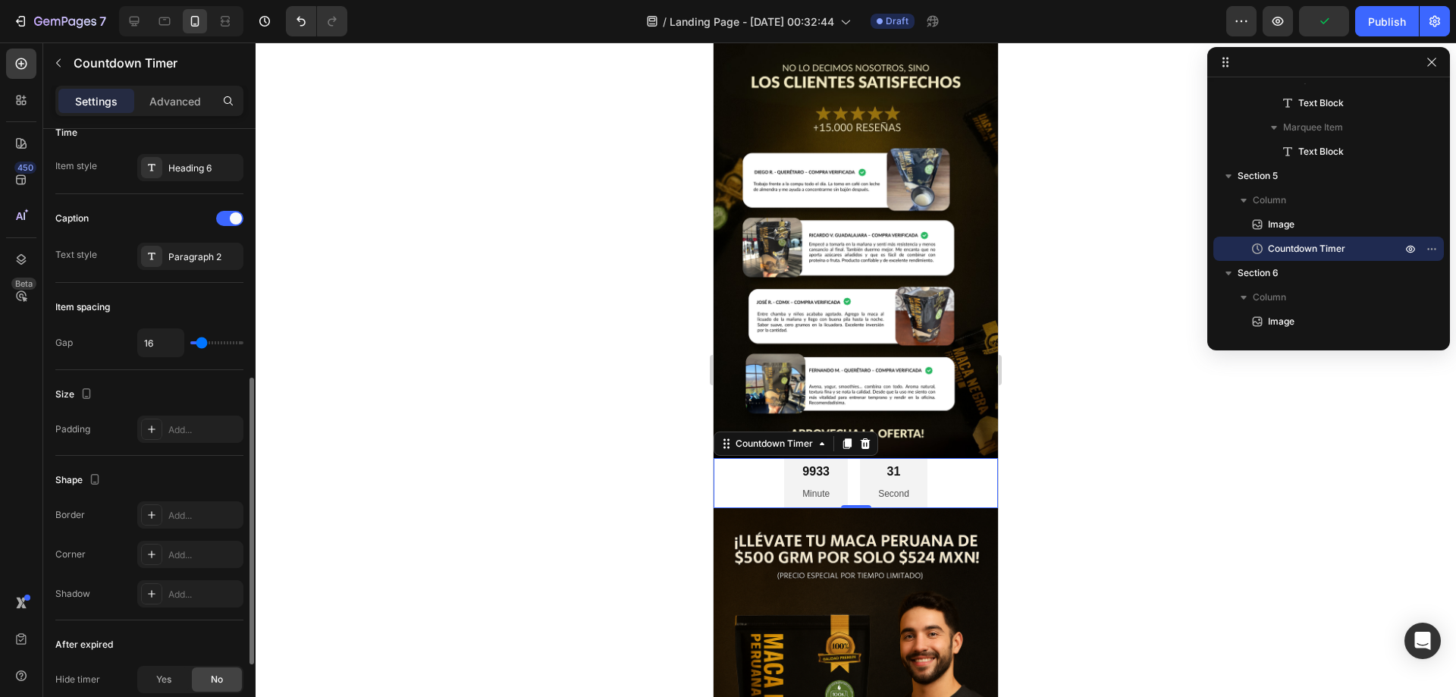
type input "20"
type input "29"
type input "33"
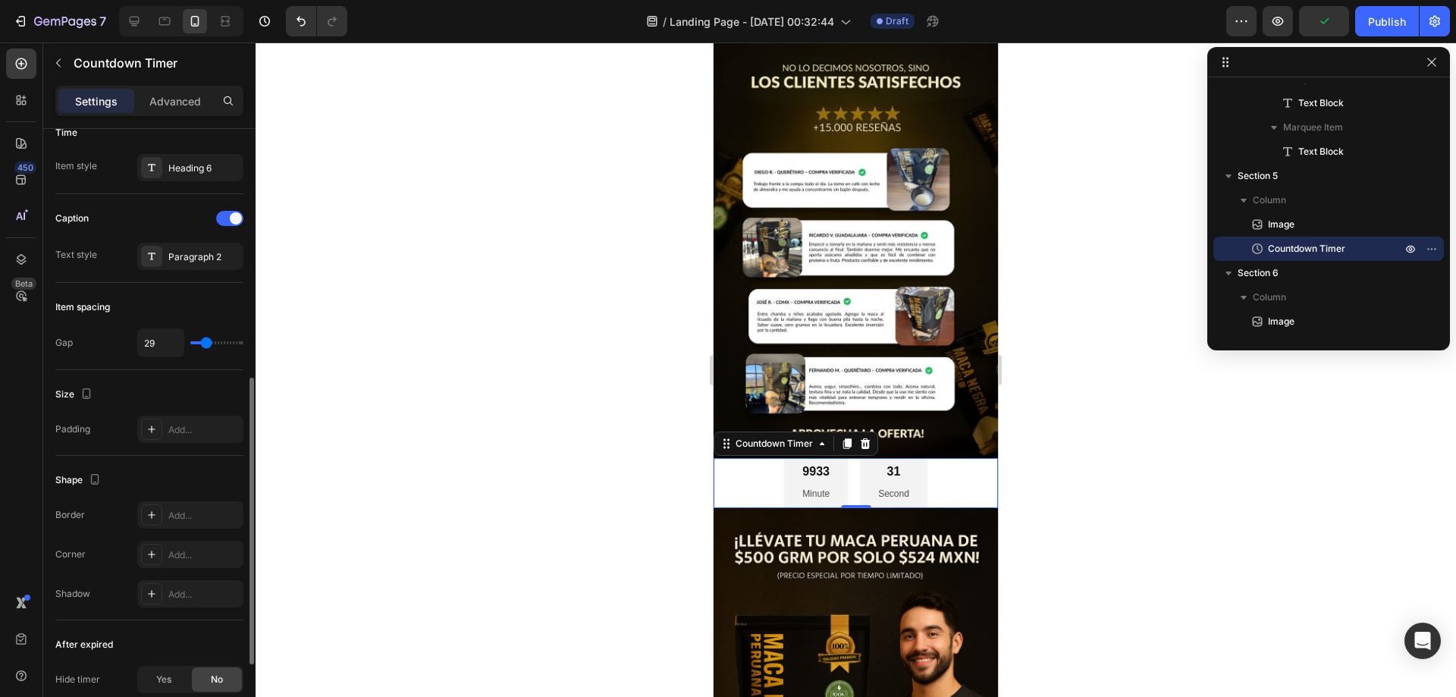
type input "33"
type input "38"
drag, startPoint x: 199, startPoint y: 344, endPoint x: 209, endPoint y: 344, distance: 10.6
type input "38"
click at [209, 344] on input "range" at bounding box center [216, 342] width 53 height 3
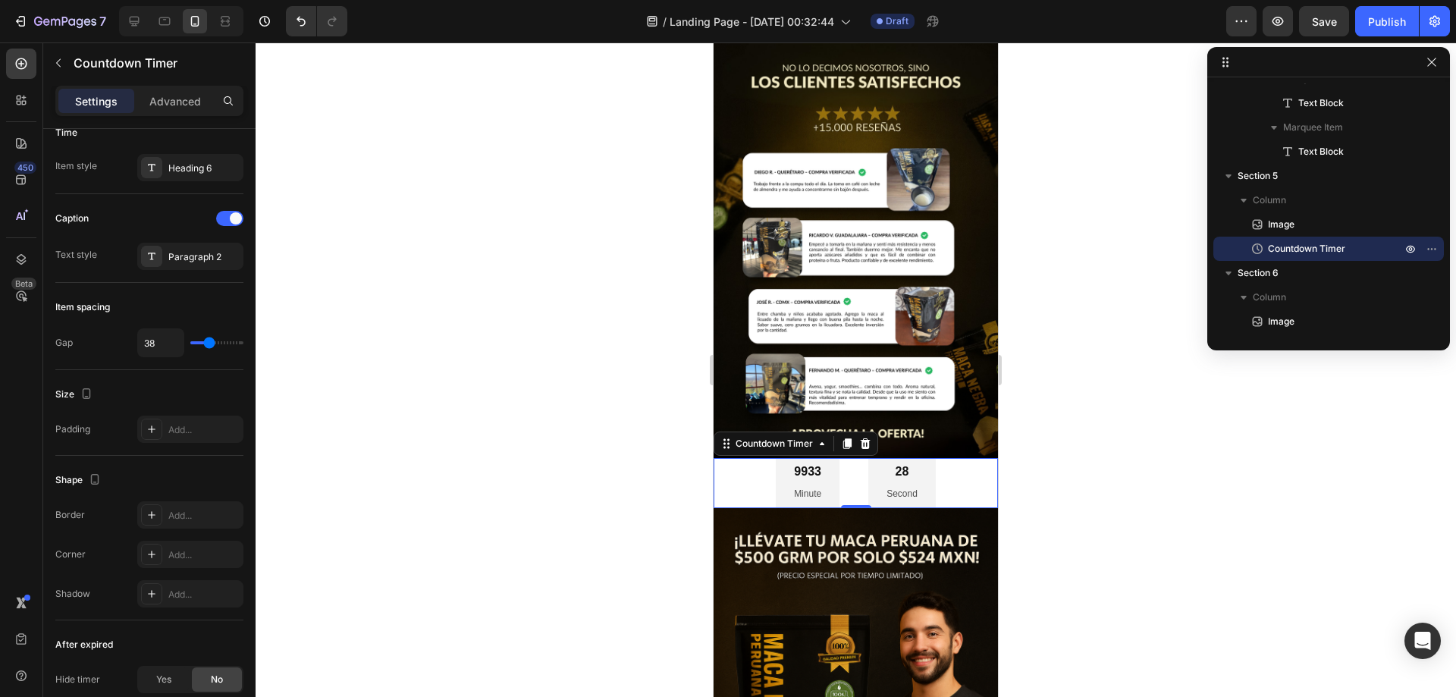
click at [813, 464] on div "9933" at bounding box center [807, 472] width 27 height 16
click at [1255, 244] on icon at bounding box center [1257, 248] width 11 height 11
click at [1431, 247] on icon "button" at bounding box center [1431, 249] width 12 height 12
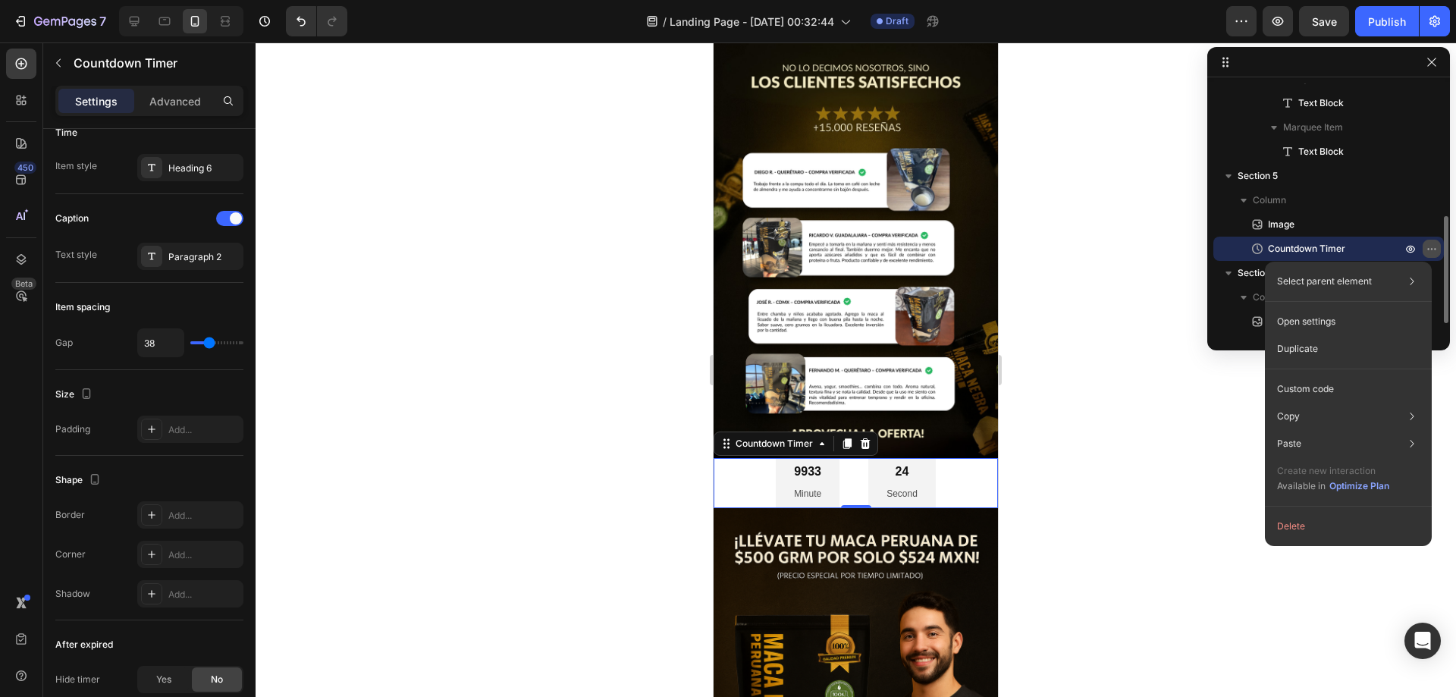
click at [1431, 247] on icon "button" at bounding box center [1431, 249] width 12 height 12
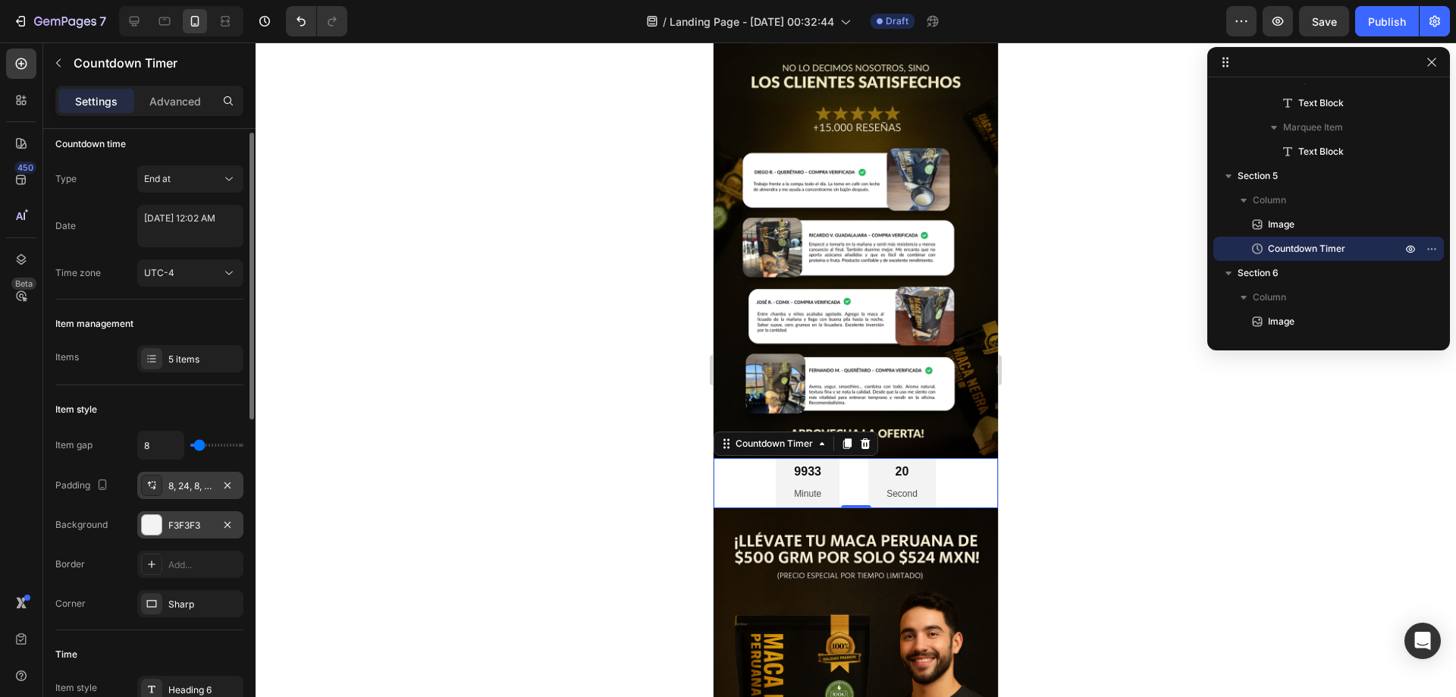
scroll to position [0, 0]
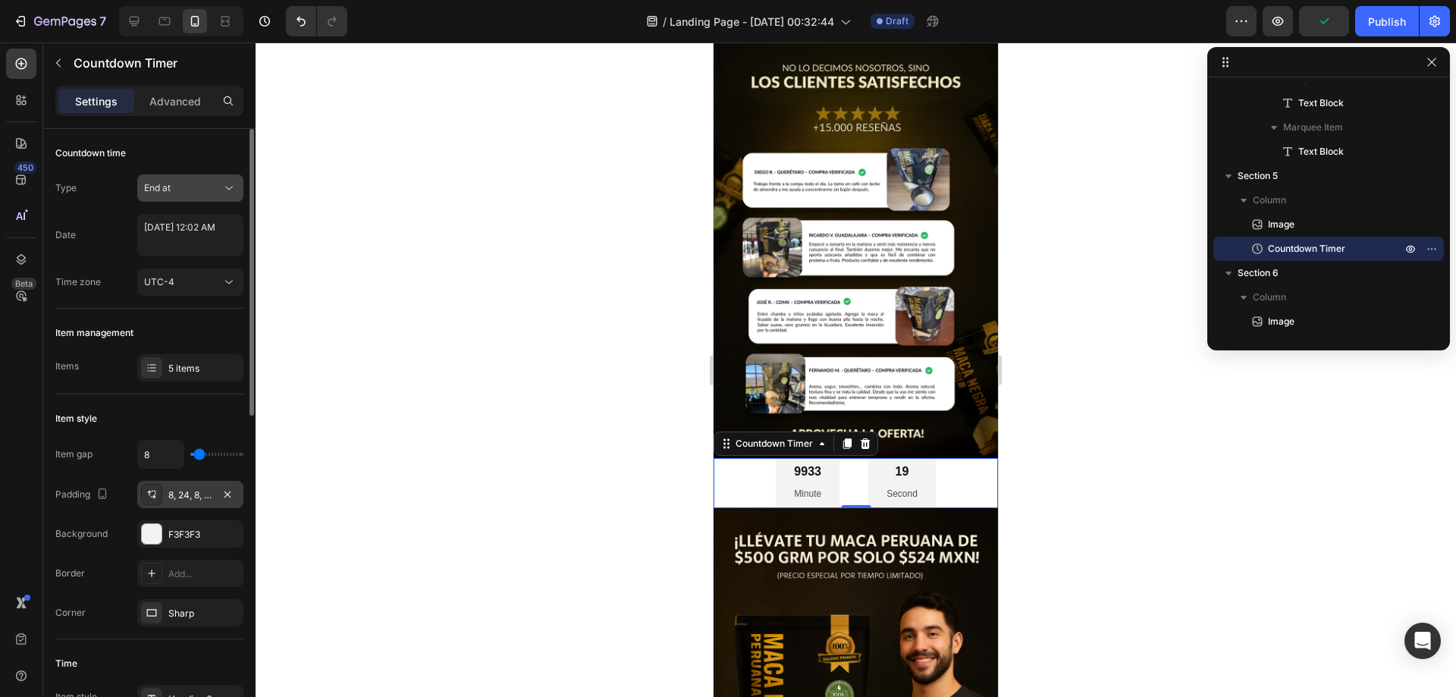
click at [200, 196] on button "End at" at bounding box center [190, 187] width 106 height 27
click at [206, 252] on p "Auto-renew" at bounding box center [187, 254] width 86 height 14
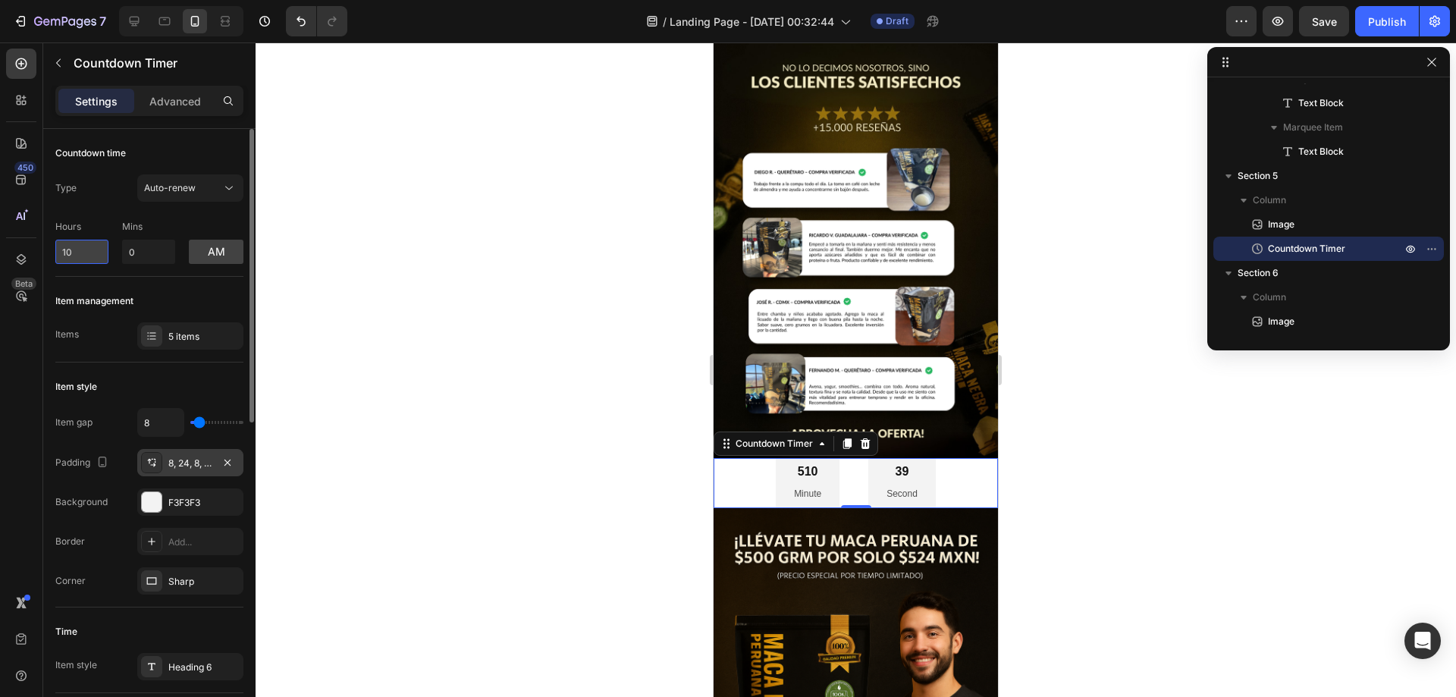
drag, startPoint x: 88, startPoint y: 253, endPoint x: 58, endPoint y: 252, distance: 30.4
click at [58, 252] on input "10" at bounding box center [81, 252] width 53 height 24
drag, startPoint x: 144, startPoint y: 243, endPoint x: 121, endPoint y: 244, distance: 22.8
click at [121, 244] on div "Hours 10 Mins 0 am" at bounding box center [149, 239] width 188 height 50
type input "15"
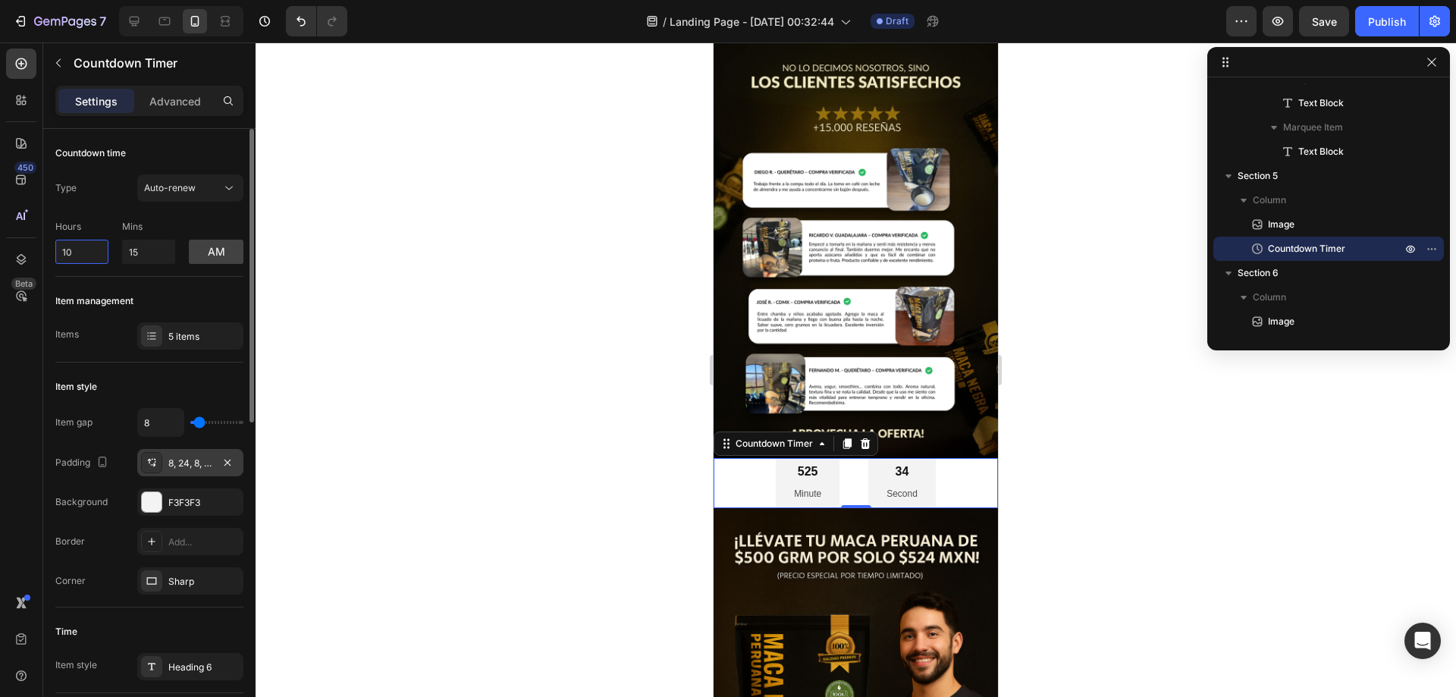
drag, startPoint x: 79, startPoint y: 258, endPoint x: 55, endPoint y: 258, distance: 24.3
type input "0"
click at [206, 244] on button "am" at bounding box center [216, 252] width 55 height 24
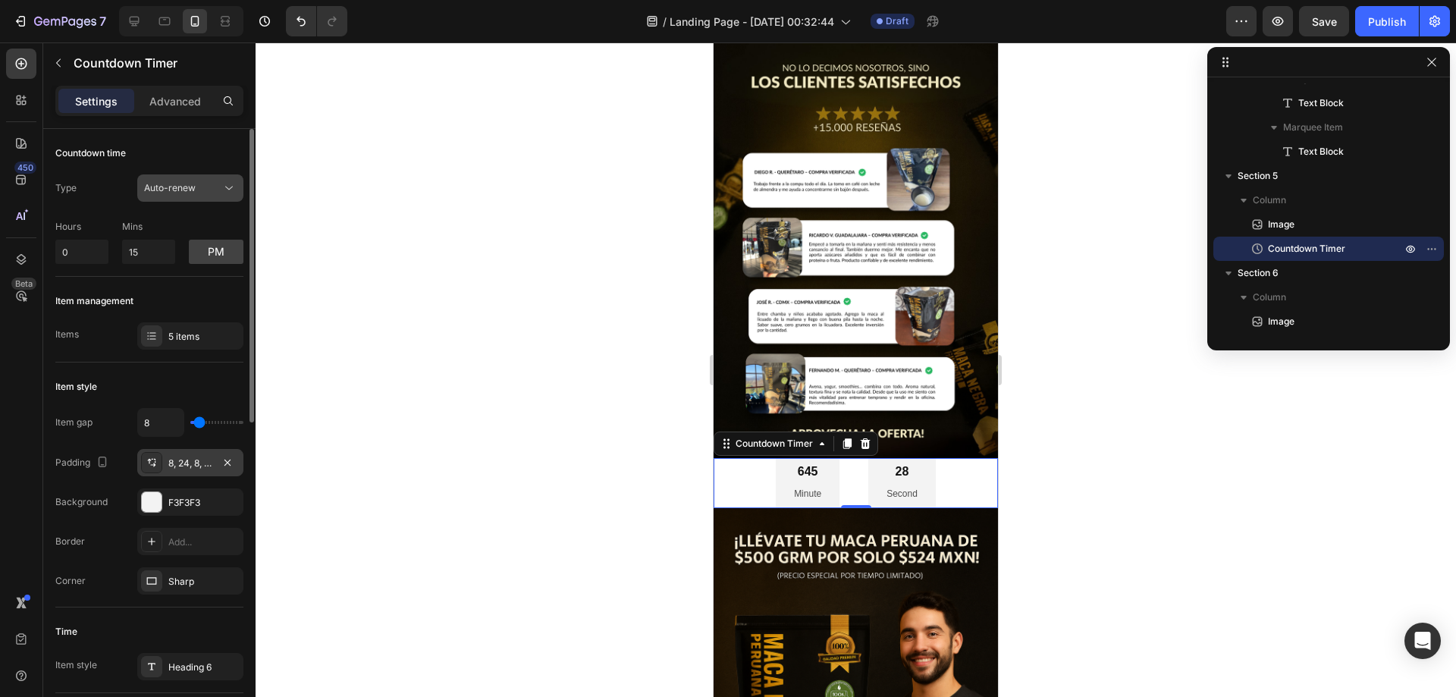
click at [217, 190] on div "Auto-renew" at bounding box center [182, 188] width 77 height 14
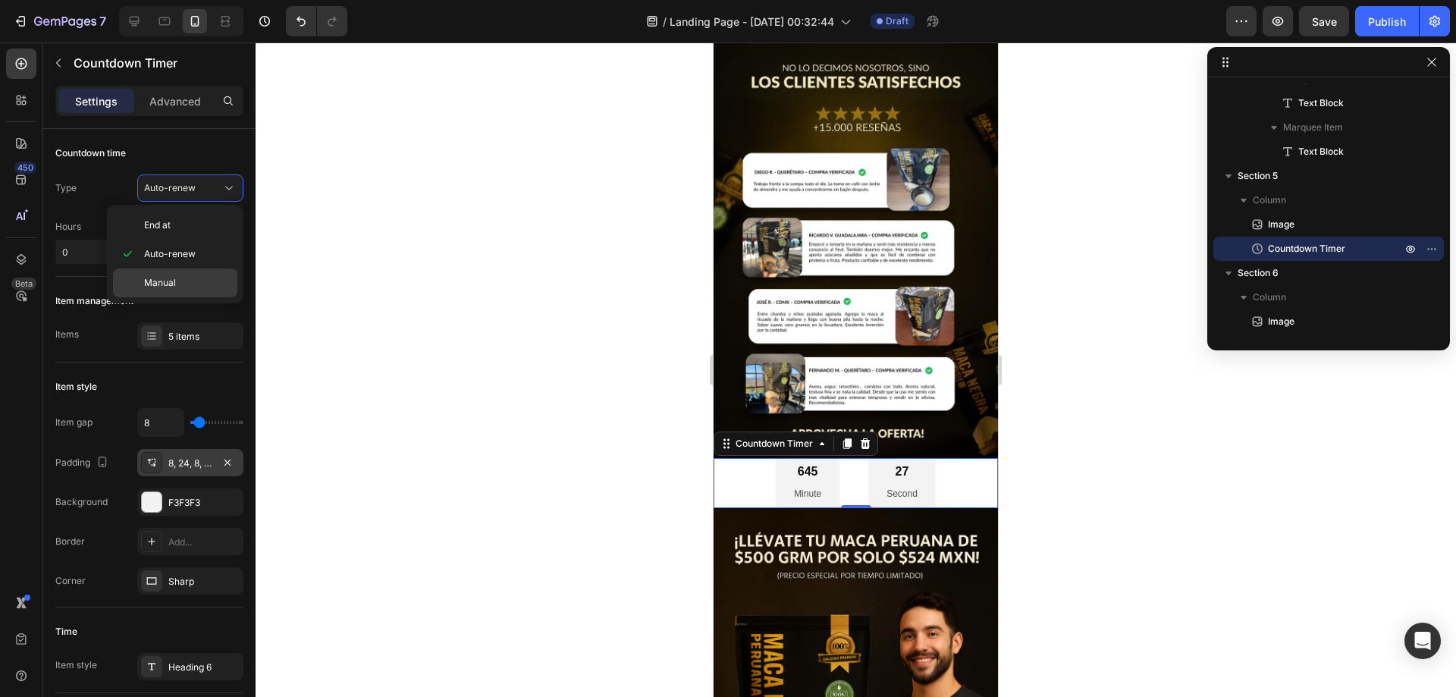
click at [197, 277] on p "Manual" at bounding box center [187, 283] width 86 height 14
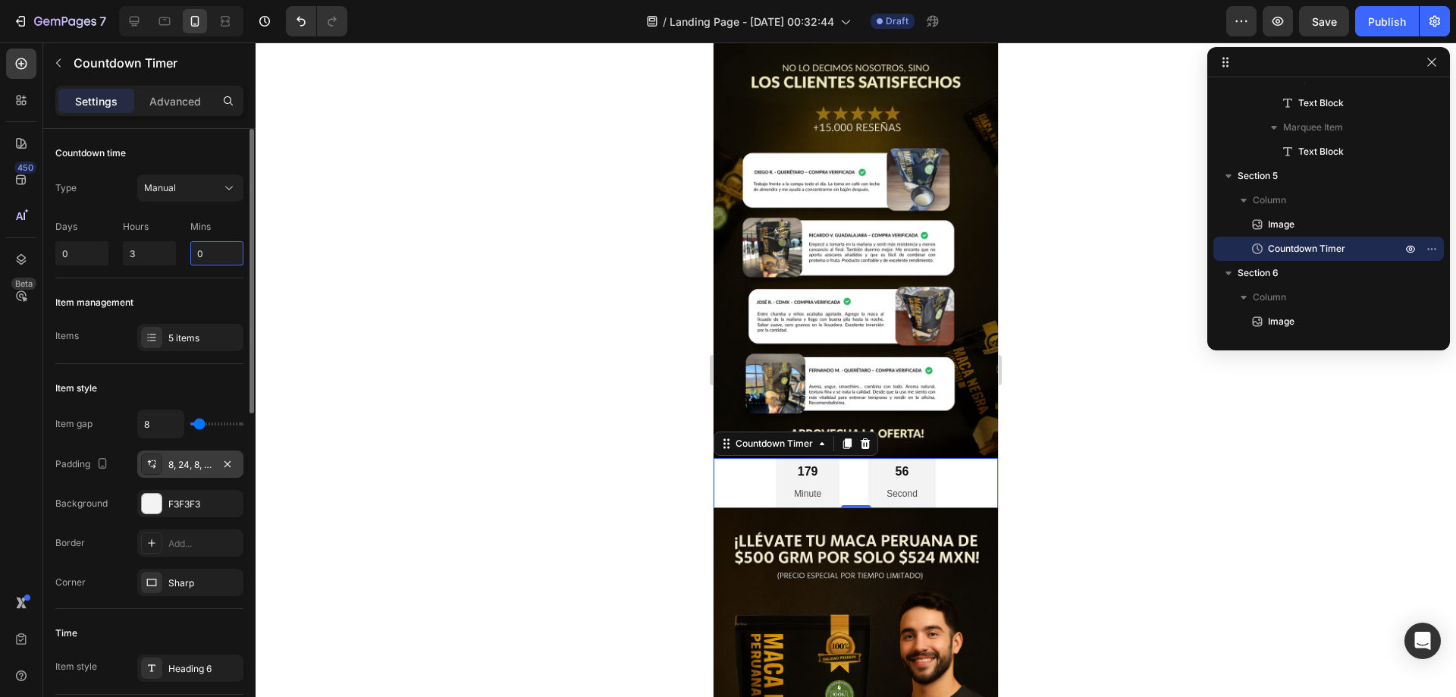
drag, startPoint x: 218, startPoint y: 252, endPoint x: 183, endPoint y: 252, distance: 34.9
click at [183, 252] on div "Days 0 Hours 3 Mins 0" at bounding box center [149, 240] width 188 height 52
type input "15"
drag, startPoint x: 156, startPoint y: 250, endPoint x: 118, endPoint y: 250, distance: 37.9
click at [118, 250] on div "Days 0 Hours 3 Mins 15" at bounding box center [149, 240] width 188 height 52
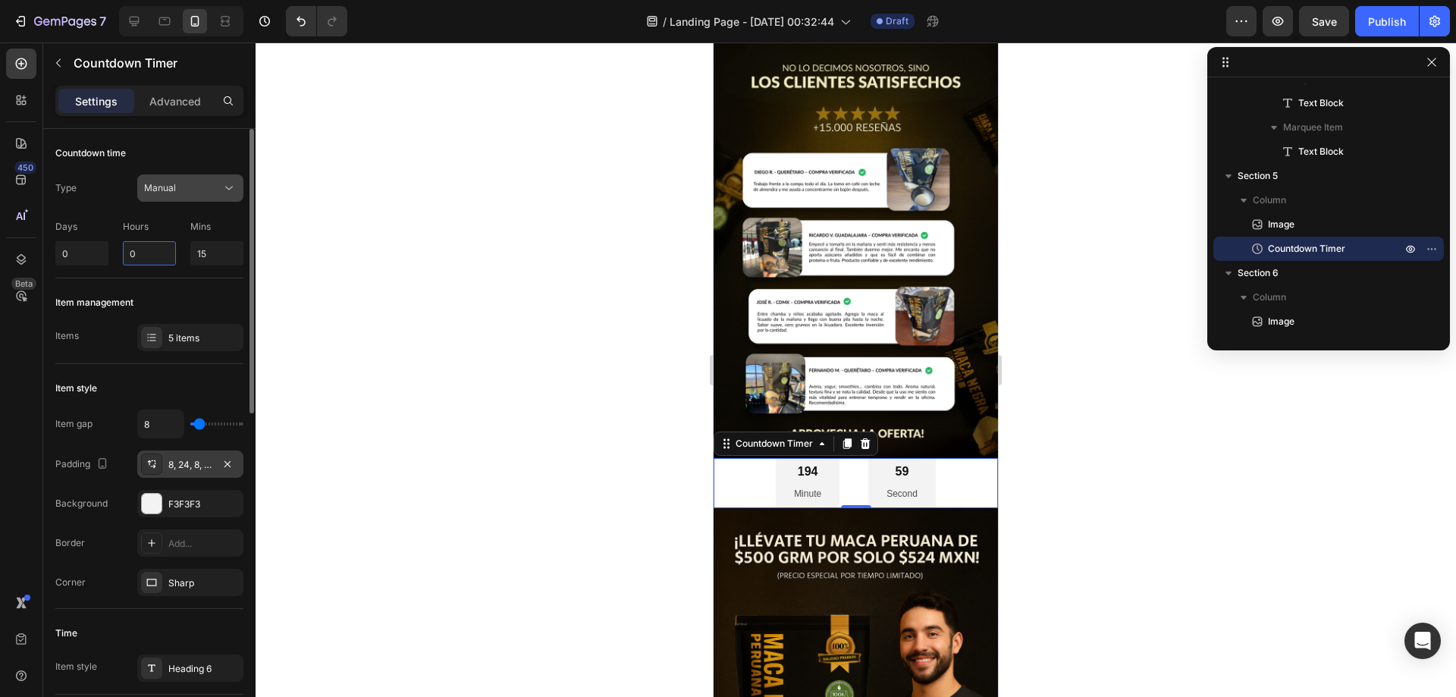
type input "0"
click at [182, 186] on div "Manual" at bounding box center [182, 188] width 77 height 14
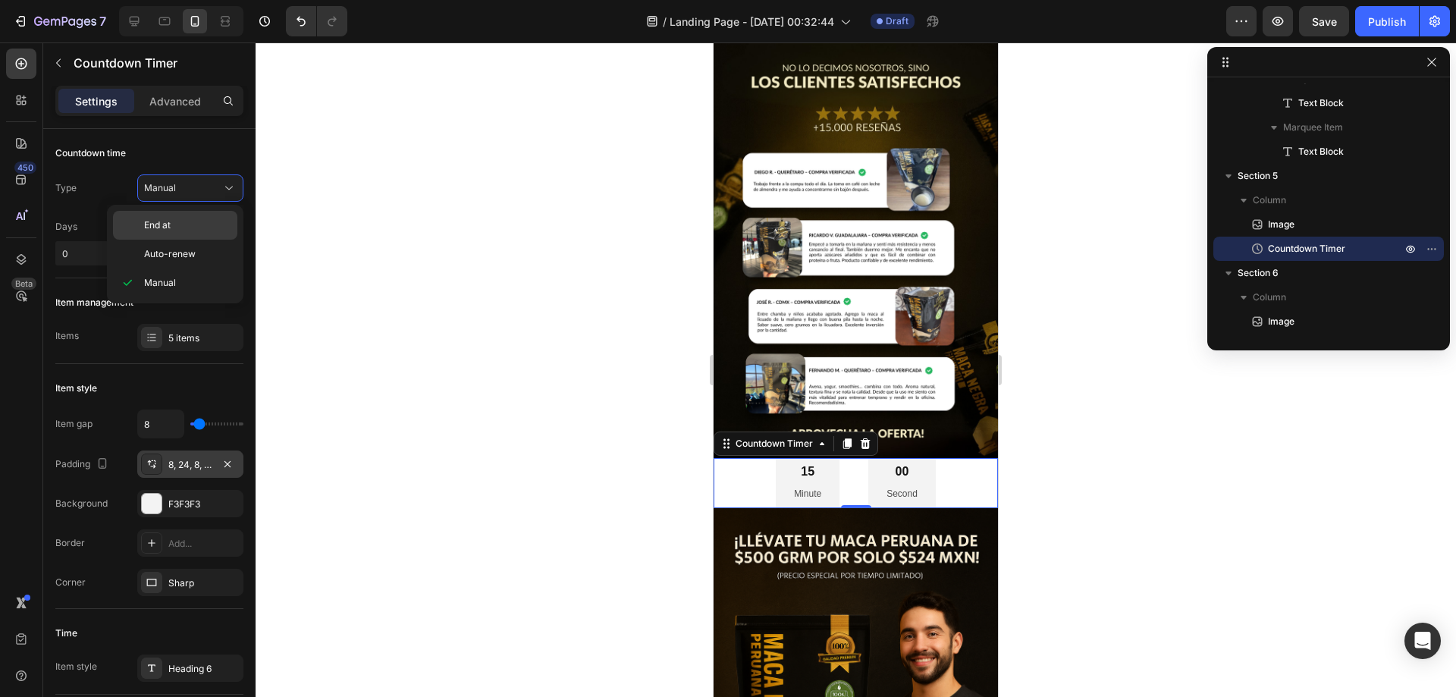
click at [167, 223] on span "End at" at bounding box center [157, 225] width 27 height 14
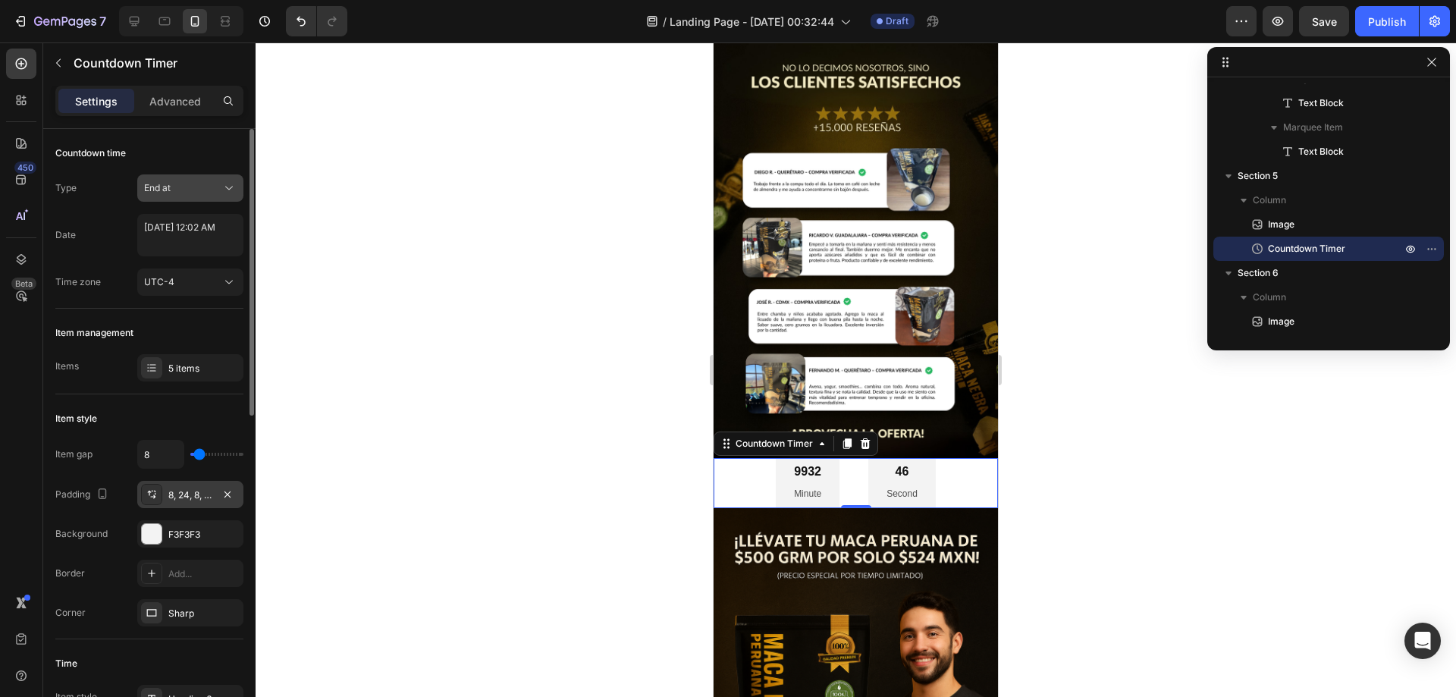
click at [200, 190] on div "End at" at bounding box center [182, 188] width 77 height 14
click at [193, 268] on div "Auto-renew" at bounding box center [175, 282] width 124 height 29
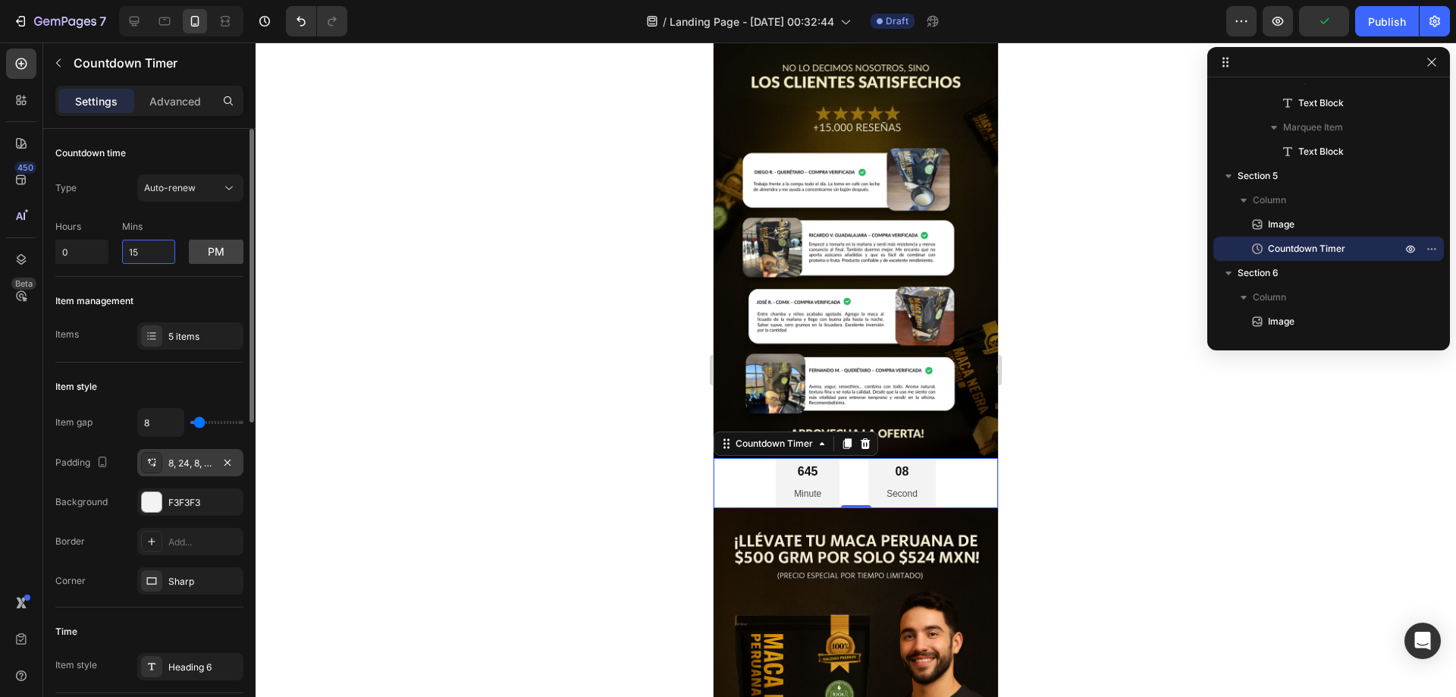
drag, startPoint x: 159, startPoint y: 258, endPoint x: 117, endPoint y: 258, distance: 42.5
click at [117, 258] on div "Hours 0 Mins 15 pm" at bounding box center [149, 239] width 188 height 50
type input "10"
click at [199, 241] on button "pm" at bounding box center [216, 252] width 55 height 24
click at [218, 253] on button "am" at bounding box center [216, 252] width 55 height 24
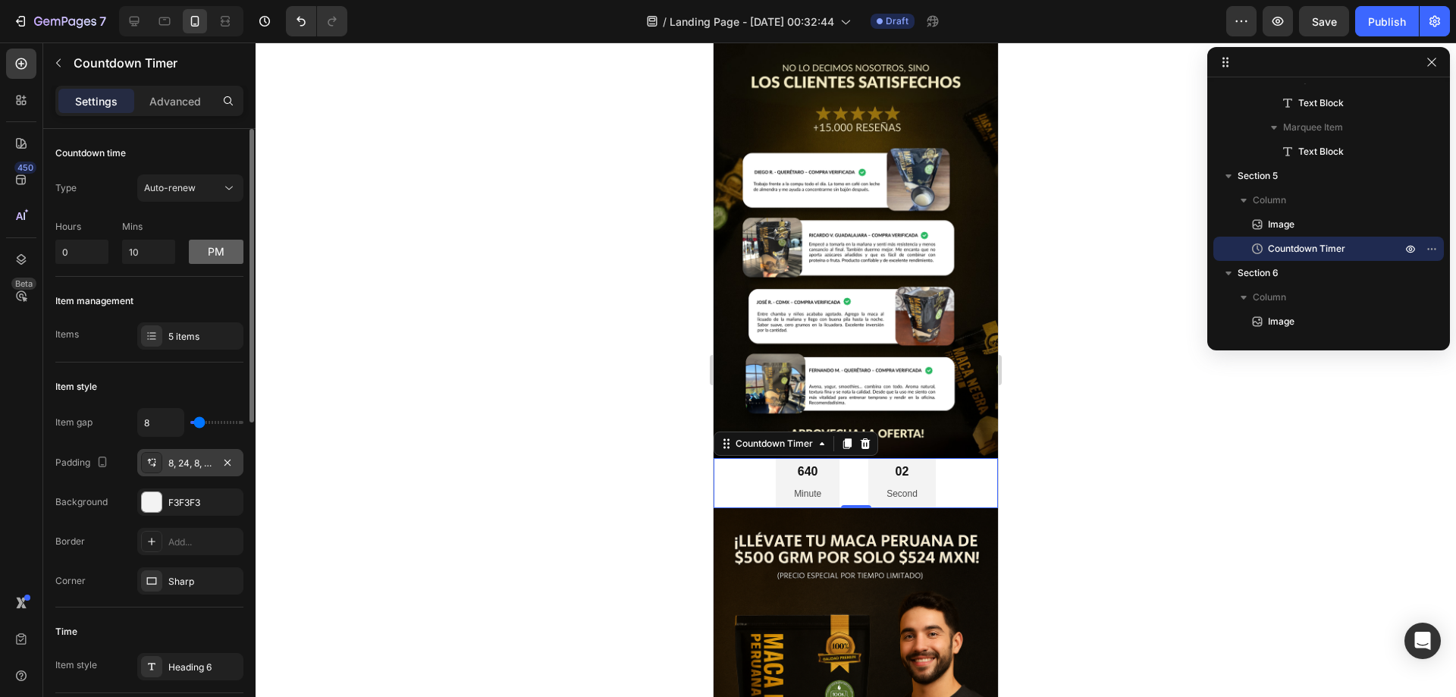
click at [214, 252] on button "pm" at bounding box center [216, 252] width 55 height 24
click at [174, 93] on p "Advanced" at bounding box center [175, 101] width 52 height 16
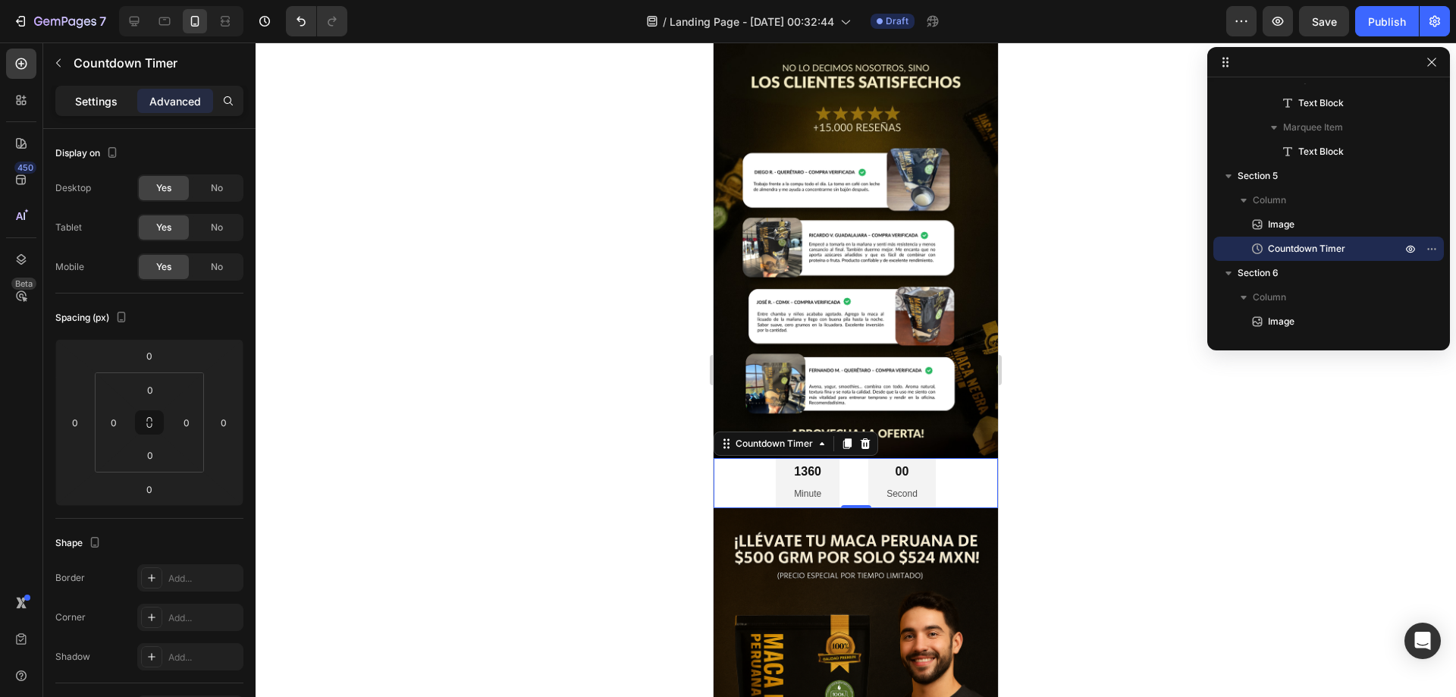
click at [85, 103] on p "Settings" at bounding box center [96, 101] width 42 height 16
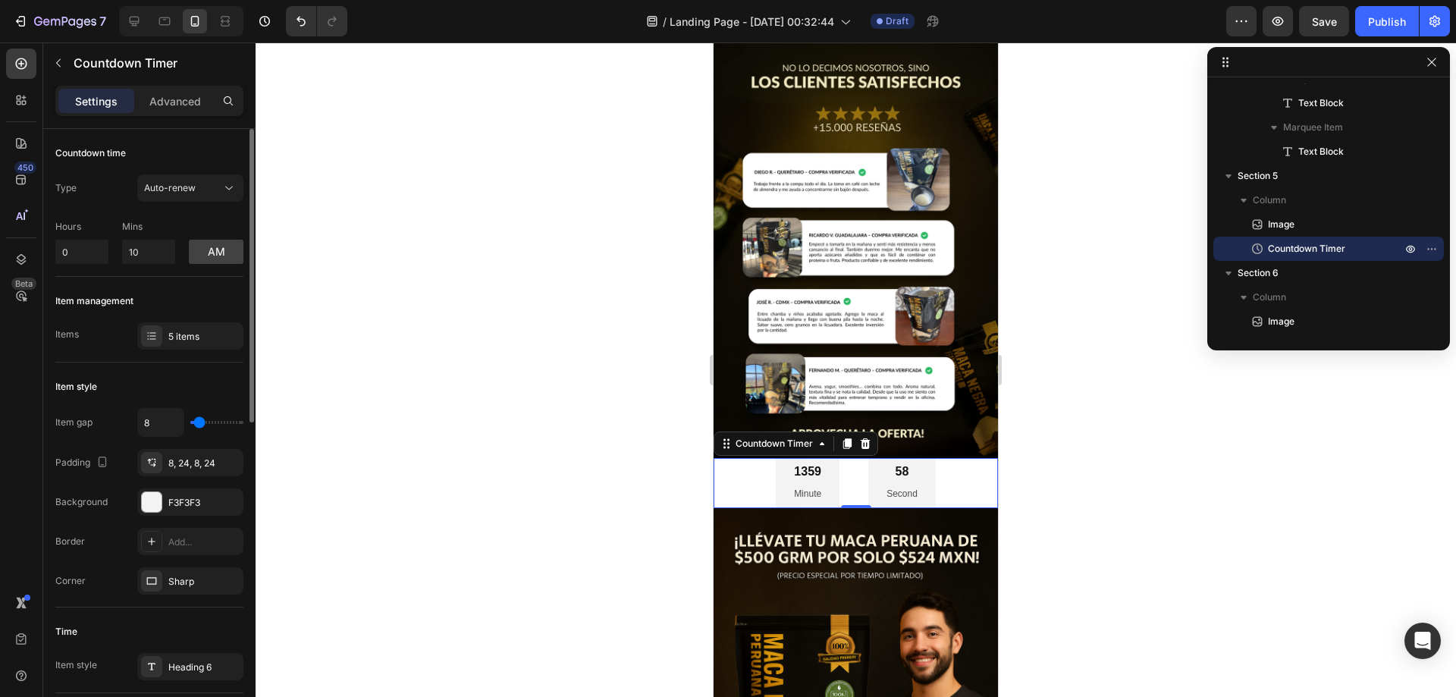
click at [180, 326] on div "5 items" at bounding box center [190, 335] width 106 height 27
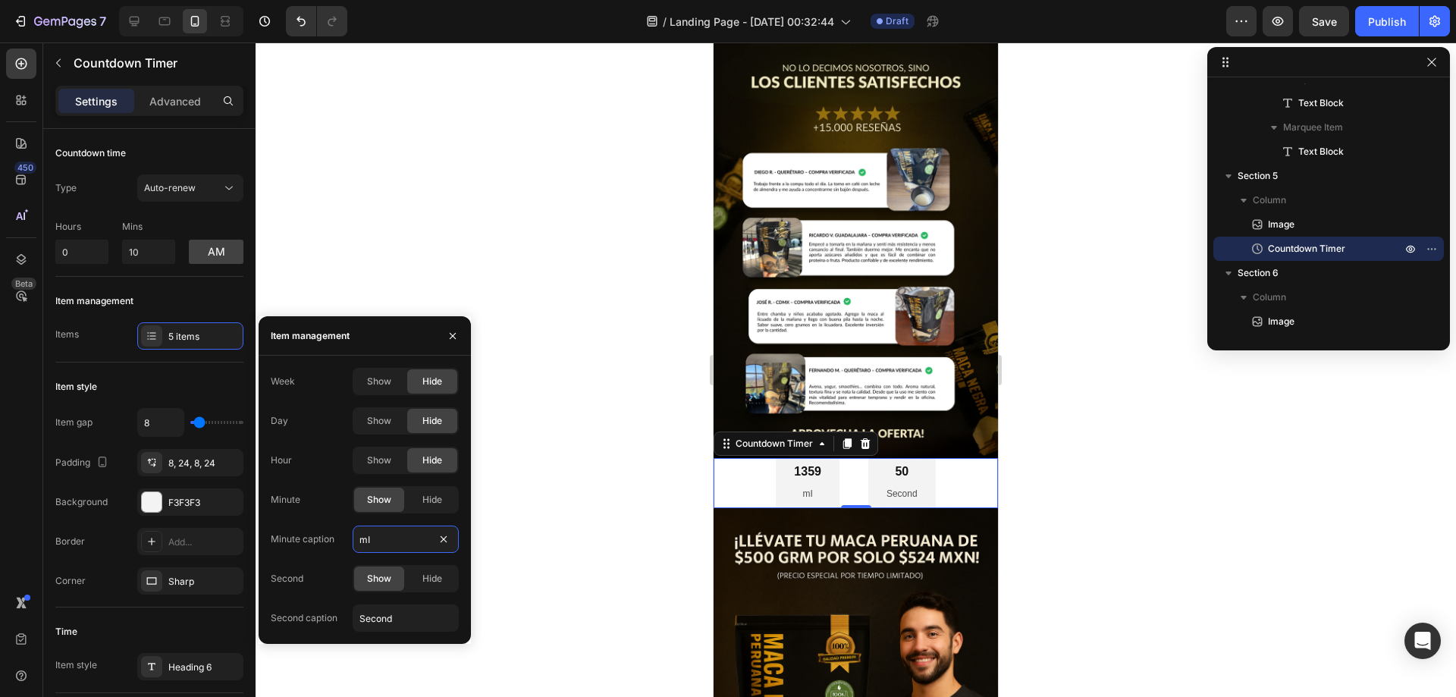
type input "m"
type input "Minutos"
click at [397, 616] on input "Second" at bounding box center [406, 617] width 106 height 27
type input "Segundos"
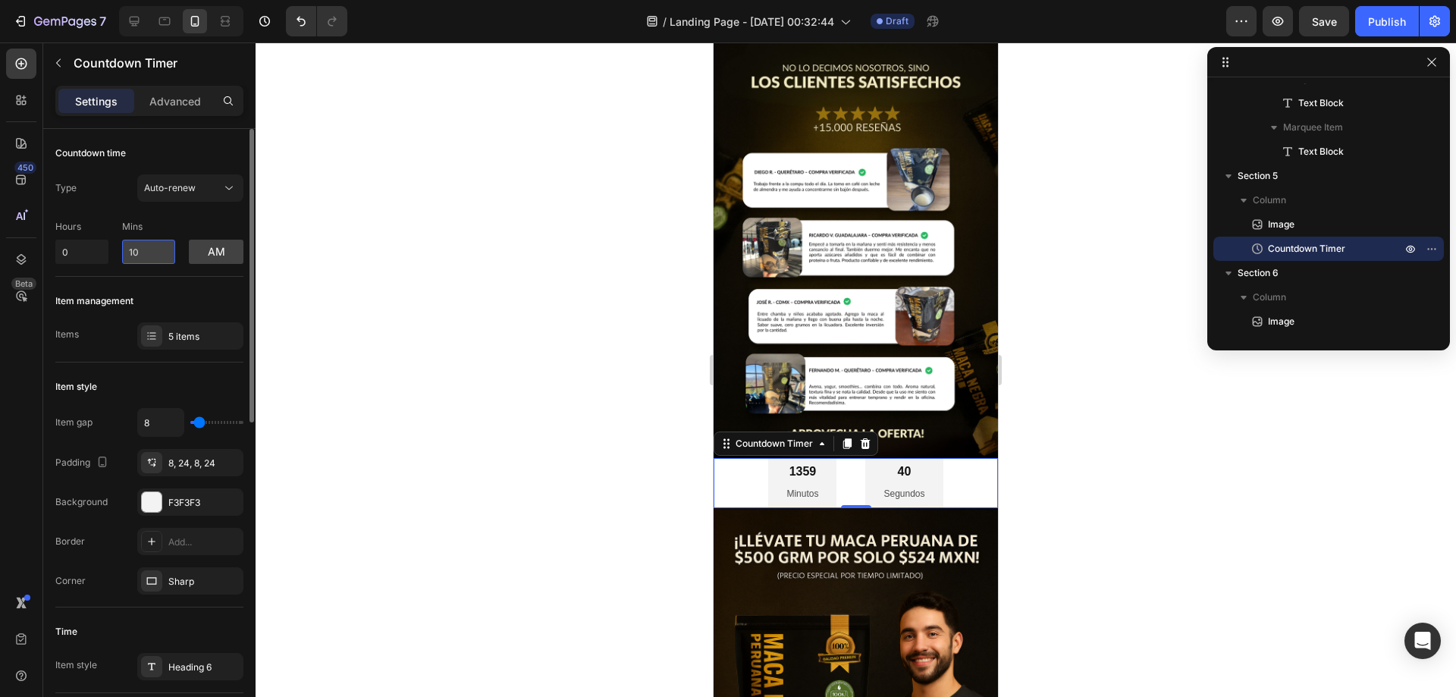
drag, startPoint x: 153, startPoint y: 249, endPoint x: 123, endPoint y: 249, distance: 30.3
click at [123, 249] on input "10" at bounding box center [148, 252] width 53 height 24
type input "1"
click at [1268, 15] on button "button" at bounding box center [1277, 21] width 30 height 30
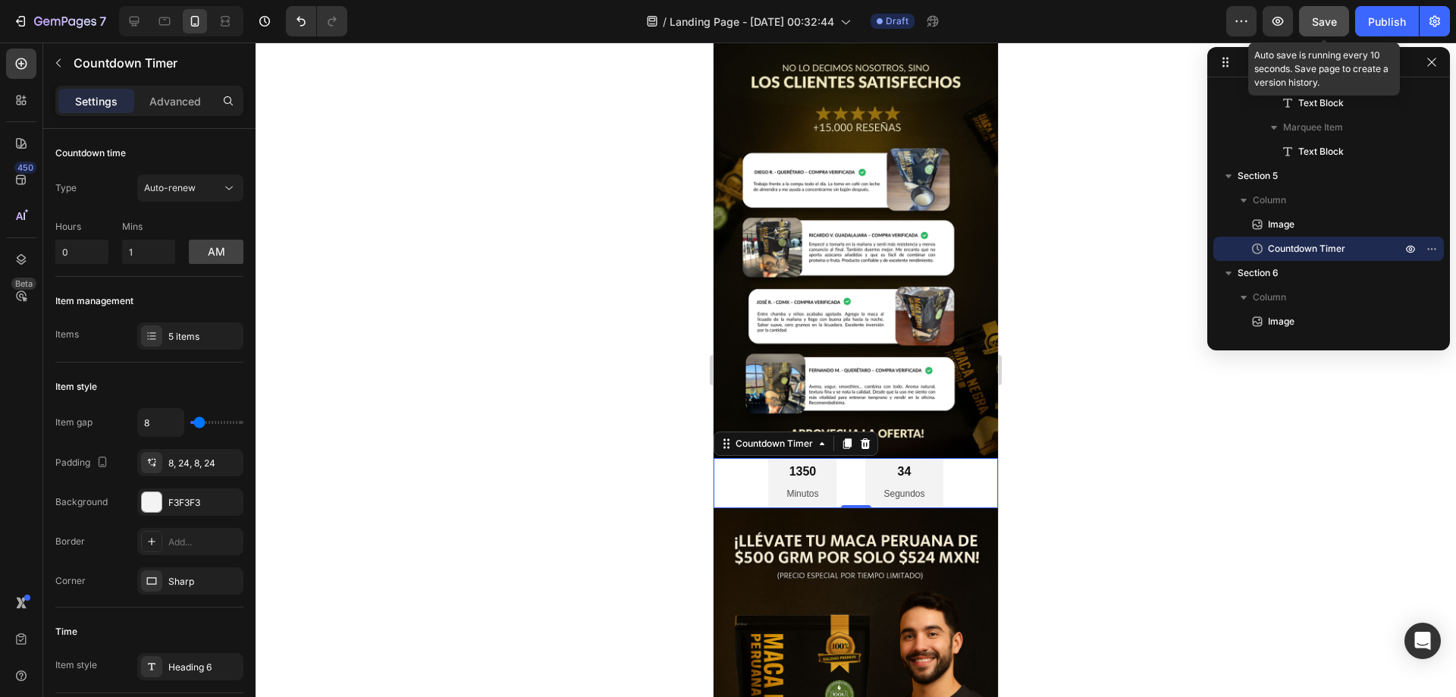
click at [1330, 20] on span "Save" at bounding box center [1323, 21] width 25 height 13
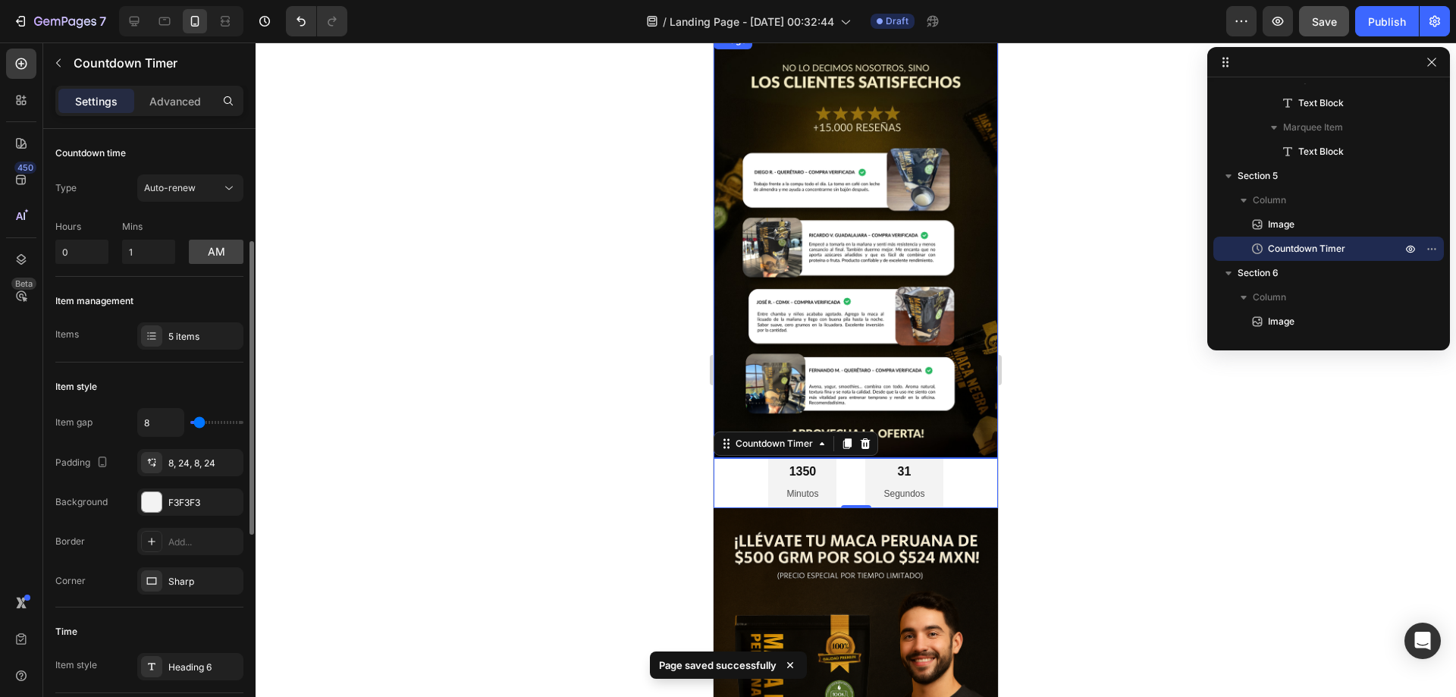
scroll to position [76, 0]
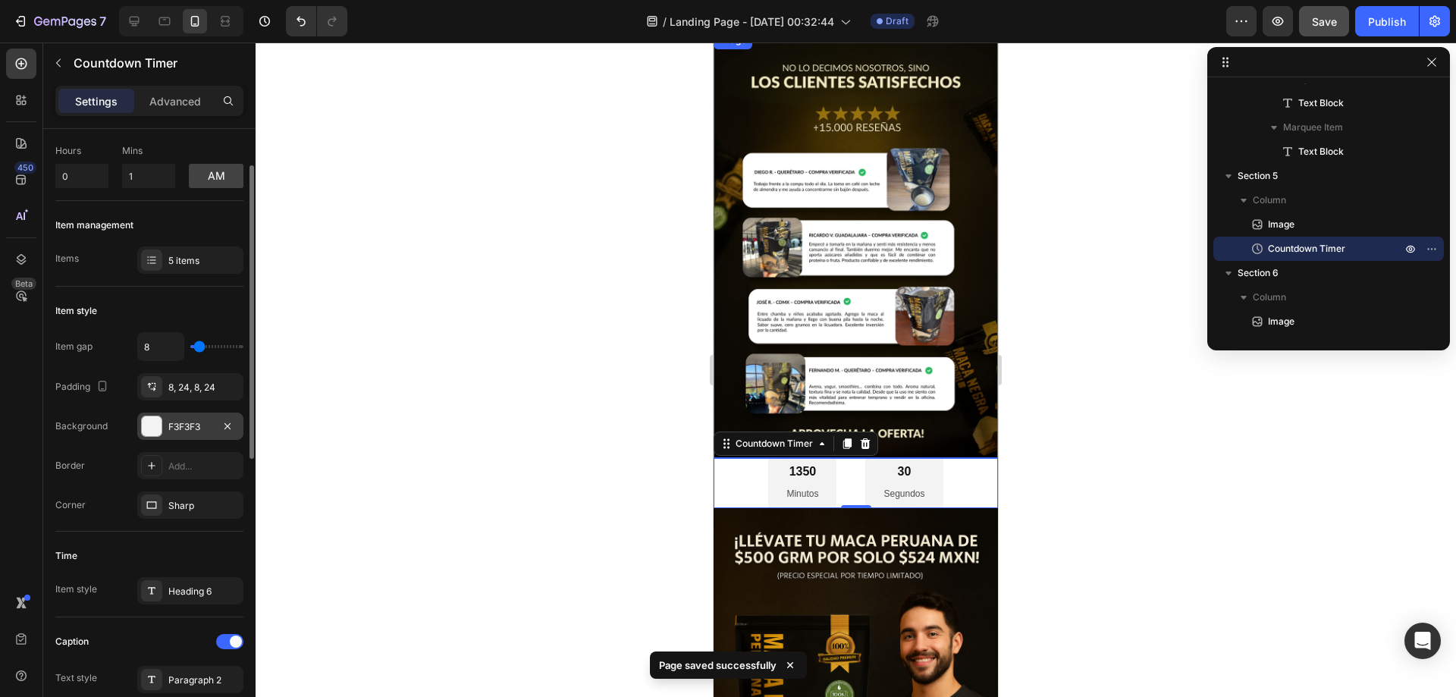
click at [209, 427] on div "F3F3F3" at bounding box center [190, 427] width 44 height 14
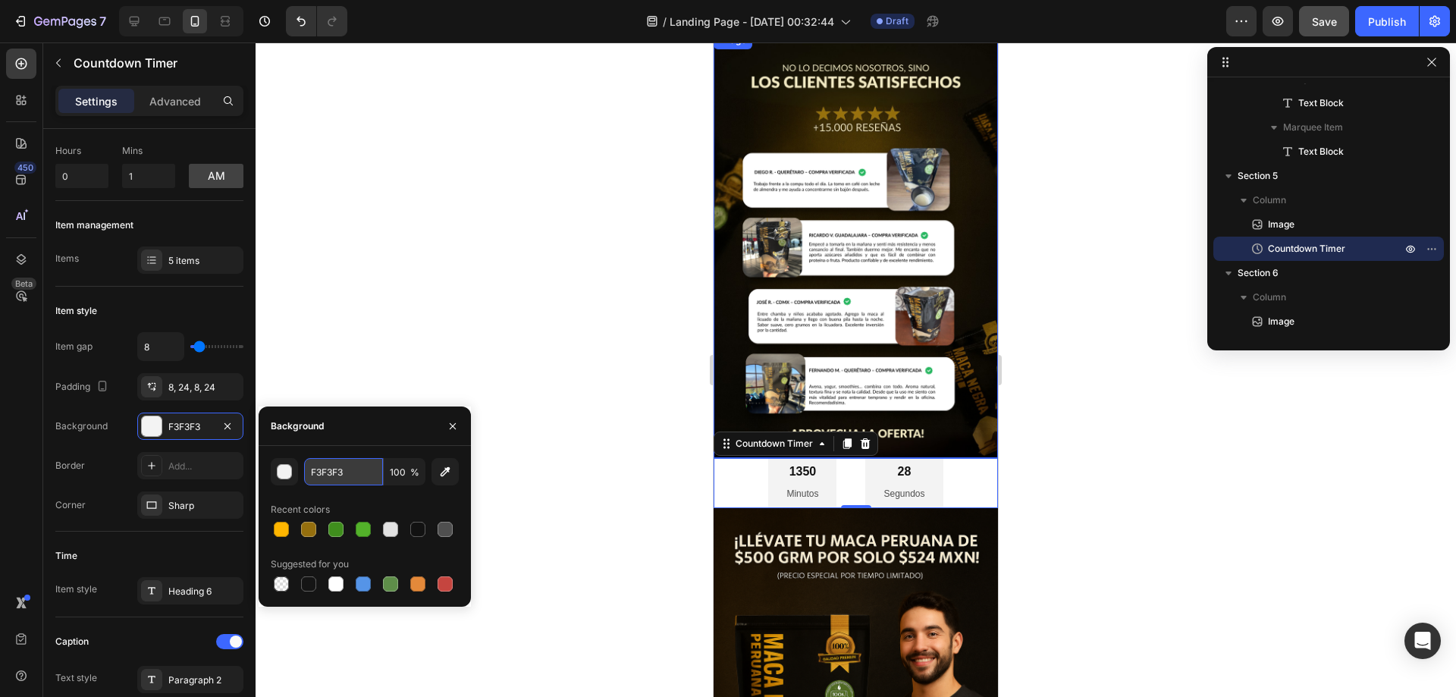
click at [329, 478] on input "F3F3F3" at bounding box center [343, 471] width 79 height 27
click at [284, 468] on div "button" at bounding box center [284, 472] width 15 height 15
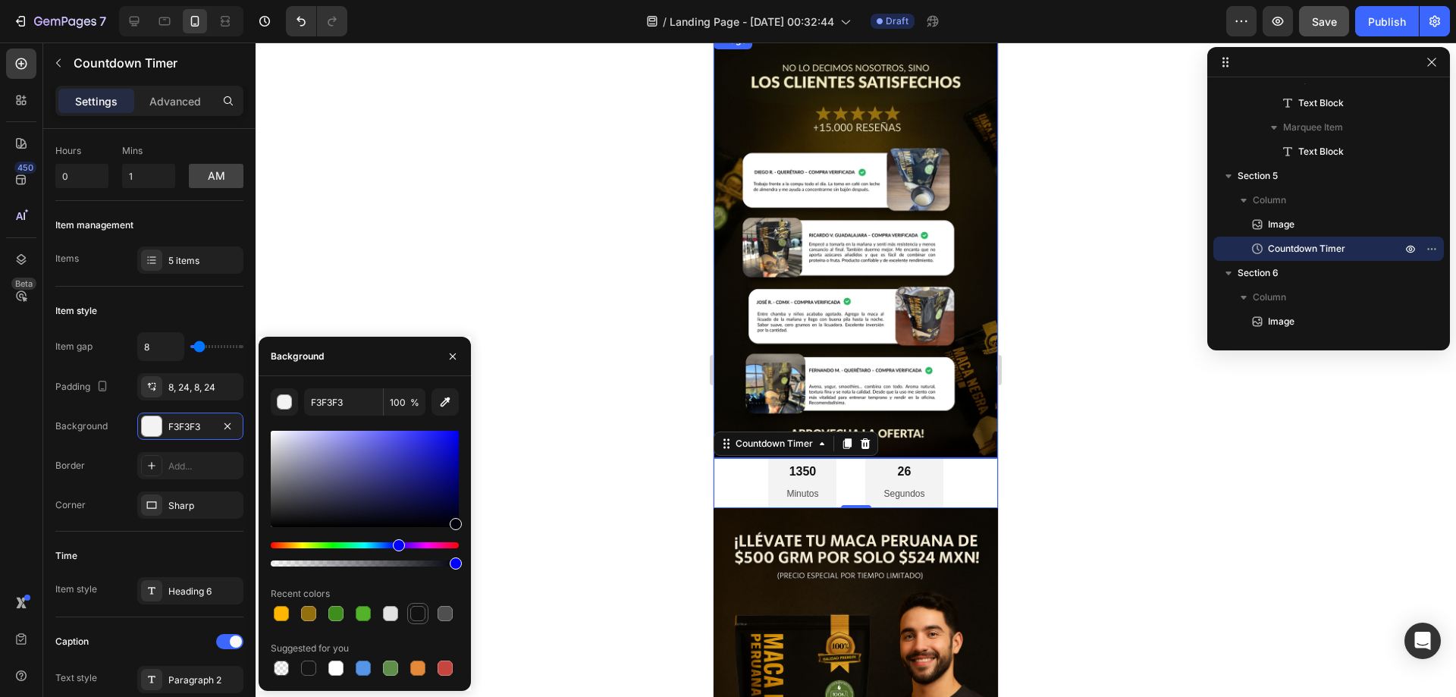
click at [417, 612] on div at bounding box center [417, 613] width 15 height 15
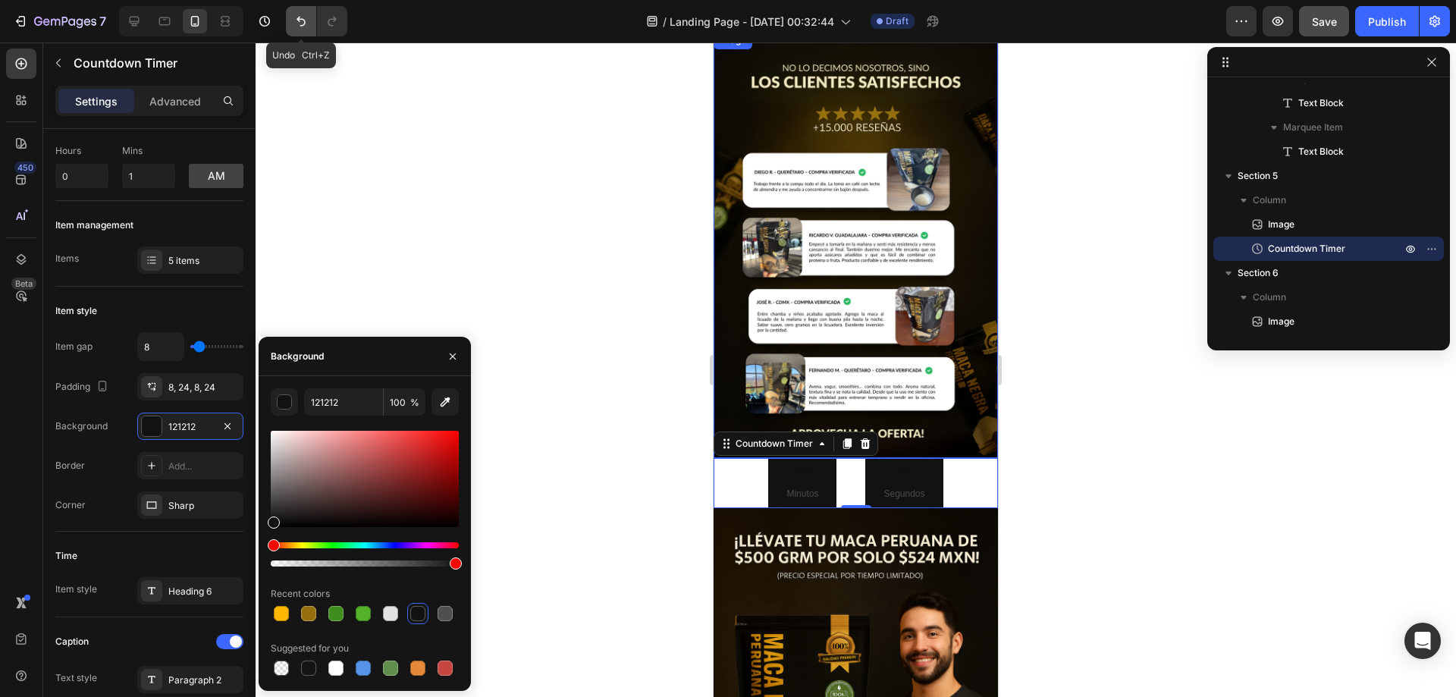
click at [291, 8] on button "Undo/Redo" at bounding box center [301, 21] width 30 height 30
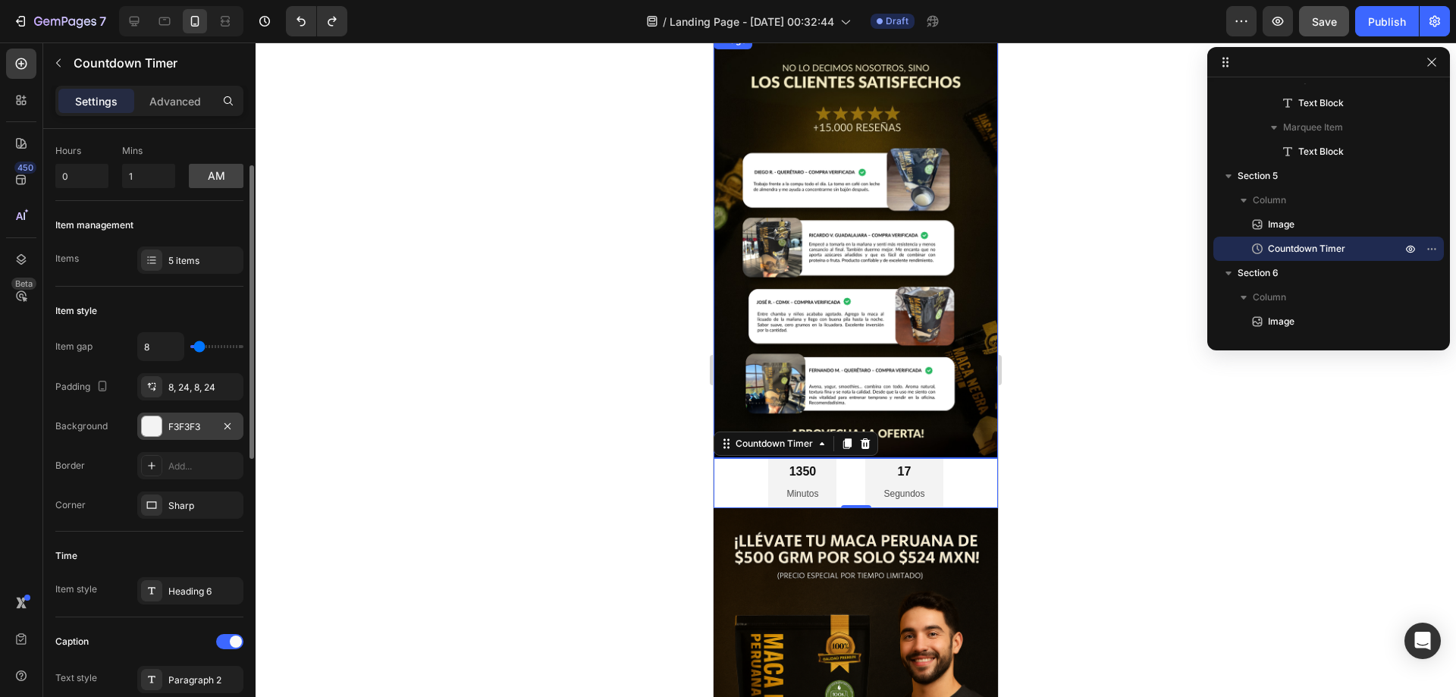
click at [177, 430] on div "F3F3F3" at bounding box center [190, 427] width 44 height 14
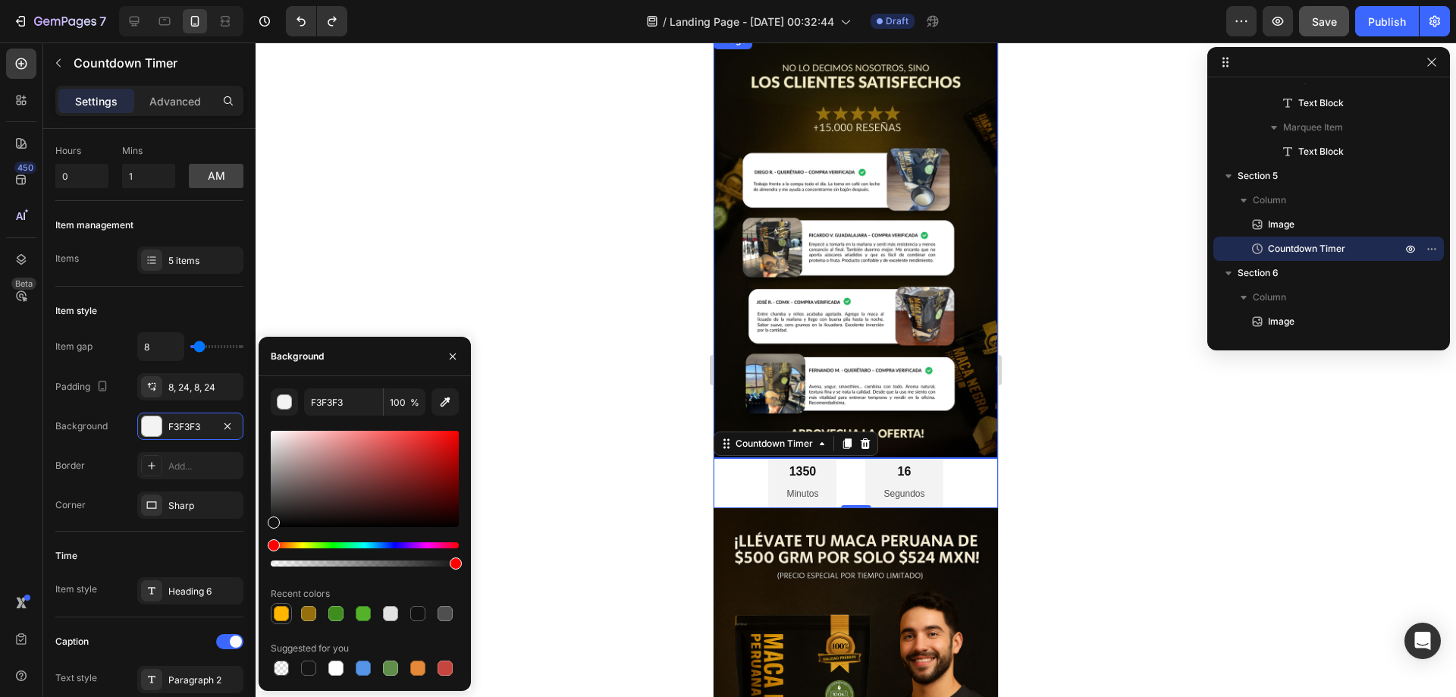
click at [290, 613] on div at bounding box center [281, 613] width 18 height 18
type input "FFB600"
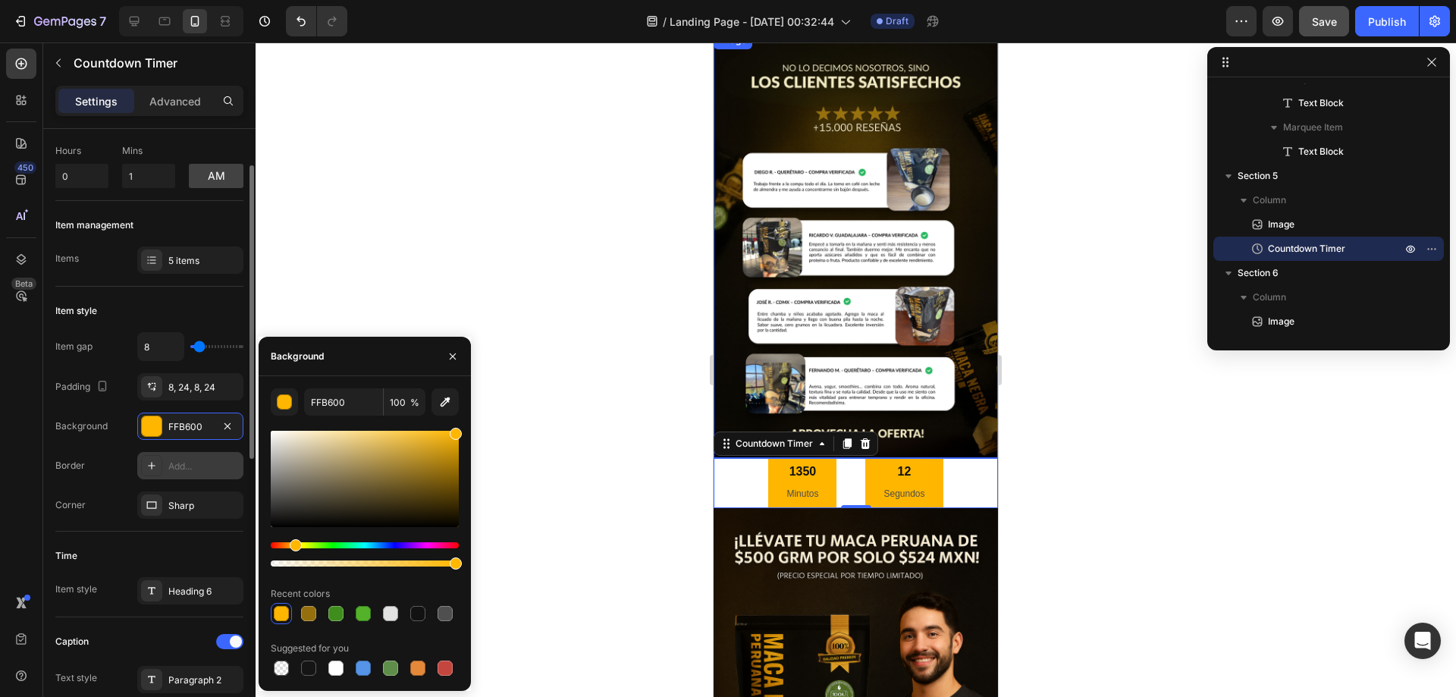
scroll to position [152, 0]
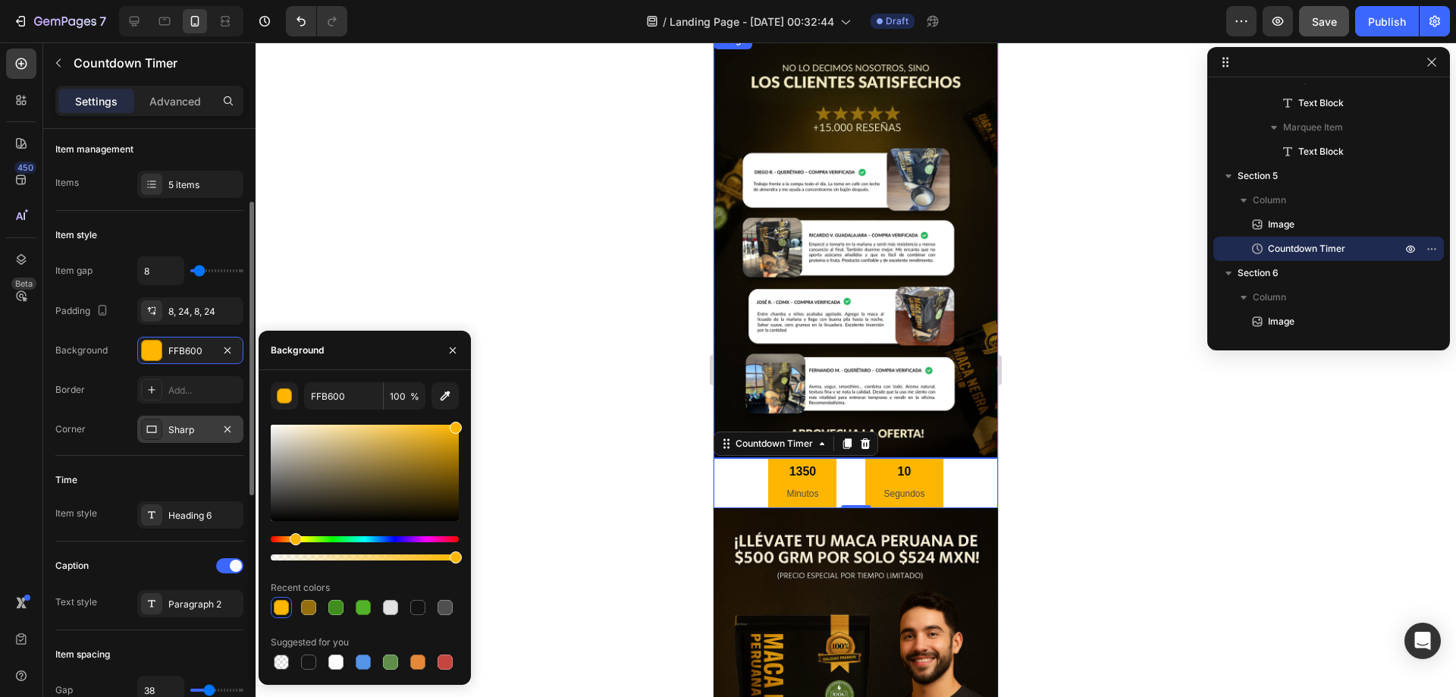
click at [206, 428] on div "Sharp" at bounding box center [190, 430] width 44 height 14
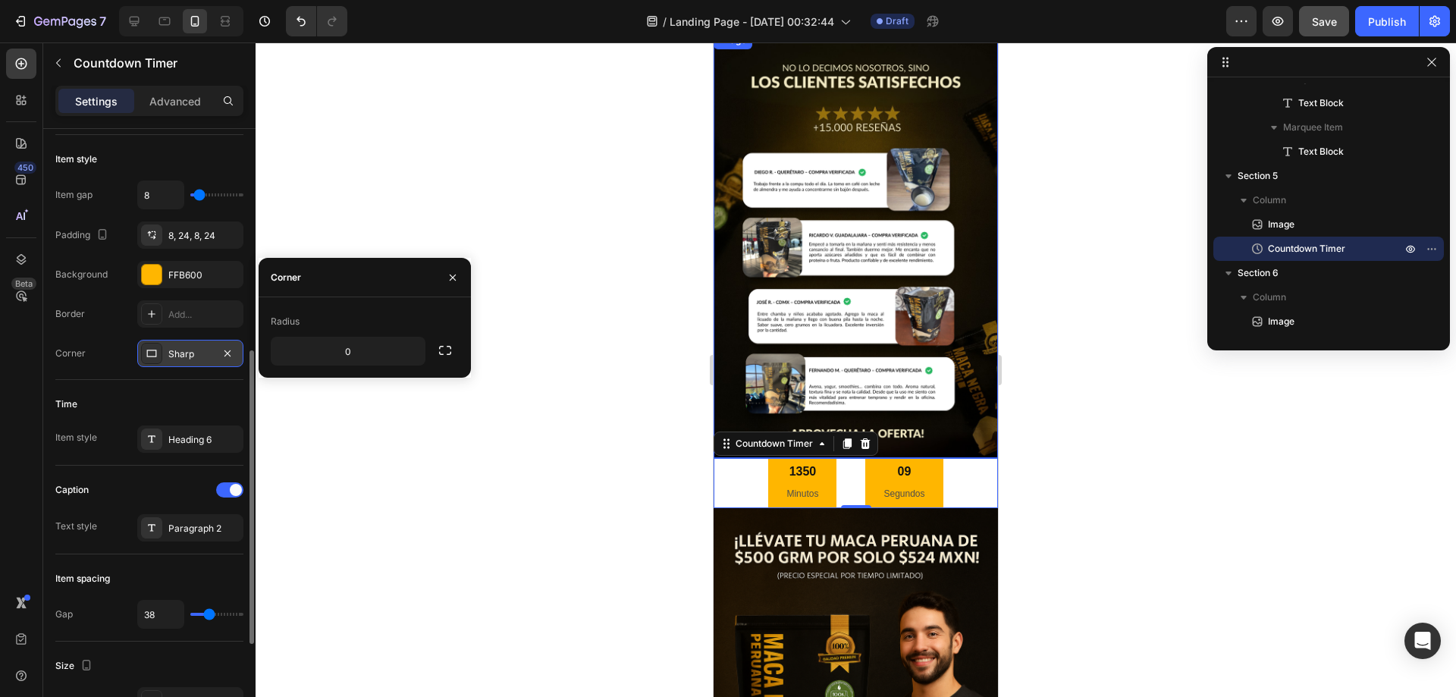
scroll to position [303, 0]
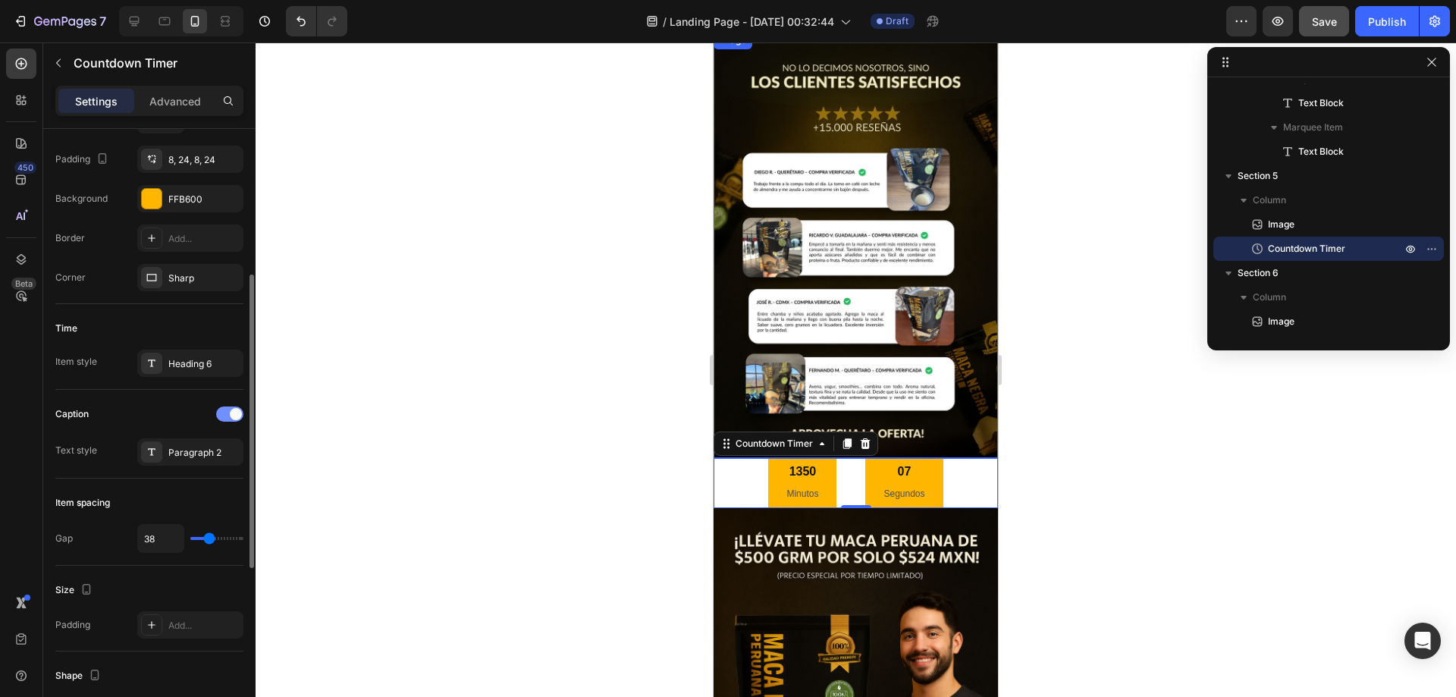
click at [229, 415] on div at bounding box center [229, 413] width 27 height 15
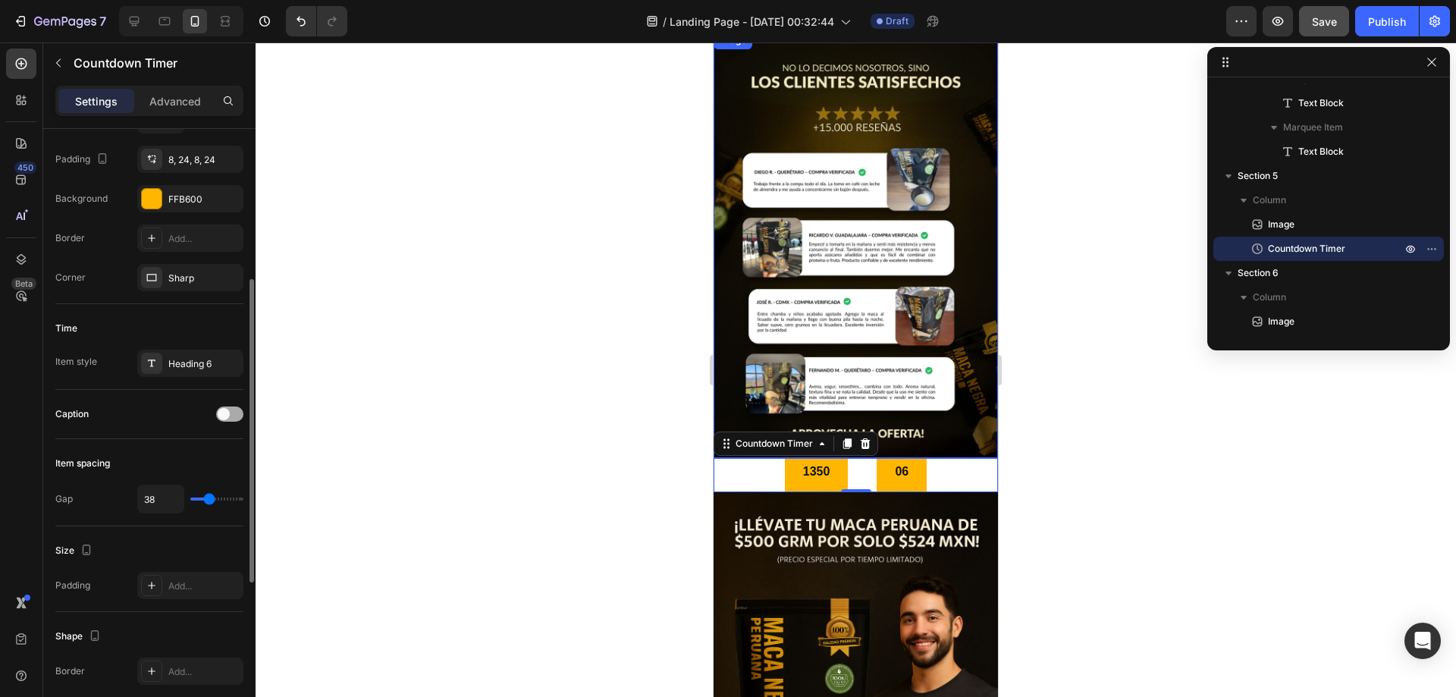
click at [229, 413] on span at bounding box center [224, 414] width 12 height 12
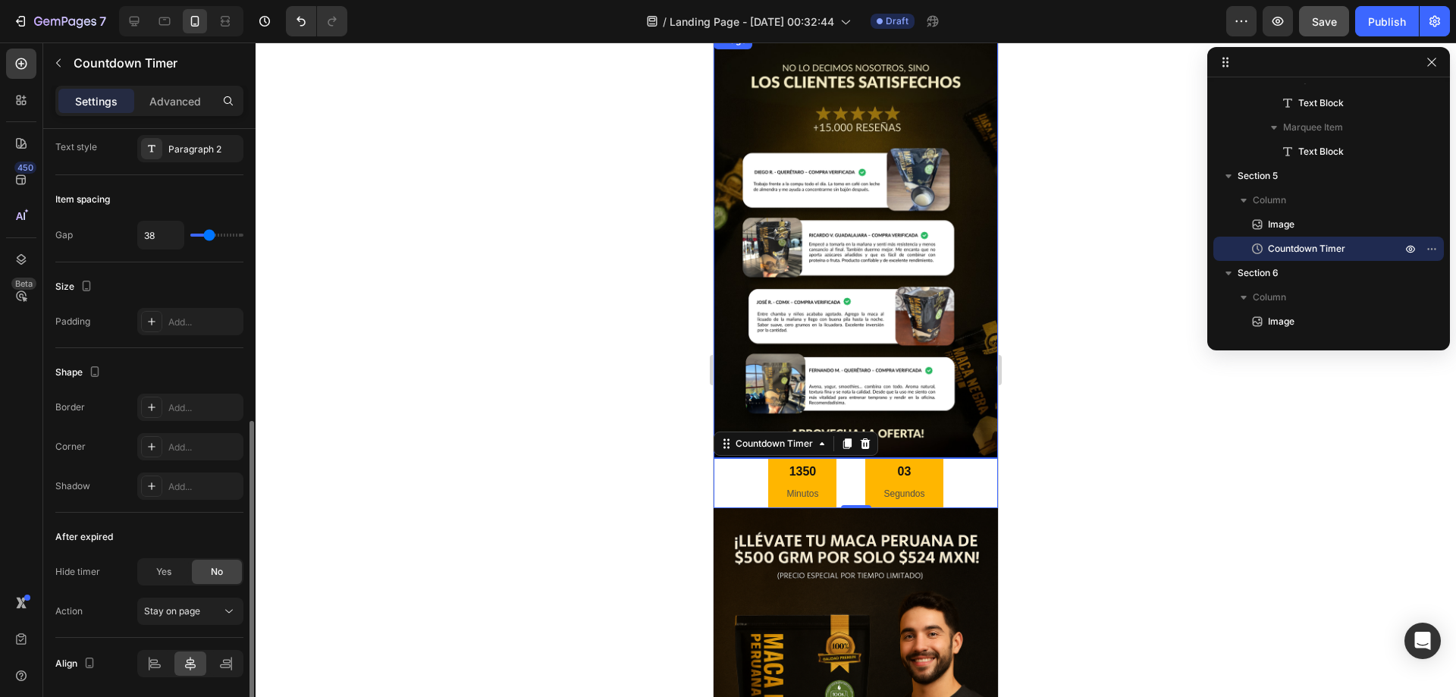
scroll to position [660, 0]
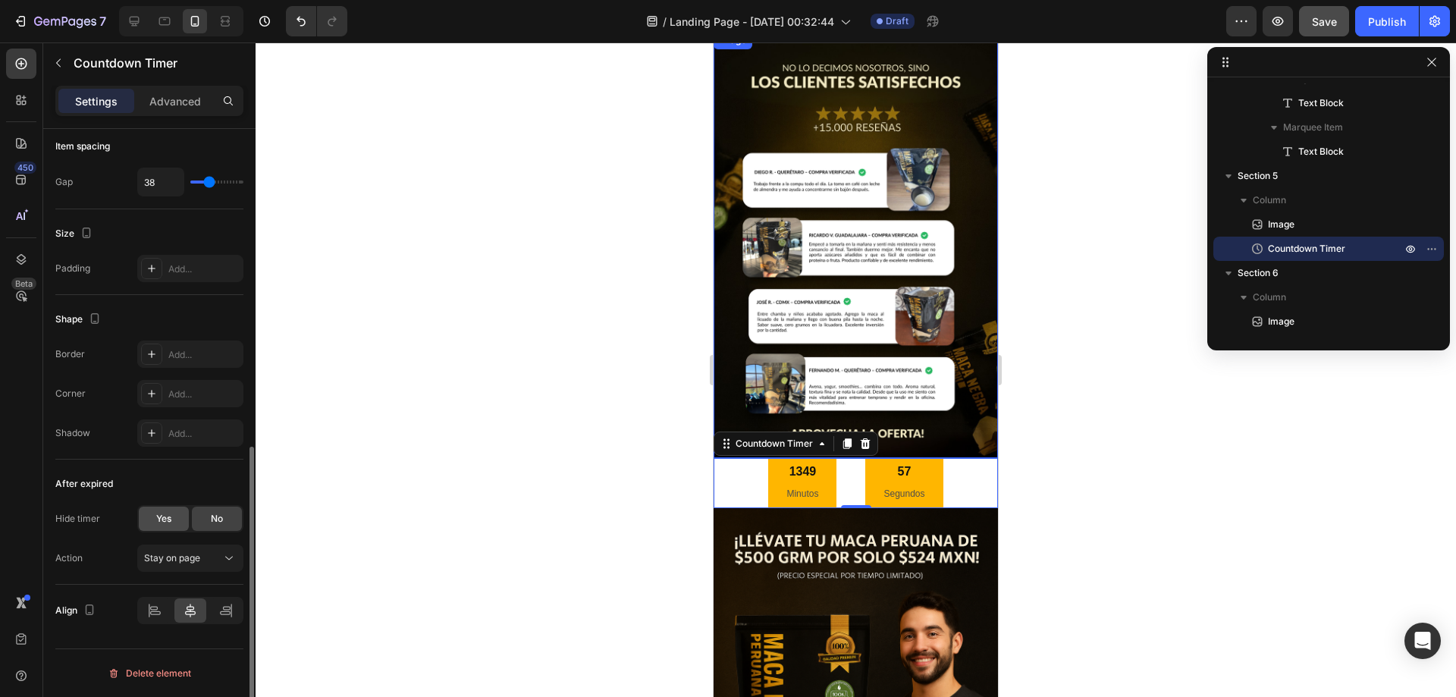
click at [174, 518] on div "Yes" at bounding box center [164, 518] width 50 height 24
click at [226, 513] on div "No" at bounding box center [217, 518] width 50 height 24
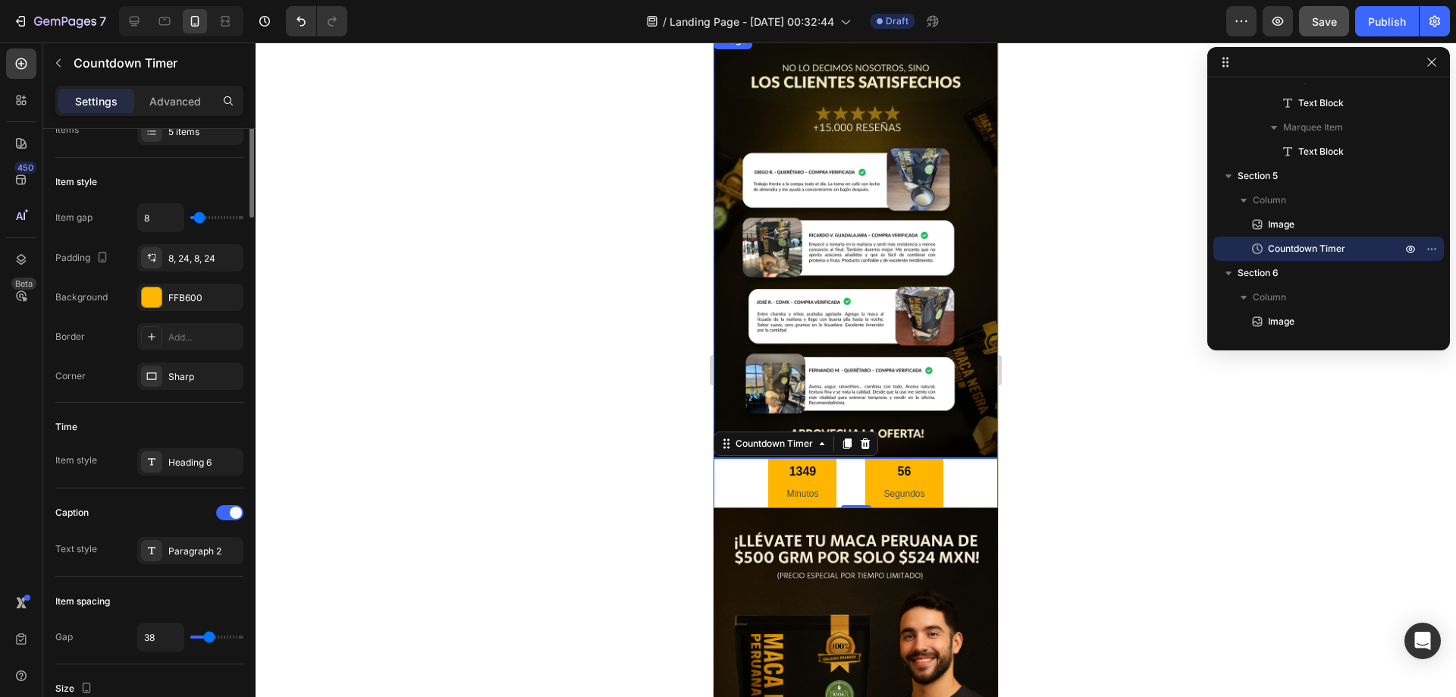
scroll to position [0, 0]
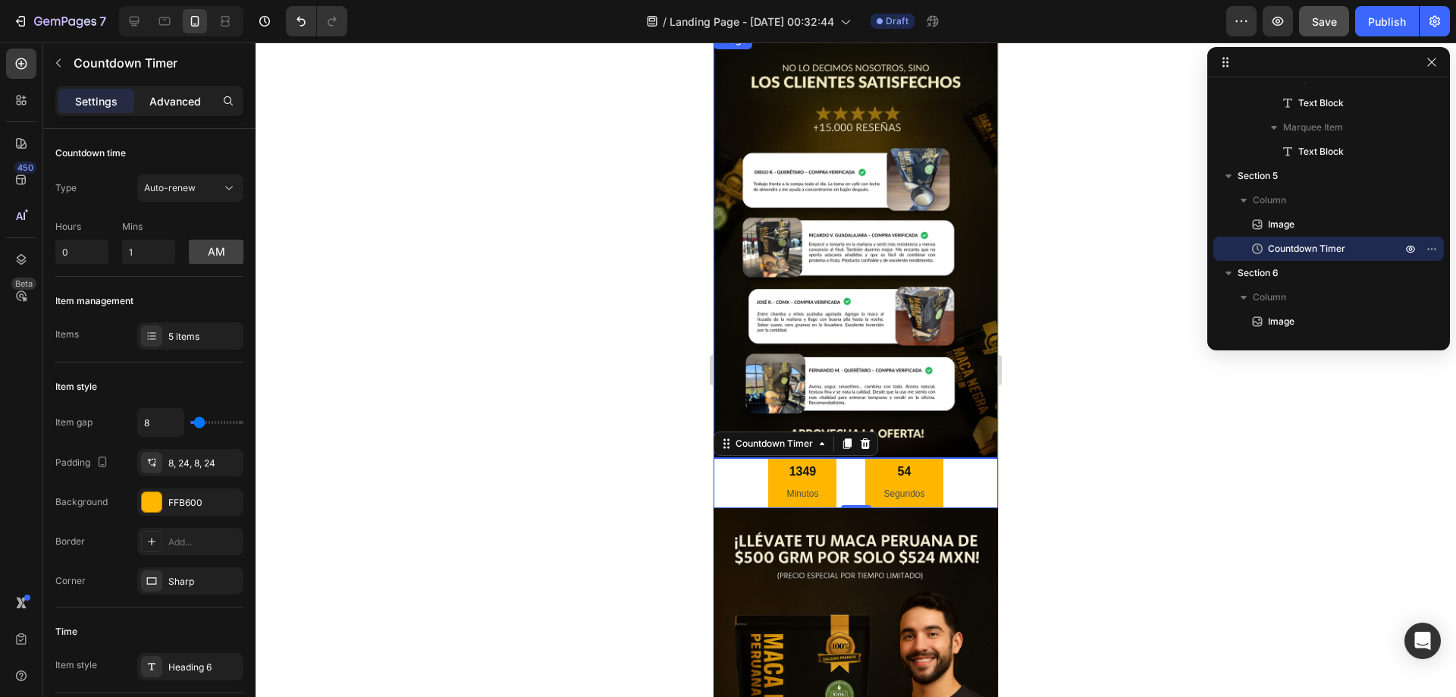
click at [179, 92] on div "Advanced" at bounding box center [175, 101] width 76 height 24
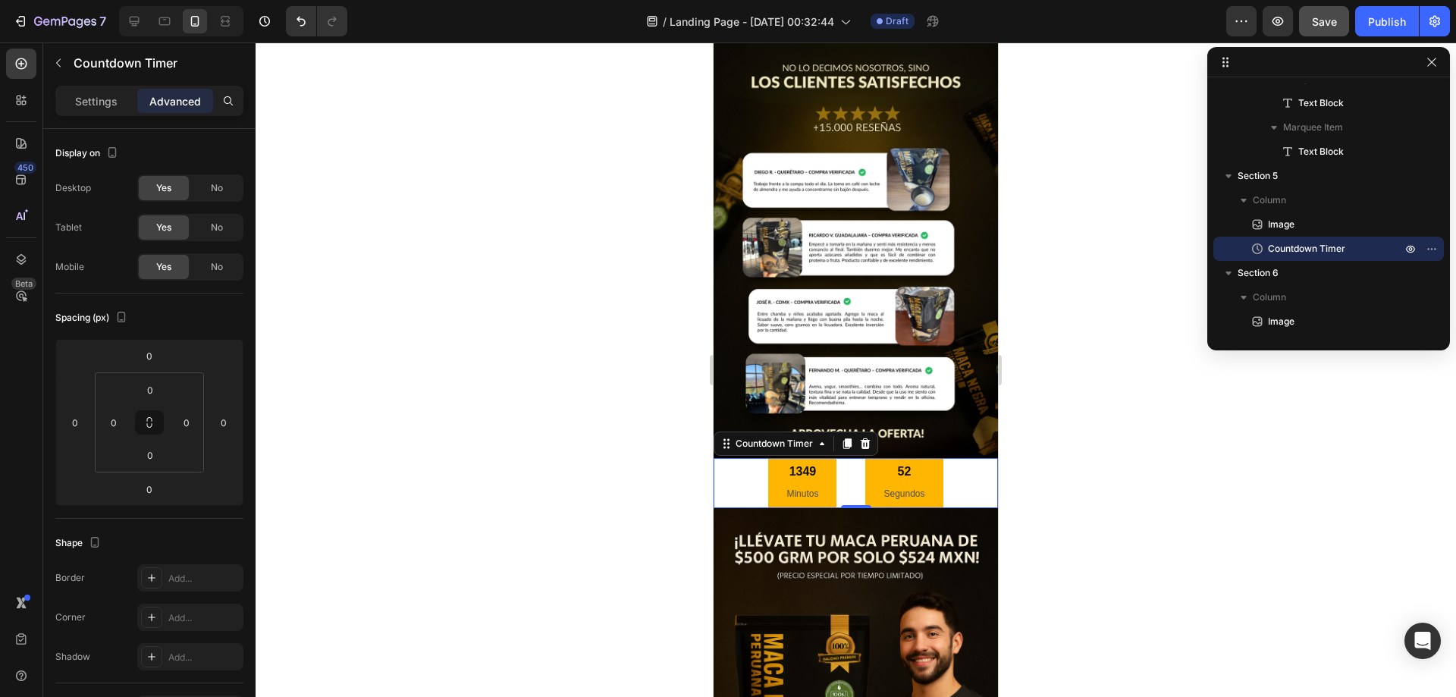
click at [954, 474] on div "1349 Minutos 52 Segundos" at bounding box center [855, 483] width 284 height 50
click at [123, 96] on div "Settings" at bounding box center [96, 101] width 76 height 24
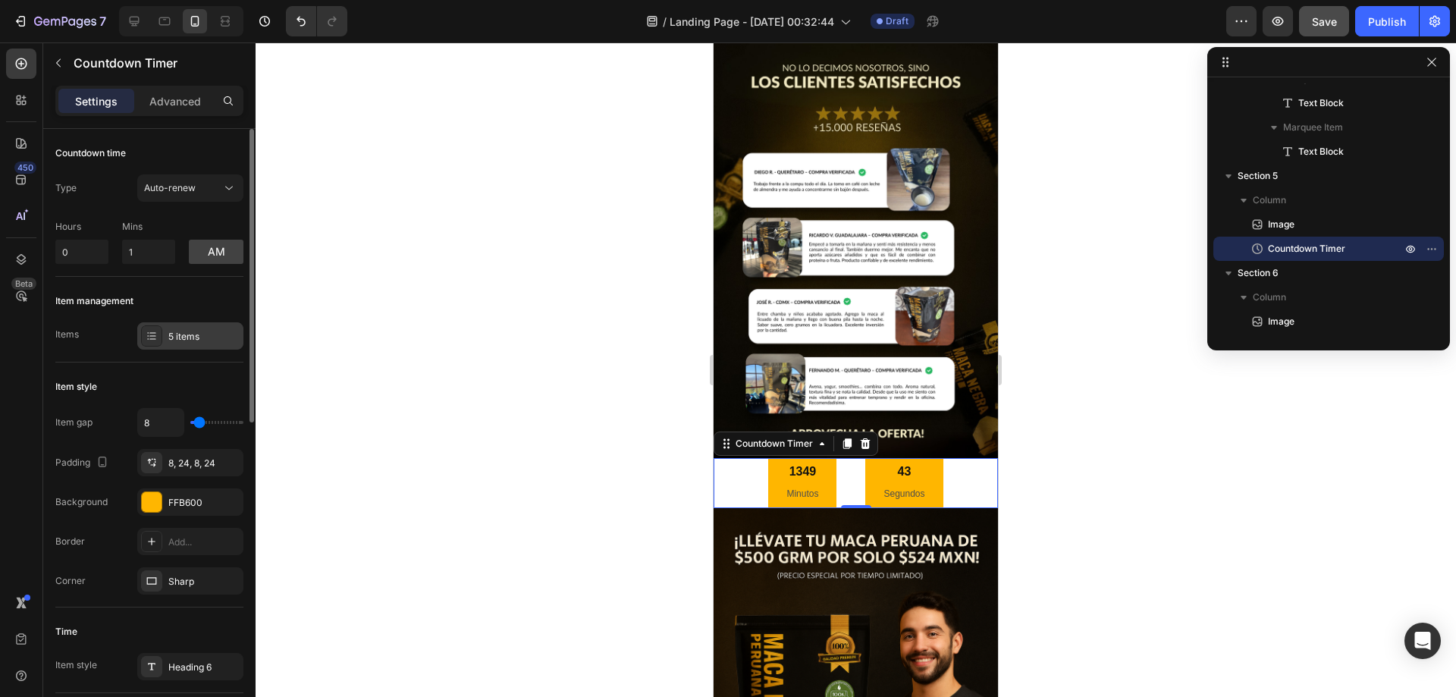
click at [158, 328] on div at bounding box center [151, 335] width 21 height 21
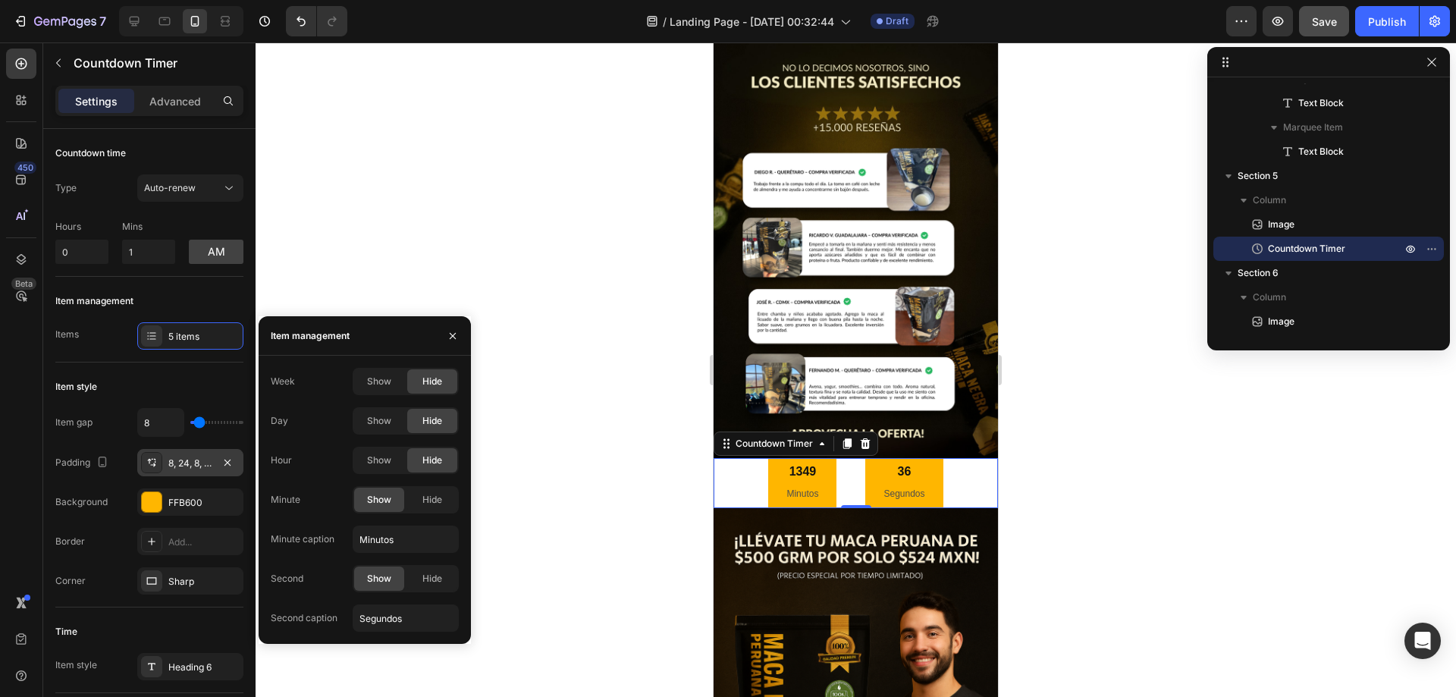
click at [180, 463] on div "8, 24, 8, 24" at bounding box center [190, 463] width 44 height 14
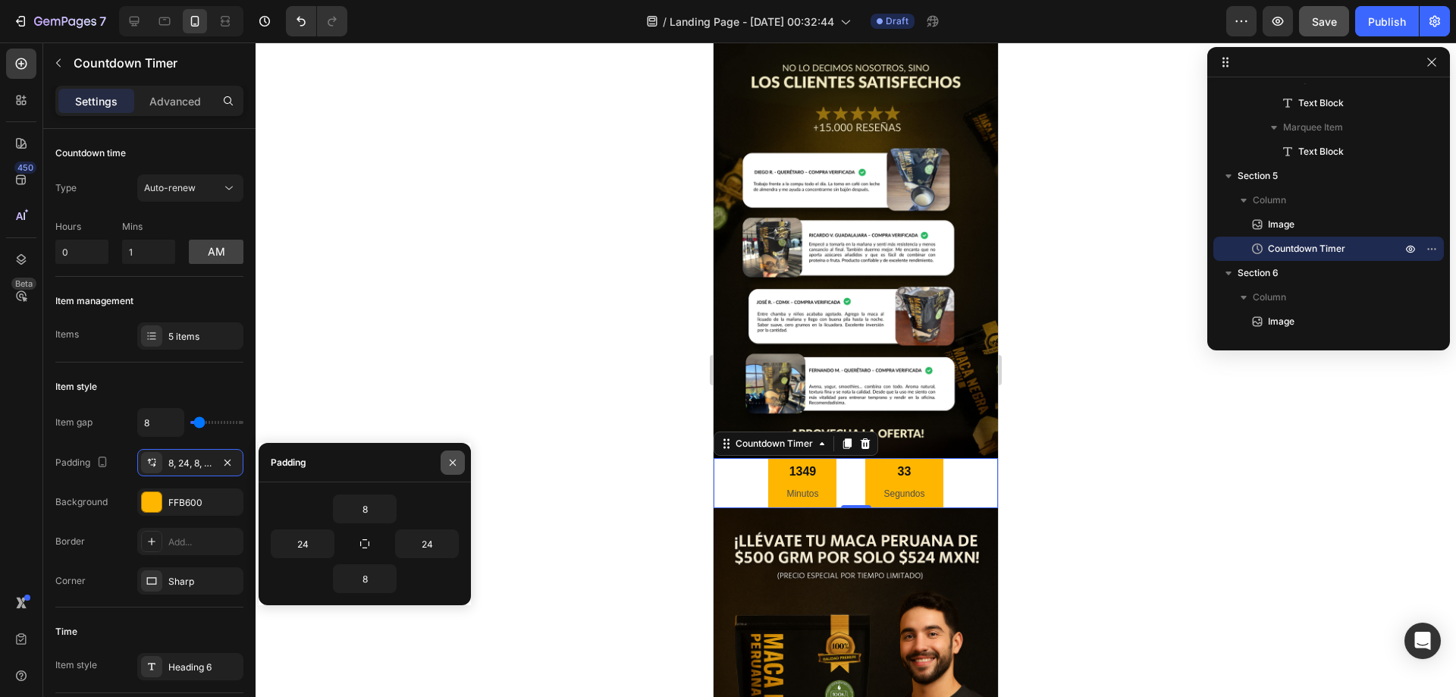
click at [447, 457] on icon "button" at bounding box center [453, 462] width 12 height 12
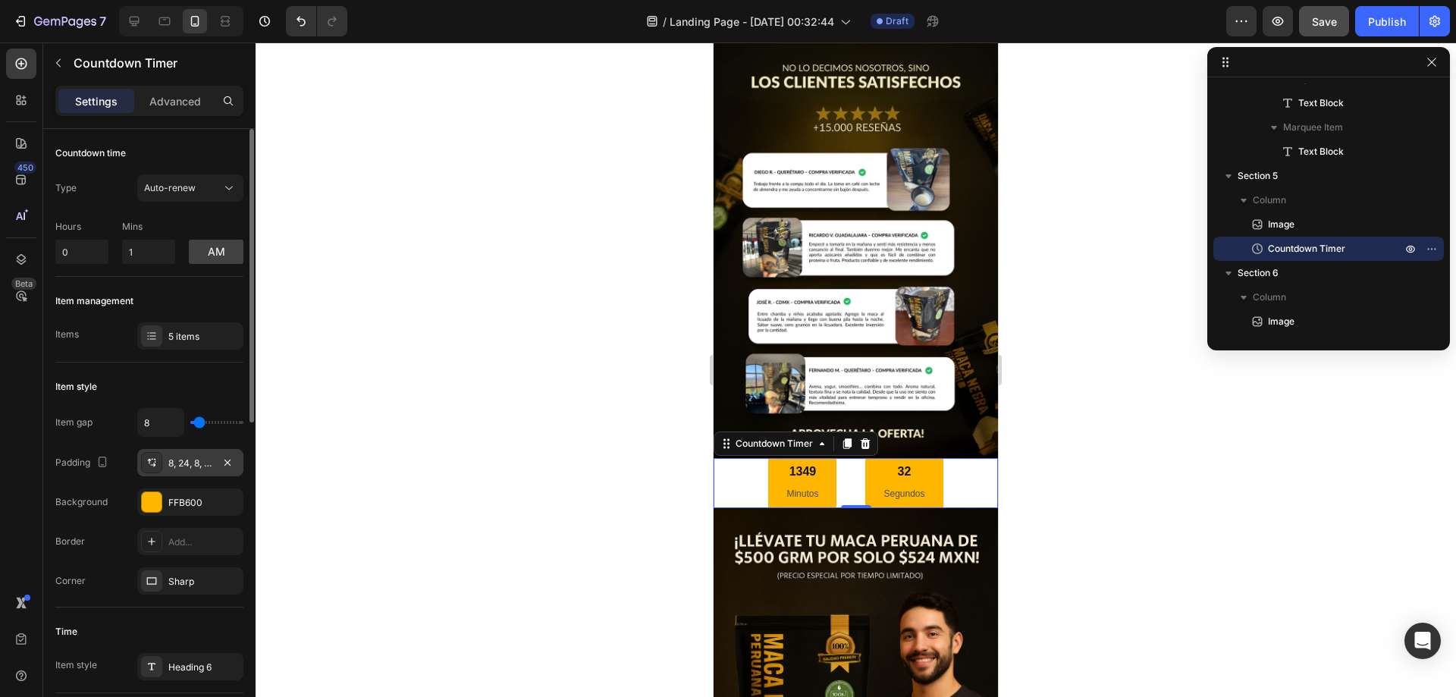
click at [176, 462] on div "8, 24, 8, 24" at bounding box center [190, 463] width 44 height 14
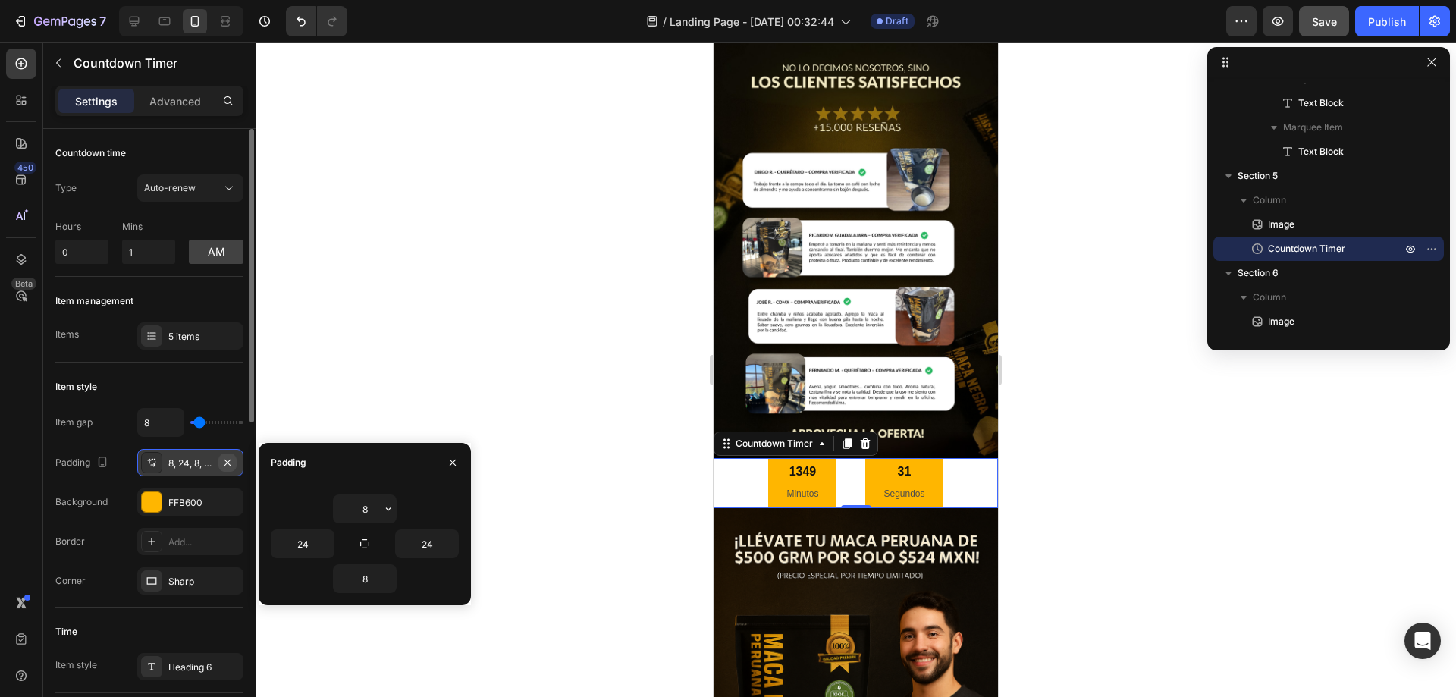
click at [223, 466] on icon "button" at bounding box center [227, 462] width 12 height 12
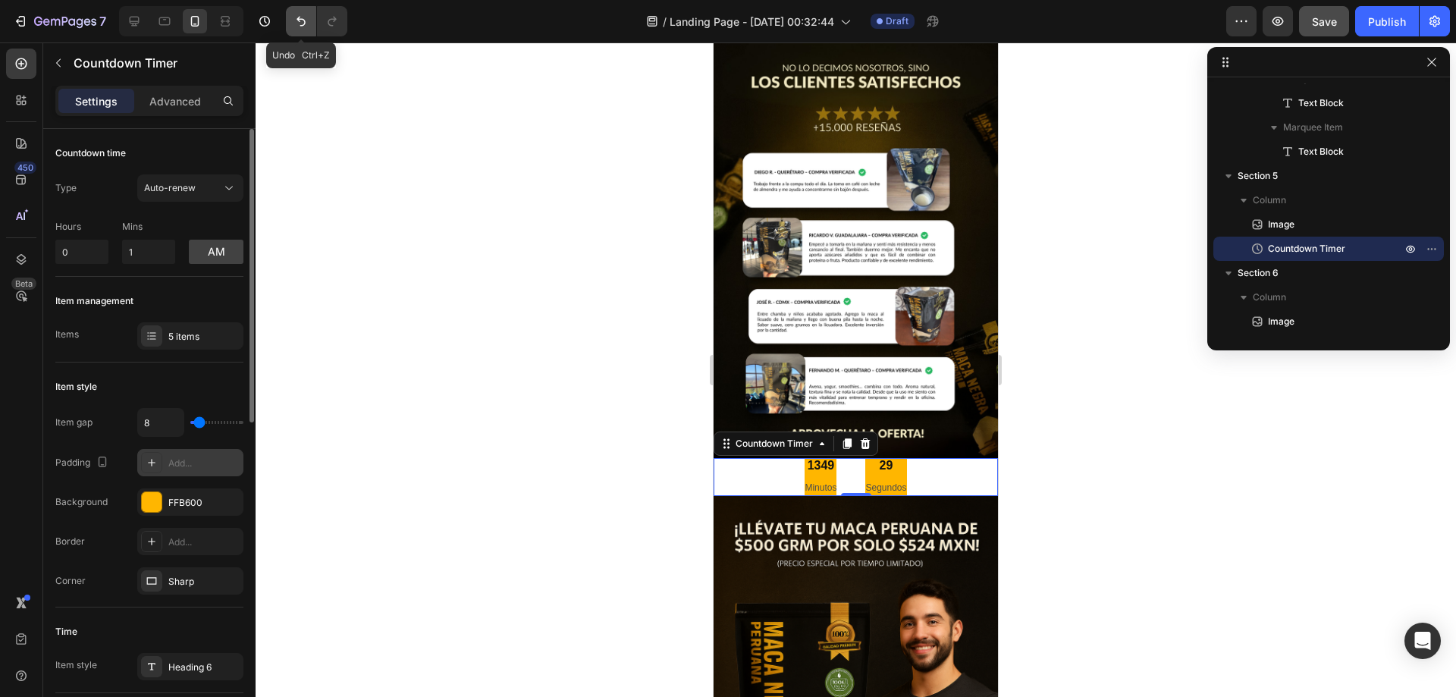
click at [305, 33] on button "Undo/Redo" at bounding box center [301, 21] width 30 height 30
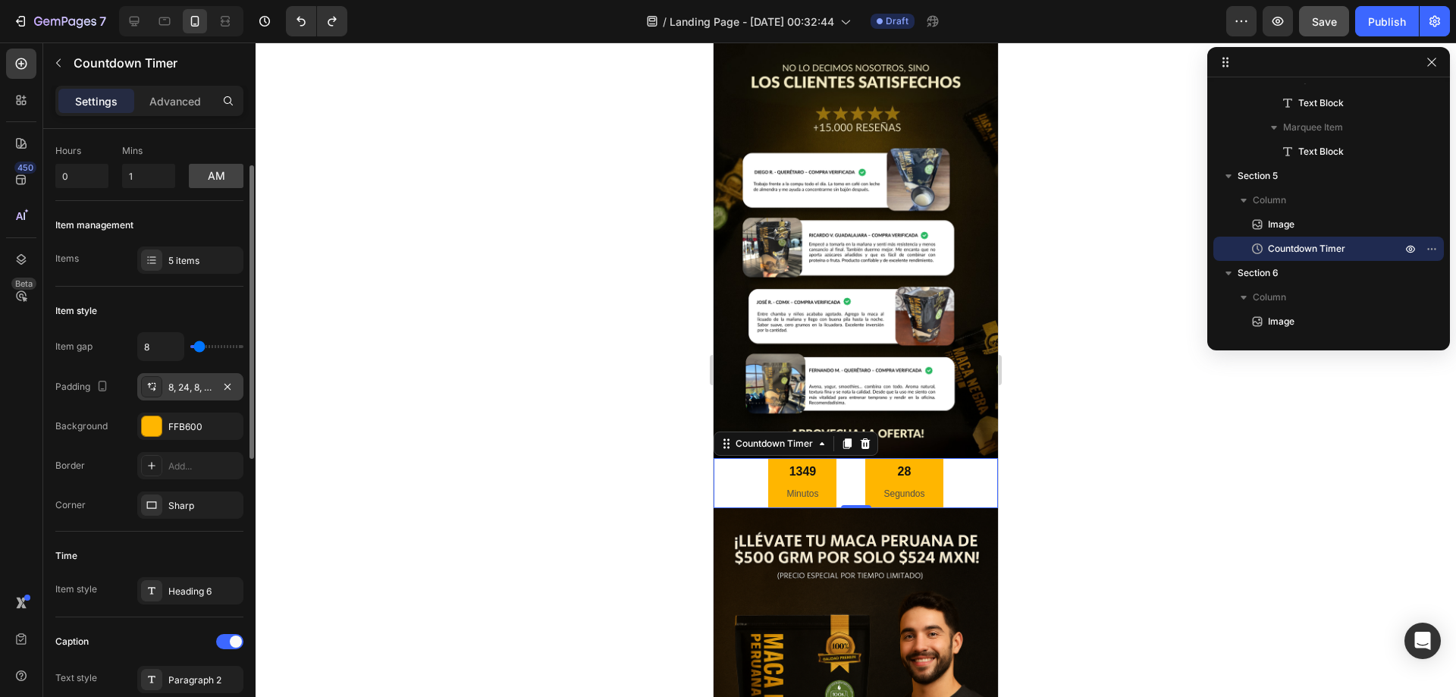
scroll to position [152, 0]
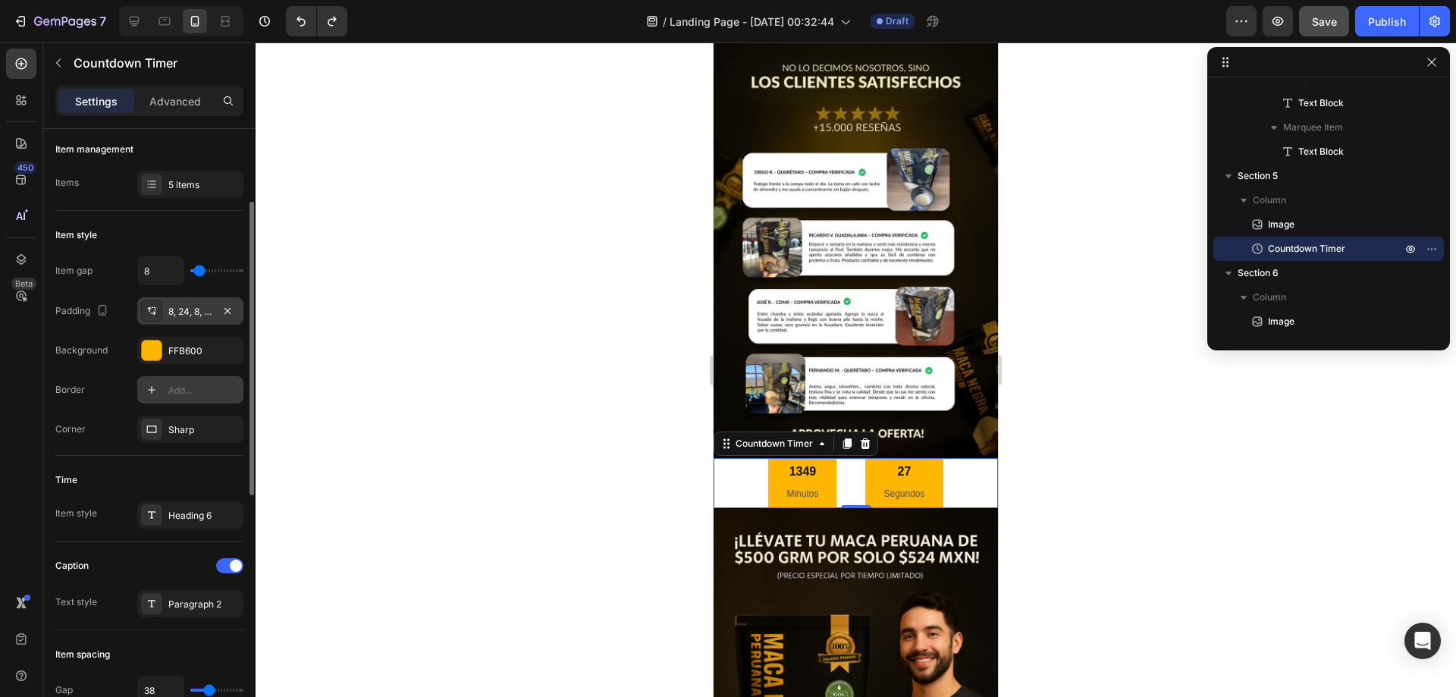
click at [194, 387] on div "Add..." at bounding box center [203, 391] width 71 height 14
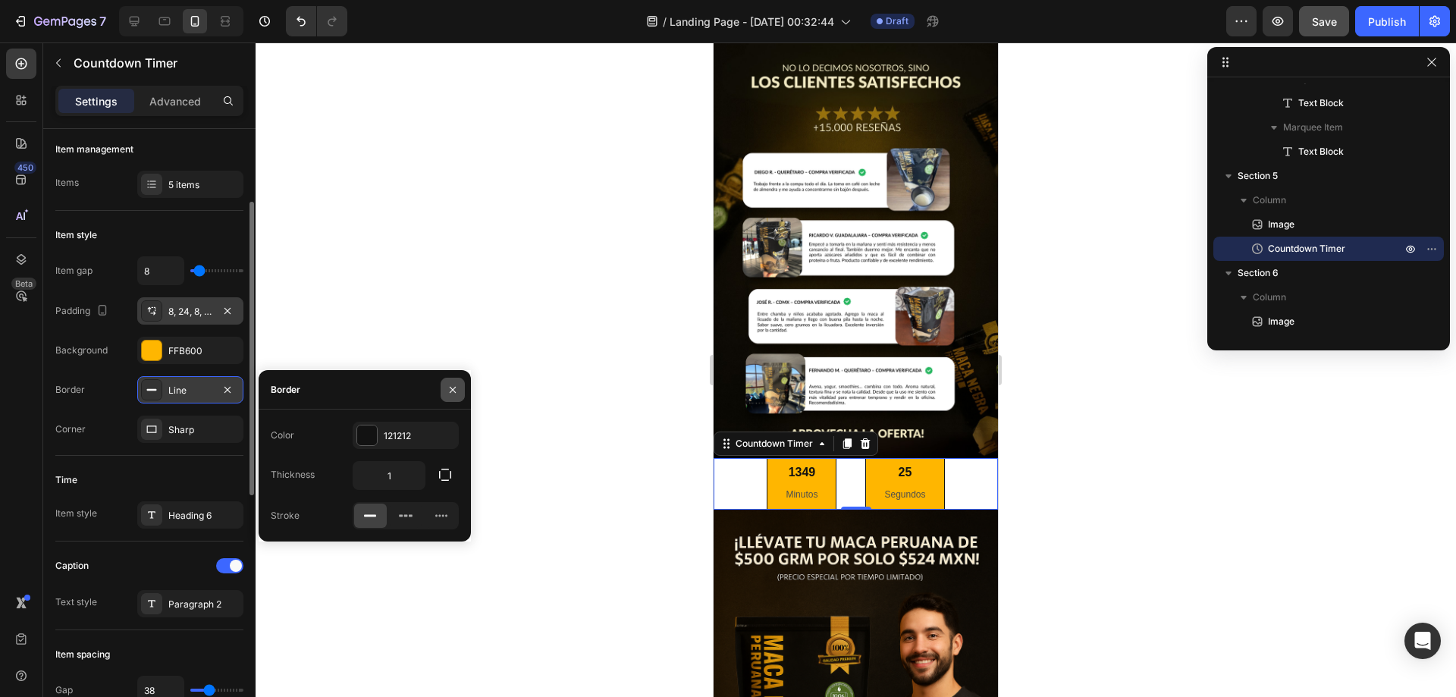
click at [446, 393] on button "button" at bounding box center [452, 390] width 24 height 24
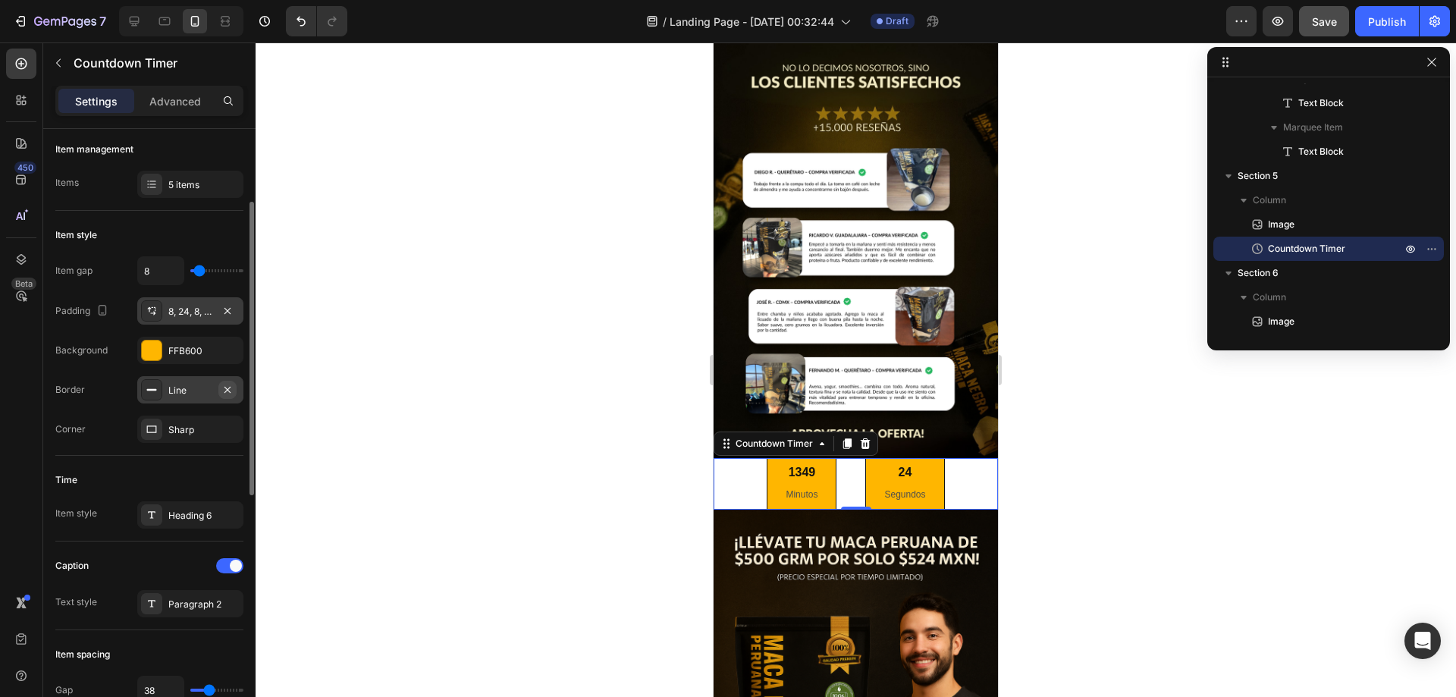
click at [232, 384] on icon "button" at bounding box center [227, 390] width 12 height 12
click at [209, 425] on div "Sharp" at bounding box center [190, 430] width 44 height 14
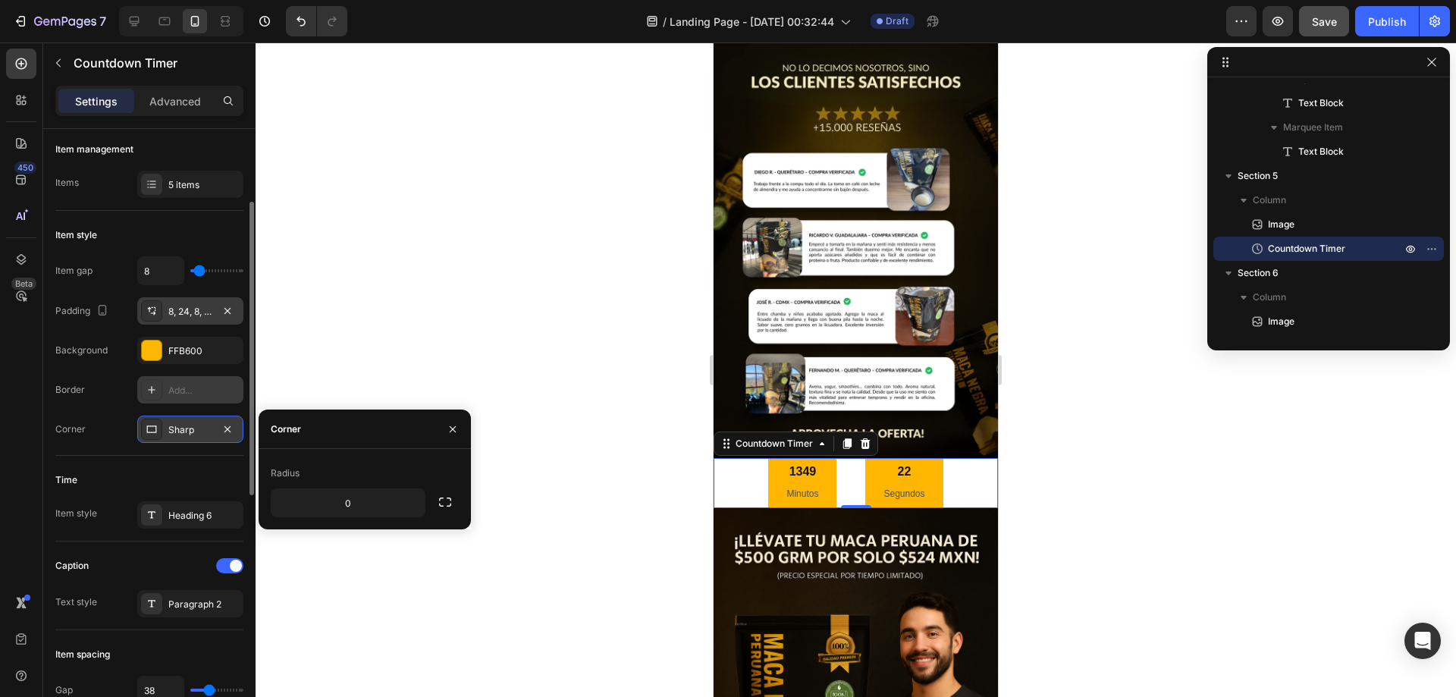
click at [209, 425] on div "Sharp" at bounding box center [190, 430] width 44 height 14
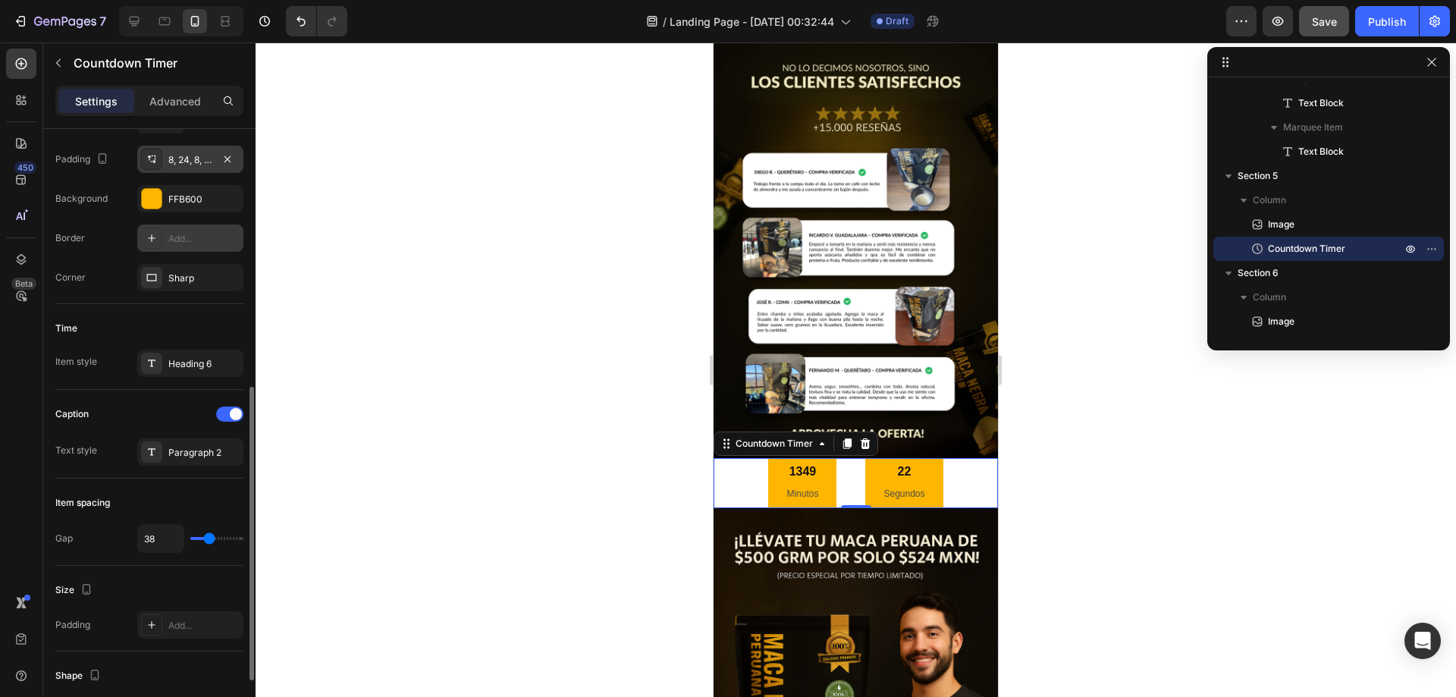
scroll to position [379, 0]
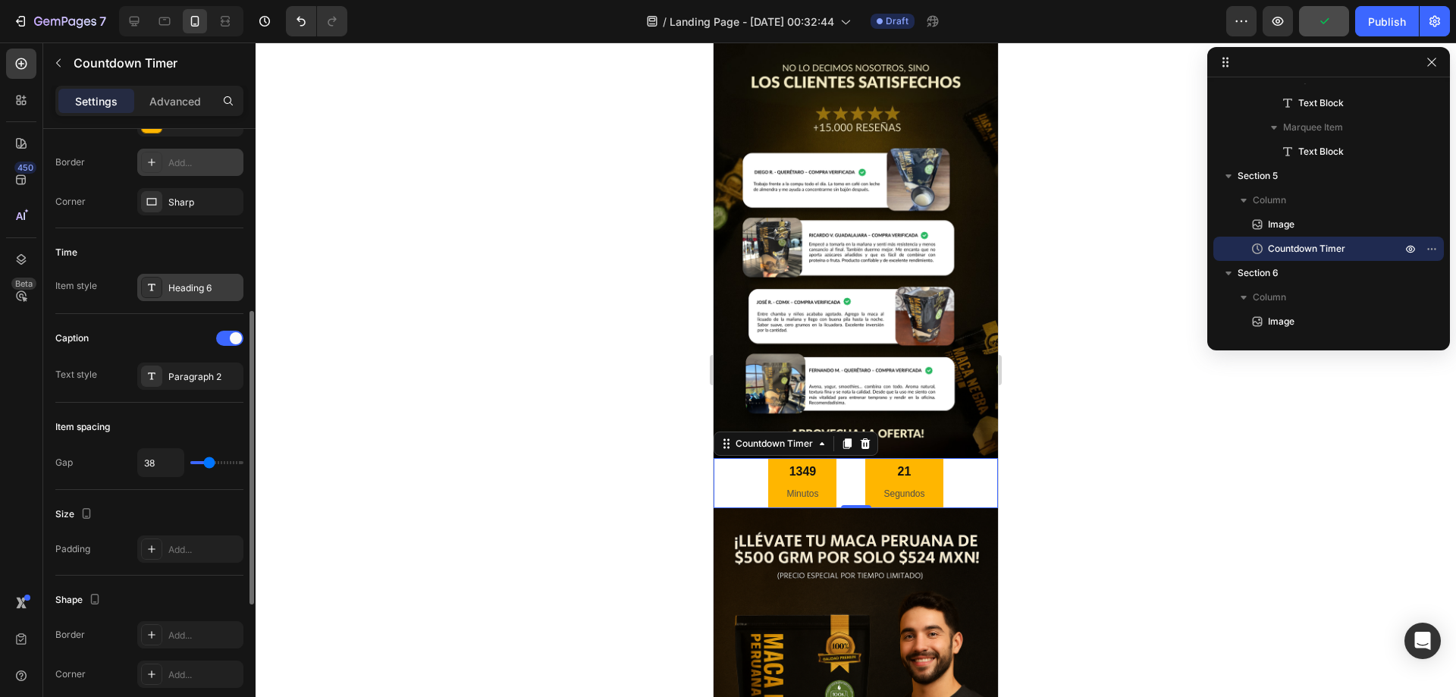
click at [174, 278] on div "Heading 6" at bounding box center [190, 287] width 106 height 27
click at [179, 374] on div "Paragraph 2" at bounding box center [203, 377] width 71 height 14
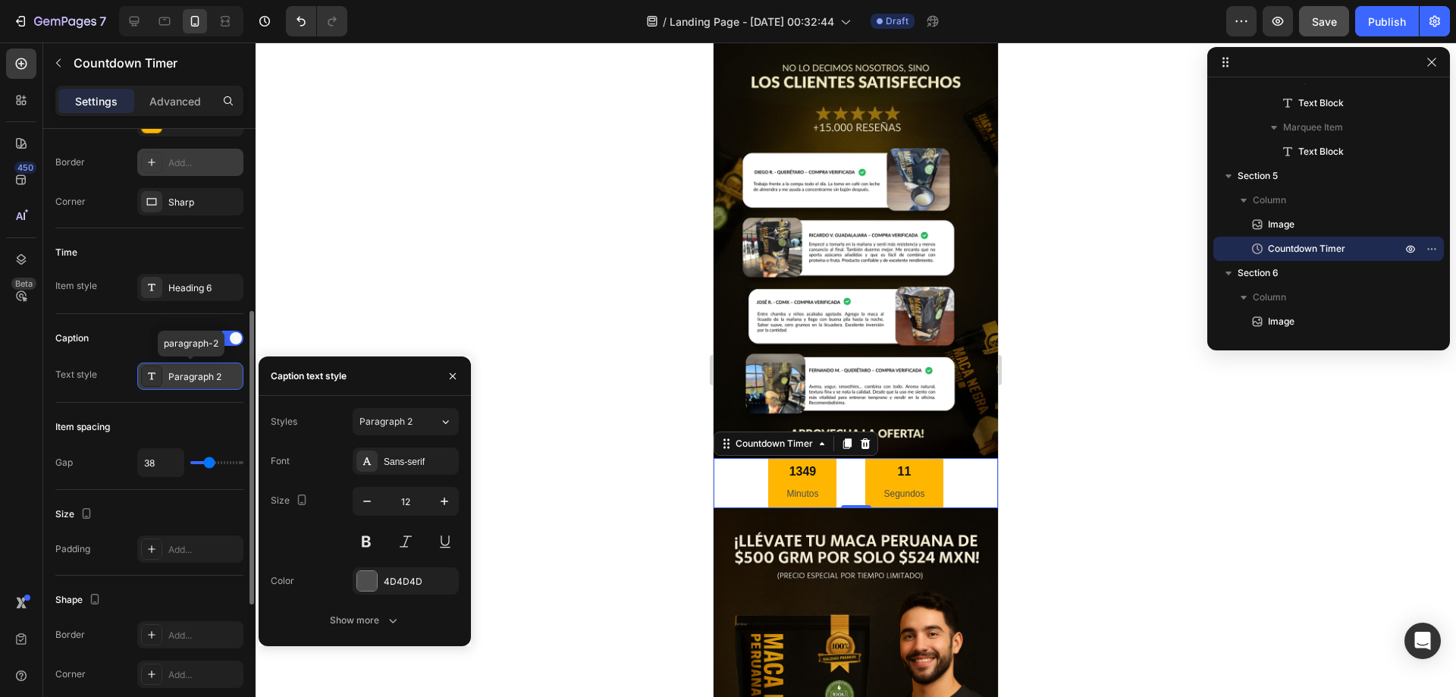
click at [179, 374] on div "Paragraph 2" at bounding box center [203, 377] width 71 height 14
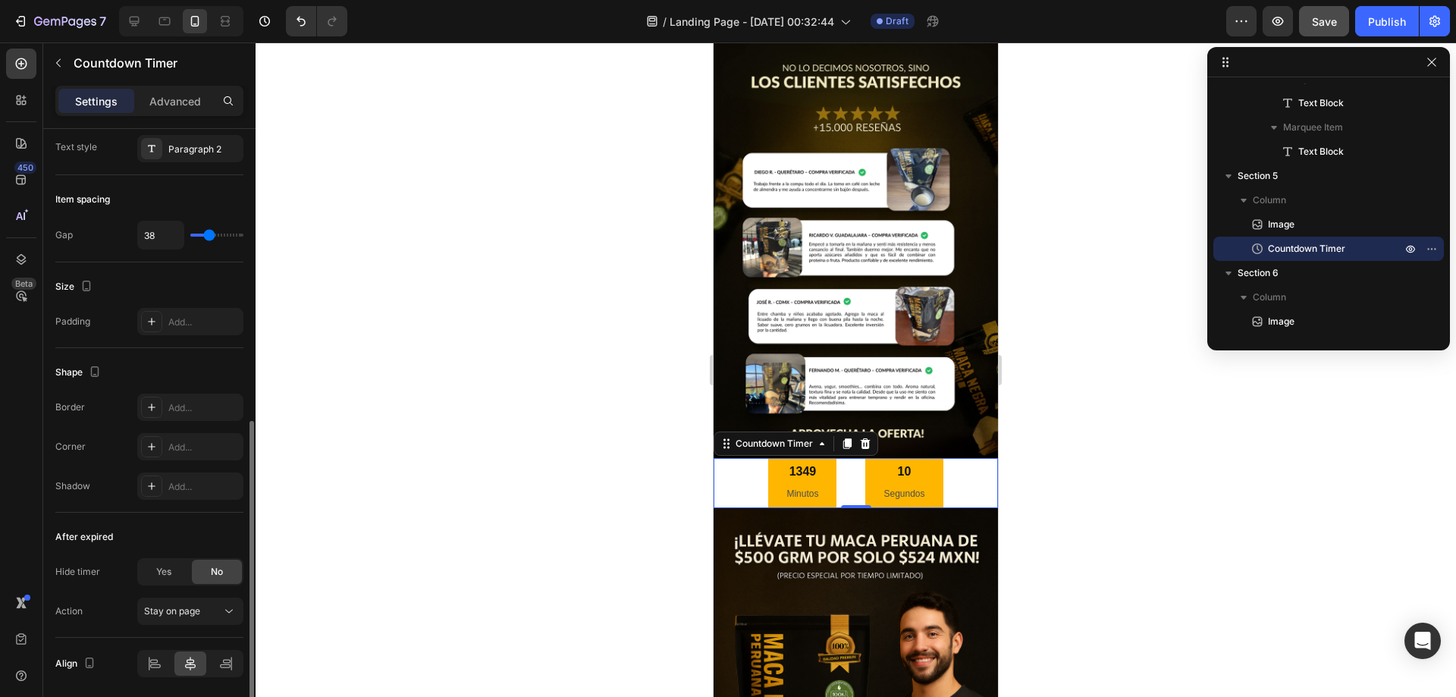
scroll to position [660, 0]
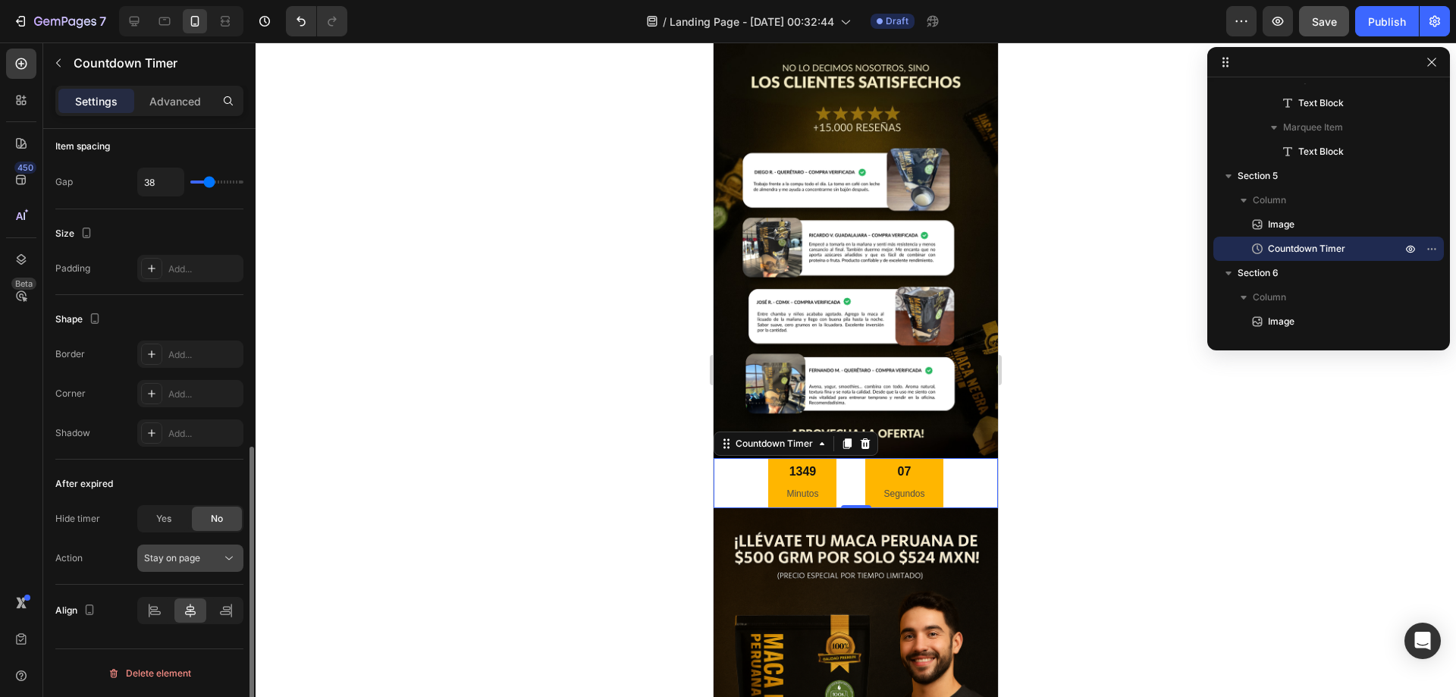
click at [206, 556] on div "Stay on page" at bounding box center [182, 558] width 77 height 14
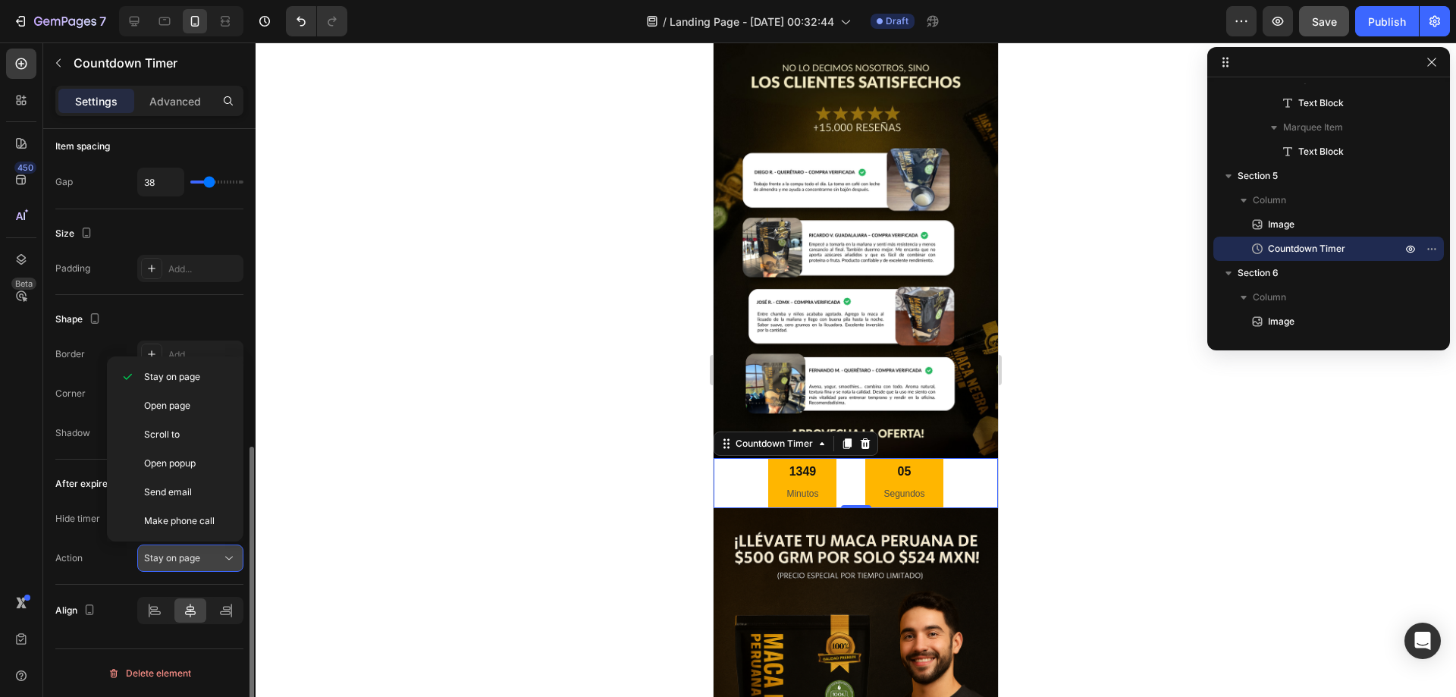
click at [206, 556] on div "Stay on page" at bounding box center [182, 558] width 77 height 14
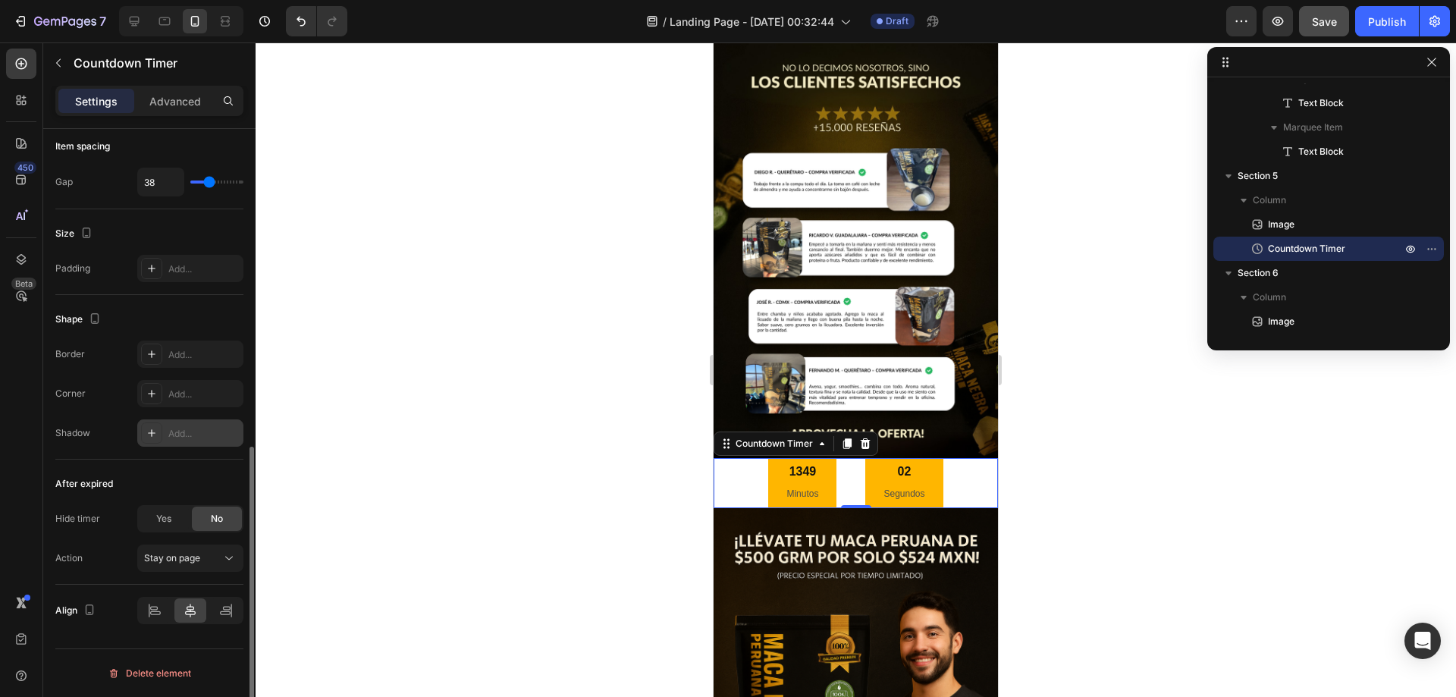
click at [202, 434] on div "Add..." at bounding box center [203, 434] width 71 height 14
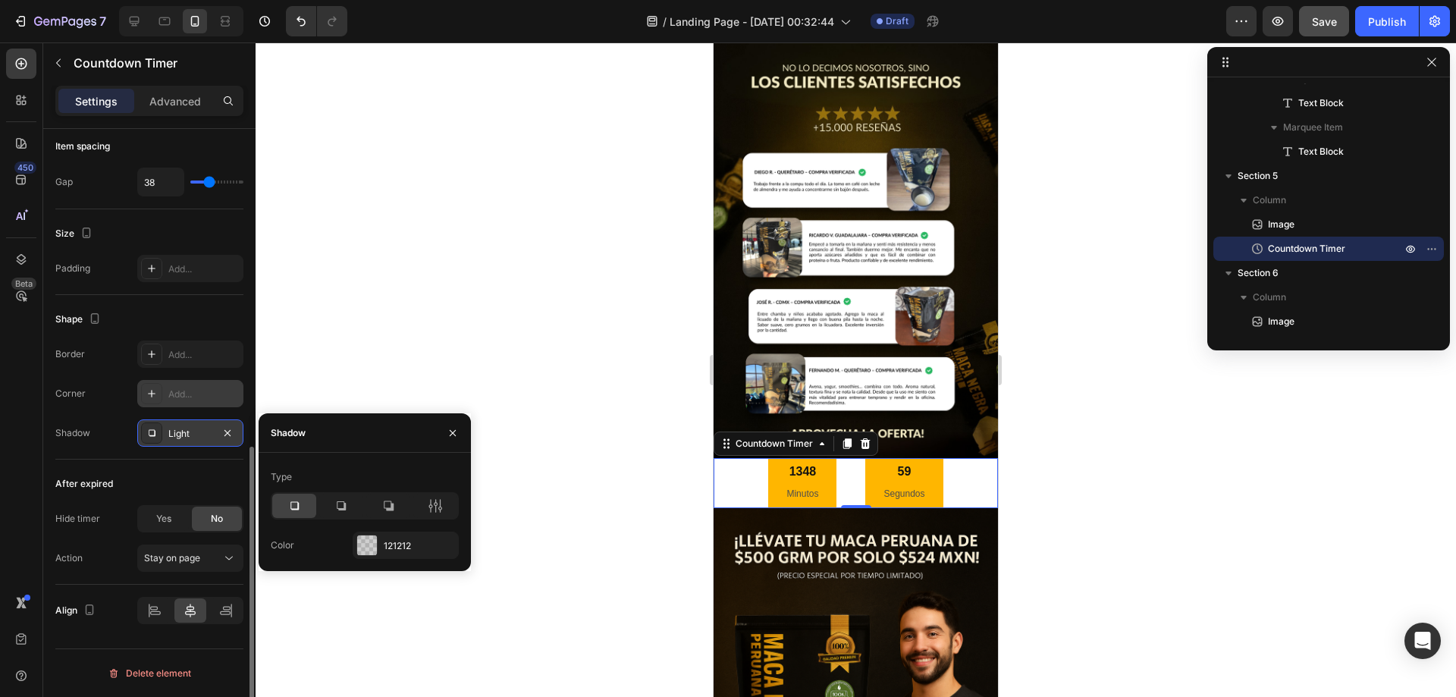
click at [193, 392] on div "Add..." at bounding box center [203, 394] width 71 height 14
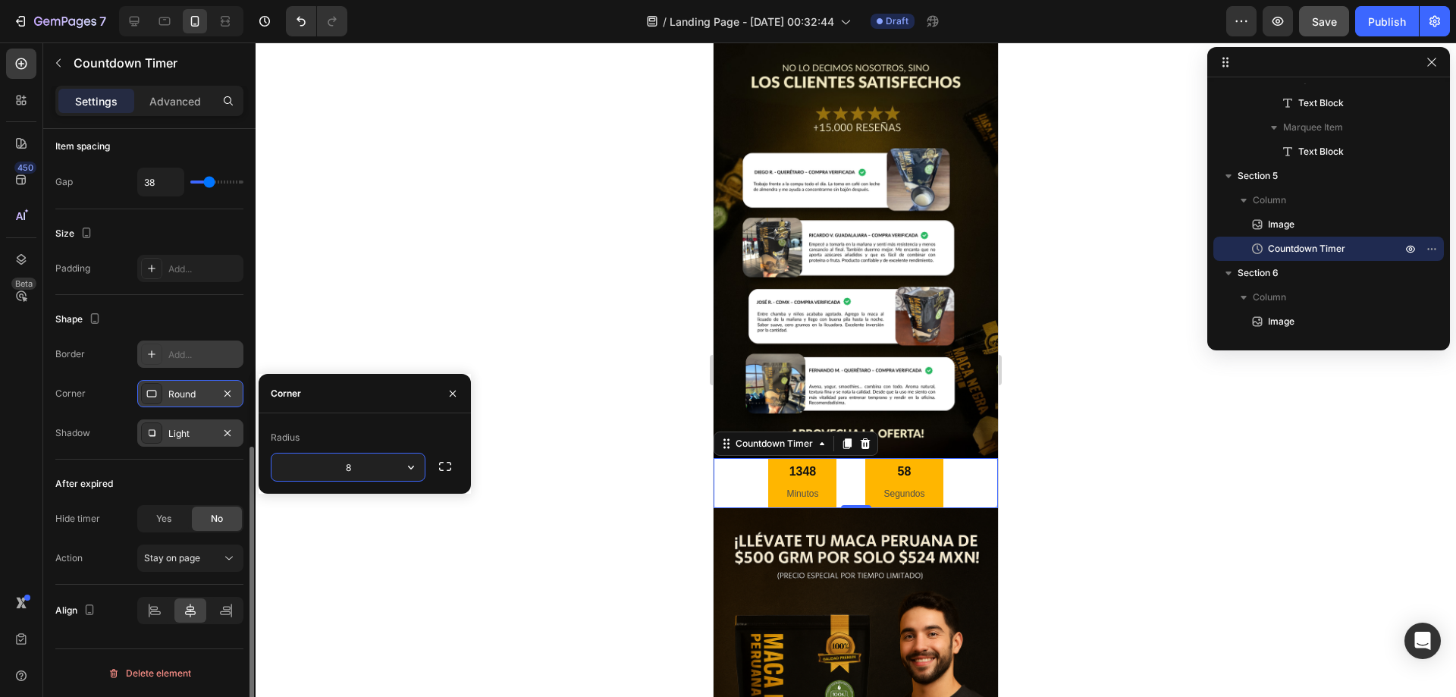
click at [183, 360] on div "Add..." at bounding box center [203, 355] width 71 height 14
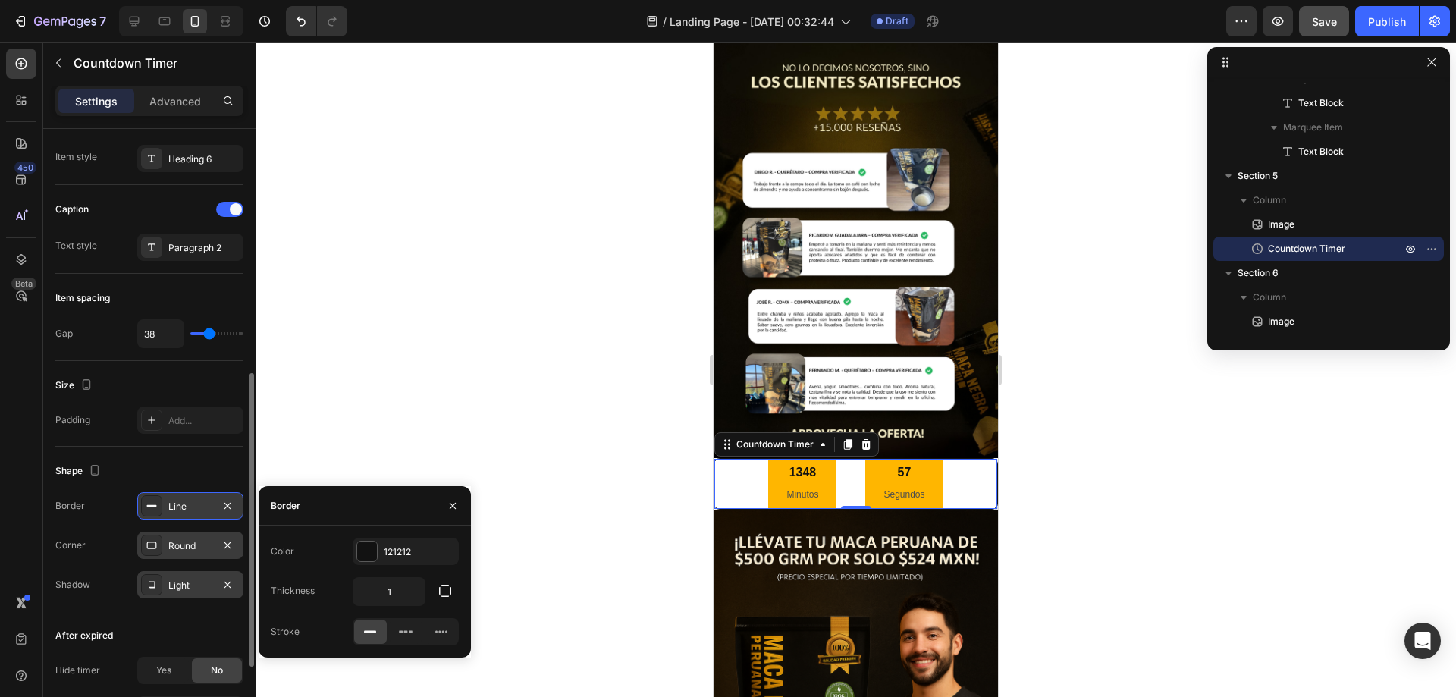
scroll to position [356, 0]
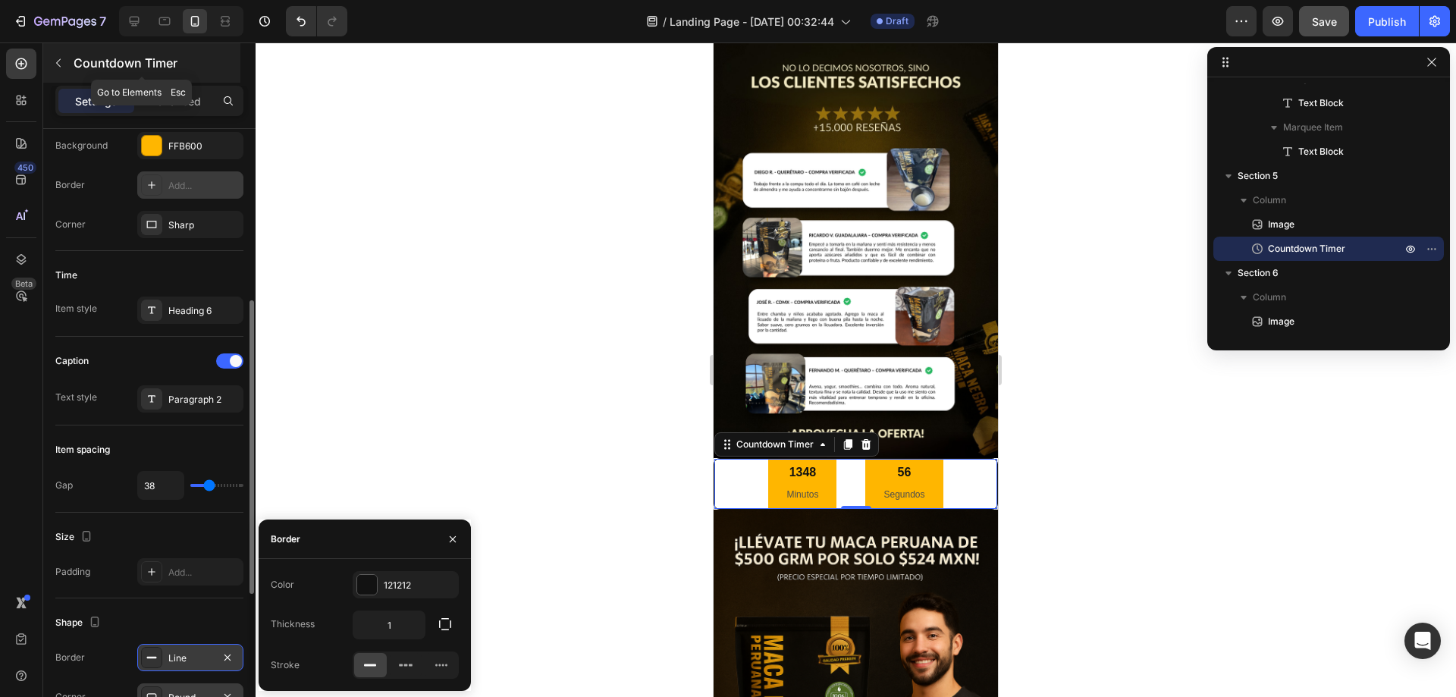
click at [71, 69] on div "Countdown Timer" at bounding box center [141, 62] width 197 height 39
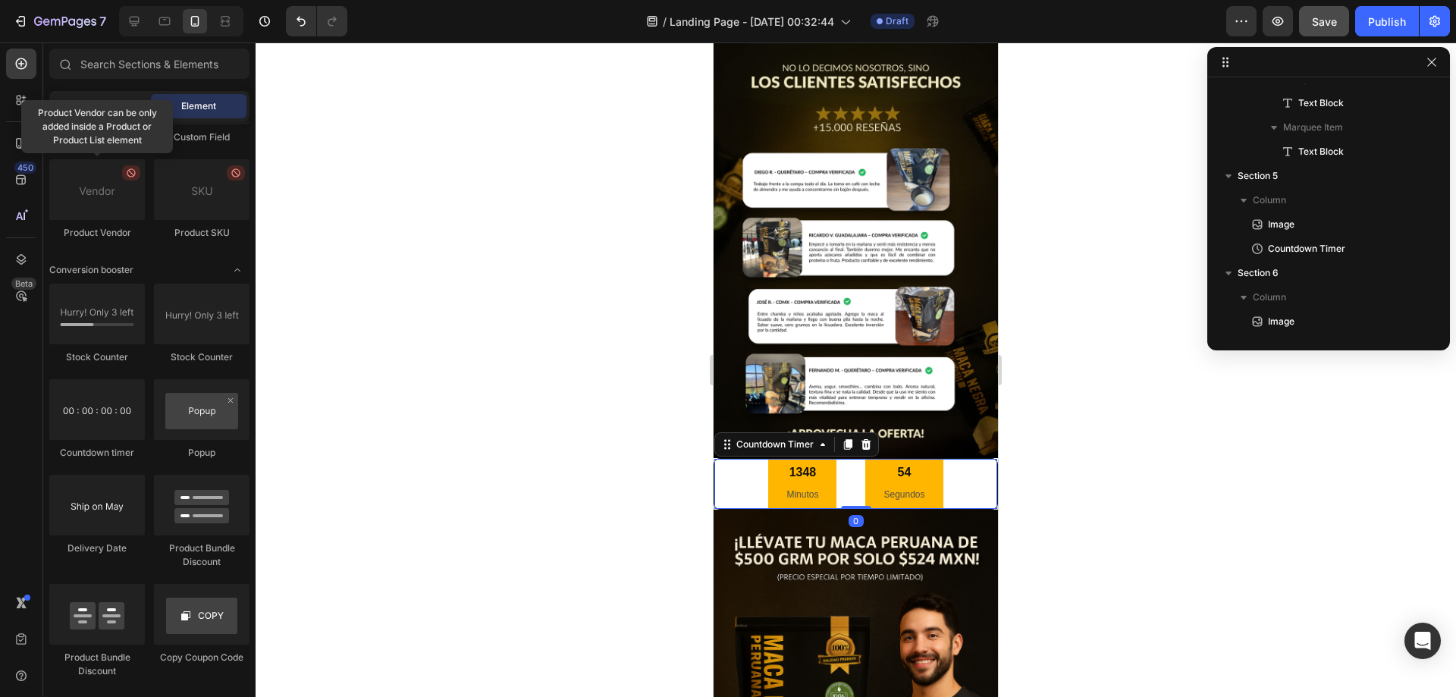
click at [964, 474] on div "1348 Minutos 54 Segundos" at bounding box center [855, 484] width 283 height 50
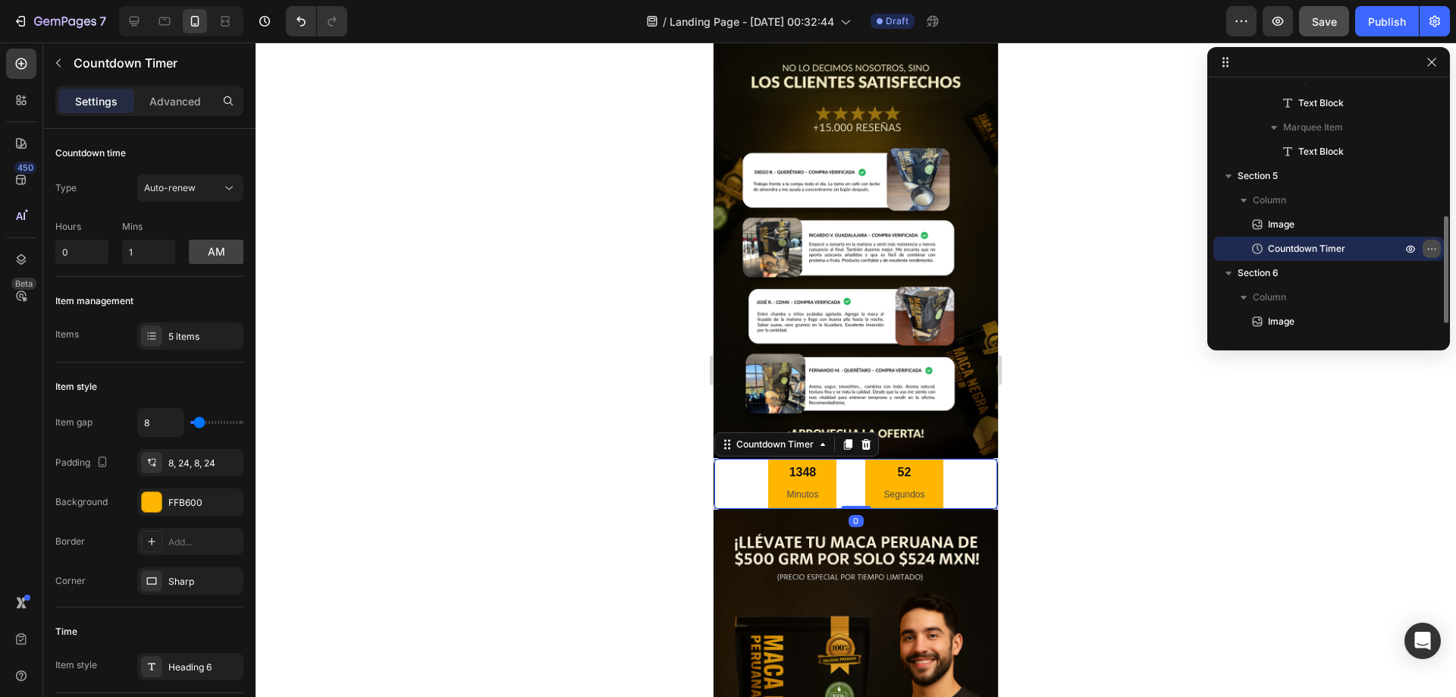
click at [1424, 243] on button "button" at bounding box center [1431, 249] width 18 height 18
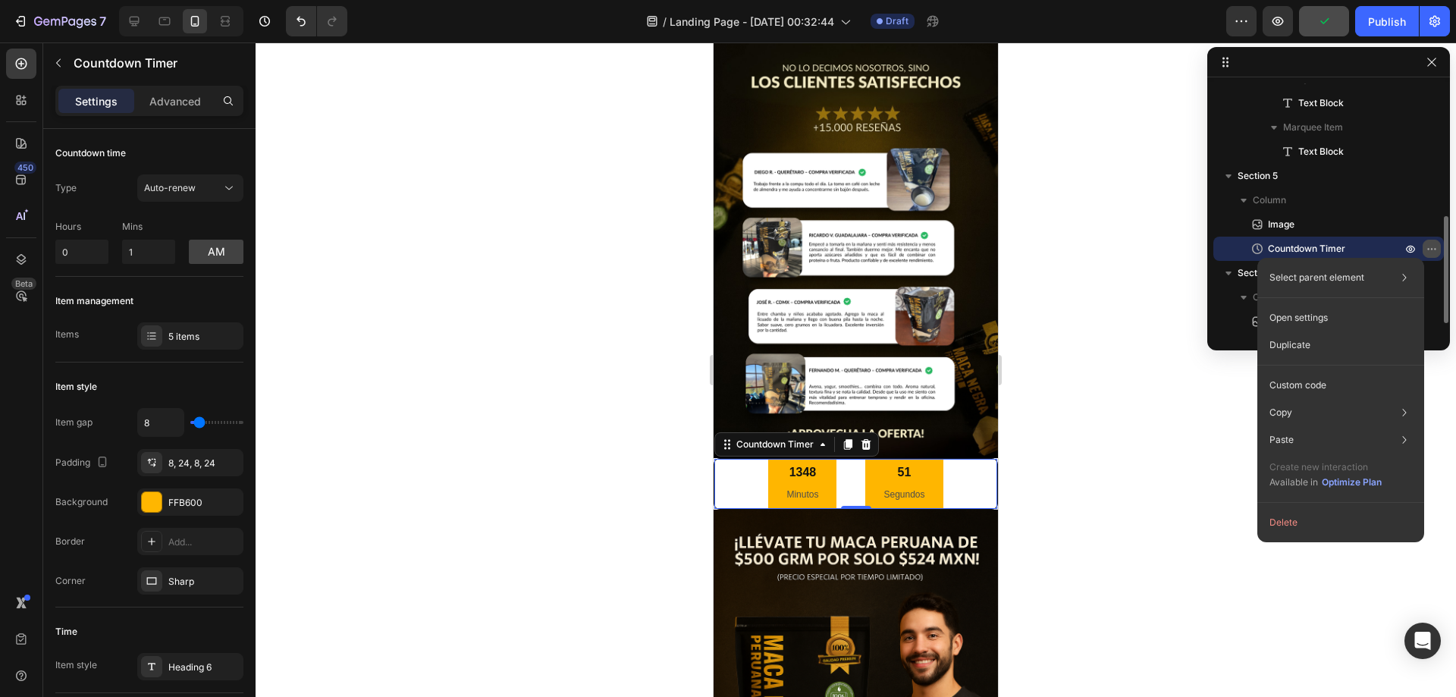
click at [1424, 243] on button "button" at bounding box center [1431, 249] width 18 height 18
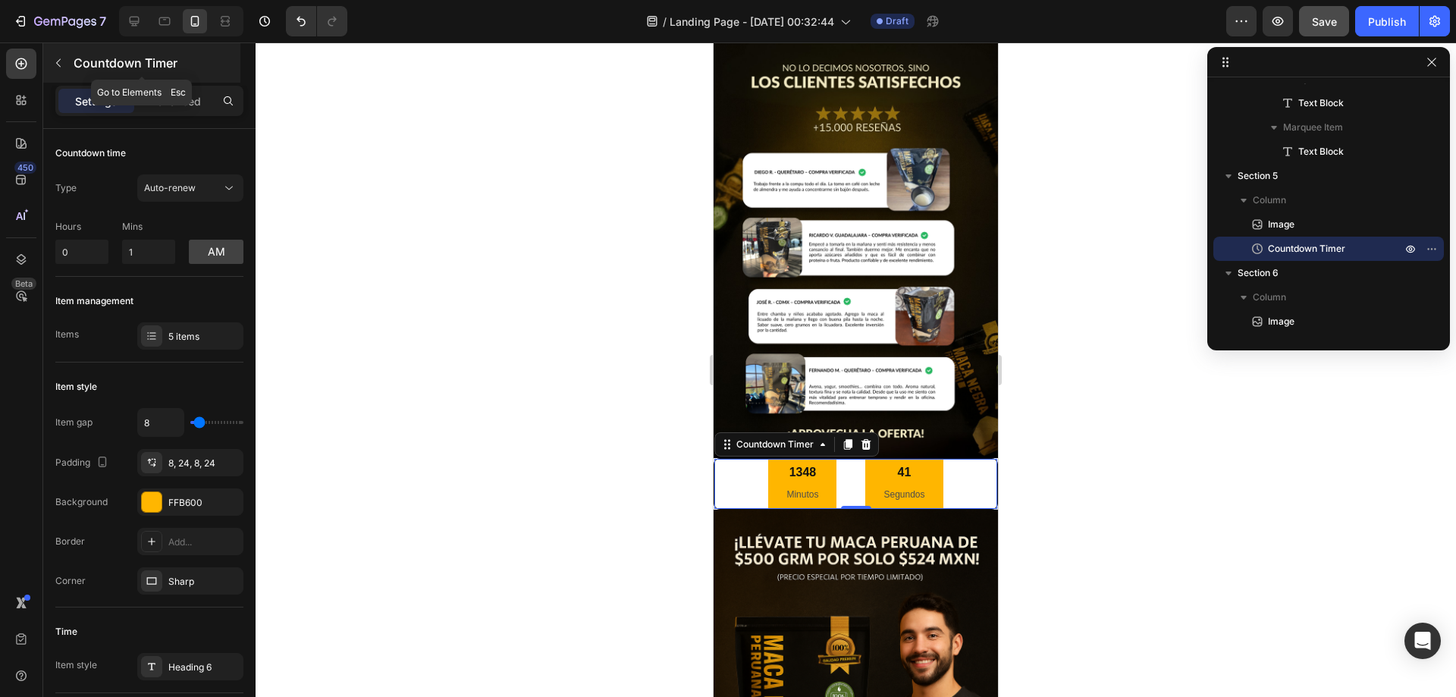
click at [64, 60] on icon "button" at bounding box center [58, 63] width 12 height 12
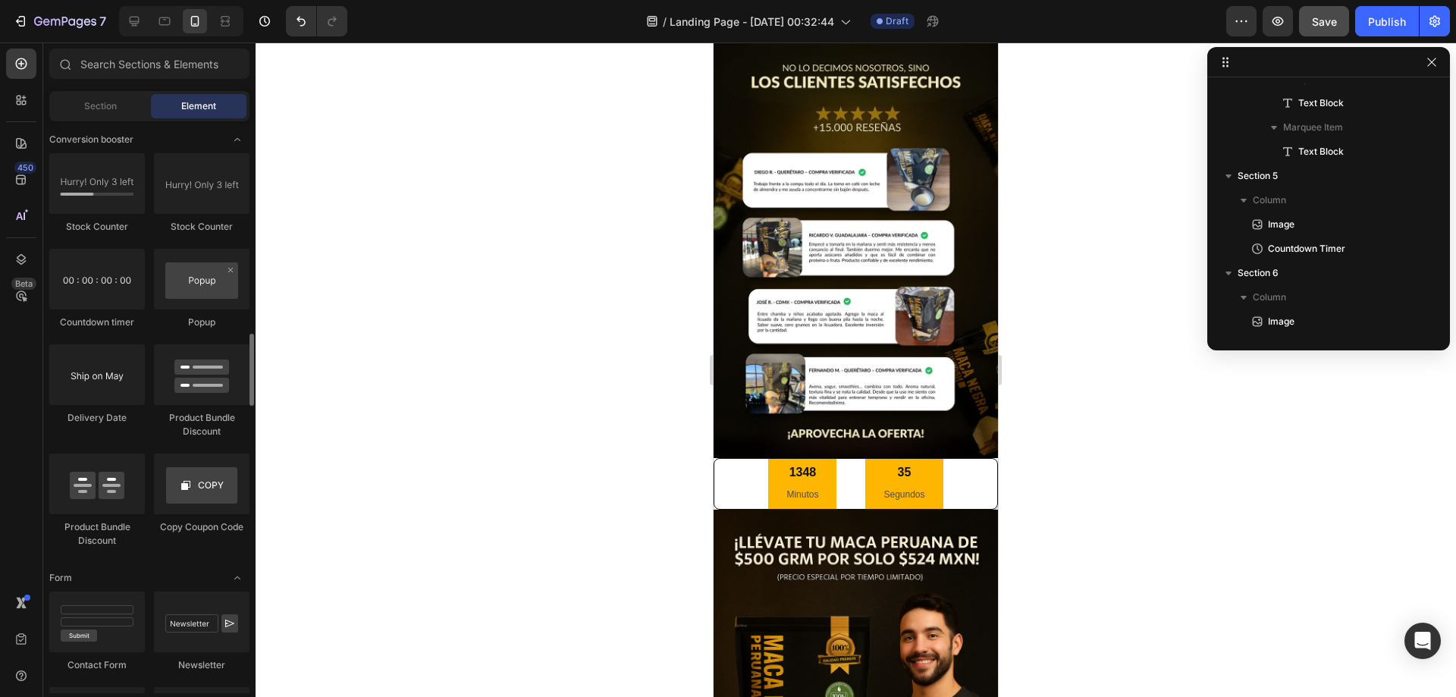
scroll to position [2859, 0]
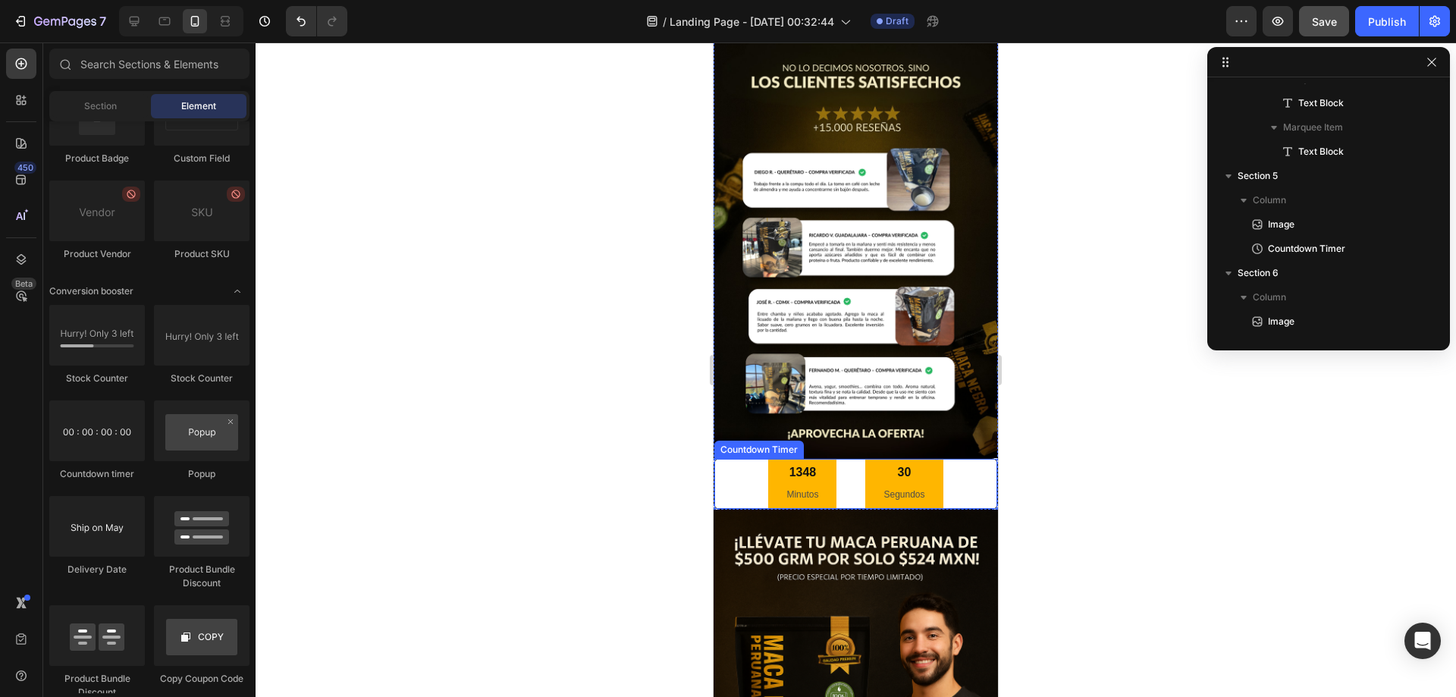
click at [958, 472] on div "1348 Minutos 30 Segundos" at bounding box center [855, 484] width 283 height 50
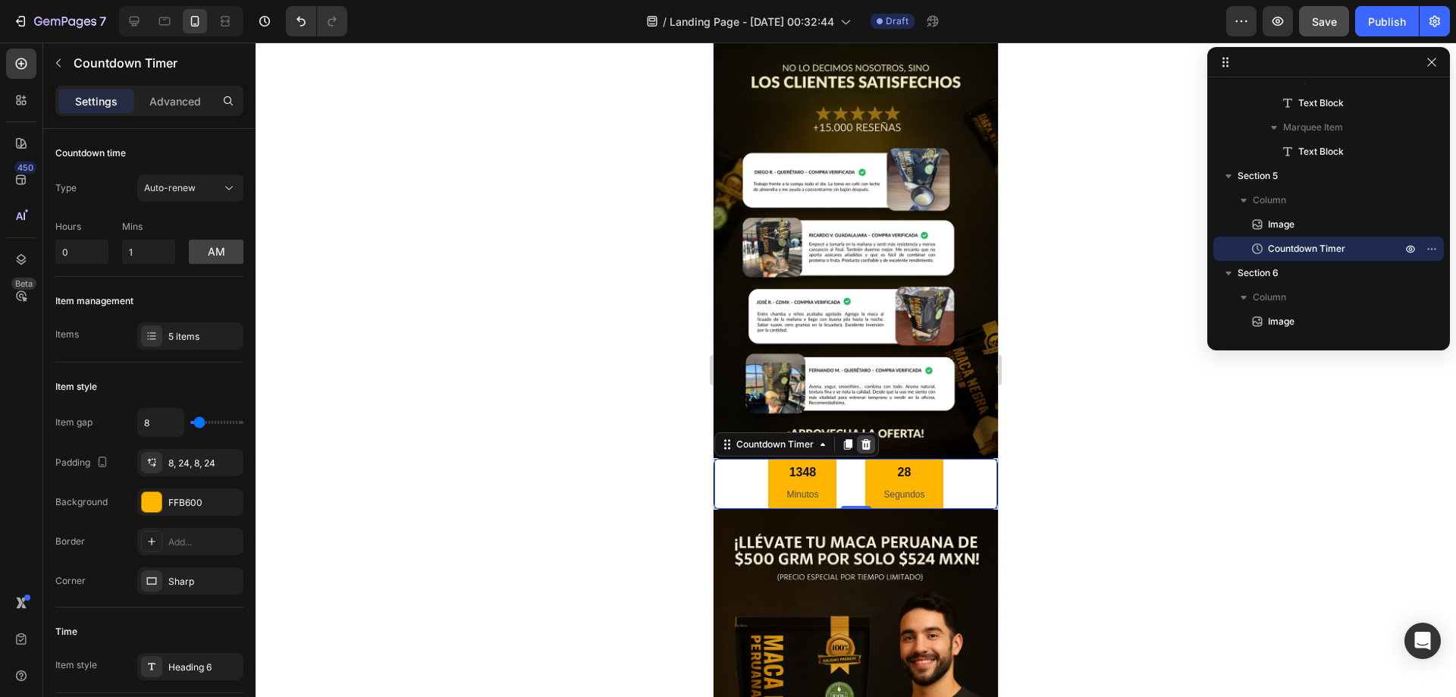
click at [875, 435] on div at bounding box center [866, 444] width 18 height 18
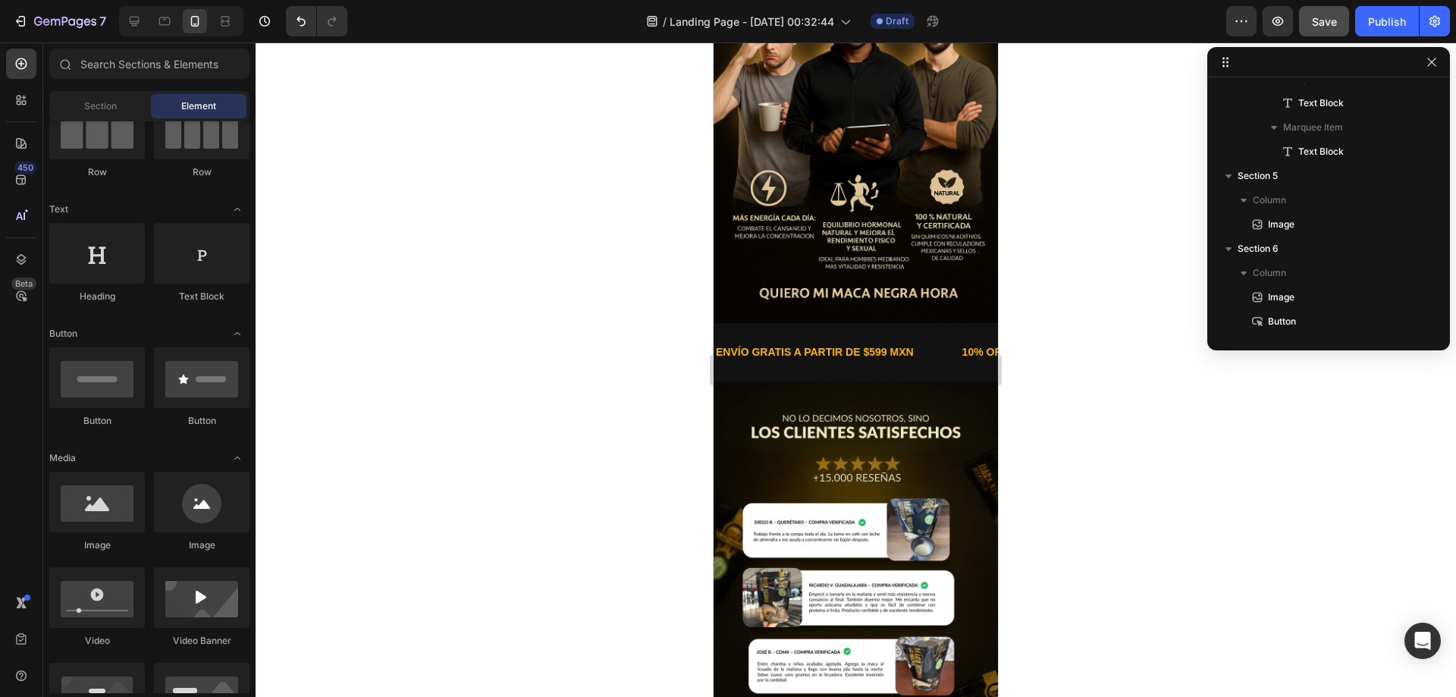
scroll to position [218, 0]
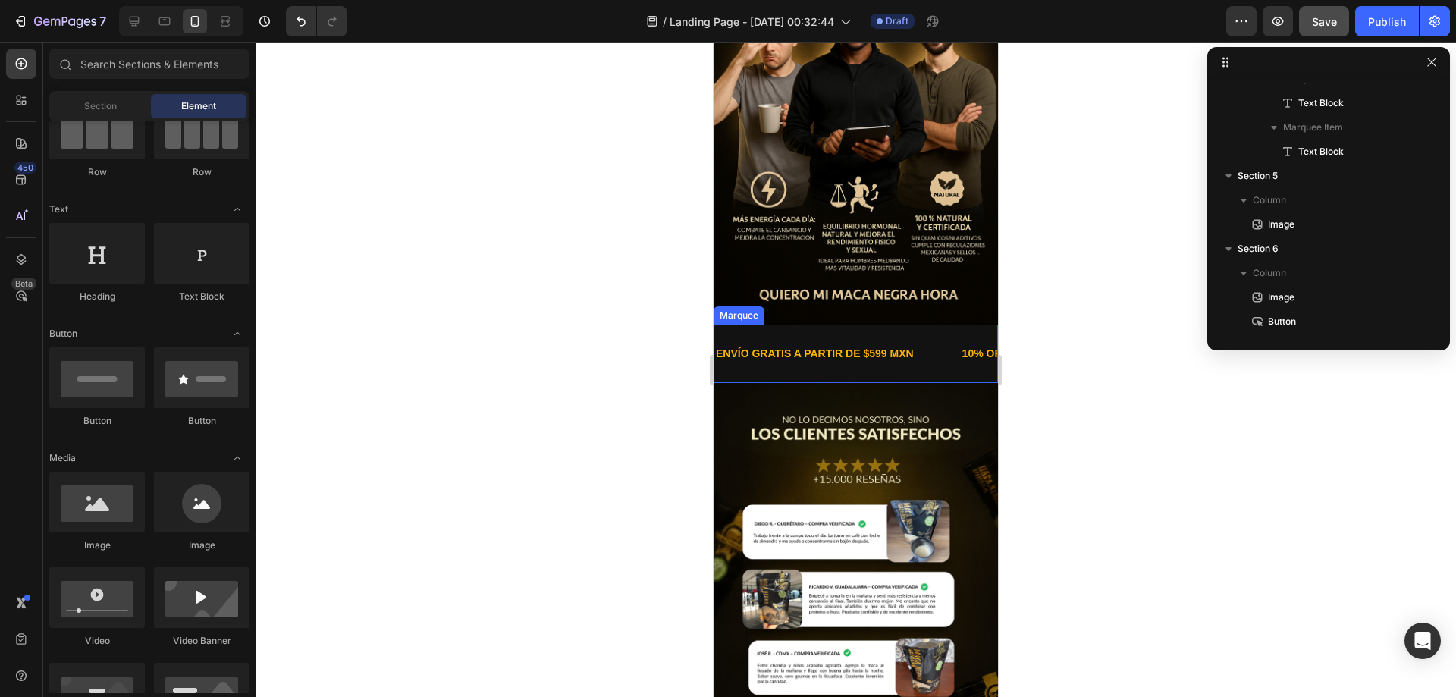
click at [939, 337] on div "ENVÍO GRATIS A PARTIR DE $599 MXN Text Block" at bounding box center [837, 354] width 246 height 34
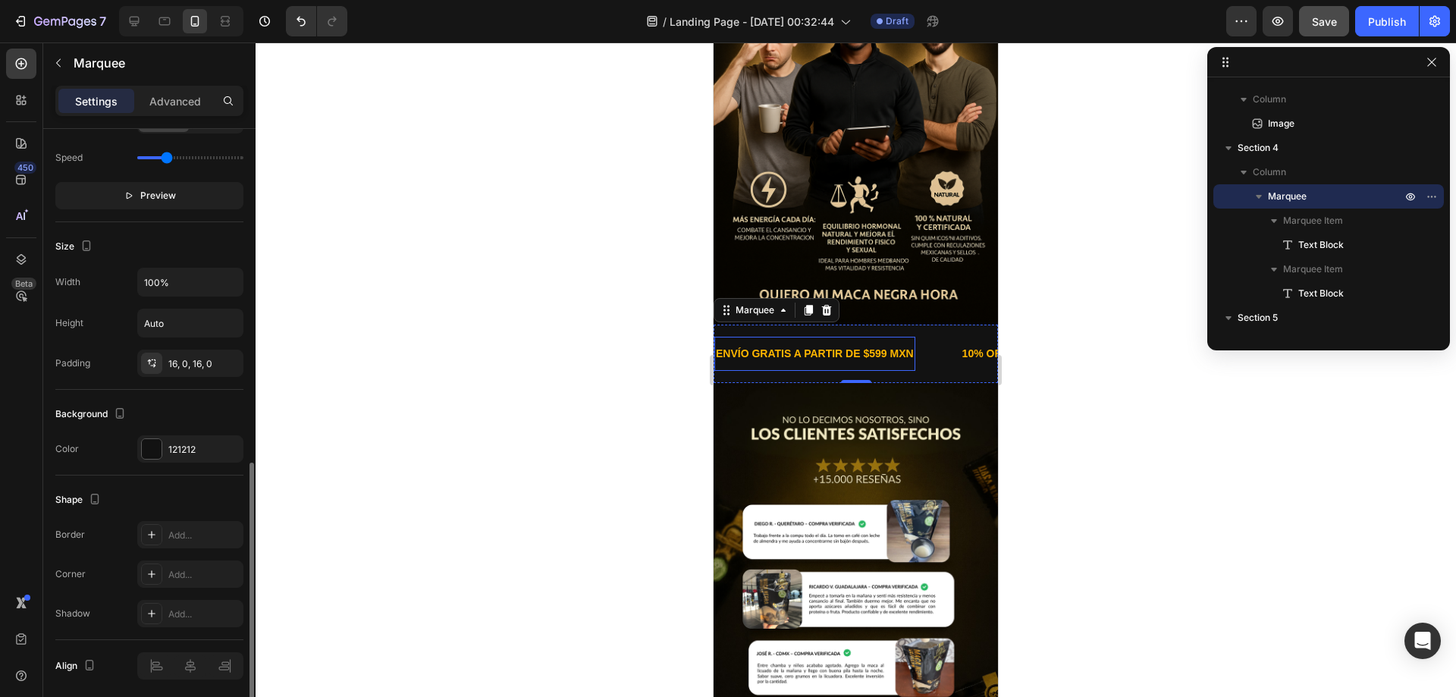
scroll to position [510, 0]
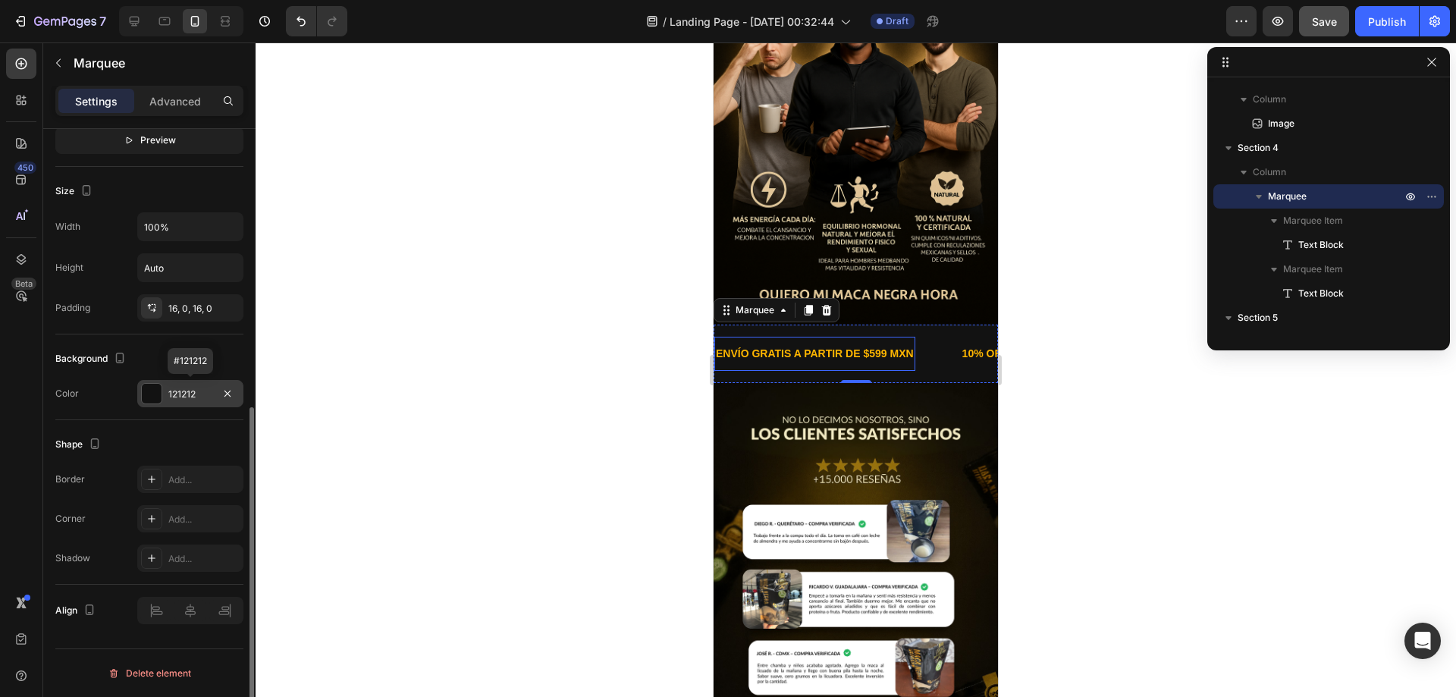
click at [191, 396] on div "121212" at bounding box center [190, 394] width 44 height 14
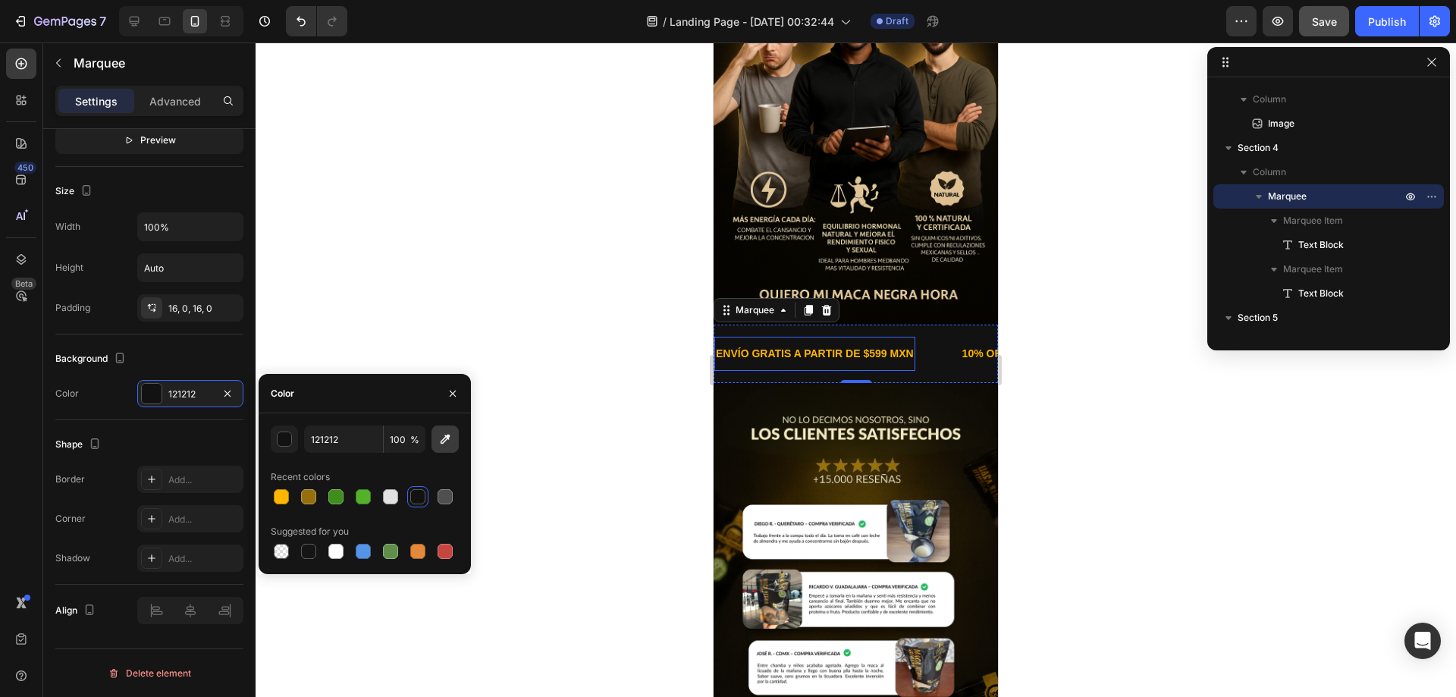
click at [443, 434] on icon "button" at bounding box center [444, 438] width 15 height 15
type input "060501"
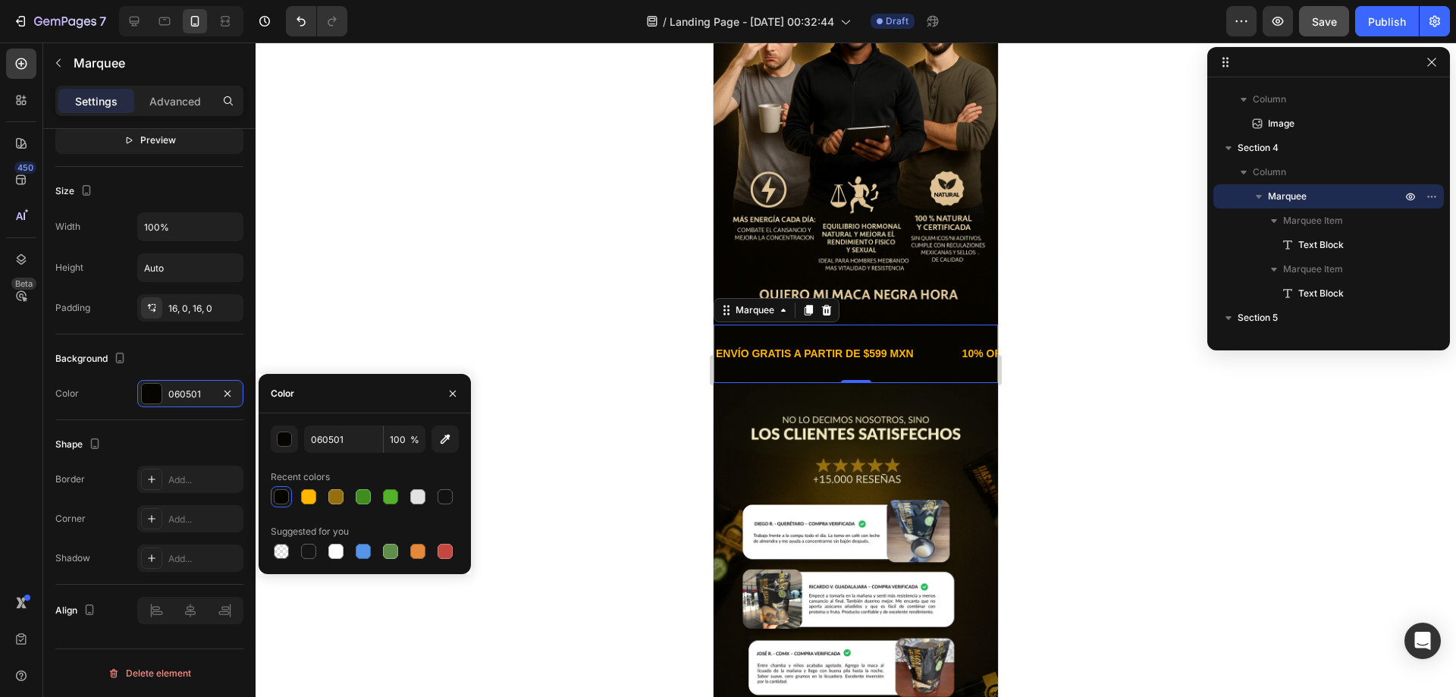
click at [1061, 410] on div at bounding box center [855, 369] width 1200 height 654
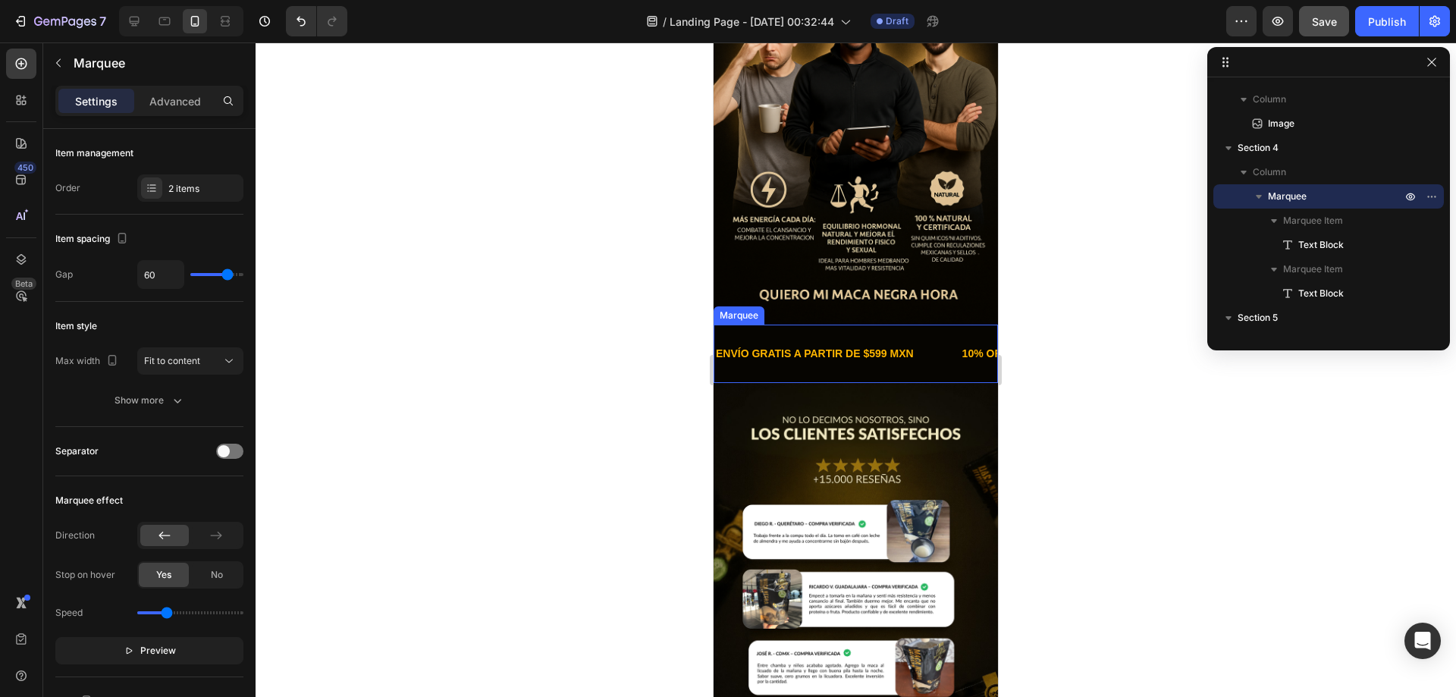
click at [778, 354] on div "ENVÍO GRATIS A PARTIR DE $599 MXN Text Block 10% OFF ADICIONAL A PARTIR DE $999…" at bounding box center [855, 353] width 284 height 58
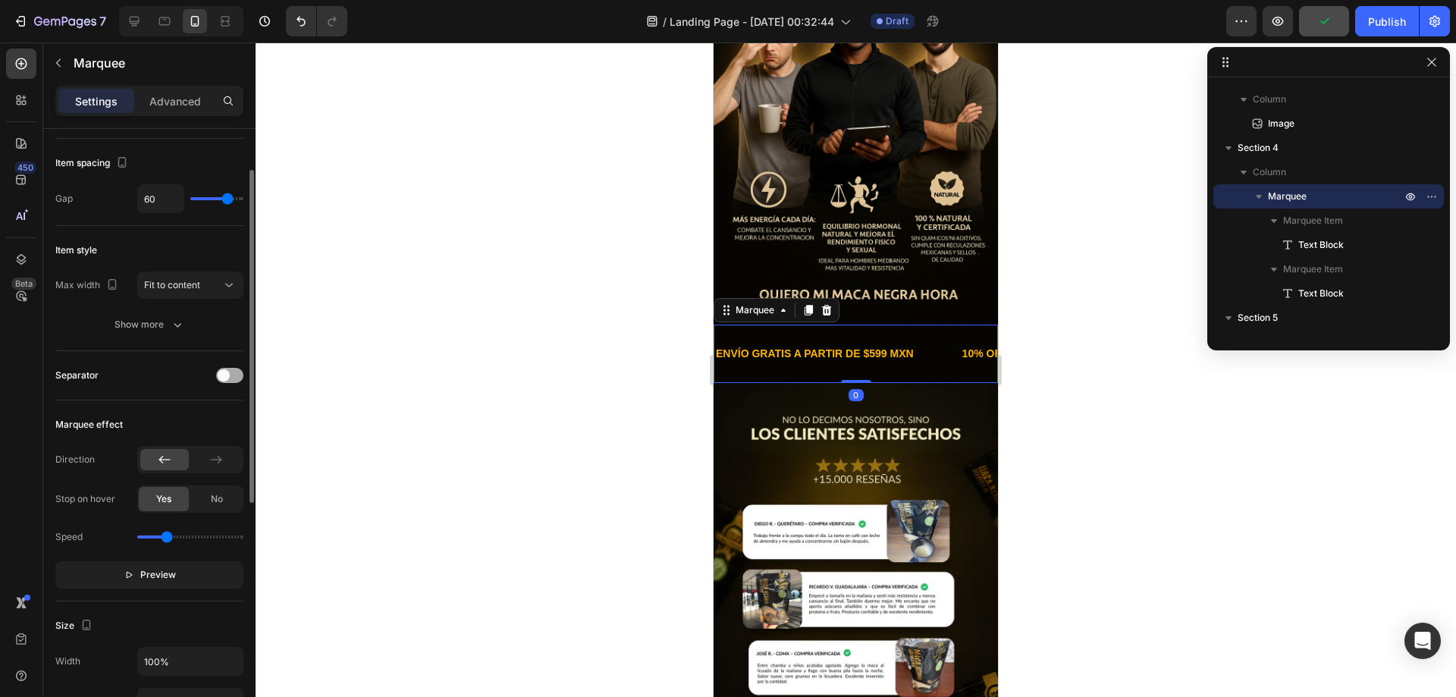
click at [235, 380] on div at bounding box center [229, 375] width 27 height 15
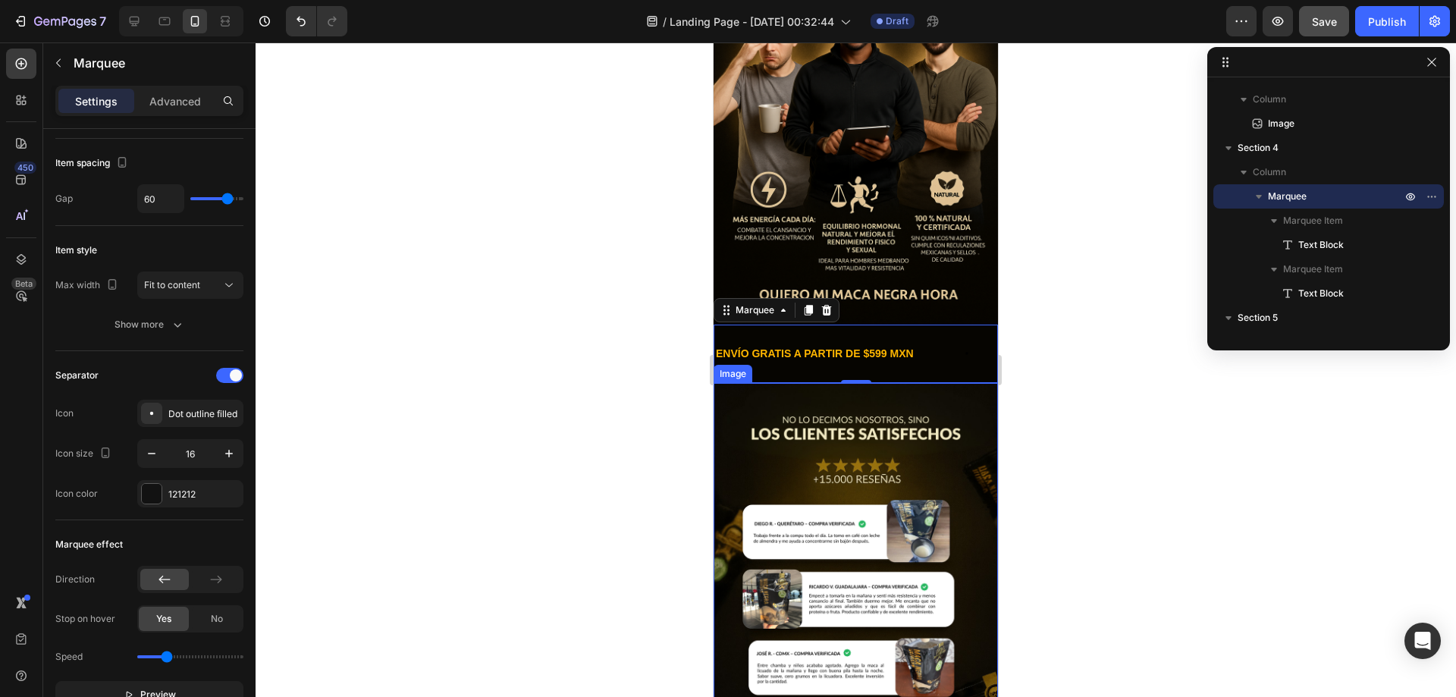
click at [1025, 384] on div at bounding box center [855, 369] width 1200 height 654
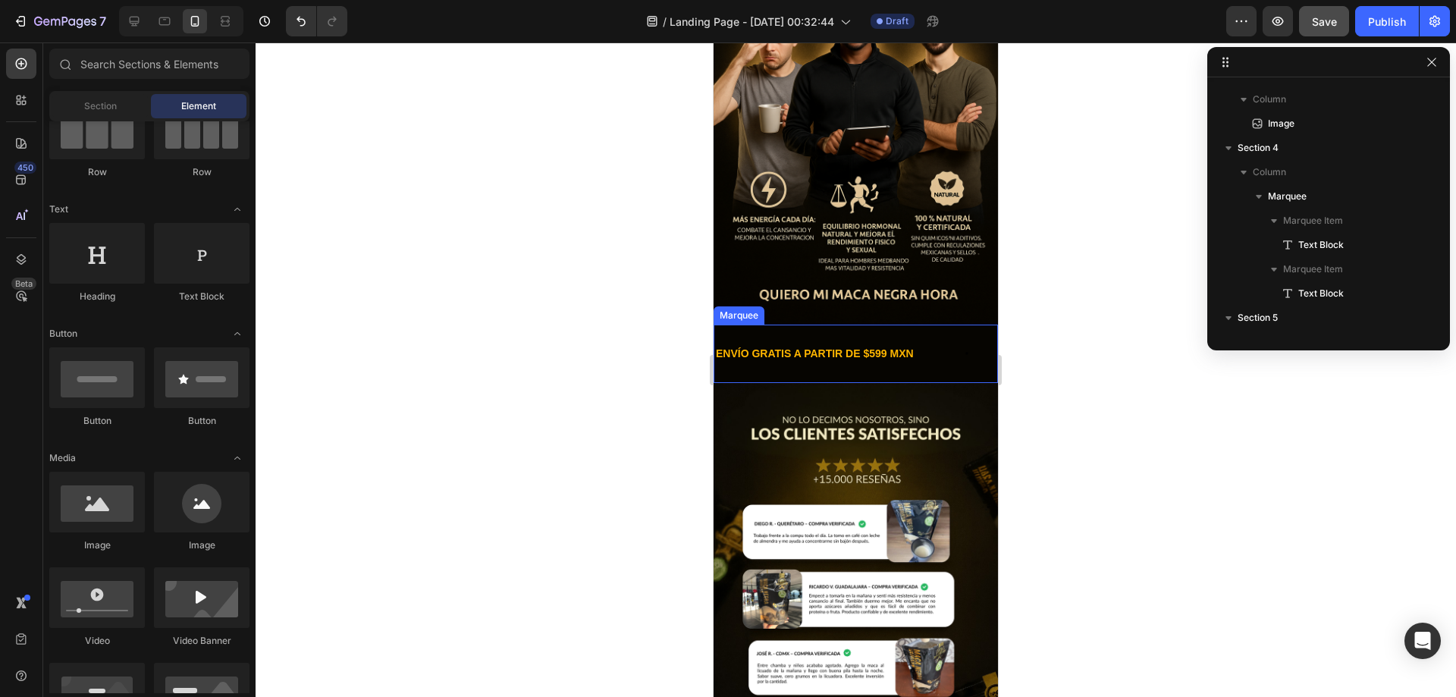
click at [914, 363] on div "ENVÍO GRATIS A PARTIR DE $599 MXN Text Block 10% OFF ADICIONAL A PARTIR DE $999…" at bounding box center [855, 353] width 284 height 58
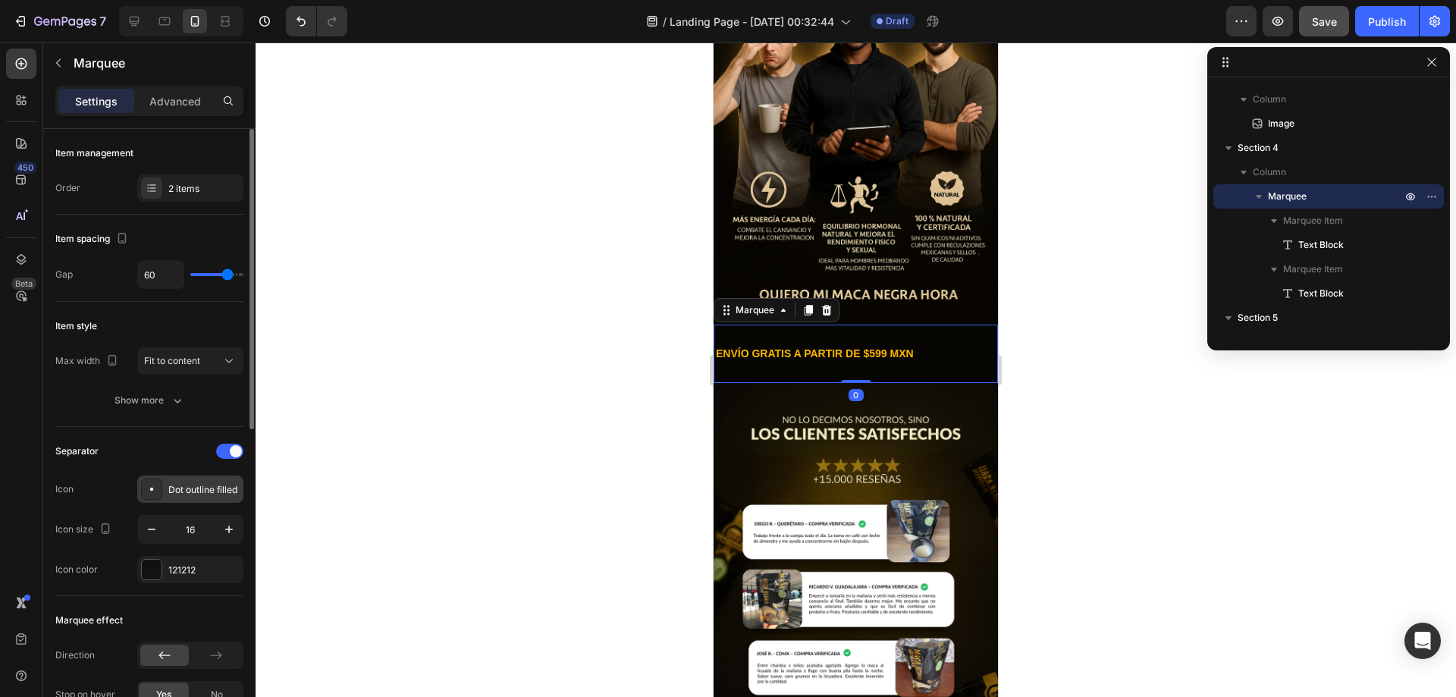
click at [196, 494] on div "Dot outline filled" at bounding box center [203, 490] width 71 height 14
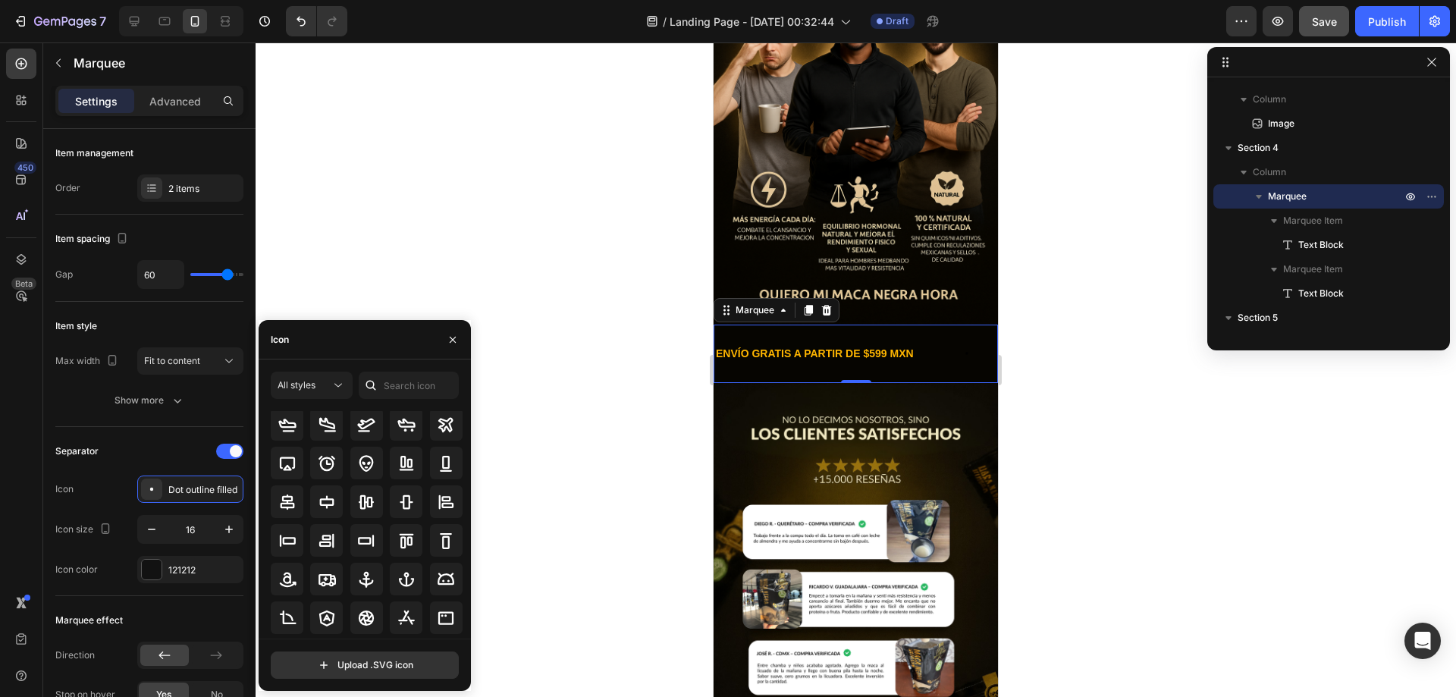
scroll to position [0, 0]
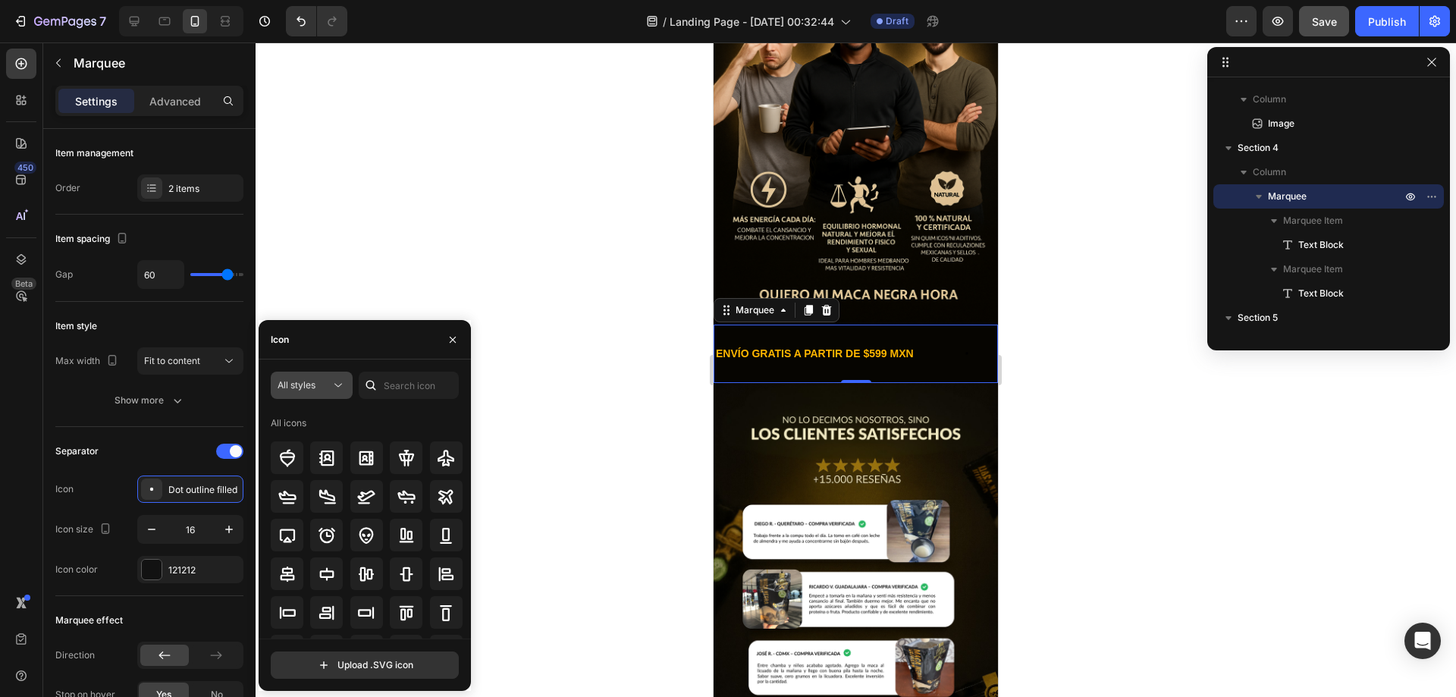
click at [344, 393] on button "All styles" at bounding box center [312, 384] width 82 height 27
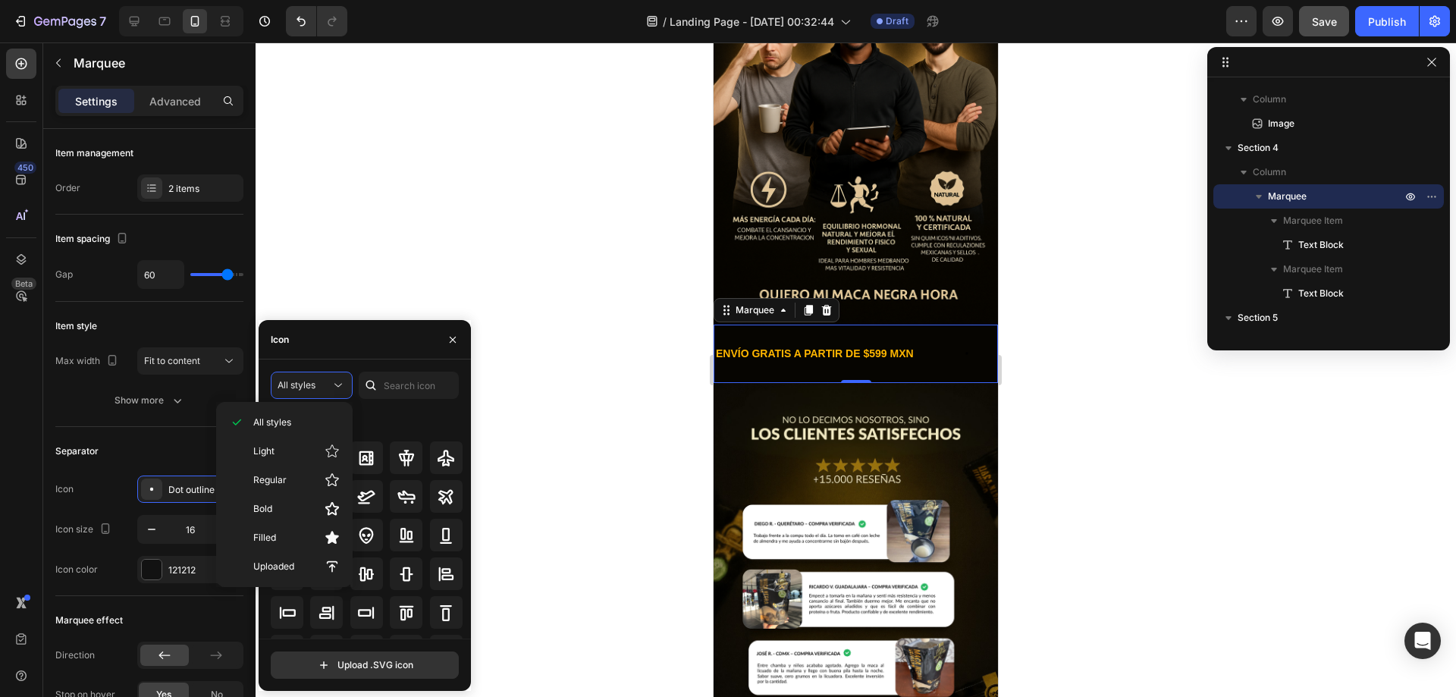
click at [431, 421] on div "All icons" at bounding box center [367, 423] width 193 height 24
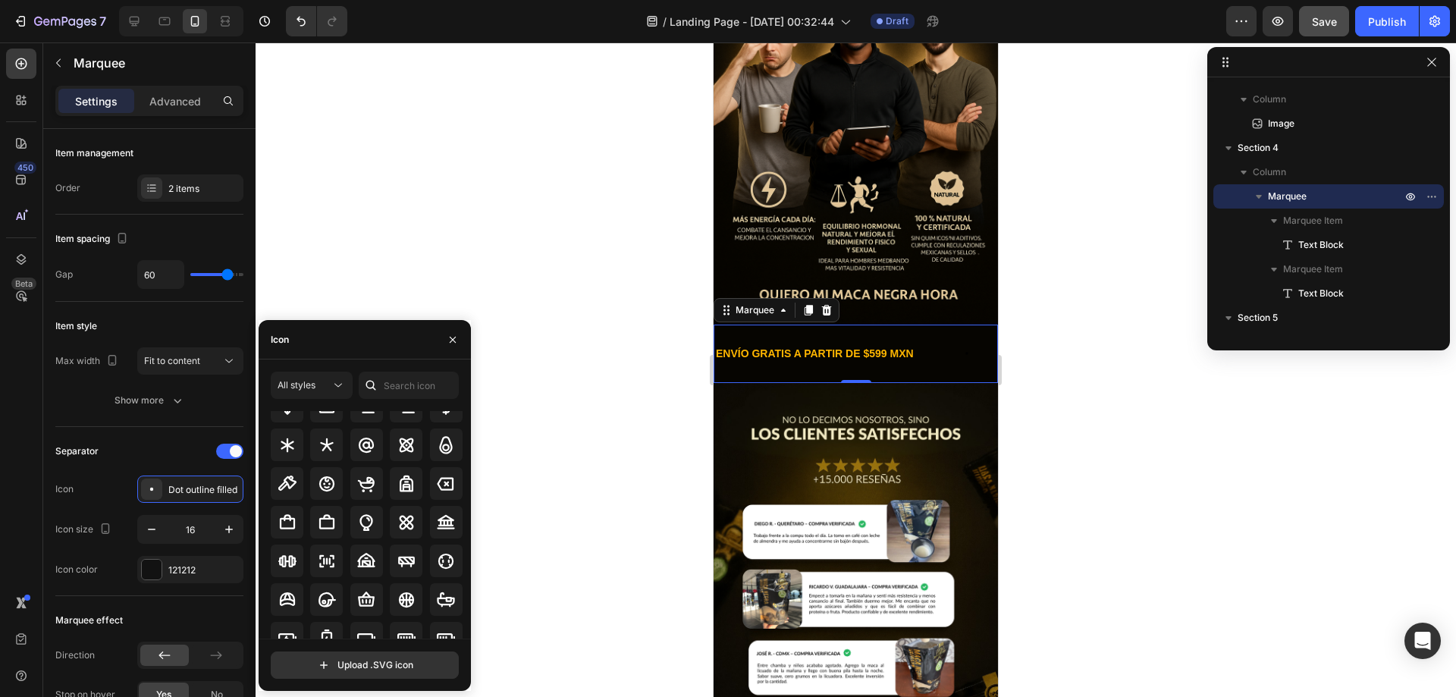
scroll to position [970, 0]
click at [288, 476] on icon at bounding box center [287, 485] width 18 height 18
click at [945, 337] on div "ENVÍO GRATIS A PARTIR DE $599 MXN Text Block" at bounding box center [866, 354] width 304 height 34
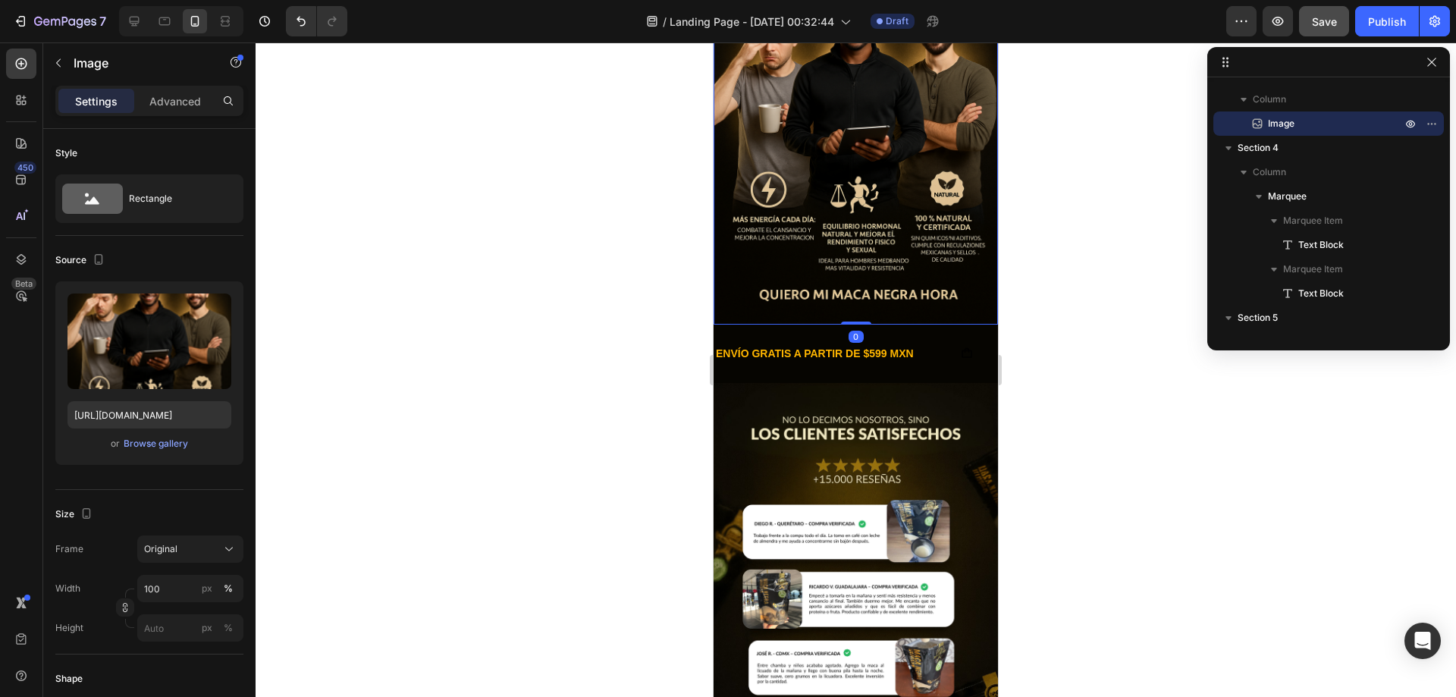
click at [961, 293] on img at bounding box center [855, 111] width 284 height 427
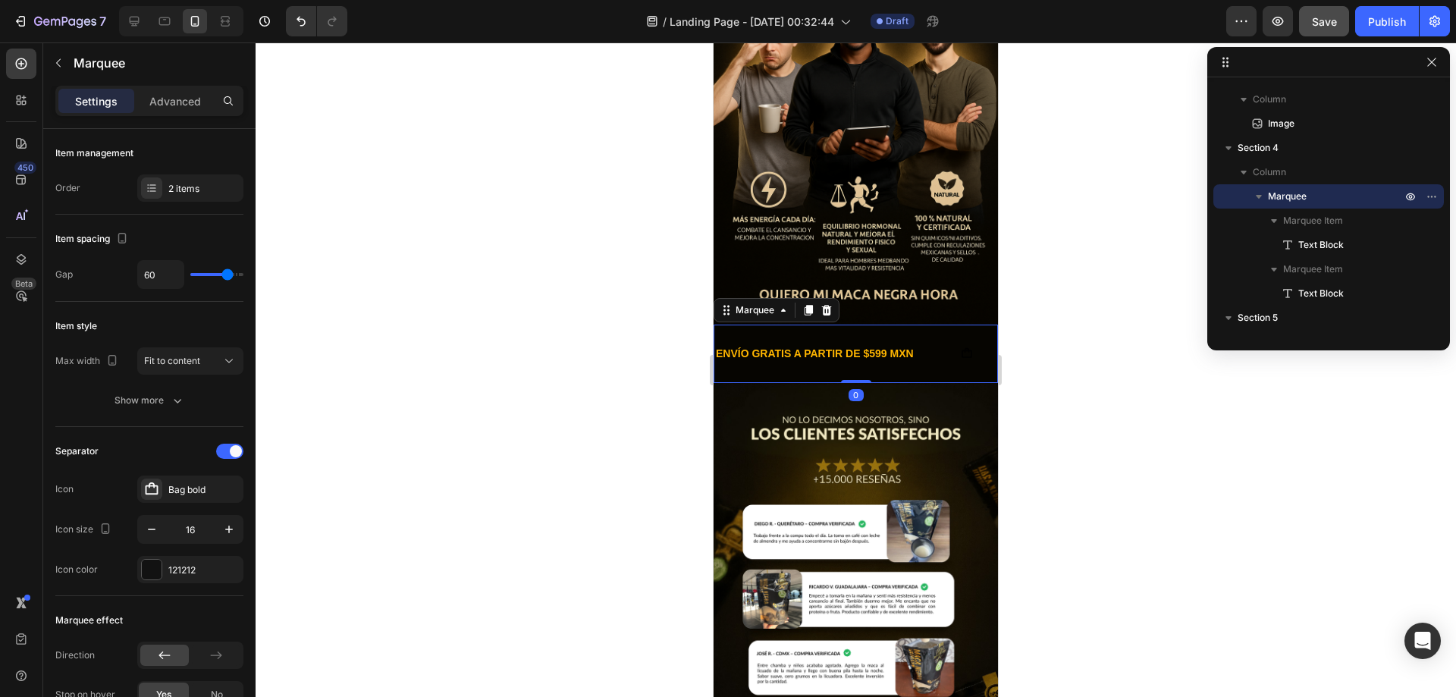
click at [952, 337] on div "ENVÍO GRATIS A PARTIR DE $599 MXN Text Block" at bounding box center [866, 354] width 304 height 34
click at [226, 448] on div at bounding box center [229, 450] width 27 height 15
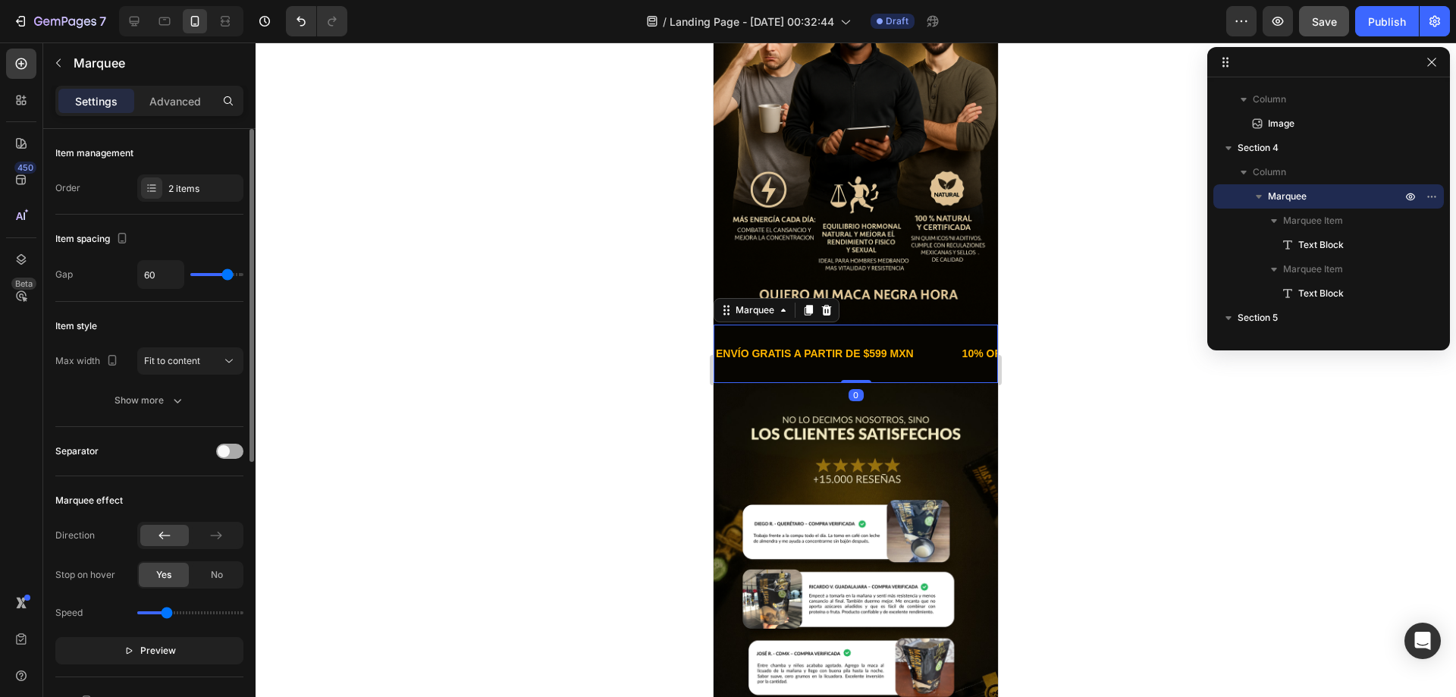
click at [226, 448] on span at bounding box center [224, 451] width 12 height 12
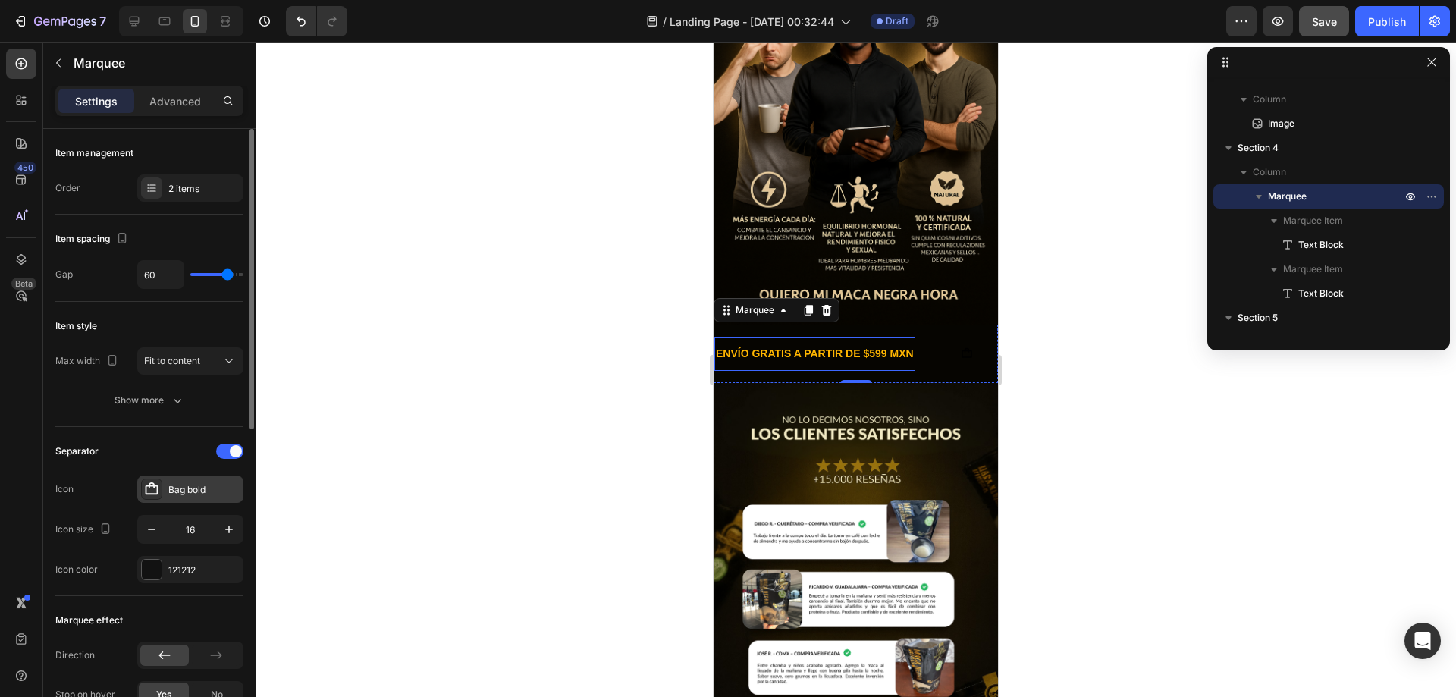
click at [190, 490] on div "Bag bold" at bounding box center [203, 490] width 71 height 14
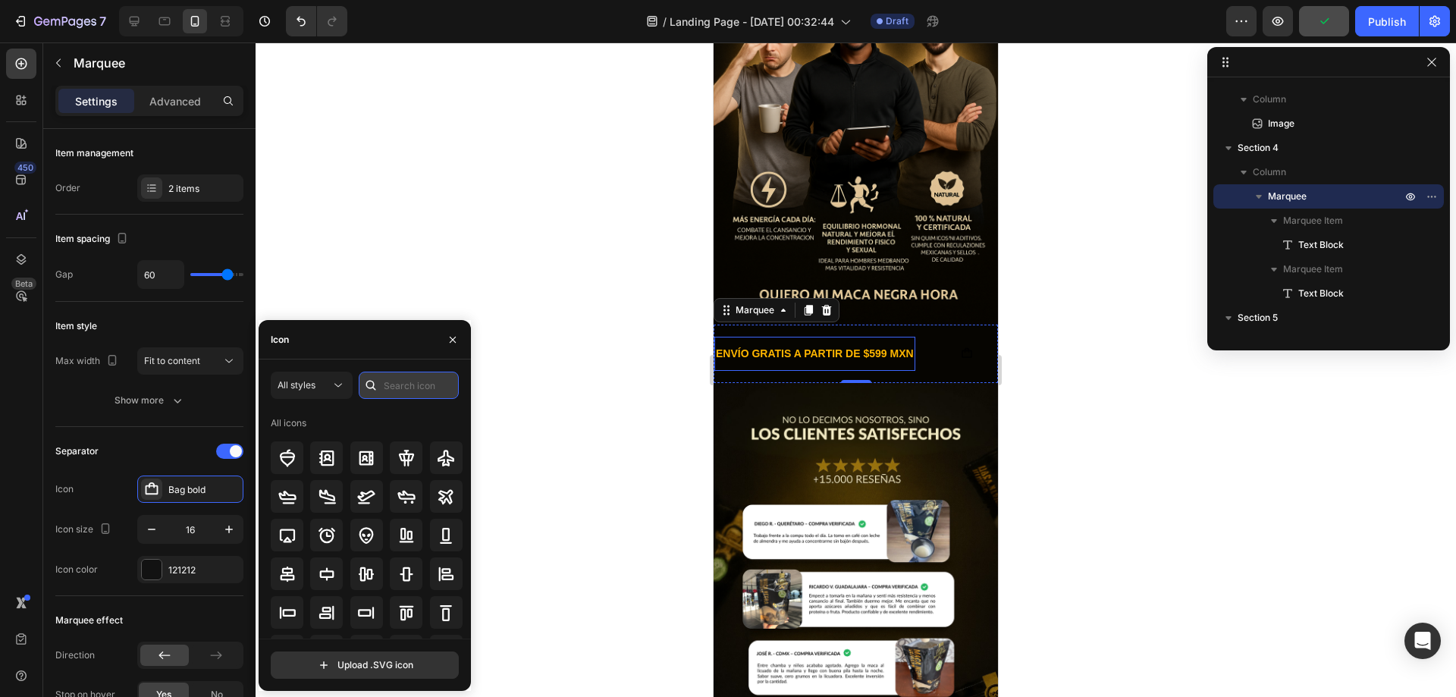
click at [399, 386] on input "text" at bounding box center [409, 384] width 100 height 27
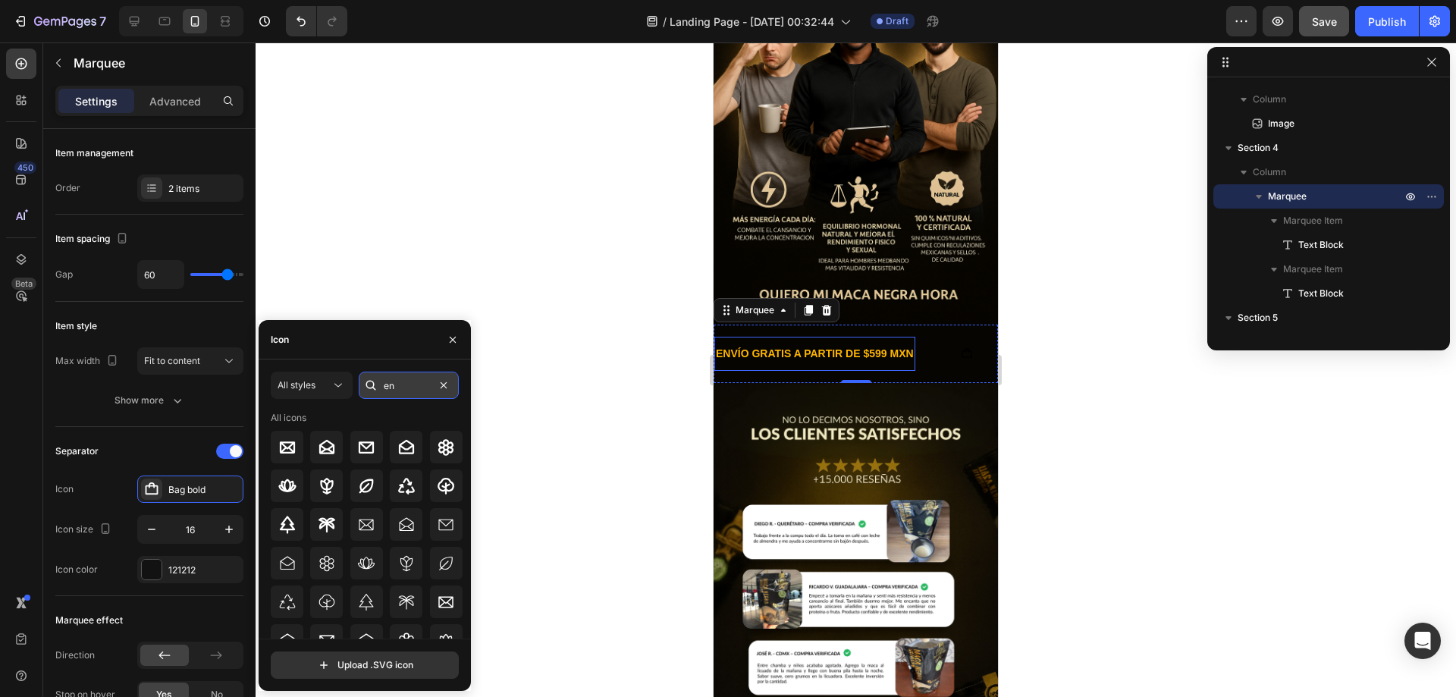
type input "e"
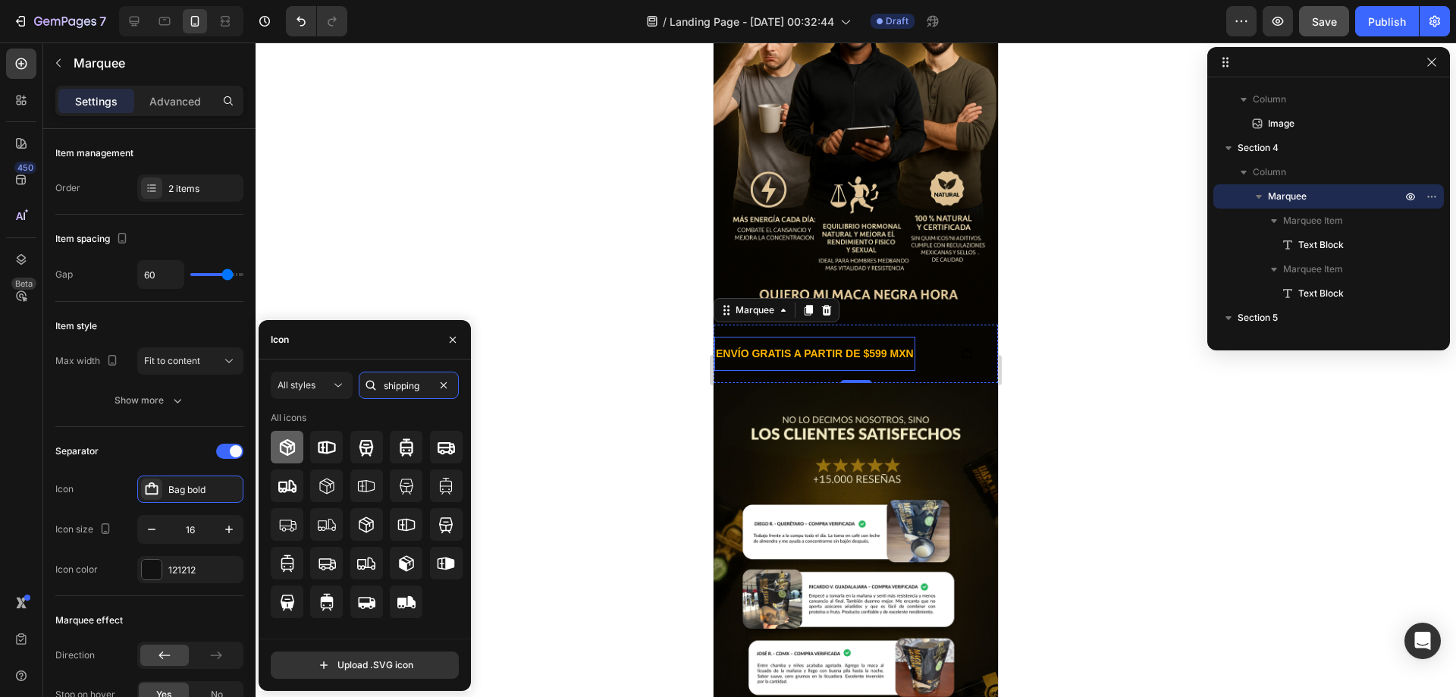
type input "shipping"
click at [288, 448] on icon at bounding box center [287, 447] width 18 height 18
click at [147, 572] on div at bounding box center [152, 569] width 20 height 20
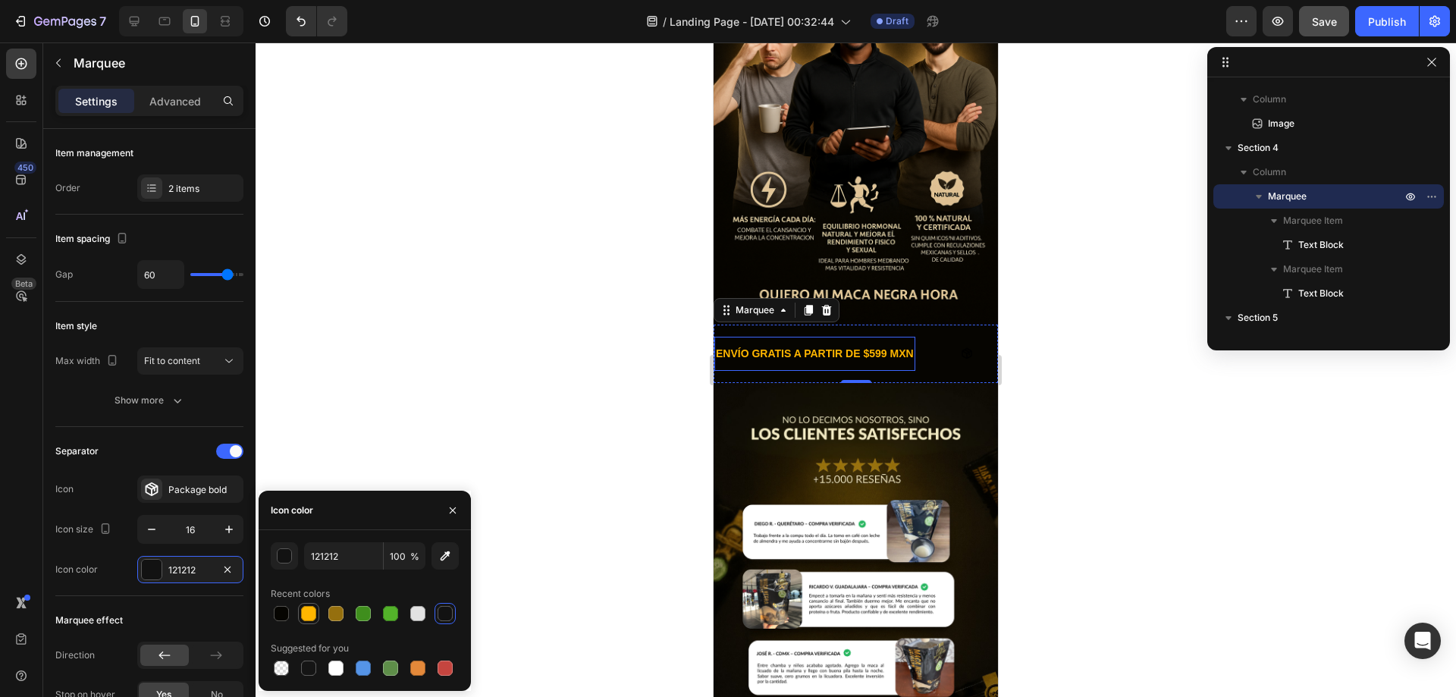
click at [312, 621] on div at bounding box center [308, 613] width 18 height 18
click at [334, 665] on div at bounding box center [335, 667] width 15 height 15
type input "FFFFFF"
click at [1052, 353] on div at bounding box center [855, 369] width 1200 height 654
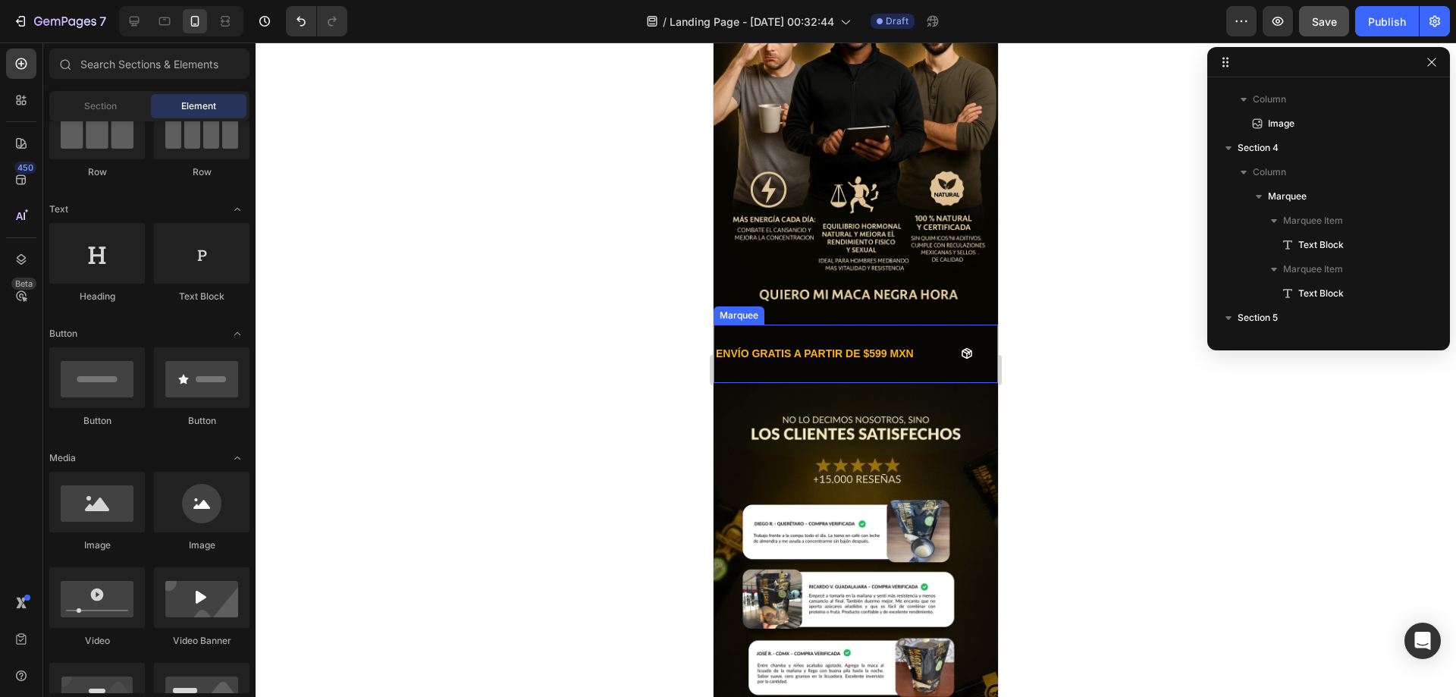
click at [929, 343] on div "ENVÍO GRATIS A PARTIR DE $599 MXN Text Block" at bounding box center [866, 354] width 304 height 34
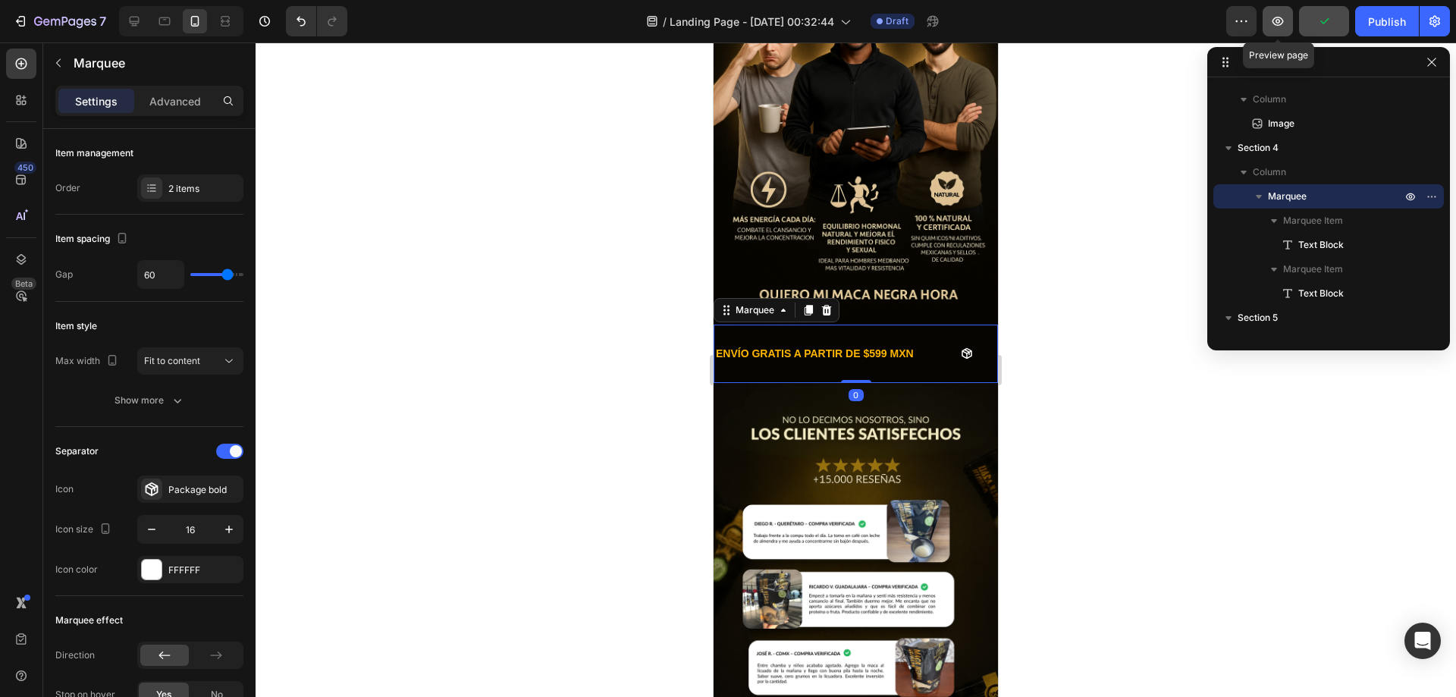
click at [1286, 19] on button "button" at bounding box center [1277, 21] width 30 height 30
click at [1313, 27] on span "Save" at bounding box center [1323, 21] width 25 height 13
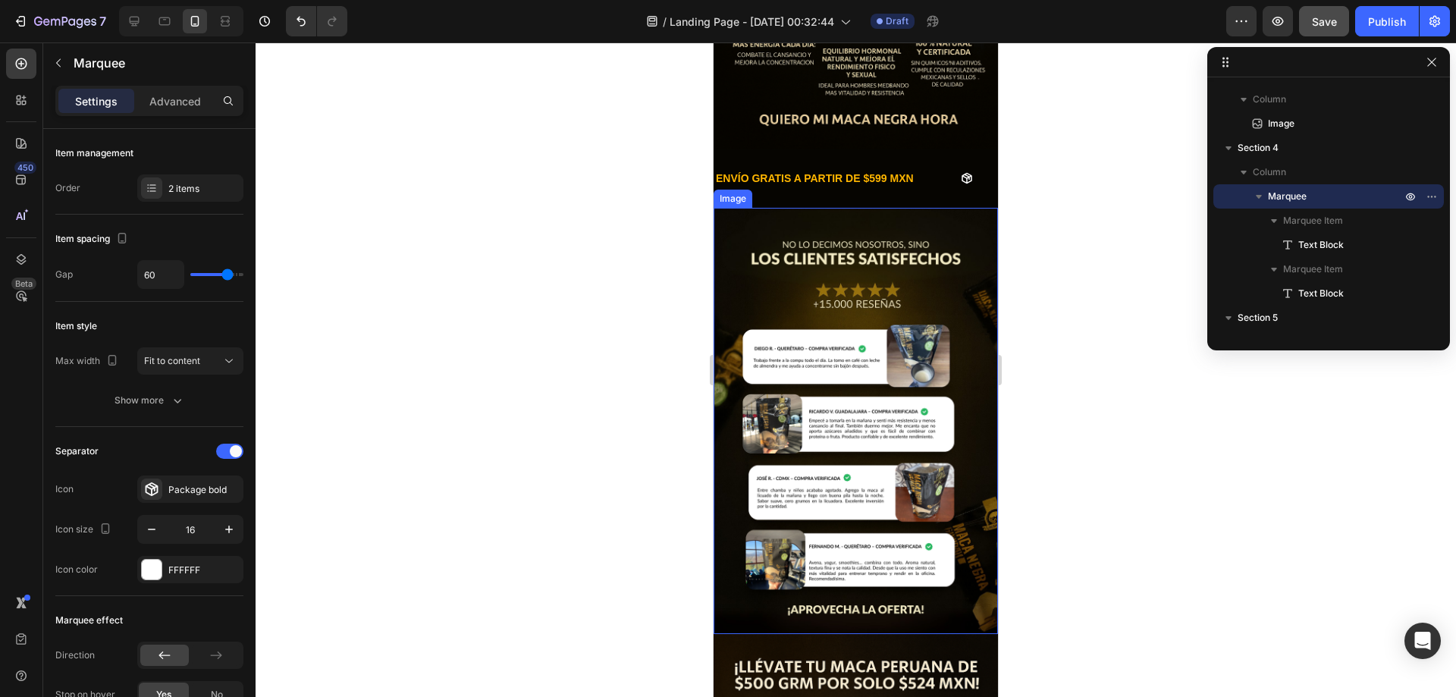
scroll to position [838, 0]
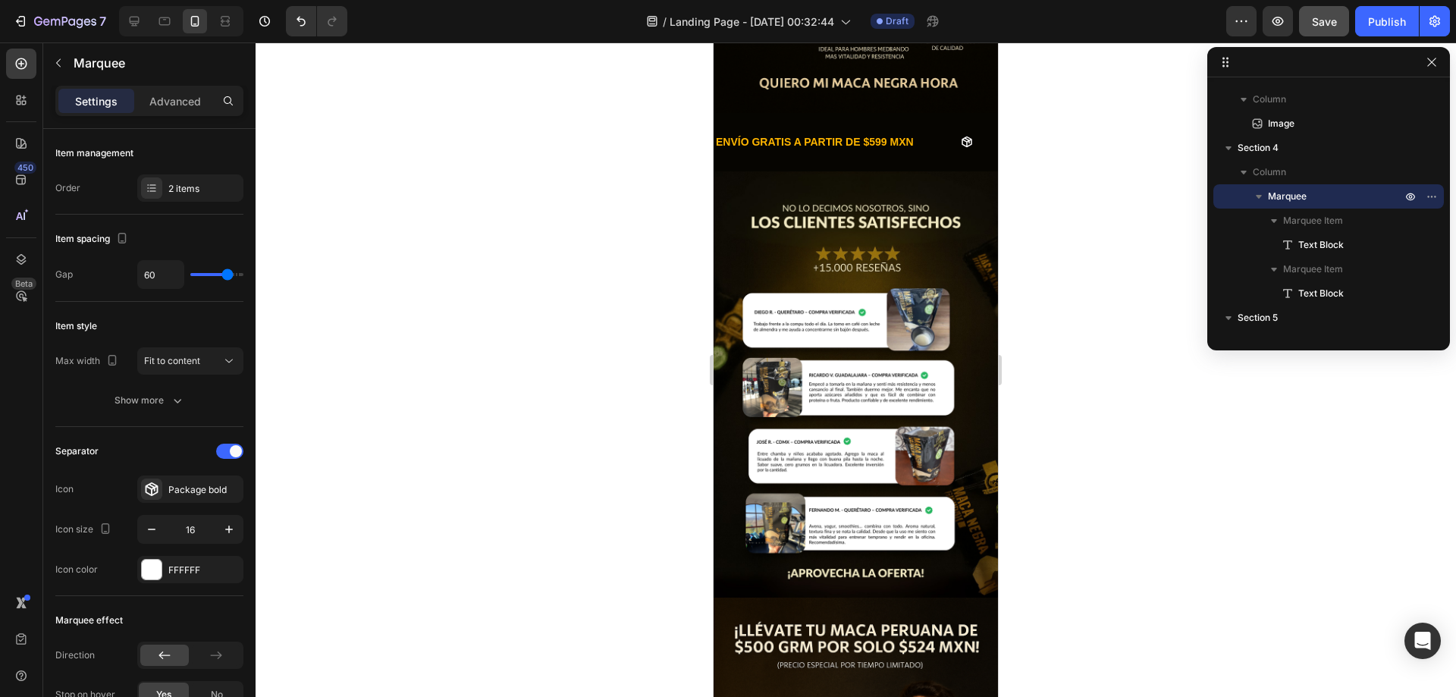
click at [945, 143] on div "ENVÍO GRATIS A PARTIR DE $599 MXN Text Block 10% OFF ADICIONAL A PARTIR DE $999…" at bounding box center [855, 142] width 284 height 58
click at [885, 125] on div "ENVÍO GRATIS A PARTIR DE $599 MXN Text Block" at bounding box center [814, 142] width 201 height 34
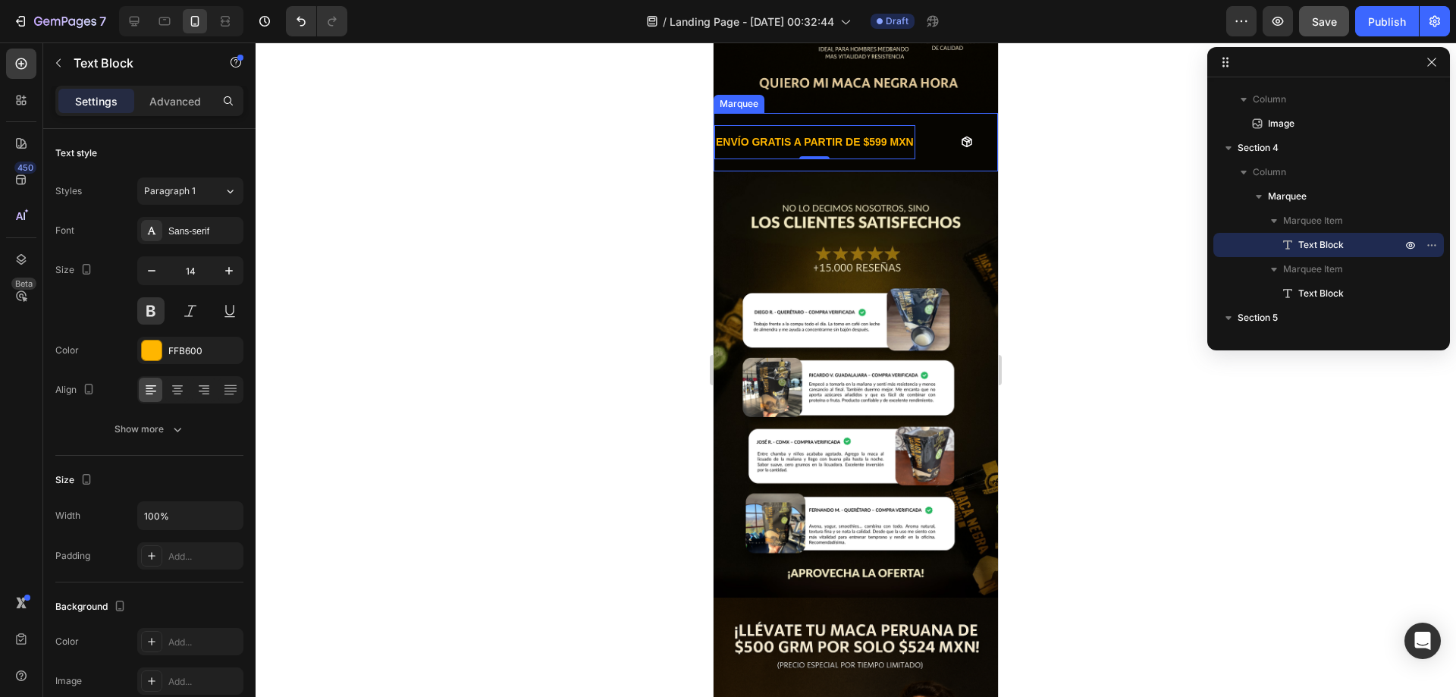
click at [929, 113] on div "ENVÍO GRATIS A PARTIR DE $599 MXN Text Block 0 10% OFF ADICIONAL A PARTIR DE $9…" at bounding box center [855, 142] width 284 height 58
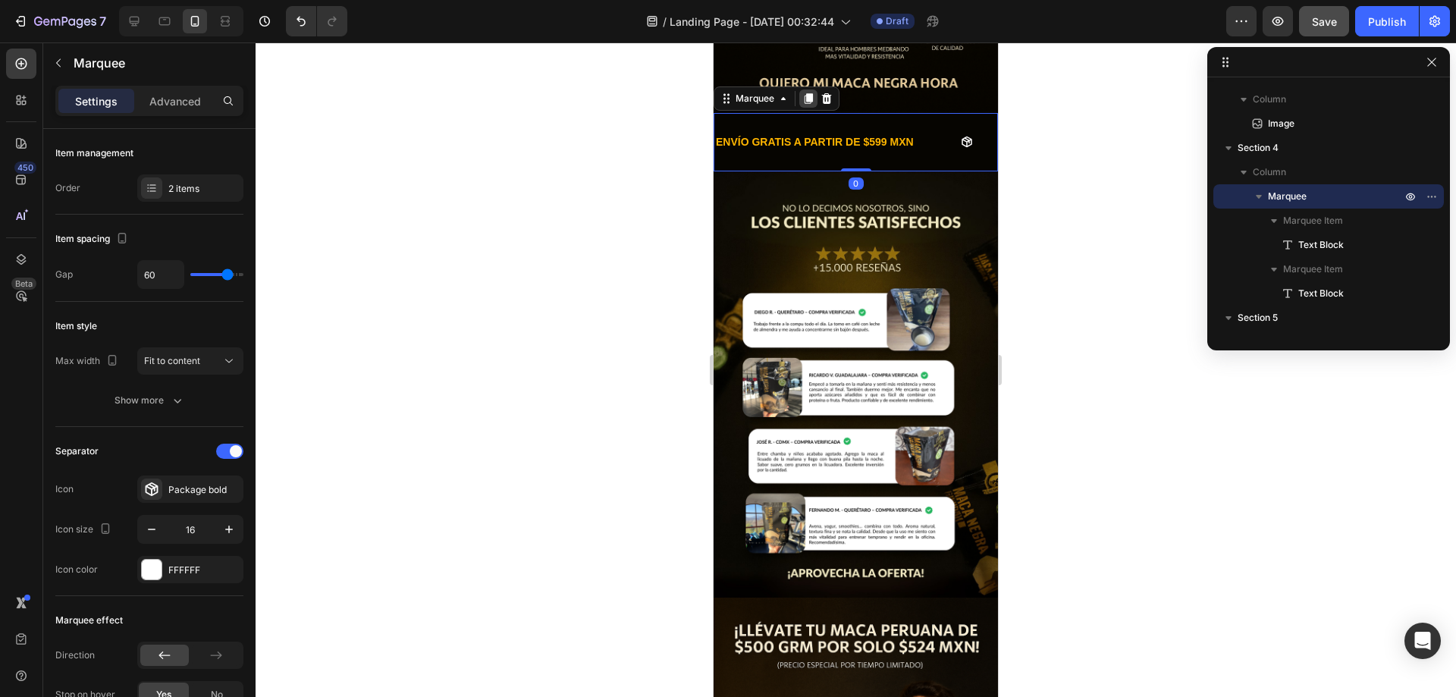
click at [801, 89] on div at bounding box center [808, 98] width 18 height 18
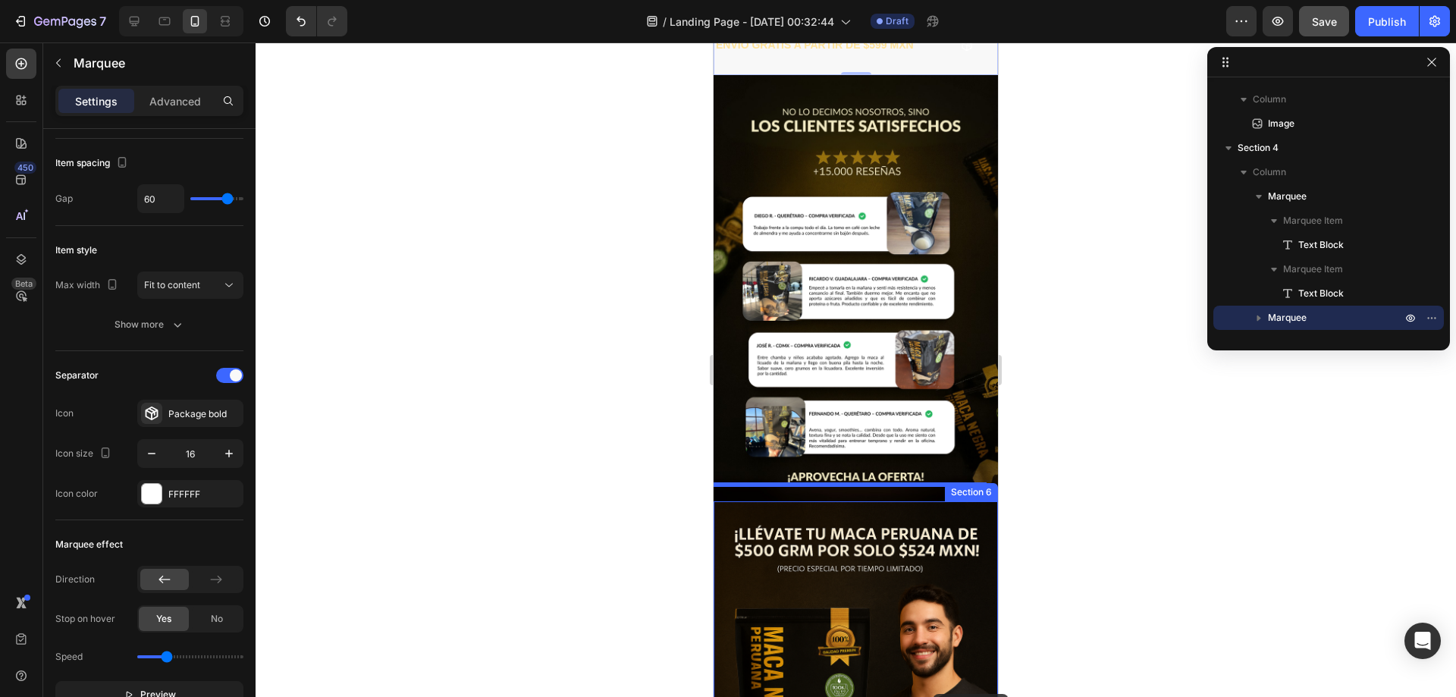
scroll to position [1158, 0]
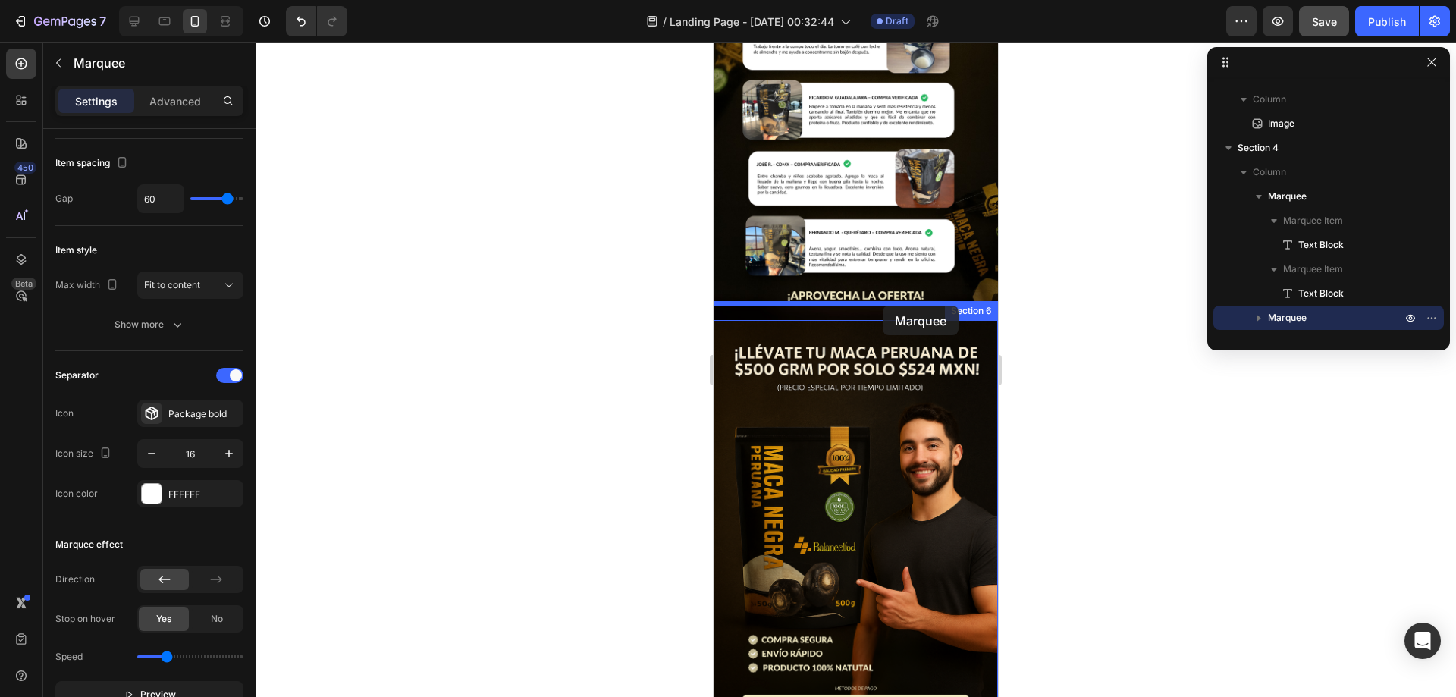
drag, startPoint x: 929, startPoint y: 183, endPoint x: 882, endPoint y: 306, distance: 131.5
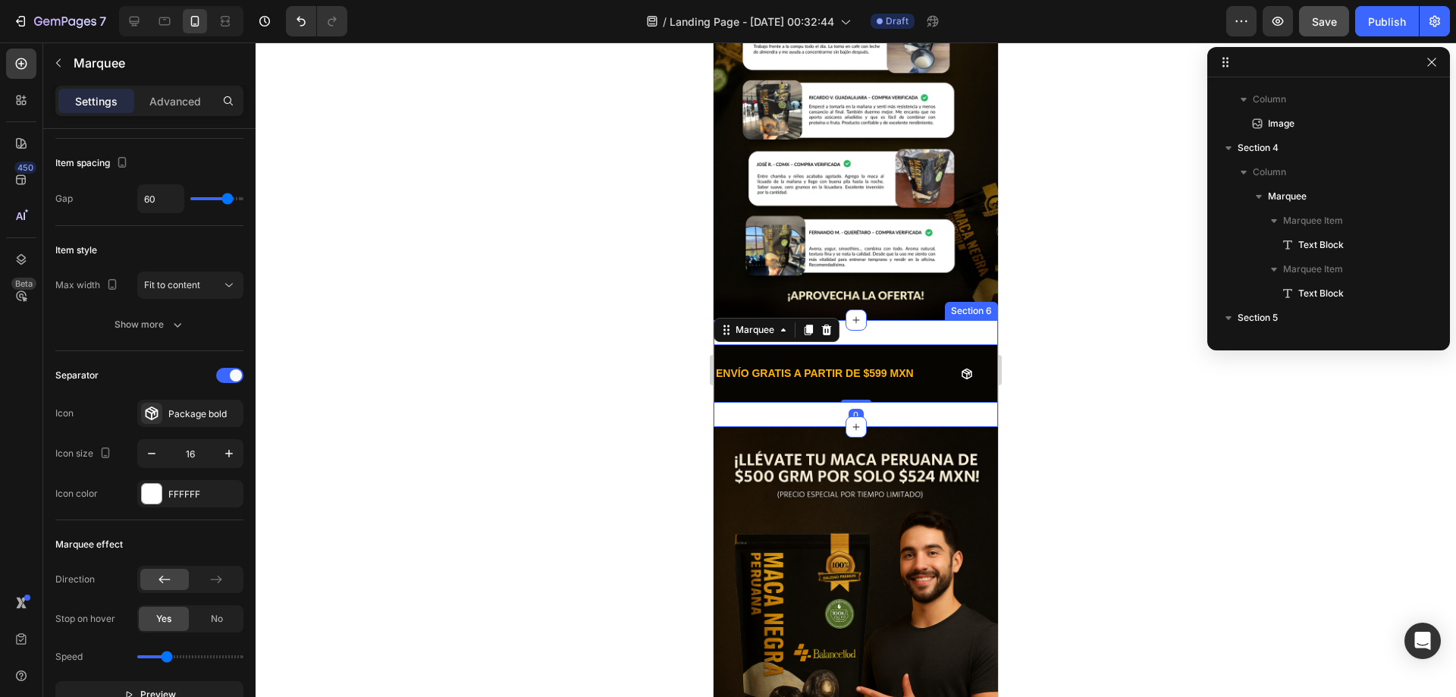
click at [945, 302] on div "Section 6" at bounding box center [971, 311] width 53 height 18
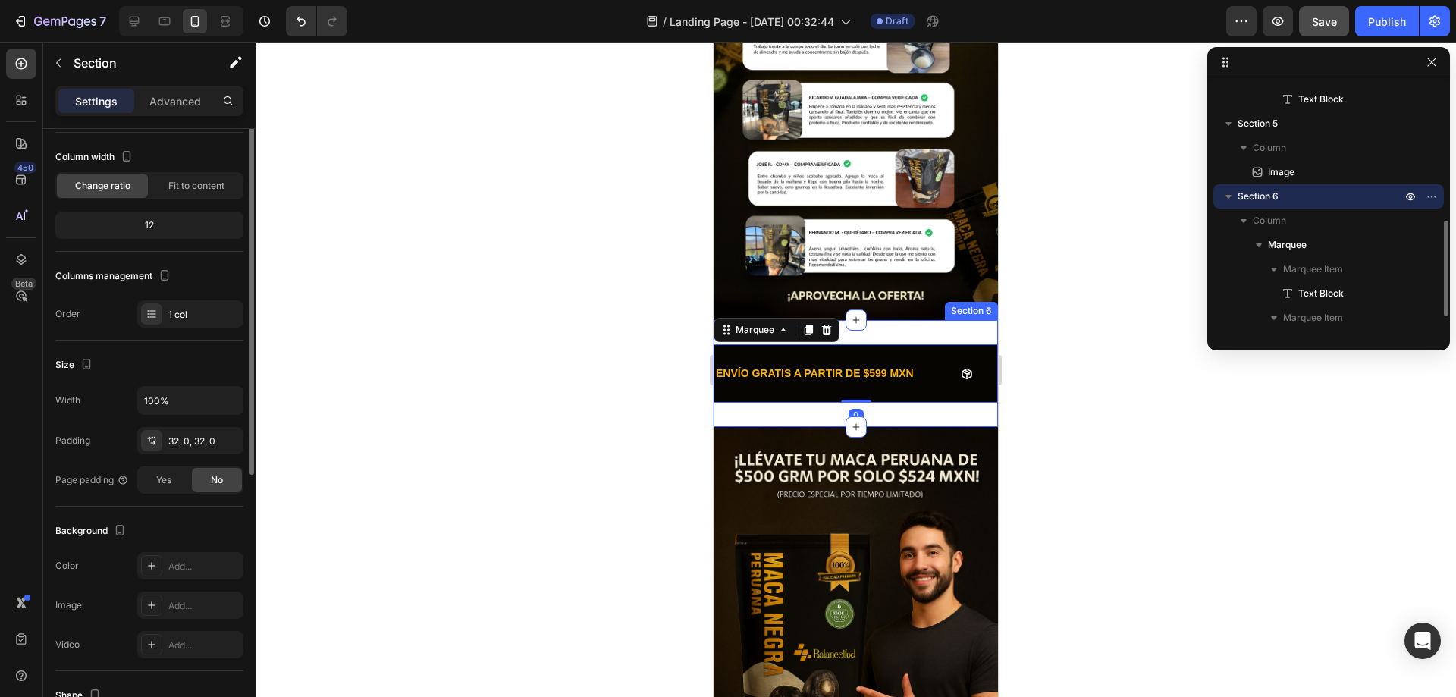
scroll to position [0, 0]
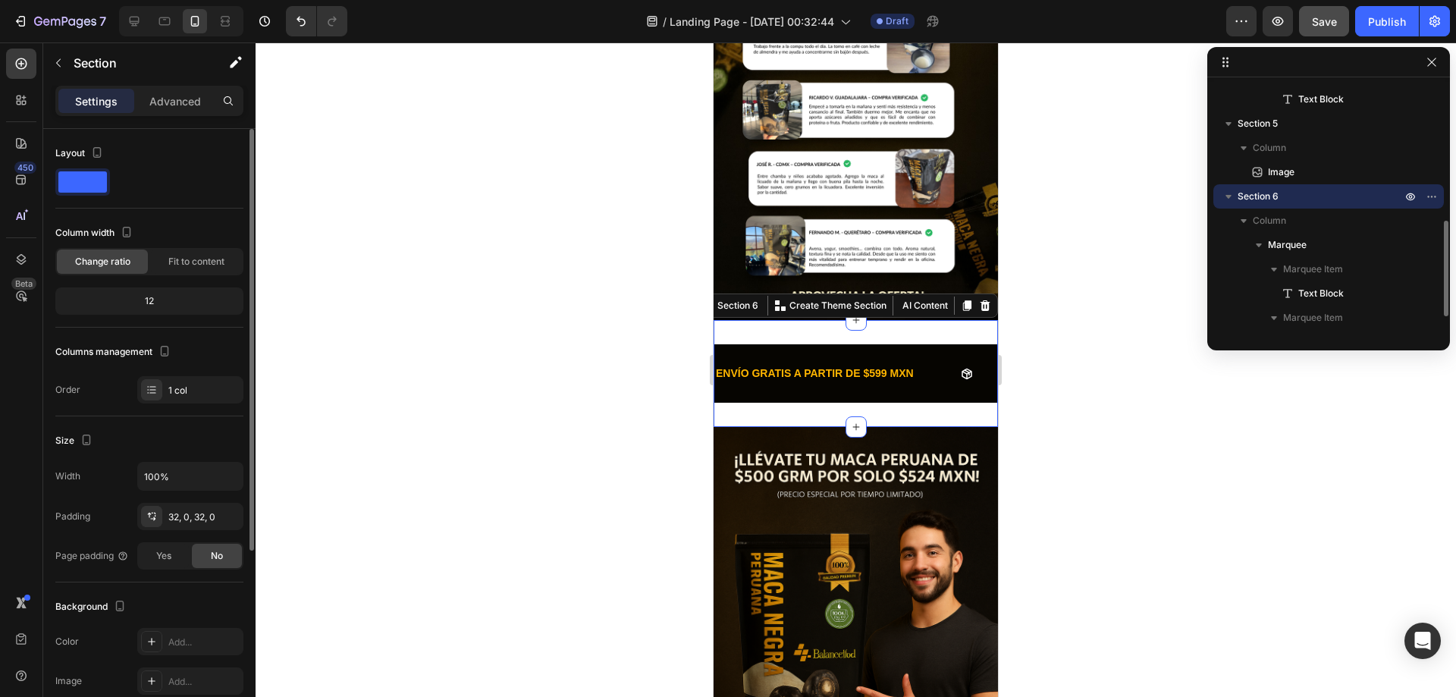
click at [923, 320] on div "ENVÍO GRATIS A PARTIR DE $599 MXN Text Block 10% OFF ADICIONAL A PARTIR DE $999…" at bounding box center [855, 373] width 284 height 107
click at [226, 513] on icon "button" at bounding box center [227, 516] width 12 height 12
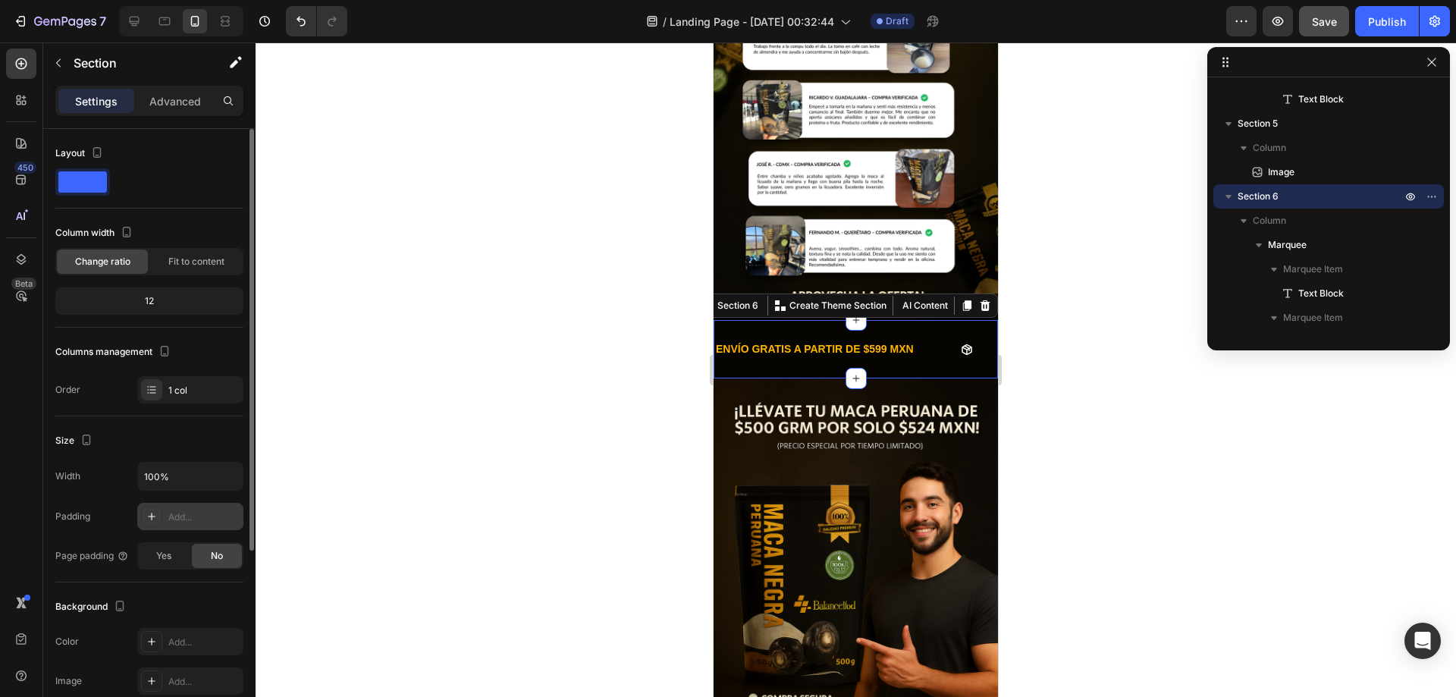
click at [1111, 334] on div at bounding box center [855, 369] width 1200 height 654
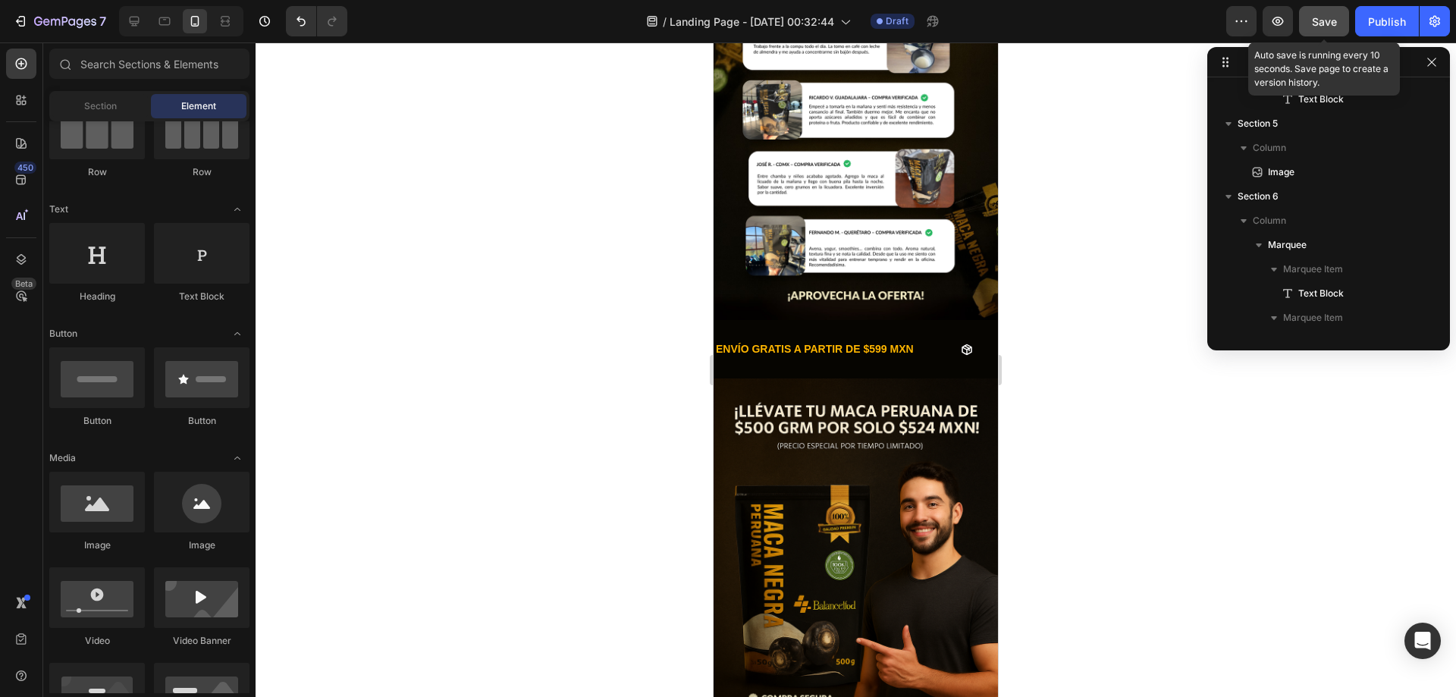
click at [1325, 16] on span "Save" at bounding box center [1323, 21] width 25 height 13
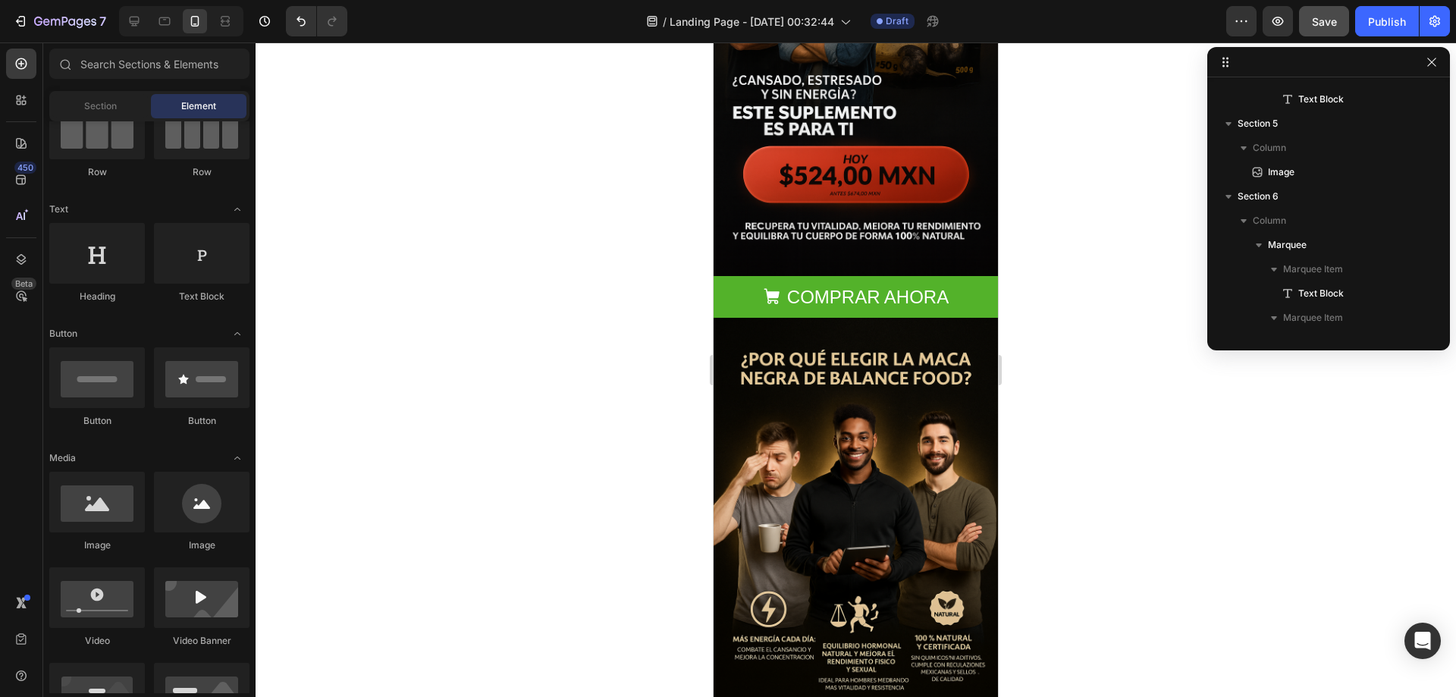
scroll to position [303, 0]
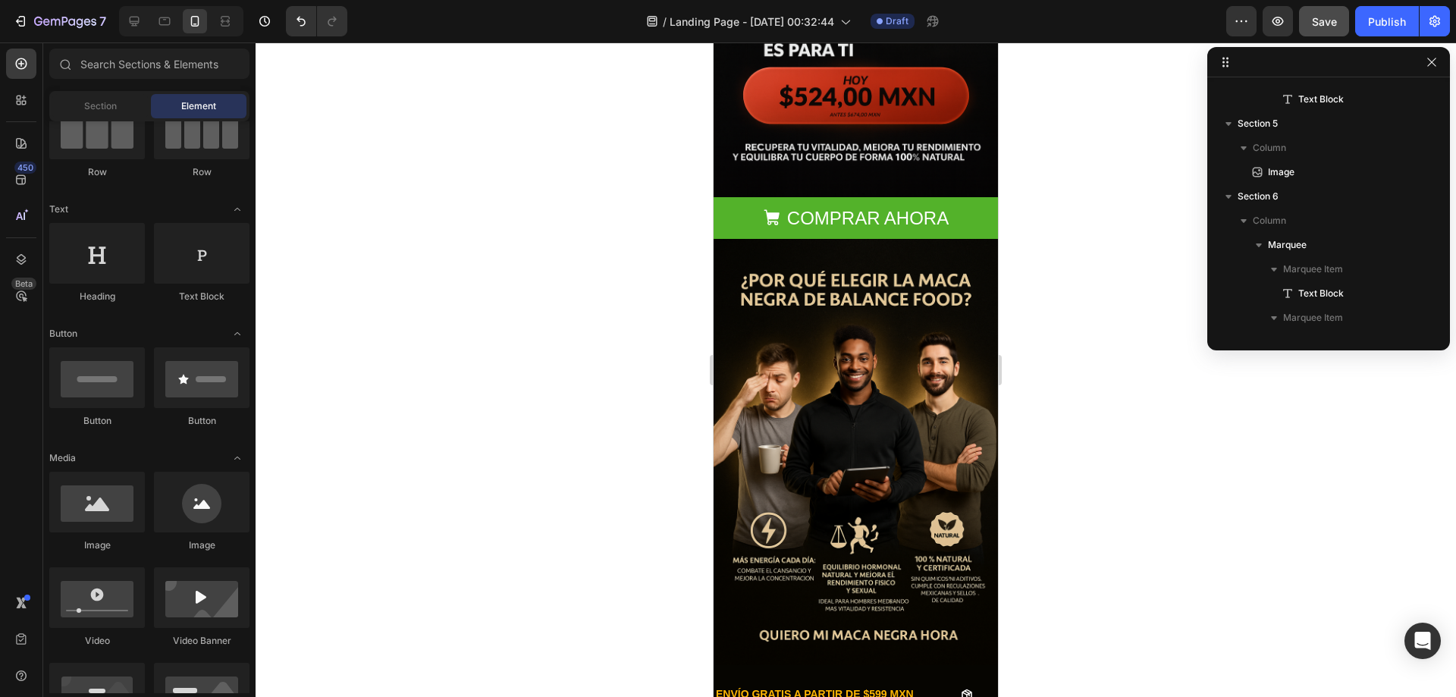
click at [813, 349] on img at bounding box center [855, 452] width 284 height 427
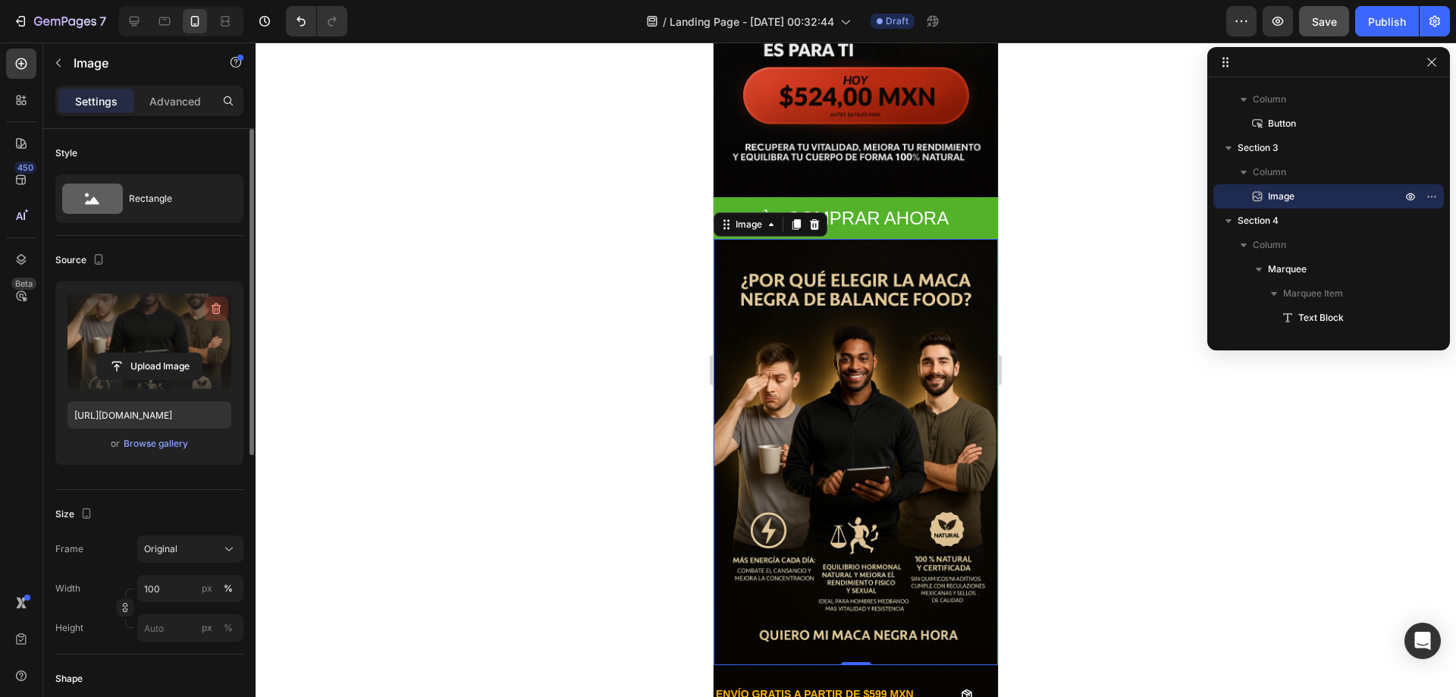
click at [211, 309] on icon "button" at bounding box center [215, 308] width 15 height 15
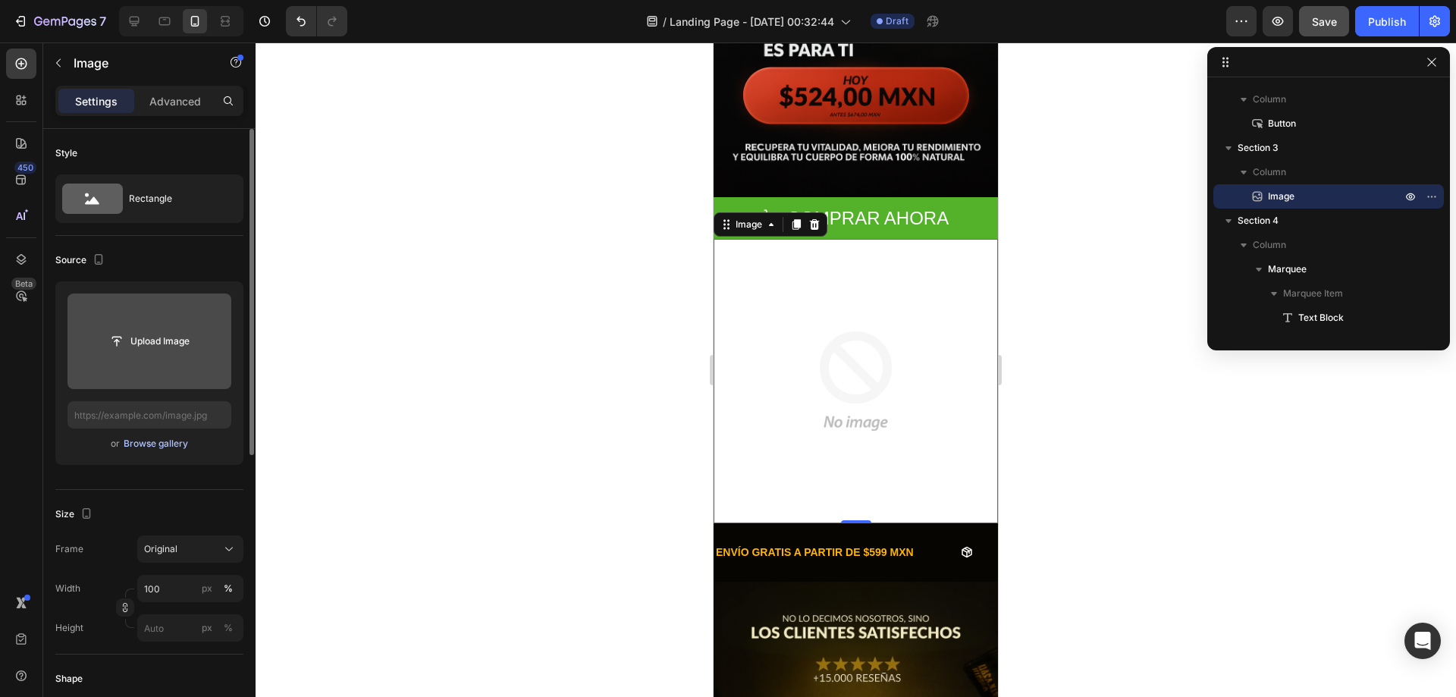
click at [146, 447] on div "Browse gallery" at bounding box center [156, 444] width 64 height 14
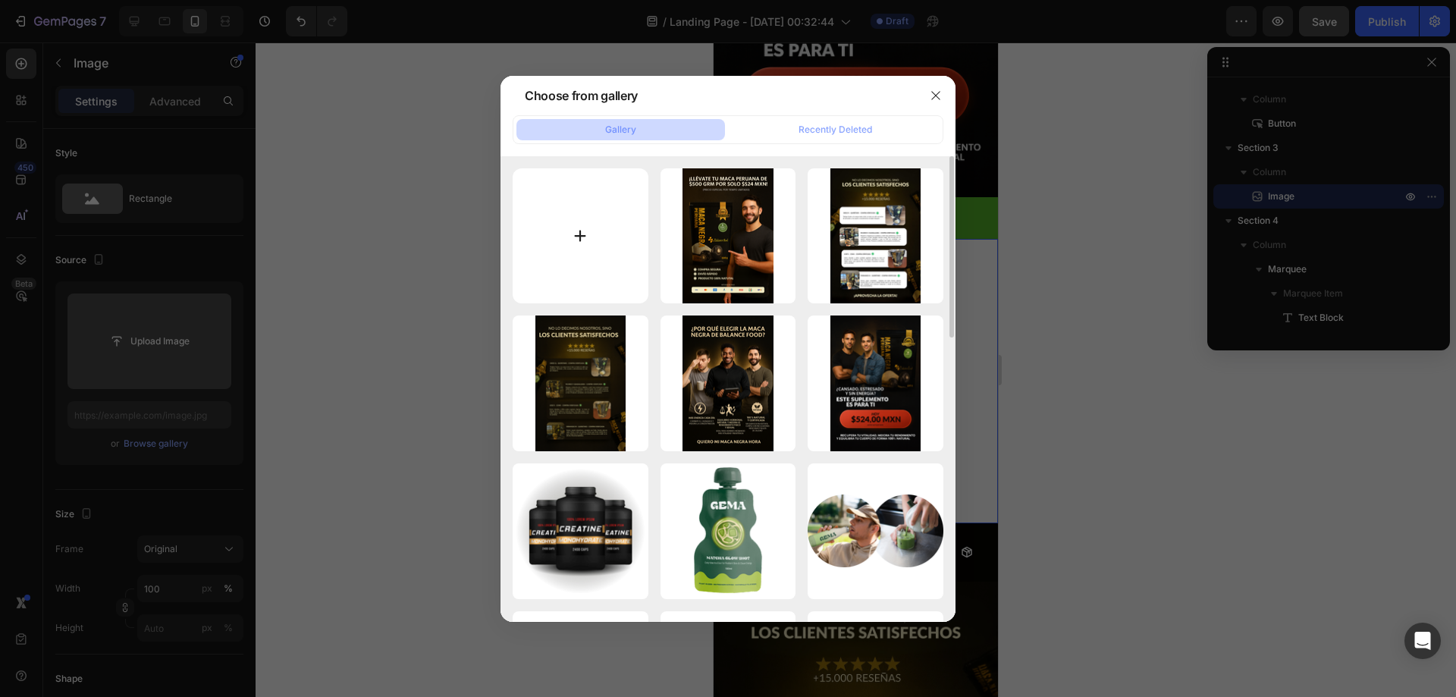
click at [609, 218] on input "file" at bounding box center [580, 236] width 136 height 136
type input "C:\fakepath\¿CANSADO Y SIN ENERGÍA.png"
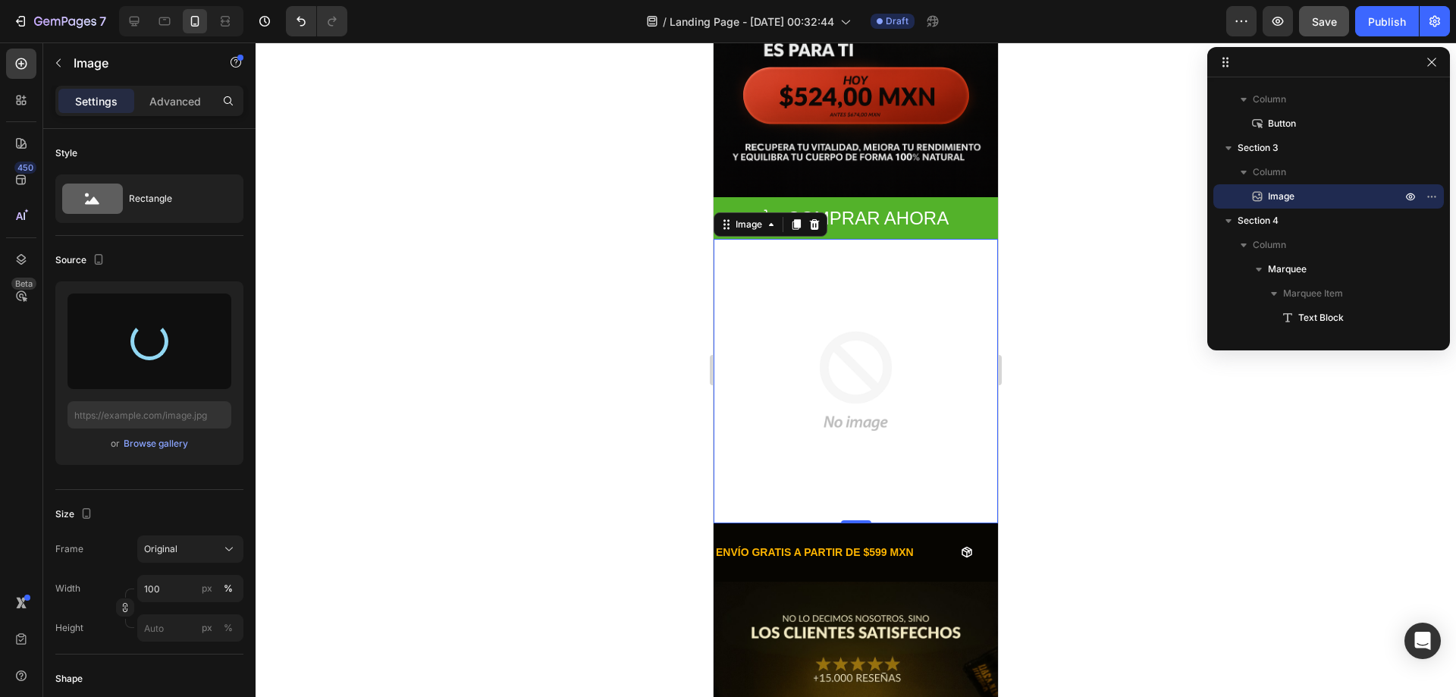
type input "https://cdn.shopify.com/s/files/1/0678/7009/7583/files/gempages_580964337837933…"
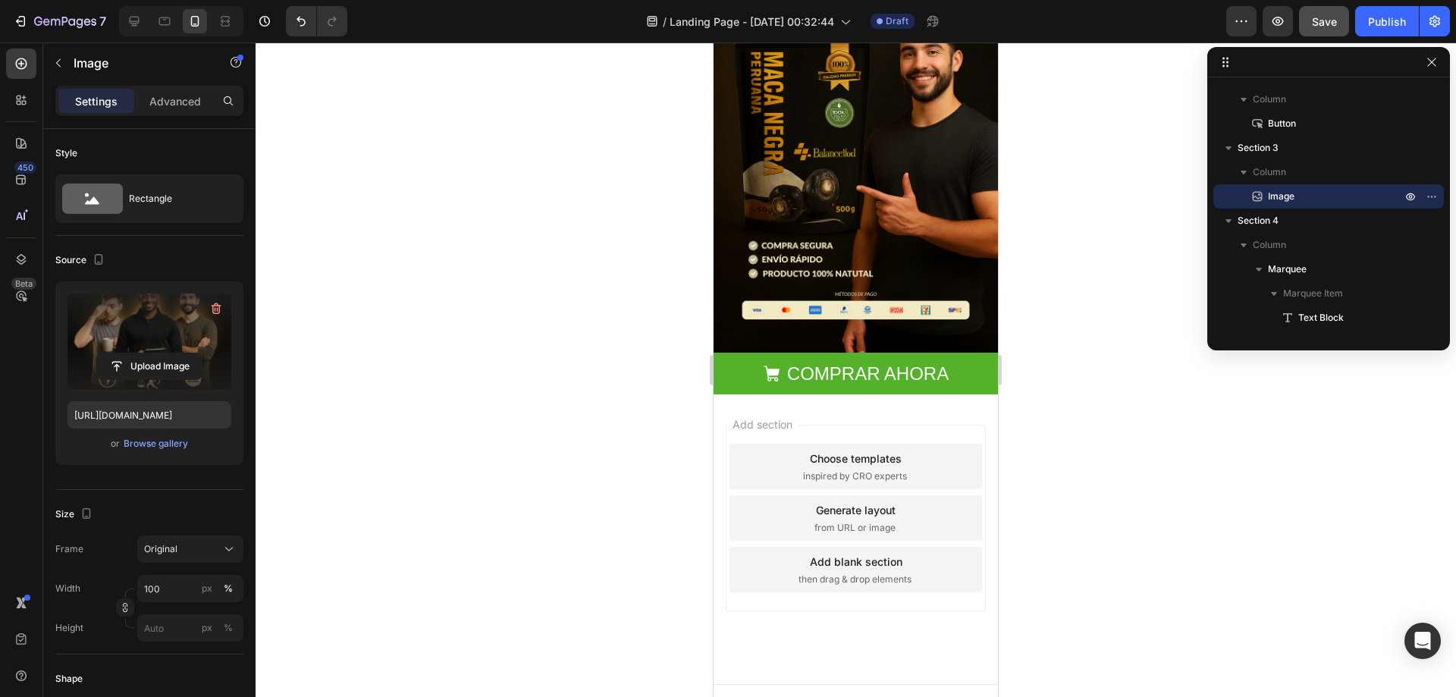
scroll to position [1468, 0]
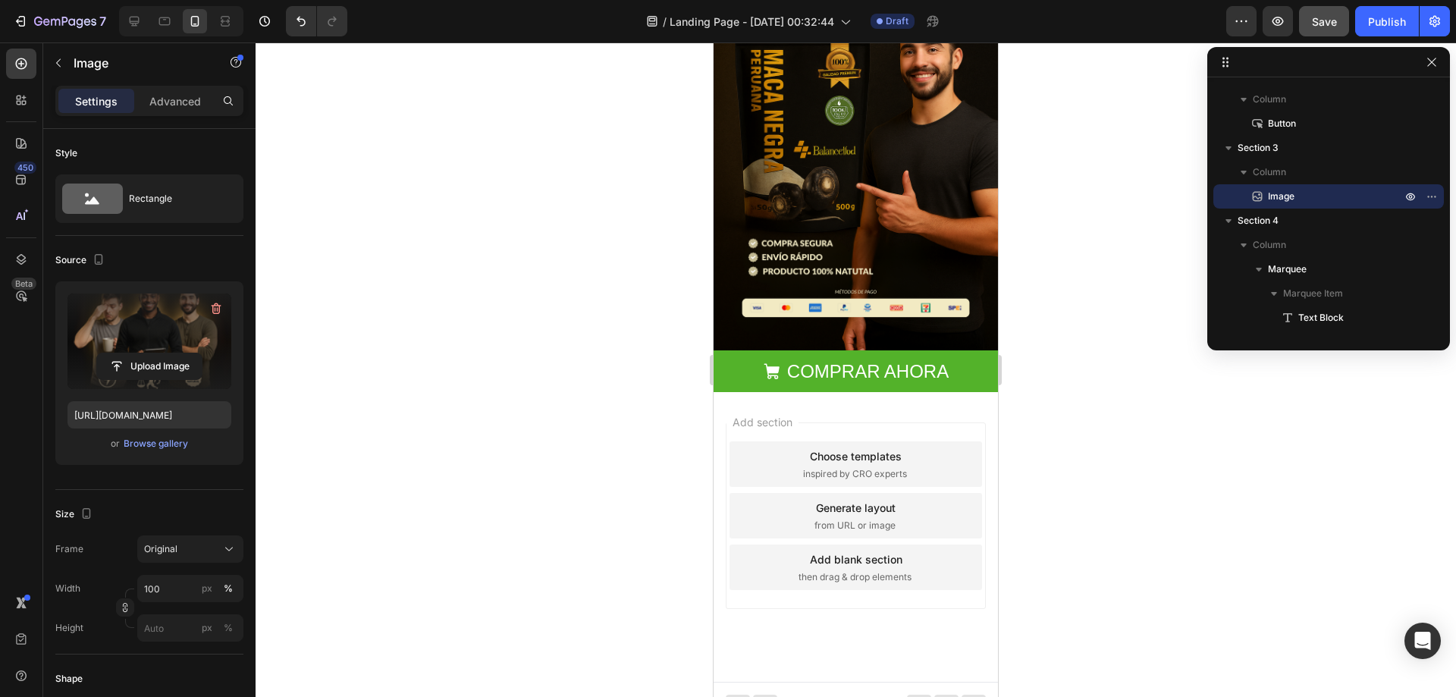
click at [858, 403] on div "Add section Choose templates inspired by CRO experts Generate layout from URL o…" at bounding box center [855, 537] width 284 height 290
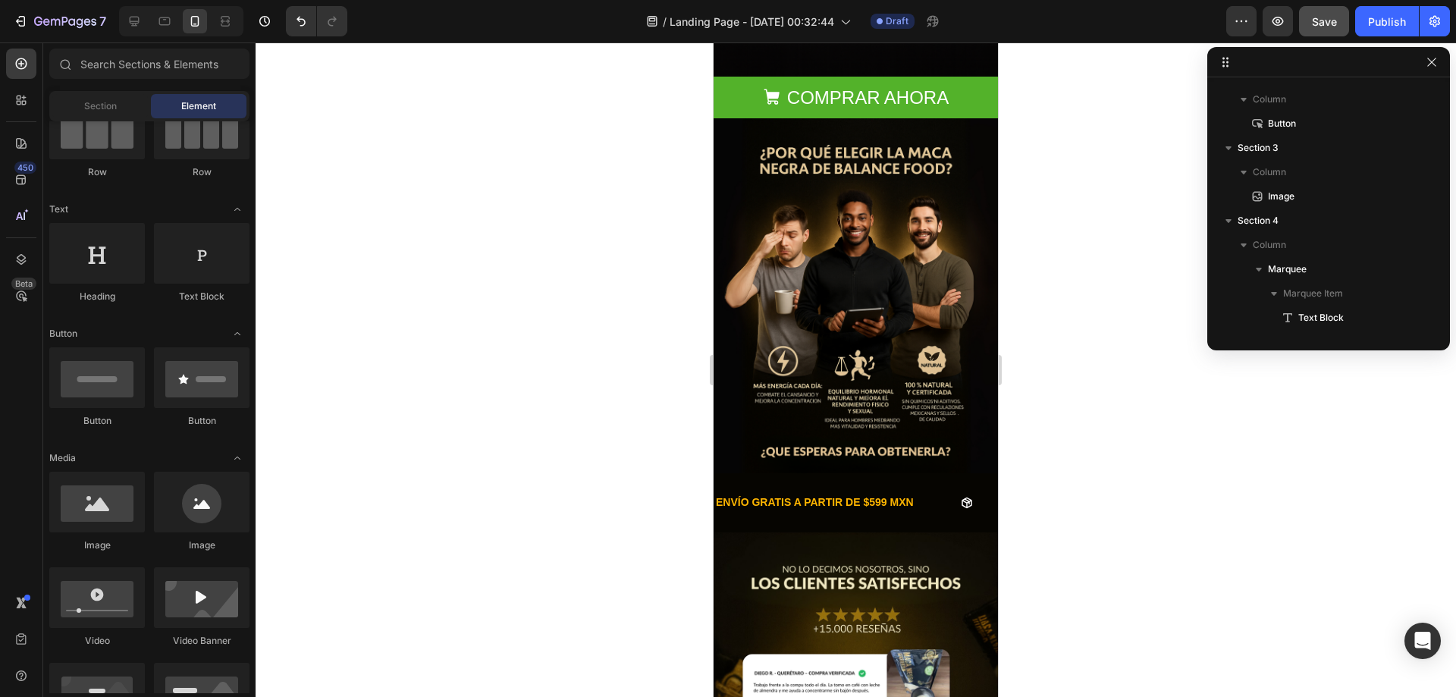
scroll to position [407, 0]
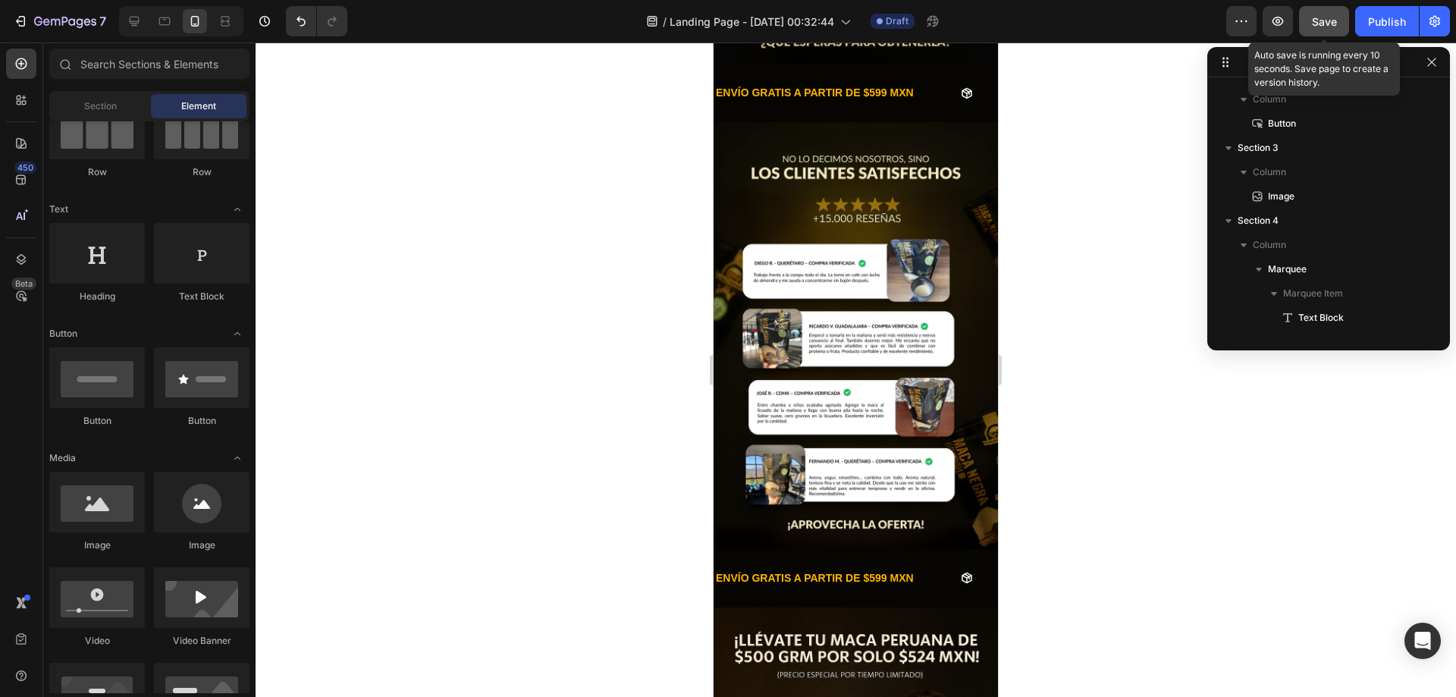
click at [1332, 17] on span "Save" at bounding box center [1323, 21] width 25 height 13
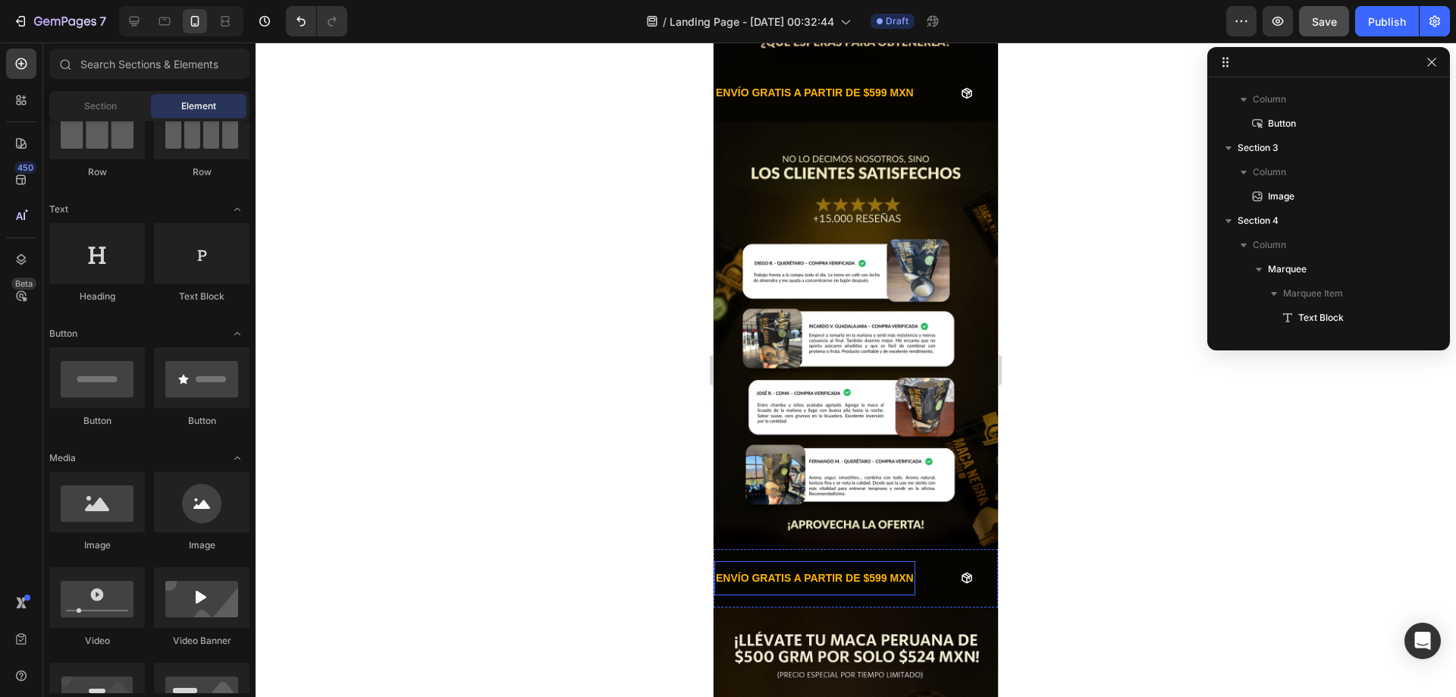
click at [844, 569] on p "ENVÍO GRATIS A PARTIR DE $599 MXN" at bounding box center [815, 578] width 198 height 19
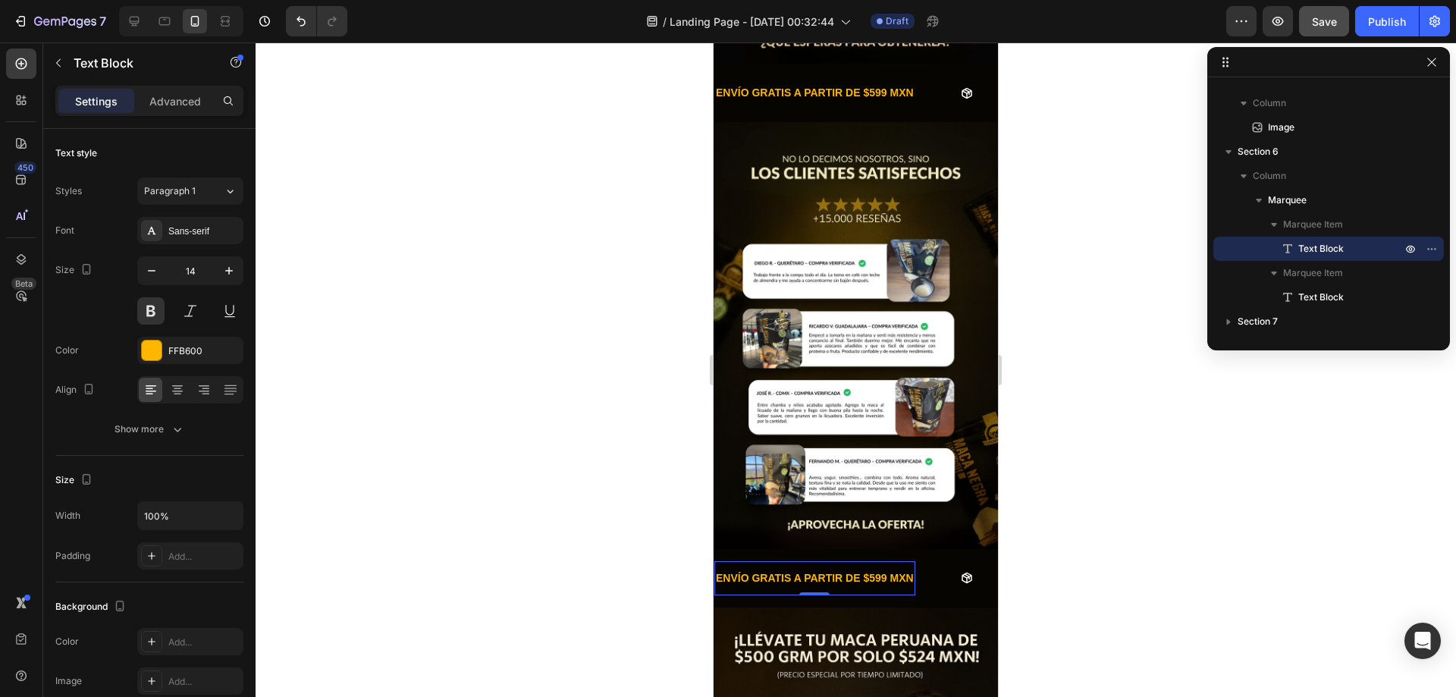
click at [739, 569] on p "ENVÍO GRATIS A PARTIR DE $599 MXN" at bounding box center [815, 578] width 198 height 19
click at [913, 567] on div "ENVÍO GRATIS A PARTIR DE $599 MXN" at bounding box center [814, 578] width 201 height 22
click at [721, 567] on div "ENVÍO GRATIS A PARTIR DE $599 MXN" at bounding box center [814, 578] width 201 height 22
click at [719, 569] on p "ENVÍO GRATIS A PARTIR DE $599 MXN" at bounding box center [815, 578] width 198 height 19
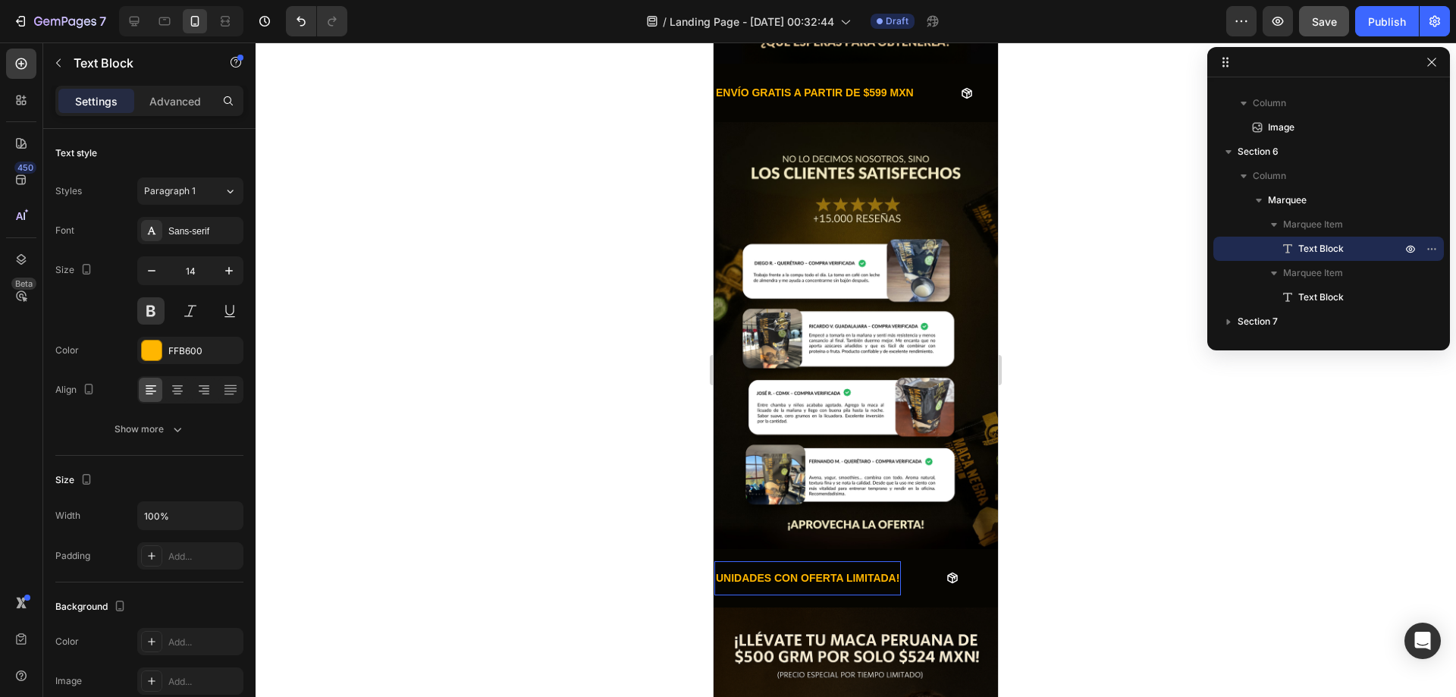
click at [719, 569] on p "UNIDADES CON OFERTA LIMITADA!" at bounding box center [807, 578] width 183 height 19
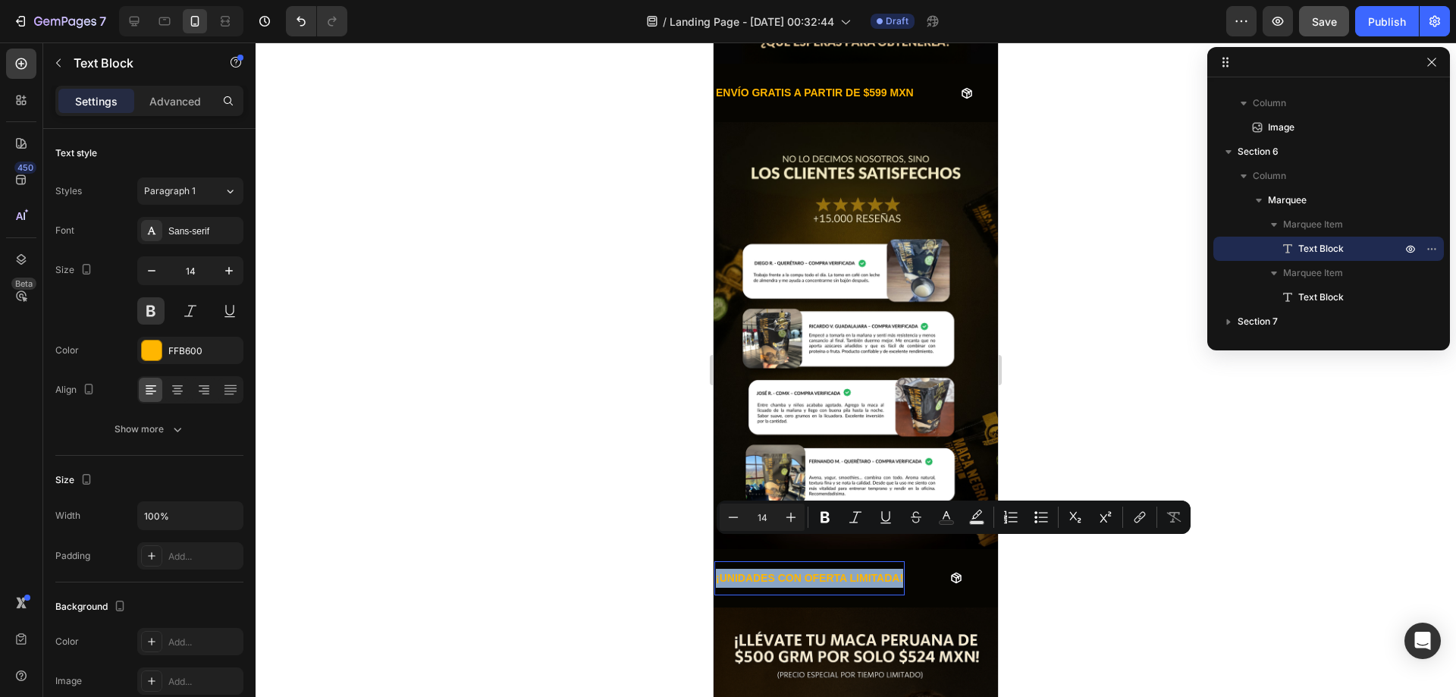
copy p "¡UNIDADES CON OFERTA LIMITADA!"
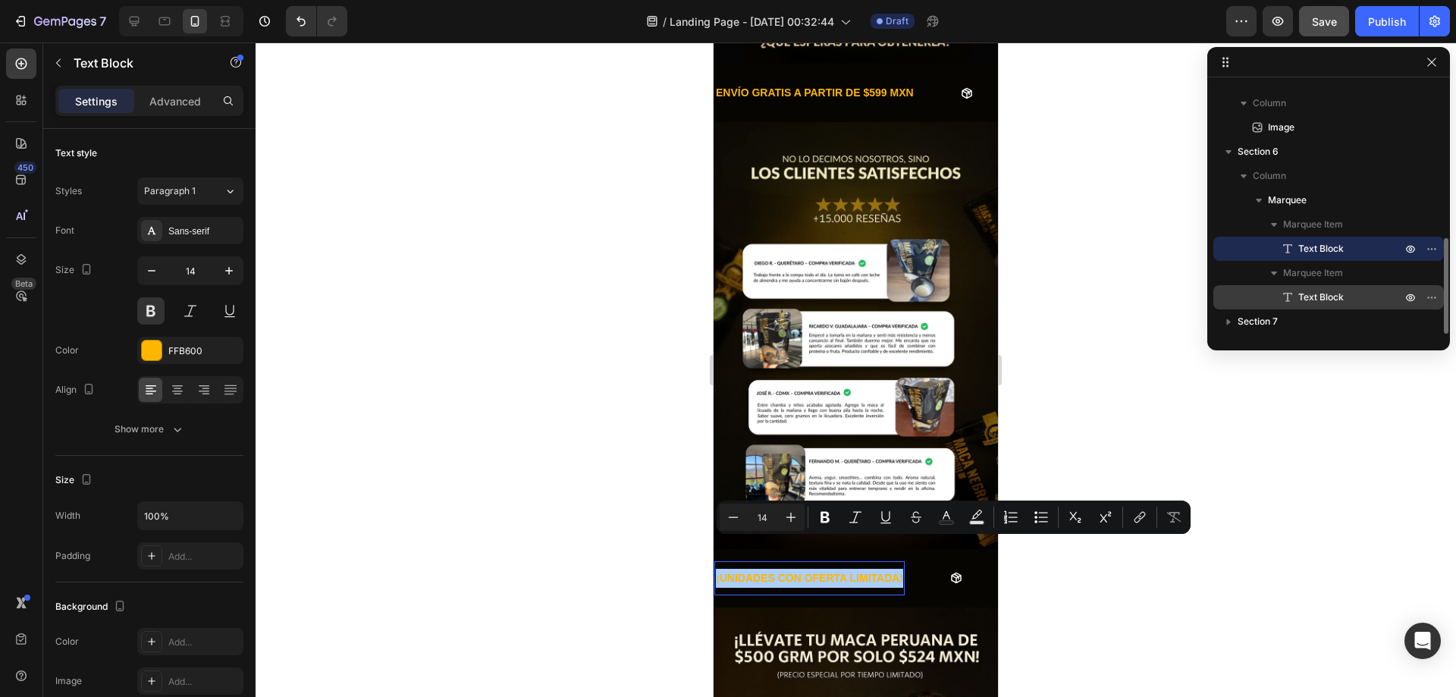
click at [1324, 289] on div "Text Block" at bounding box center [1328, 297] width 218 height 24
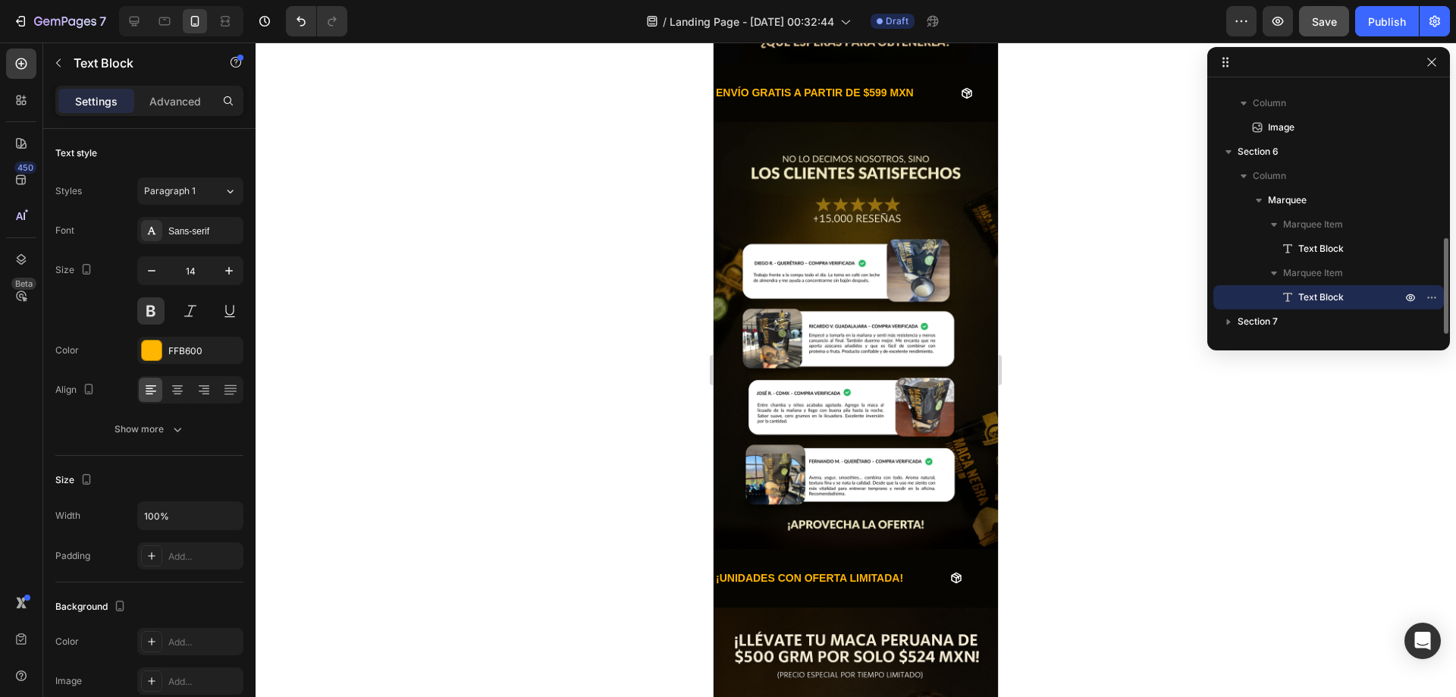
scroll to position [0, 160]
click at [850, 569] on p "10% OFF ADICIONAL A PARTIR DE $999 MXN" at bounding box center [963, 578] width 229 height 19
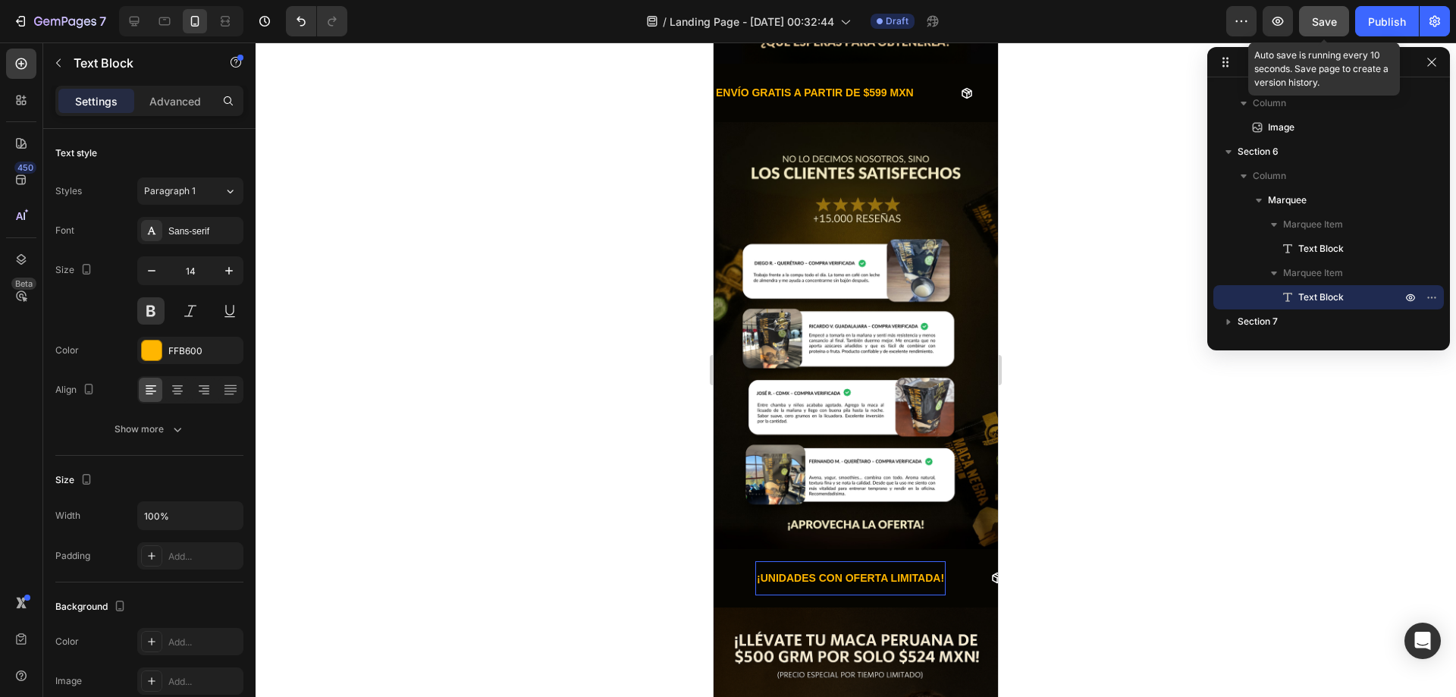
click at [1311, 19] on button "Save" at bounding box center [1324, 21] width 50 height 30
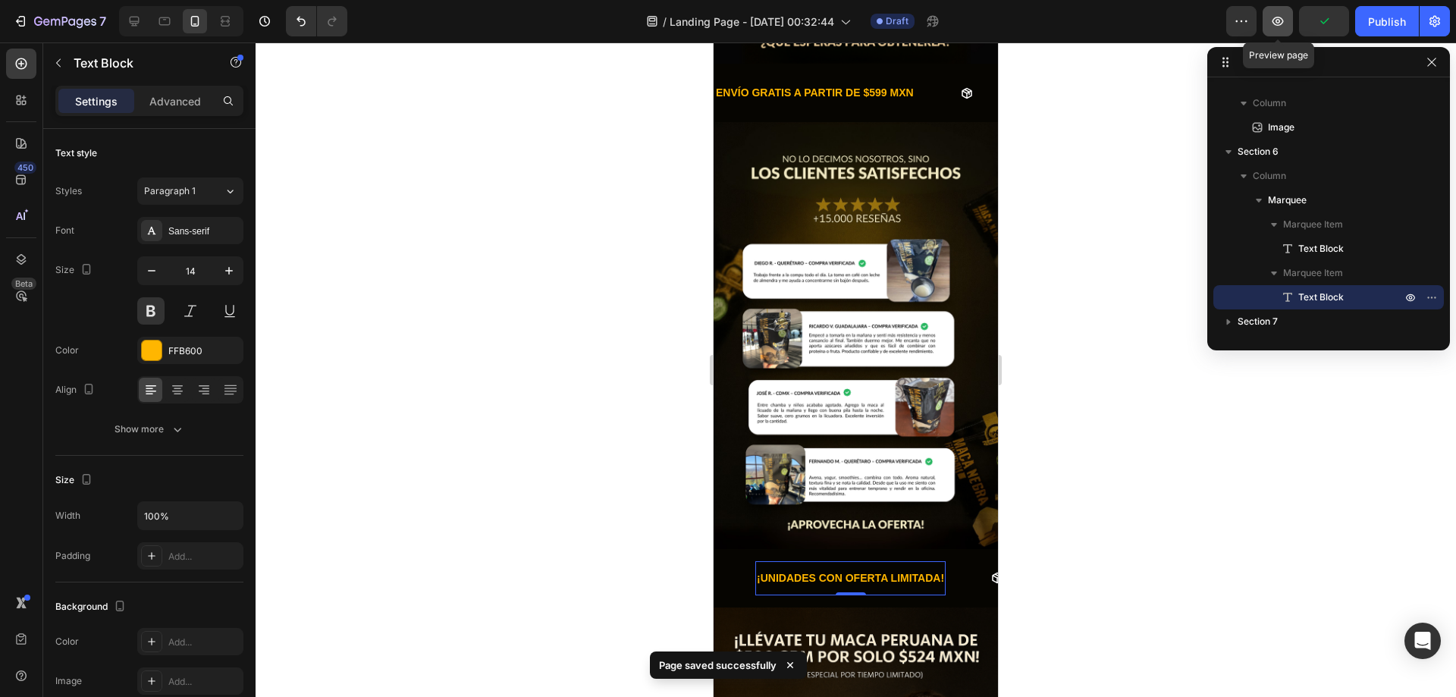
click at [1288, 27] on button "button" at bounding box center [1277, 21] width 30 height 30
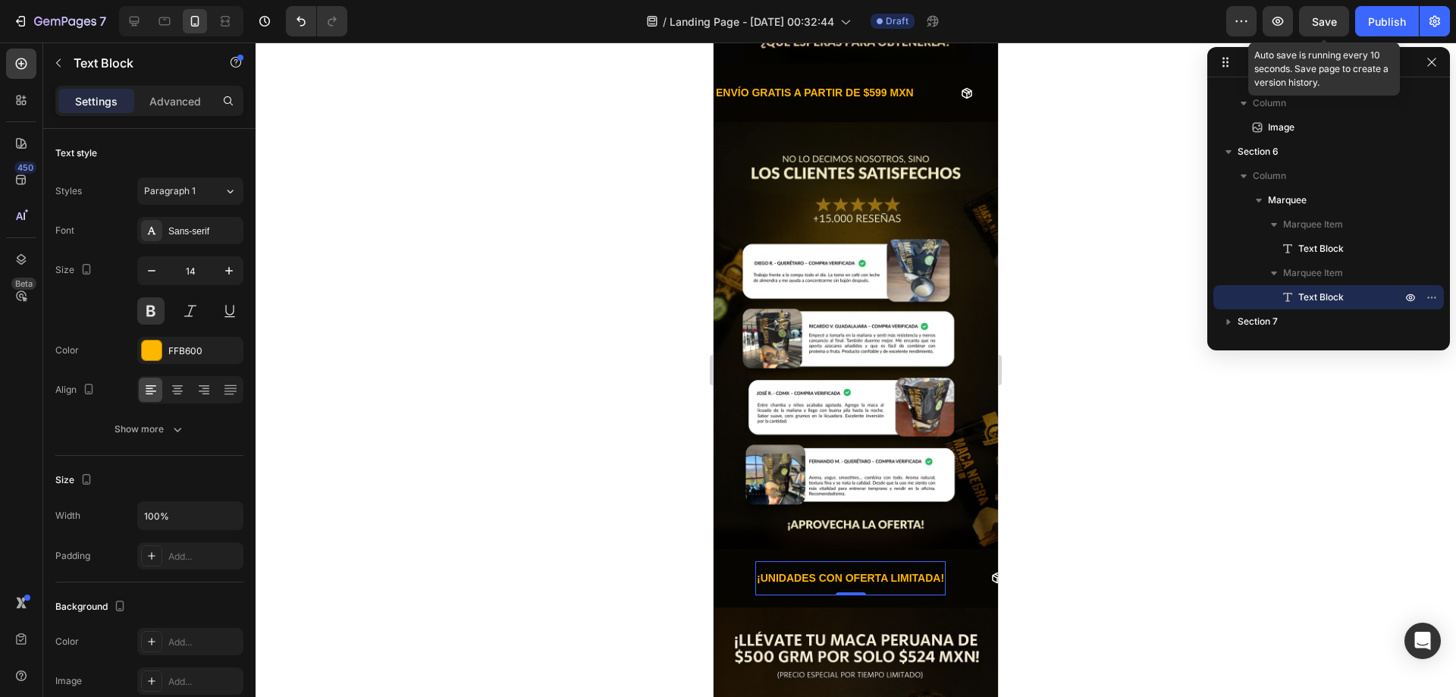
click at [1321, 15] on span "Save" at bounding box center [1323, 21] width 25 height 13
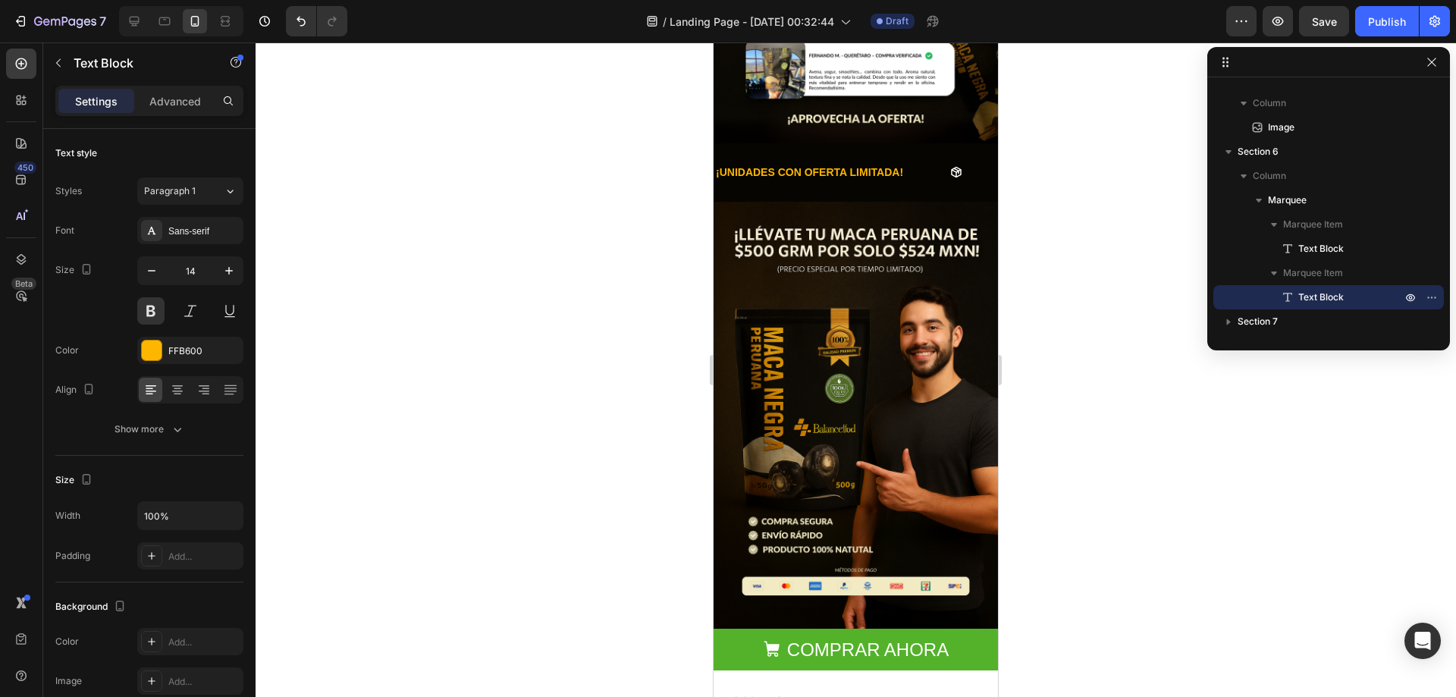
scroll to position [1213, 0]
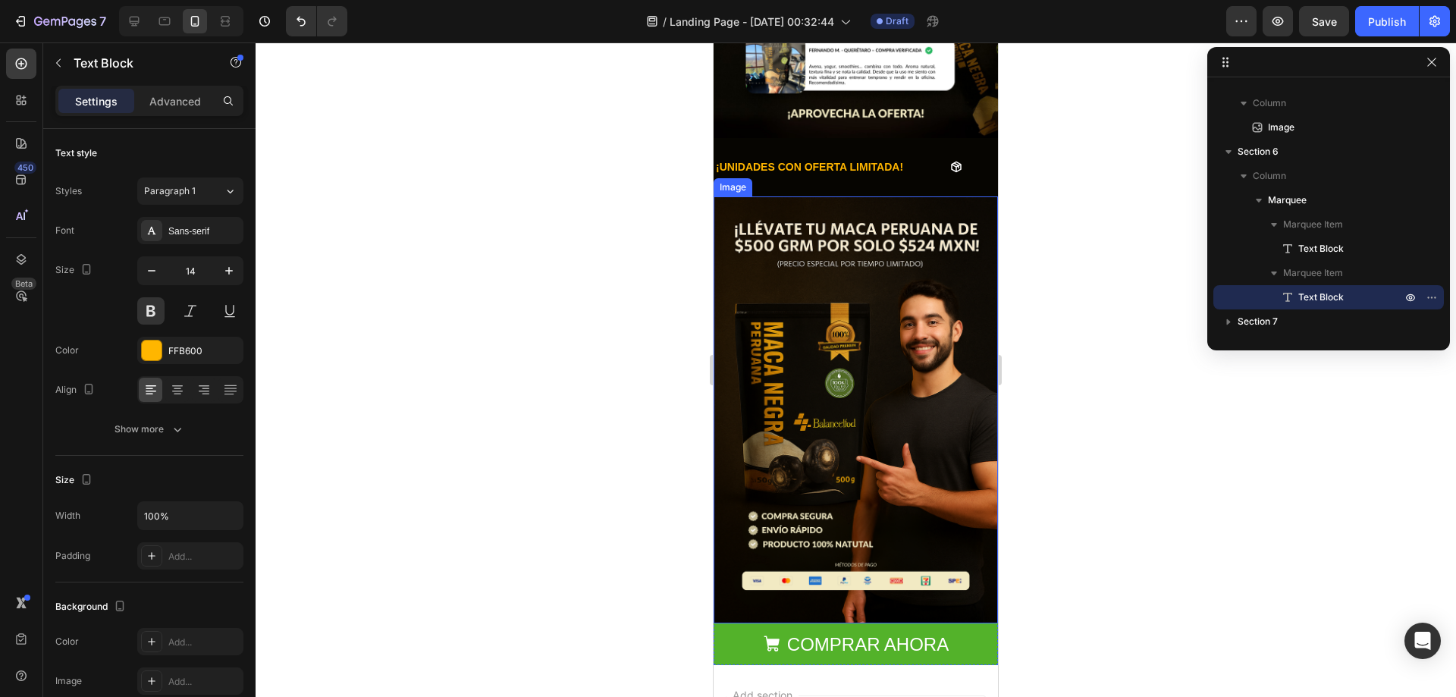
click at [836, 359] on img at bounding box center [855, 409] width 284 height 427
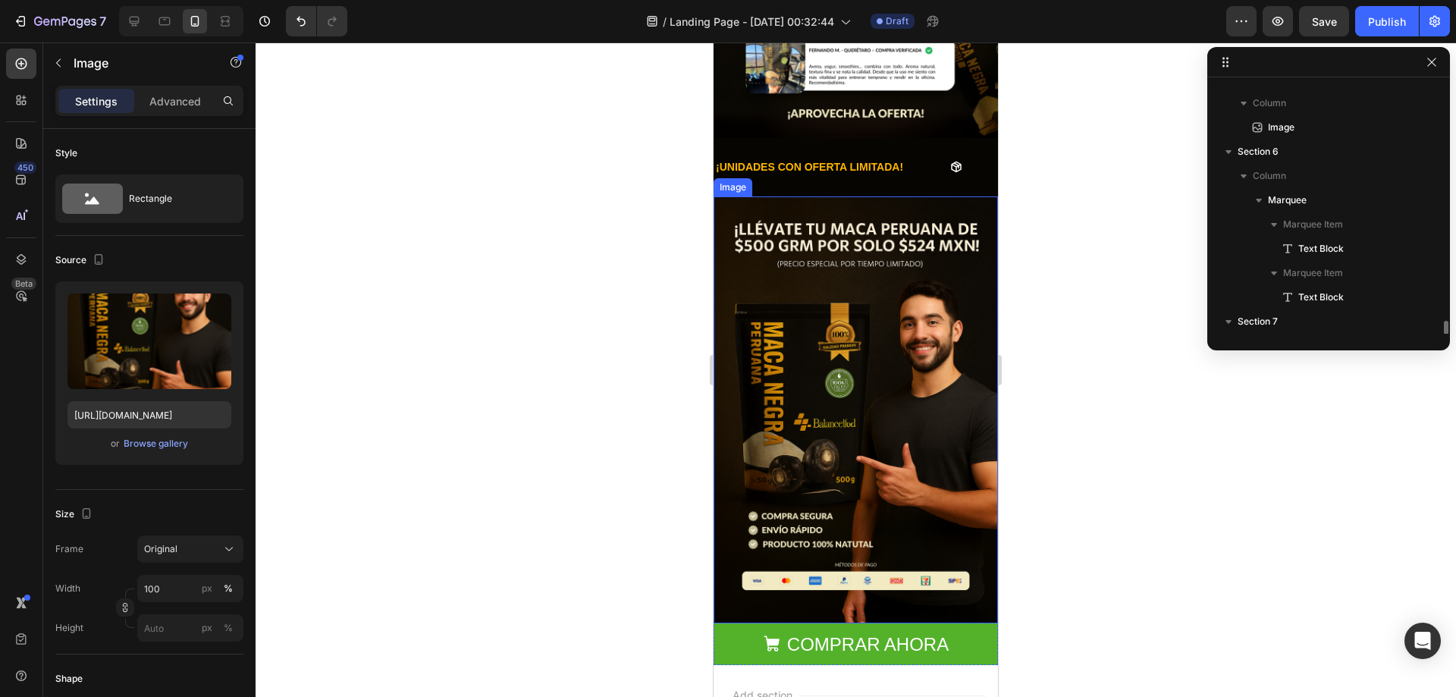
scroll to position [478, 0]
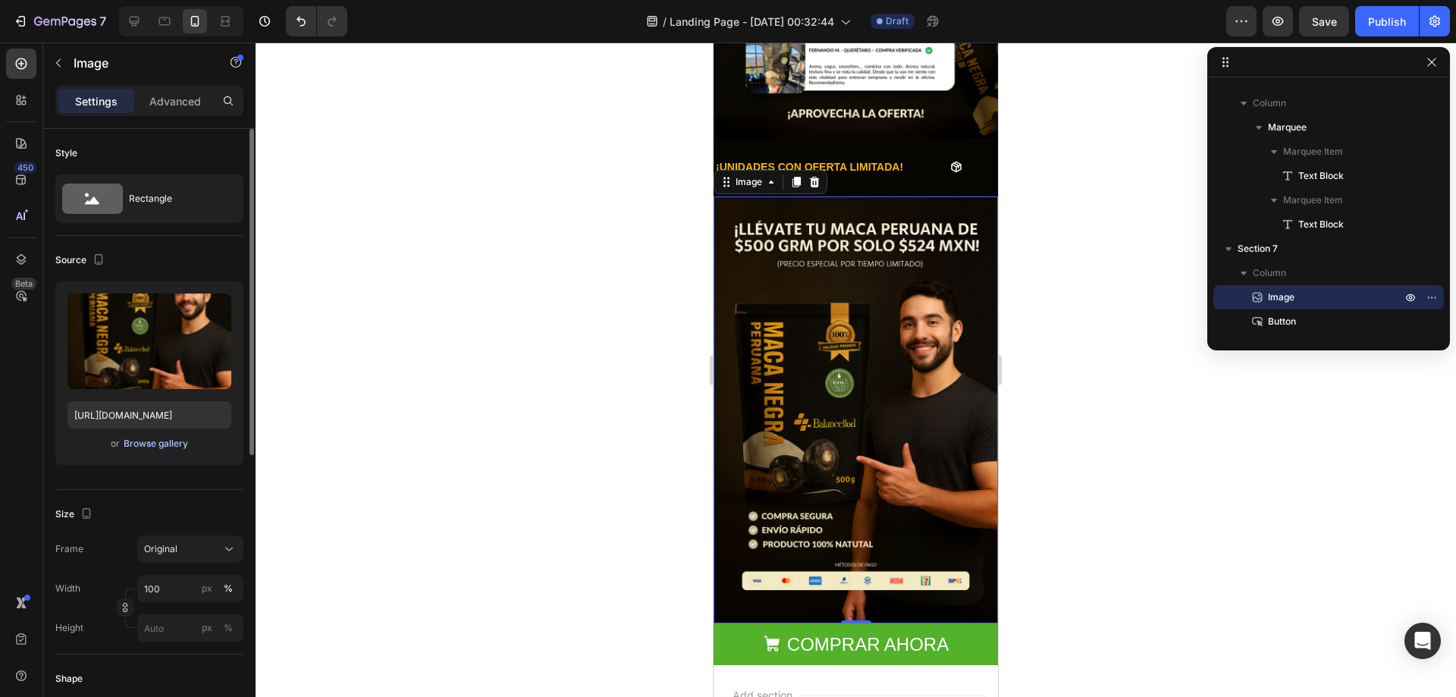
click at [160, 450] on div "Browse gallery" at bounding box center [156, 444] width 64 height 14
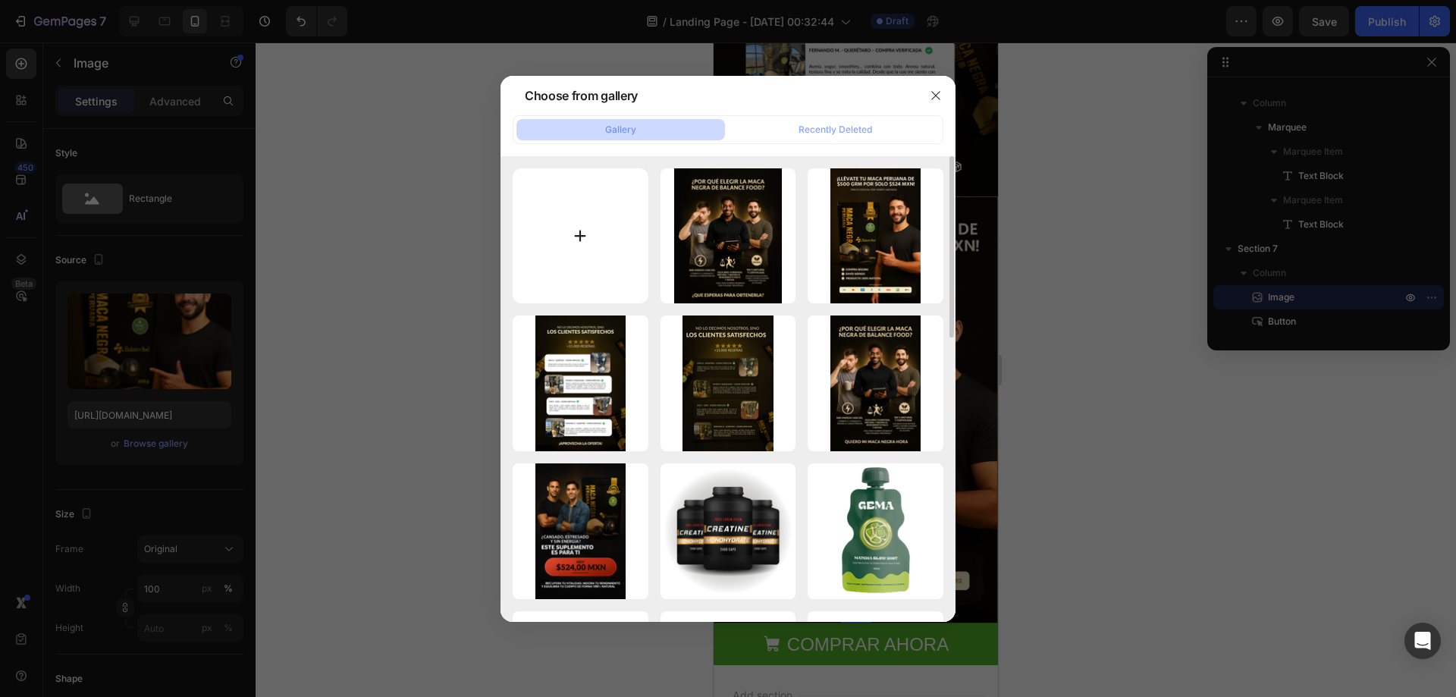
click at [600, 233] on input "file" at bounding box center [580, 236] width 136 height 136
type input "C:\fakepath\C (3).png"
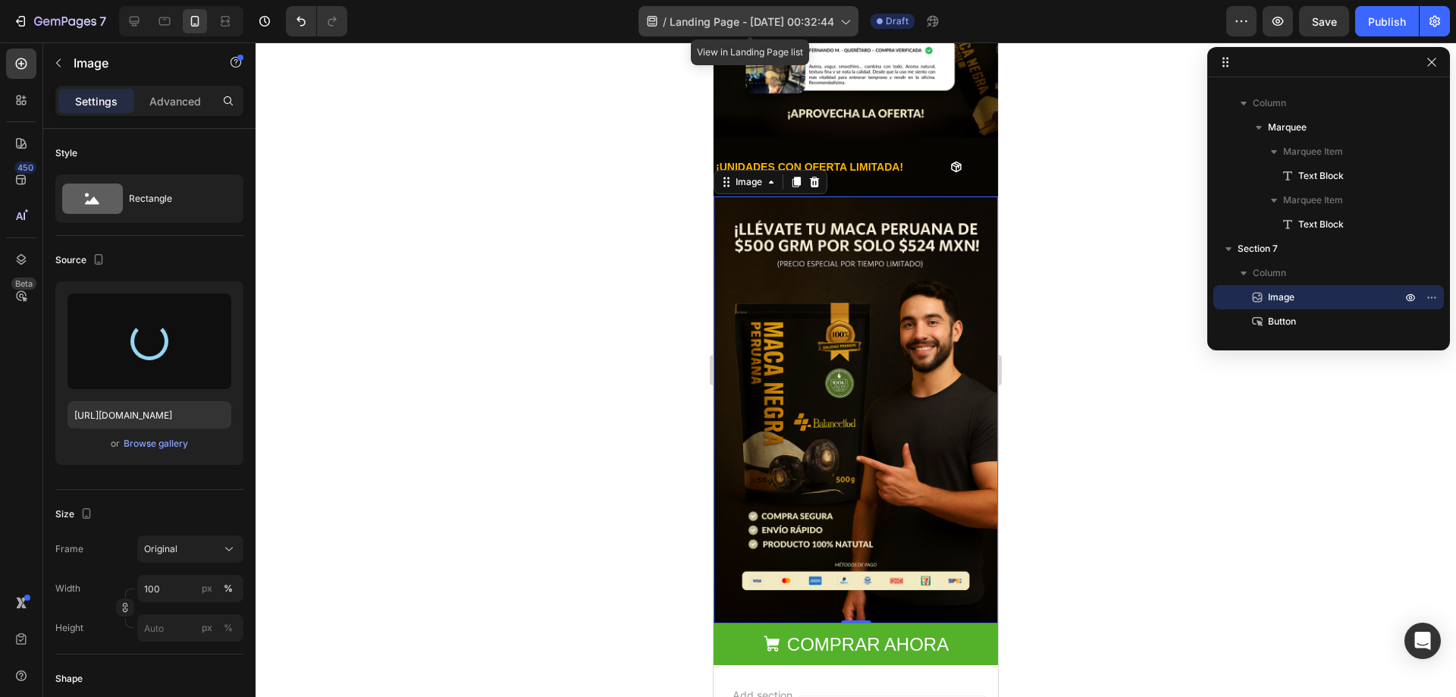
type input "https://cdn.shopify.com/s/files/1/0678/7009/7583/files/gempages_580964337837933…"
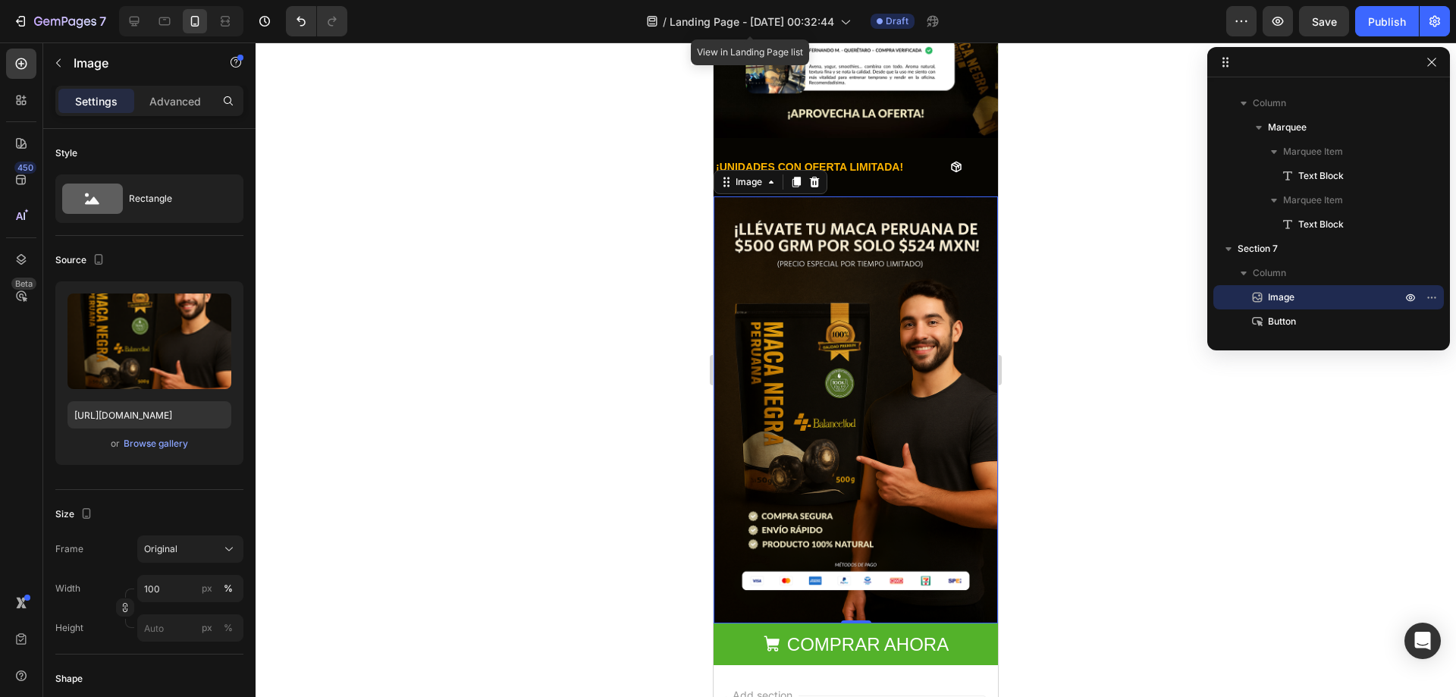
click at [913, 249] on img at bounding box center [855, 409] width 284 height 427
click at [151, 437] on div "Browse gallery" at bounding box center [156, 444] width 64 height 14
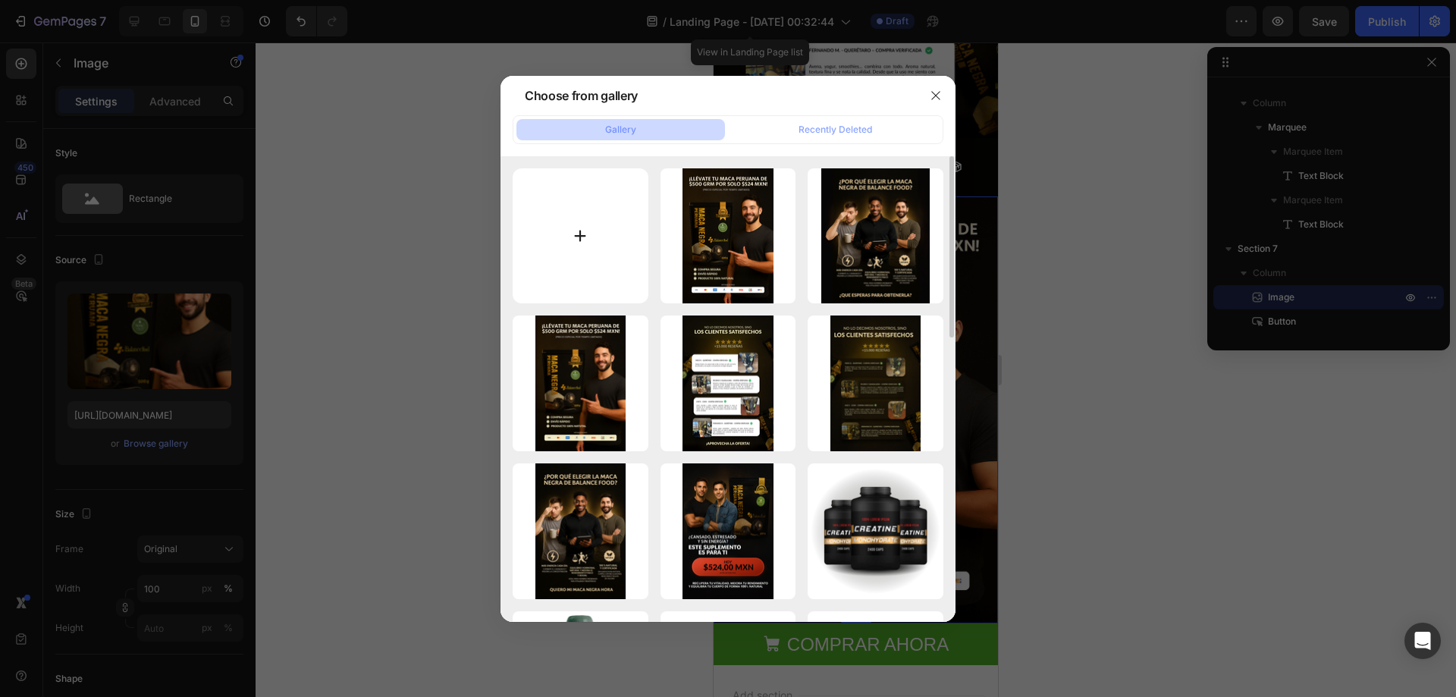
click at [603, 230] on input "file" at bounding box center [580, 236] width 136 height 136
type input "C:\fakepath\C (4).png"
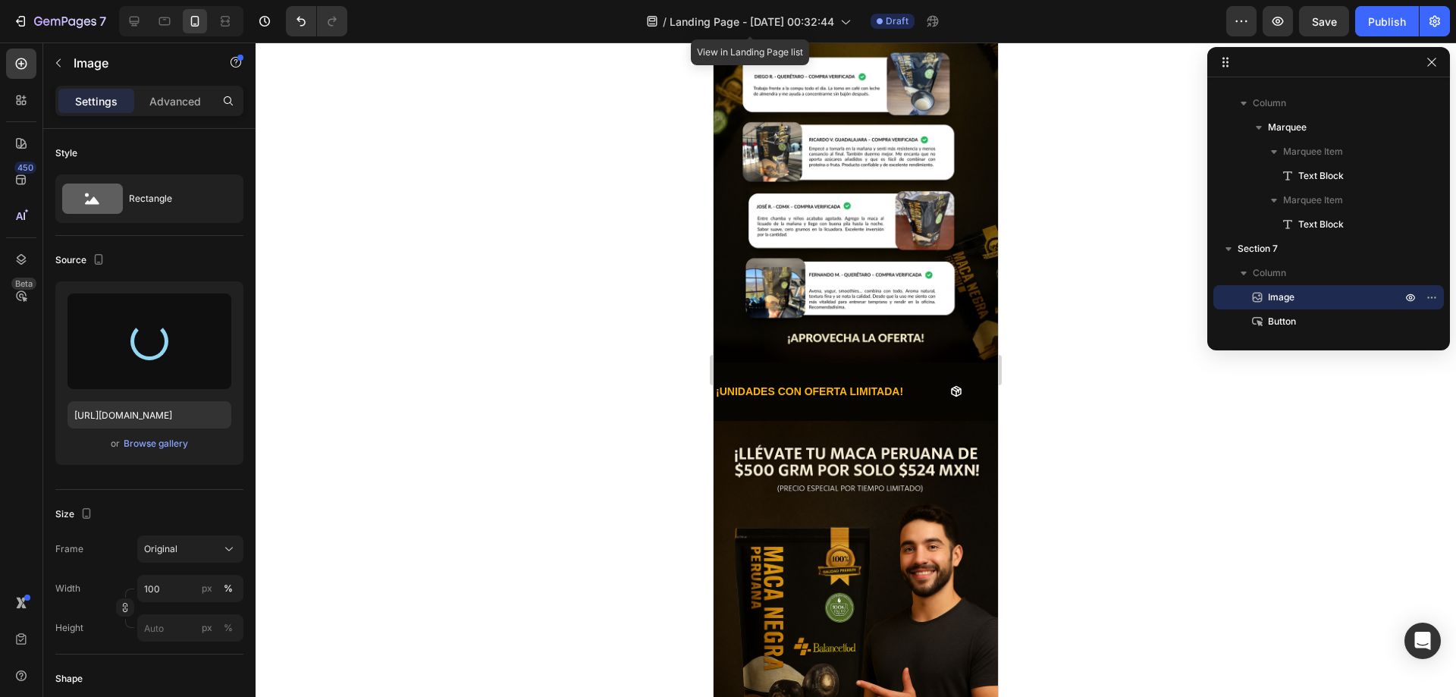
scroll to position [606, 0]
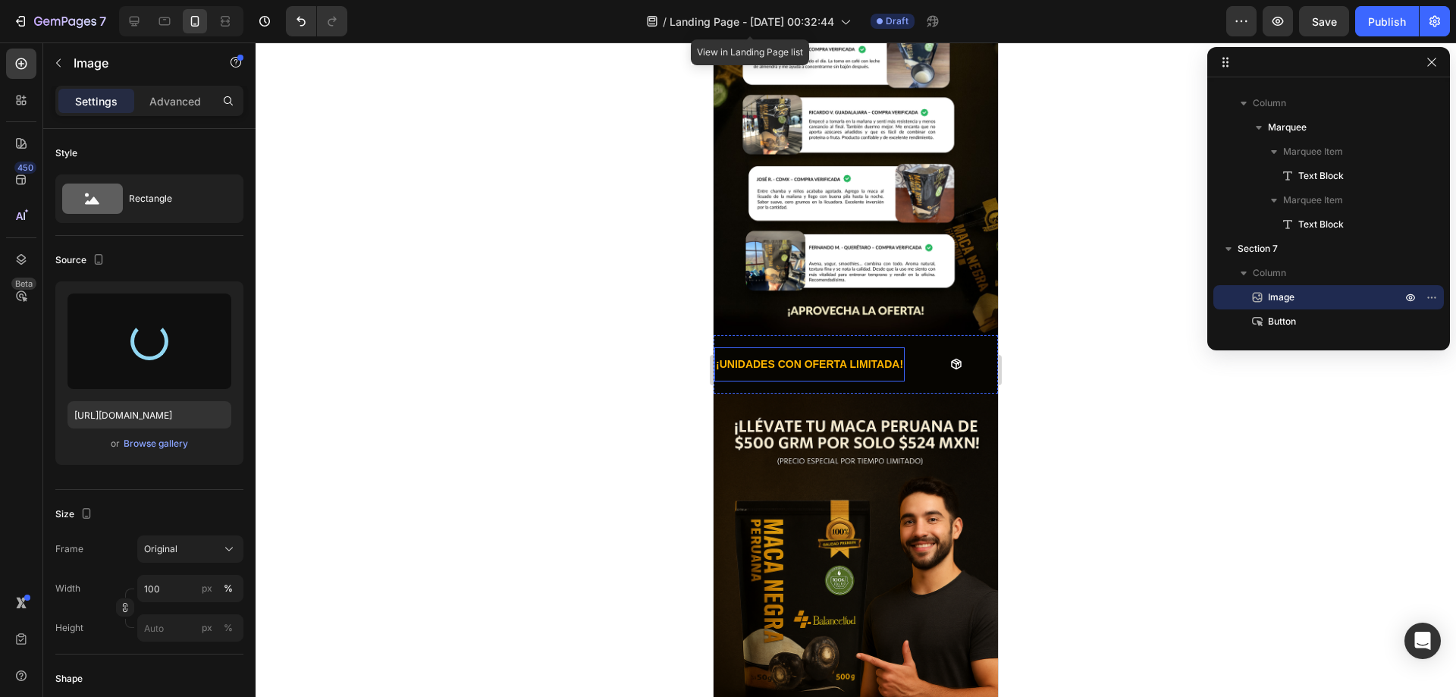
click at [856, 355] on p "¡UNIDADES CON OFERTA LIMITADA!" at bounding box center [809, 364] width 187 height 19
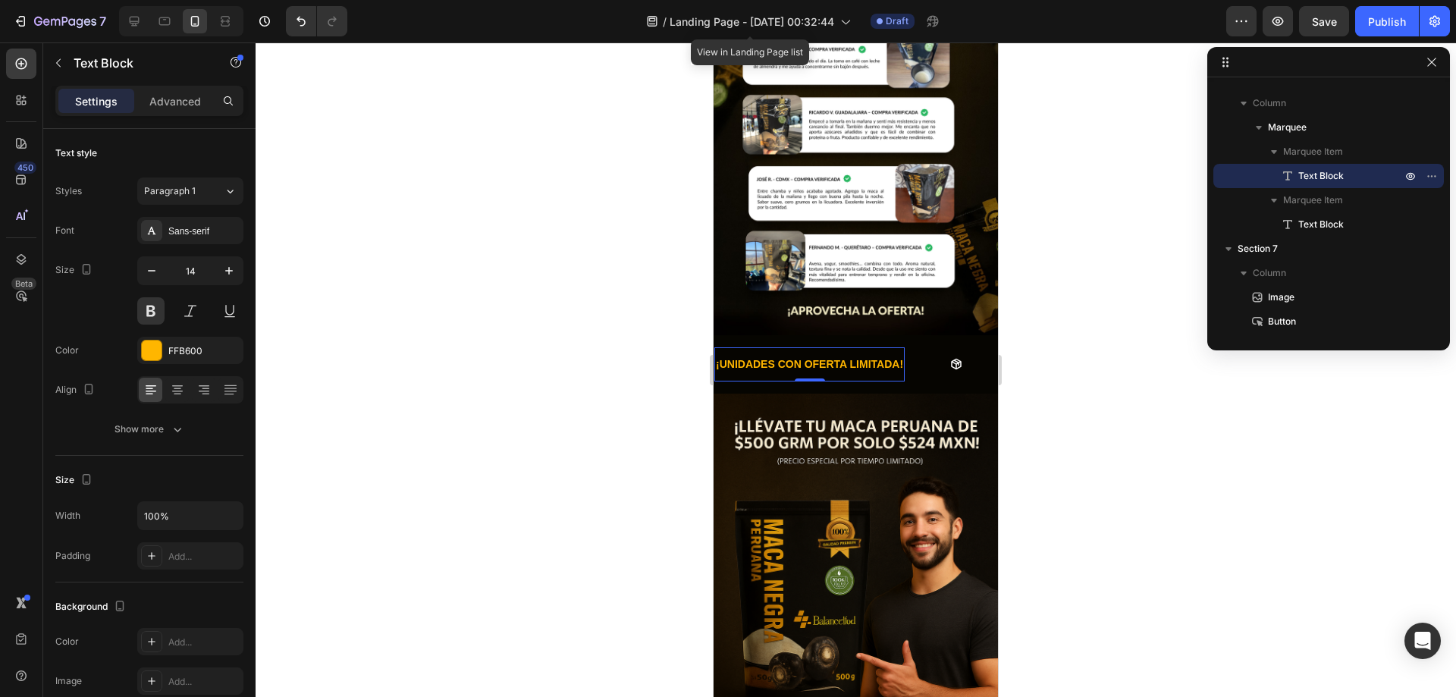
click at [771, 355] on p "¡UNIDADES CON OFERTA LIMITADA!" at bounding box center [809, 364] width 187 height 19
drag, startPoint x: 848, startPoint y: 349, endPoint x: 780, endPoint y: 343, distance: 68.5
click at [780, 355] on p "¡UNIDADES CON OFERTA LIMITADA!" at bounding box center [809, 364] width 187 height 19
click at [973, 355] on p "¡UNIDADES CON OFERTA LIMITADA!" at bounding box center [1038, 364] width 187 height 19
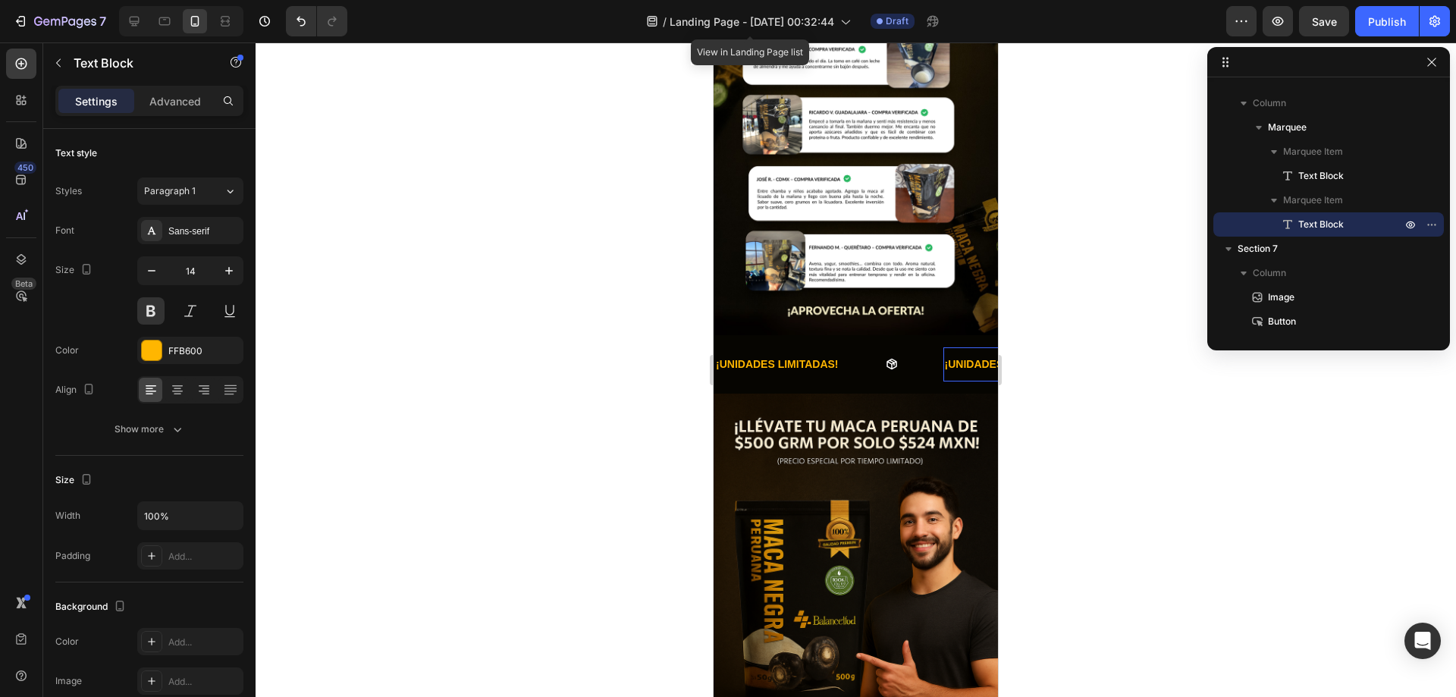
click at [973, 355] on p "¡UNIDADES CON OFERTA LIMITADA!" at bounding box center [1038, 364] width 187 height 19
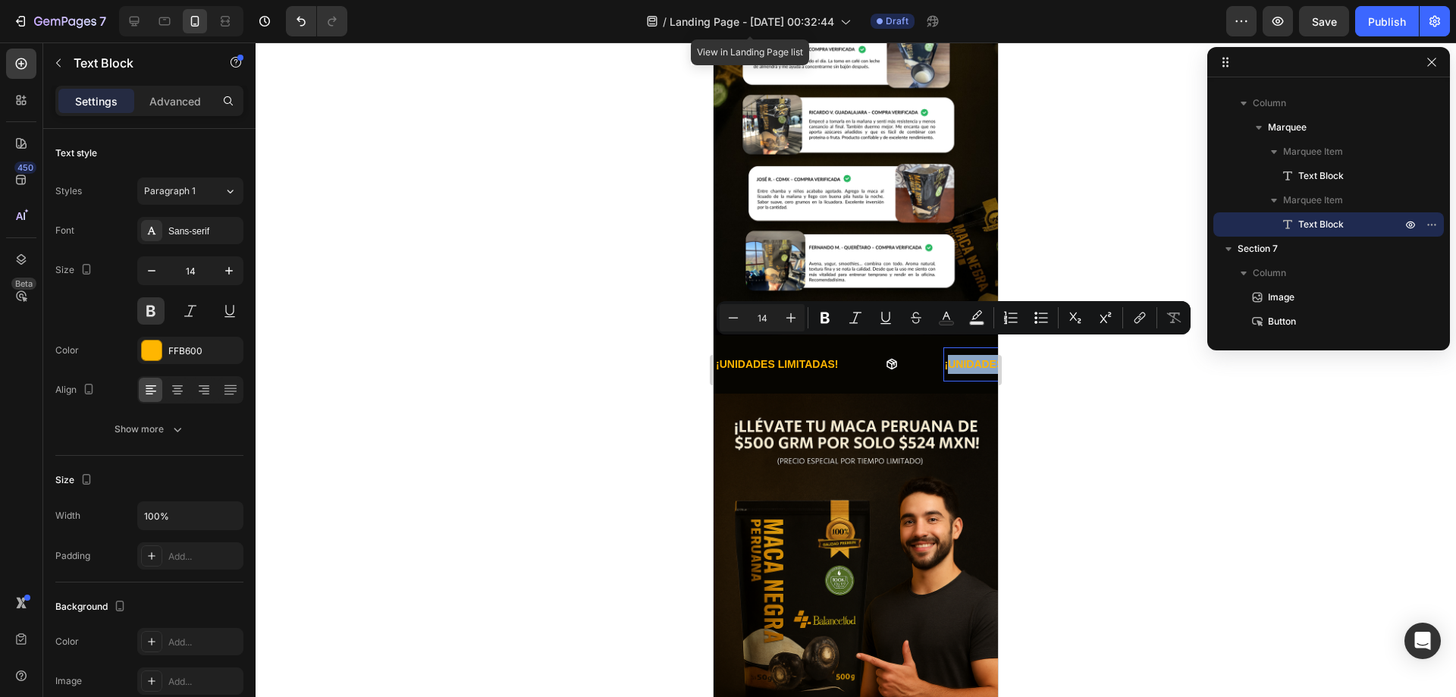
click at [957, 355] on p "¡UNIDADES CON OFERTA LIMITADA!" at bounding box center [1038, 364] width 187 height 19
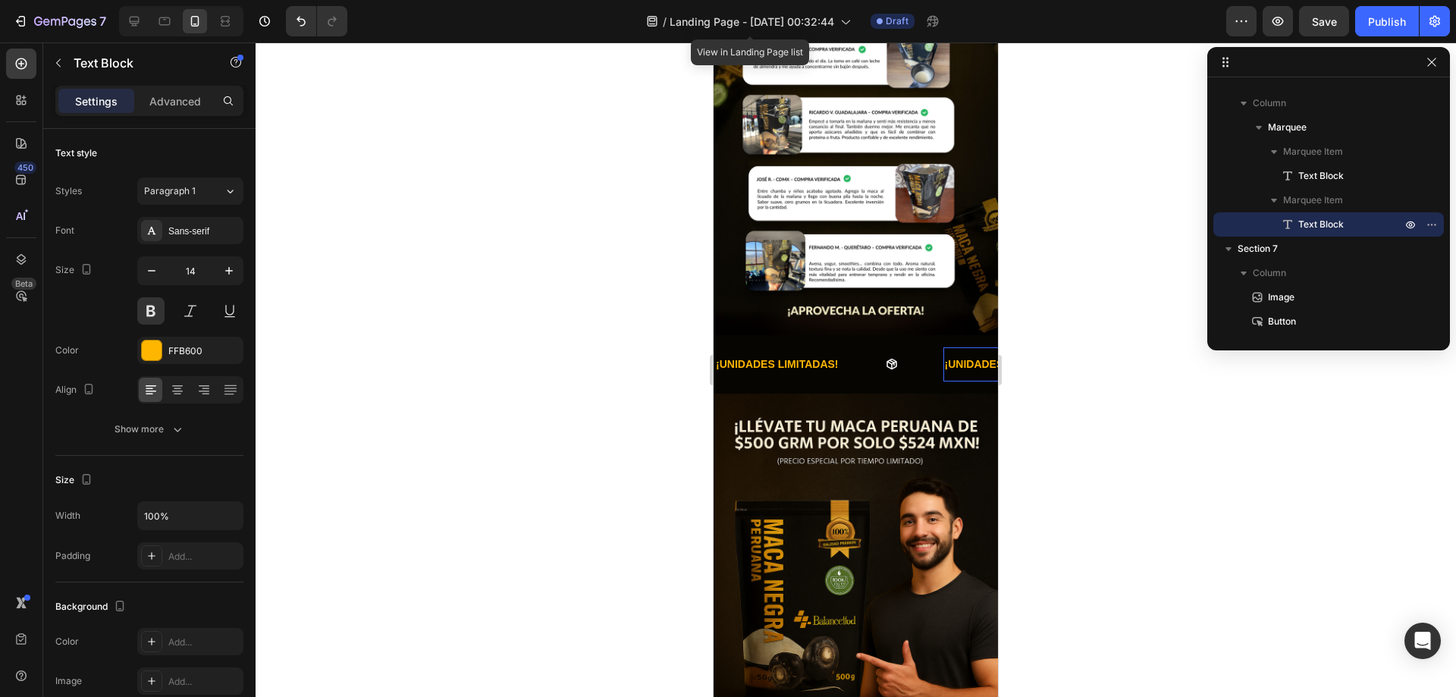
click at [957, 355] on p "¡UNIDADES CON OFERTA LIMITADA!" at bounding box center [1038, 364] width 187 height 19
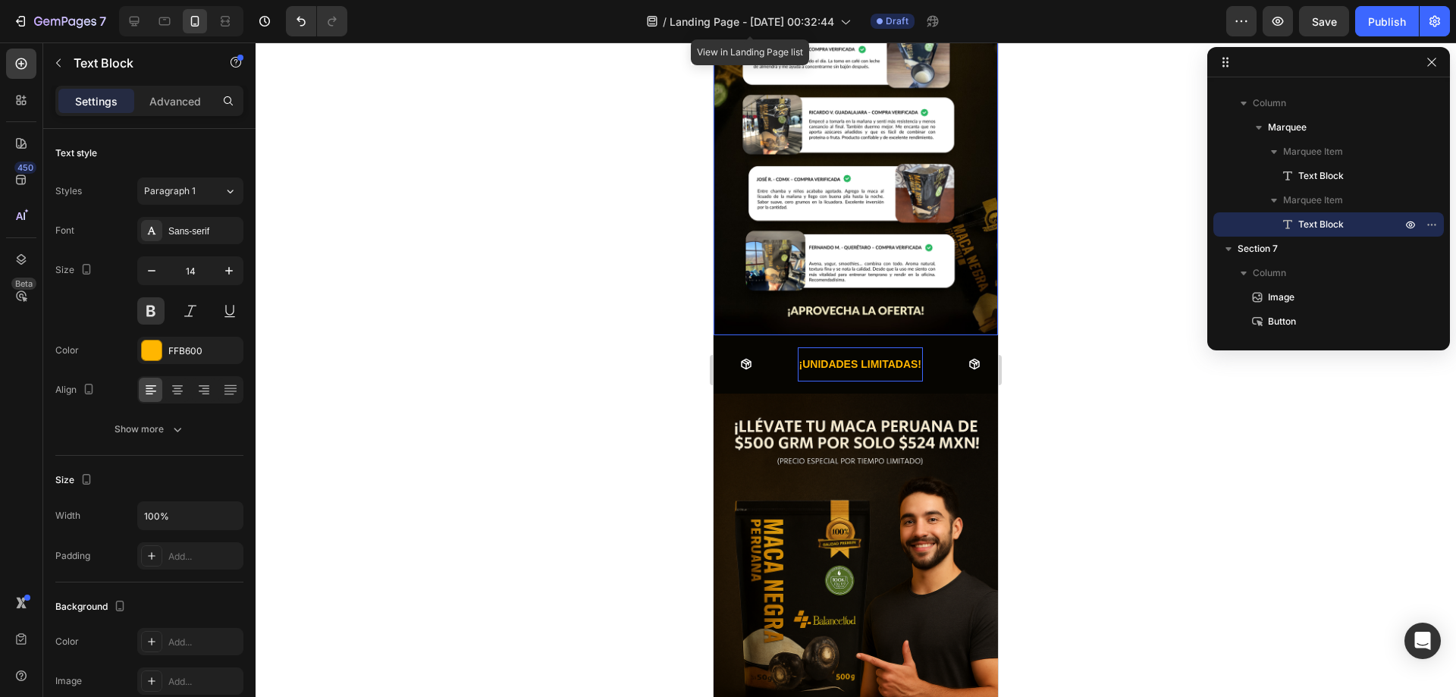
click at [967, 313] on img at bounding box center [855, 121] width 284 height 427
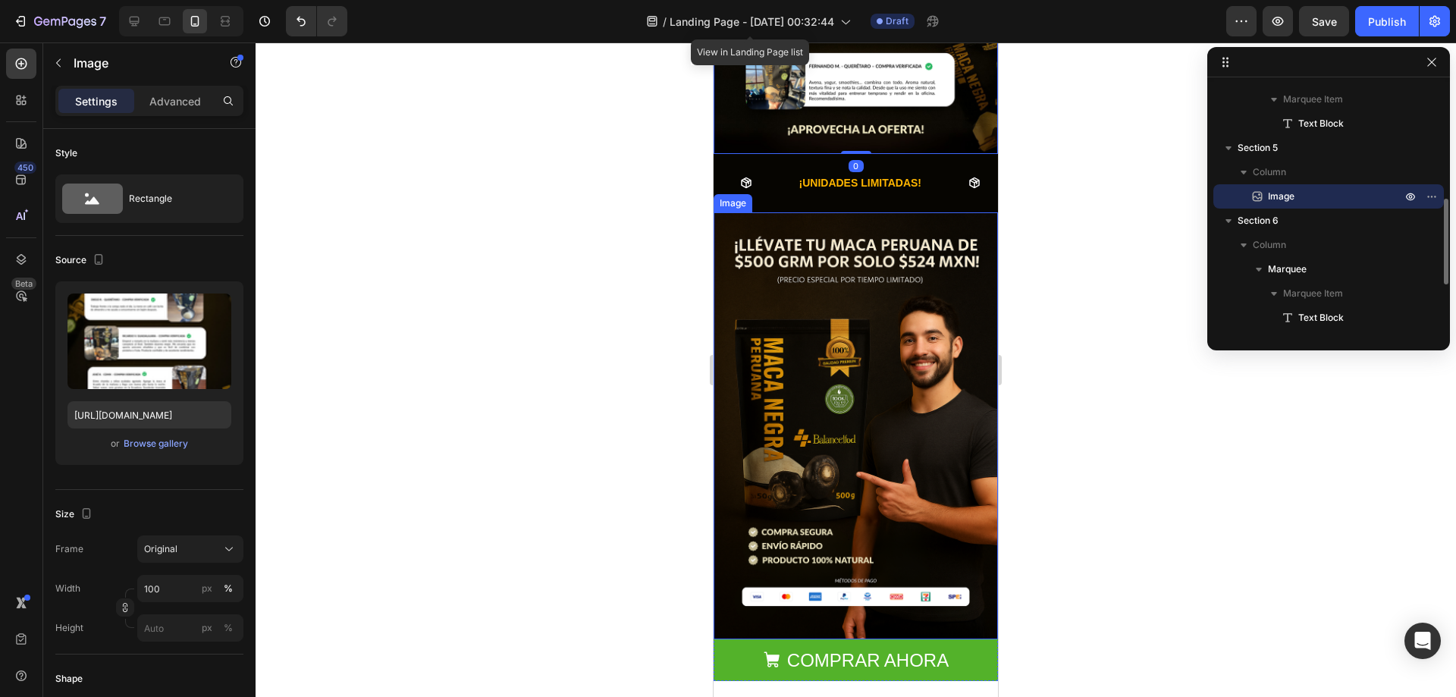
scroll to position [834, 0]
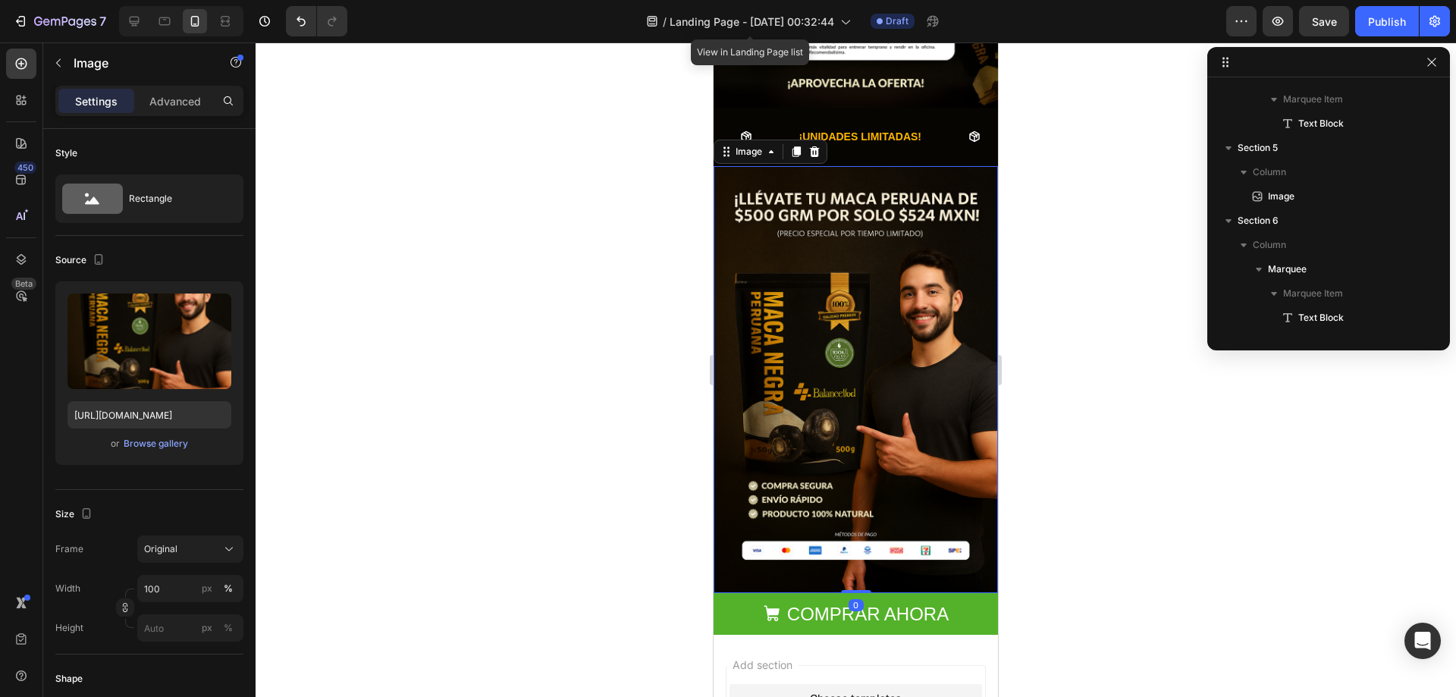
click at [895, 371] on img at bounding box center [855, 379] width 284 height 427
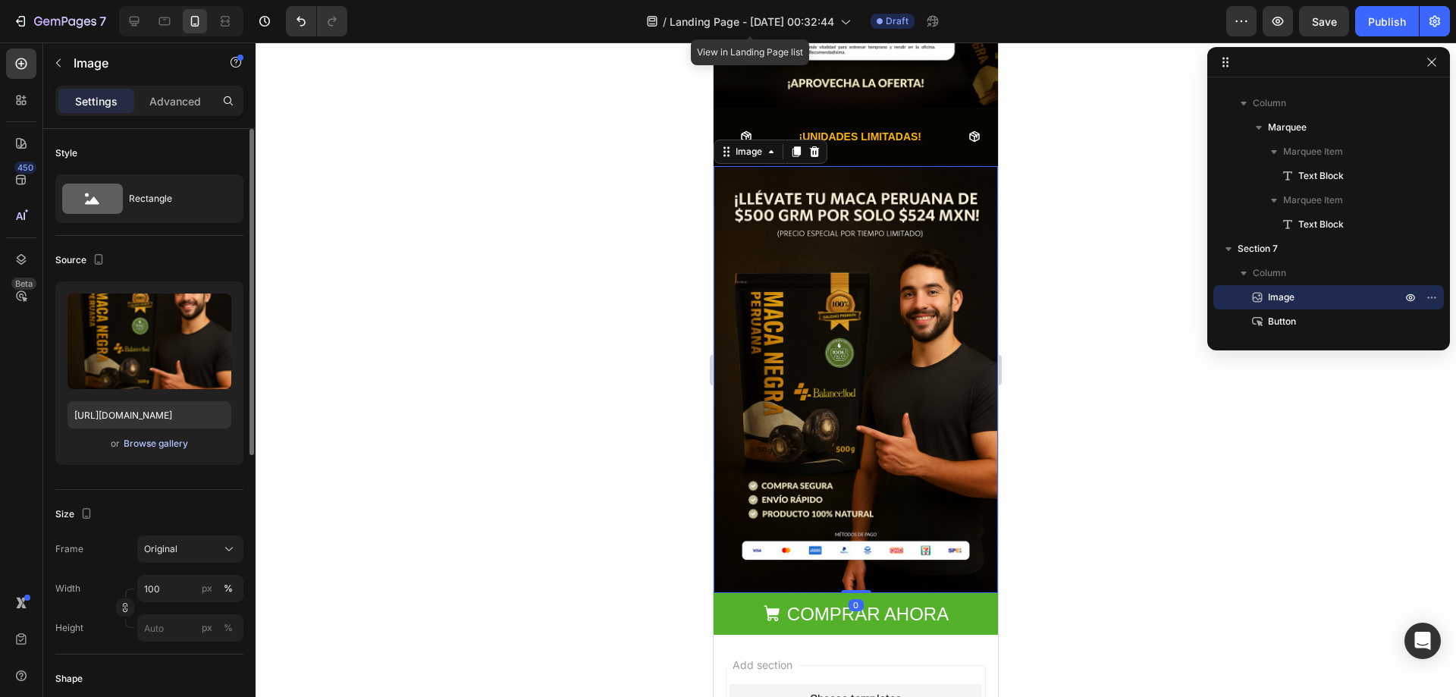
click at [139, 442] on div "Browse gallery" at bounding box center [156, 444] width 64 height 14
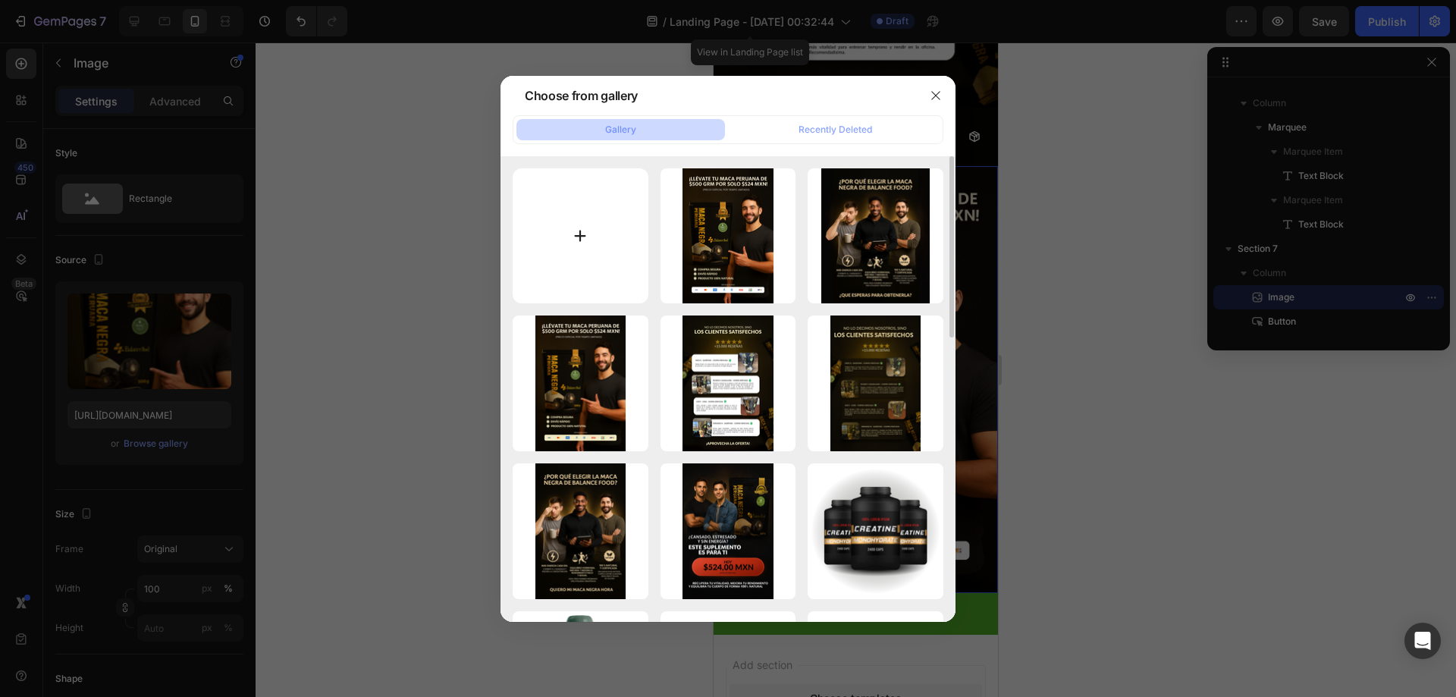
click at [597, 245] on input "file" at bounding box center [580, 236] width 136 height 136
type input "C:\fakepath\C (4).png"
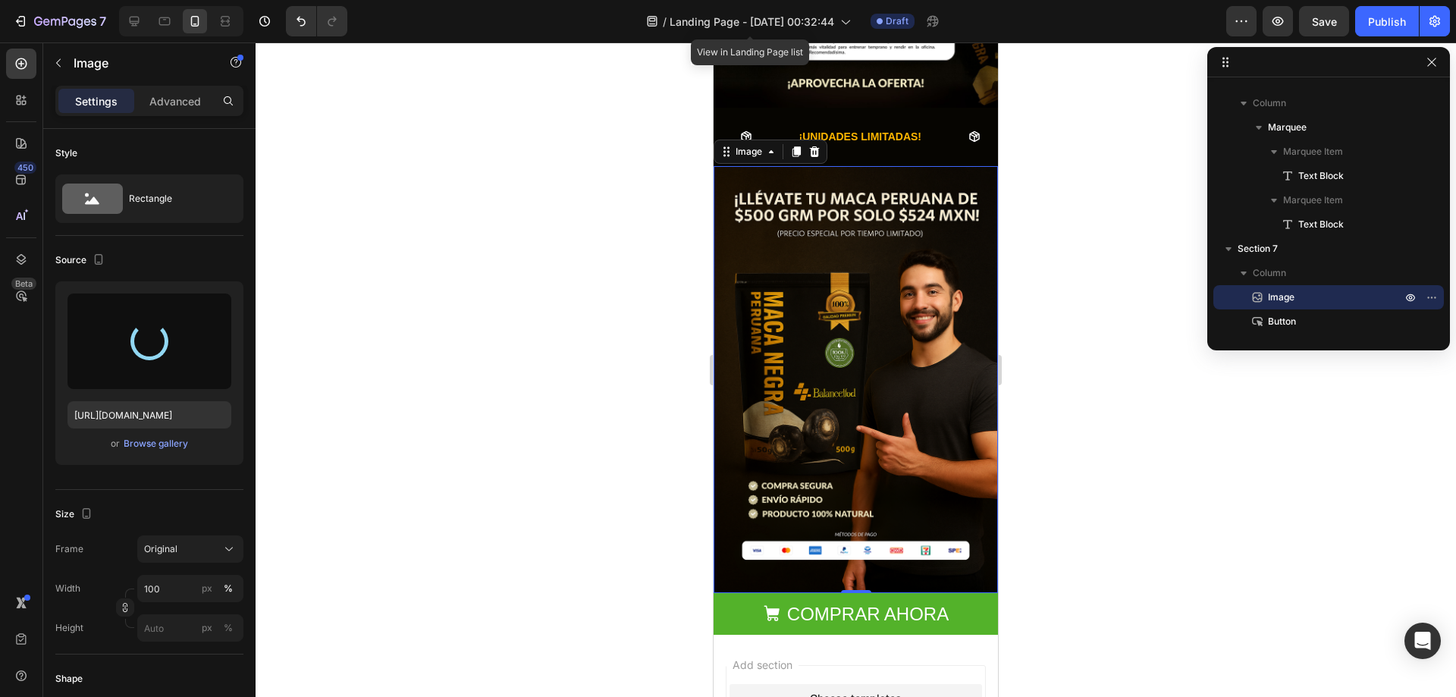
type input "https://cdn.shopify.com/s/files/1/0678/7009/7583/files/gempages_580964337837933…"
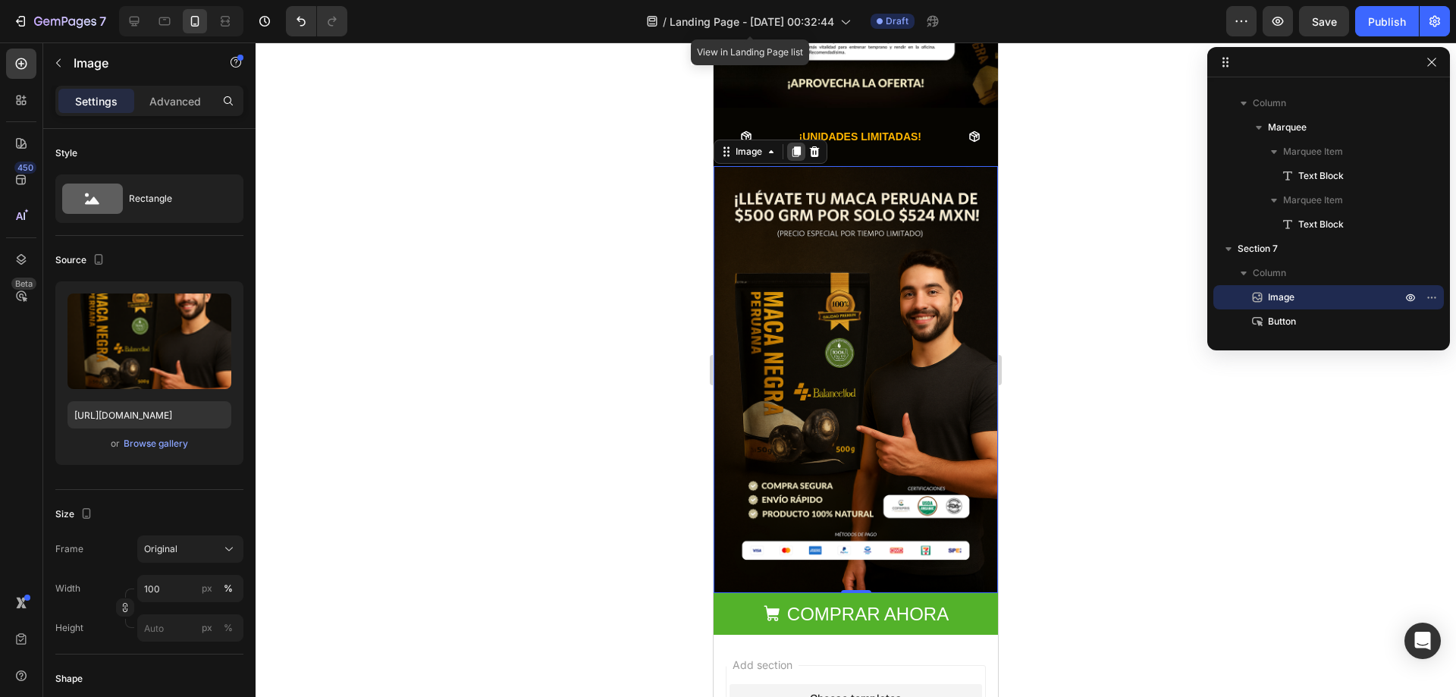
click at [797, 146] on icon at bounding box center [796, 151] width 8 height 11
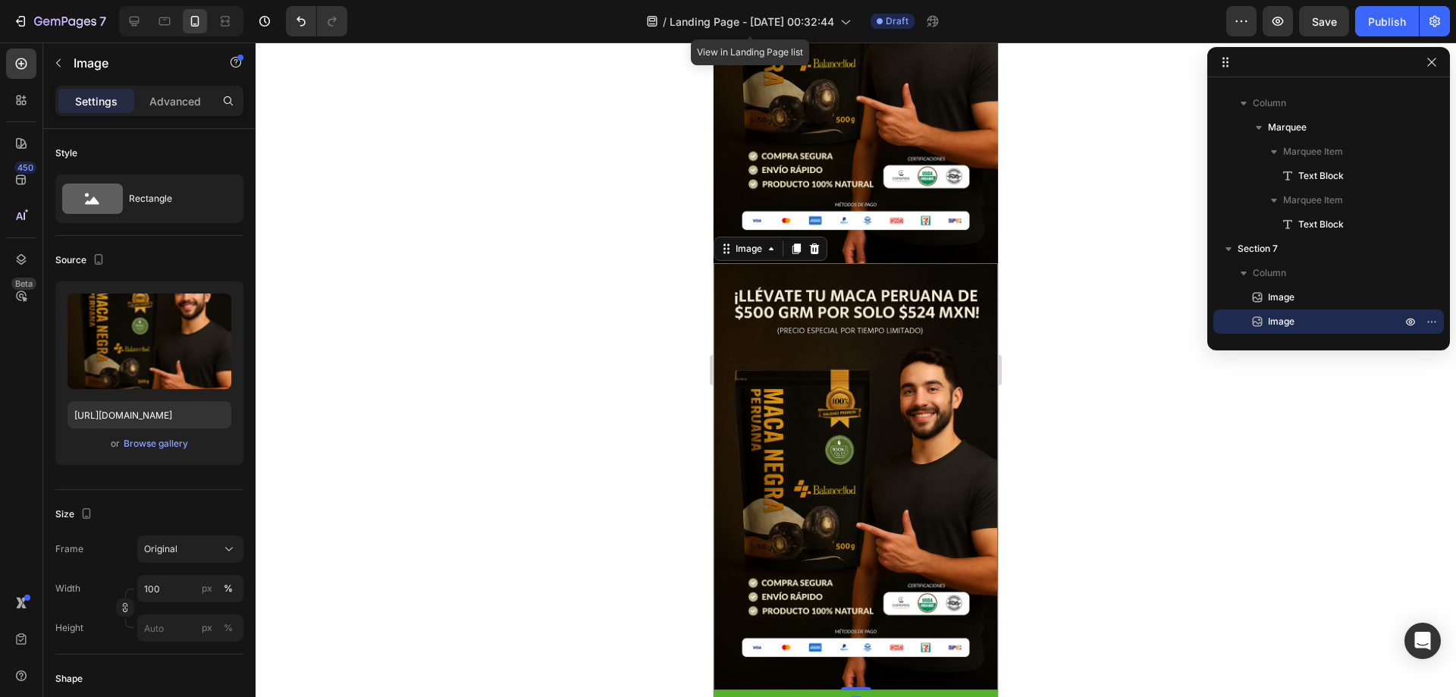
scroll to position [1145, 0]
click at [877, 193] on img at bounding box center [855, 51] width 284 height 427
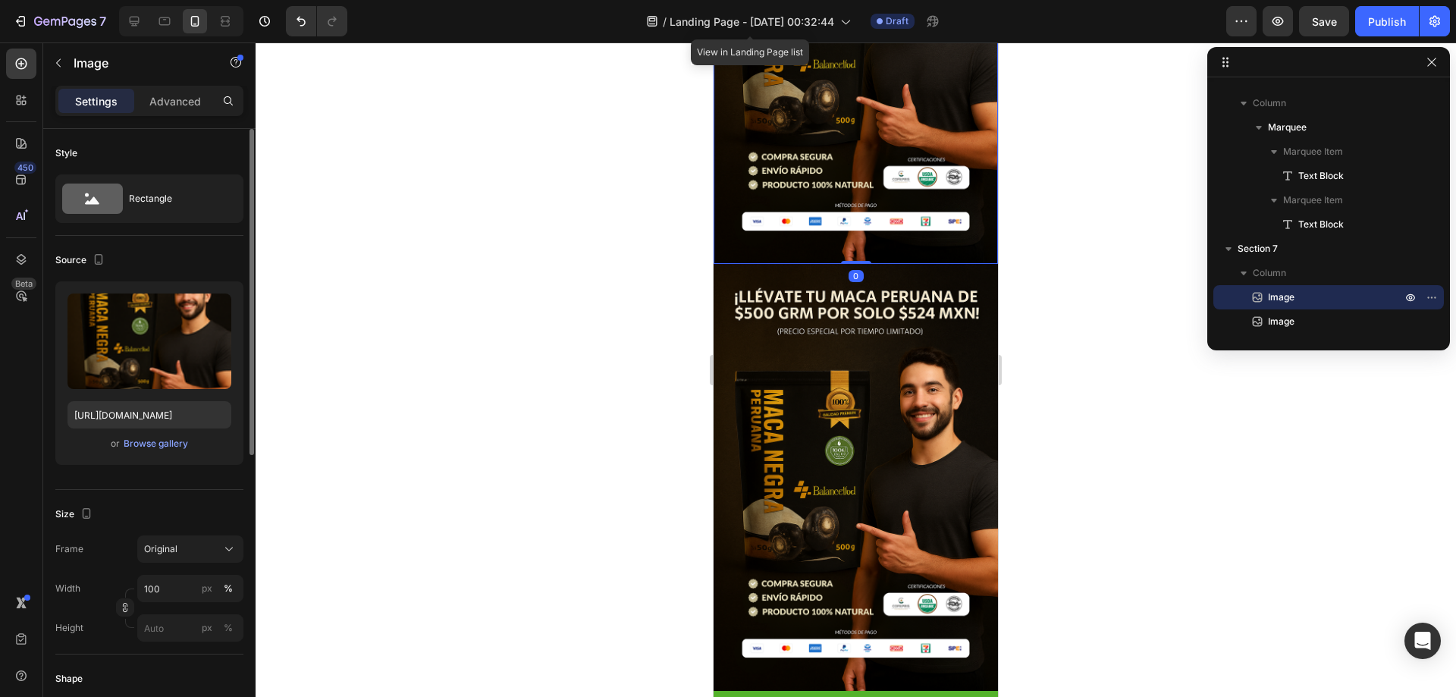
click at [161, 451] on div "or Browse gallery" at bounding box center [149, 443] width 164 height 18
click at [163, 443] on div "Browse gallery" at bounding box center [156, 444] width 64 height 14
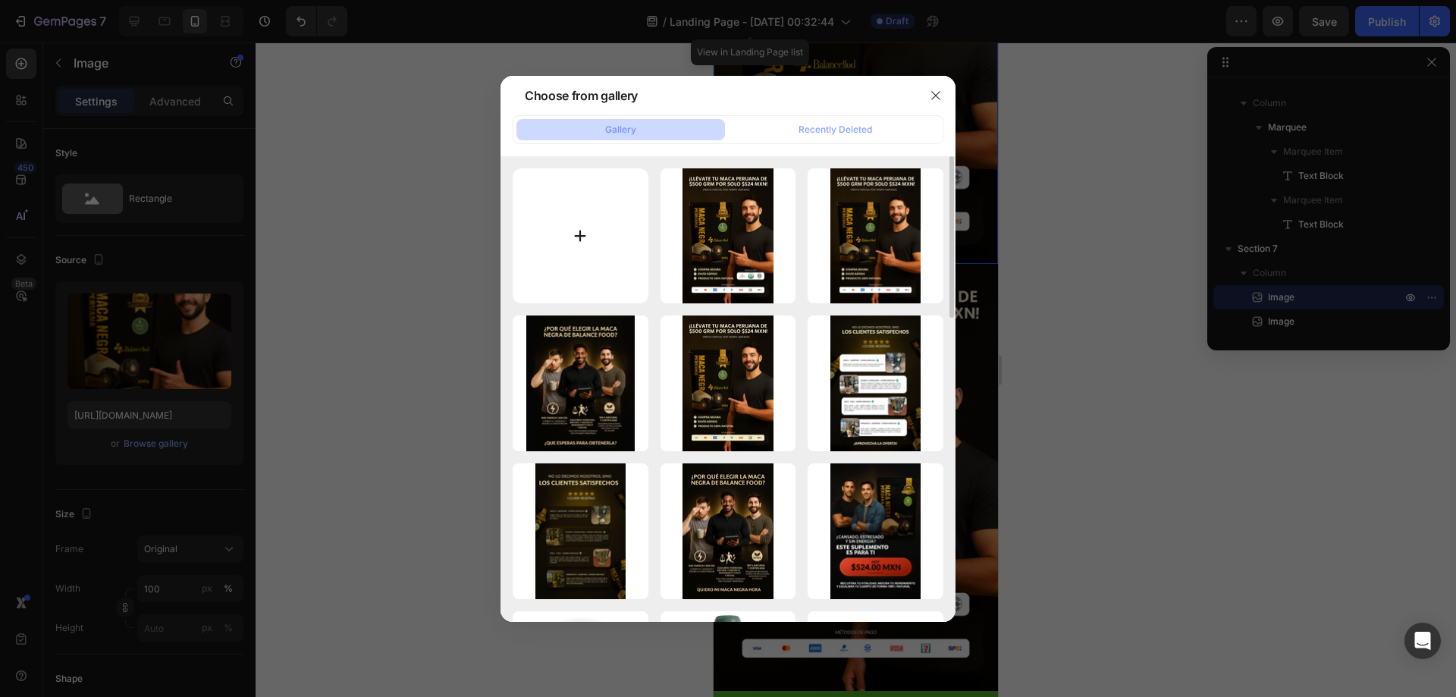
click at [577, 265] on input "file" at bounding box center [580, 236] width 136 height 136
type input "C:\fakepath\ChatGPT Image 28 ago 2025, 01_52_16 a.m..png"
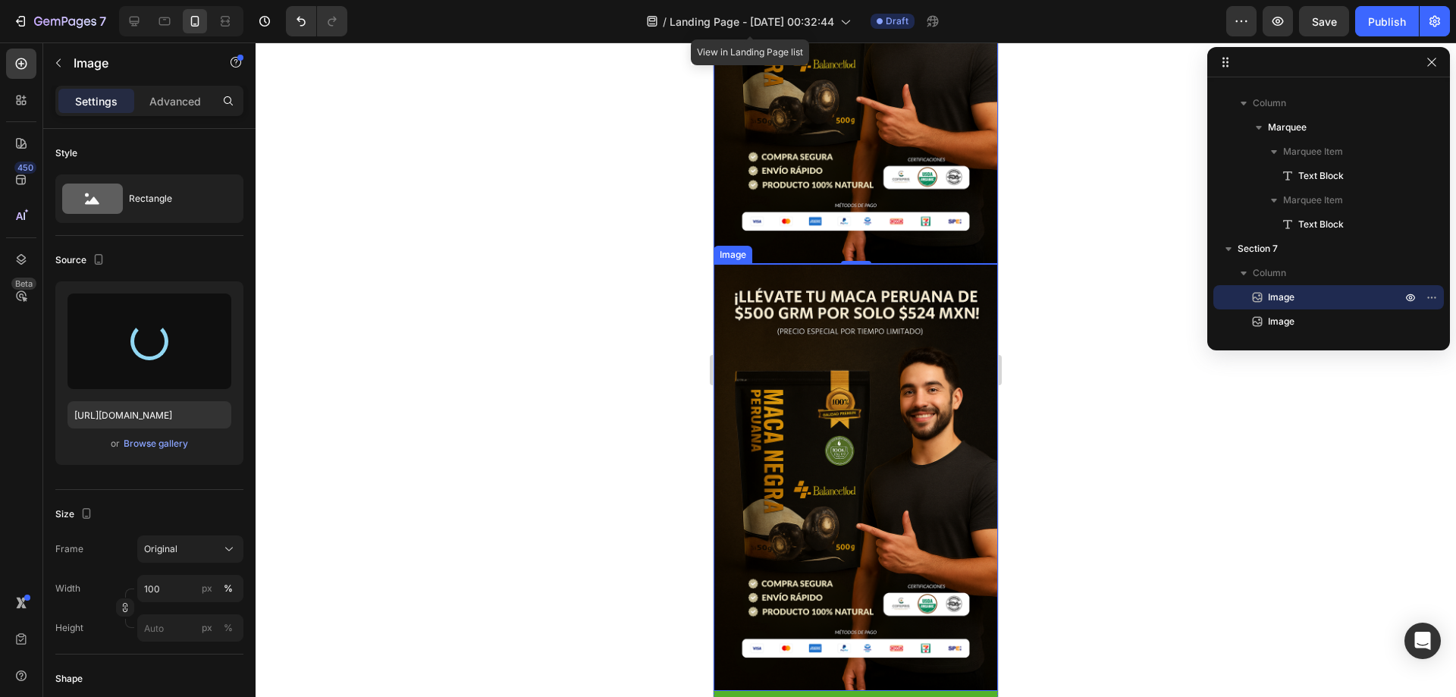
type input "https://cdn.shopify.com/s/files/1/0678/7009/7583/files/gempages_580964337837933…"
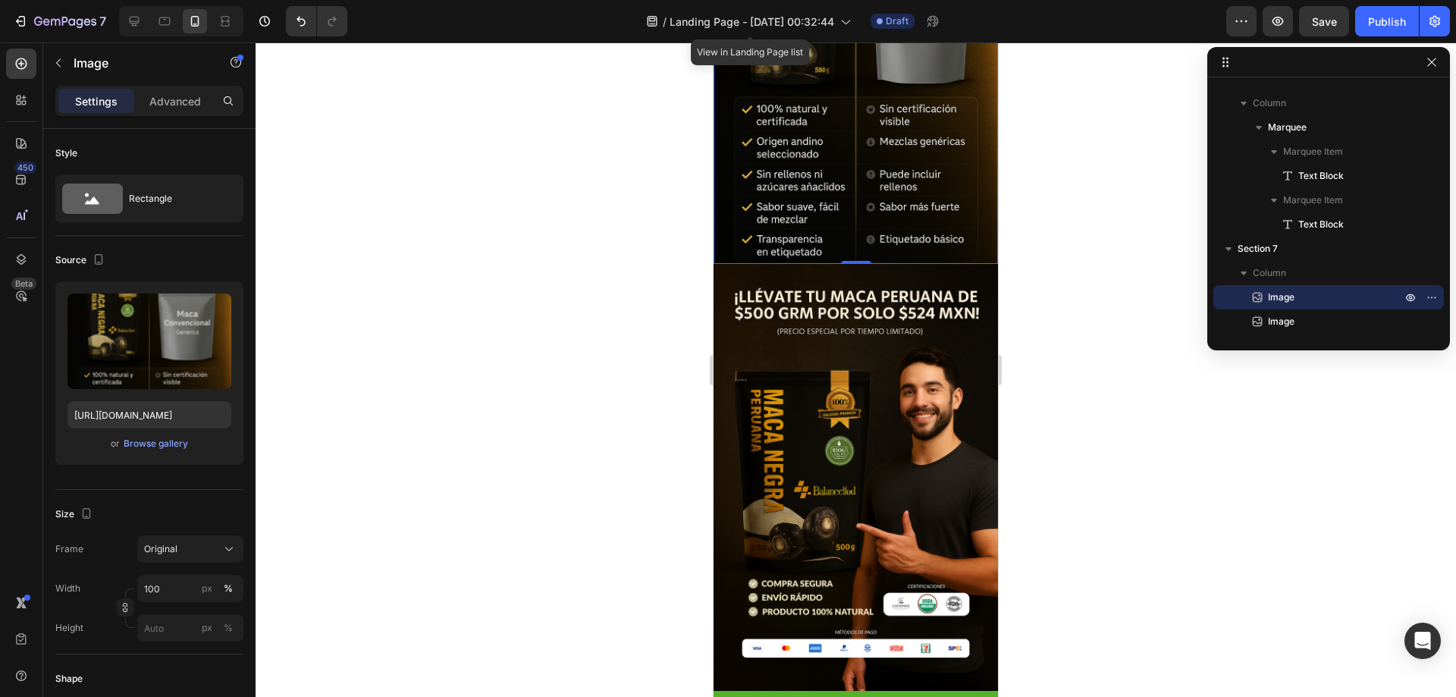
click at [1011, 249] on div at bounding box center [855, 369] width 1200 height 654
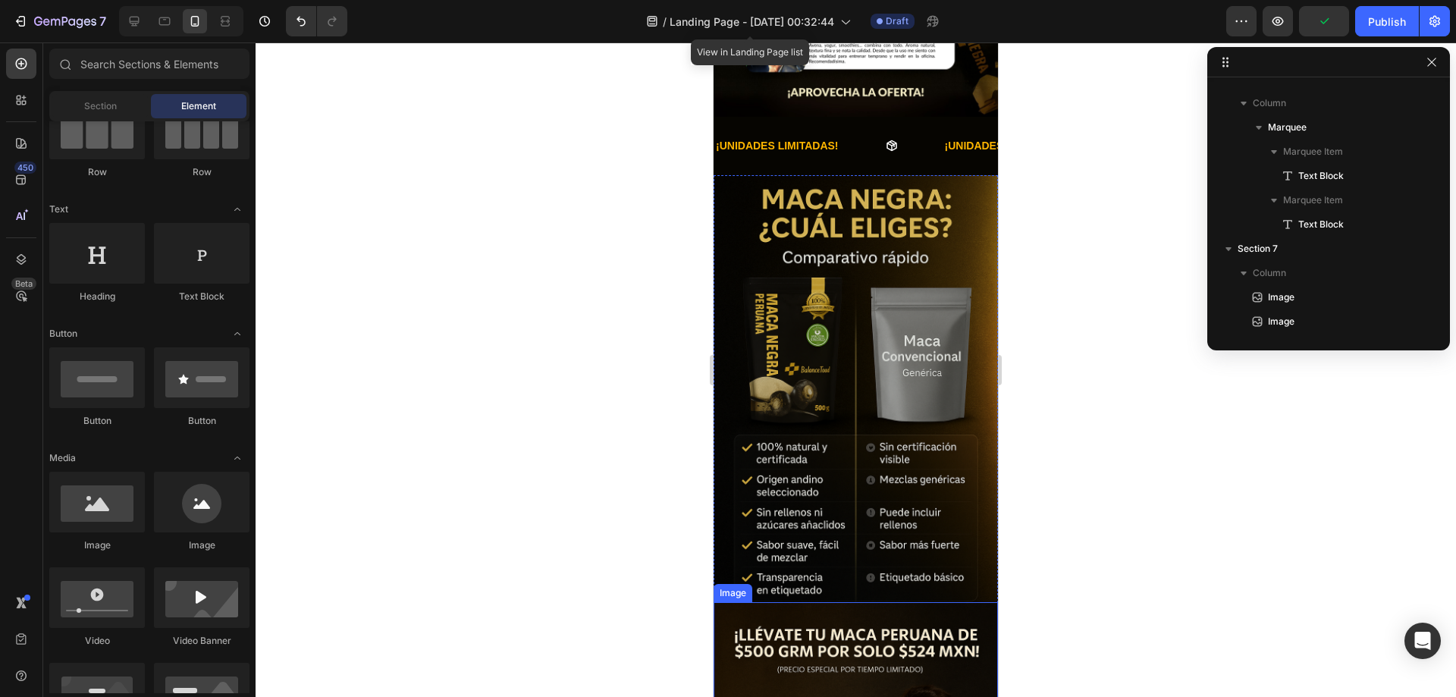
scroll to position [539, 0]
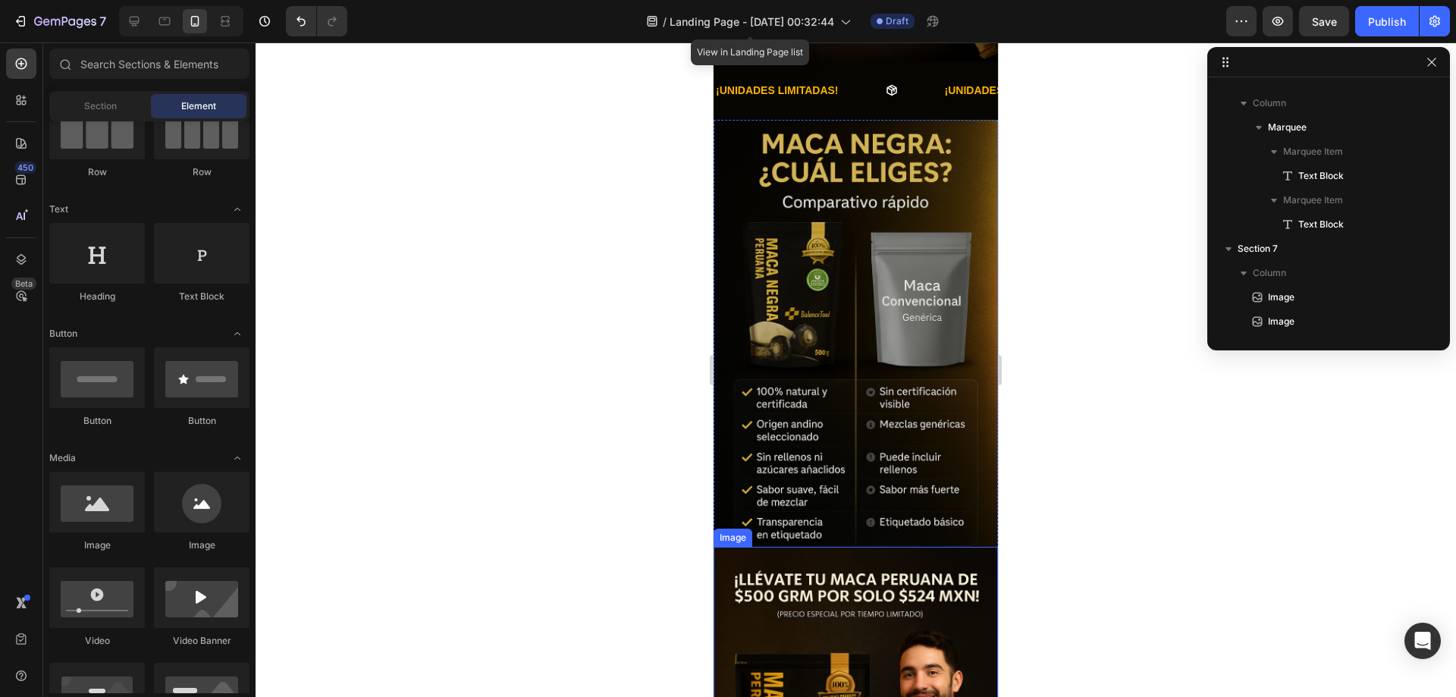
click at [906, 437] on img at bounding box center [855, 333] width 284 height 427
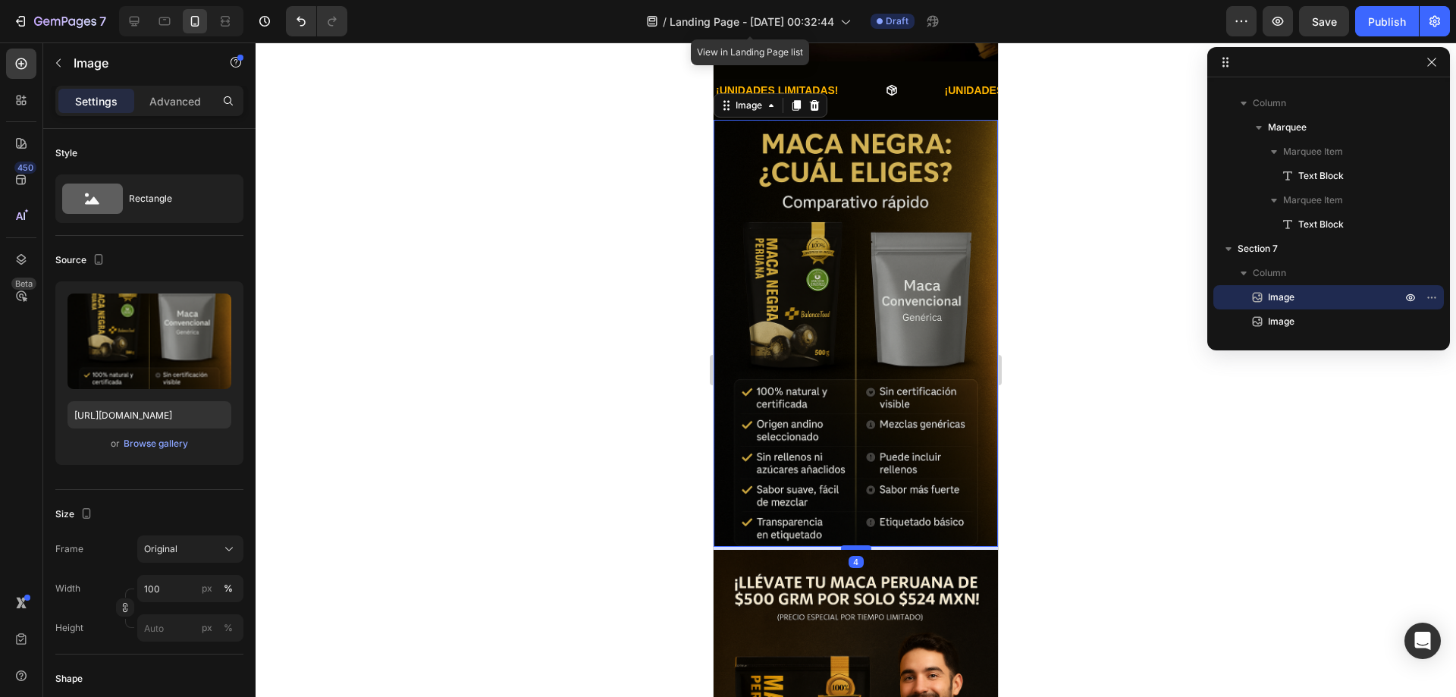
drag, startPoint x: 853, startPoint y: 510, endPoint x: 844, endPoint y: 513, distance: 9.6
click at [844, 545] on div at bounding box center [856, 547] width 30 height 5
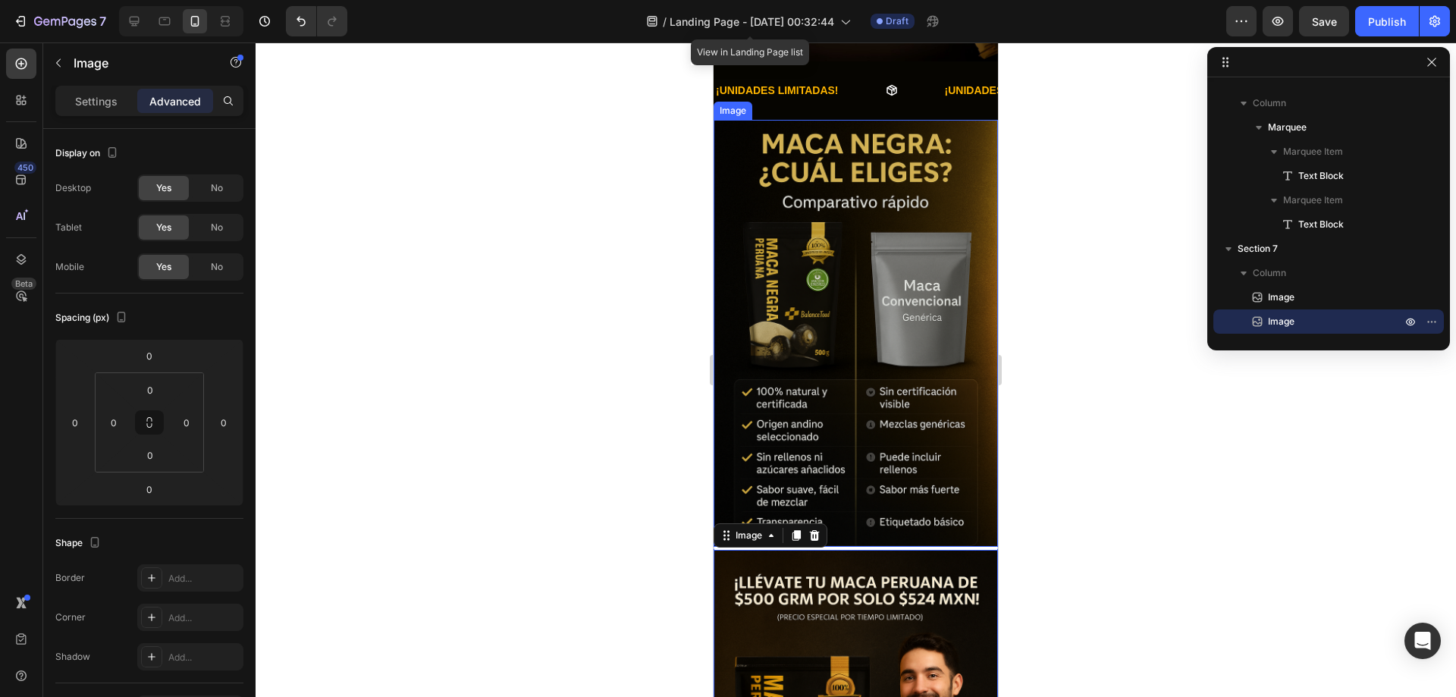
click at [947, 497] on img at bounding box center [855, 333] width 284 height 427
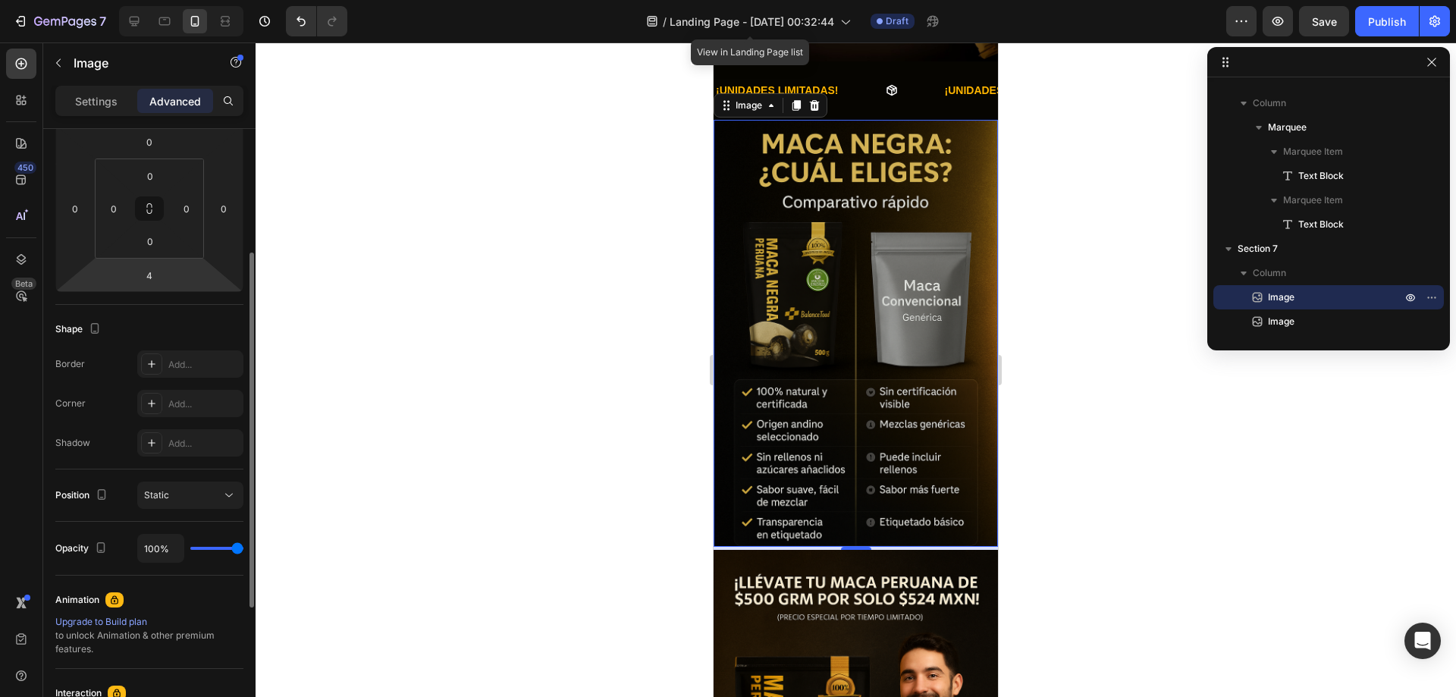
scroll to position [138, 0]
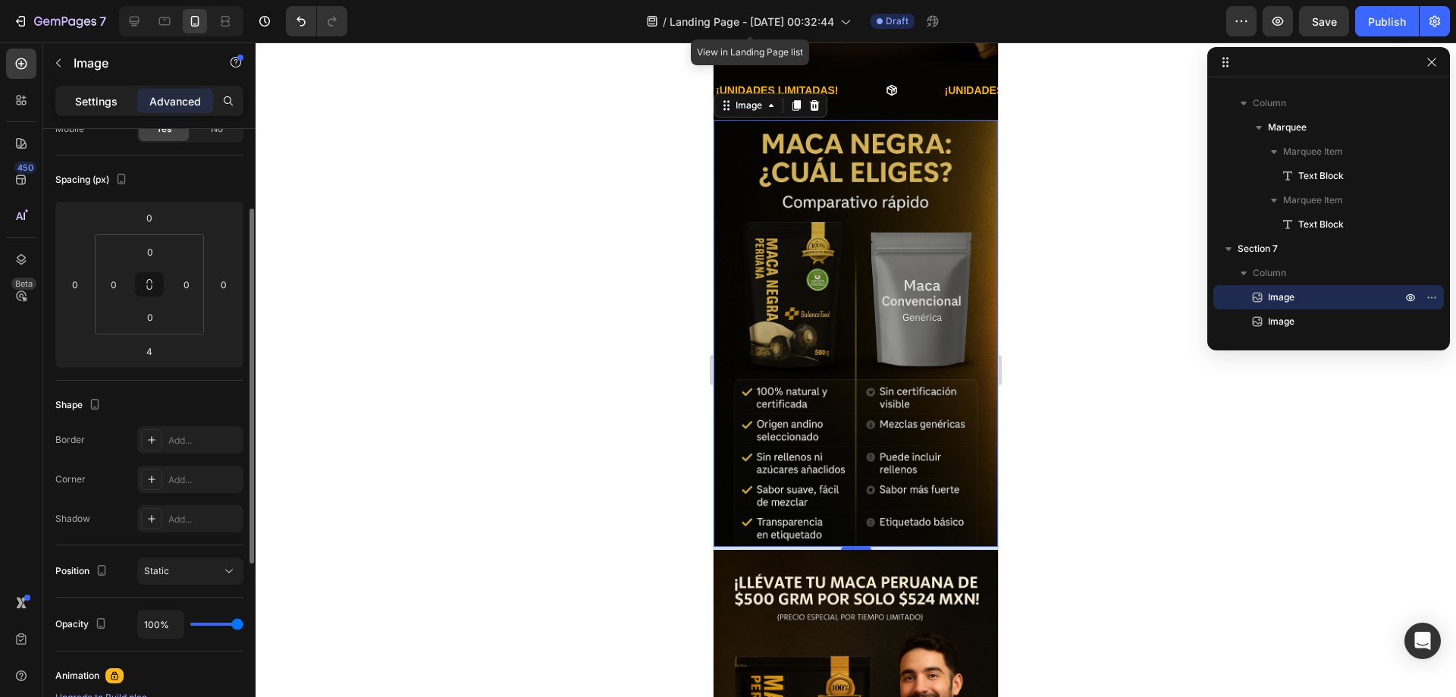
click at [102, 92] on div "Settings" at bounding box center [96, 101] width 76 height 24
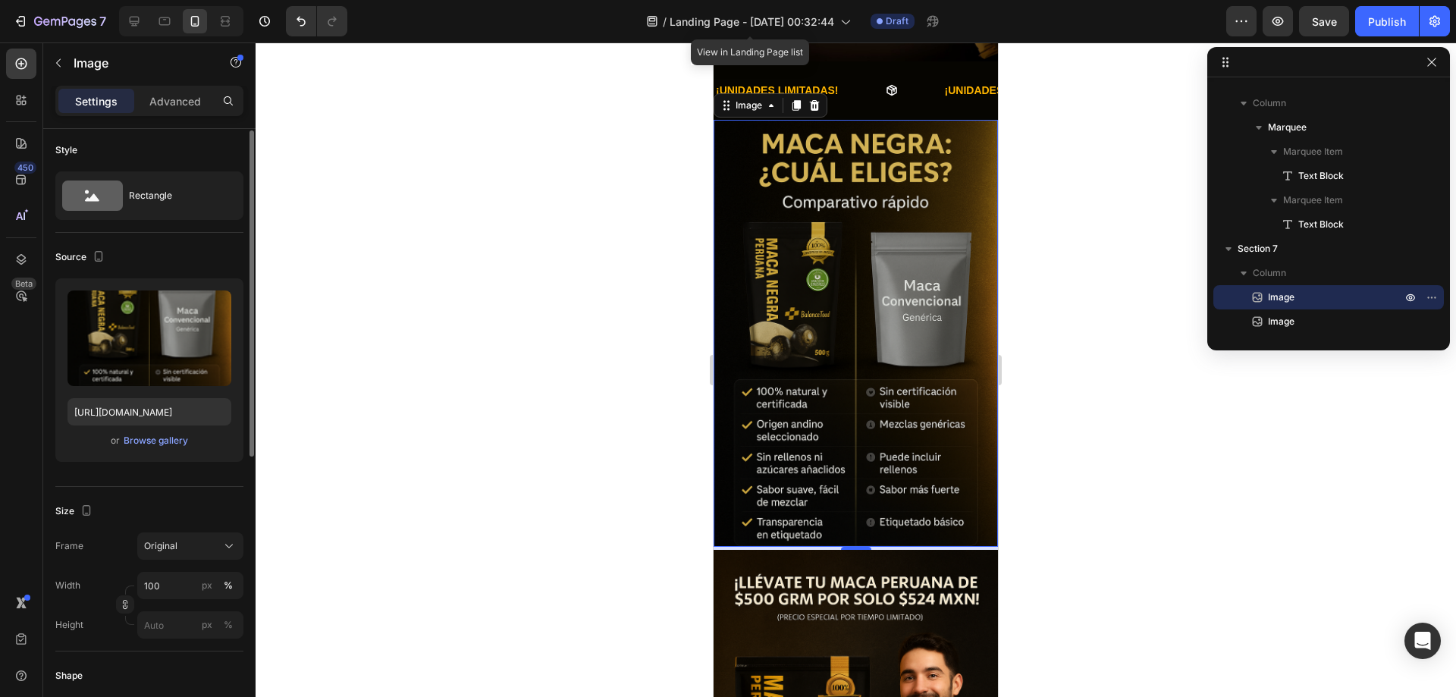
scroll to position [0, 0]
click at [172, 102] on p "Advanced" at bounding box center [175, 101] width 52 height 16
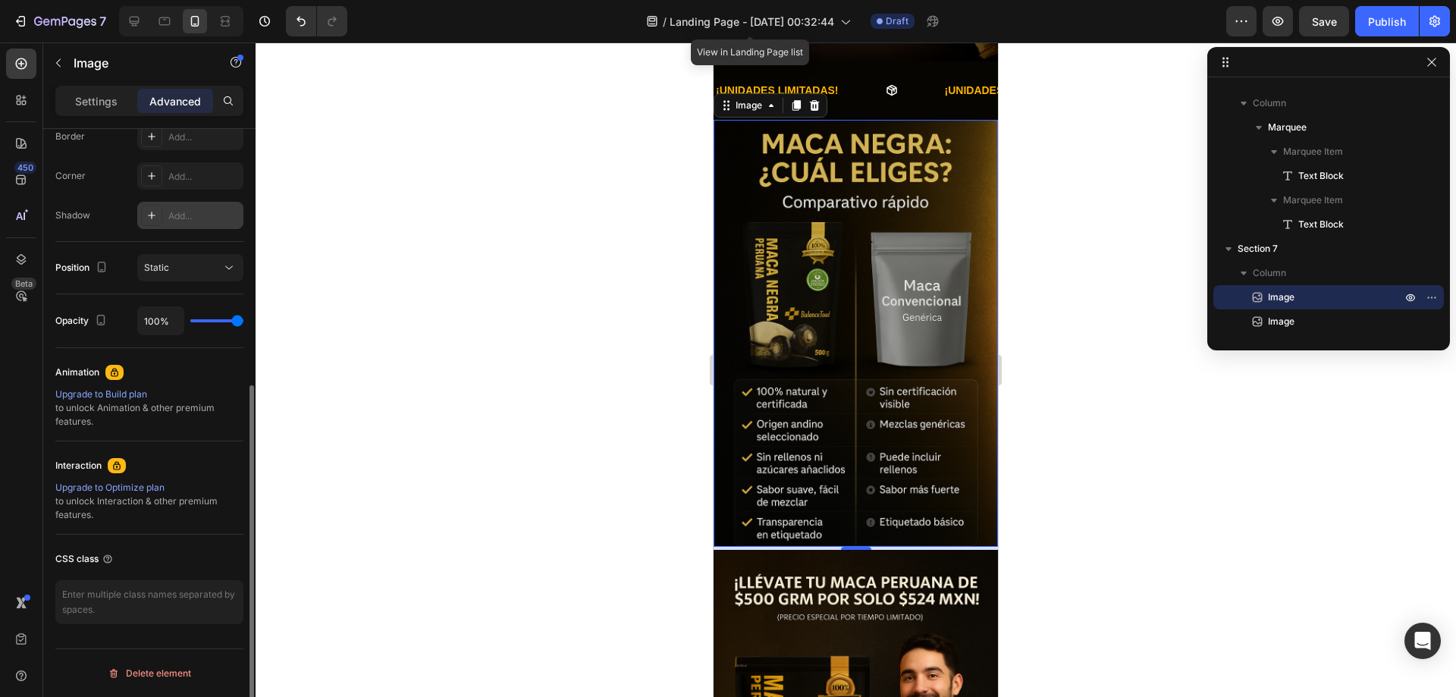
scroll to position [138, 0]
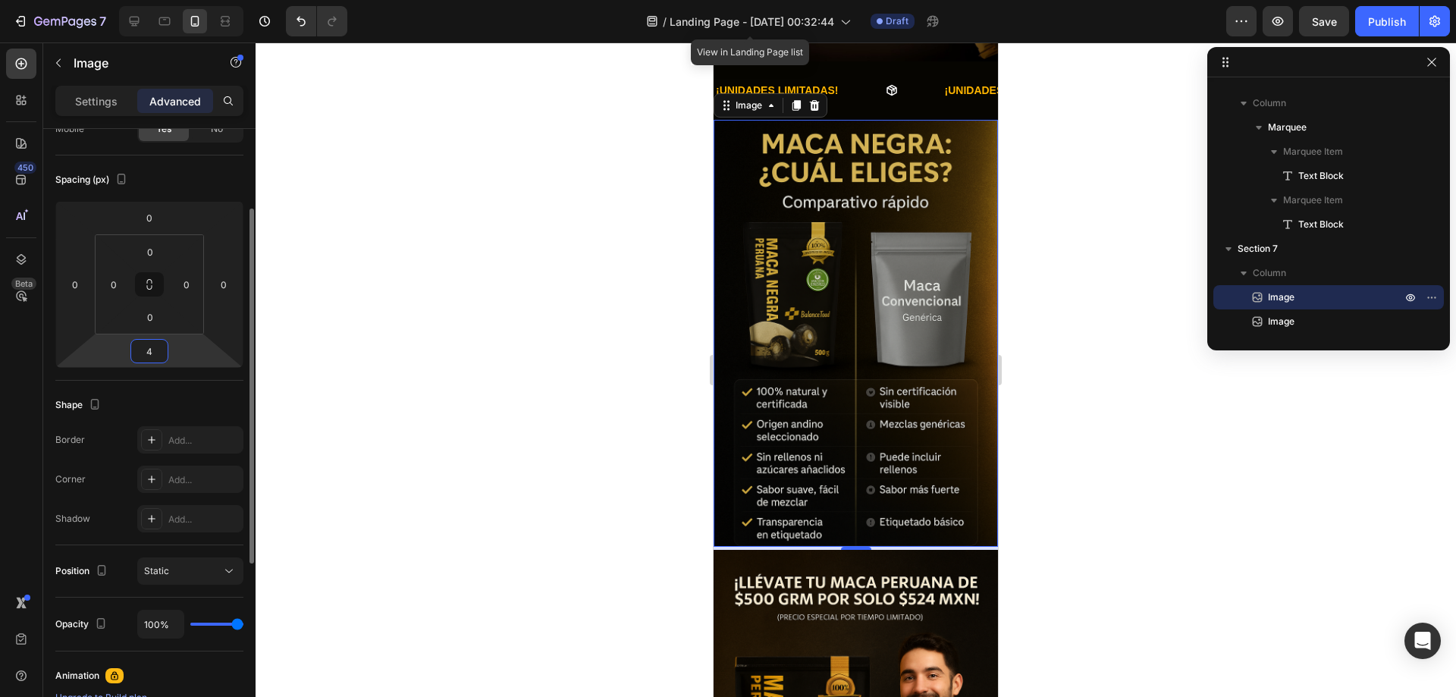
click at [158, 356] on input "4" at bounding box center [149, 351] width 30 height 23
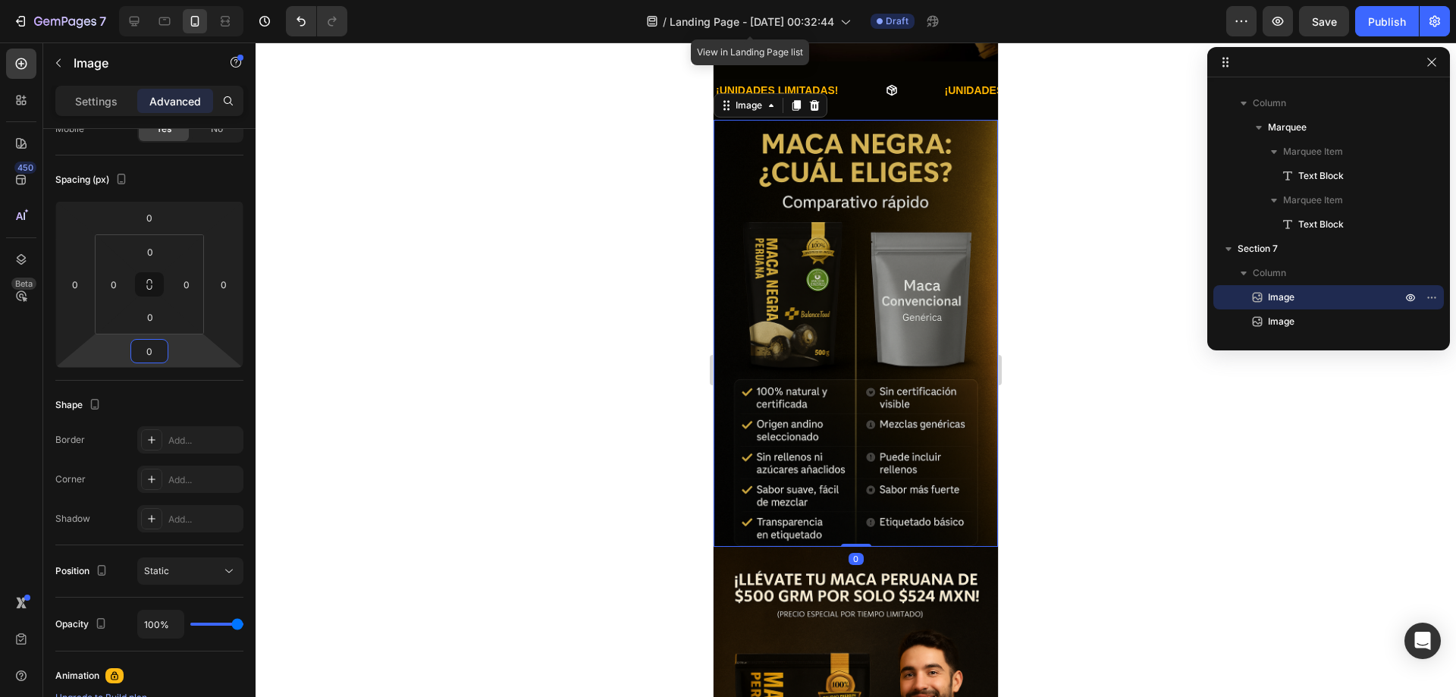
type input "0"
click at [974, 337] on img at bounding box center [855, 333] width 284 height 427
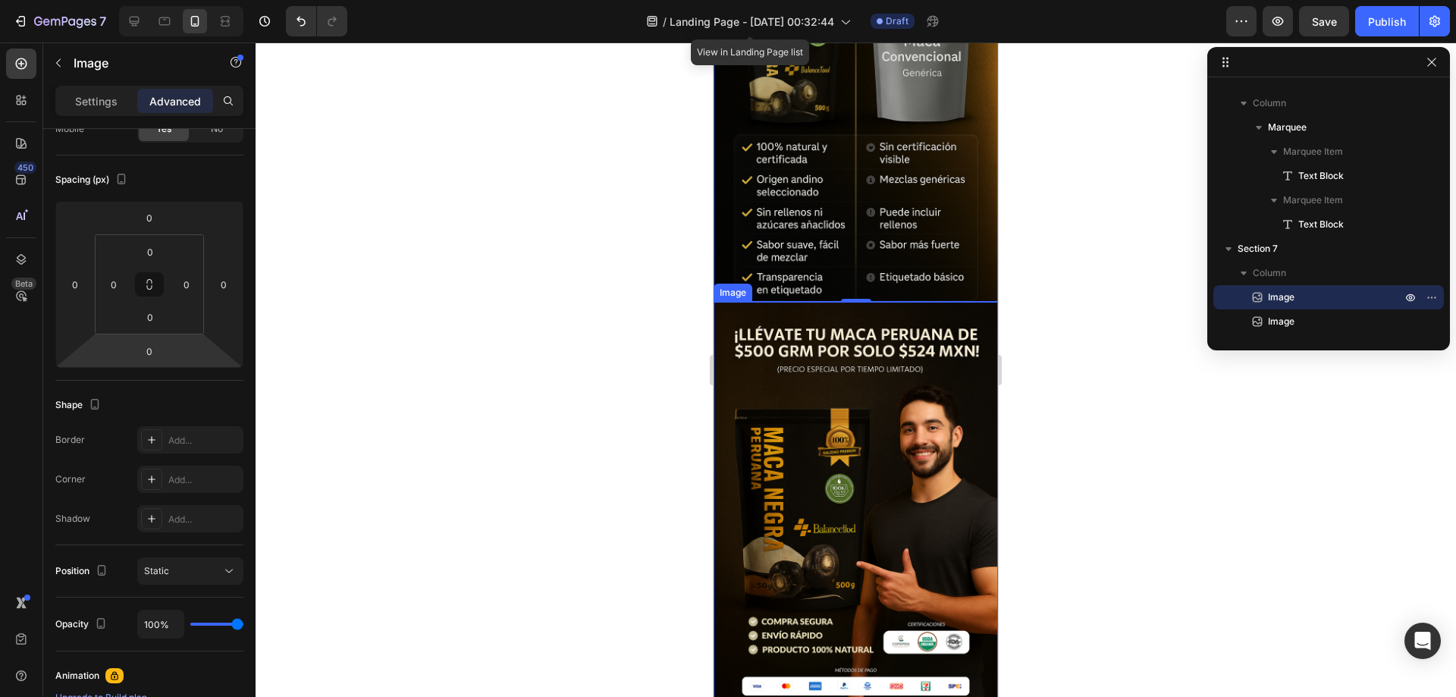
click at [950, 422] on img at bounding box center [855, 515] width 284 height 427
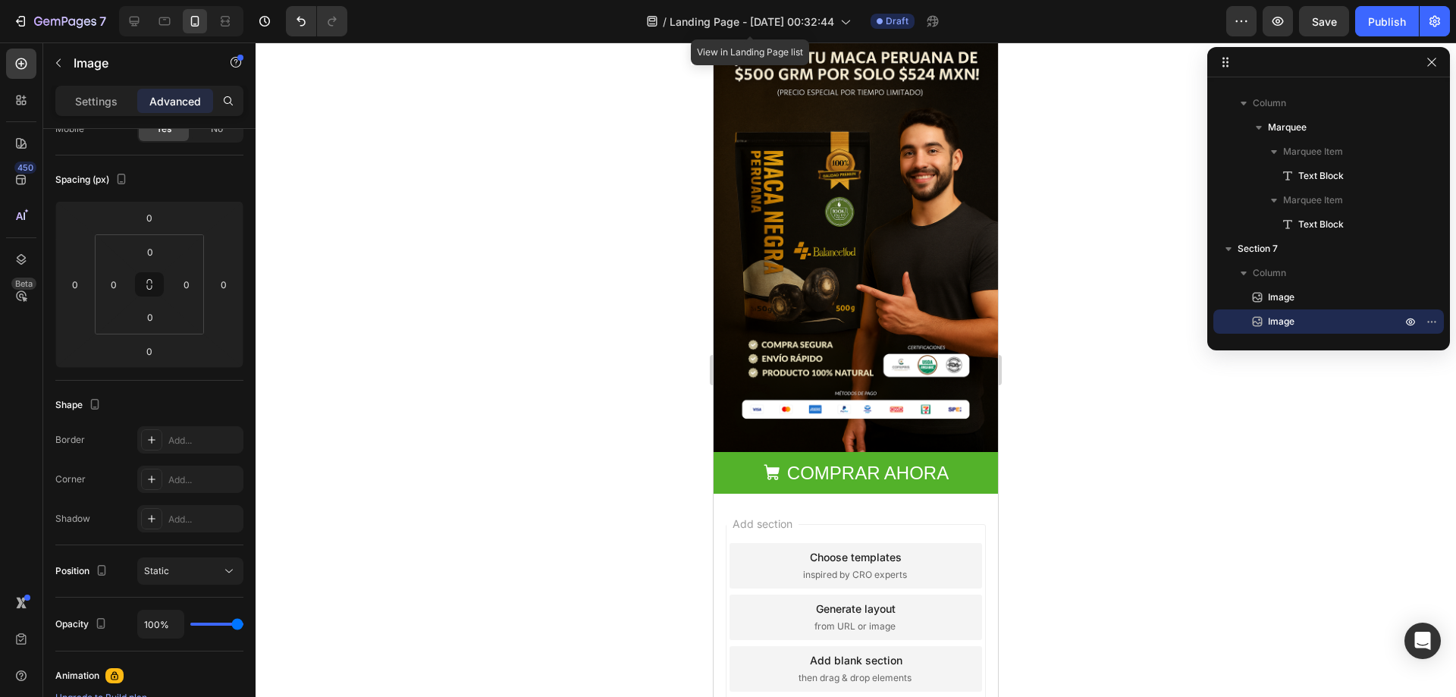
scroll to position [1878, 0]
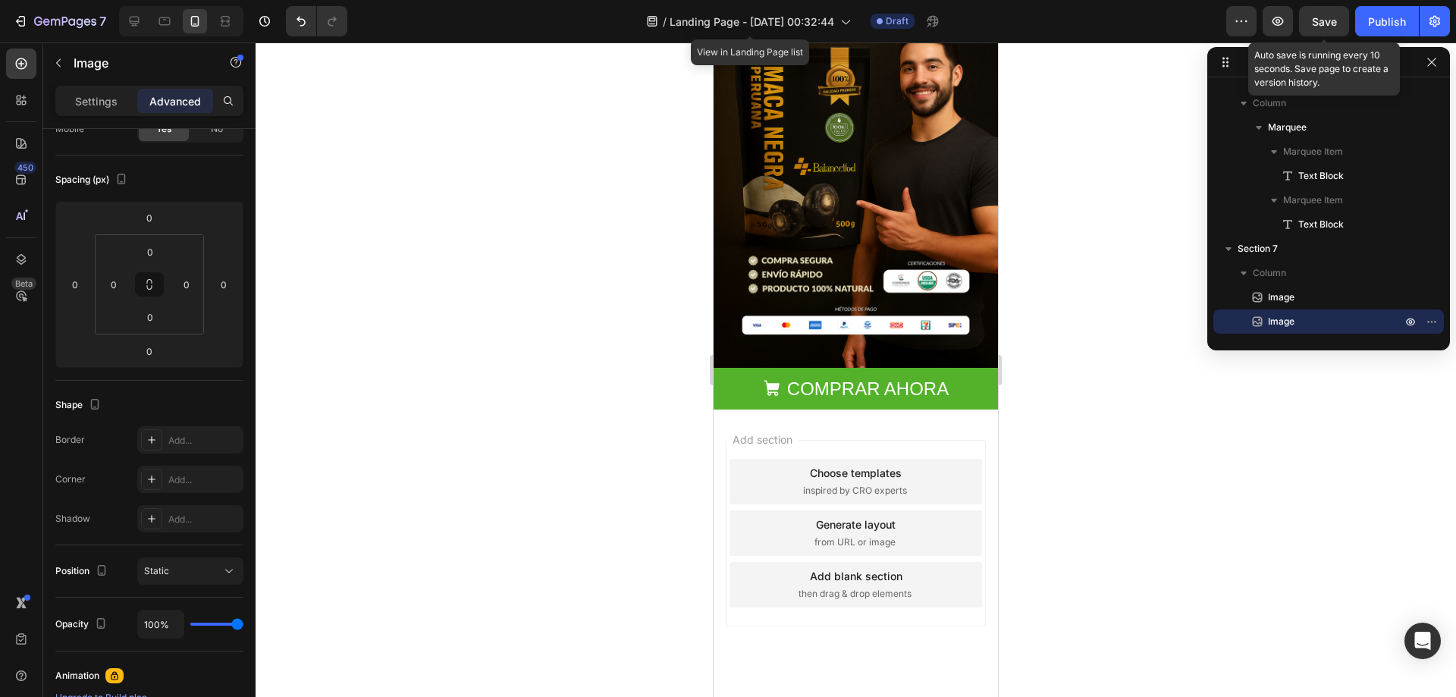
click at [1332, 27] on span "Save" at bounding box center [1323, 21] width 25 height 13
click at [1279, 20] on icon "button" at bounding box center [1277, 21] width 15 height 15
click at [1318, 19] on span "Save" at bounding box center [1323, 21] width 25 height 13
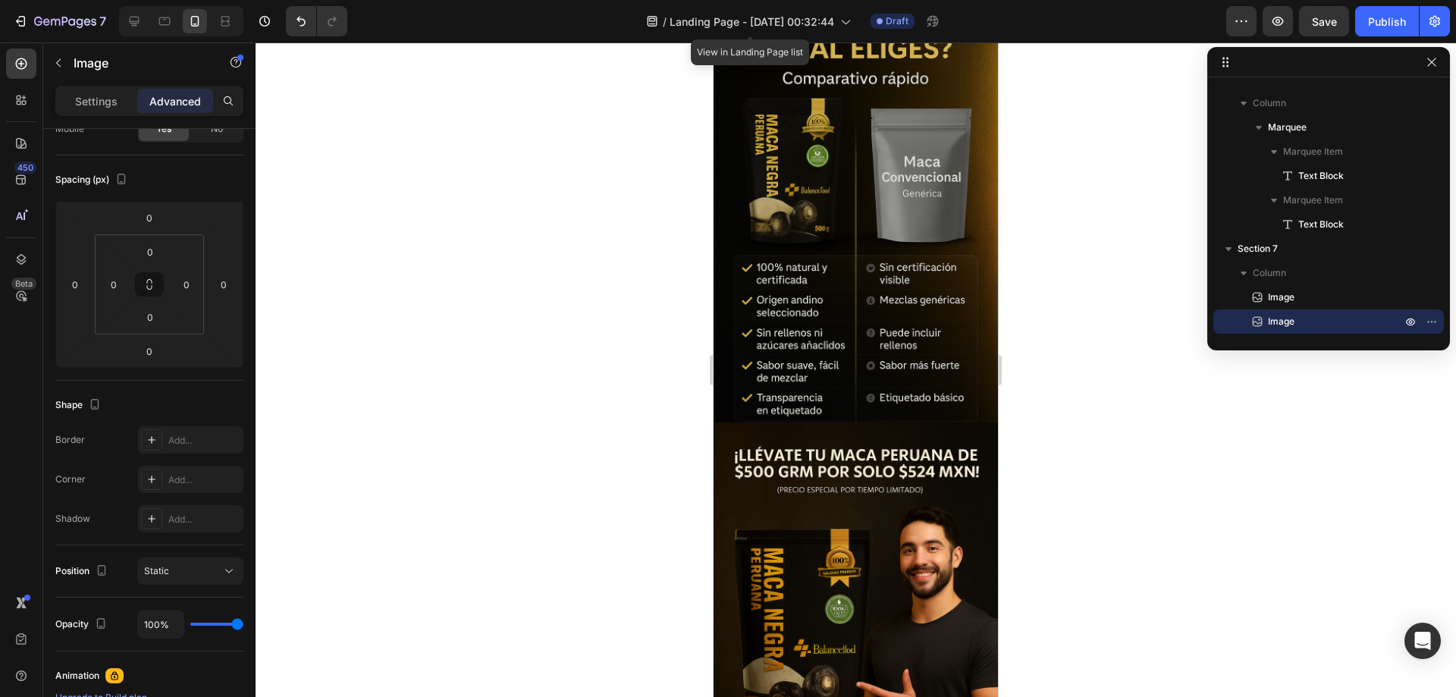
scroll to position [968, 0]
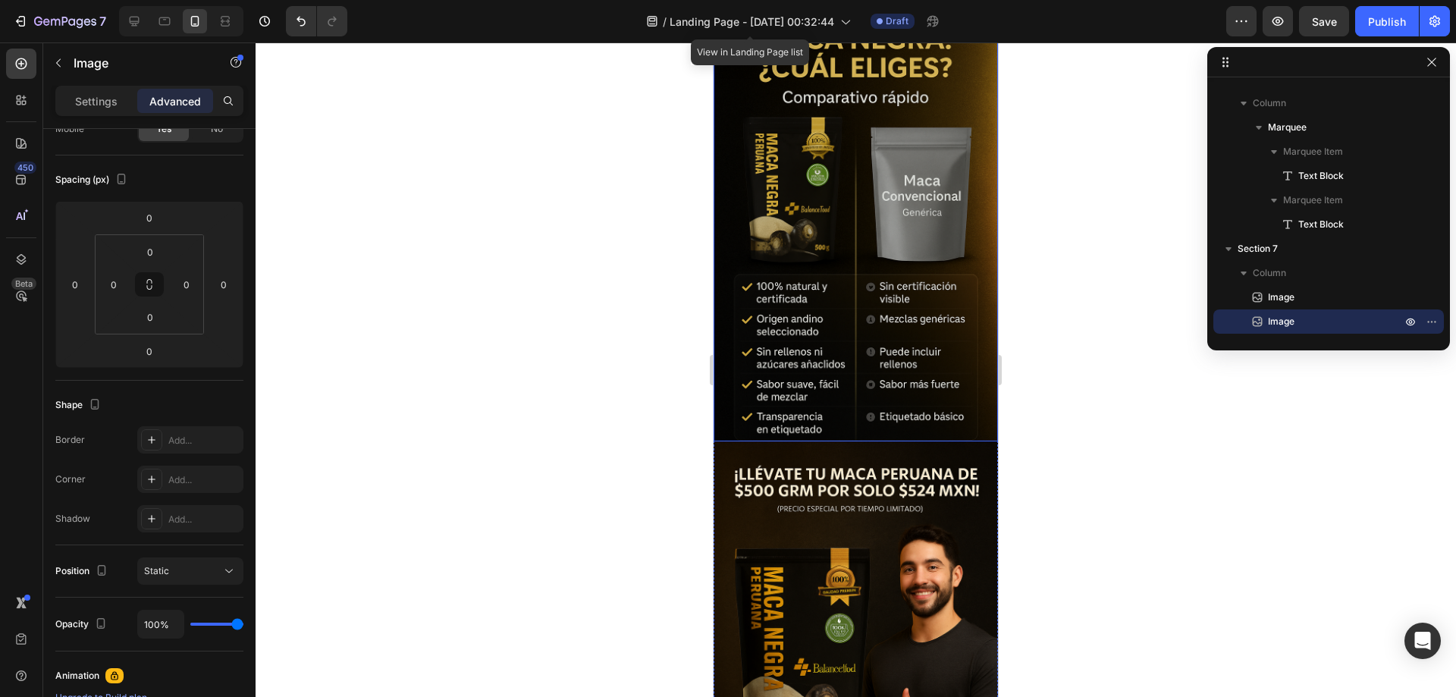
click at [815, 246] on img at bounding box center [855, 228] width 284 height 427
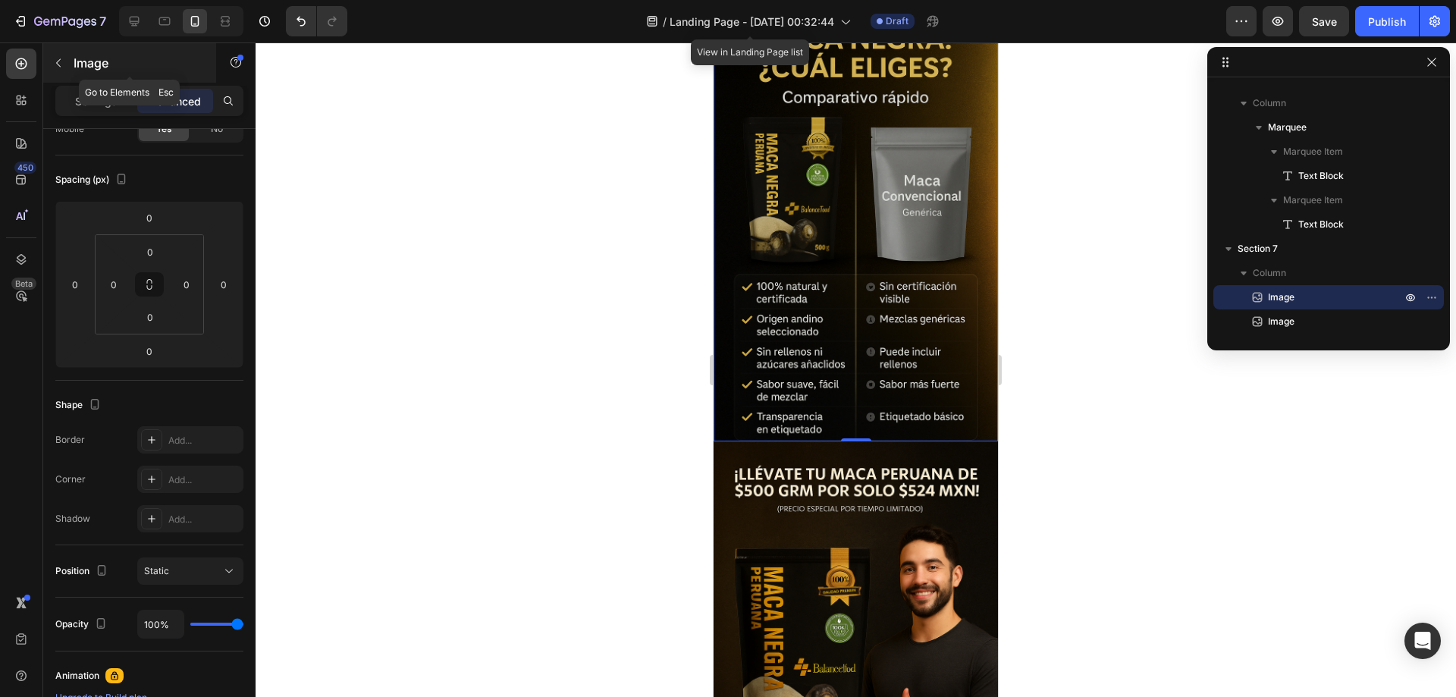
click at [66, 60] on button "button" at bounding box center [58, 63] width 24 height 24
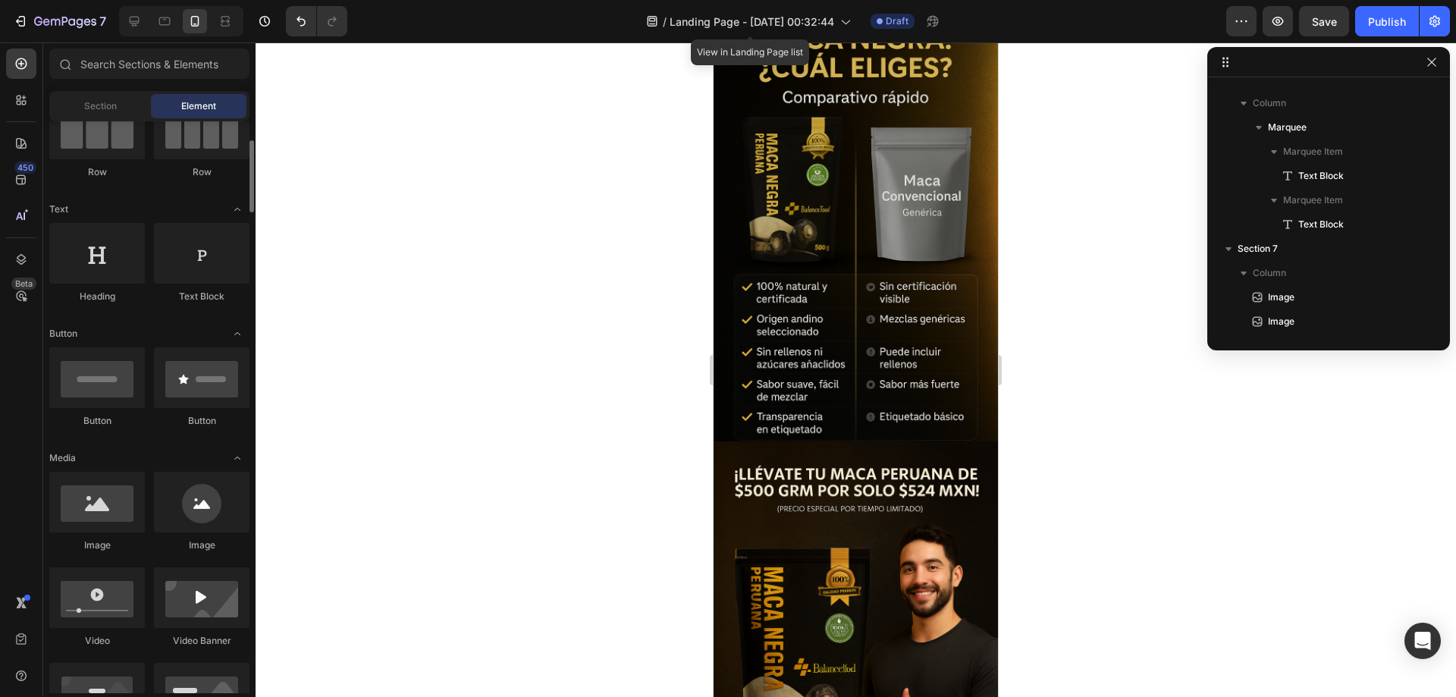
scroll to position [0, 0]
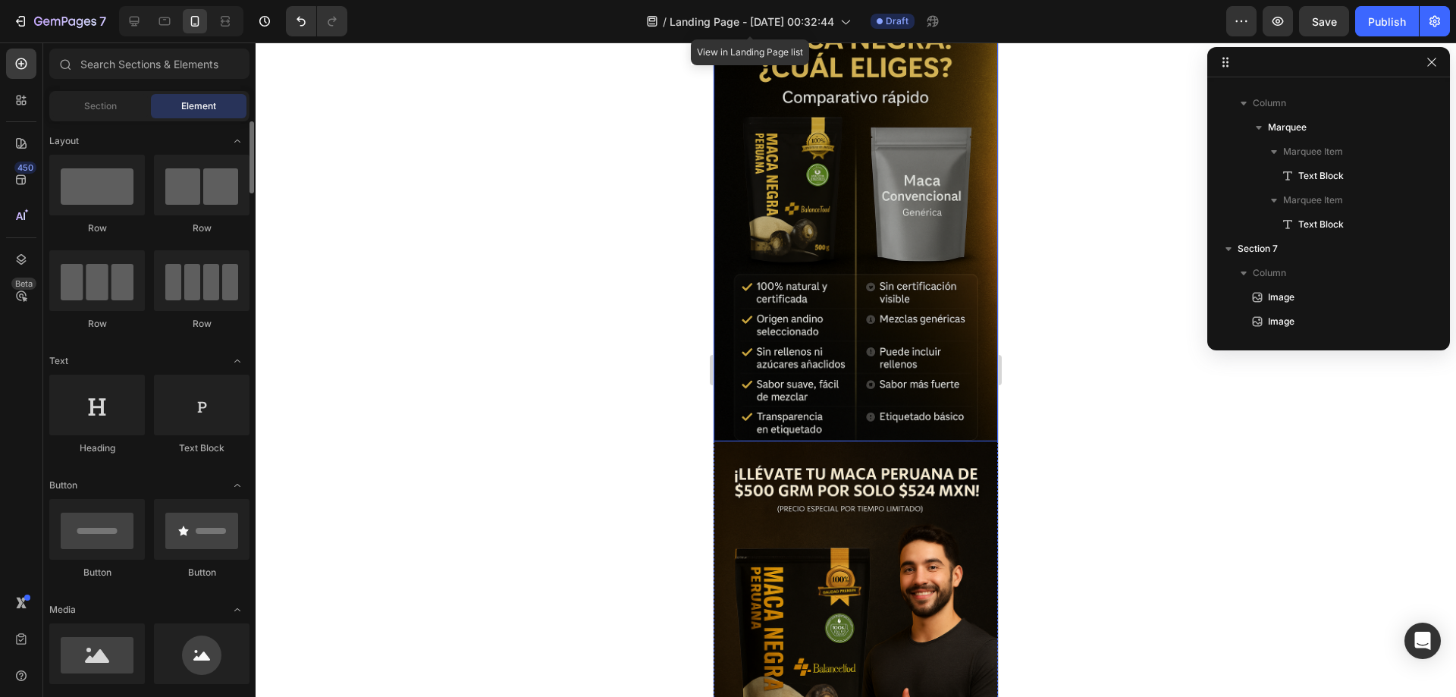
click at [785, 222] on img at bounding box center [855, 228] width 284 height 427
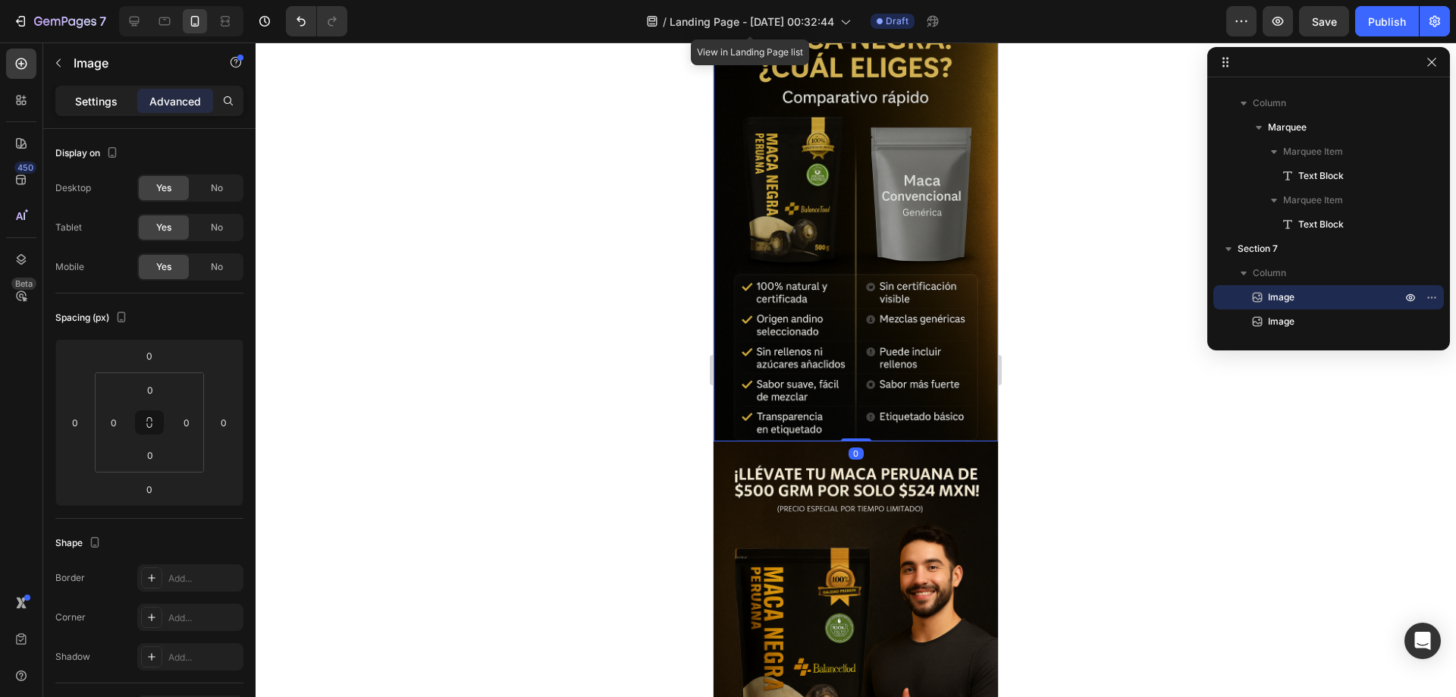
click at [104, 101] on p "Settings" at bounding box center [96, 101] width 42 height 16
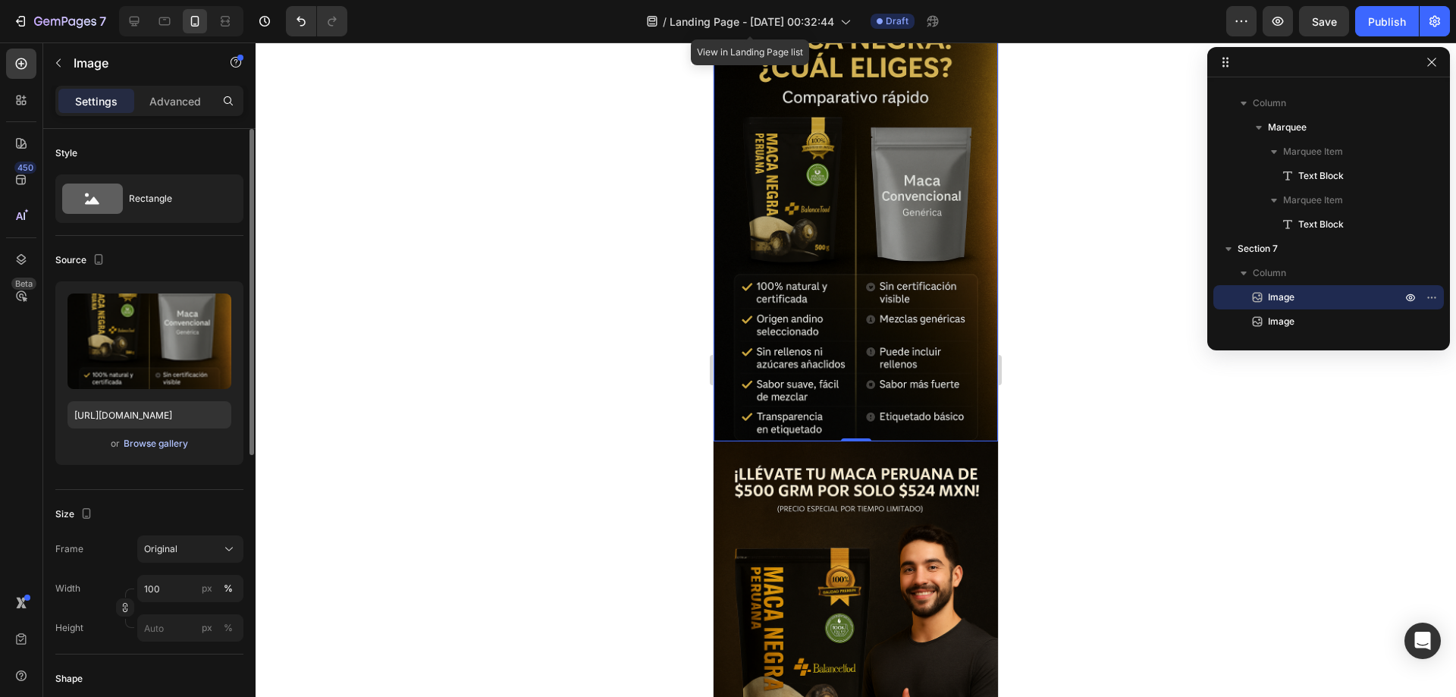
click at [136, 437] on div "Browse gallery" at bounding box center [156, 444] width 64 height 14
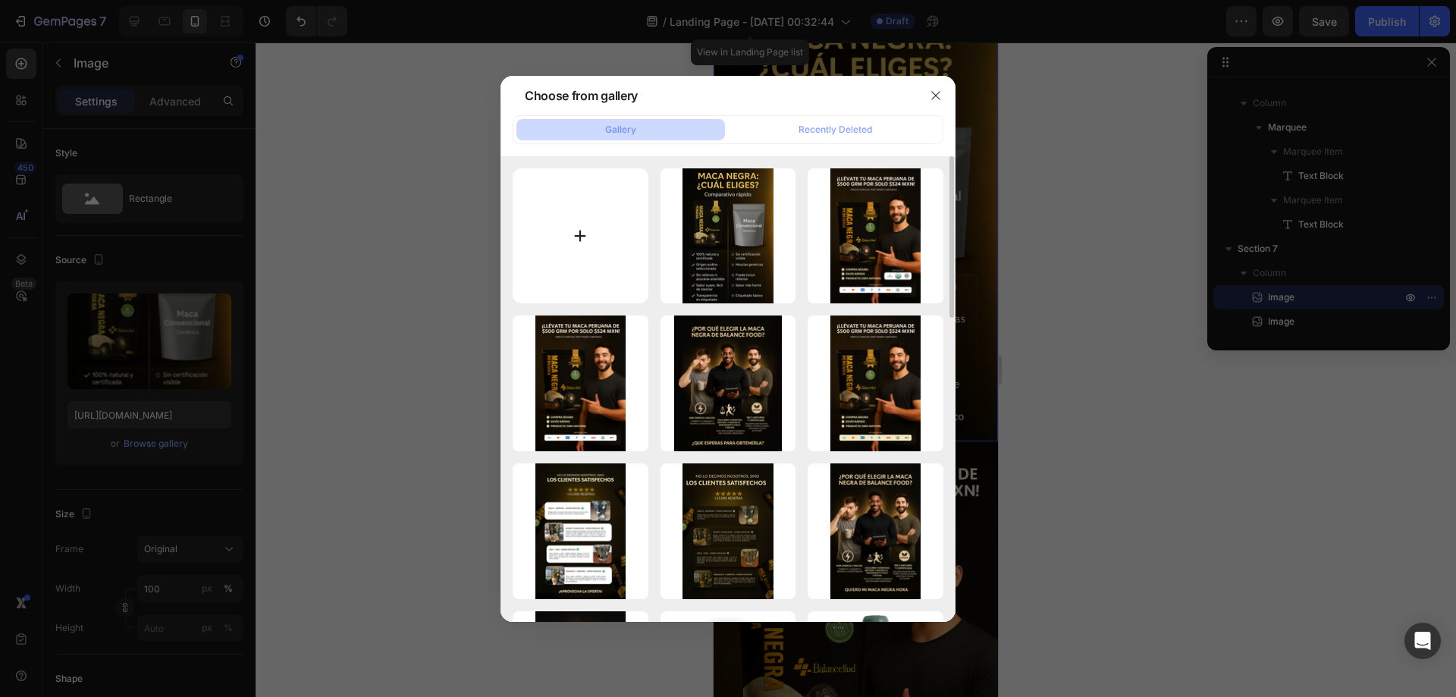
click at [616, 243] on input "file" at bounding box center [580, 236] width 136 height 136
click at [578, 225] on input "file" at bounding box center [580, 236] width 136 height 136
type input "C:\fakepath\C (5).png"
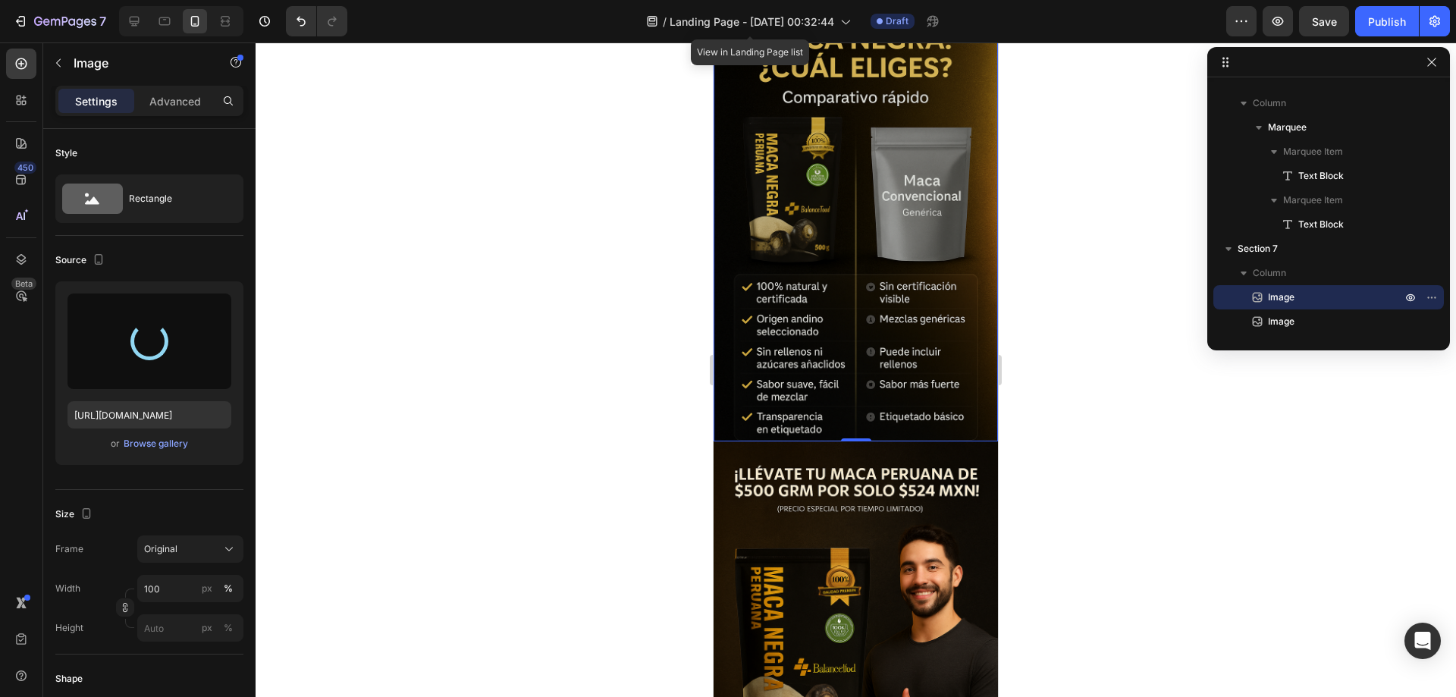
type input "https://cdn.shopify.com/s/files/1/0678/7009/7583/files/gempages_580964337837933…"
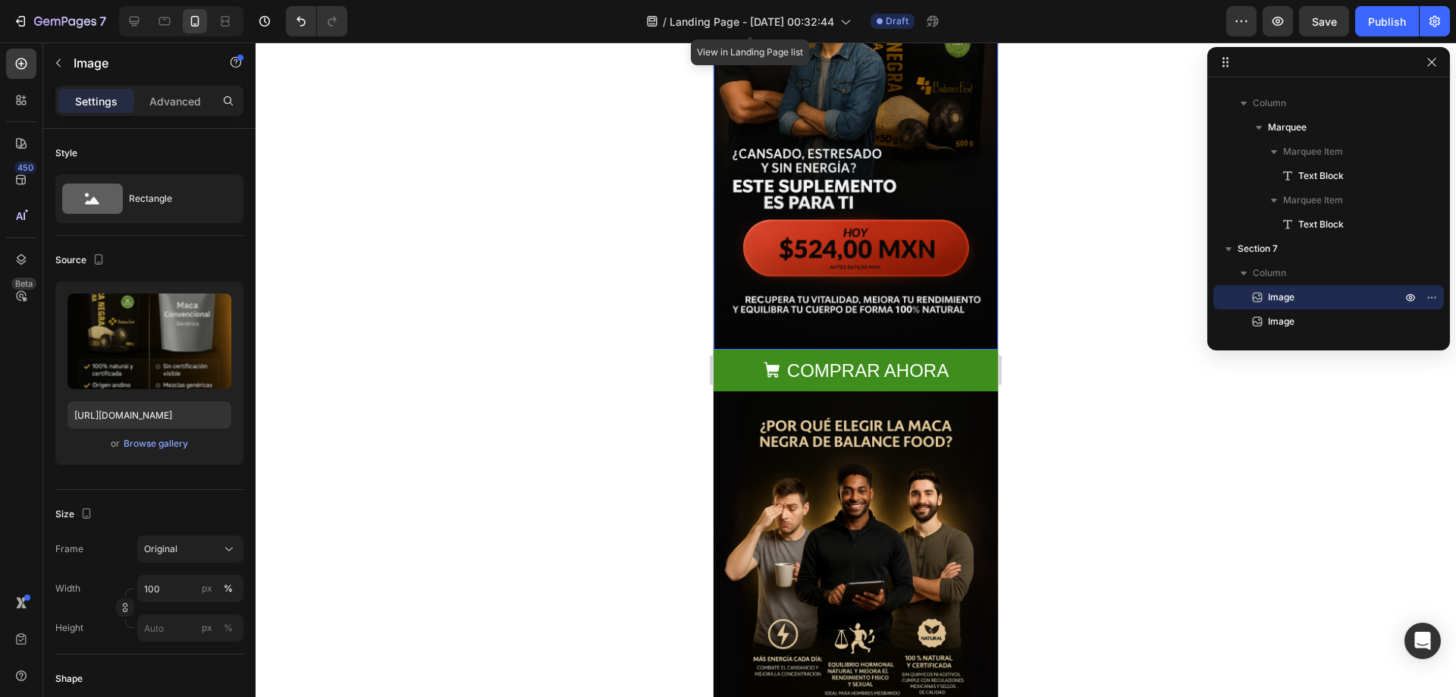
scroll to position [152, 0]
click at [958, 349] on button "COMPRAR AHORA" at bounding box center [855, 370] width 284 height 42
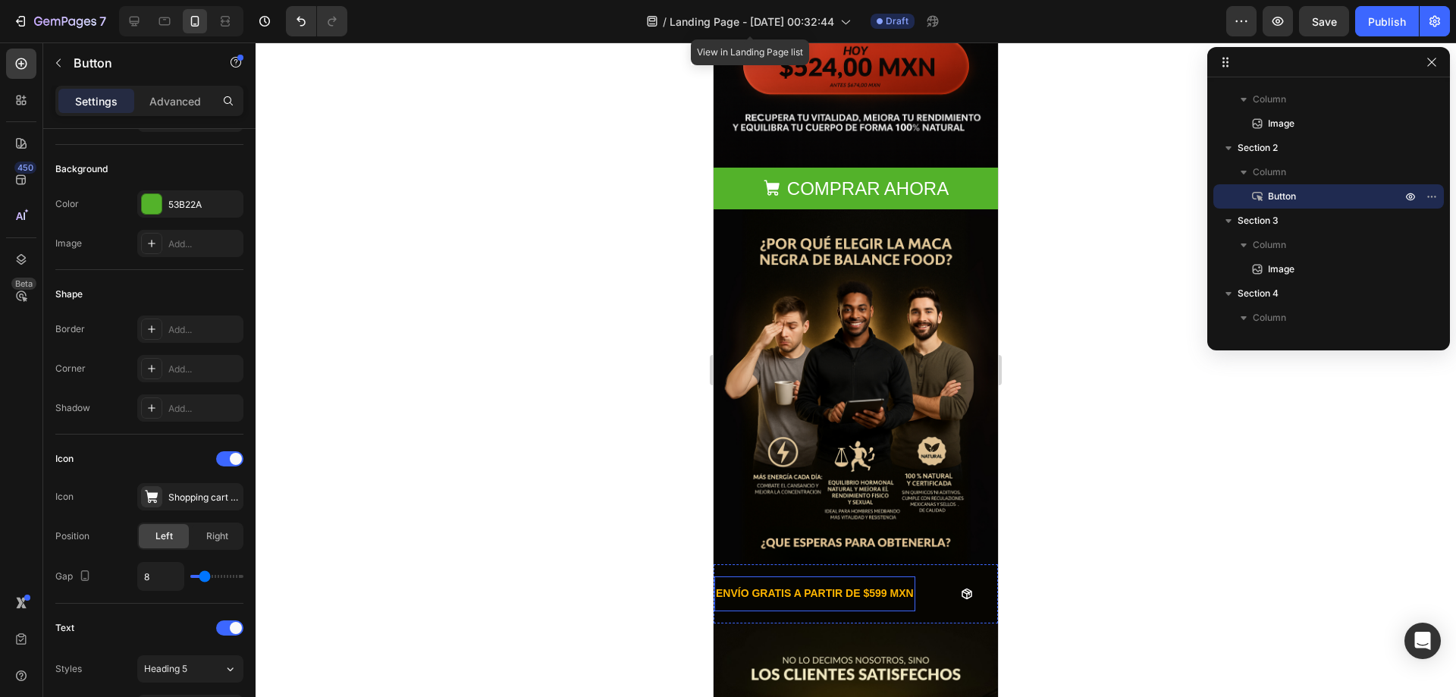
scroll to position [379, 0]
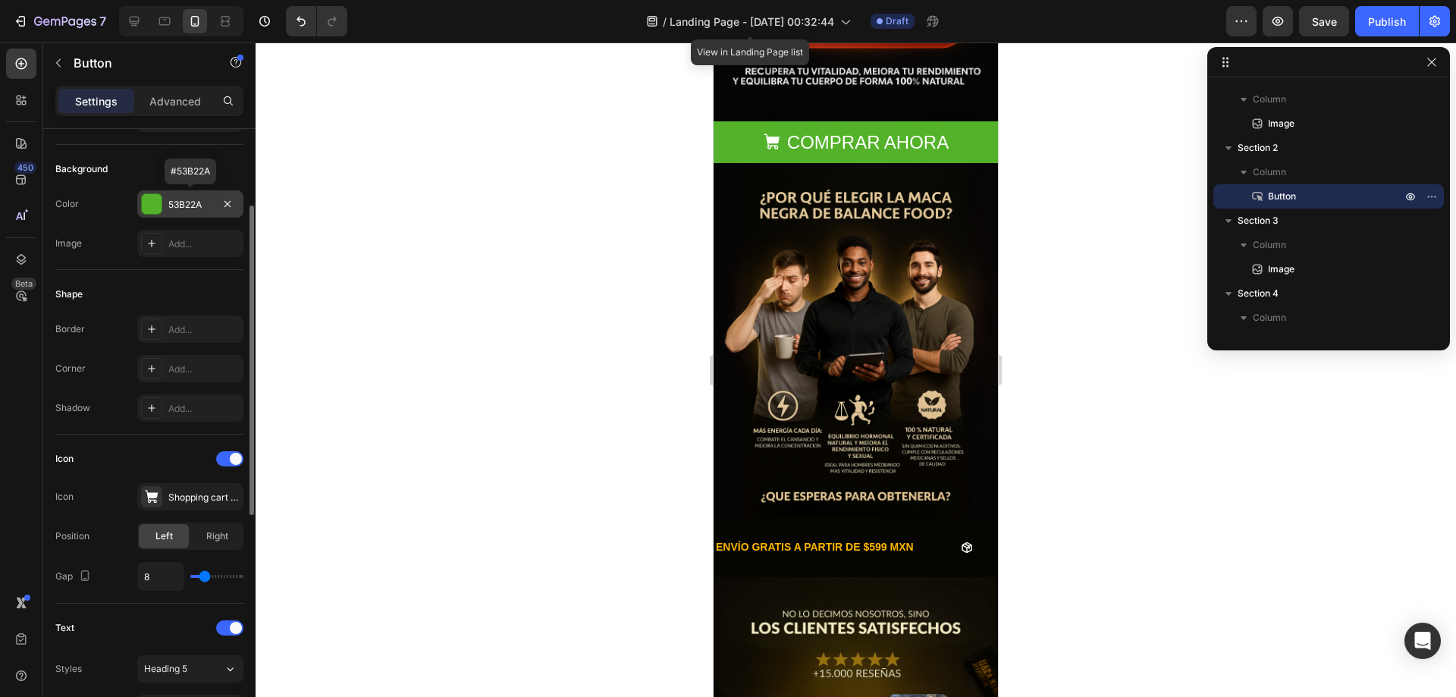
click at [156, 212] on div at bounding box center [152, 204] width 20 height 20
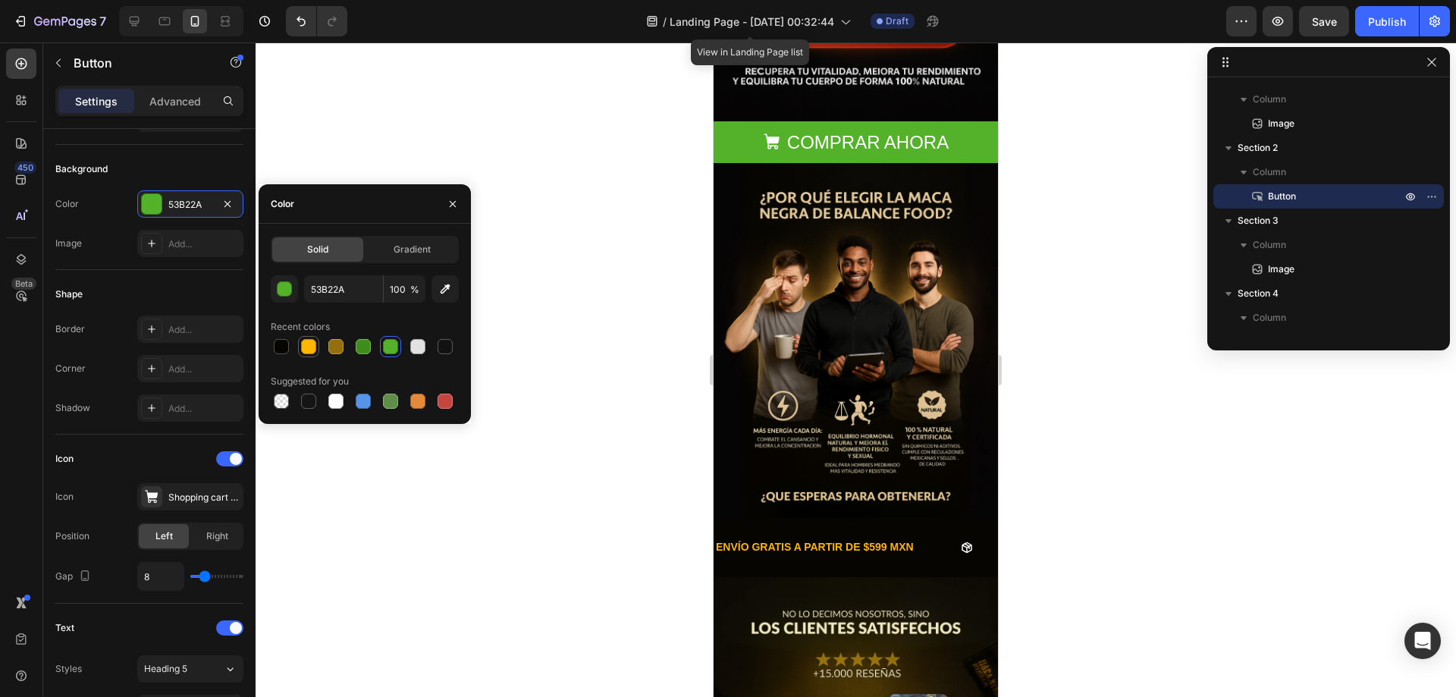
click at [311, 340] on div at bounding box center [308, 346] width 15 height 15
type input "FFB600"
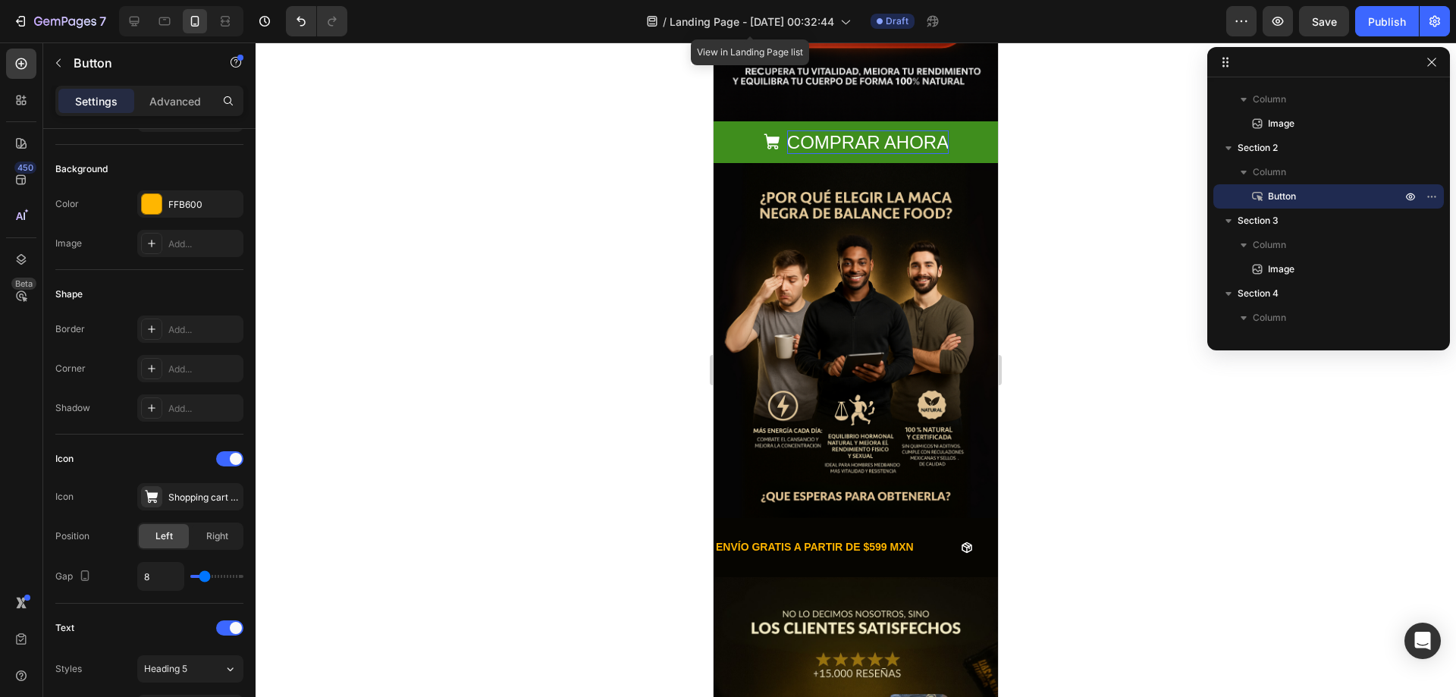
click at [801, 130] on p "COMPRAR AHORA" at bounding box center [867, 142] width 161 height 24
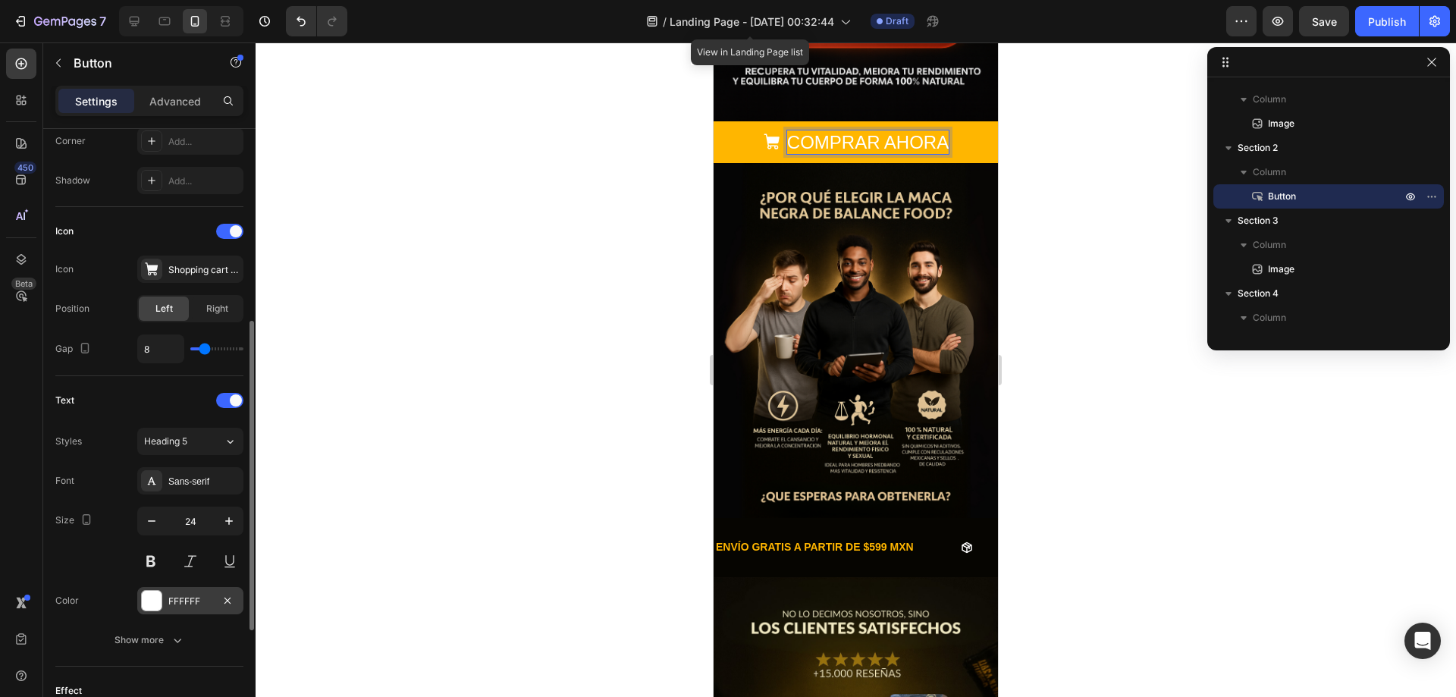
click at [162, 604] on div "FFFFFF" at bounding box center [190, 600] width 106 height 27
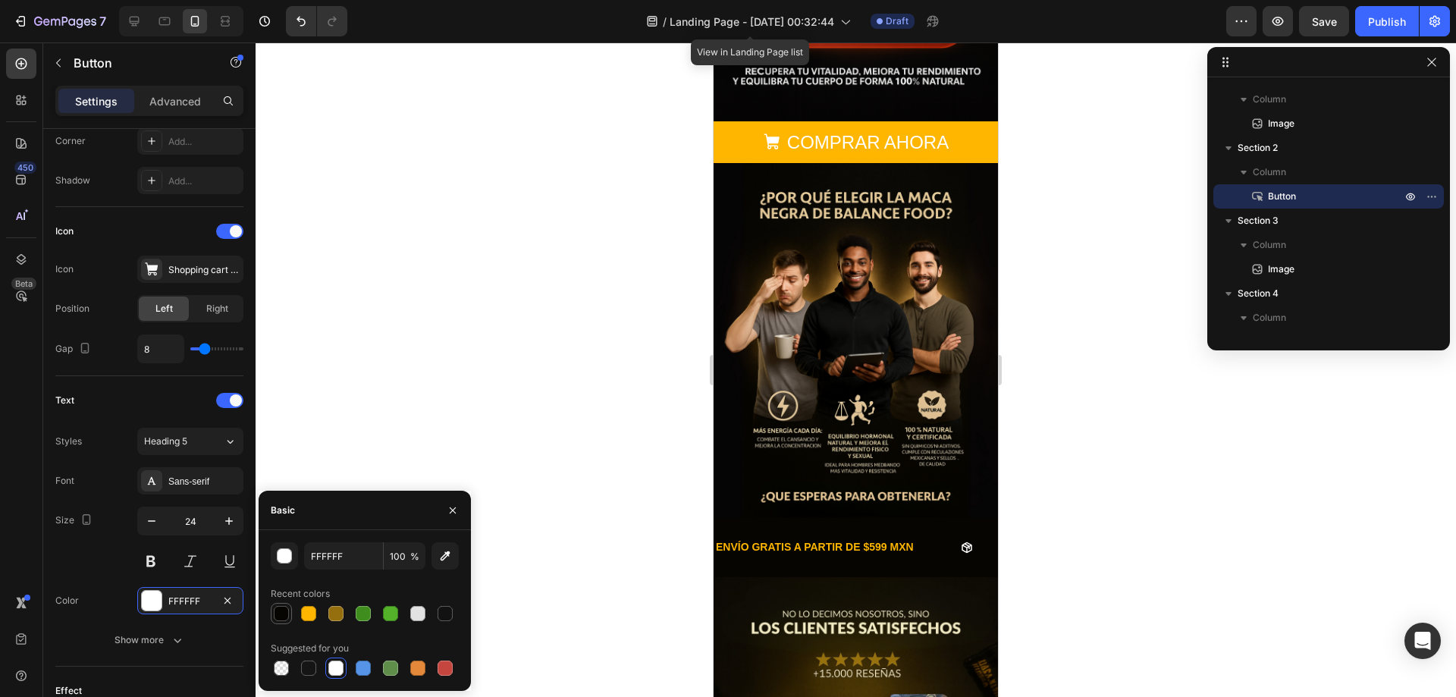
click at [280, 613] on div at bounding box center [281, 613] width 15 height 15
type input "060501"
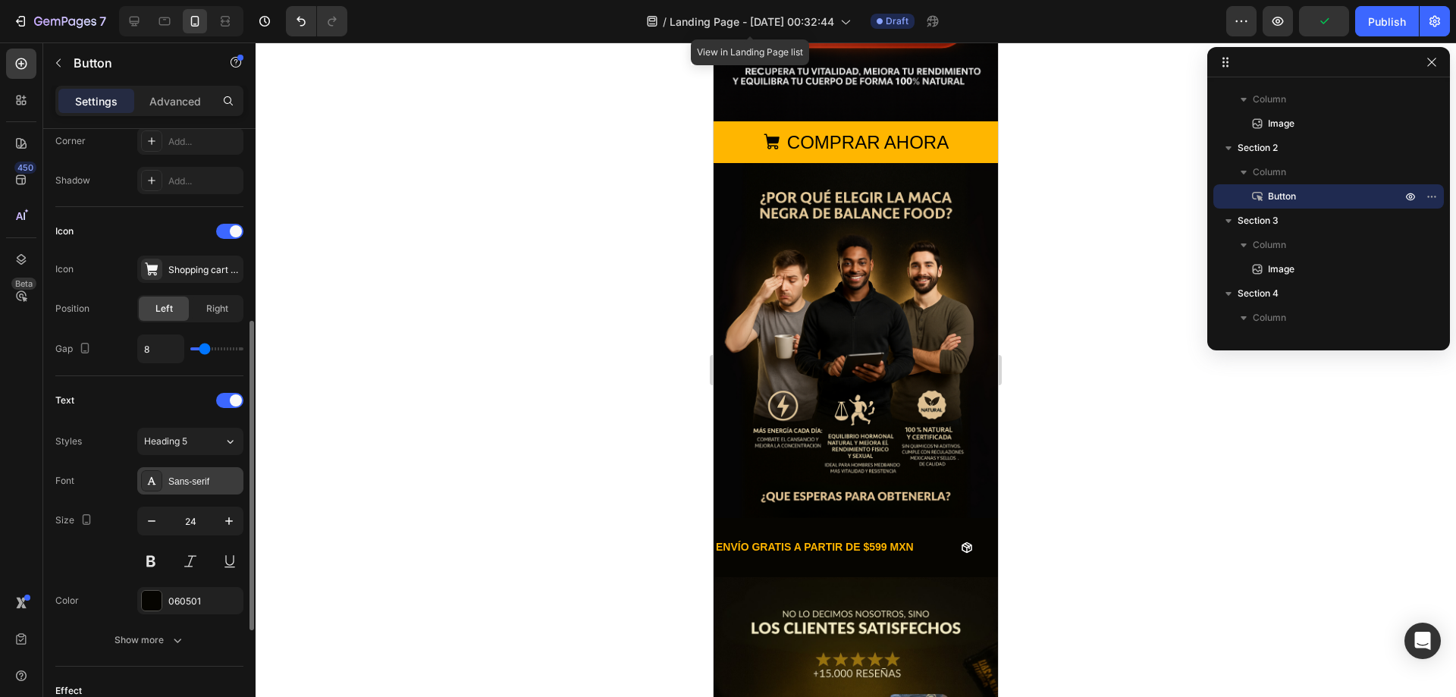
click at [173, 486] on div "Sans-serif" at bounding box center [203, 482] width 71 height 14
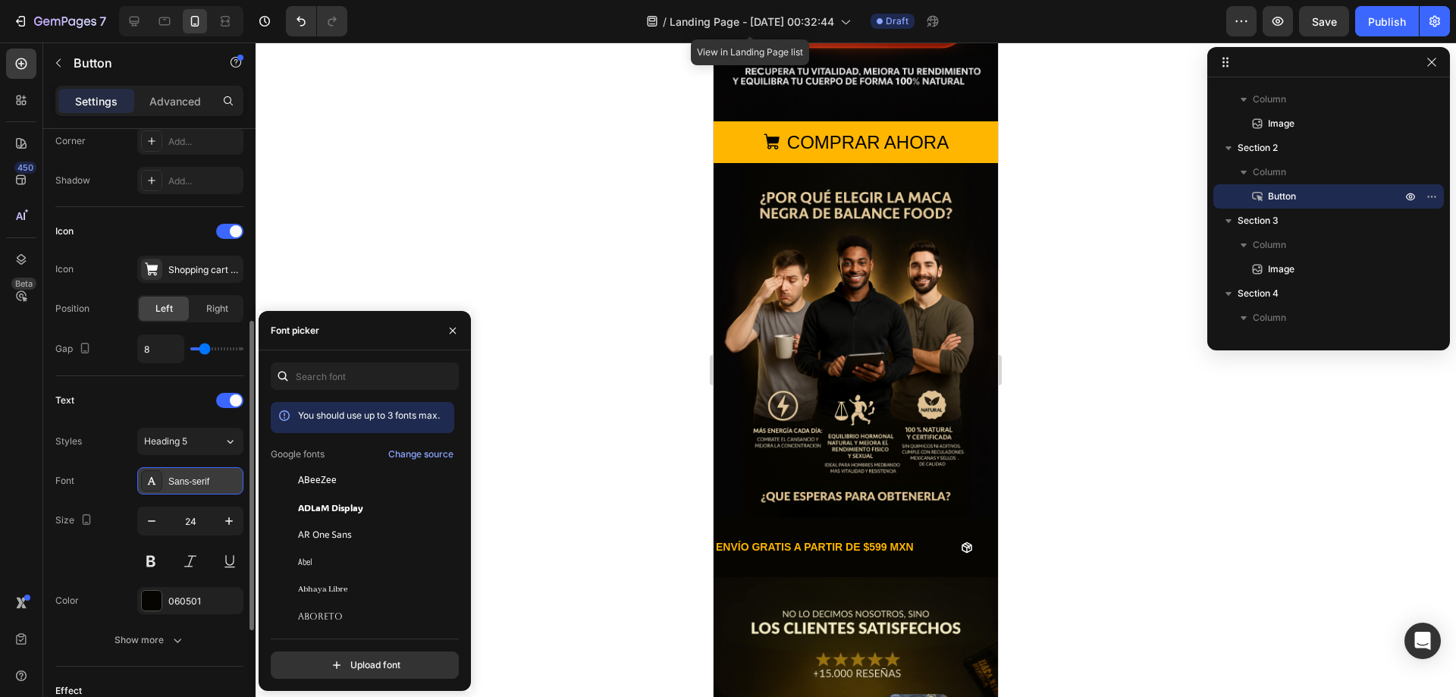
click at [173, 486] on div "Sans-serif" at bounding box center [203, 482] width 71 height 14
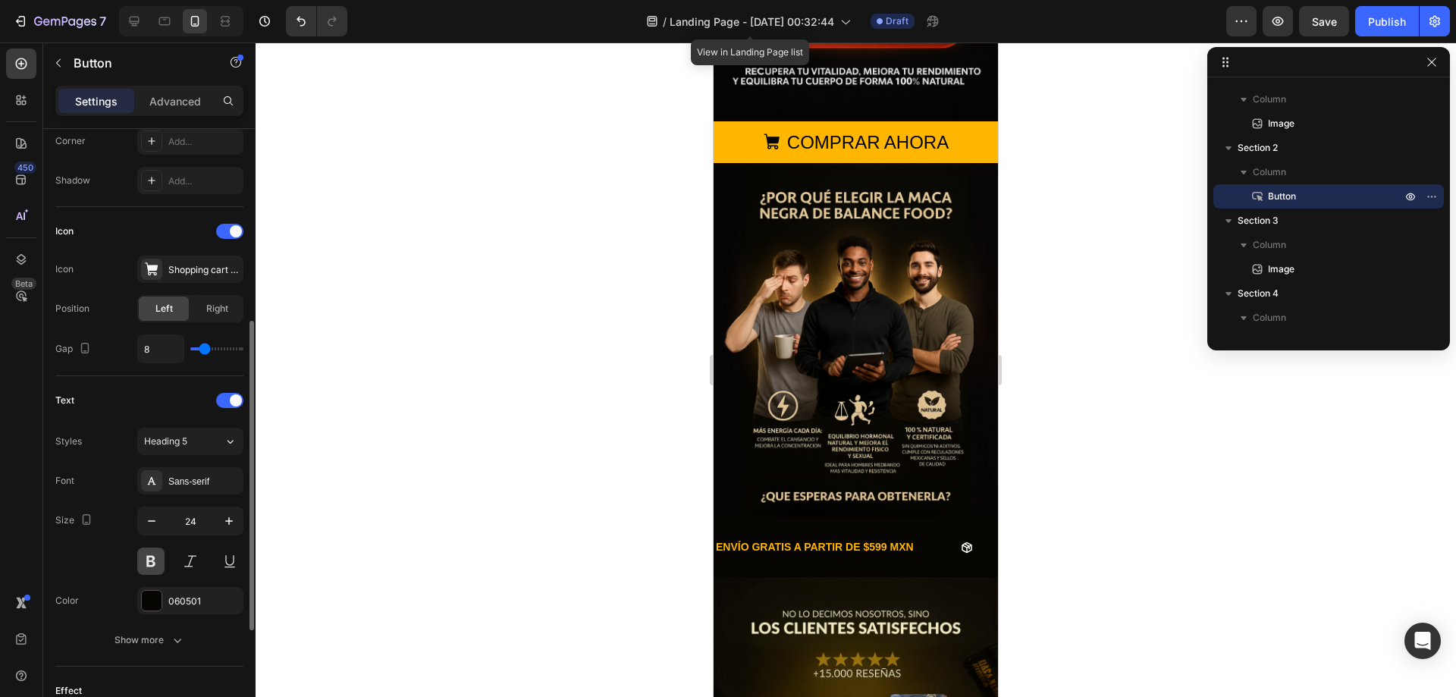
click at [159, 560] on button at bounding box center [150, 560] width 27 height 27
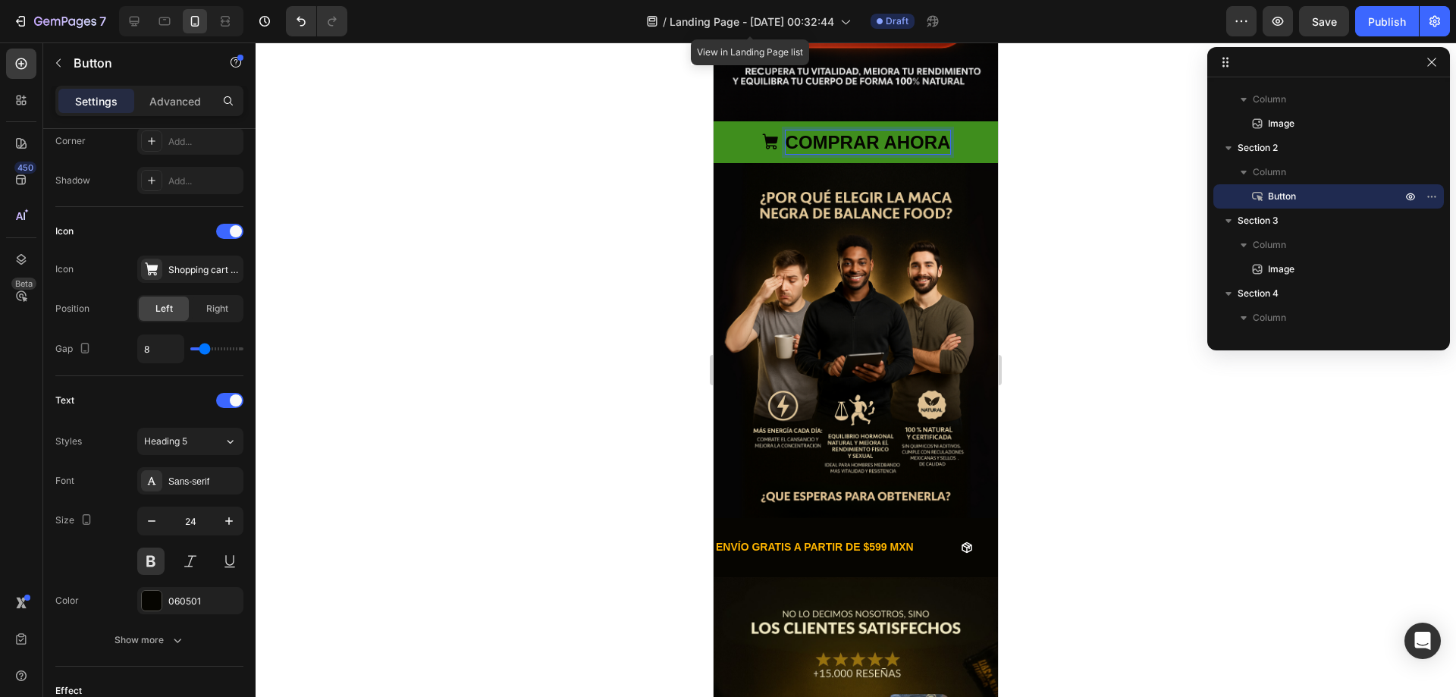
click at [746, 133] on button "COMPRAR AHORA" at bounding box center [855, 142] width 284 height 42
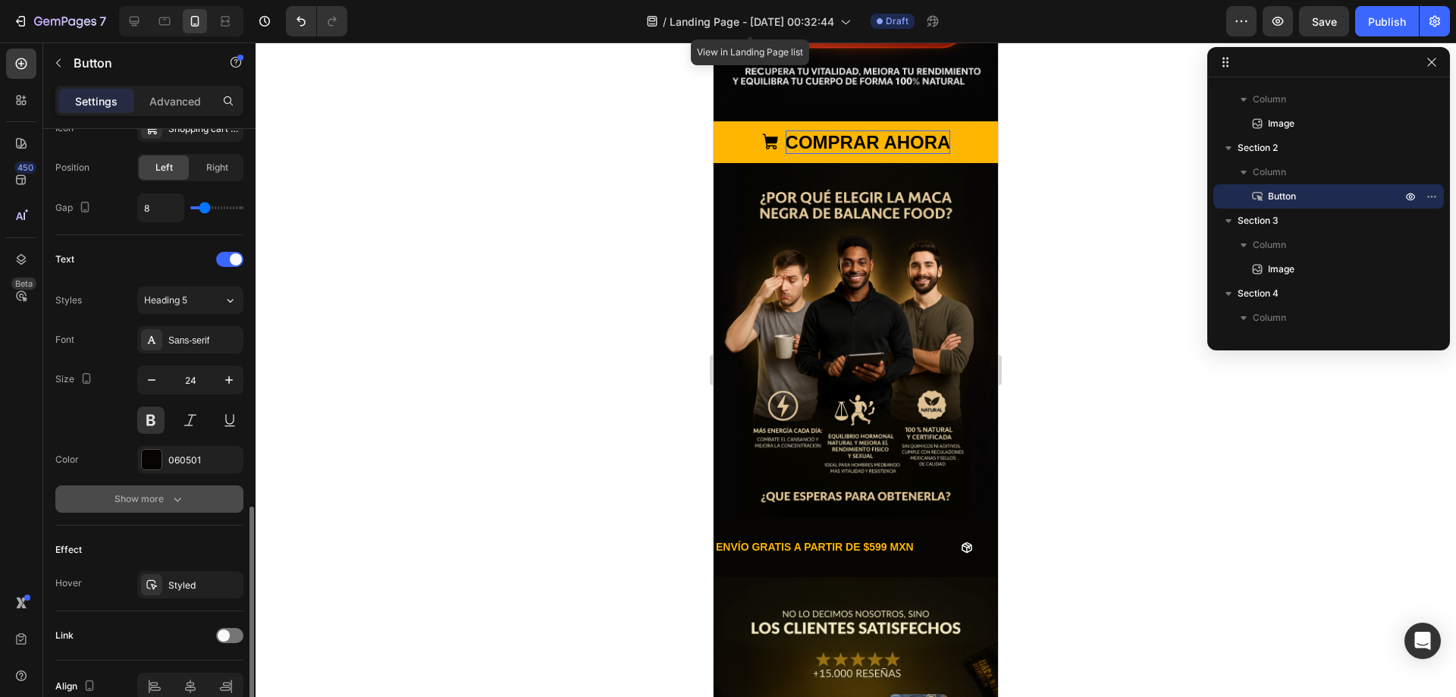
scroll to position [596, 0]
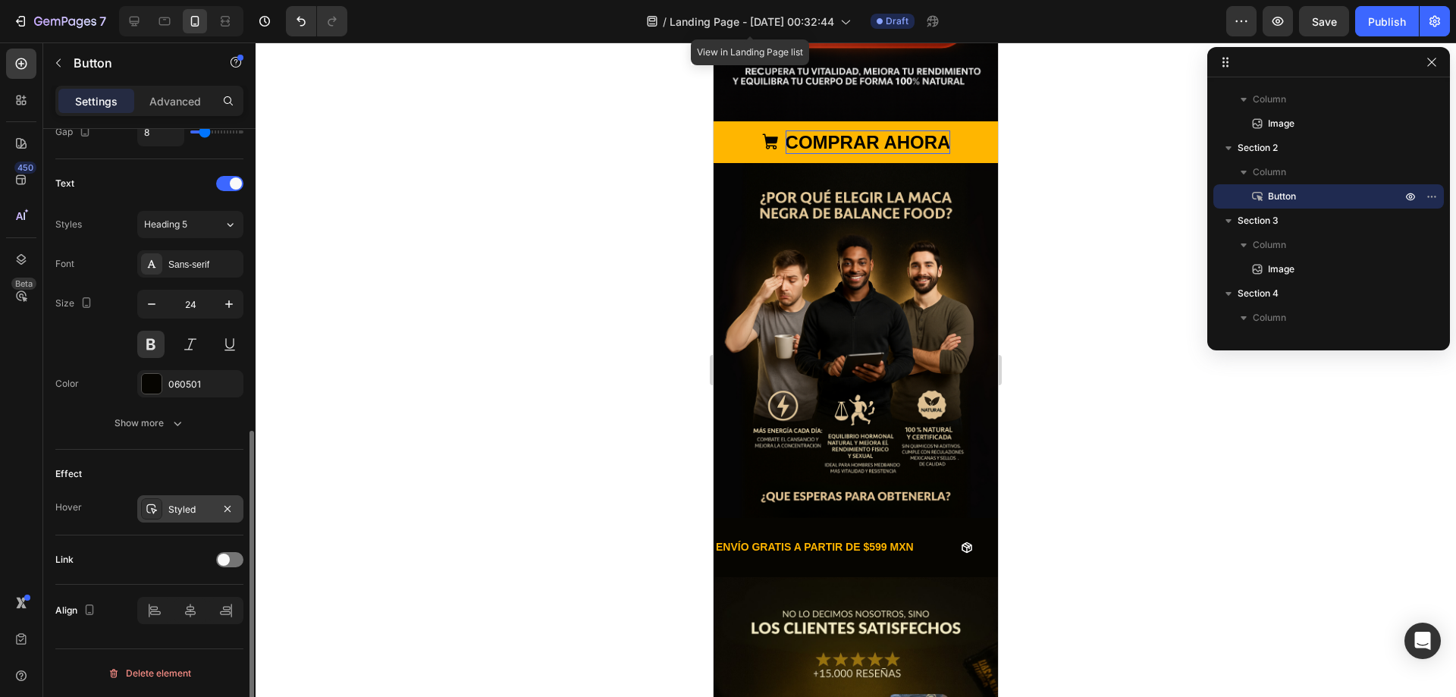
click at [209, 512] on div "Styled" at bounding box center [190, 510] width 44 height 14
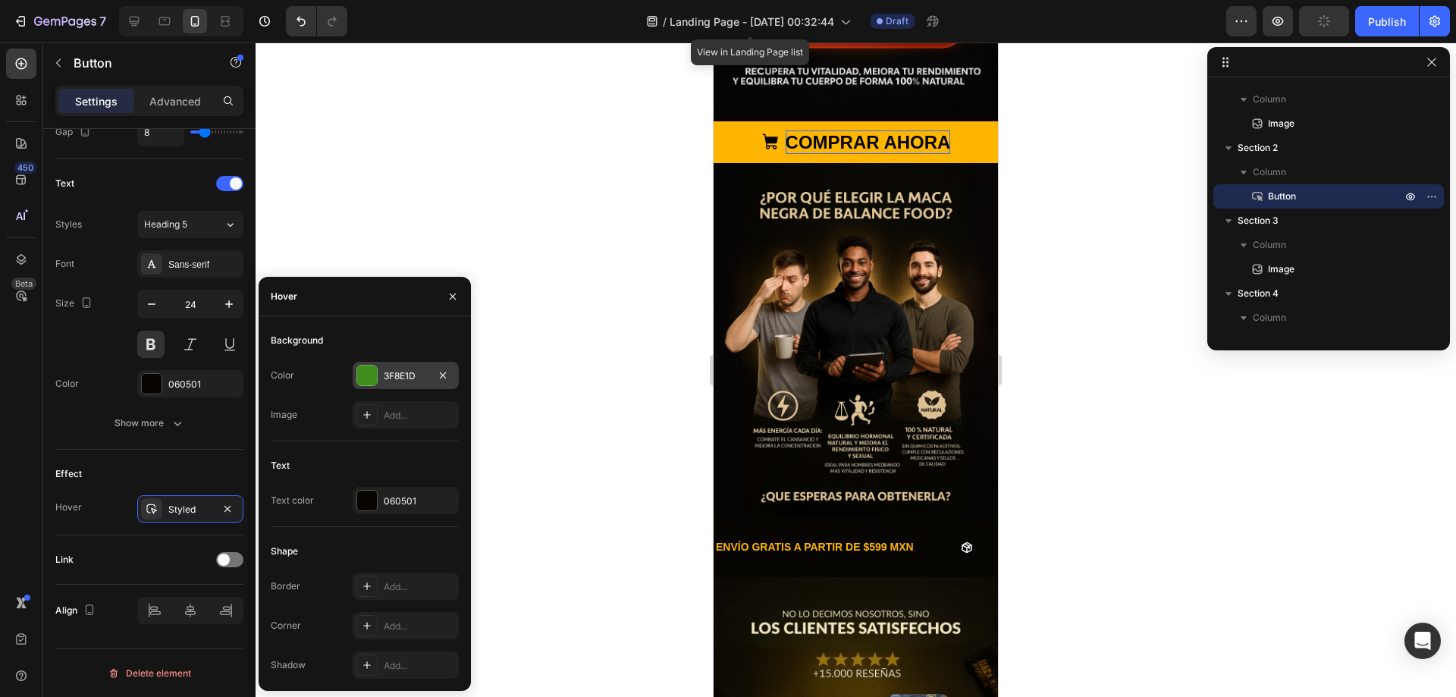
click at [379, 378] on div "3F8E1D" at bounding box center [406, 375] width 106 height 27
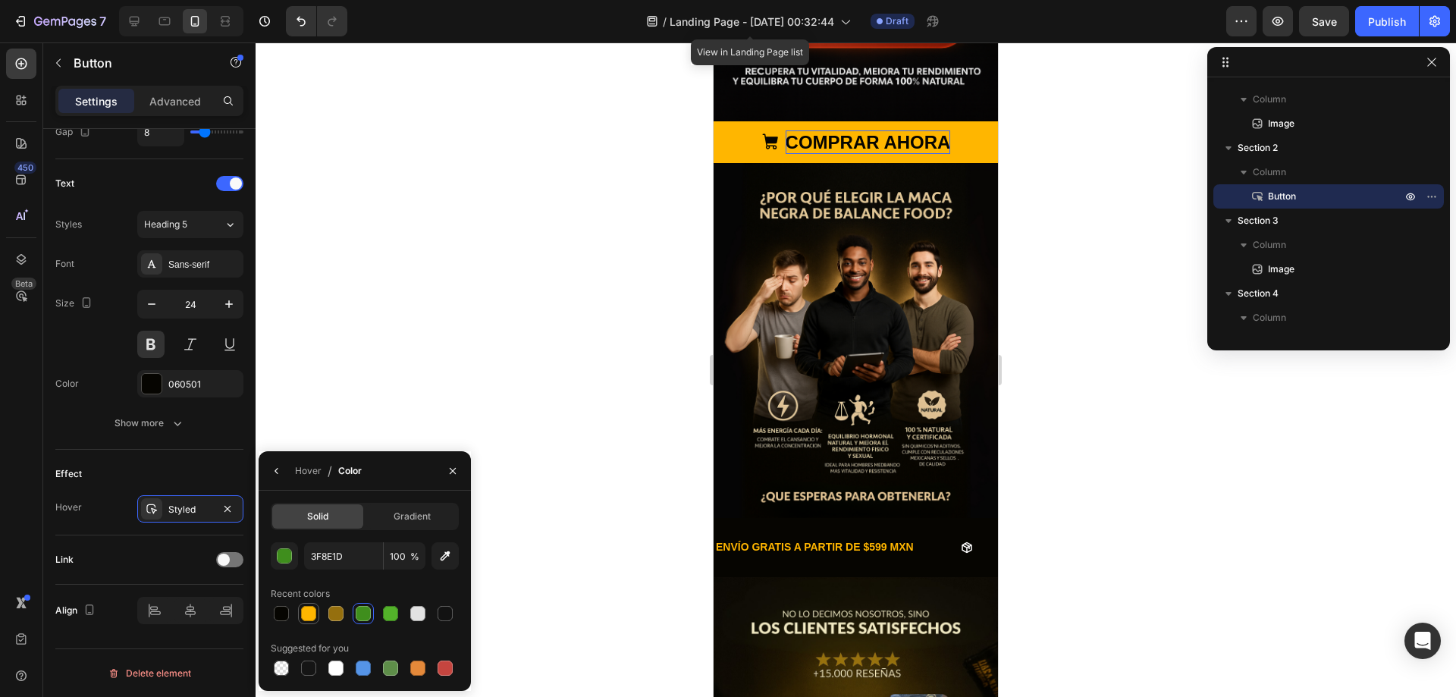
click at [317, 610] on div at bounding box center [308, 613] width 18 height 18
click at [291, 563] on button "button" at bounding box center [284, 555] width 27 height 27
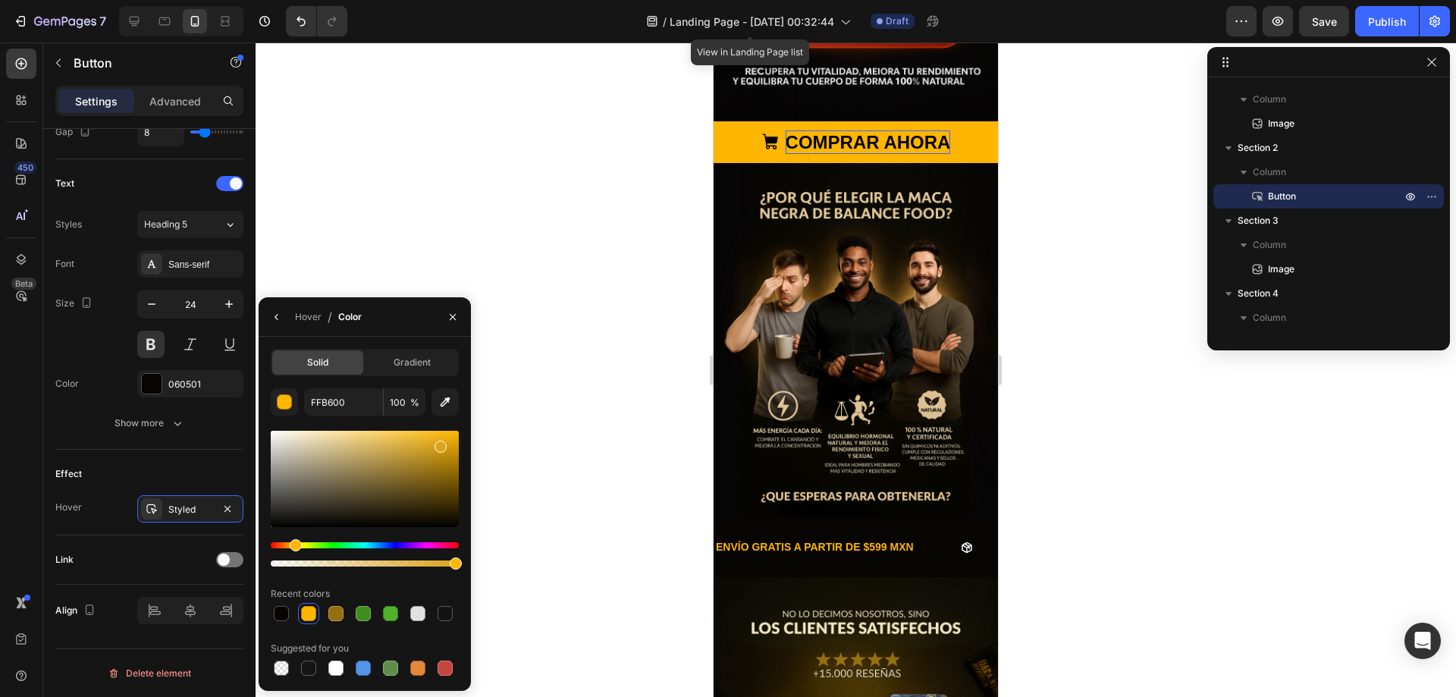
drag, startPoint x: 452, startPoint y: 437, endPoint x: 440, endPoint y: 443, distance: 13.6
click at [440, 443] on div at bounding box center [440, 446] width 12 height 12
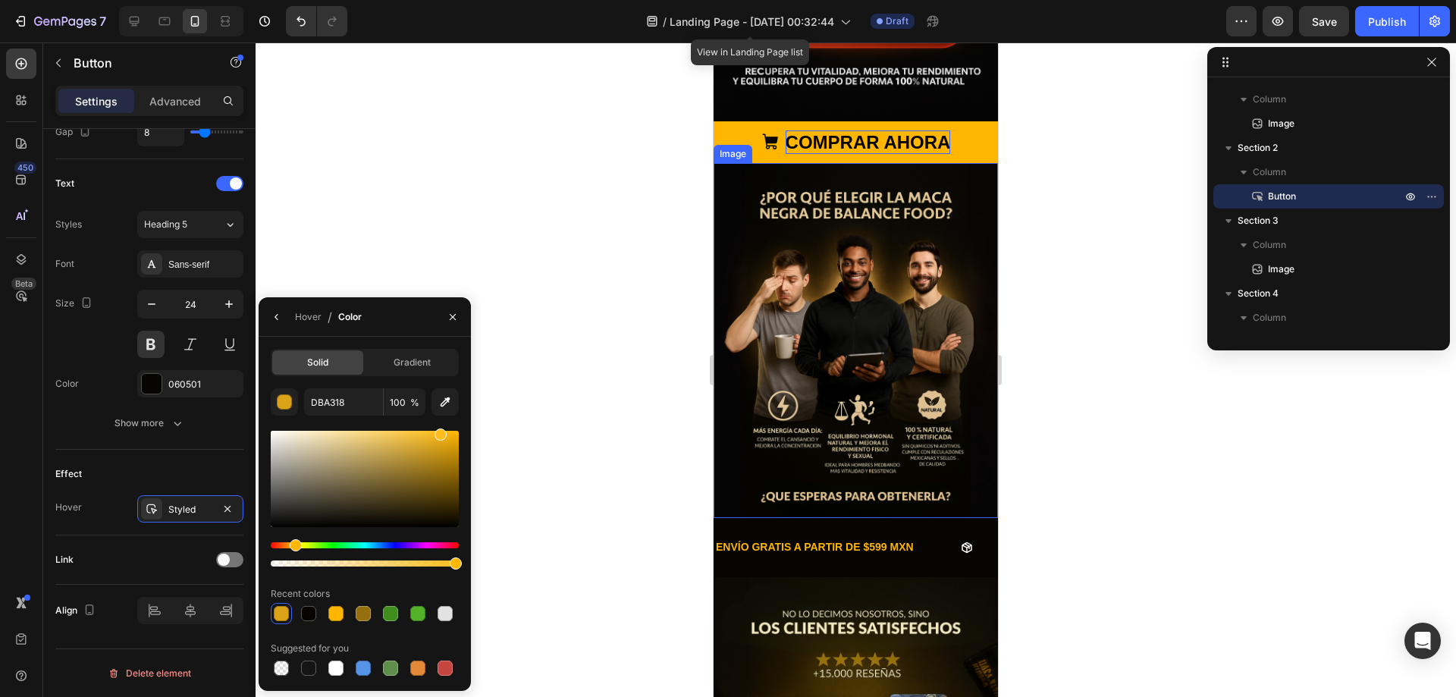
drag, startPoint x: 444, startPoint y: 445, endPoint x: 434, endPoint y: 427, distance: 21.1
click at [434, 427] on div "DBA318 100 % Recent colors Suggested for you" at bounding box center [365, 533] width 188 height 290
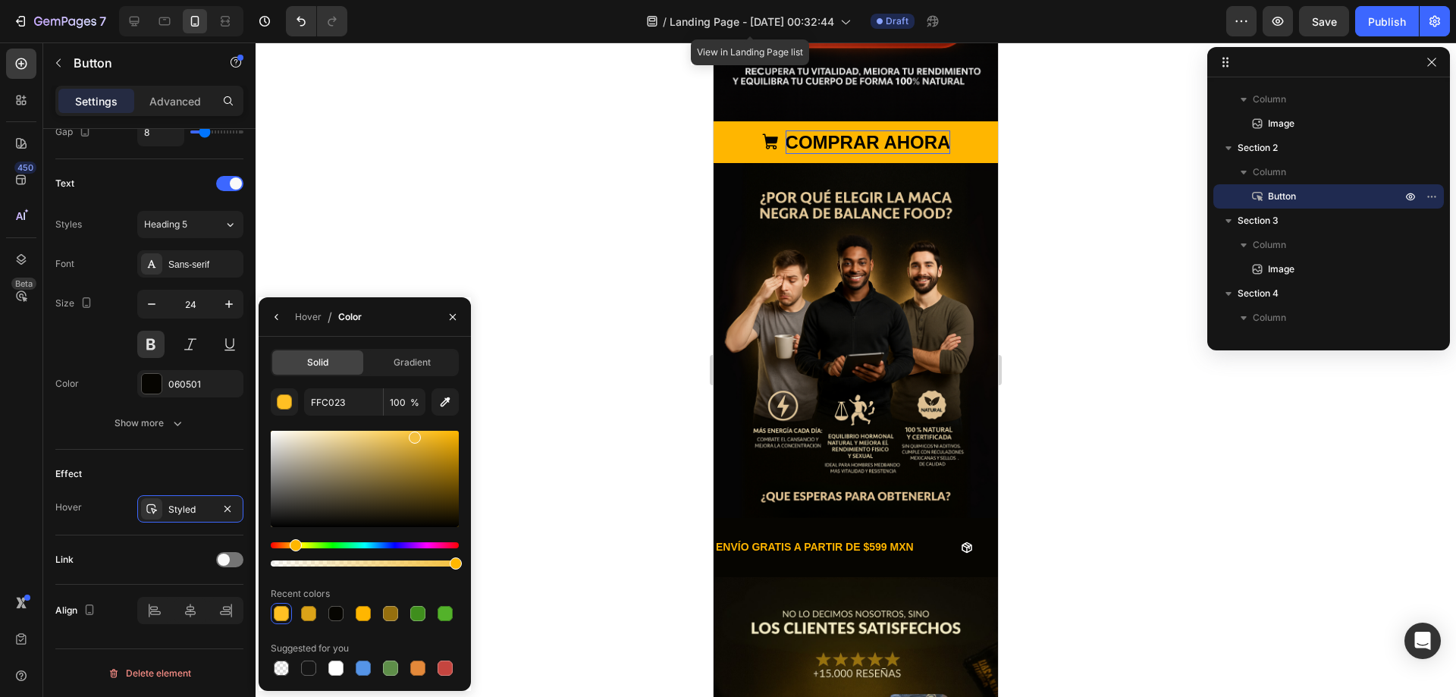
drag, startPoint x: 435, startPoint y: 437, endPoint x: 412, endPoint y: 434, distance: 22.9
click at [412, 434] on div at bounding box center [415, 437] width 12 height 12
type input "F4C03D"
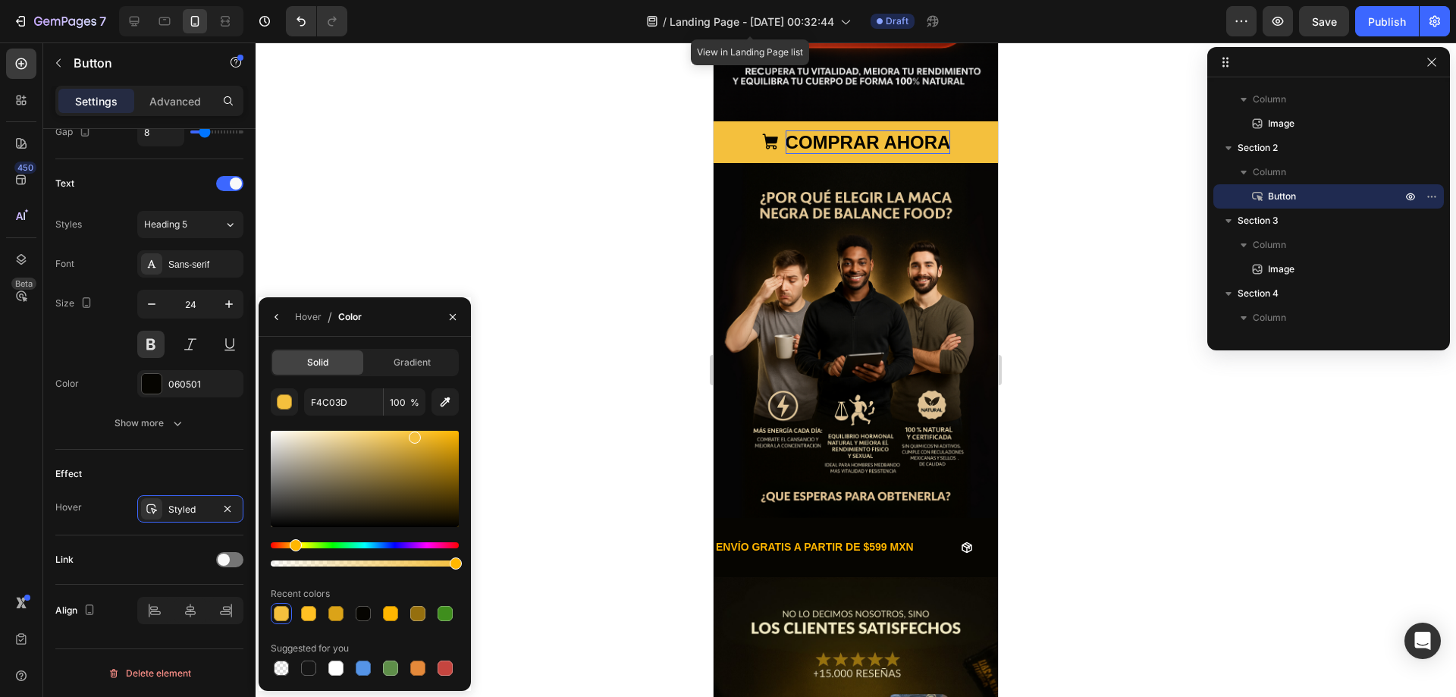
click at [966, 139] on button "COMPRAR AHORA" at bounding box center [855, 142] width 284 height 42
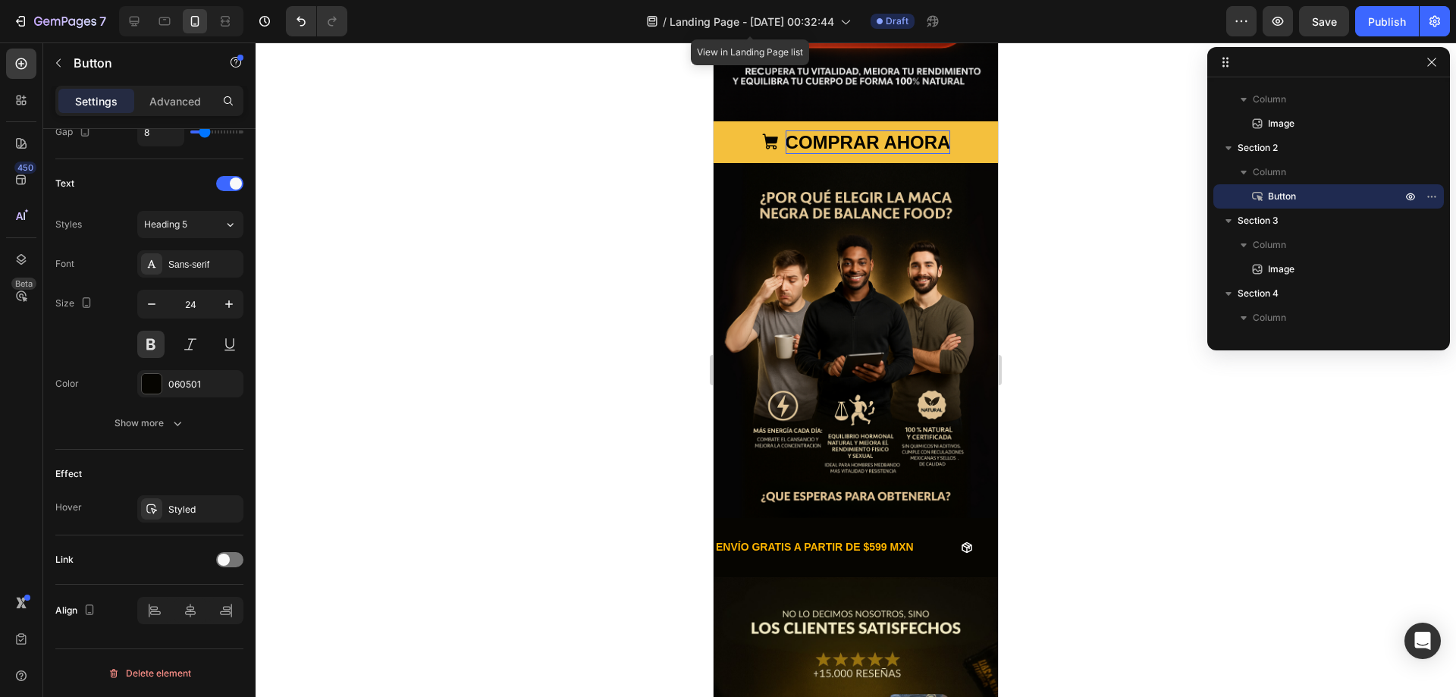
click at [734, 130] on button "COMPRAR AHORA" at bounding box center [855, 142] width 284 height 42
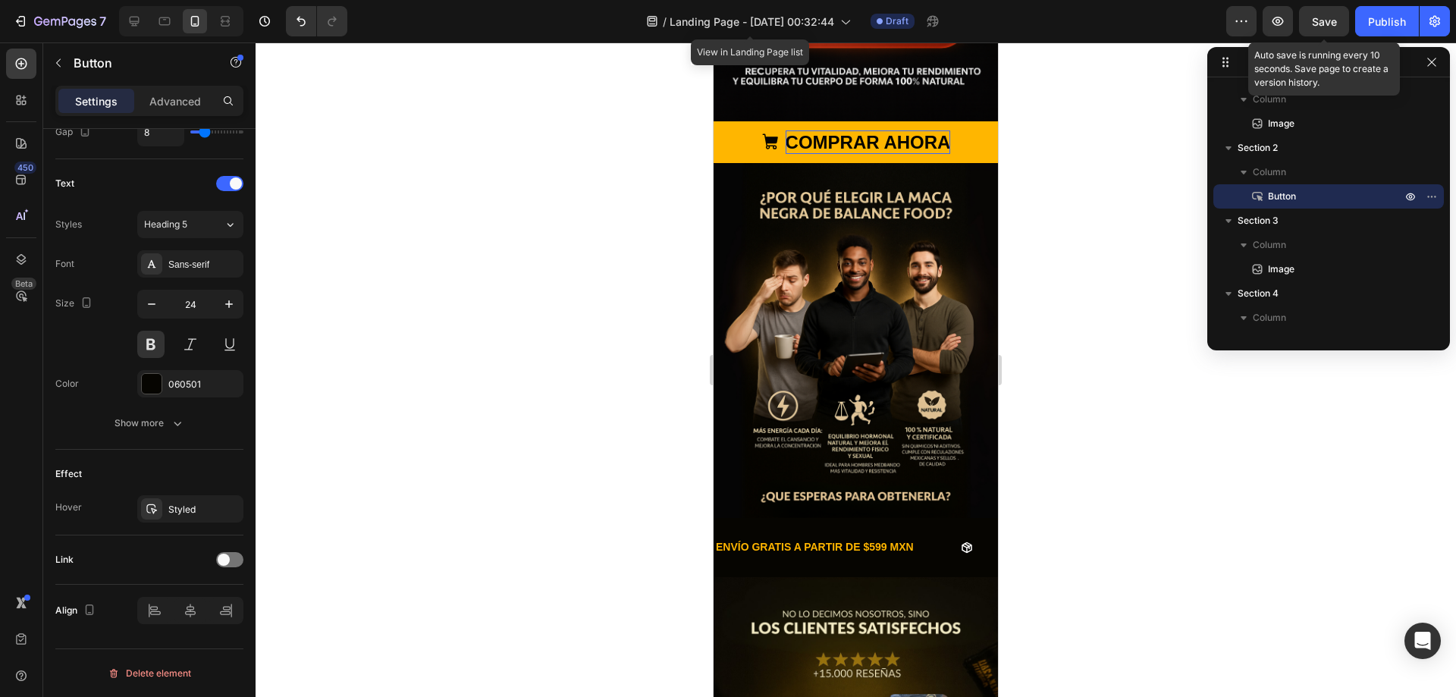
click at [1313, 14] on div "Save" at bounding box center [1323, 22] width 25 height 16
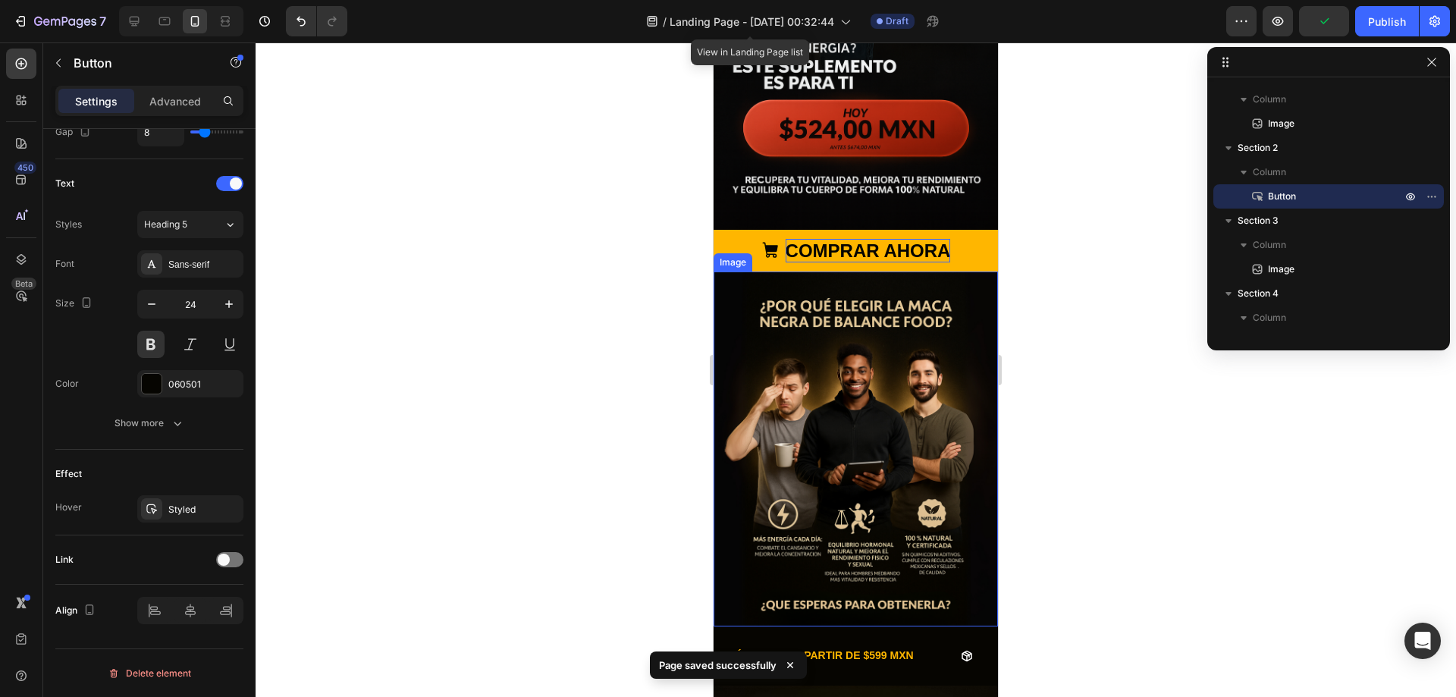
scroll to position [227, 0]
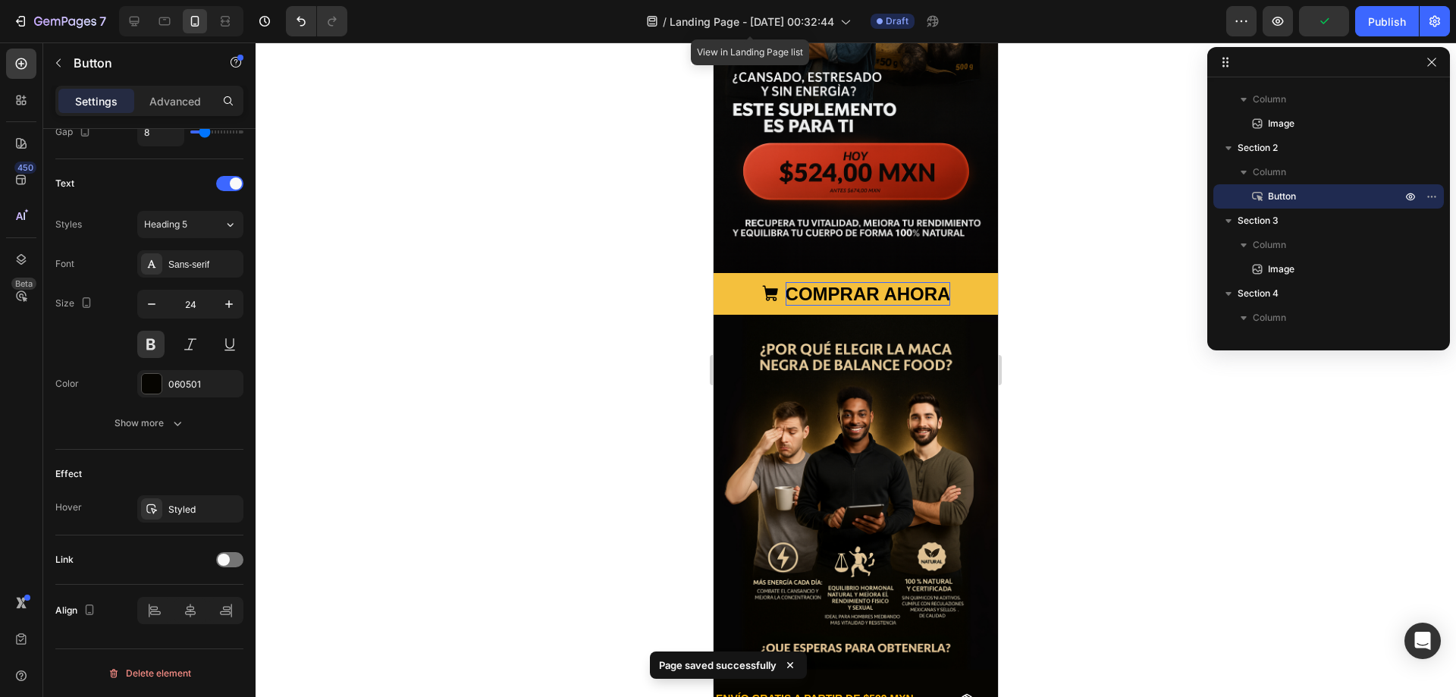
click at [960, 273] on button "COMPRAR AHORA" at bounding box center [855, 294] width 284 height 42
click at [963, 273] on button "COMPRAR AHORA" at bounding box center [855, 294] width 284 height 42
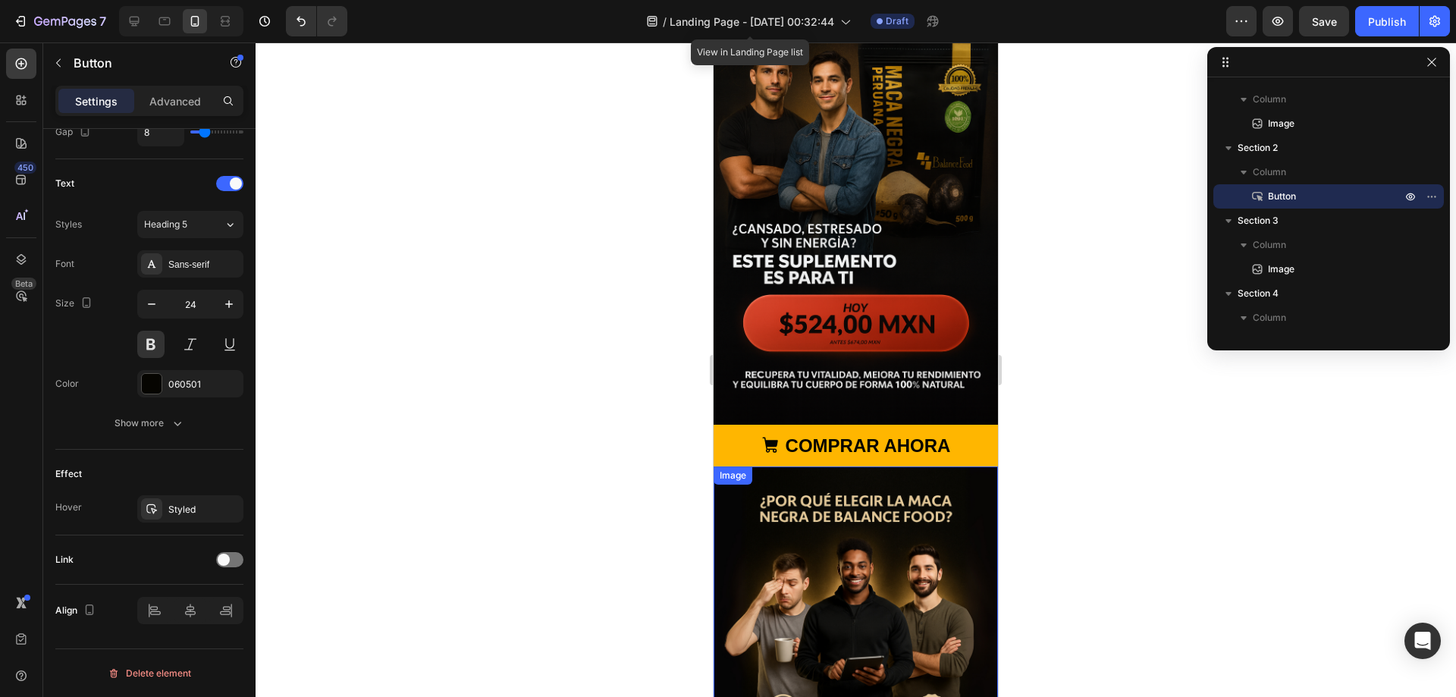
scroll to position [74, 0]
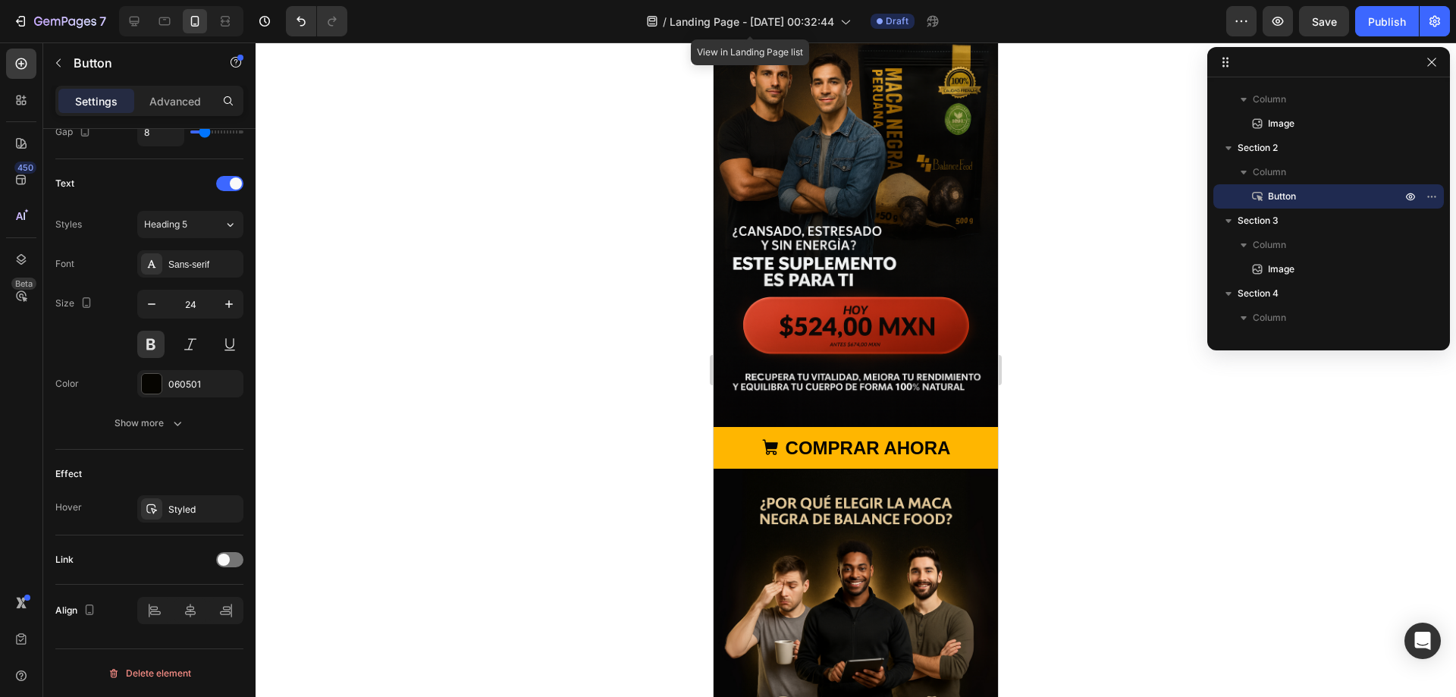
click at [731, 390] on img at bounding box center [855, 213] width 284 height 427
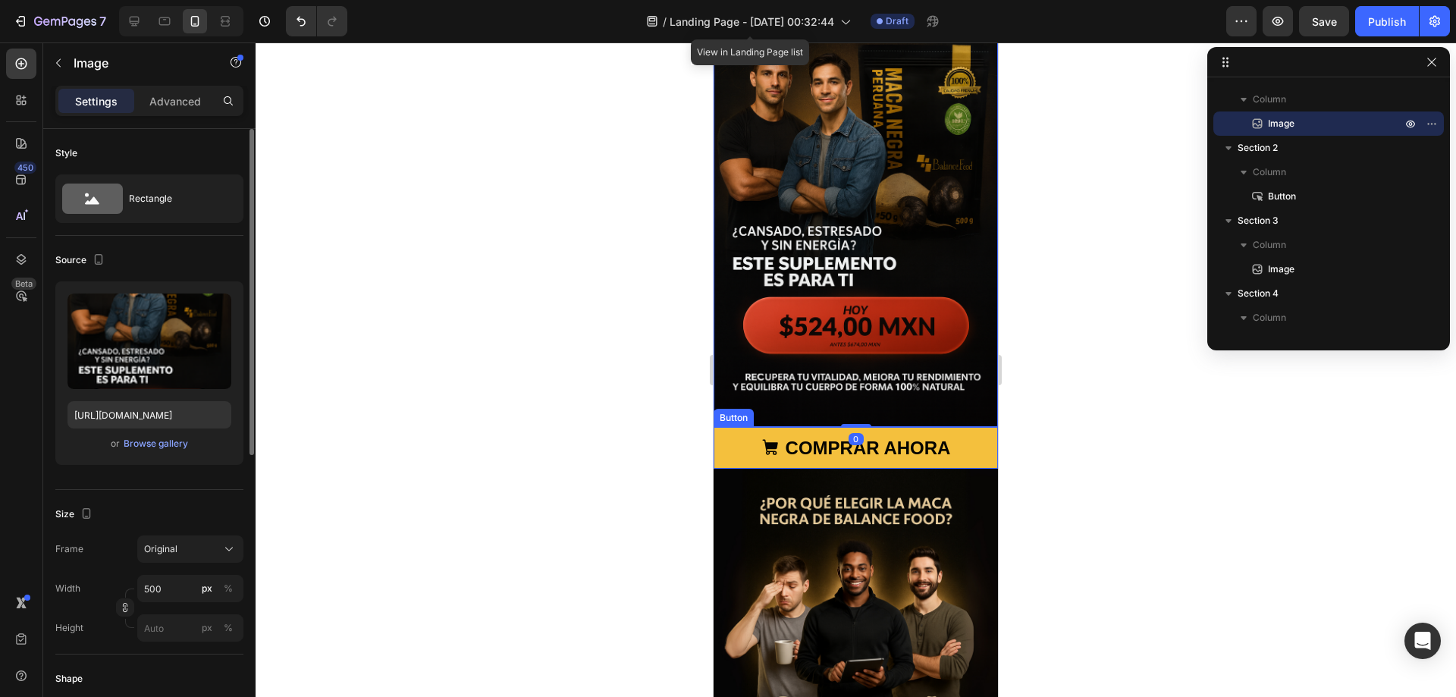
click at [737, 427] on button "COMPRAR AHORA" at bounding box center [855, 448] width 284 height 42
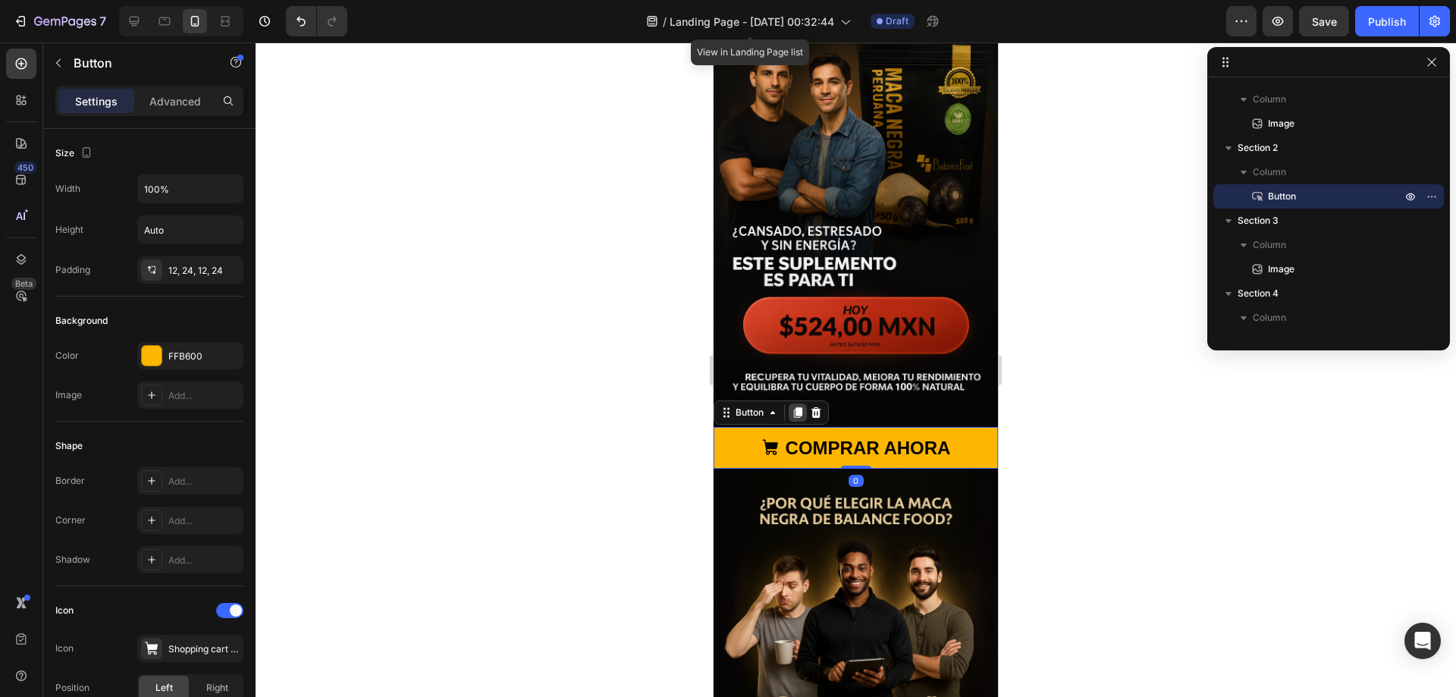
click at [802, 403] on div at bounding box center [797, 412] width 18 height 18
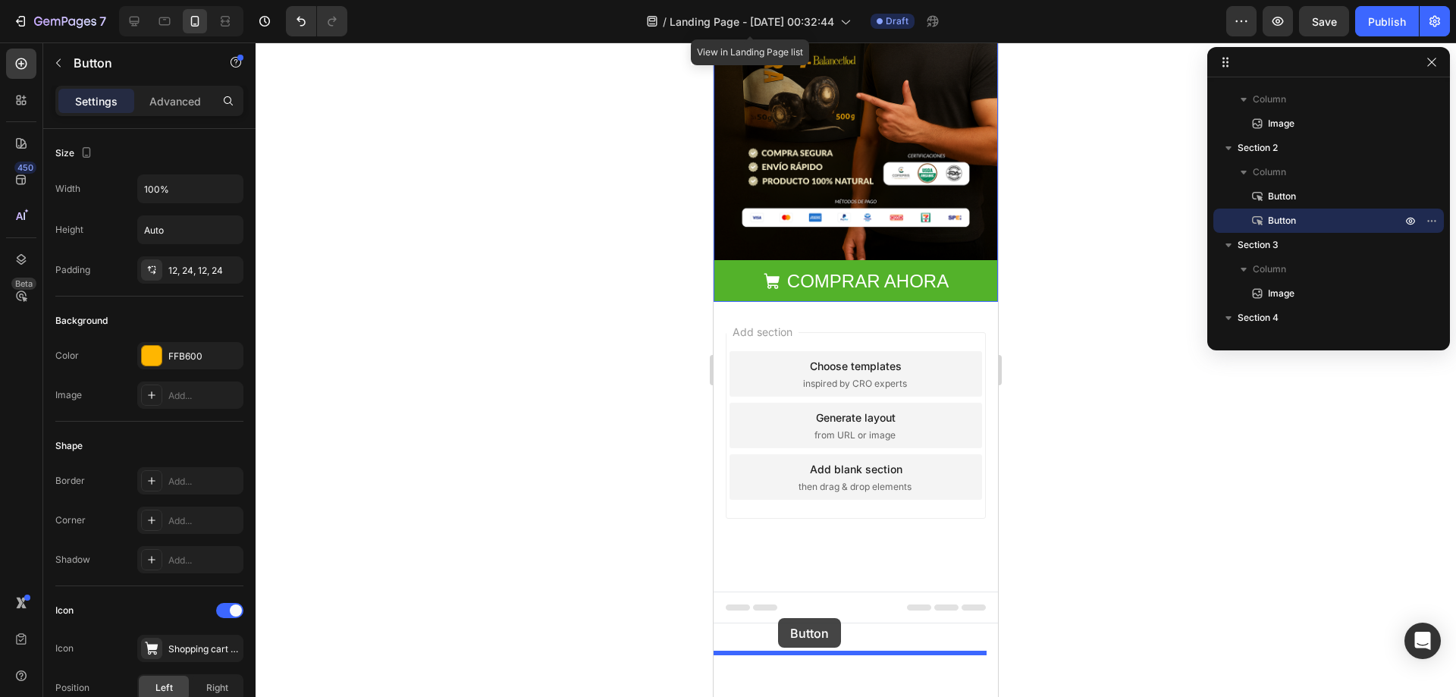
scroll to position [1842, 0]
drag, startPoint x: 728, startPoint y: 302, endPoint x: 801, endPoint y: 404, distance: 125.0
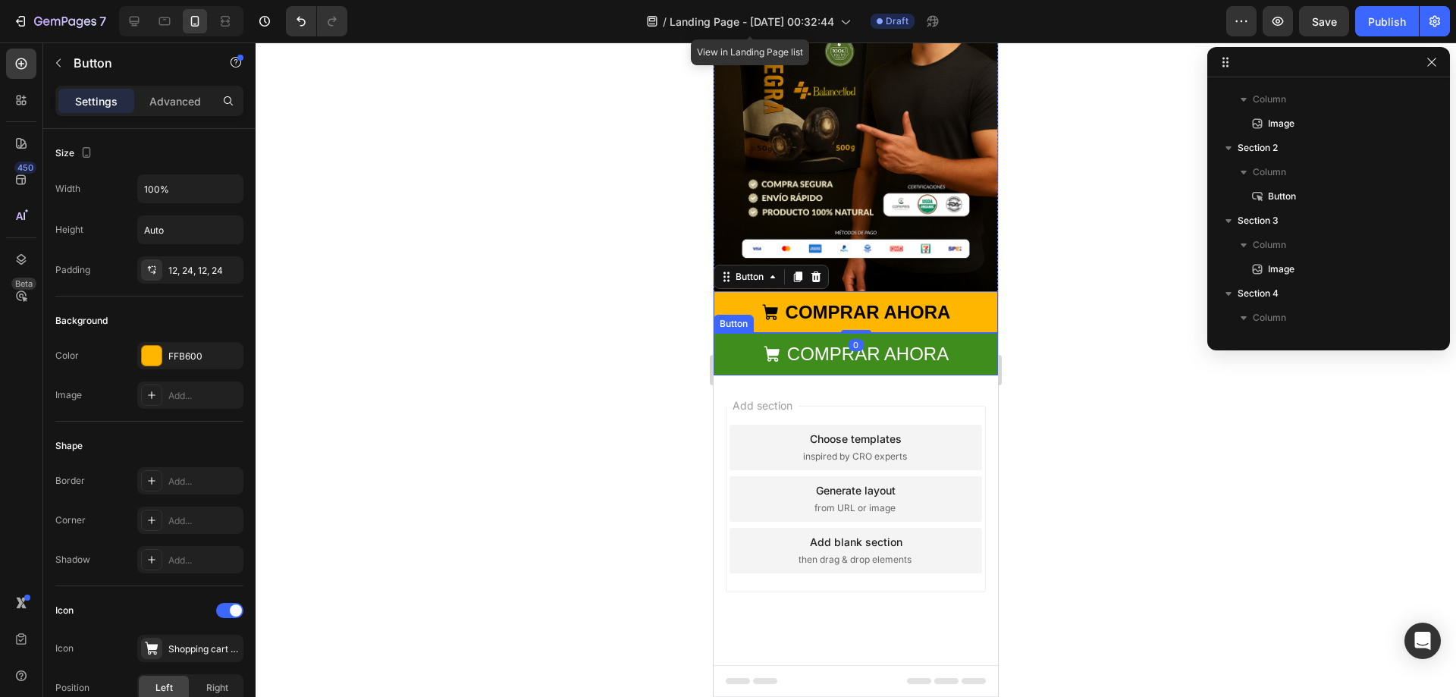
click at [737, 374] on button "COMPRAR AHORA" at bounding box center [855, 354] width 284 height 42
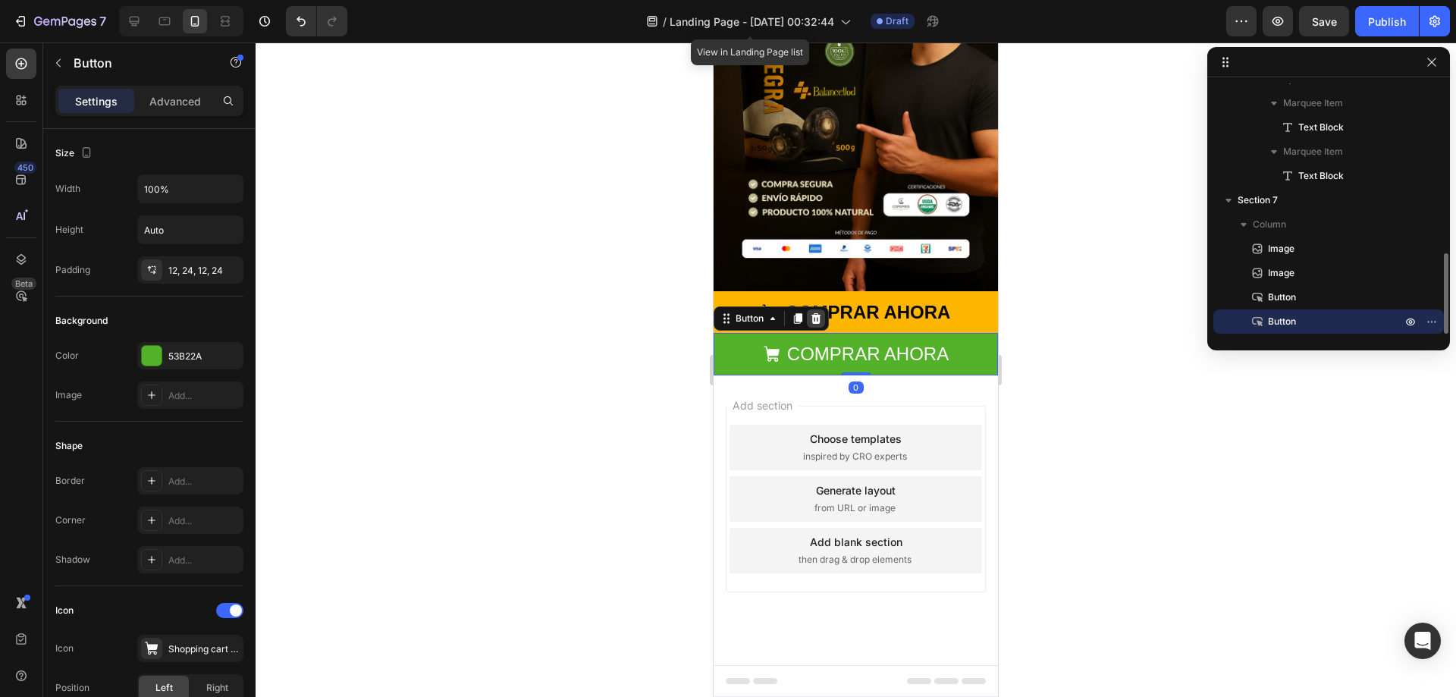
click at [816, 324] on icon at bounding box center [816, 318] width 10 height 11
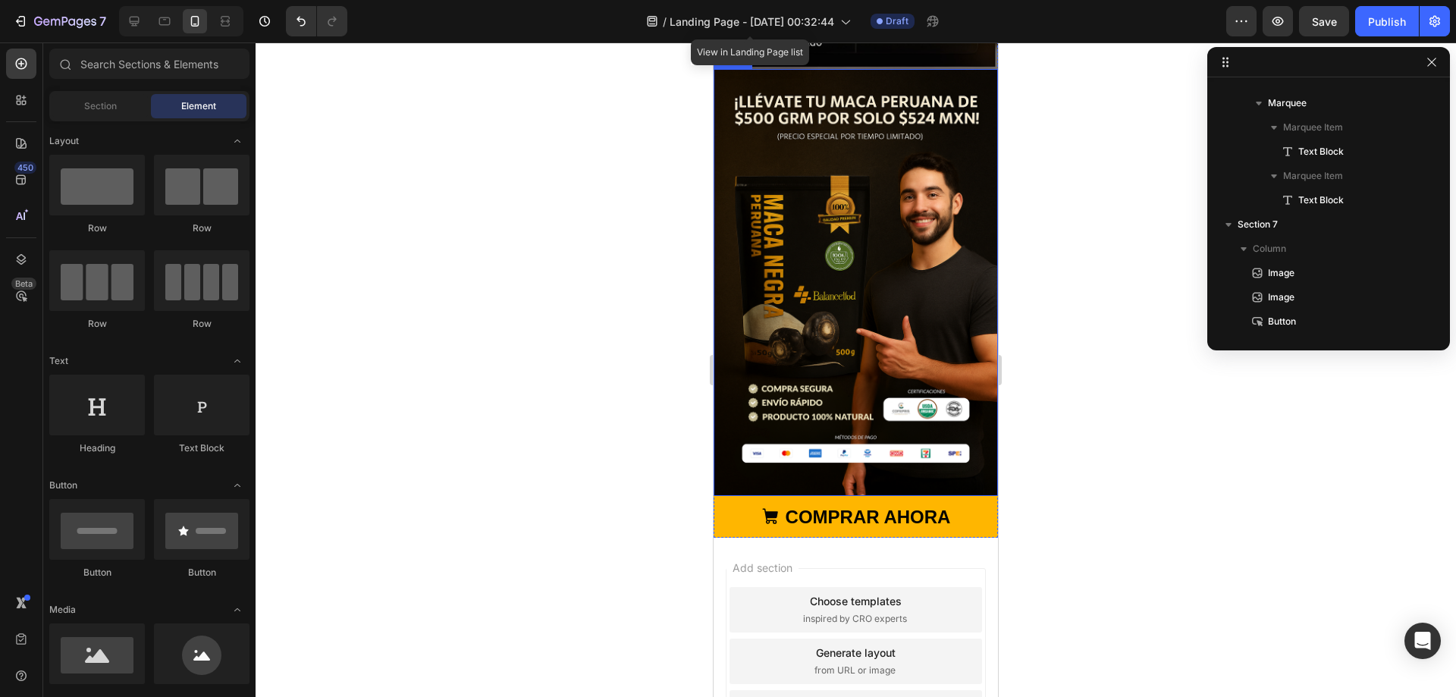
scroll to position [1819, 0]
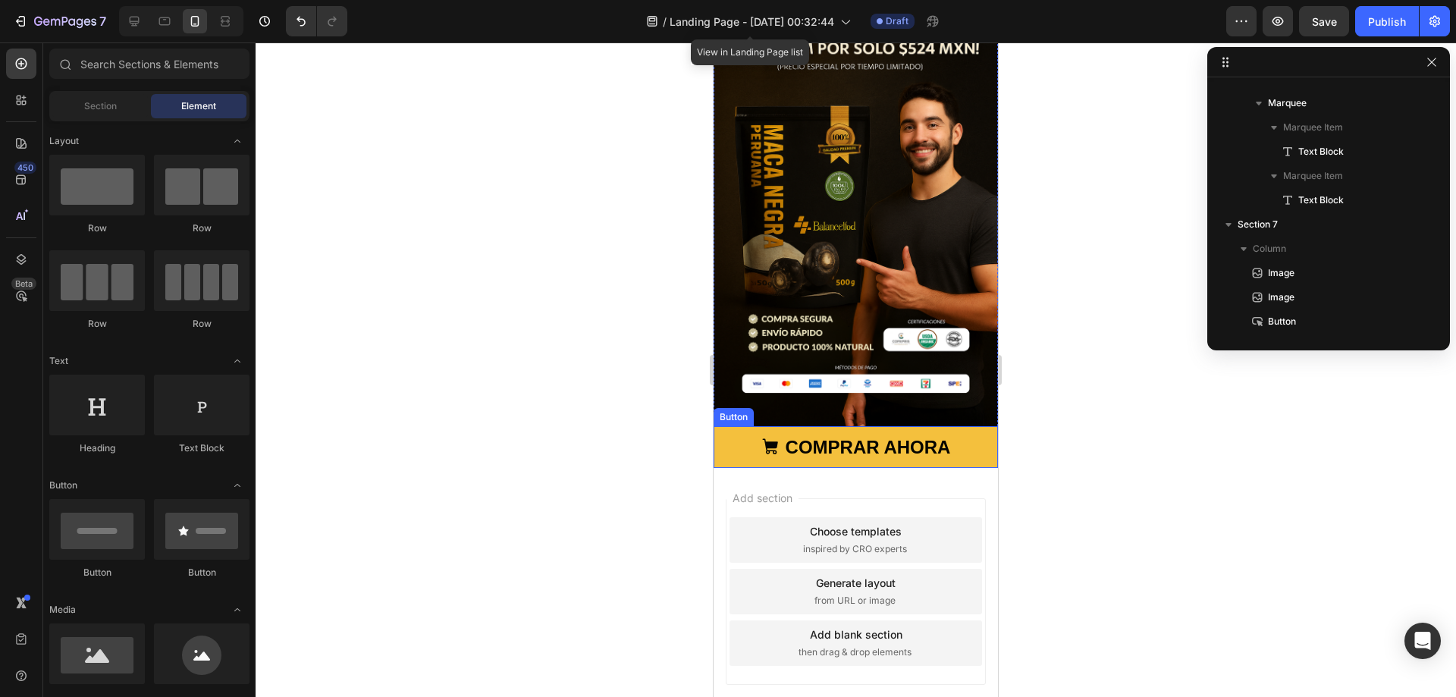
click at [729, 426] on button "COMPRAR AHORA" at bounding box center [855, 447] width 284 height 42
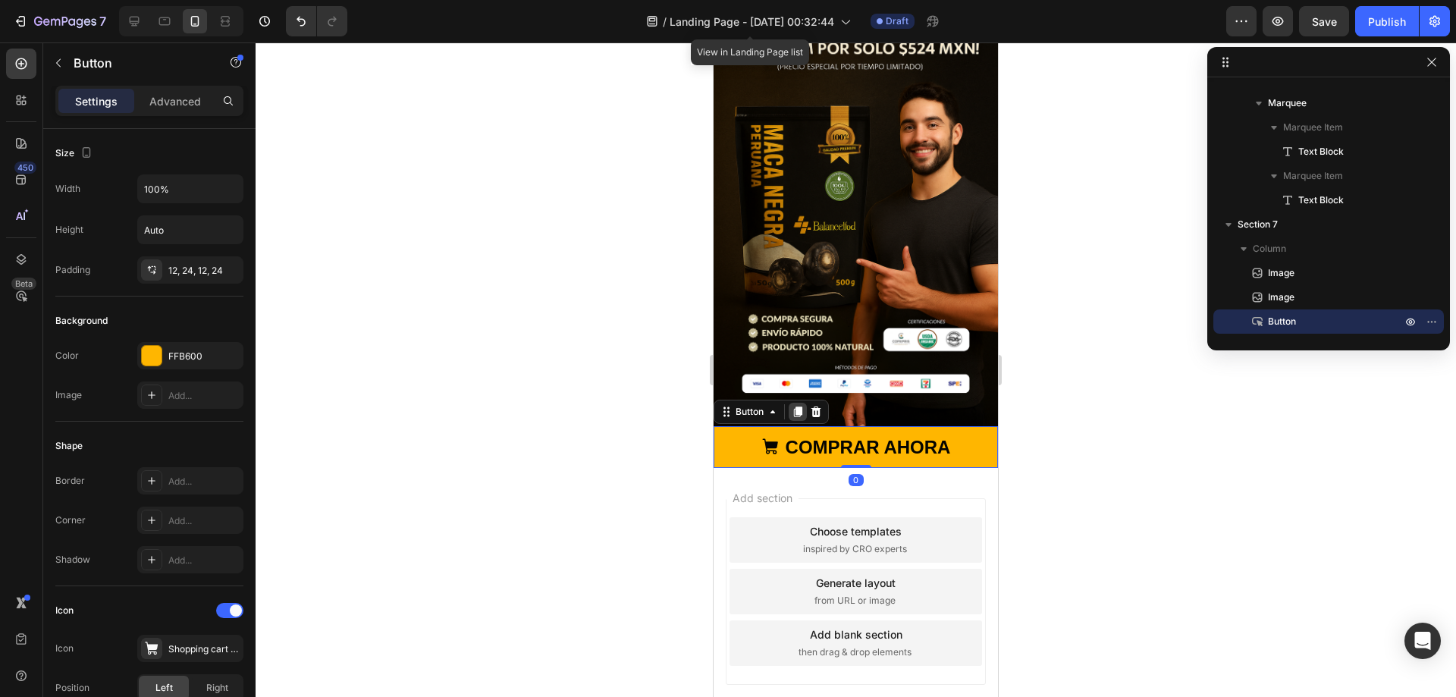
click at [798, 406] on icon at bounding box center [797, 412] width 12 height 12
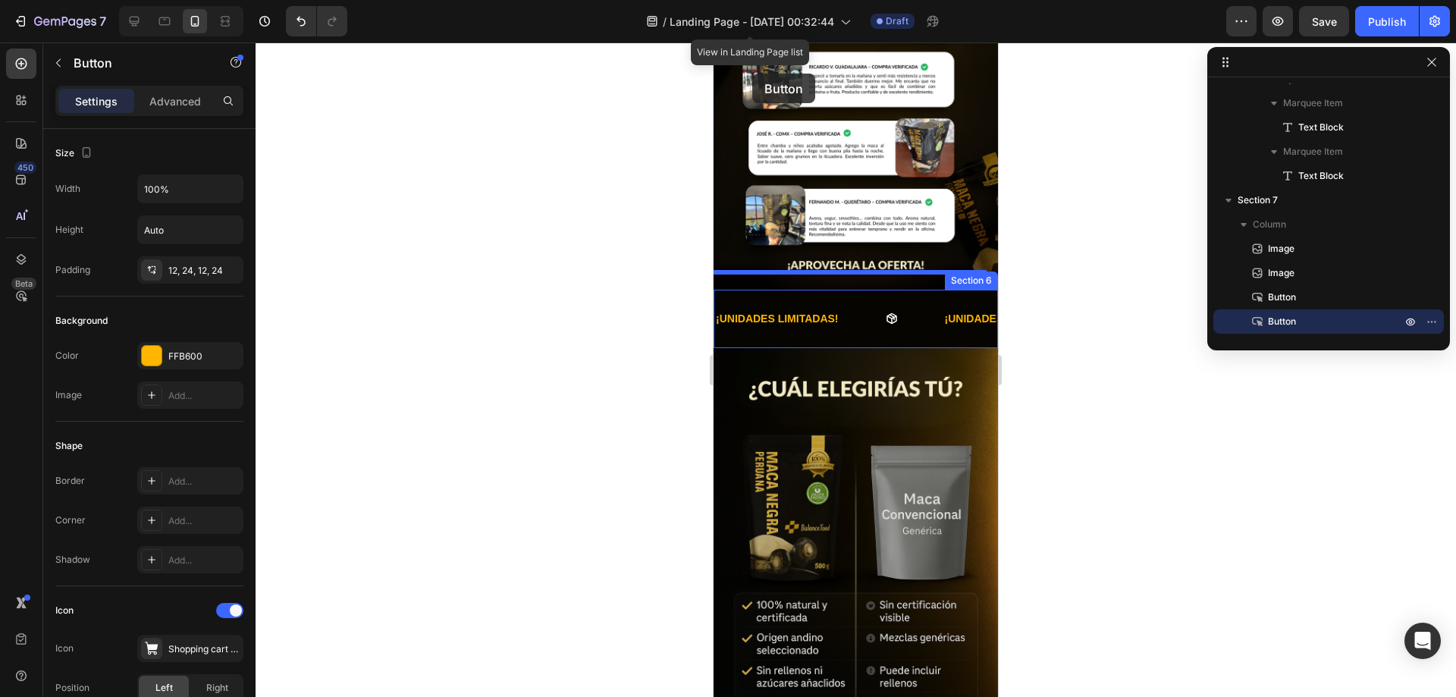
scroll to position [1039, 0]
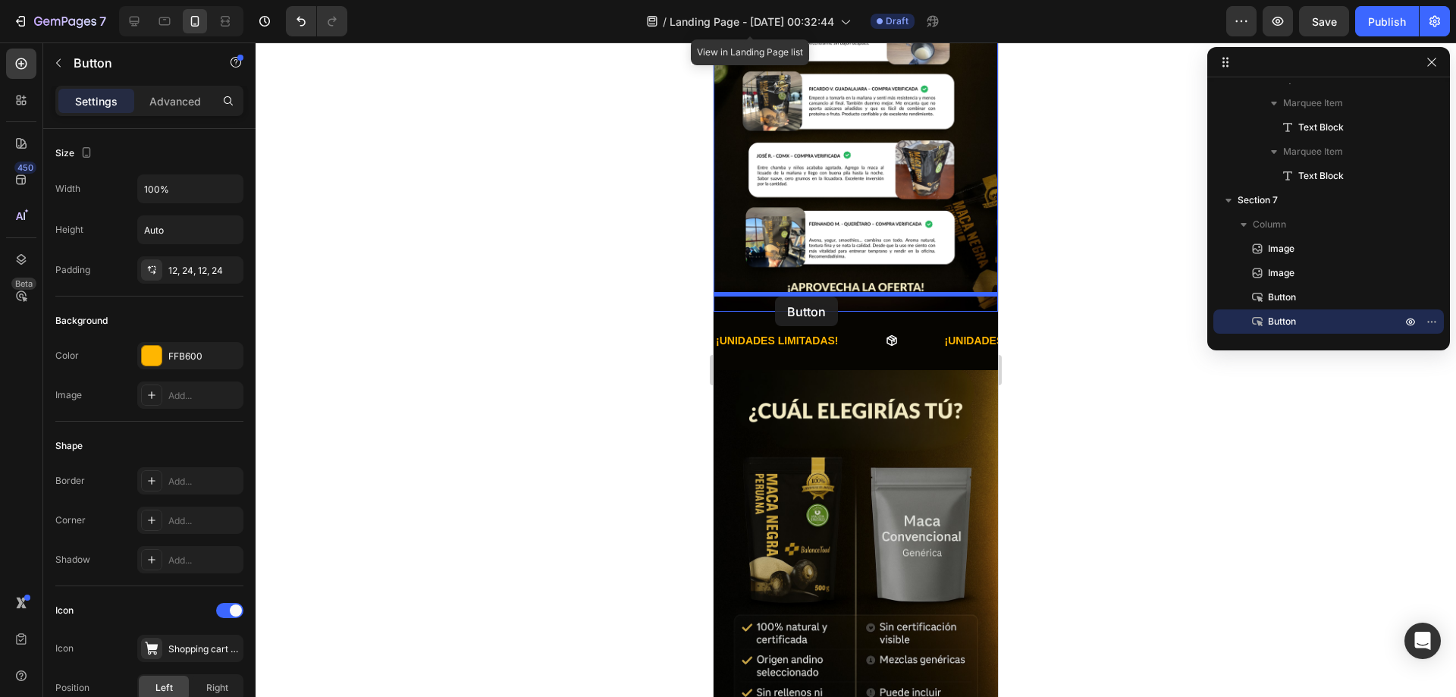
drag, startPoint x: 722, startPoint y: 447, endPoint x: 775, endPoint y: 296, distance: 159.2
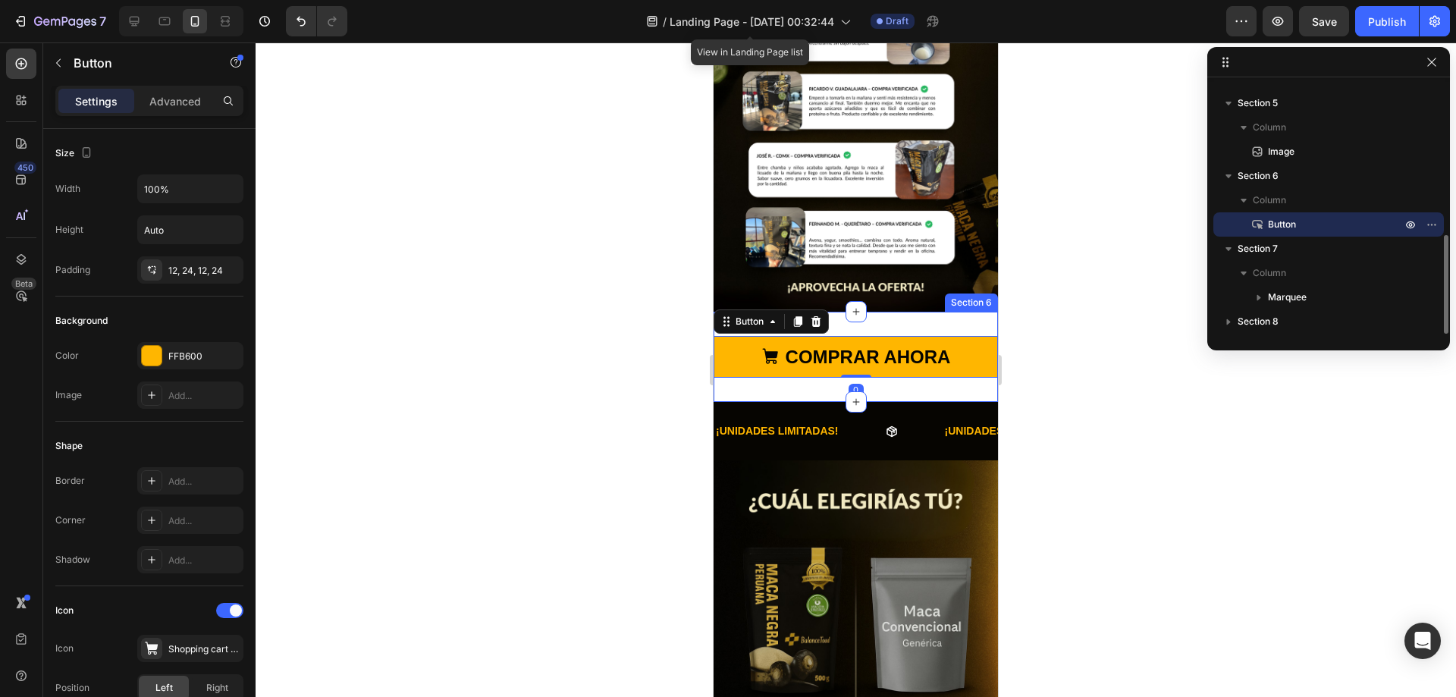
scroll to position [381, 0]
click at [908, 312] on div "COMPRAR AHORA Button 0 Section 6" at bounding box center [855, 357] width 284 height 90
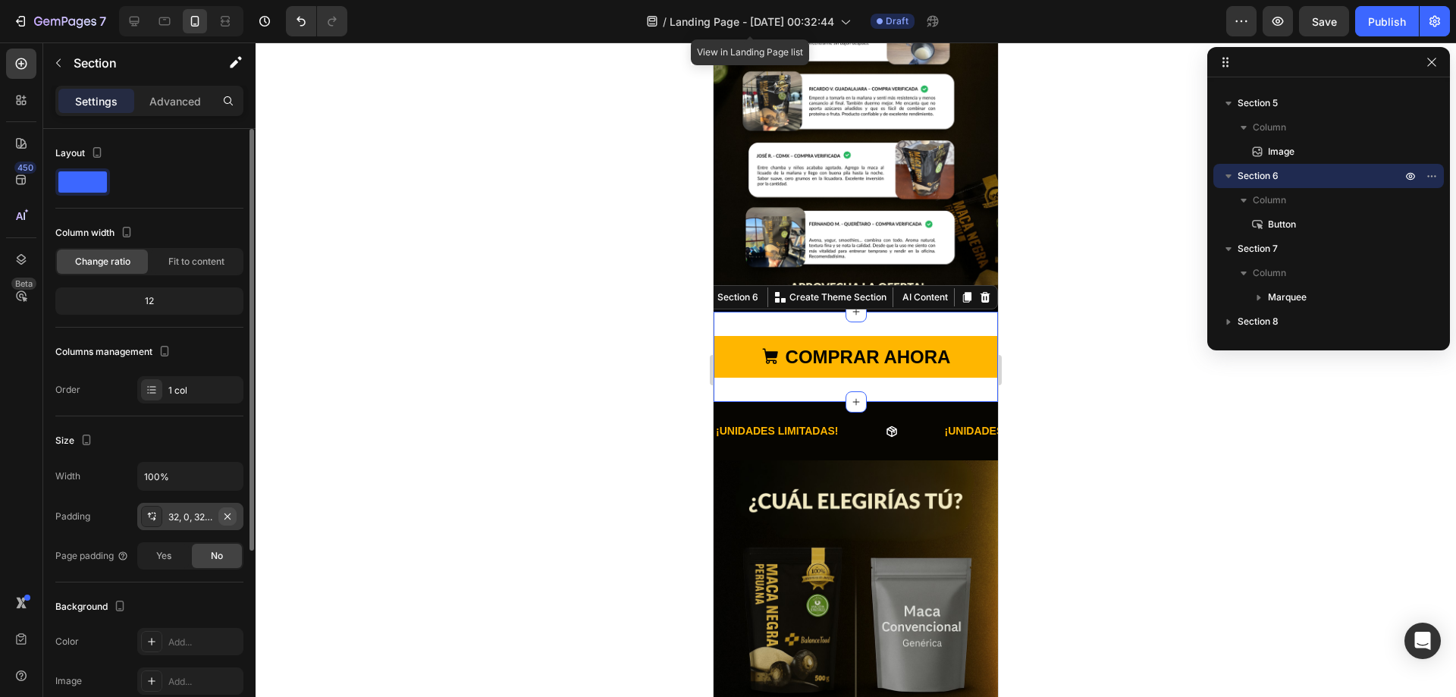
click at [232, 519] on icon "button" at bounding box center [227, 516] width 12 height 12
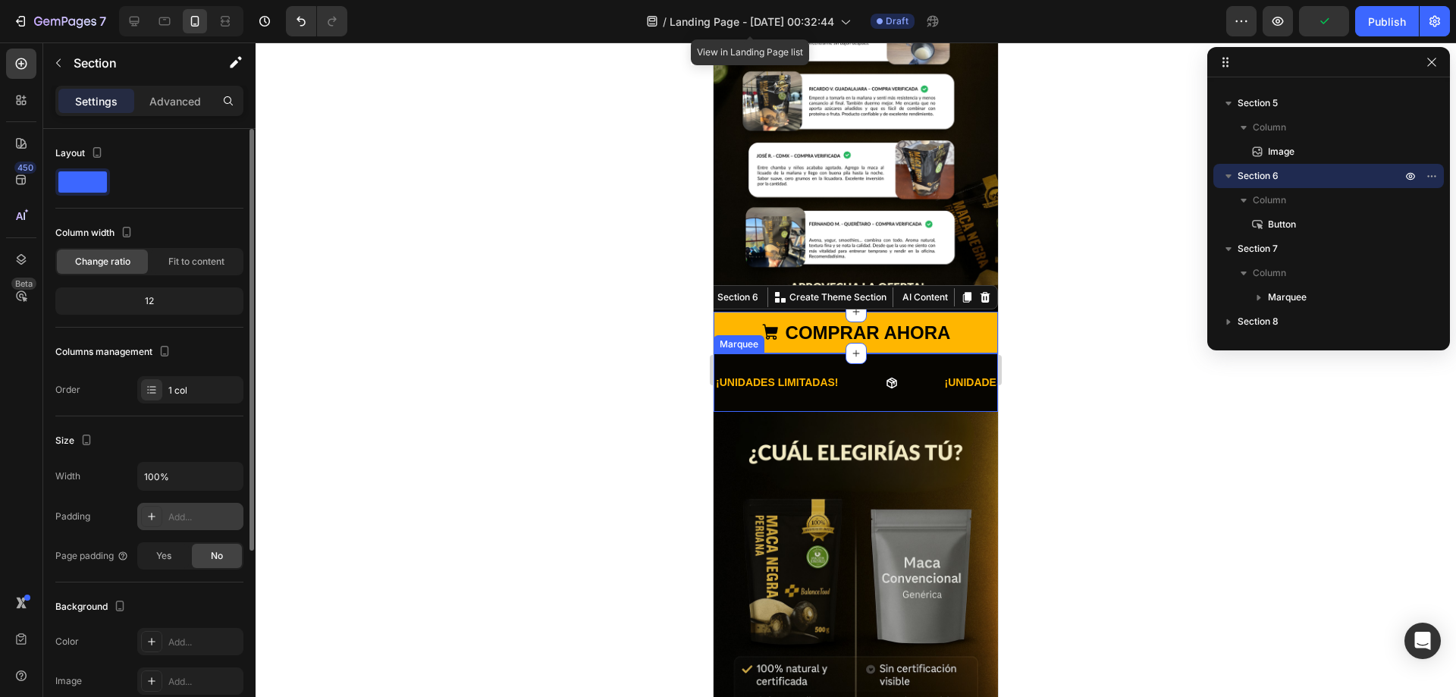
click at [940, 369] on div "¡UNIDADES LIMITADAS! Text Block" at bounding box center [828, 382] width 229 height 34
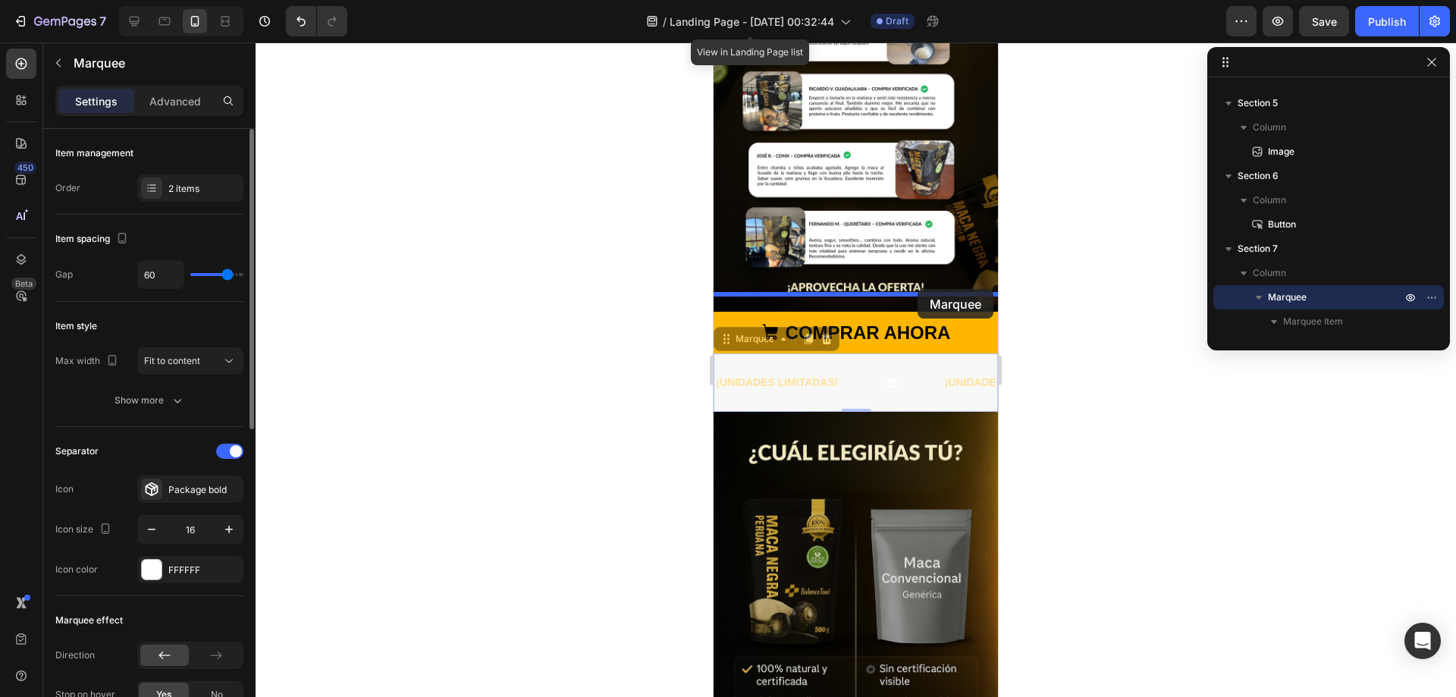
drag, startPoint x: 907, startPoint y: 359, endPoint x: 917, endPoint y: 289, distance: 70.5
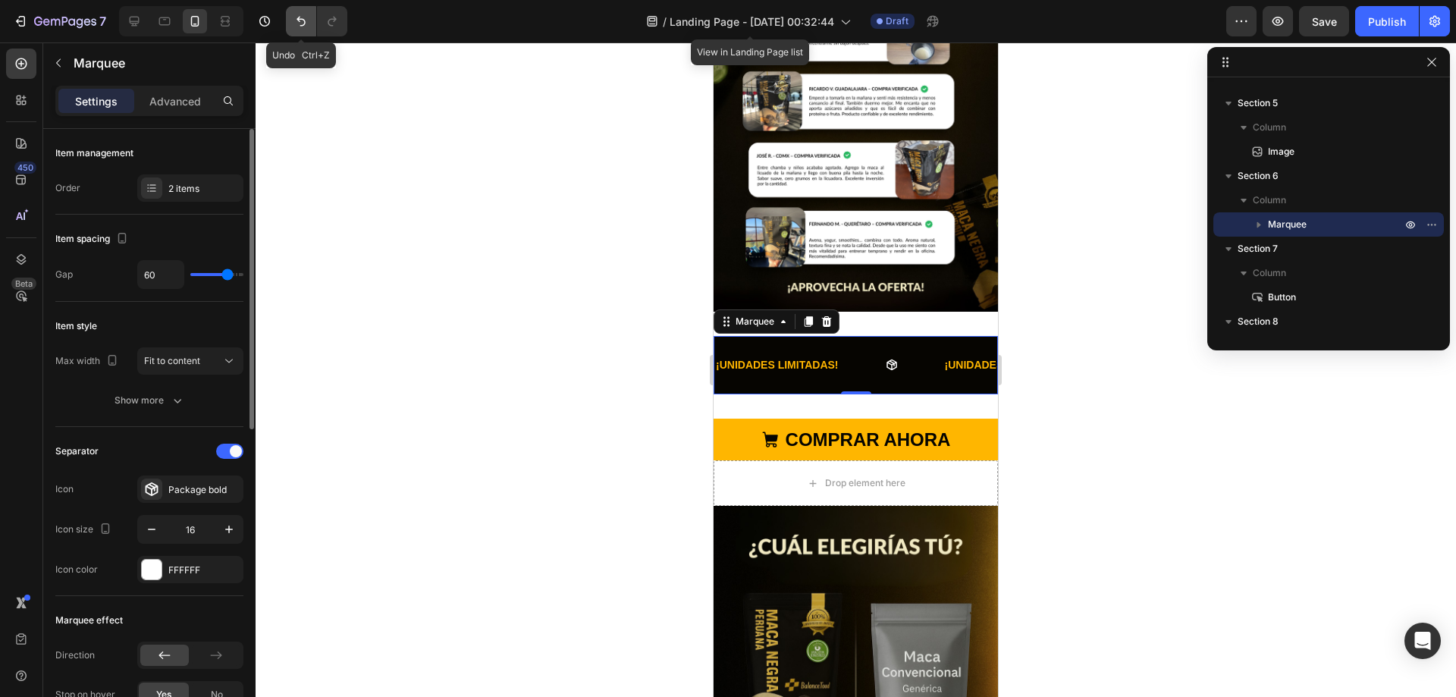
click at [296, 14] on icon "Undo/Redo" at bounding box center [300, 21] width 15 height 15
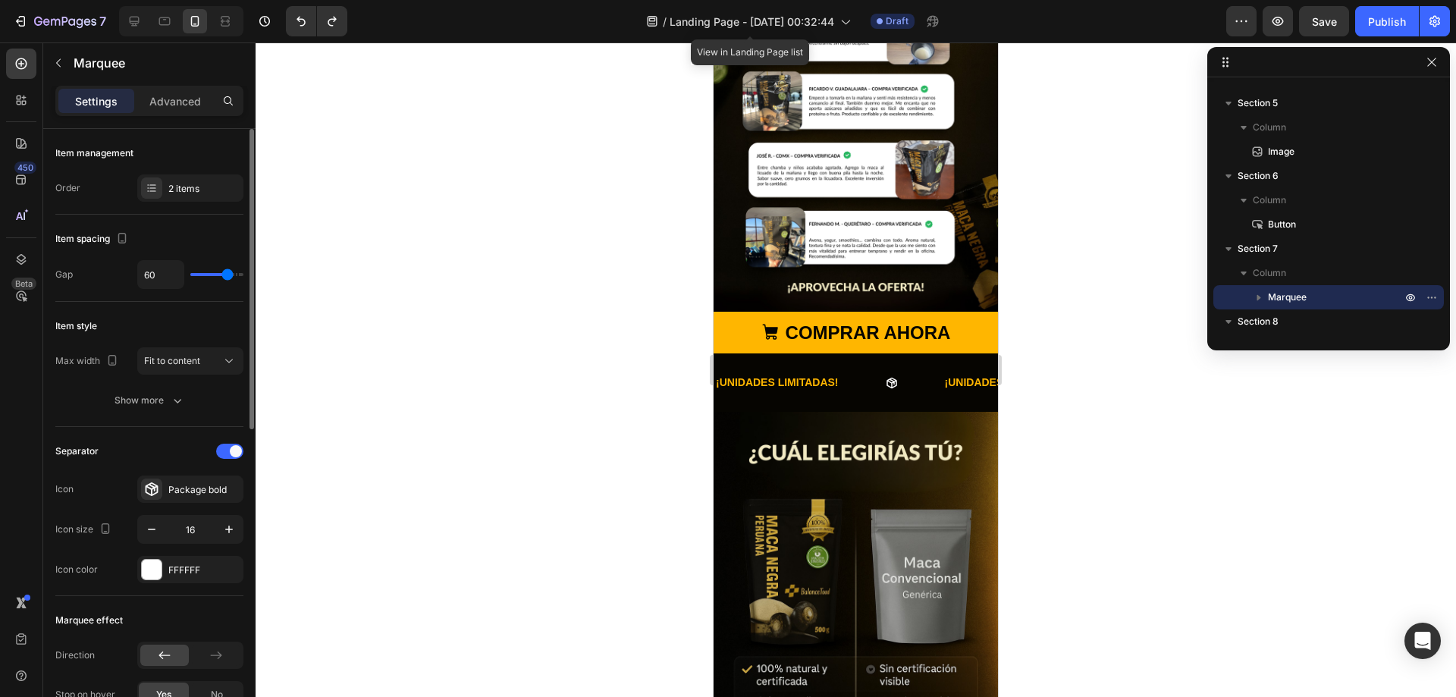
click at [926, 380] on div "¡UNIDADES LIMITADAS! Text Block" at bounding box center [828, 382] width 229 height 34
click at [943, 353] on div "¡UNIDADES LIMITADAS! Text Block ¡UNIDADES LIMITADAS! Text Block ¡UNIDADES LIMIT…" at bounding box center [855, 382] width 284 height 58
click at [793, 412] on img at bounding box center [855, 625] width 284 height 427
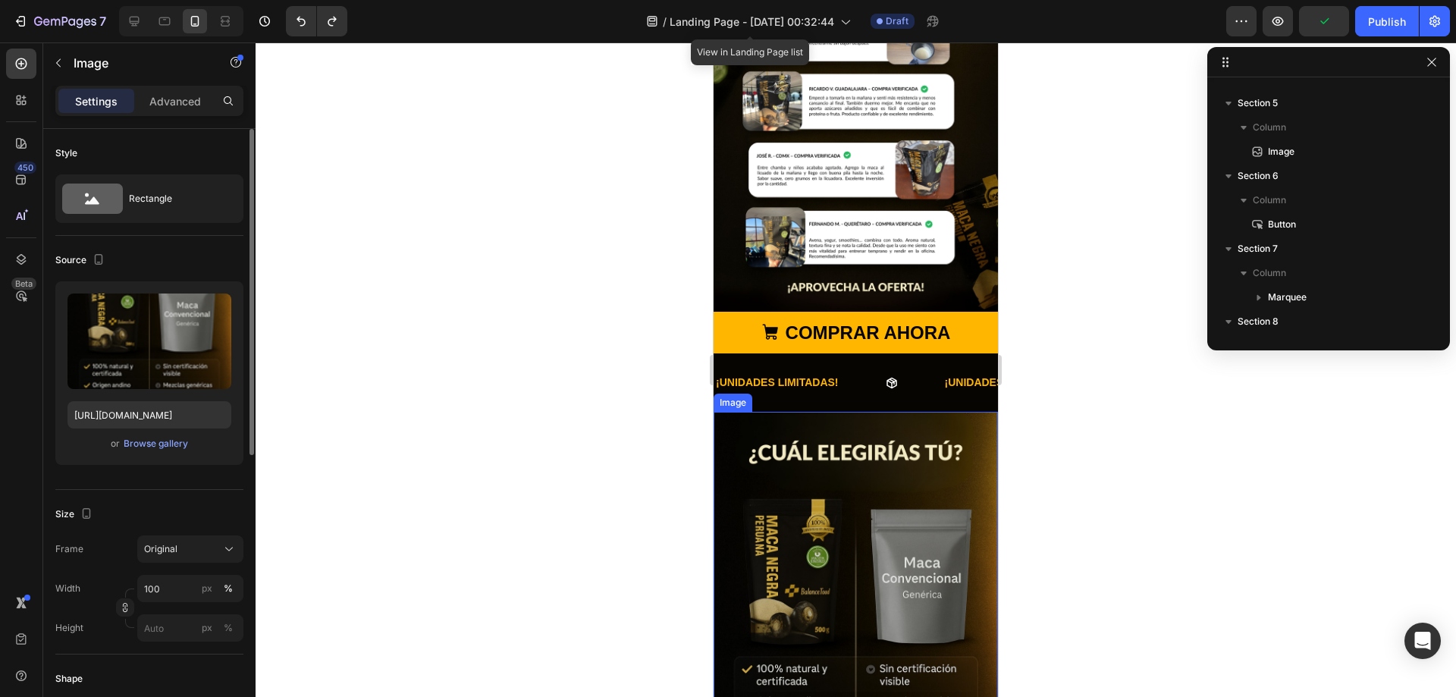
scroll to position [478, 0]
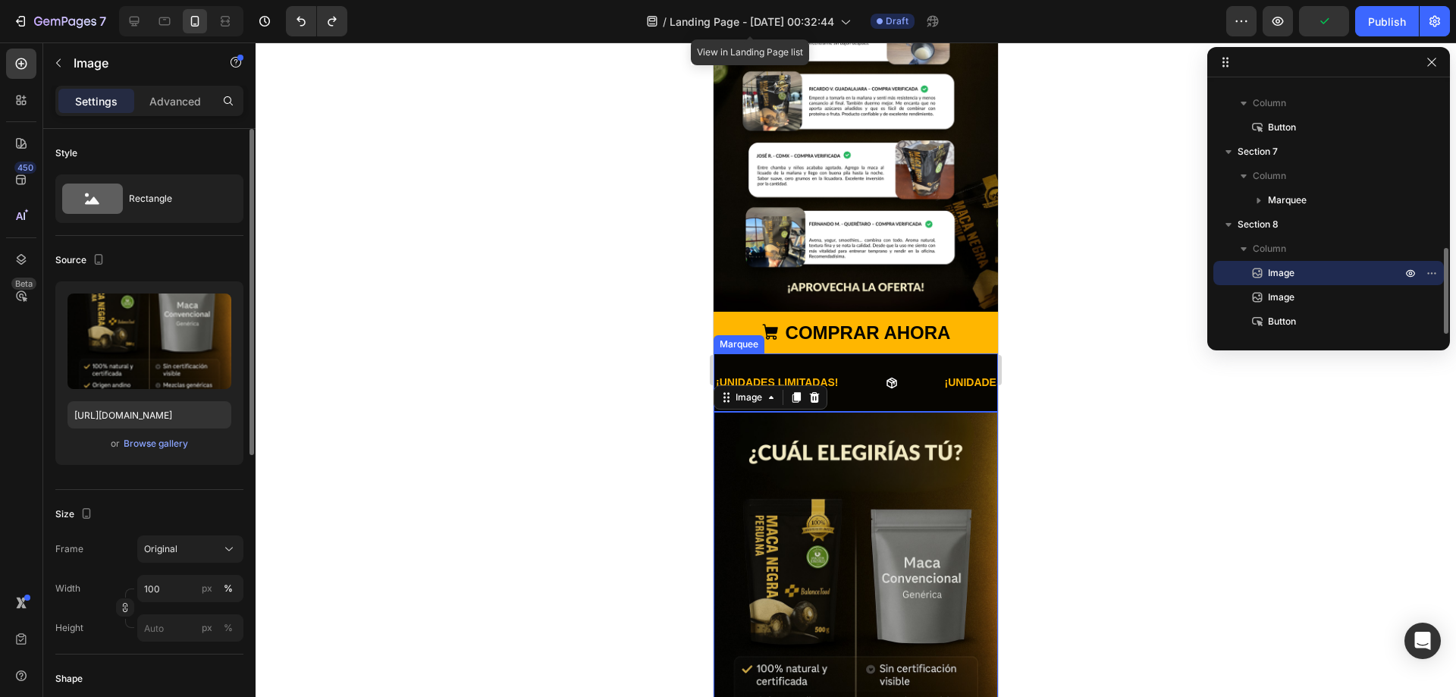
click at [855, 353] on div "¡UNIDADES LIMITADAS! Text Block ¡UNIDADES LIMITADAS! Text Block ¡UNIDADES LIMIT…" at bounding box center [855, 382] width 284 height 58
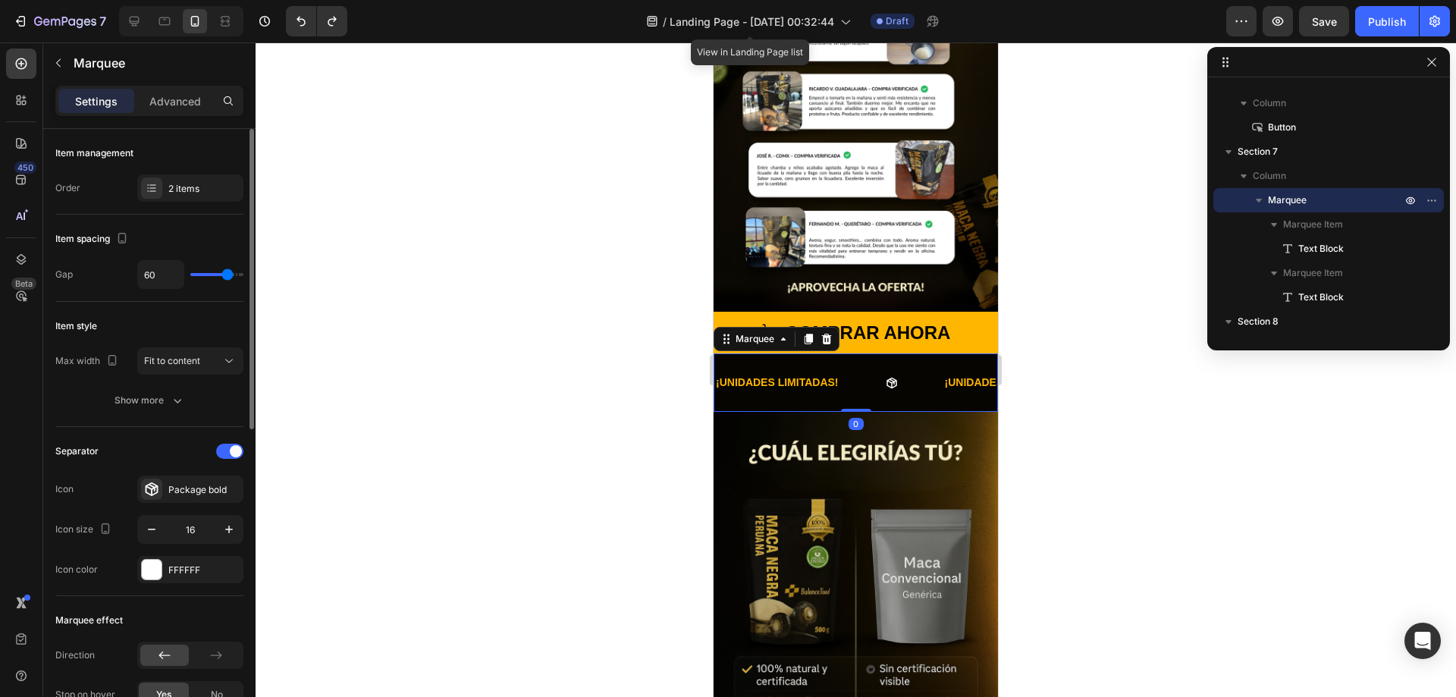
click at [848, 365] on div "¡UNIDADES LIMITADAS! Text Block" at bounding box center [828, 382] width 229 height 34
click at [1409, 190] on div at bounding box center [1420, 200] width 39 height 24
click at [1409, 196] on icon "button" at bounding box center [1410, 200] width 12 height 12
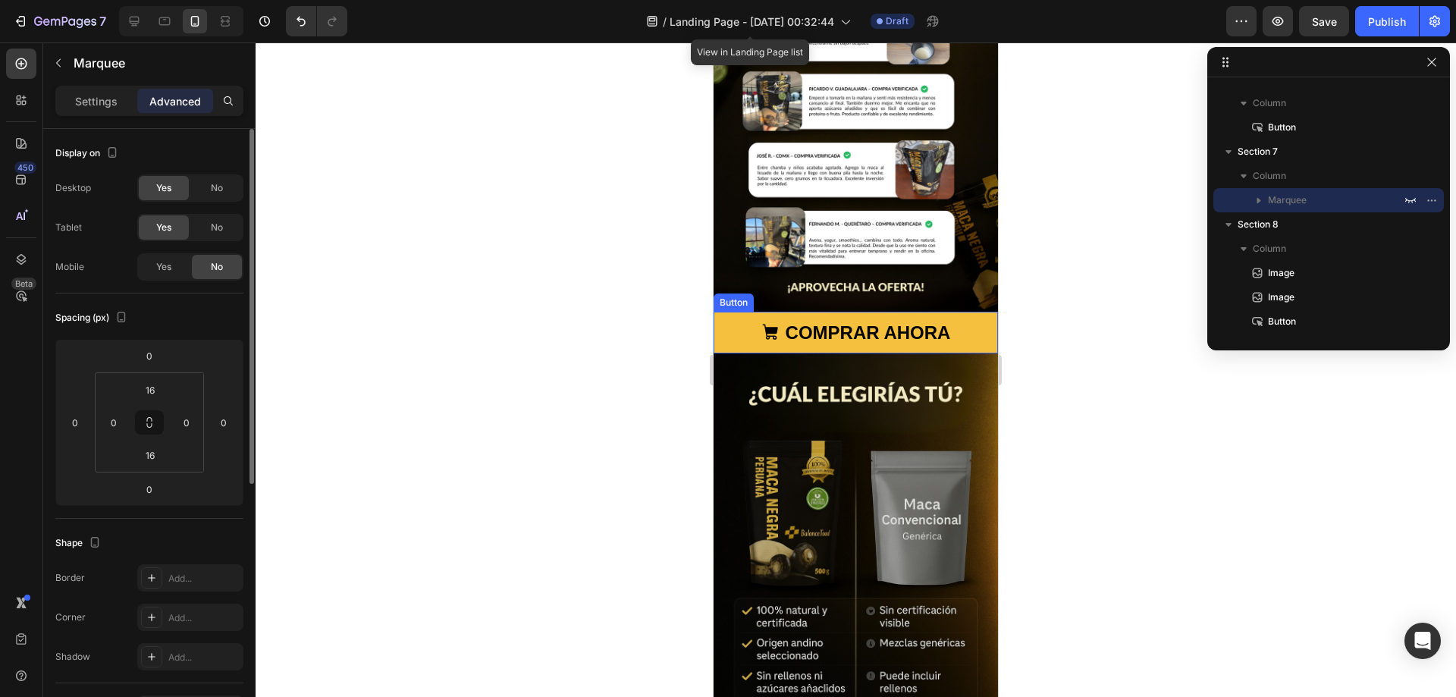
click at [972, 312] on button "COMPRAR AHORA" at bounding box center [855, 333] width 284 height 42
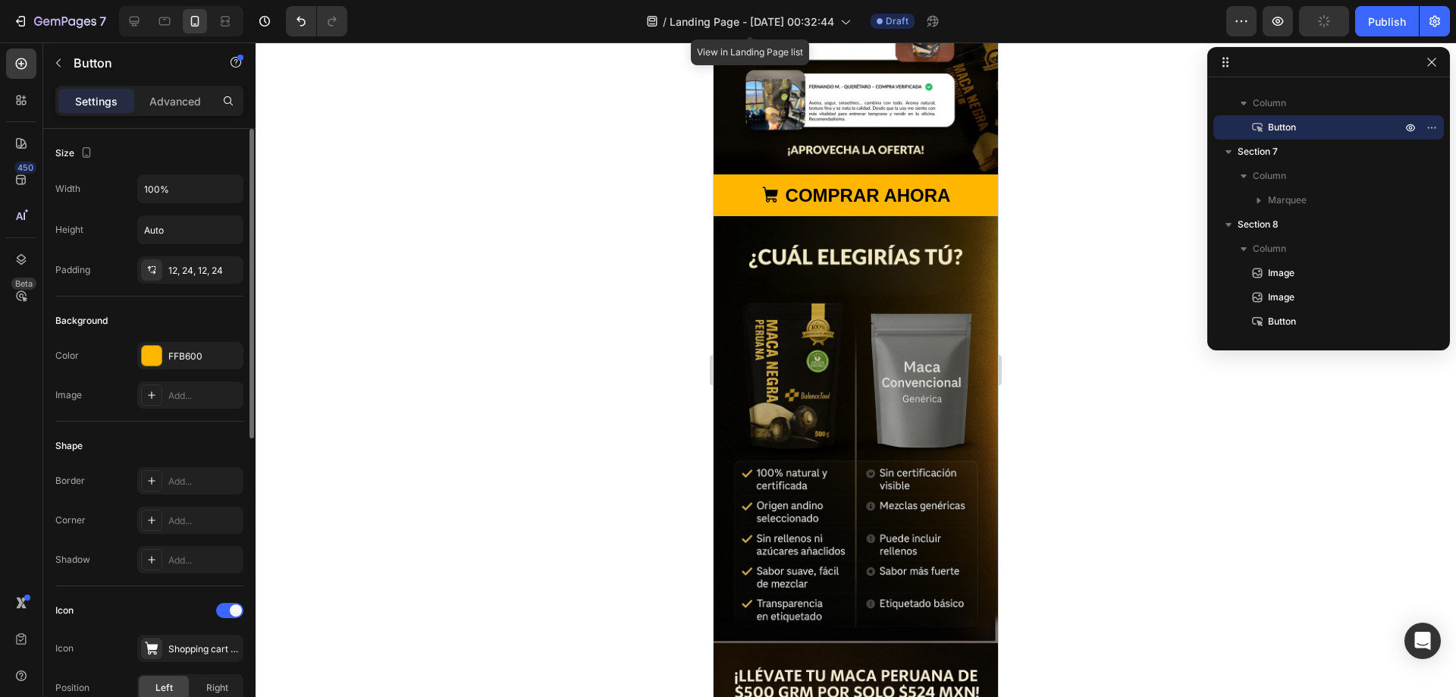
scroll to position [1039, 0]
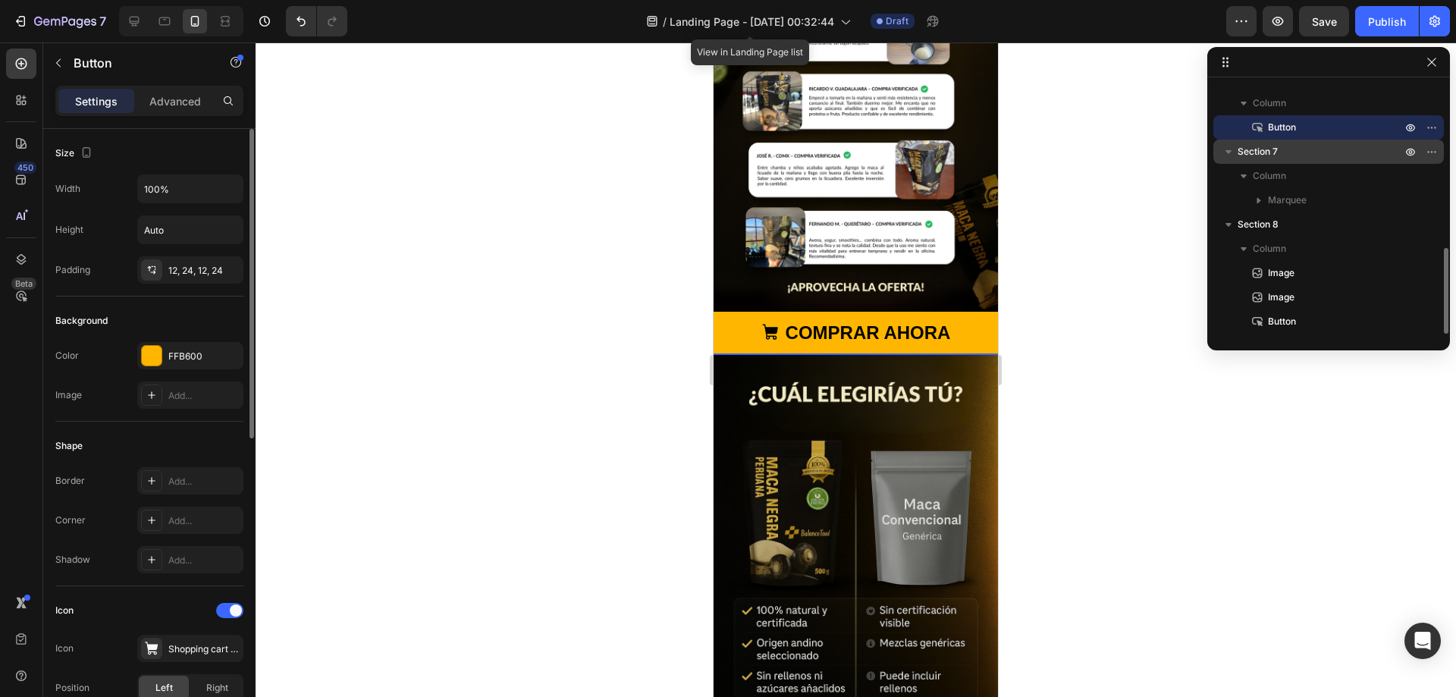
click at [1263, 154] on span "Section 7" at bounding box center [1257, 151] width 40 height 15
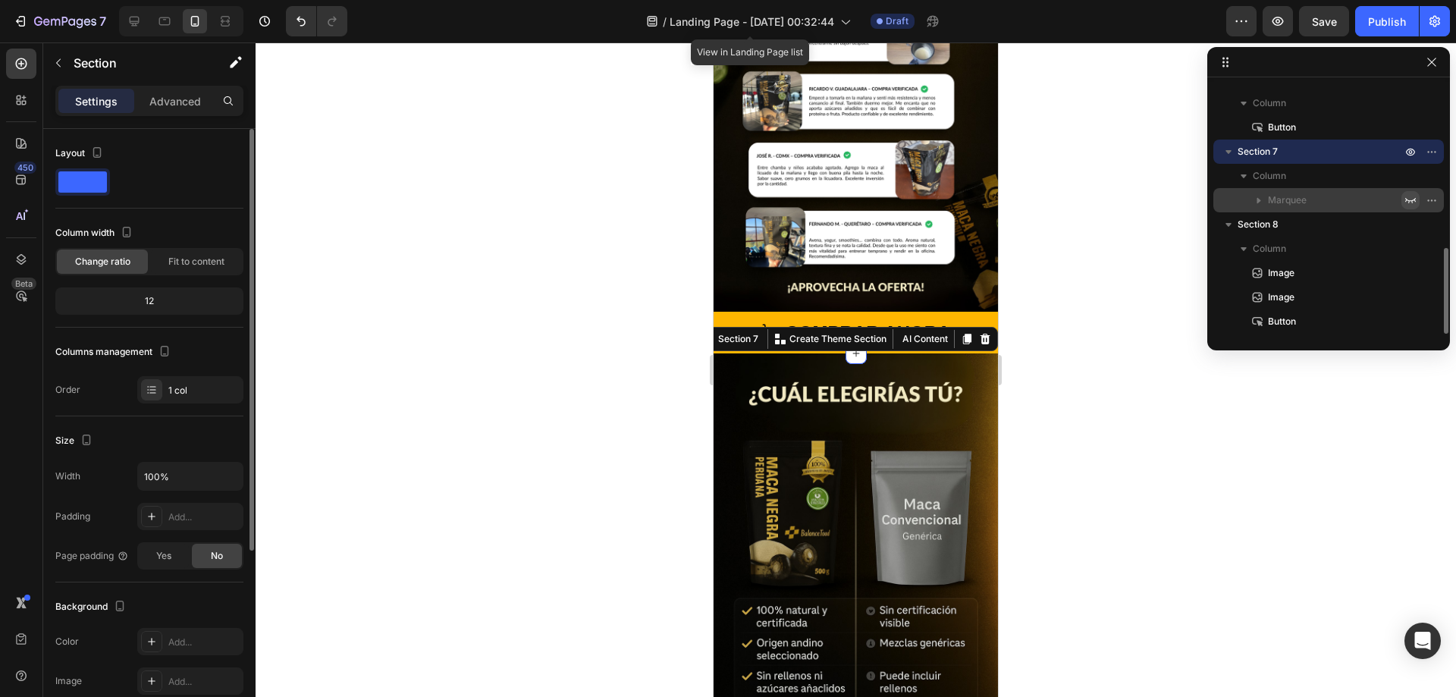
click at [1410, 199] on icon "button" at bounding box center [1410, 200] width 12 height 12
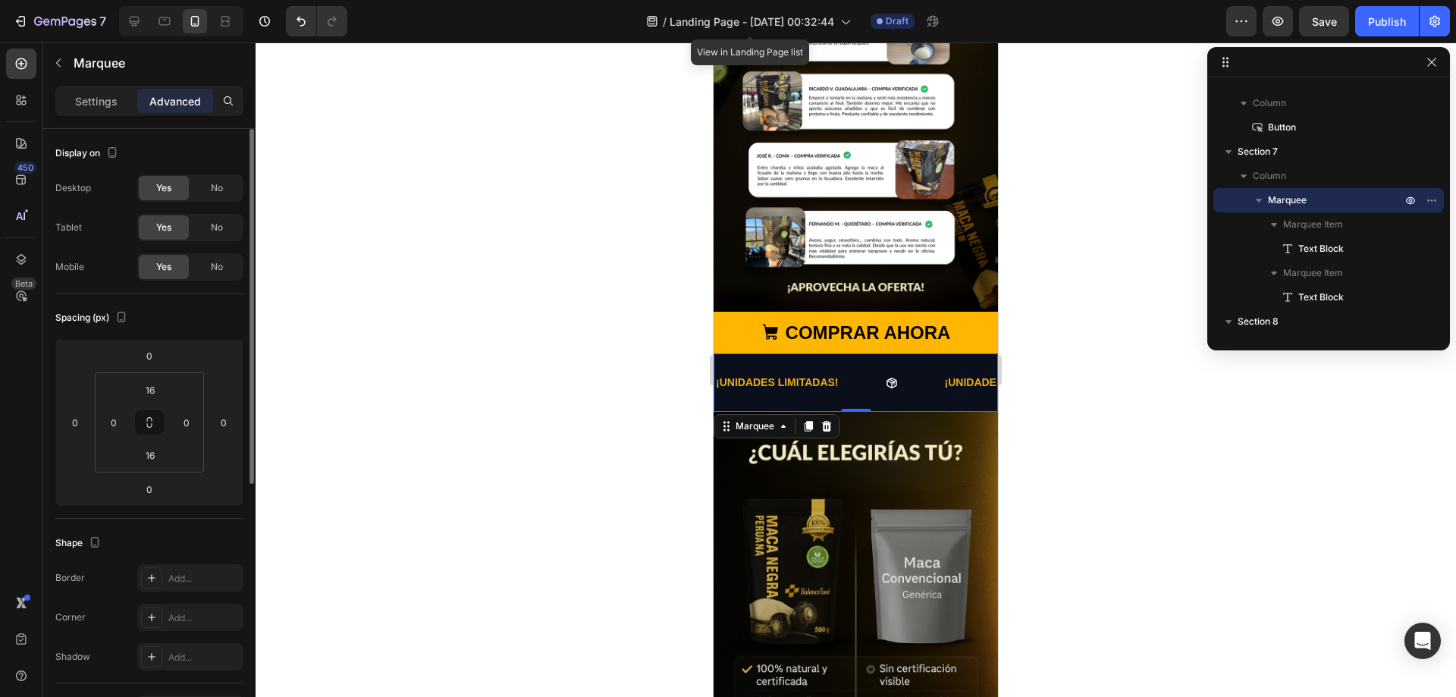
click at [688, 410] on div at bounding box center [855, 369] width 1200 height 654
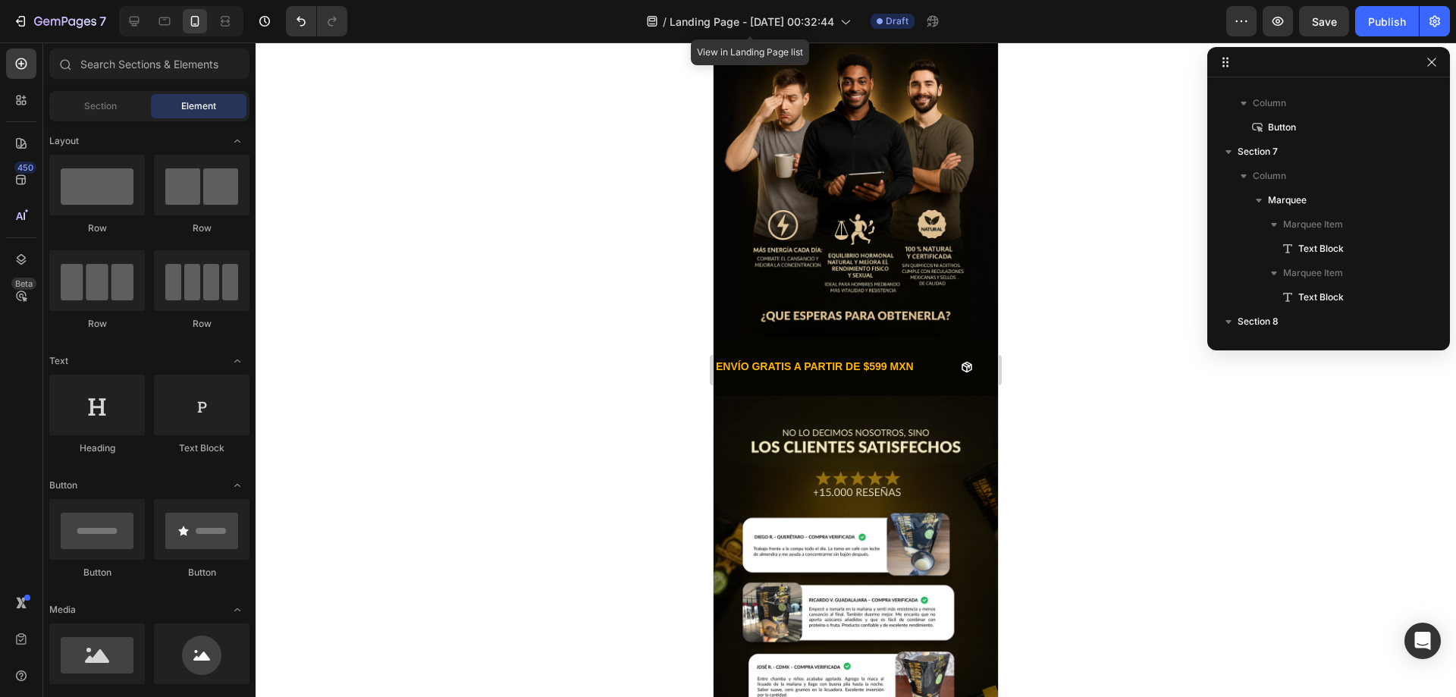
scroll to position [0, 0]
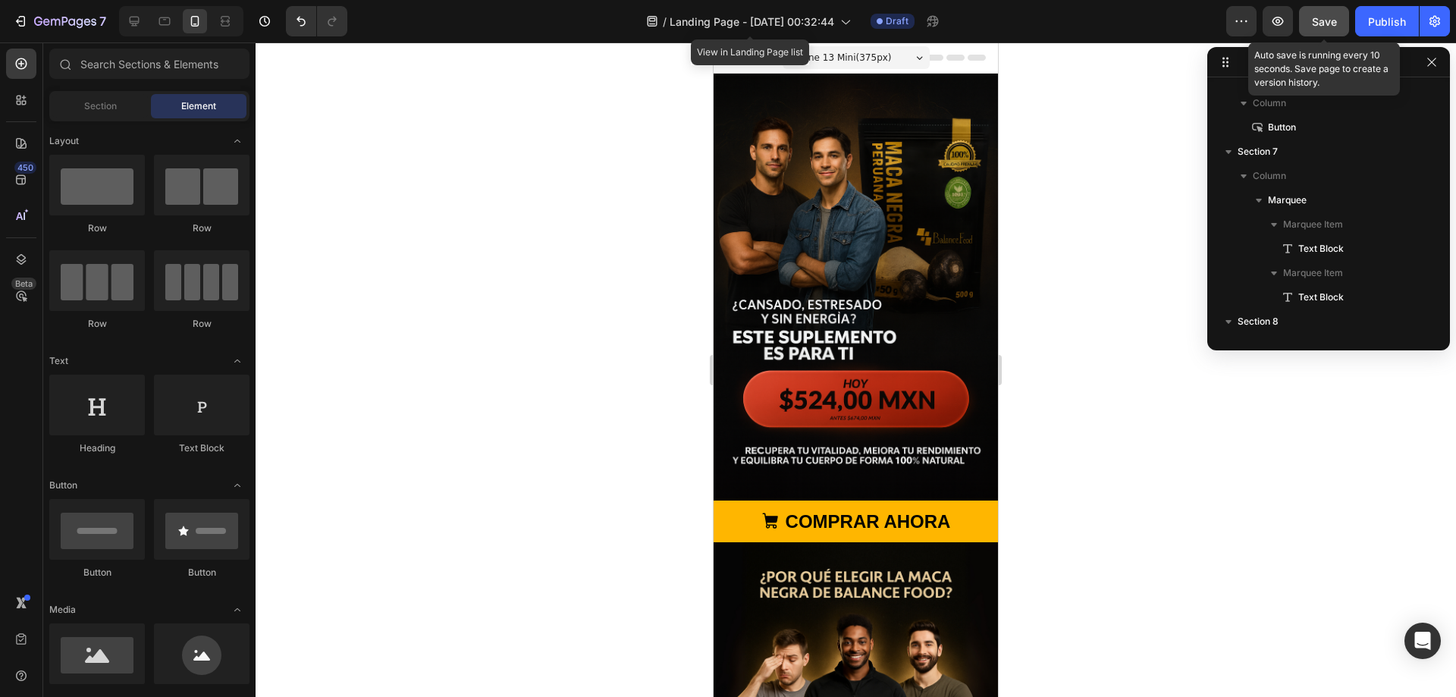
click at [1313, 33] on button "Save" at bounding box center [1324, 21] width 50 height 30
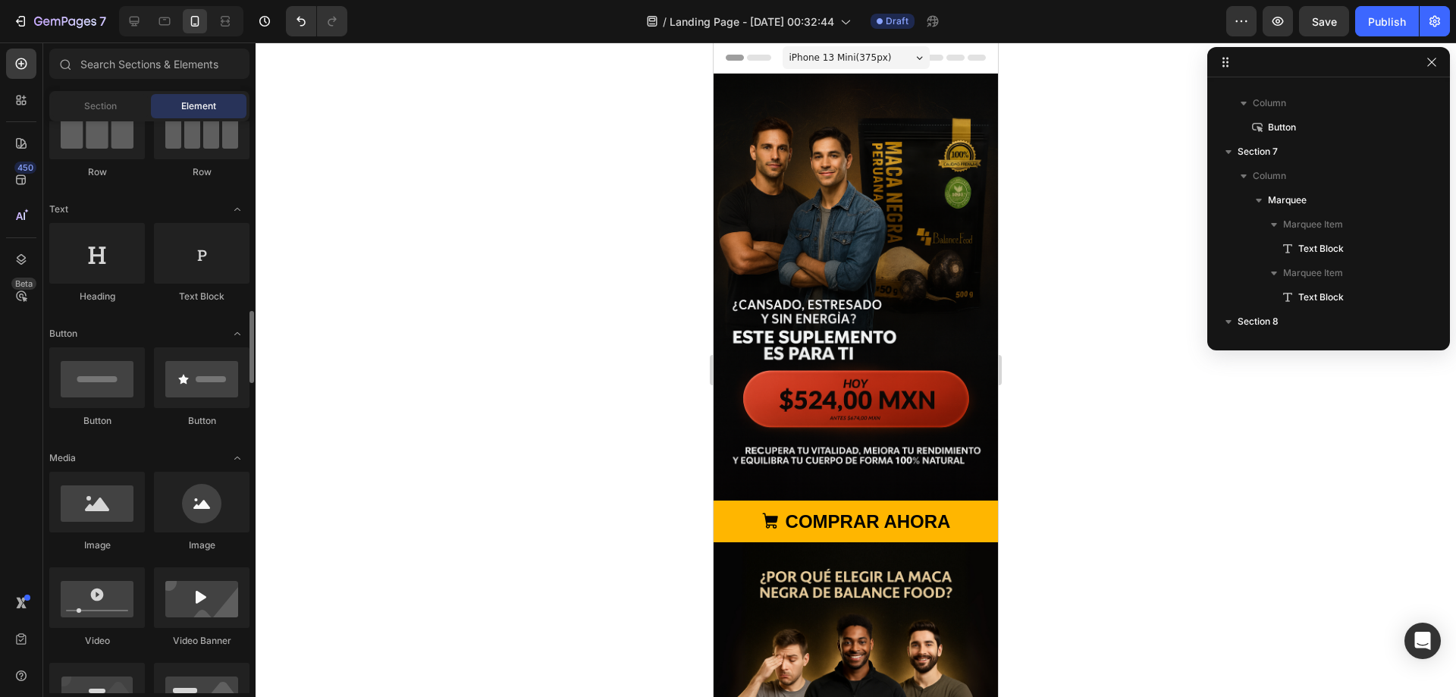
scroll to position [531, 0]
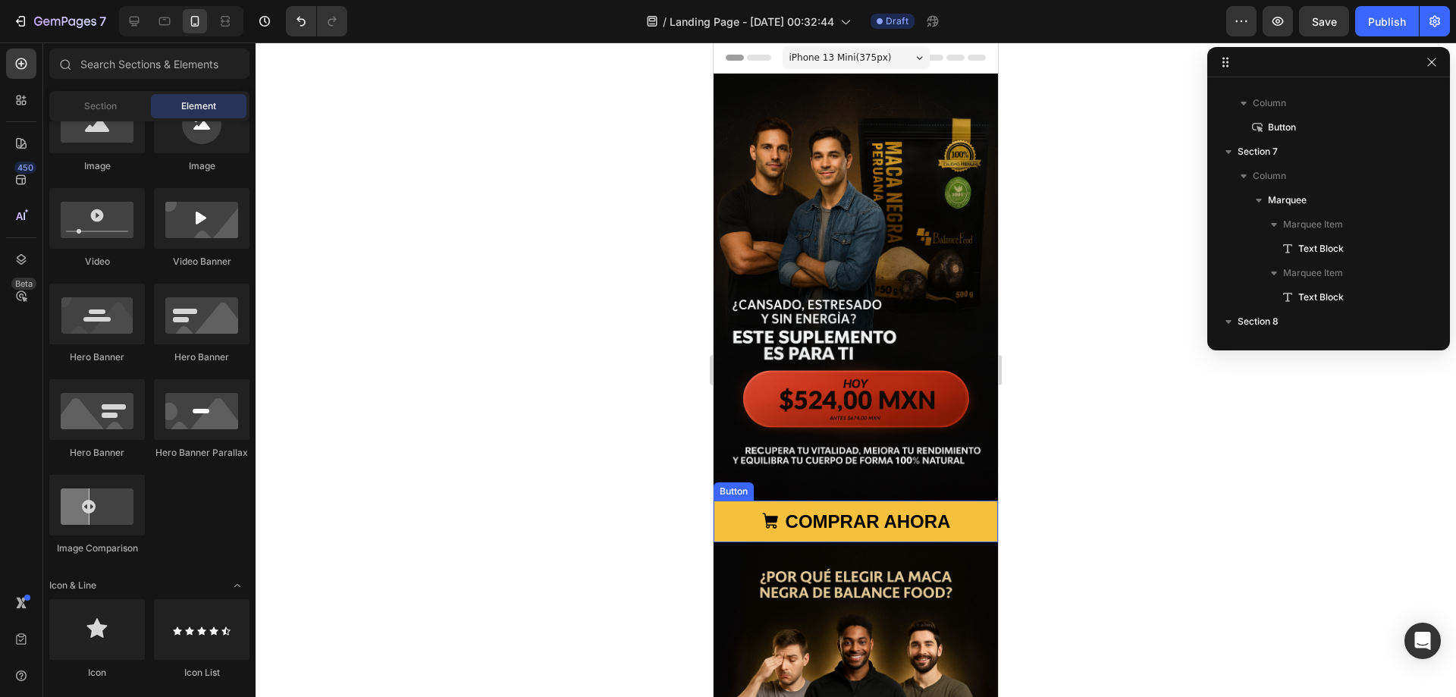
click at [737, 500] on button "COMPRAR AHORA" at bounding box center [855, 521] width 284 height 42
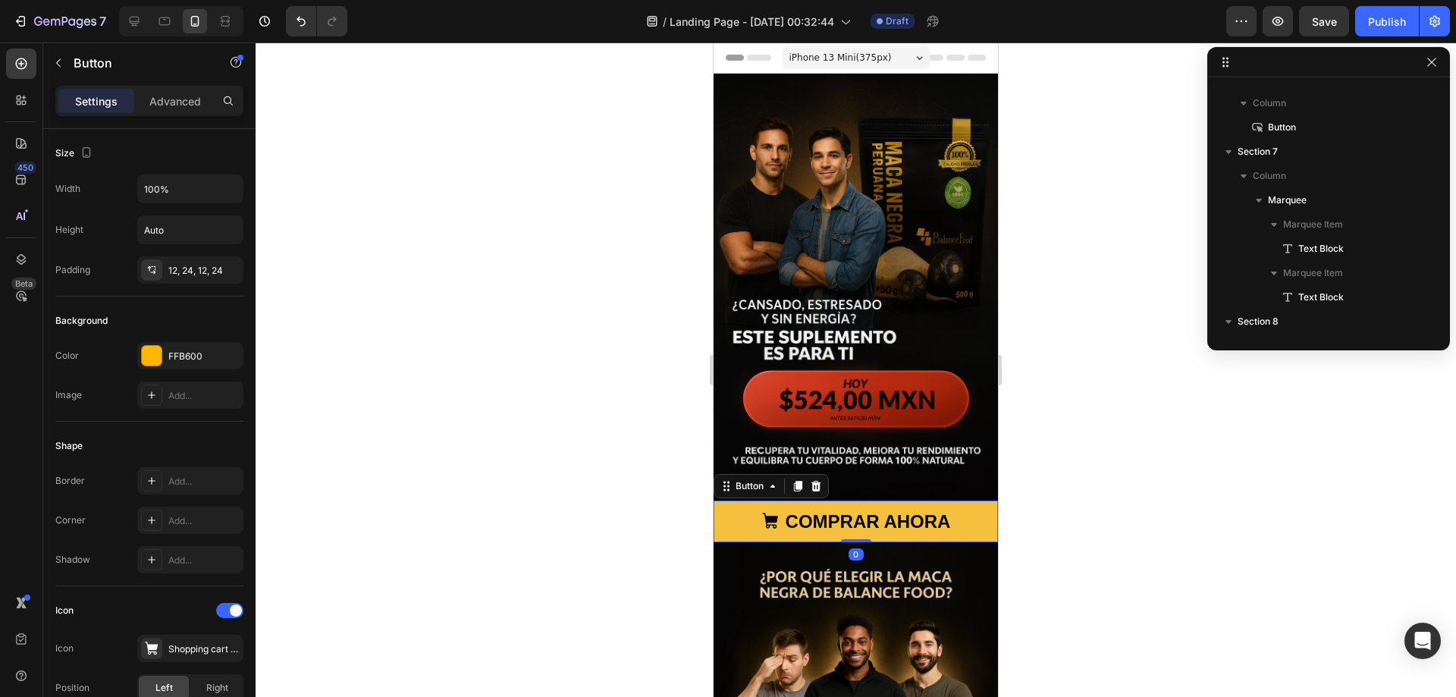
scroll to position [20, 0]
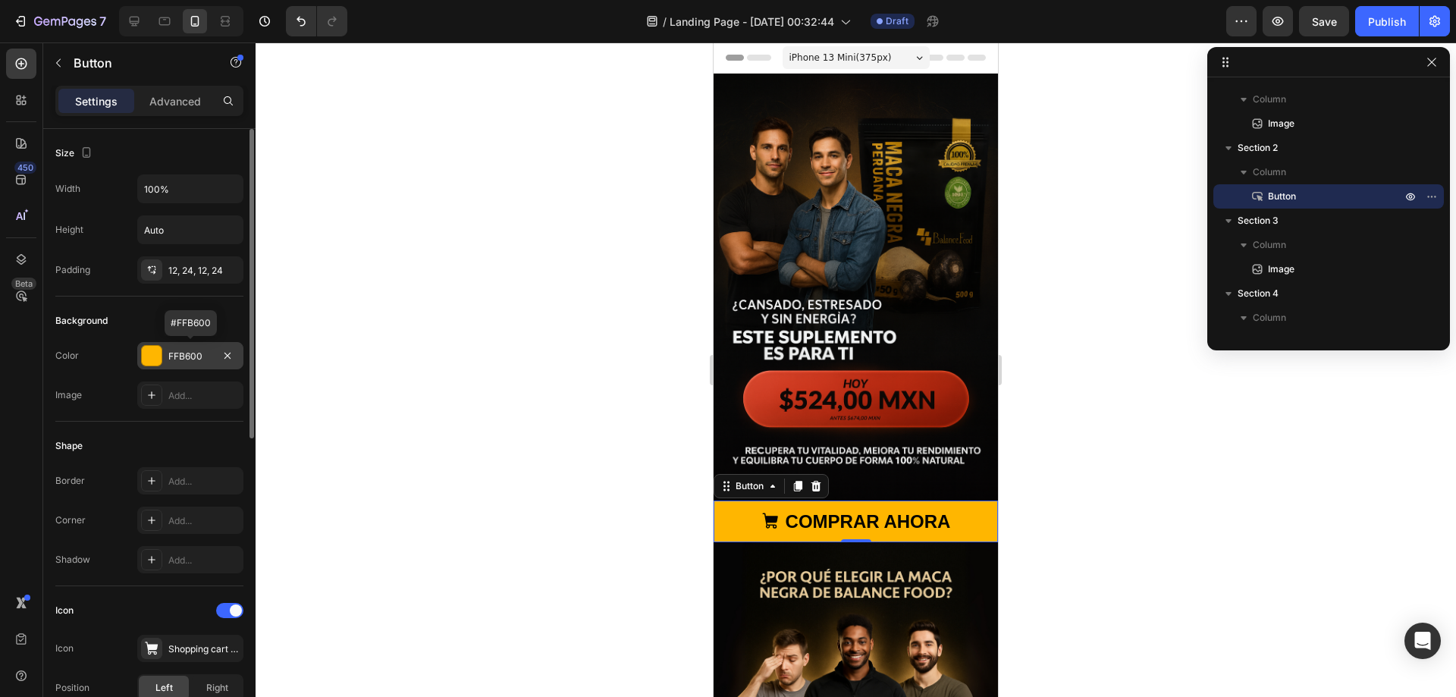
click at [185, 356] on div "FFB600" at bounding box center [190, 356] width 44 height 14
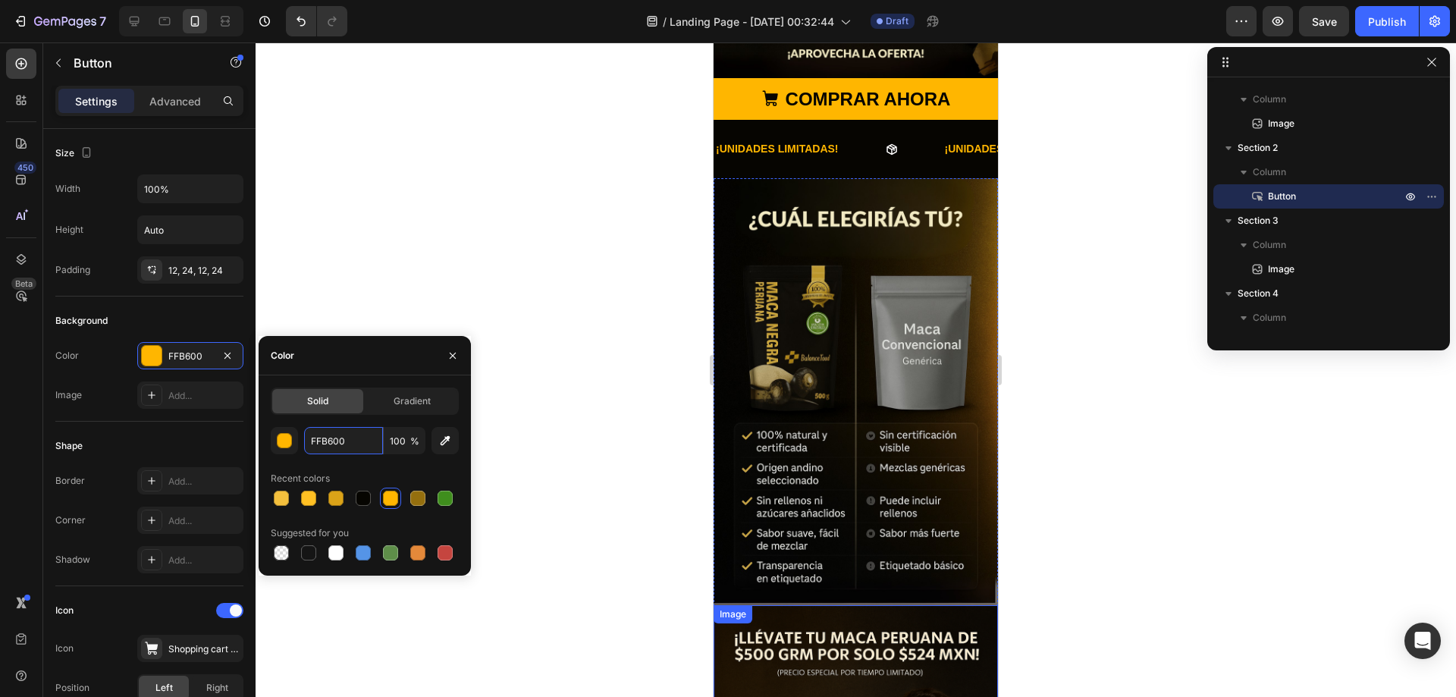
scroll to position [1237, 0]
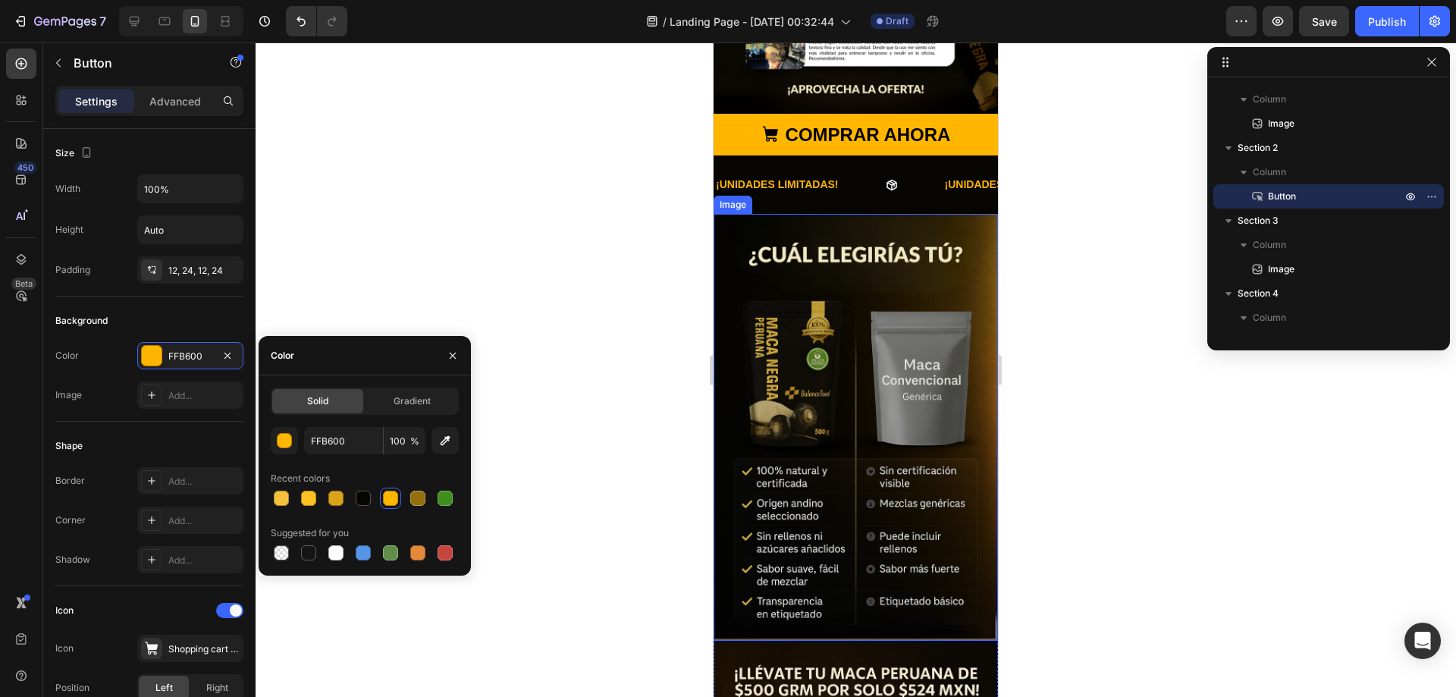
click at [892, 354] on img at bounding box center [855, 427] width 284 height 427
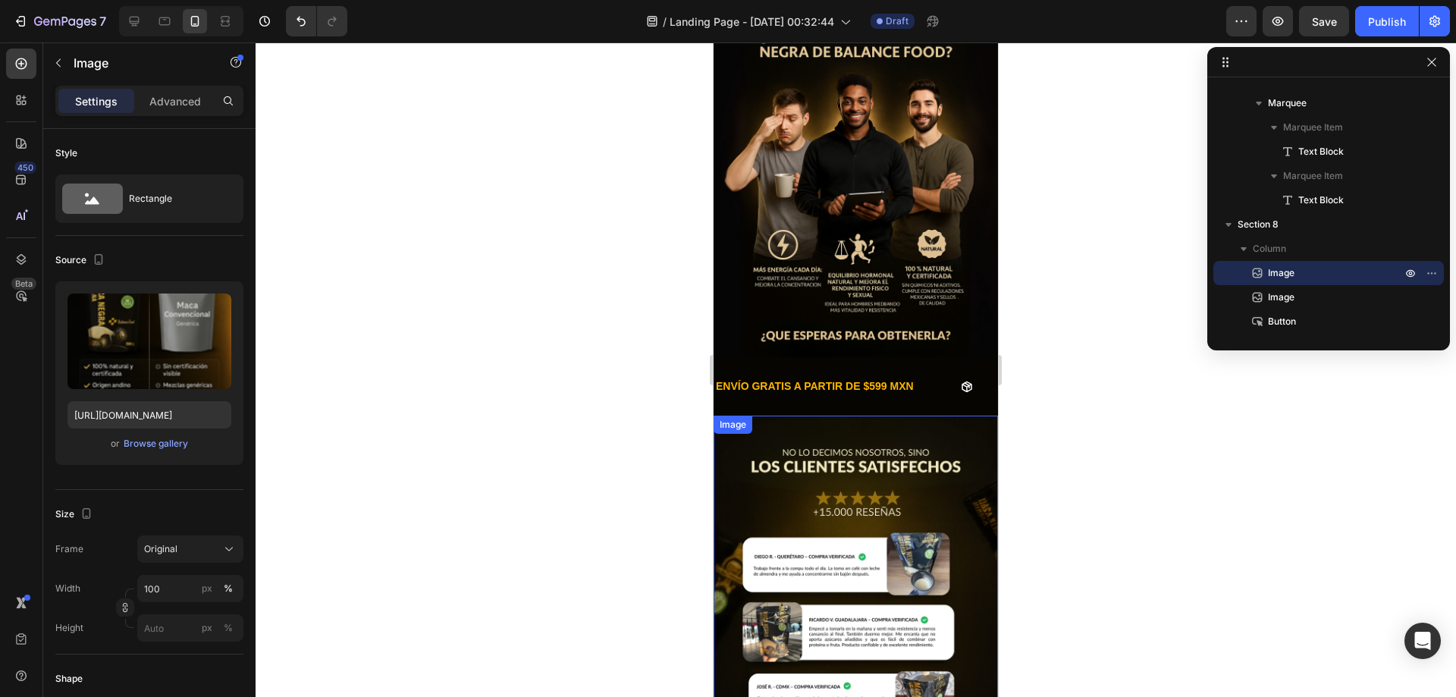
scroll to position [0, 0]
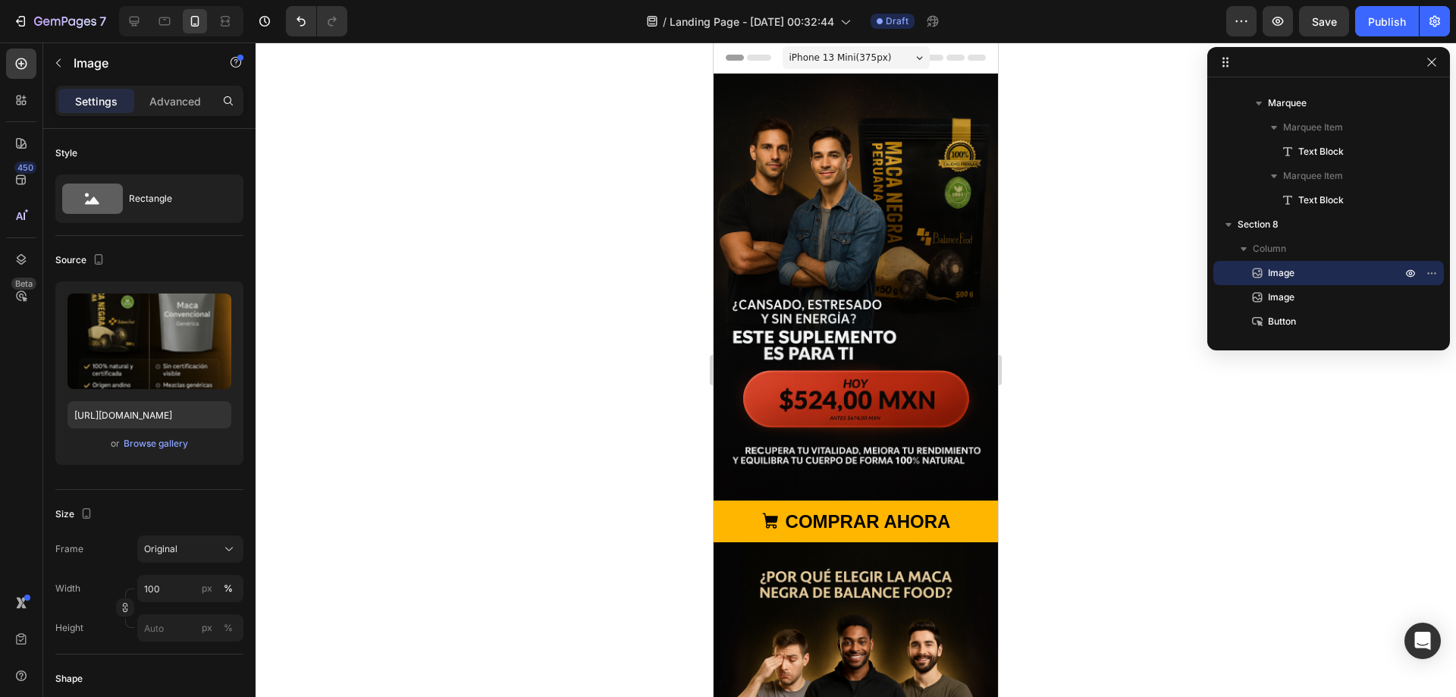
click at [909, 199] on img at bounding box center [855, 287] width 284 height 427
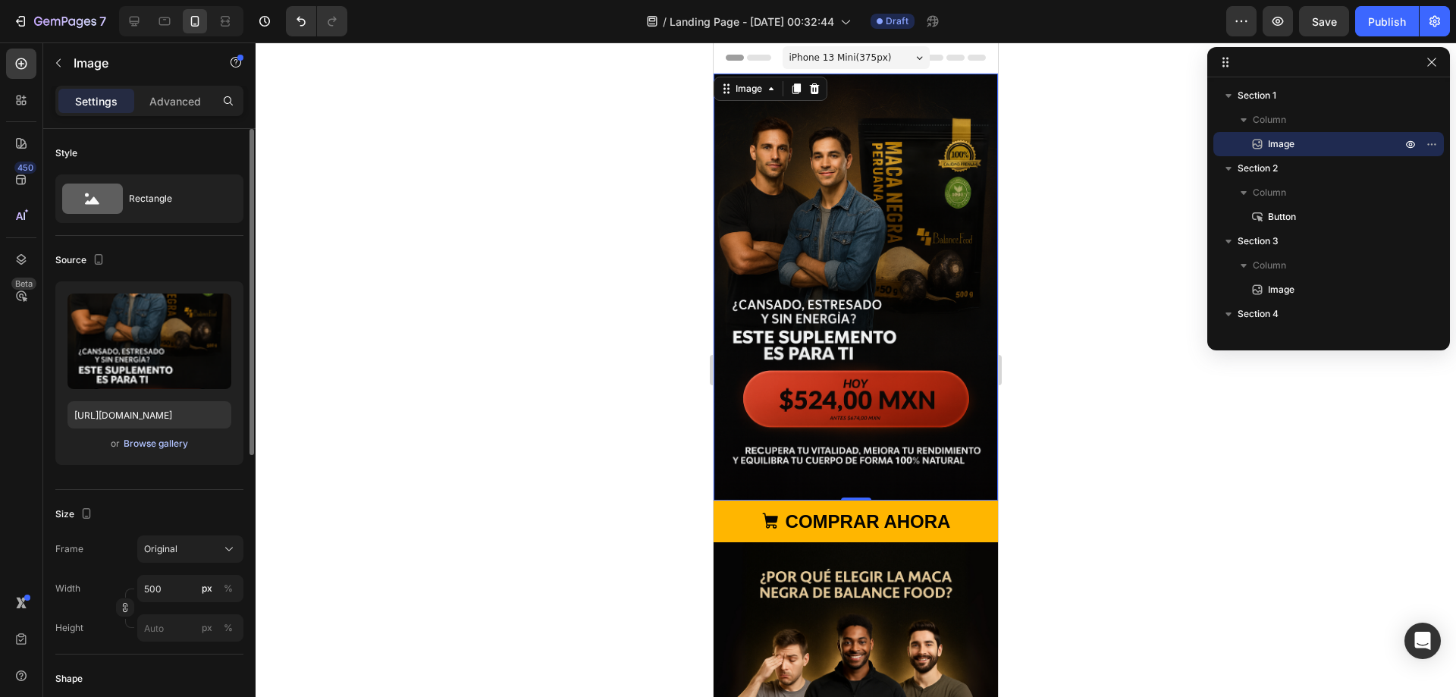
click at [151, 443] on div "Browse gallery" at bounding box center [156, 444] width 64 height 14
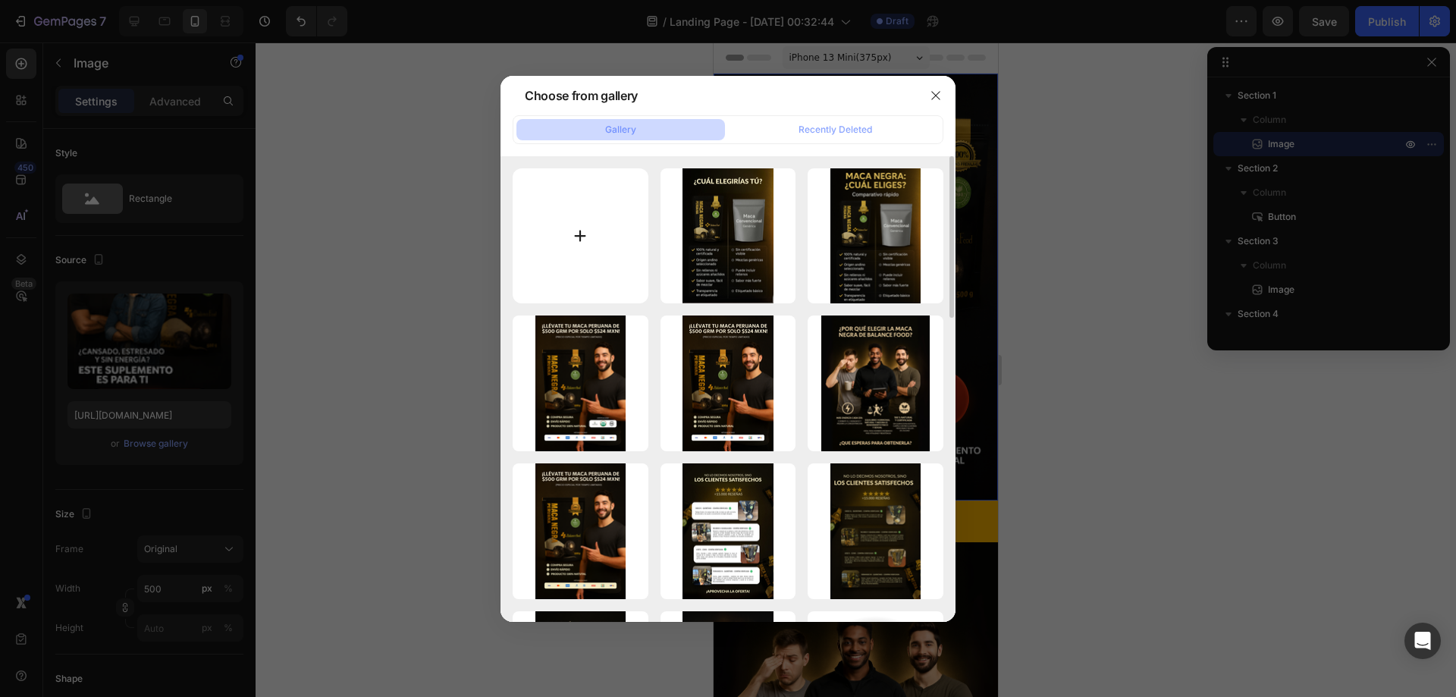
click at [581, 254] on input "file" at bounding box center [580, 236] width 136 height 136
type input "C:\fakepath\ChatGPT Image 28 ago 2025, 02_43_21 a.m..png"
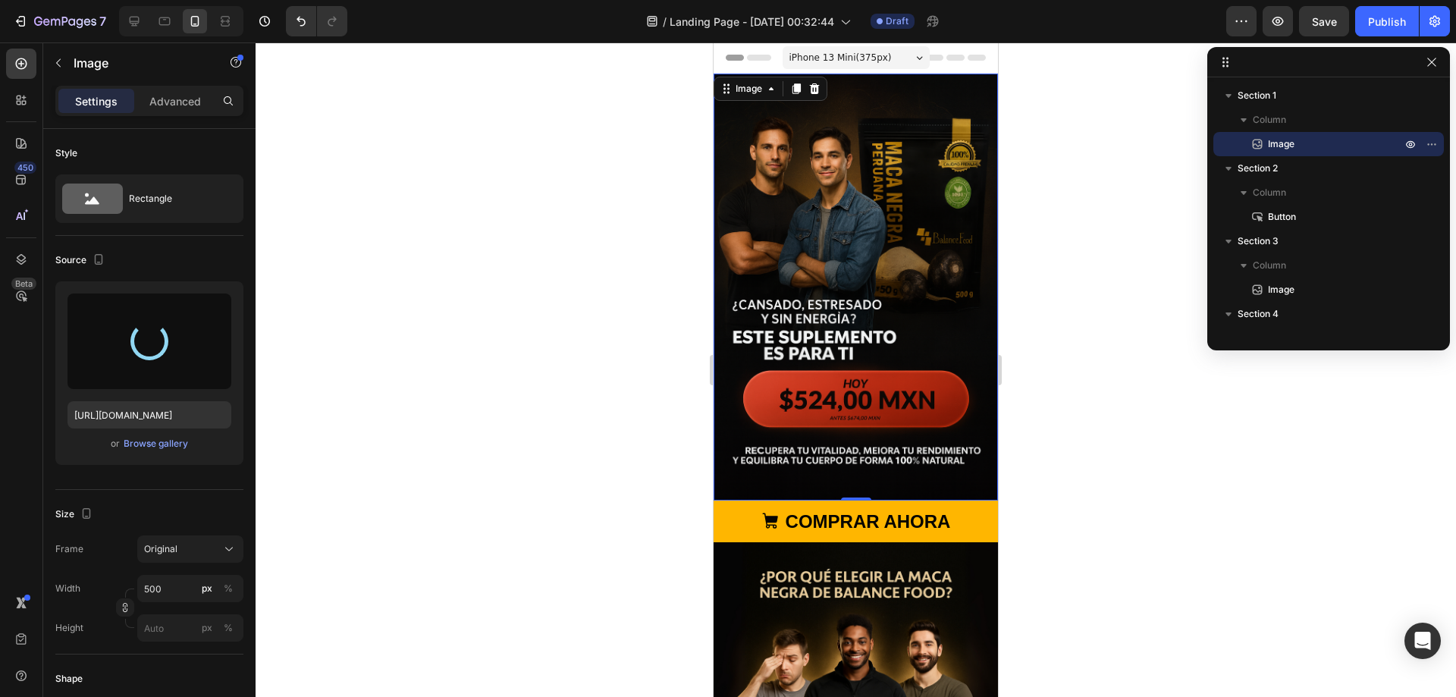
type input "https://cdn.shopify.com/s/files/1/0678/7009/7583/files/gempages_580964337837933…"
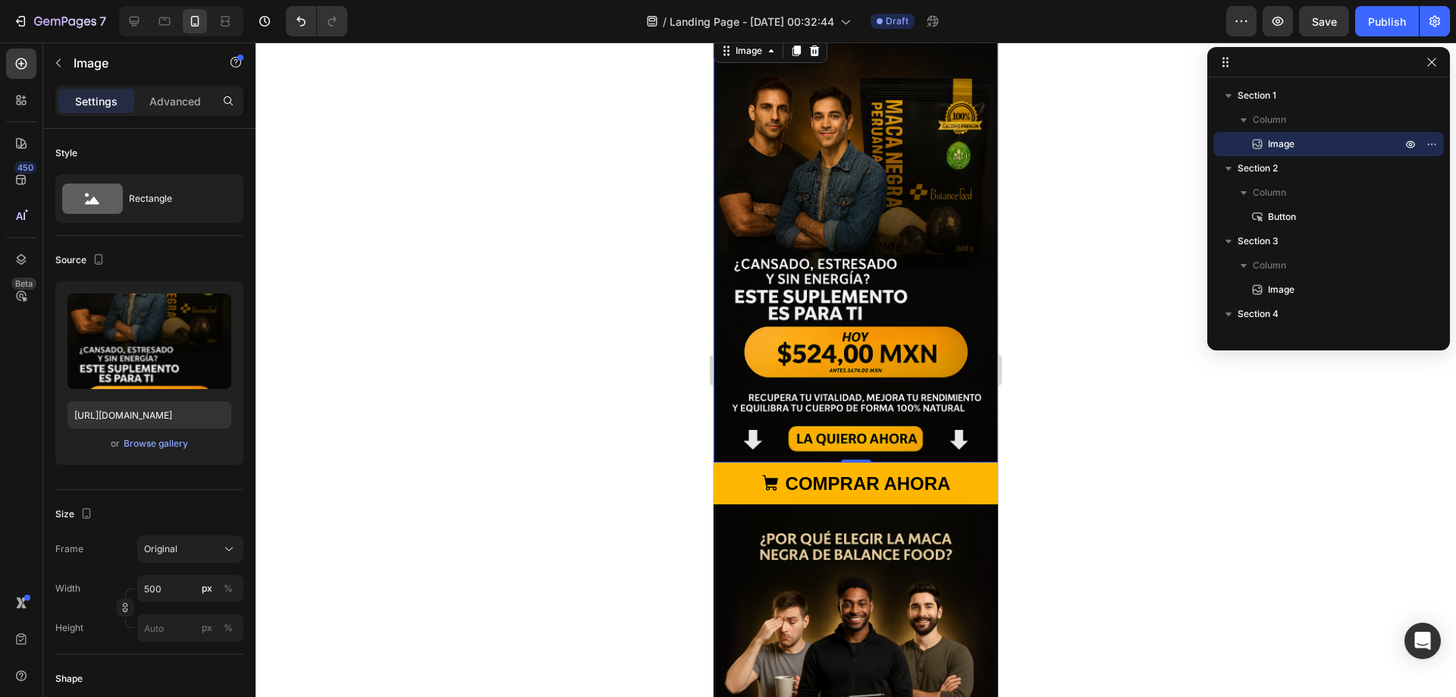
scroll to position [76, 0]
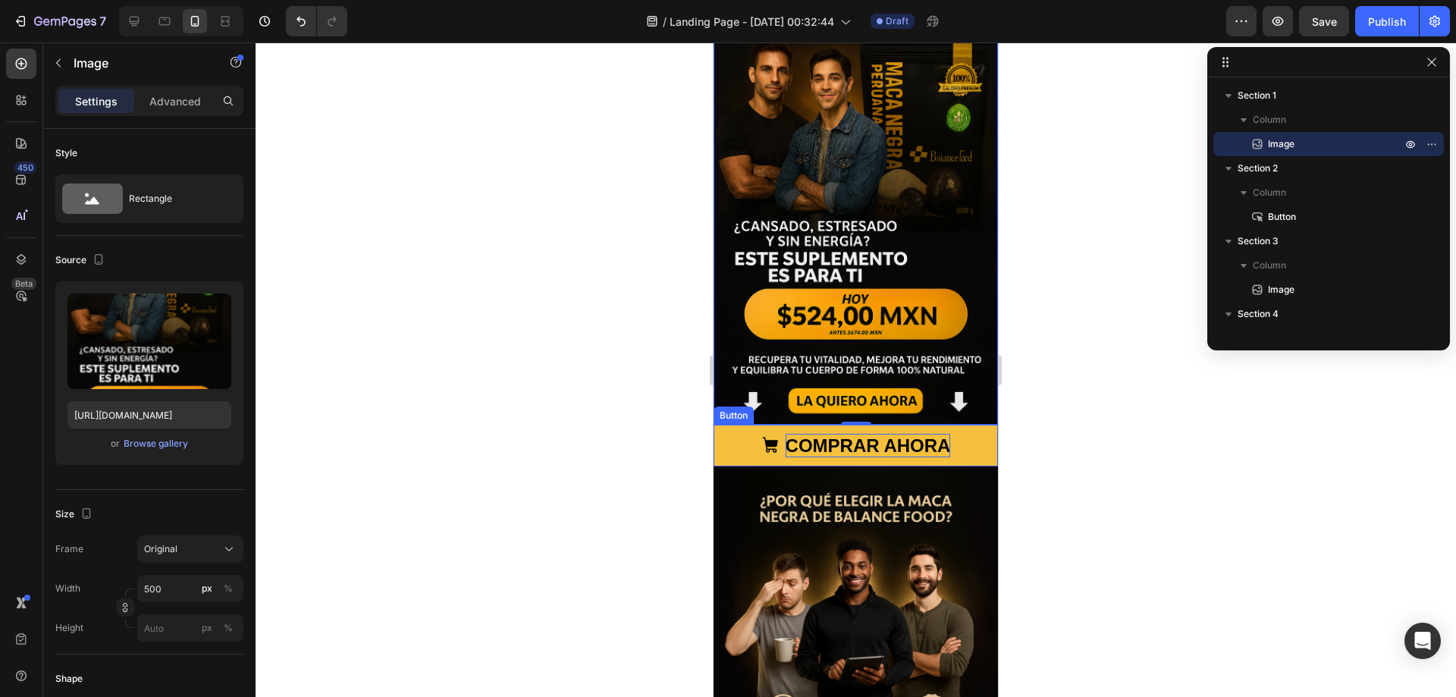
click at [939, 434] on p "COMPRAR AHORA" at bounding box center [867, 446] width 165 height 24
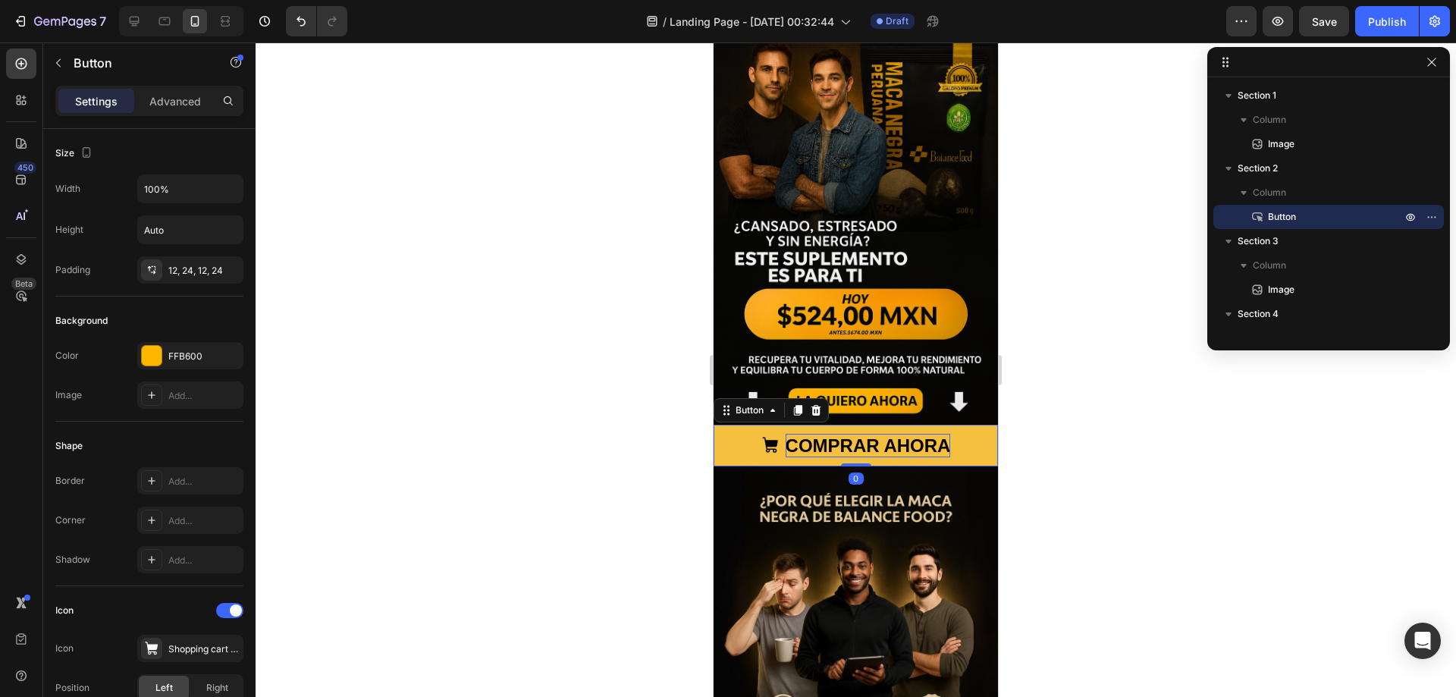
click at [920, 434] on p "COMPRAR AHORA" at bounding box center [867, 446] width 165 height 24
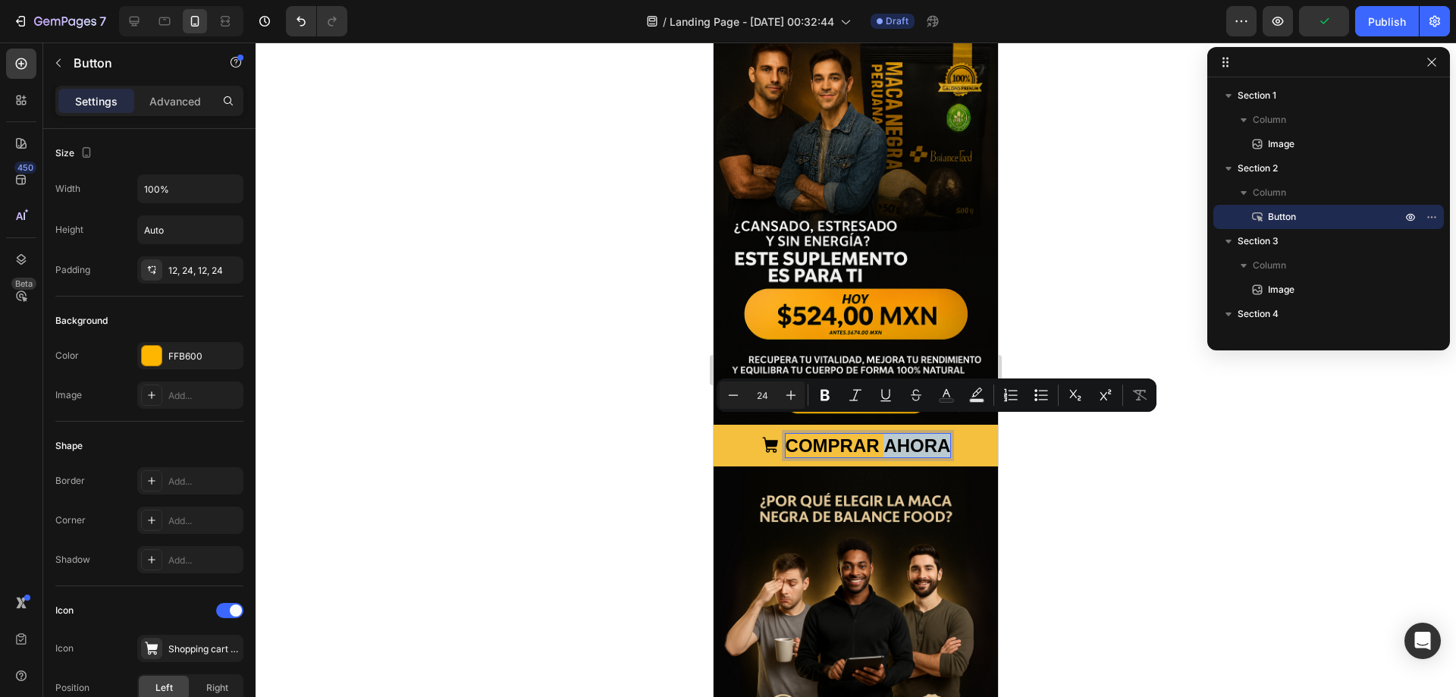
drag, startPoint x: 877, startPoint y: 430, endPoint x: 944, endPoint y: 421, distance: 67.3
click at [944, 434] on p "COMPRAR AHORA" at bounding box center [867, 446] width 165 height 24
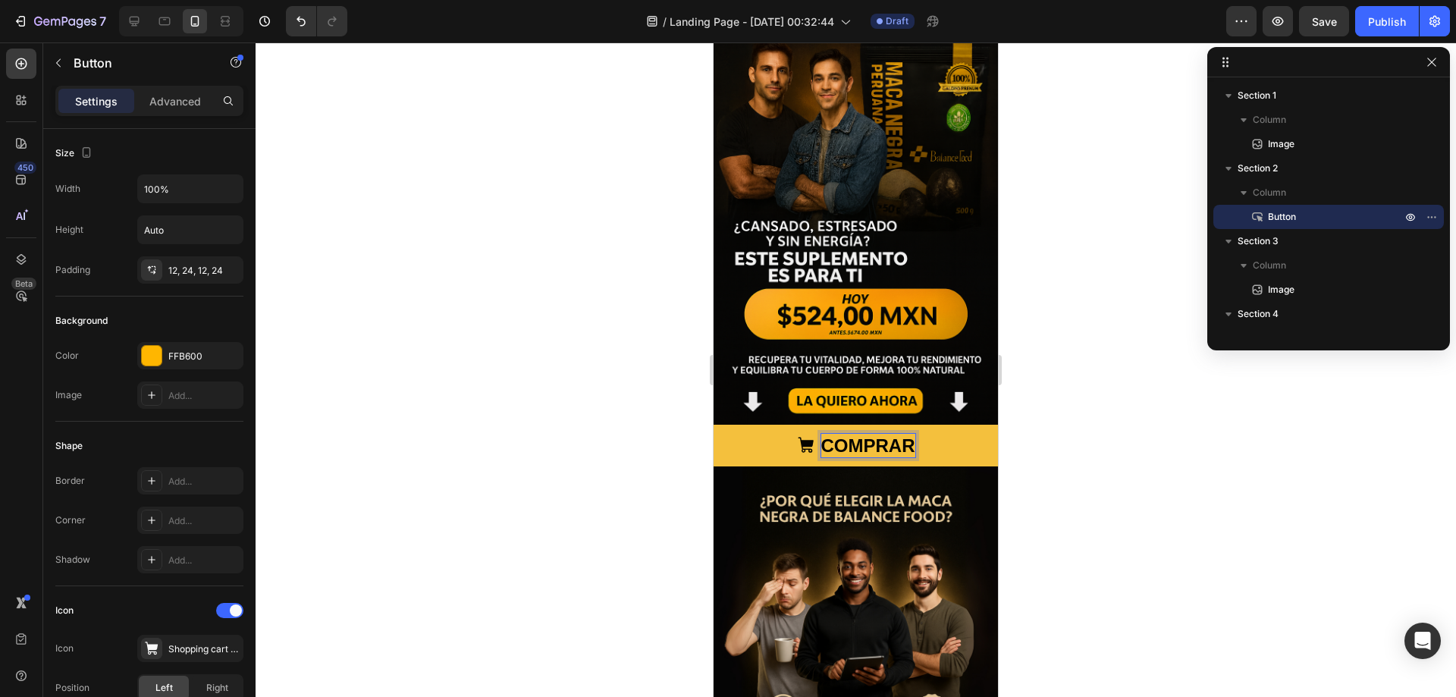
click at [1054, 419] on div at bounding box center [855, 369] width 1200 height 654
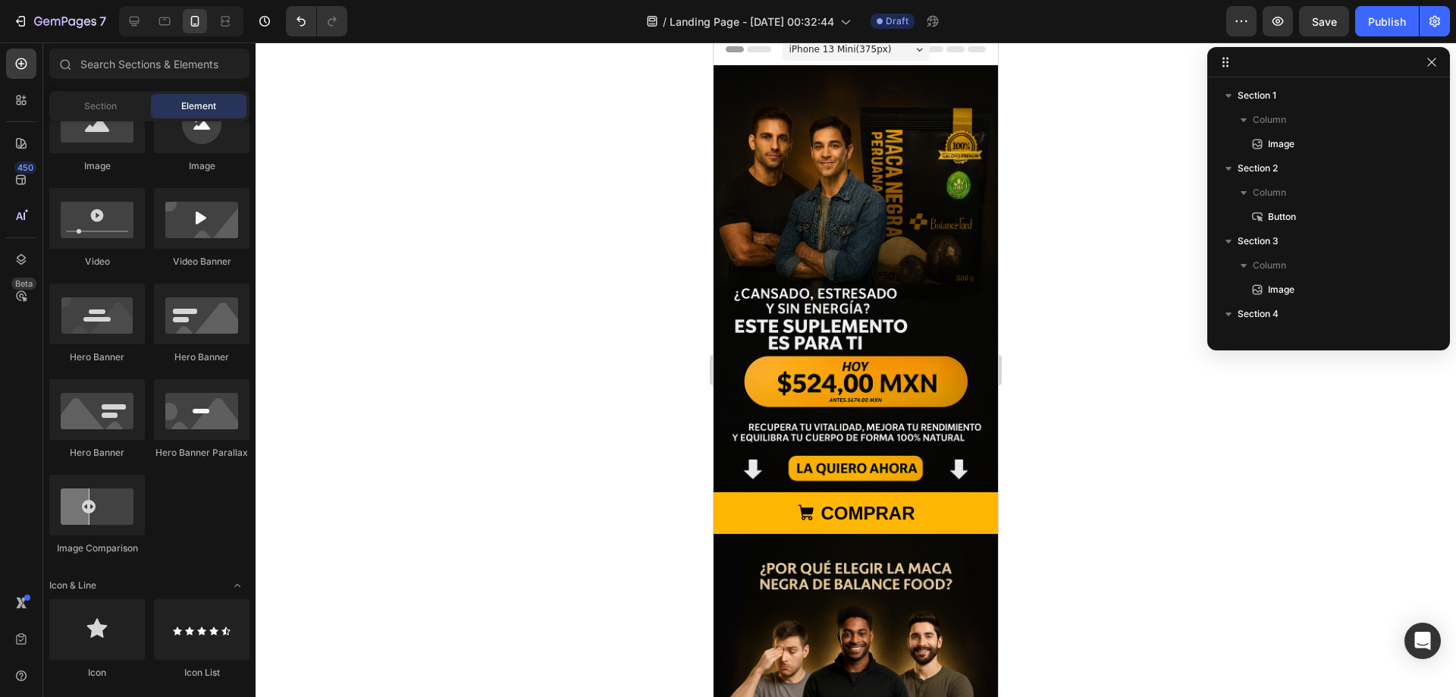
scroll to position [0, 0]
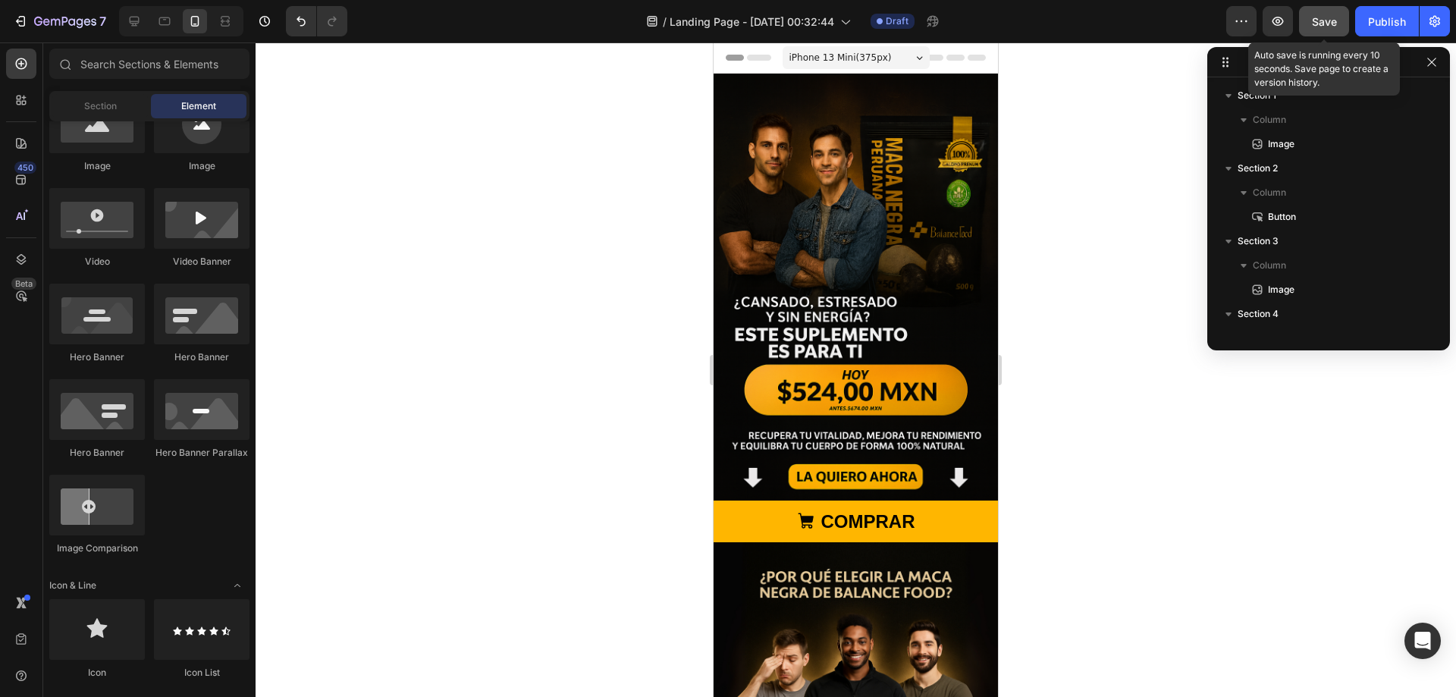
click at [1332, 31] on button "Save" at bounding box center [1324, 21] width 50 height 30
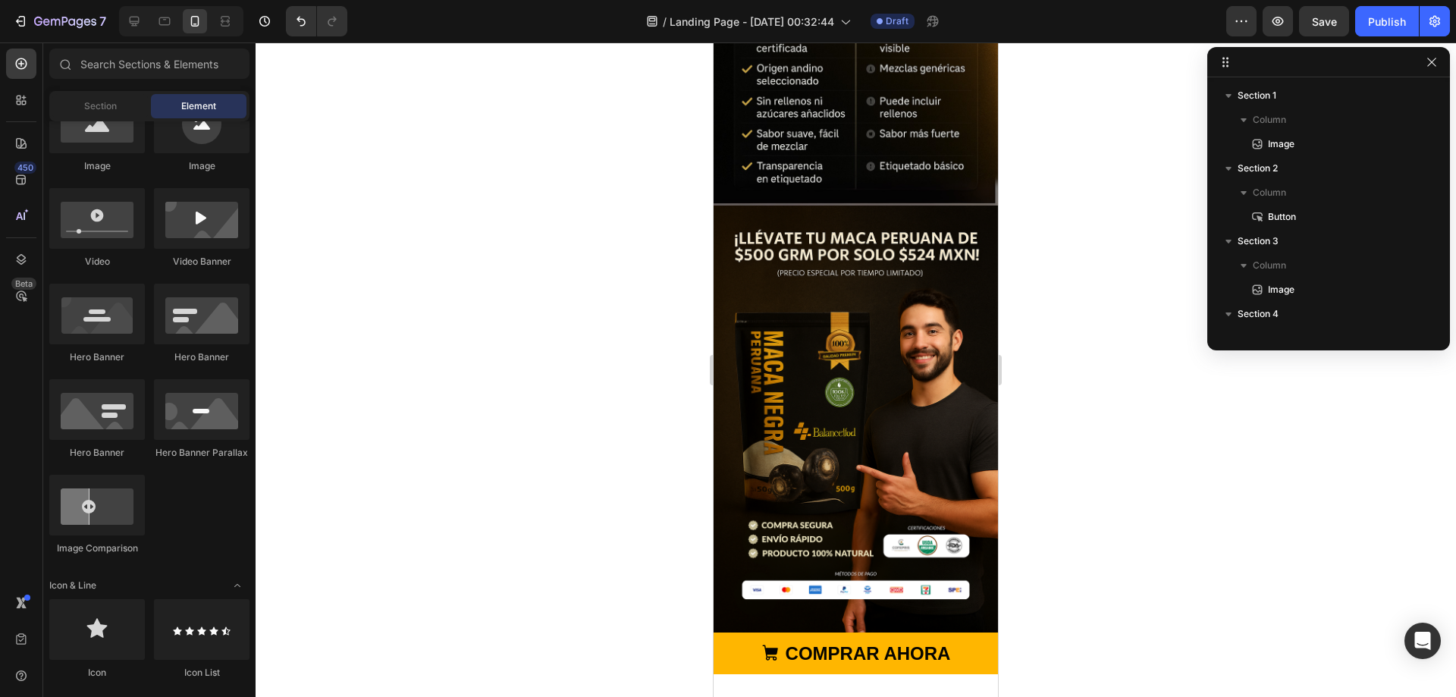
scroll to position [1668, 0]
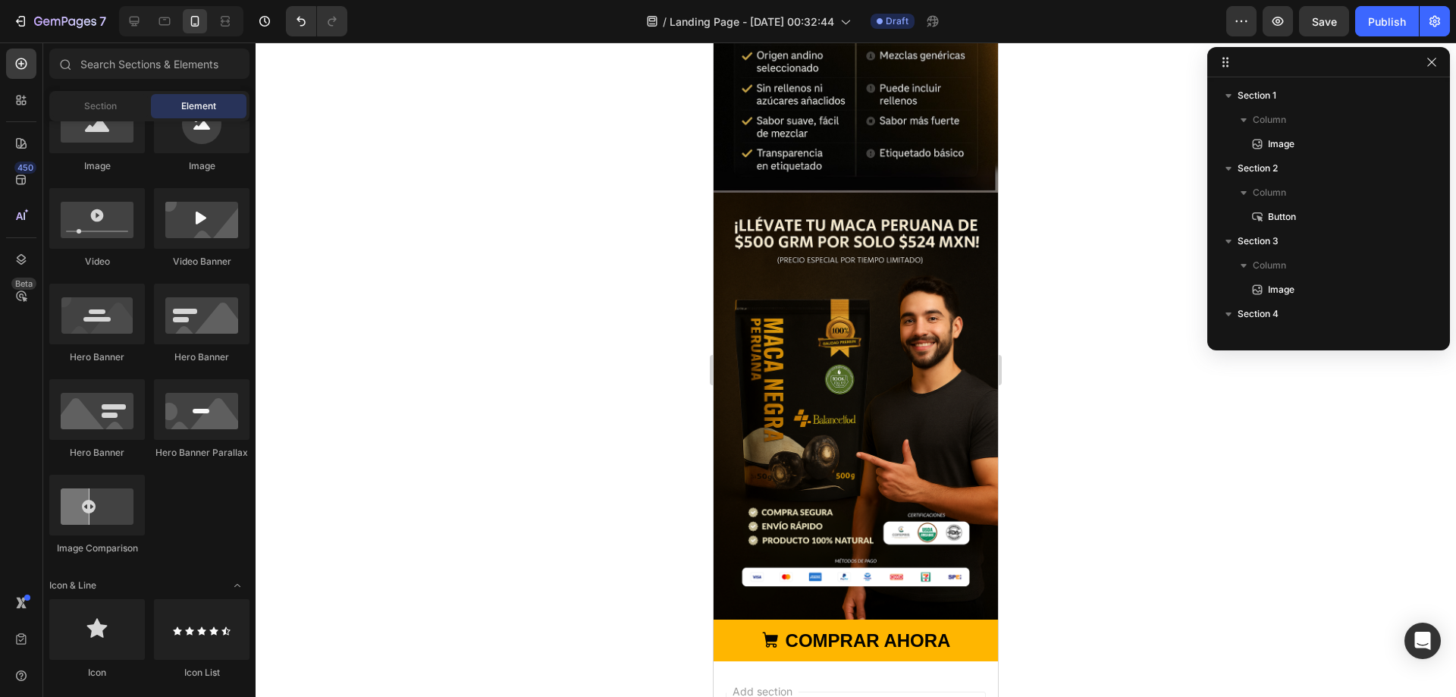
click at [868, 284] on img at bounding box center [855, 406] width 284 height 427
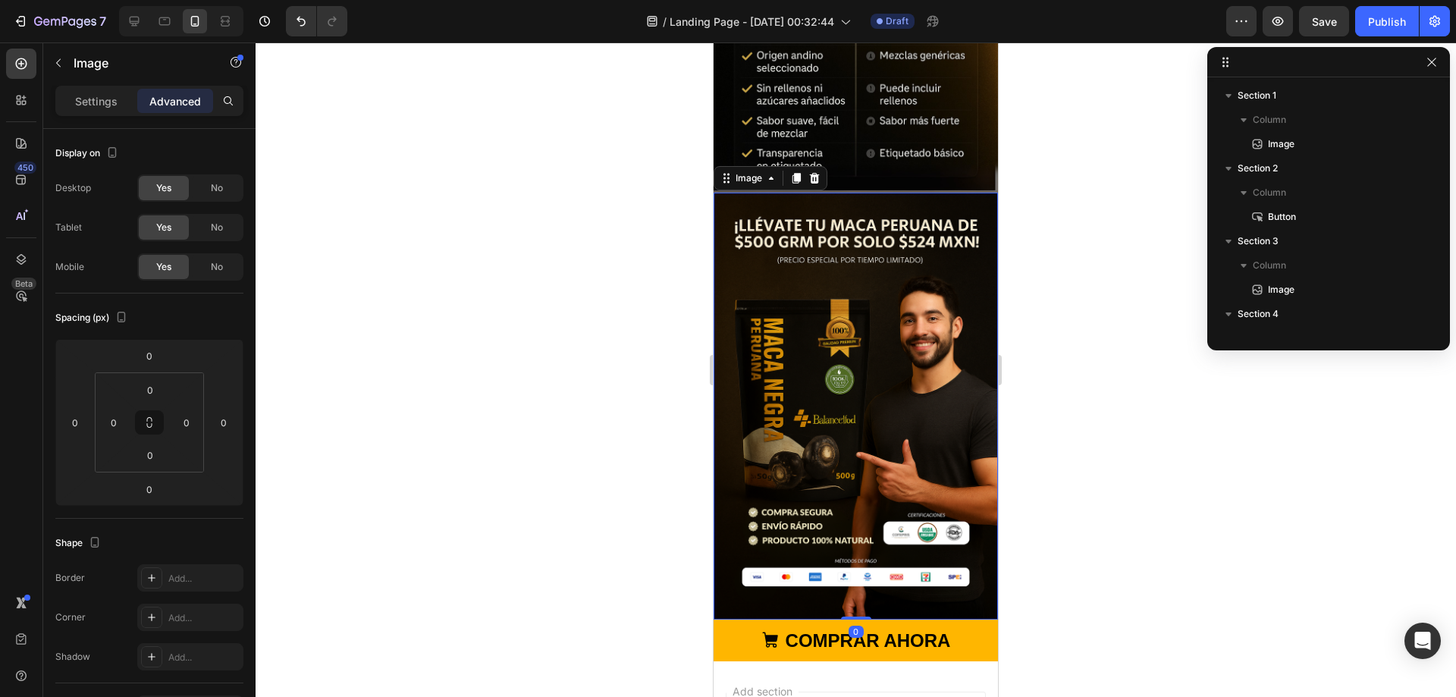
scroll to position [575, 0]
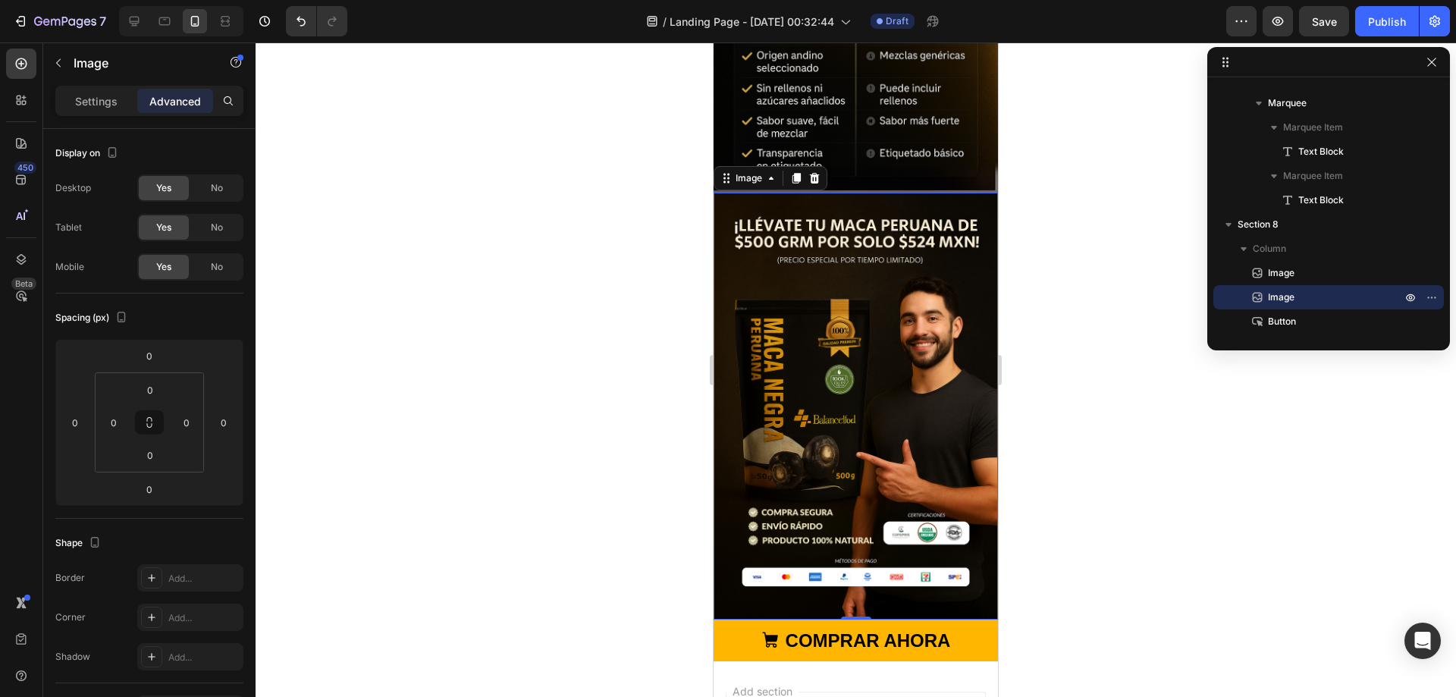
click at [804, 266] on img at bounding box center [855, 406] width 284 height 427
click at [80, 96] on p "Settings" at bounding box center [96, 101] width 42 height 16
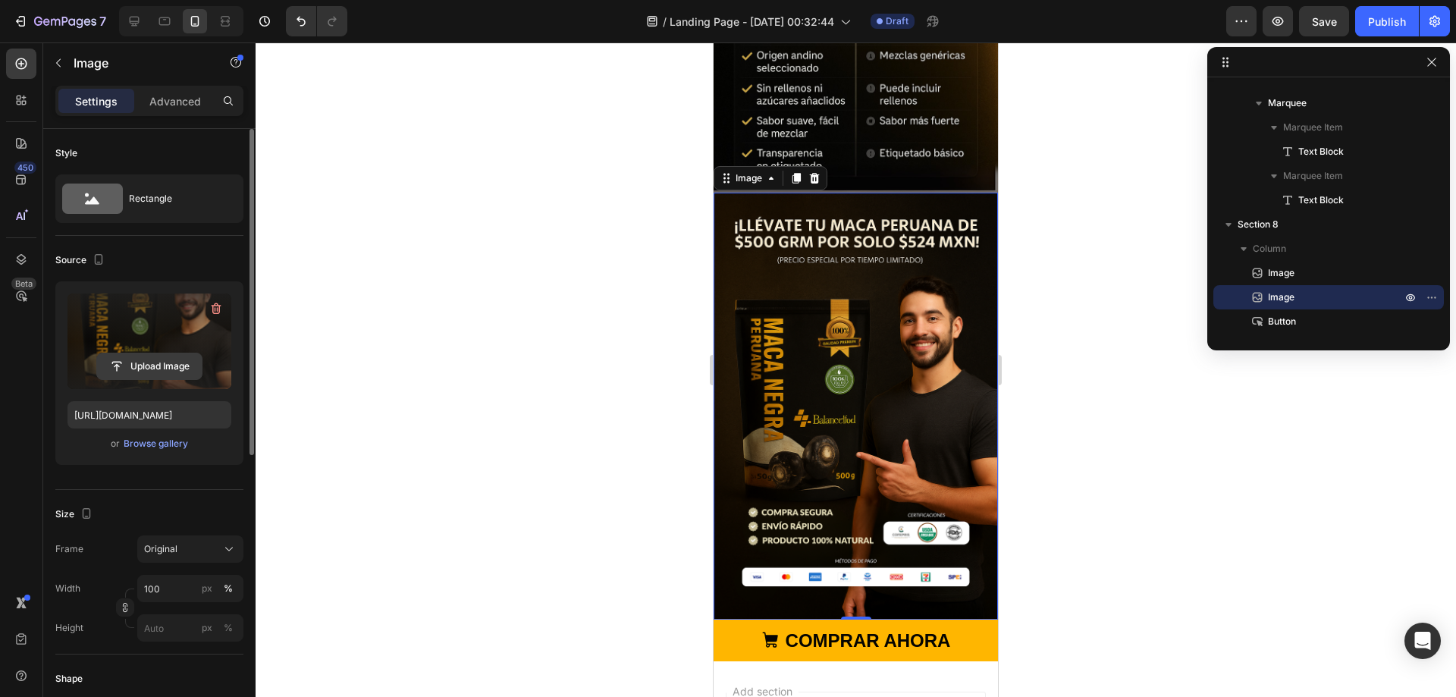
click at [158, 362] on input "file" at bounding box center [149, 366] width 105 height 26
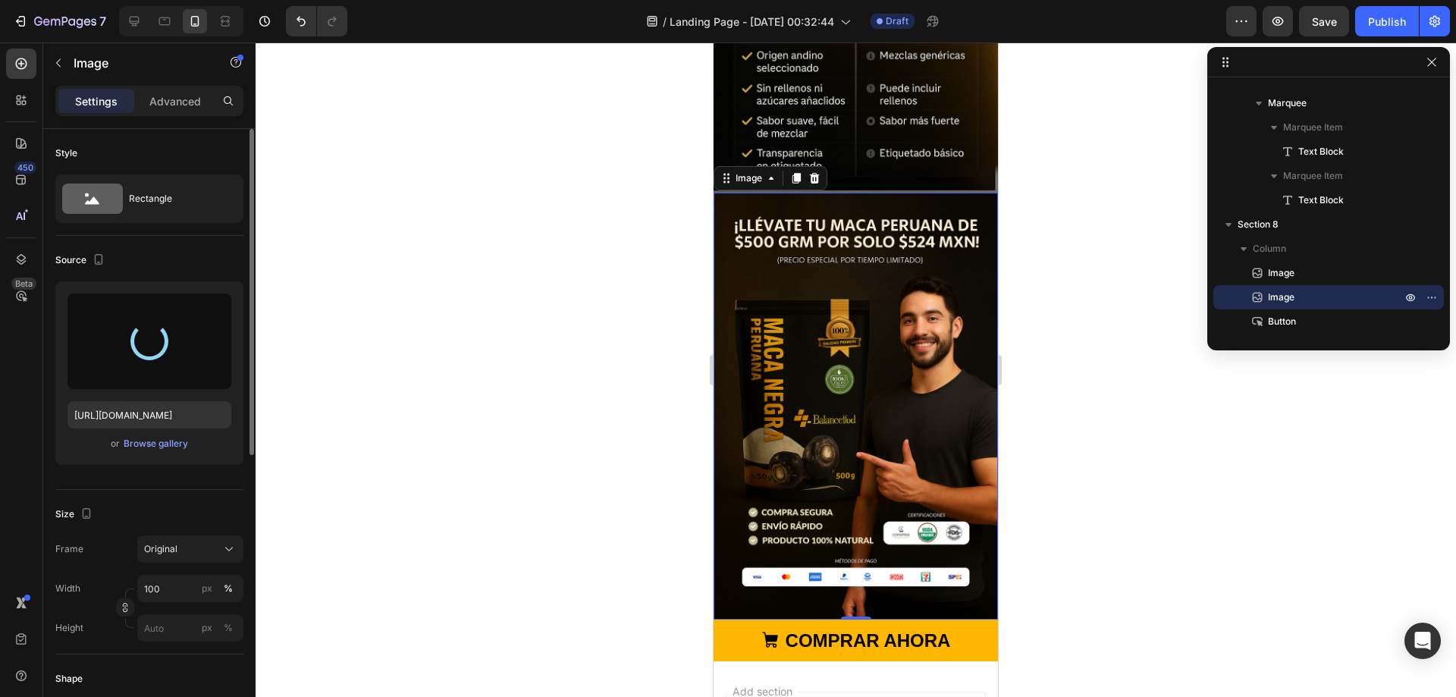
type input "https://cdn.shopify.com/s/files/1/0678/7009/7583/files/gempages_580964337837933…"
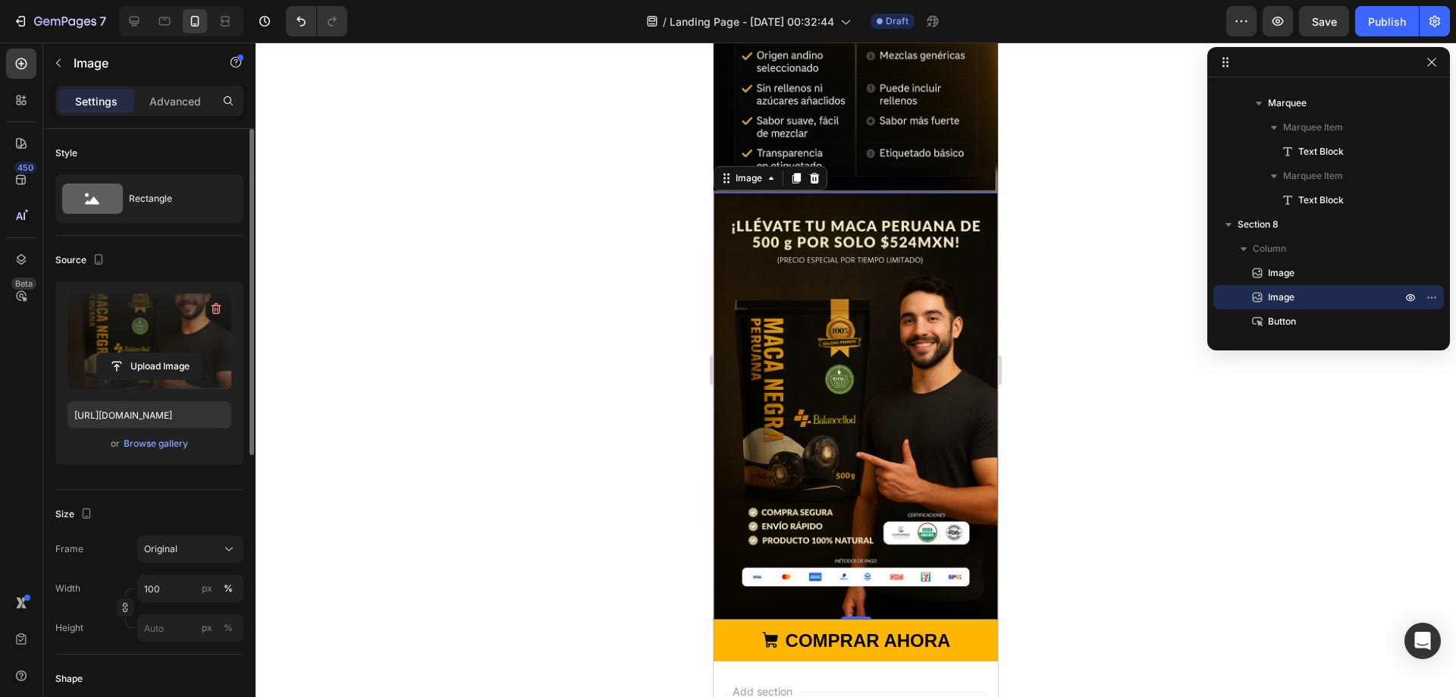
click at [1099, 213] on div at bounding box center [855, 369] width 1200 height 654
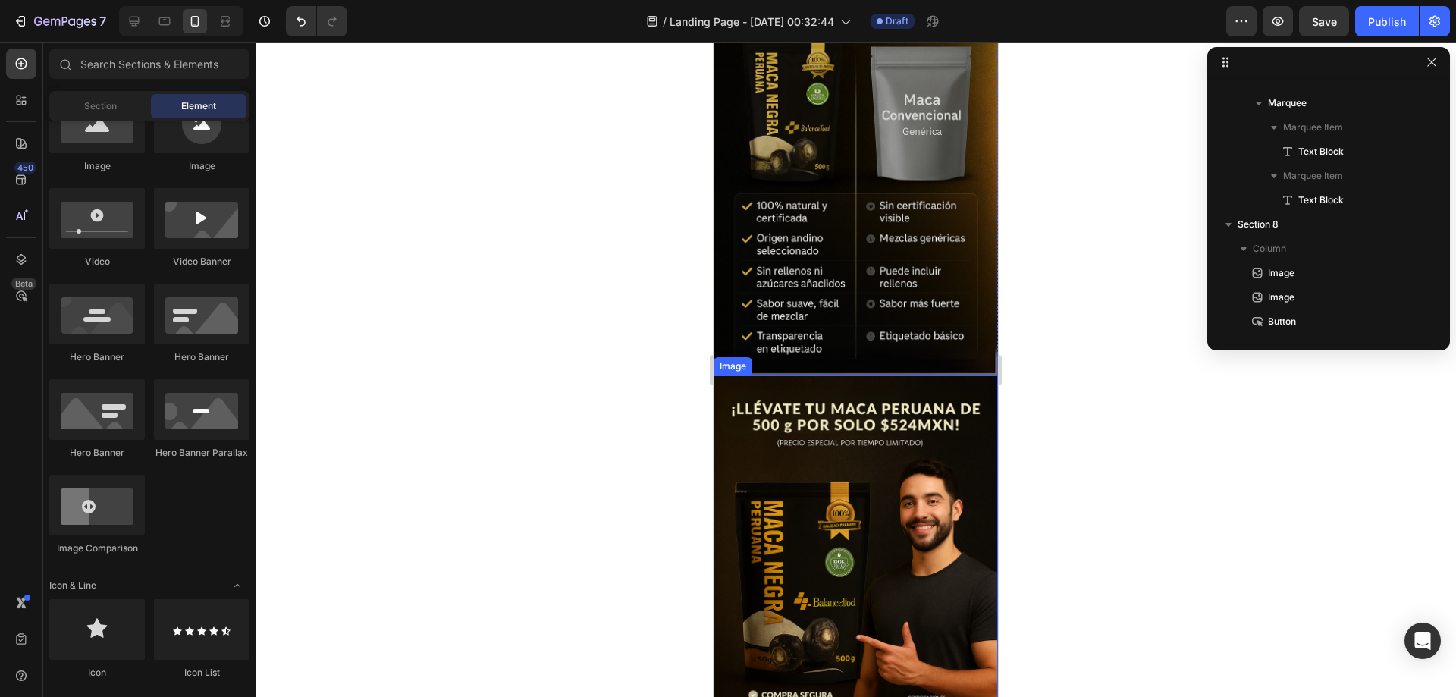
scroll to position [1061, 0]
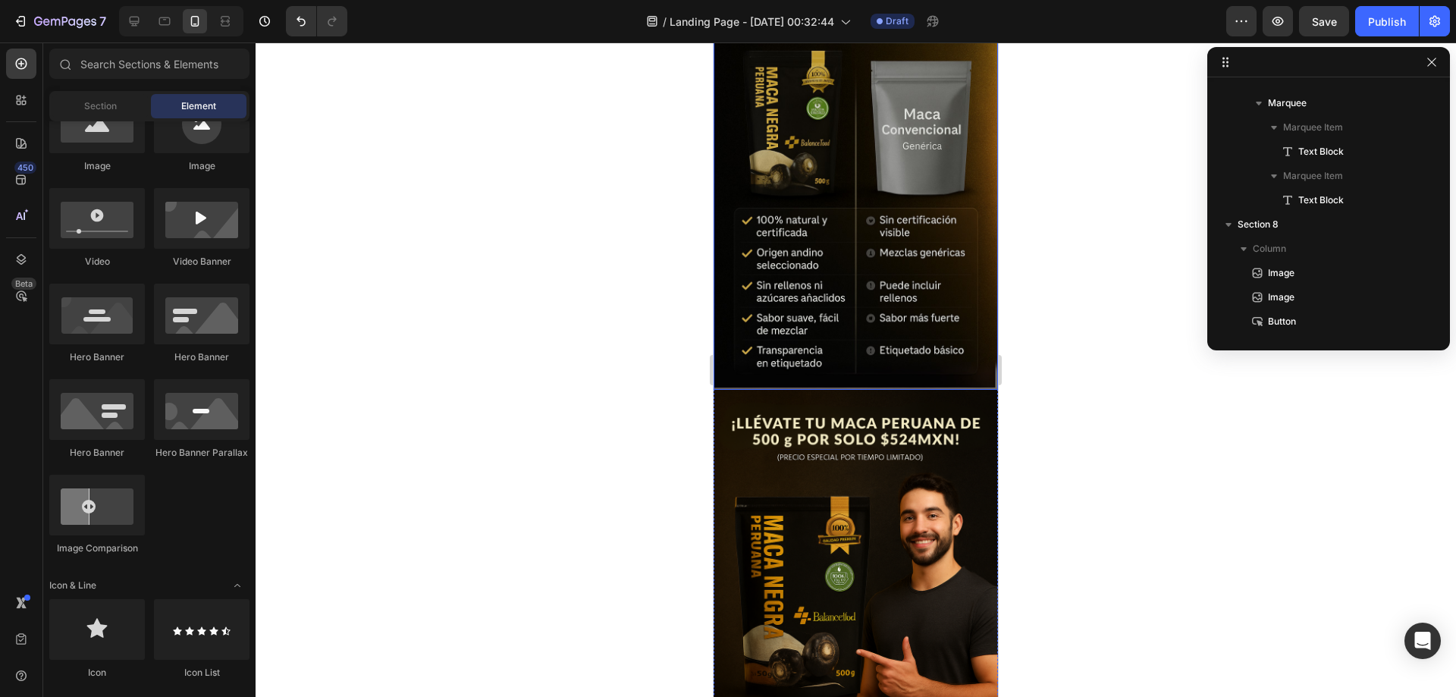
click at [855, 180] on img at bounding box center [855, 177] width 284 height 427
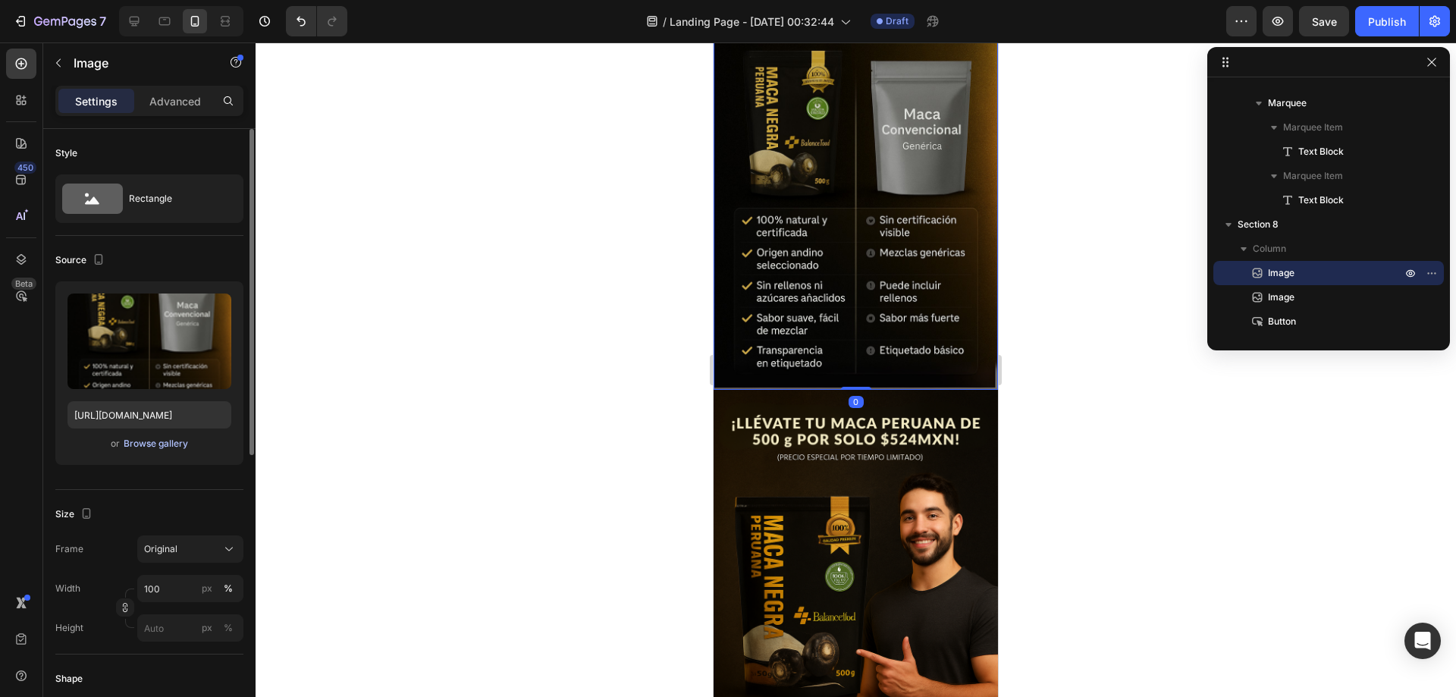
click at [156, 437] on div "Browse gallery" at bounding box center [156, 444] width 64 height 14
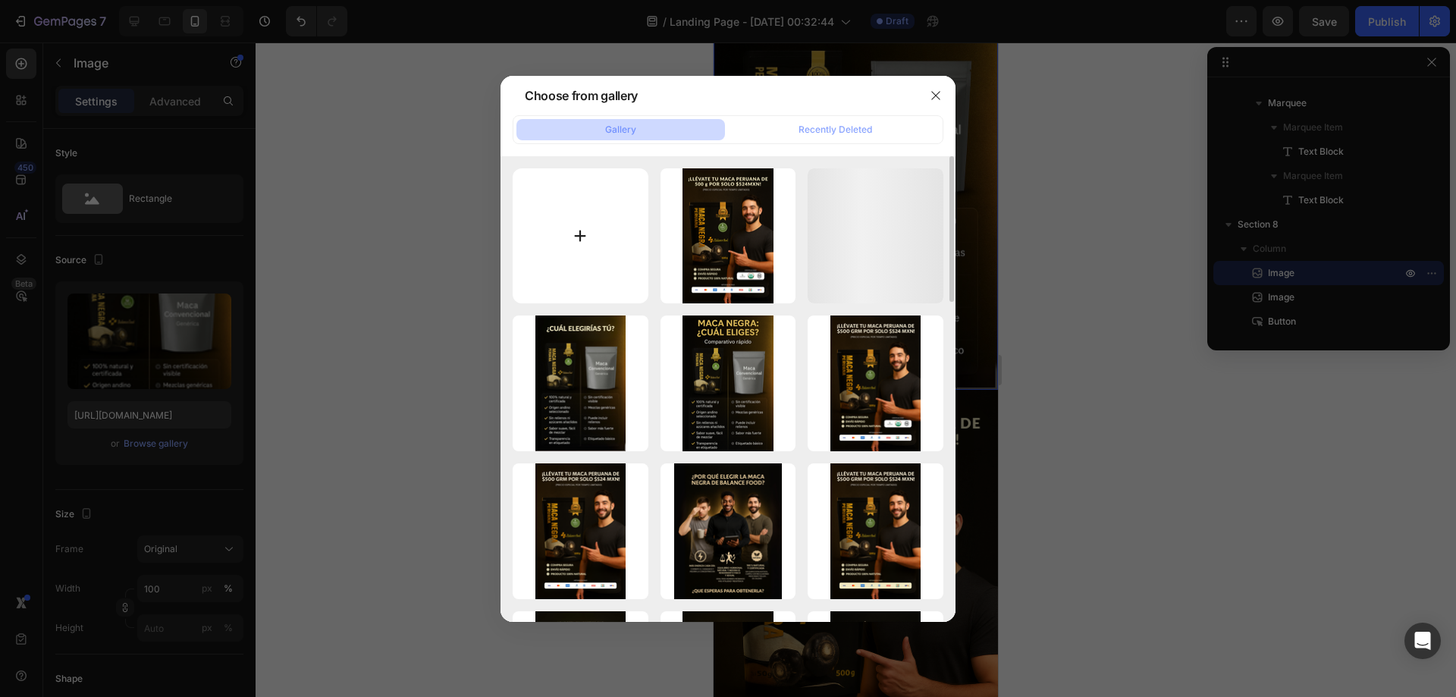
click at [602, 221] on input "file" at bounding box center [580, 236] width 136 height 136
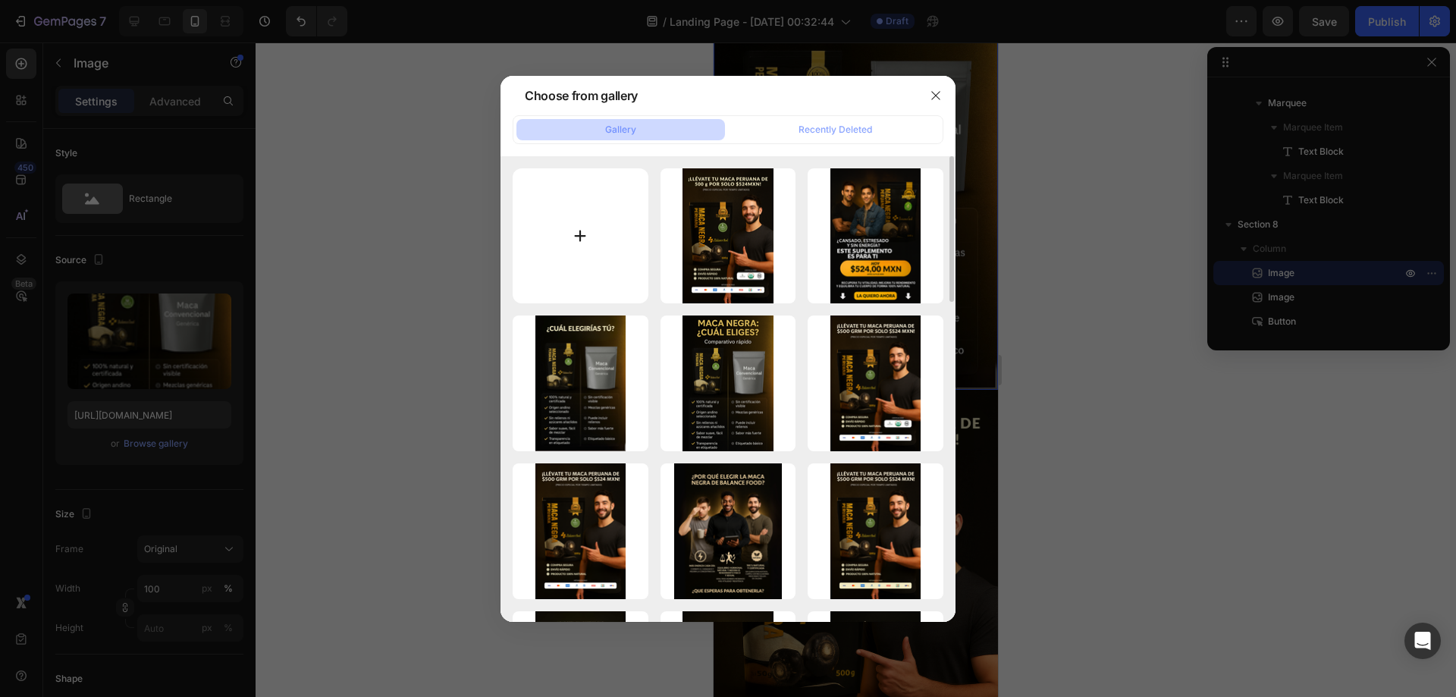
type input "C:\fakepath\C (7).png"
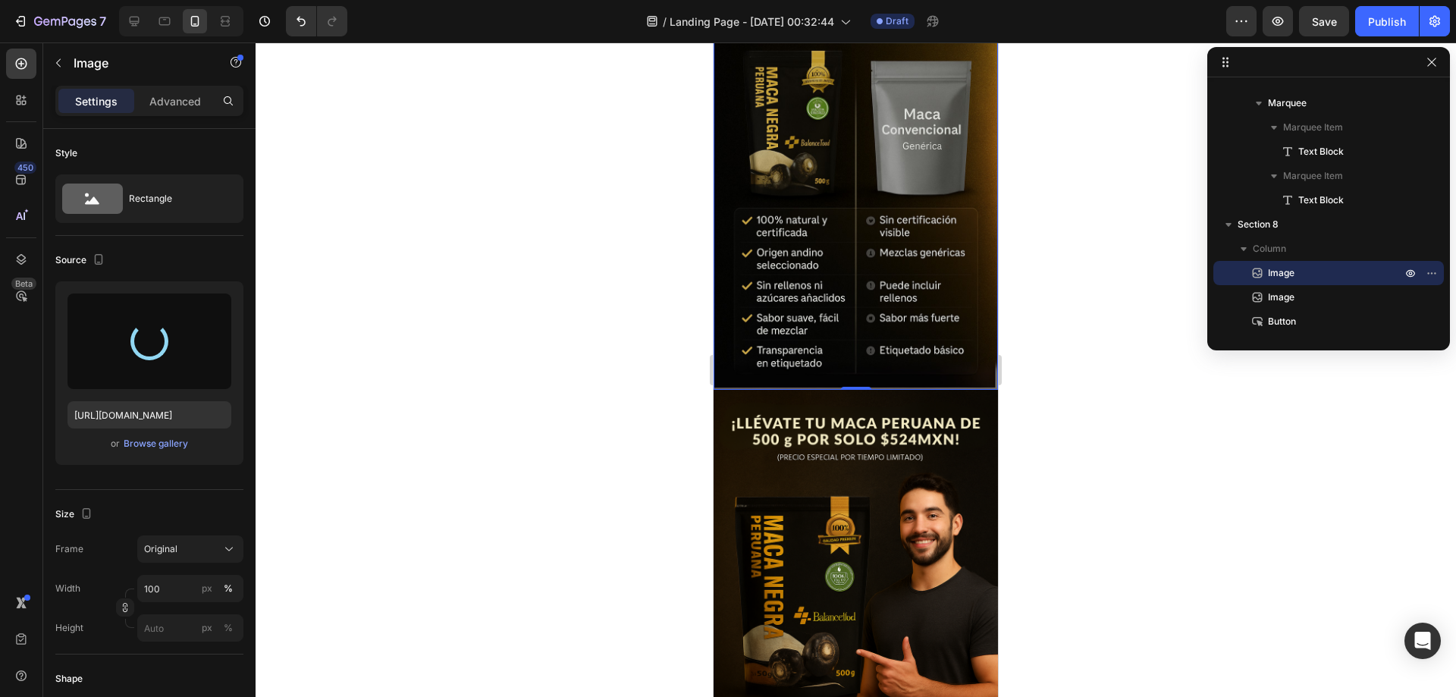
type input "https://cdn.shopify.com/s/files/1/0678/7009/7583/files/gempages_580964337837933…"
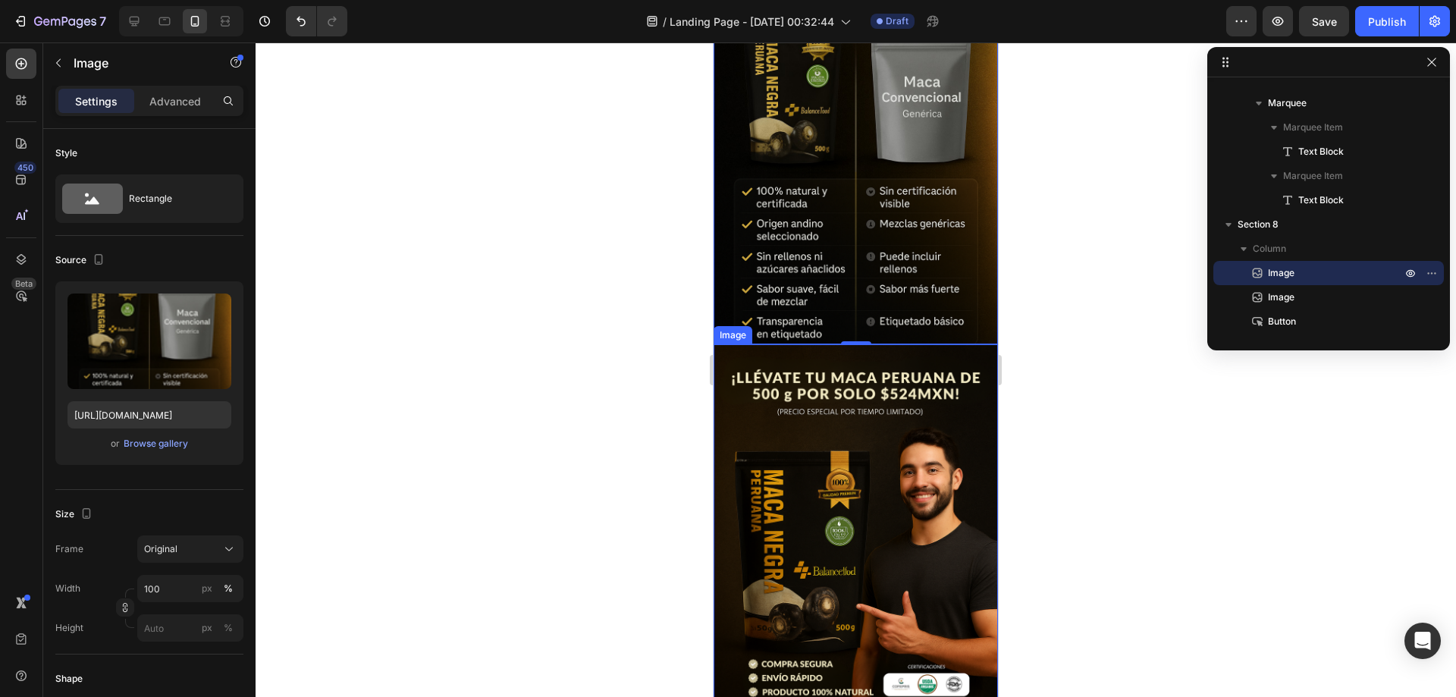
click at [832, 440] on img at bounding box center [855, 557] width 284 height 427
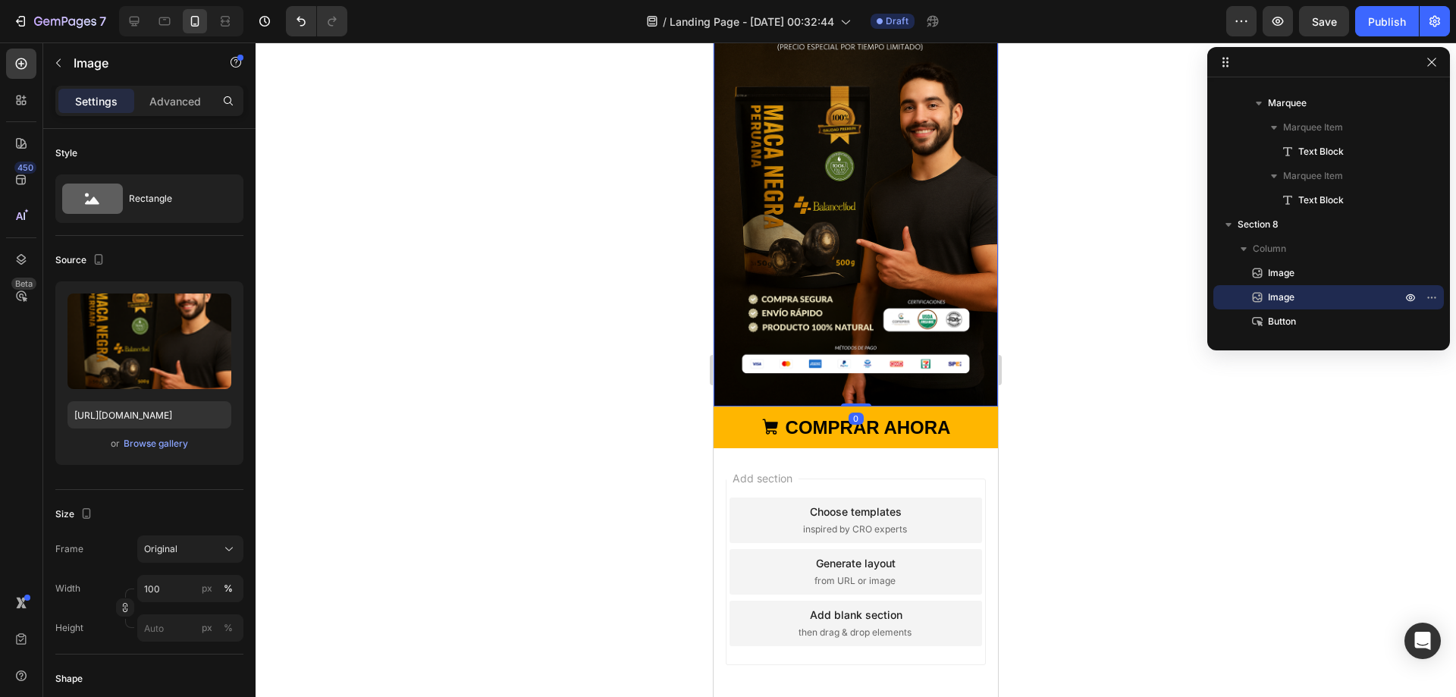
scroll to position [1844, 0]
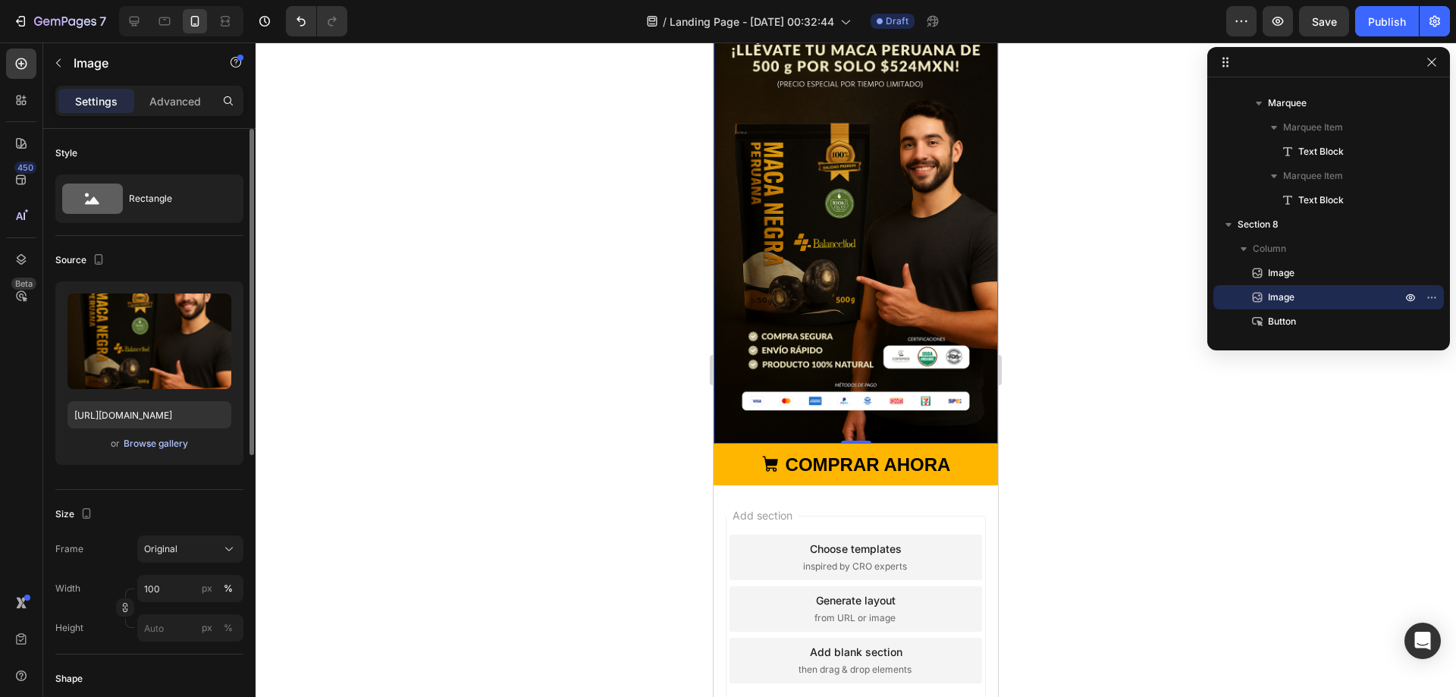
click at [153, 445] on div "Browse gallery" at bounding box center [156, 444] width 64 height 14
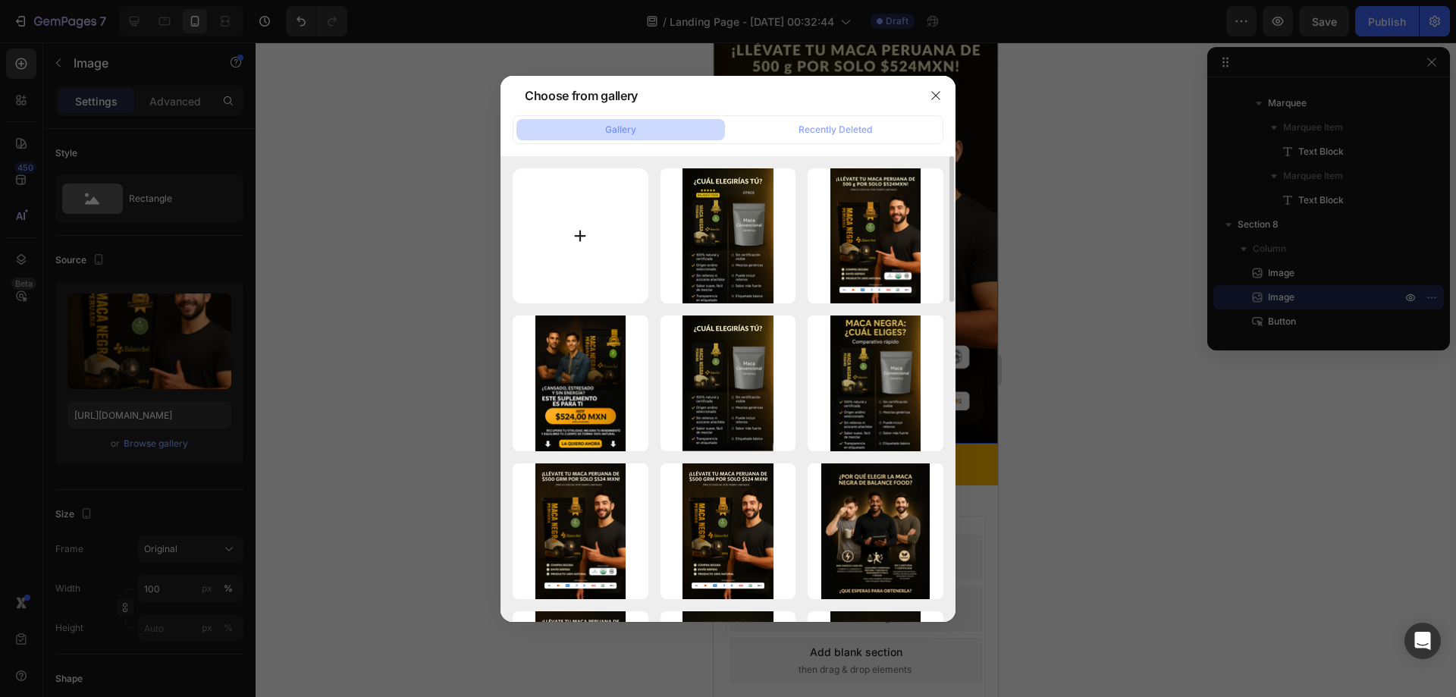
click at [590, 248] on input "file" at bounding box center [580, 236] width 136 height 136
type input "C:\fakepath\C (8).png"
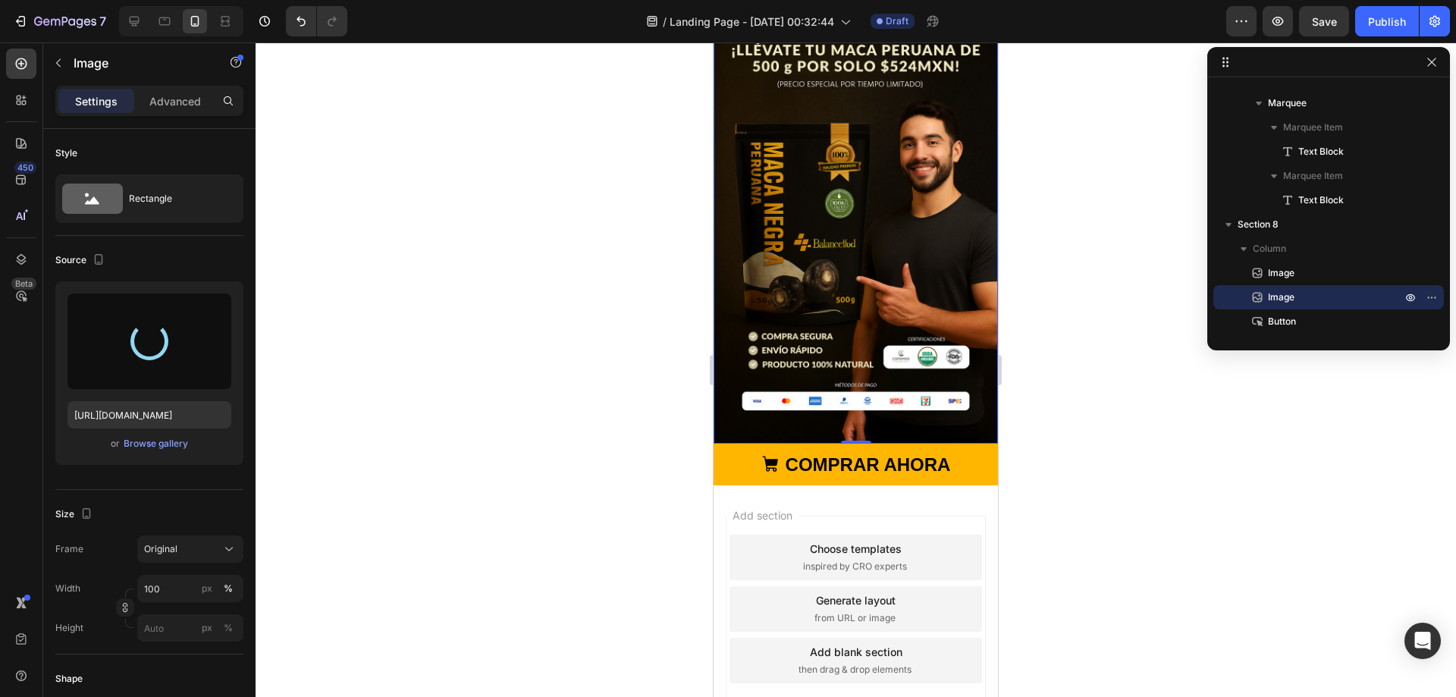
type input "https://cdn.shopify.com/s/files/1/0678/7009/7583/files/gempages_580964337837933…"
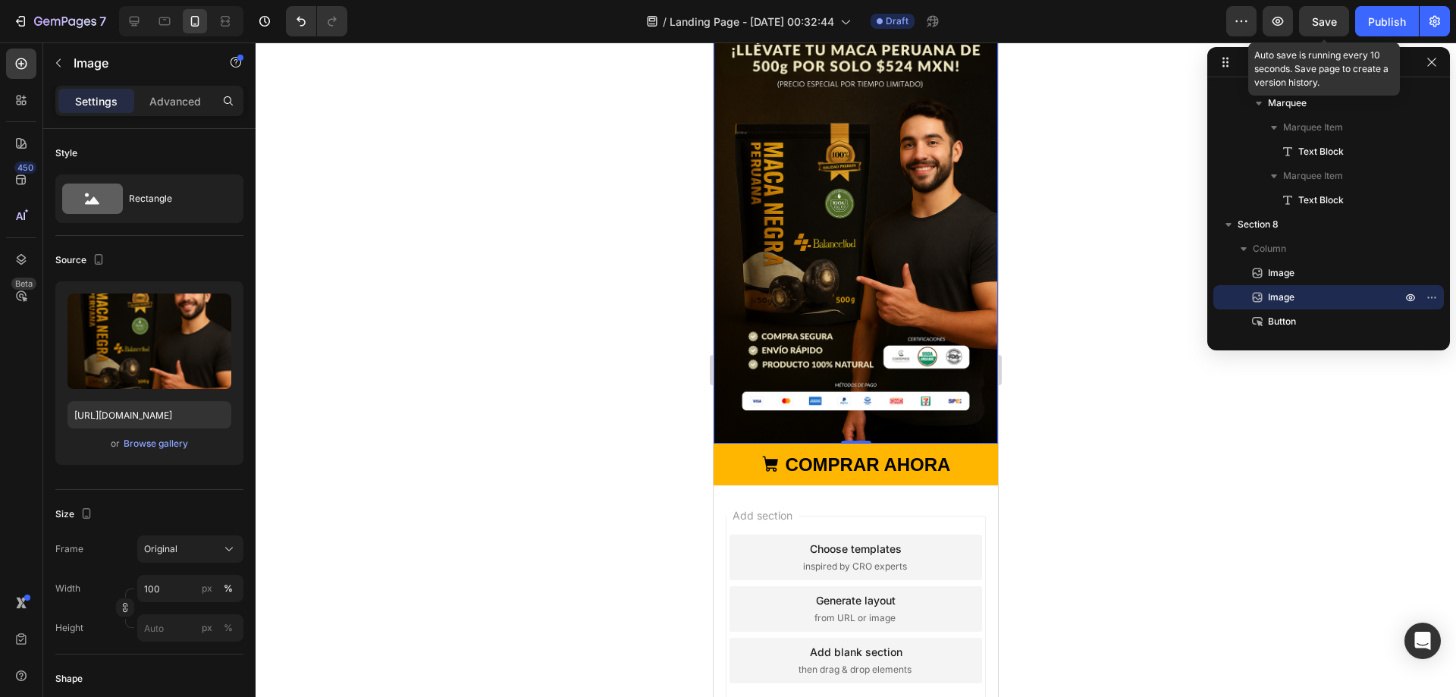
click at [1311, 20] on span "Save" at bounding box center [1323, 21] width 25 height 13
click at [1155, 242] on div at bounding box center [855, 369] width 1200 height 654
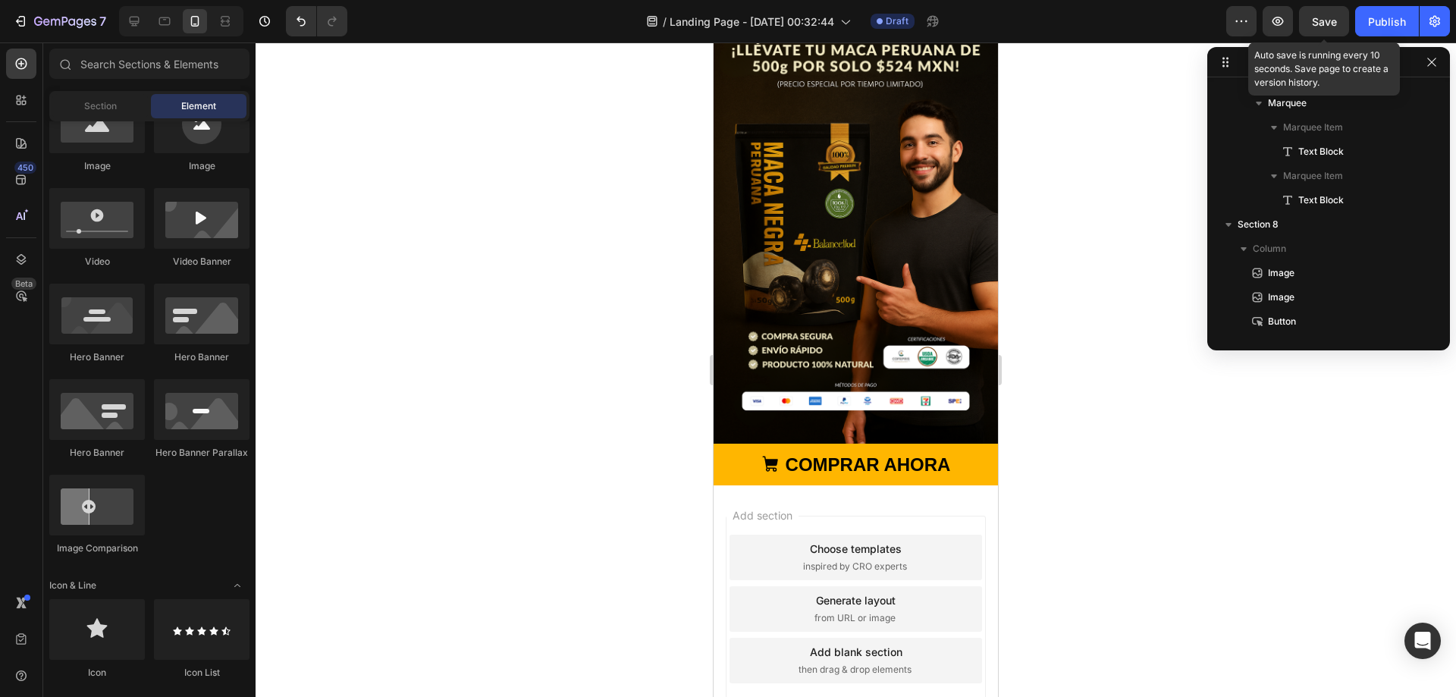
click at [1324, 27] on span "Save" at bounding box center [1323, 21] width 25 height 13
